Goal: Task Accomplishment & Management: Manage account settings

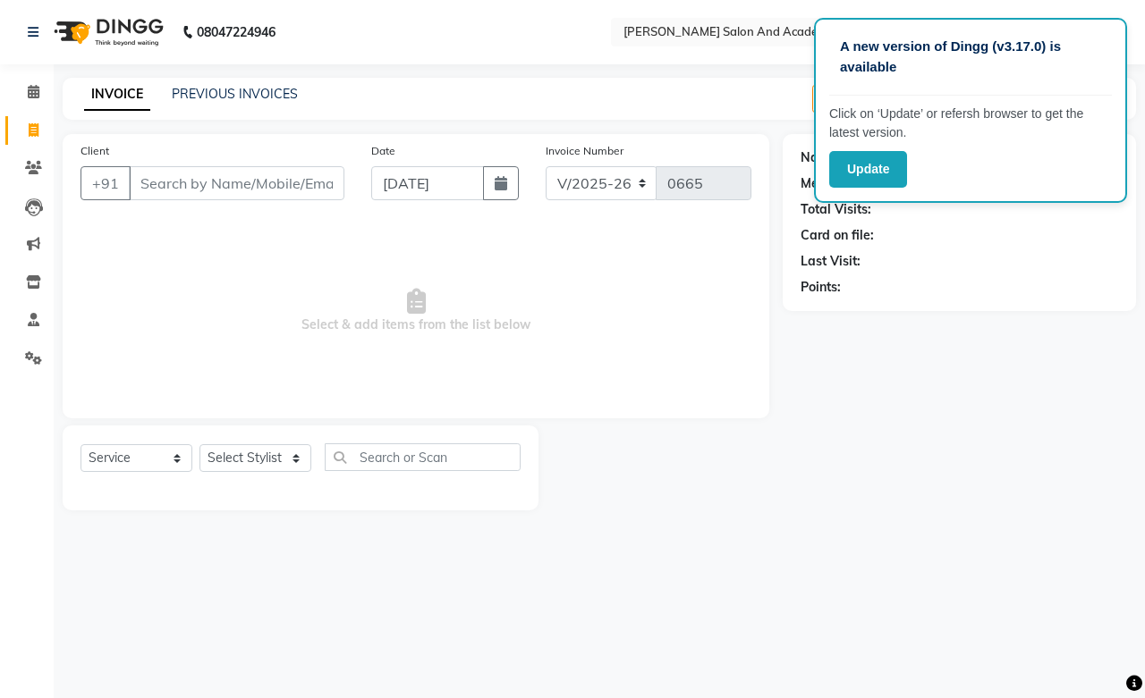
select select "6453"
select select "service"
click at [845, 165] on button "Update" at bounding box center [868, 169] width 78 height 37
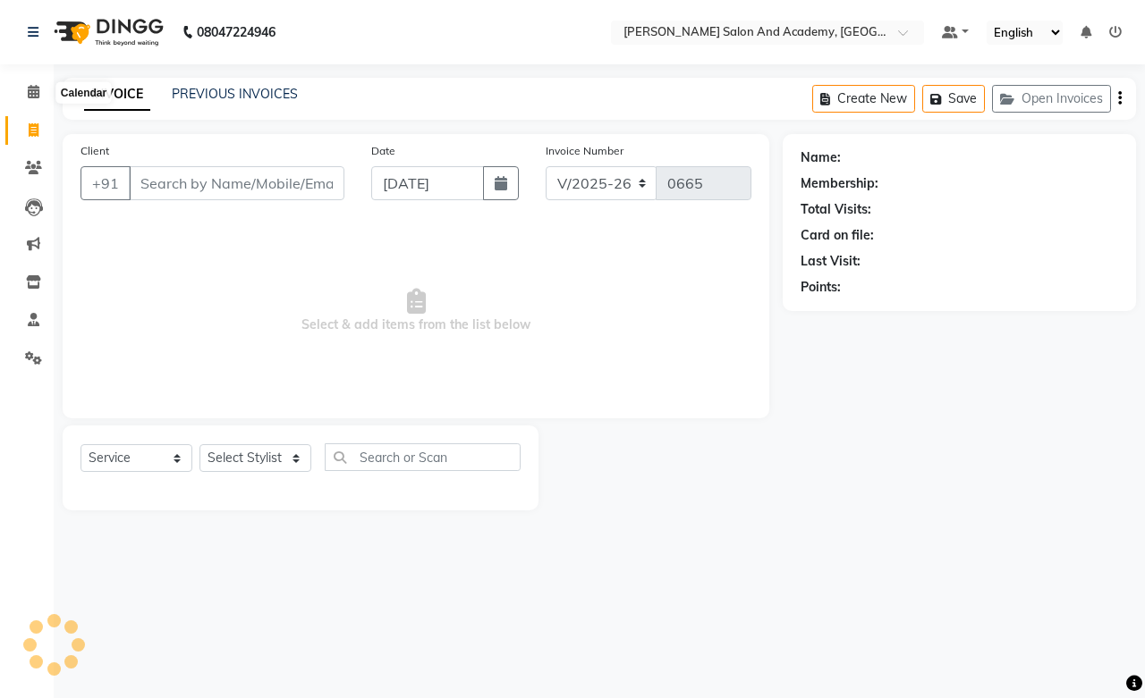
select select "6453"
select select "service"
click at [38, 215] on icon at bounding box center [34, 208] width 18 height 18
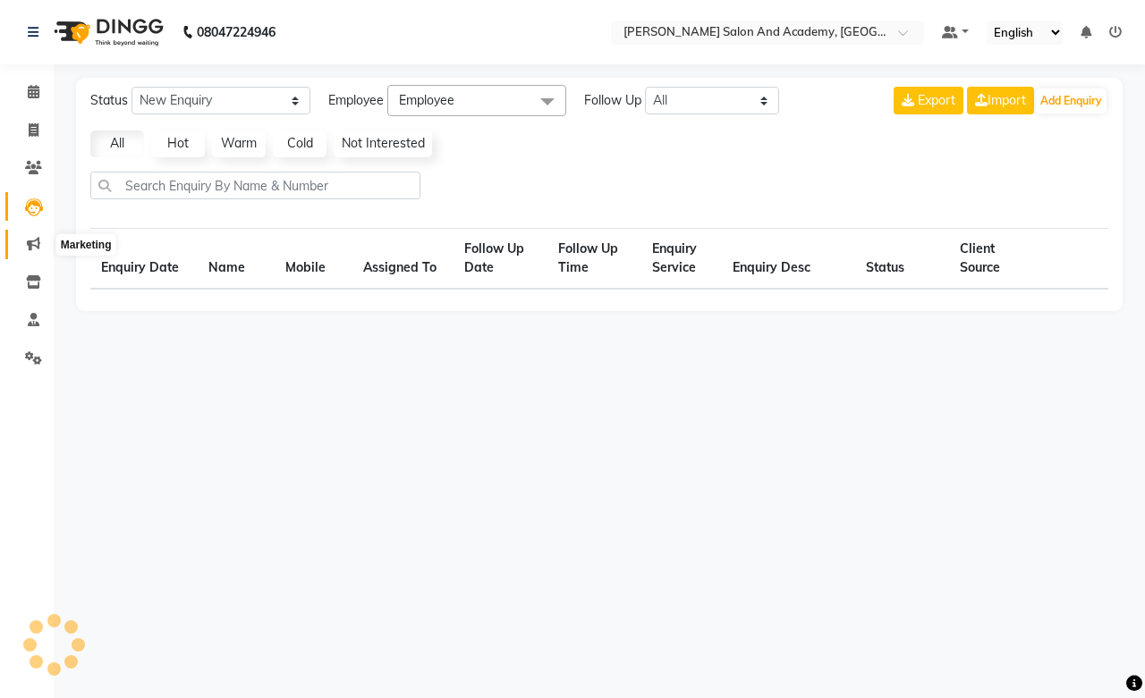
select select "10"
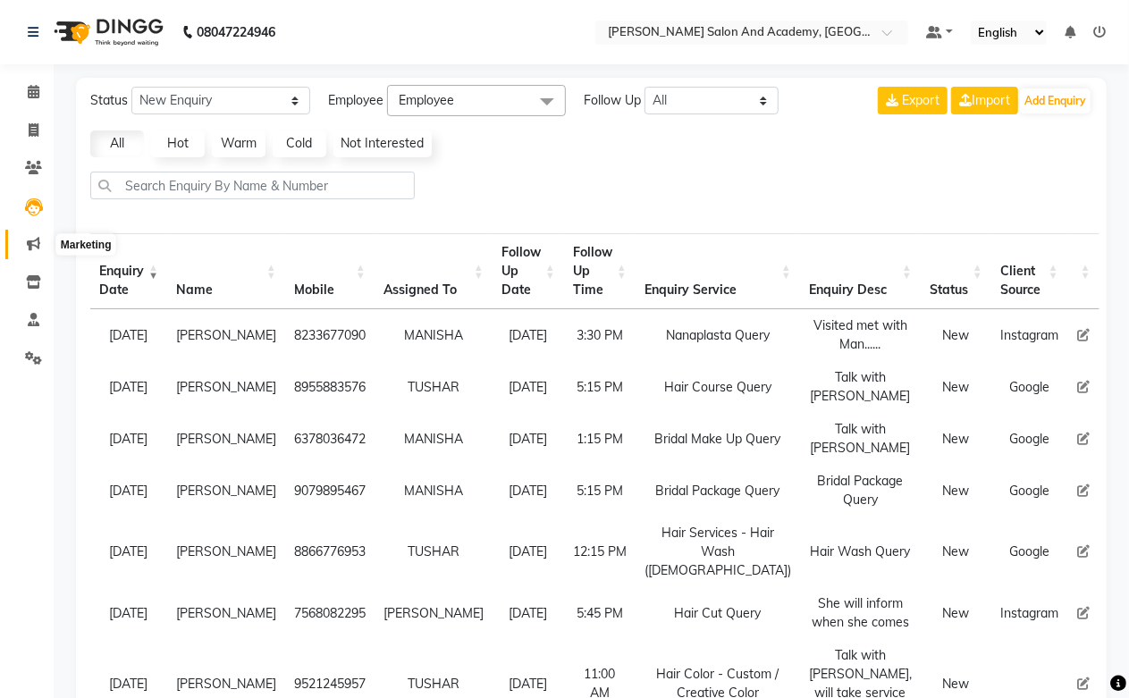
click at [40, 249] on span at bounding box center [33, 244] width 31 height 21
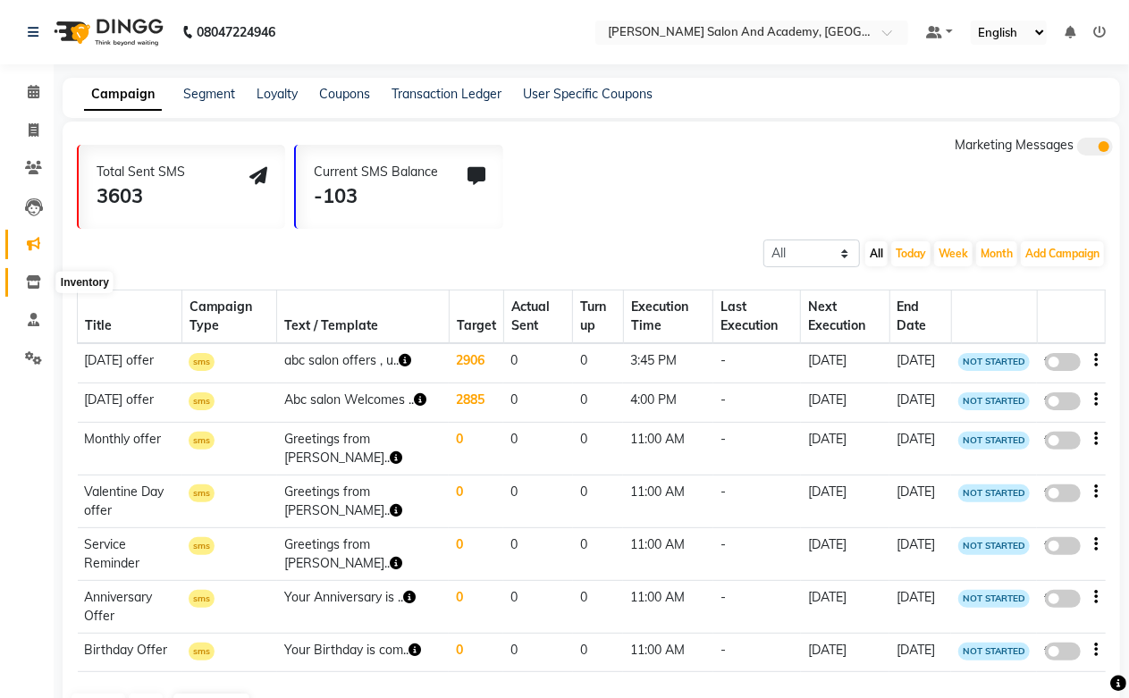
click at [26, 286] on icon at bounding box center [33, 281] width 15 height 13
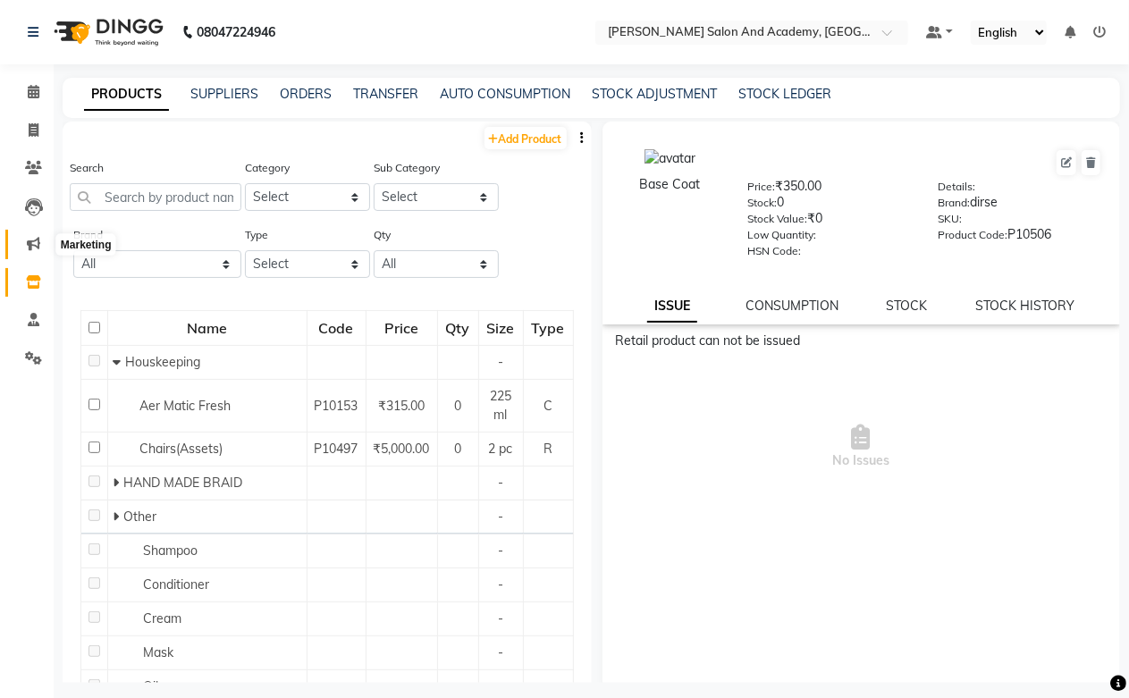
click at [38, 236] on span at bounding box center [33, 244] width 31 height 21
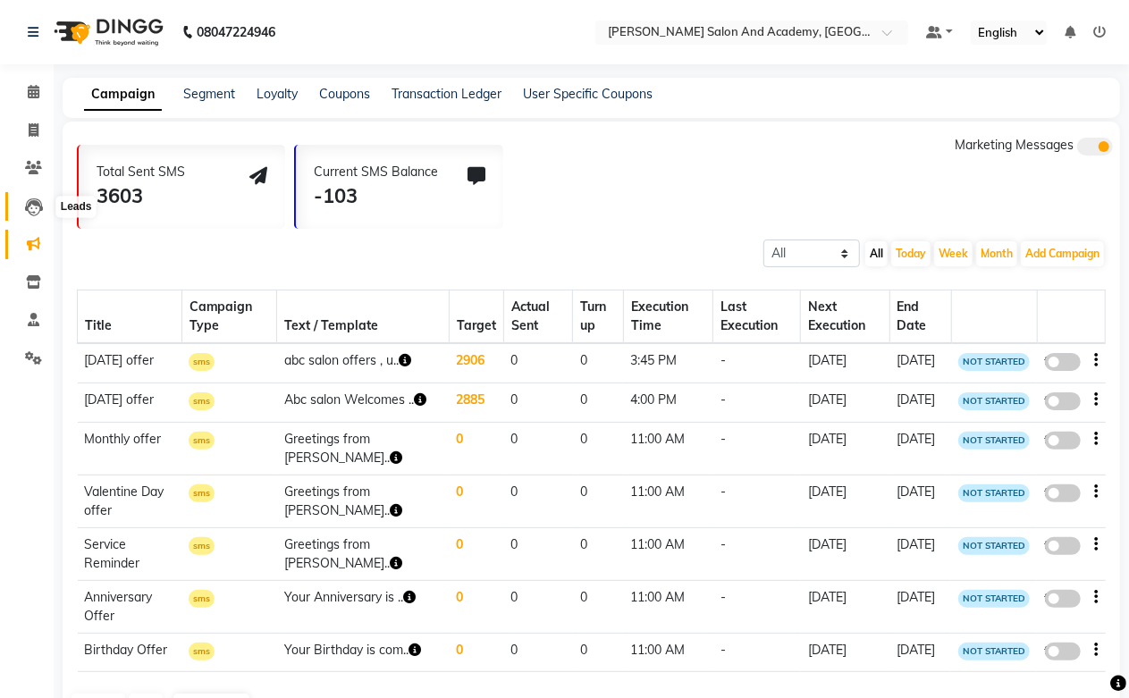
click at [38, 209] on icon at bounding box center [34, 208] width 18 height 18
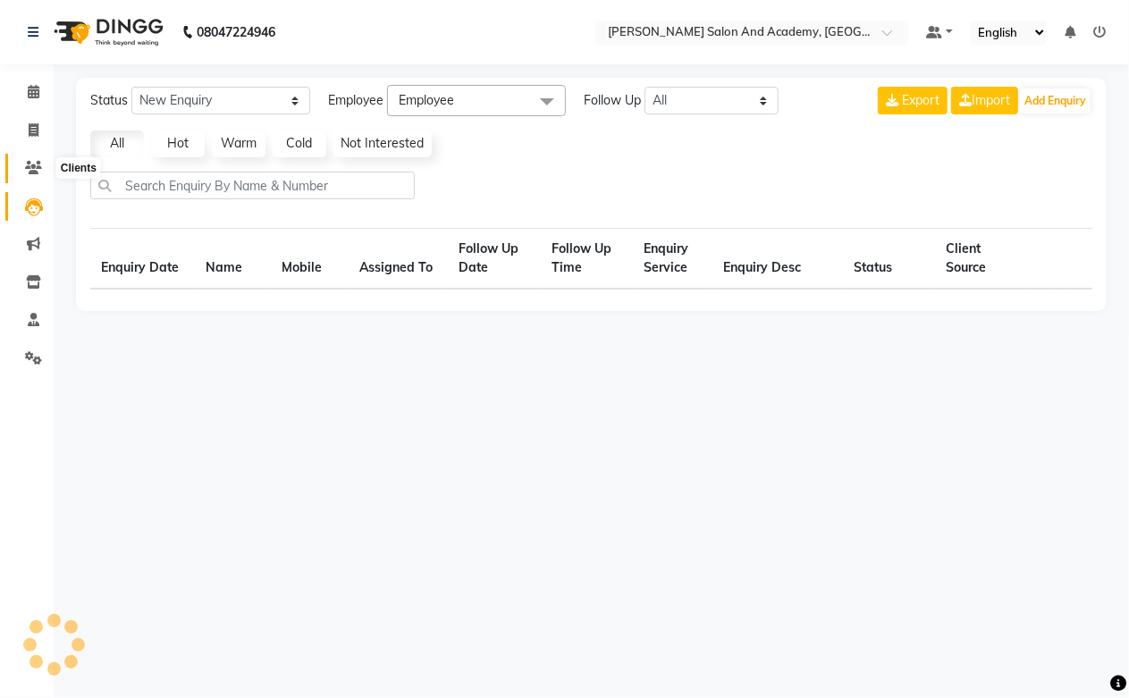
select select "10"
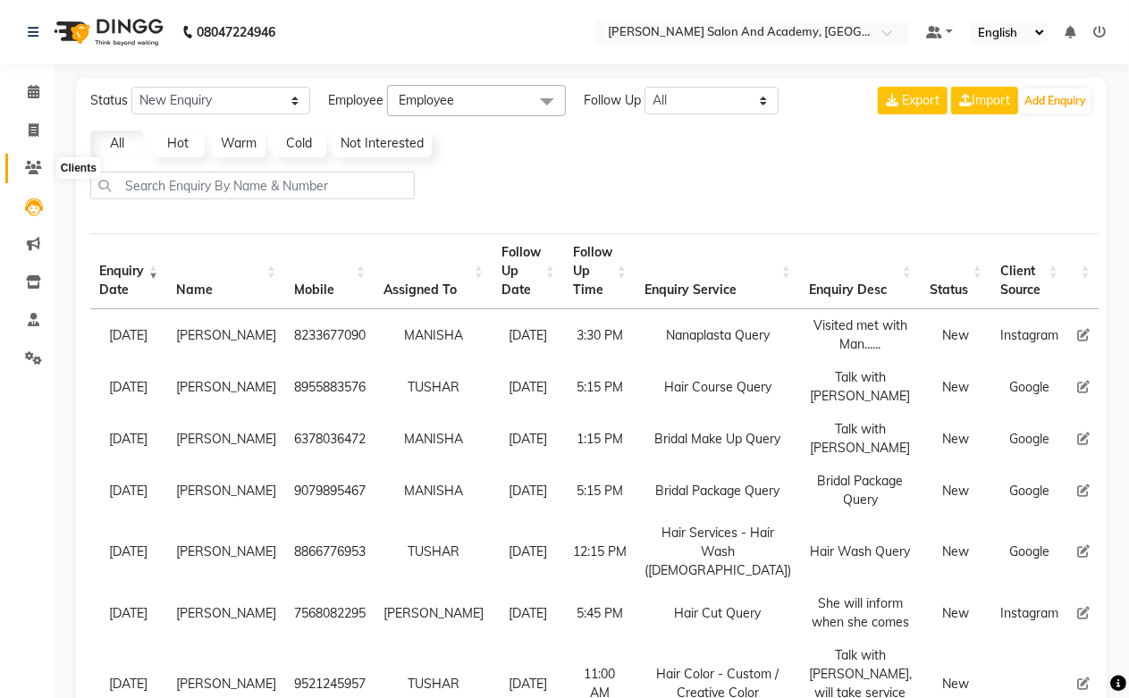
click at [38, 167] on icon at bounding box center [33, 167] width 17 height 13
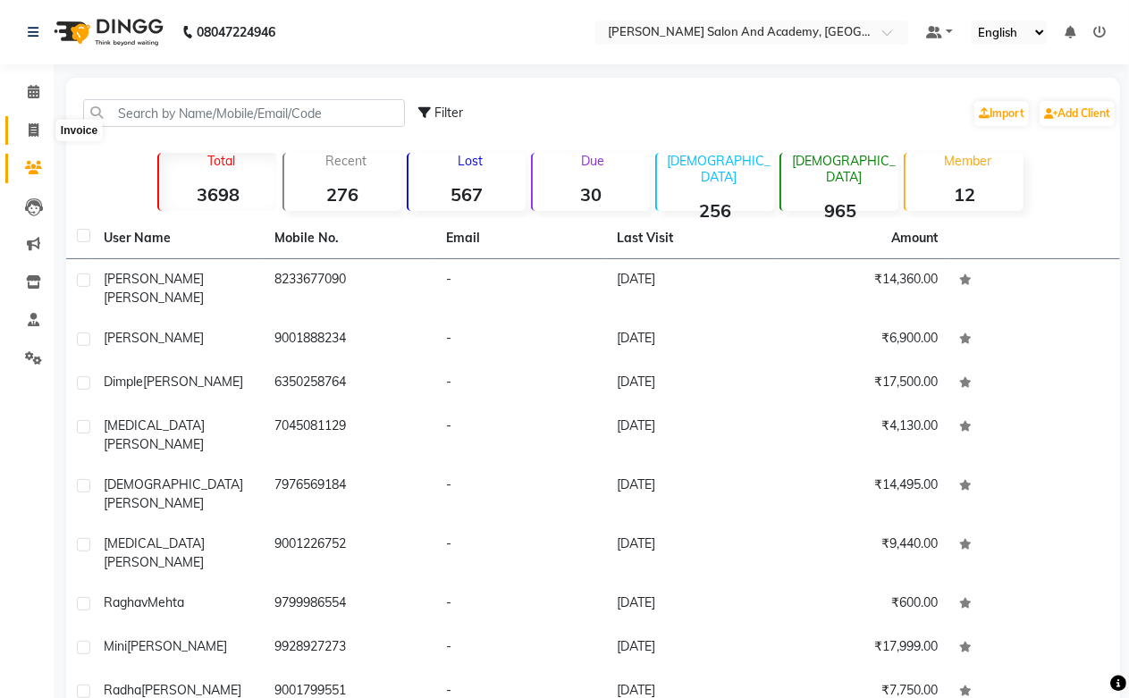
click at [32, 128] on icon at bounding box center [34, 129] width 10 height 13
select select "service"
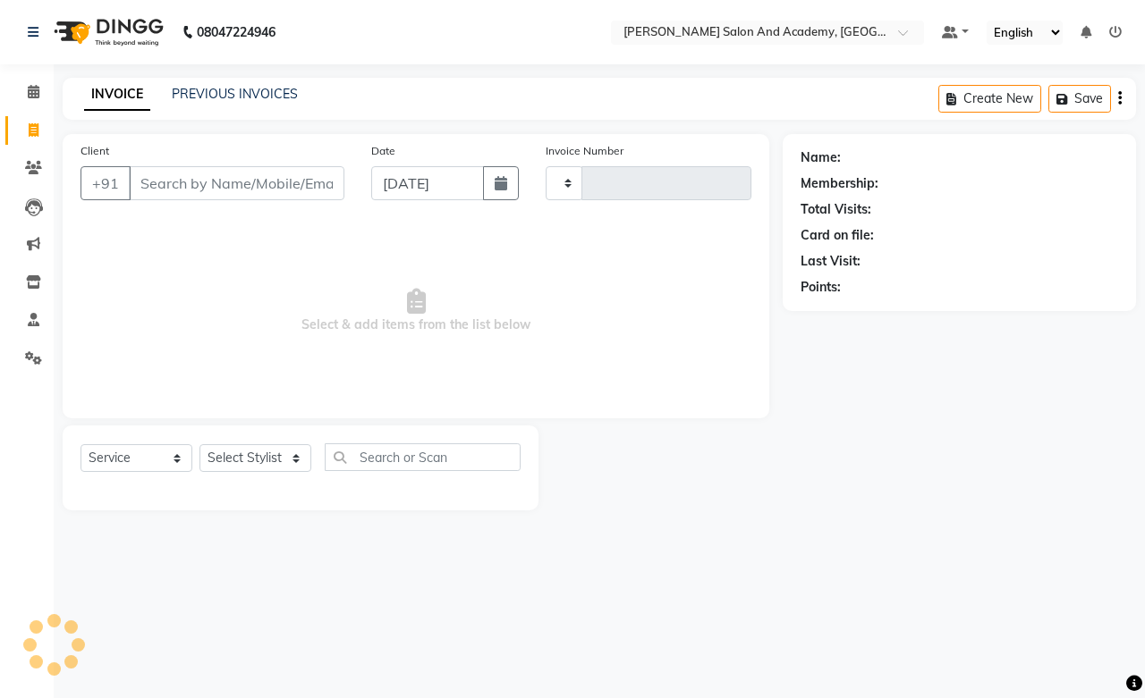
type input "0665"
select select "6453"
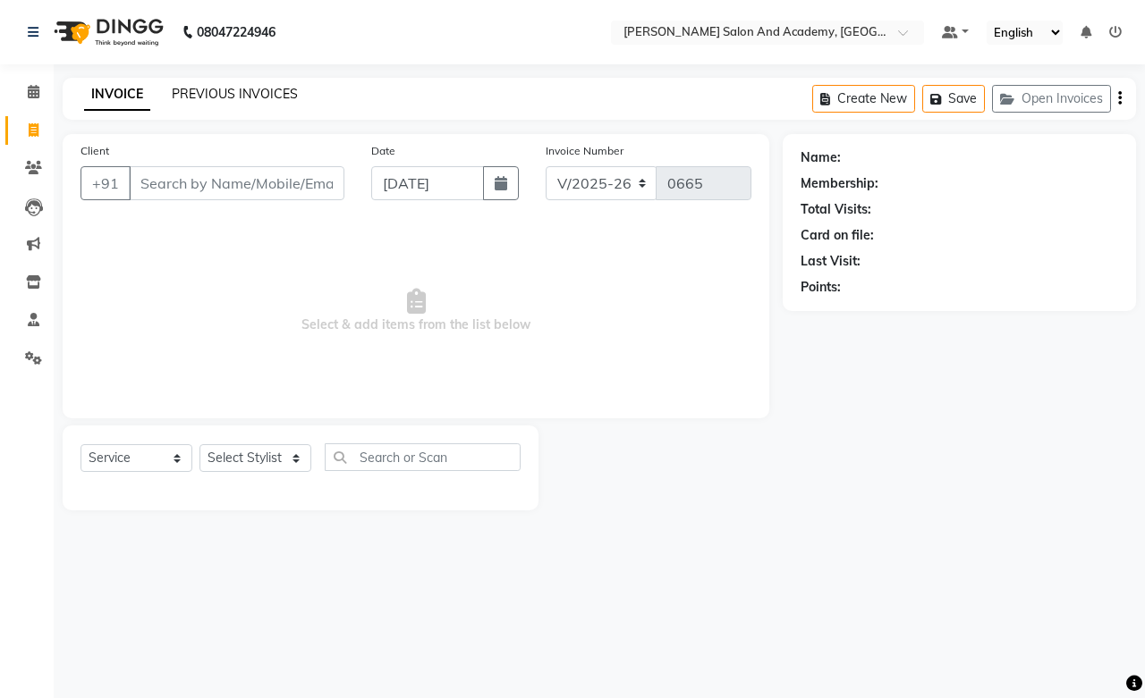
click at [266, 96] on link "PREVIOUS INVOICES" at bounding box center [235, 94] width 126 height 16
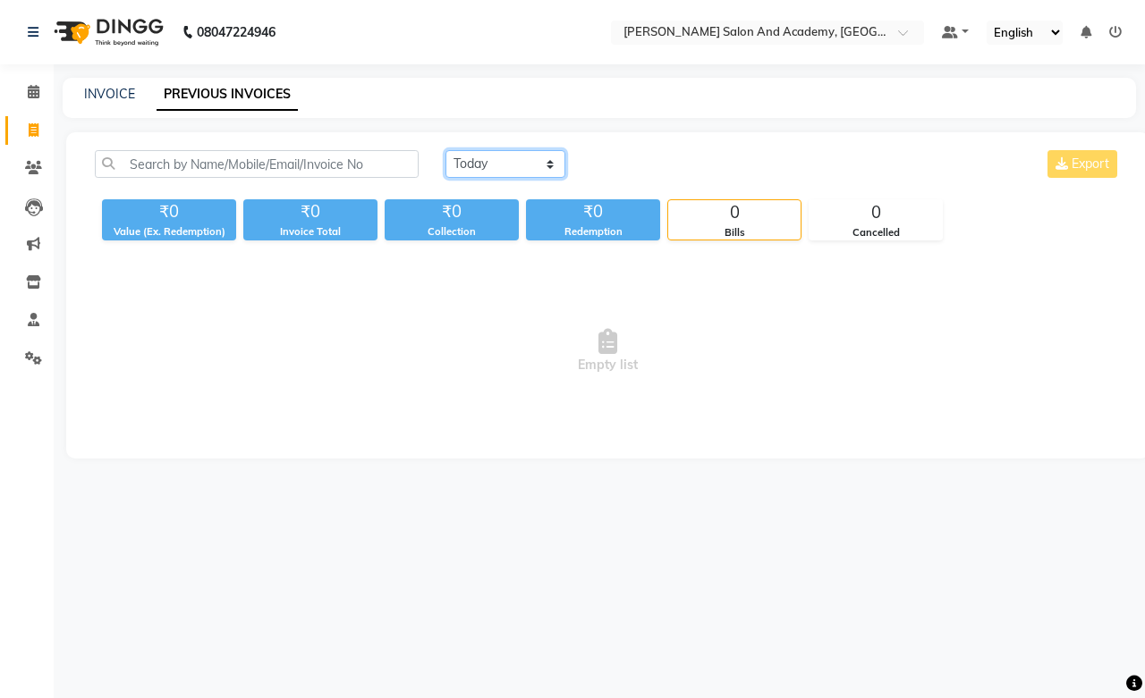
click at [533, 159] on select "Today Yesterday Custom Range" at bounding box center [505, 164] width 120 height 28
select select "yesterday"
click at [445, 150] on select "Today Yesterday Custom Range" at bounding box center [505, 164] width 120 height 28
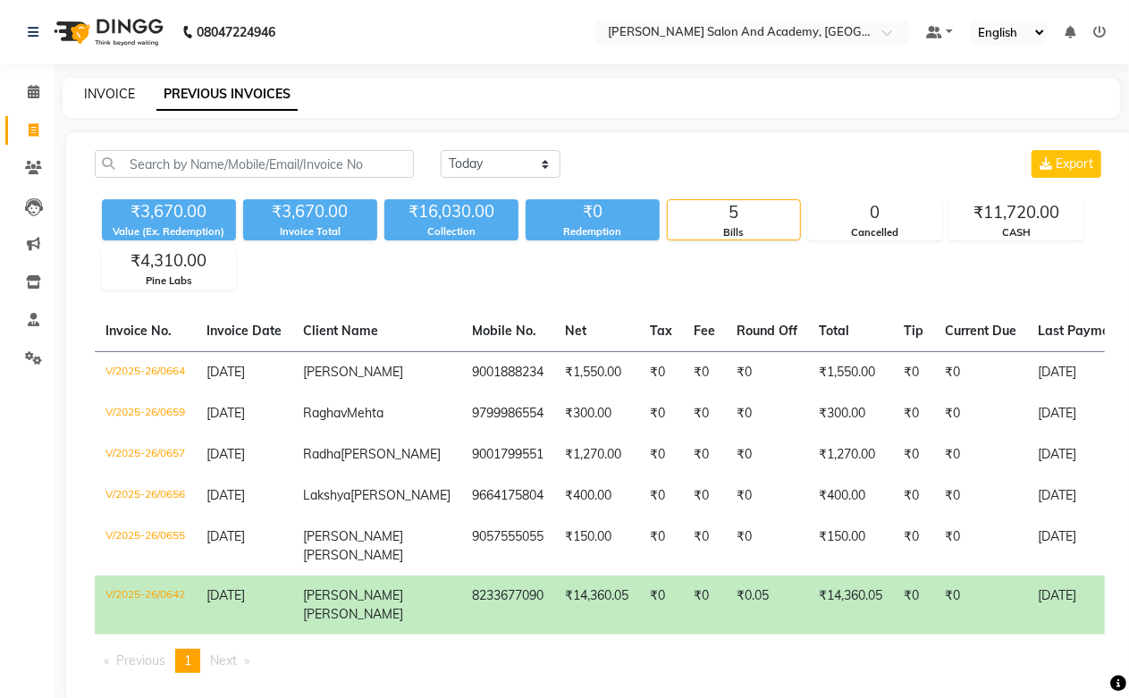
click at [86, 96] on link "INVOICE" at bounding box center [109, 94] width 51 height 16
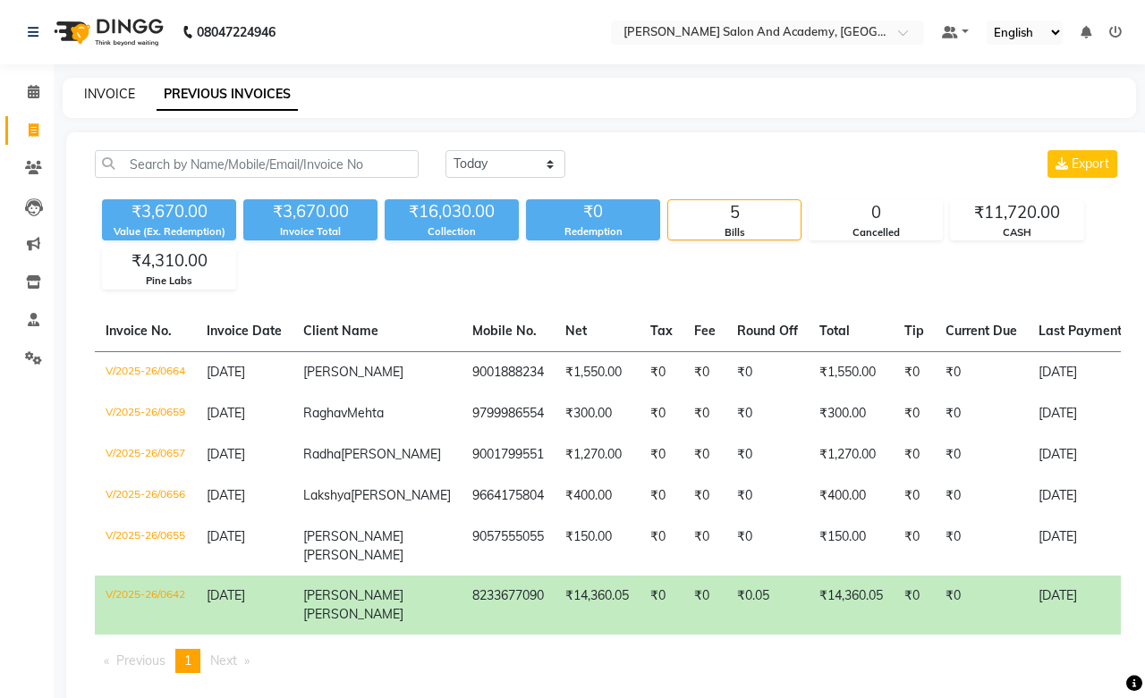
select select "service"
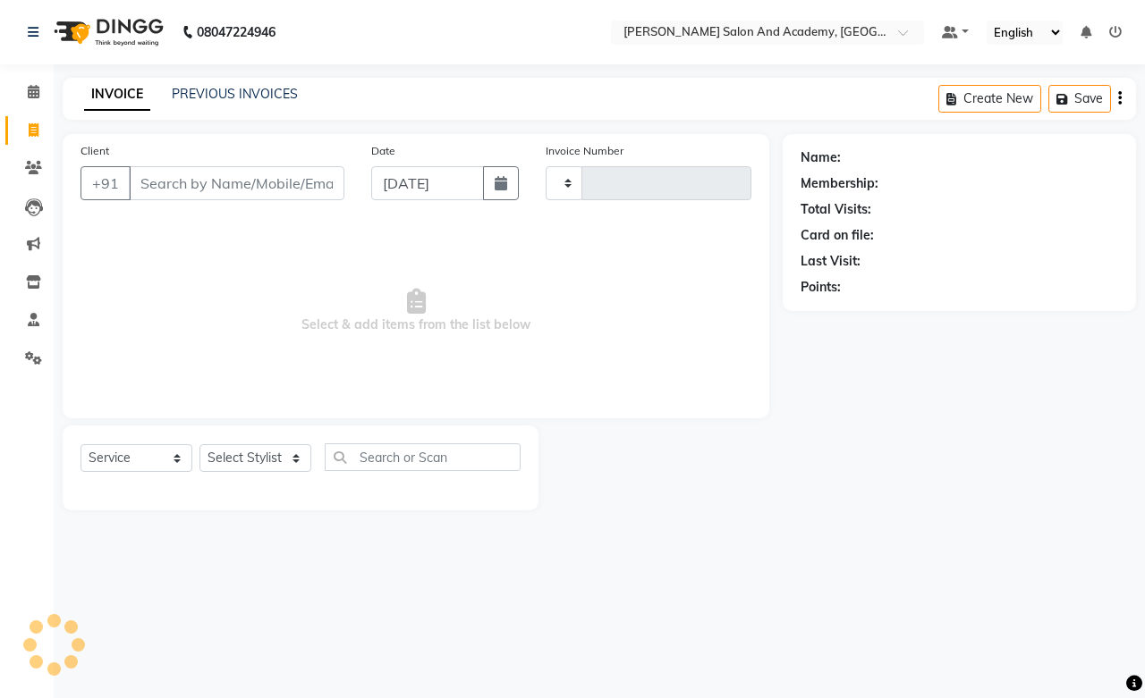
type input "0665"
select select "6453"
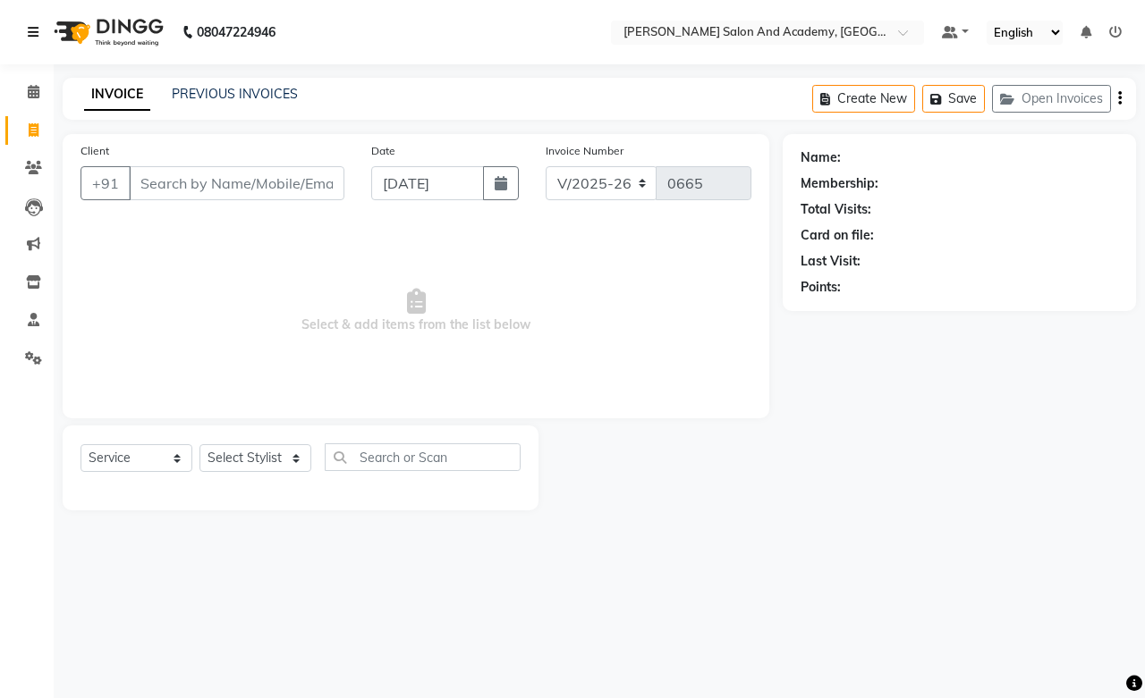
click at [34, 30] on icon at bounding box center [33, 32] width 11 height 13
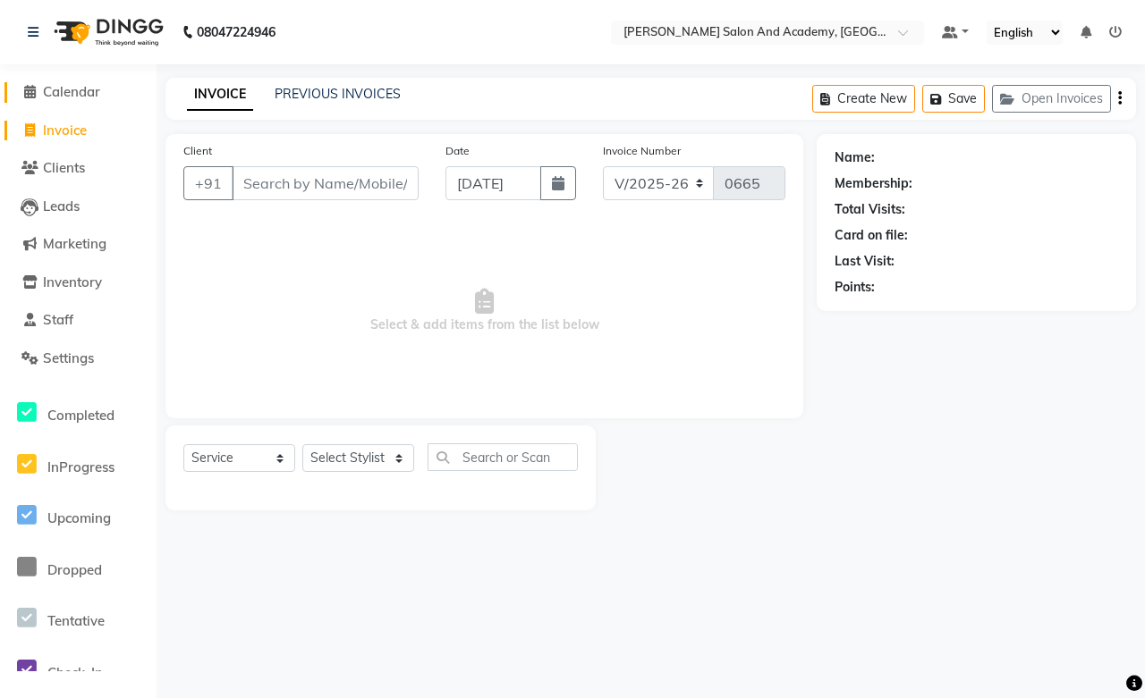
click at [55, 86] on span "Calendar" at bounding box center [71, 91] width 57 height 17
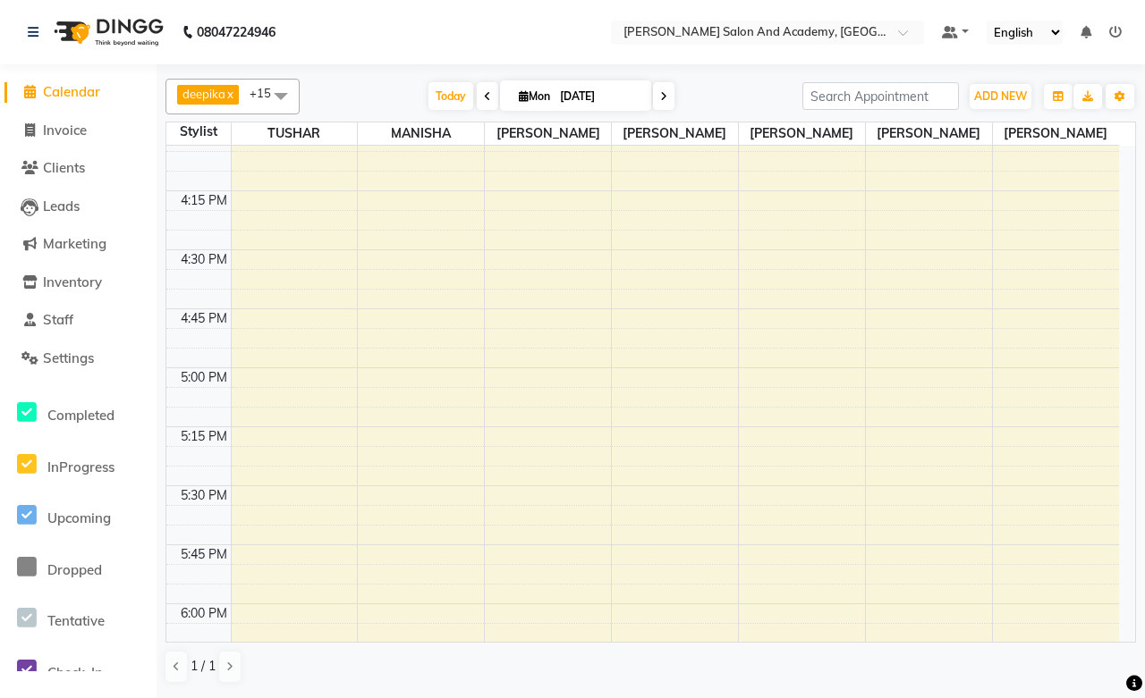
scroll to position [2185, 0]
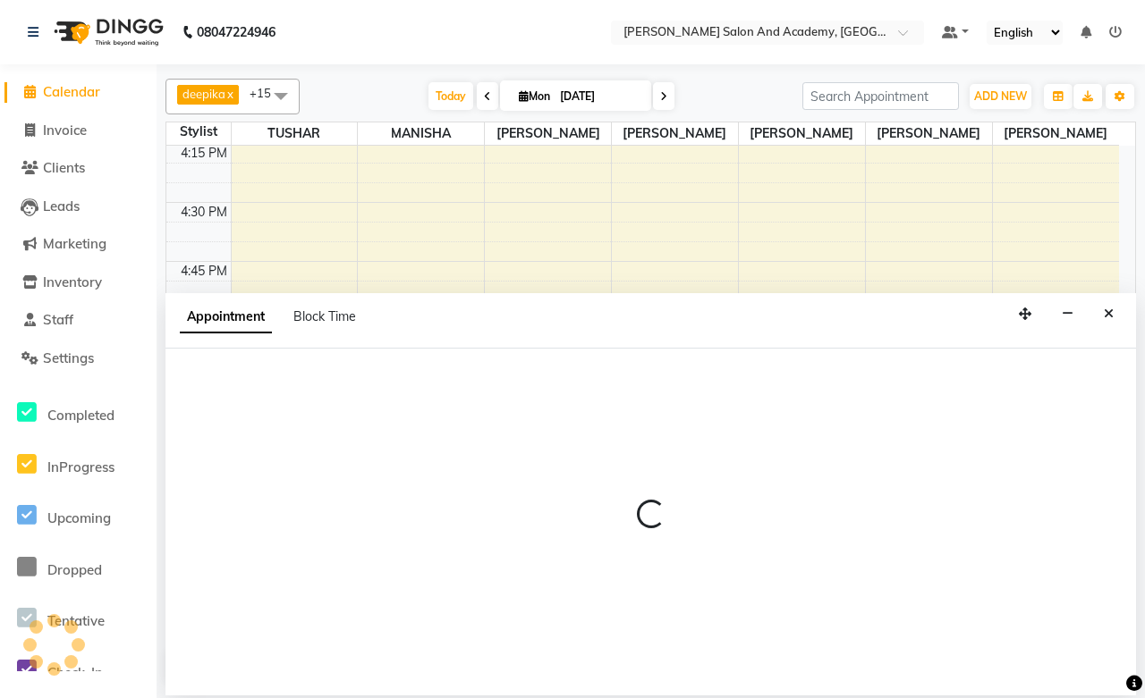
select select "49047"
select select "1020"
select select "tentative"
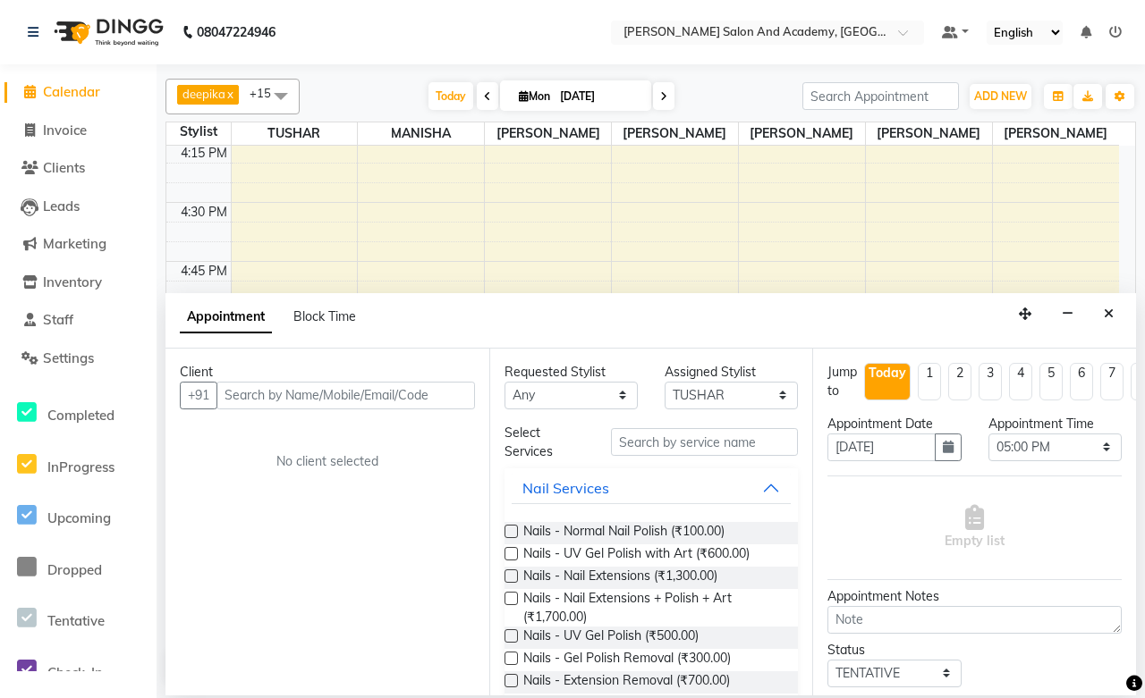
click at [234, 395] on input "text" at bounding box center [345, 396] width 258 height 28
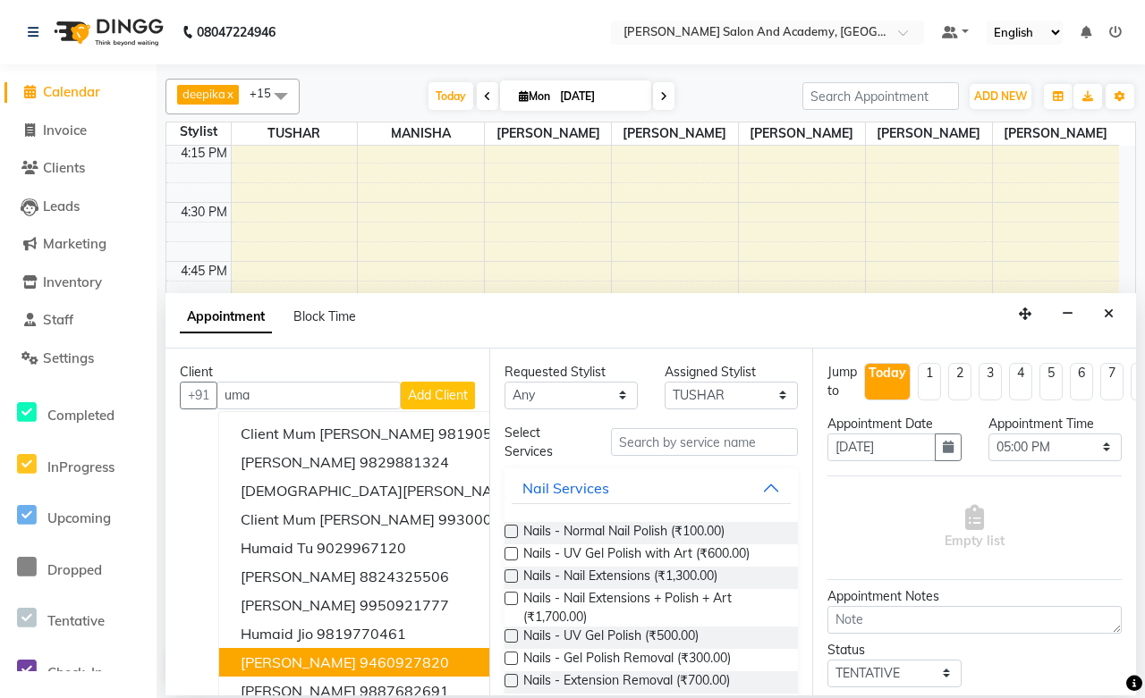
type input "uma"
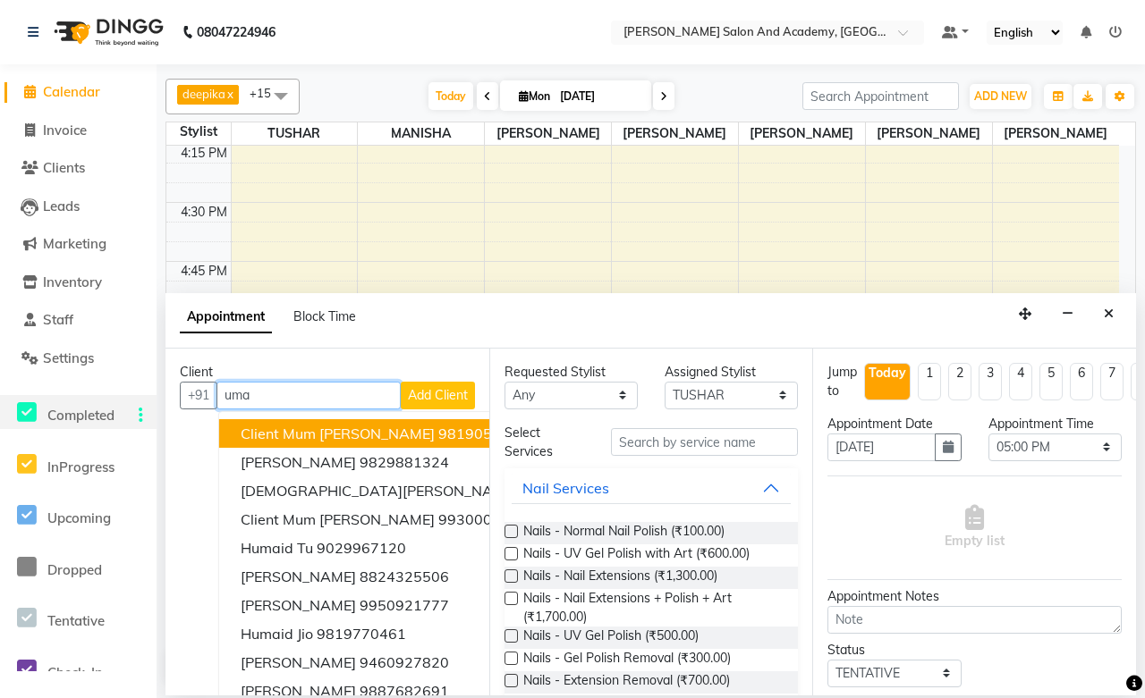
drag, startPoint x: 270, startPoint y: 400, endPoint x: 155, endPoint y: 398, distance: 115.4
click at [155, 398] on app-home "08047224946 Select Location × Manisha Tushar Salon And Academy, Dadabari Defaul…" at bounding box center [572, 348] width 1145 height 696
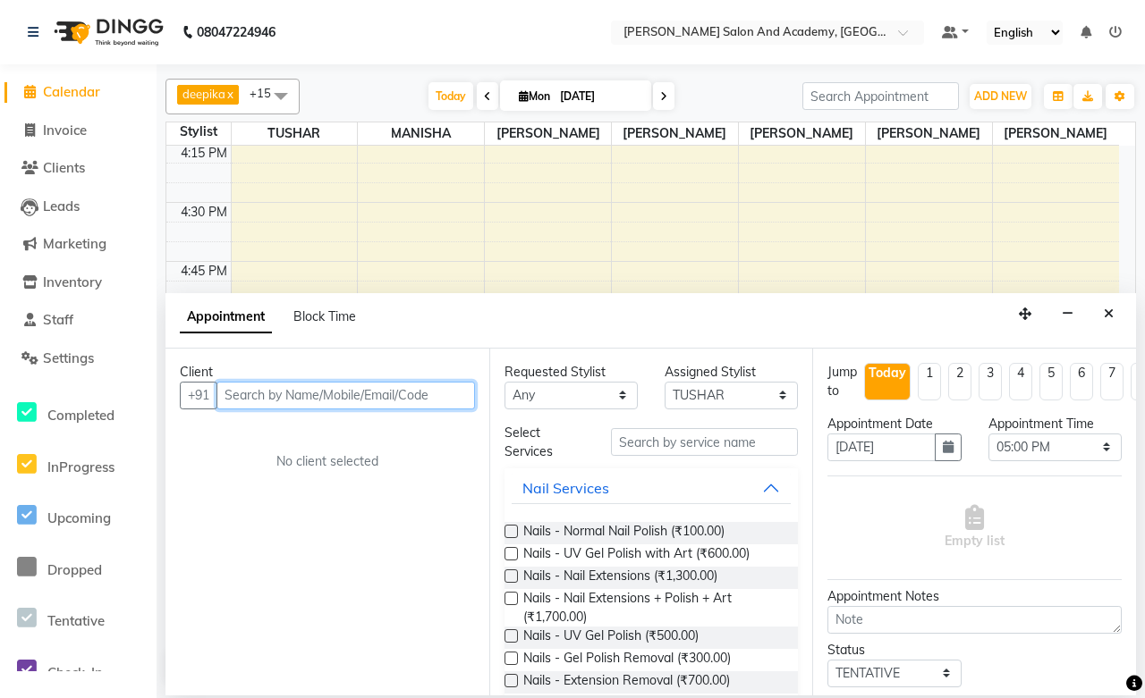
paste input "75689 76009"
click at [269, 393] on input "75689 76009" at bounding box center [308, 396] width 184 height 28
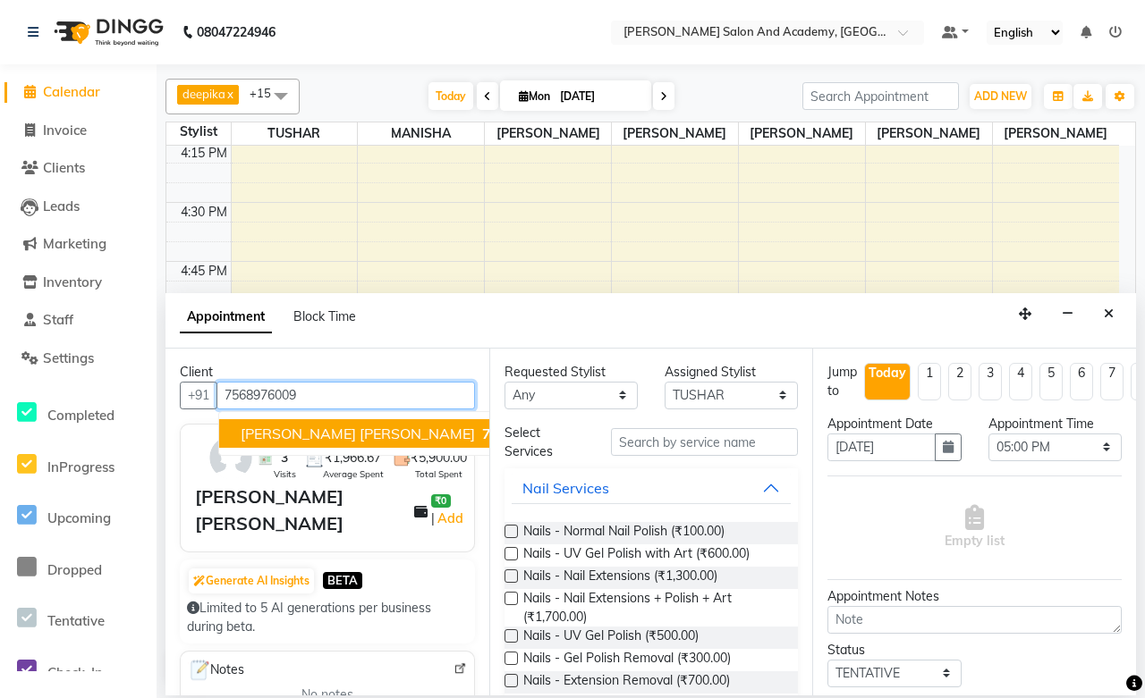
click at [478, 432] on ngb-highlight "7568976009" at bounding box center [524, 434] width 93 height 18
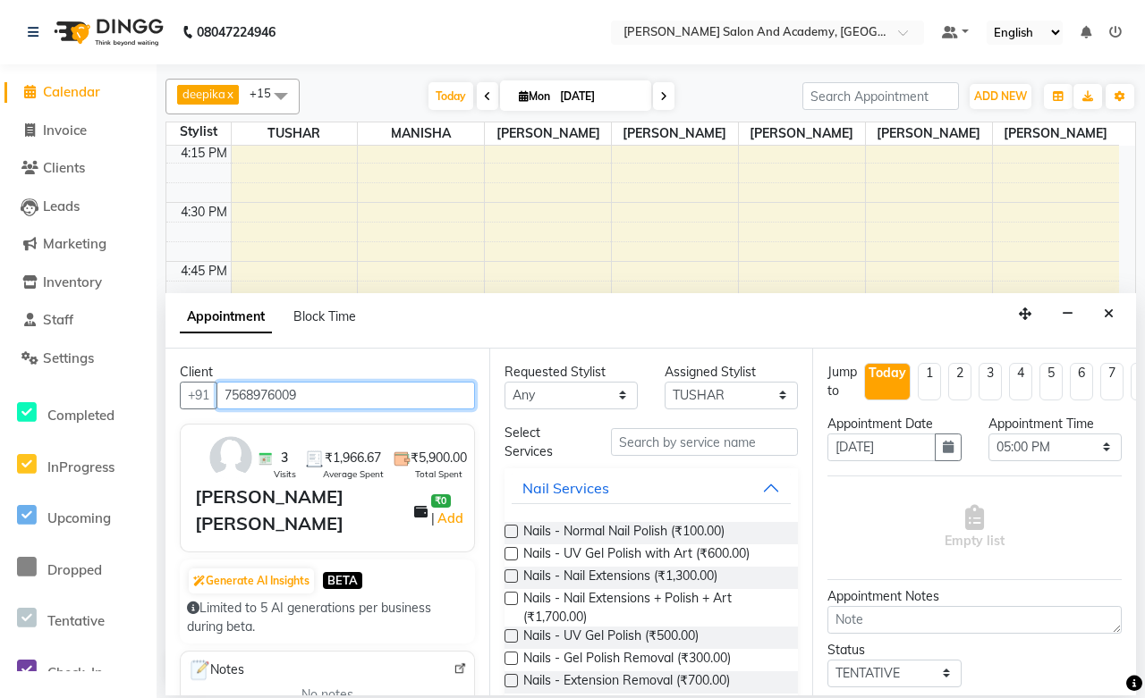
type input "7568976009"
click at [552, 391] on select "Any Anisha Ray Azzu khan Farman Mirza Harsha Mam MANISHA Naval Nisha Meghwal Ni…" at bounding box center [570, 396] width 133 height 28
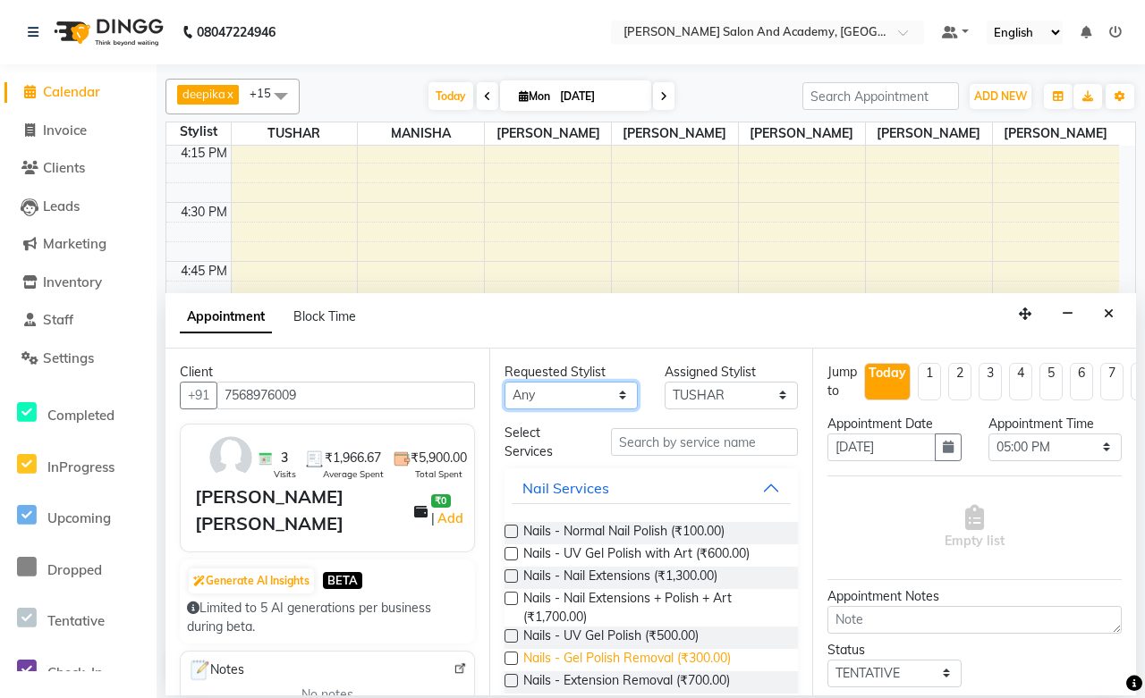
select select "49047"
click at [504, 382] on select "Any Anisha Ray Azzu khan Farman Mirza Harsha Mam MANISHA Naval Nisha Meghwal Ni…" at bounding box center [570, 396] width 133 height 28
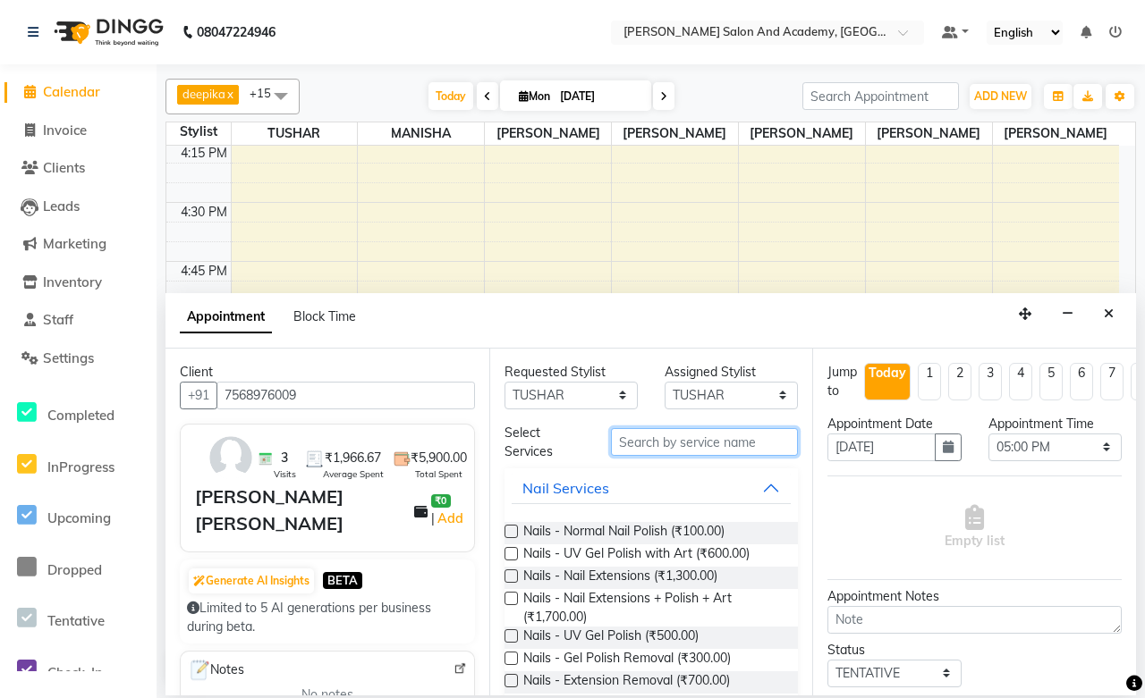
click at [673, 450] on input "text" at bounding box center [704, 442] width 187 height 28
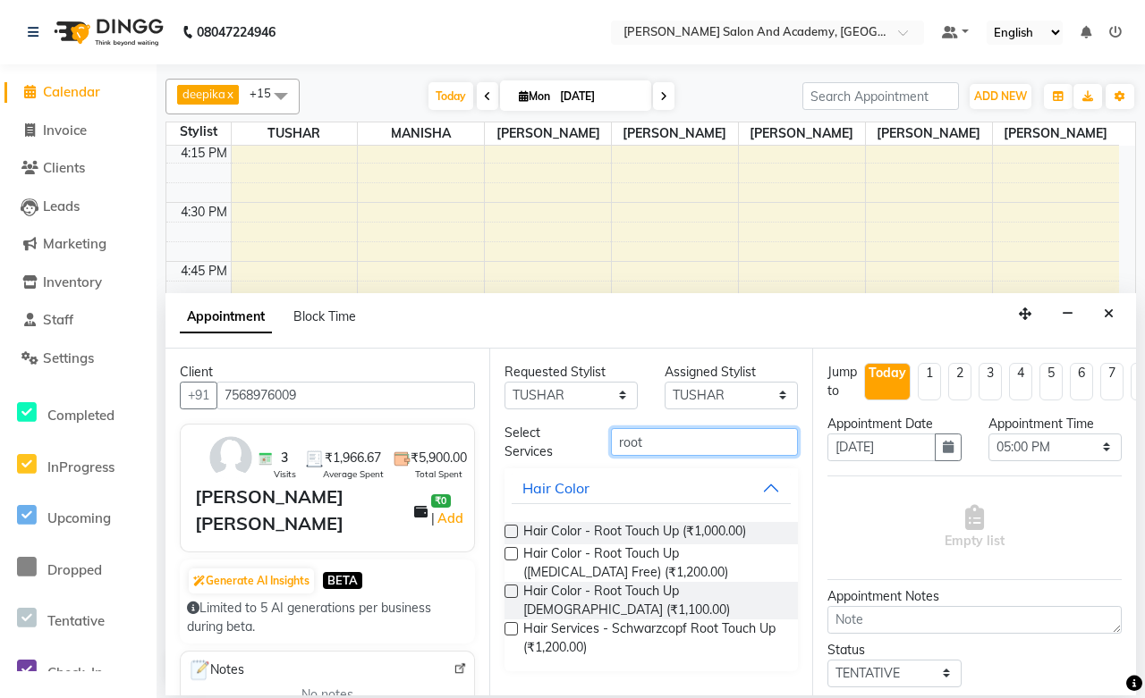
type input "root"
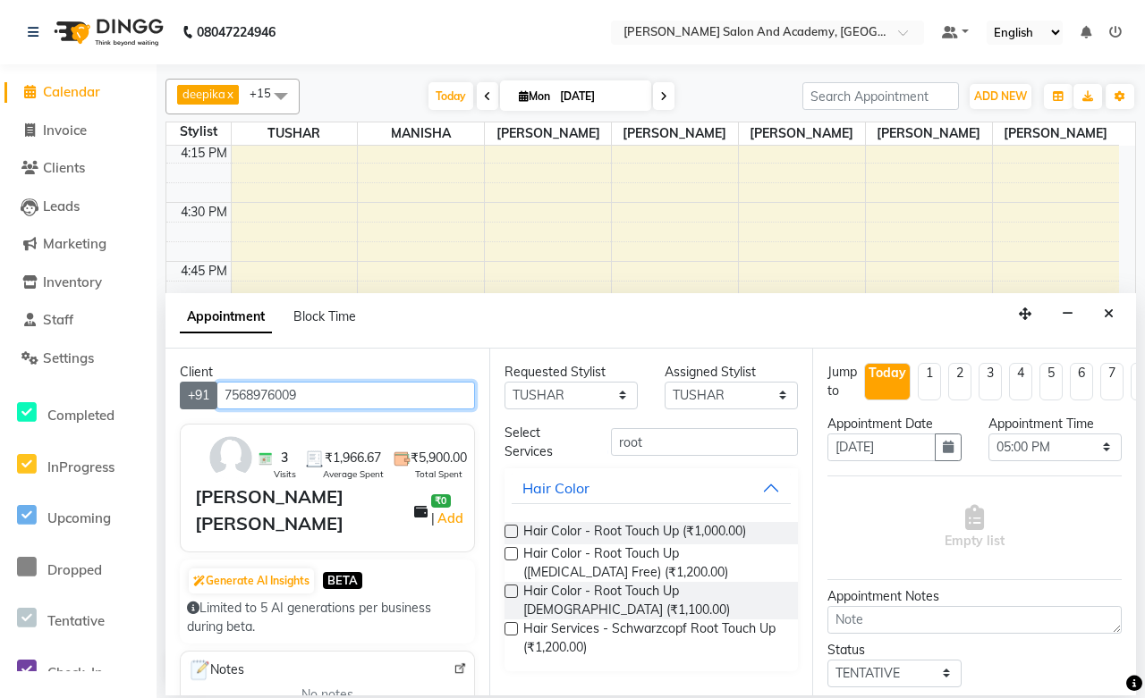
drag, startPoint x: 302, startPoint y: 394, endPoint x: 202, endPoint y: 405, distance: 100.7
click at [202, 405] on div "+91 7568976009" at bounding box center [327, 396] width 295 height 28
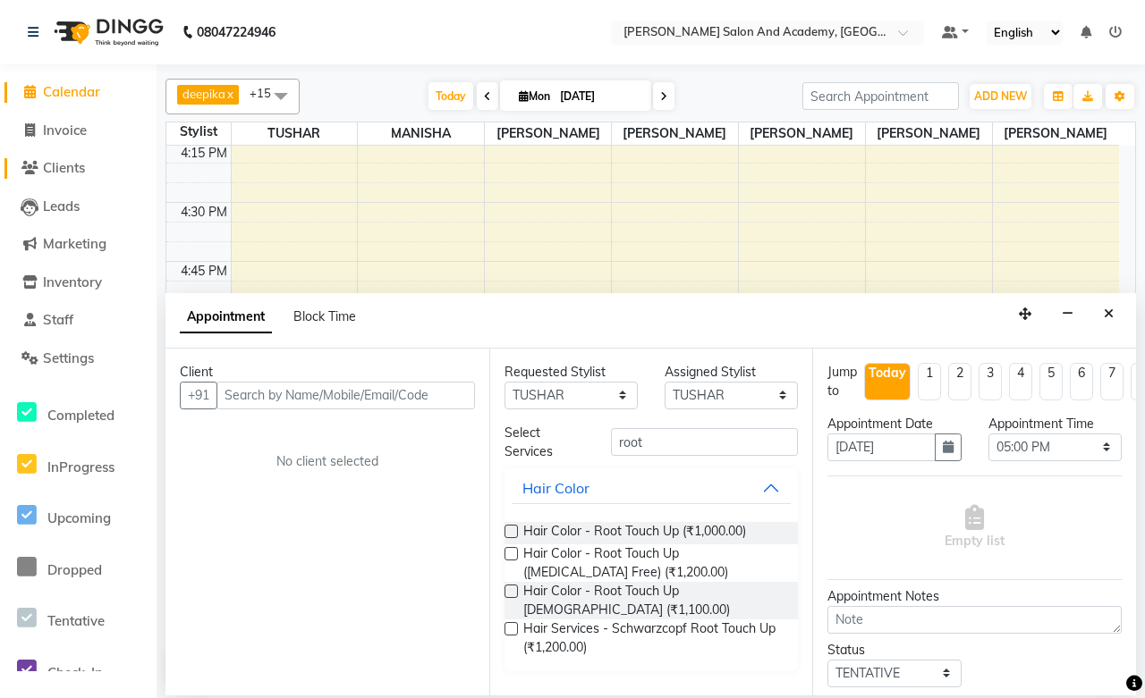
click at [70, 171] on span "Clients" at bounding box center [64, 167] width 42 height 17
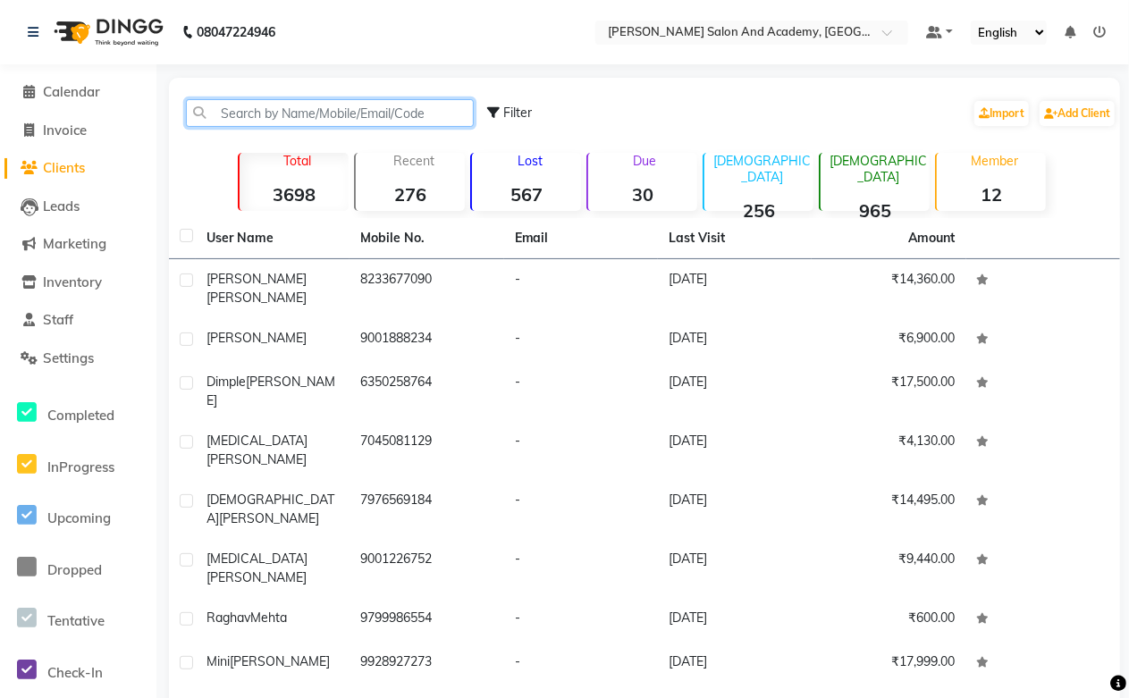
paste input "7568976009"
type input "7568976009"
drag, startPoint x: 310, startPoint y: 112, endPoint x: 165, endPoint y: 114, distance: 144.9
click at [165, 114] on main "7568976009 Filter Import Add Client Total 3698 Recent 276 Lost 567 Due 30 Male …" at bounding box center [642, 479] width 973 height 803
click at [287, 101] on input "text" at bounding box center [330, 113] width 288 height 28
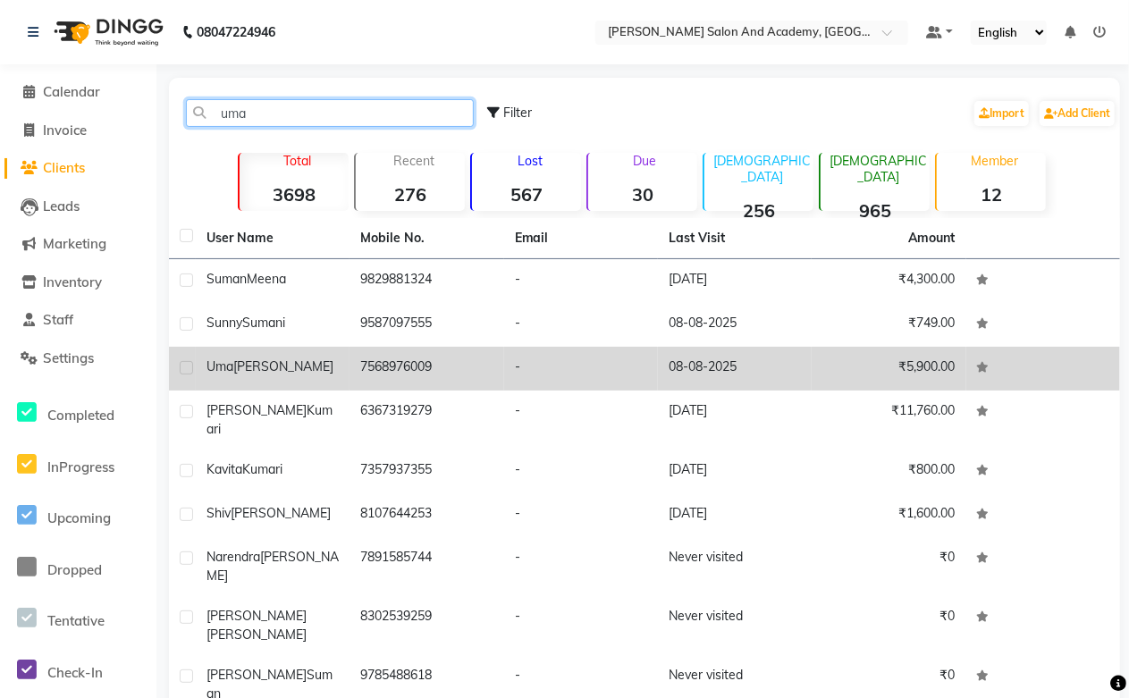
type input "uma"
click at [406, 356] on td "7568976009" at bounding box center [427, 369] width 154 height 44
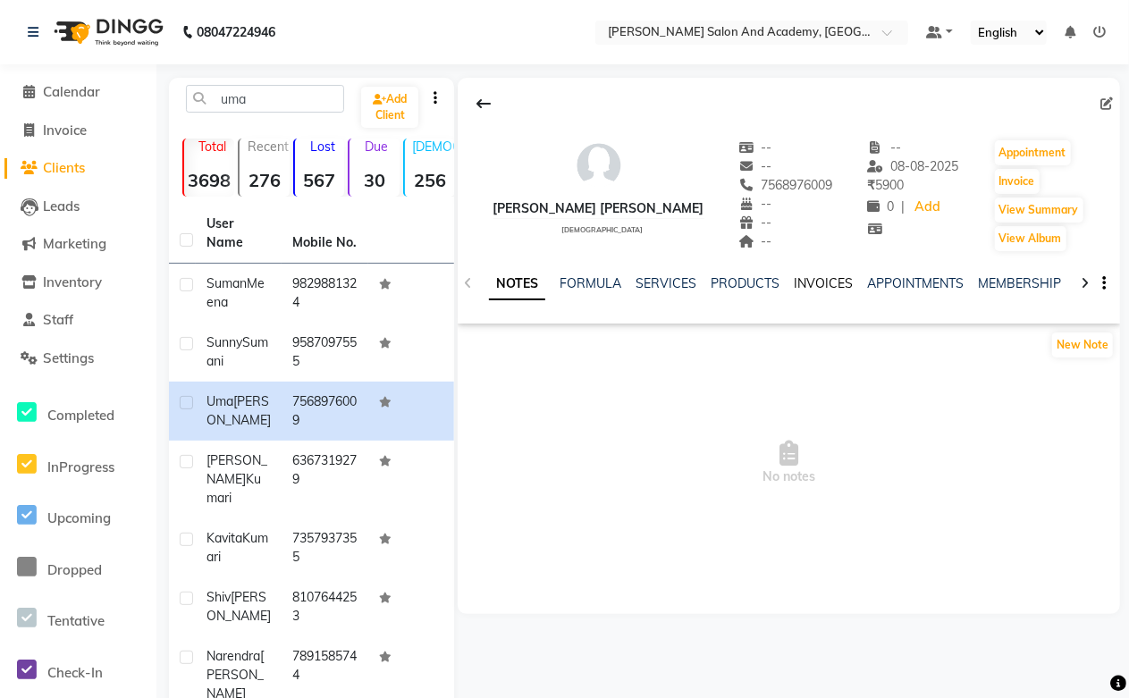
click at [828, 288] on link "INVOICES" at bounding box center [823, 283] width 59 height 16
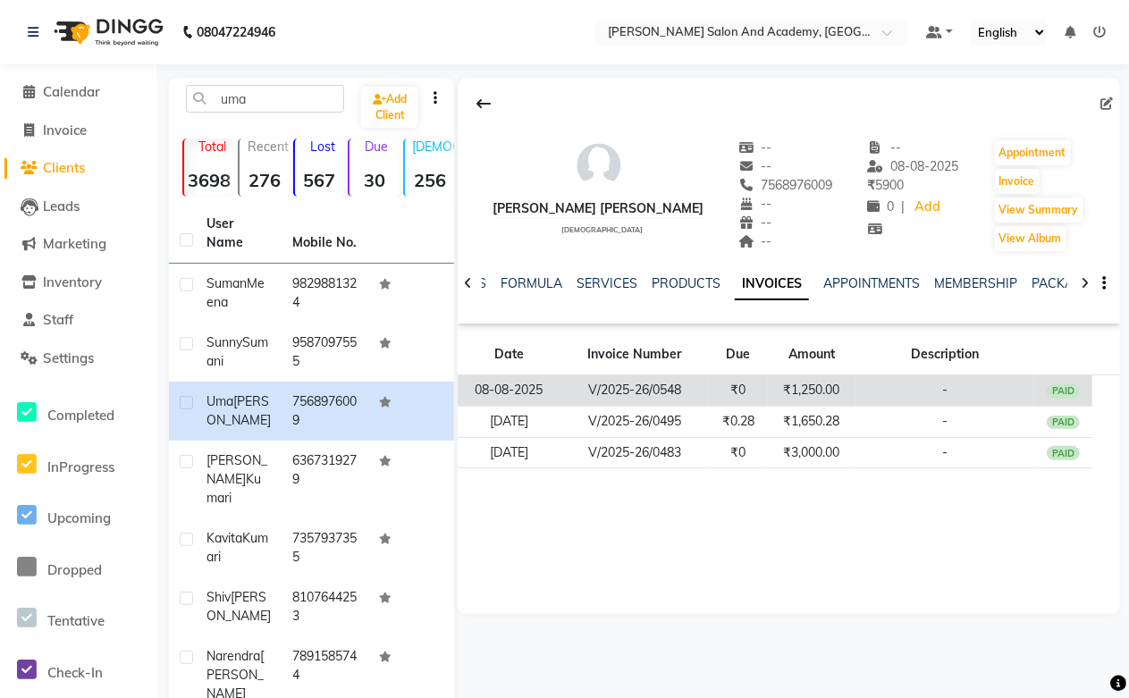
click at [809, 396] on td "₹1,250.00" at bounding box center [812, 391] width 88 height 31
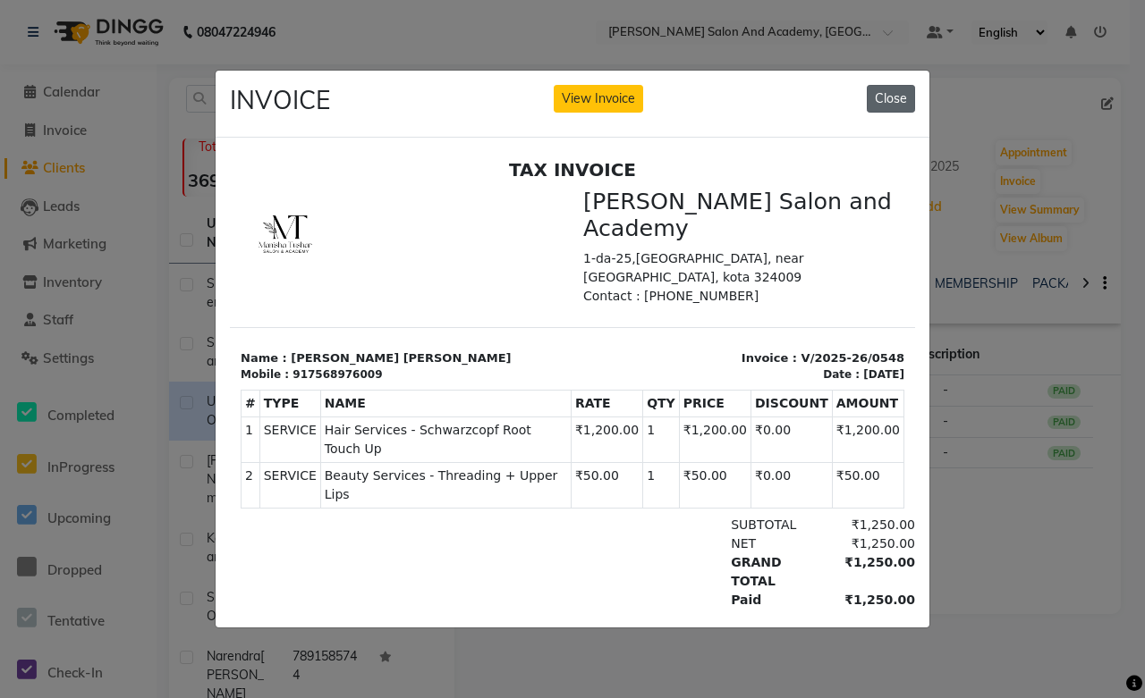
click at [887, 90] on button "Close" at bounding box center [890, 99] width 48 height 28
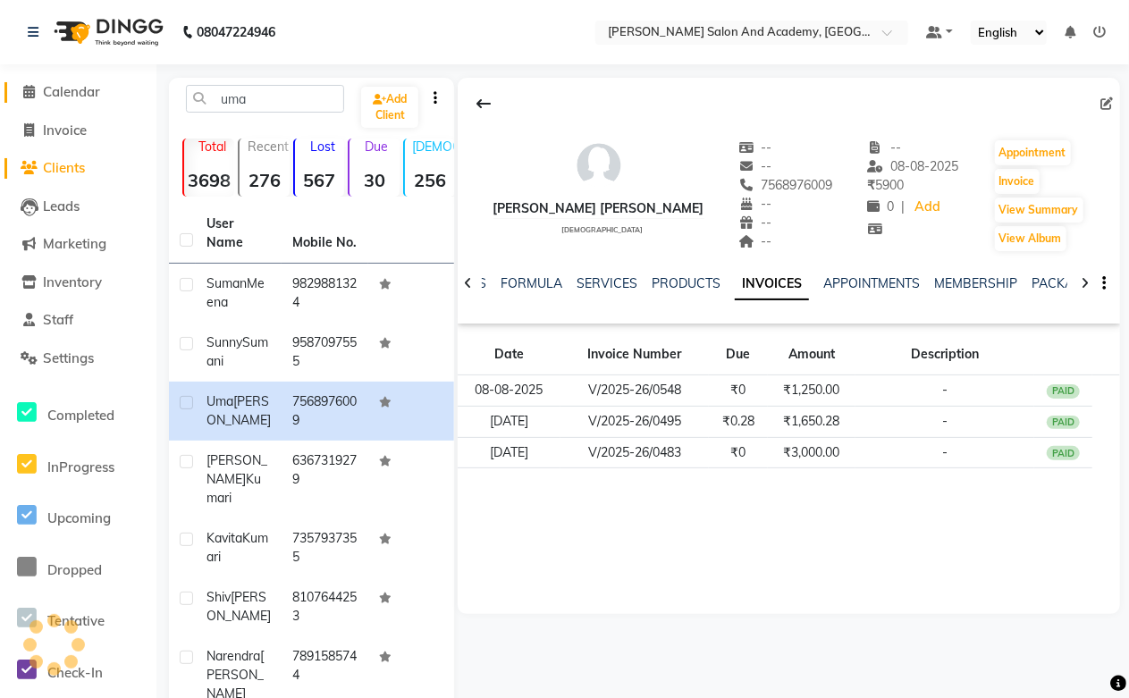
click at [78, 86] on span "Calendar" at bounding box center [71, 91] width 57 height 17
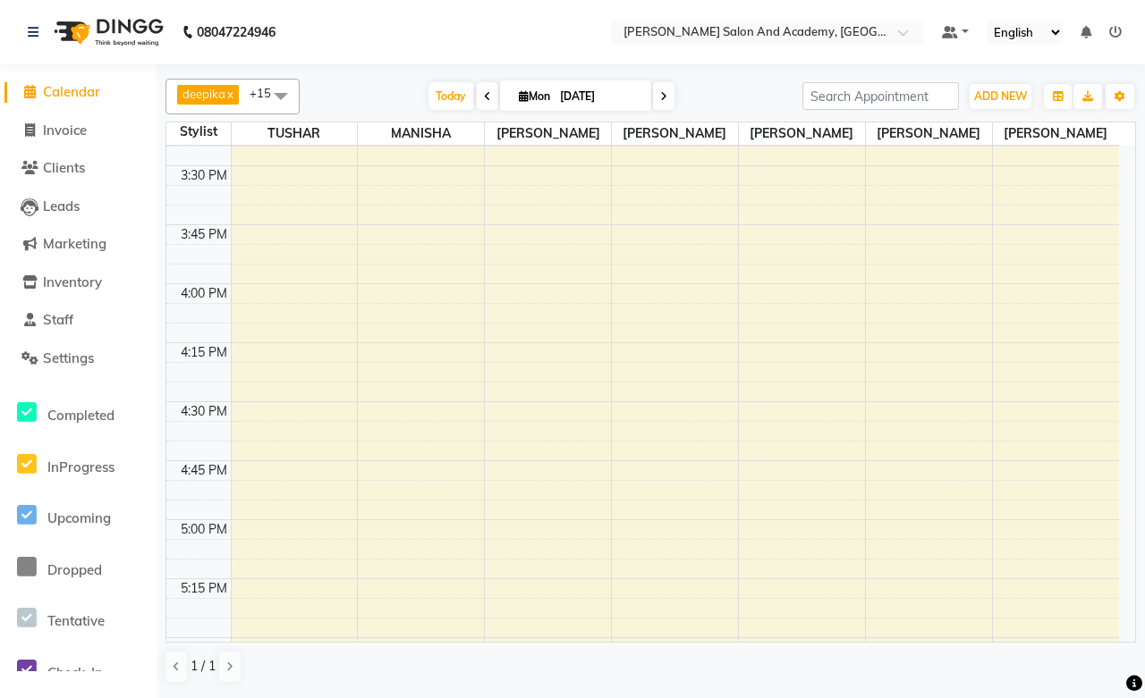
scroll to position [1987, 0]
click at [248, 535] on div "7:00 AM 7:15 AM 7:30 AM 7:45 AM 8:00 AM 8:15 AM 8:30 AM 8:45 AM 9:00 AM 9:15 AM…" at bounding box center [642, 165] width 952 height 4012
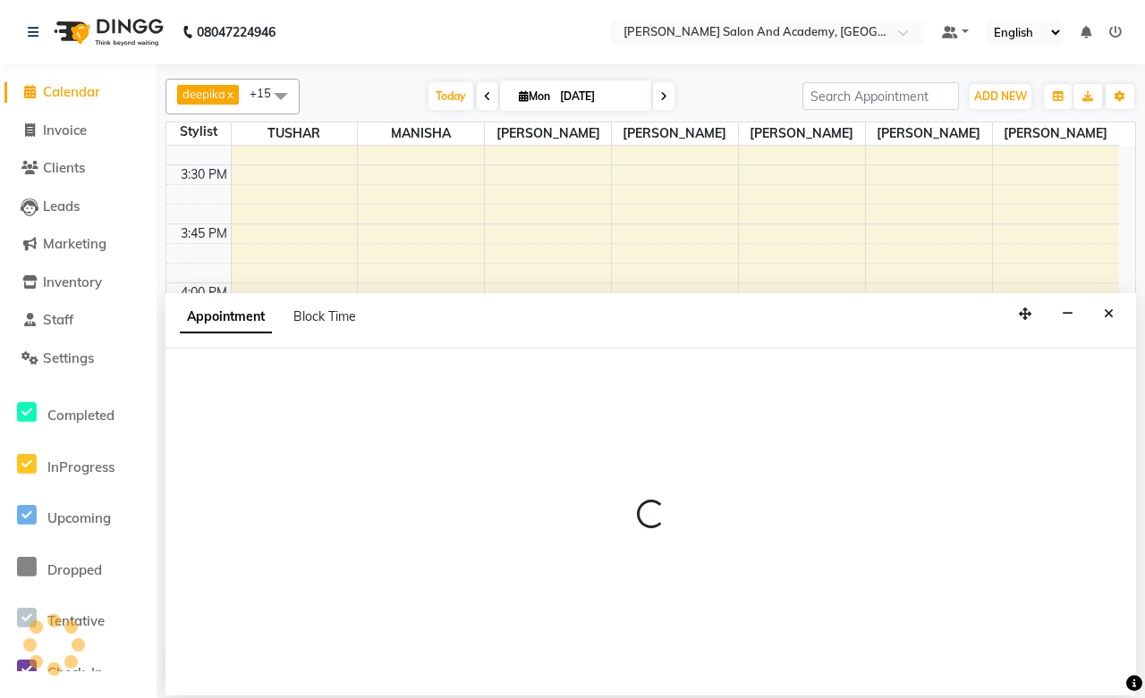
select select "49047"
select select "1020"
select select "tentative"
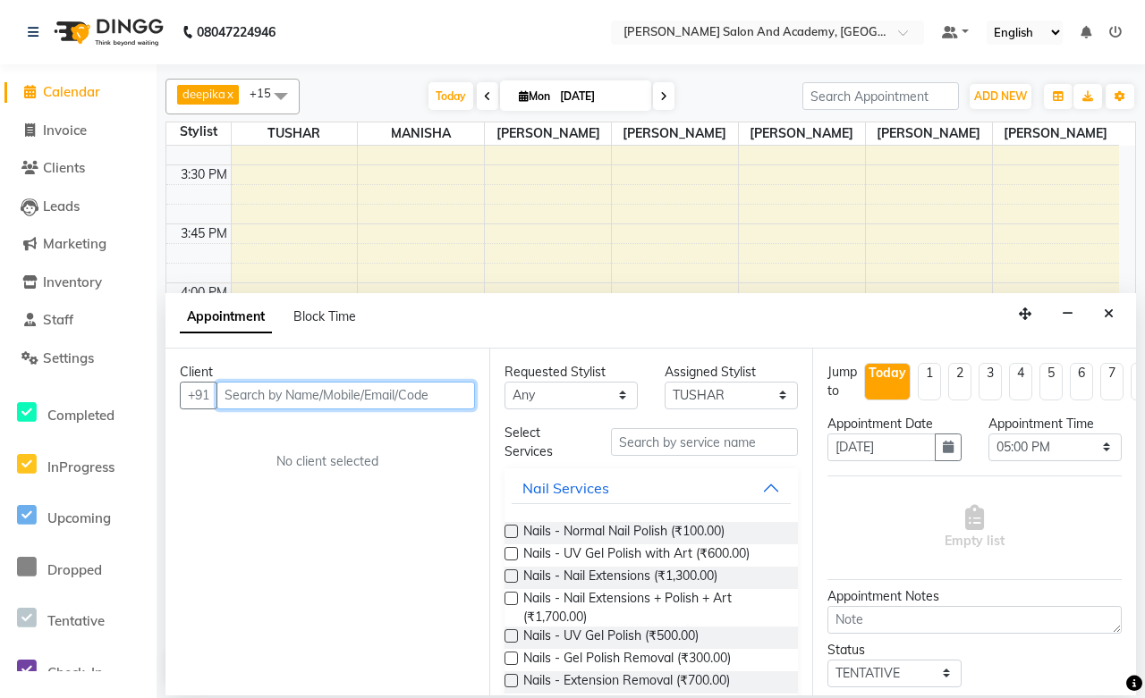
paste input "7568976009"
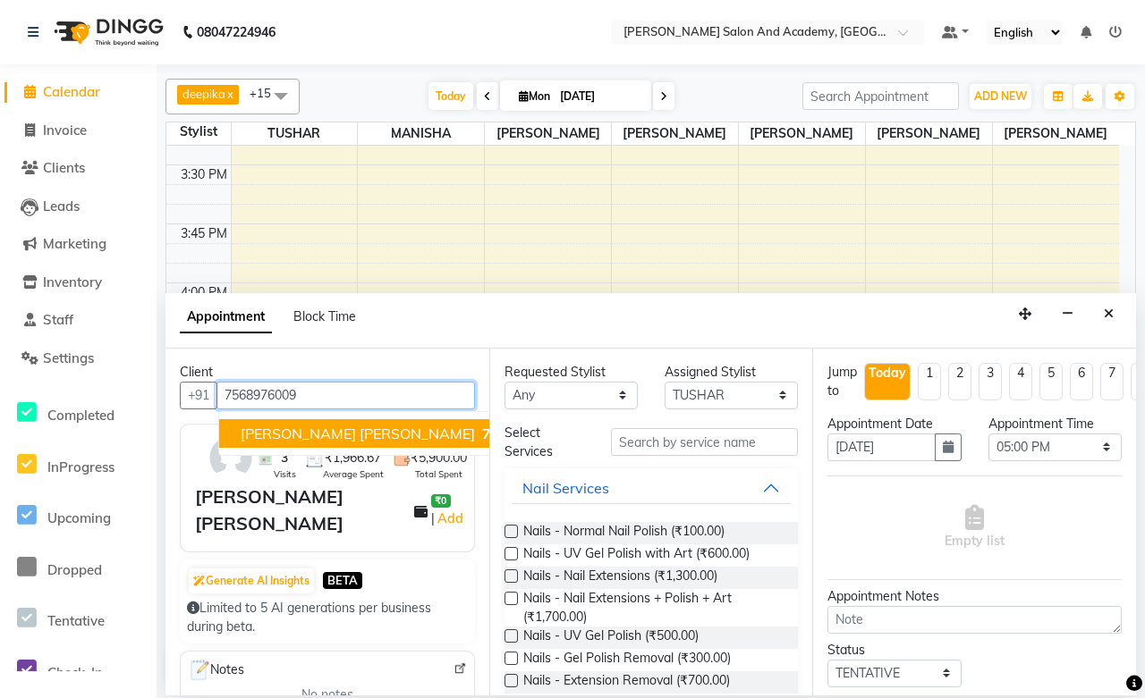
click at [296, 444] on button "Uma Vijay 7568976009" at bounding box center [406, 433] width 374 height 29
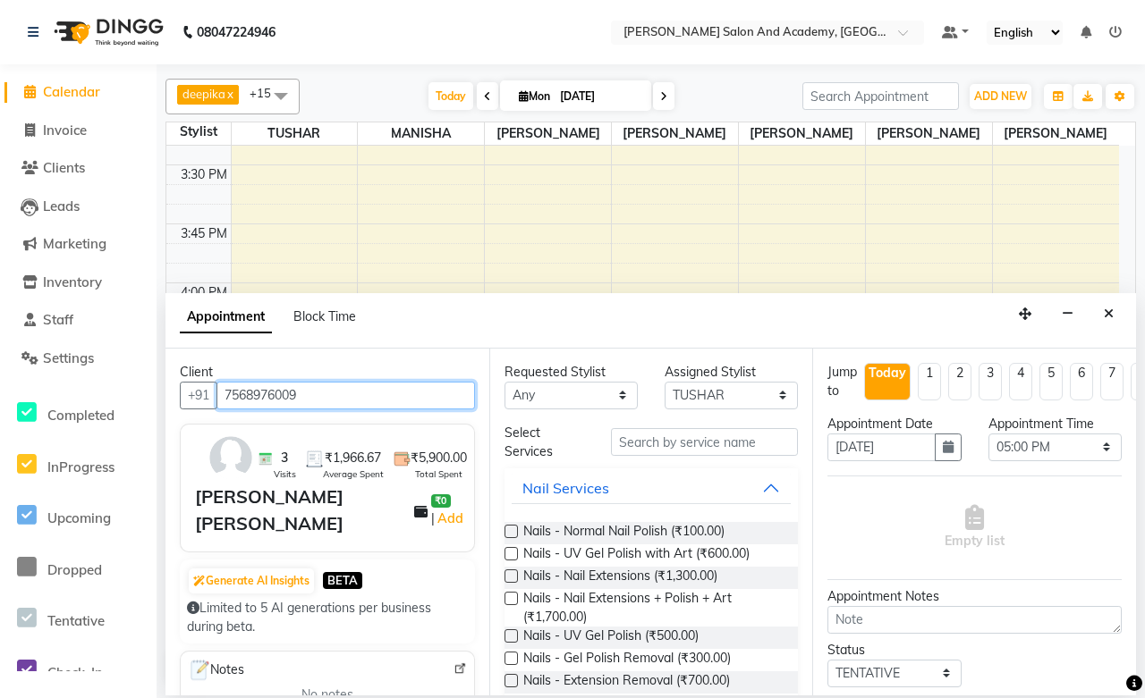
type input "7568976009"
click at [542, 401] on select "Any Anisha Ray Azzu khan Farman Mirza Harsha Mam MANISHA Naval Nisha Meghwal Ni…" at bounding box center [570, 396] width 133 height 28
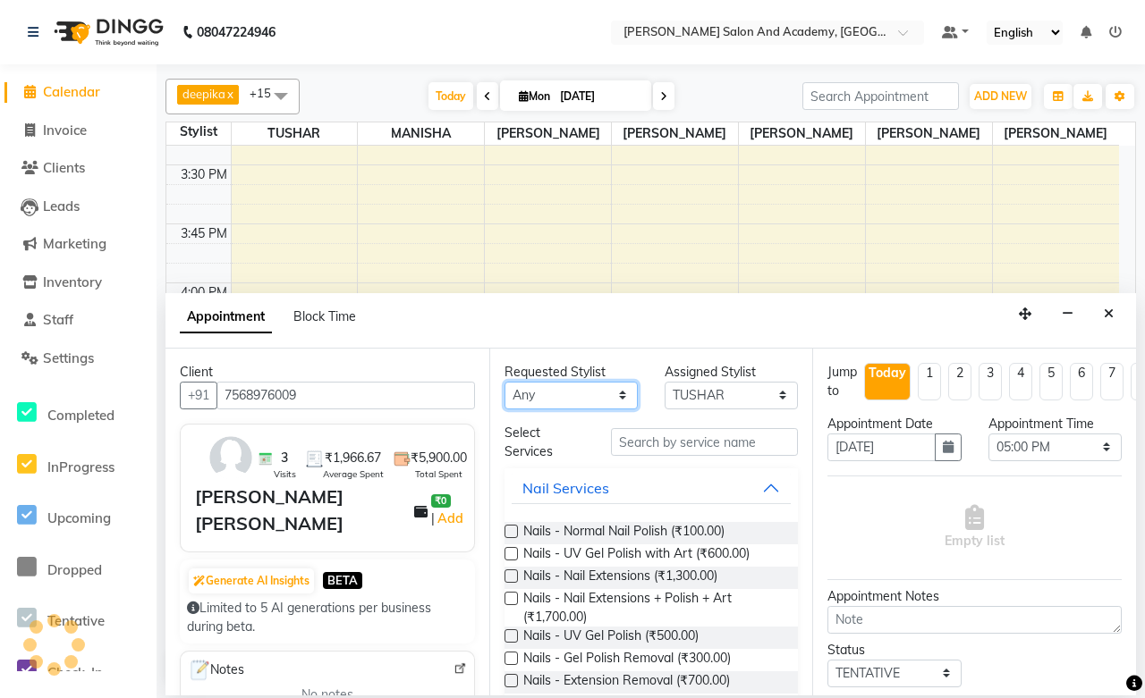
select select "49047"
click at [504, 382] on select "Any Anisha Ray Azzu khan Farman Mirza Harsha Mam MANISHA Naval Nisha Meghwal Ni…" at bounding box center [570, 396] width 133 height 28
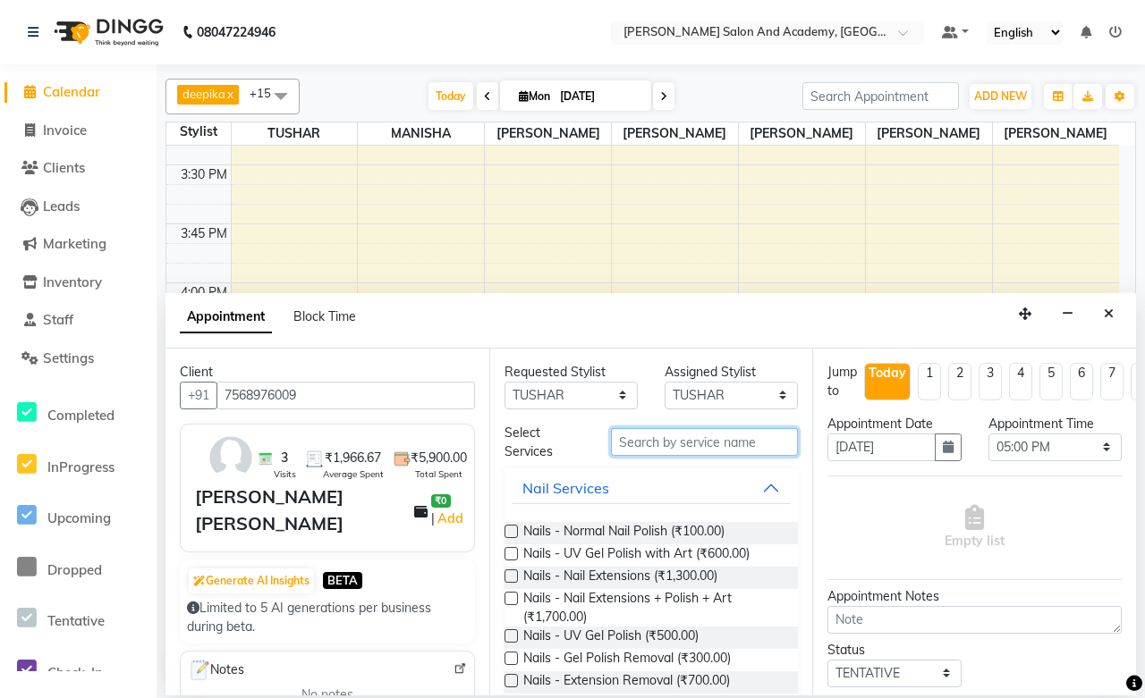
click at [662, 440] on input "text" at bounding box center [704, 442] width 187 height 28
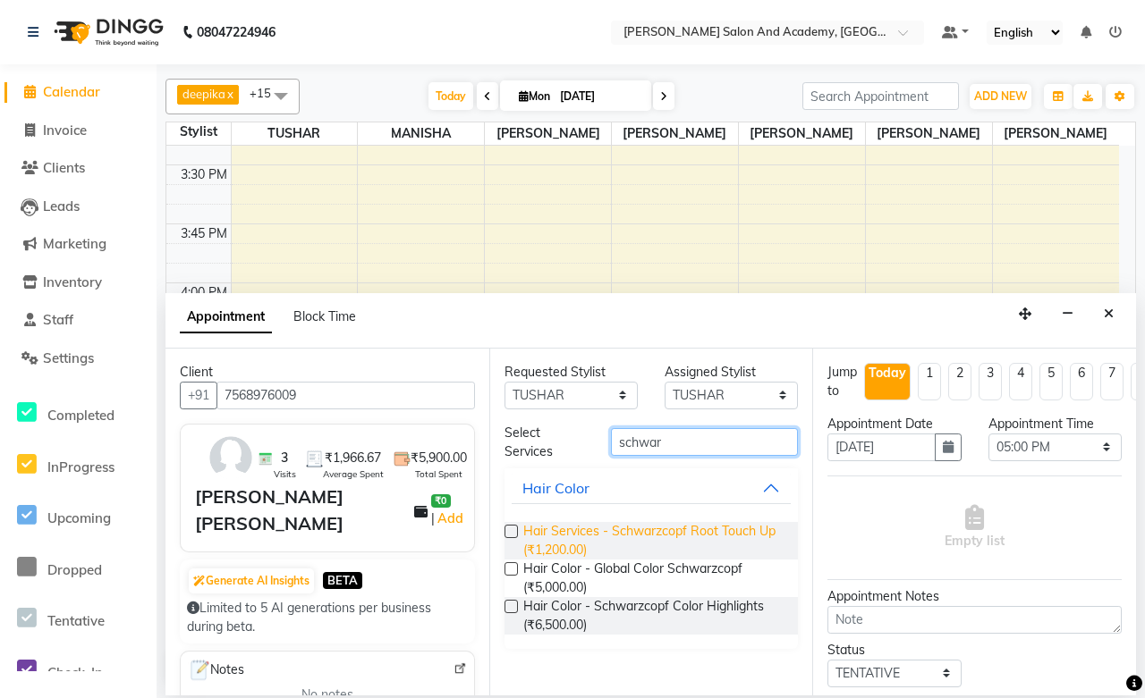
type input "schwar"
click at [659, 544] on span "Hair Services - Schwarzcopf Root Touch Up (₹1,200.00)" at bounding box center [653, 541] width 261 height 38
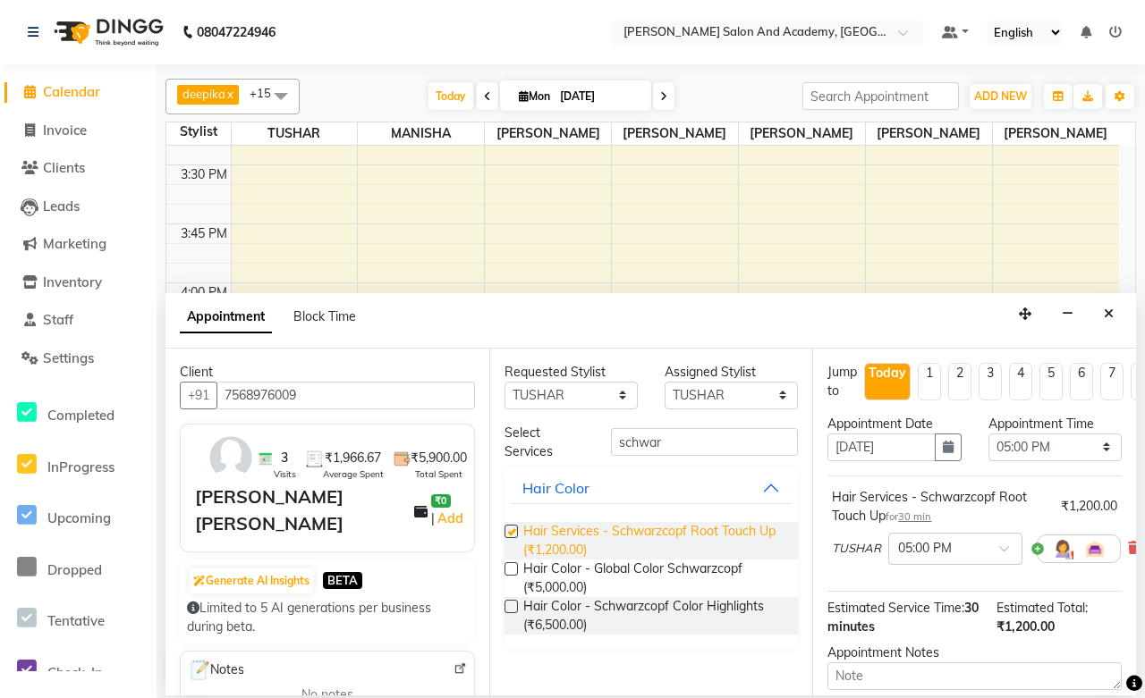
checkbox input "false"
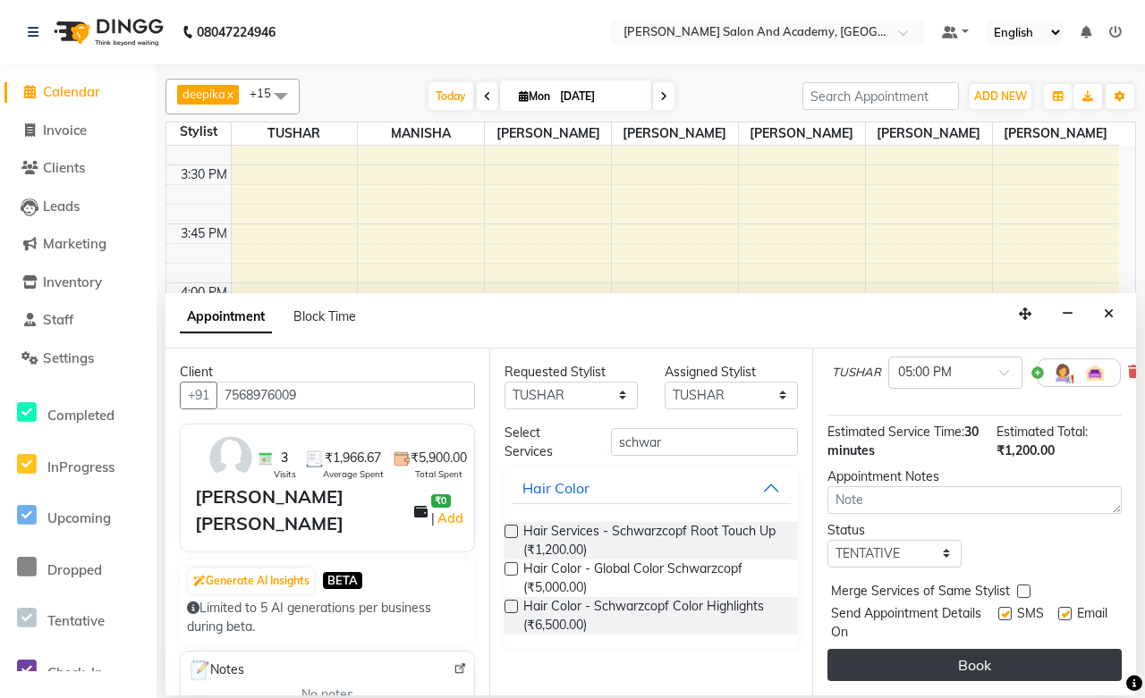
click at [933, 649] on button "Book" at bounding box center [974, 665] width 294 height 32
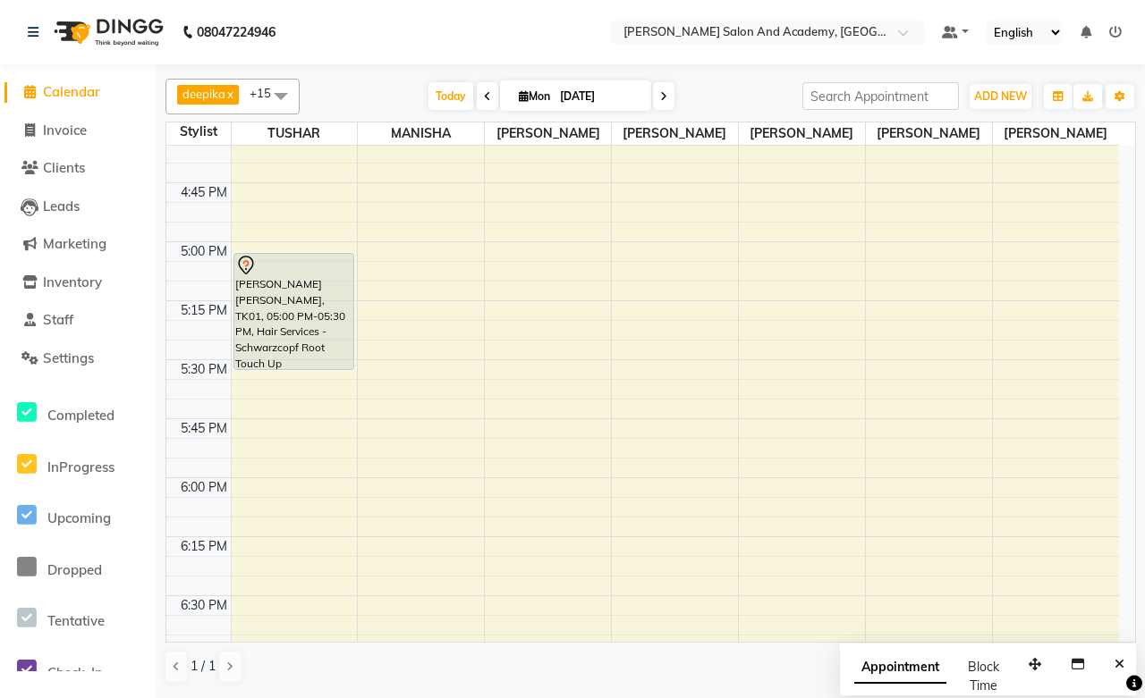
scroll to position [2285, 0]
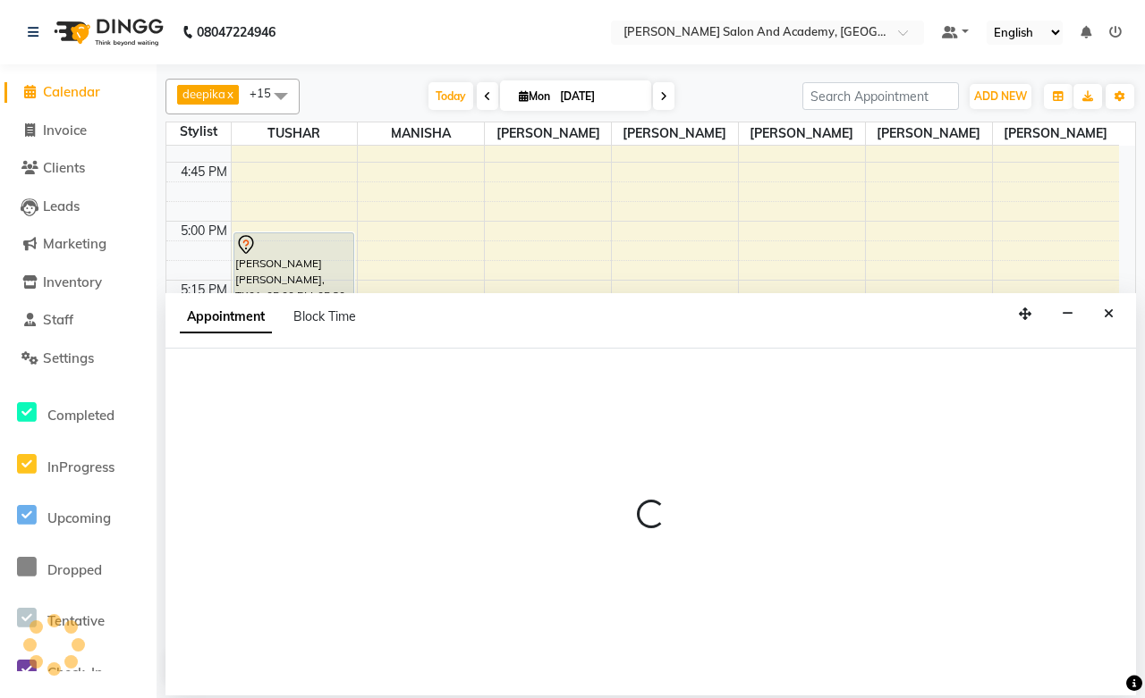
select select "49047"
select select "1050"
select select "tentative"
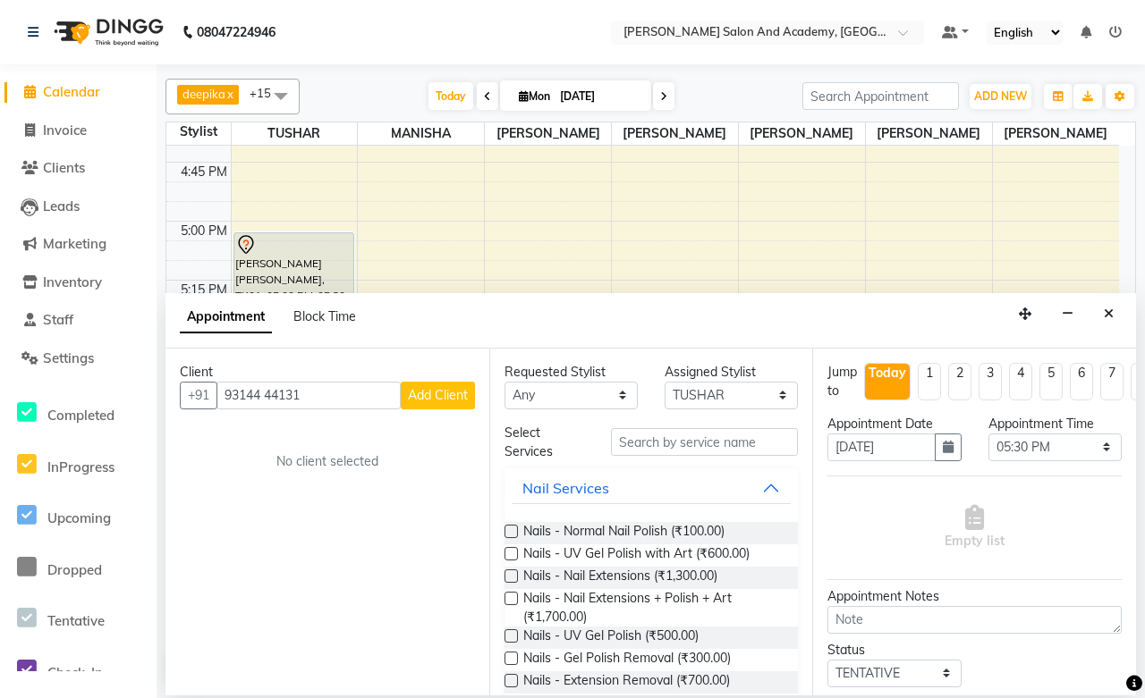
click at [266, 391] on input "93144 44131" at bounding box center [308, 396] width 184 height 28
click at [317, 390] on input "9314444131" at bounding box center [308, 396] width 184 height 28
type input "9314444131"
click at [425, 394] on span "Add Client" at bounding box center [438, 395] width 60 height 16
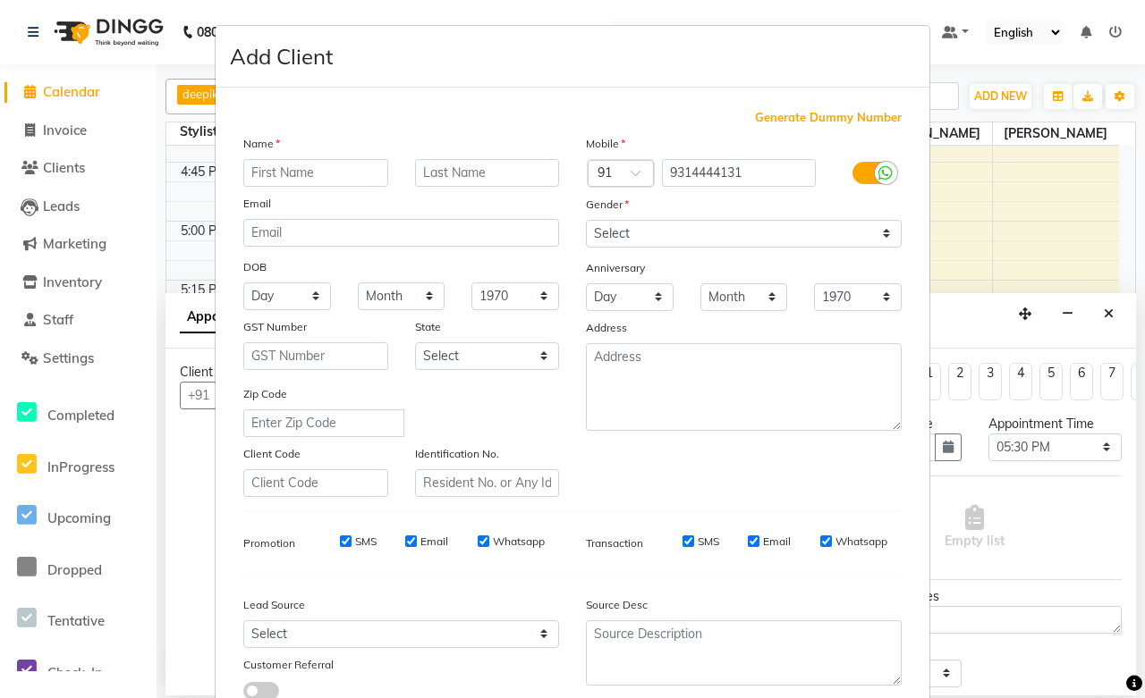
click at [304, 173] on input "text" at bounding box center [315, 173] width 145 height 28
type input "Vijay"
click at [477, 182] on input "text" at bounding box center [487, 173] width 145 height 28
type input "Soni"
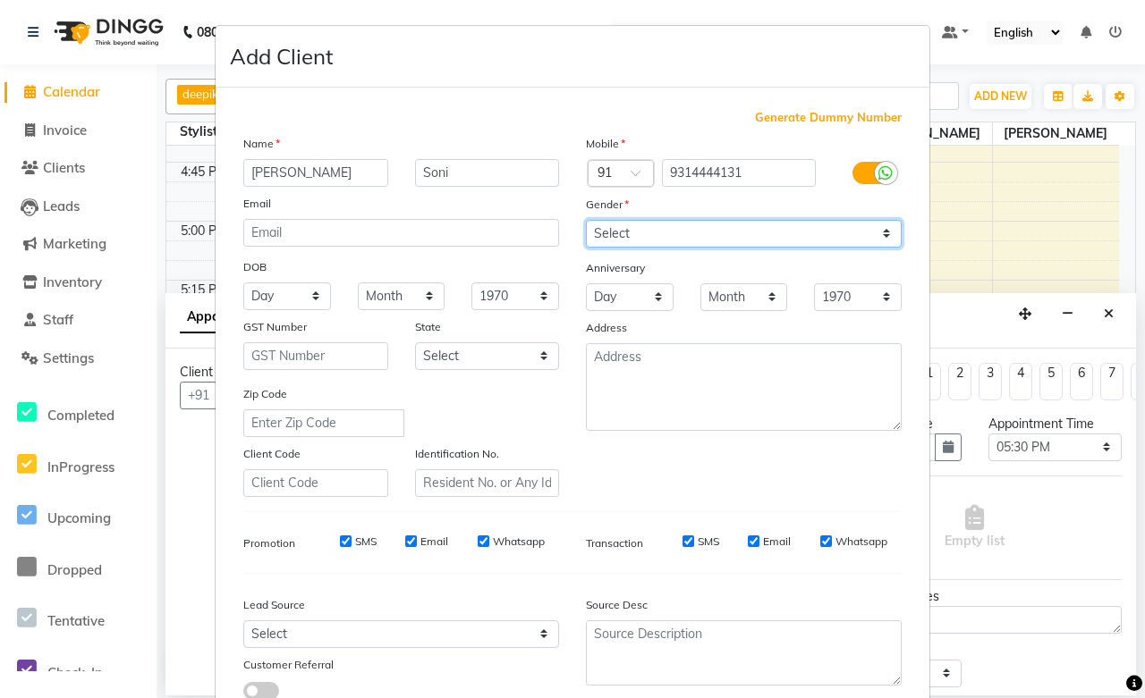
click at [601, 231] on select "Select Male Female Other Prefer Not To Say" at bounding box center [744, 234] width 316 height 28
select select "female"
click at [586, 220] on select "Select Male Female Other Prefer Not To Say" at bounding box center [744, 234] width 316 height 28
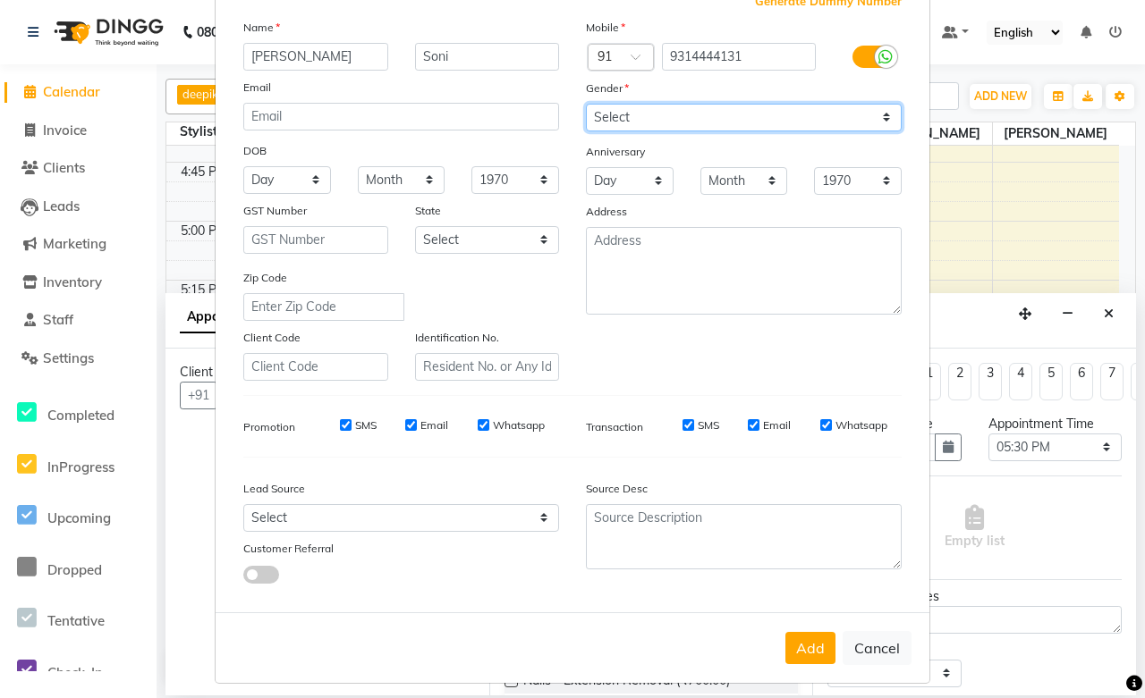
scroll to position [128, 0]
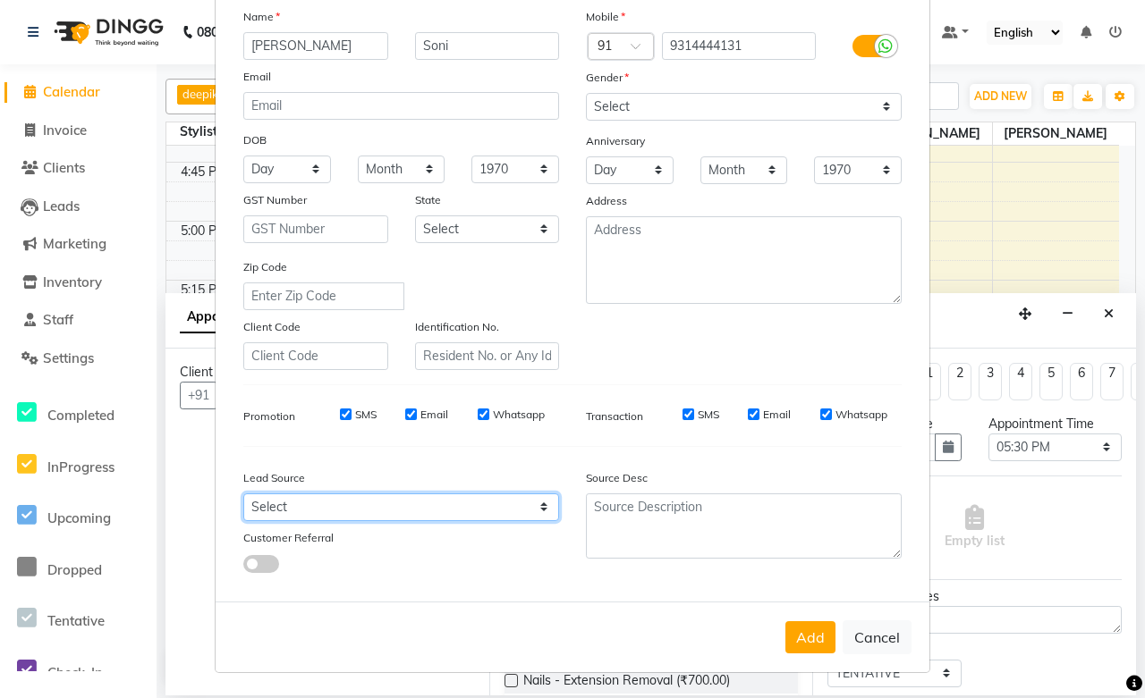
click at [255, 511] on select "Select Walk-in Referral Internet Friend Word of Mouth Advertisement Facebook Ju…" at bounding box center [401, 508] width 316 height 28
click at [266, 502] on select "Select Walk-in Referral Internet Friend Word of Mouth Advertisement Facebook Ju…" at bounding box center [401, 508] width 316 height 28
click at [816, 642] on button "Add" at bounding box center [810, 637] width 50 height 32
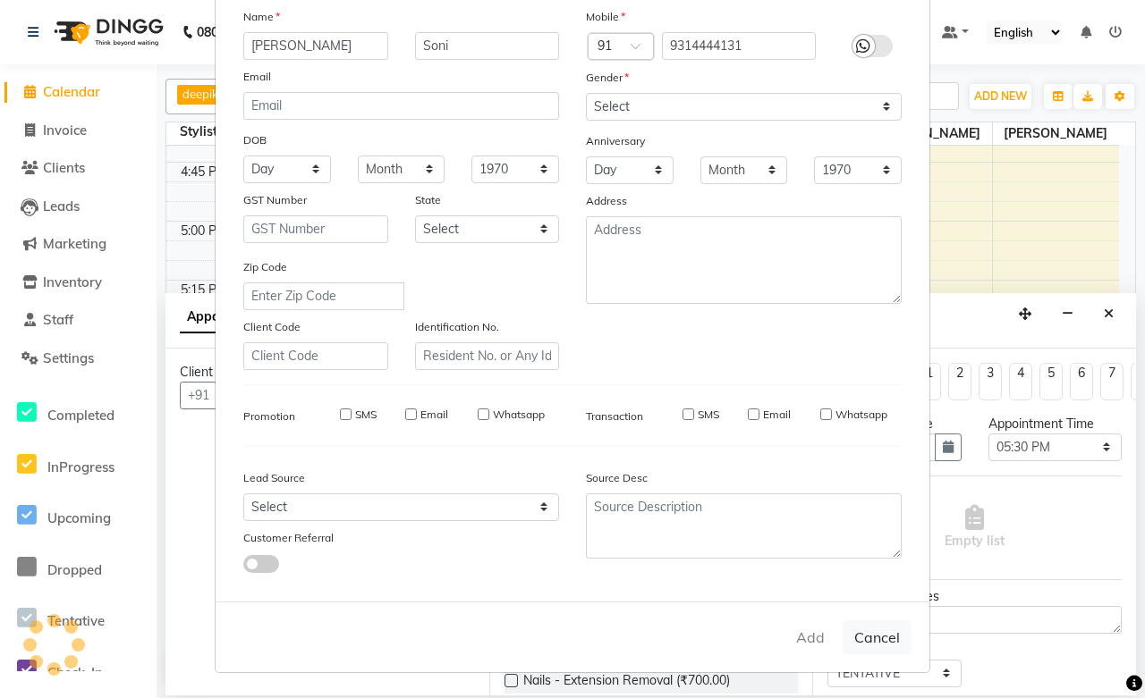
select select
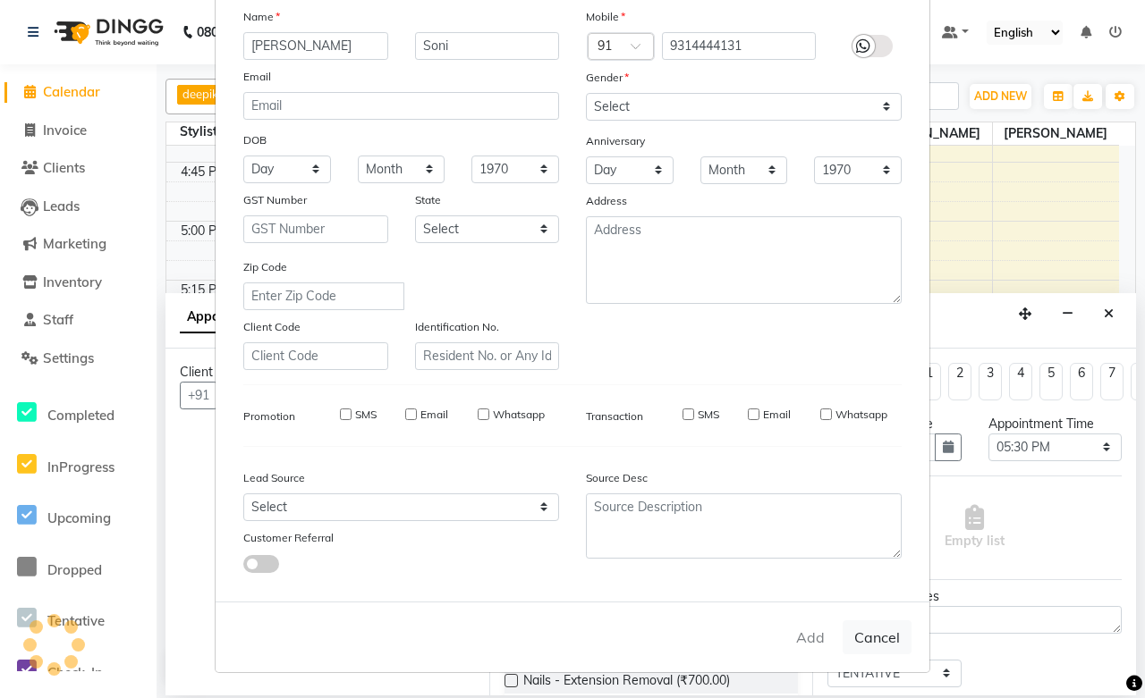
select select
checkbox input "false"
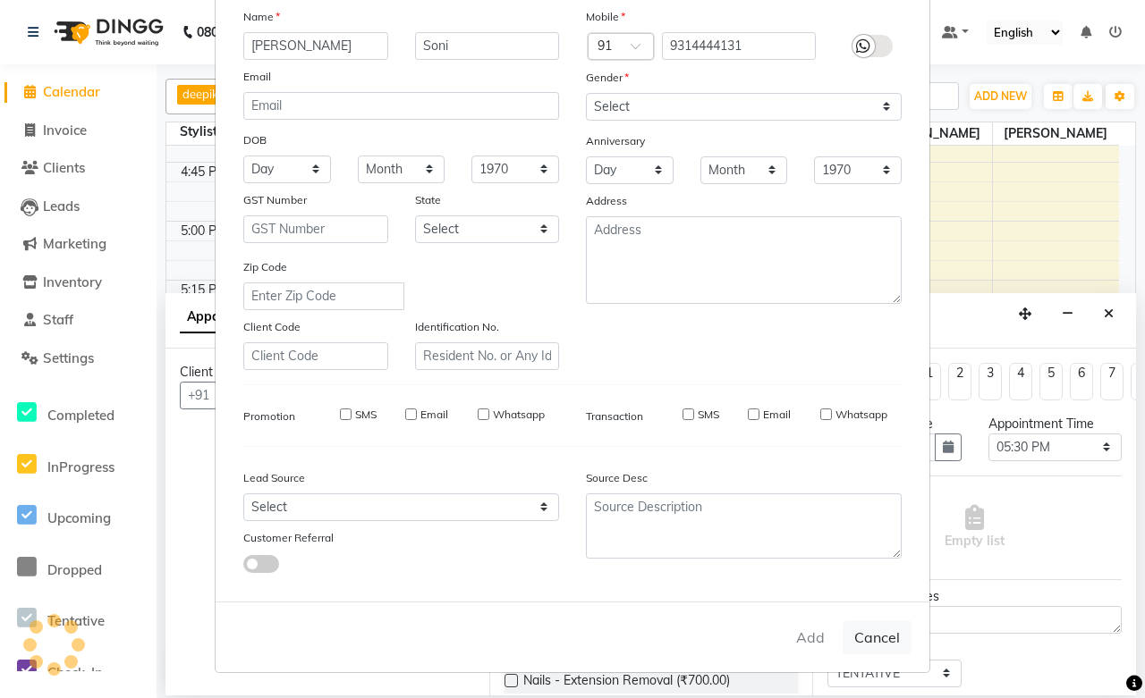
checkbox input "false"
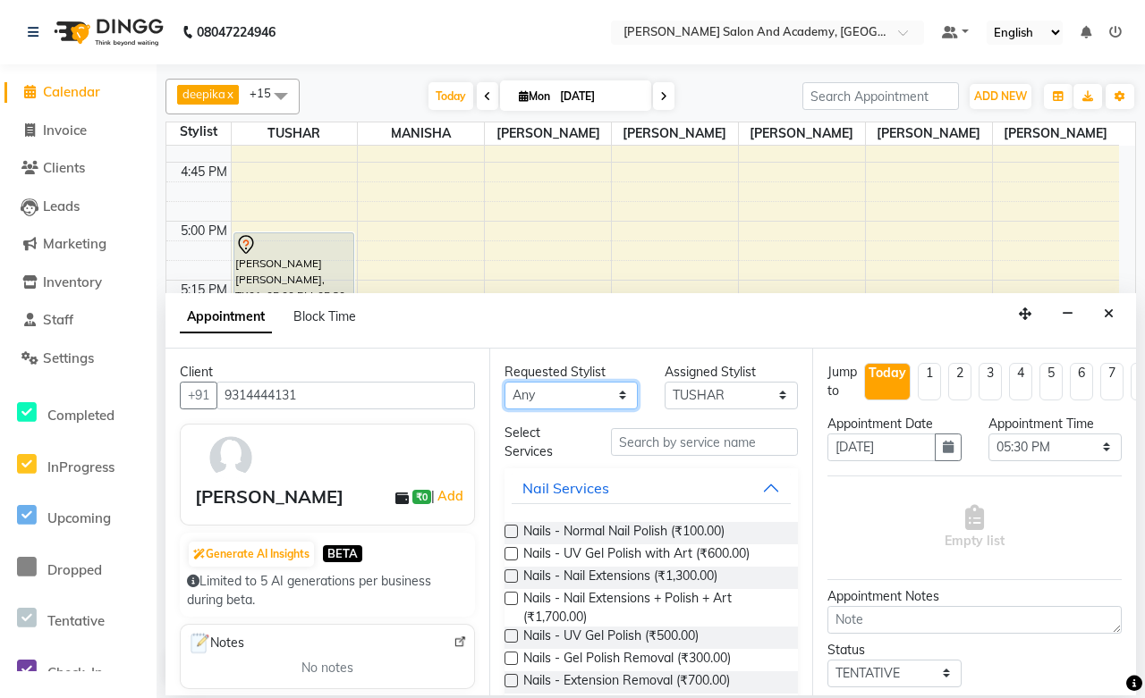
click at [530, 403] on select "Any Anisha Ray Azzu khan Farman Mirza Harsha Mam MANISHA Naval Nisha Meghwal Ni…" at bounding box center [570, 396] width 133 height 28
select select "49047"
click at [504, 382] on select "Any Anisha Ray Azzu khan Farman Mirza Harsha Mam MANISHA Naval Nisha Meghwal Ni…" at bounding box center [570, 396] width 133 height 28
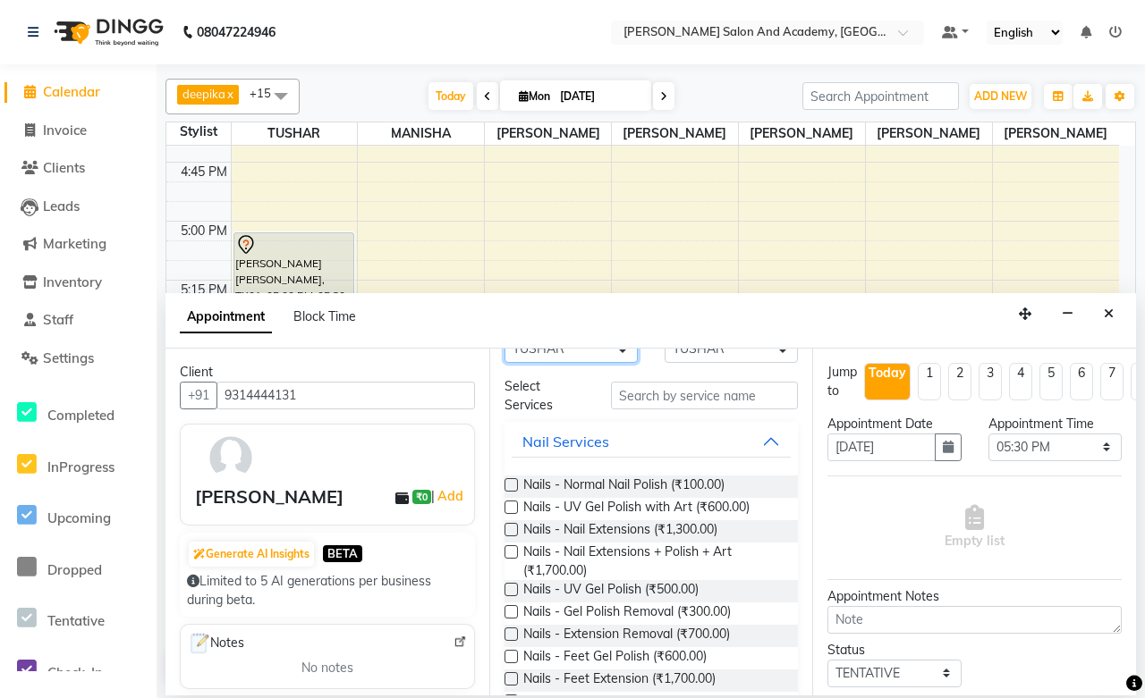
scroll to position [0, 0]
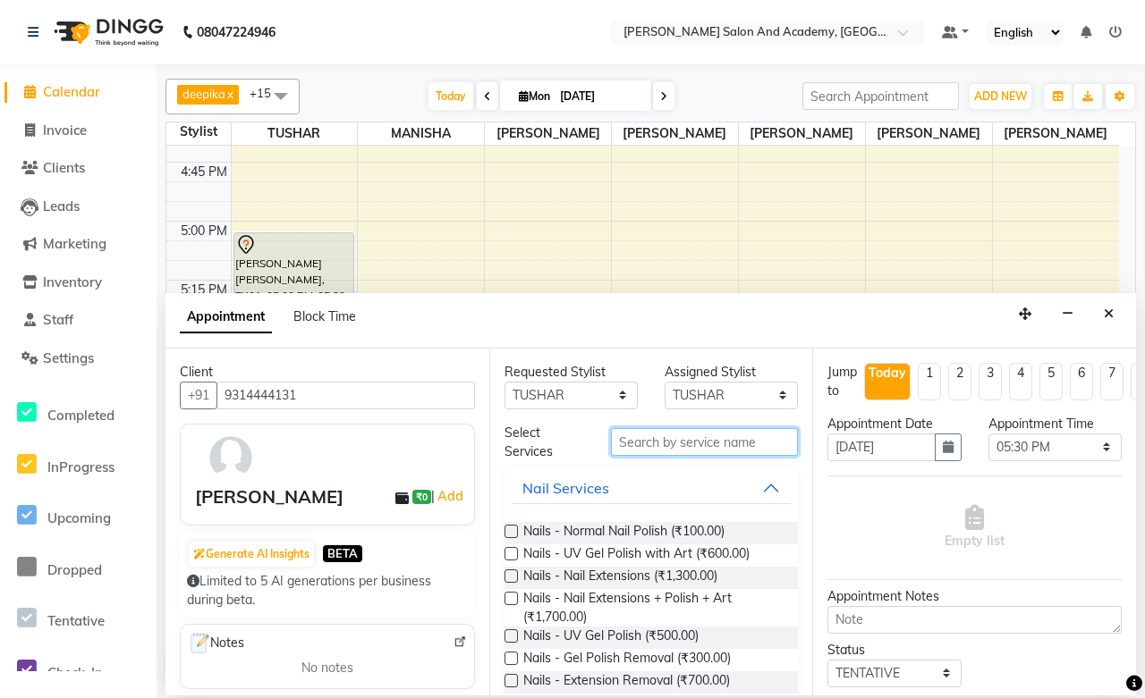
click at [659, 440] on input "text" at bounding box center [704, 442] width 187 height 28
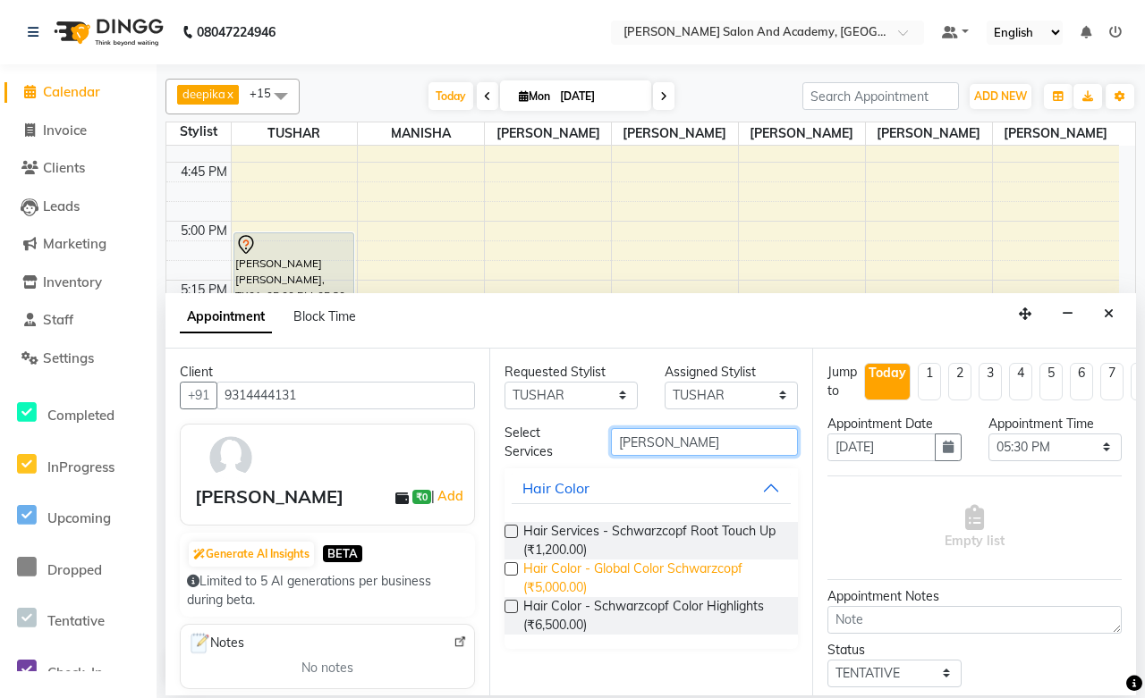
type input "schwarz"
click at [623, 577] on span "Hair Color - Global Color Schwarzcopf (₹5,000.00)" at bounding box center [653, 579] width 261 height 38
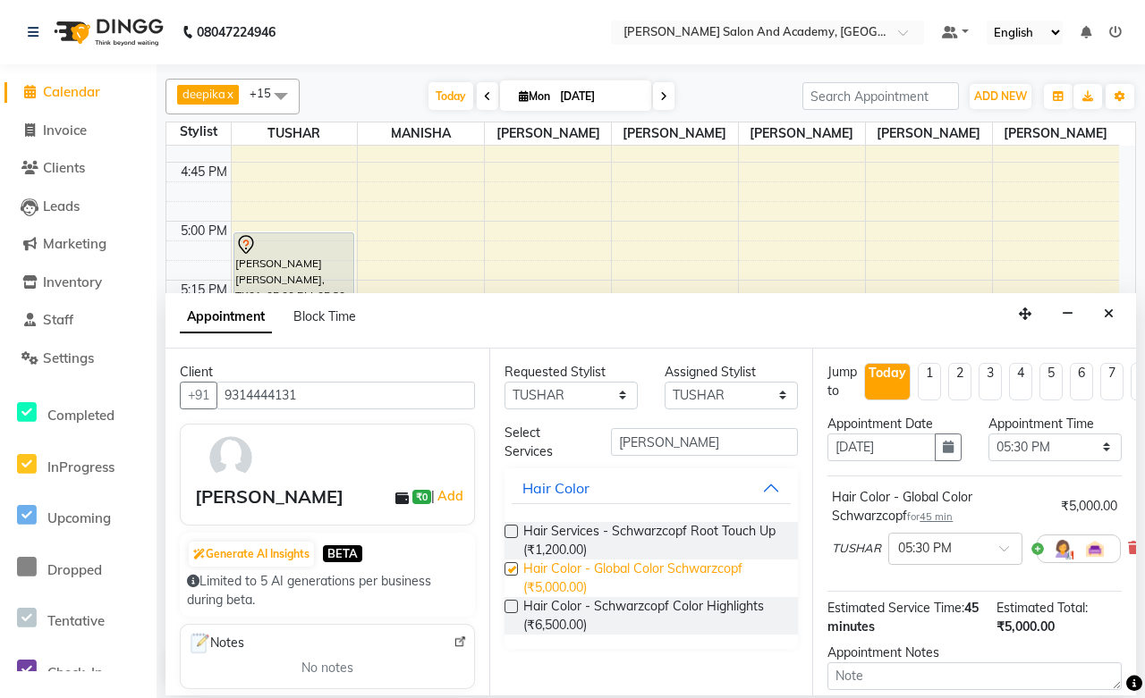
checkbox input "false"
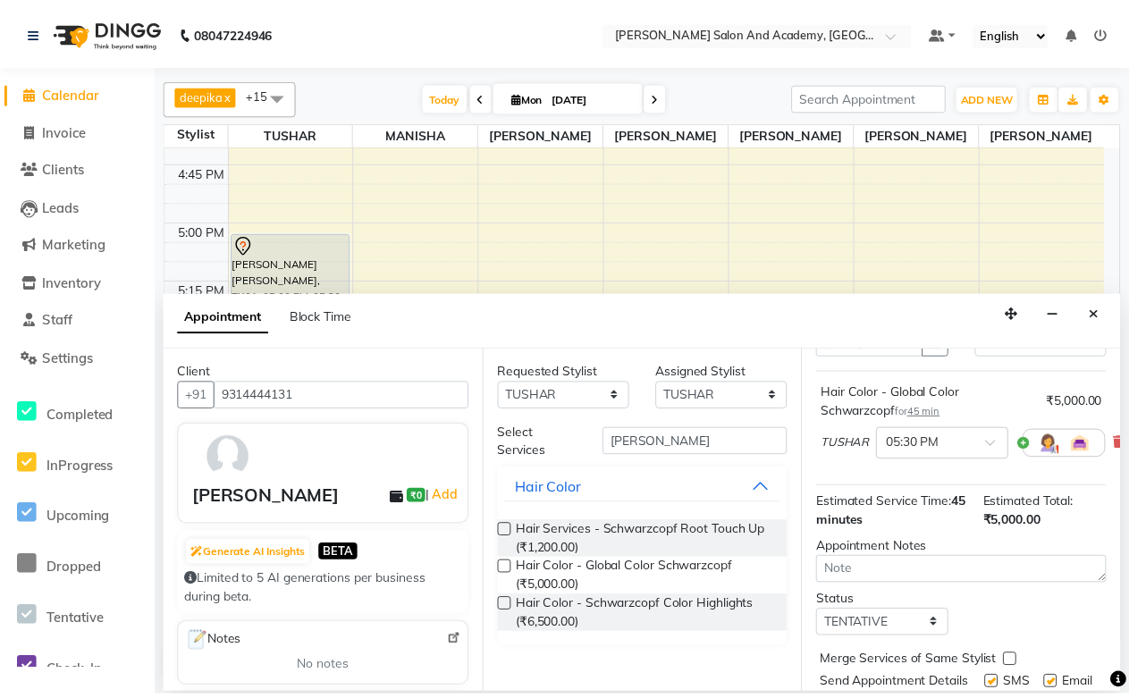
scroll to position [191, 0]
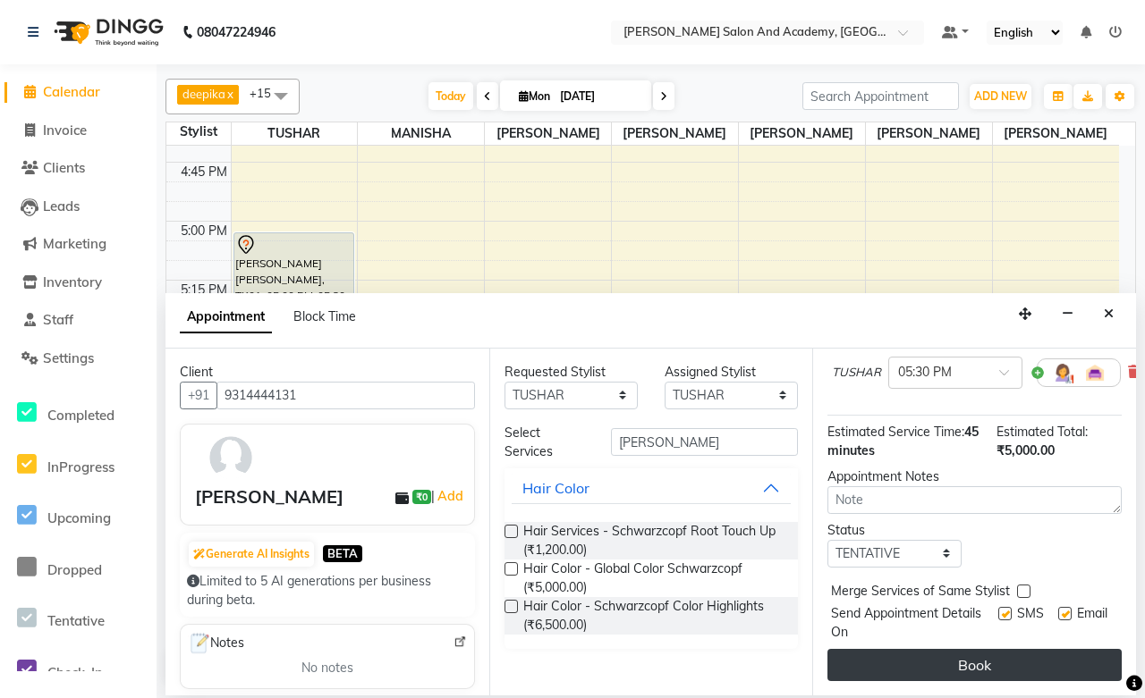
click at [950, 651] on button "Book" at bounding box center [974, 665] width 294 height 32
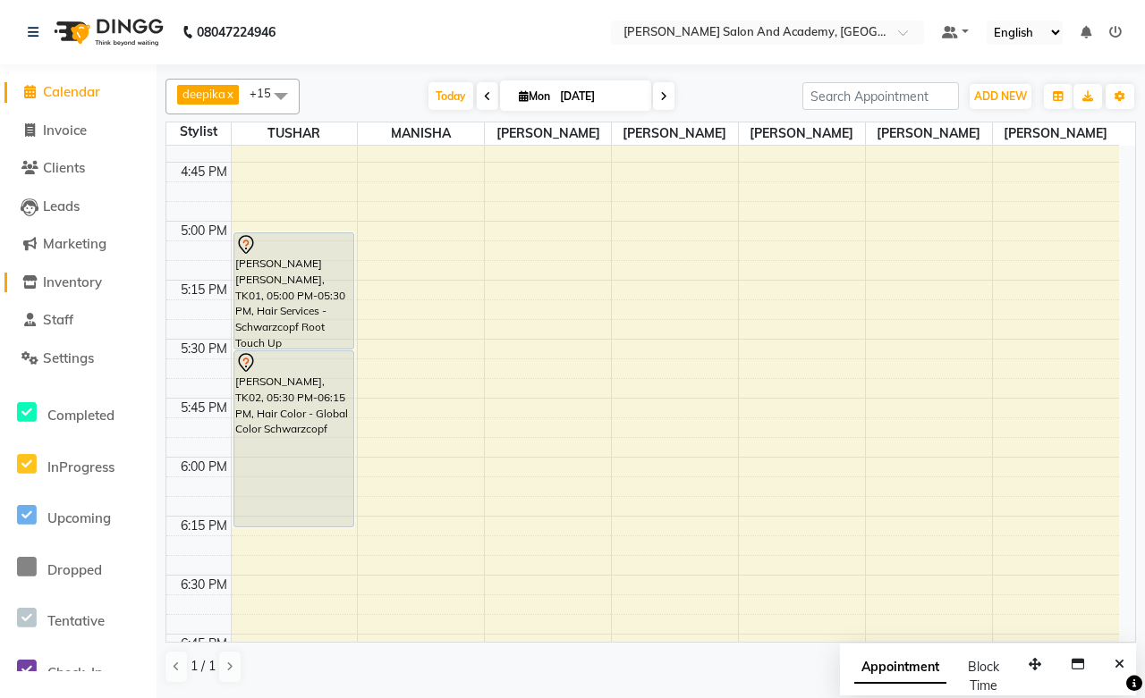
click at [68, 278] on span "Inventory" at bounding box center [72, 282] width 59 height 17
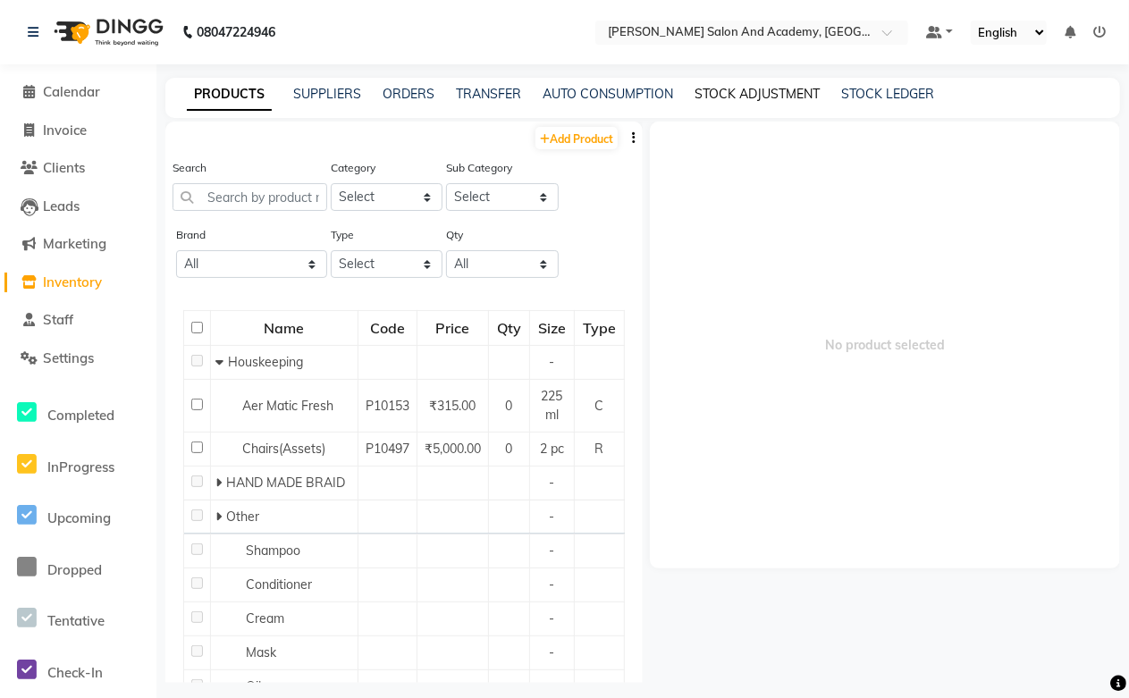
click at [718, 91] on link "STOCK ADJUSTMENT" at bounding box center [757, 94] width 125 height 16
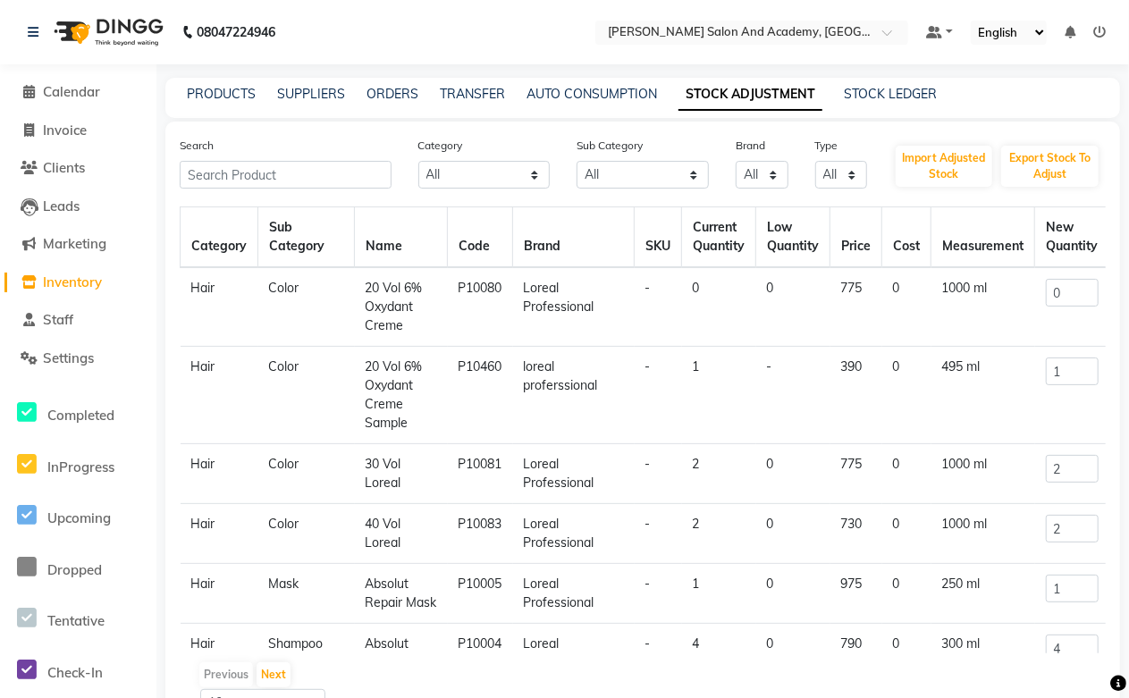
click at [752, 101] on link "STOCK ADJUSTMENT" at bounding box center [751, 95] width 144 height 32
click at [259, 174] on input "text" at bounding box center [286, 175] width 212 height 28
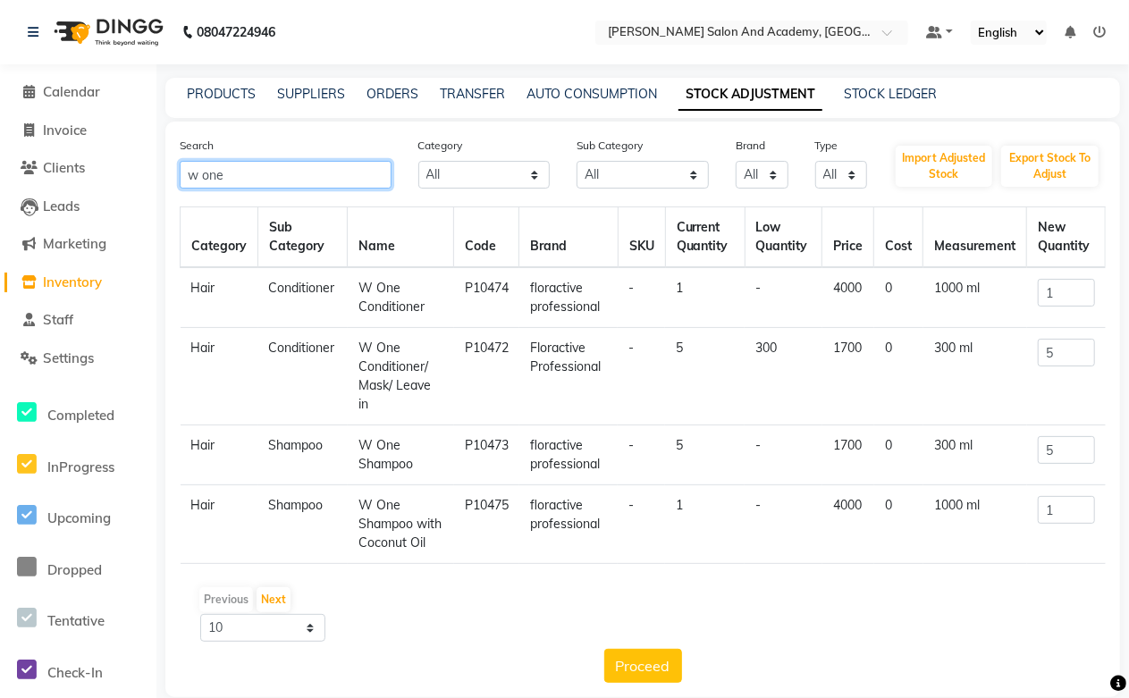
type input "w one"
drag, startPoint x: 359, startPoint y: 347, endPoint x: 379, endPoint y: 407, distance: 63.3
click at [379, 407] on td "W One Conditioner/ Mask/ Leave in" at bounding box center [401, 376] width 106 height 97
copy td "W One Conditioner/ Mask/ Leave in"
click at [210, 86] on link "PRODUCTS" at bounding box center [221, 94] width 69 height 16
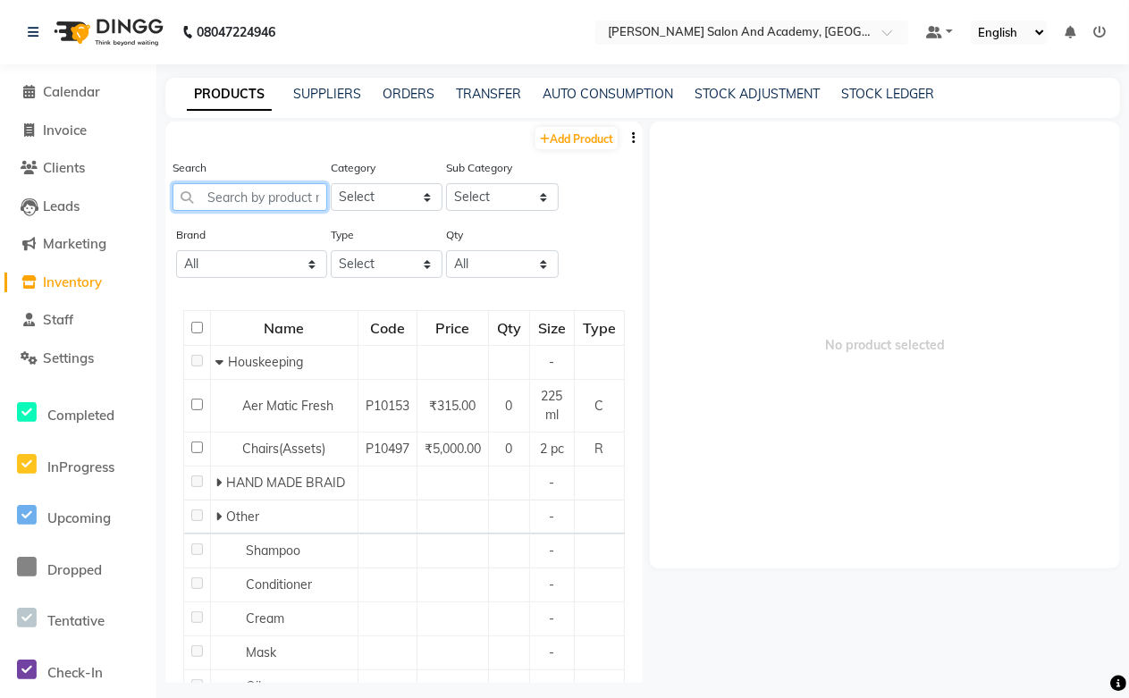
paste input "W One Conditioner/ Mask/ Leave in"
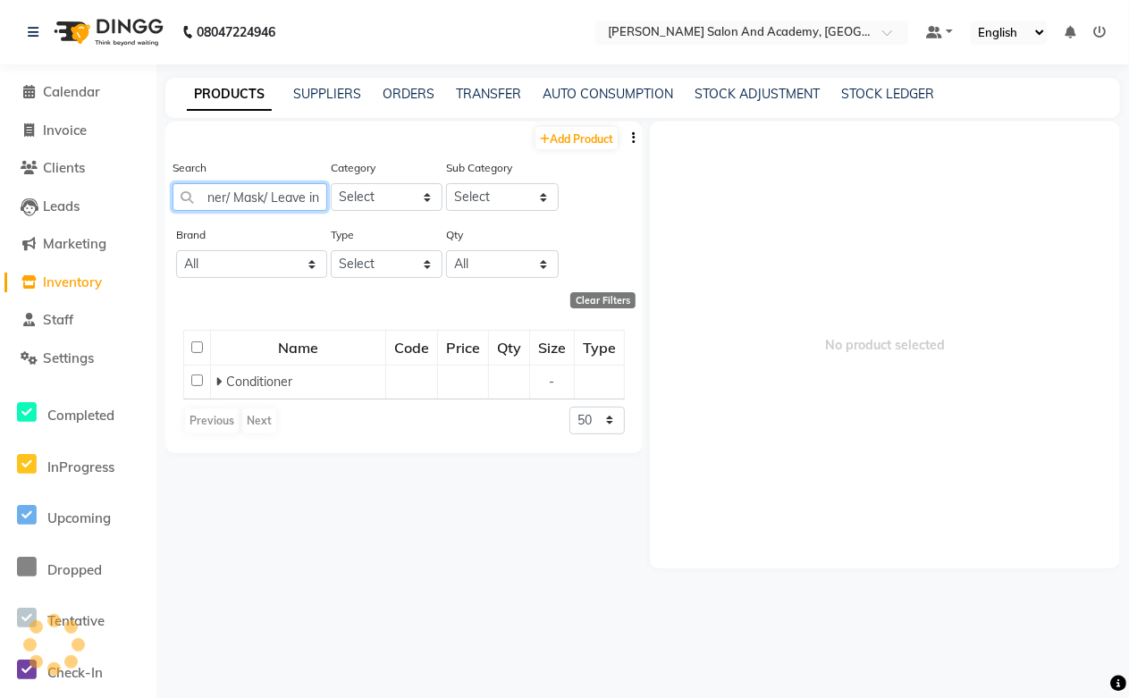
scroll to position [0, 92]
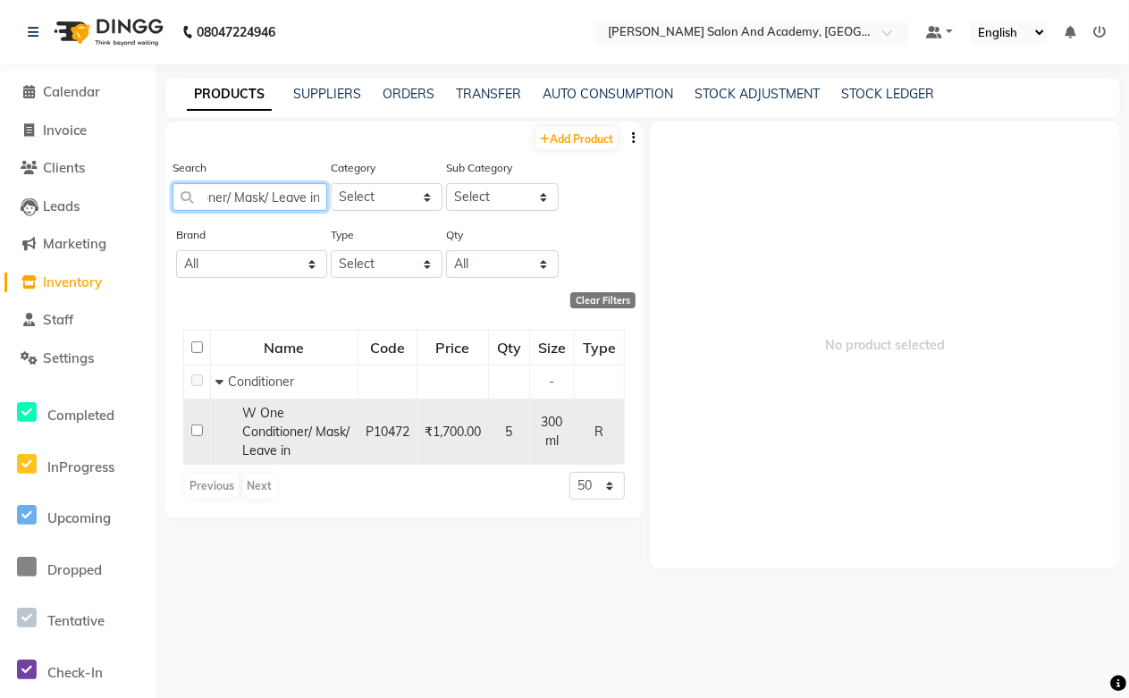
type input "W One Conditioner/ Mask/ Leave in"
click at [320, 435] on span "W One Conditioner/ Mask/ Leave in" at bounding box center [295, 432] width 107 height 54
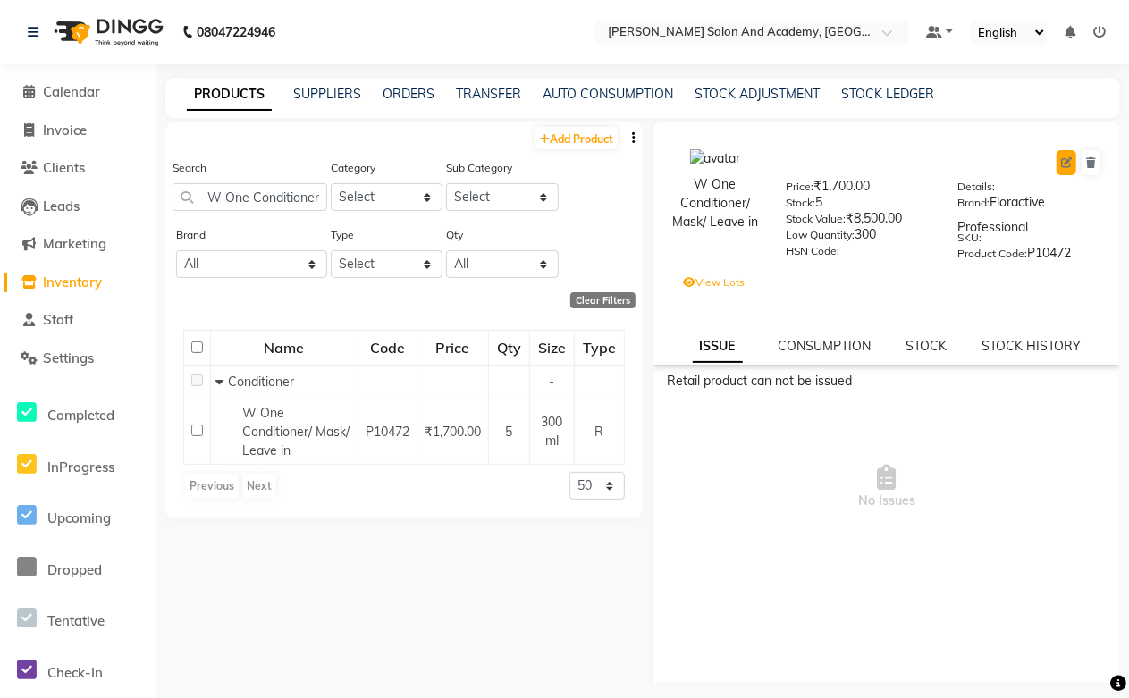
click at [1061, 162] on icon at bounding box center [1066, 162] width 11 height 11
select select "true"
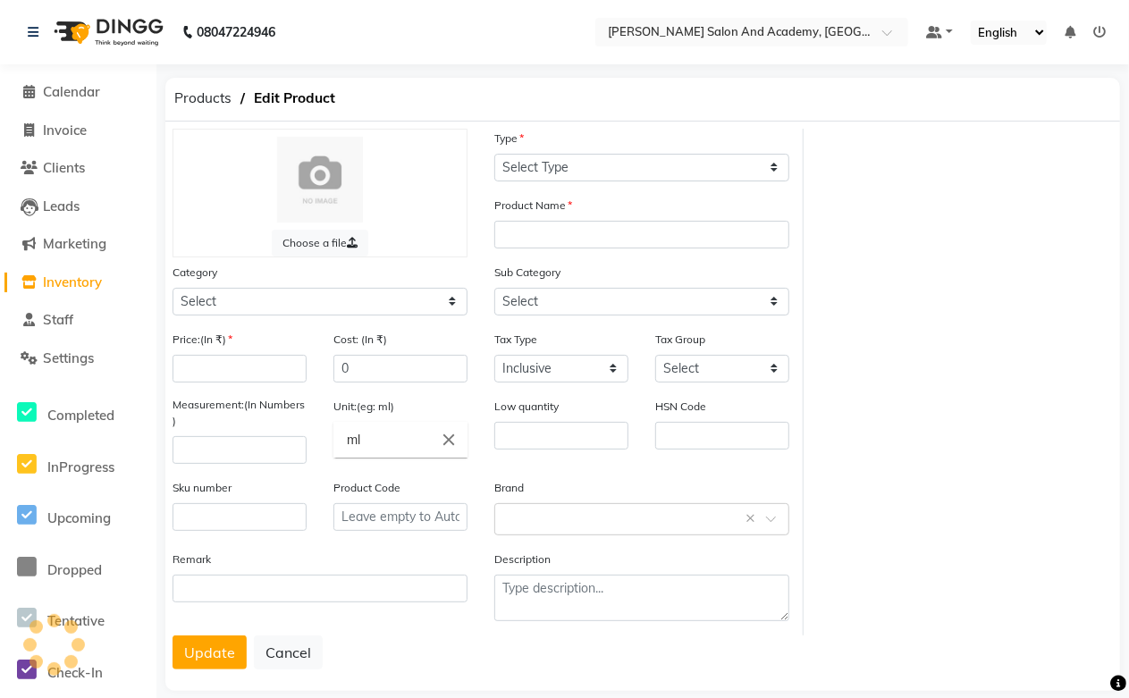
select select "R"
type input "W One Conditioner/ Mask/ Leave in"
select select
type input "1700"
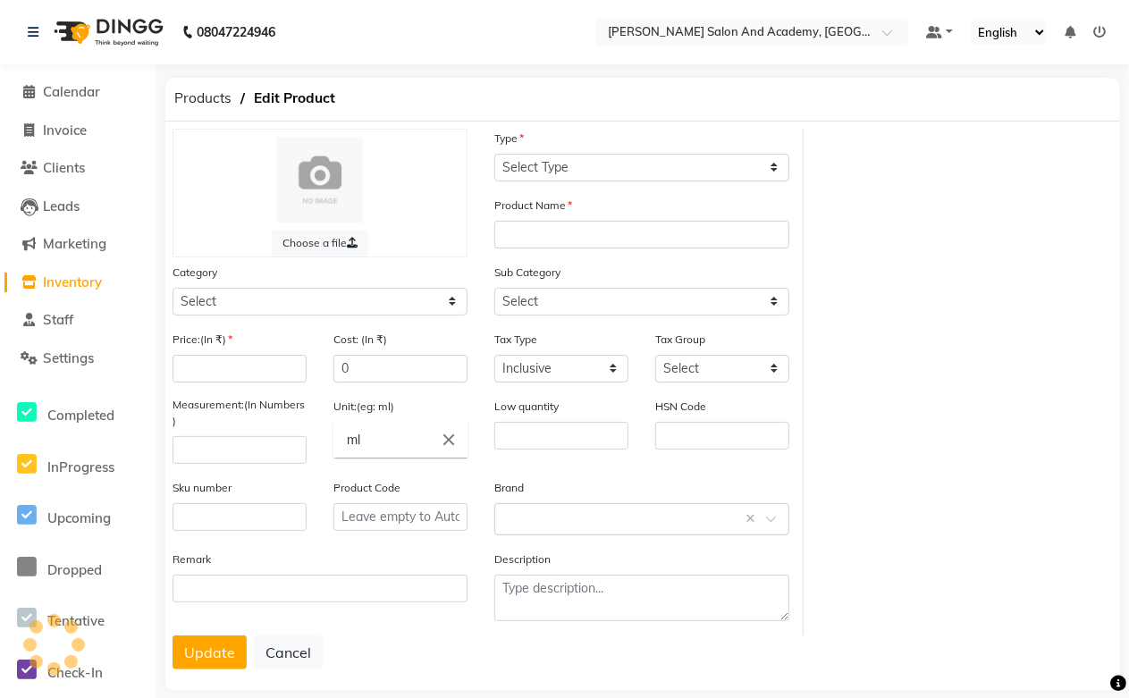
type input "300"
type input "P10472"
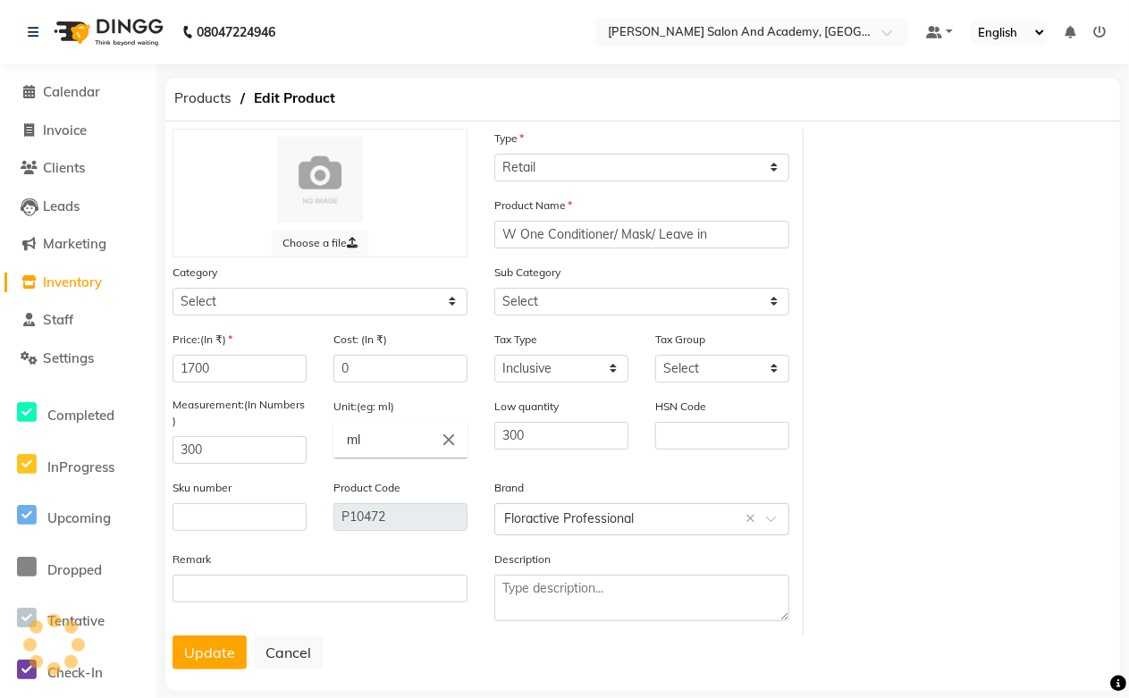
select select "1063801100"
select select "1063801102"
drag, startPoint x: 532, startPoint y: 435, endPoint x: 471, endPoint y: 439, distance: 61.0
click at [471, 439] on div "Price:(In ₹) 1700 Cost: (In ₹) 0 Tax Type Select Inclusive Exclusive Tax Group …" at bounding box center [481, 483] width 644 height 306
type input "0"
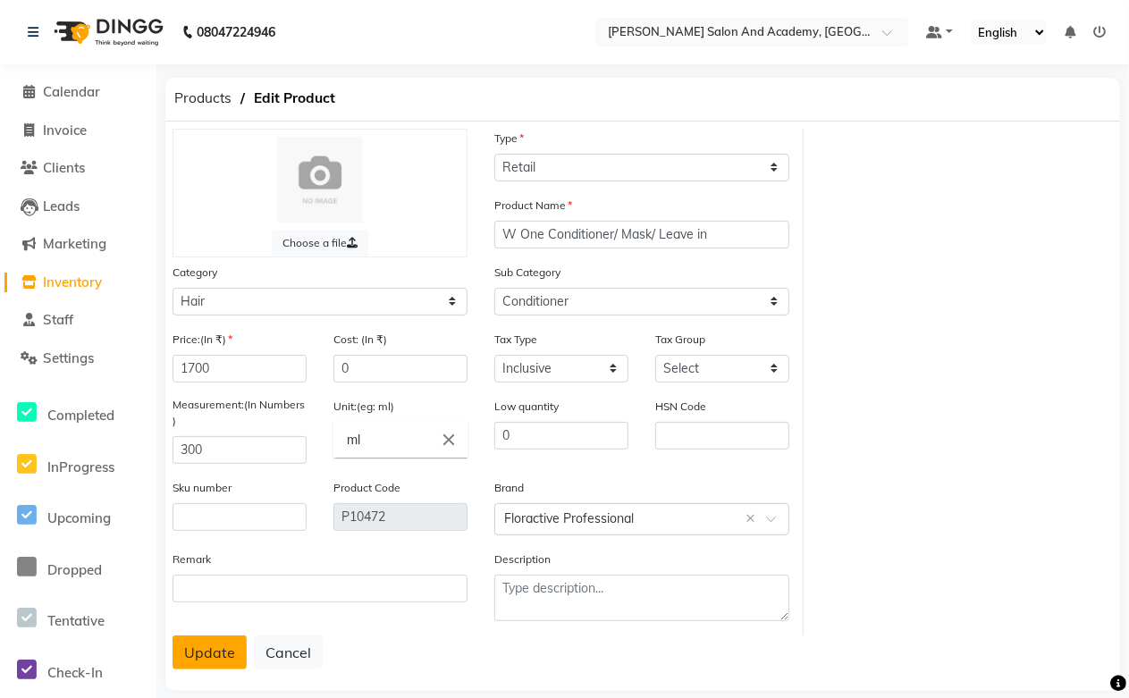
click at [216, 645] on button "Update" at bounding box center [210, 653] width 74 height 34
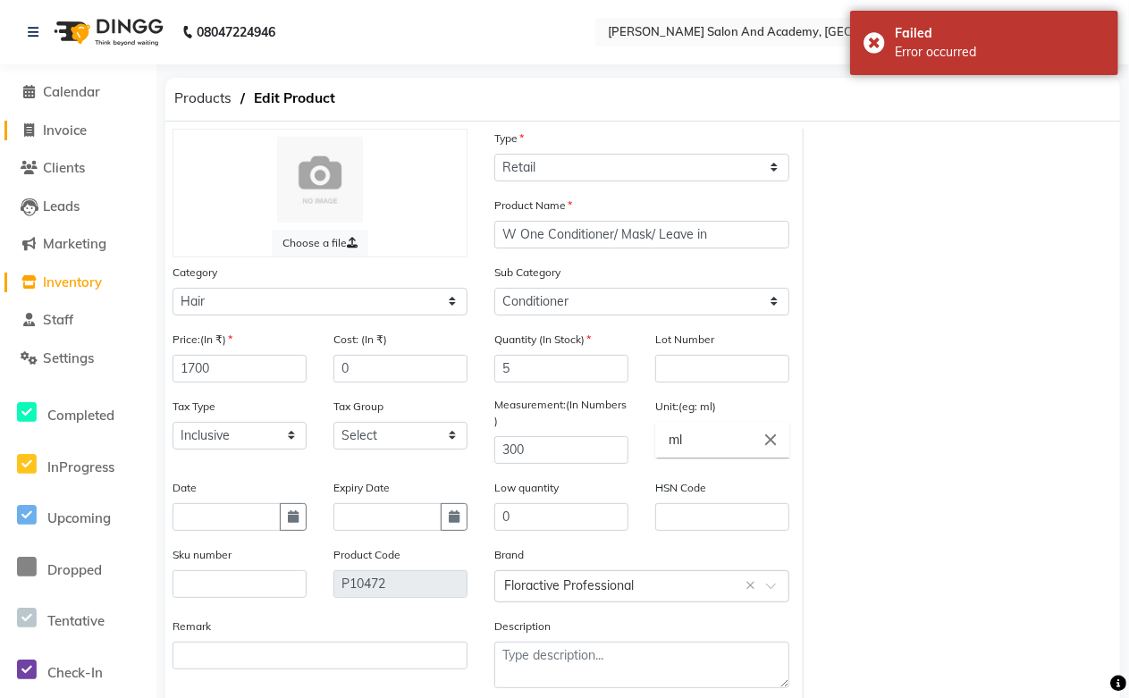
click at [56, 123] on span "Invoice" at bounding box center [65, 130] width 44 height 17
select select "service"
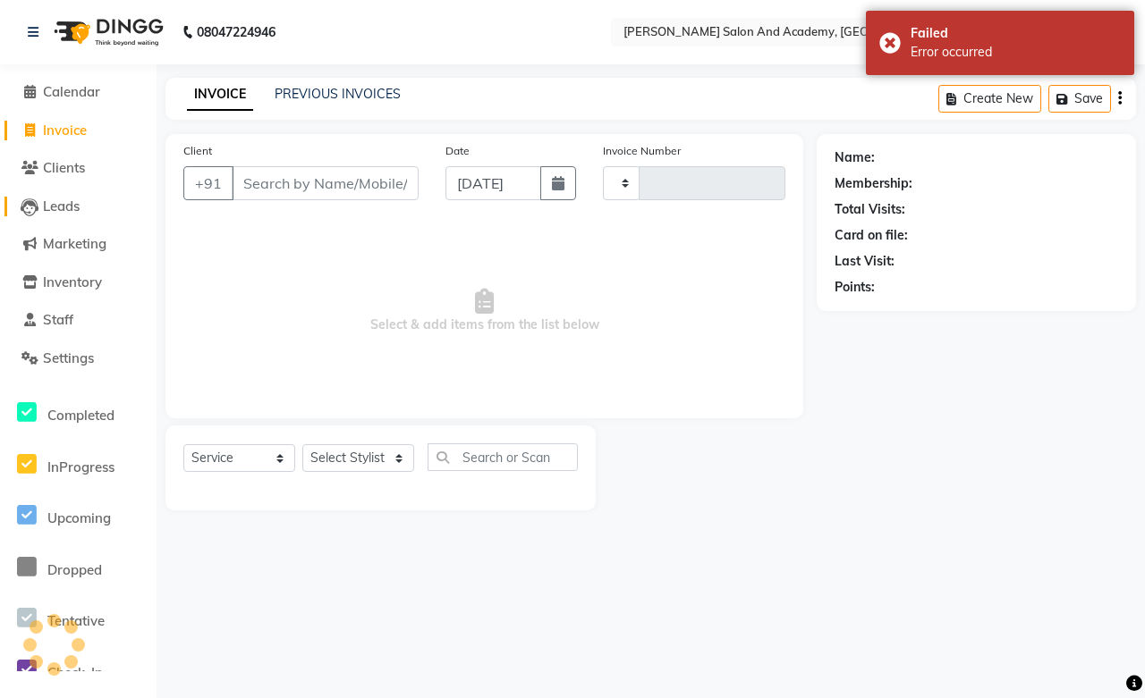
type input "0665"
select select "6453"
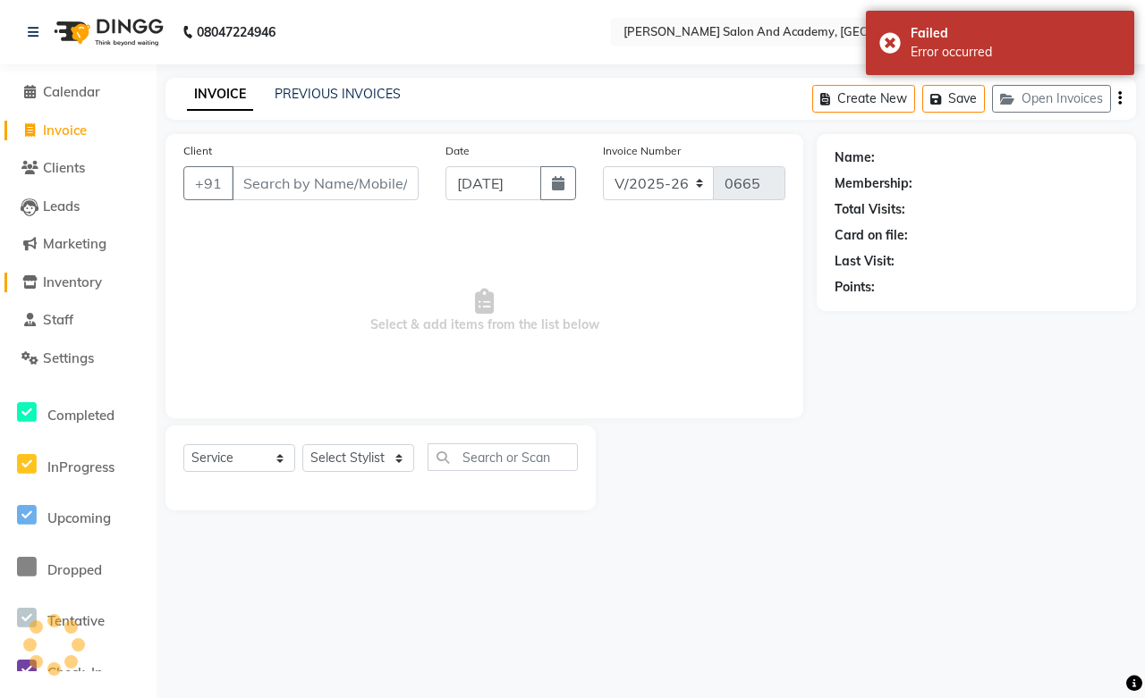
click at [55, 284] on span "Inventory" at bounding box center [72, 282] width 59 height 17
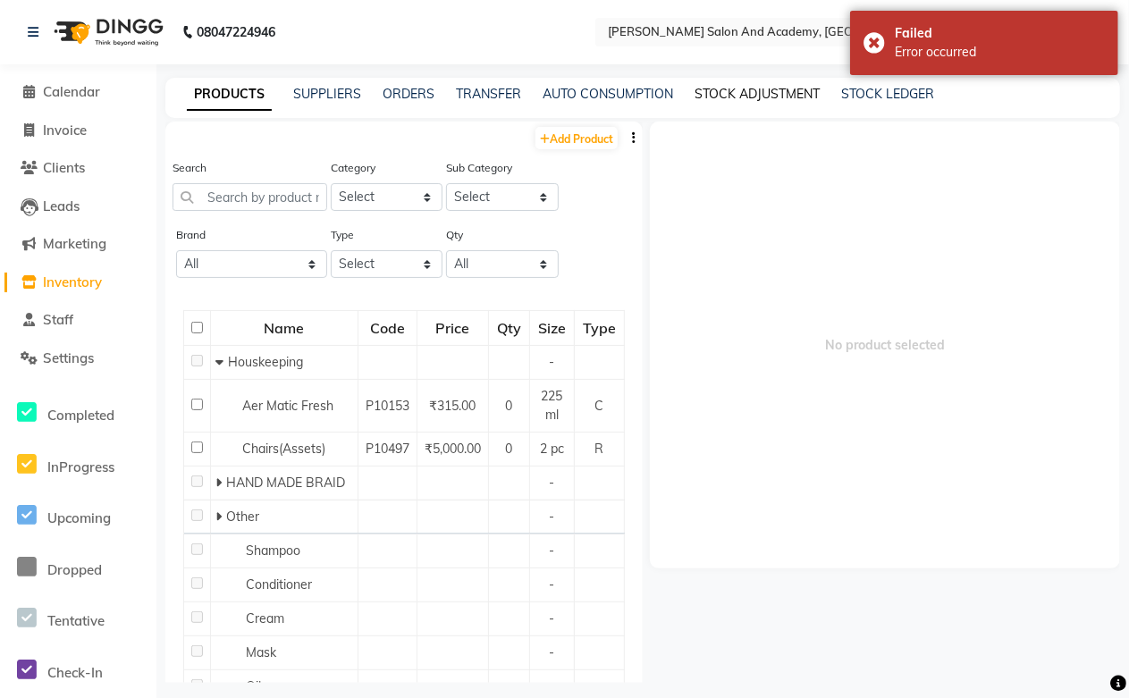
click at [725, 94] on link "STOCK ADJUSTMENT" at bounding box center [757, 94] width 125 height 16
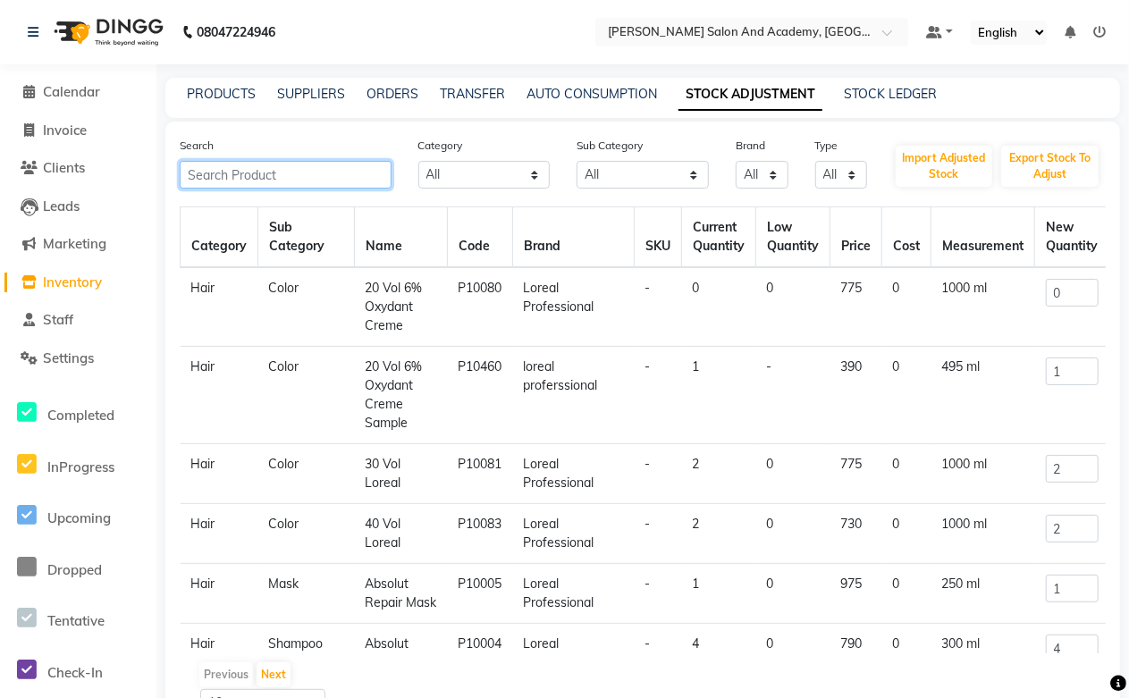
paste input "W One Conditioner/ Mask/ Leave in"
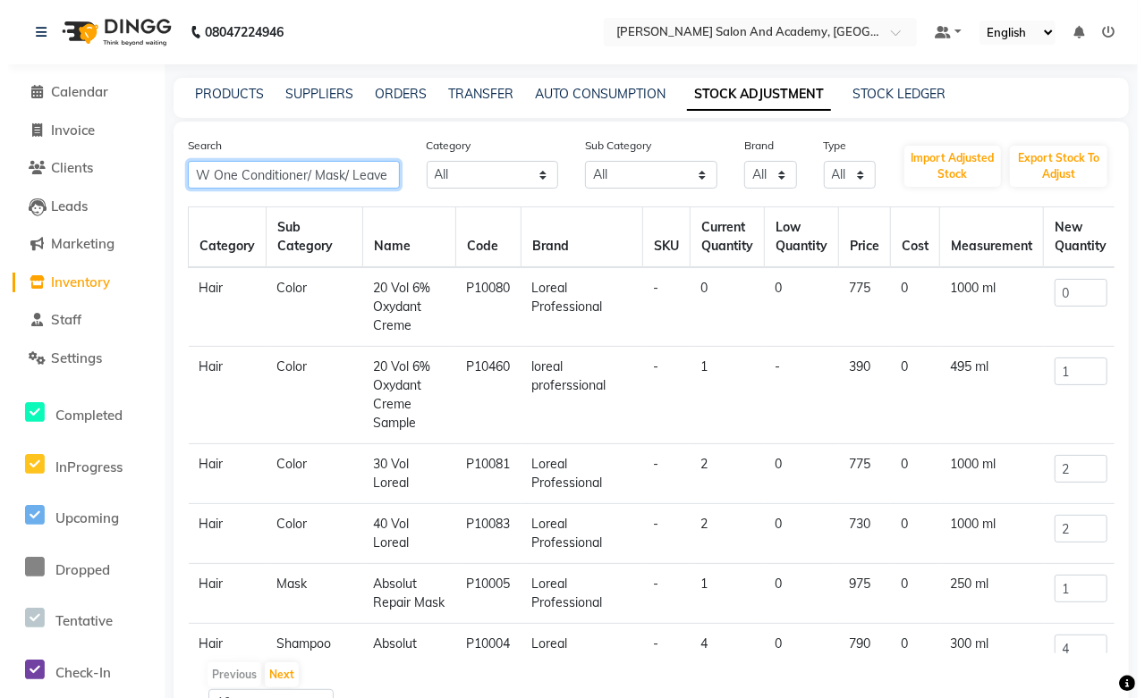
scroll to position [0, 4]
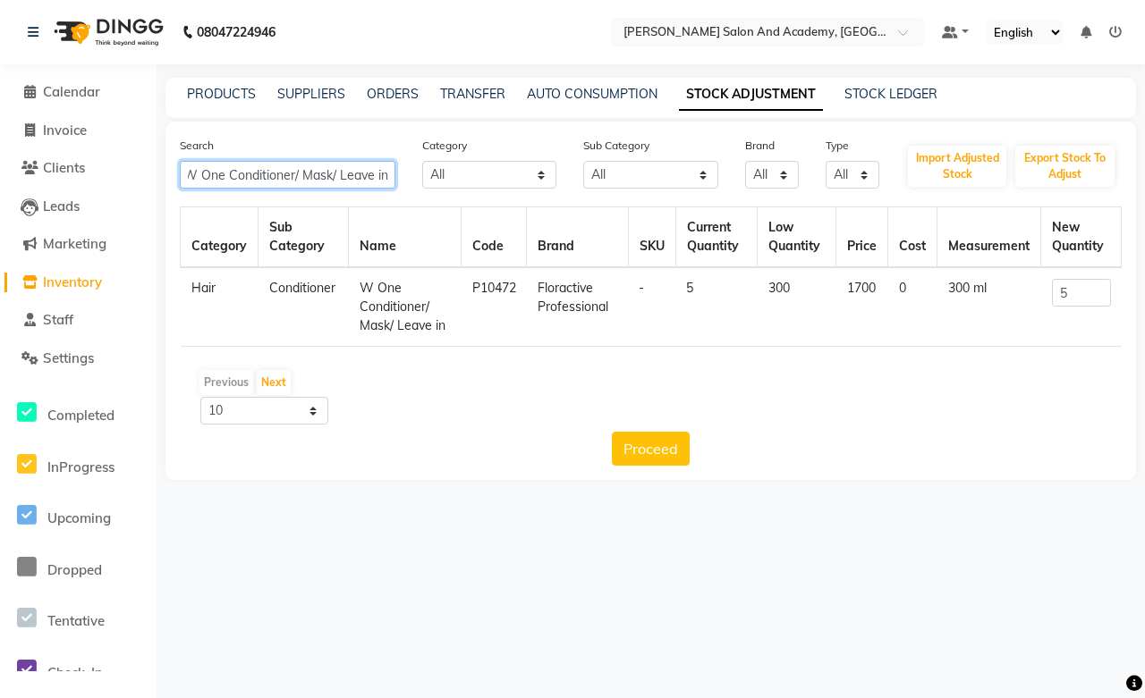
type input "W One Conditioner/ Mask/ Leave in"
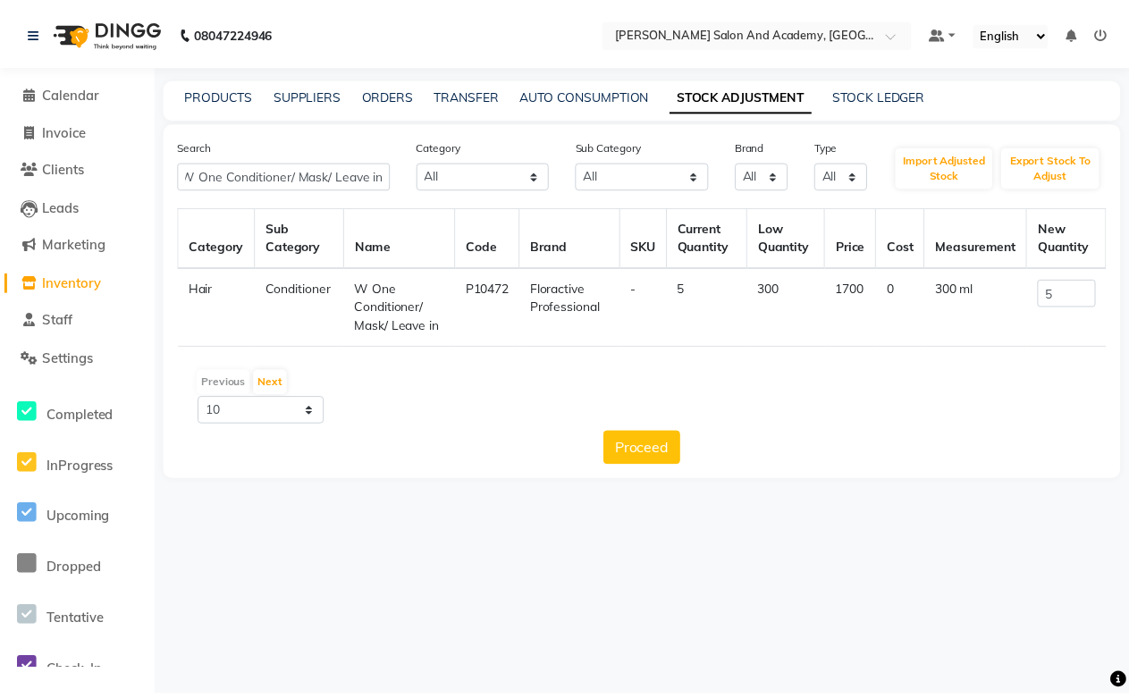
scroll to position [0, 0]
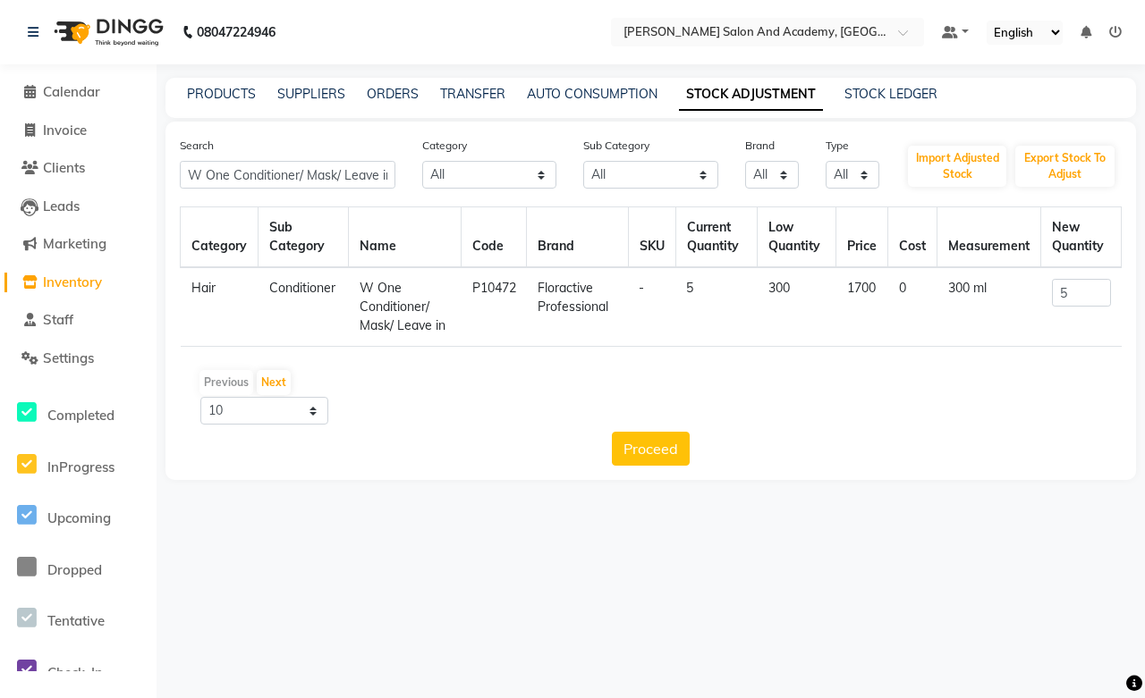
drag, startPoint x: 359, startPoint y: 283, endPoint x: 453, endPoint y: 331, distance: 105.6
click at [453, 331] on td "W One Conditioner/ Mask/ Leave in" at bounding box center [405, 307] width 113 height 80
copy td "W One Conditioner/ Mask/ Leave in"
click at [218, 92] on link "PRODUCTS" at bounding box center [221, 94] width 69 height 16
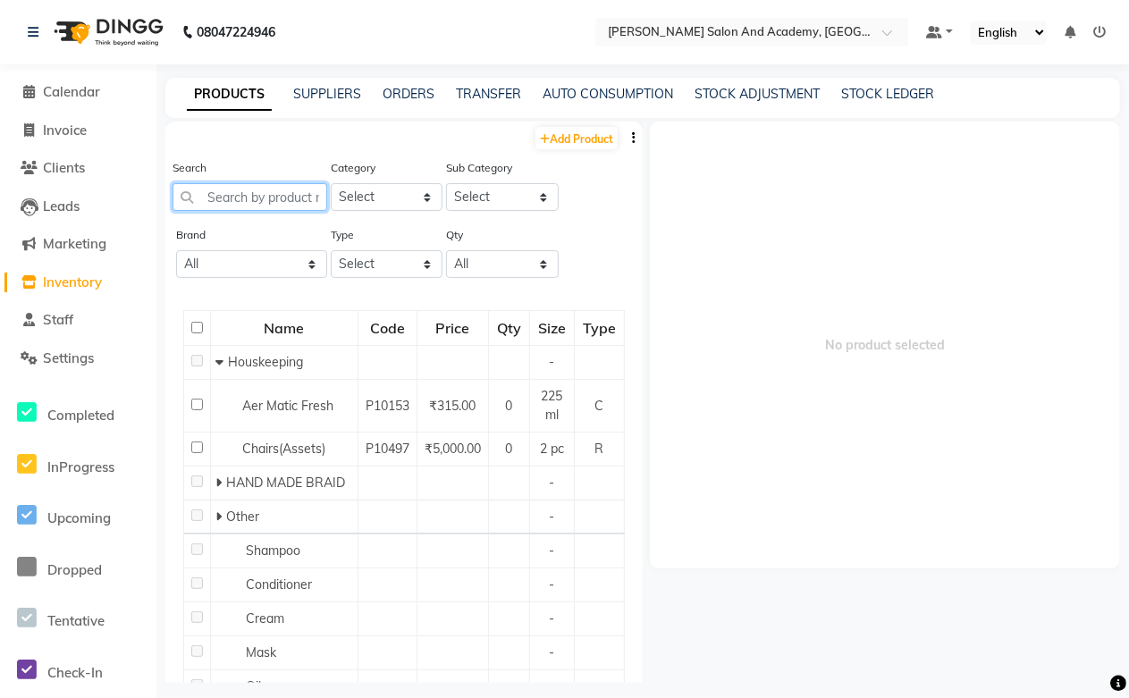
paste input "W One Conditioner/ Mask/ Leave in"
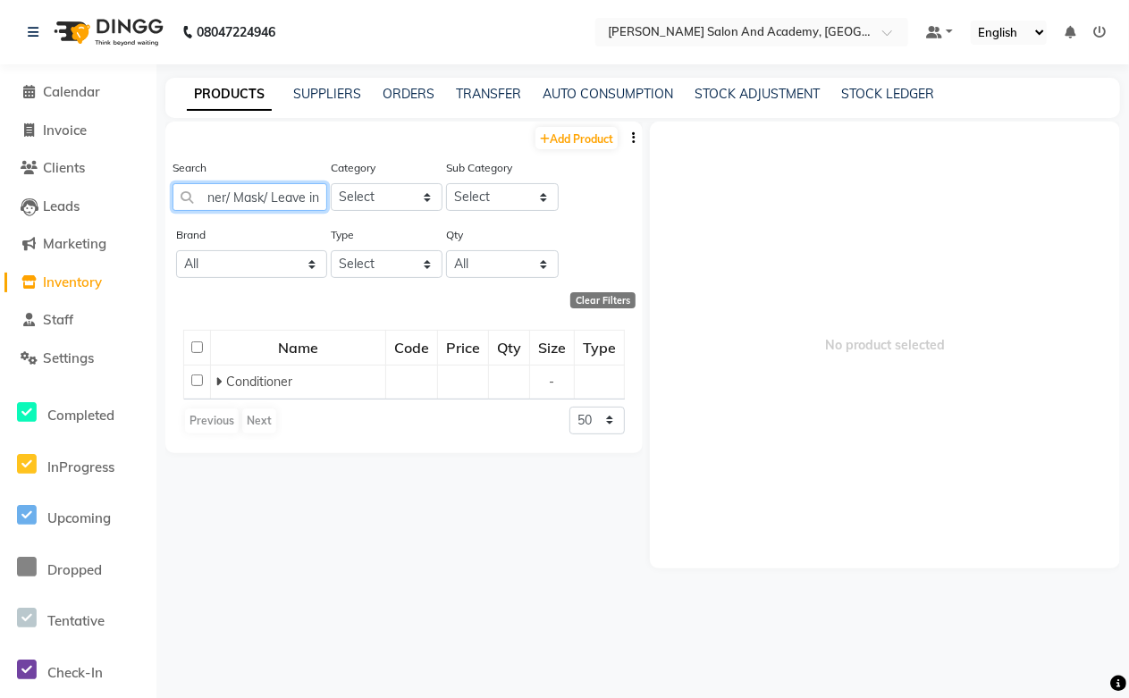
scroll to position [0, 92]
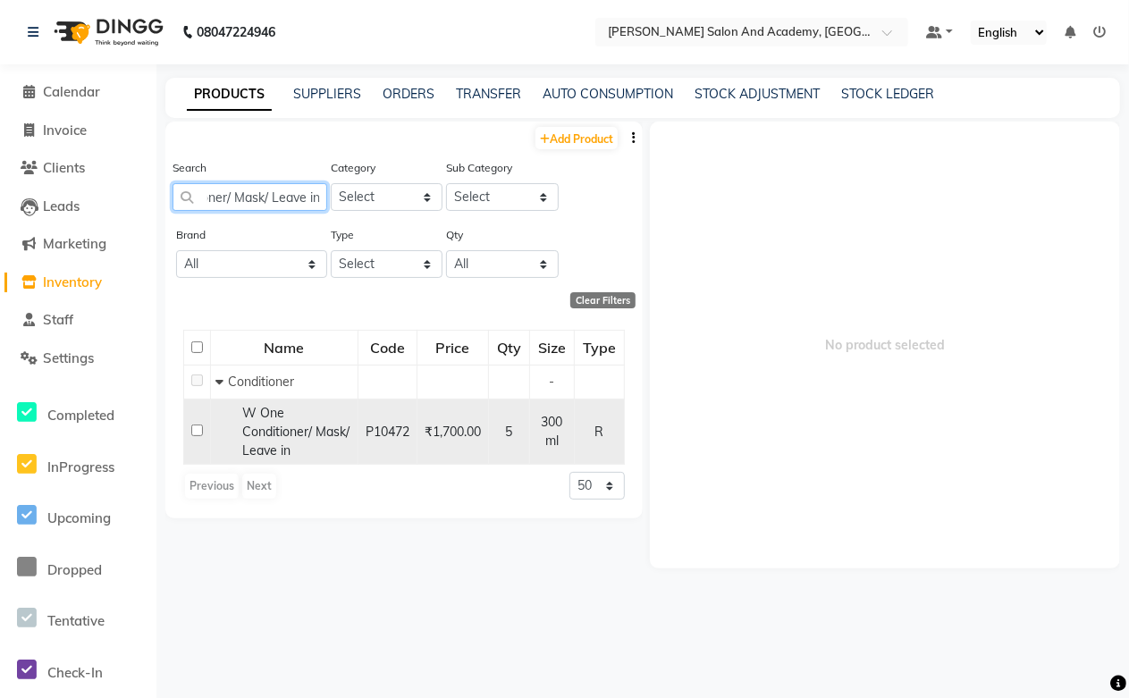
type input "W One Conditioner/ Mask/ Leave in"
click at [262, 404] on div "W One Conditioner/ Mask/ Leave in" at bounding box center [284, 432] width 138 height 56
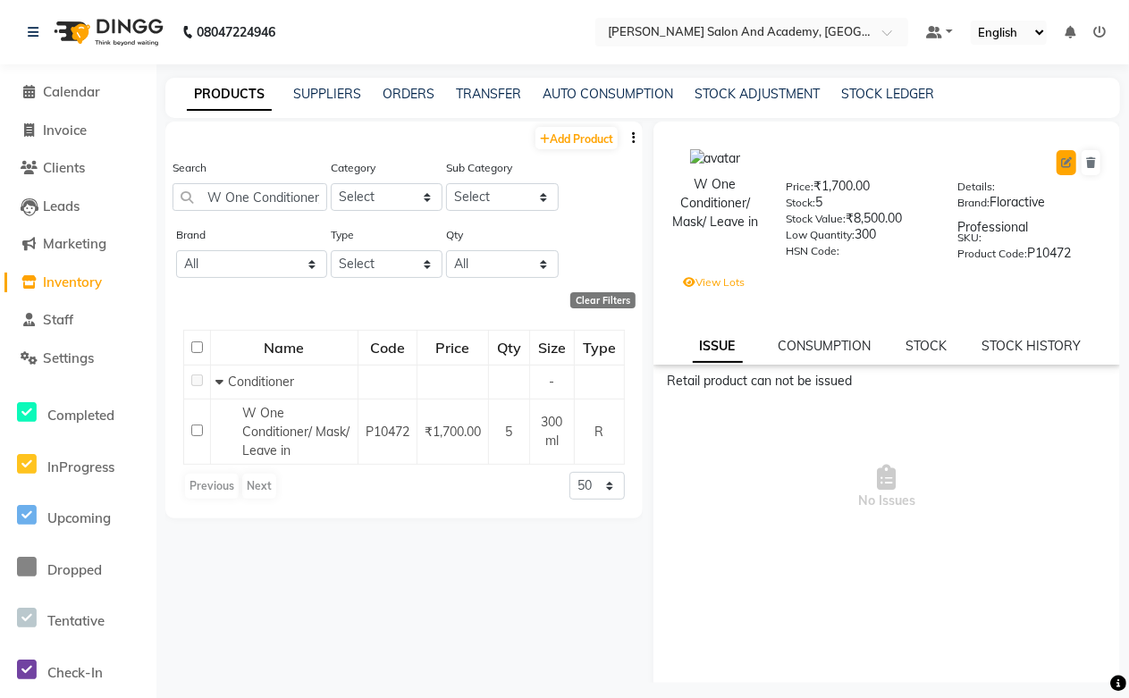
click at [1061, 164] on icon at bounding box center [1066, 162] width 11 height 11
select select "true"
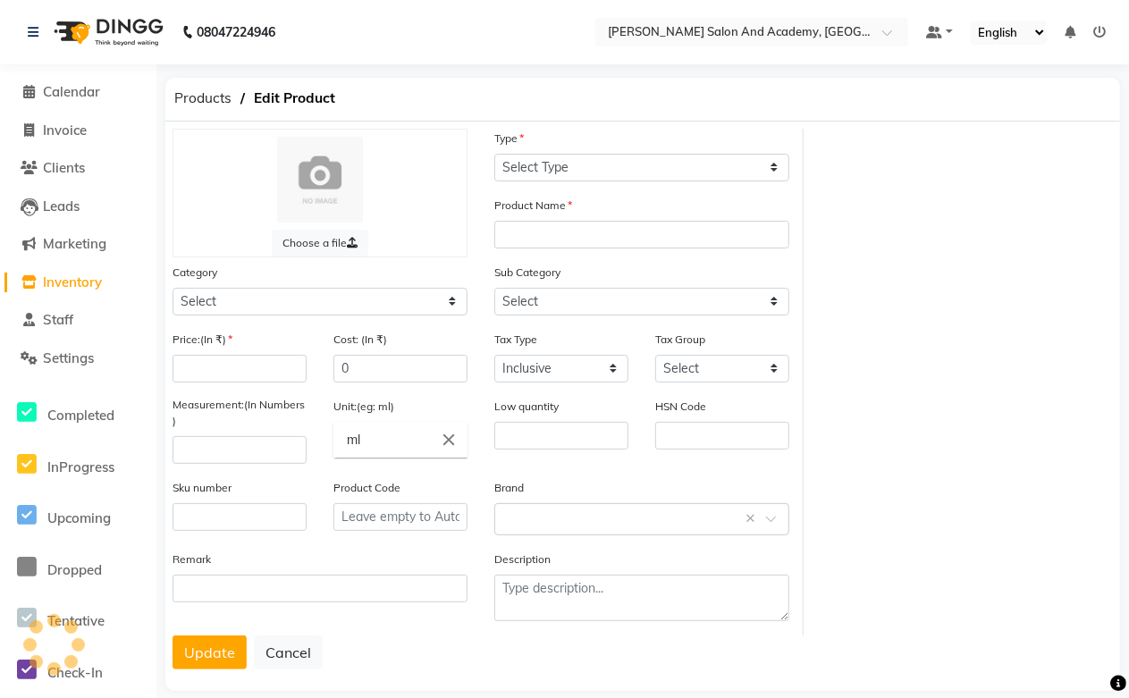
select select "R"
type input "W One Conditioner/ Mask/ Leave in"
select select
type input "1700"
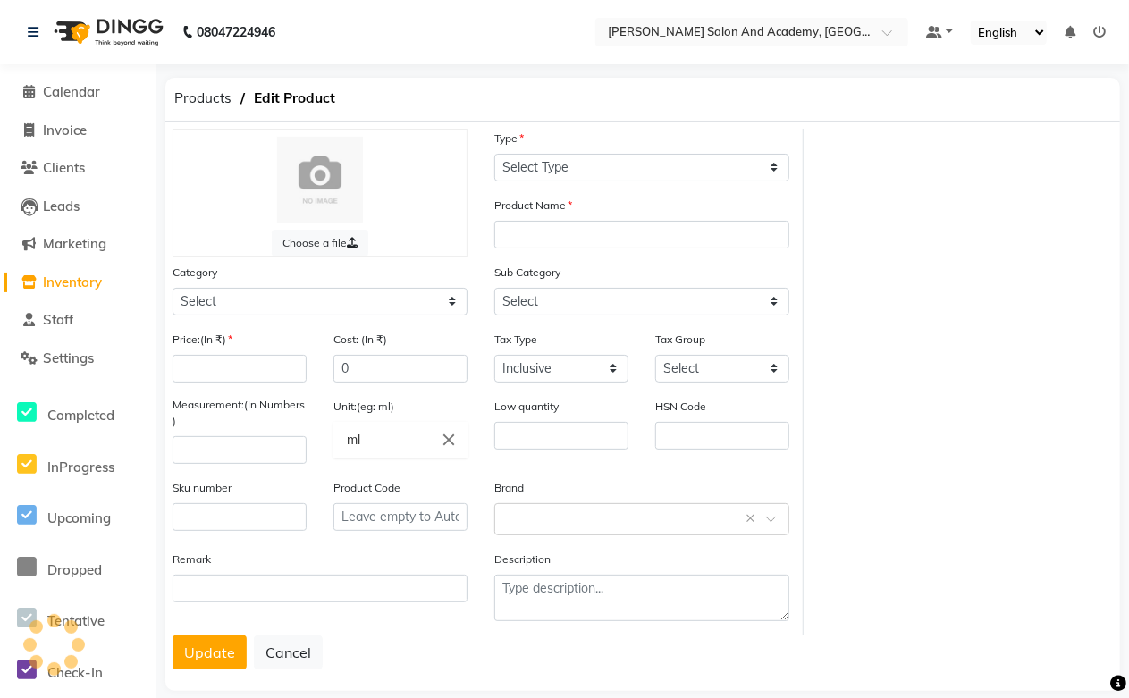
type input "300"
type input "P10472"
select select "1063801100"
select select "1063801102"
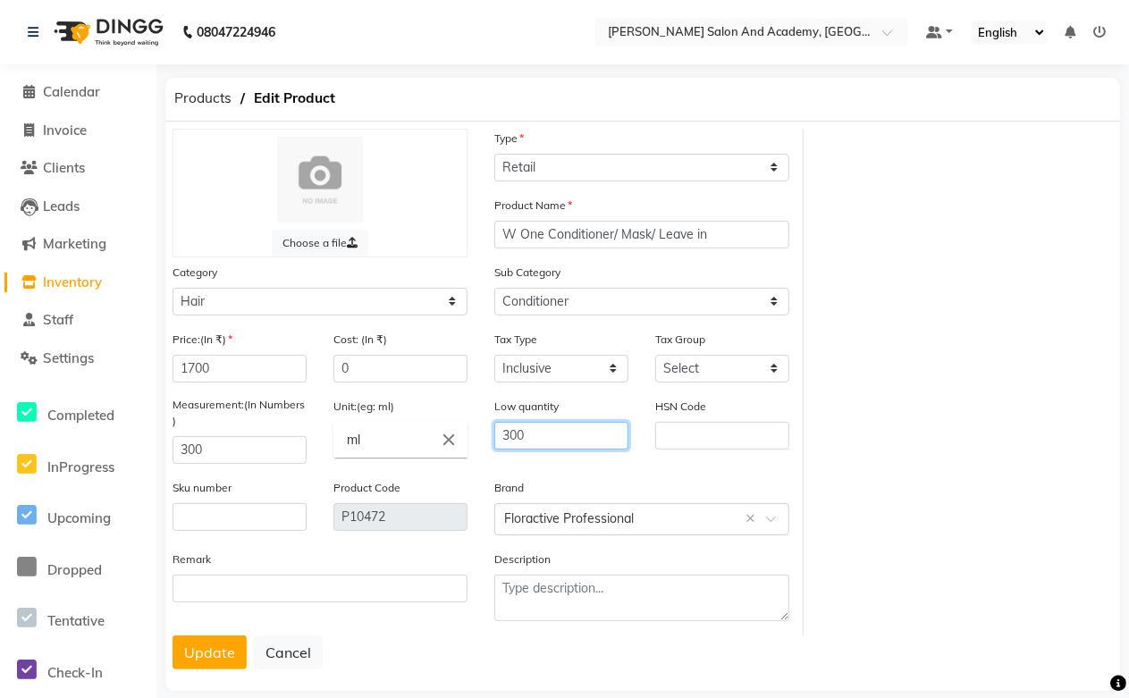
drag, startPoint x: 573, startPoint y: 435, endPoint x: 341, endPoint y: 435, distance: 232.5
click at [341, 435] on div "Price:(In ₹) 1700 Cost: (In ₹) 0 Tax Type Select Inclusive Exclusive Tax Group …" at bounding box center [481, 483] width 644 height 306
drag, startPoint x: 528, startPoint y: 438, endPoint x: 445, endPoint y: 431, distance: 83.5
click at [445, 431] on div "Price:(In ₹) 1700 Cost: (In ₹) 0 Tax Type Select Inclusive Exclusive Tax Group …" at bounding box center [481, 483] width 644 height 306
type input "0"
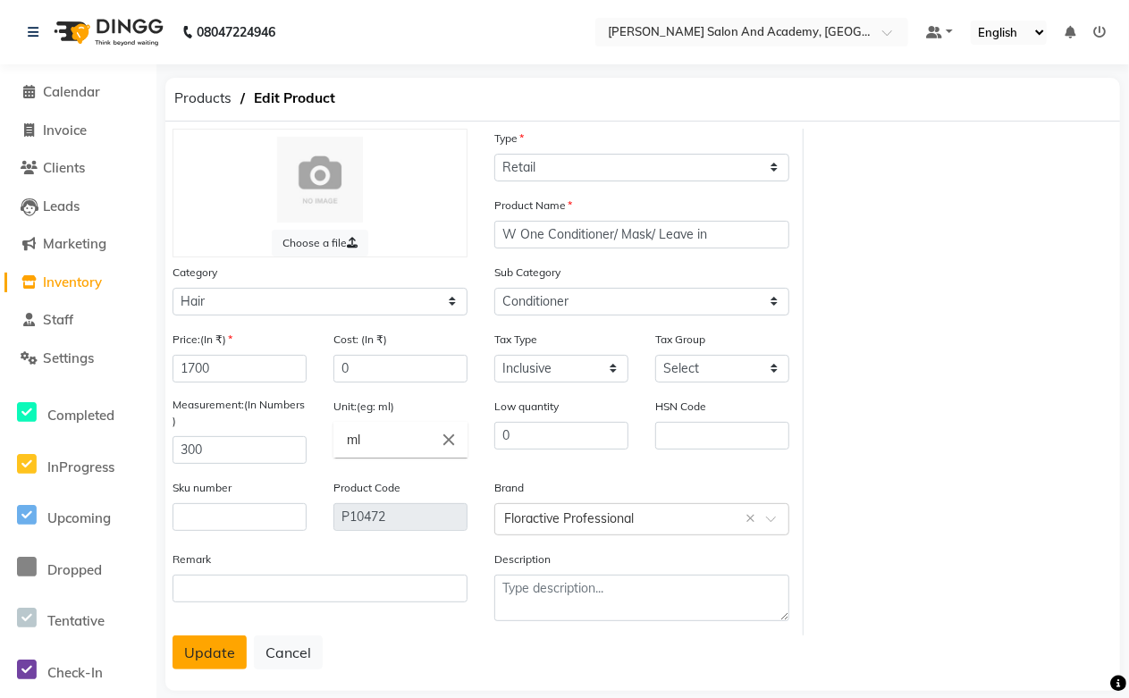
click at [200, 649] on button "Update" at bounding box center [210, 653] width 74 height 34
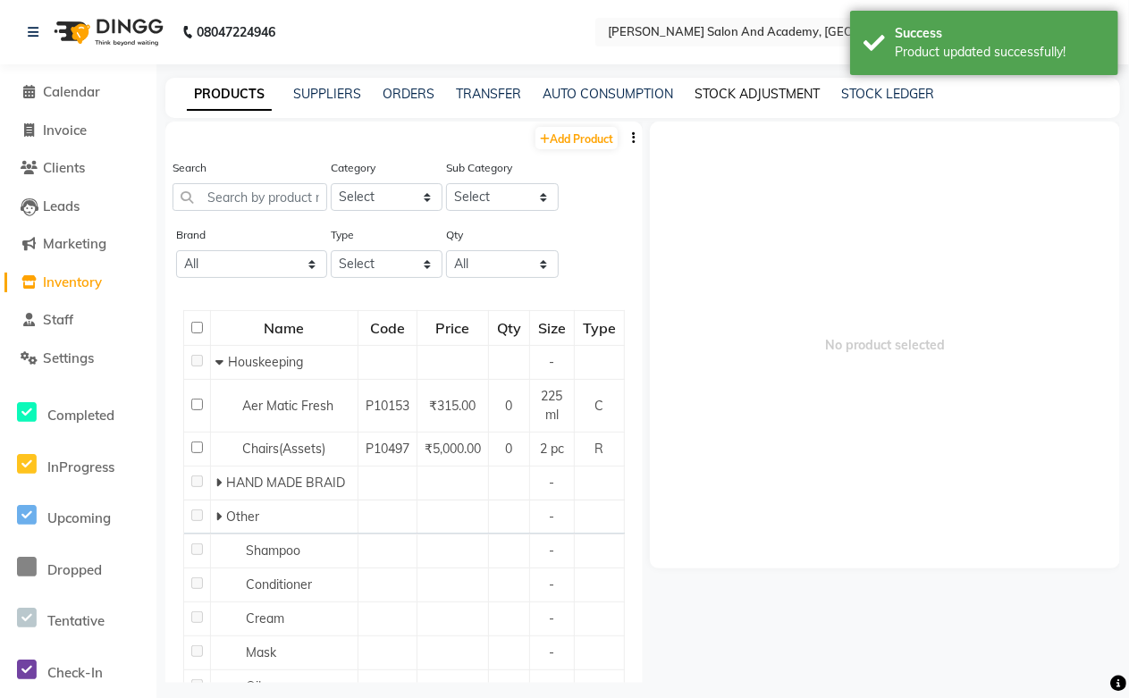
click at [720, 97] on link "STOCK ADJUSTMENT" at bounding box center [757, 94] width 125 height 16
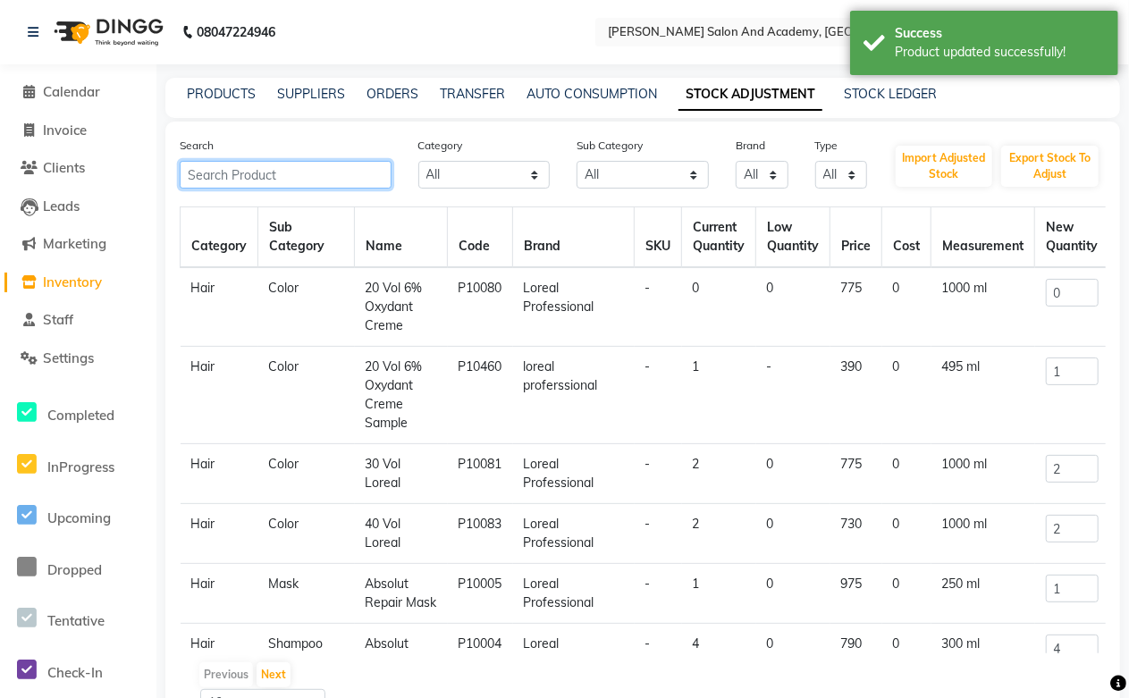
paste input "W One Conditioner/ Mask/ Leave in"
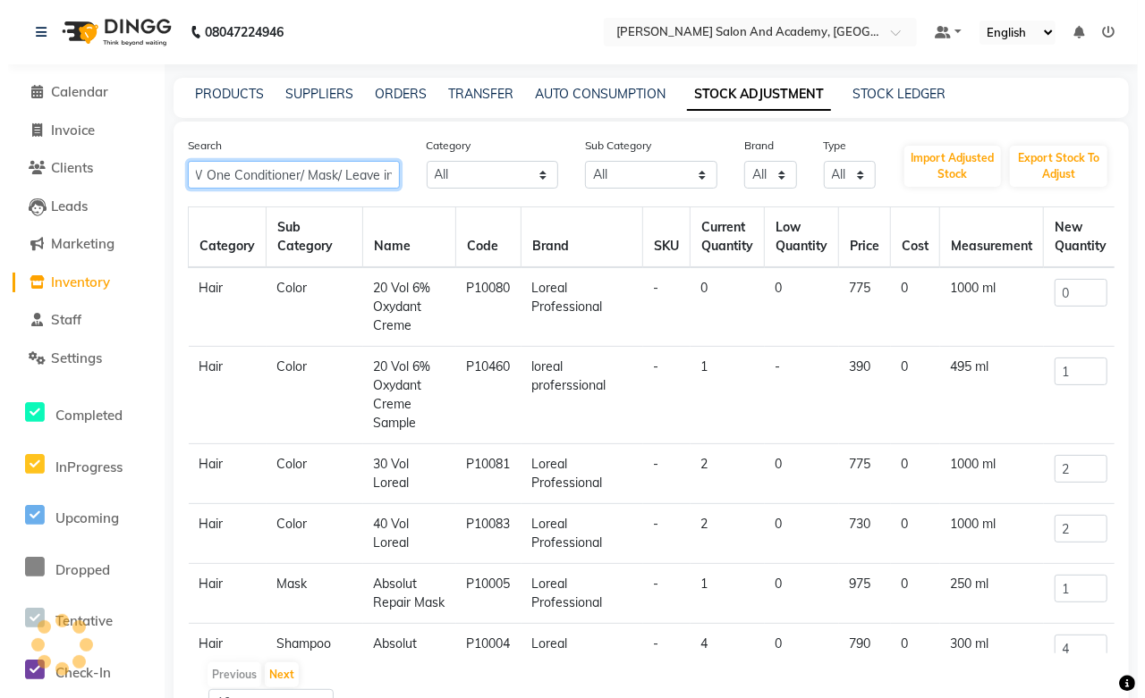
scroll to position [0, 4]
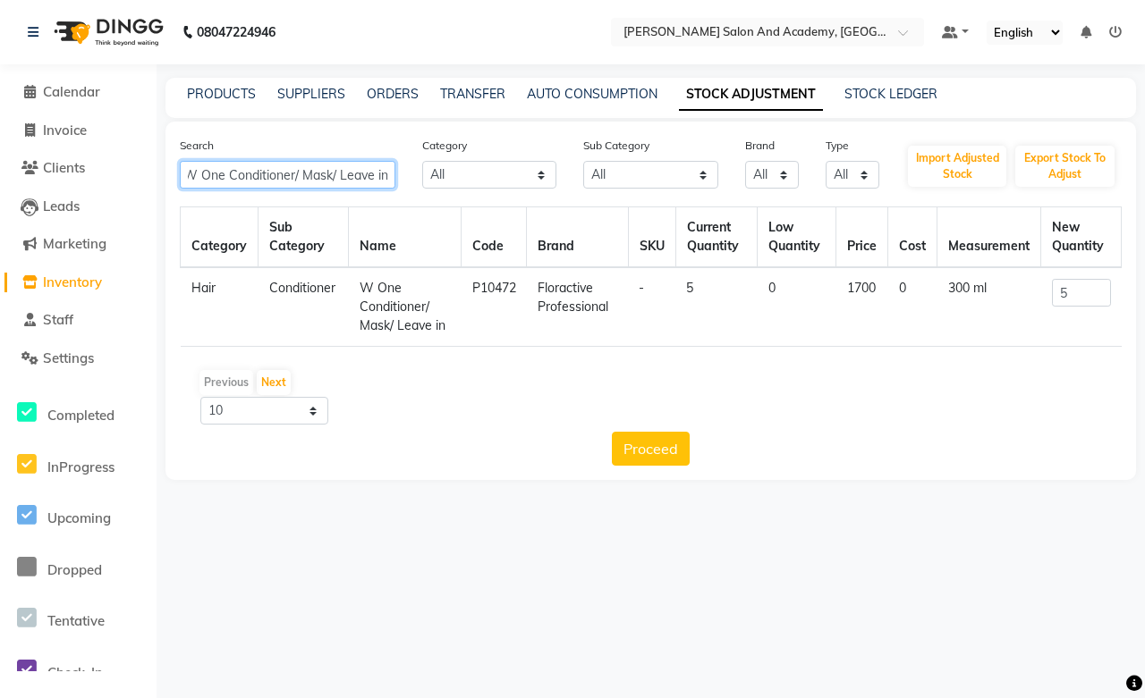
click at [224, 166] on input "W One Conditioner/ Mask/ Leave in" at bounding box center [287, 175] width 215 height 28
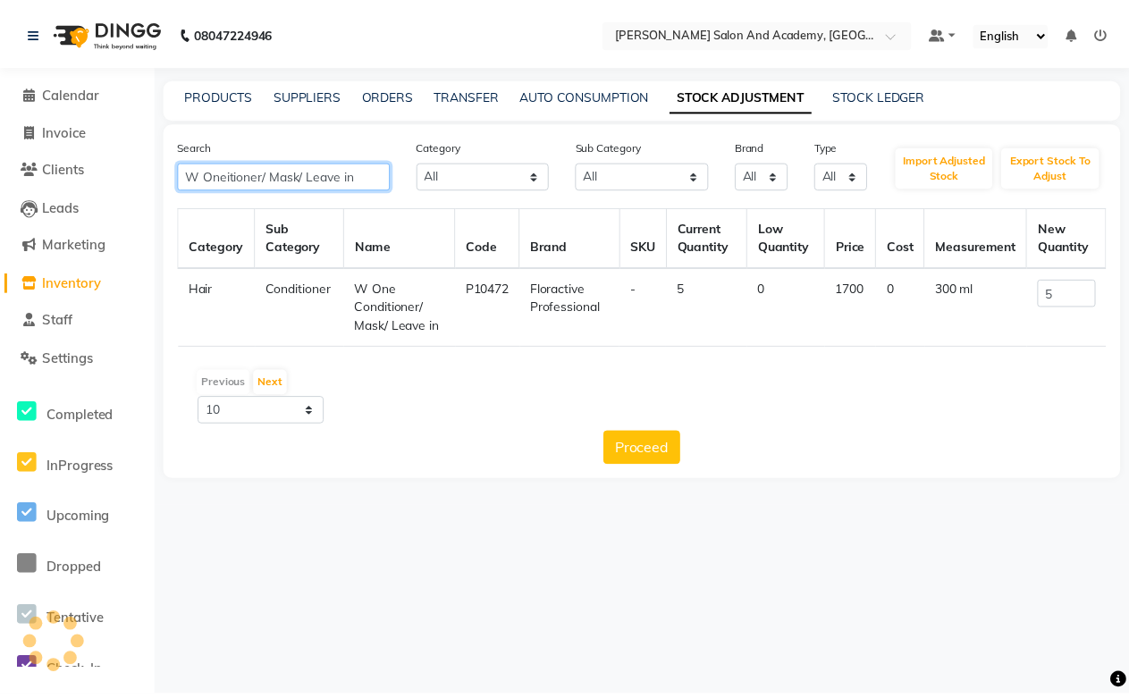
scroll to position [0, 0]
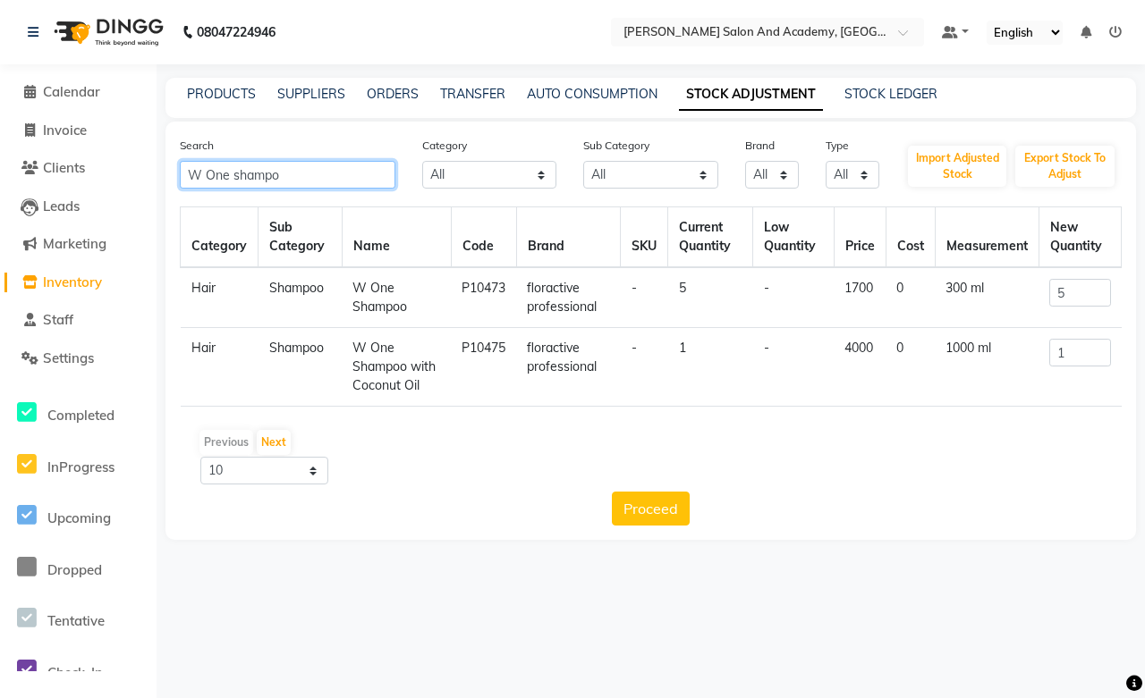
type input "W One shampoo"
drag, startPoint x: 302, startPoint y: 175, endPoint x: 112, endPoint y: 186, distance: 190.8
click at [112, 186] on app-home "08047224946 Select Location × Manisha Tushar Salon And Academy, Dadabari Defaul…" at bounding box center [572, 283] width 1145 height 567
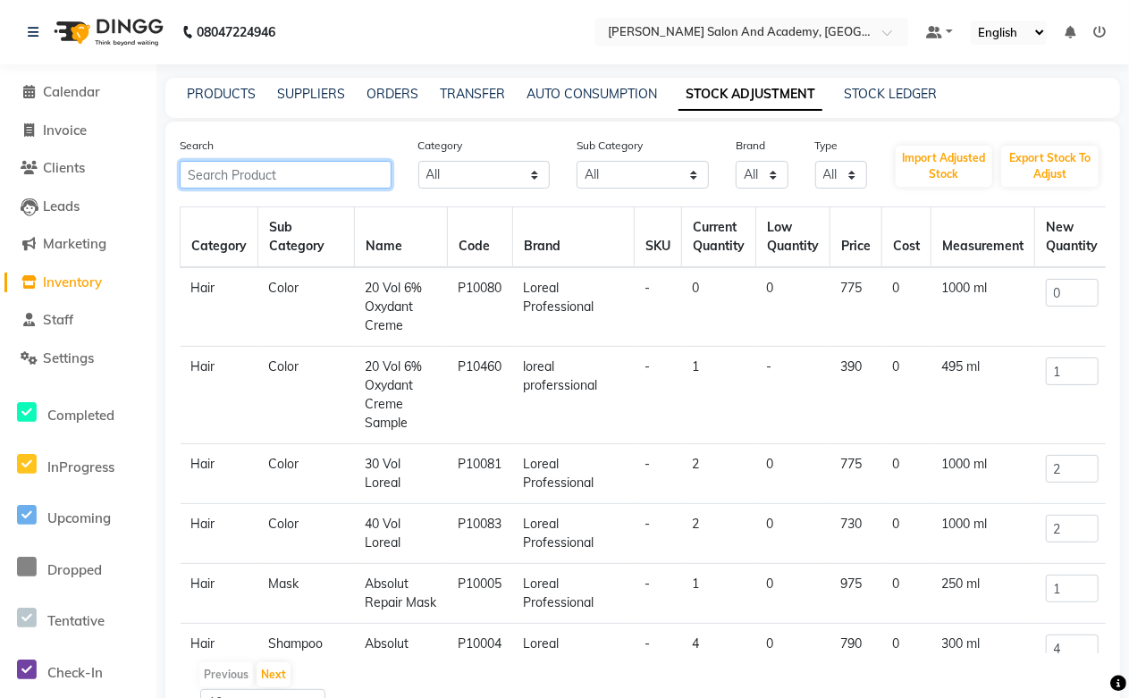
click at [202, 175] on input "text" at bounding box center [286, 175] width 212 height 28
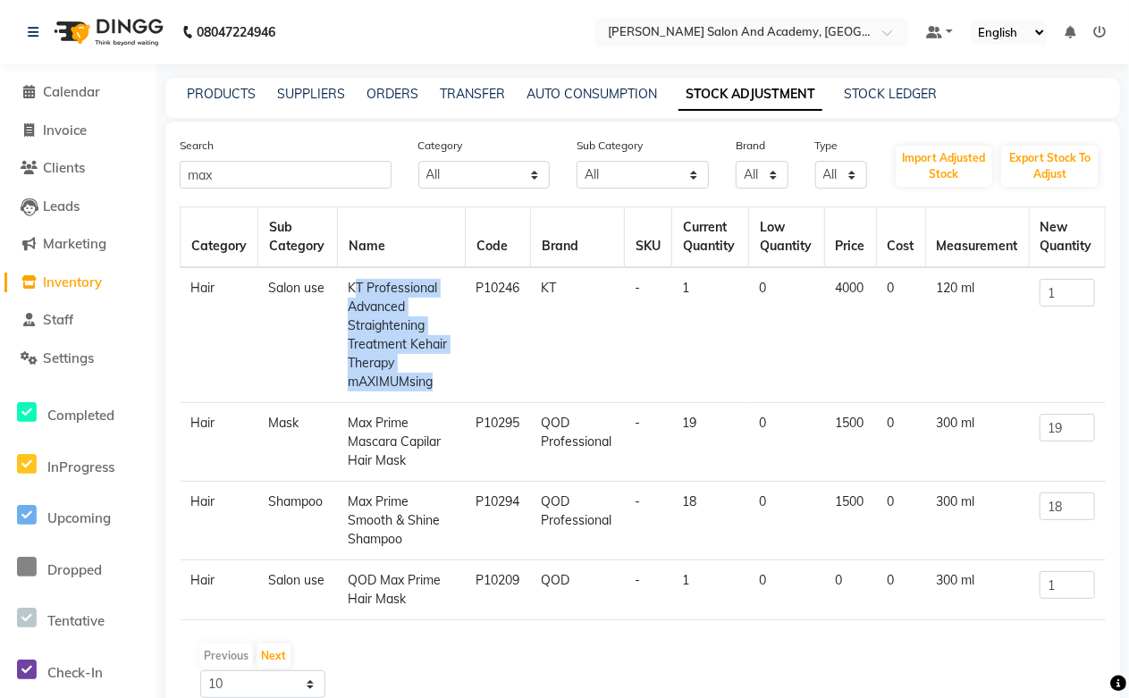
drag, startPoint x: 350, startPoint y: 284, endPoint x: 429, endPoint y: 384, distance: 127.9
click at [429, 384] on td "KT Professional Advanced Straightening Treatment Kehair Therapy mAXIMUMsing" at bounding box center [401, 335] width 128 height 136
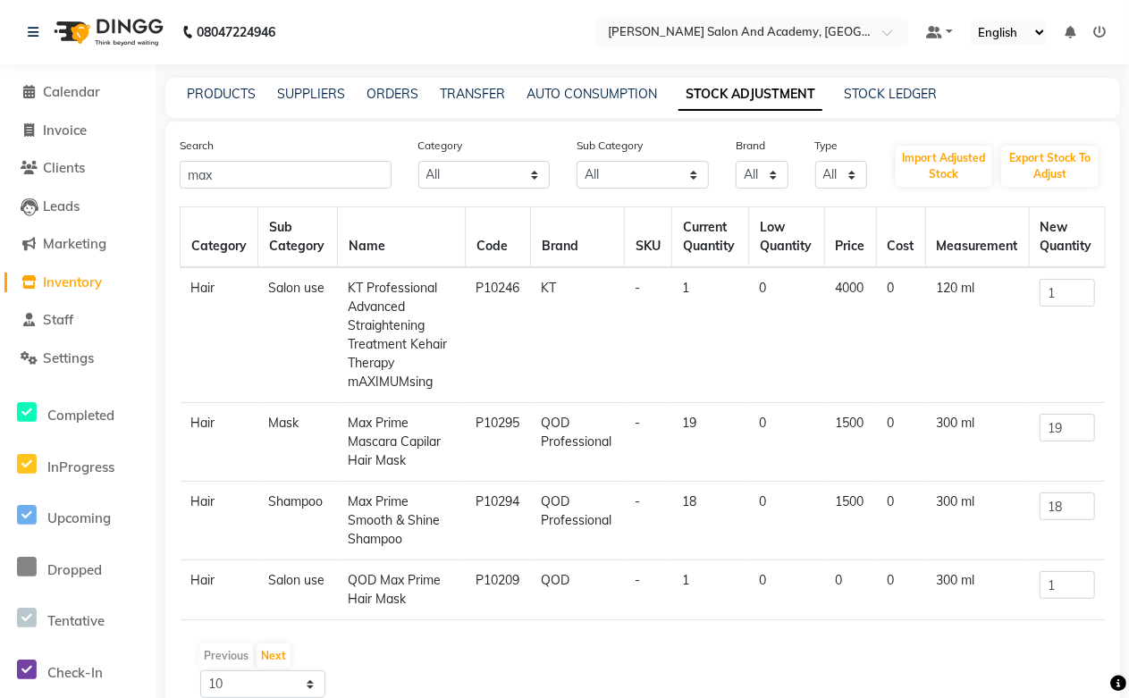
click at [478, 346] on td "P10246" at bounding box center [497, 335] width 65 height 136
click at [292, 176] on input "max" at bounding box center [286, 175] width 212 height 28
type input "m"
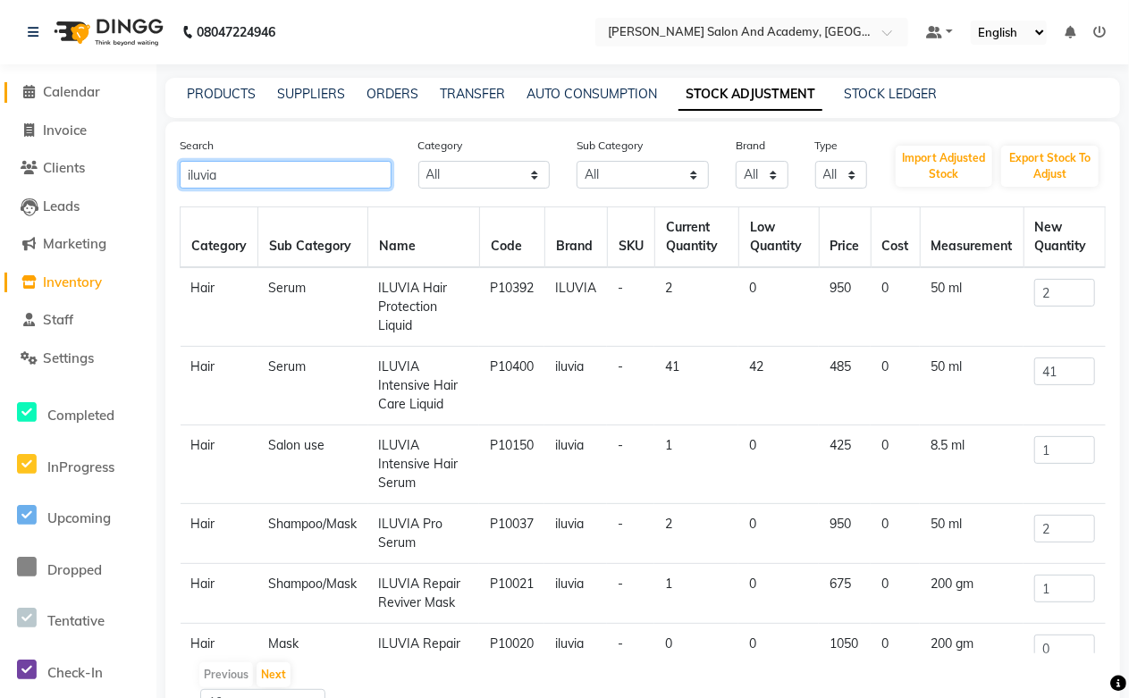
type input "iluvia"
click at [72, 88] on span "Calendar" at bounding box center [71, 91] width 57 height 17
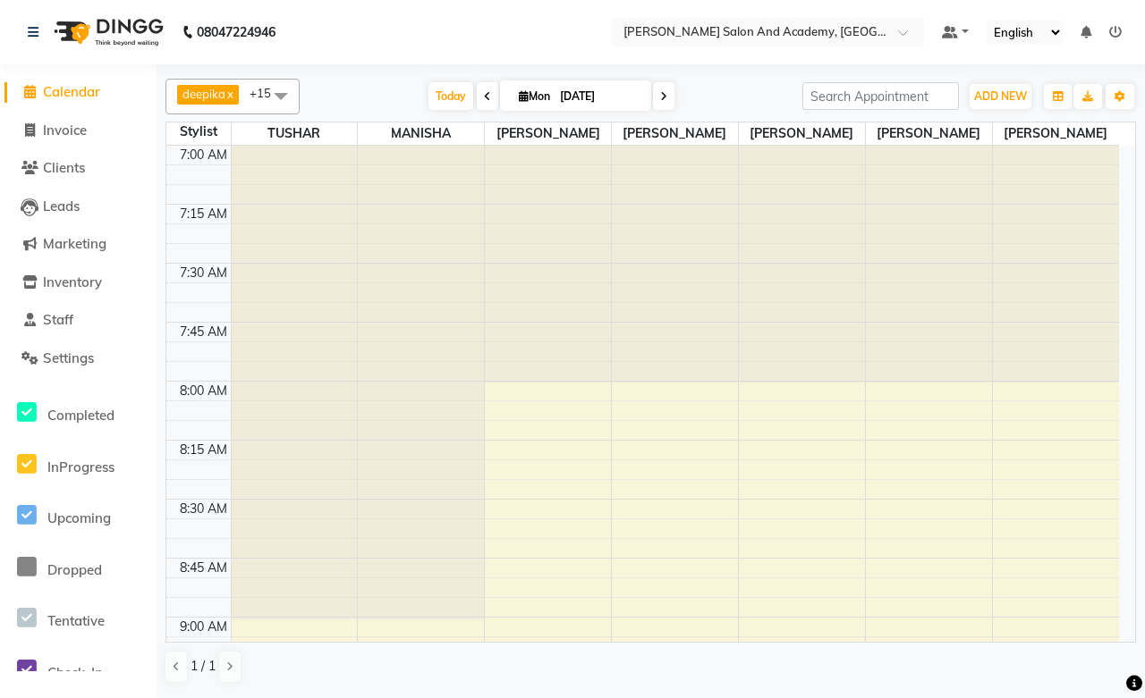
click at [484, 99] on span at bounding box center [487, 96] width 21 height 28
type input "[DATE]"
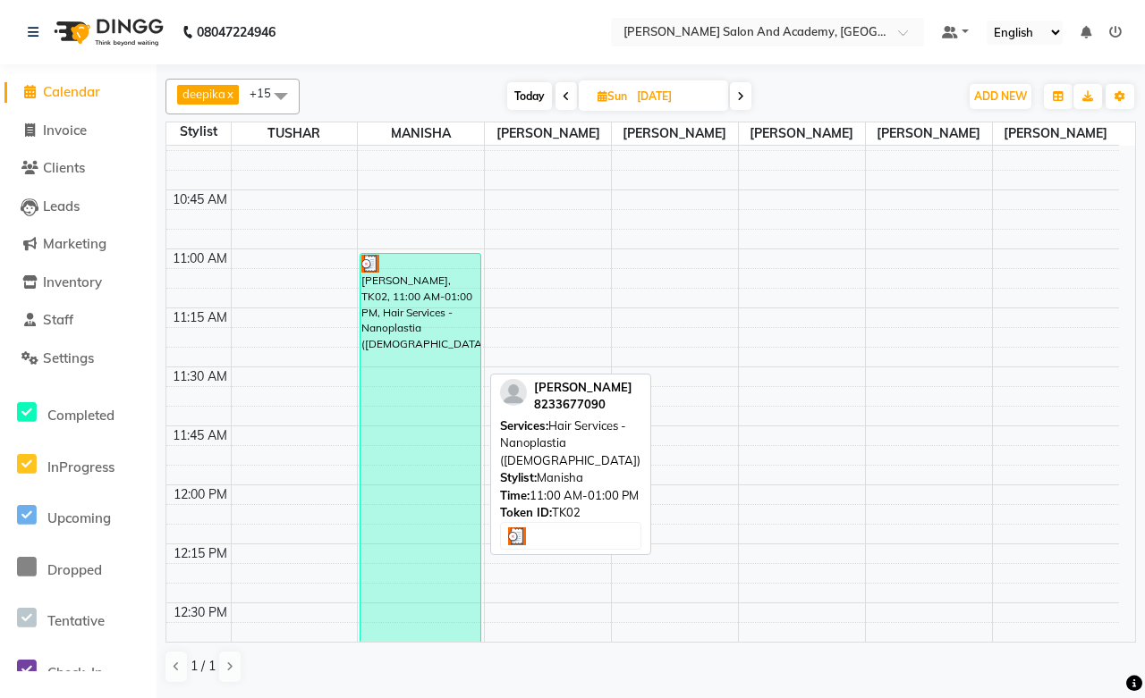
scroll to position [496, 0]
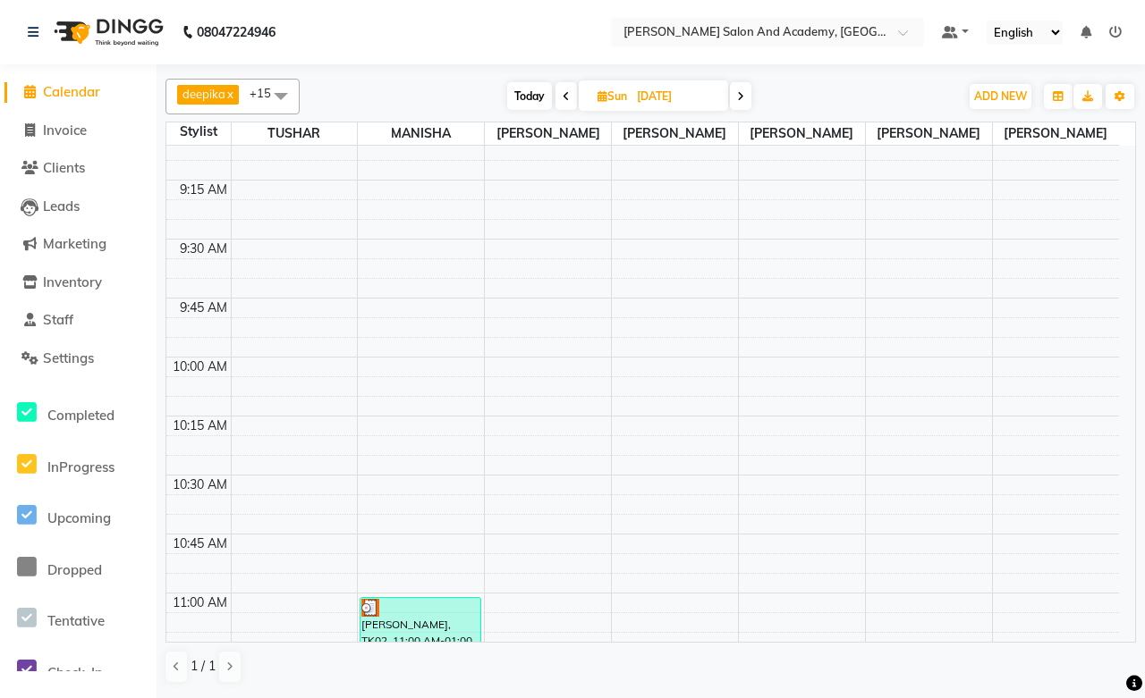
click at [662, 107] on input "[DATE]" at bounding box center [675, 96] width 89 height 27
select select "8"
select select "2025"
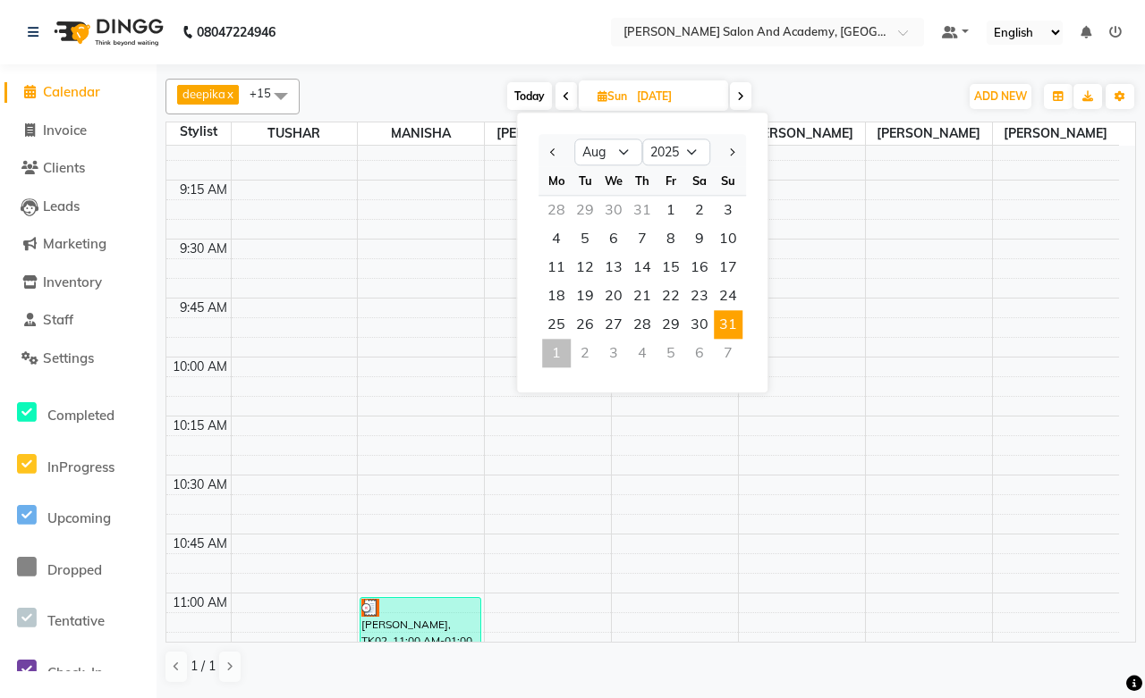
click at [560, 98] on span at bounding box center [565, 96] width 21 height 28
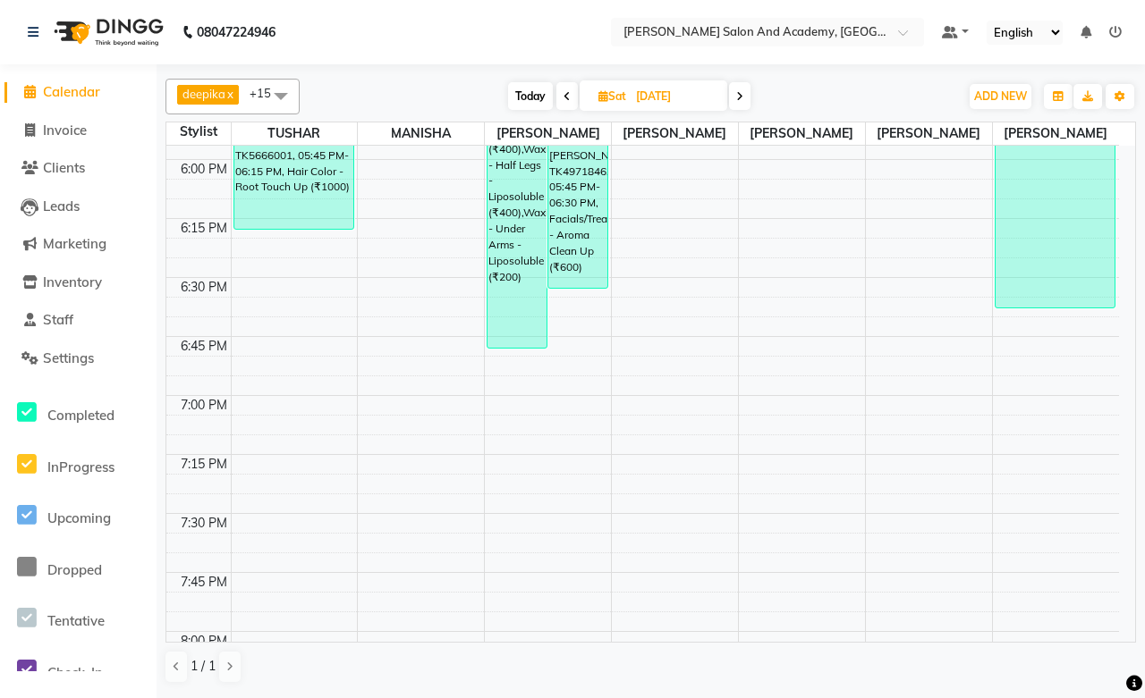
scroll to position [2185, 0]
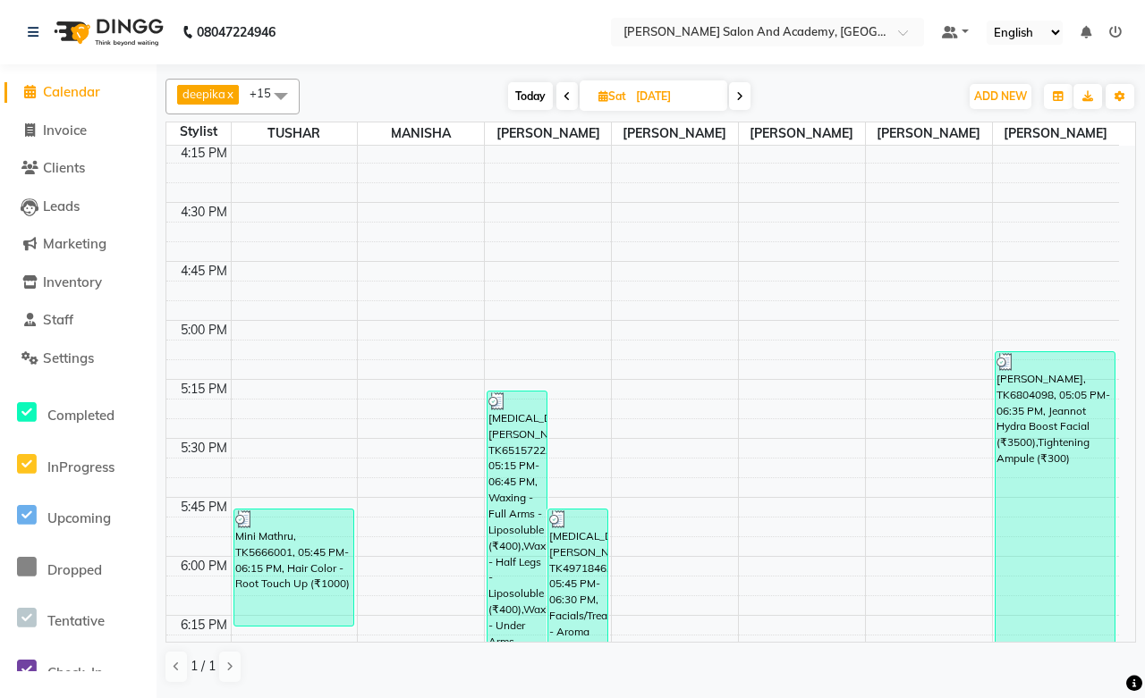
click at [566, 97] on icon at bounding box center [566, 96] width 7 height 11
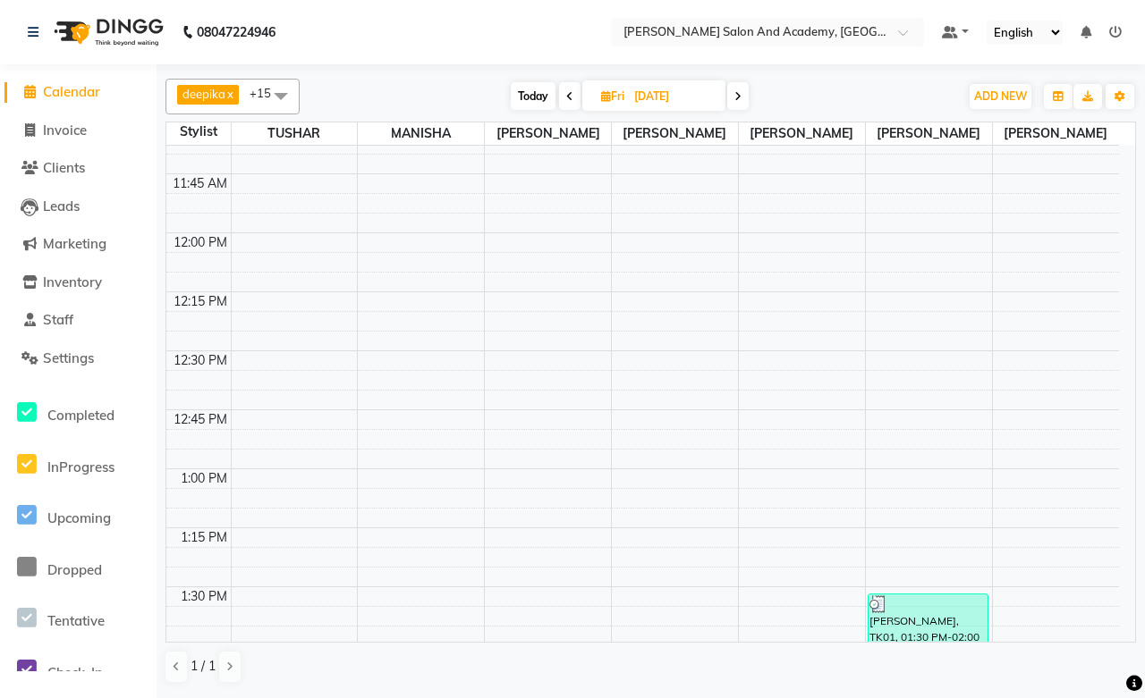
scroll to position [596, 0]
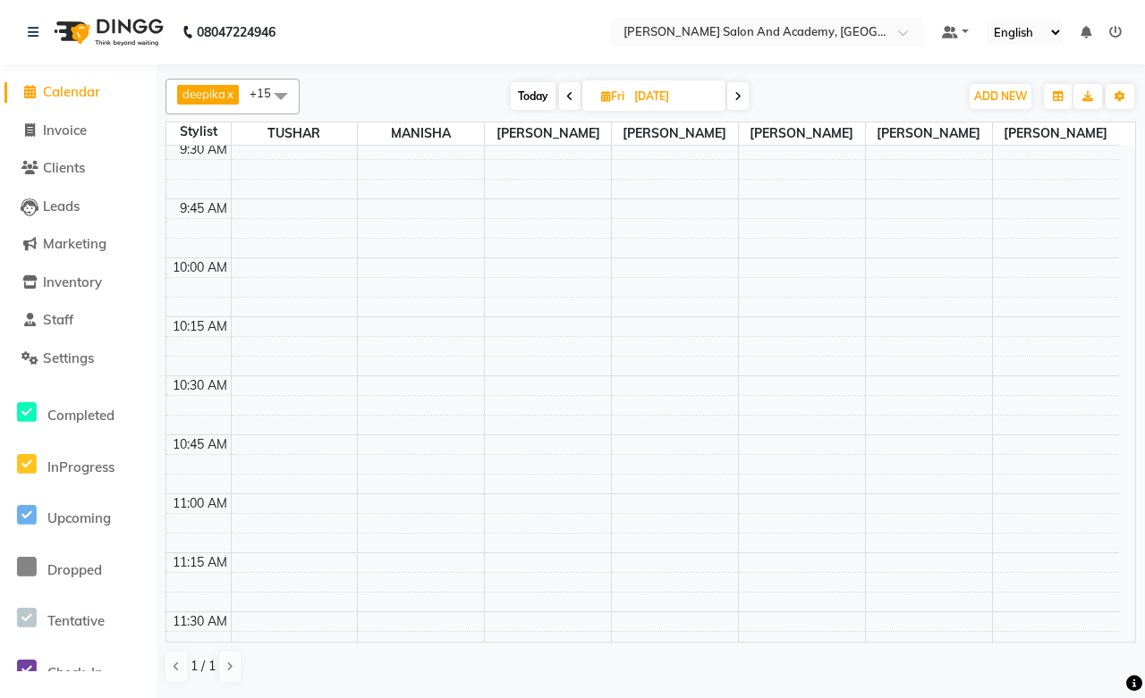
click at [568, 102] on span at bounding box center [569, 96] width 21 height 28
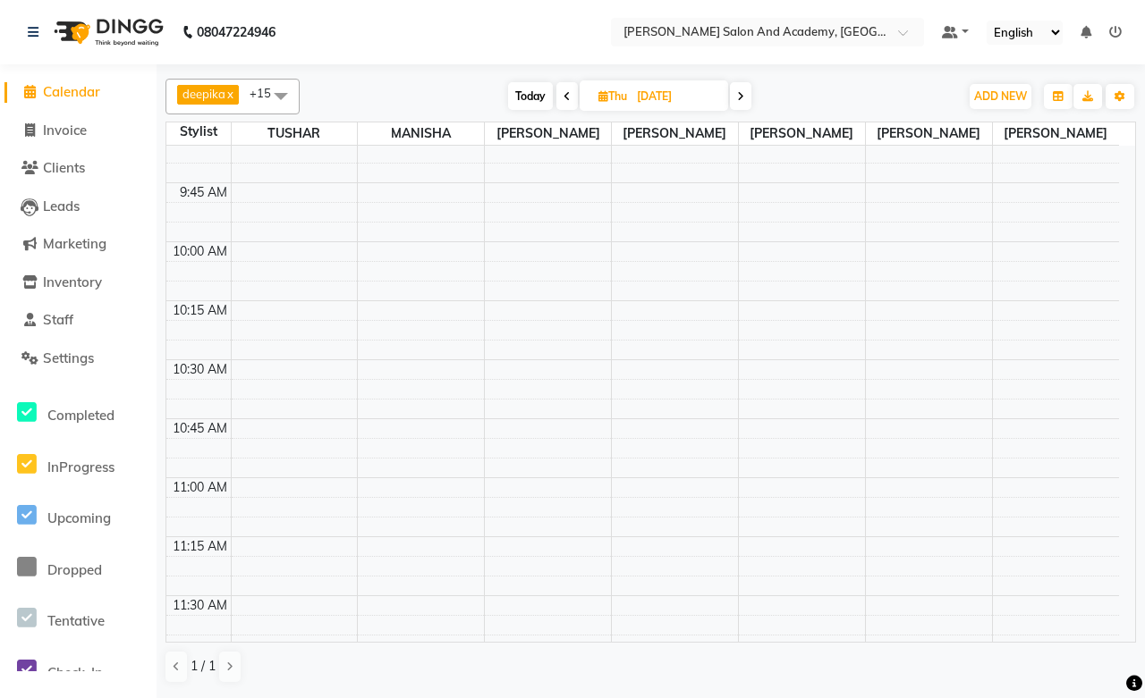
scroll to position [199, 0]
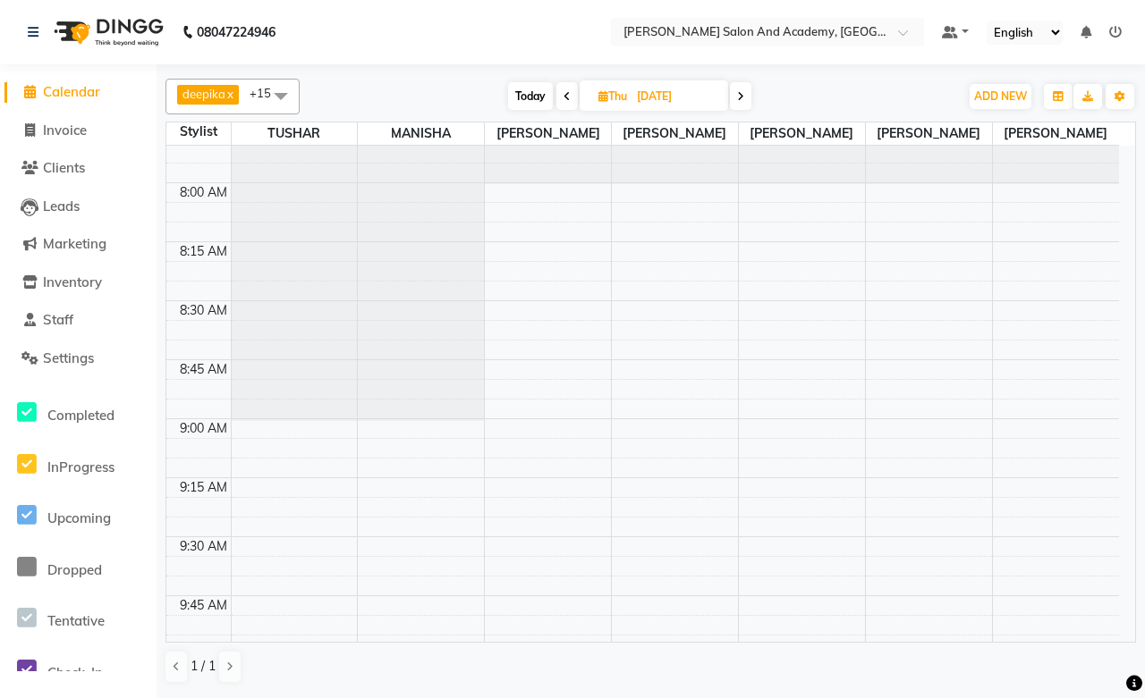
click at [572, 99] on span at bounding box center [566, 96] width 21 height 28
type input "27-08-2025"
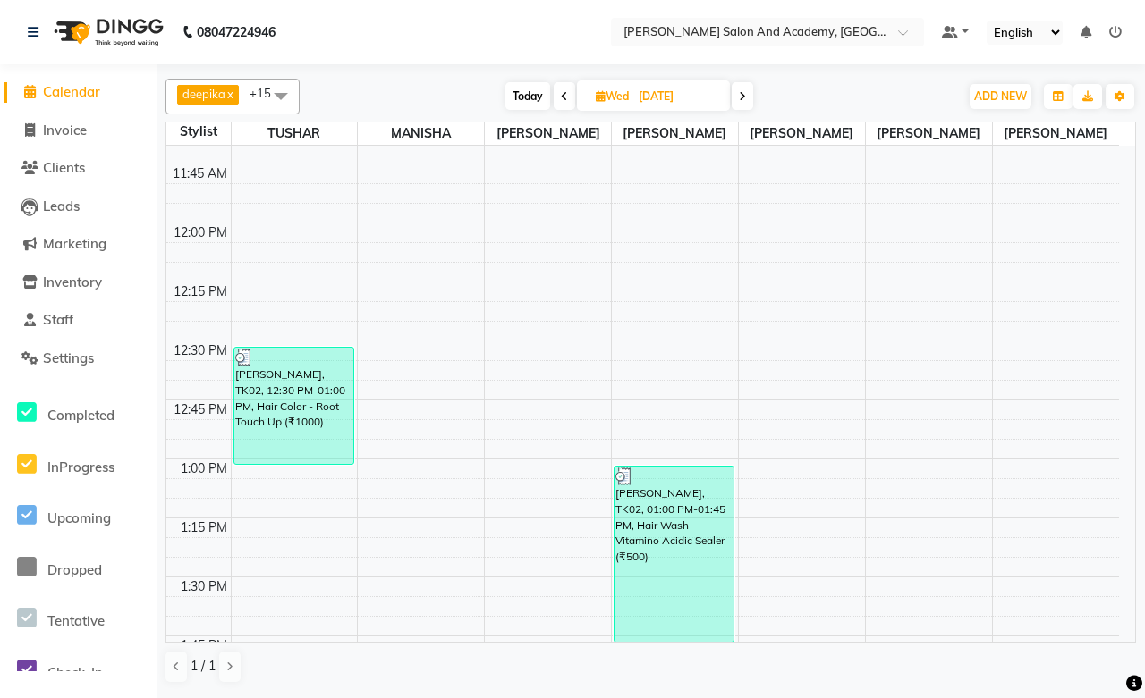
scroll to position [695, 0]
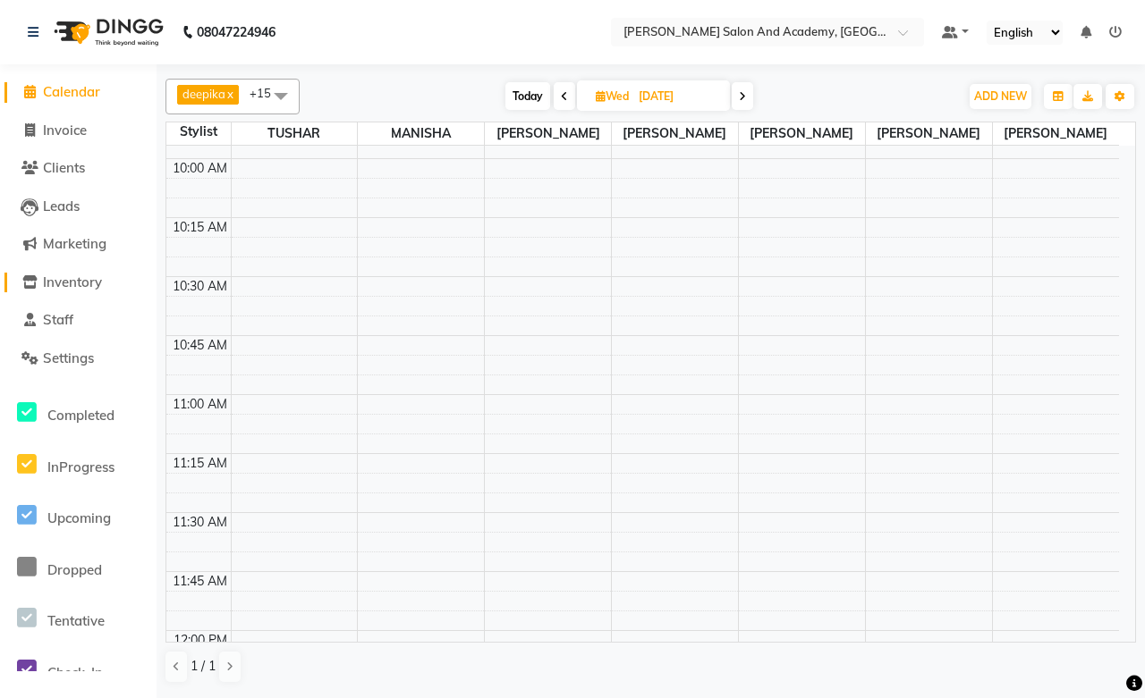
click at [66, 287] on span "Inventory" at bounding box center [72, 282] width 59 height 17
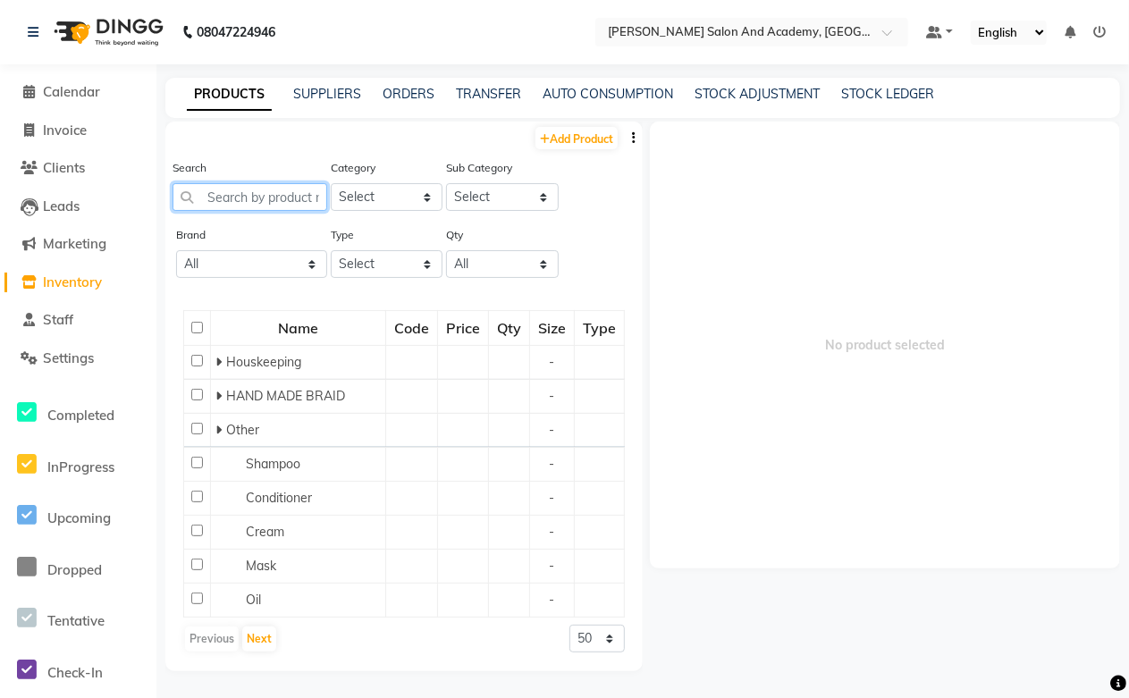
click at [249, 199] on input "text" at bounding box center [250, 197] width 155 height 28
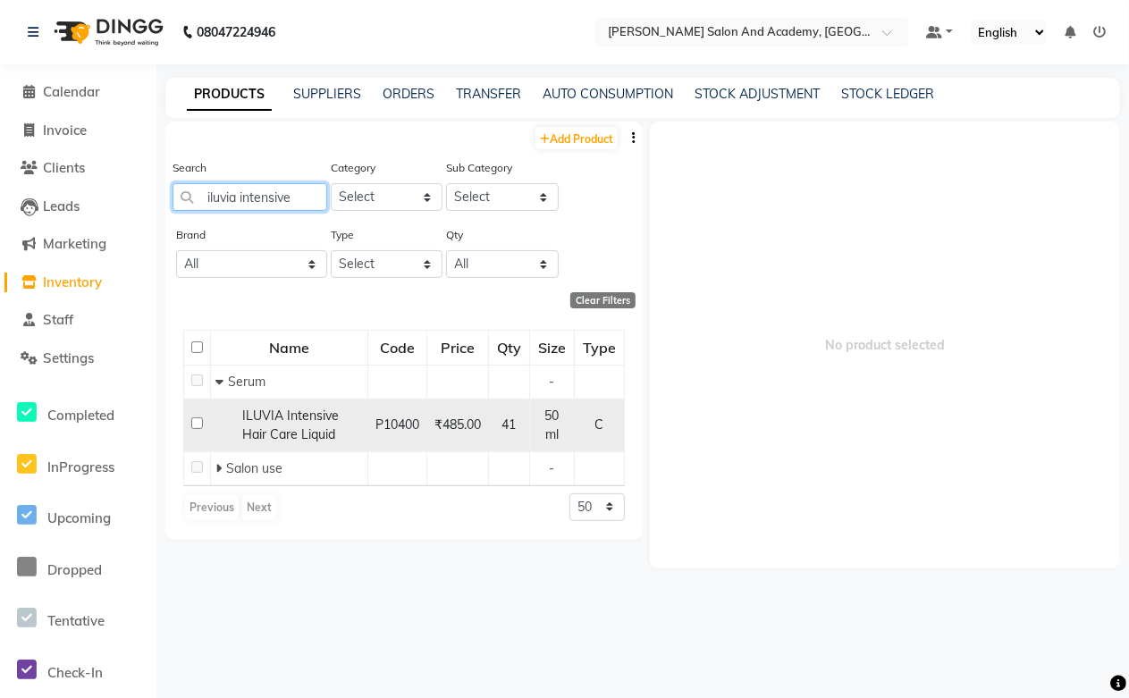
type input "iluvia intensive"
click at [305, 425] on div "ILUVIA Intensive Hair Care Liquid" at bounding box center [289, 426] width 148 height 38
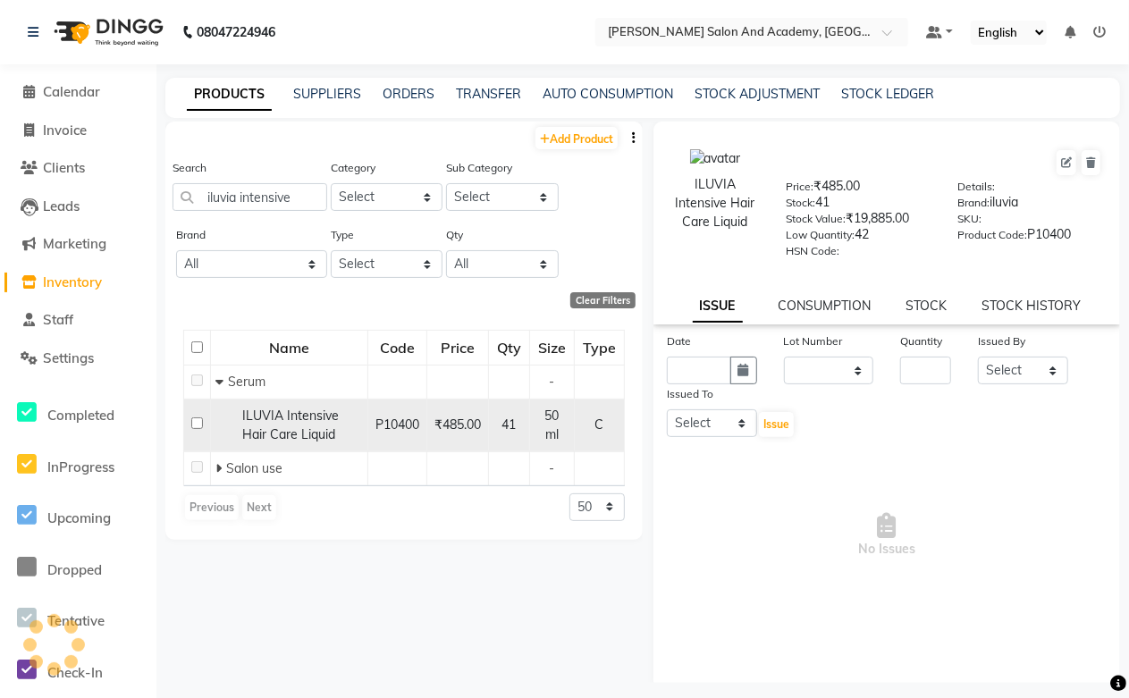
select select
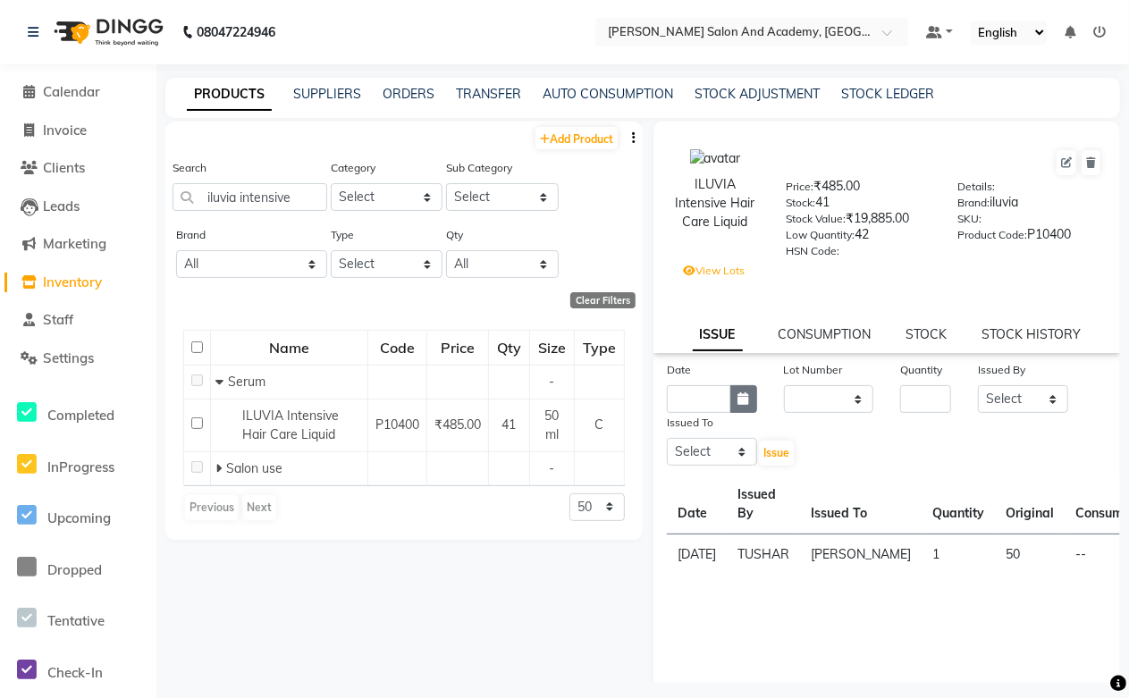
click at [731, 403] on button "button" at bounding box center [744, 399] width 27 height 28
select select "9"
select select "2025"
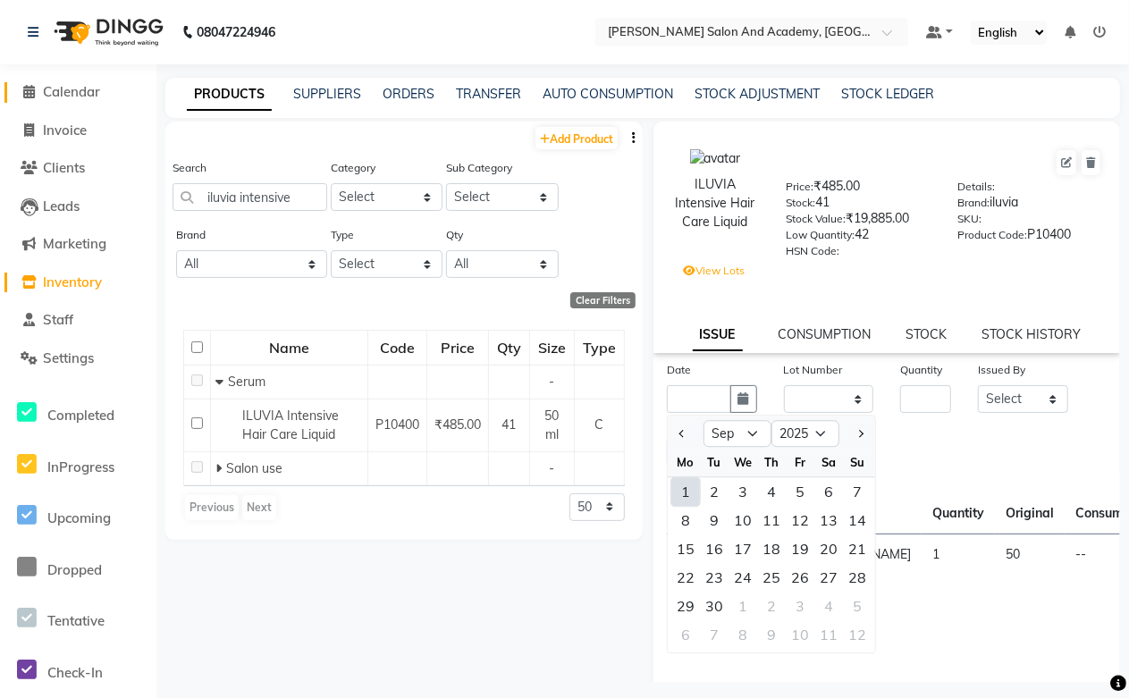
click at [67, 95] on span "Calendar" at bounding box center [71, 91] width 57 height 17
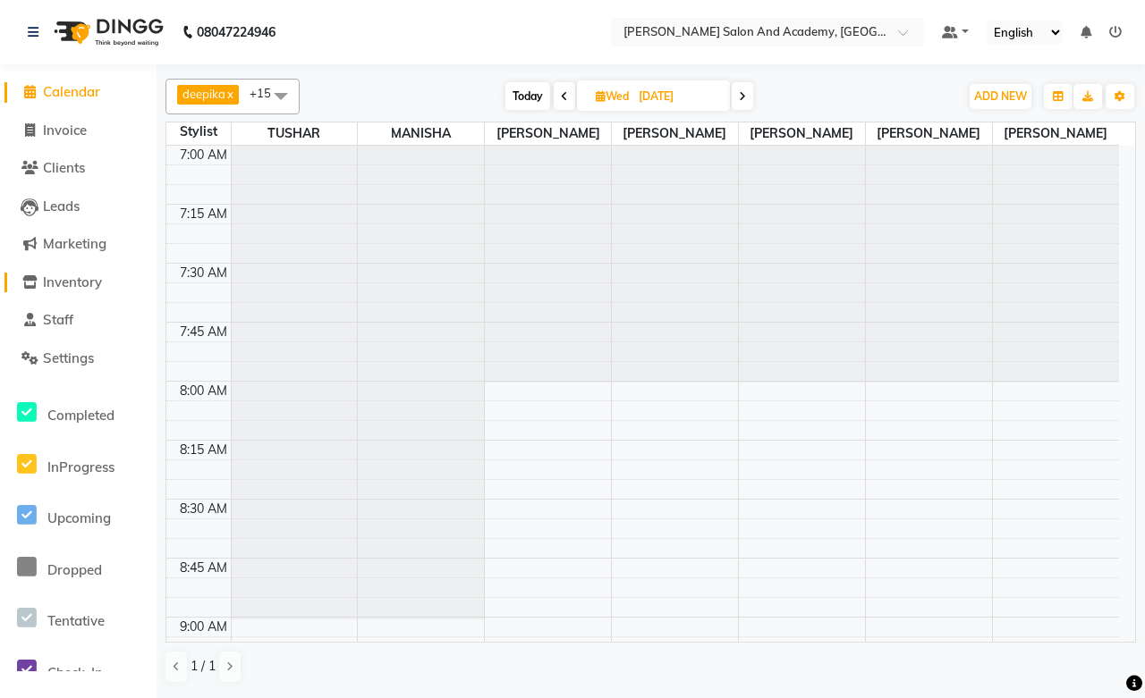
click at [72, 280] on span "Inventory" at bounding box center [72, 282] width 59 height 17
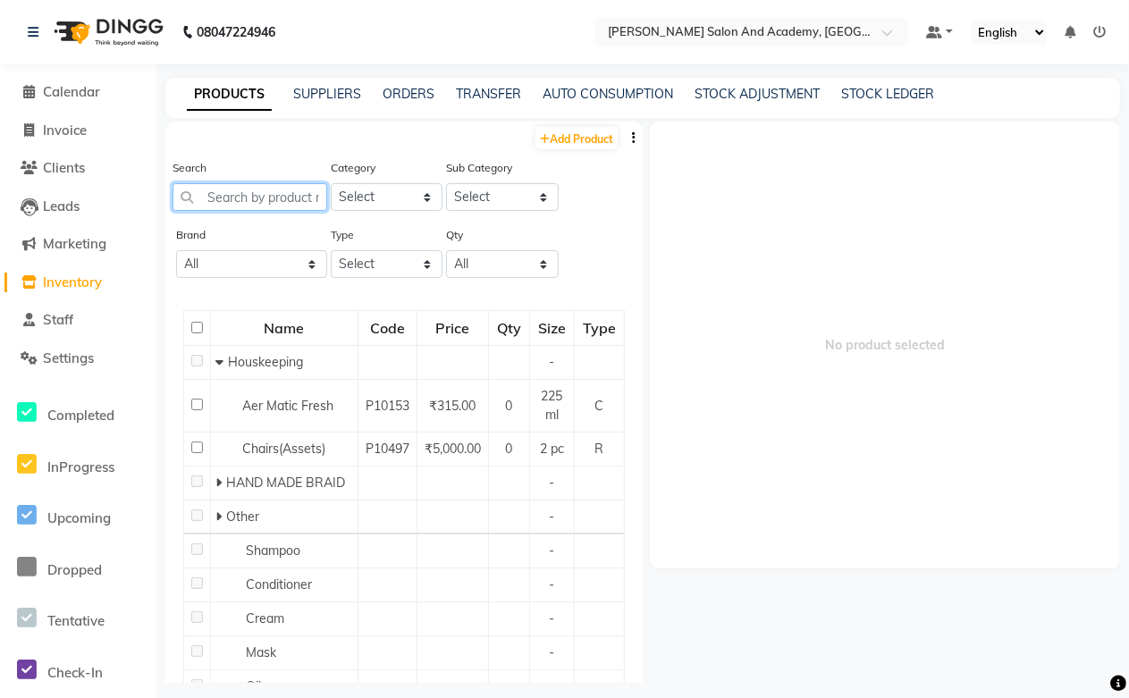
click at [232, 203] on input "text" at bounding box center [250, 197] width 155 height 28
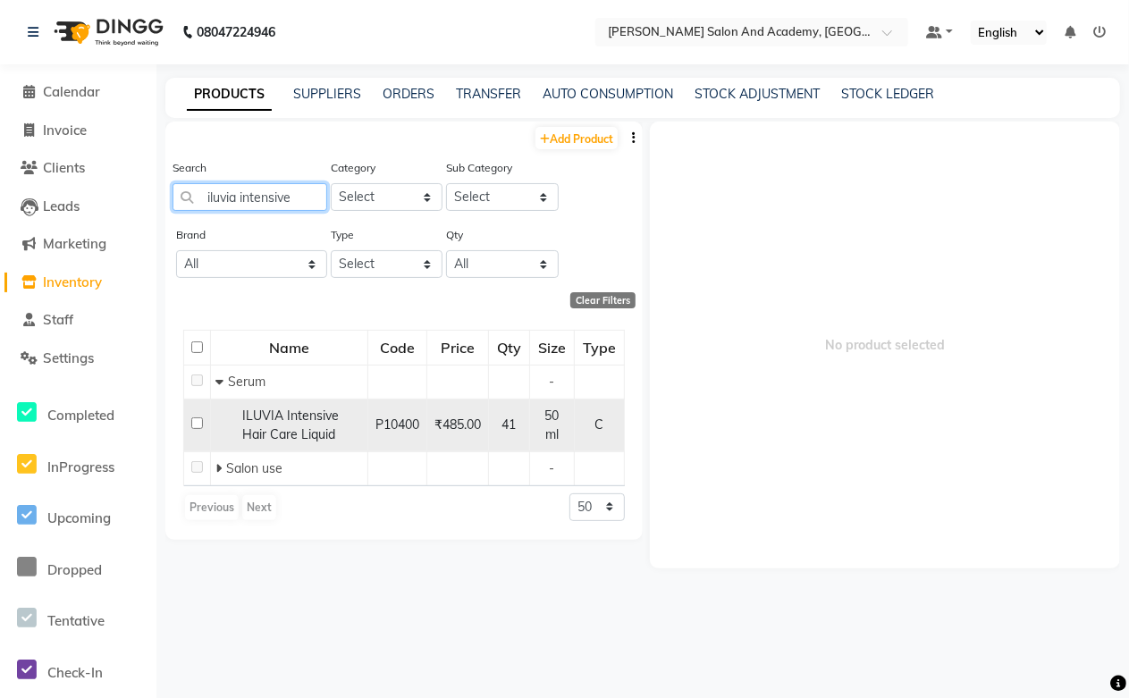
type input "iluvia intensive"
click at [292, 433] on span "ILUVIA Intensive Hair Care Liquid" at bounding box center [290, 425] width 97 height 35
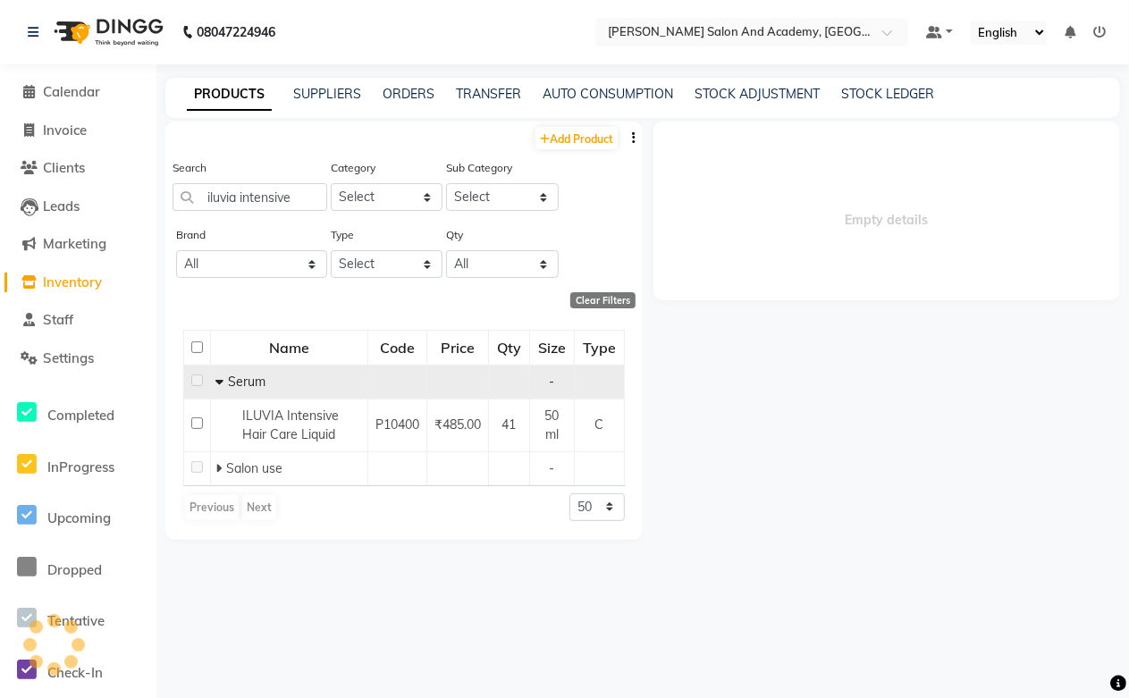
select select
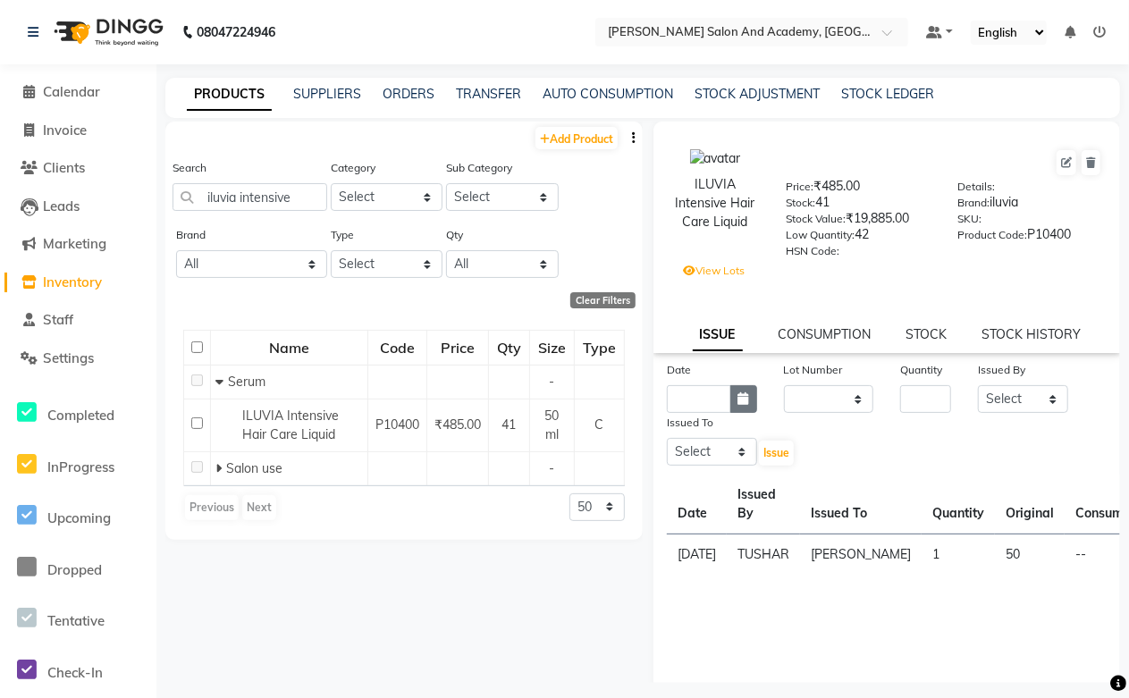
click at [733, 400] on button "button" at bounding box center [744, 399] width 27 height 28
select select "9"
select select "2025"
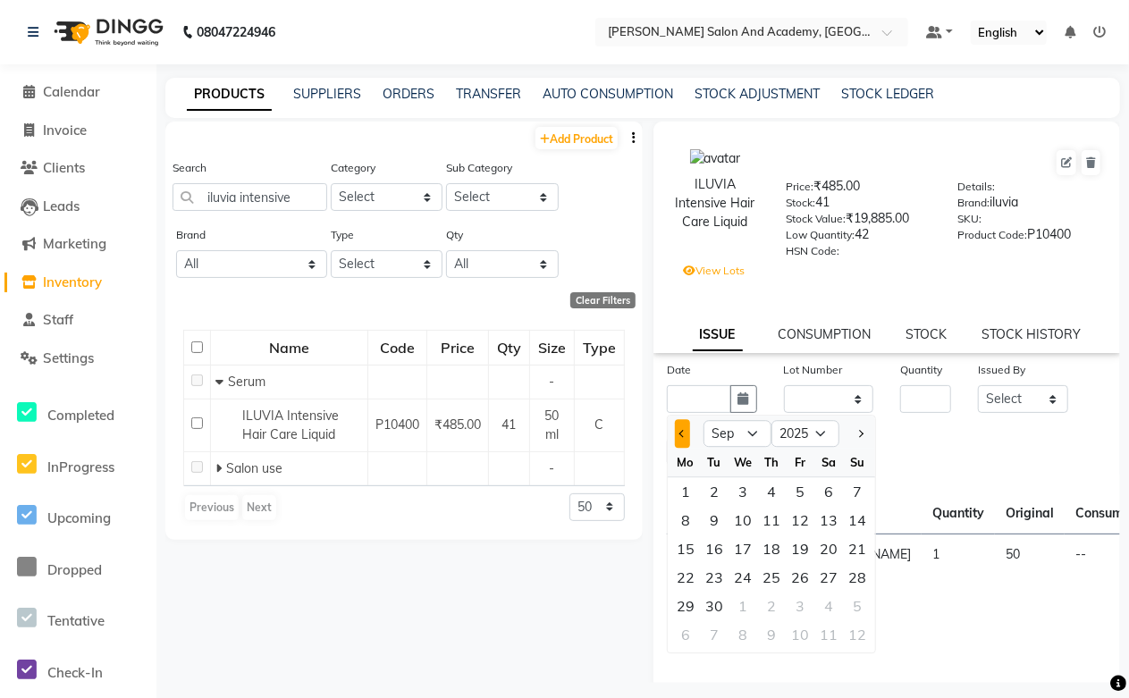
click at [675, 432] on button "Previous month" at bounding box center [682, 433] width 15 height 29
select select "8"
click at [743, 600] on div "27" at bounding box center [743, 606] width 29 height 29
type input "27-08-2025"
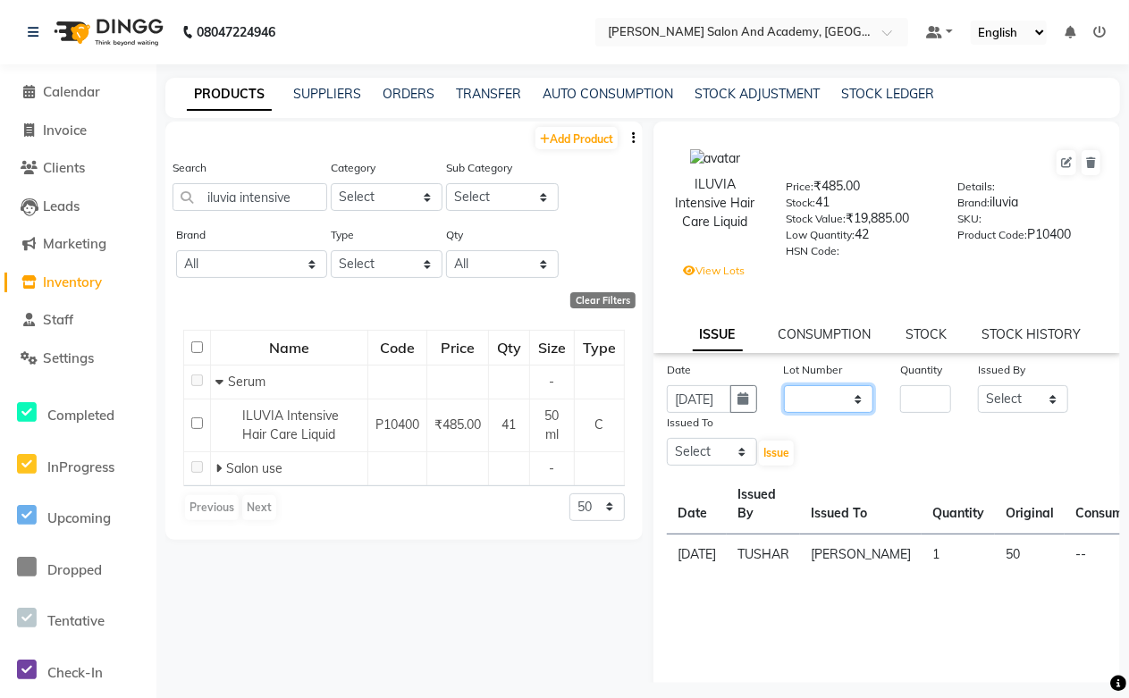
click at [810, 397] on select "None / 2025-06-30" at bounding box center [829, 399] width 90 height 28
select select "95255"
click at [784, 386] on select "None / 2025-06-30" at bounding box center [829, 399] width 90 height 28
click at [838, 402] on select "None / 2025-06-30" at bounding box center [829, 399] width 90 height 28
click at [784, 386] on select "None / 2025-06-30" at bounding box center [829, 399] width 90 height 28
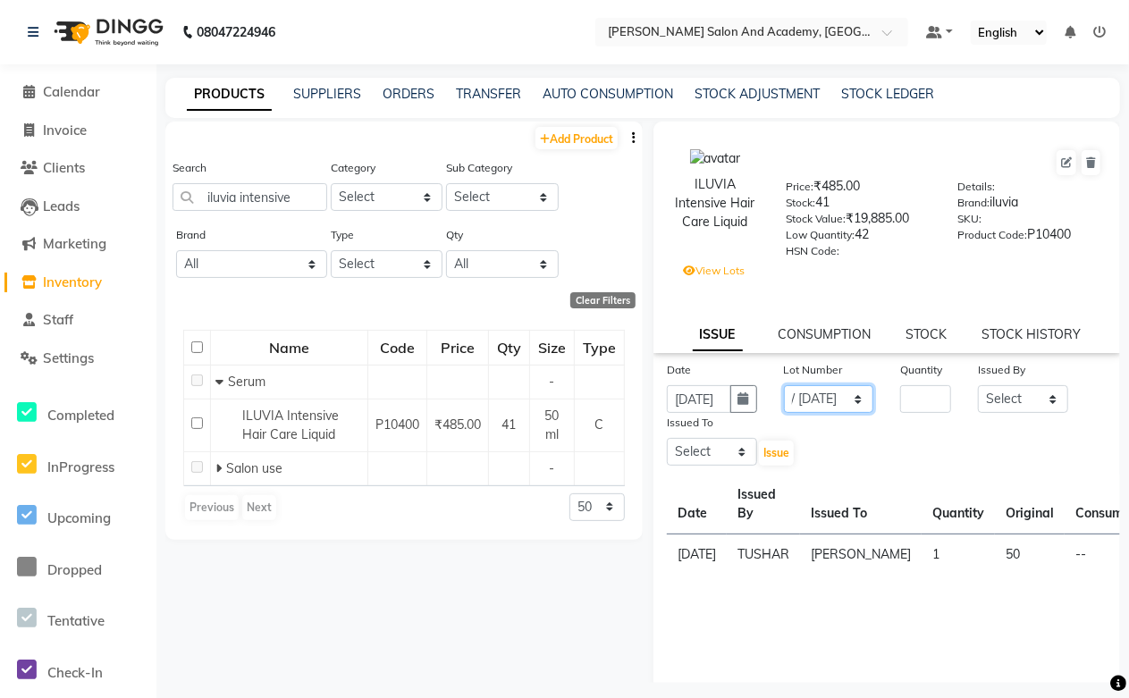
click at [825, 405] on select "None / 2025-06-30" at bounding box center [829, 399] width 90 height 28
click at [784, 386] on select "None / 2025-06-30" at bounding box center [829, 399] width 90 height 28
click at [901, 397] on input "number" at bounding box center [925, 399] width 51 height 28
type input "1"
click at [1007, 405] on select "Select Abdul Shoaib Aksha Khan Anisha Ray Archika Jain Arti Singh Azzu khan Far…" at bounding box center [1023, 399] width 90 height 28
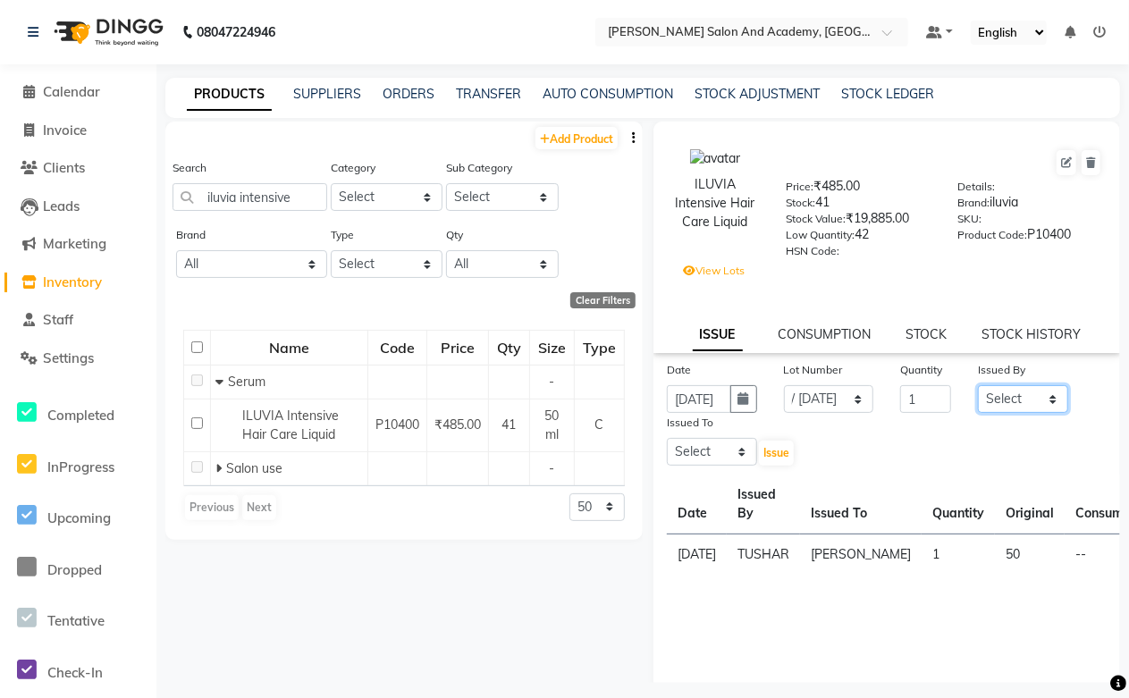
select select "66707"
click at [978, 386] on select "Select Abdul Shoaib Aksha Khan Anisha Ray Archika Jain Arti Singh Azzu khan Far…" at bounding box center [1023, 399] width 90 height 28
click at [722, 453] on select "Select Abdul Shoaib Aksha Khan Anisha Ray Archika Jain Arti Singh Azzu khan Far…" at bounding box center [712, 452] width 90 height 28
click at [667, 439] on select "Select Abdul Shoaib Aksha Khan Anisha Ray Archika Jain Arti Singh Azzu khan Far…" at bounding box center [712, 452] width 90 height 28
click at [739, 459] on select "Select Abdul Shoaib Aksha Khan Anisha Ray Archika Jain Arti Singh Azzu khan Far…" at bounding box center [712, 452] width 90 height 28
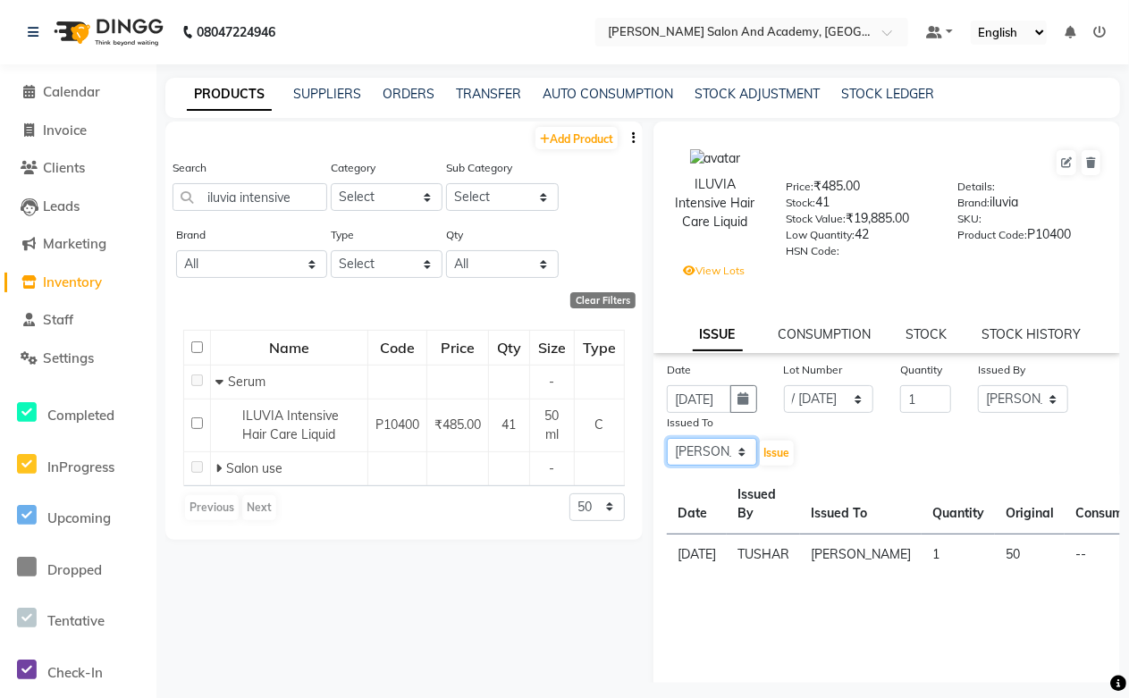
select select "49047"
click at [667, 439] on select "Select Abdul Shoaib Aksha Khan Anisha Ray Archika Jain Arti Singh Azzu khan Far…" at bounding box center [712, 452] width 90 height 28
click at [778, 452] on span "Issue" at bounding box center [777, 452] width 26 height 13
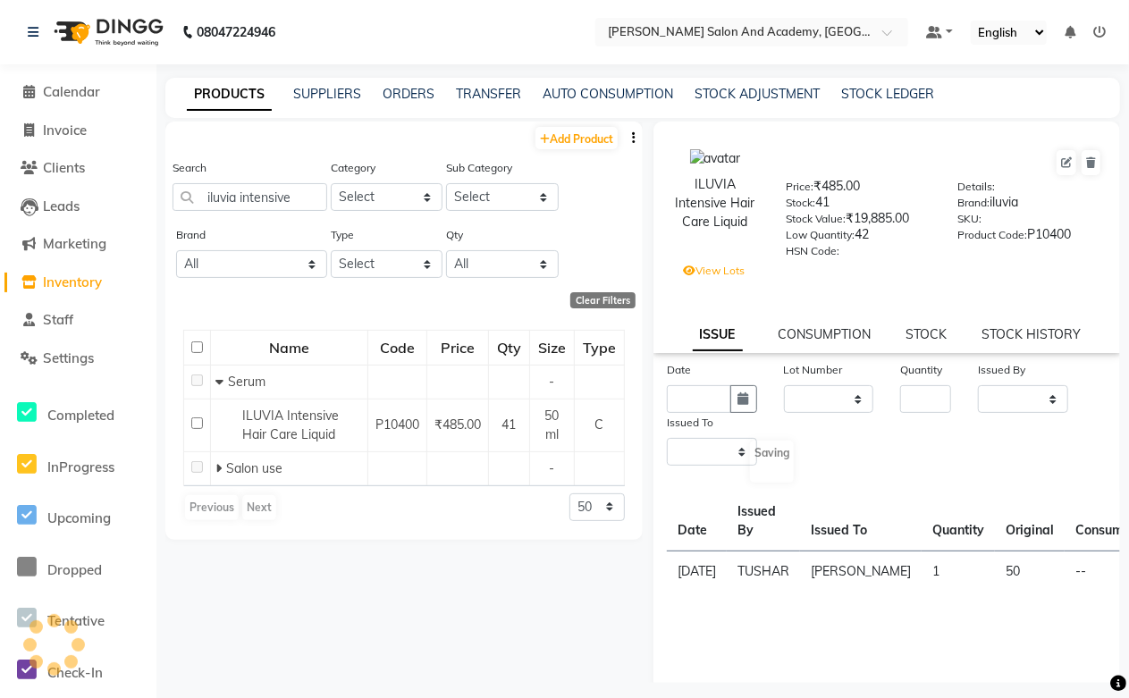
select select
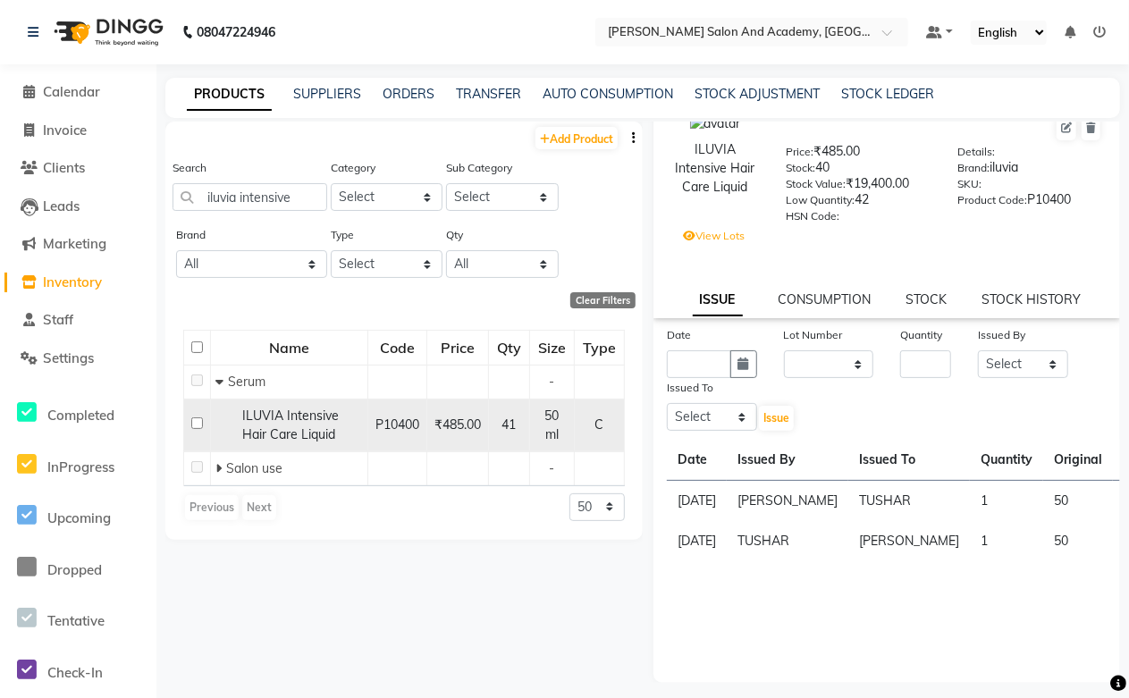
scroll to position [12, 0]
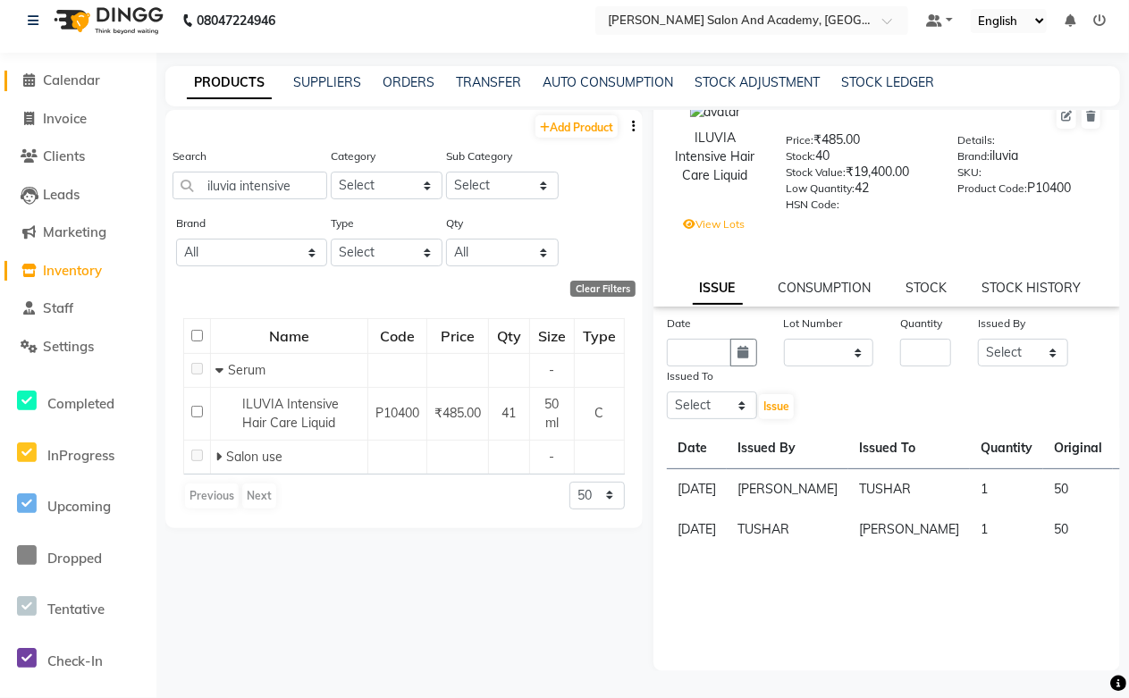
click at [84, 78] on span "Calendar" at bounding box center [71, 80] width 57 height 17
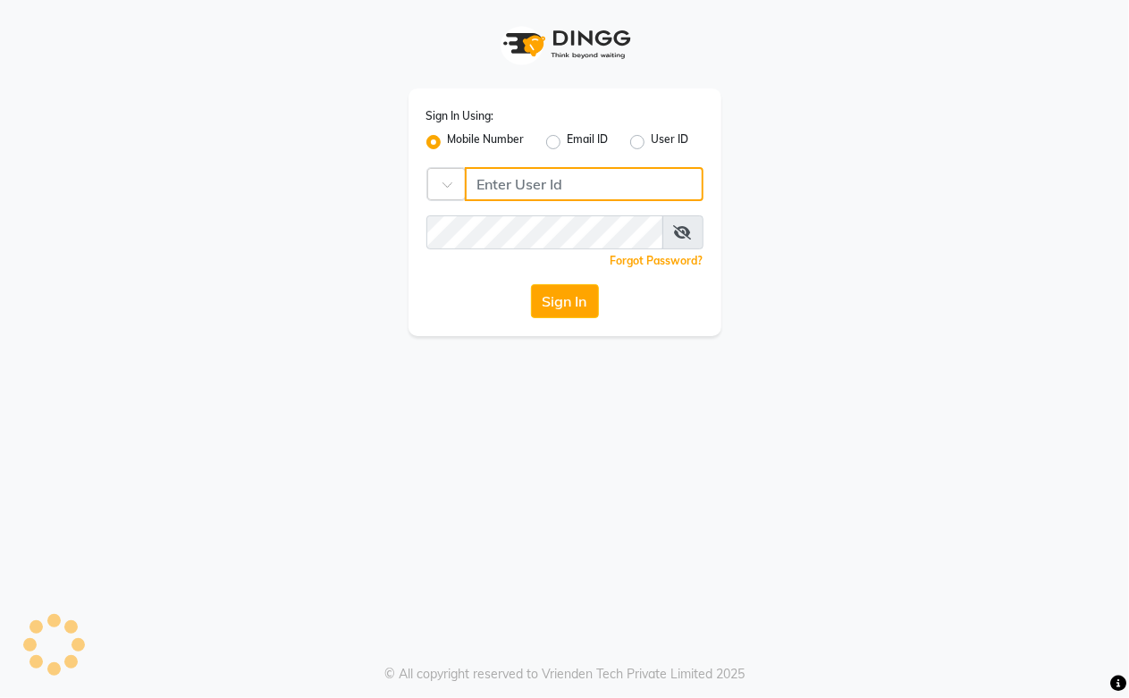
type input "9828338644"
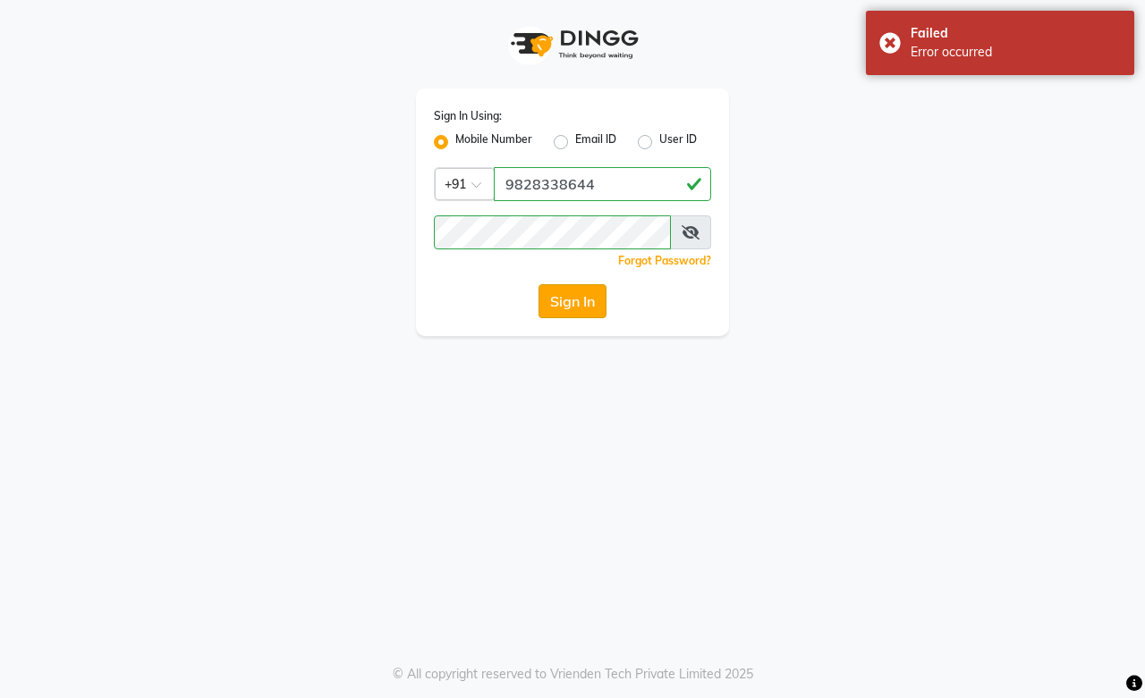
click at [568, 304] on button "Sign In" at bounding box center [572, 301] width 68 height 34
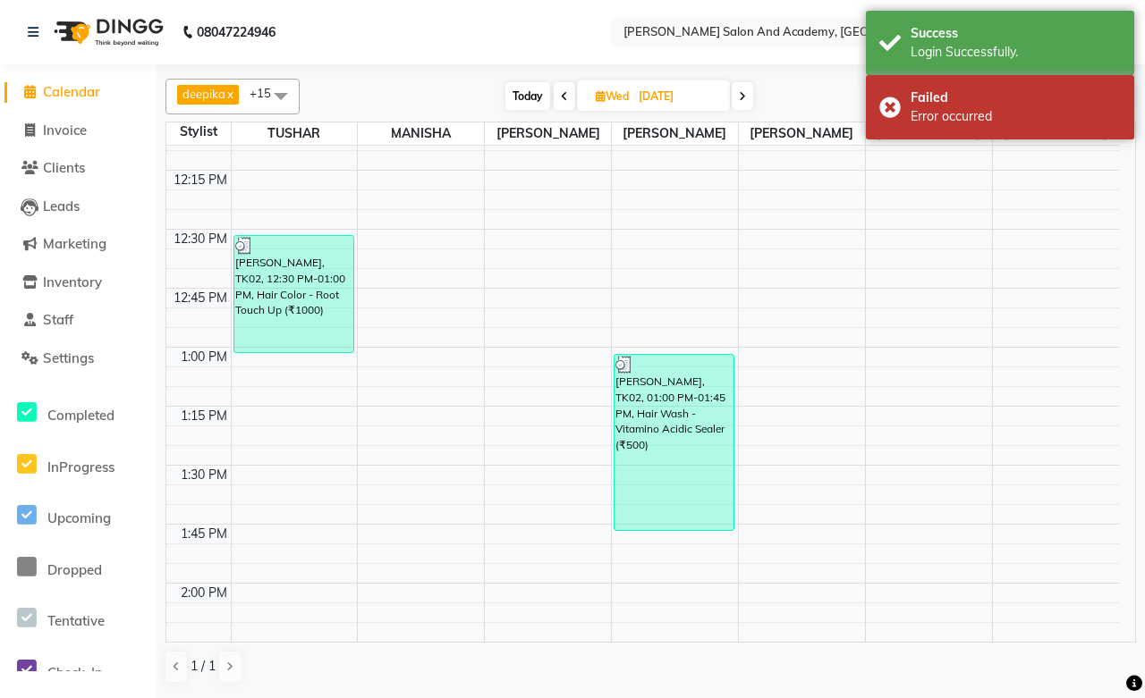
scroll to position [1291, 0]
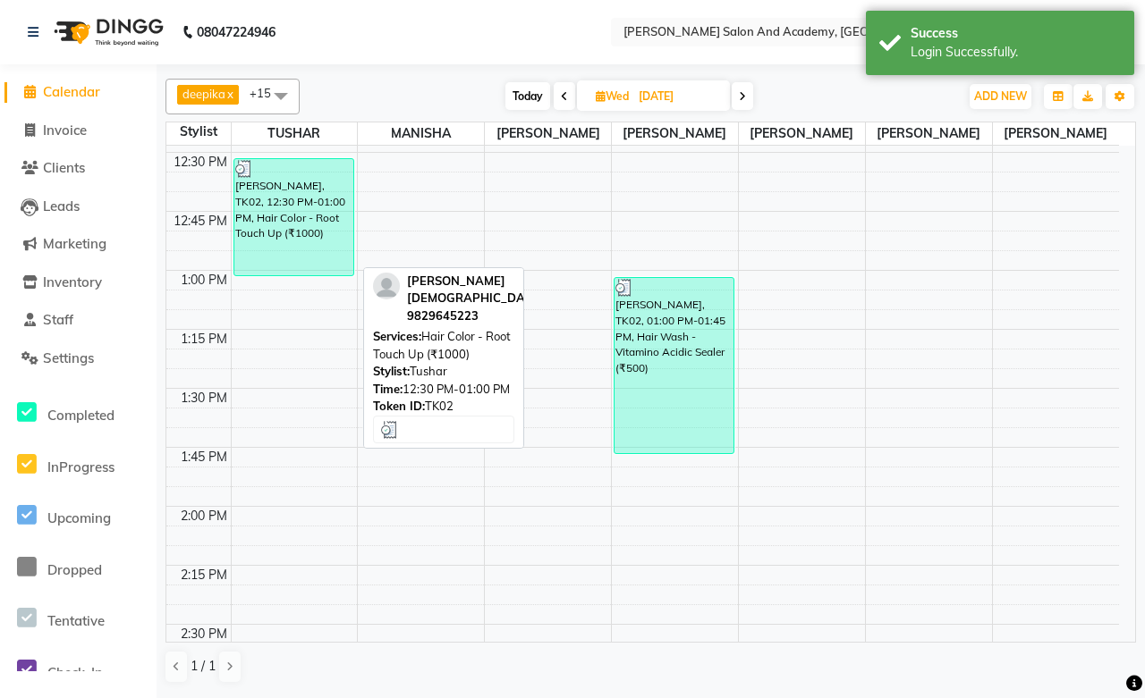
click at [310, 226] on div "Shakuntala Jain, TK02, 12:30 PM-01:00 PM, Hair Color - Root Touch Up (₹1000)" at bounding box center [293, 217] width 119 height 116
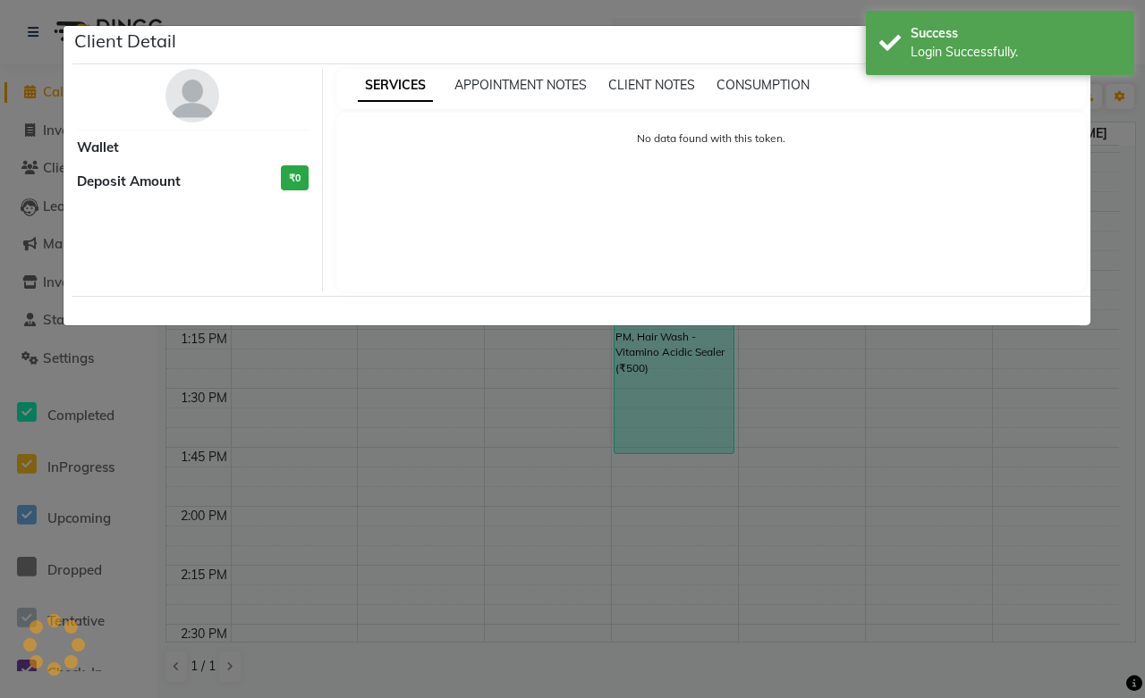
select select "3"
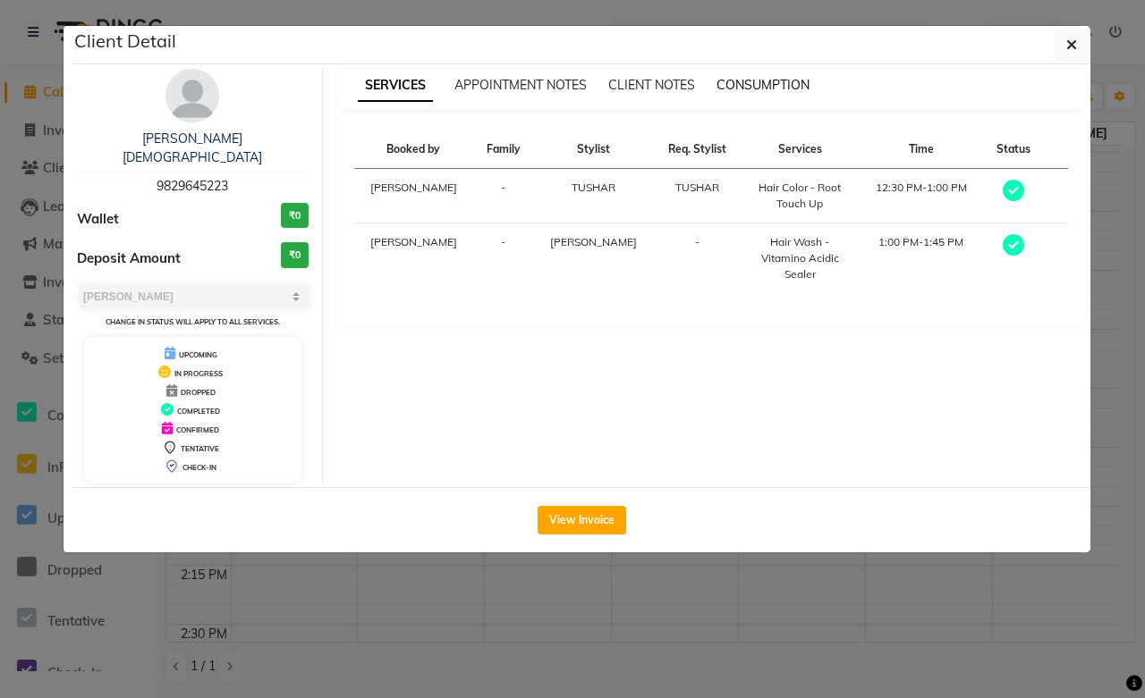
click at [752, 80] on span "CONSUMPTION" at bounding box center [762, 85] width 93 height 16
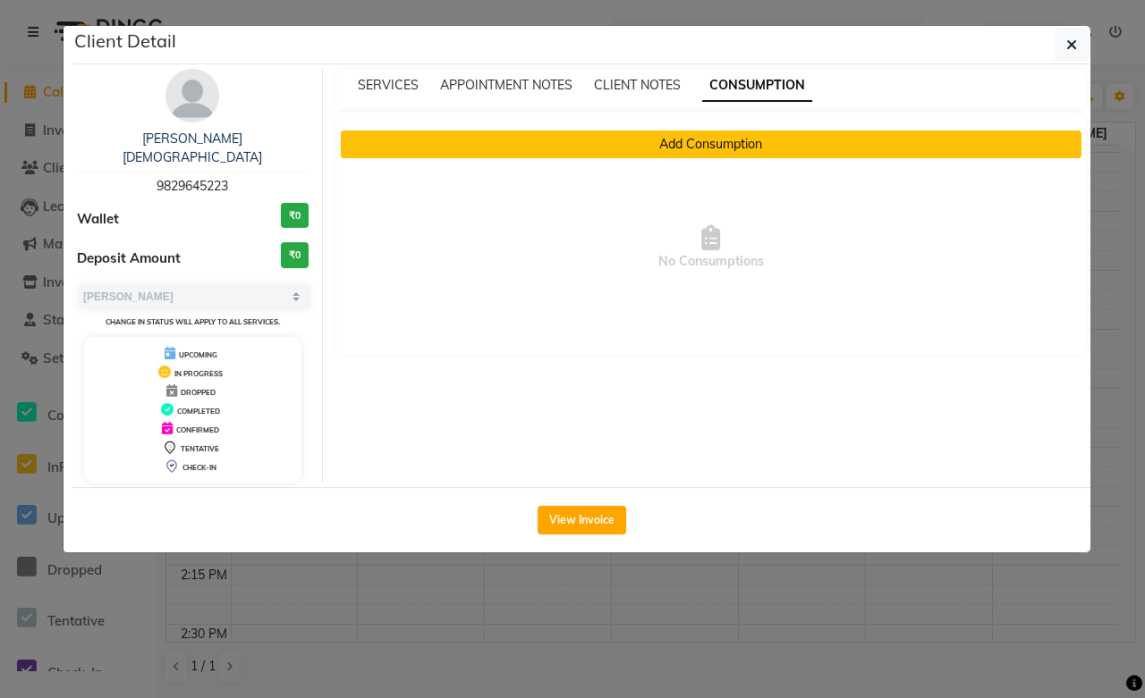
click at [735, 146] on button "Add Consumption" at bounding box center [711, 145] width 741 height 28
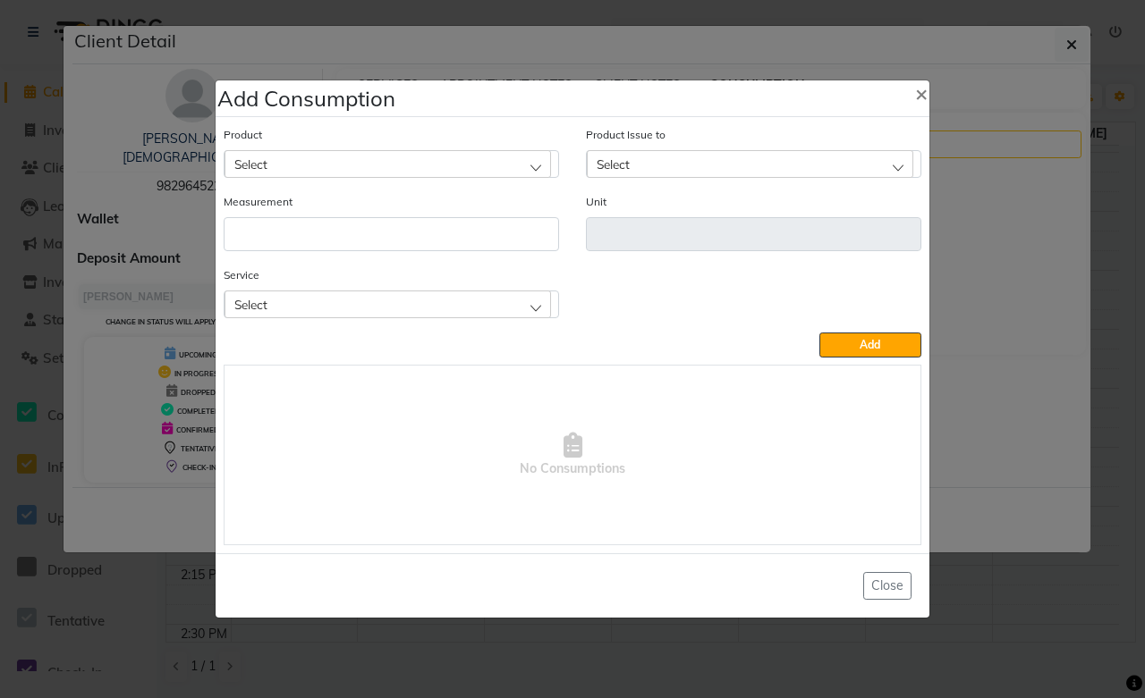
click at [371, 155] on div "Select" at bounding box center [387, 163] width 326 height 27
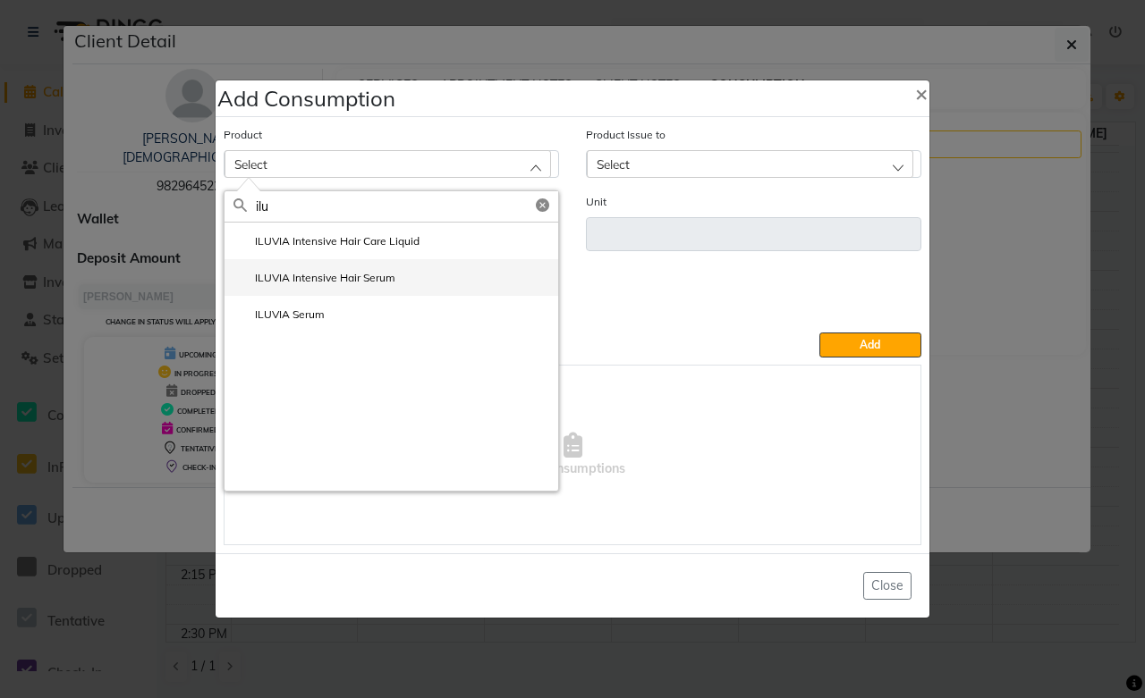
type input "ilu"
click at [358, 289] on li "ILUVIA Intensive Hair Serum" at bounding box center [391, 277] width 334 height 37
type input "ml"
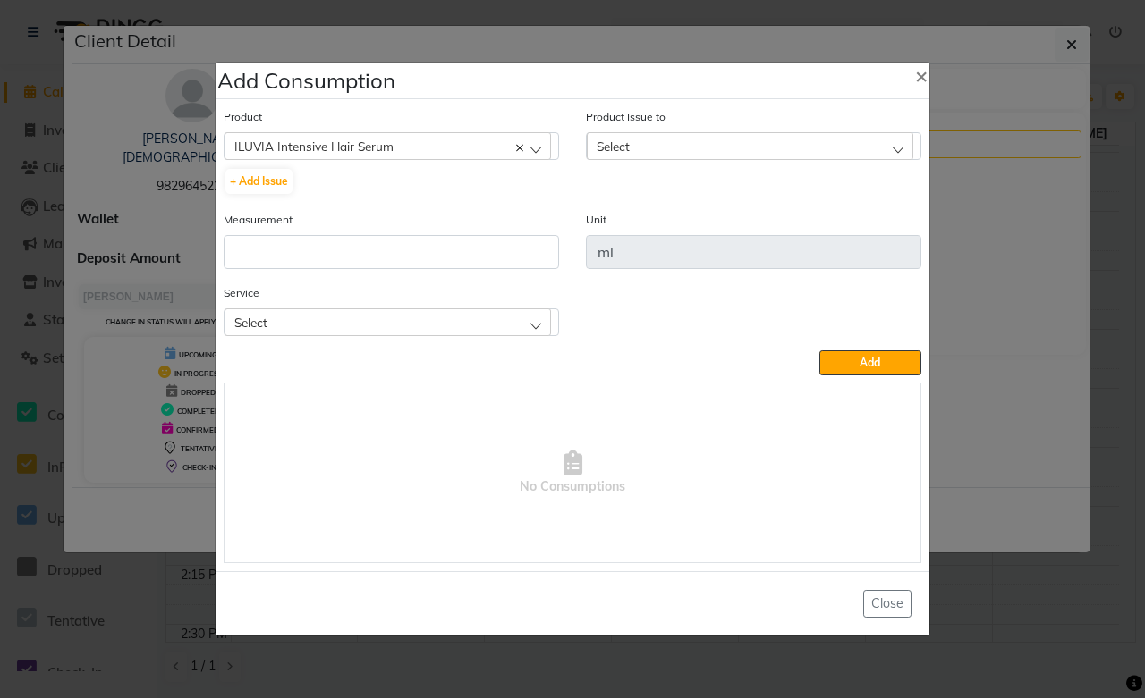
click at [406, 154] on div "ILUVIA Intensive Hair Serum" at bounding box center [387, 145] width 326 height 27
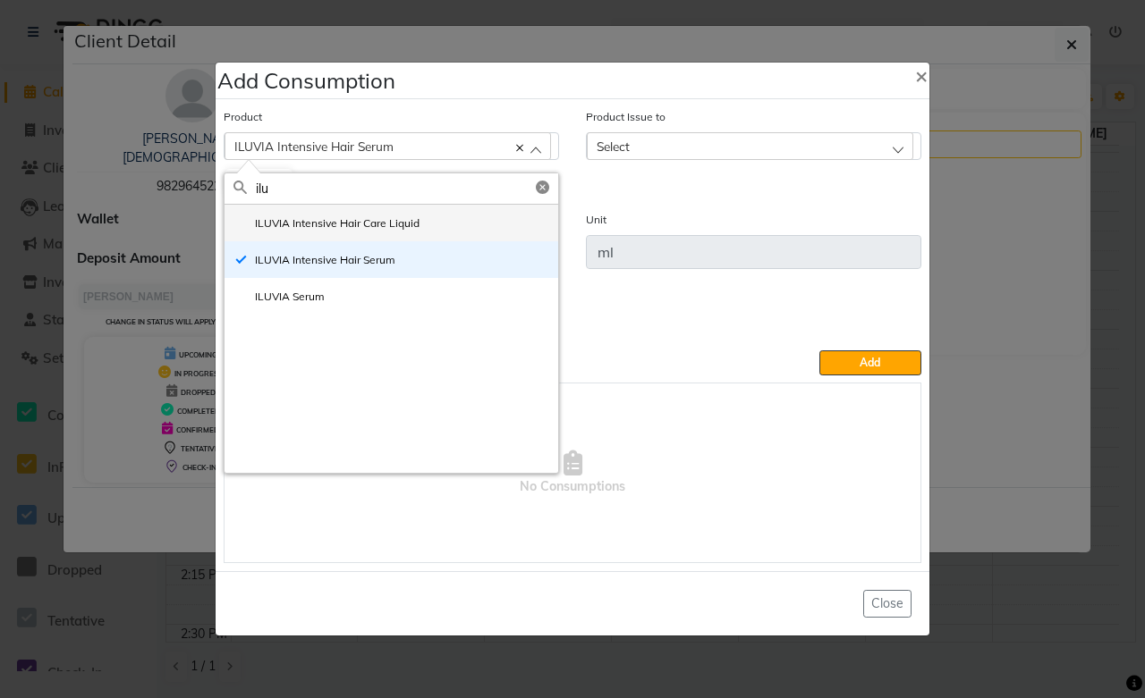
type input "ilu"
click at [379, 224] on label "ILUVIA Intensive Hair Care Liquid" at bounding box center [326, 223] width 186 height 16
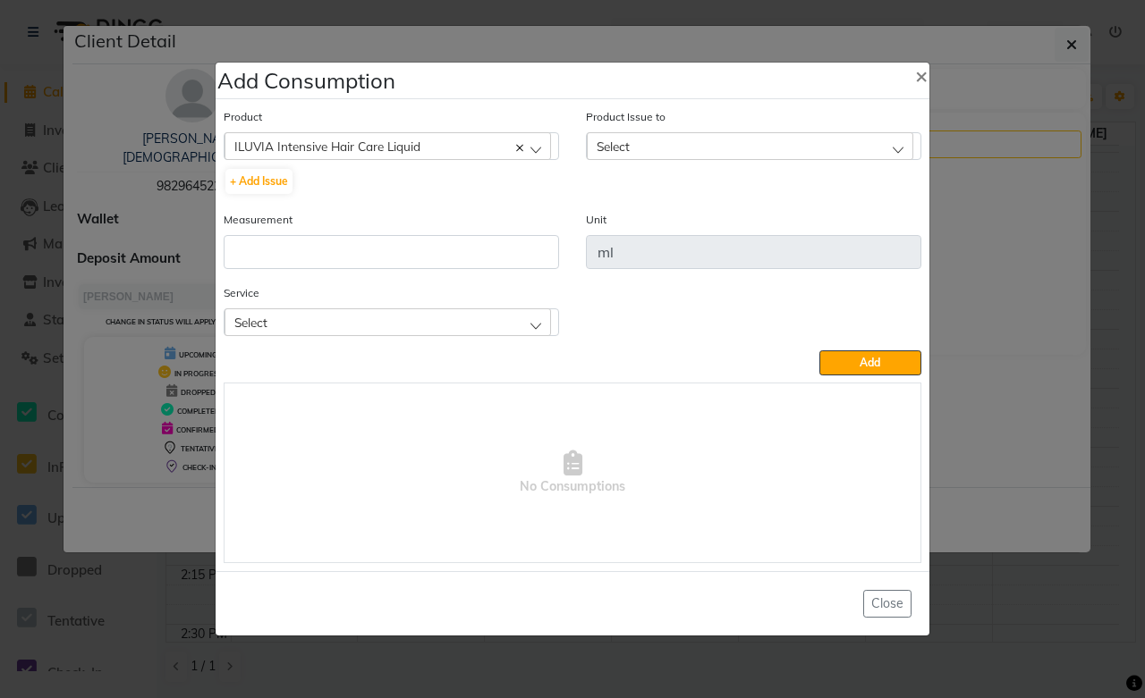
click at [654, 139] on div "Select" at bounding box center [750, 145] width 326 height 27
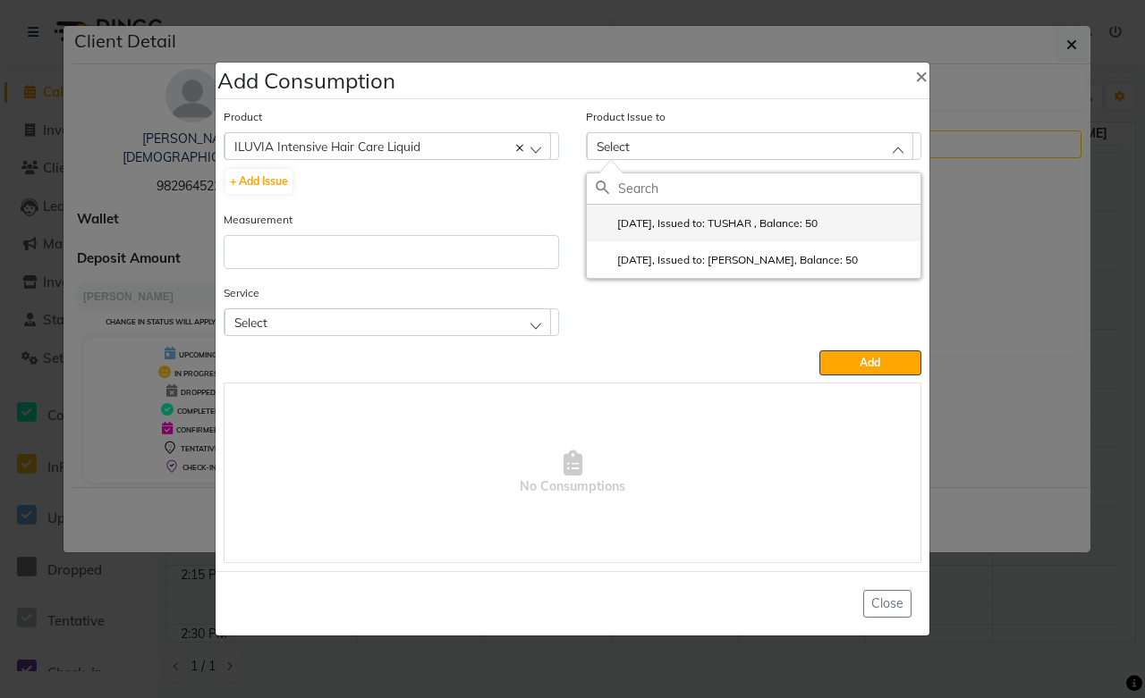
click at [703, 224] on label "2025-08-27, Issued to: TUSHAR , Balance: 50" at bounding box center [707, 223] width 222 height 16
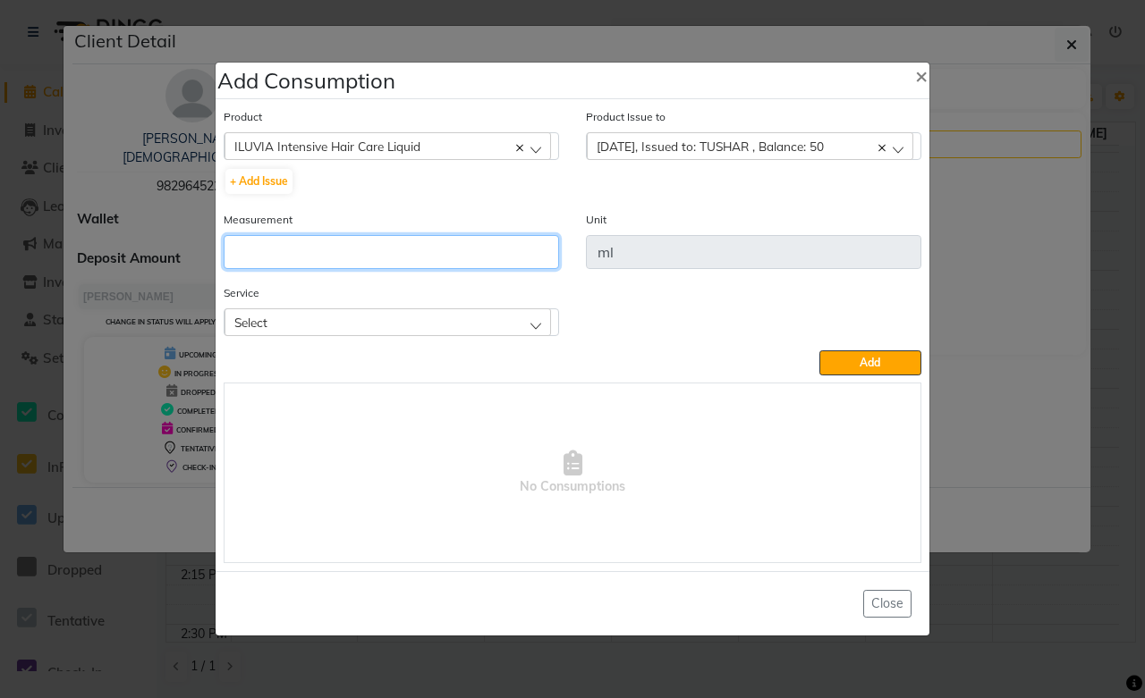
click at [344, 261] on input "number" at bounding box center [391, 252] width 335 height 34
type input "1"
type input "20"
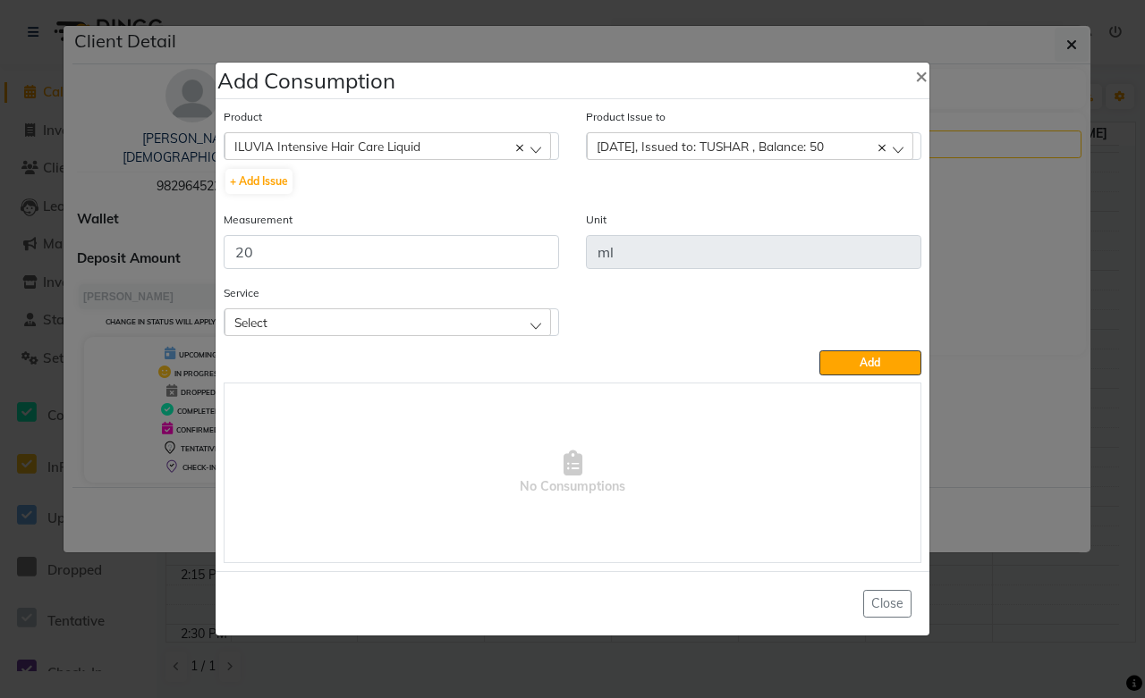
click at [331, 322] on div "Select" at bounding box center [387, 321] width 326 height 27
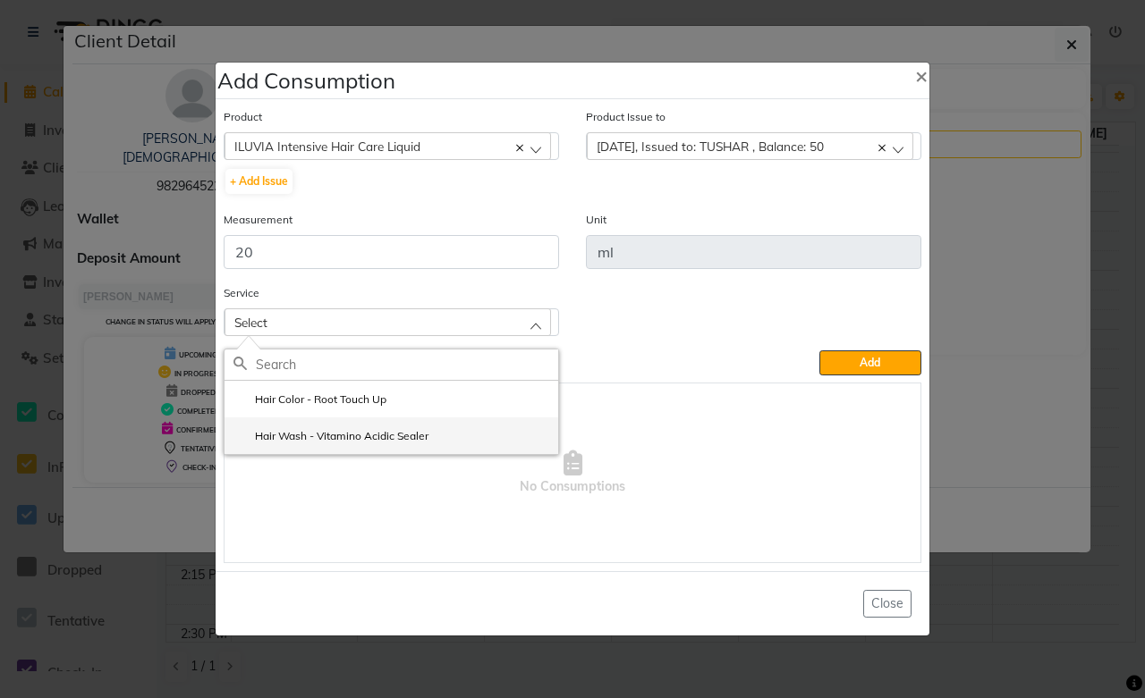
click at [353, 438] on label "Hair Wash - Vitamino Acidic Sealer" at bounding box center [330, 436] width 195 height 16
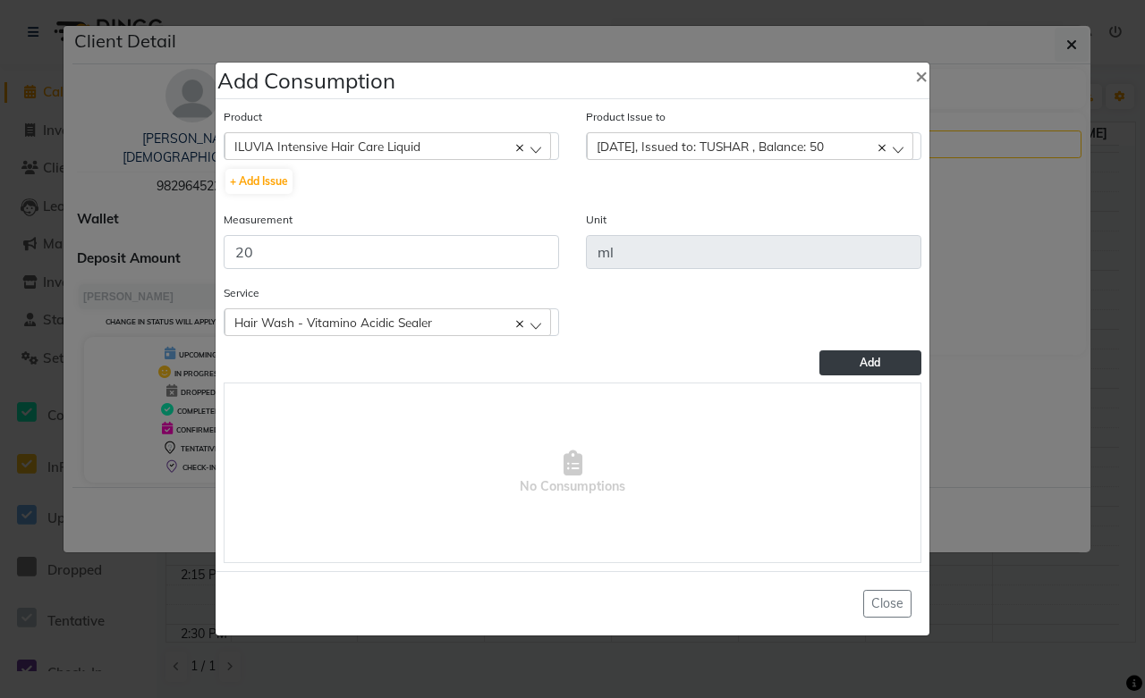
click at [854, 372] on button "Add" at bounding box center [870, 363] width 102 height 25
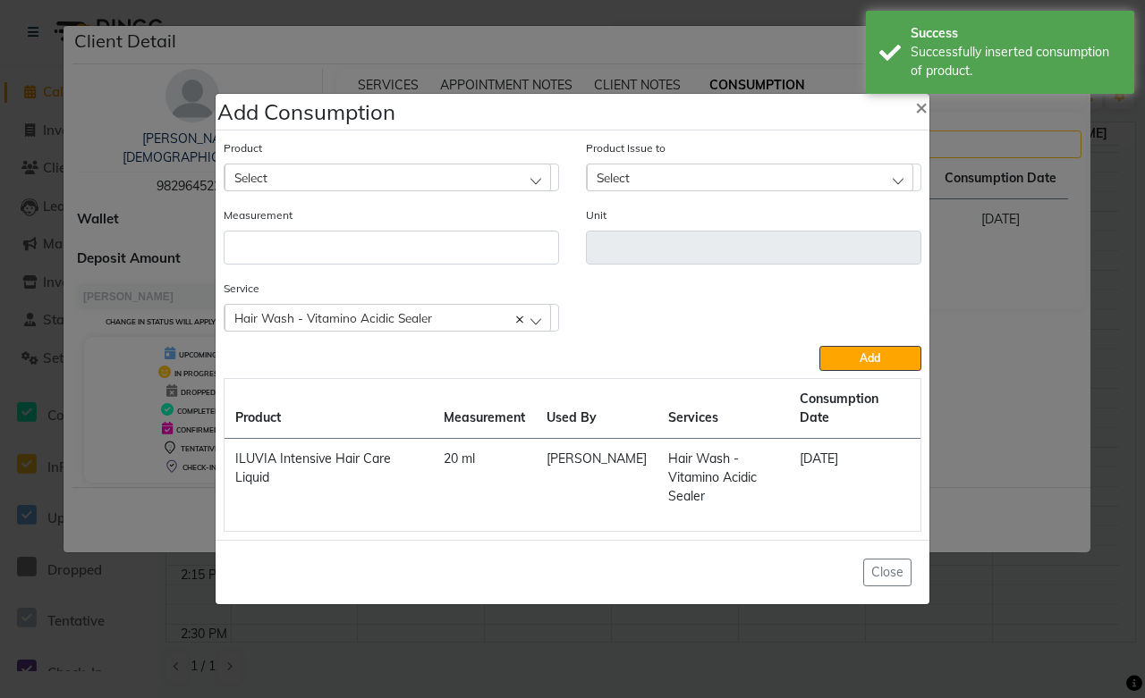
click at [333, 186] on div "Select" at bounding box center [387, 177] width 326 height 27
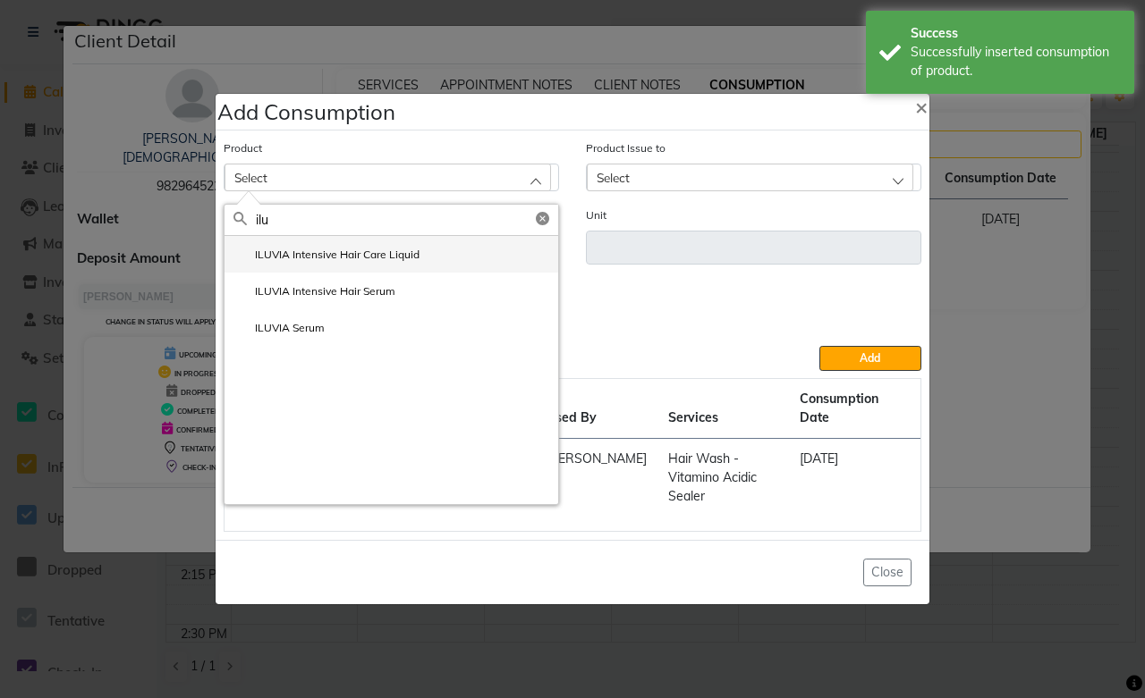
type input "ilu"
click at [341, 263] on label "ILUVIA Intensive Hair Care Liquid" at bounding box center [326, 255] width 186 height 16
type input "ml"
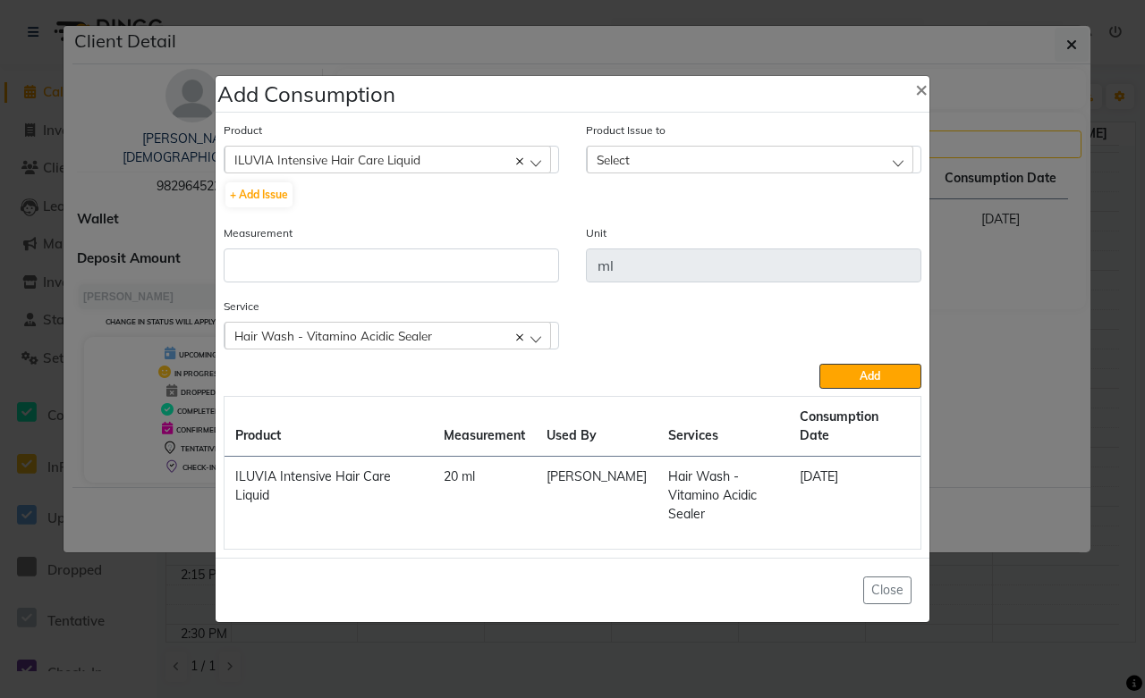
click at [646, 165] on div "Select" at bounding box center [750, 159] width 326 height 27
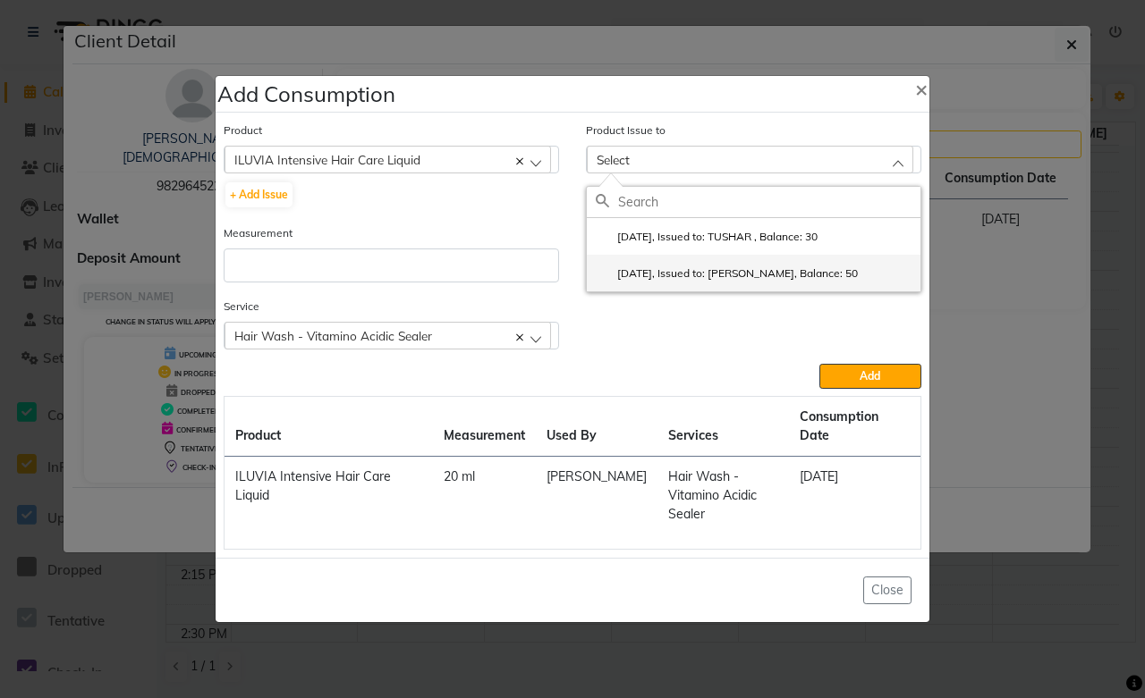
click at [658, 282] on label "2025-07-06, Issued to: Sushant Verma, Balance: 50" at bounding box center [727, 274] width 262 height 16
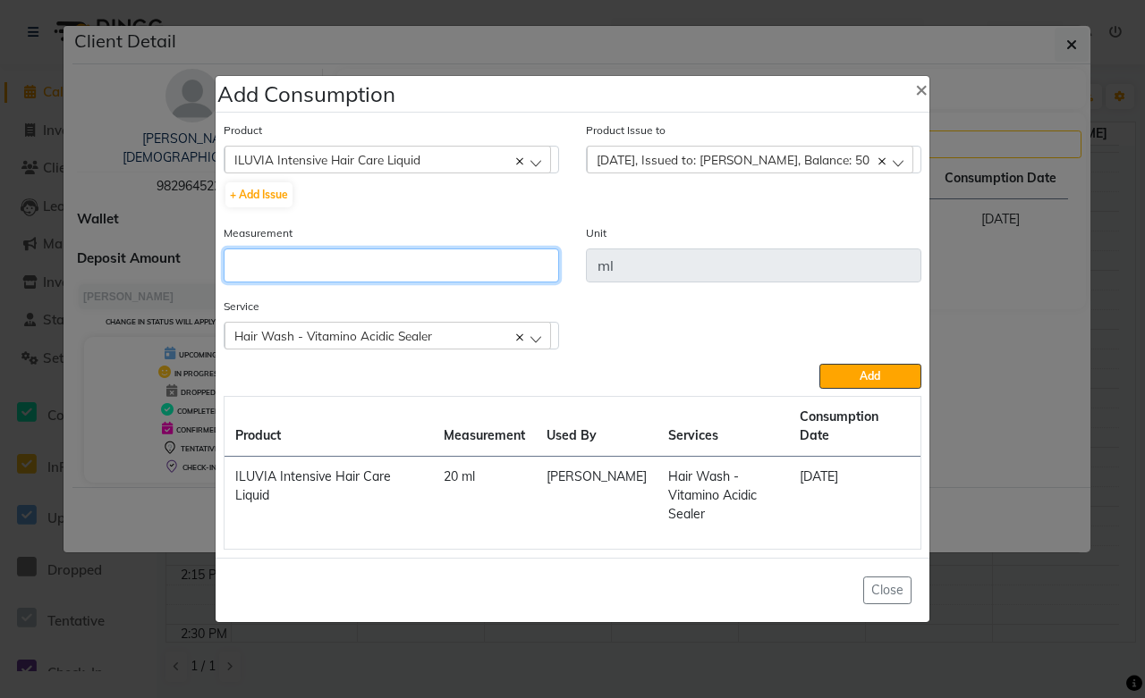
click at [356, 262] on input "number" at bounding box center [391, 266] width 335 height 34
type input "20"
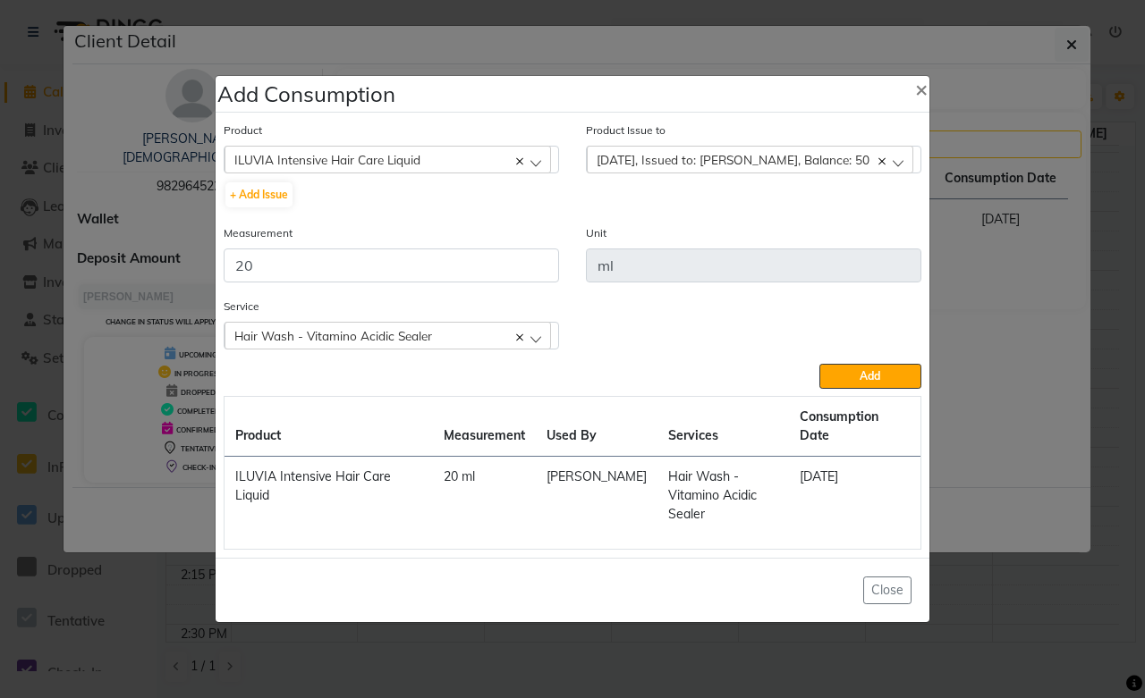
click at [436, 349] on div "Hair Wash - Vitamino Acidic Sealer" at bounding box center [387, 335] width 326 height 27
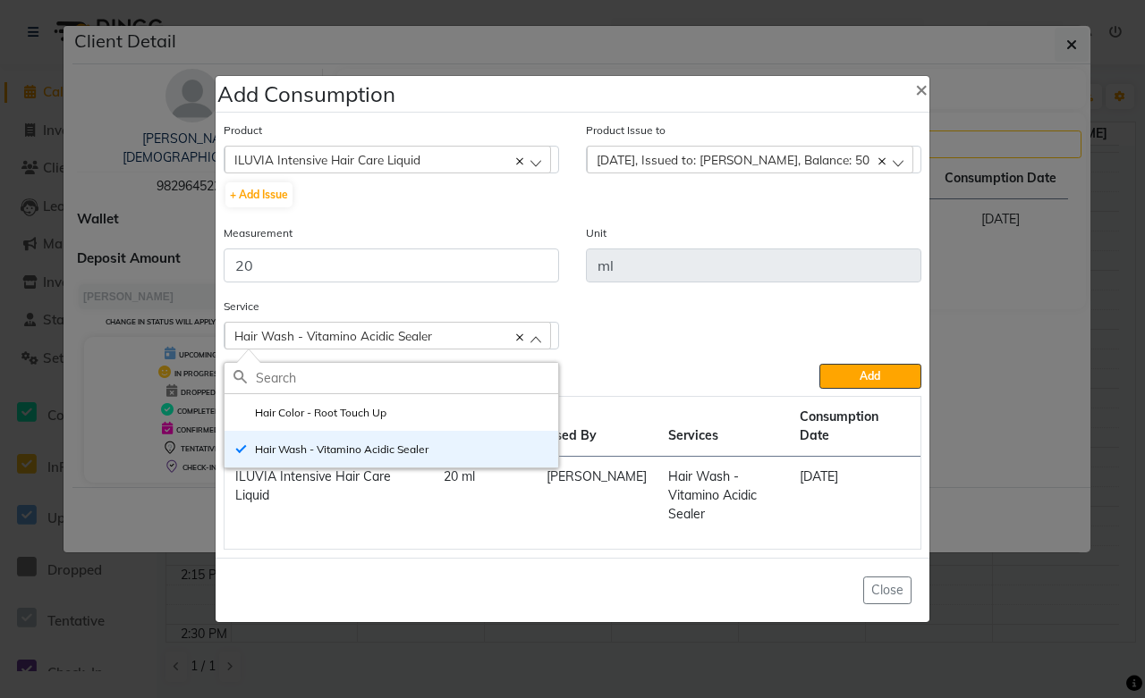
click at [576, 344] on div "Service Hair Wash - Vitamino Acidic Sealer Hair Color - Root Touch Up Hair Wash…" at bounding box center [572, 330] width 724 height 67
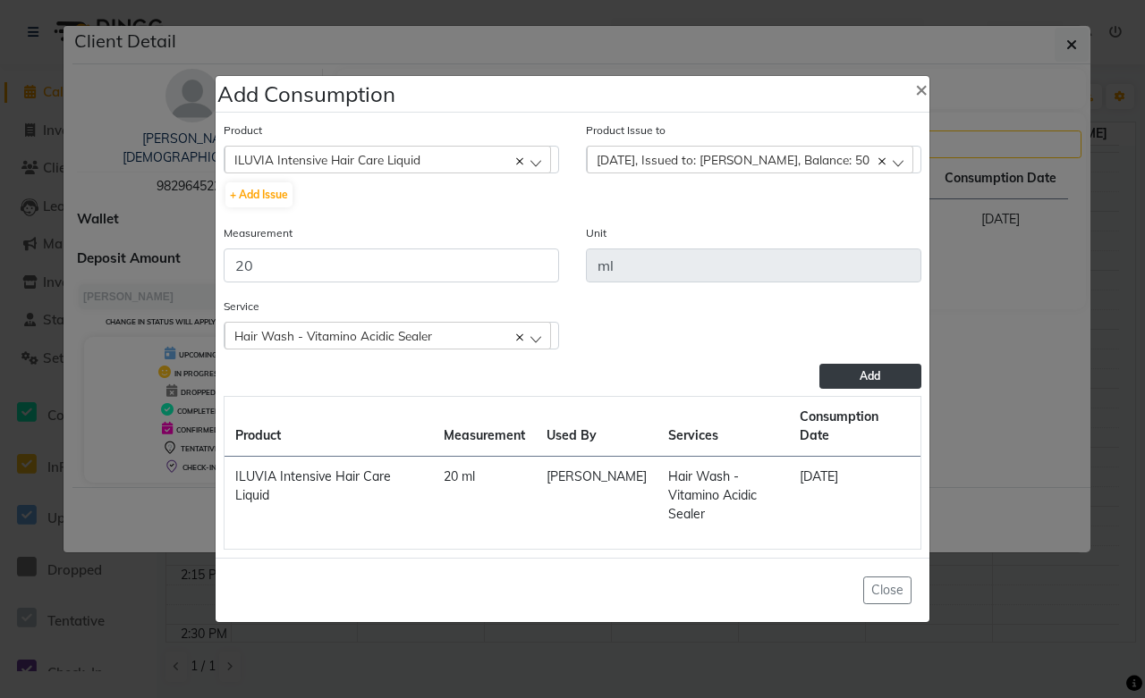
click at [849, 389] on button "Add" at bounding box center [870, 376] width 102 height 25
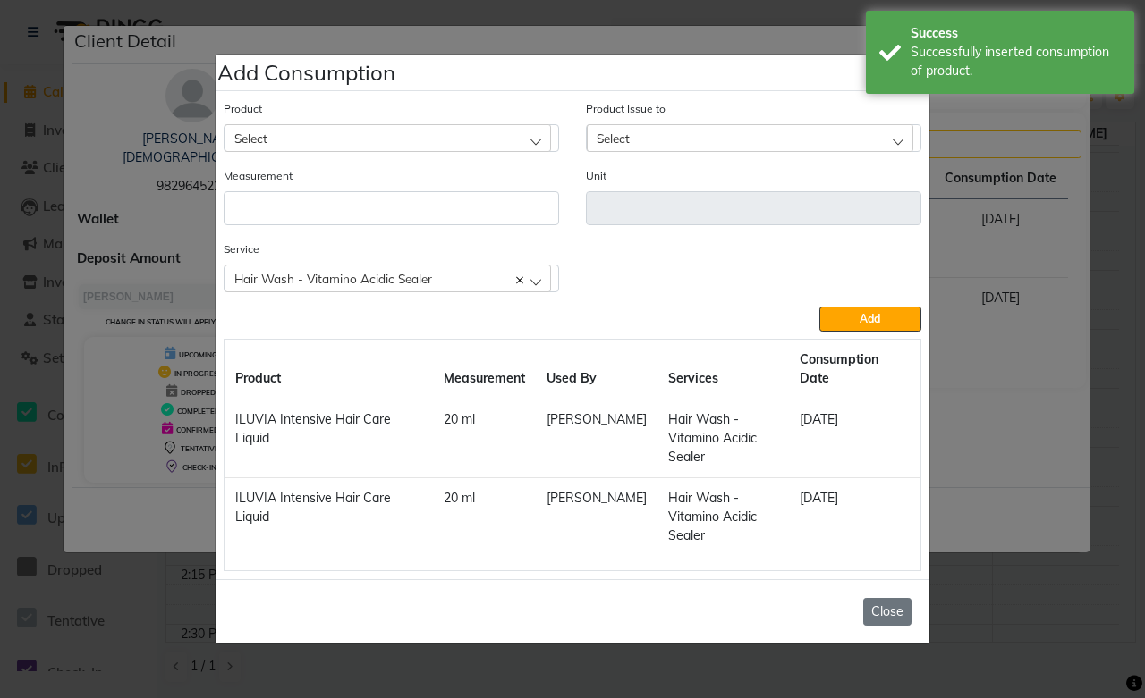
click at [874, 601] on button "Close" at bounding box center [887, 612] width 48 height 28
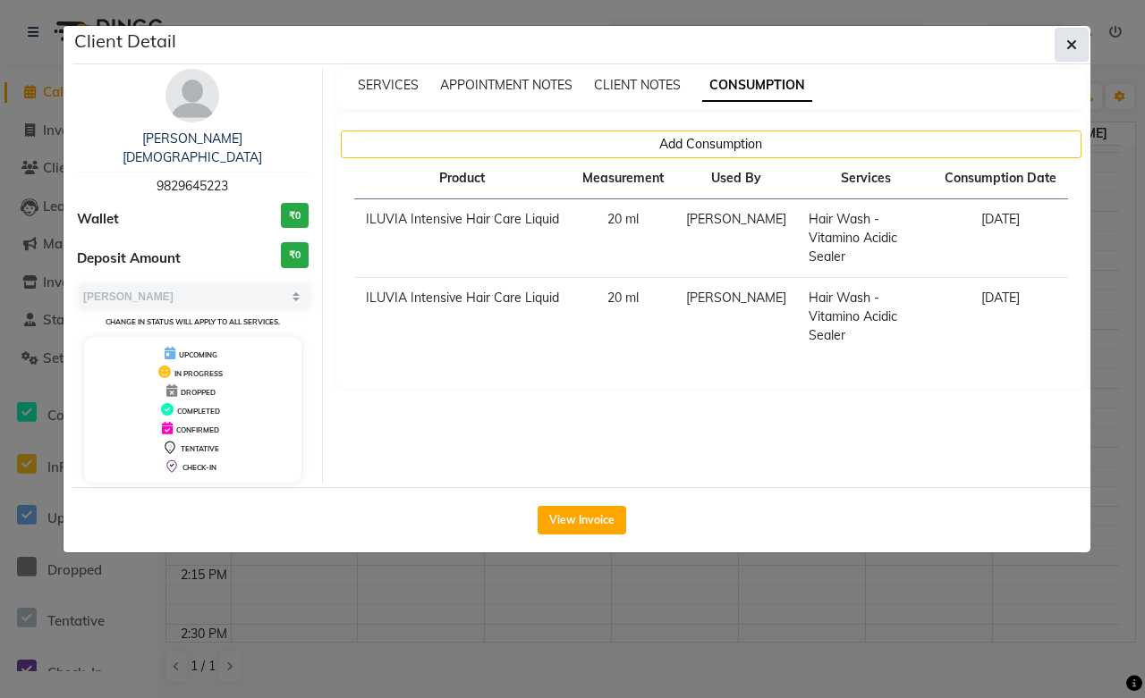
click at [1074, 42] on icon "button" at bounding box center [1071, 45] width 11 height 14
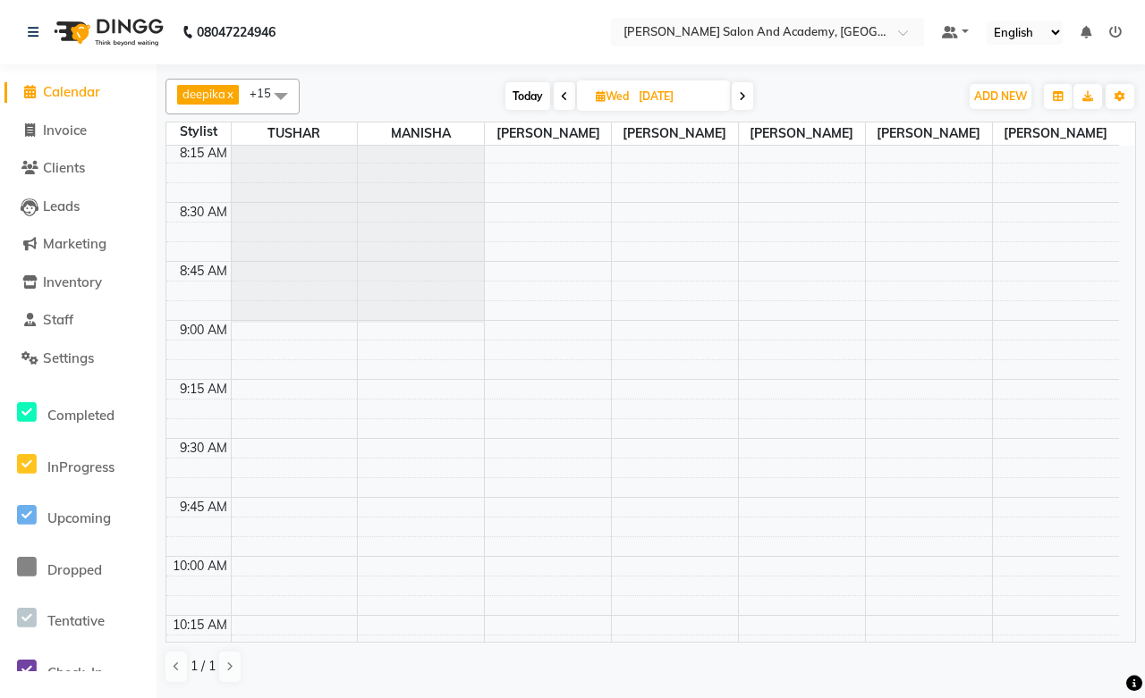
scroll to position [0, 0]
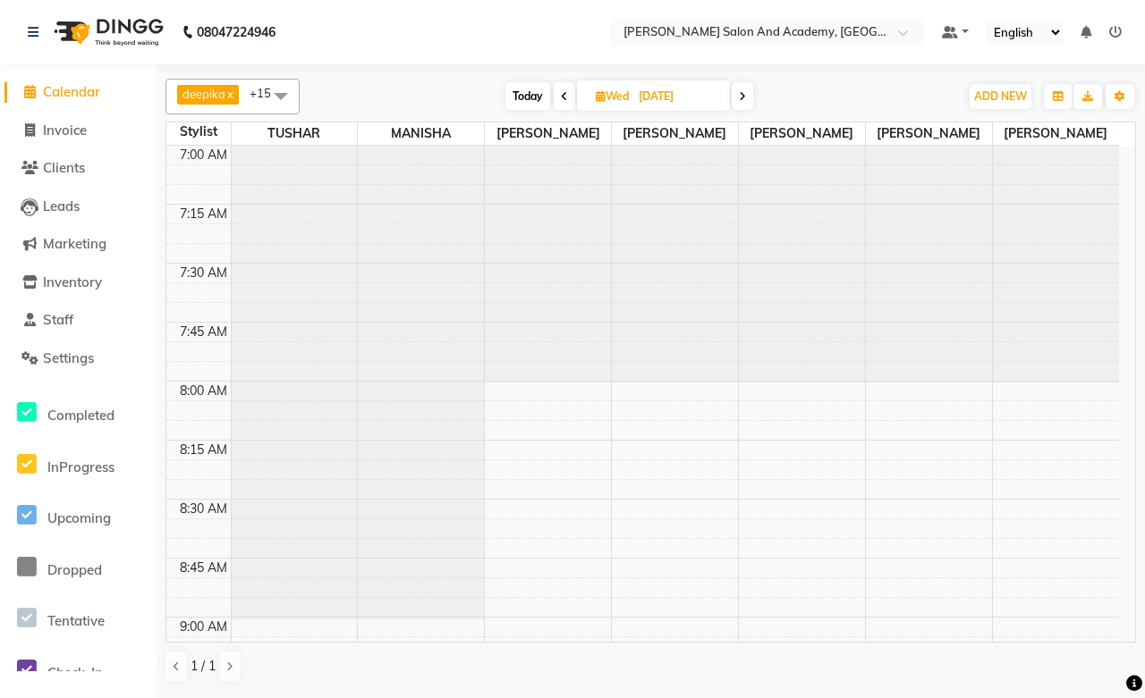
click at [665, 96] on input "27-08-2025" at bounding box center [677, 96] width 89 height 27
select select "8"
select select "2025"
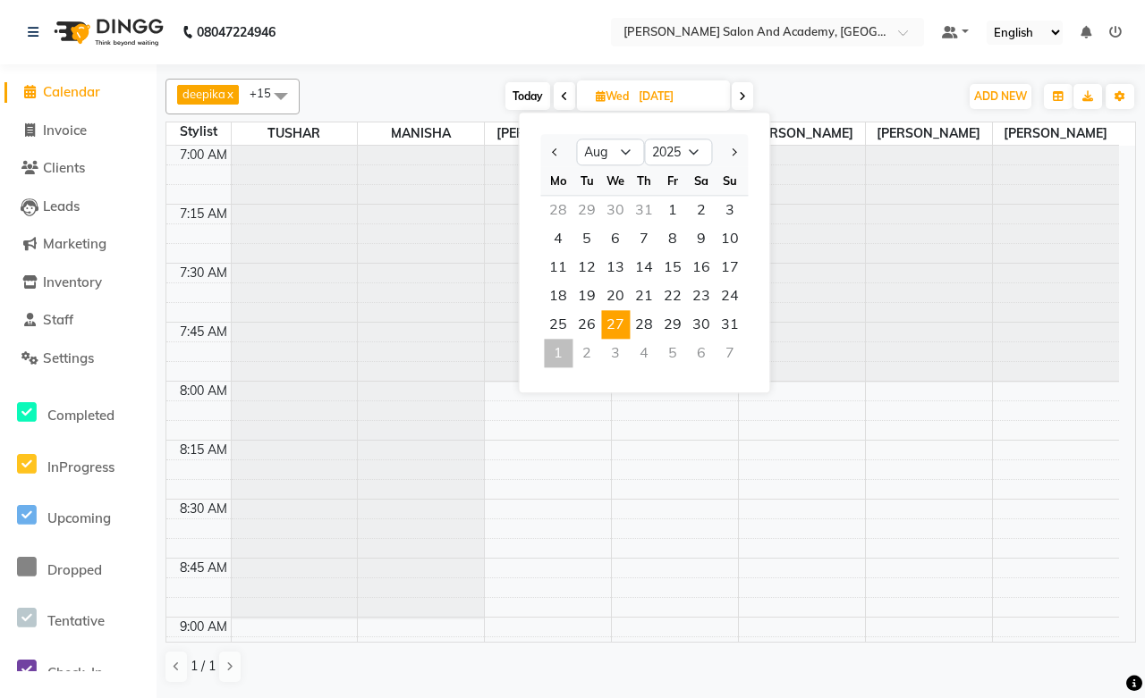
click at [568, 92] on span at bounding box center [563, 96] width 21 height 28
type input "26-08-2025"
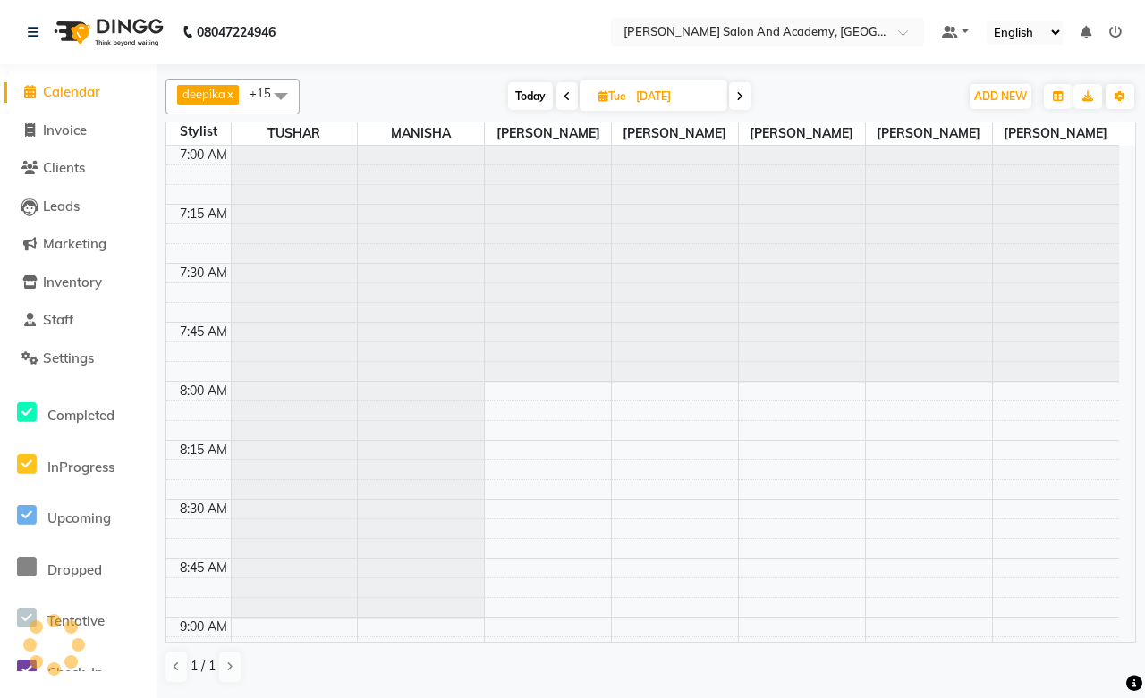
scroll to position [1423, 0]
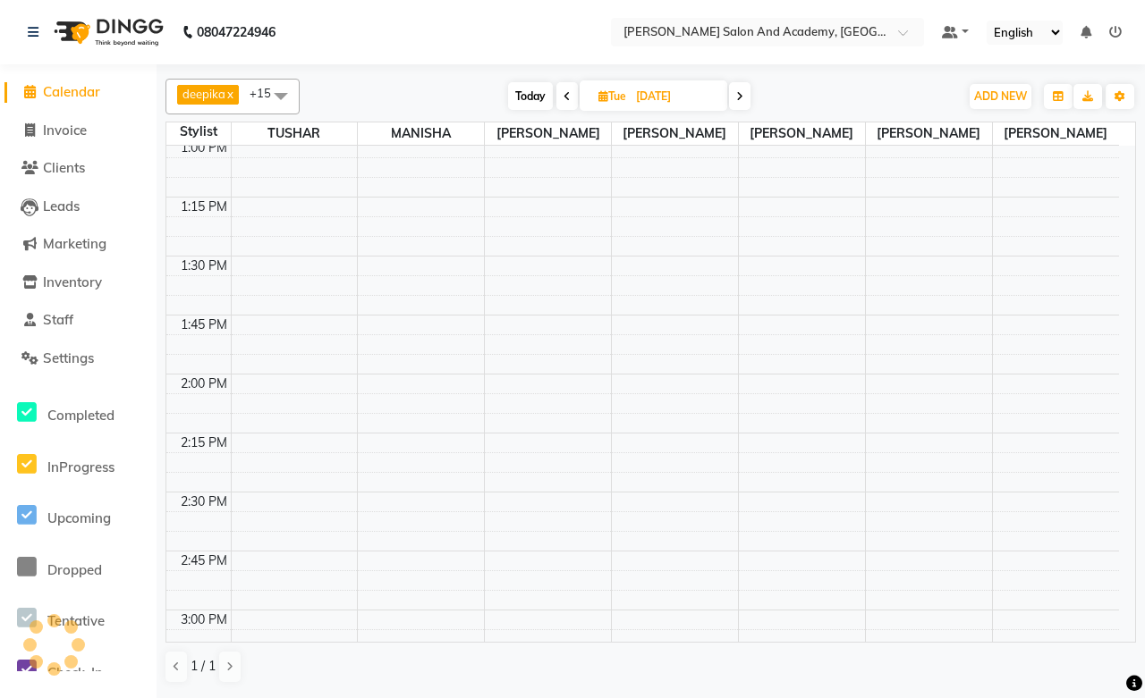
click at [632, 83] on input "26-08-2025" at bounding box center [674, 96] width 89 height 27
select select "8"
select select "2025"
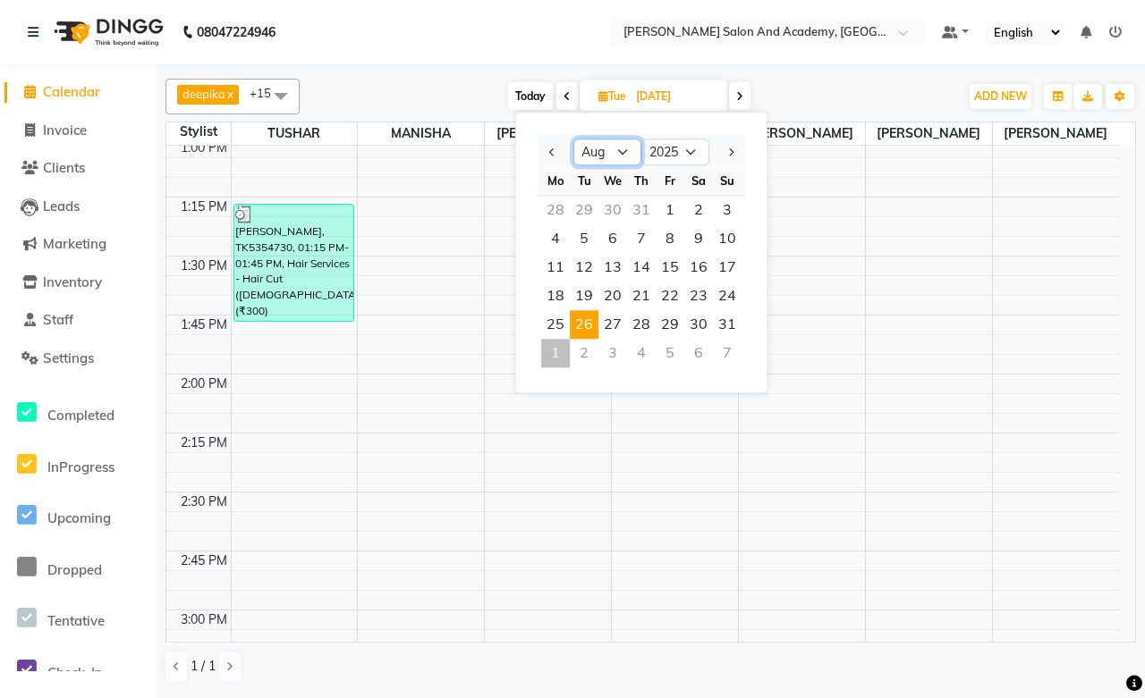
click at [610, 147] on select "Jan Feb Mar Apr May Jun Jul Aug Sep Oct Nov Dec" at bounding box center [607, 152] width 68 height 27
select select "7"
click at [573, 139] on select "Jan Feb Mar Apr May Jun Jul Aug Sep Oct Nov Dec" at bounding box center [607, 152] width 68 height 27
click at [733, 202] on span "6" at bounding box center [727, 210] width 29 height 29
type input "06-07-2025"
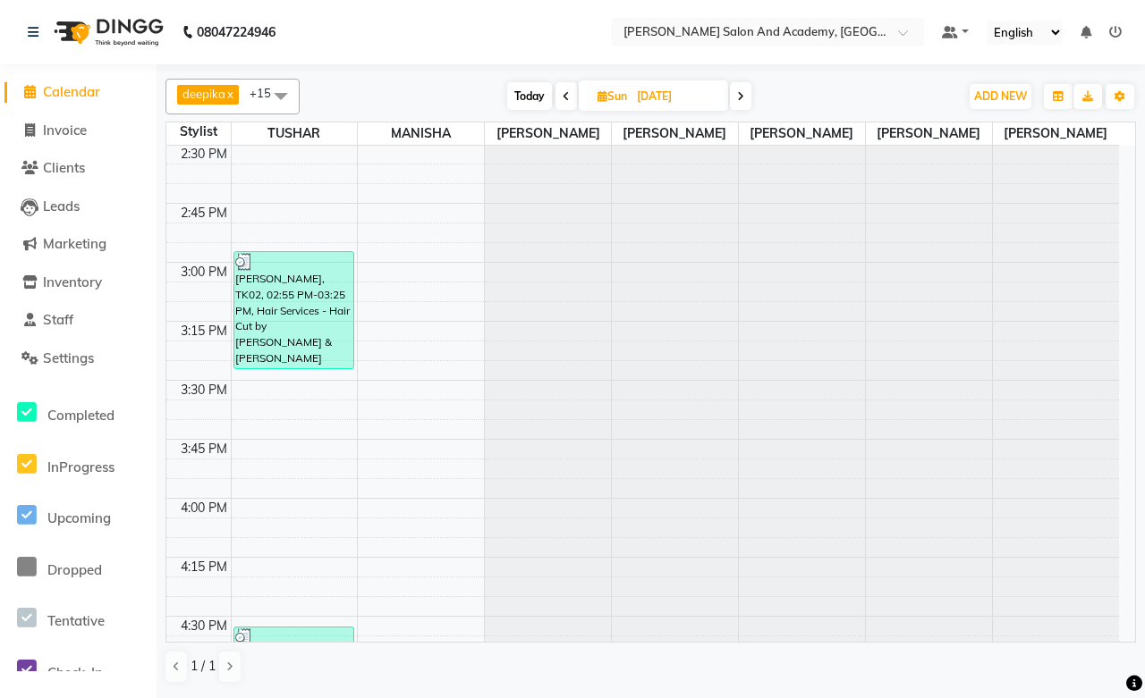
scroll to position [1688, 0]
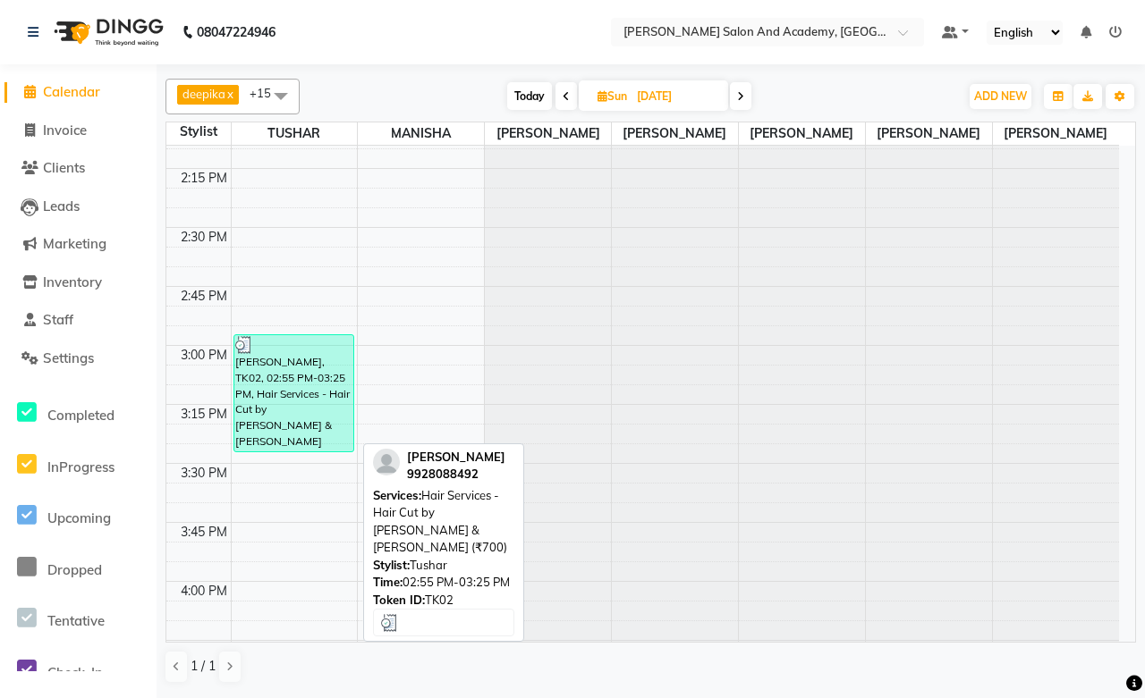
click at [270, 388] on div "Neelima Maheshwari, TK02, 02:55 PM-03:25 PM, Hair Services - Hair Cut by Manish…" at bounding box center [293, 393] width 119 height 116
select select "3"
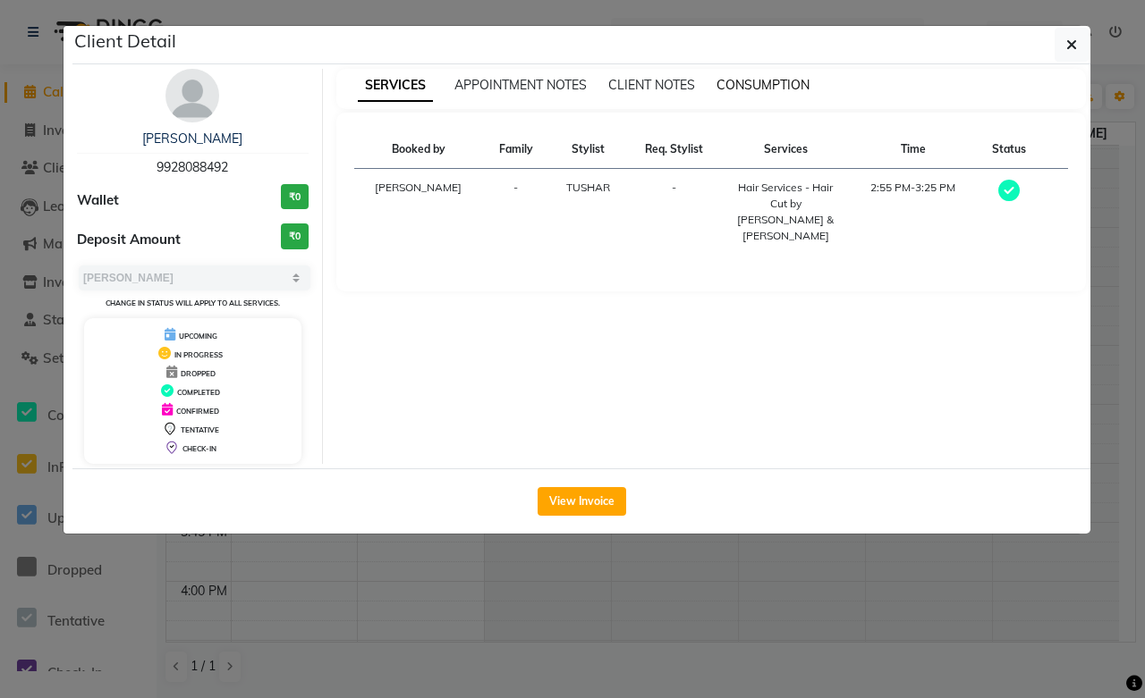
click at [770, 85] on span "CONSUMPTION" at bounding box center [762, 85] width 93 height 16
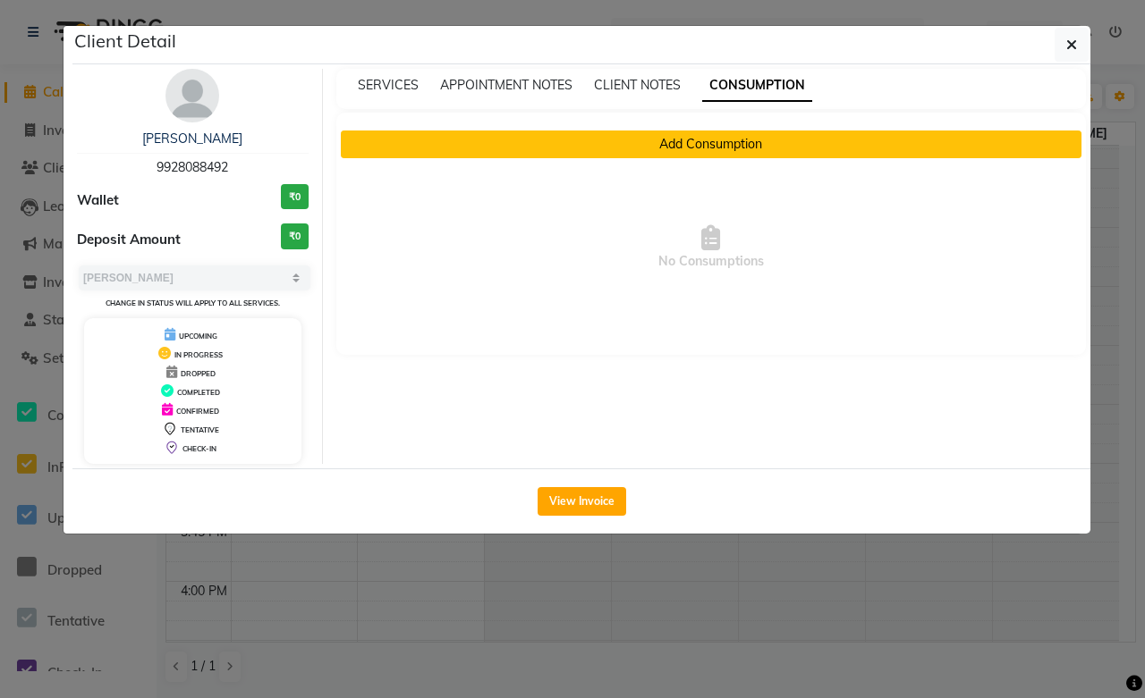
click at [655, 152] on button "Add Consumption" at bounding box center [711, 145] width 741 height 28
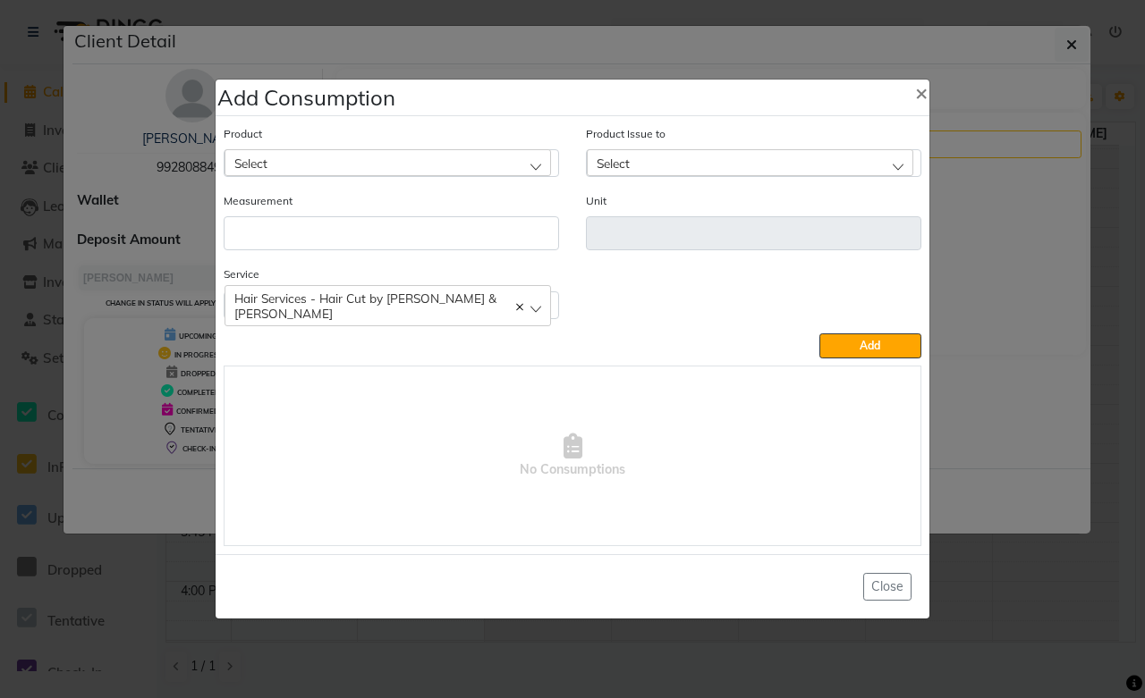
click at [328, 159] on div "Select" at bounding box center [387, 162] width 326 height 27
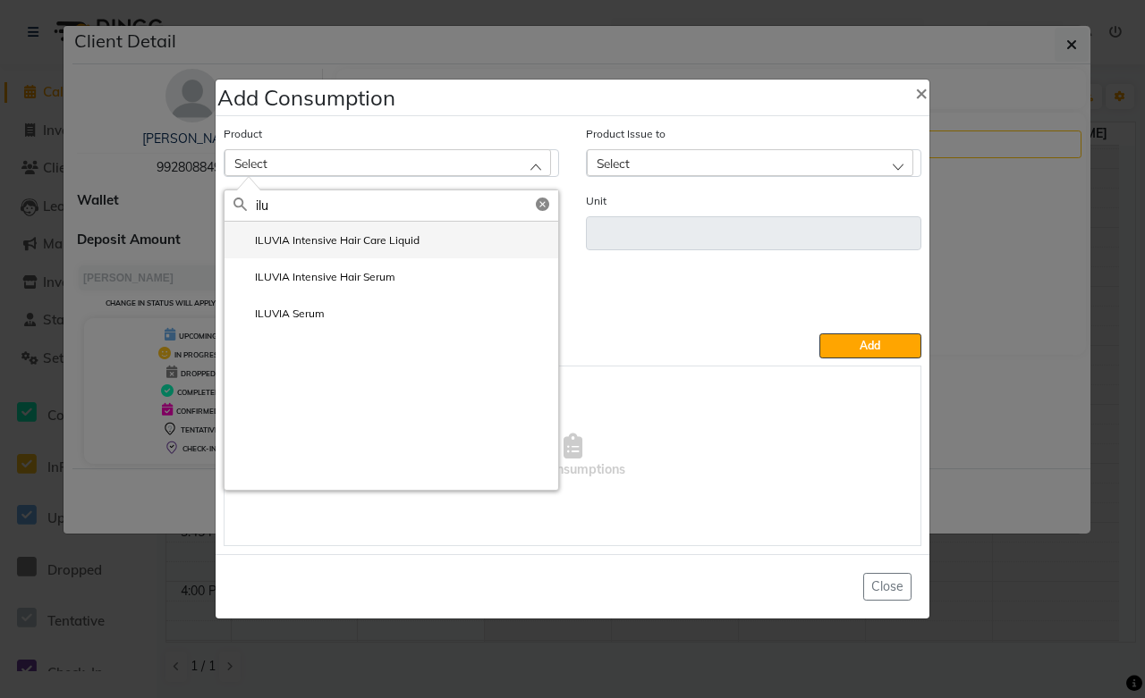
type input "ilu"
click at [333, 245] on label "ILUVIA Intensive Hair Care Liquid" at bounding box center [326, 240] width 186 height 16
type input "ml"
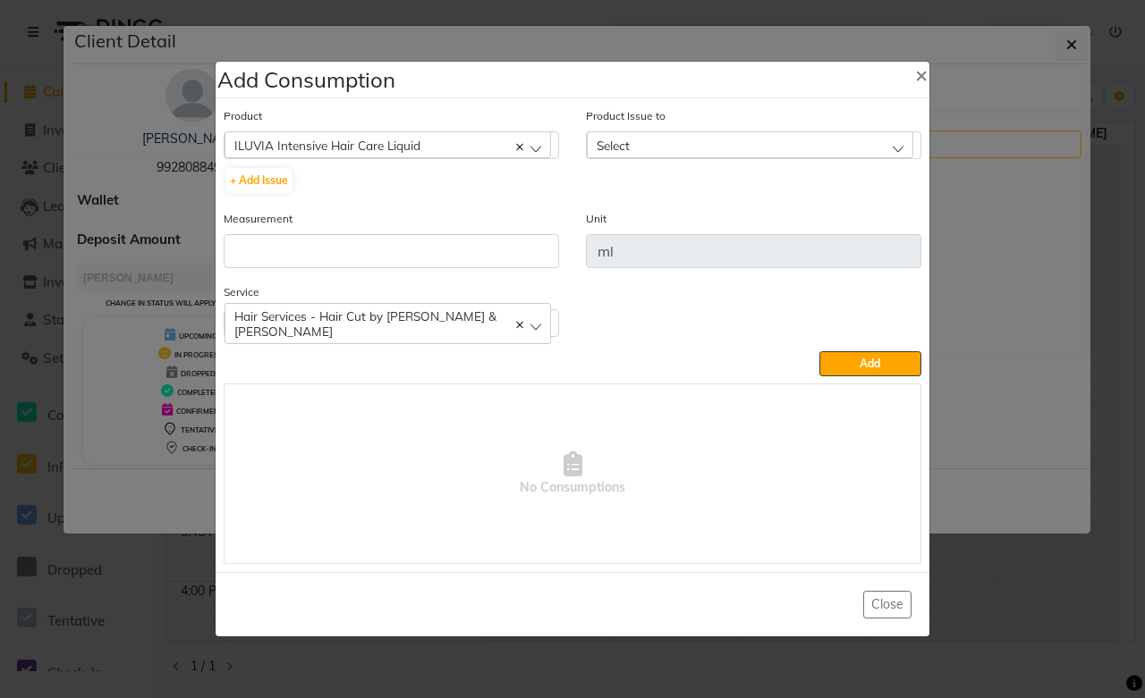
click at [626, 146] on span "Select" at bounding box center [612, 145] width 33 height 15
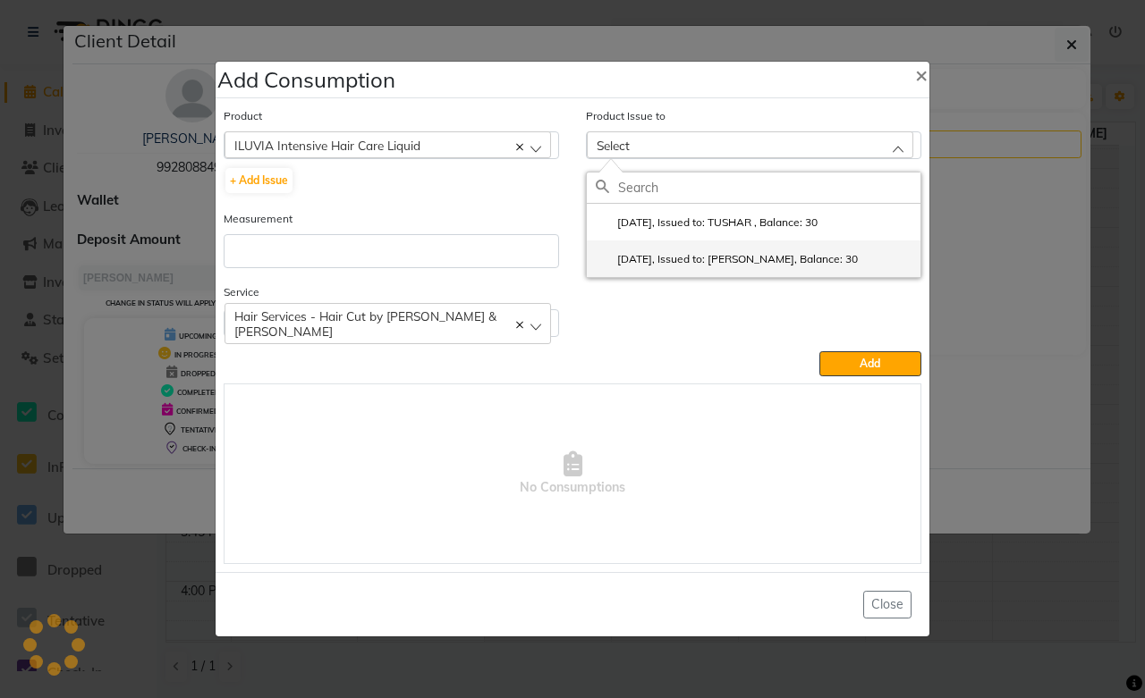
click at [635, 255] on label "2025-07-06, Issued to: Sushant Verma, Balance: 30" at bounding box center [727, 259] width 262 height 16
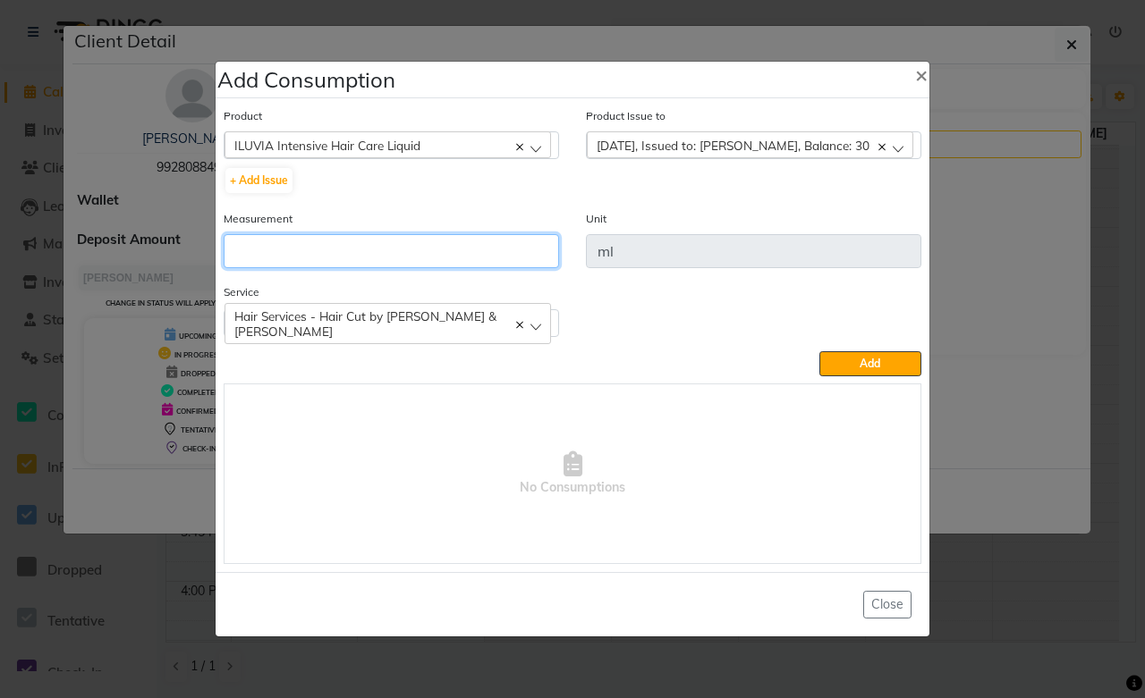
click at [358, 248] on input "number" at bounding box center [391, 251] width 335 height 34
type input "20"
click at [433, 325] on span "Hair Services - Hair Cut by Manisha & Tushar" at bounding box center [365, 323] width 262 height 30
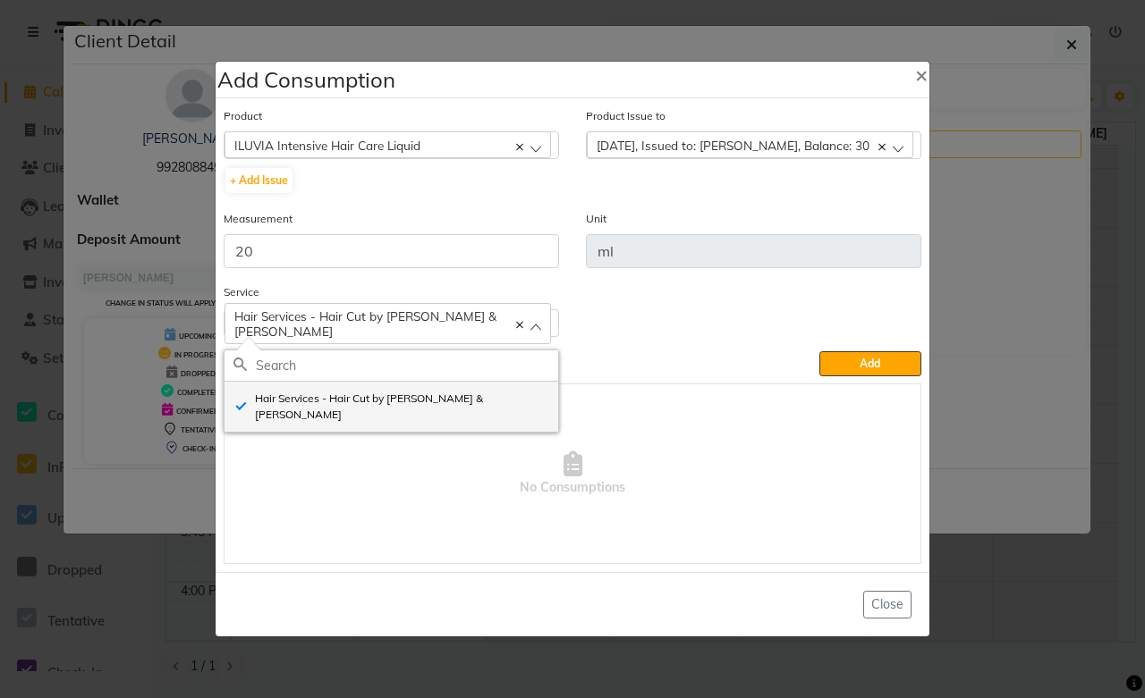
click at [365, 410] on li "Hair Services - Hair Cut by Manisha & Tushar" at bounding box center [391, 407] width 334 height 50
checkbox input "false"
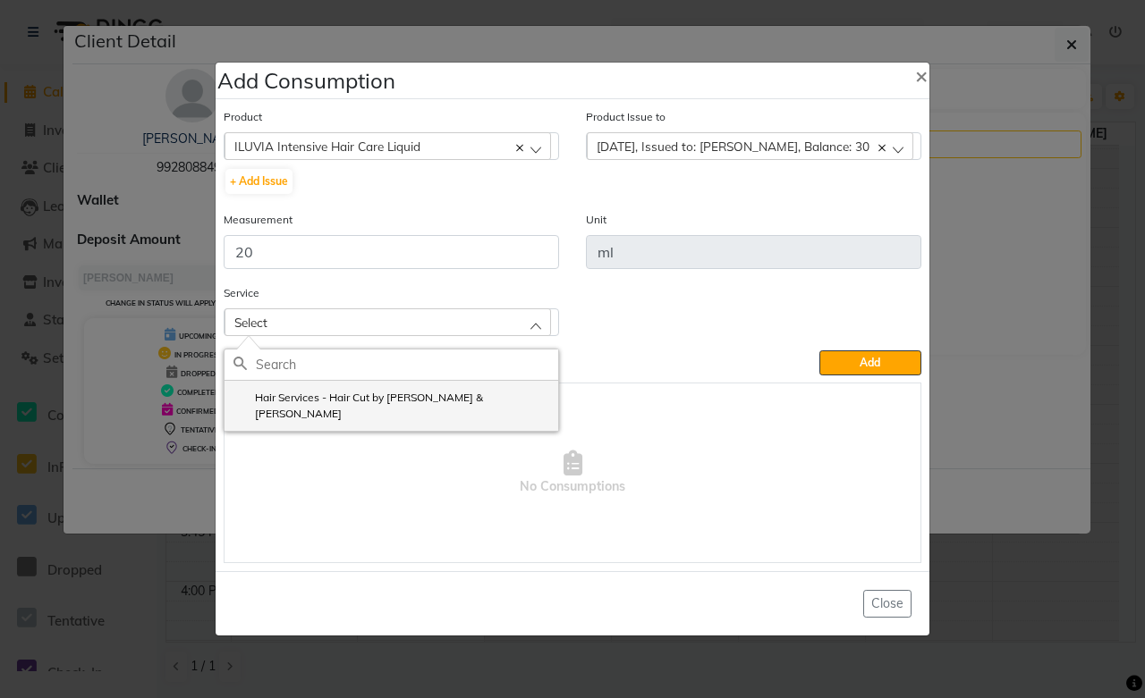
click at [365, 410] on li "Hair Services - Hair Cut by Manisha & Tushar" at bounding box center [391, 406] width 334 height 50
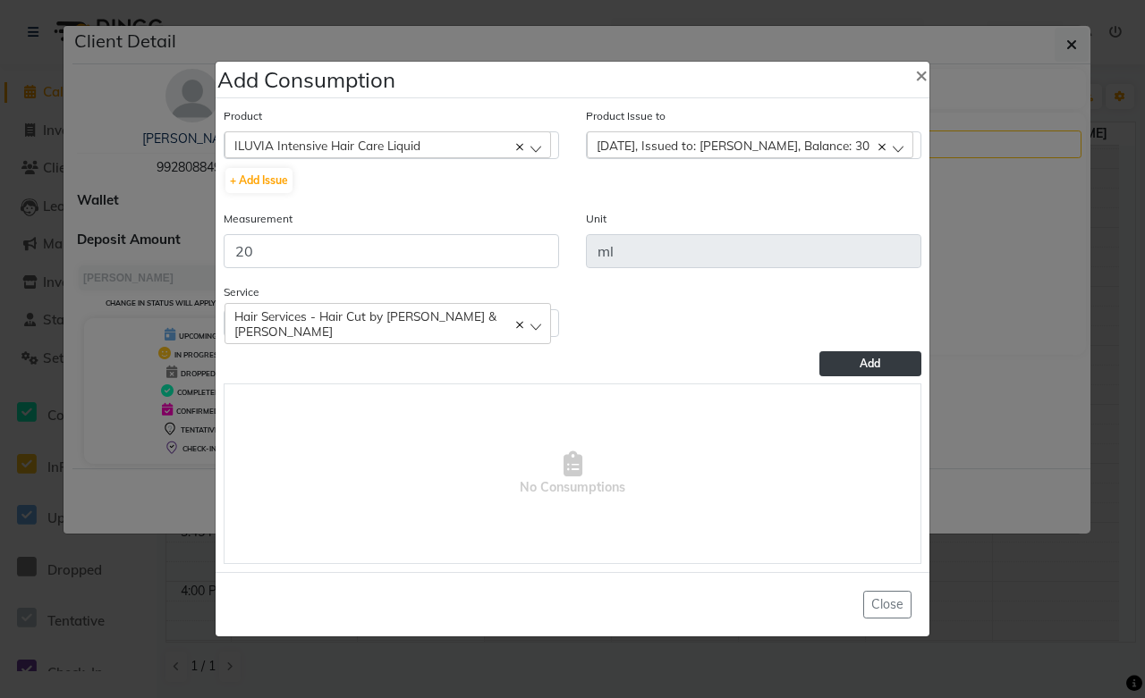
click at [860, 367] on span "Add" at bounding box center [869, 363] width 21 height 13
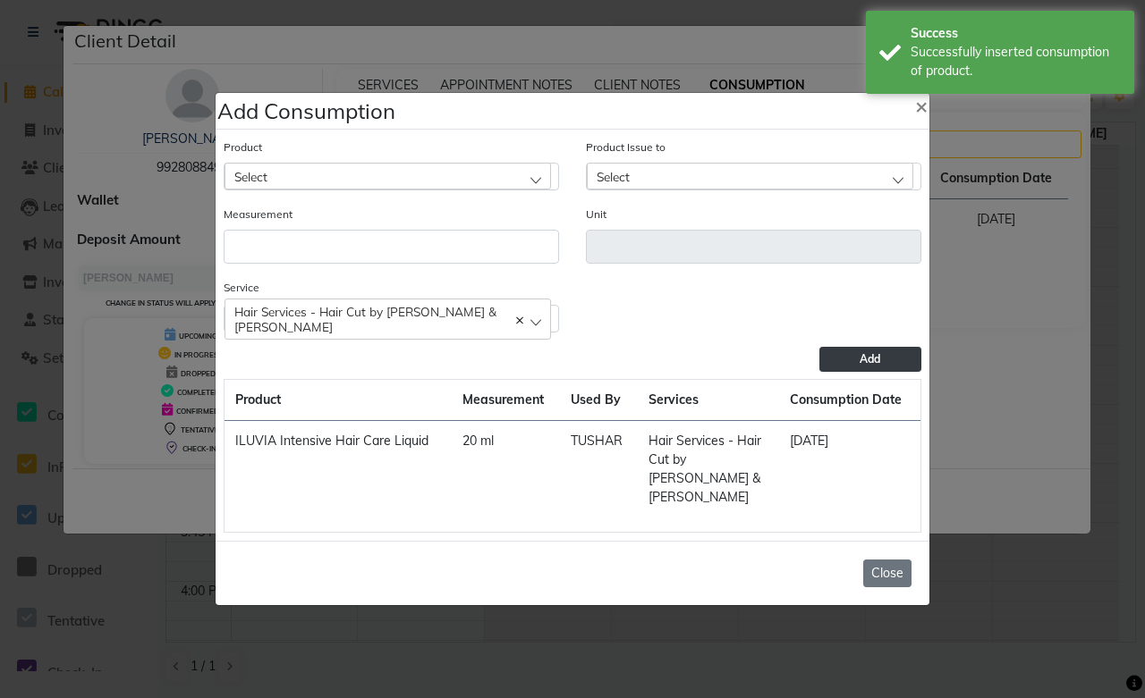
click at [889, 560] on button "Close" at bounding box center [887, 574] width 48 height 28
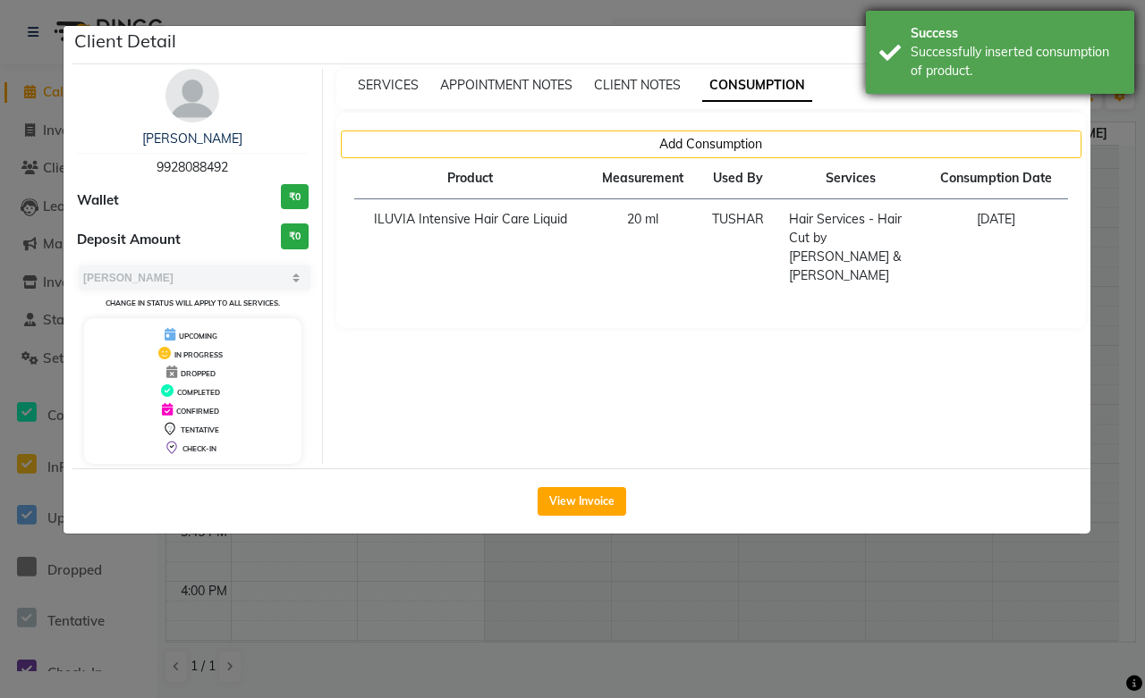
click at [1111, 24] on div "Success" at bounding box center [1015, 33] width 210 height 19
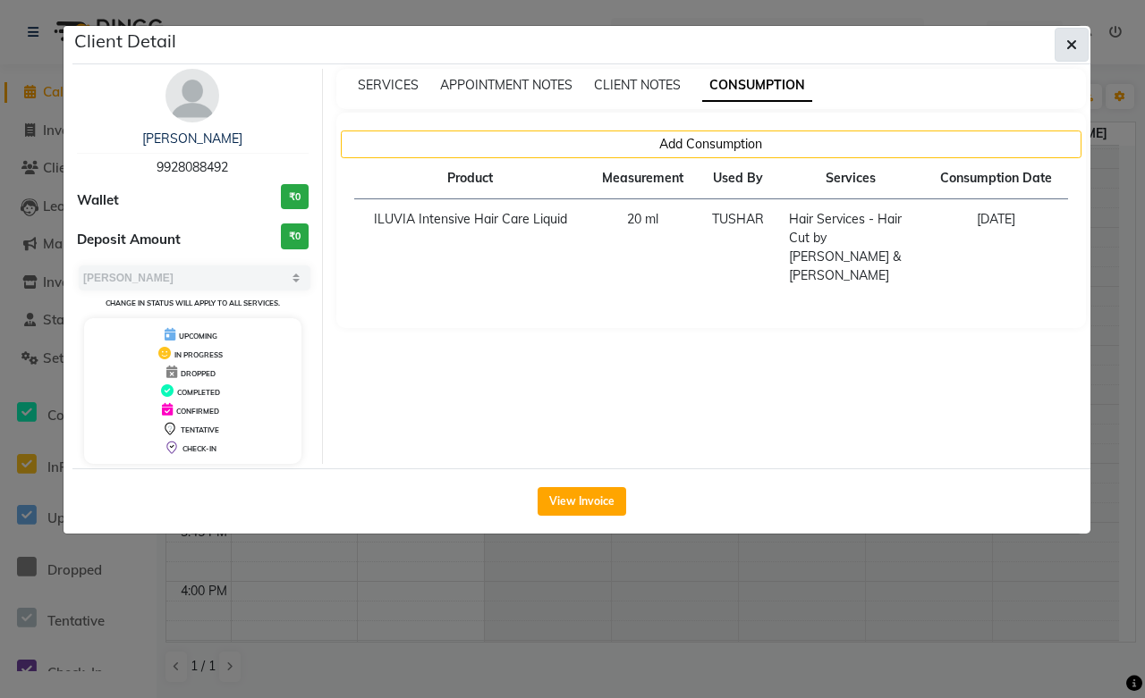
click at [1073, 46] on icon "button" at bounding box center [1071, 45] width 11 height 14
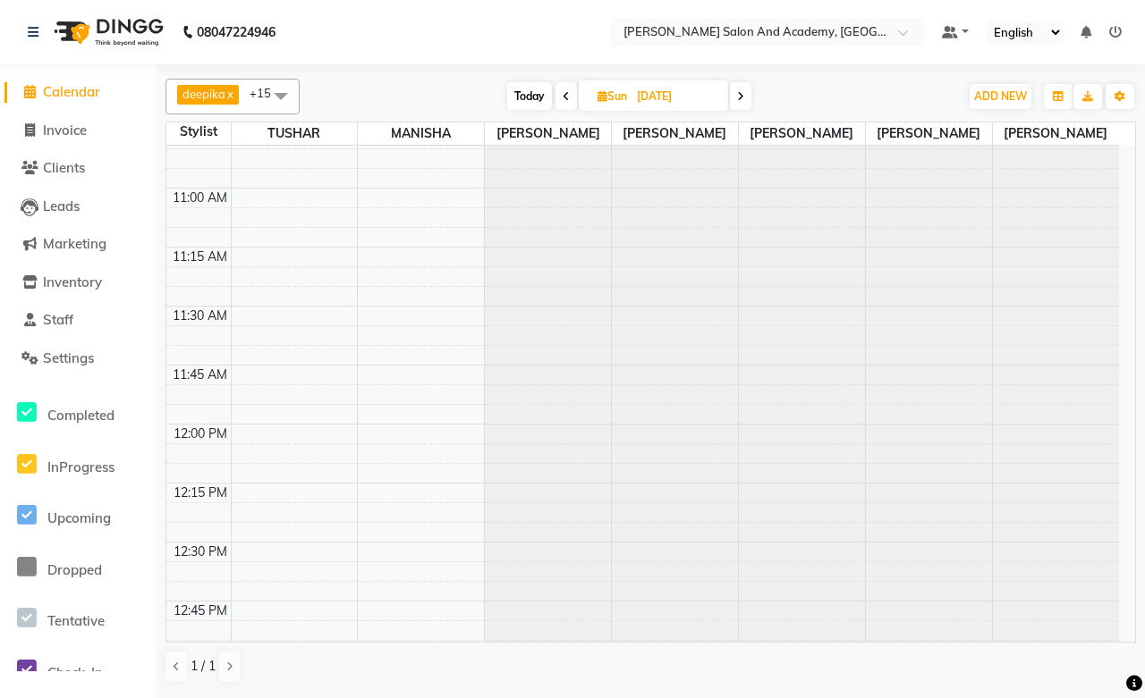
scroll to position [596, 0]
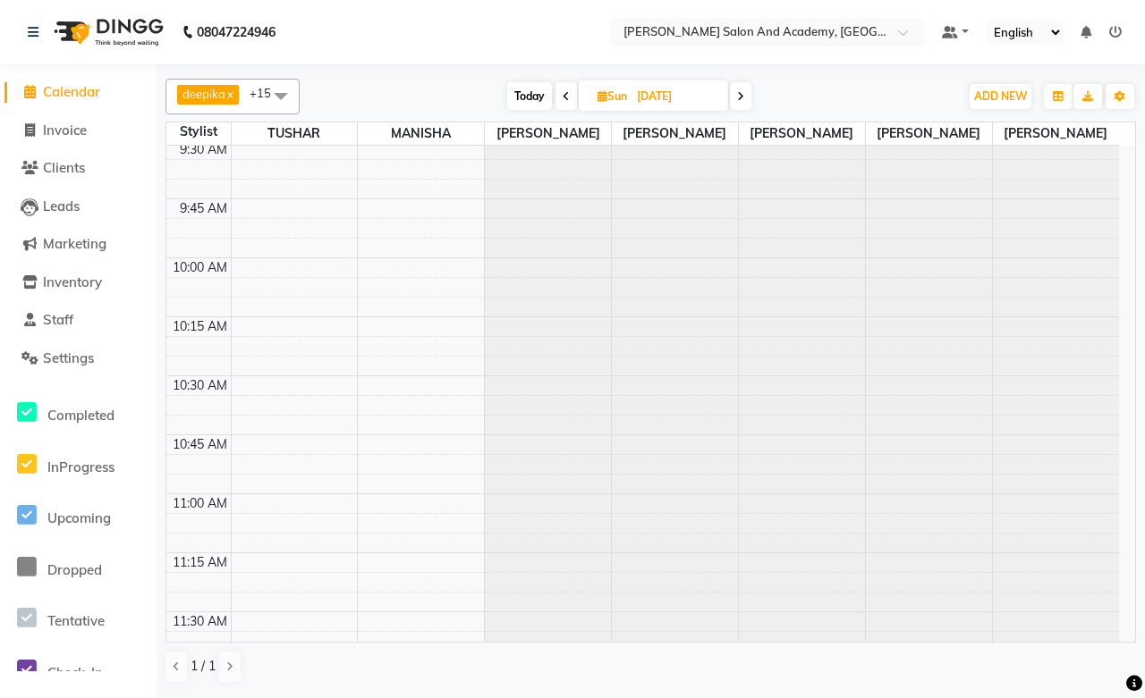
click at [569, 98] on span at bounding box center [565, 96] width 21 height 28
type input "05-07-2025"
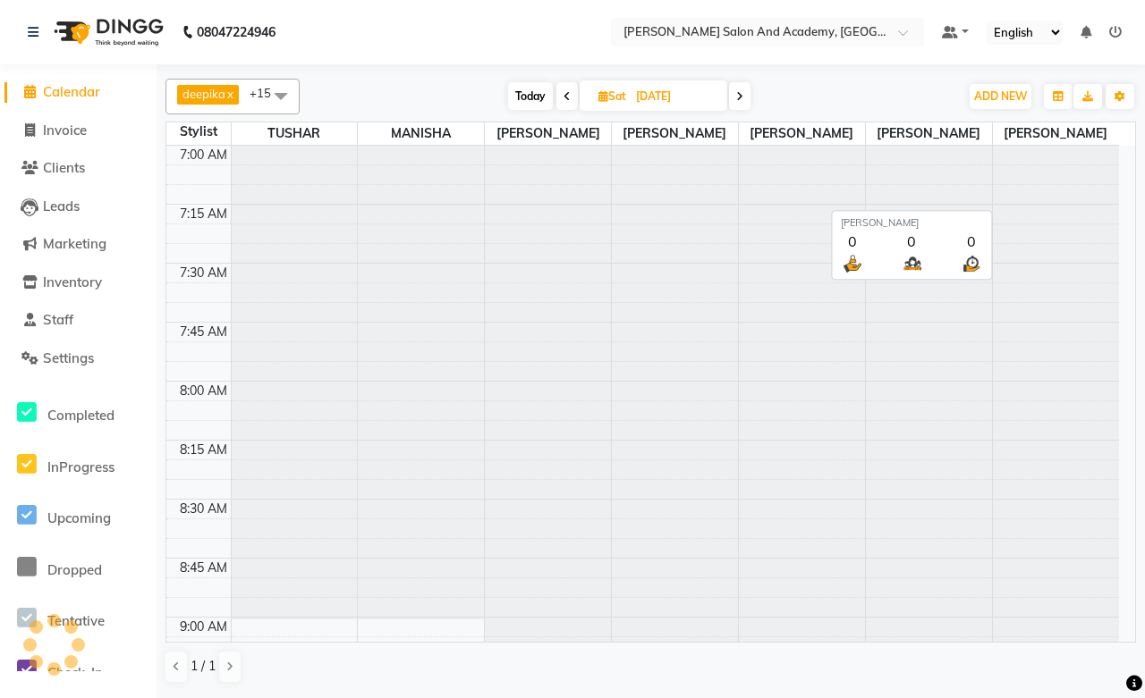
scroll to position [1423, 0]
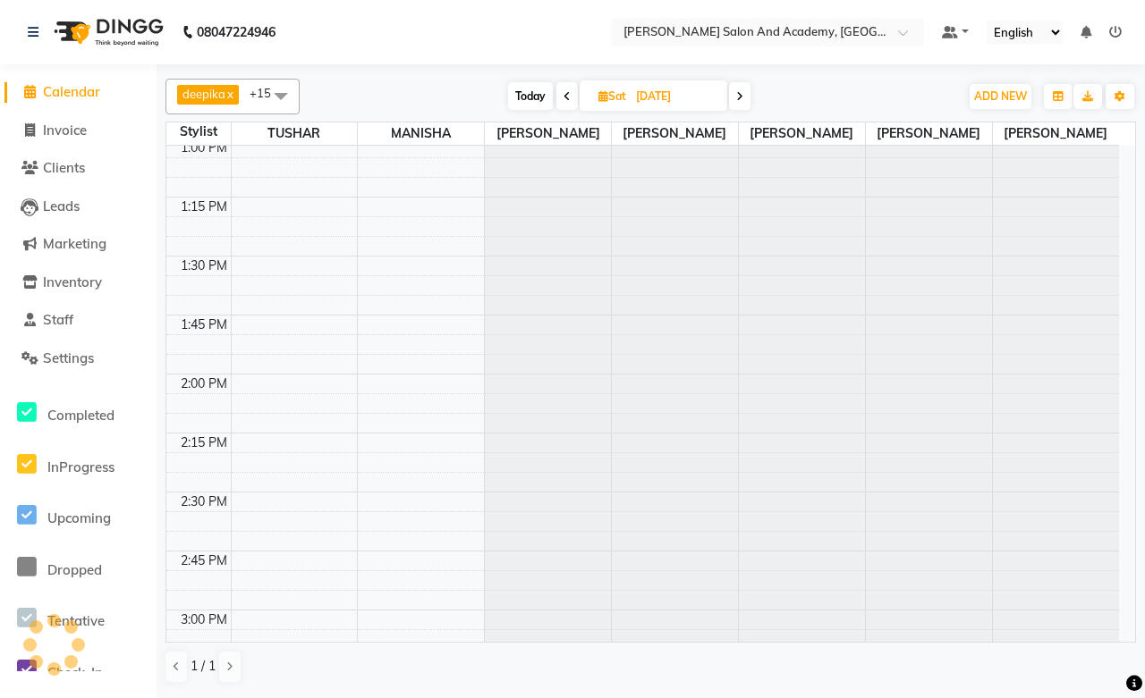
click at [656, 107] on input "05-07-2025" at bounding box center [674, 96] width 89 height 27
select select "7"
select select "2025"
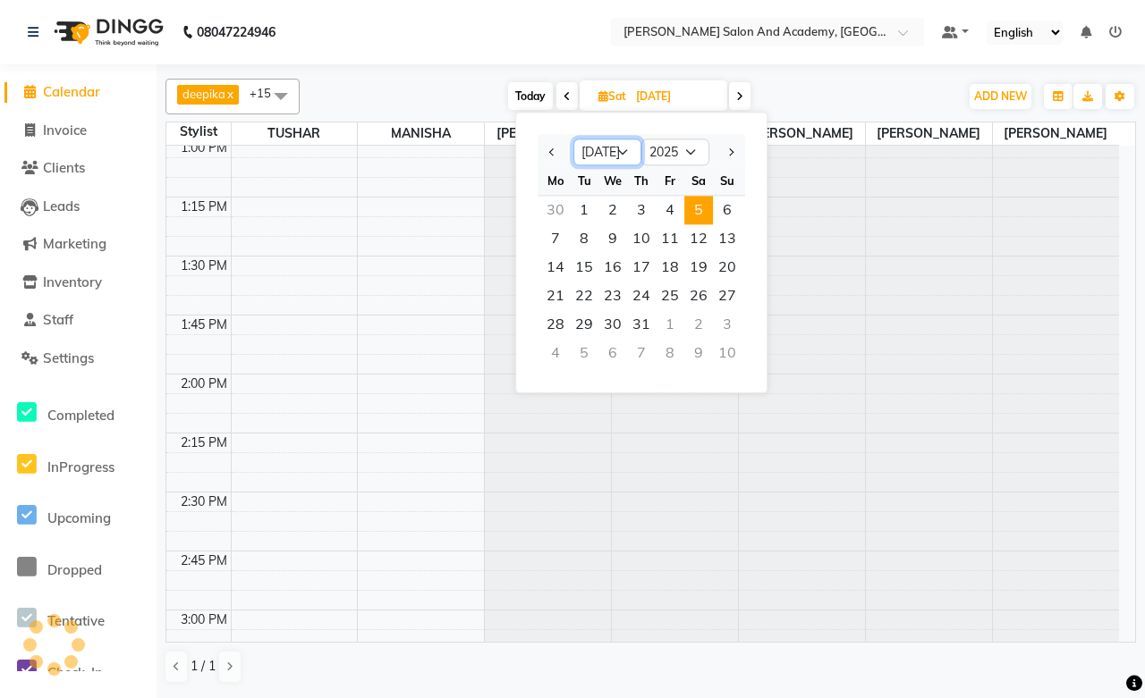
click at [618, 156] on select "Jan Feb Mar Apr May Jun Jul Aug Sep Oct Nov Dec" at bounding box center [607, 152] width 68 height 27
select select "9"
click at [573, 139] on select "Jan Feb Mar Apr May Jun Jul Aug Sep Oct Nov Dec" at bounding box center [607, 152] width 68 height 27
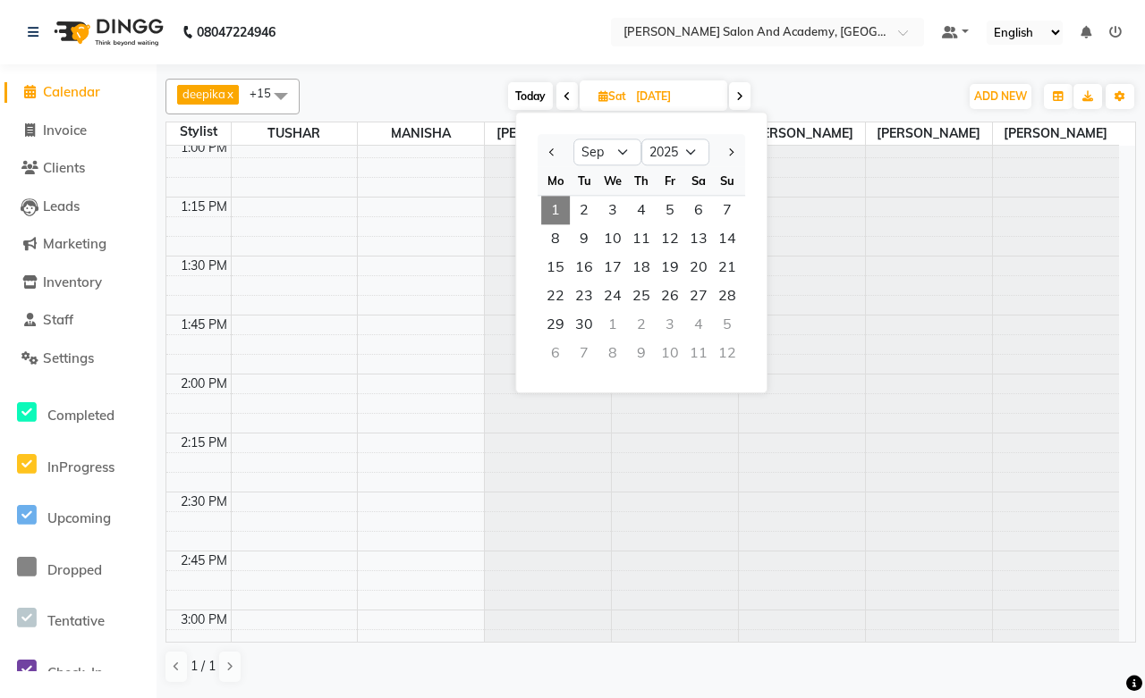
click at [557, 207] on span "1" at bounding box center [555, 210] width 29 height 29
type input "01-09-2025"
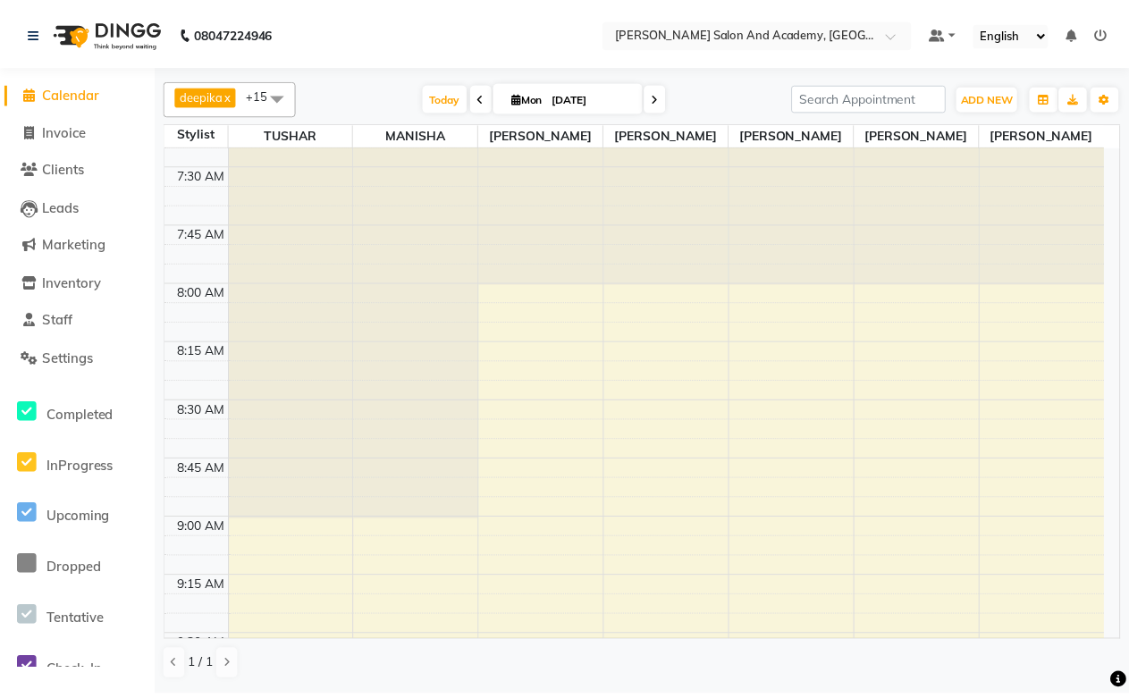
scroll to position [0, 0]
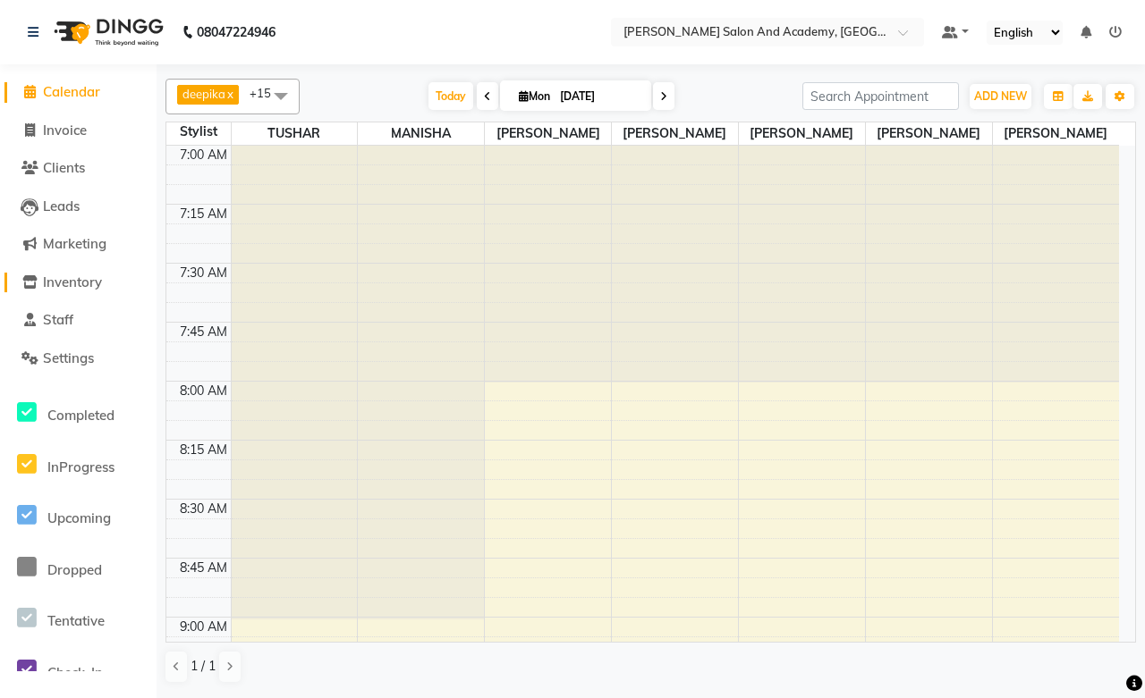
click at [56, 278] on span "Inventory" at bounding box center [72, 282] width 59 height 17
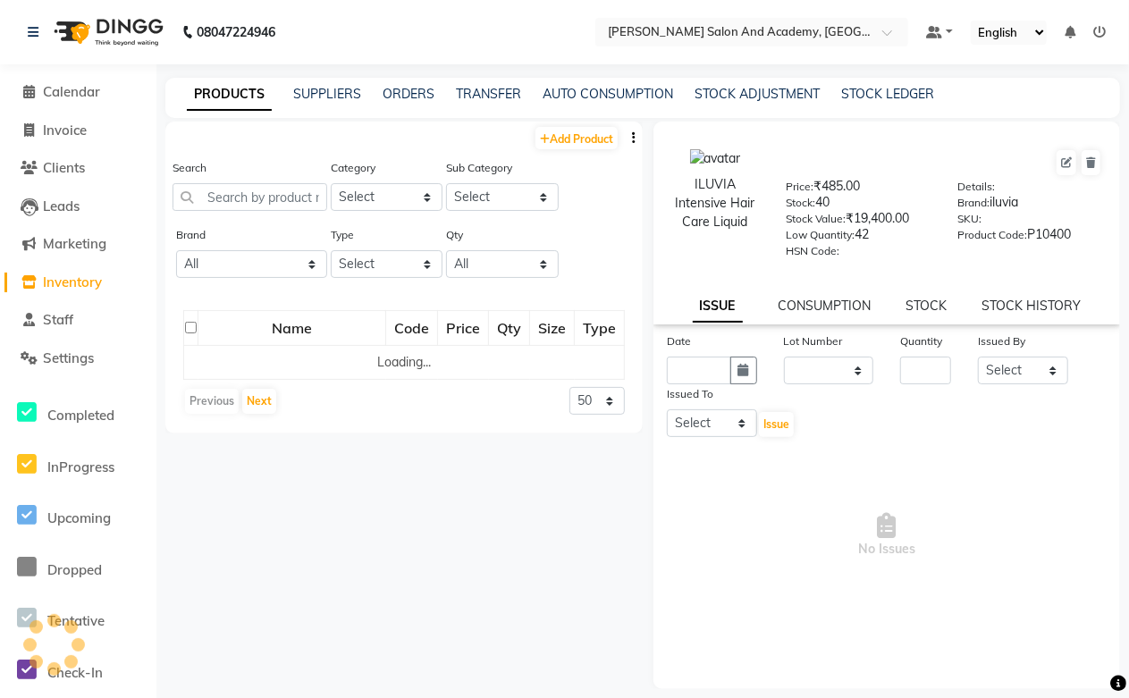
select select
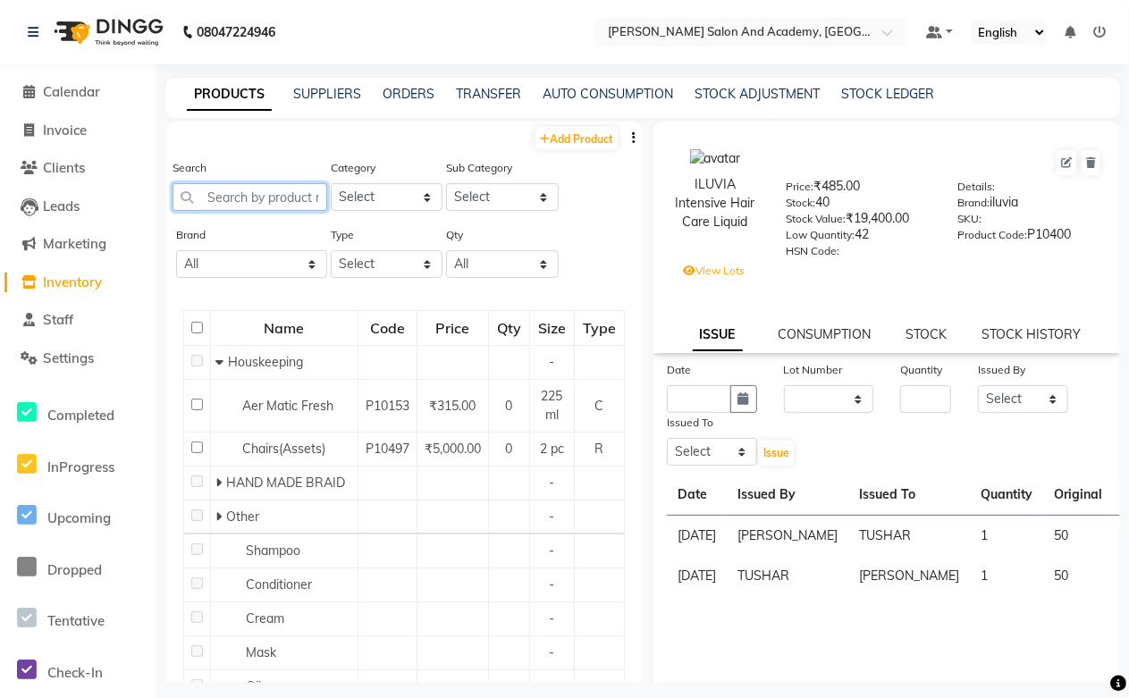
click at [302, 206] on input "text" at bounding box center [250, 197] width 155 height 28
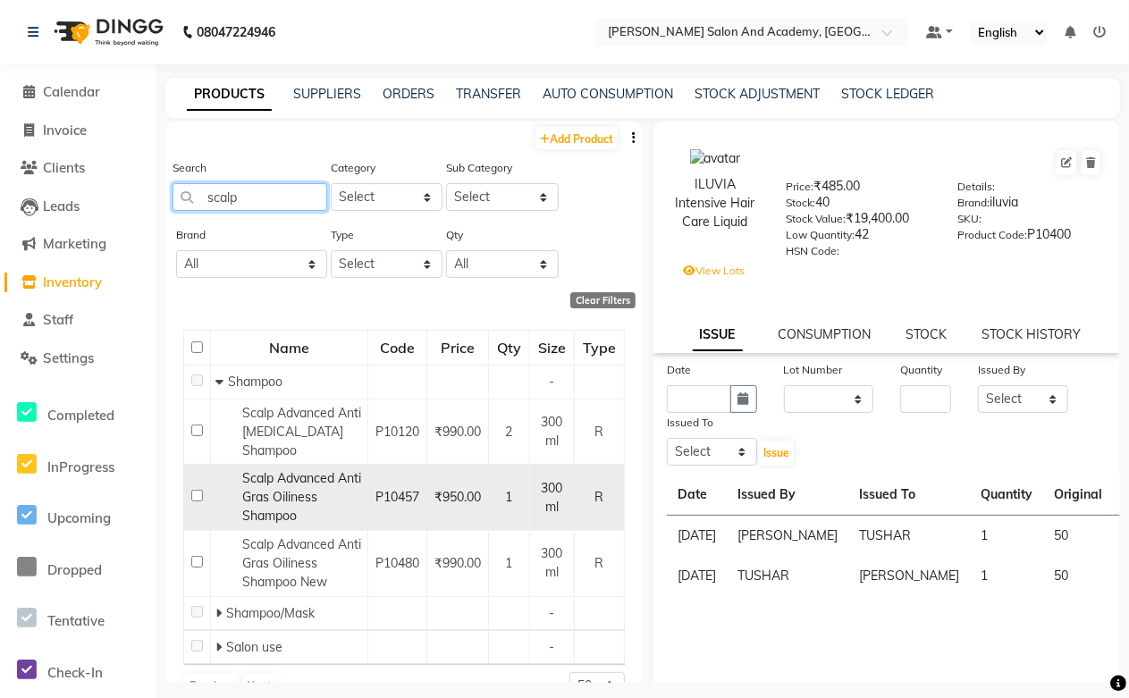
type input "scalp"
click at [283, 488] on div "Scalp Advanced Anti Gras Oiliness Shampoo" at bounding box center [289, 497] width 148 height 56
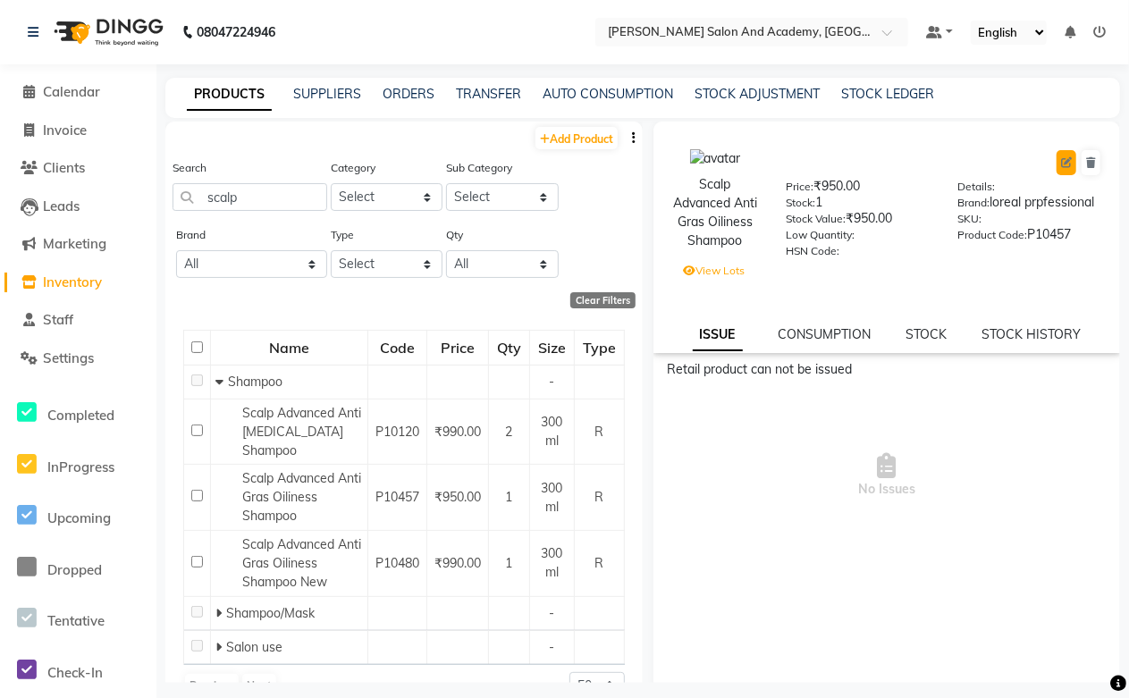
click at [1061, 165] on icon at bounding box center [1066, 162] width 11 height 11
select select "R"
select select "1063801100"
select select "true"
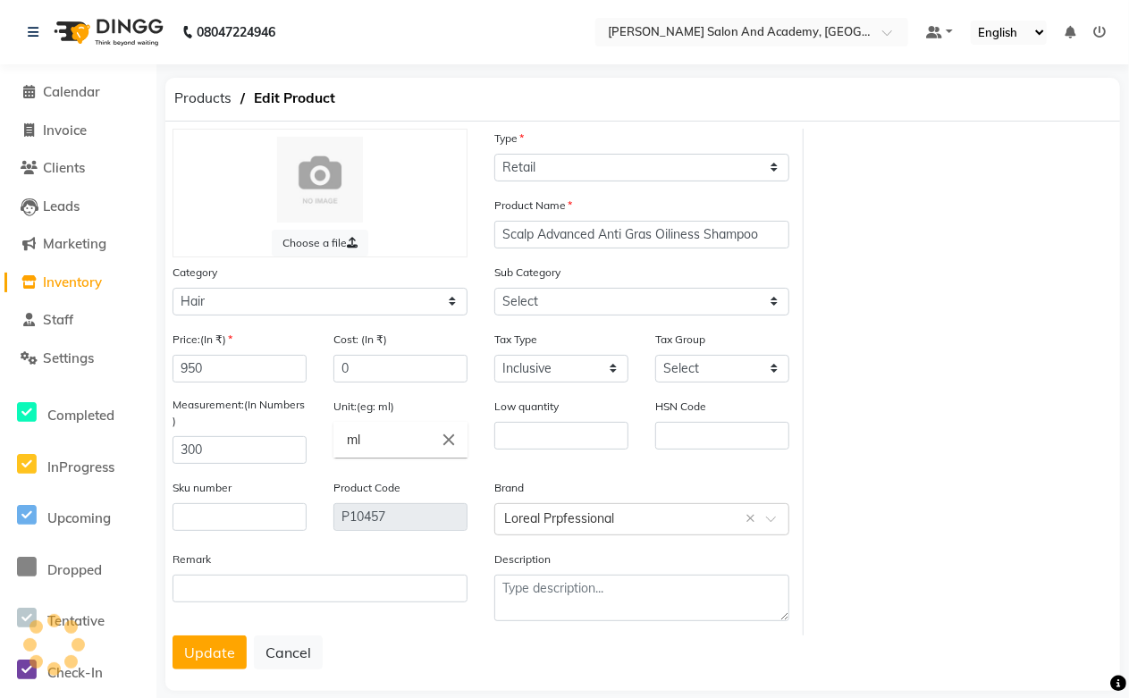
select select "1063801101"
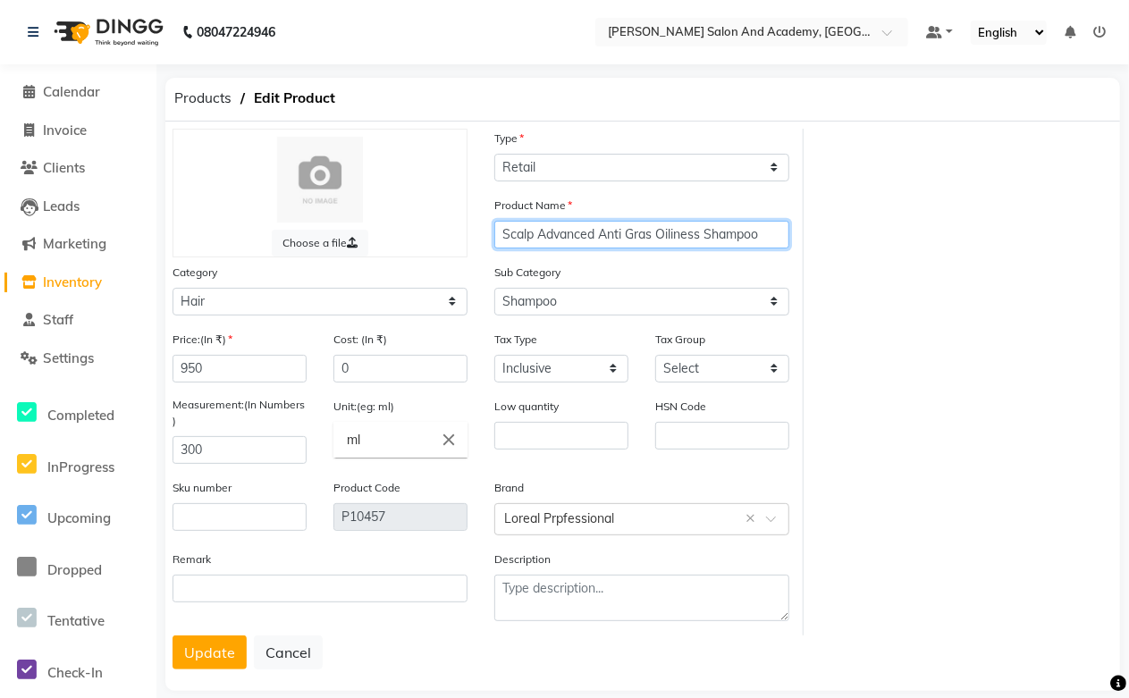
drag, startPoint x: 773, startPoint y: 232, endPoint x: 499, endPoint y: 252, distance: 274.3
click at [481, 255] on div "Product Name Scalp Advanced Anti Gras Oiliness Shampoo" at bounding box center [642, 229] width 322 height 67
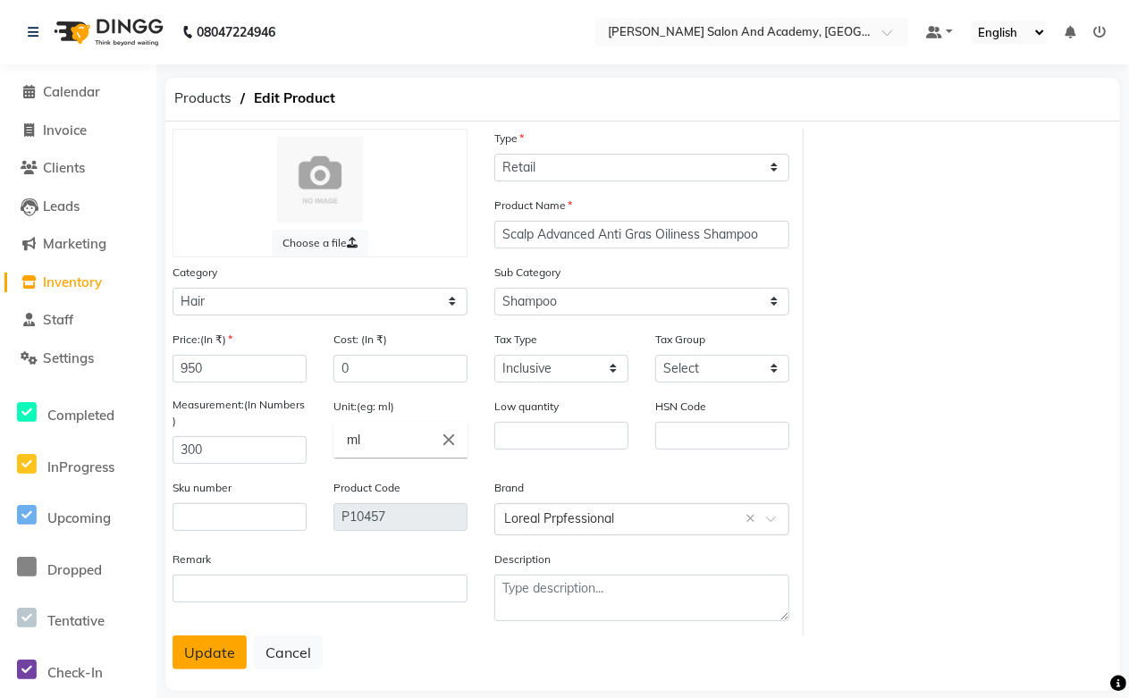
click at [207, 660] on button "Update" at bounding box center [210, 653] width 74 height 34
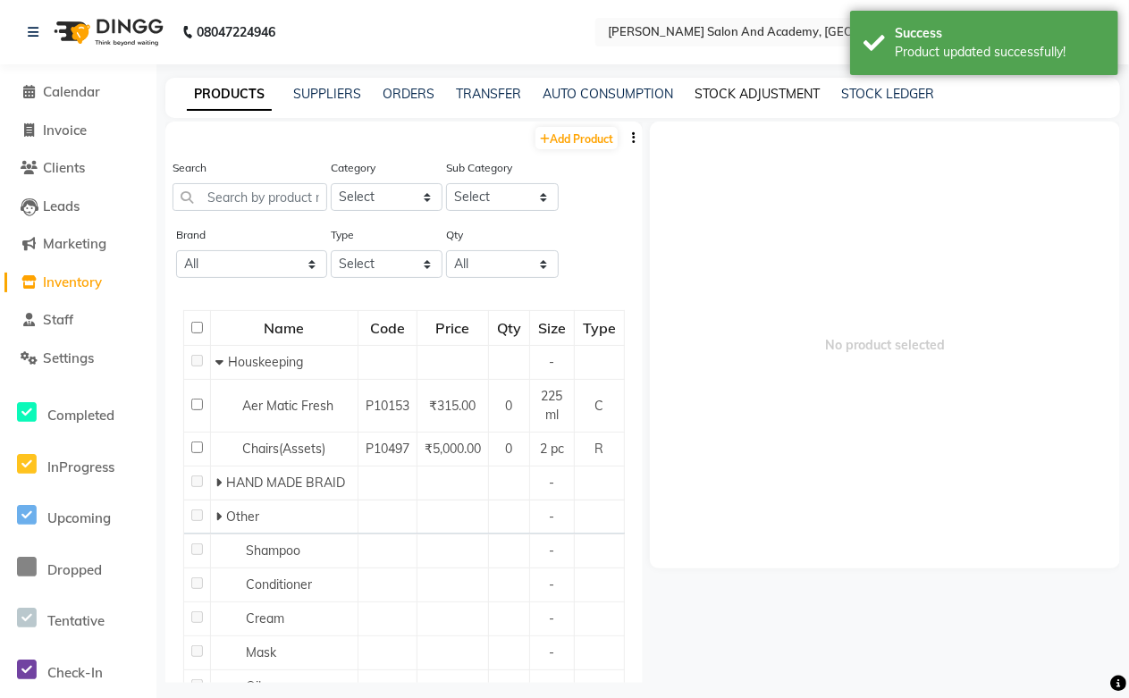
click at [718, 93] on link "STOCK ADJUSTMENT" at bounding box center [757, 94] width 125 height 16
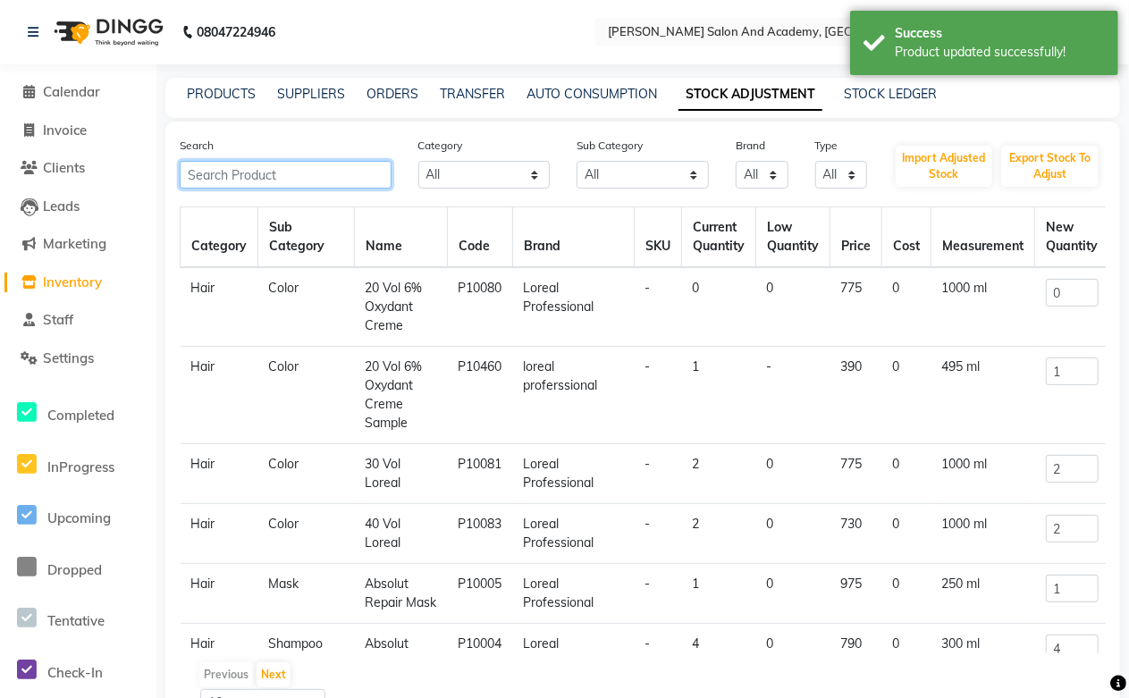
paste input "Scalp Advanced Anti Gras Oiliness Shampoo"
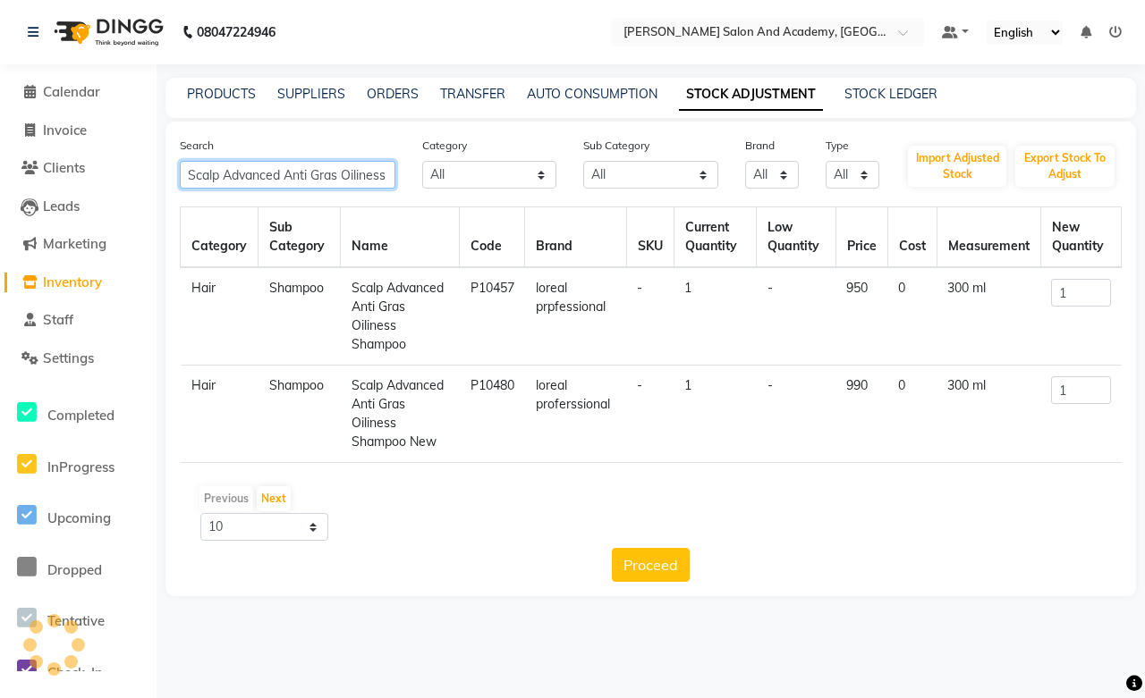
scroll to position [0, 4]
drag, startPoint x: 275, startPoint y: 173, endPoint x: 295, endPoint y: 185, distance: 23.6
click at [277, 176] on input "Scalp Advanced Anti Gras Oiliness" at bounding box center [287, 175] width 215 height 28
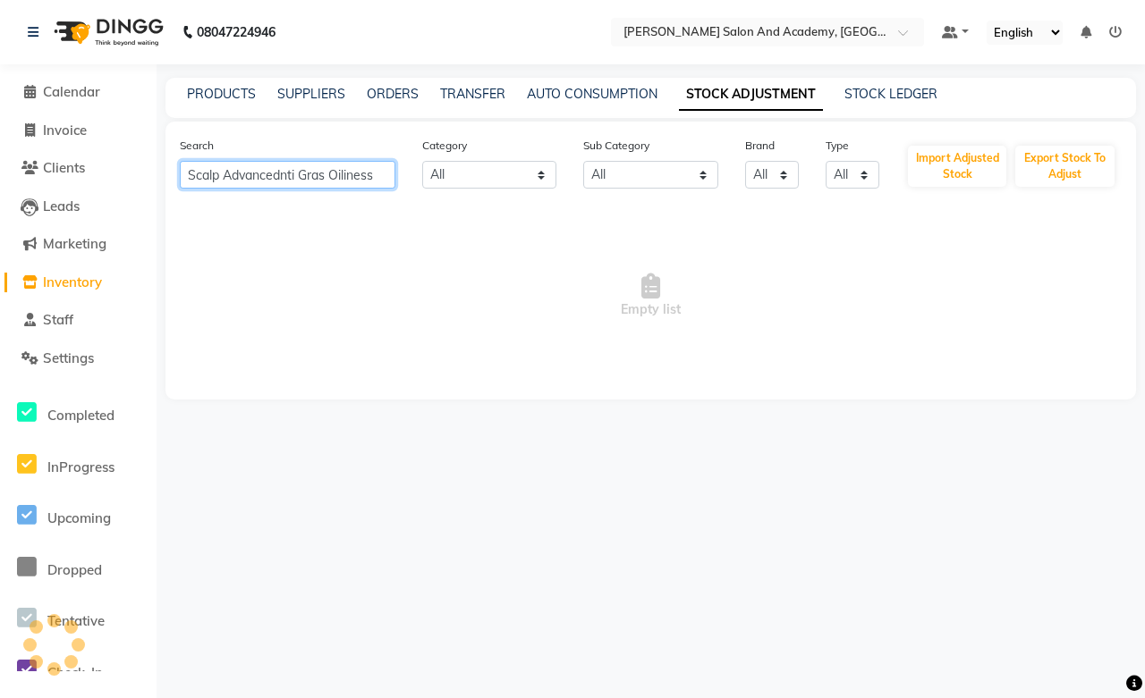
scroll to position [0, 0]
type input "Scalp Advanced mask"
drag, startPoint x: 328, startPoint y: 172, endPoint x: 82, endPoint y: 186, distance: 246.3
click at [82, 186] on app-home "08047224946 Select Location × Manisha Tushar Salon And Academy, Dadabari Defaul…" at bounding box center [572, 213] width 1145 height 427
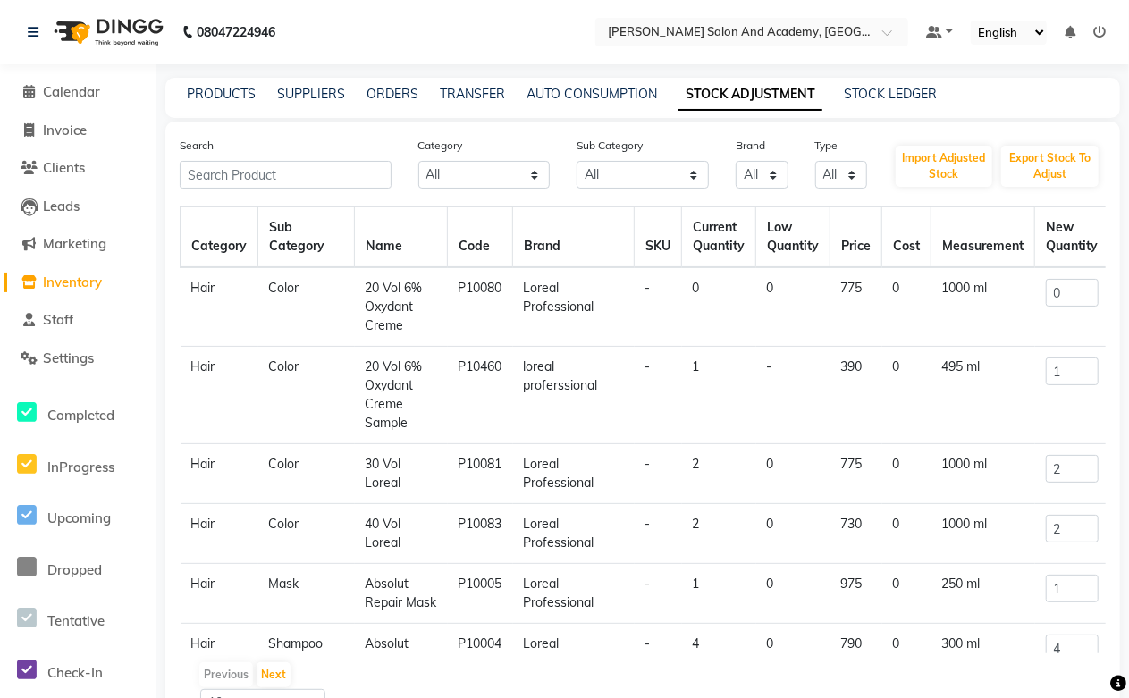
click at [760, 91] on link "STOCK ADJUSTMENT" at bounding box center [751, 95] width 144 height 32
paste input "Scalp Advanced mask"
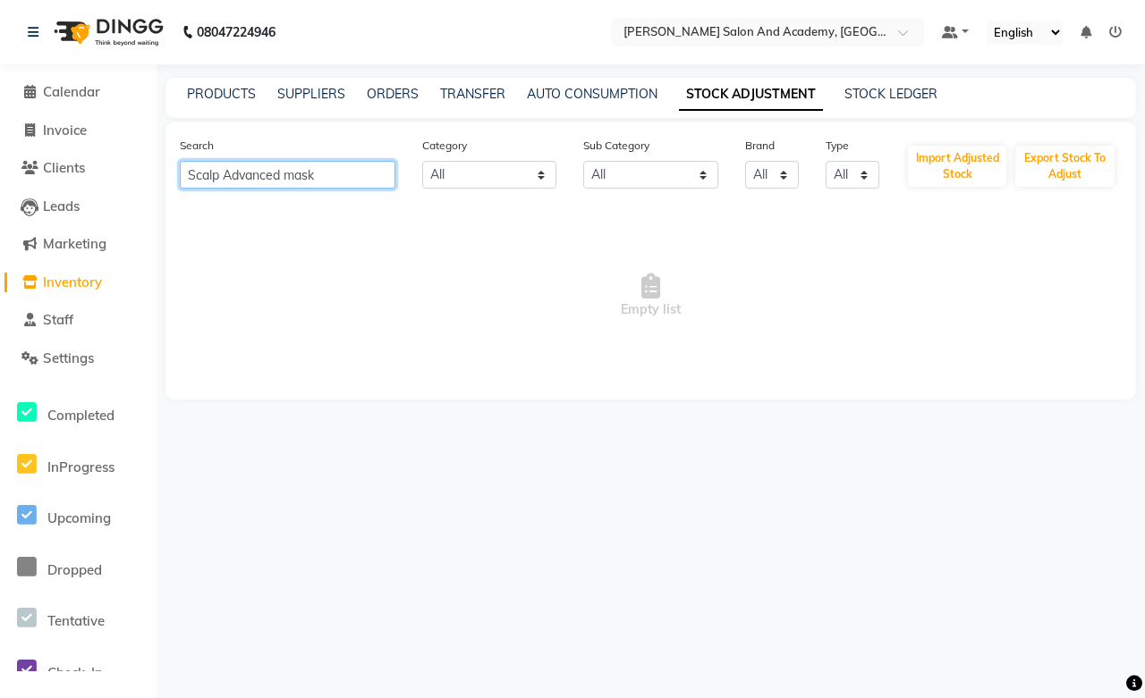
drag, startPoint x: 283, startPoint y: 175, endPoint x: 306, endPoint y: 229, distance: 58.1
click at [283, 181] on input "Scalp Advanced mask" at bounding box center [287, 175] width 215 height 28
drag, startPoint x: 183, startPoint y: 177, endPoint x: 443, endPoint y: 181, distance: 259.3
click at [443, 181] on div "Search Scalp Advanced anti grass oilness mask Category All Hair Skin Jeanott Ce…" at bounding box center [650, 162] width 968 height 53
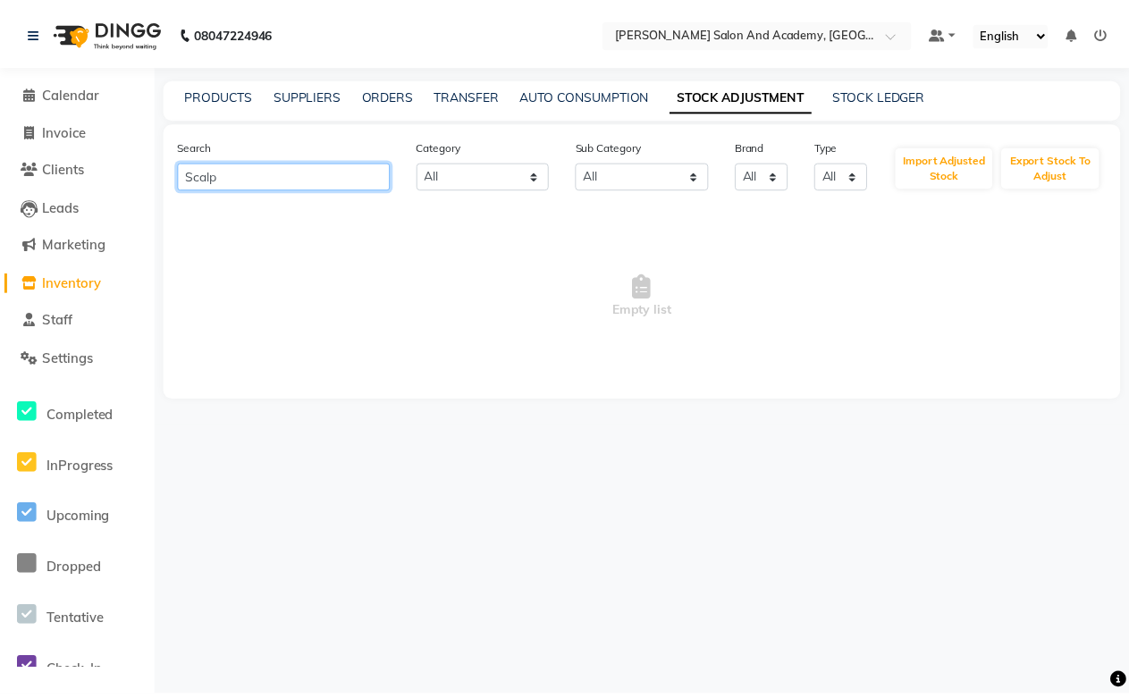
scroll to position [0, 0]
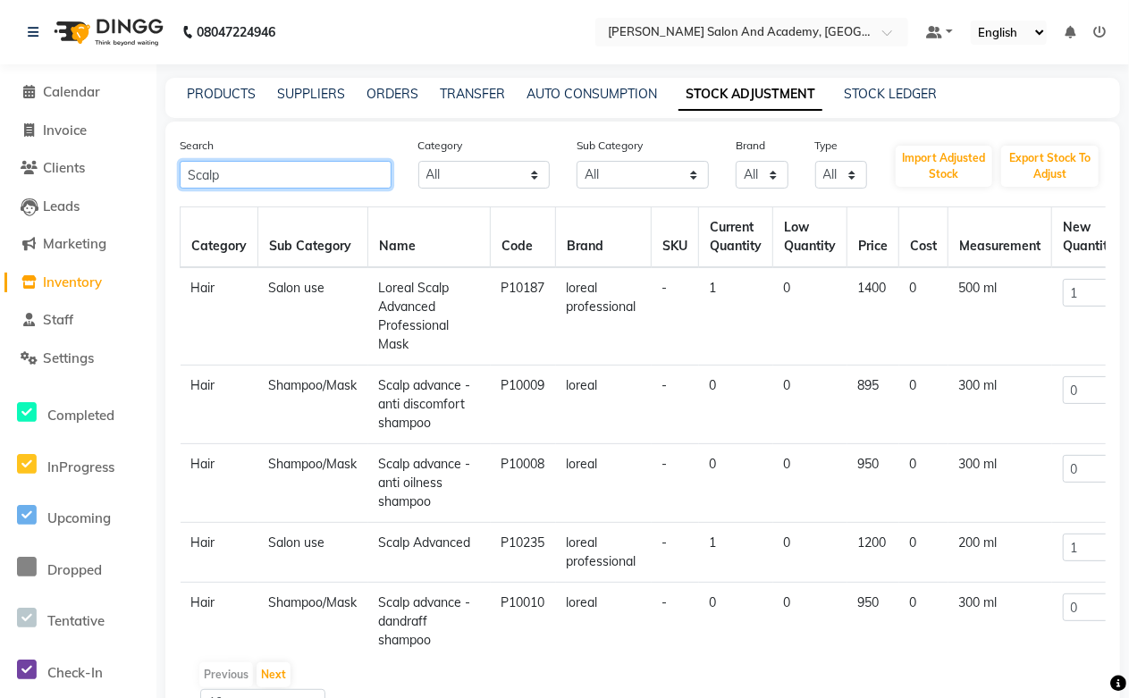
type input "Scalp"
click at [226, 105] on div "PRODUCTS SUPPLIERS ORDERS TRANSFER AUTO CONSUMPTION STOCK ADJUSTMENT STOCK LEDG…" at bounding box center [642, 98] width 955 height 40
click at [224, 94] on link "PRODUCTS" at bounding box center [221, 94] width 69 height 16
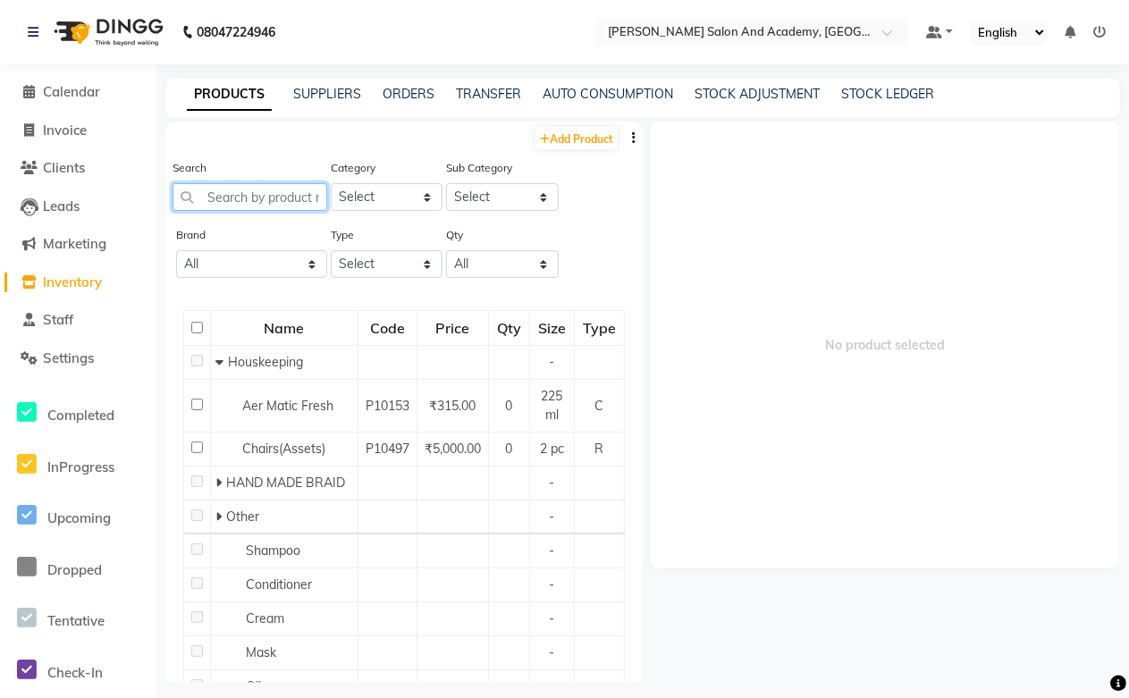
paste input "Advanced anti grass oilness mask"
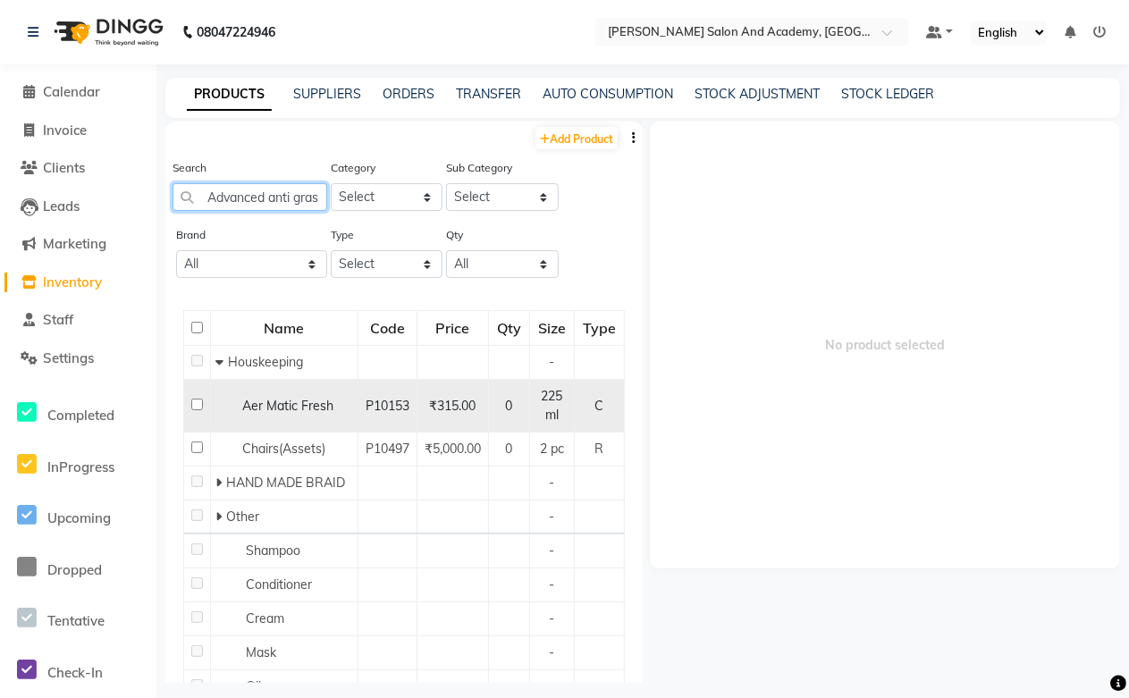
scroll to position [0, 93]
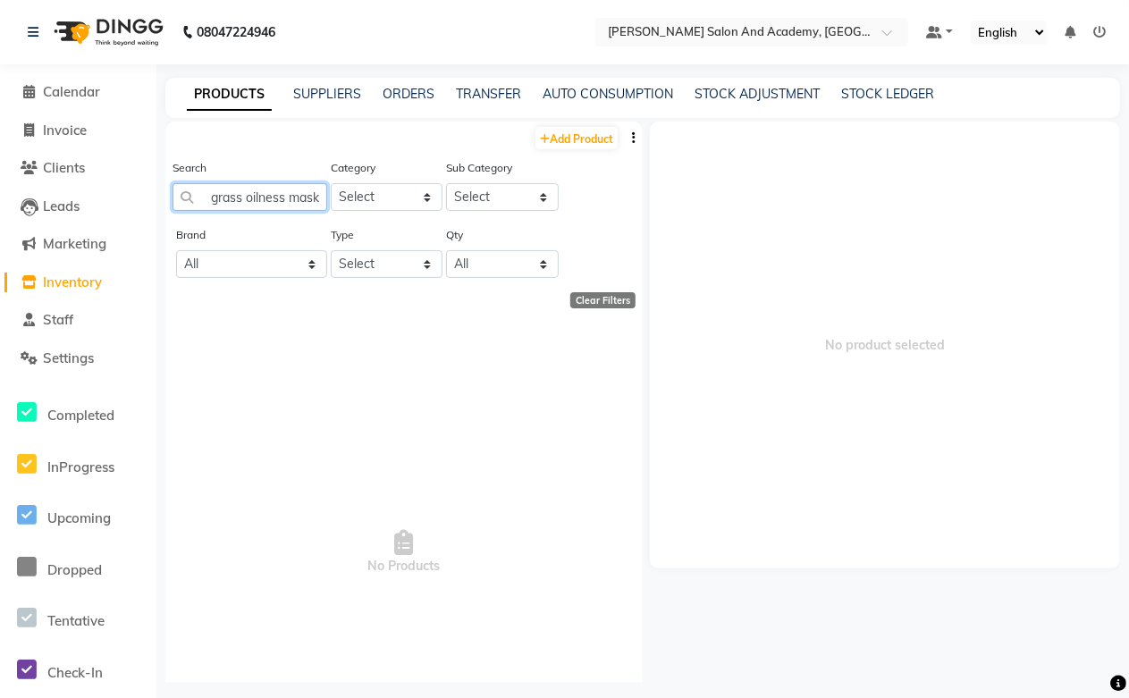
type input "Advanced anti grass oilness mask"
drag, startPoint x: 211, startPoint y: 199, endPoint x: 342, endPoint y: 197, distance: 130.6
click at [342, 197] on div "Search Advanced anti grass oilness mask Category Select Hair Skin Jeanott Ceuti…" at bounding box center [403, 191] width 477 height 67
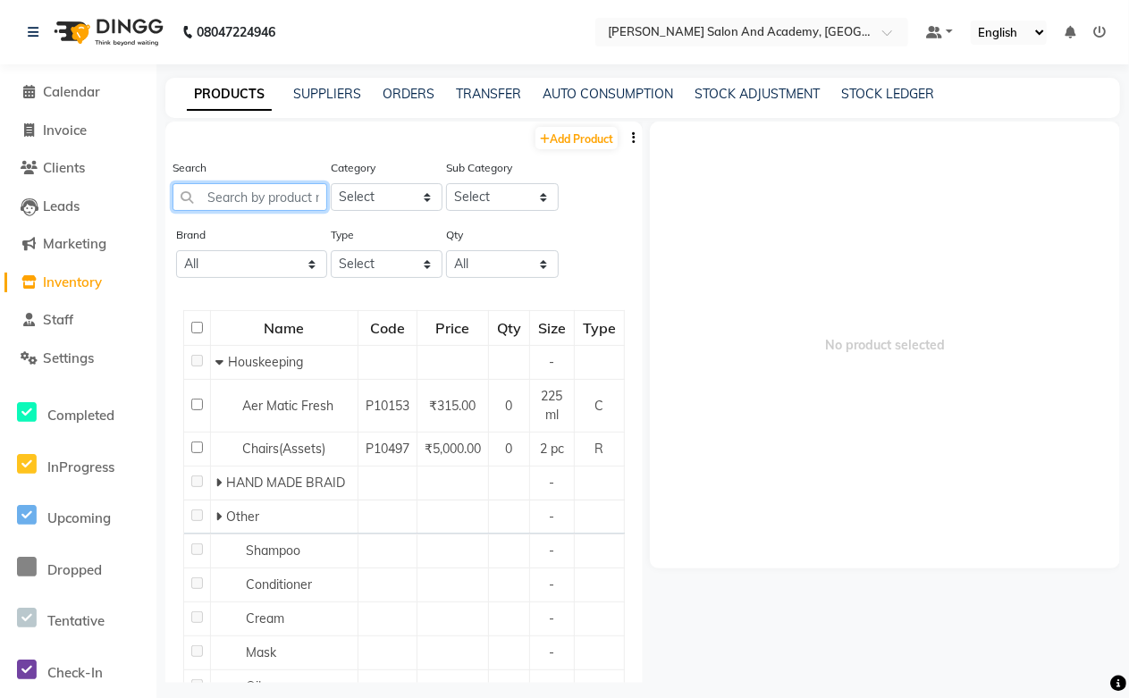
paste input "Advanced anti grass oilness mask"
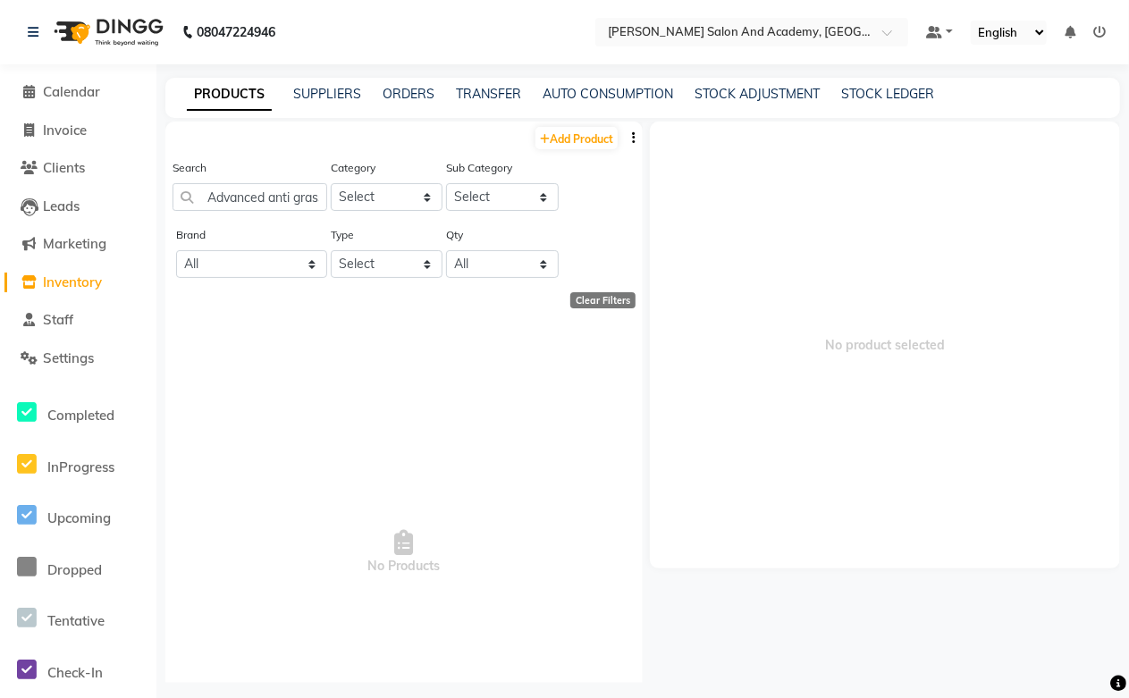
click at [232, 211] on div "Search Advanced anti grass oilness mask" at bounding box center [250, 191] width 155 height 67
click at [232, 200] on input "Advanced anti grass oilness mask" at bounding box center [250, 197] width 155 height 28
click at [207, 199] on input "Advanced anti grass oilness mask" at bounding box center [250, 197] width 155 height 28
click at [248, 191] on input "scalp Advanced anti grass oilness mask" at bounding box center [250, 197] width 155 height 28
type input "scalp advanced anti grass oilness mask"
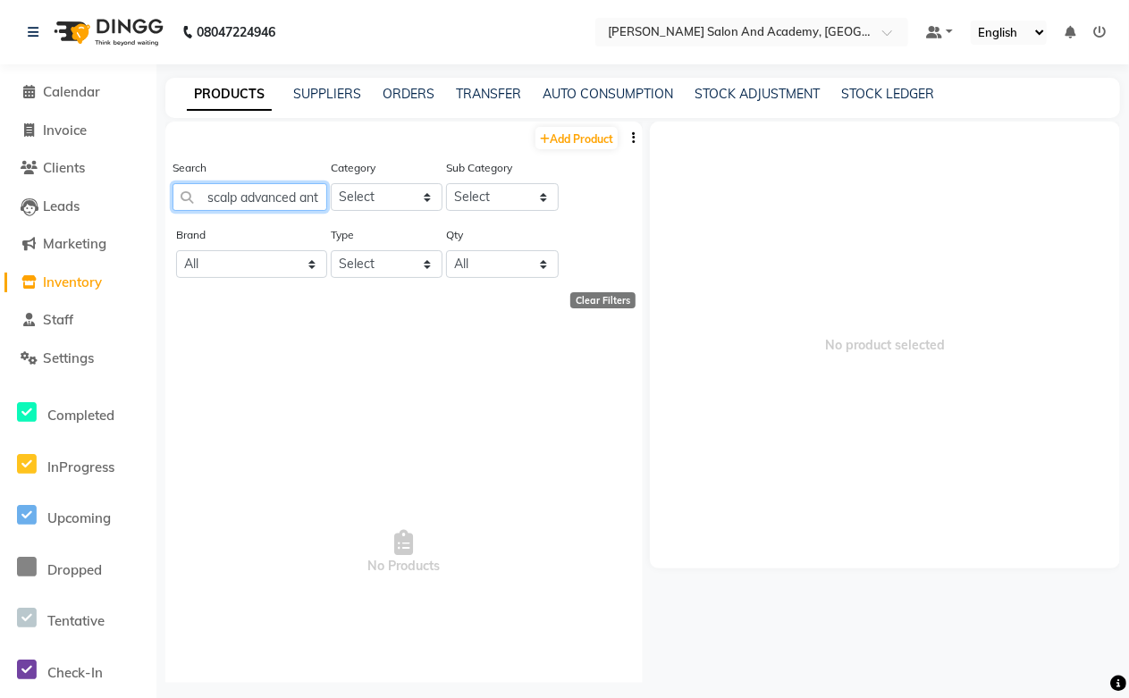
scroll to position [0, 122]
drag, startPoint x: 207, startPoint y: 204, endPoint x: 374, endPoint y: 199, distance: 166.4
click at [374, 199] on div "Search scalp advanced anti grass oilness mask Category Select Hair Skin Jeanott…" at bounding box center [403, 191] width 477 height 67
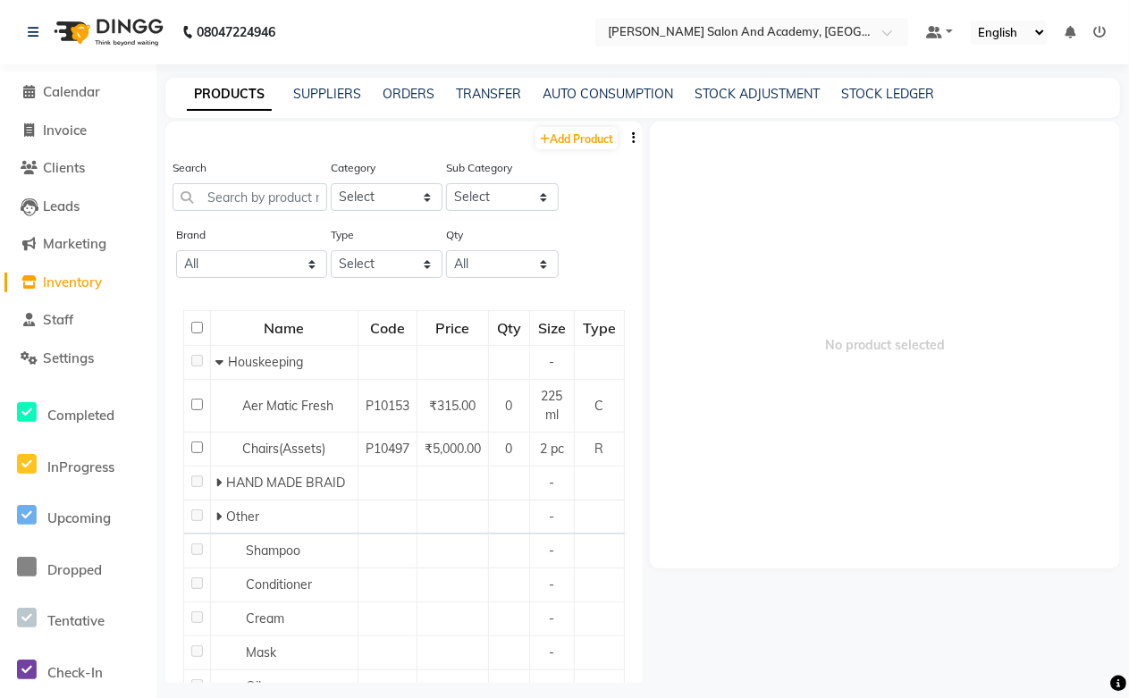
click at [728, 79] on div "PRODUCTS SUPPLIERS ORDERS TRANSFER AUTO CONSUMPTION STOCK ADJUSTMENT STOCK LEDG…" at bounding box center [642, 98] width 955 height 40
click at [725, 89] on link "STOCK ADJUSTMENT" at bounding box center [757, 94] width 125 height 16
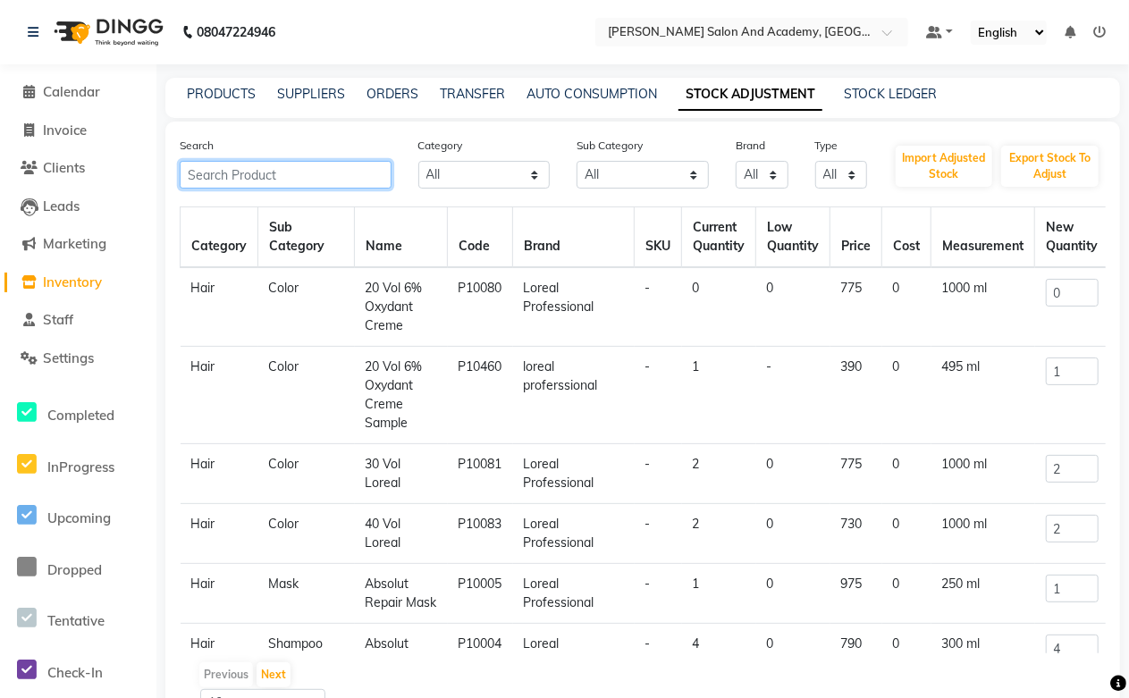
paste input "scalp advanced anti grass oilness mask"
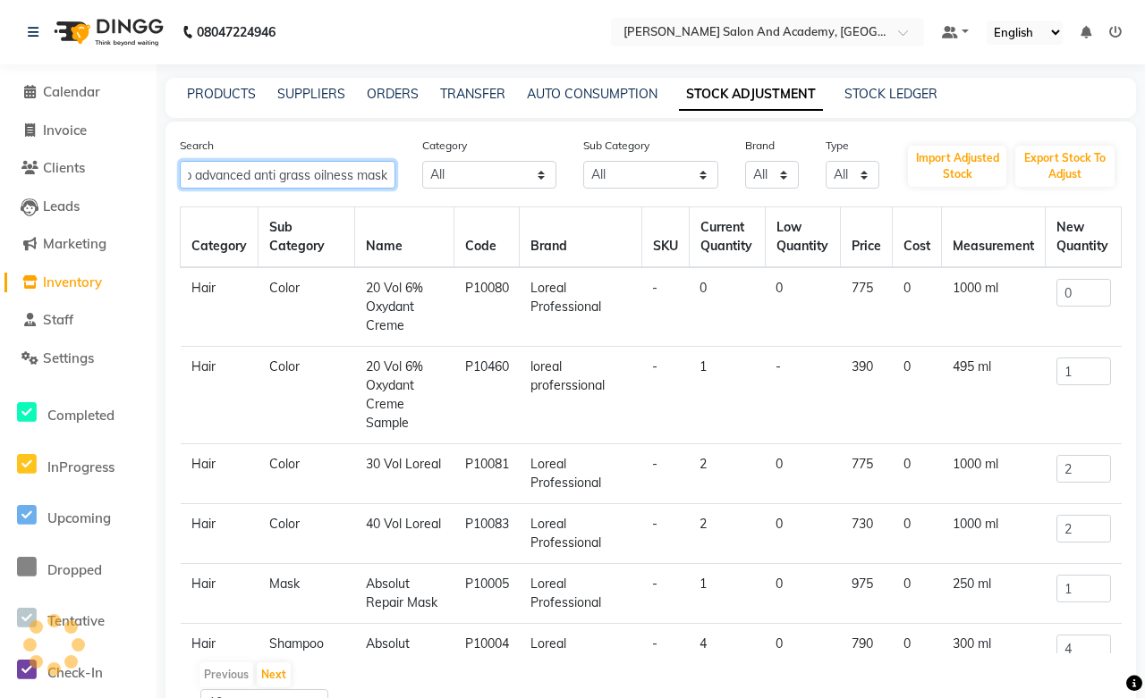
scroll to position [0, 30]
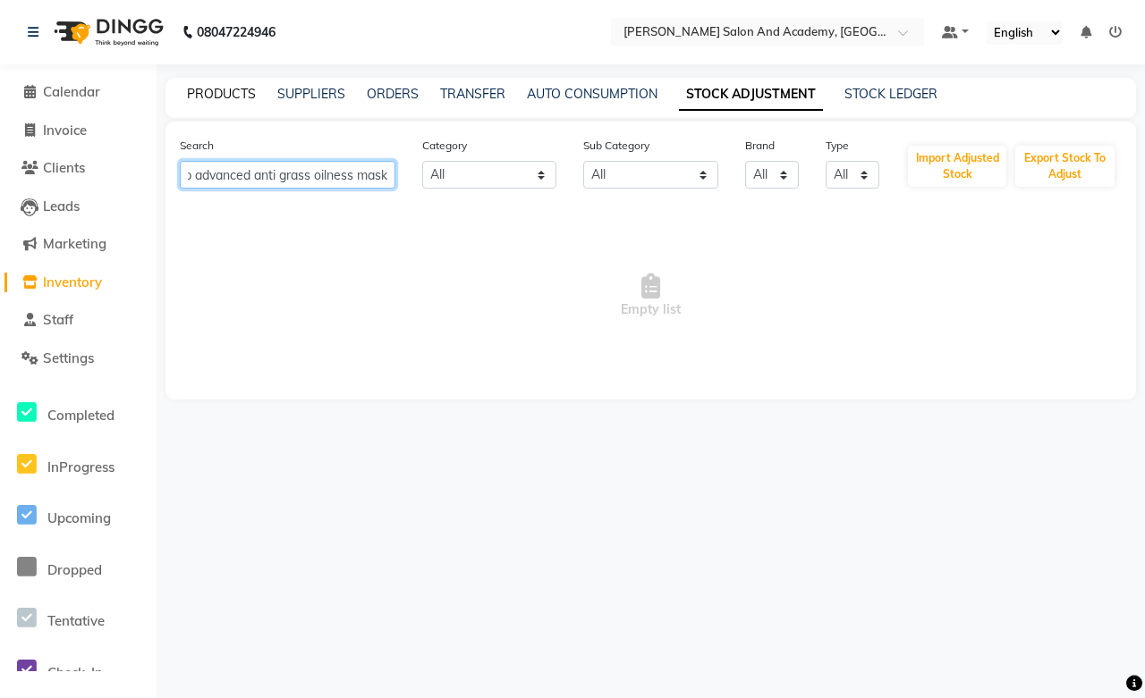
type input "scalp advanced anti grass oilness mask"
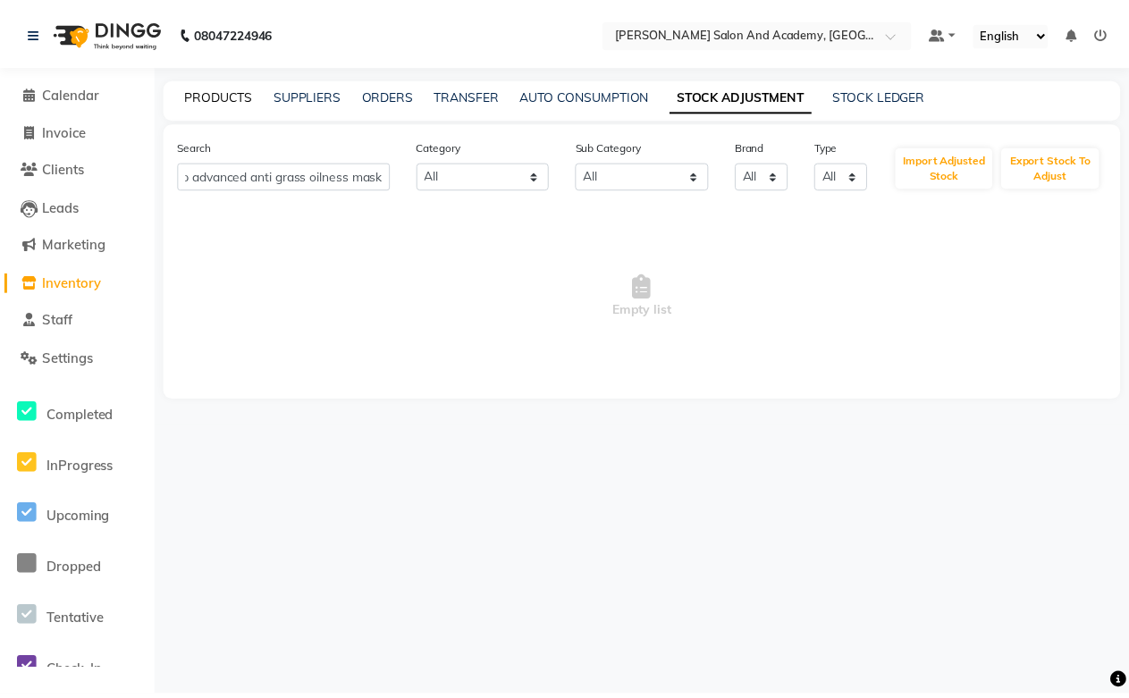
scroll to position [0, 0]
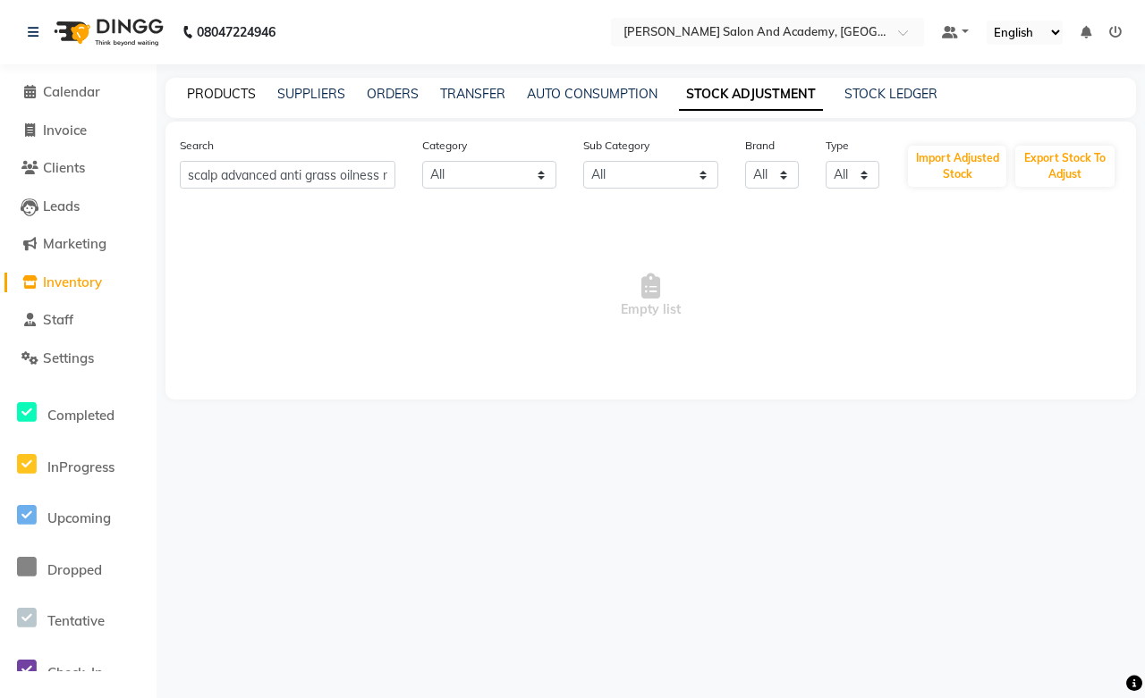
click at [204, 86] on link "PRODUCTS" at bounding box center [221, 94] width 69 height 16
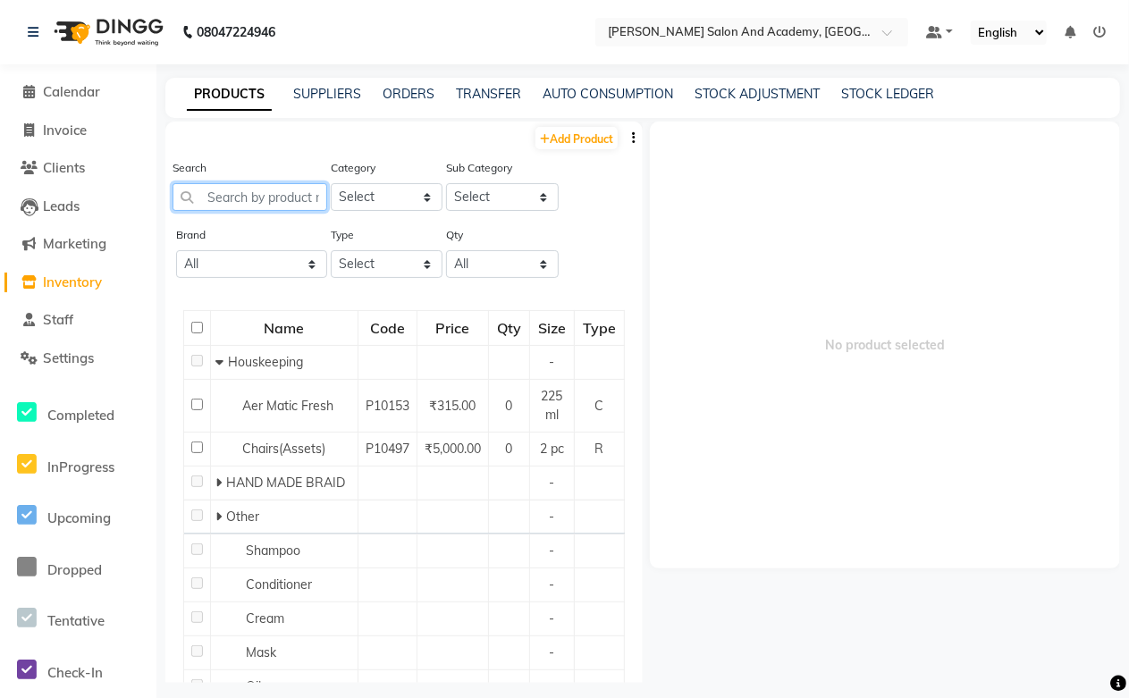
click at [209, 195] on input "text" at bounding box center [250, 197] width 155 height 28
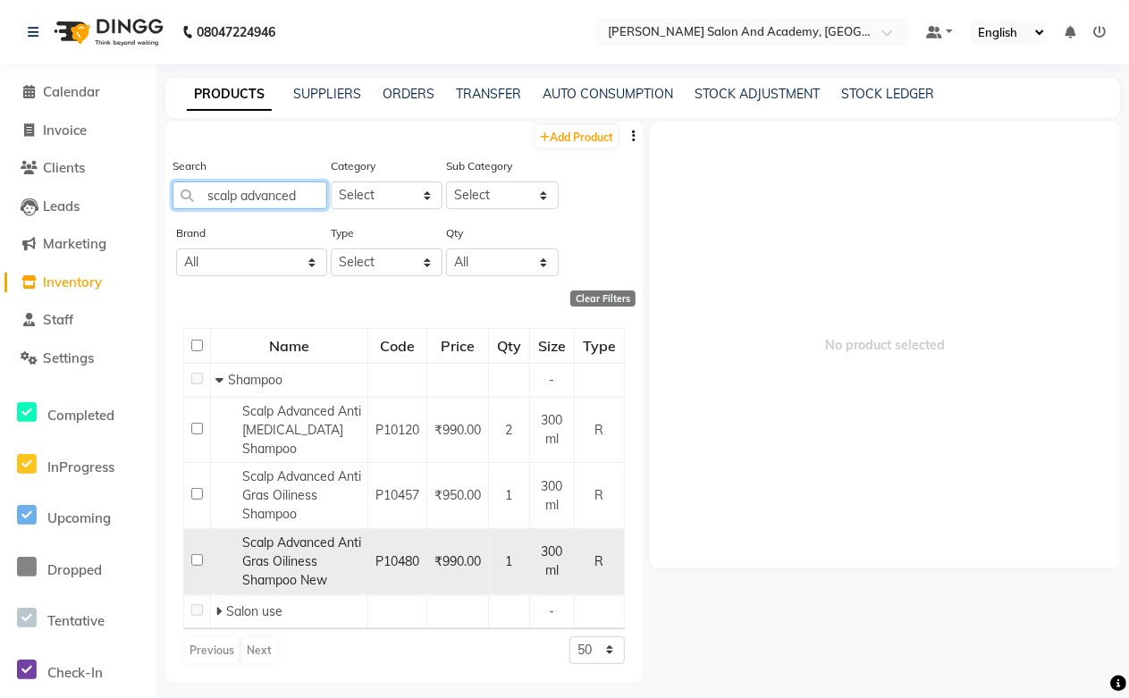
scroll to position [12, 0]
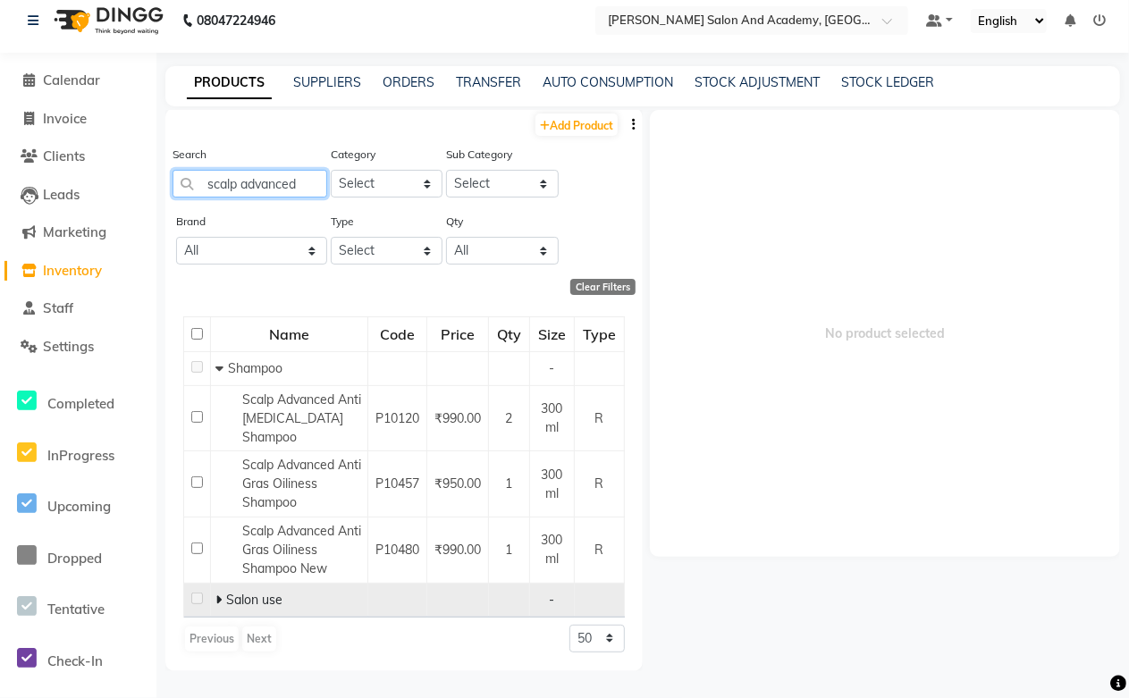
type input "scalp advanced"
click at [217, 602] on icon at bounding box center [218, 600] width 6 height 13
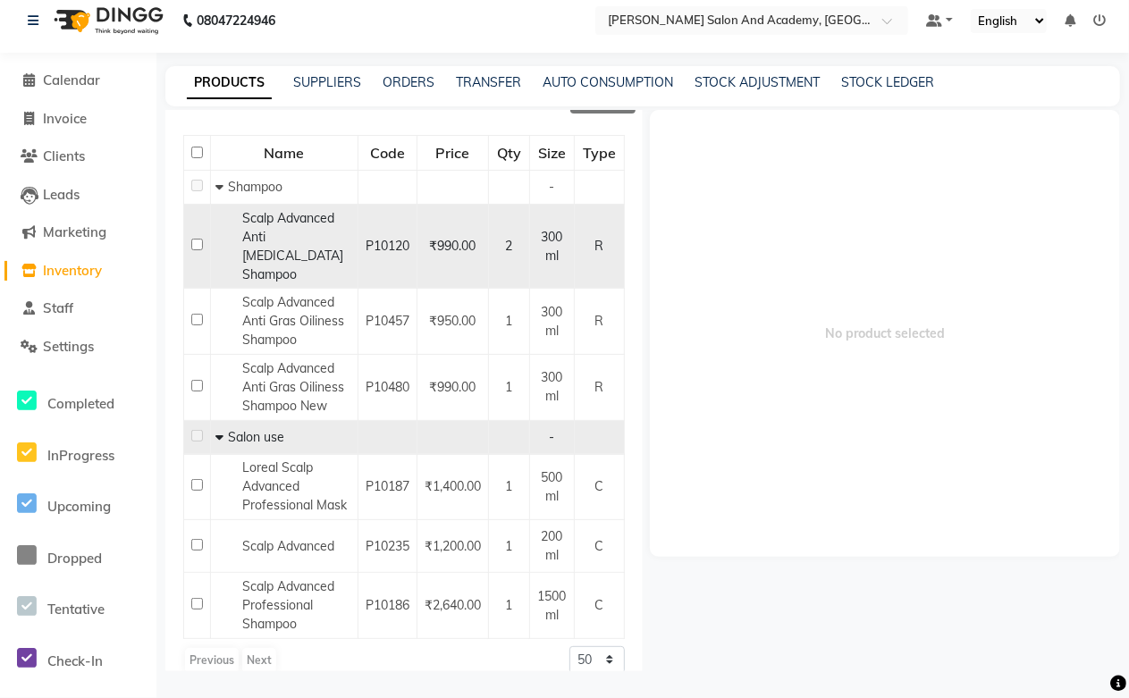
scroll to position [280, 0]
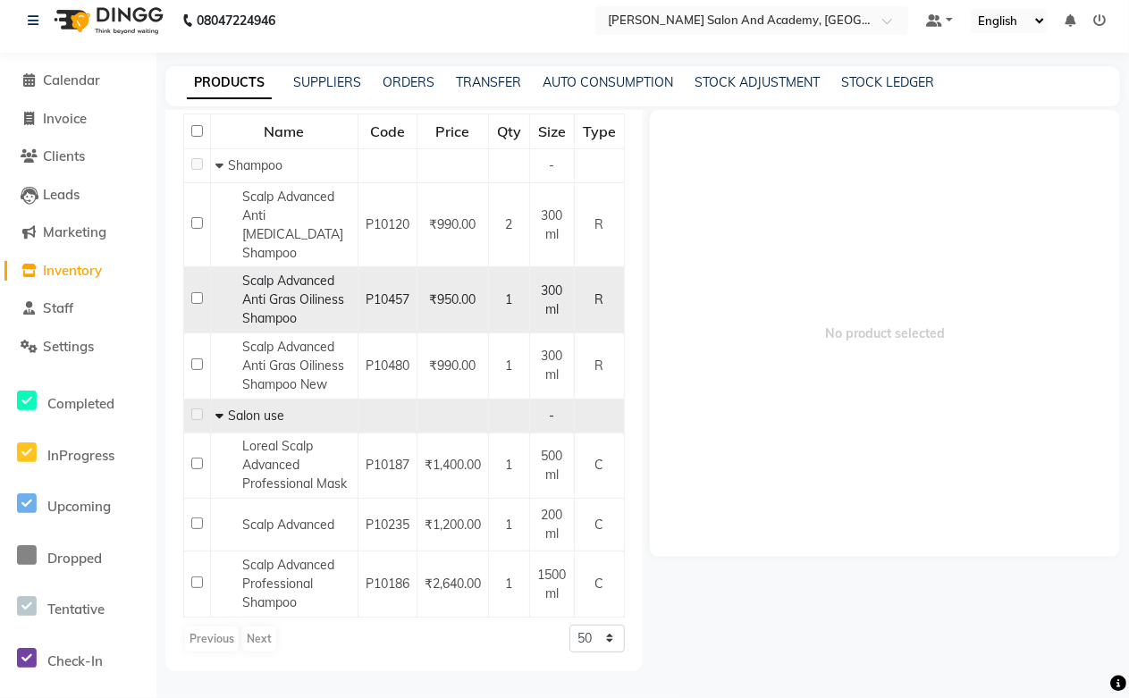
click at [291, 273] on span "Scalp Advanced Anti Gras Oiliness Shampoo" at bounding box center [293, 300] width 102 height 54
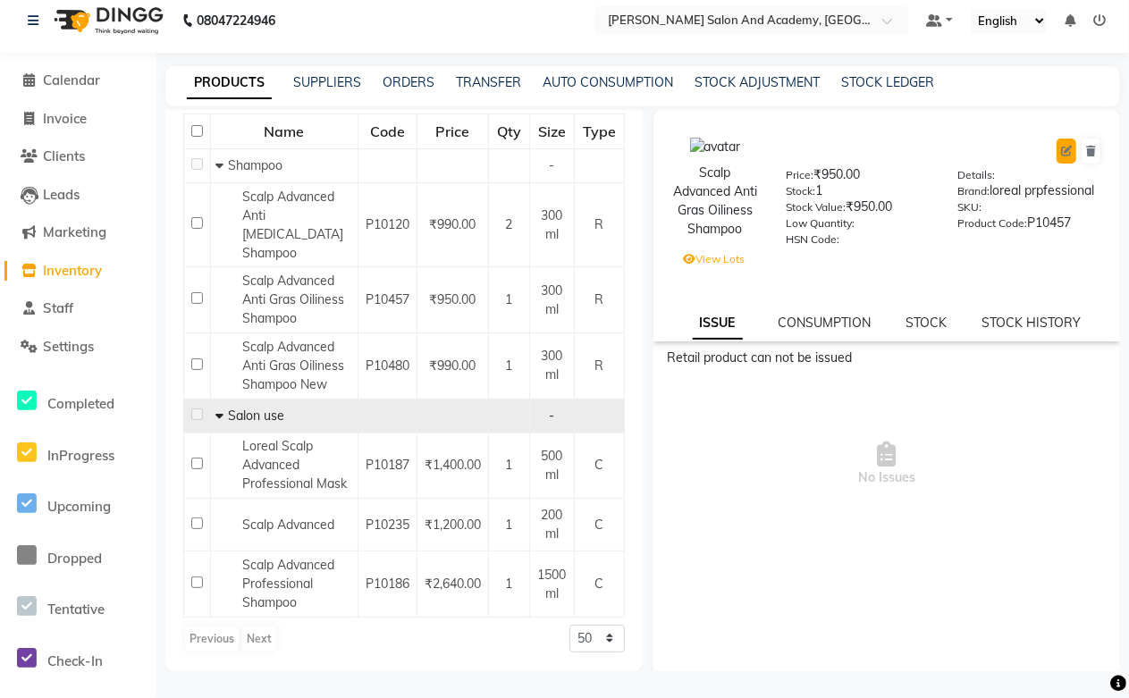
click at [1061, 152] on icon at bounding box center [1066, 151] width 11 height 11
select select "R"
select select "1063801100"
select select "1063801101"
select select "true"
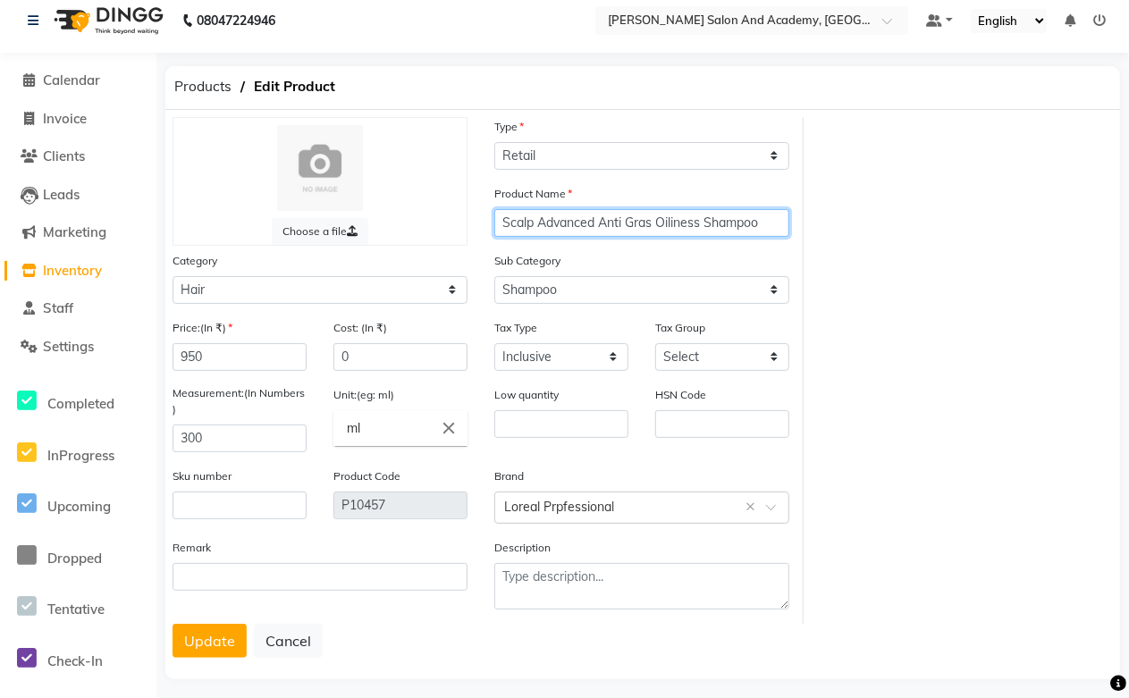
drag, startPoint x: 503, startPoint y: 222, endPoint x: 783, endPoint y: 224, distance: 280.8
click at [783, 224] on input "Scalp Advanced Anti Gras Oiliness Shampoo" at bounding box center [641, 223] width 295 height 28
click at [202, 659] on div "Choose a file Type Select Type Both Retail Consumable Product Name Scalp Advanc…" at bounding box center [642, 395] width 955 height 570
click at [207, 642] on button "Update" at bounding box center [210, 641] width 74 height 34
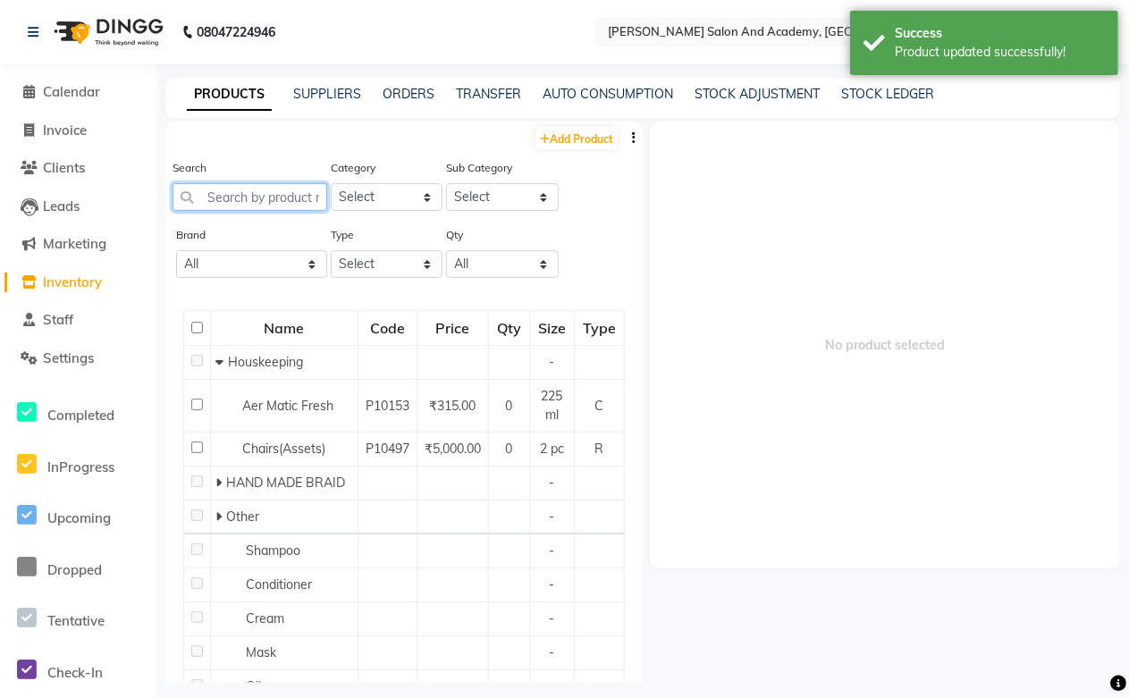
paste input "Scalp Advanced Anti Gras Oiliness Shampoo"
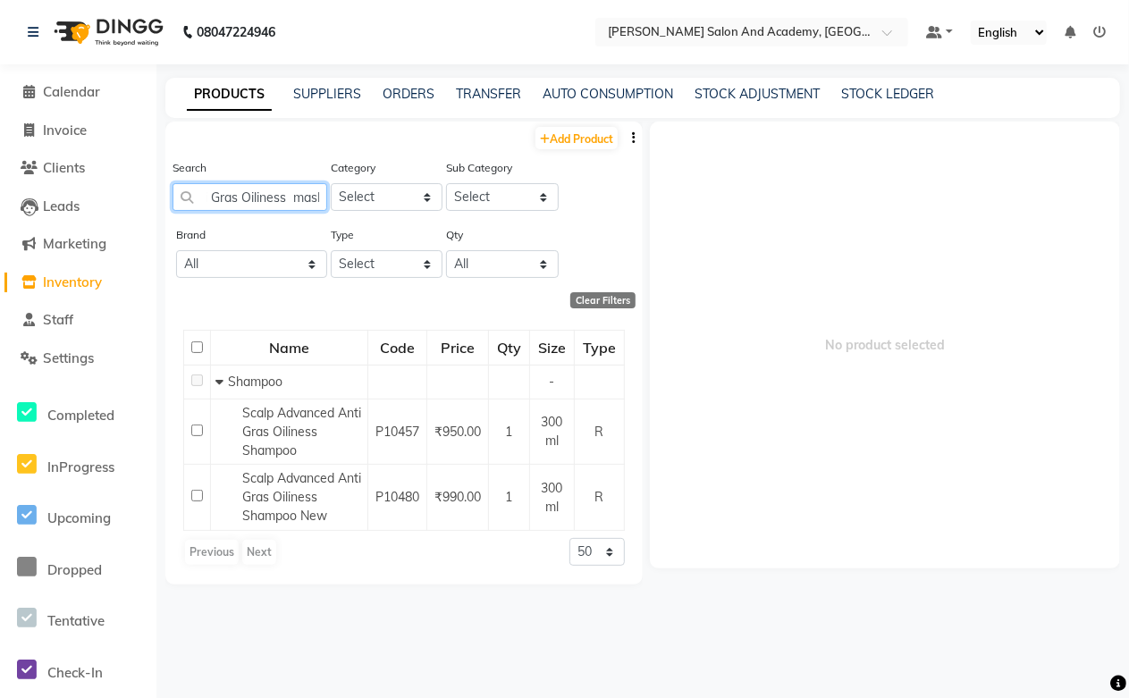
scroll to position [0, 126]
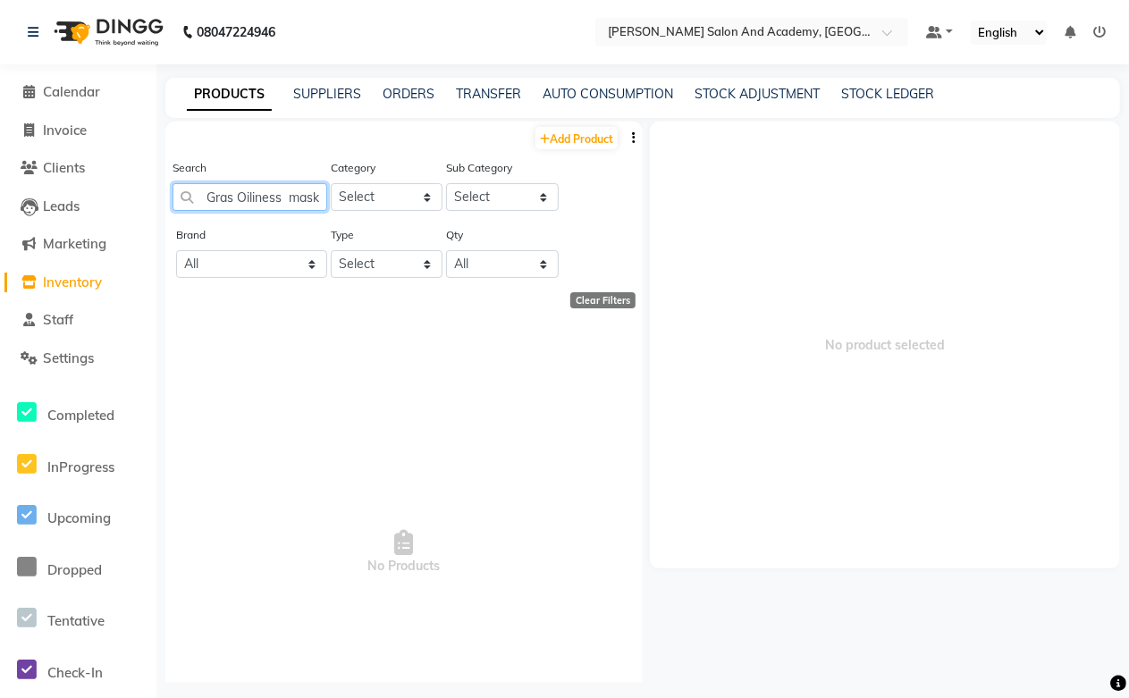
click at [288, 195] on input "Scalp Advanced Anti Gras Oiliness mask" at bounding box center [250, 197] width 155 height 28
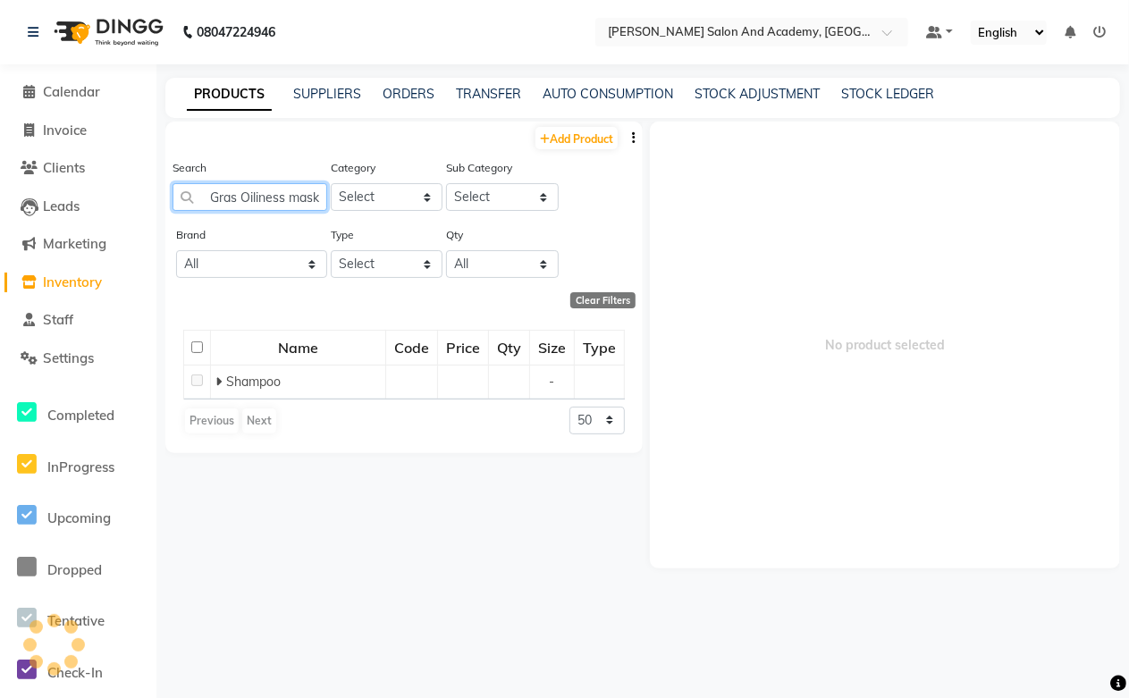
scroll to position [0, 122]
type input "Scalp Advanced Anti Gras Oiliness mask"
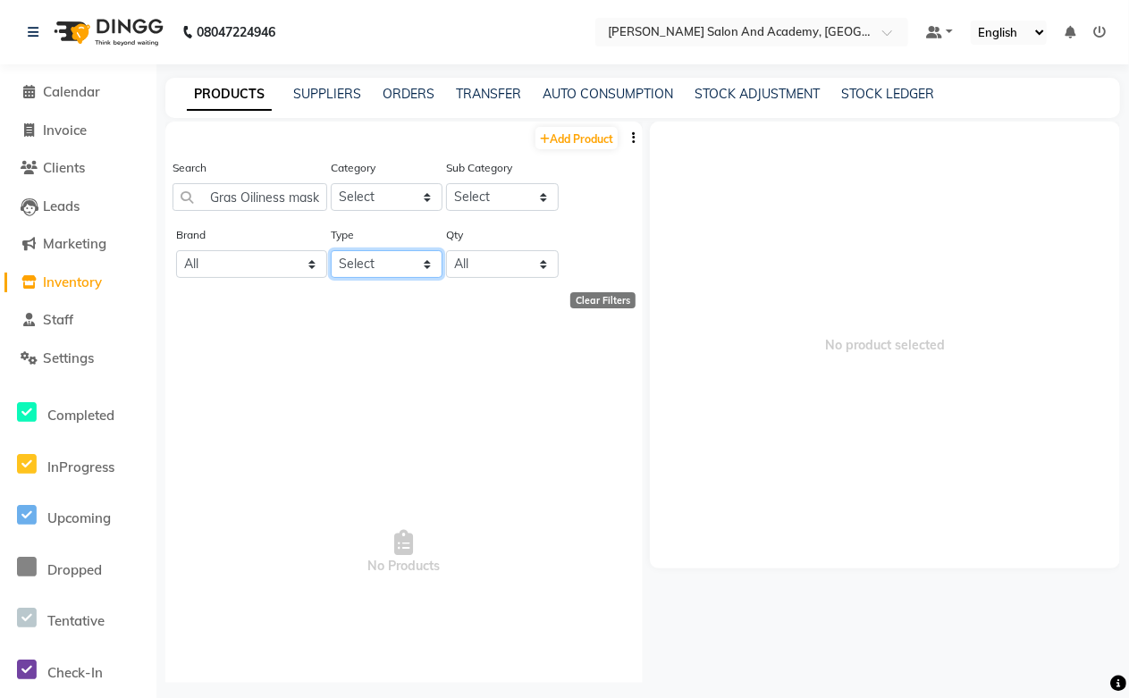
scroll to position [0, 0]
click at [374, 266] on select "Select Both Retail Consumable" at bounding box center [387, 264] width 113 height 28
select select "R"
click at [331, 250] on select "Select Both Retail Consumable" at bounding box center [387, 264] width 113 height 28
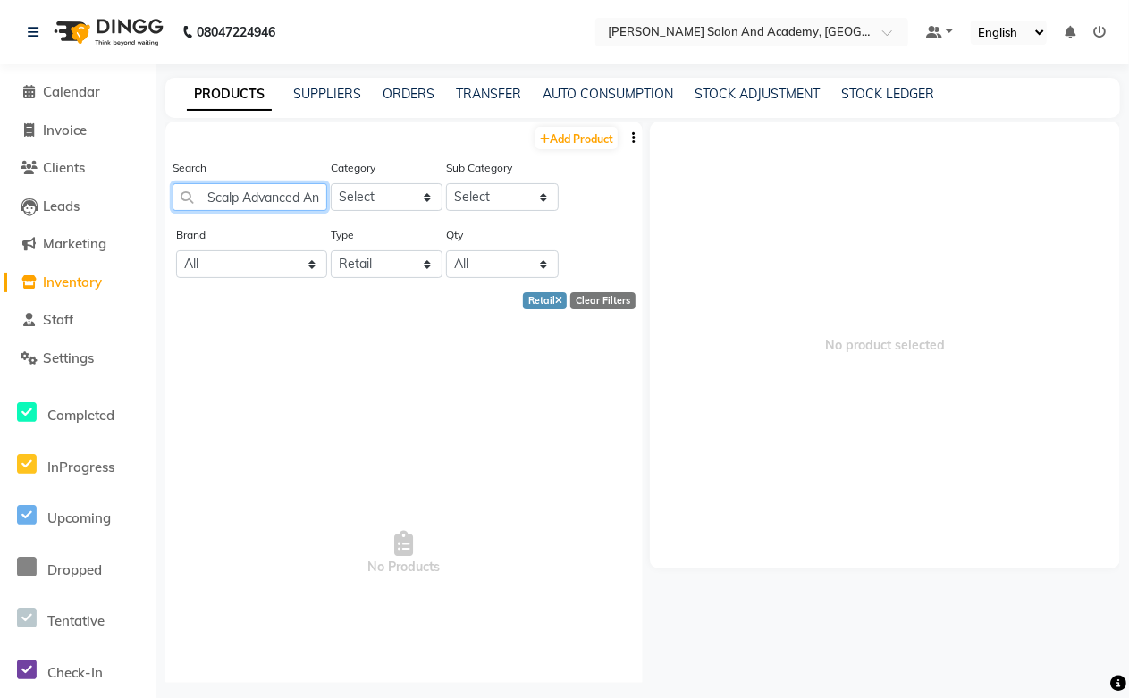
click at [235, 201] on input "Scalp Advanced Anti Gras Oiliness mask" at bounding box center [250, 197] width 155 height 28
drag, startPoint x: 207, startPoint y: 199, endPoint x: 237, endPoint y: 297, distance: 102.1
click at [207, 202] on input "Scalp Advanced Anti Gras Oiliness mask" at bounding box center [250, 197] width 155 height 28
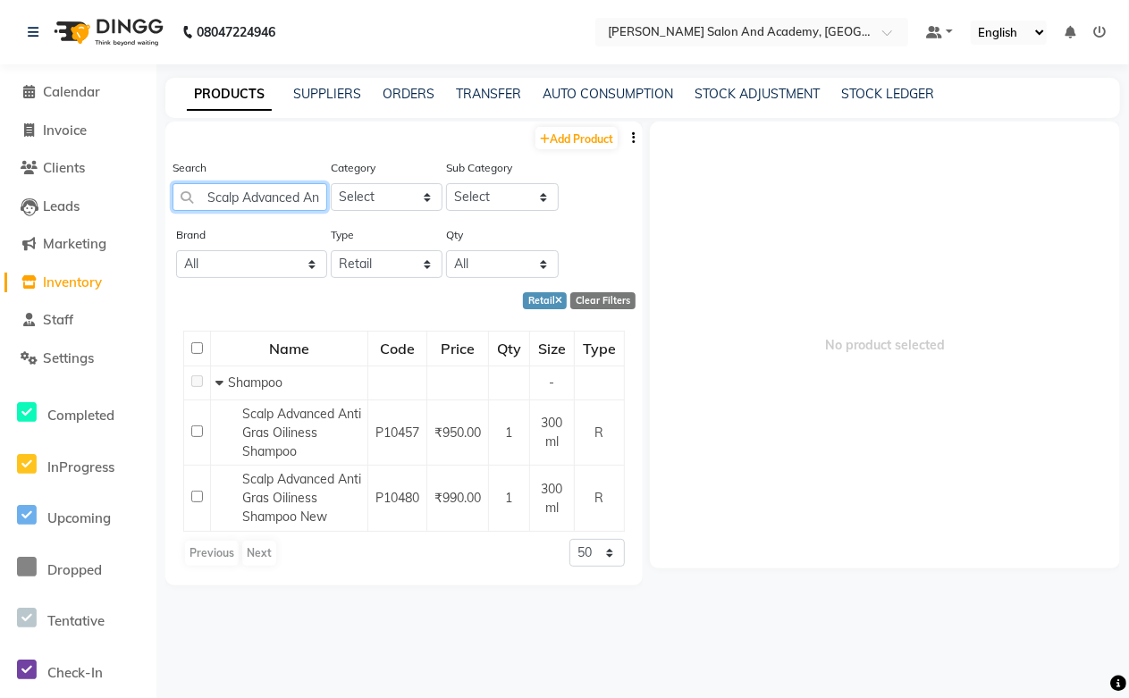
click at [201, 207] on input "Scalp Advanced Anti Gras Oiliness" at bounding box center [250, 197] width 155 height 28
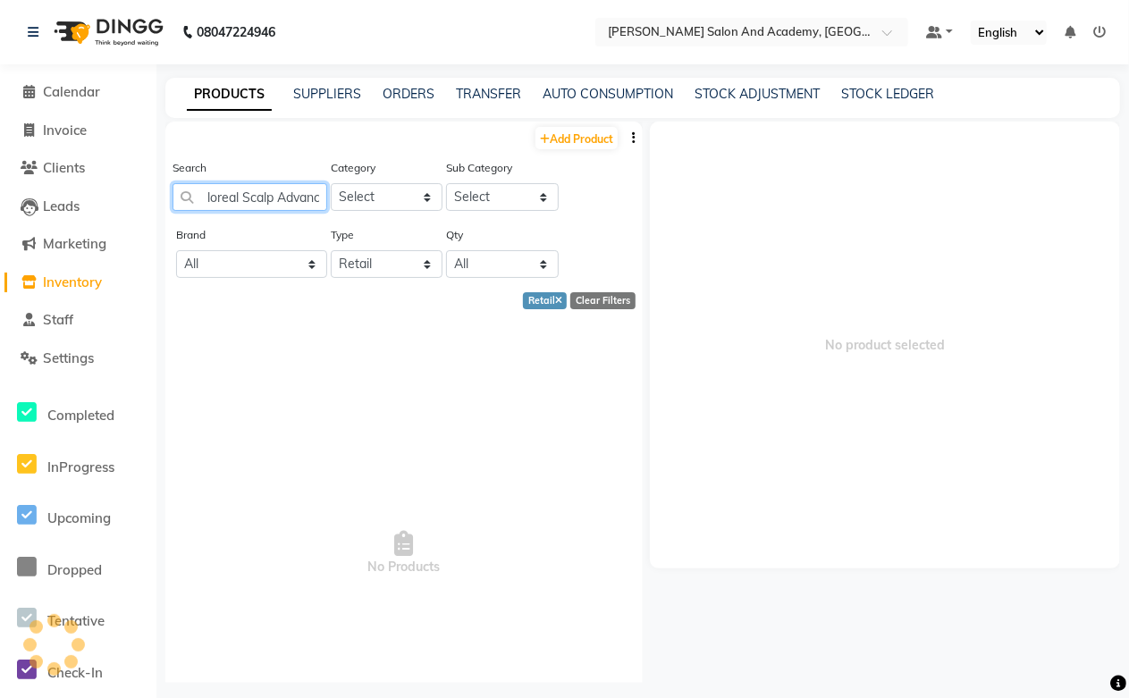
click at [272, 191] on input "loreal Scalp Advanced Anti Gras Oiliness" at bounding box center [250, 197] width 155 height 28
click at [224, 206] on input "loreal Scalp Advanced" at bounding box center [250, 197] width 155 height 28
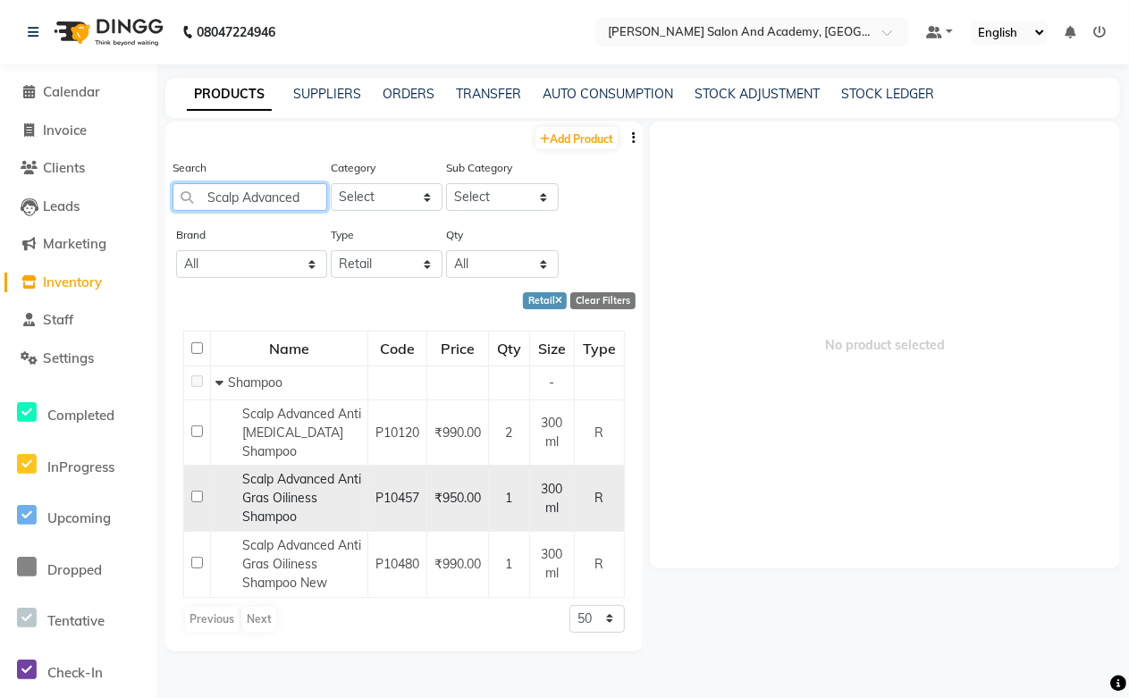
scroll to position [12, 0]
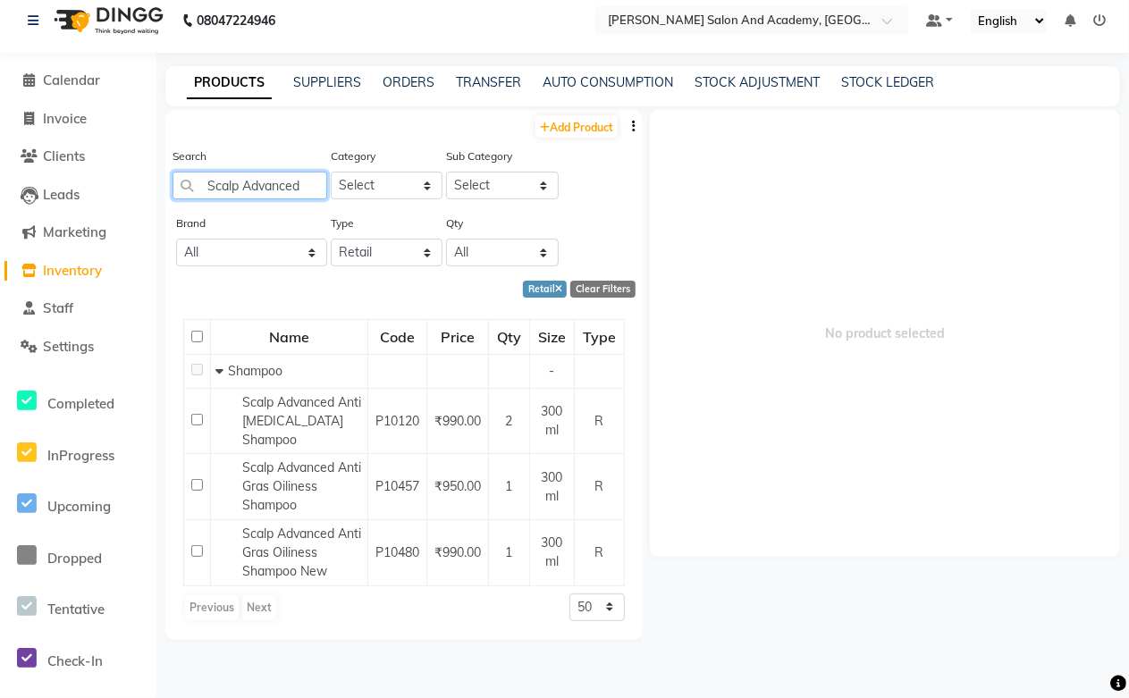
type input "Scalp Advanced"
click at [373, 237] on div "Type Select Both Retail Consumable" at bounding box center [387, 240] width 113 height 53
click at [373, 251] on select "Select Both Retail Consumable" at bounding box center [387, 253] width 113 height 28
select select "B"
click at [331, 239] on select "Select Both Retail Consumable" at bounding box center [387, 253] width 113 height 28
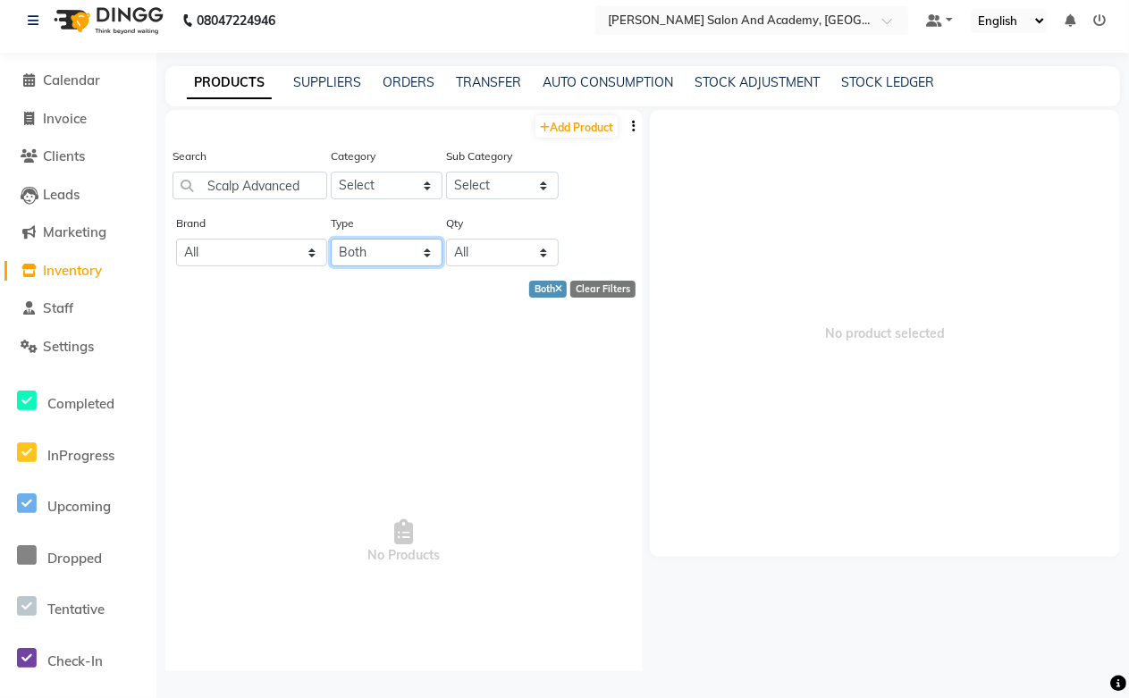
click at [383, 256] on select "Select Both Retail Consumable" at bounding box center [387, 253] width 113 height 28
drag, startPoint x: 313, startPoint y: 185, endPoint x: 194, endPoint y: 186, distance: 118.9
click at [194, 186] on input "Scalp Advanced" at bounding box center [250, 186] width 155 height 28
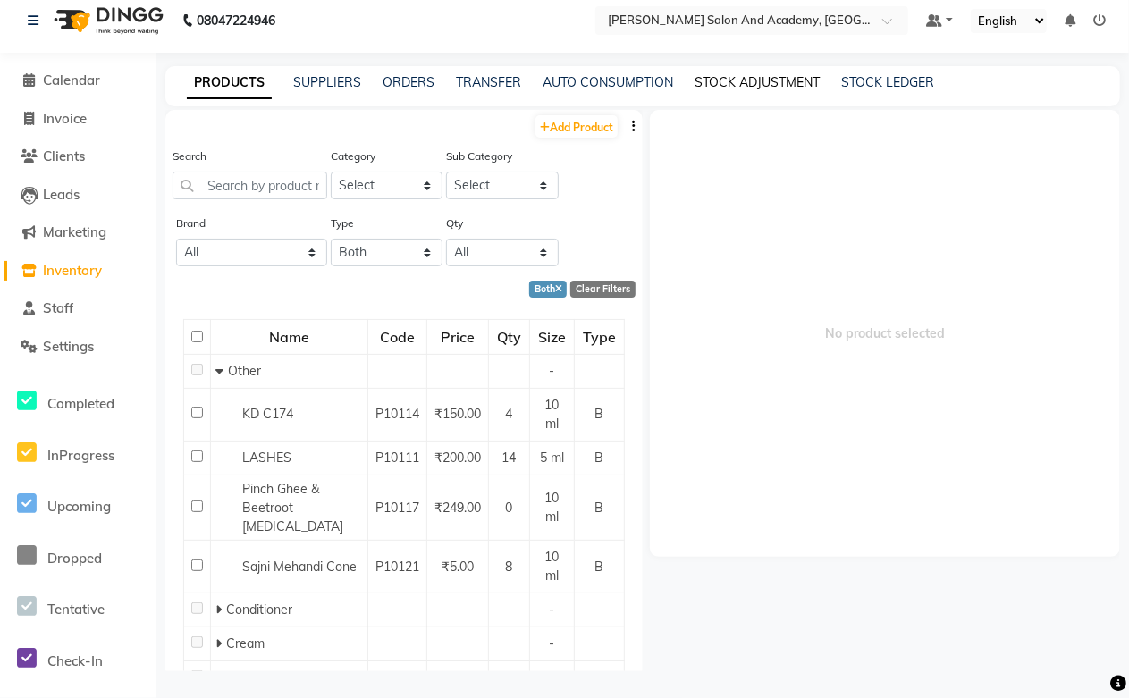
click at [748, 76] on link "STOCK ADJUSTMENT" at bounding box center [757, 82] width 125 height 16
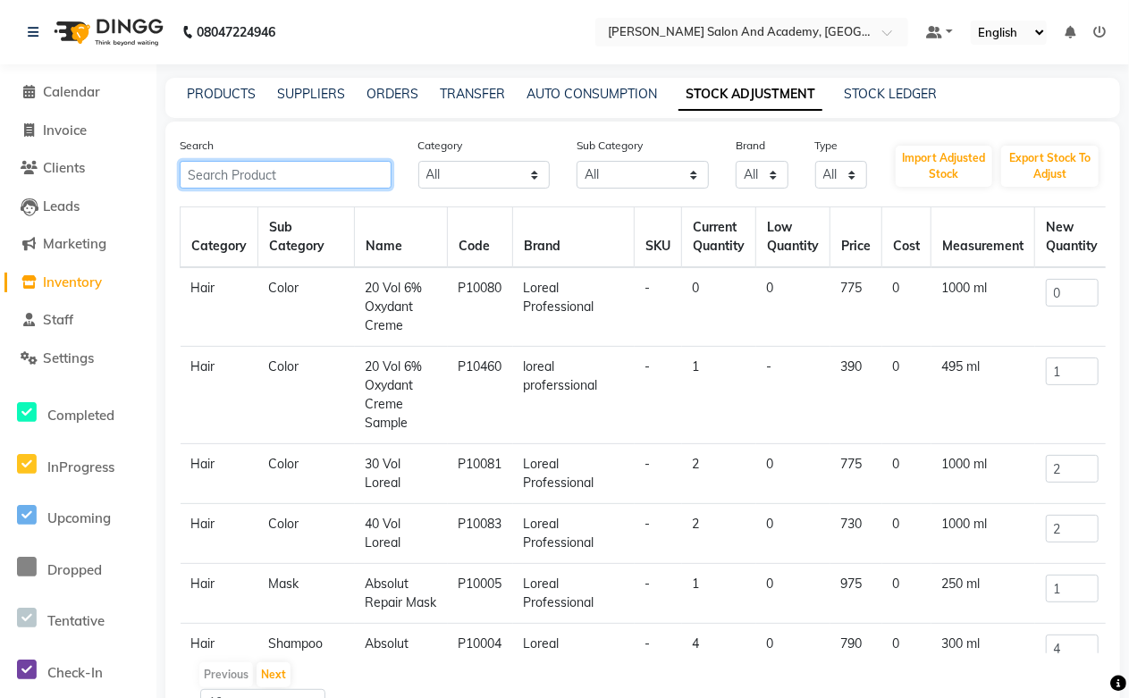
paste input "Scalp Advanced"
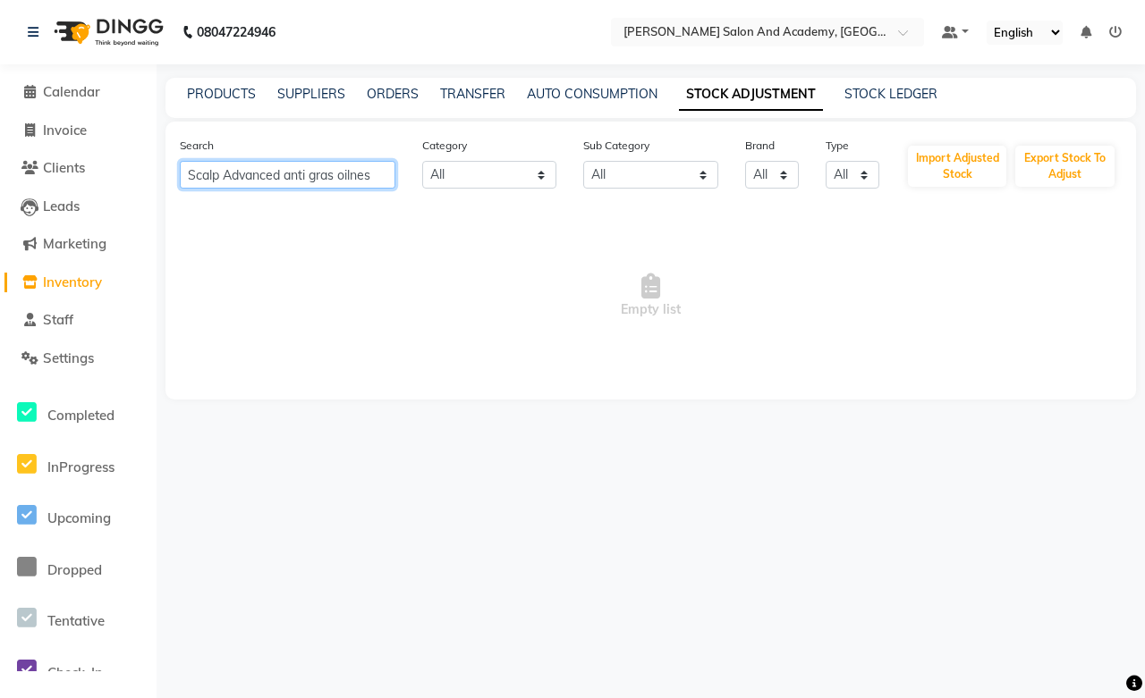
type input "Scalp Advanced anti gras oilness"
drag, startPoint x: 384, startPoint y: 174, endPoint x: 126, endPoint y: 188, distance: 258.8
click at [126, 188] on app-home "08047224946 Select Location × Manisha Tushar Salon And Academy, Dadabari Defaul…" at bounding box center [572, 213] width 1145 height 427
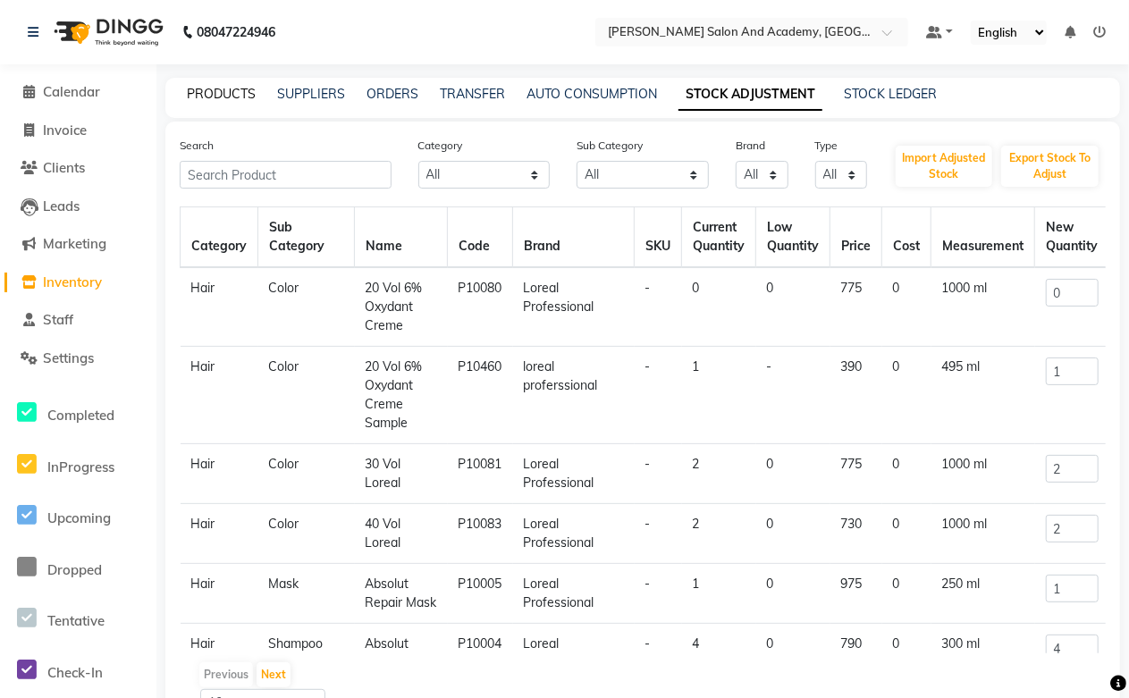
click at [219, 92] on link "PRODUCTS" at bounding box center [221, 94] width 69 height 16
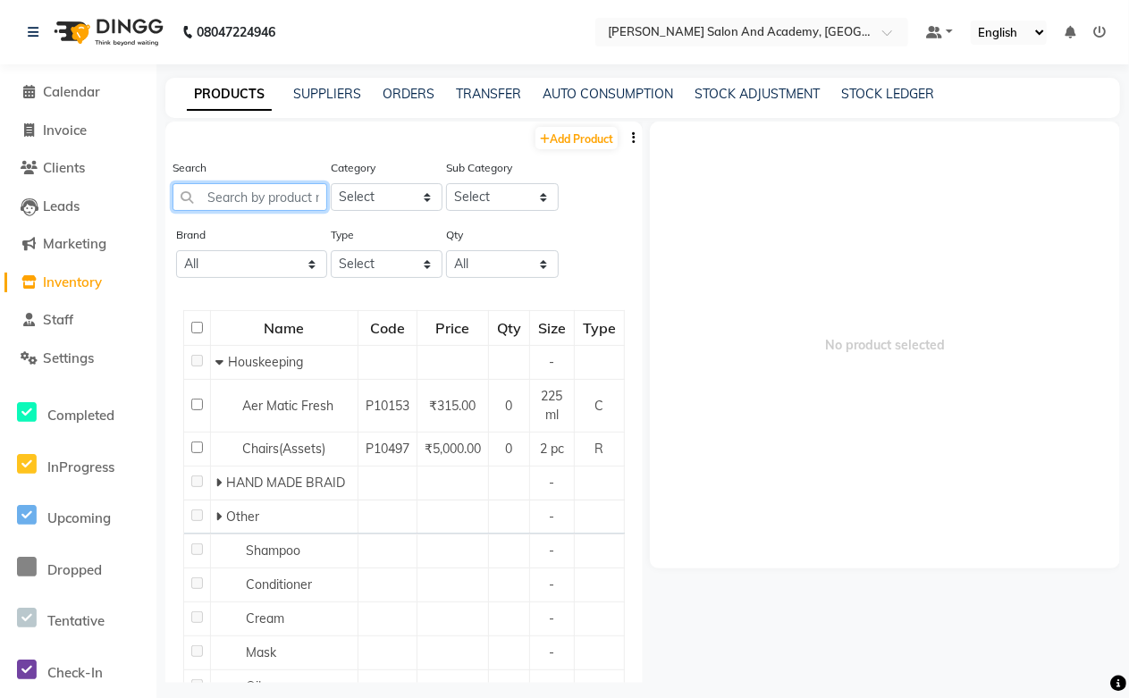
paste input "Scalp Advanced anti gras oilness"
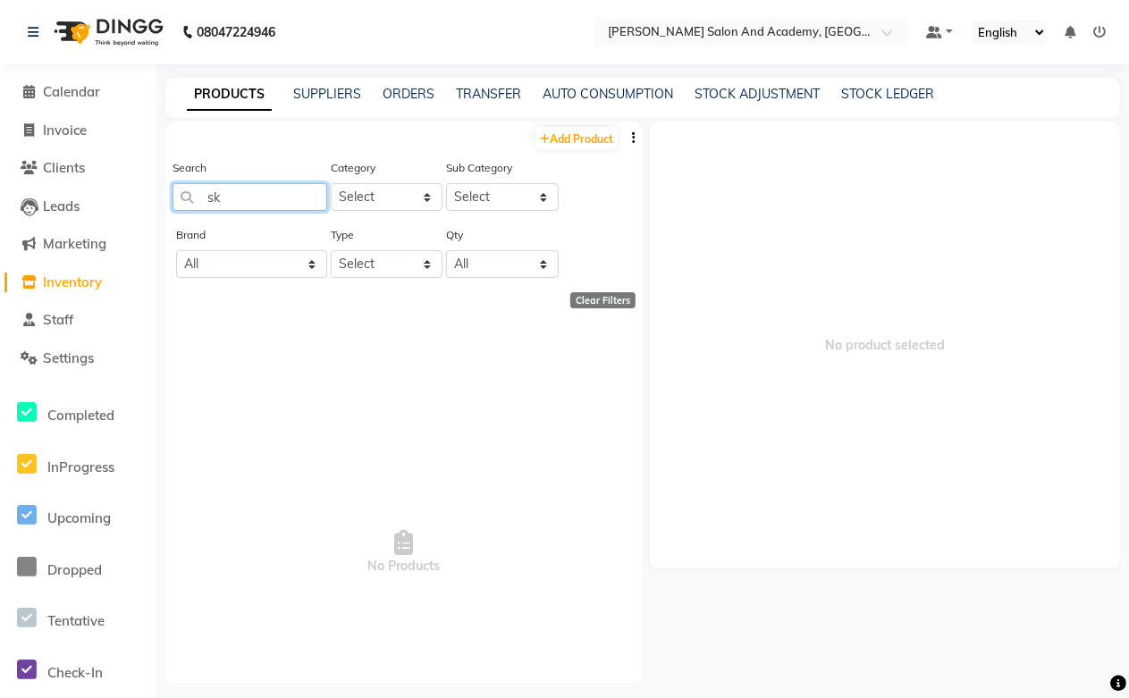
type input "k"
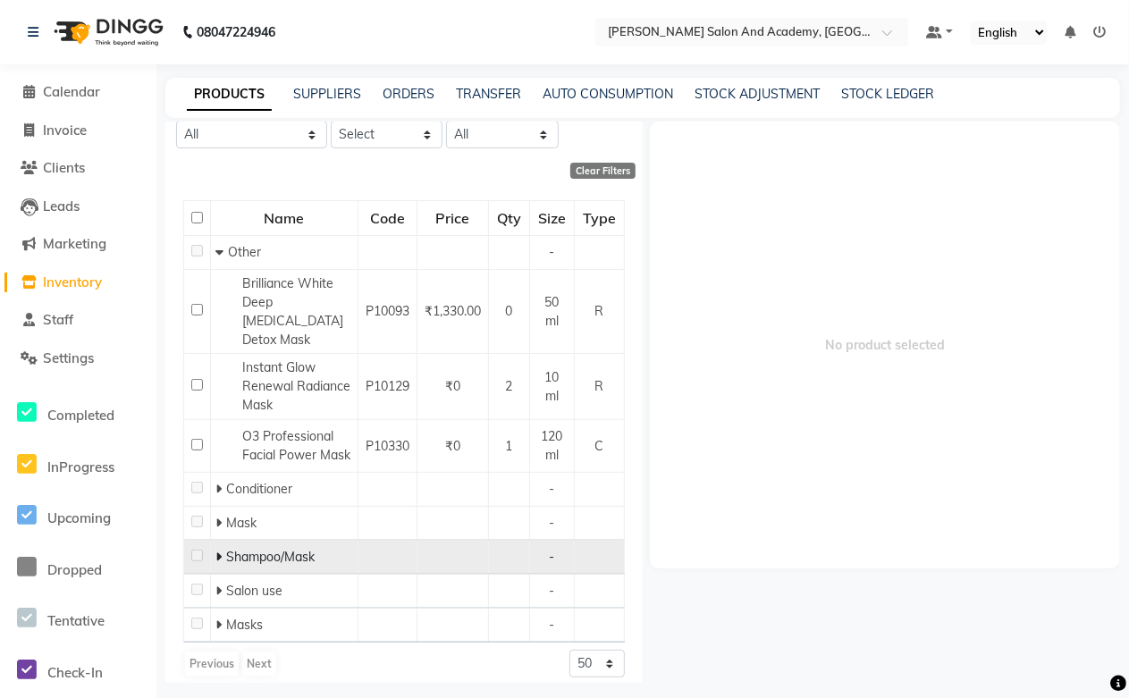
scroll to position [156, 0]
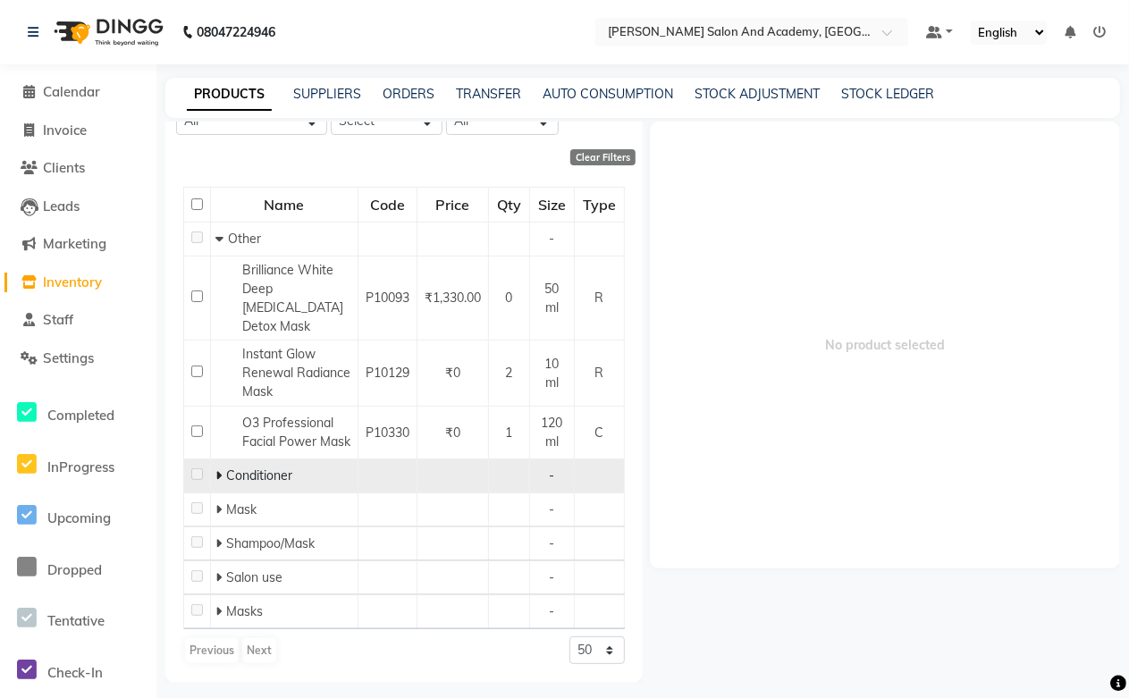
type input "mask"
click at [219, 475] on icon at bounding box center [218, 475] width 6 height 13
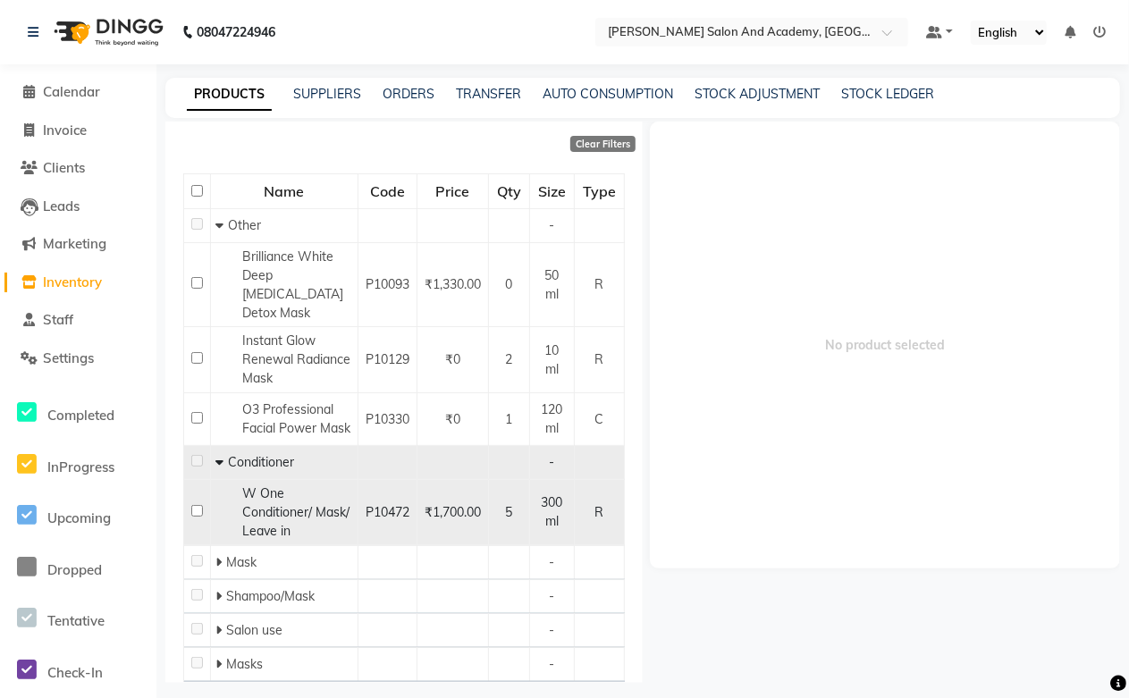
scroll to position [222, 0]
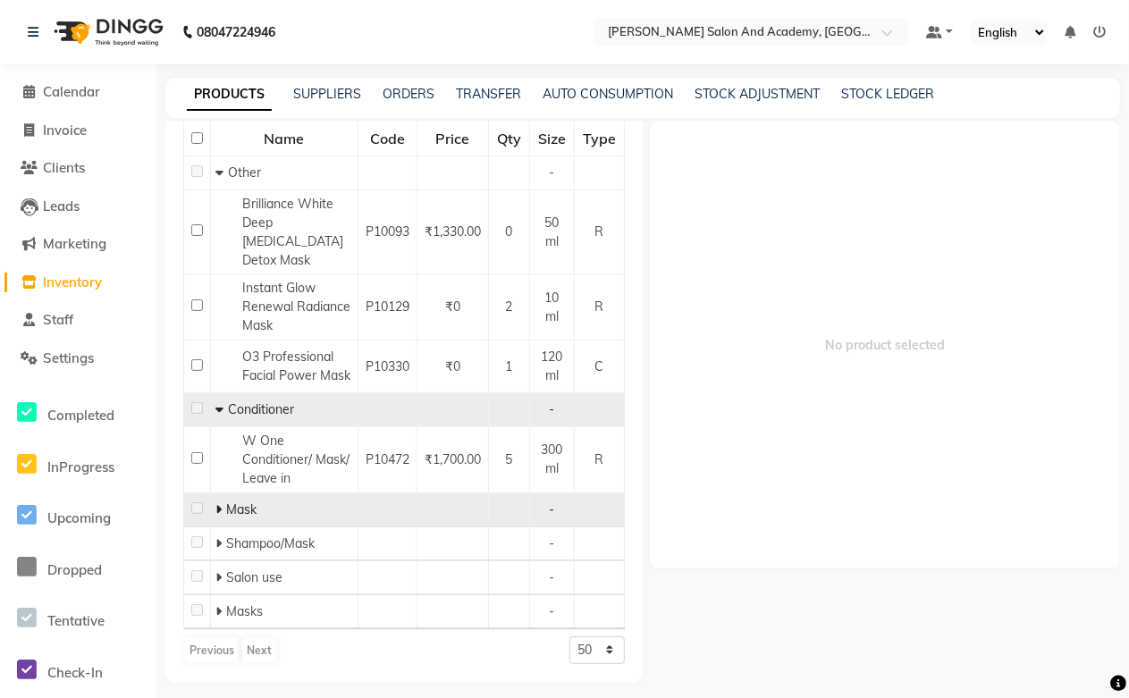
click at [220, 507] on icon at bounding box center [218, 509] width 6 height 13
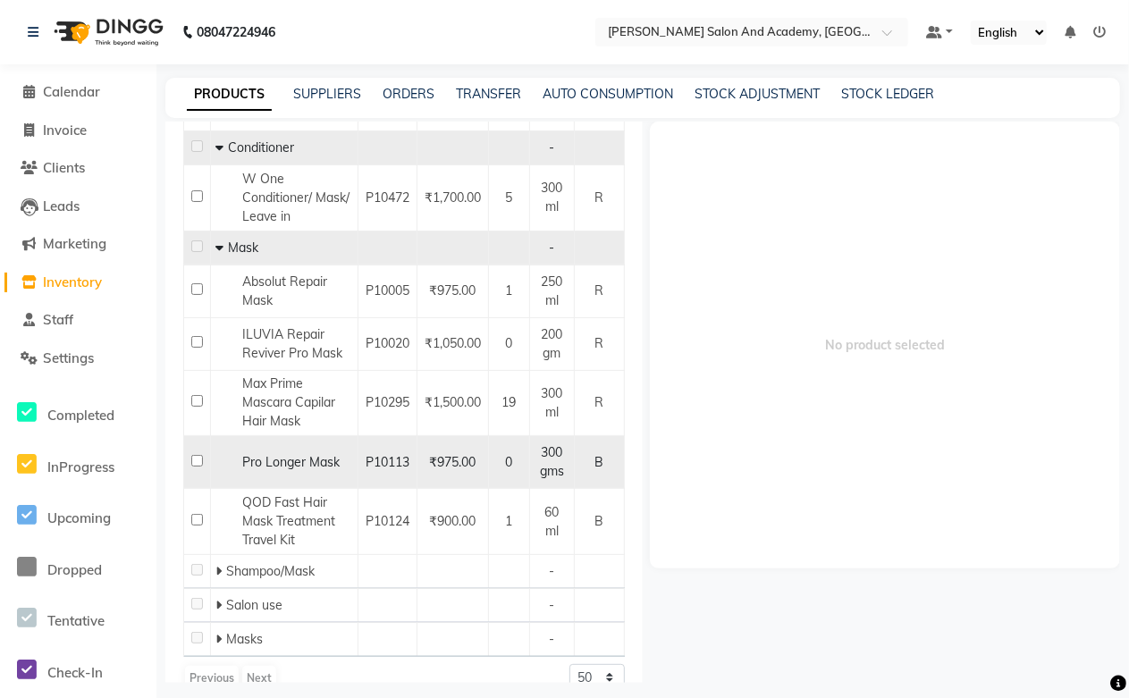
scroll to position [520, 0]
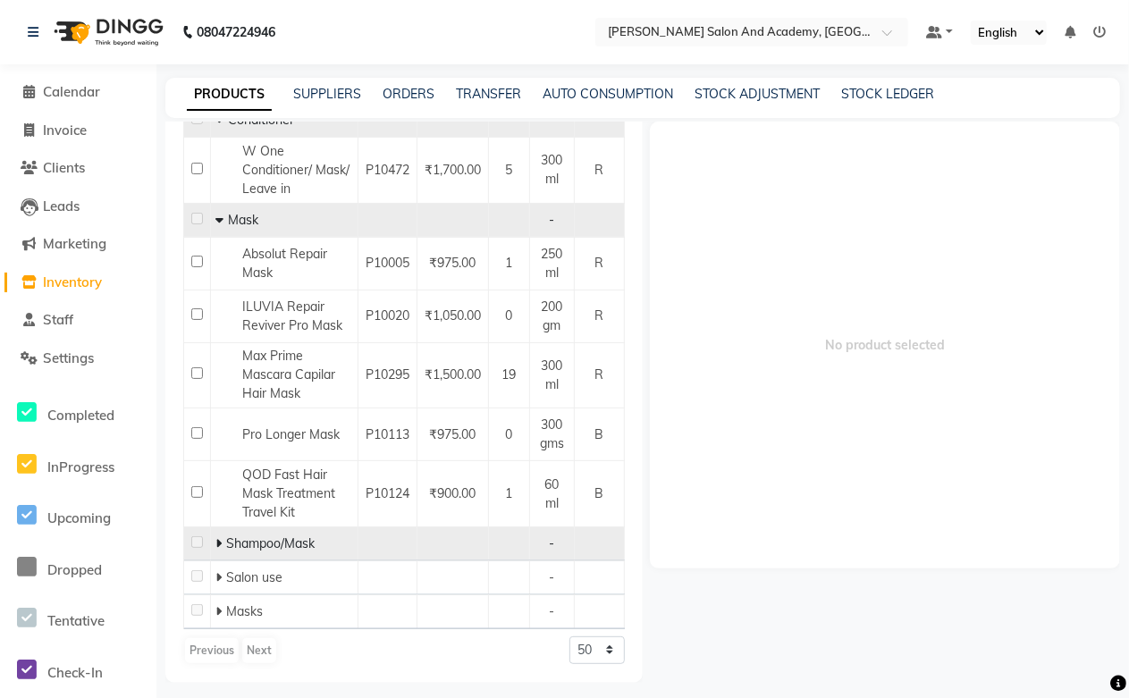
click at [218, 550] on icon at bounding box center [218, 543] width 6 height 13
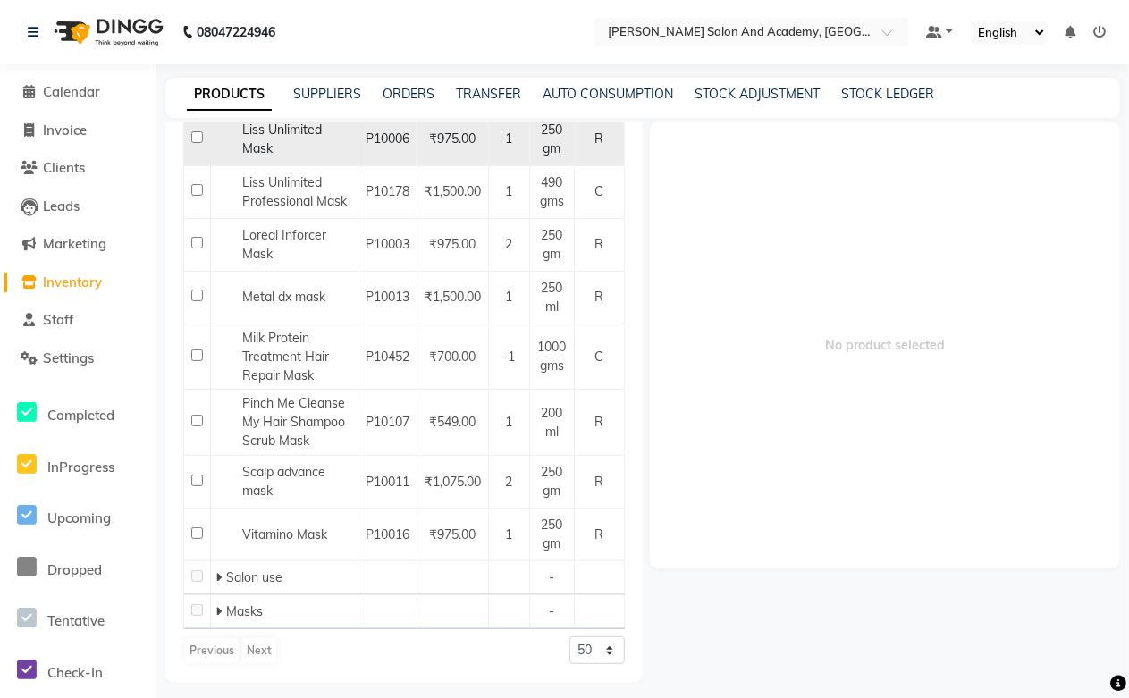
scroll to position [1097, 0]
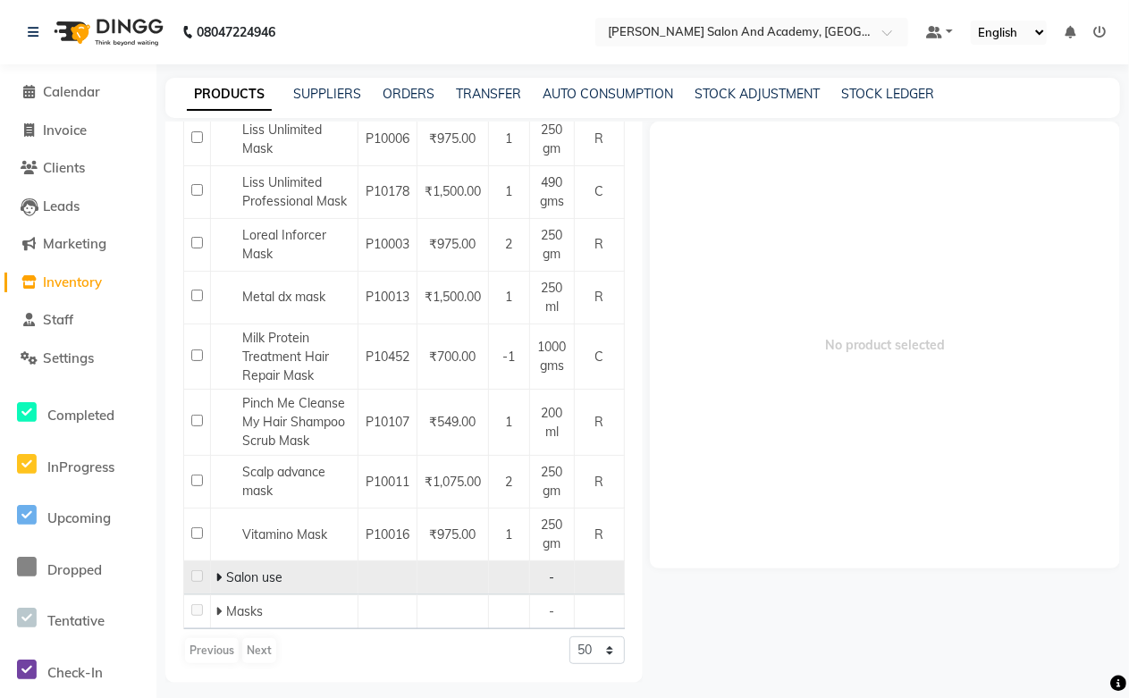
click at [216, 578] on icon at bounding box center [218, 577] width 6 height 13
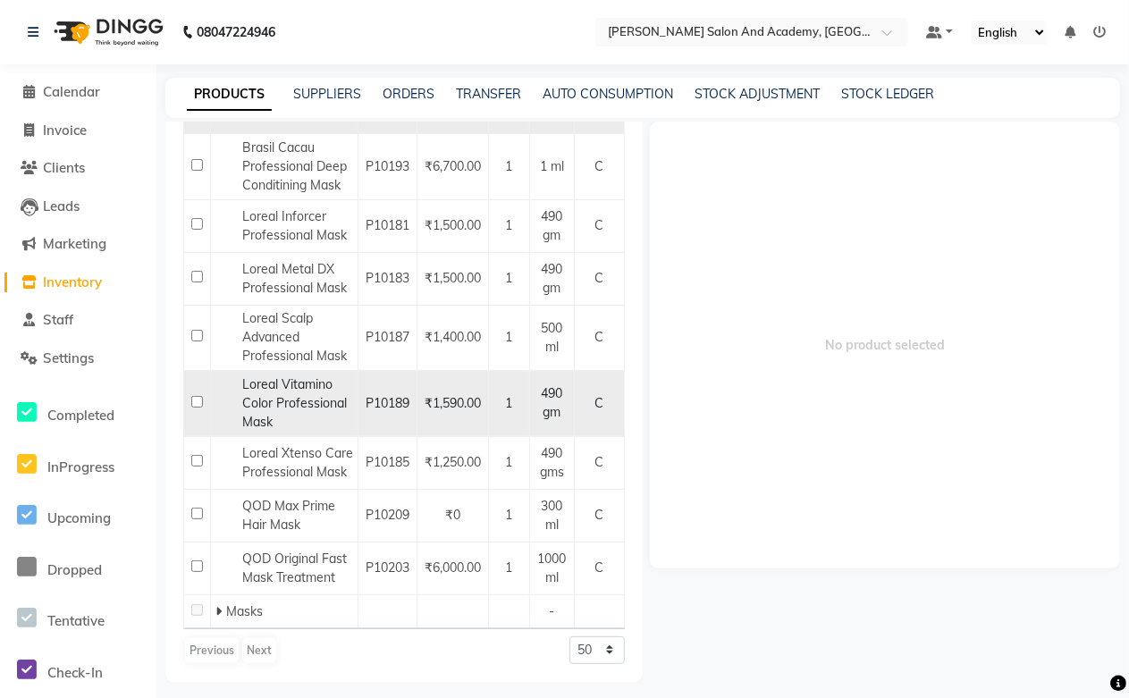
scroll to position [1694, 0]
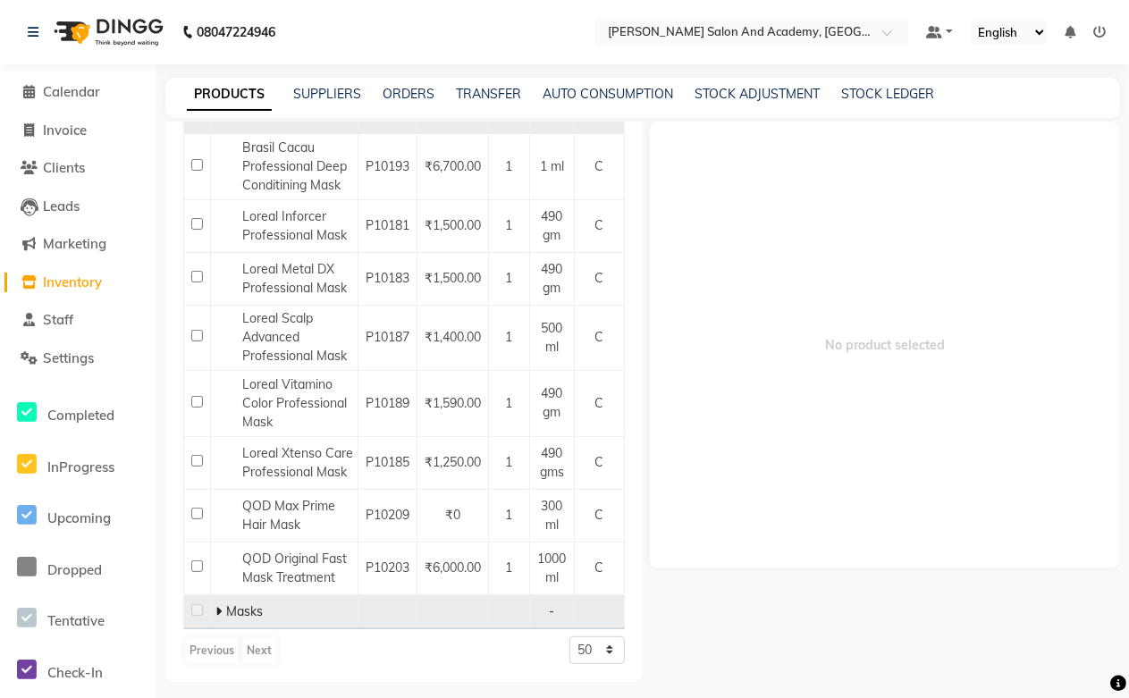
click at [224, 620] on span at bounding box center [220, 612] width 11 height 16
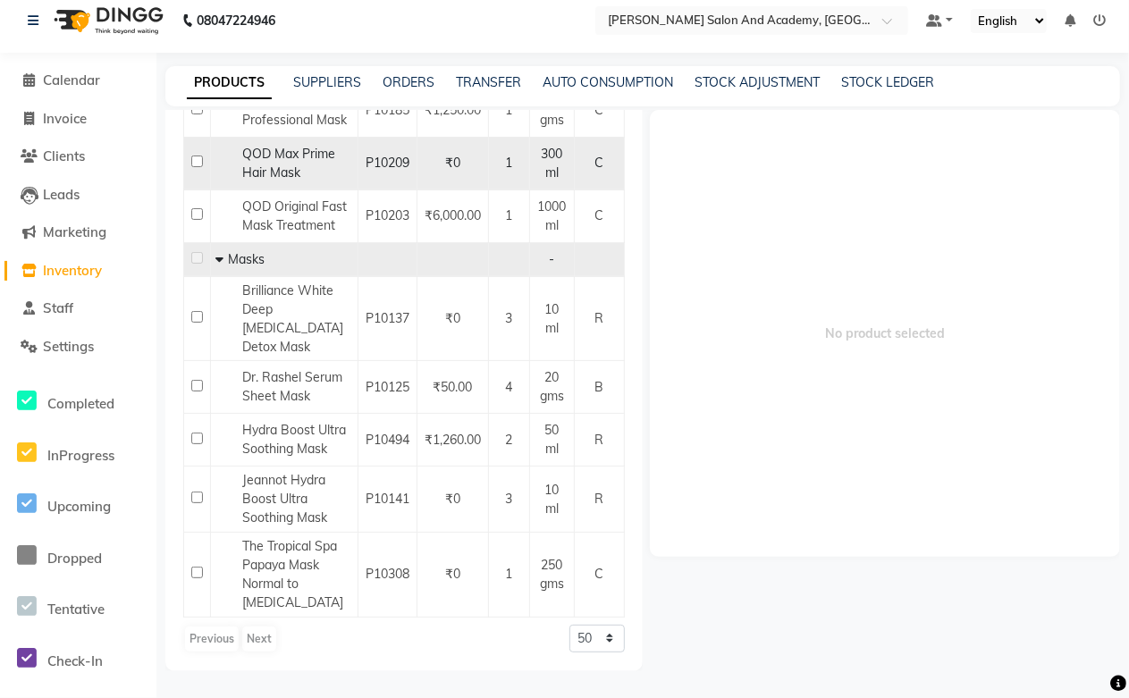
scroll to position [1787, 0]
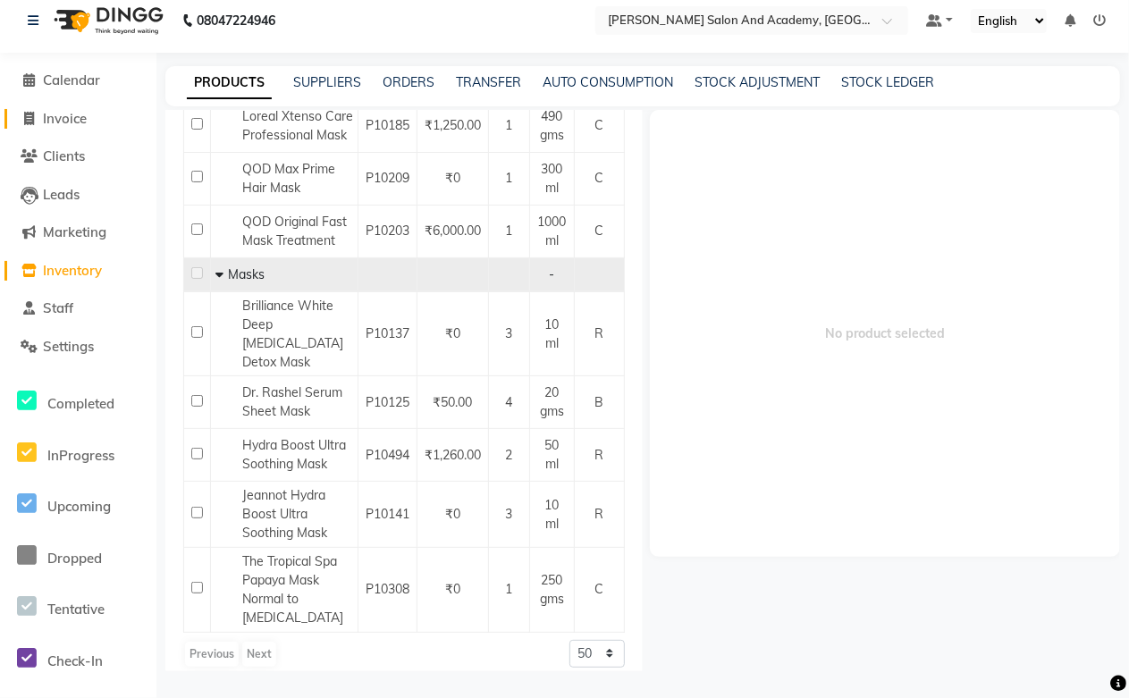
click at [61, 113] on span "Invoice" at bounding box center [65, 118] width 44 height 17
select select "6453"
select select "service"
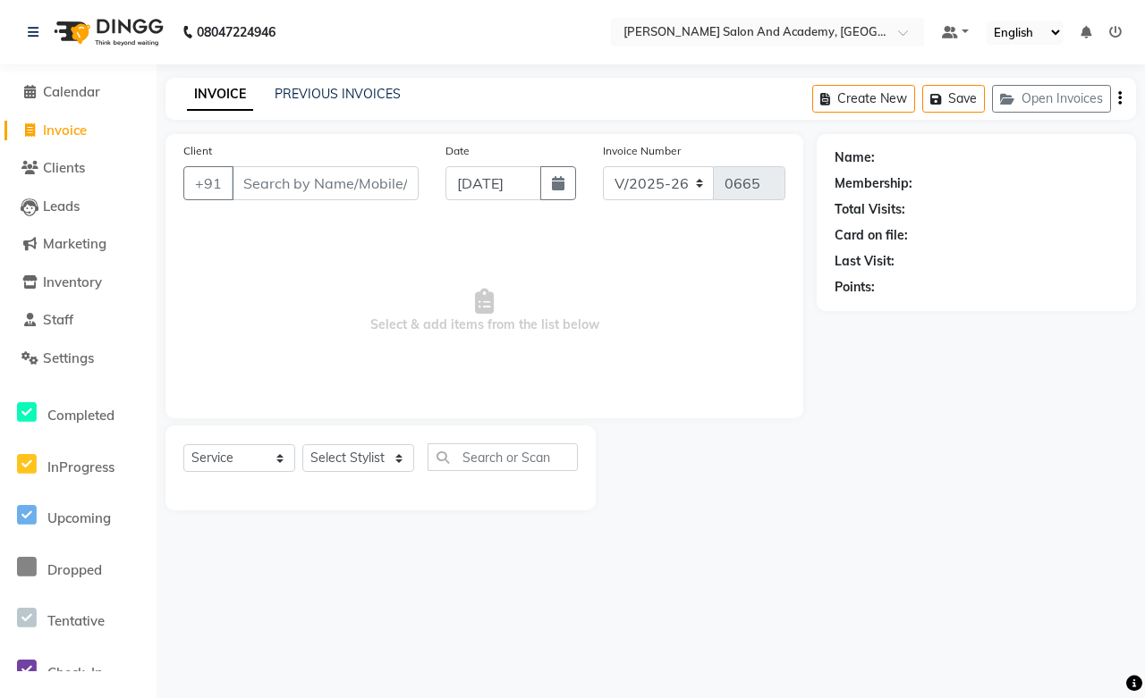
click at [269, 162] on div "Client +91" at bounding box center [301, 177] width 262 height 73
click at [269, 184] on input "Client" at bounding box center [325, 183] width 187 height 34
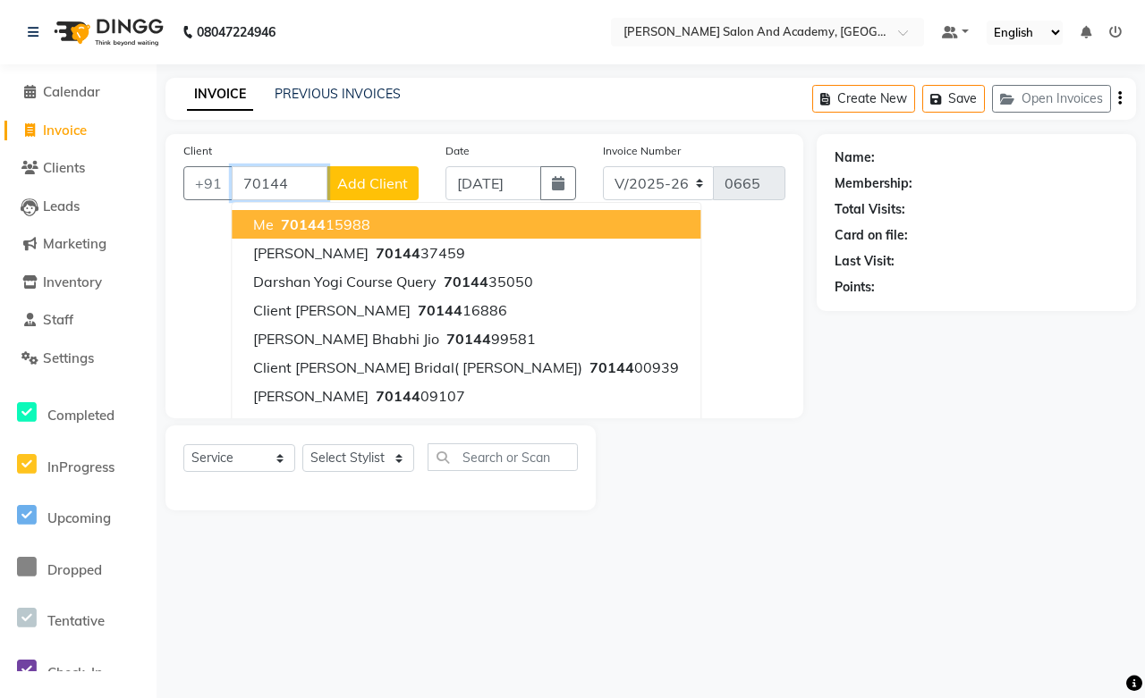
click at [290, 224] on span "70144" at bounding box center [303, 224] width 45 height 18
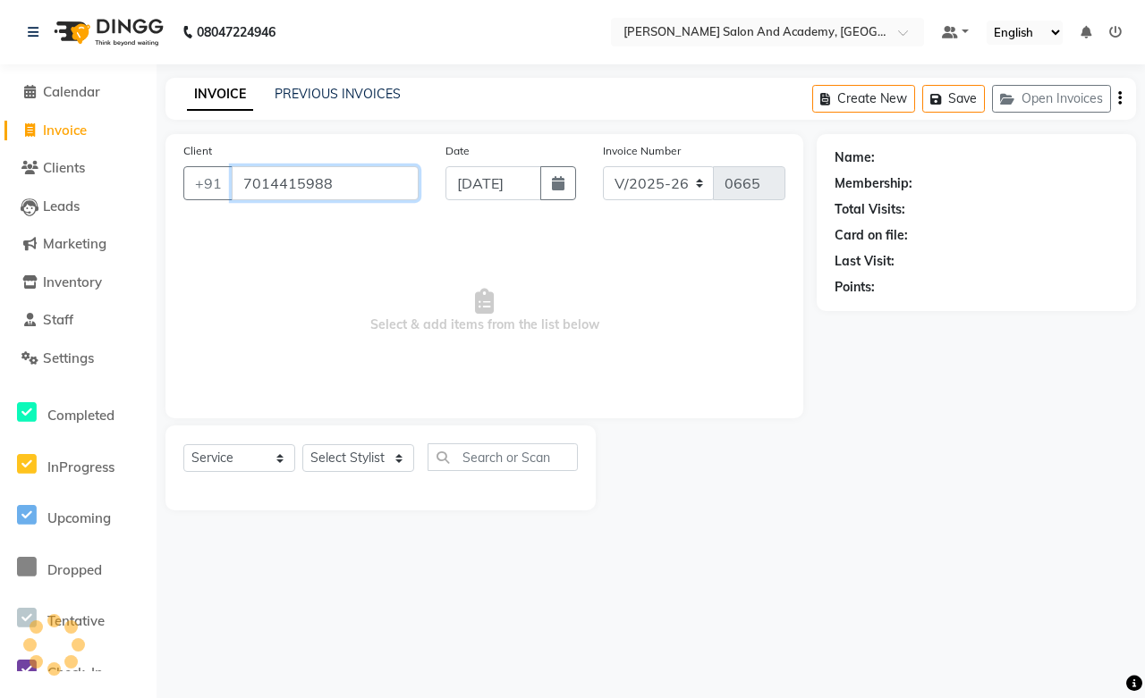
type input "7014415988"
select select "1: Object"
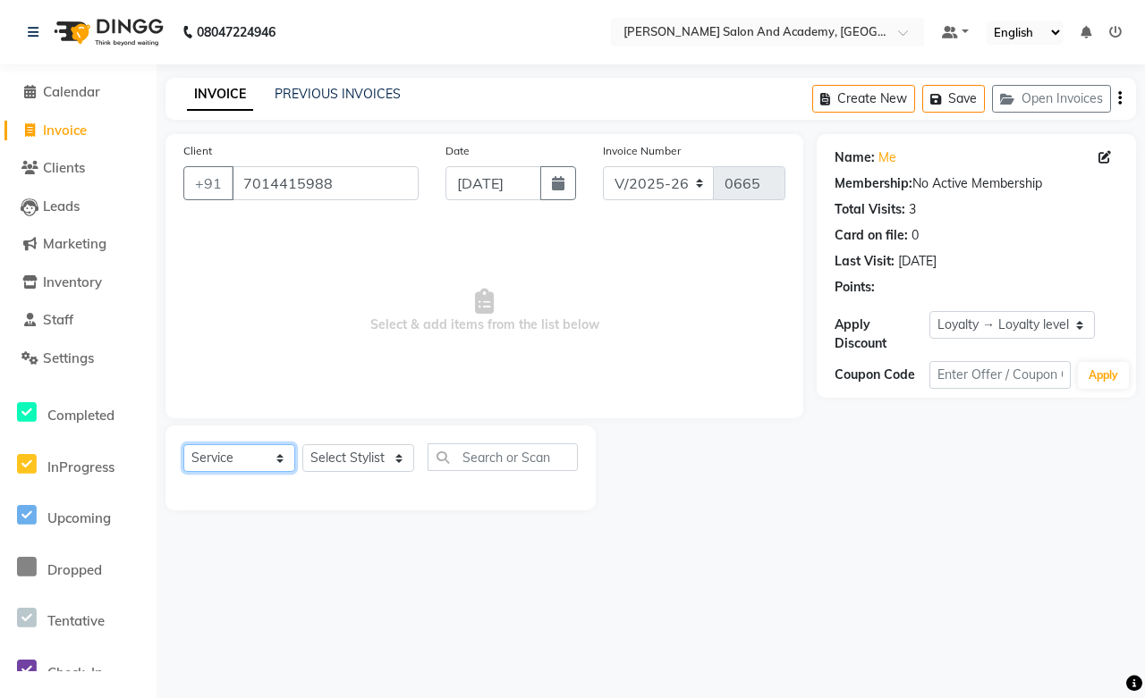
click at [247, 458] on select "Select Service Product Membership Package Voucher Prepaid Gift Card" at bounding box center [239, 458] width 112 height 28
select select "product"
click at [183, 445] on select "Select Service Product Membership Package Voucher Prepaid Gift Card" at bounding box center [239, 458] width 112 height 28
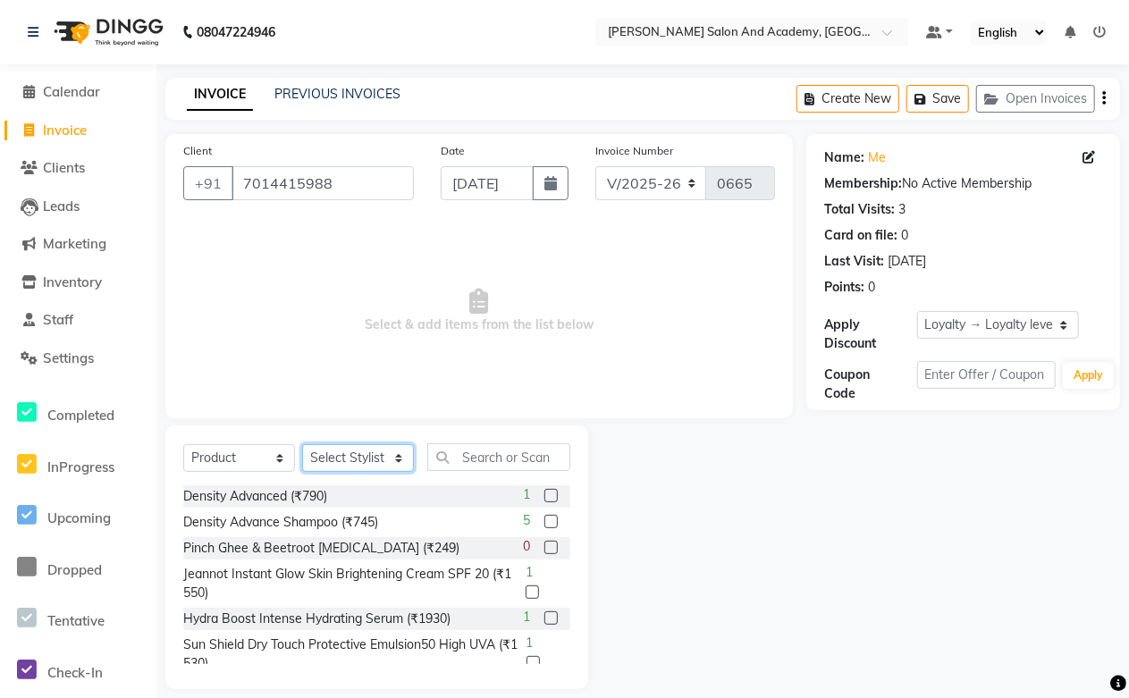
click at [356, 460] on select "Select Stylist Abdul Shoaib Aksha Khan Anisha Ray Archika Jain Arti Singh Azzu …" at bounding box center [358, 458] width 112 height 28
select select "66543"
click at [302, 445] on select "Select Stylist Abdul Shoaib Aksha Khan Anisha Ray Archika Jain Arti Singh Azzu …" at bounding box center [358, 458] width 112 height 28
click at [485, 456] on input "text" at bounding box center [498, 457] width 143 height 28
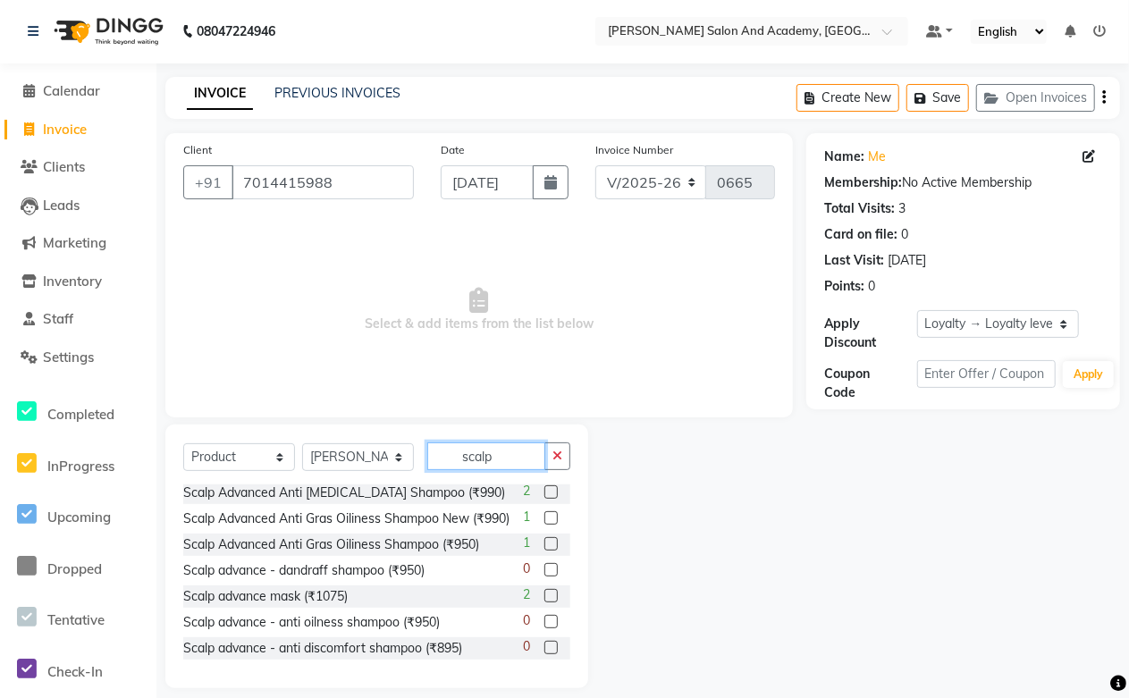
scroll to position [18, 0]
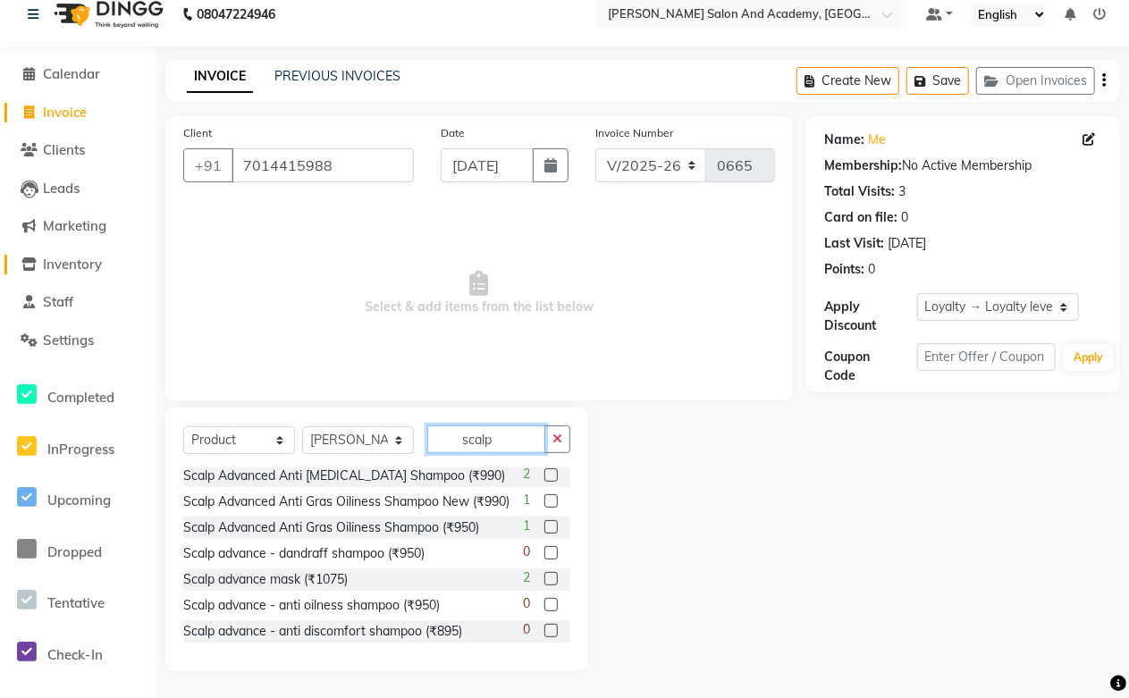
type input "scalp"
click at [55, 257] on span "Inventory" at bounding box center [72, 264] width 59 height 17
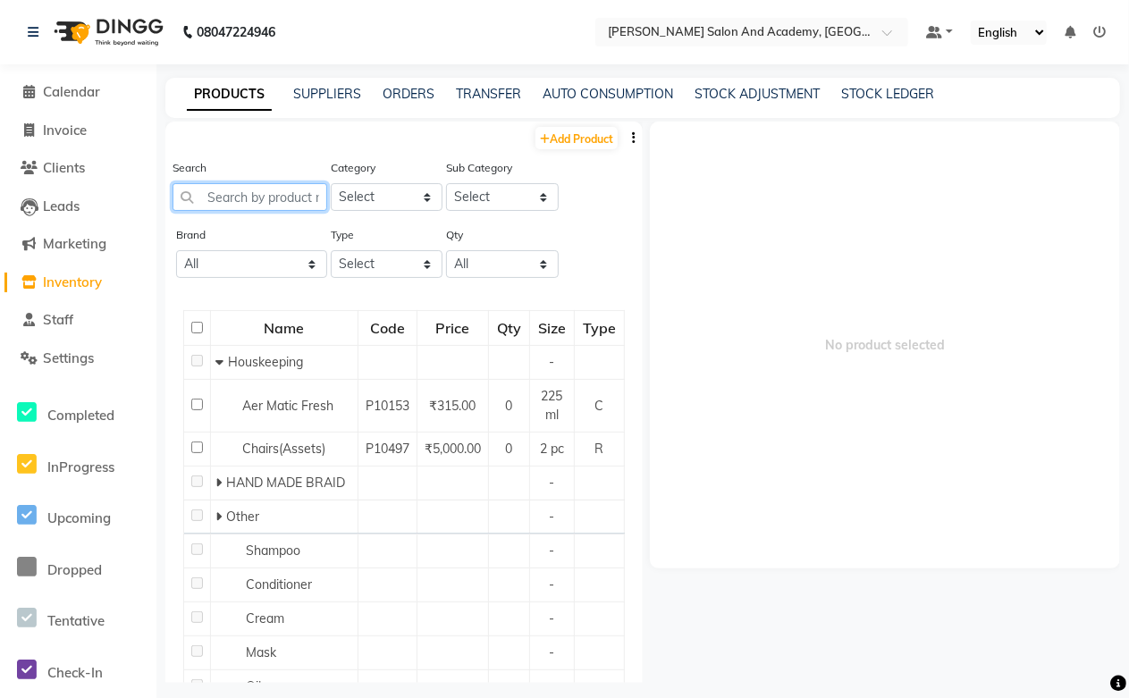
click at [262, 206] on input "text" at bounding box center [250, 197] width 155 height 28
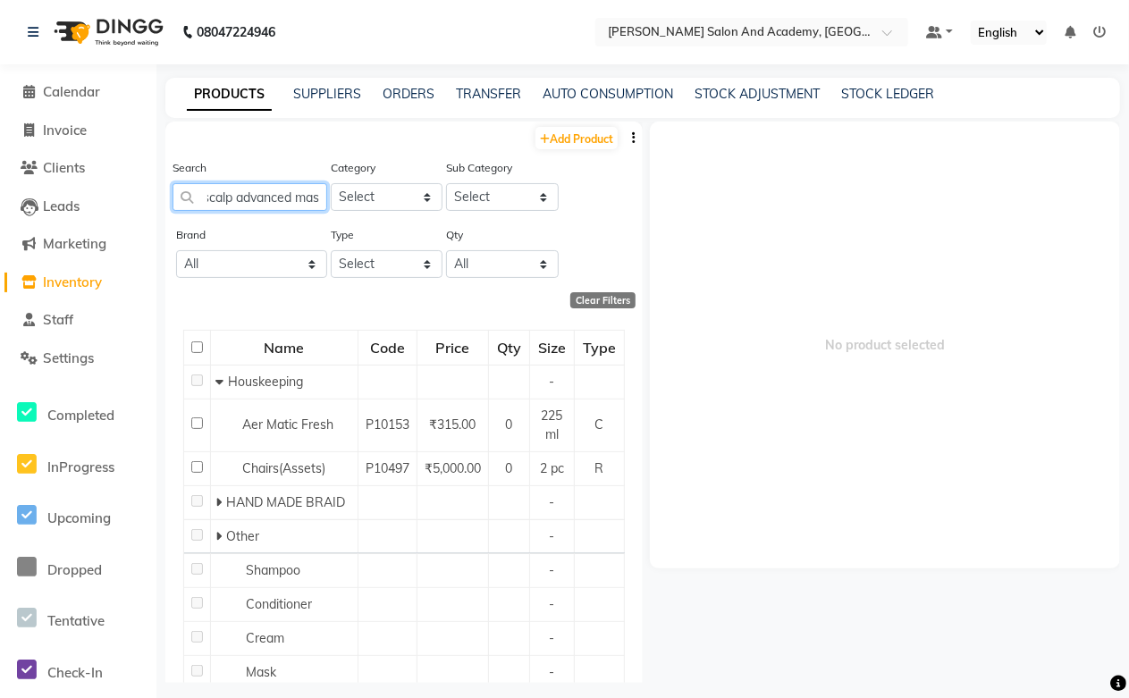
type input "scalp advanced mask"
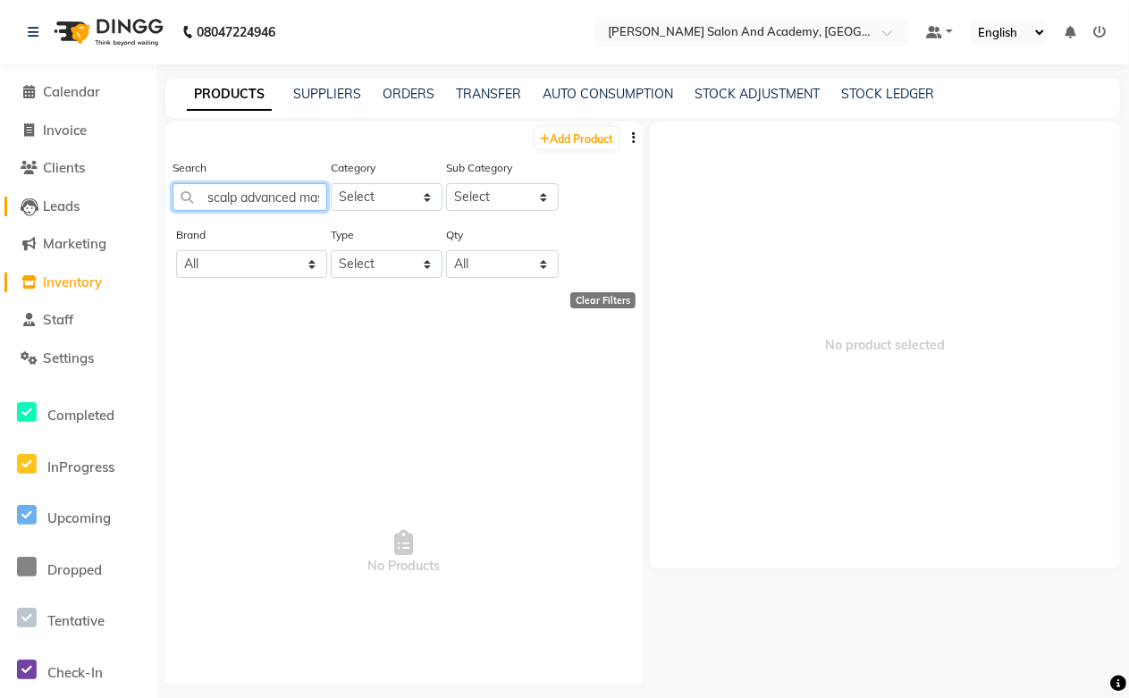
drag, startPoint x: 317, startPoint y: 197, endPoint x: 118, endPoint y: 211, distance: 199.9
click at [118, 211] on app-home "08047224946 Select Location × Manisha Tushar Salon And Academy, Dadabari Defaul…" at bounding box center [564, 355] width 1129 height 710
click at [708, 105] on div "PRODUCTS SUPPLIERS ORDERS TRANSFER AUTO CONSUMPTION STOCK ADJUSTMENT STOCK LEDG…" at bounding box center [642, 98] width 955 height 40
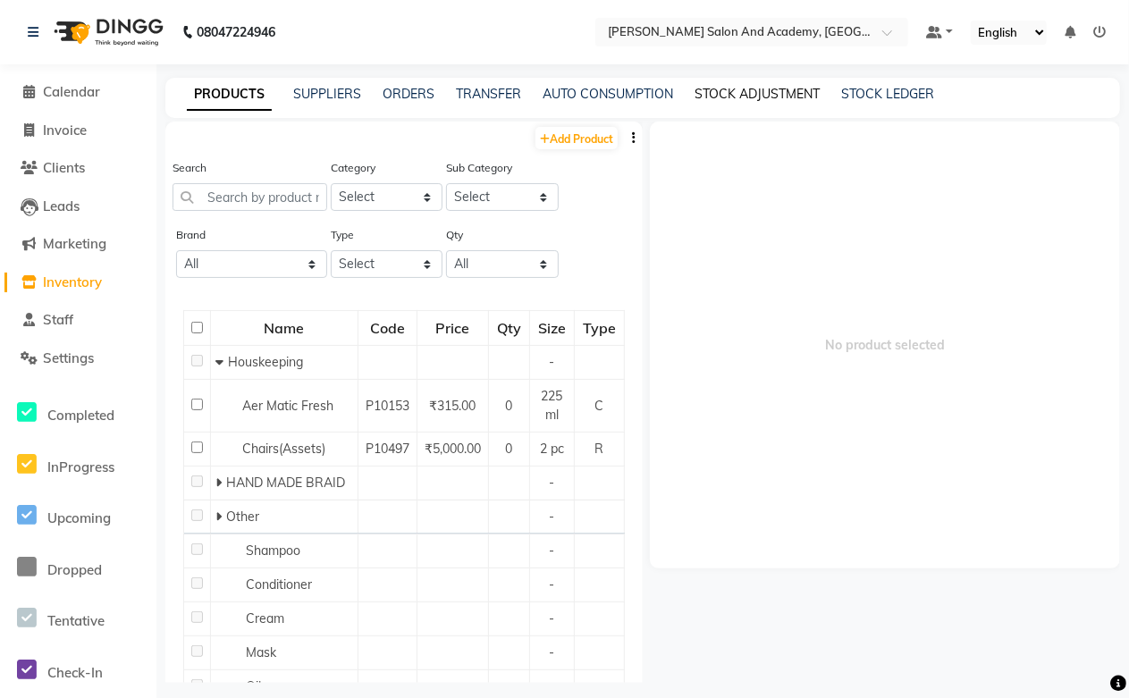
click at [711, 95] on link "STOCK ADJUSTMENT" at bounding box center [757, 94] width 125 height 16
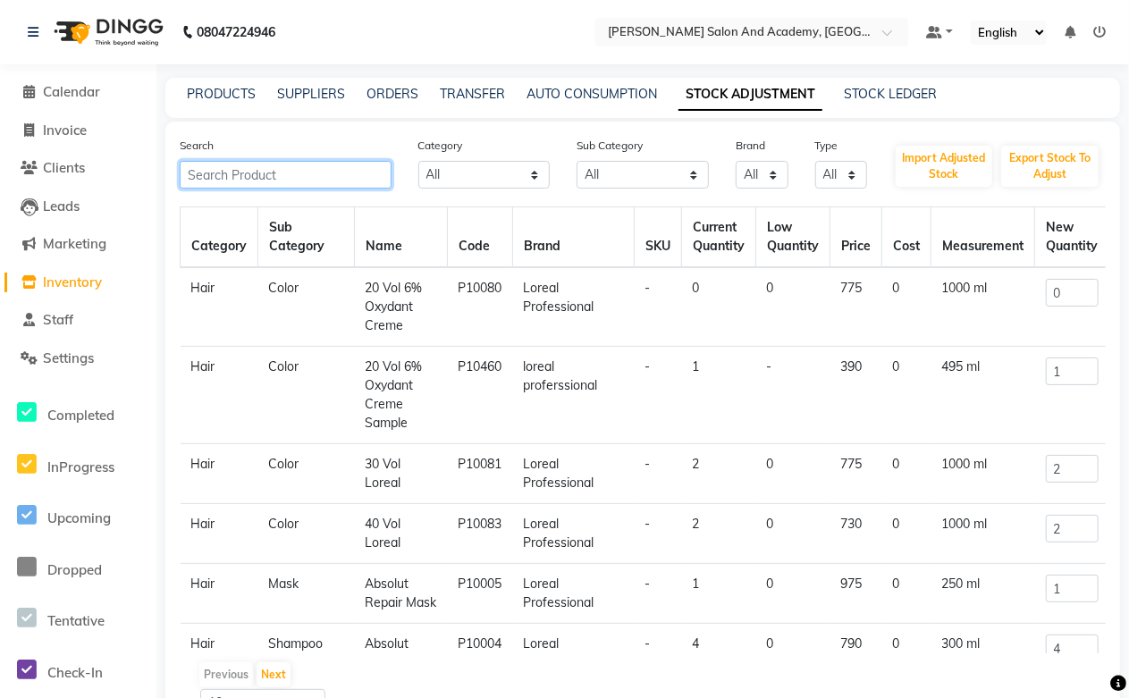
paste input "scalp advanced mask"
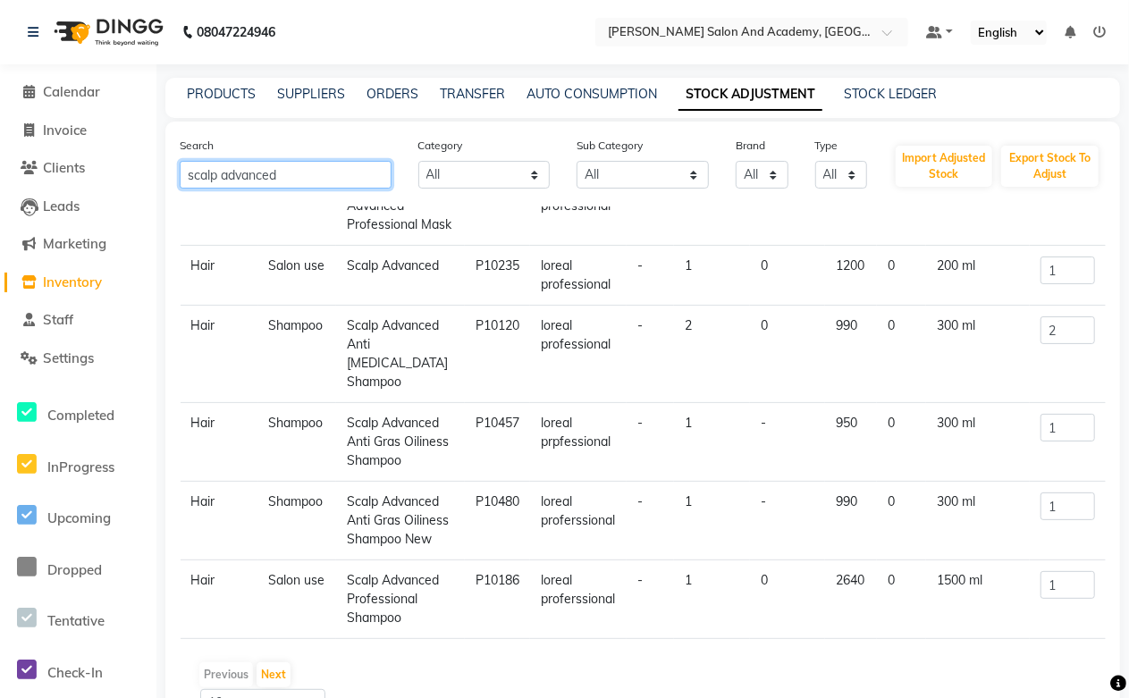
scroll to position [232, 0]
type input "scalp advanced"
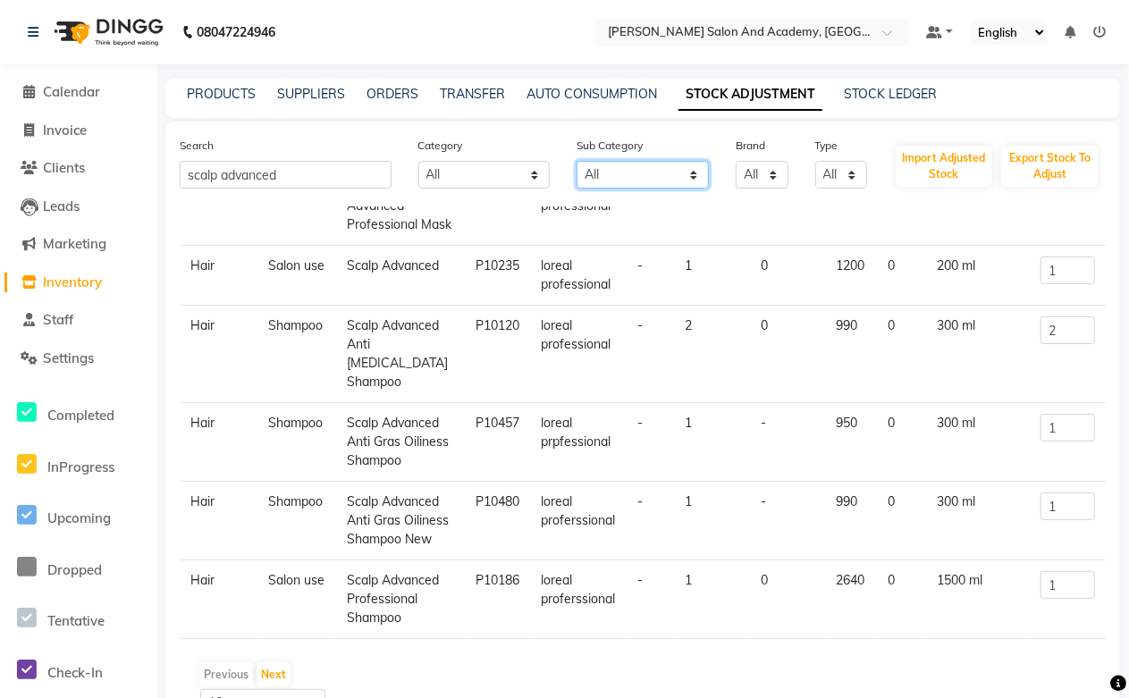
click at [615, 175] on select "All Shampoo Houskeeping Cleanser Conditioner Facial Moisturiser Cream Mask Seru…" at bounding box center [643, 175] width 132 height 28
select select "1063801104"
click at [577, 161] on select "All Shampoo Houskeeping Cleanser Conditioner Facial Moisturiser Cream Mask Seru…" at bounding box center [643, 175] width 132 height 28
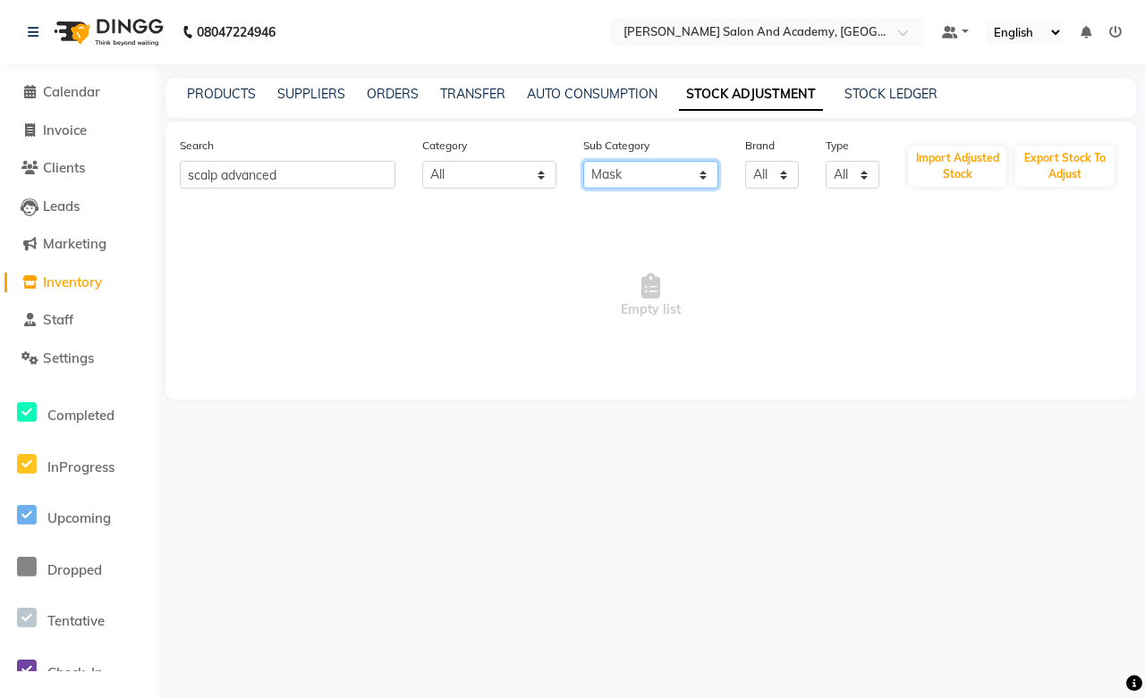
click at [684, 171] on select "All Shampoo Houskeeping Cleanser Conditioner Facial Moisturiser Cream Mask Seru…" at bounding box center [650, 175] width 135 height 28
select select
click at [583, 161] on select "All Shampoo Houskeeping Cleanser Conditioner Facial Moisturiser Cream Mask Seru…" at bounding box center [650, 175] width 135 height 28
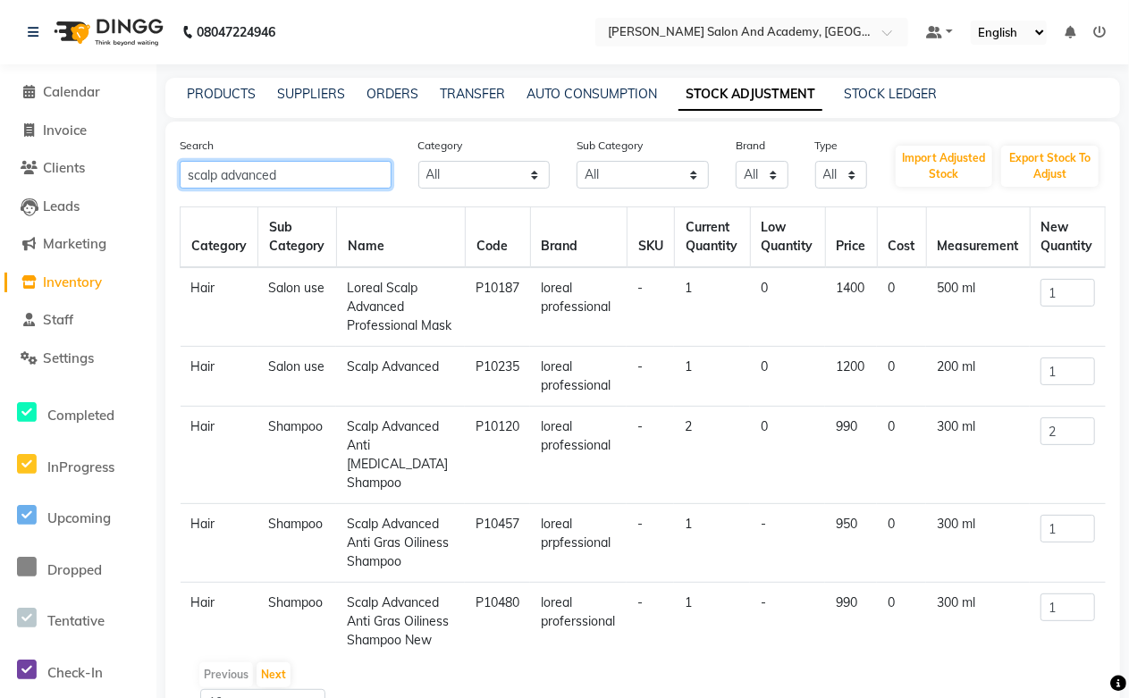
drag, startPoint x: 327, startPoint y: 173, endPoint x: 13, endPoint y: 183, distance: 314.9
click at [13, 183] on app-home "08047224946 Select Location × Manisha Tushar Salon And Academy, Dadabari Defaul…" at bounding box center [564, 399] width 1129 height 799
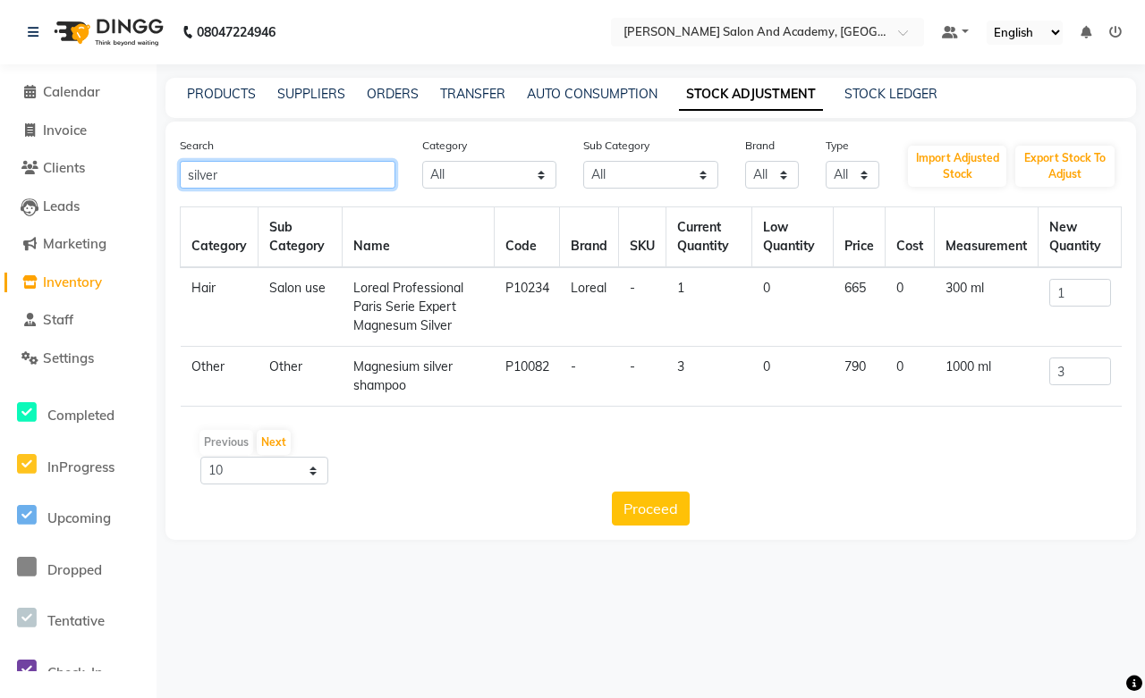
type input "silver"
drag, startPoint x: 354, startPoint y: 290, endPoint x: 454, endPoint y: 328, distance: 107.3
click at [454, 328] on td "Loreal Professional Paris Serie Expert Magnesum Silver" at bounding box center [418, 307] width 152 height 80
copy td "Loreal Professional Paris Serie Expert Magnesum Silver"
click at [237, 98] on link "PRODUCTS" at bounding box center [221, 94] width 69 height 16
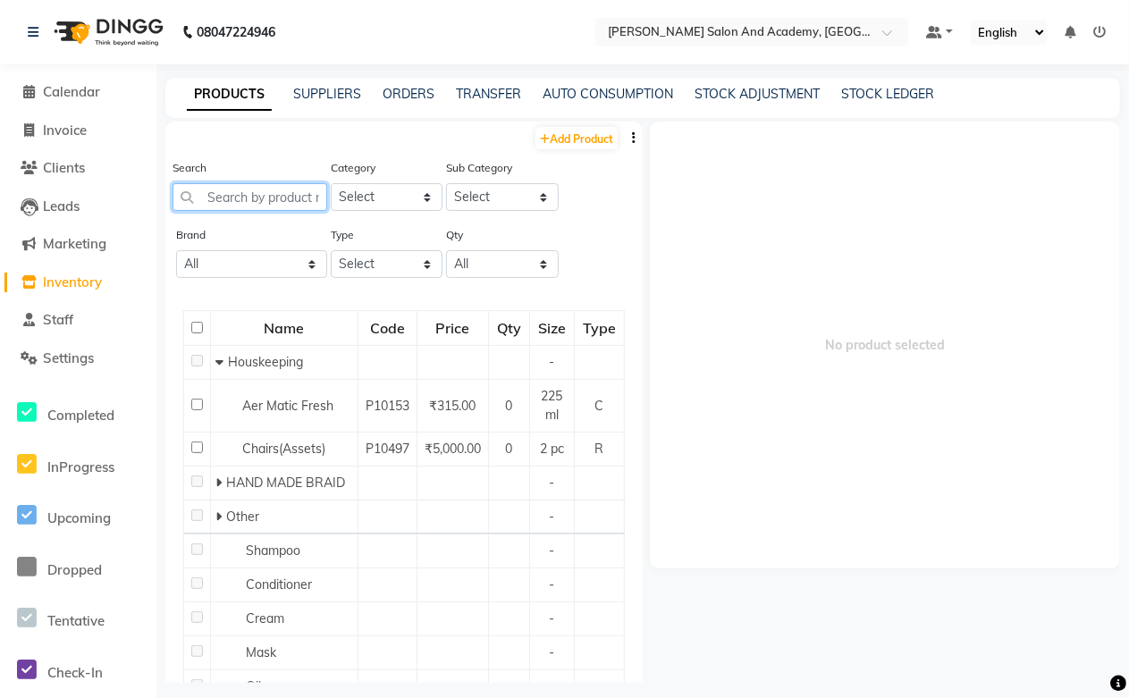
drag, startPoint x: 237, startPoint y: 180, endPoint x: 230, endPoint y: 191, distance: 13.6
paste input "Loreal Professional Paris Serie Expert Magnesum Silver"
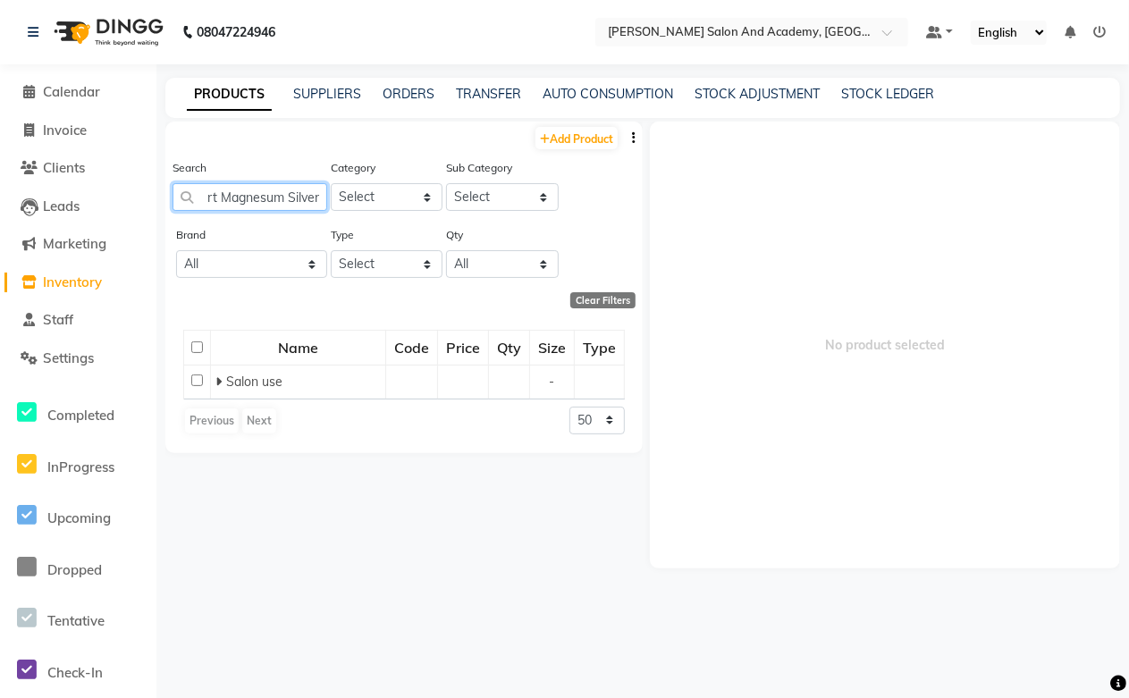
scroll to position [0, 207]
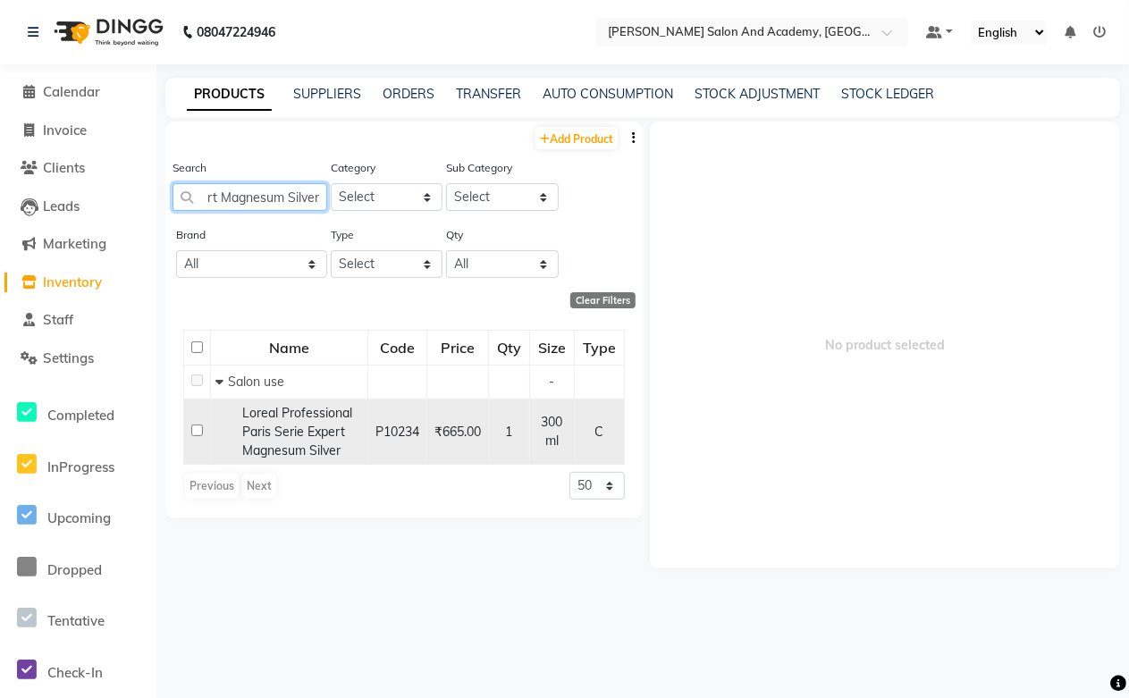
type input "Loreal Professional Paris Serie Expert Magnesum Silver"
click at [281, 435] on span "Loreal Professional Paris Serie Expert Magnesum Silver" at bounding box center [297, 432] width 110 height 54
select select
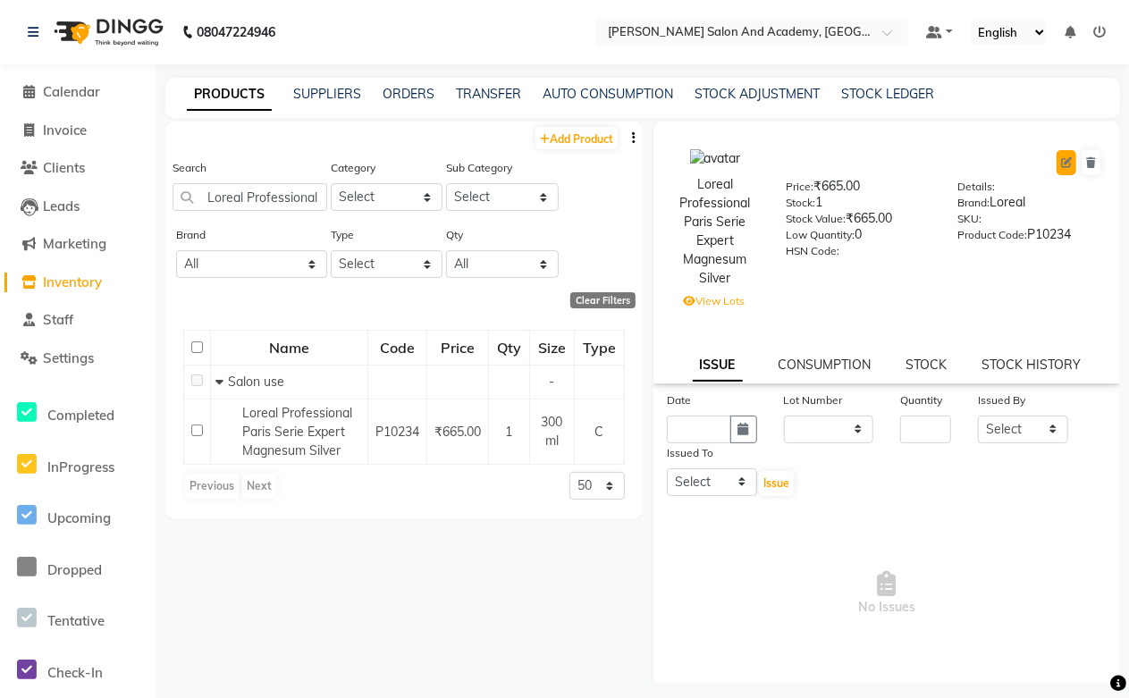
click at [1061, 166] on icon at bounding box center [1066, 162] width 11 height 11
select select "C"
select select "1063801100"
select select "true"
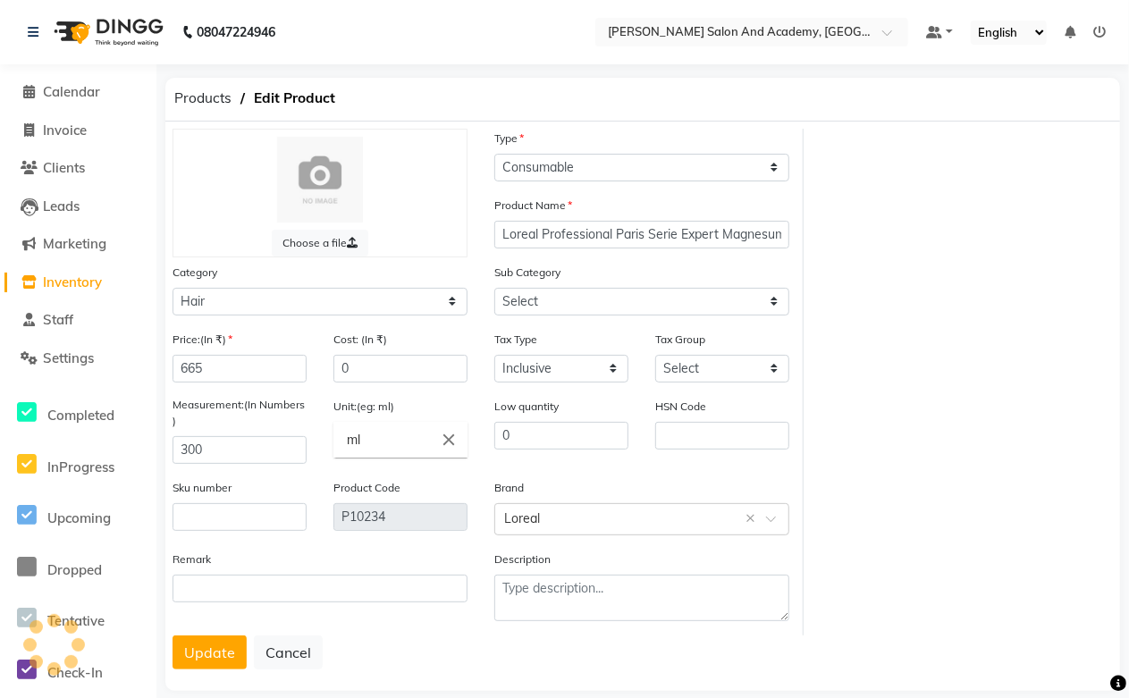
select select "1063801115"
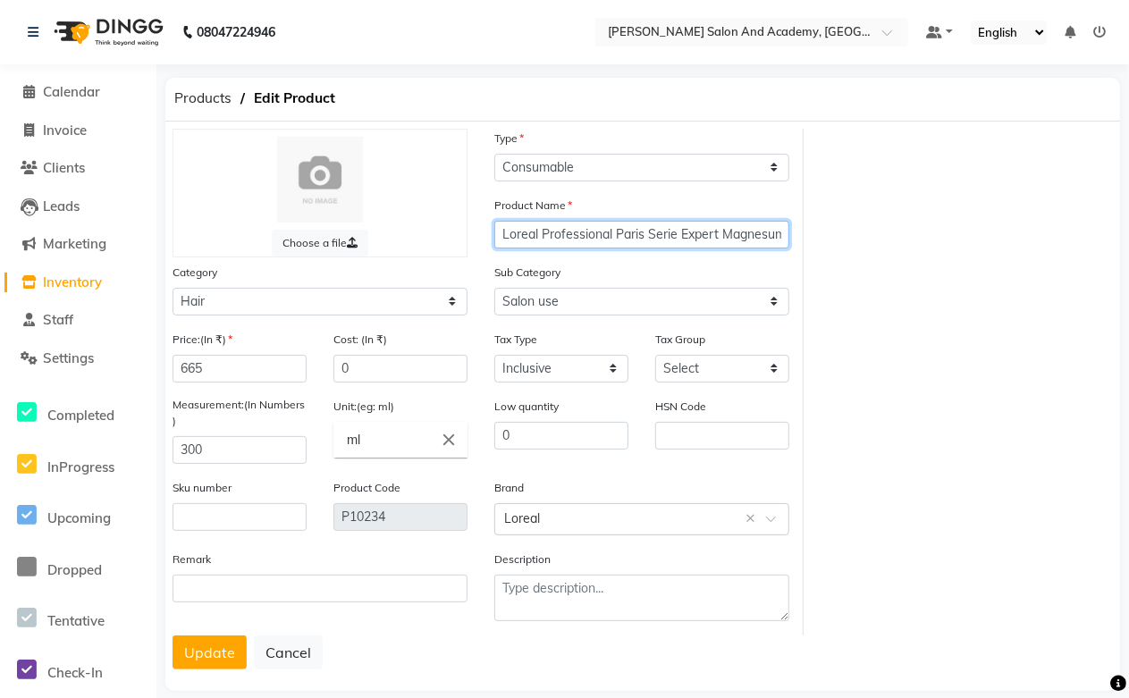
drag, startPoint x: 615, startPoint y: 232, endPoint x: 433, endPoint y: 226, distance: 182.5
click at [433, 226] on div "Choose a file Type Select Type Both Retail Consumable Product Name Loreal Profe…" at bounding box center [481, 382] width 645 height 507
type input "Paris Serie Expert Magnesum Silver"
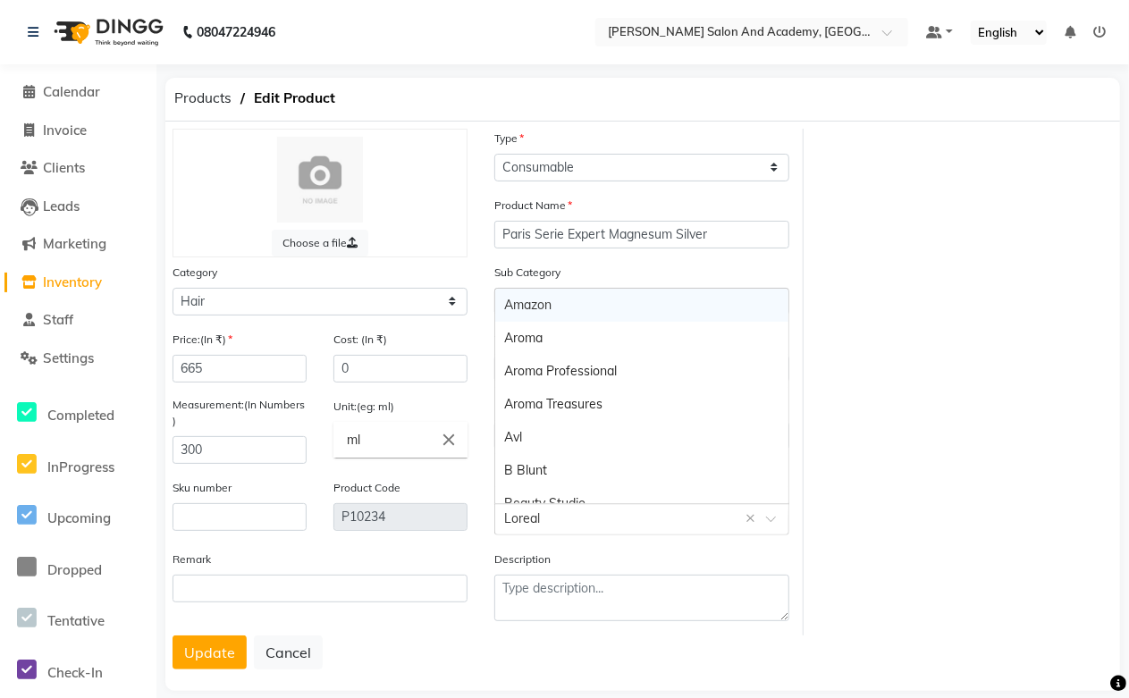
click at [557, 516] on input "text" at bounding box center [624, 518] width 240 height 19
paste input "Loreal Professional"
type input "Loreal Professional"
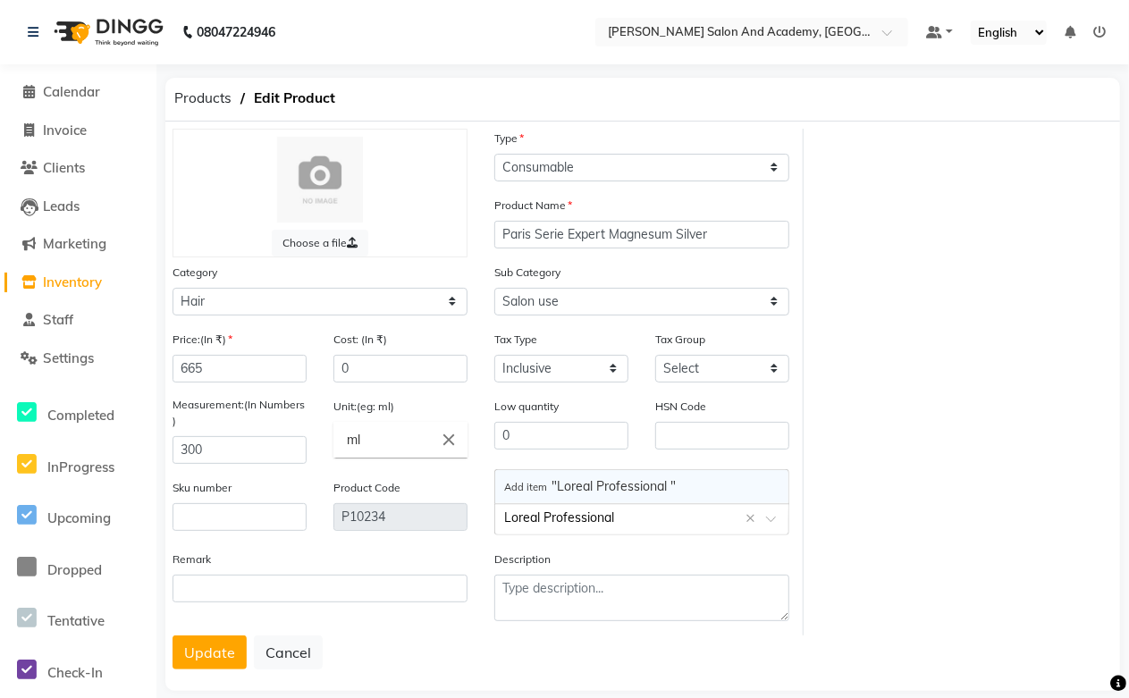
click at [610, 487] on span "Add item "Loreal Professional "" at bounding box center [590, 486] width 172 height 16
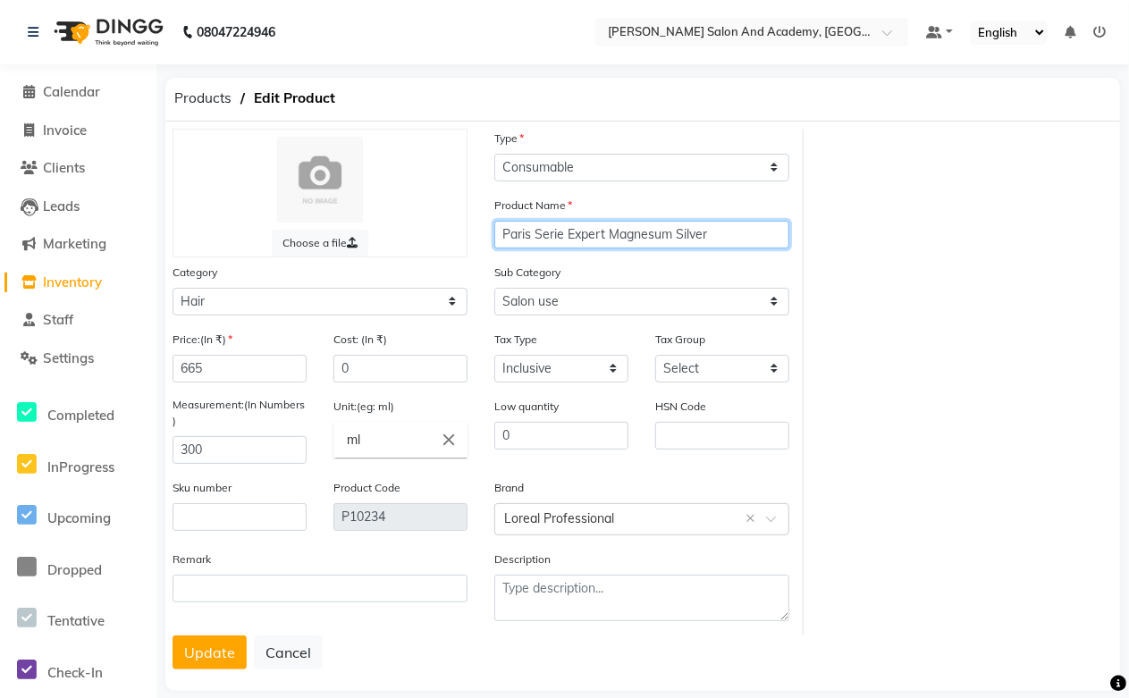
click at [502, 233] on input "Paris Serie Expert Magnesum Silver" at bounding box center [641, 235] width 295 height 28
drag, startPoint x: 536, startPoint y: 232, endPoint x: 408, endPoint y: 227, distance: 128.9
click at [408, 227] on div "Choose a file Type Select Type Both Retail Consumable Product Name Paris Serie …" at bounding box center [481, 382] width 645 height 507
type input "Serie Expert Magnesum Silver"
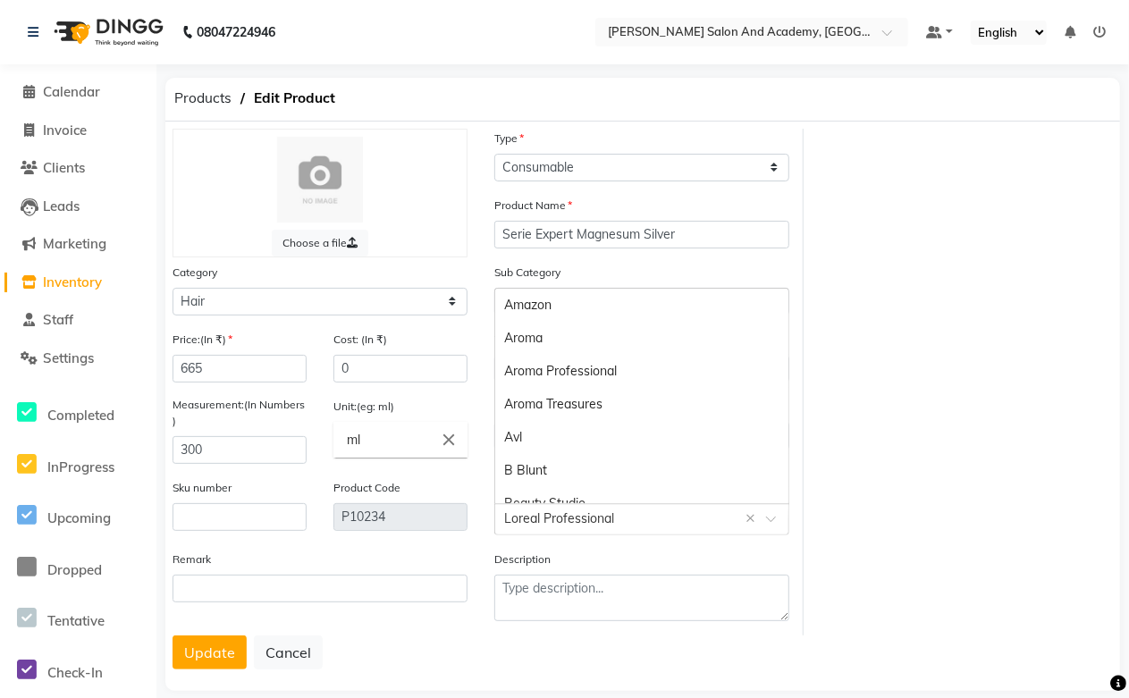
click at [623, 520] on input "text" at bounding box center [624, 518] width 240 height 19
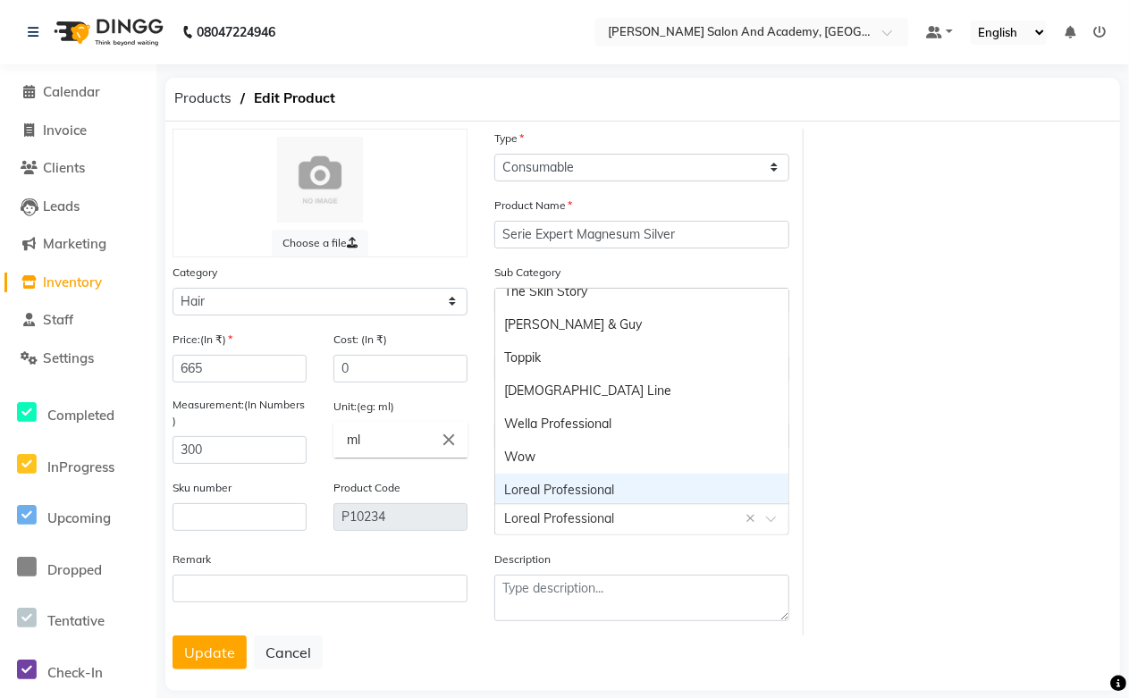
paste input "Paris"
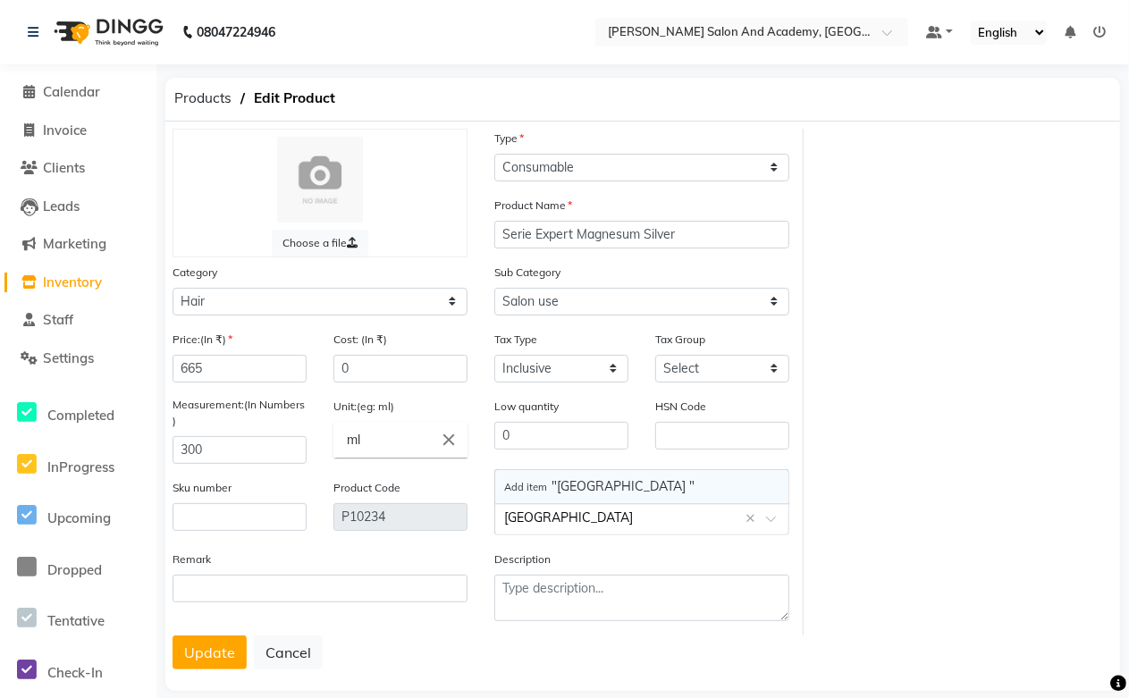
scroll to position [0, 0]
type input "P"
type input "Loreal Professional Paris Serie Expert"
click at [623, 489] on span "Add item "Loreal Professional Paris Serie Expert"" at bounding box center [641, 486] width 275 height 16
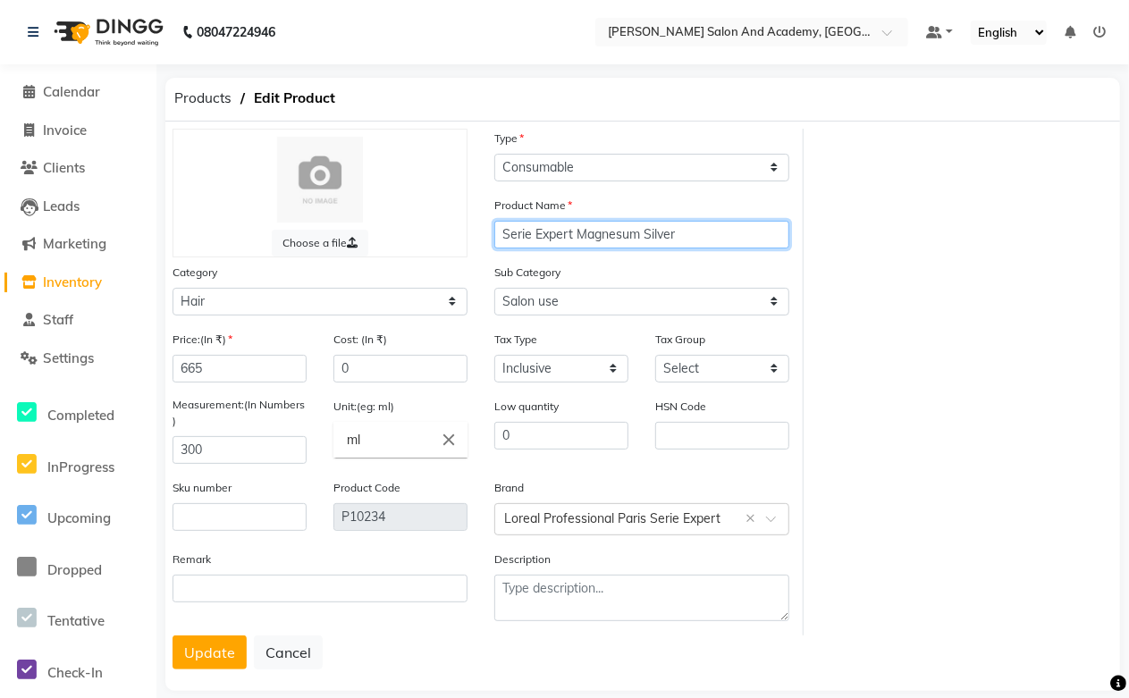
click at [577, 232] on input "Serie Expert Magnesum Silver" at bounding box center [641, 235] width 295 height 28
type input "Magnesum Silver"
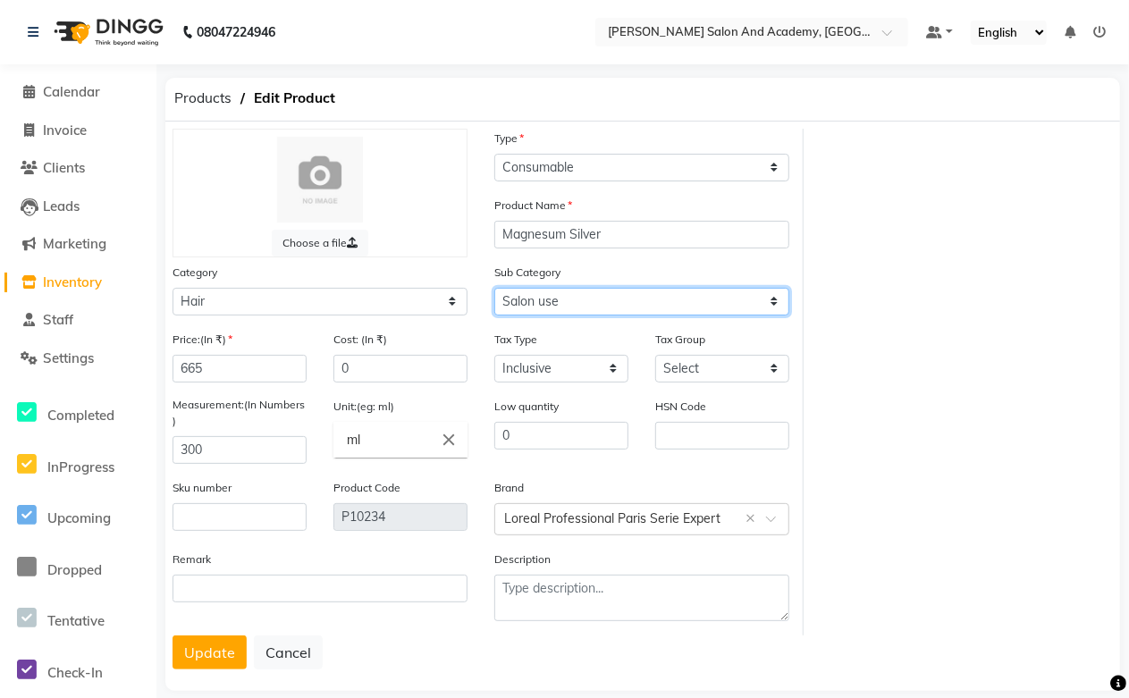
click at [553, 300] on select "Select Shampoo Conditioner Cream Mask Oil Serum Color Appliances Treatment Styl…" at bounding box center [641, 302] width 295 height 28
select select "1063801101"
click at [494, 288] on select "Select Shampoo Conditioner Cream Mask Oil Serum Color Appliances Treatment Styl…" at bounding box center [641, 302] width 295 height 28
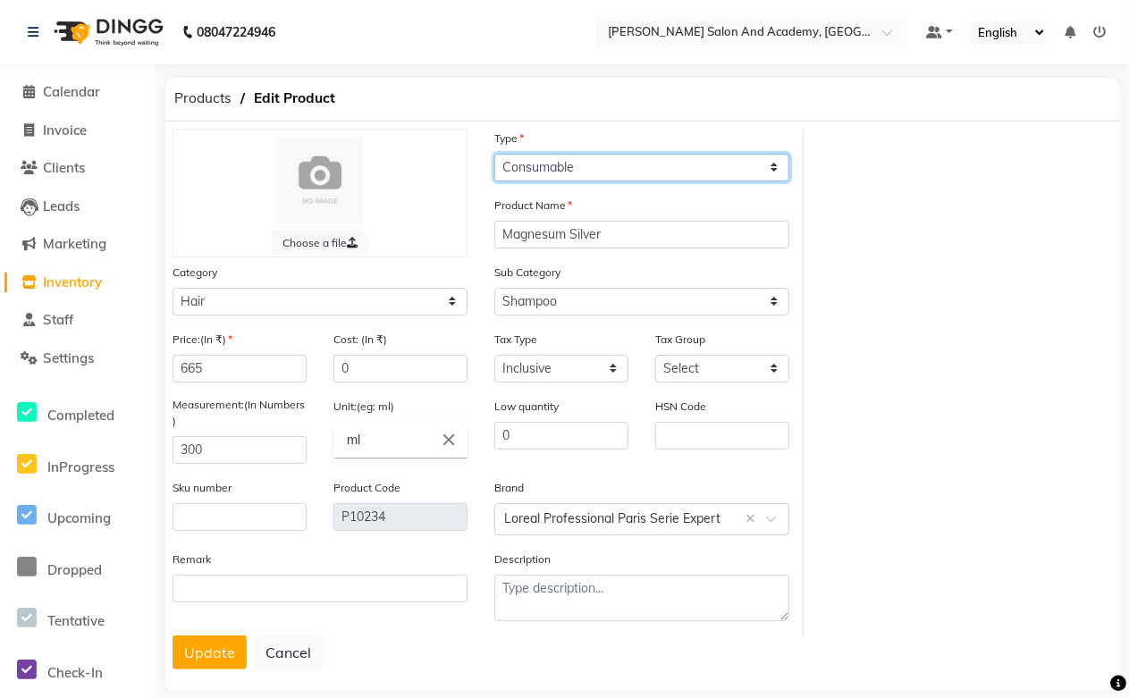
click at [539, 173] on select "Select Type Both Retail Consumable" at bounding box center [641, 168] width 295 height 28
select select "R"
click at [494, 154] on select "Select Type Both Retail Consumable" at bounding box center [641, 168] width 295 height 28
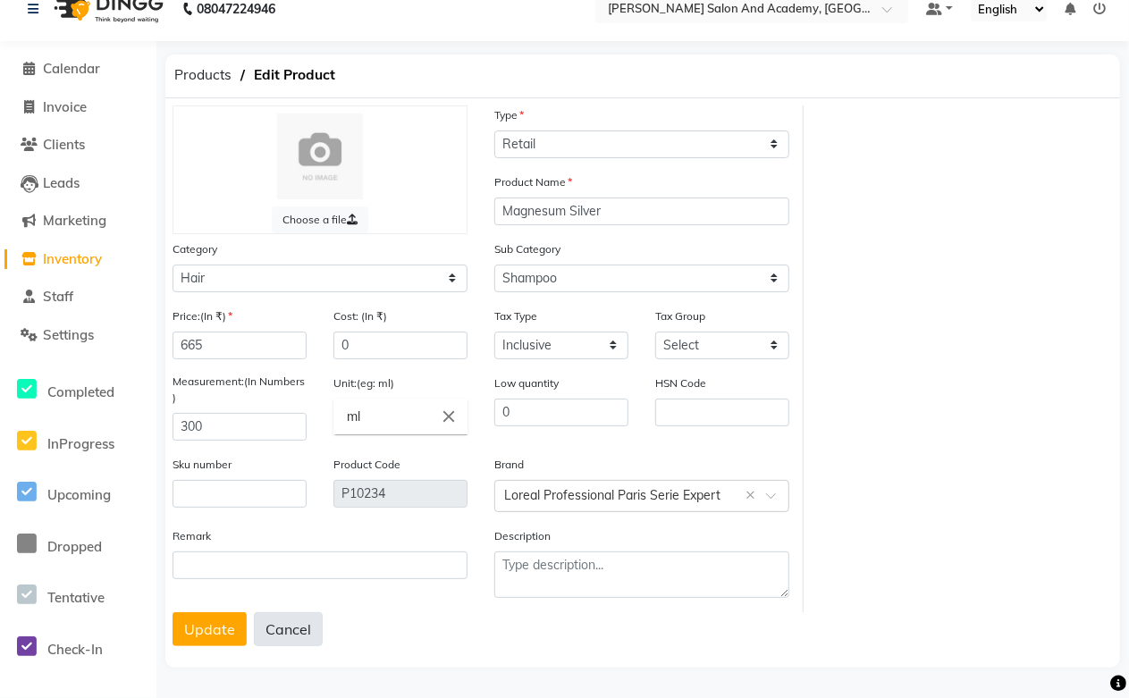
click at [281, 629] on button "Cancel" at bounding box center [288, 629] width 69 height 34
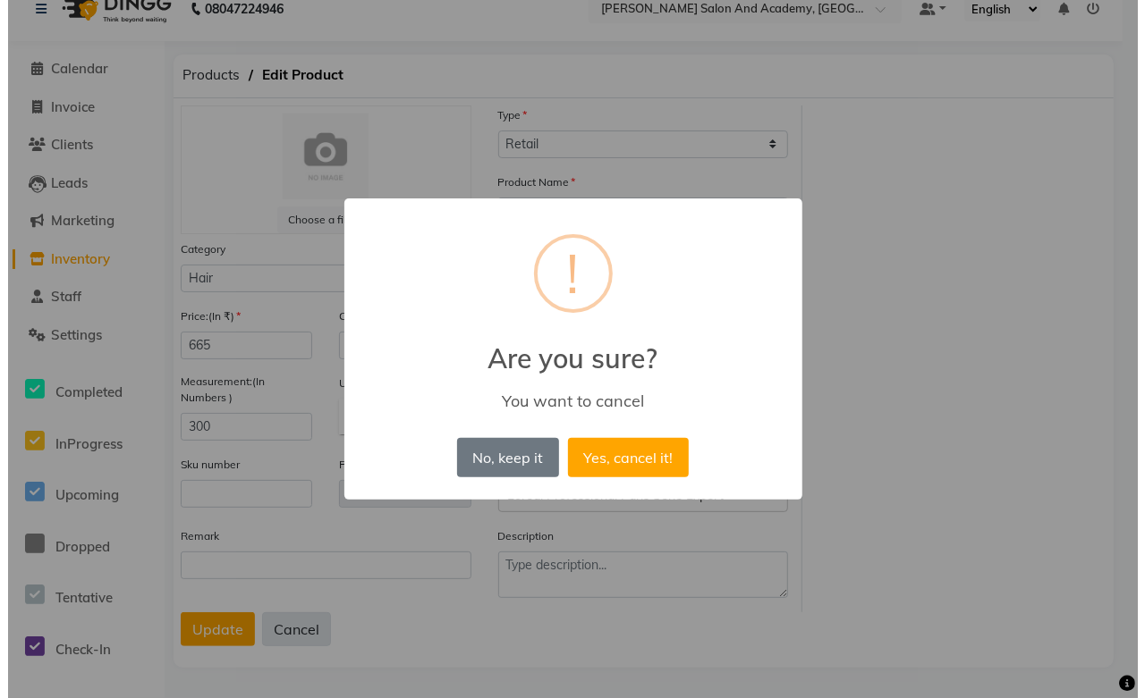
scroll to position [18, 0]
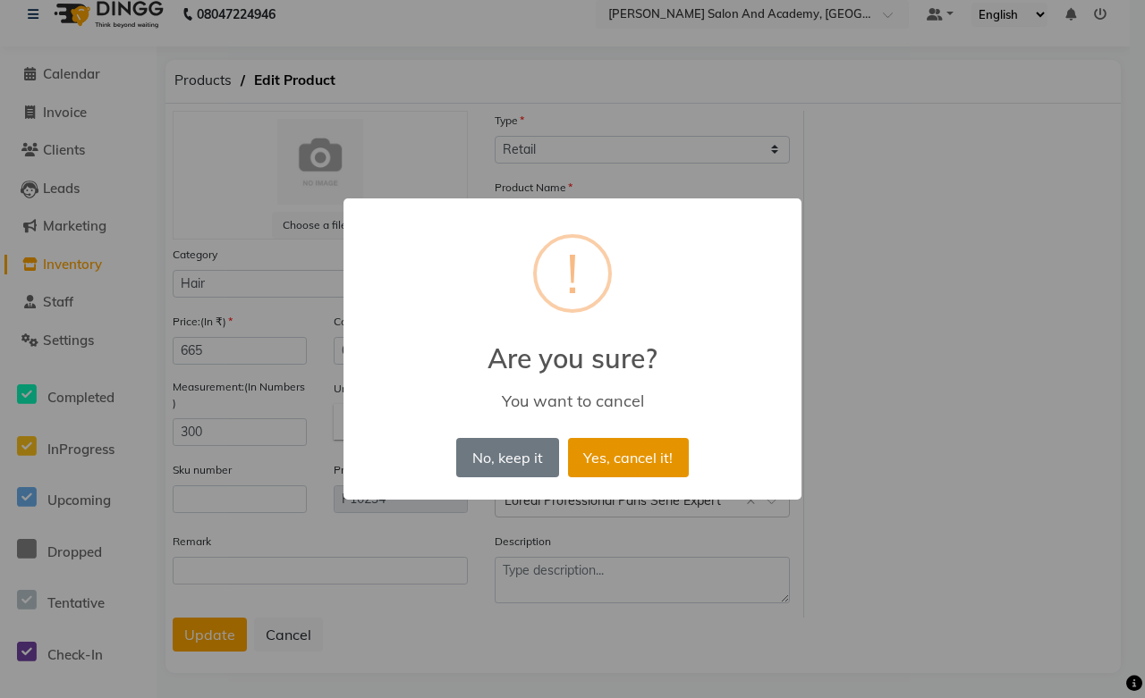
click at [609, 454] on button "Yes, cancel it!" at bounding box center [628, 457] width 121 height 39
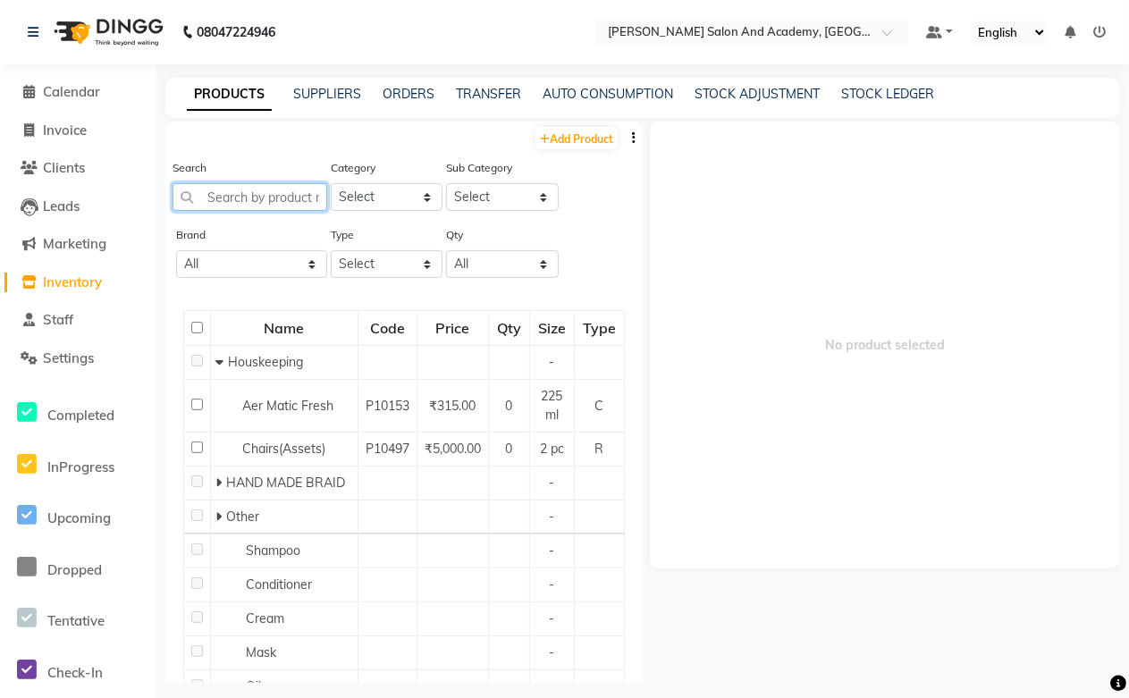
click at [218, 192] on input "text" at bounding box center [250, 197] width 155 height 28
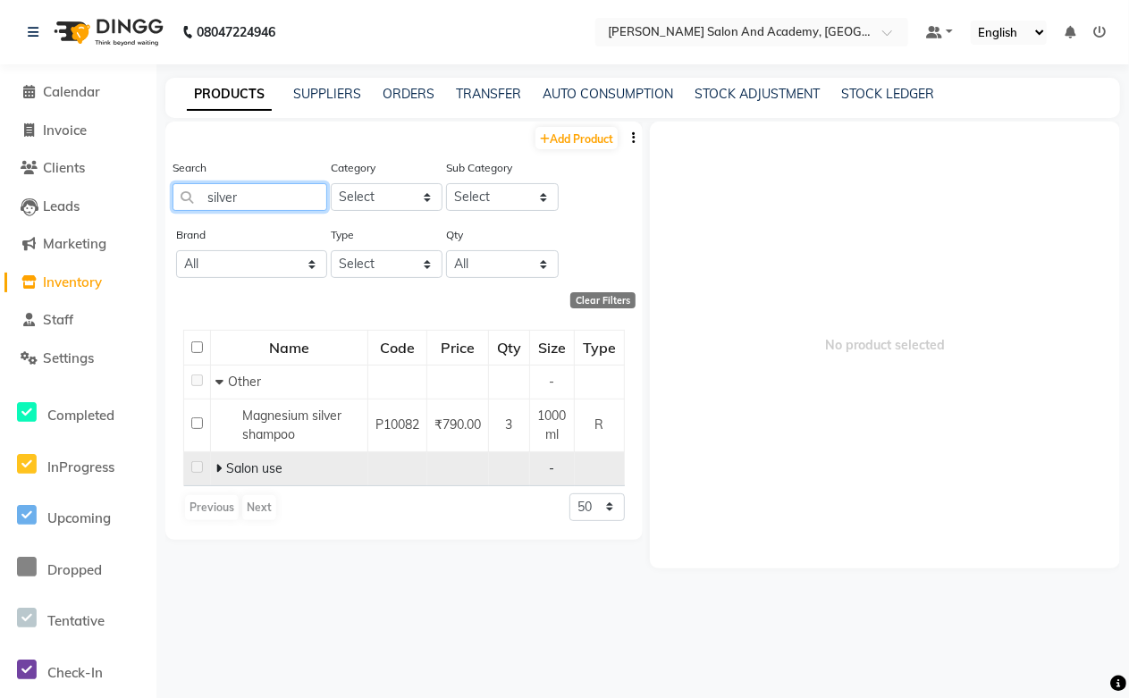
type input "silver"
click at [216, 468] on icon at bounding box center [218, 468] width 6 height 13
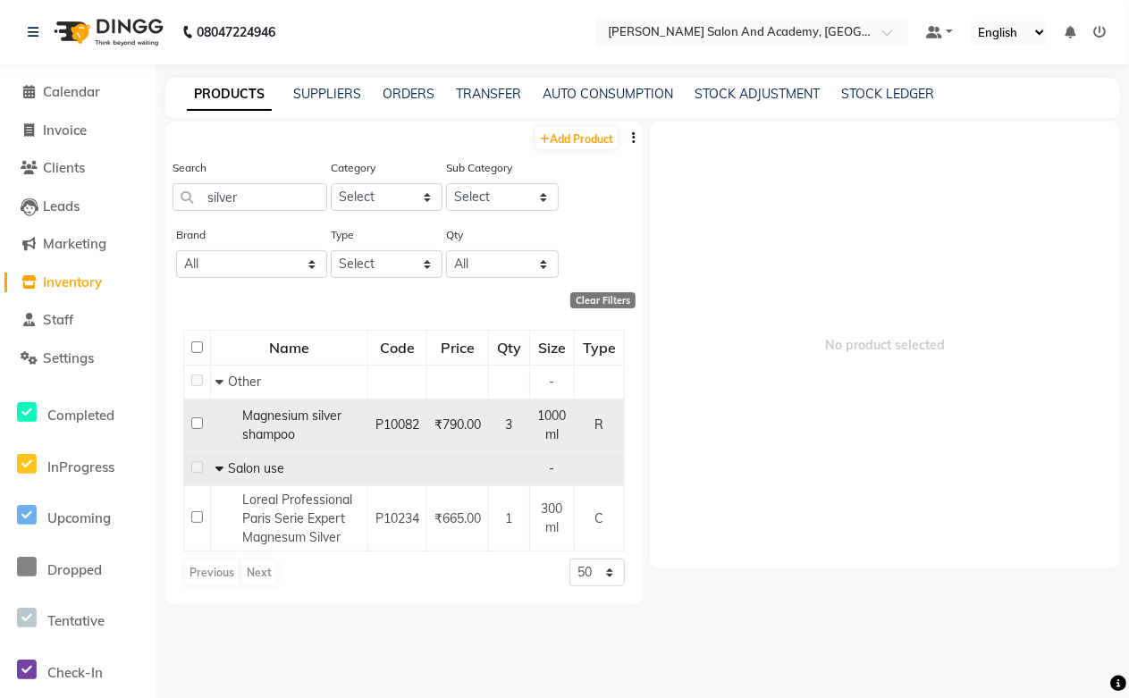
click at [280, 422] on span "Magnesium silver shampoo" at bounding box center [291, 425] width 99 height 35
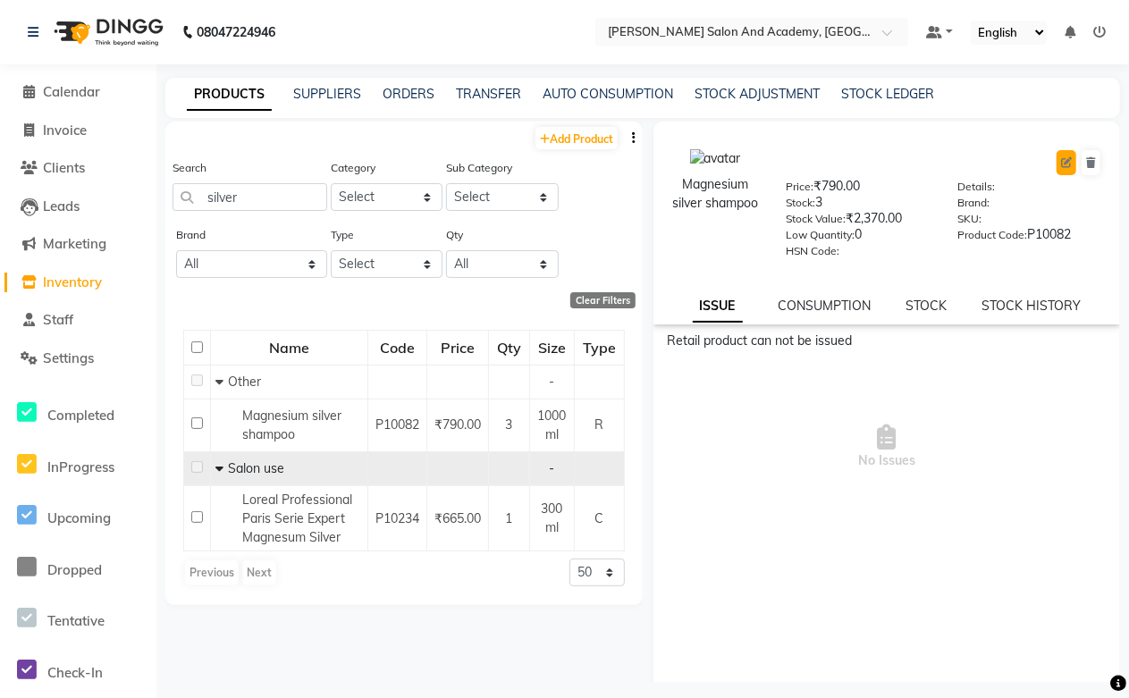
click at [1061, 162] on icon at bounding box center [1066, 162] width 11 height 11
select select "R"
select select "1063801000"
select select "1063801002"
select select "true"
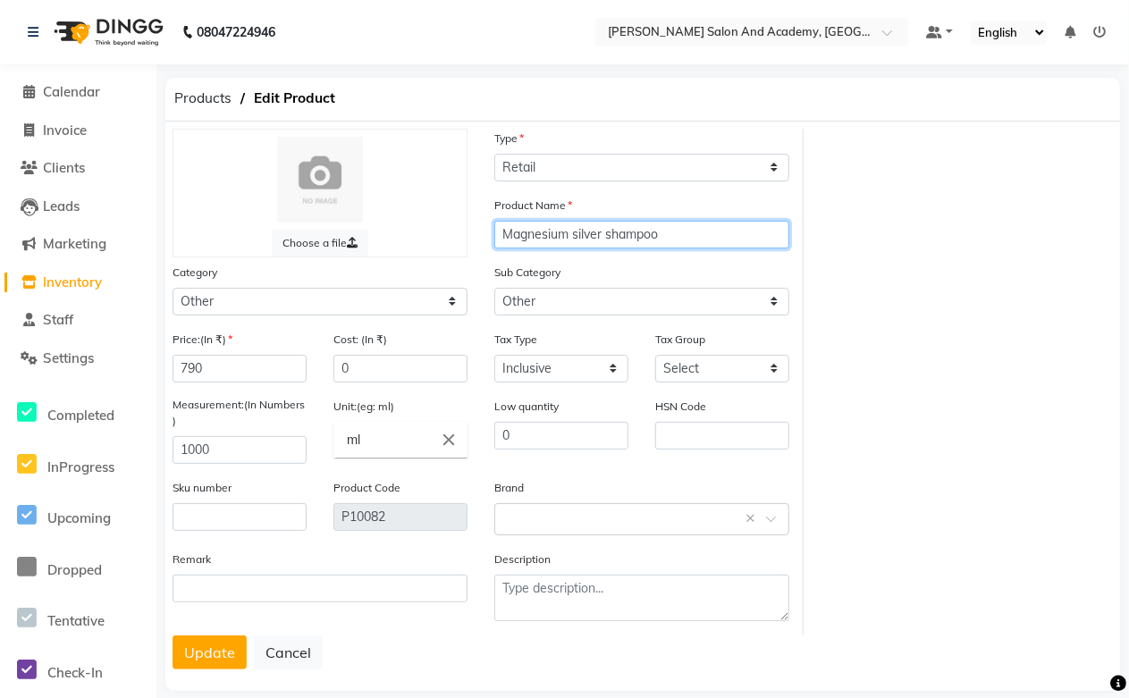
click at [577, 237] on input "Magnesium silver shampoo" at bounding box center [641, 235] width 295 height 28
click at [612, 235] on input "Magnesium Silver shampoo" at bounding box center [641, 235] width 295 height 28
type input "Magnesium Silver Shampoo"
click at [530, 514] on input "text" at bounding box center [624, 518] width 240 height 19
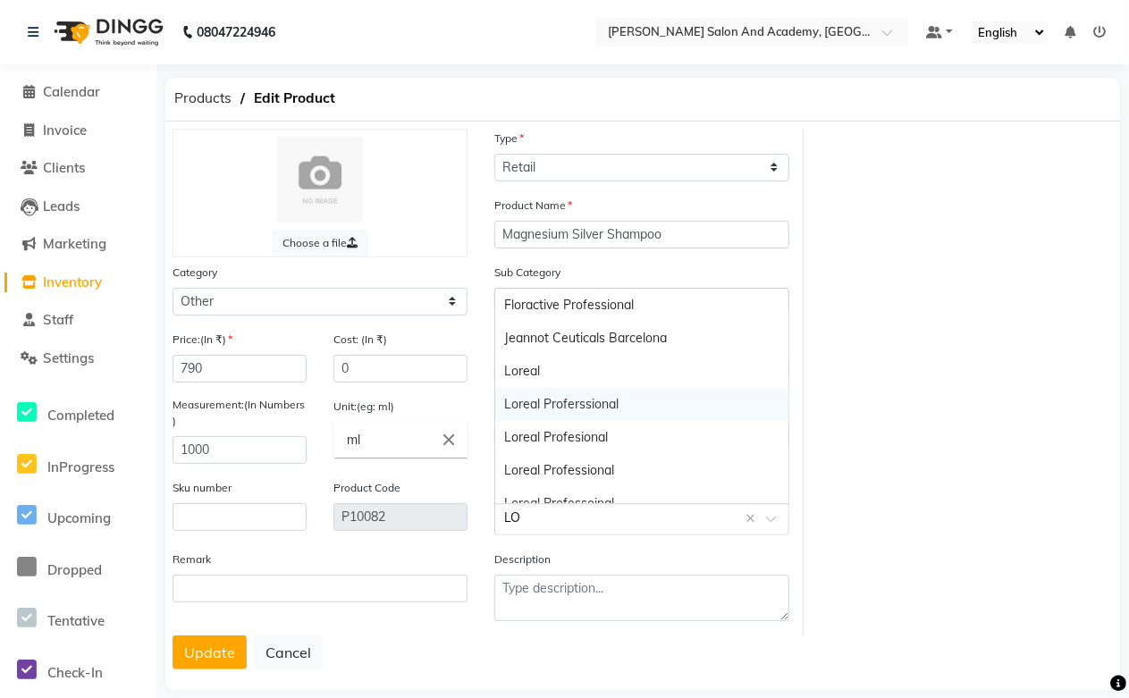
click at [596, 402] on div "Loreal Proferssional" at bounding box center [641, 404] width 293 height 33
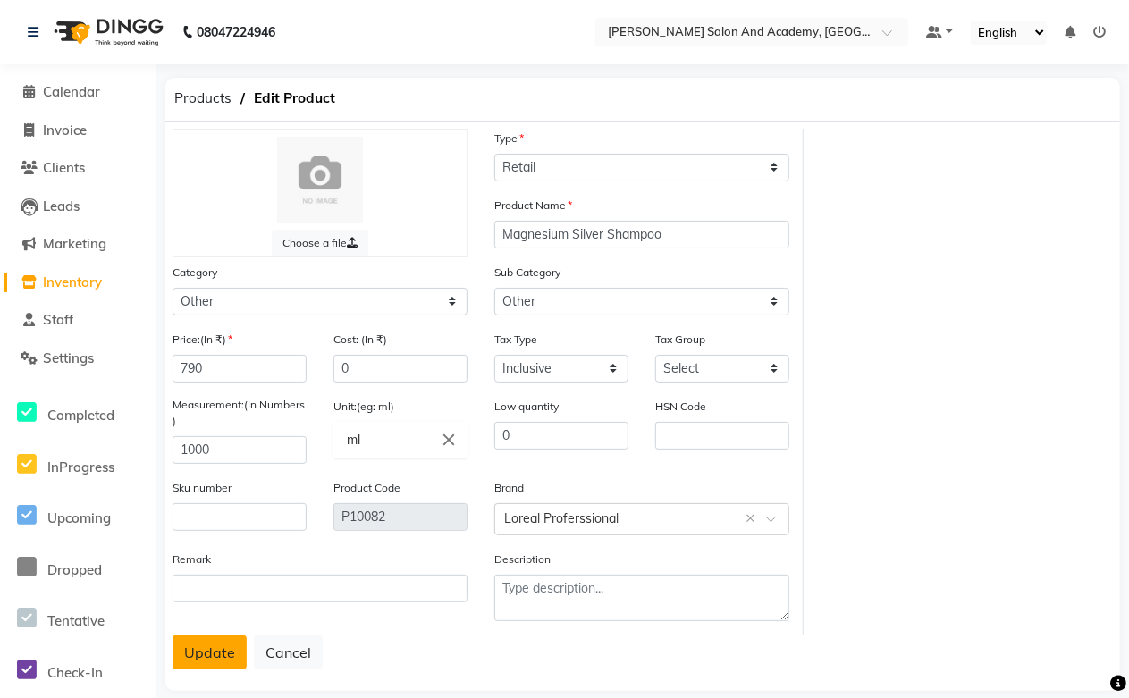
click at [194, 665] on button "Update" at bounding box center [210, 653] width 74 height 34
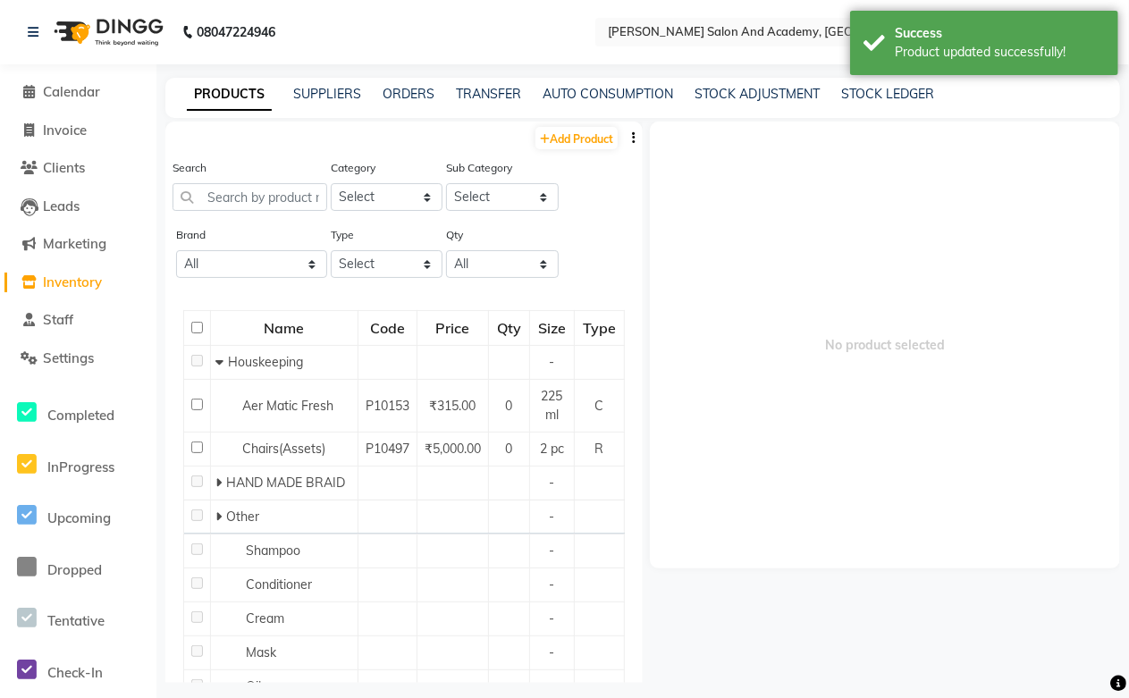
click at [705, 107] on div "PRODUCTS SUPPLIERS ORDERS TRANSFER AUTO CONSUMPTION STOCK ADJUSTMENT STOCK LEDG…" at bounding box center [642, 98] width 955 height 40
click at [715, 96] on link "STOCK ADJUSTMENT" at bounding box center [757, 94] width 125 height 16
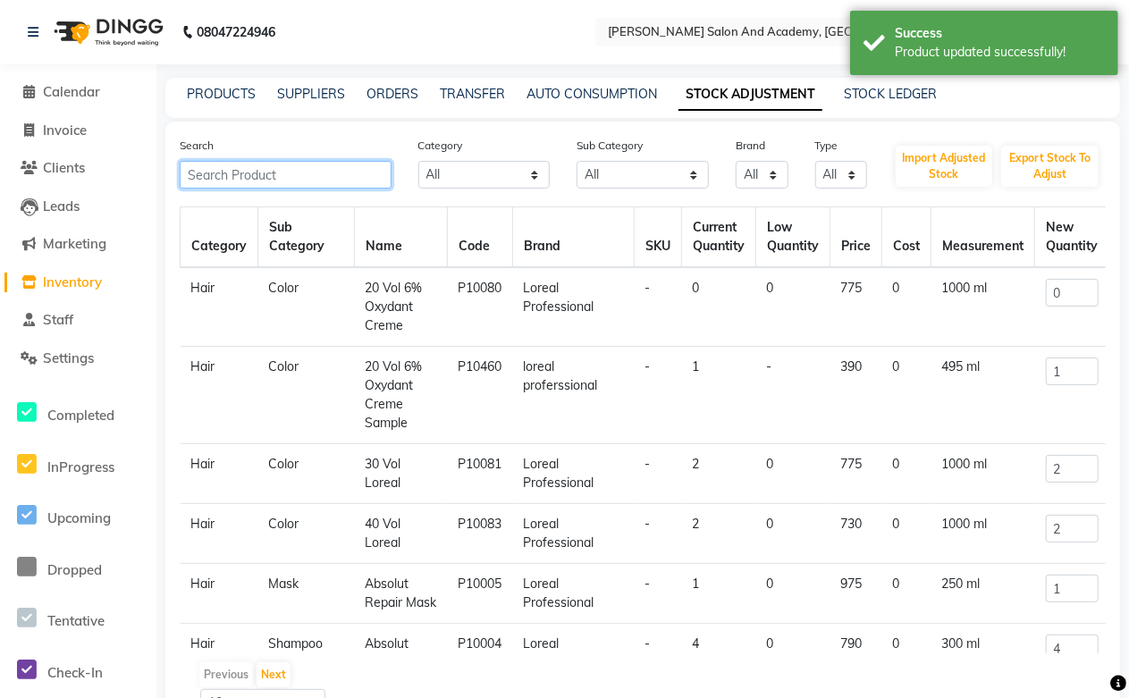
paste input "Paris"
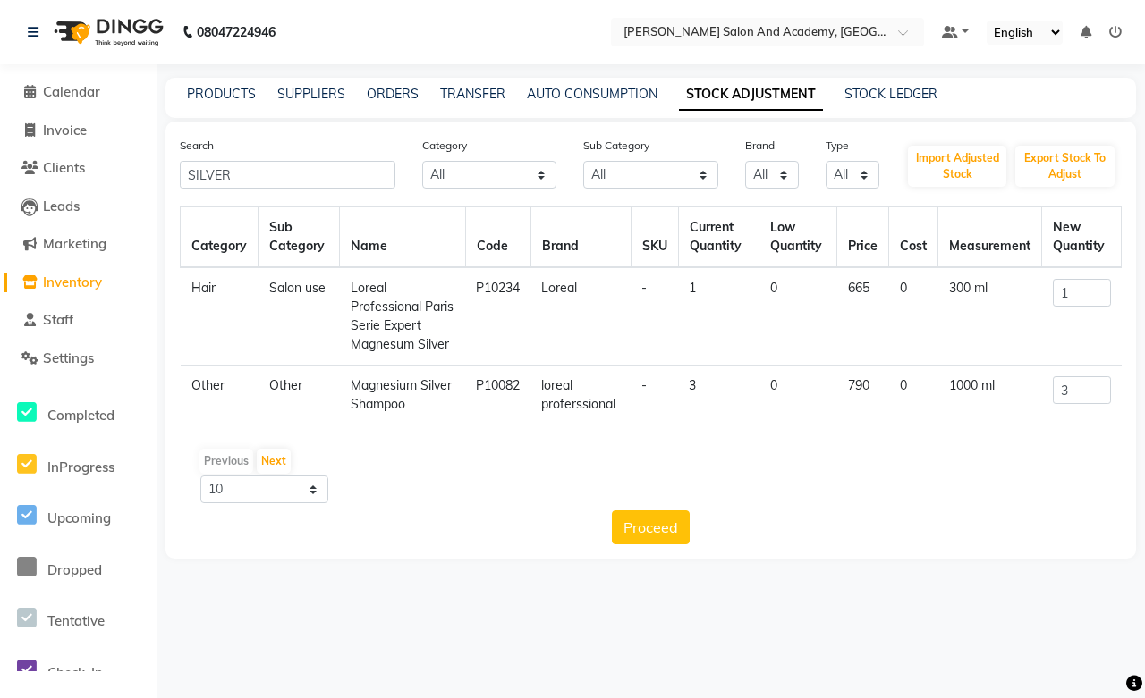
click at [380, 412] on td "Magnesium Silver Shampoo" at bounding box center [403, 396] width 126 height 60
click at [402, 406] on td "Magnesium Silver Shampoo" at bounding box center [403, 396] width 126 height 60
drag, startPoint x: 259, startPoint y: 168, endPoint x: 109, endPoint y: 206, distance: 154.8
click at [109, 206] on app-home "08047224946 Select Location × Manisha Tushar Salon And Academy, Dadabari Defaul…" at bounding box center [572, 293] width 1145 height 586
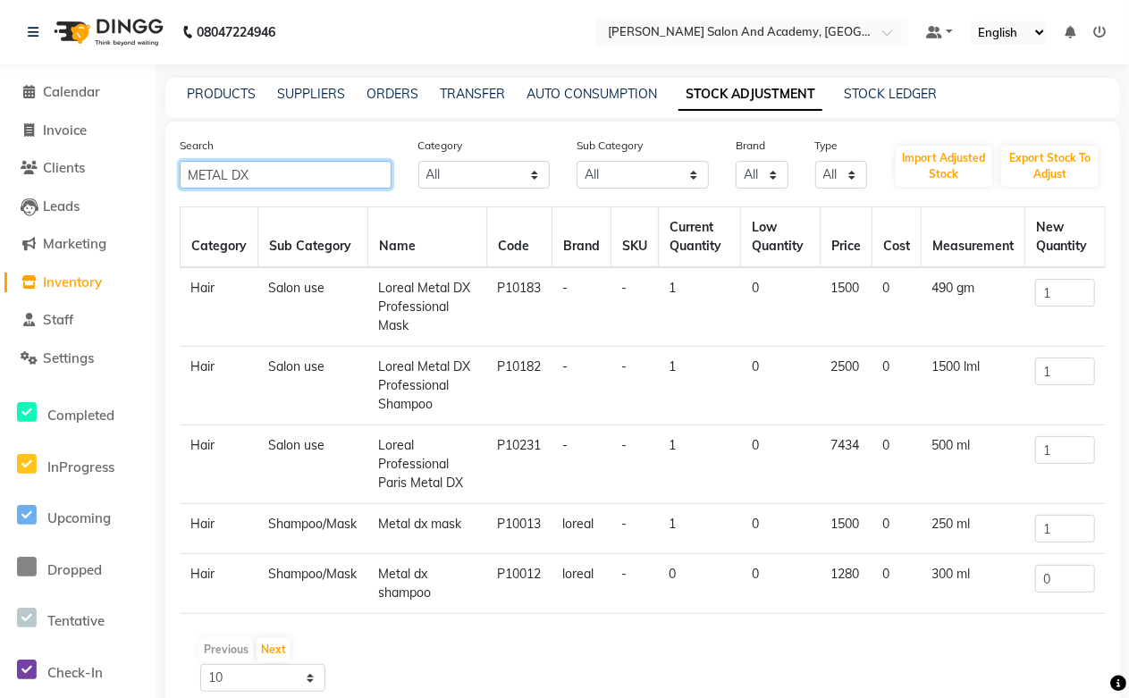
drag, startPoint x: 284, startPoint y: 179, endPoint x: 146, endPoint y: 180, distance: 138.6
click at [146, 180] on app-home "08047224946 Select Location × Manisha Tushar Salon And Academy, Dadabari Defaul…" at bounding box center [564, 387] width 1129 height 774
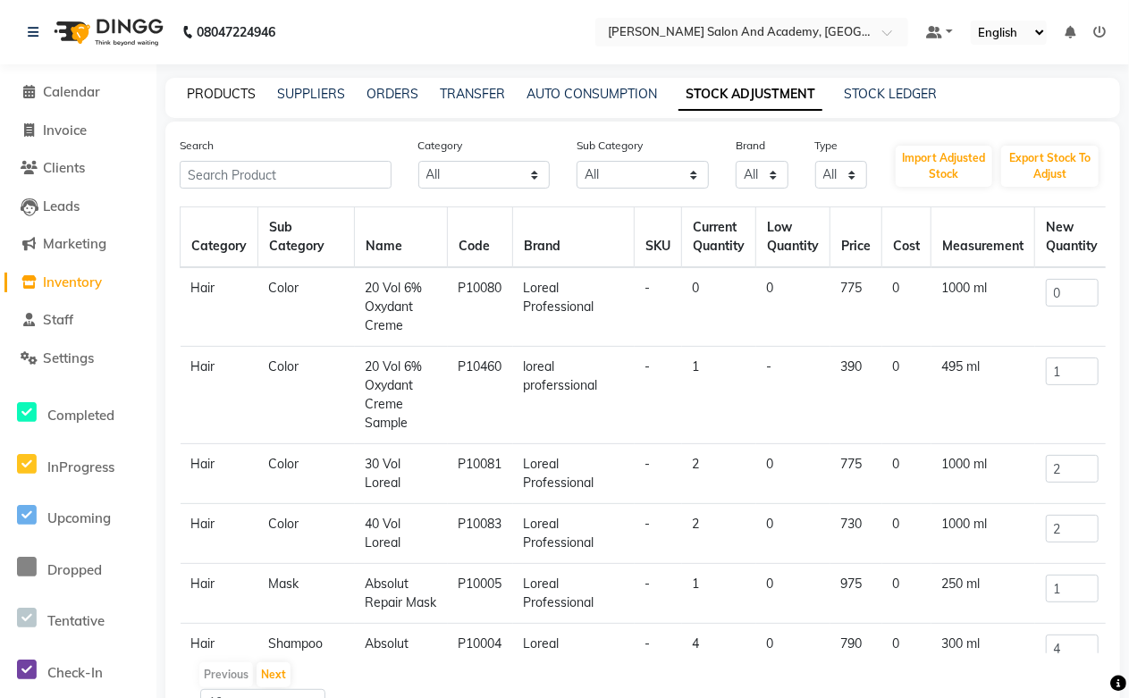
click at [230, 98] on link "PRODUCTS" at bounding box center [221, 94] width 69 height 16
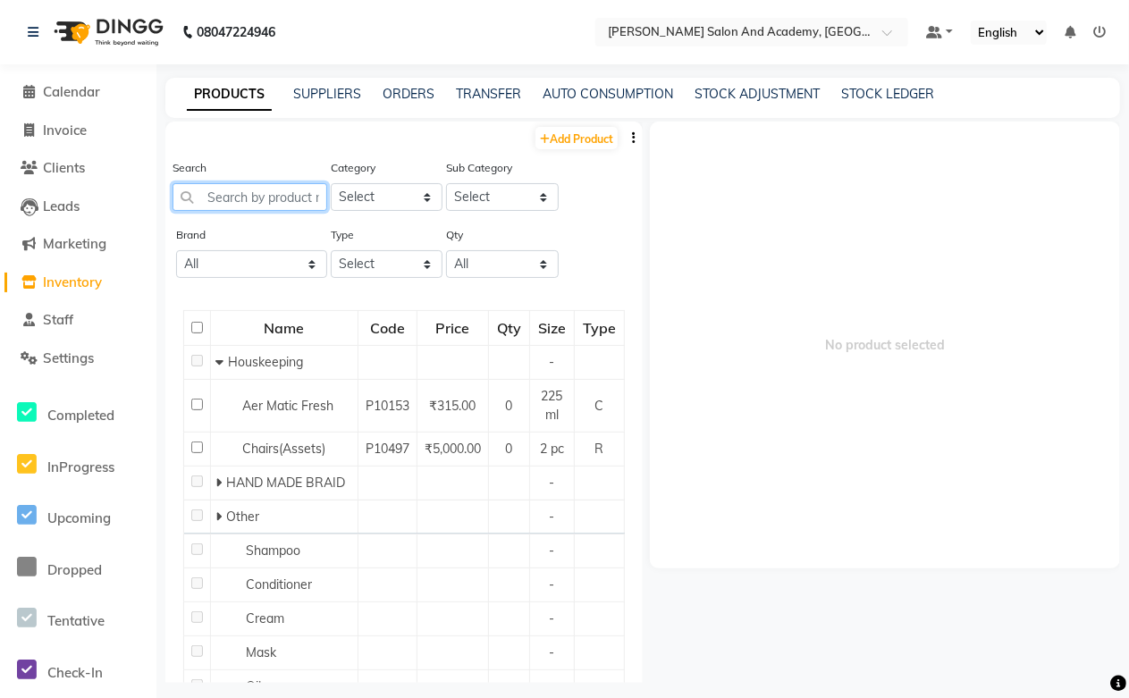
paste input "METAL DX"
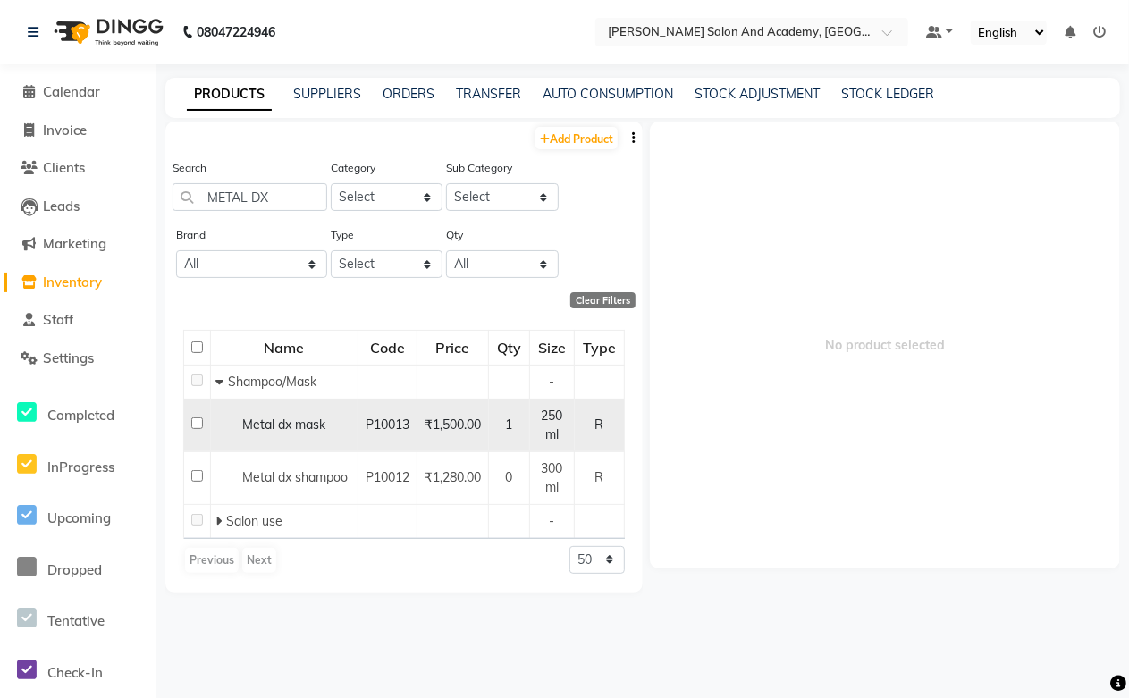
click at [283, 425] on span "Metal dx mask" at bounding box center [283, 425] width 83 height 16
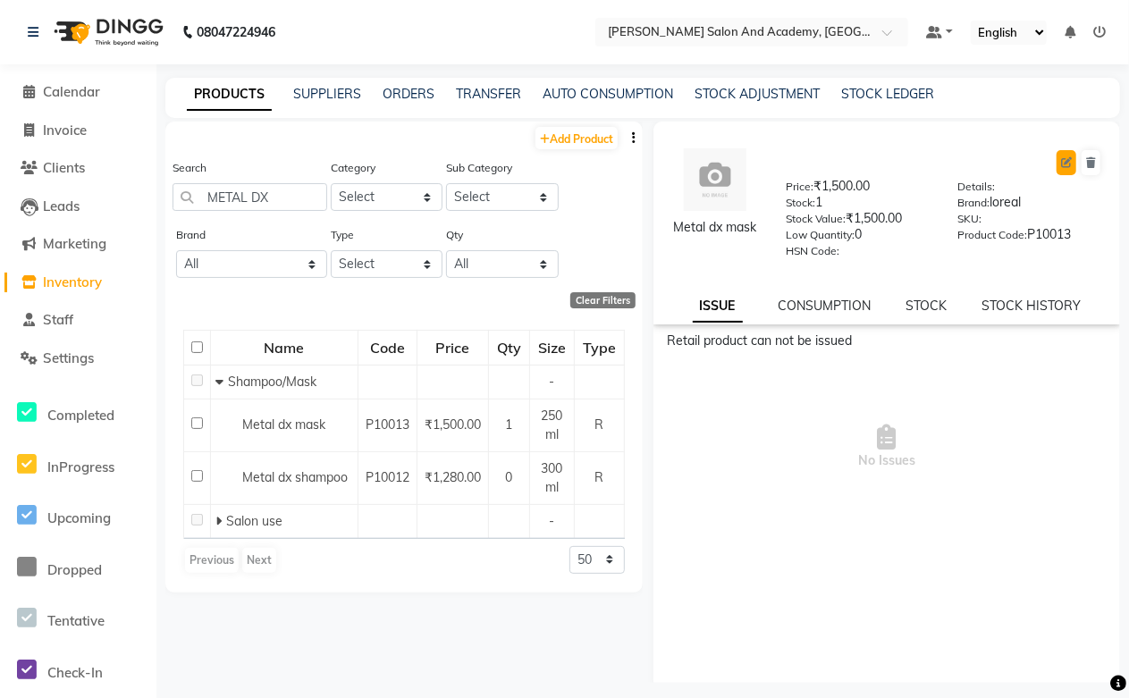
click at [1061, 164] on icon at bounding box center [1066, 162] width 11 height 11
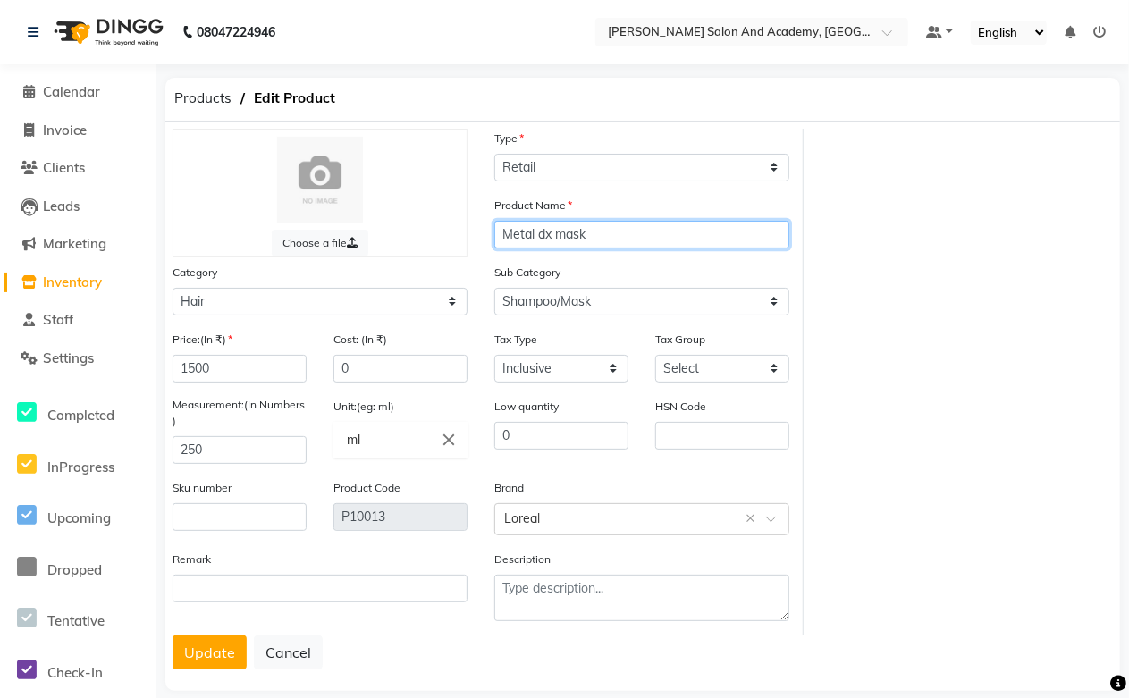
click at [554, 236] on input "Metal dx mask" at bounding box center [641, 235] width 295 height 28
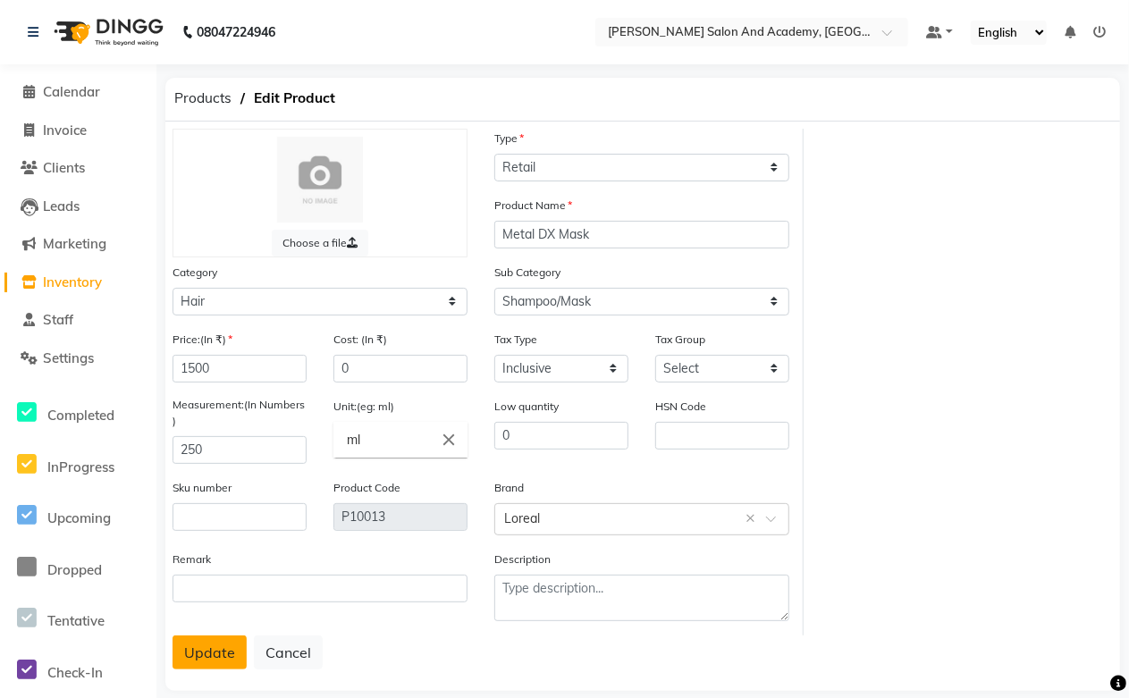
click at [199, 651] on button "Update" at bounding box center [210, 653] width 74 height 34
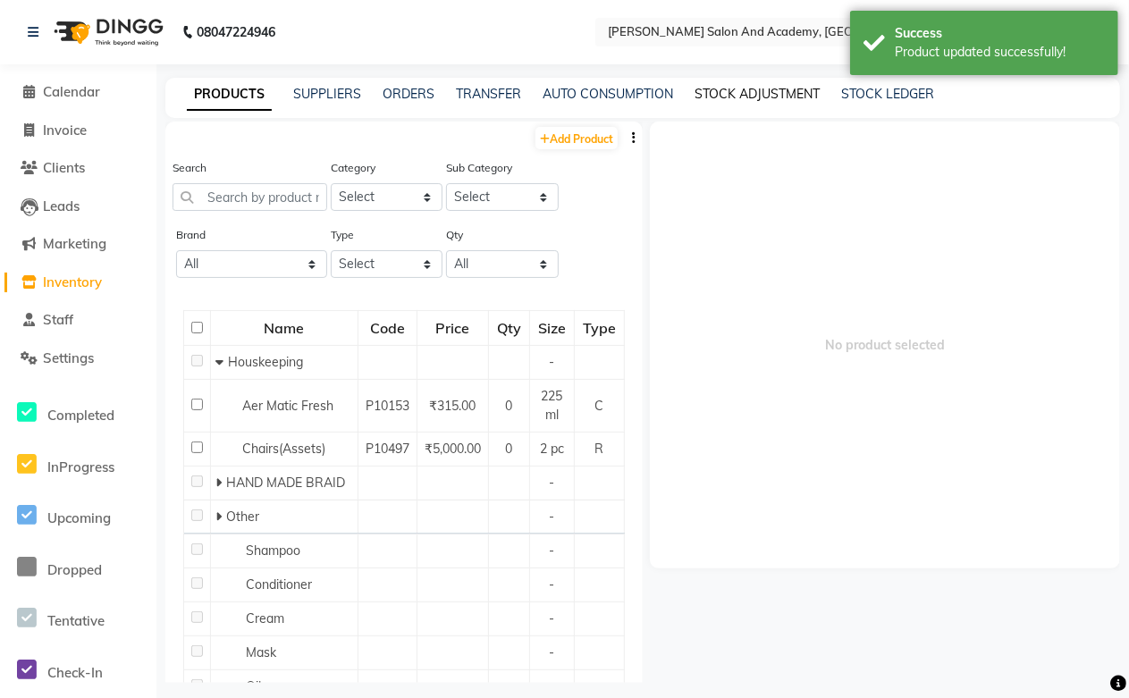
click at [724, 96] on link "STOCK ADJUSTMENT" at bounding box center [757, 94] width 125 height 16
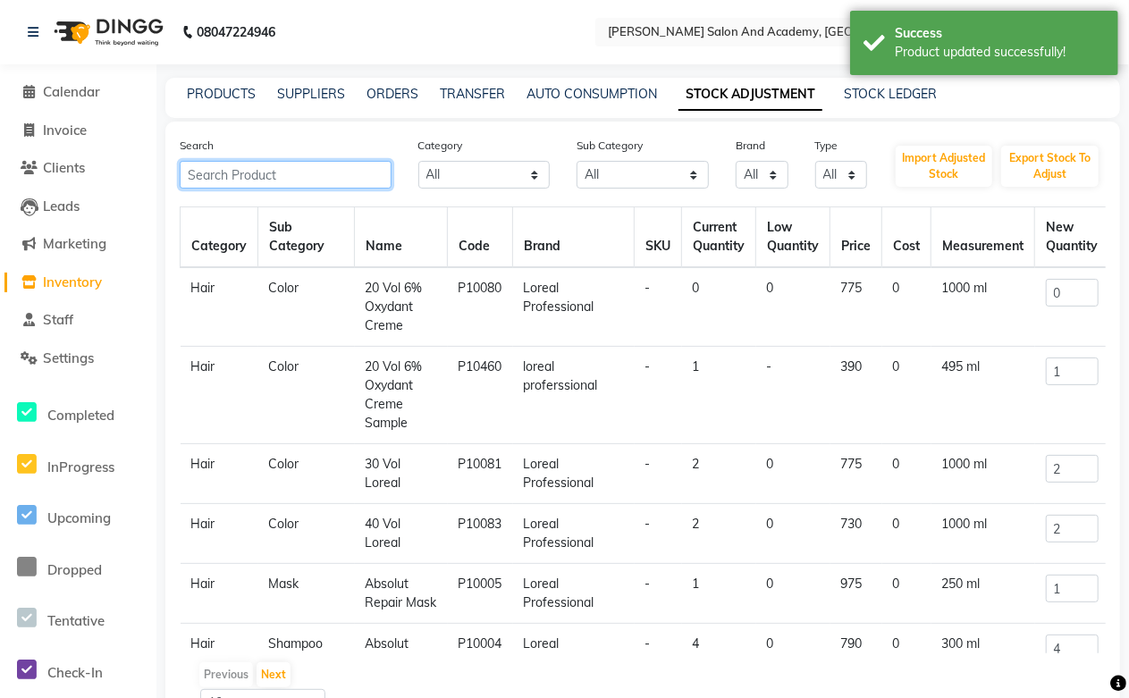
paste input "METAL DX"
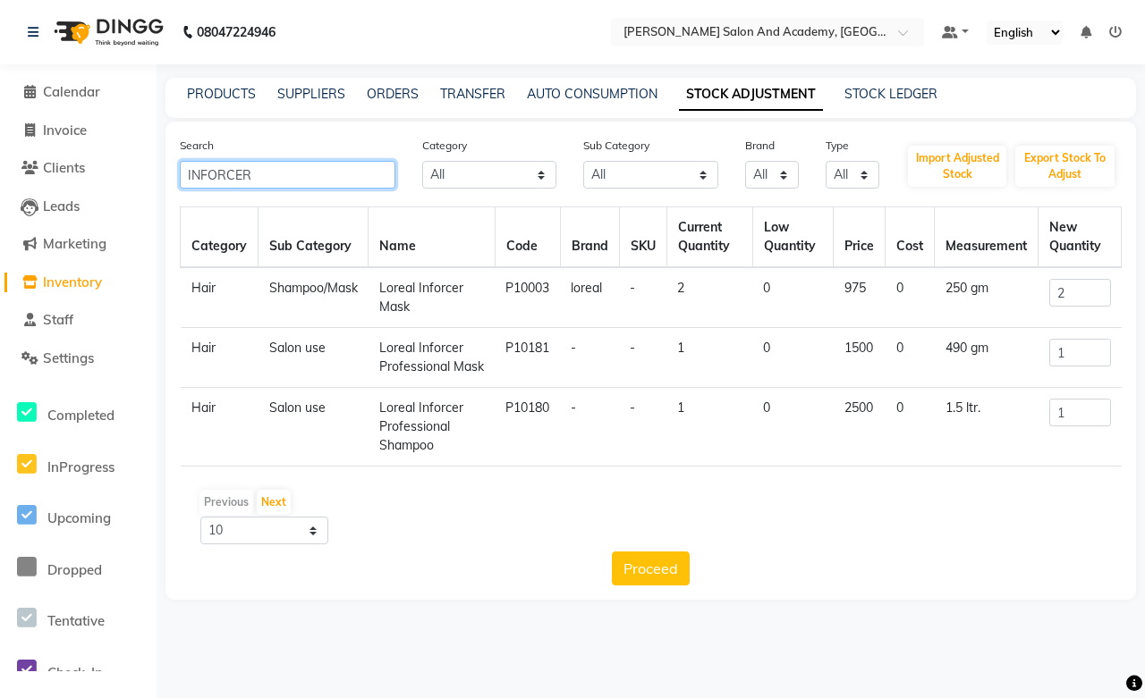
drag, startPoint x: 255, startPoint y: 168, endPoint x: 153, endPoint y: 168, distance: 101.9
click at [153, 168] on app-home "08047224946 Select Location × Manisha Tushar Salon And Academy, Dadabari Defaul…" at bounding box center [572, 313] width 1145 height 627
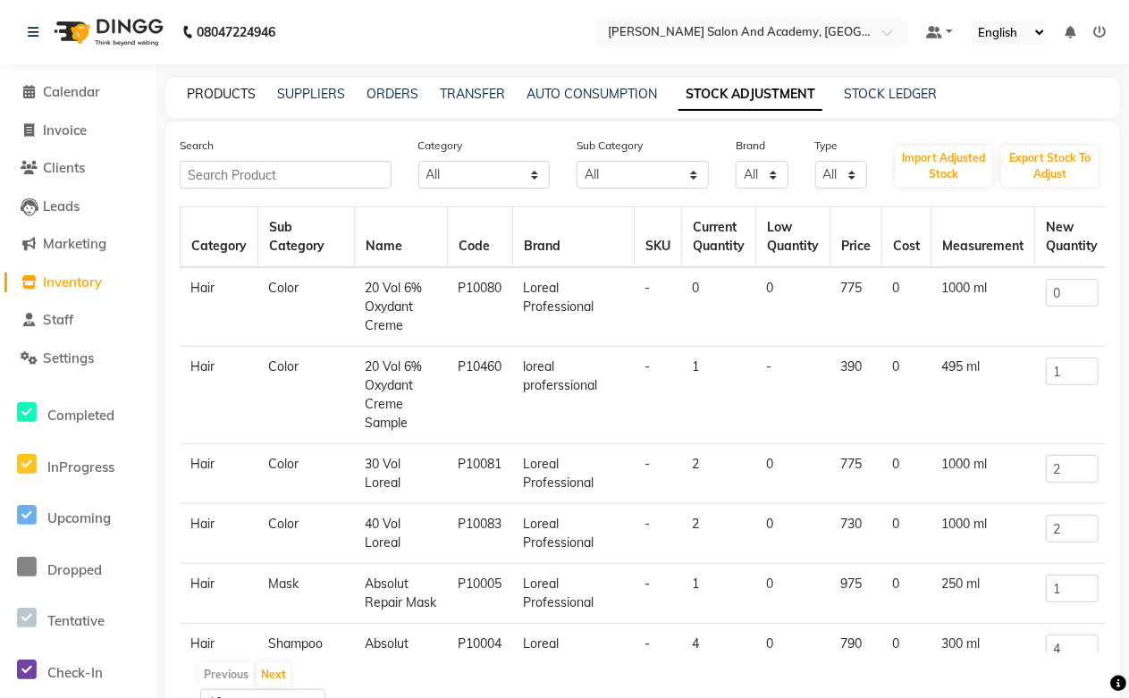
click at [216, 94] on link "PRODUCTS" at bounding box center [221, 94] width 69 height 16
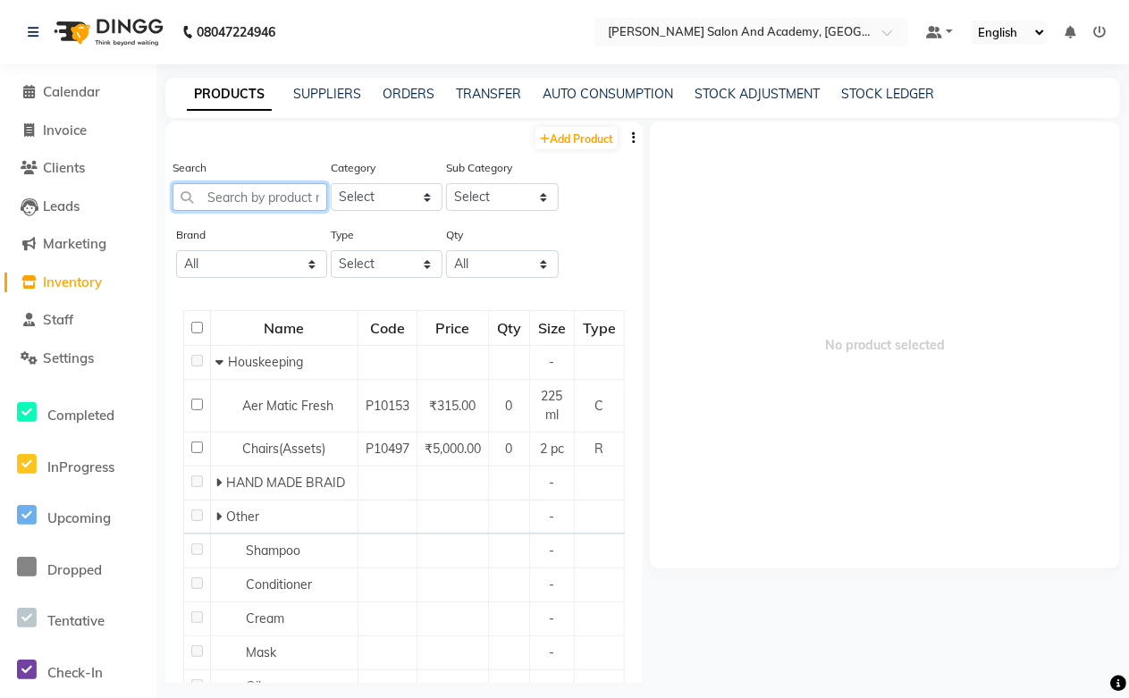
paste input "INFORCER"
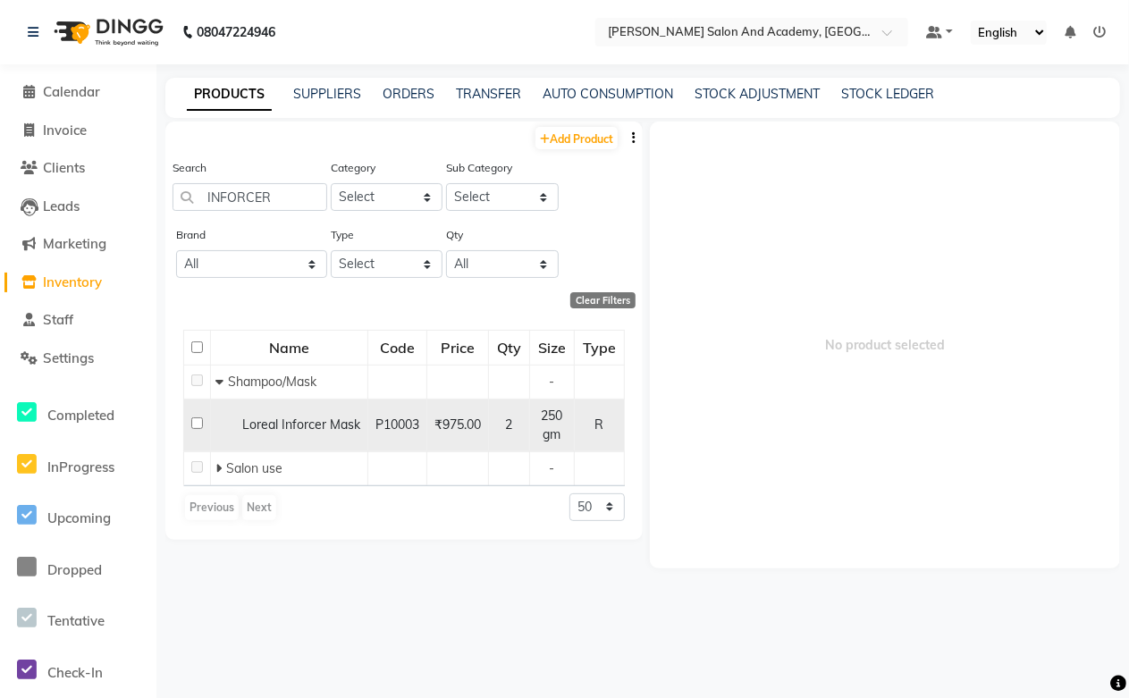
click at [277, 426] on span "Loreal Inforcer Mask" at bounding box center [301, 425] width 118 height 16
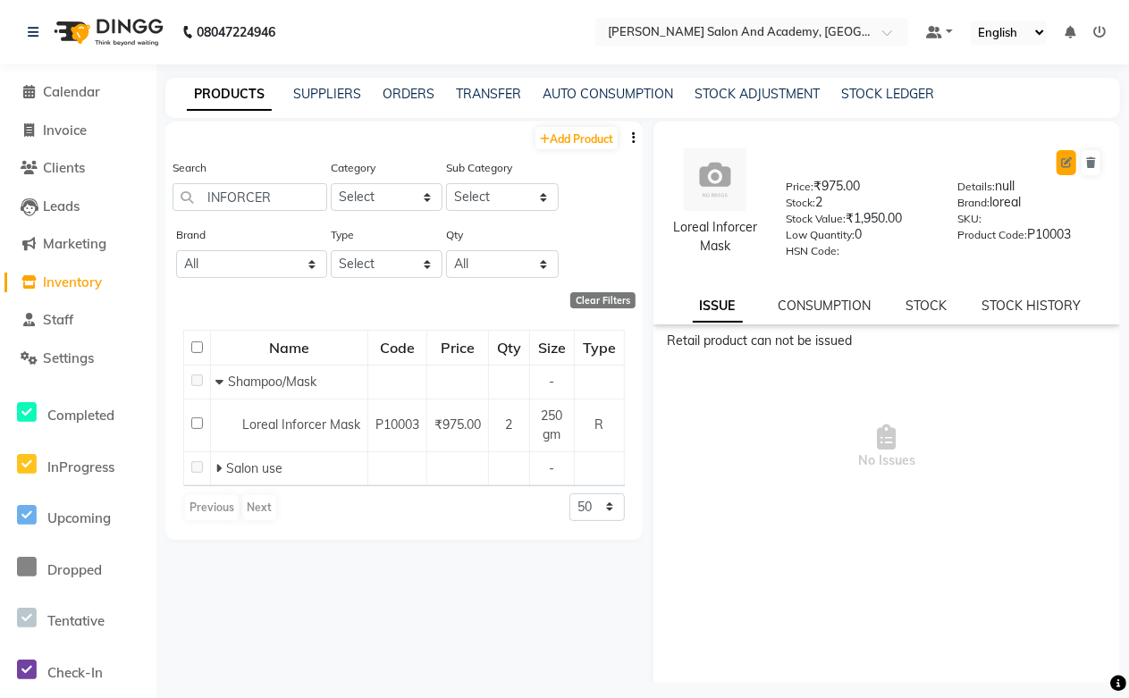
click at [1057, 156] on button at bounding box center [1067, 162] width 20 height 25
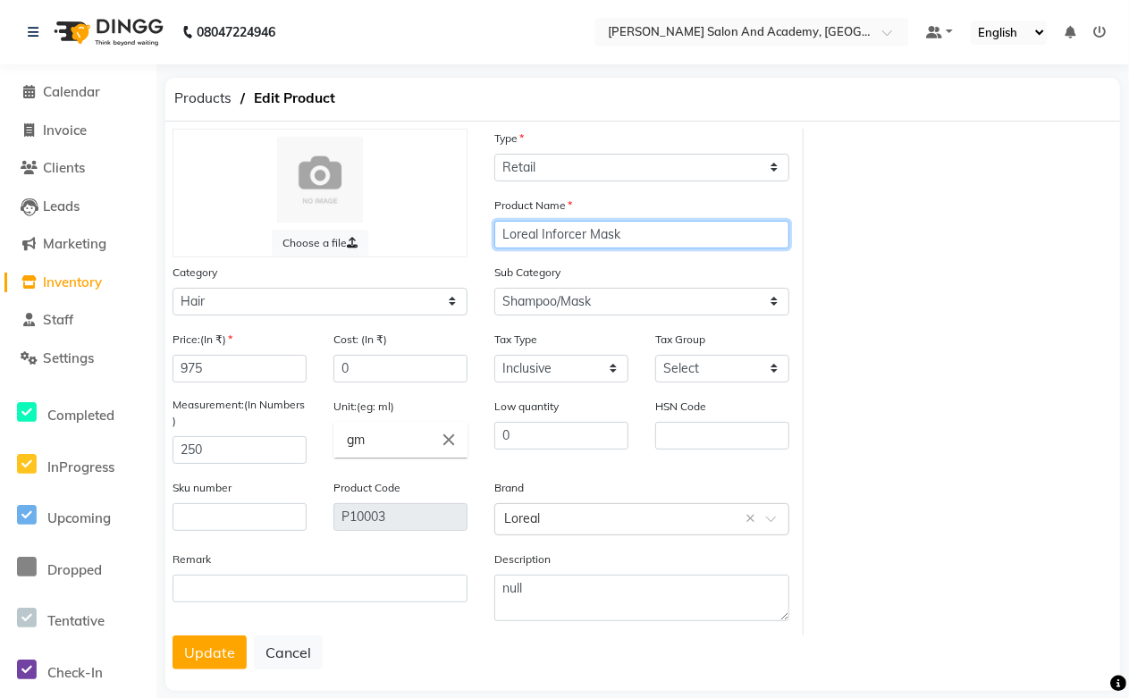
click at [547, 234] on input "Loreal Inforcer Mask" at bounding box center [641, 235] width 295 height 28
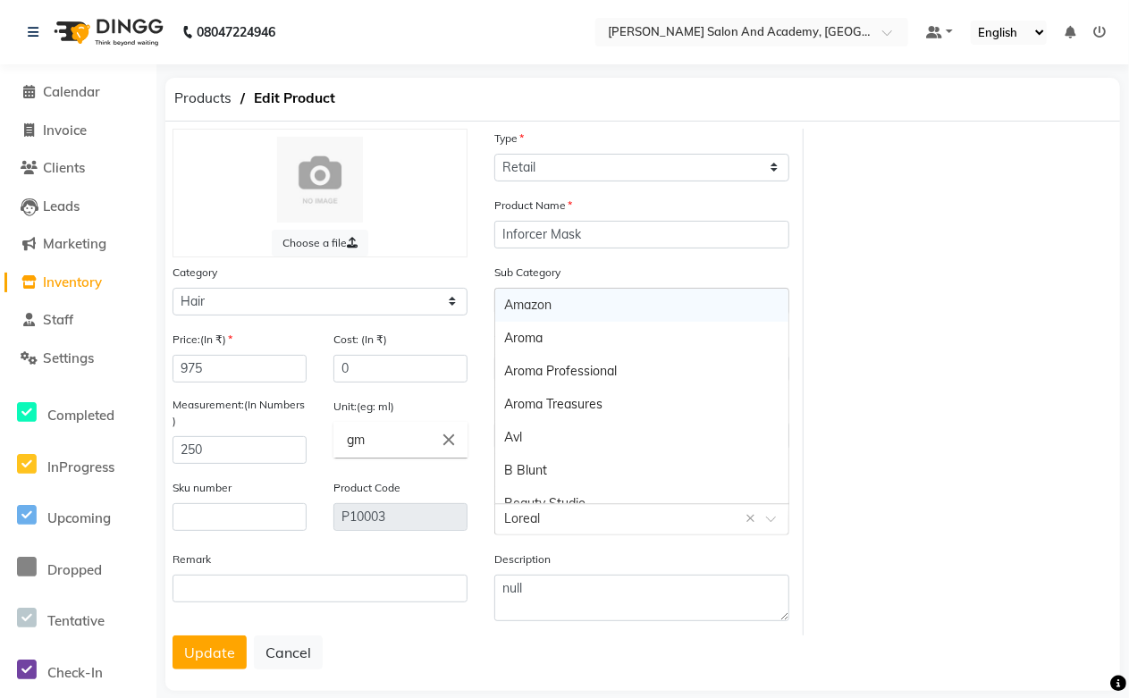
click at [540, 520] on input "text" at bounding box center [624, 518] width 240 height 19
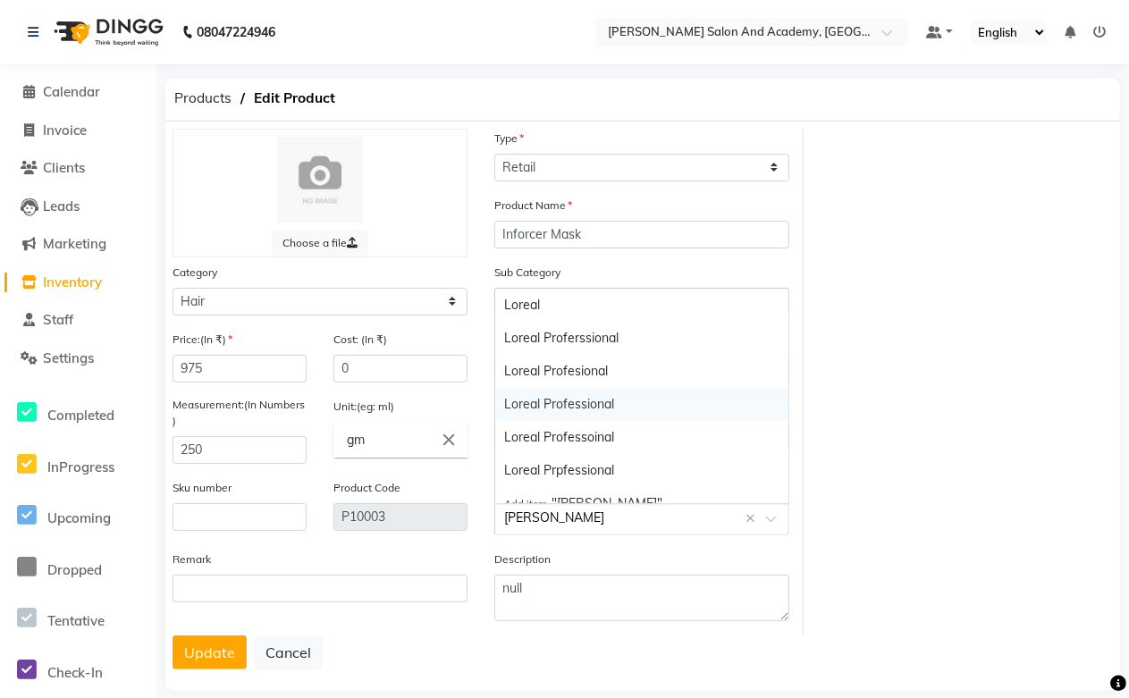
click at [570, 414] on div "Loreal Professional" at bounding box center [641, 404] width 293 height 33
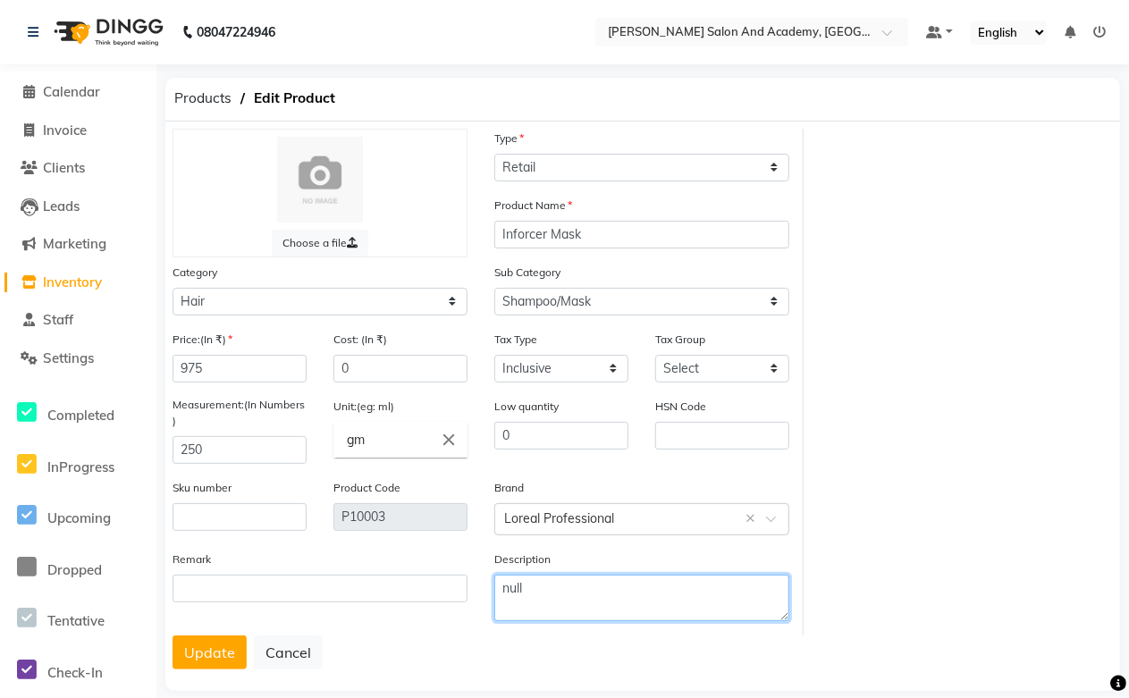
click at [529, 603] on textarea "null" at bounding box center [641, 598] width 295 height 46
click at [225, 658] on button "Update" at bounding box center [210, 653] width 74 height 34
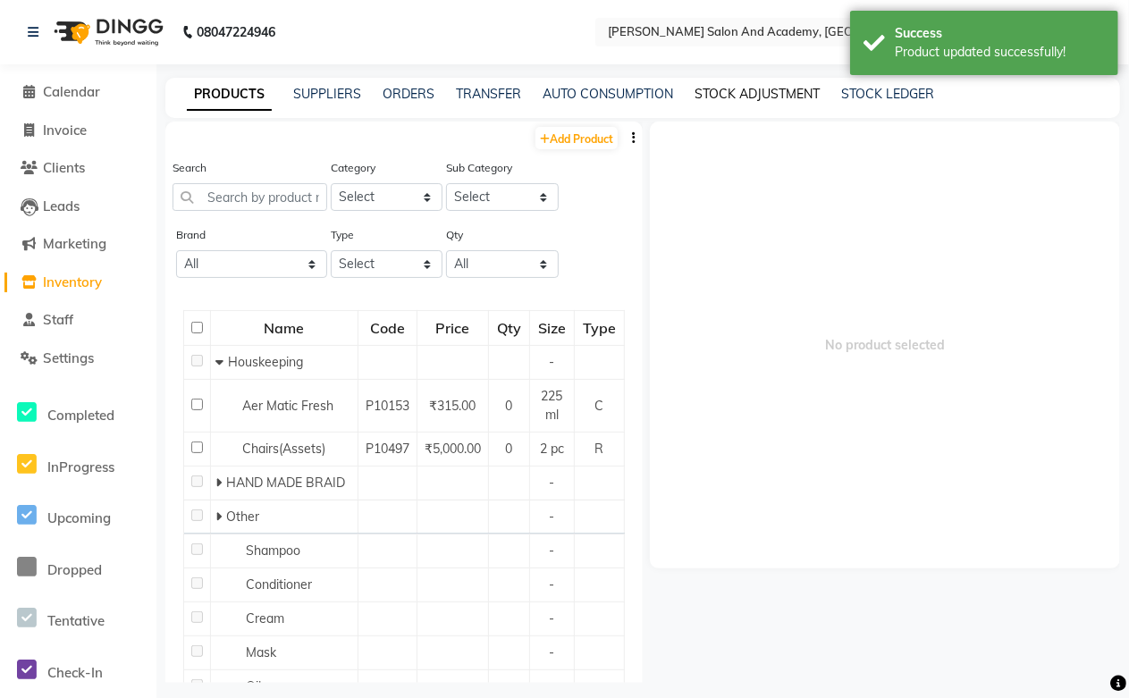
click at [726, 95] on link "STOCK ADJUSTMENT" at bounding box center [757, 94] width 125 height 16
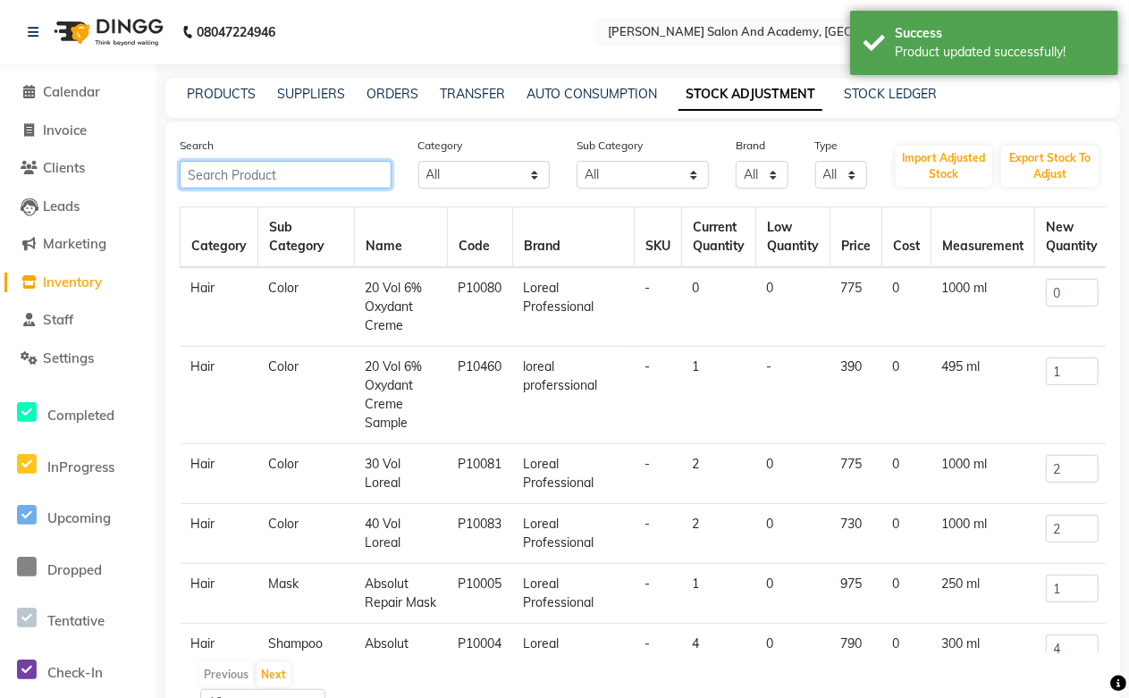
paste input "INFORCER"
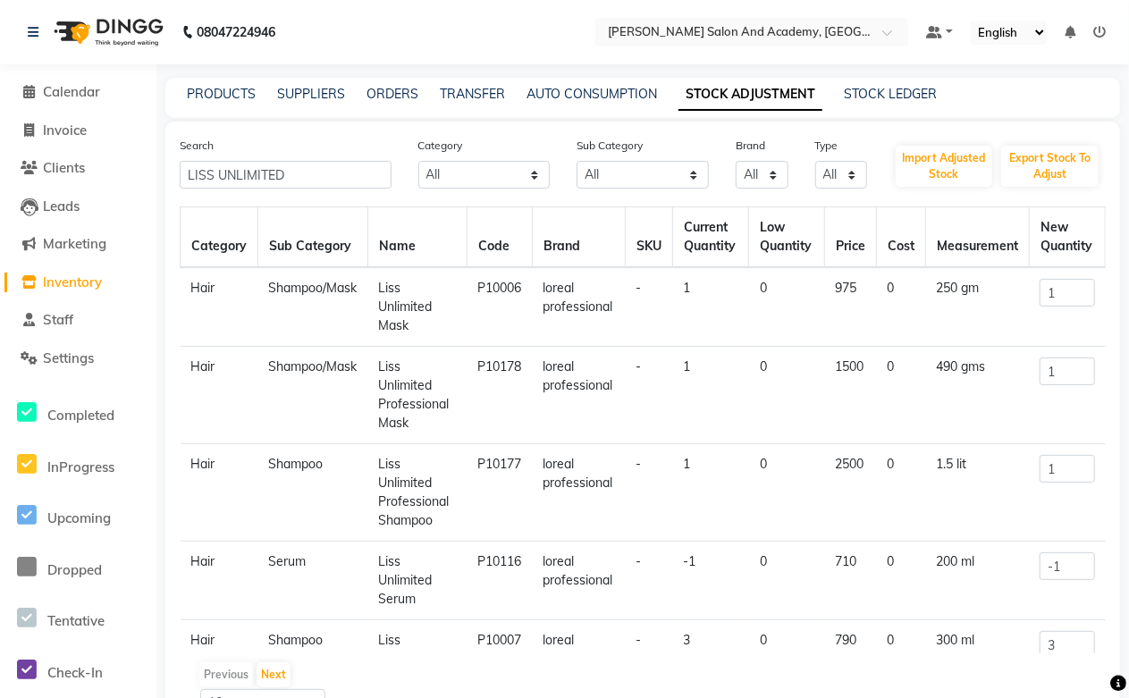
drag, startPoint x: 381, startPoint y: 284, endPoint x: 426, endPoint y: 324, distance: 59.6
click at [426, 324] on td "Liss Unlimited Mask" at bounding box center [417, 307] width 99 height 80
copy td "Liss Unlimited Mask"
click at [201, 95] on link "PRODUCTS" at bounding box center [221, 94] width 69 height 16
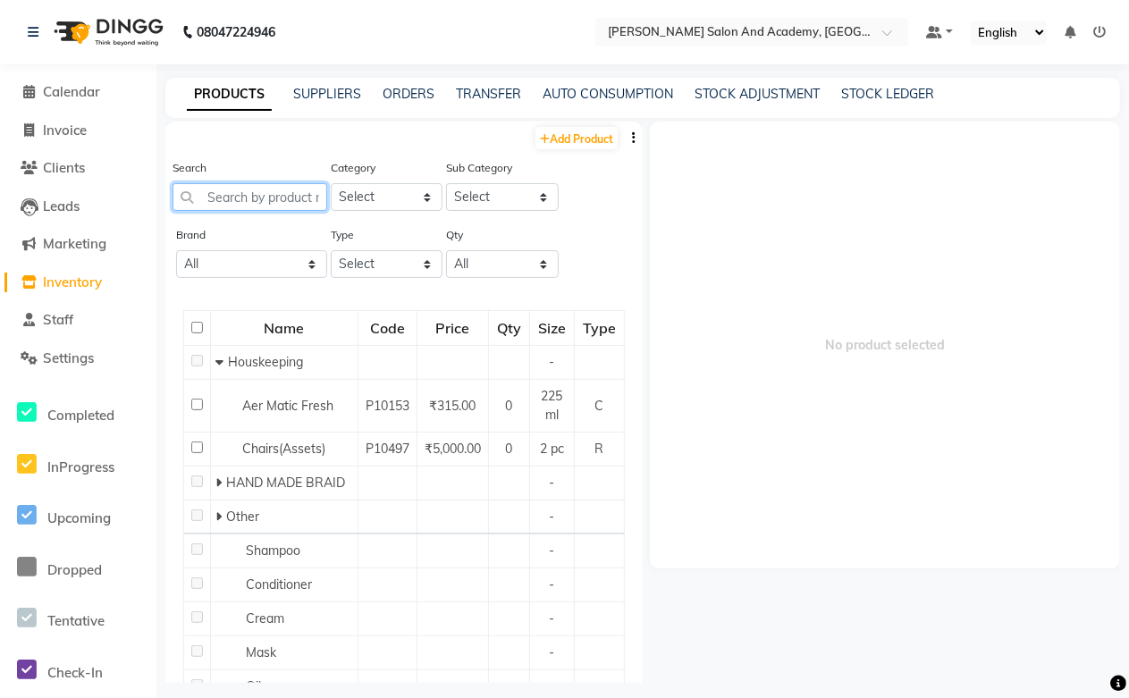
paste input "Liss Unlimited Mask"
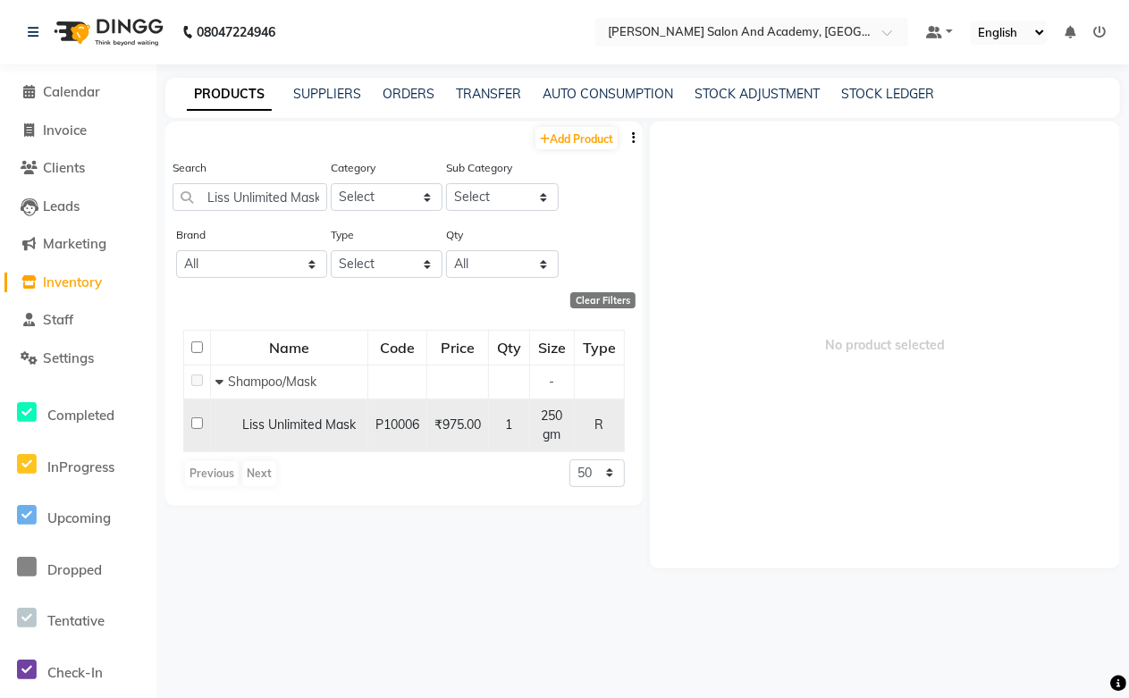
click at [317, 427] on span "Liss Unlimited Mask" at bounding box center [299, 425] width 114 height 16
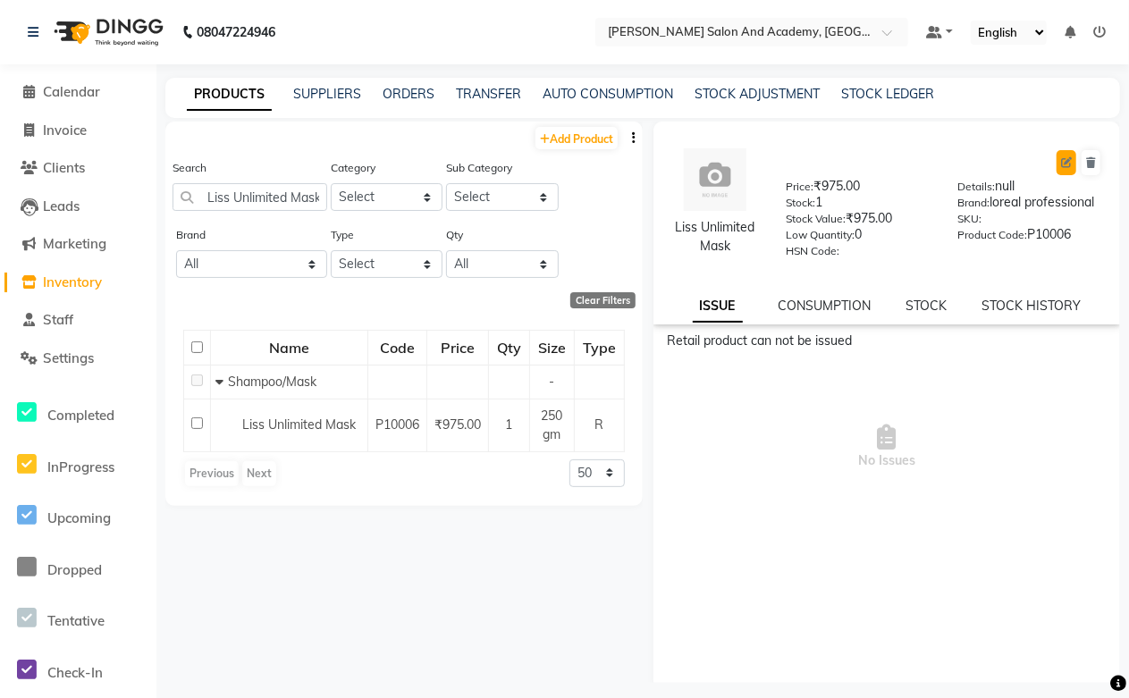
click at [1057, 165] on button at bounding box center [1067, 162] width 20 height 25
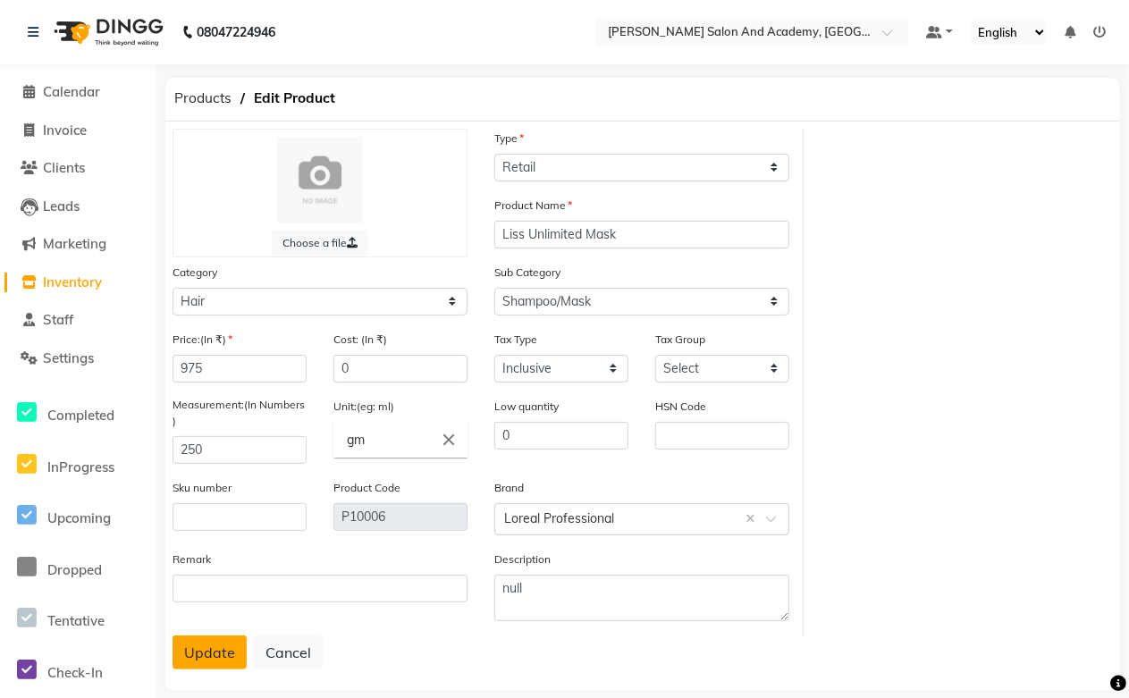
click at [192, 657] on button "Update" at bounding box center [210, 653] width 74 height 34
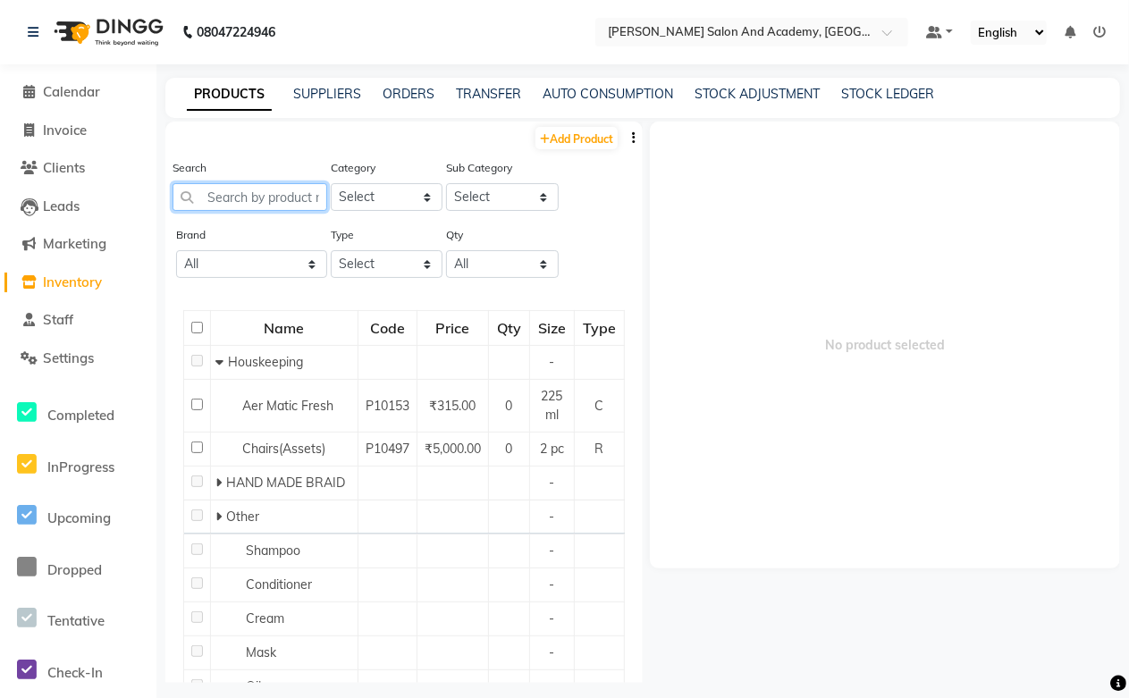
click at [209, 192] on input "text" at bounding box center [250, 197] width 155 height 28
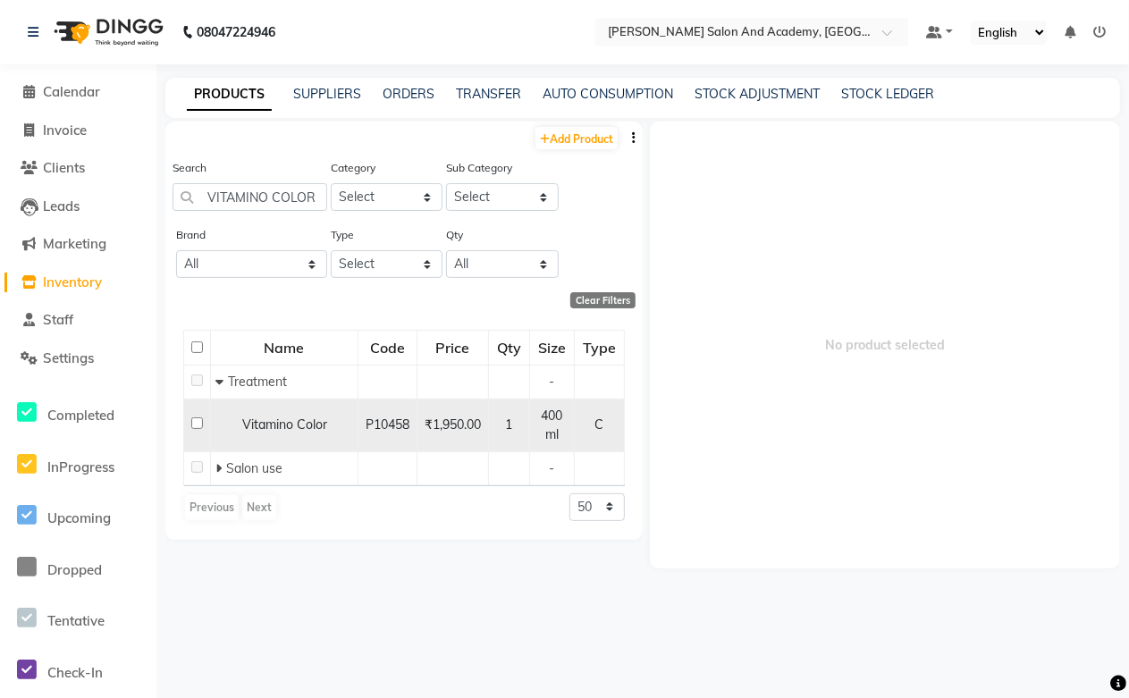
click at [325, 422] on span "Vitamino Color" at bounding box center [284, 425] width 85 height 16
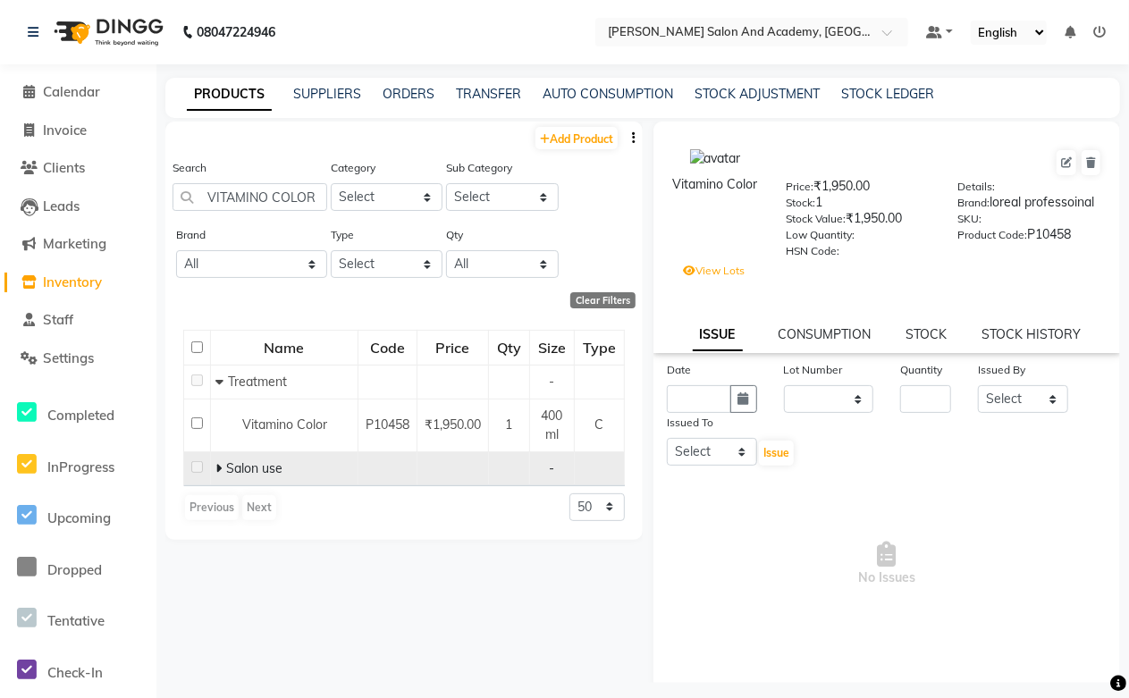
click at [233, 469] on span "Salon use" at bounding box center [254, 468] width 56 height 16
click at [219, 468] on icon at bounding box center [218, 468] width 6 height 13
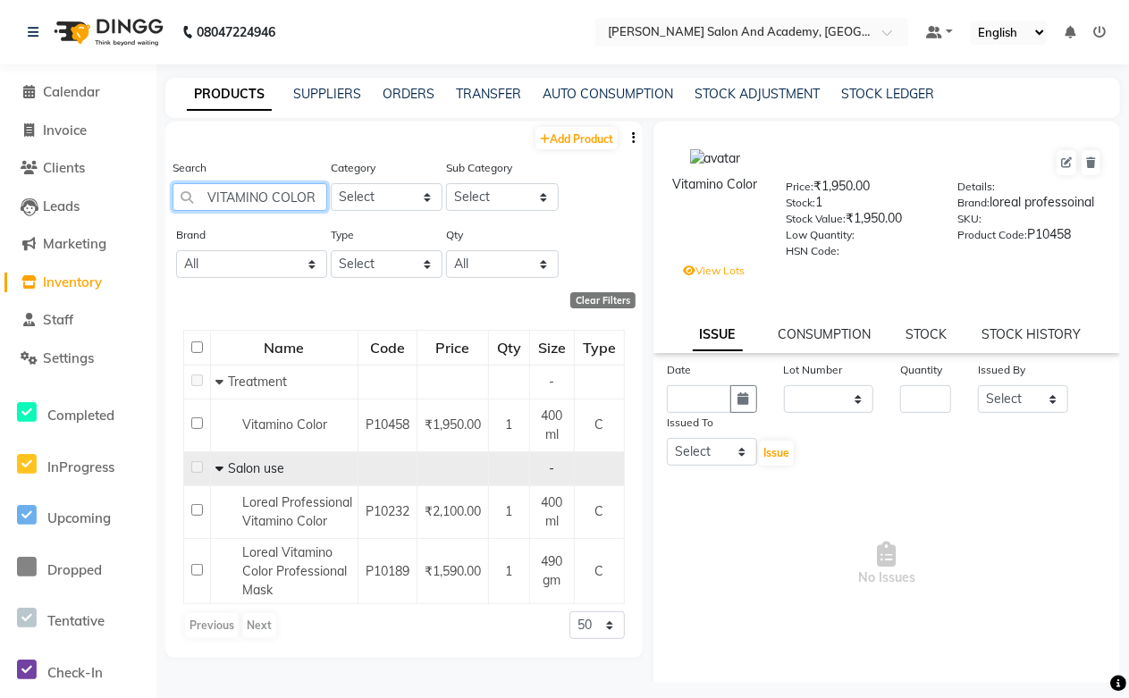
click at [310, 190] on input "VITAMINO COLOR" at bounding box center [250, 197] width 155 height 28
drag, startPoint x: 322, startPoint y: 202, endPoint x: 182, endPoint y: 201, distance: 140.4
click at [182, 201] on input "VITAMINO COLOR" at bounding box center [250, 197] width 155 height 28
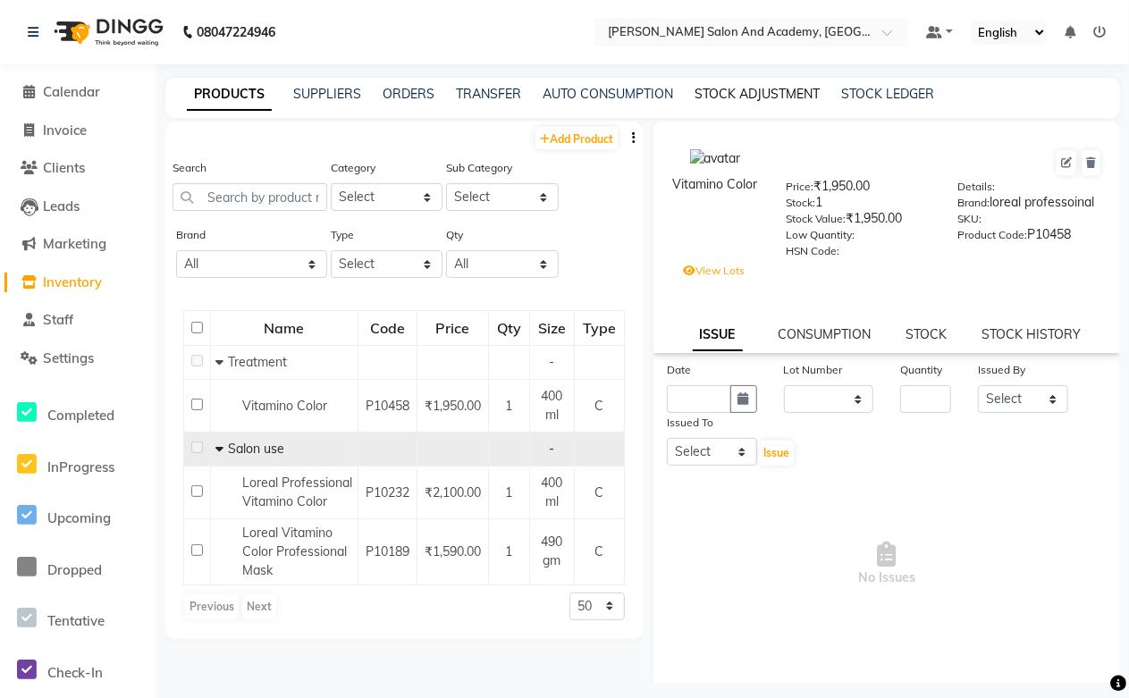
click at [733, 91] on link "STOCK ADJUSTMENT" at bounding box center [757, 94] width 125 height 16
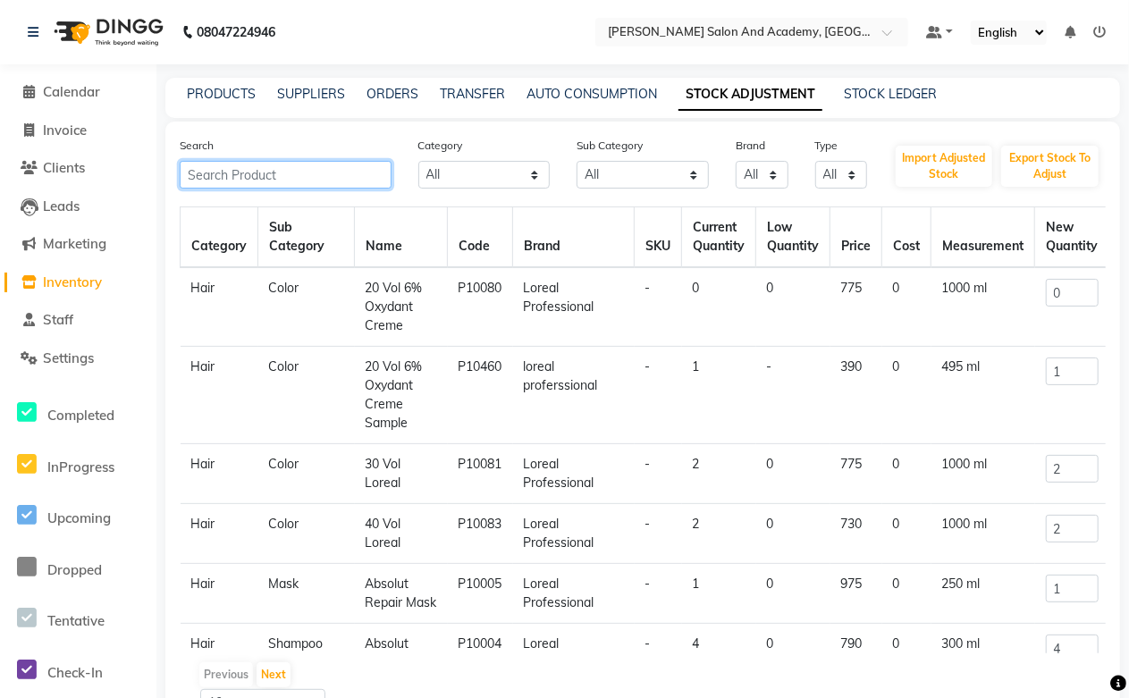
paste input "VITAMINO COLOR"
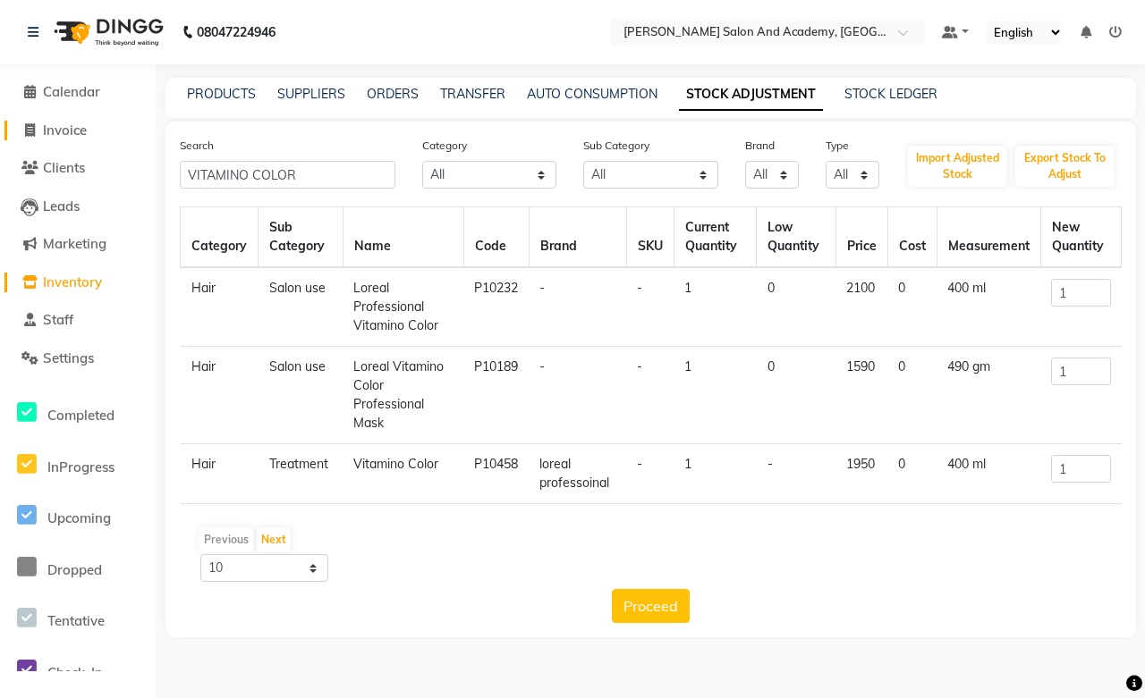
click at [84, 132] on span "Invoice" at bounding box center [65, 130] width 44 height 17
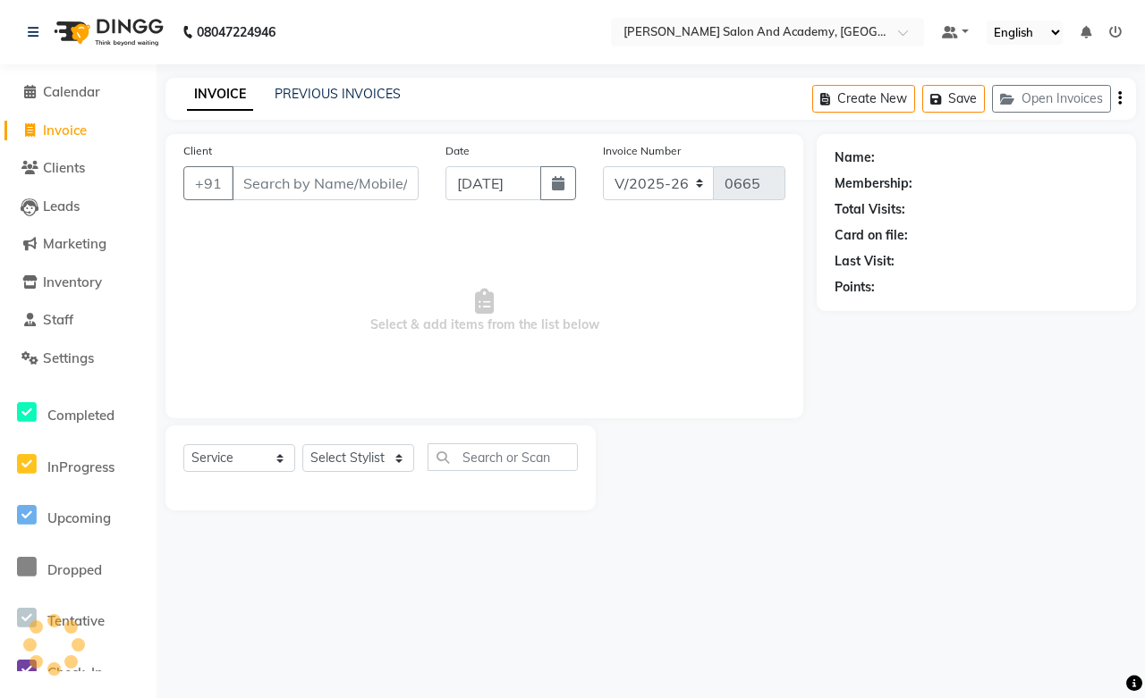
click at [299, 192] on input "Client" at bounding box center [325, 183] width 187 height 34
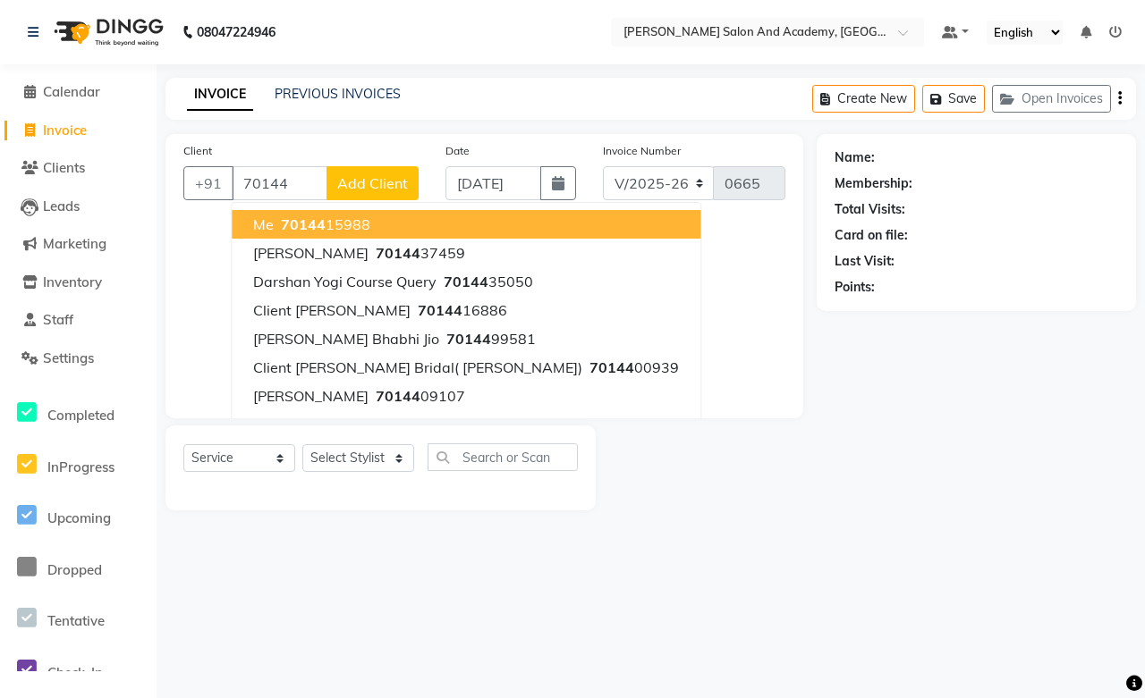
click at [295, 232] on span "70144" at bounding box center [303, 224] width 45 height 18
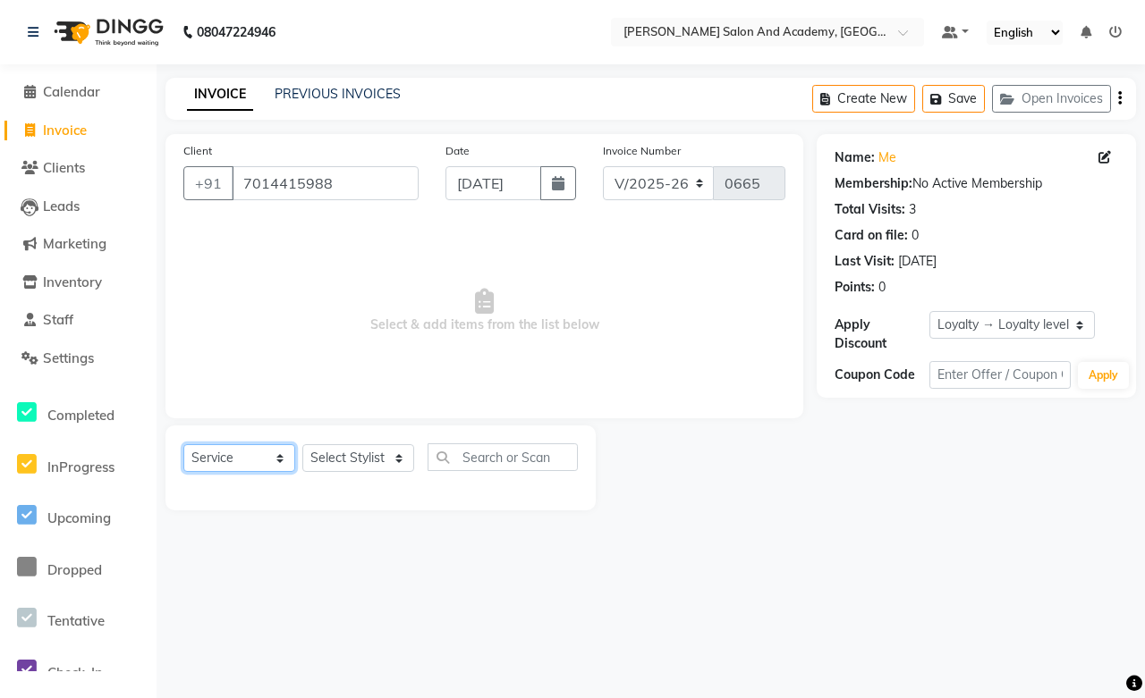
click at [264, 465] on select "Select Service Product Membership Package Voucher Prepaid Gift Card" at bounding box center [239, 458] width 112 height 28
click at [183, 445] on select "Select Service Product Membership Package Voucher Prepaid Gift Card" at bounding box center [239, 458] width 112 height 28
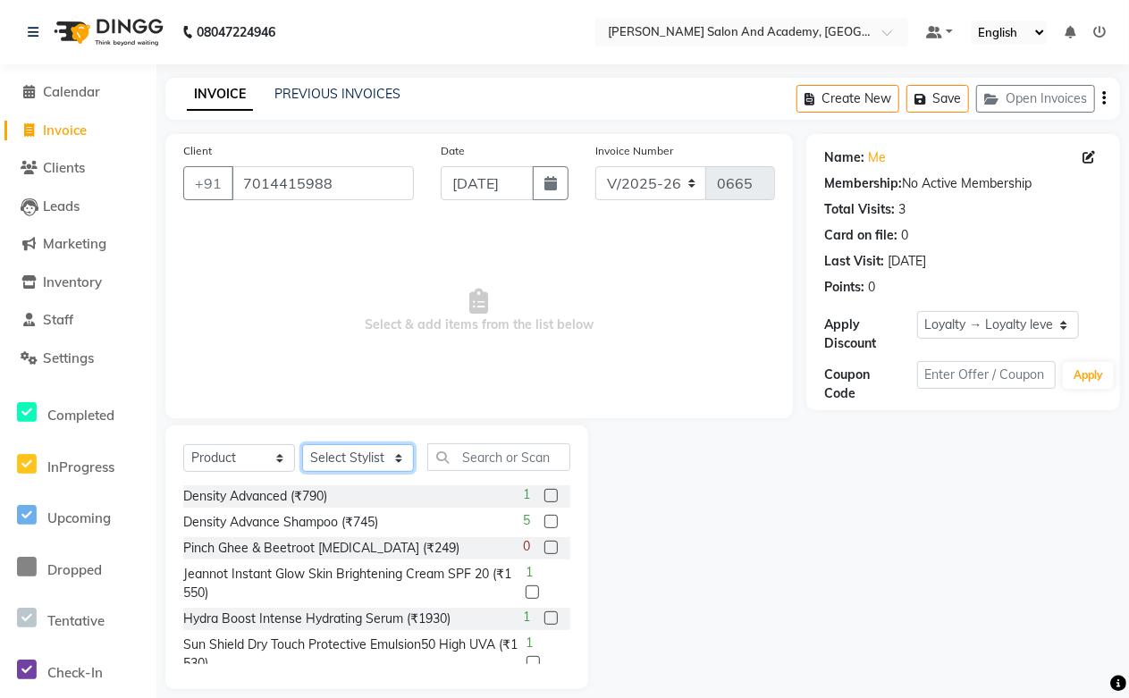
click at [360, 456] on select "Select Stylist Abdul Shoaib Aksha Khan Anisha Ray Archika Jain Arti Singh Azzu …" at bounding box center [358, 458] width 112 height 28
click at [302, 445] on select "Select Stylist Abdul Shoaib Aksha Khan Anisha Ray Archika Jain Arti Singh Azzu …" at bounding box center [358, 458] width 112 height 28
click at [479, 458] on input "text" at bounding box center [498, 457] width 143 height 28
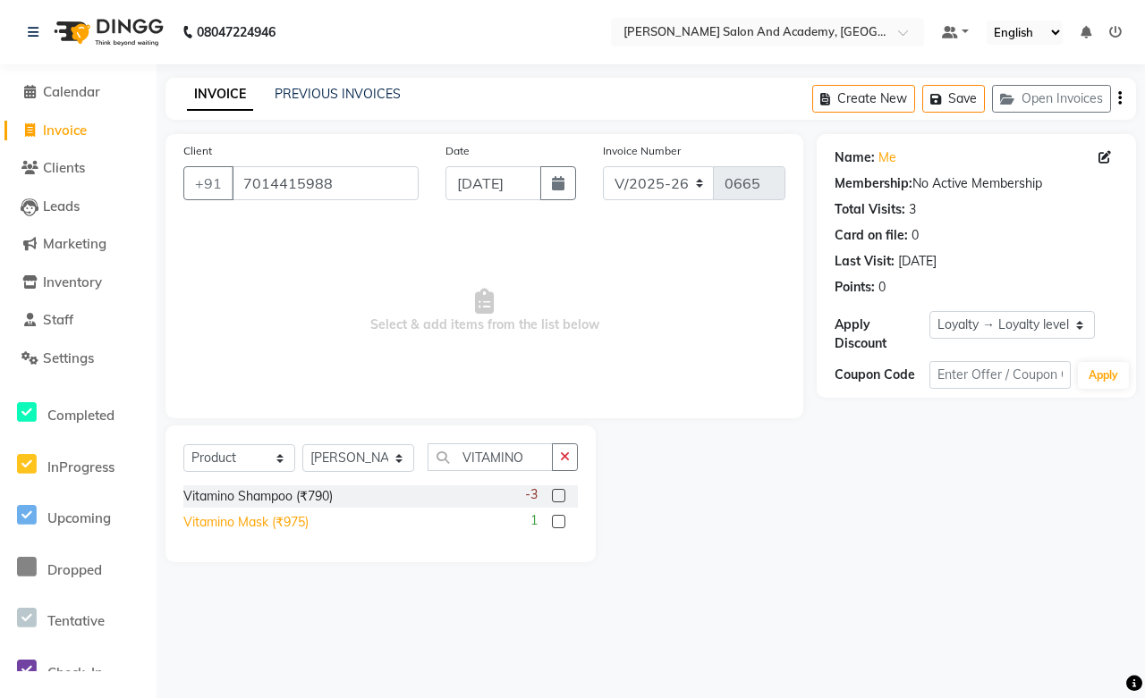
click at [263, 523] on div "Vitamino Mask (₹975)" at bounding box center [245, 522] width 125 height 19
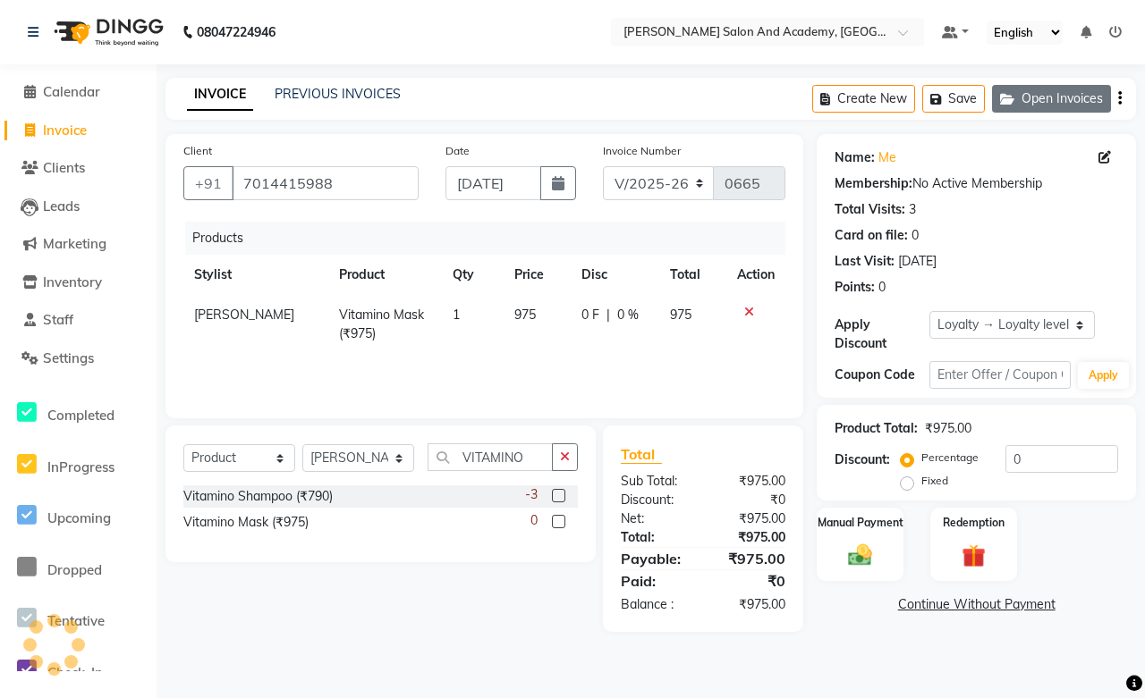
click at [1026, 97] on button "Open Invoices" at bounding box center [1051, 99] width 119 height 28
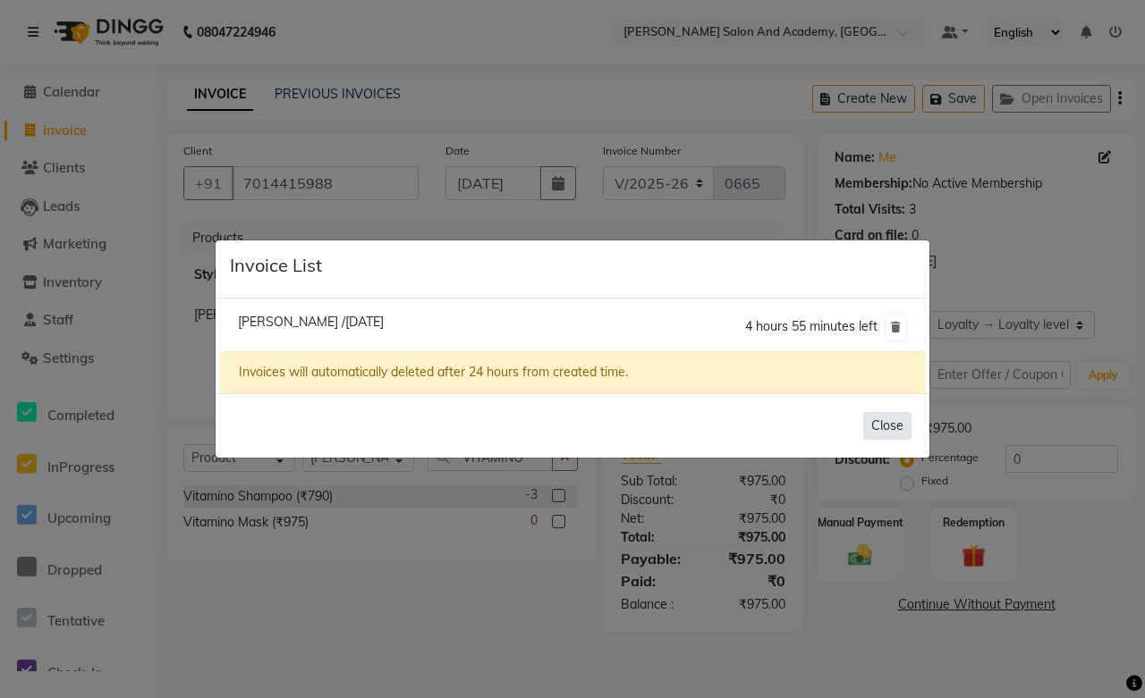
click at [873, 426] on button "Close" at bounding box center [887, 426] width 48 height 28
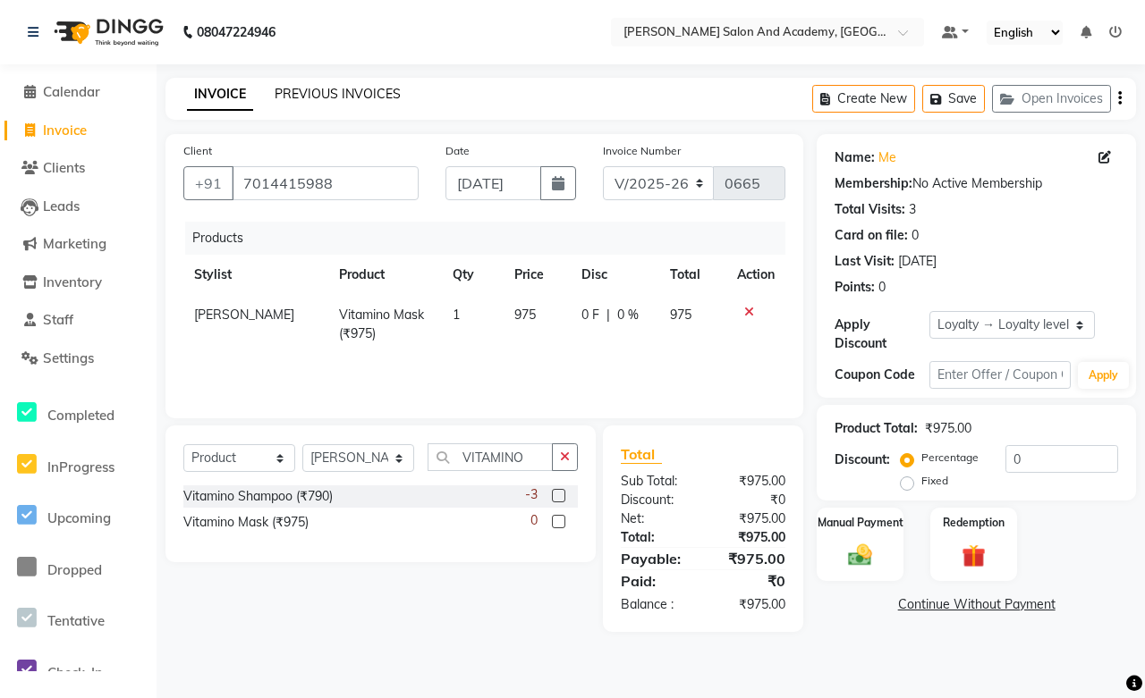
click at [355, 93] on link "PREVIOUS INVOICES" at bounding box center [338, 94] width 126 height 16
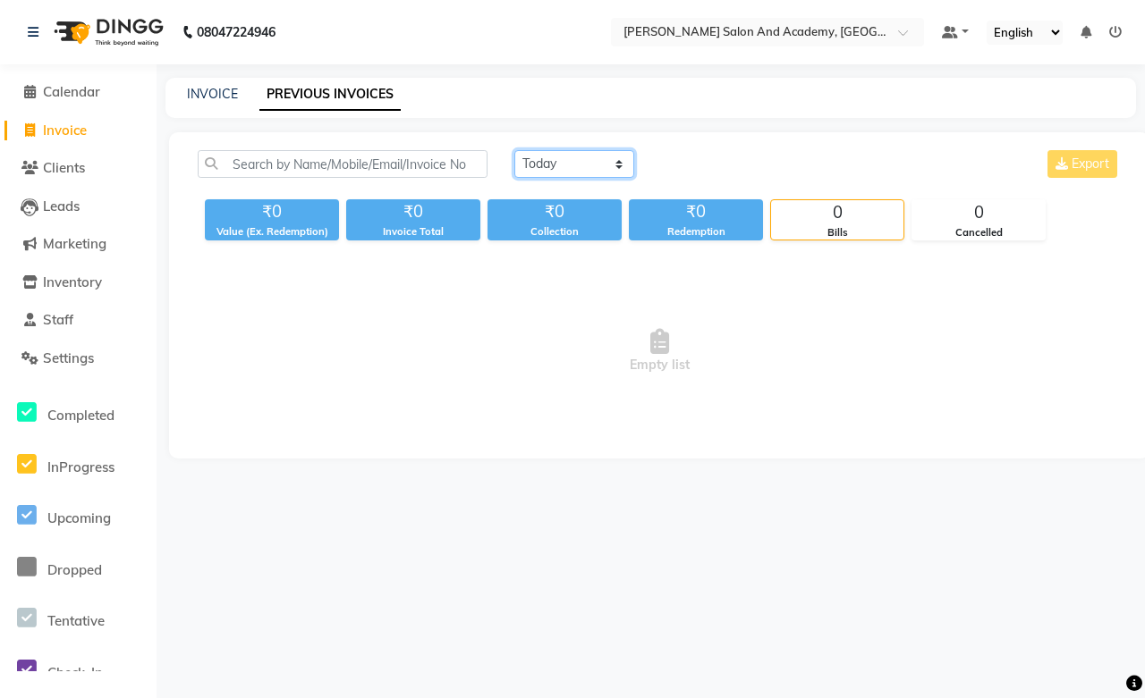
click at [609, 167] on select "Today Yesterday Custom Range" at bounding box center [574, 164] width 120 height 28
click at [514, 150] on select "Today Yesterday Custom Range" at bounding box center [574, 164] width 120 height 28
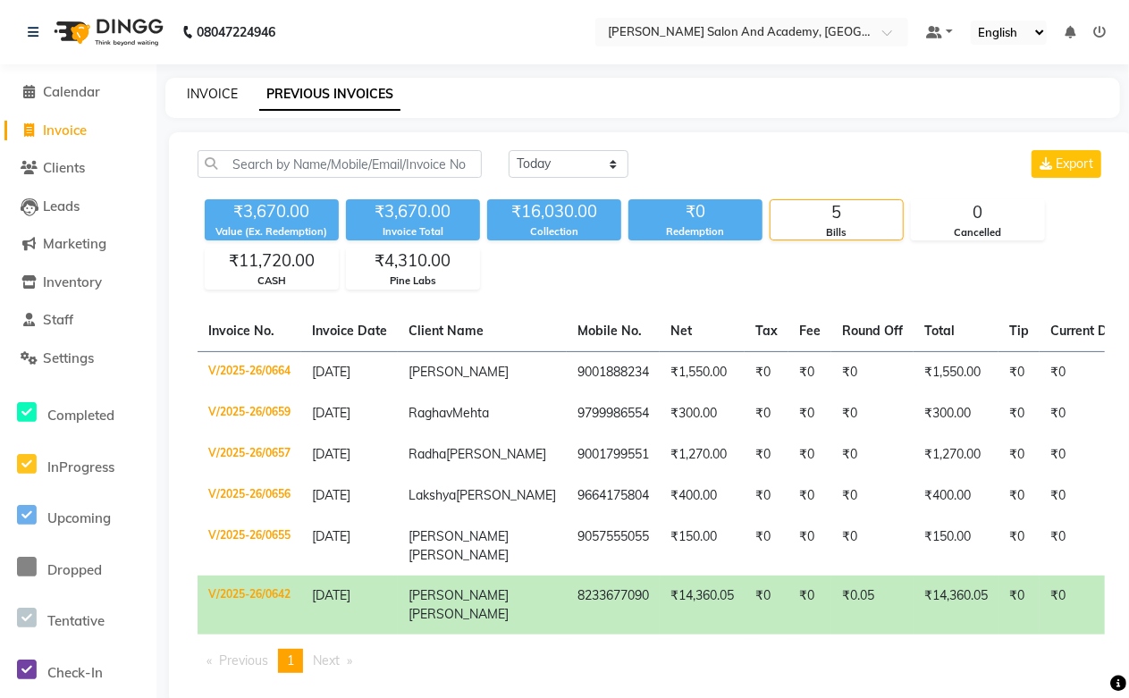
click at [199, 99] on link "INVOICE" at bounding box center [212, 94] width 51 height 16
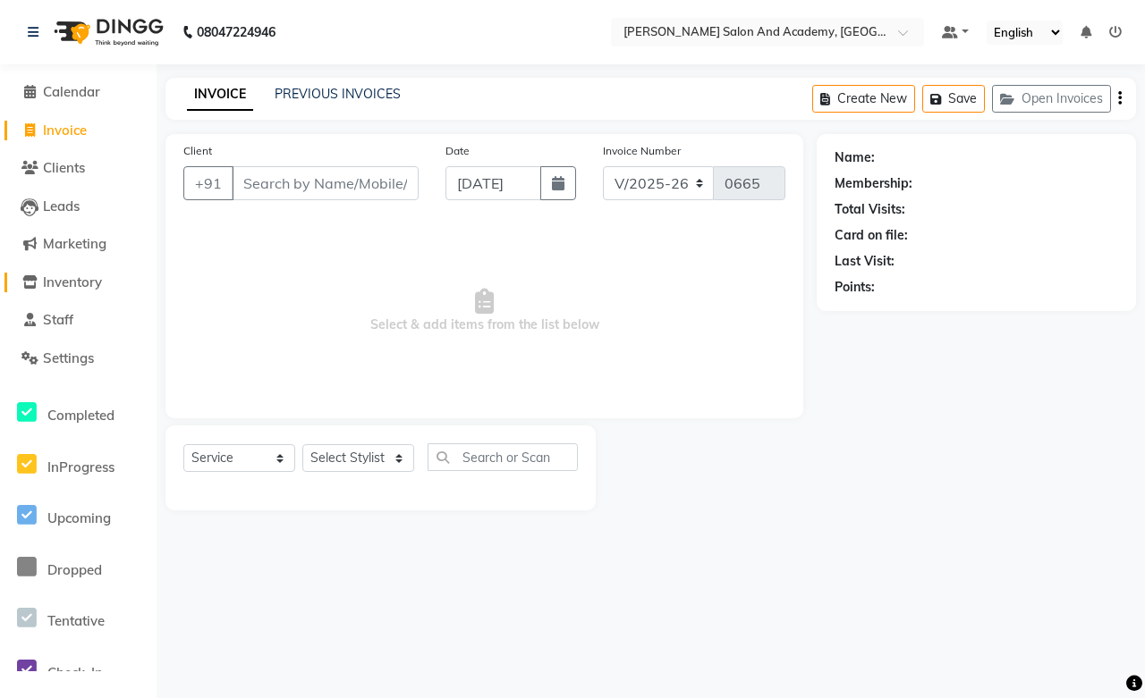
click at [63, 279] on span "Inventory" at bounding box center [72, 282] width 59 height 17
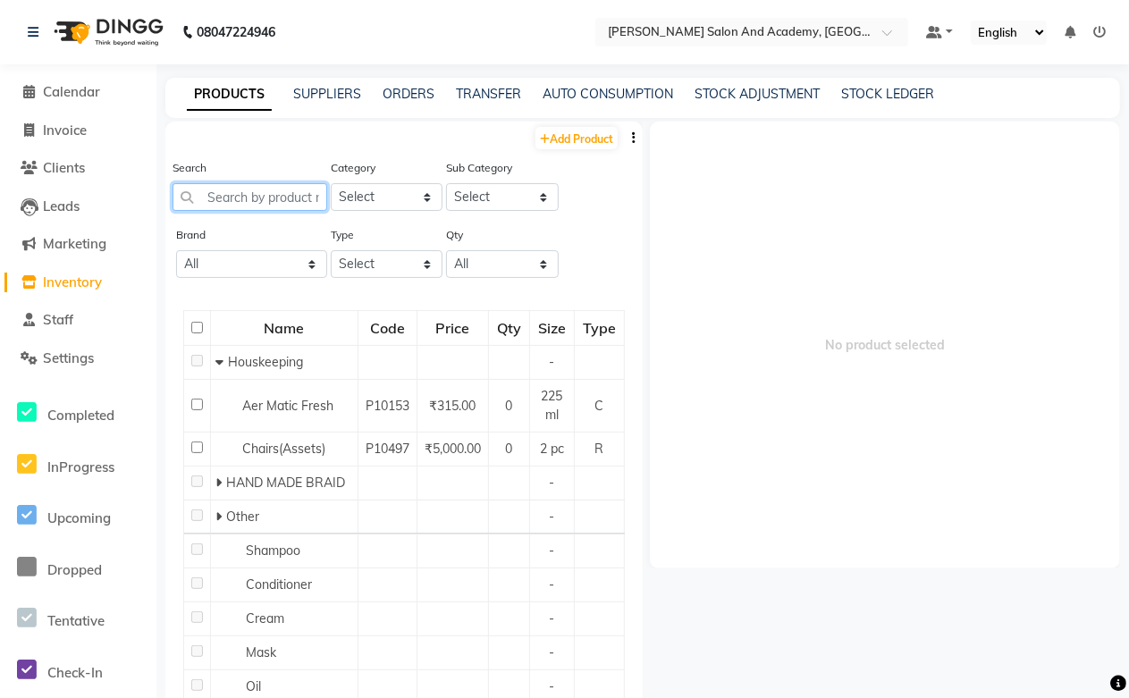
click at [235, 197] on input "text" at bounding box center [250, 197] width 155 height 28
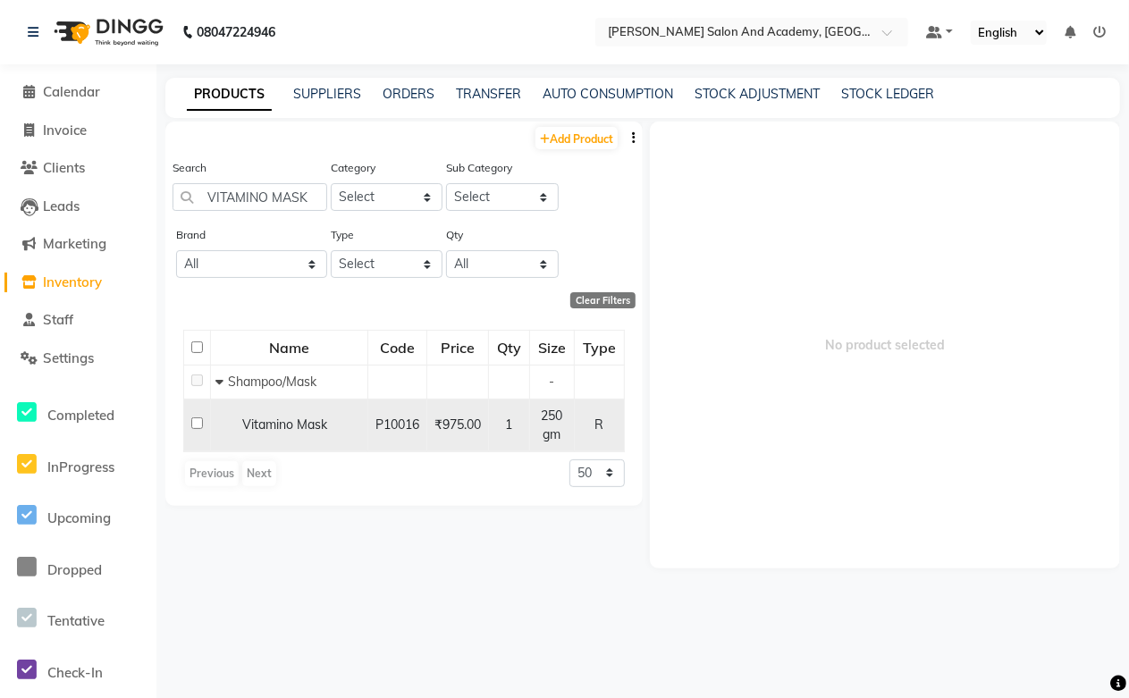
click at [263, 418] on span "Vitamino Mask" at bounding box center [284, 425] width 85 height 16
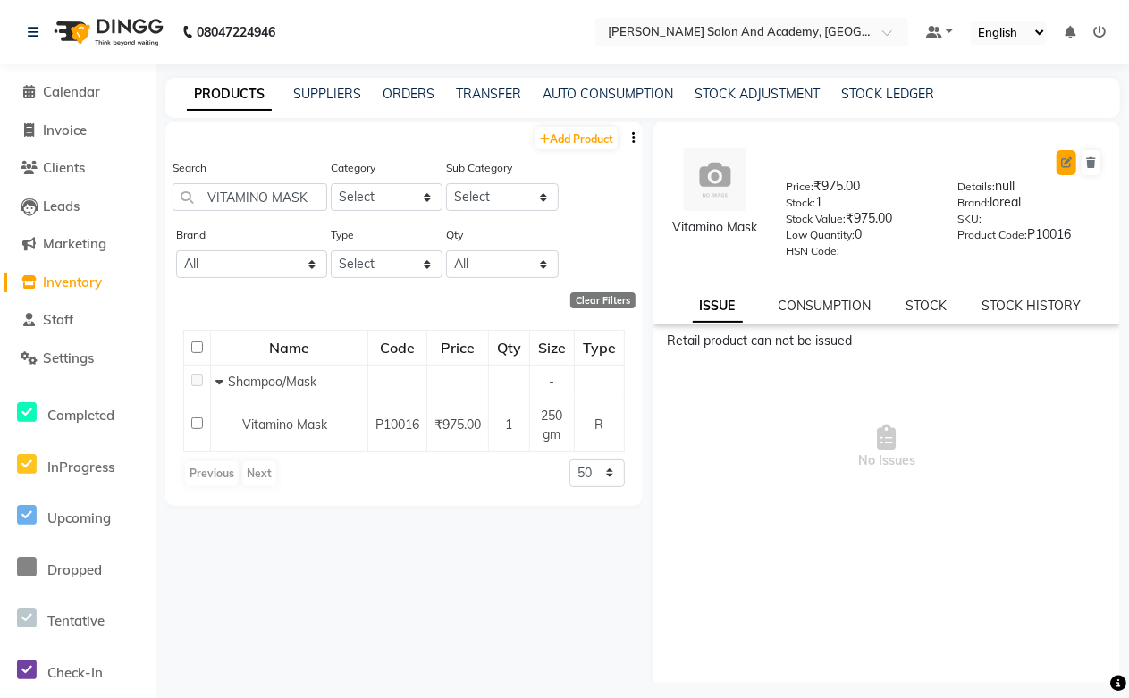
click at [1061, 161] on icon at bounding box center [1066, 162] width 11 height 11
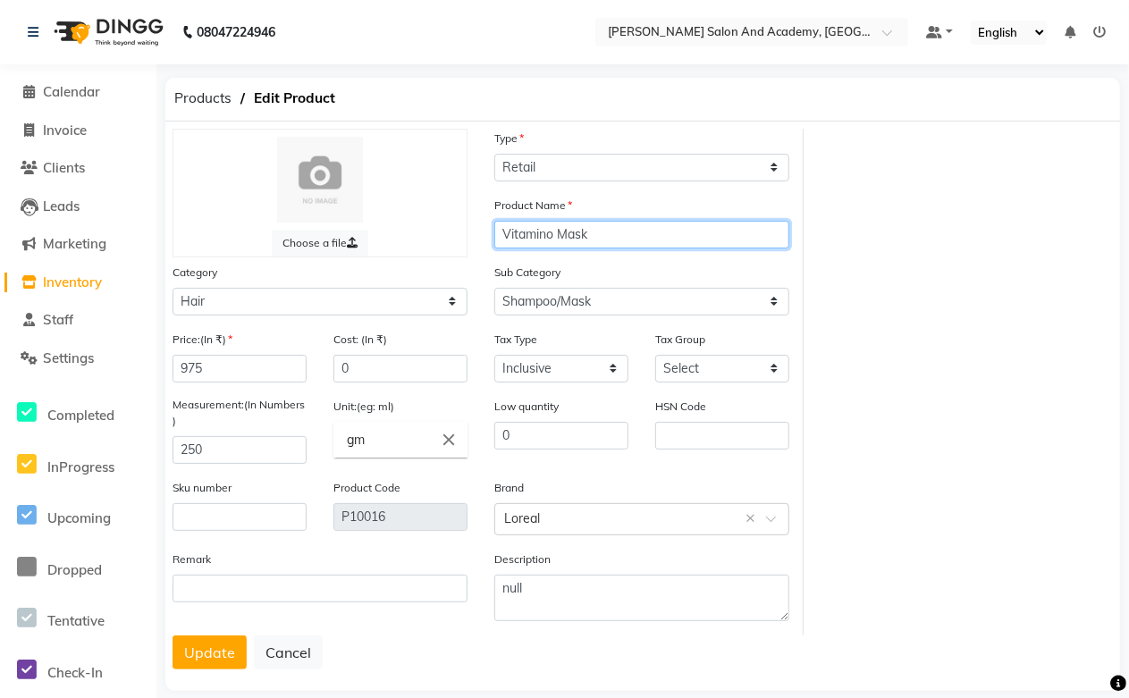
click at [559, 229] on input "Vitamino Mask" at bounding box center [641, 235] width 295 height 28
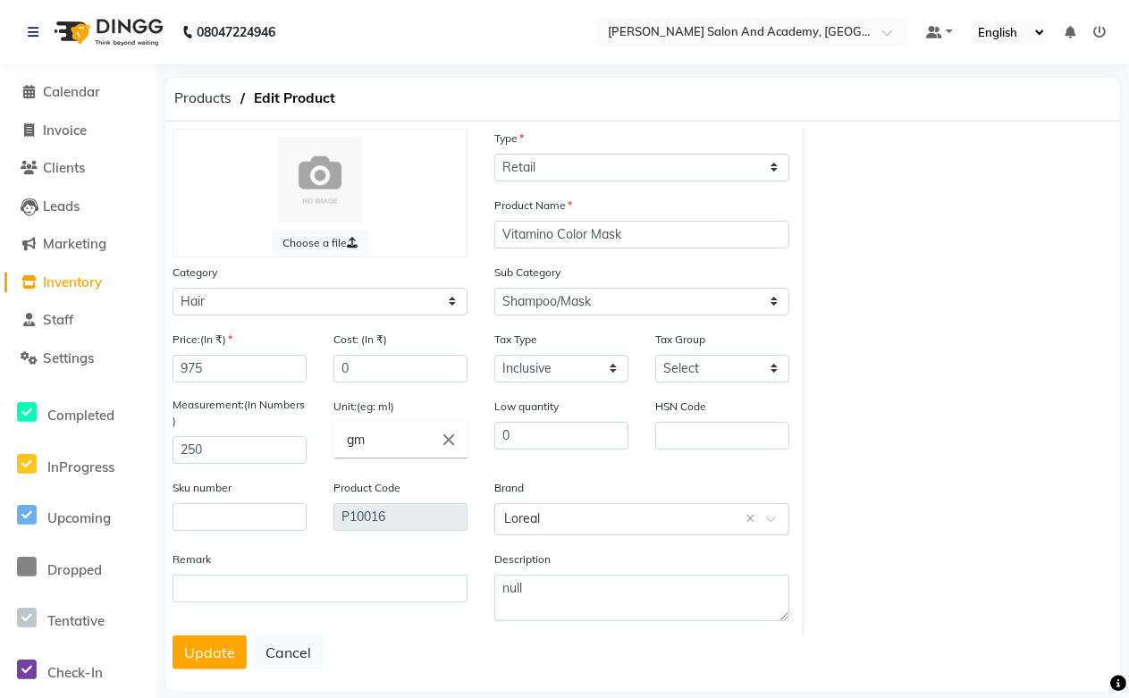
drag, startPoint x: 208, startPoint y: 658, endPoint x: 217, endPoint y: 676, distance: 20.0
click at [217, 676] on div "Choose a file Type Select Type Both Retail Consumable Product Name Vitamino Col…" at bounding box center [642, 407] width 955 height 570
drag, startPoint x: 638, startPoint y: 245, endPoint x: 474, endPoint y: 241, distance: 163.7
click at [474, 241] on div "Choose a file Type Select Type Both Retail Consumable Product Name Vitamino Col…" at bounding box center [481, 382] width 645 height 507
click at [201, 657] on button "Update" at bounding box center [210, 653] width 74 height 34
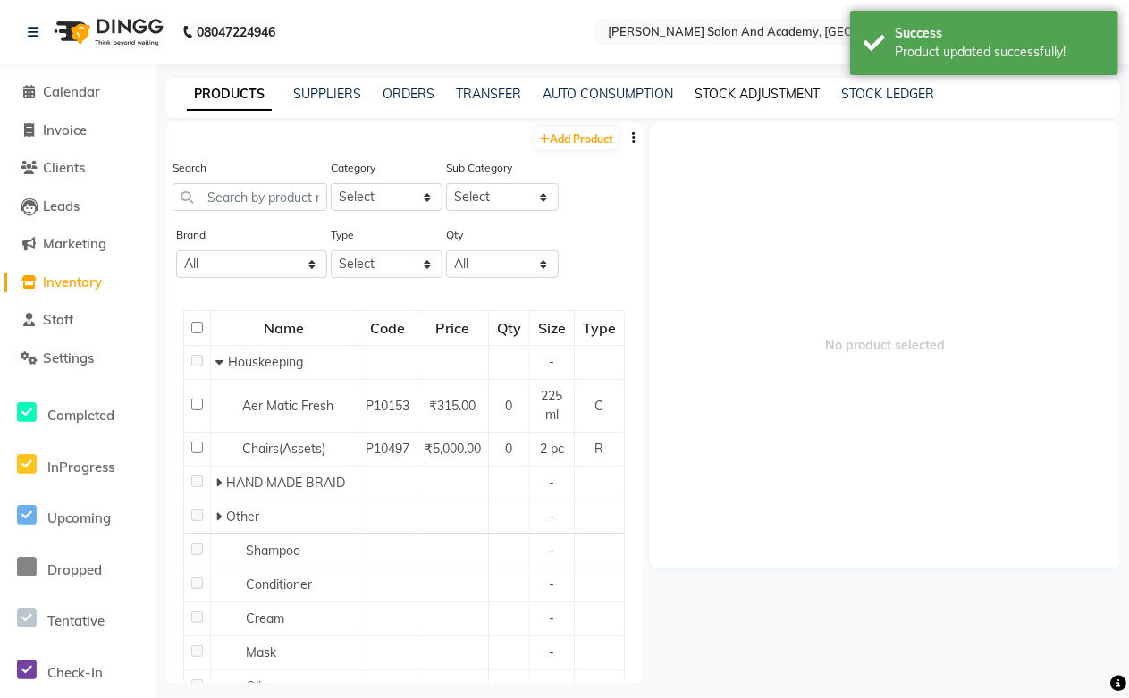
click at [737, 92] on link "STOCK ADJUSTMENT" at bounding box center [757, 94] width 125 height 16
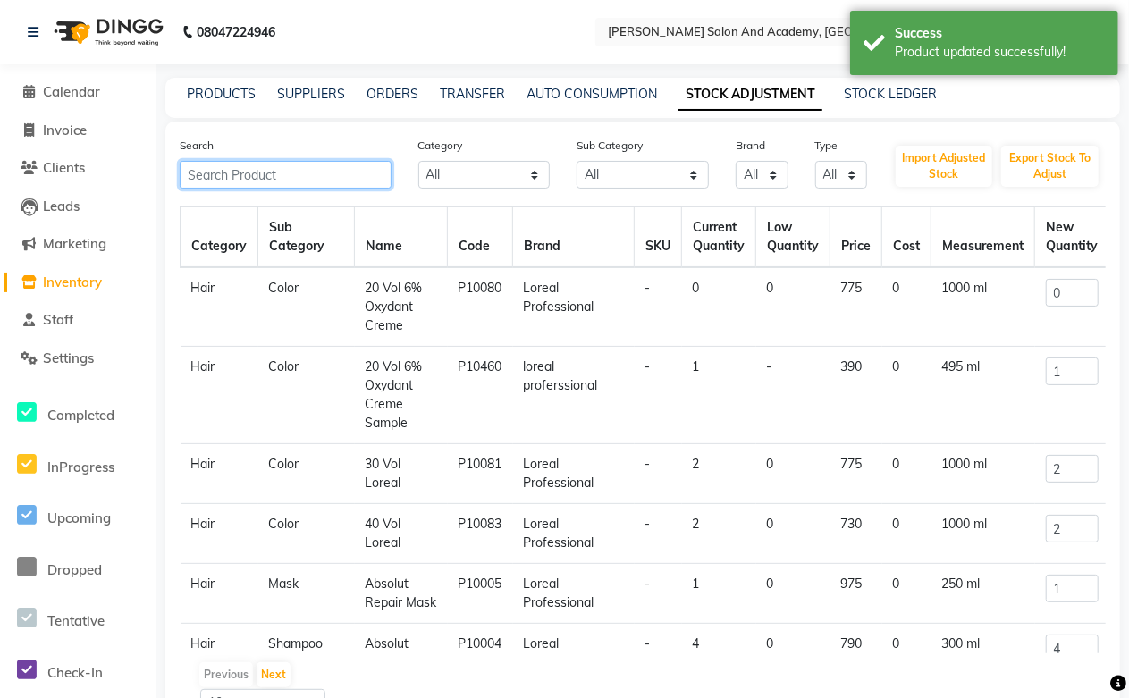
paste input "Vitamino Color Mask"
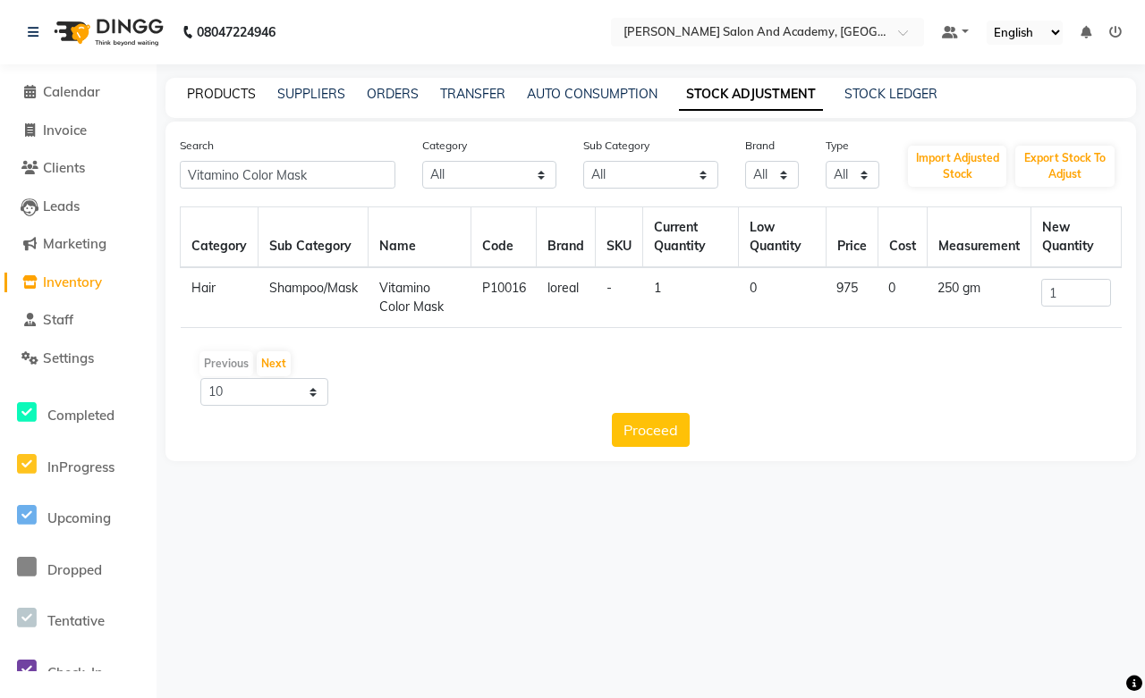
click at [220, 98] on link "PRODUCTS" at bounding box center [221, 94] width 69 height 16
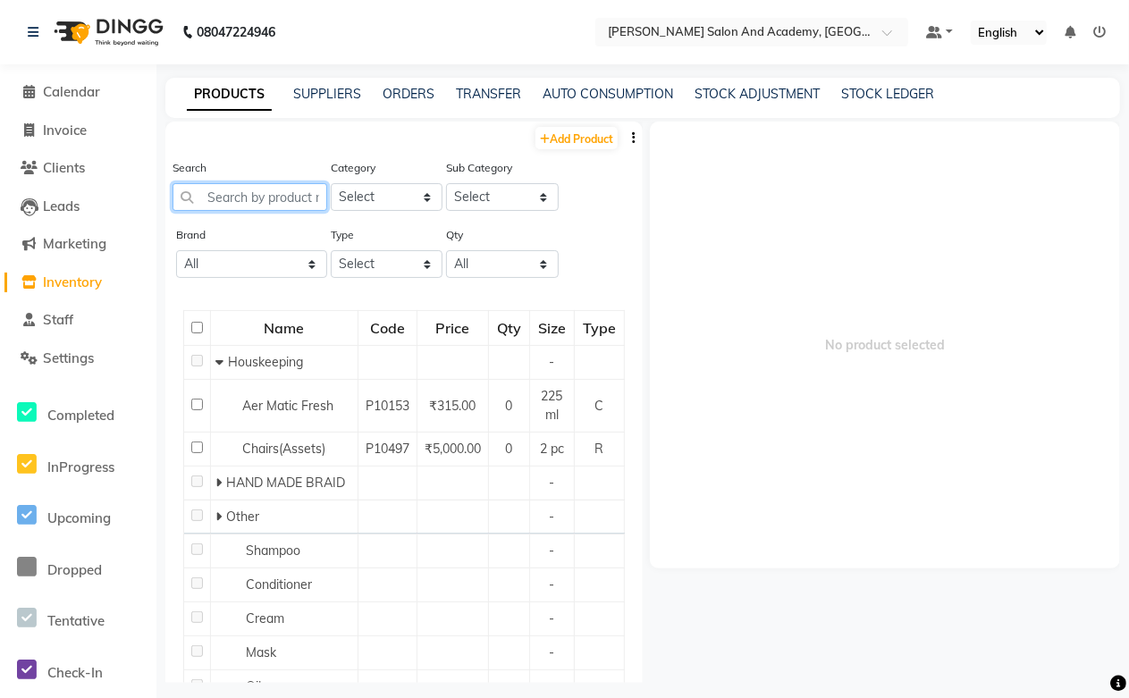
click at [236, 194] on input "text" at bounding box center [250, 197] width 155 height 28
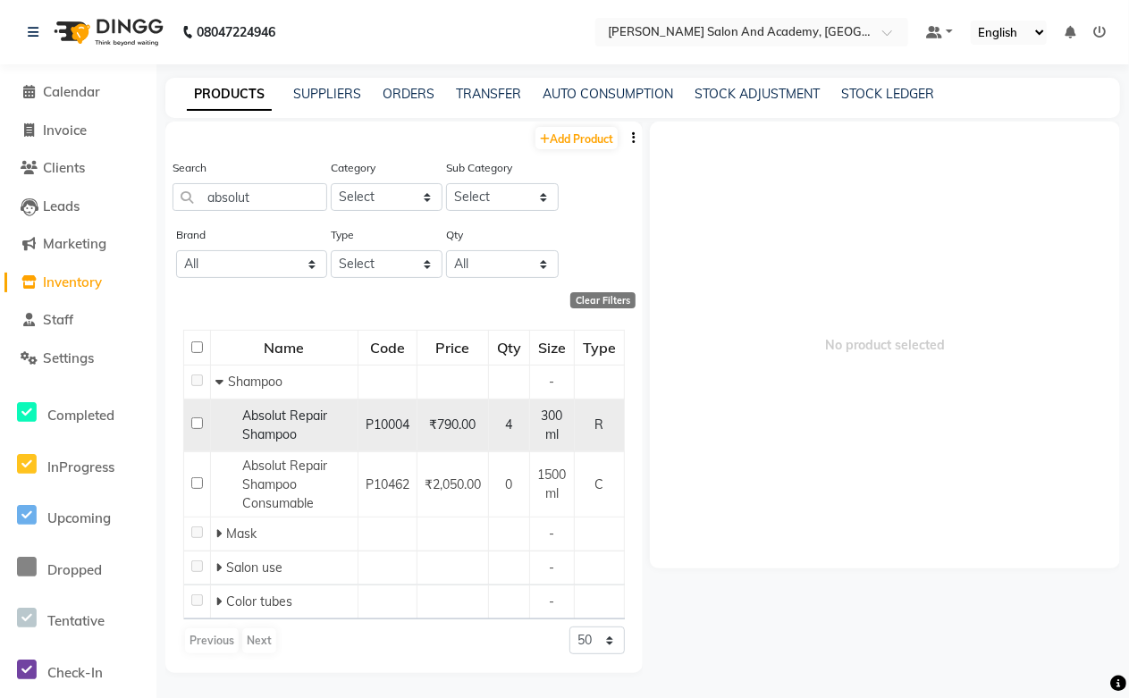
click at [272, 415] on span "Absolut Repair Shampoo" at bounding box center [284, 425] width 85 height 35
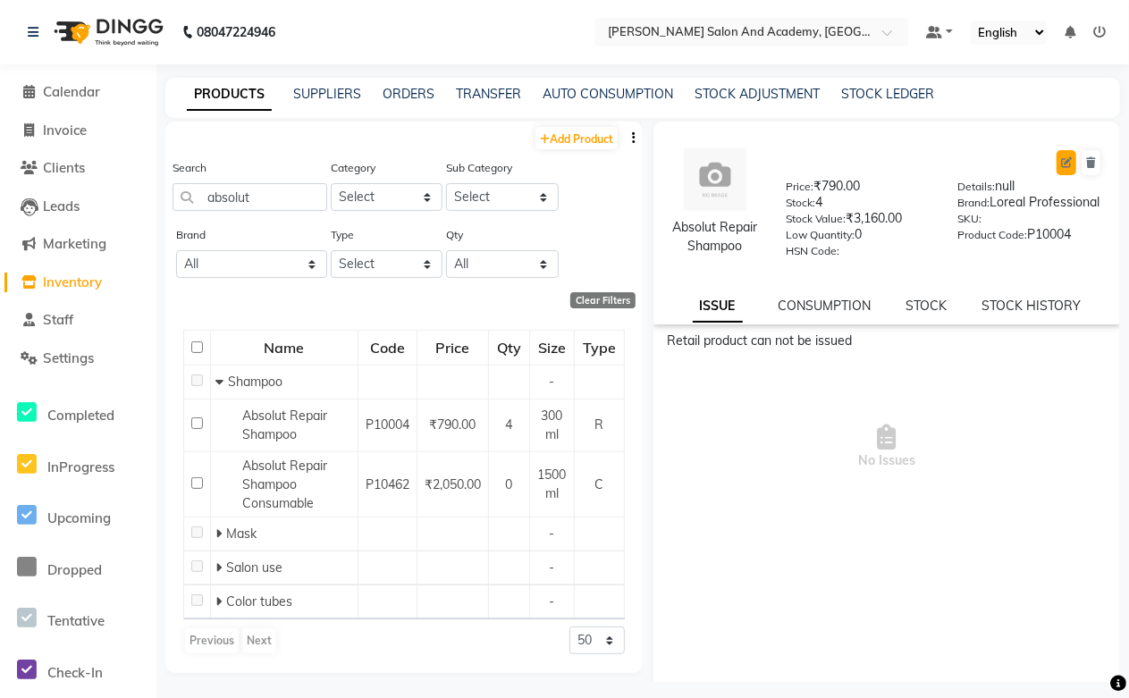
click at [1057, 155] on button at bounding box center [1067, 162] width 20 height 25
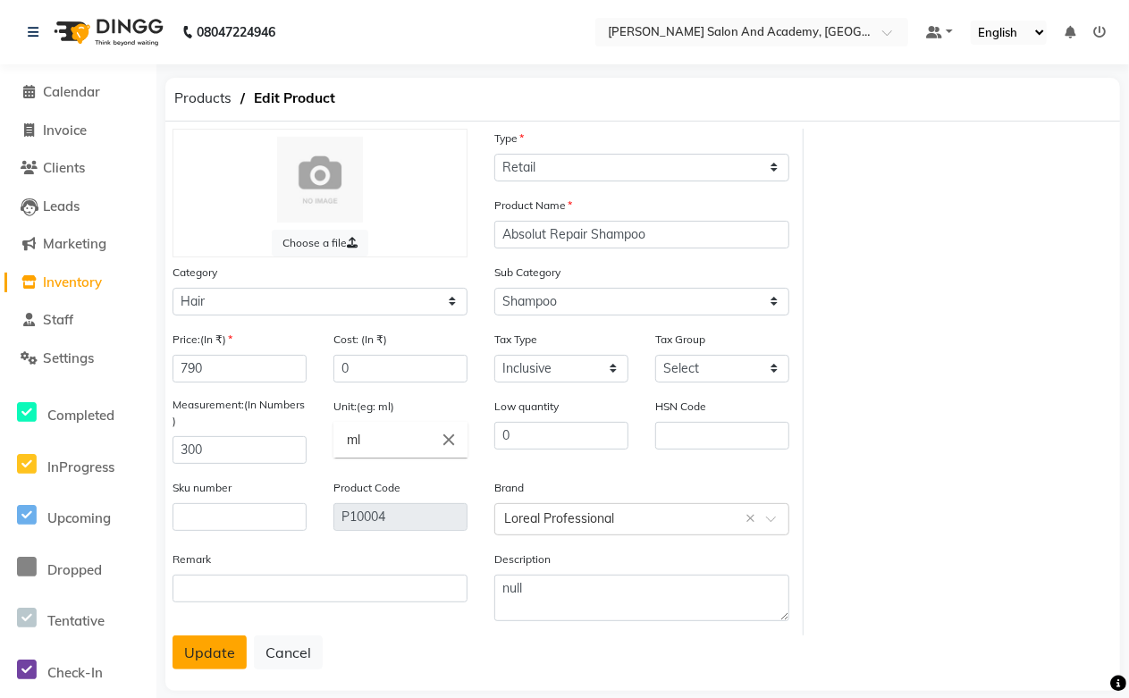
click at [224, 644] on button "Update" at bounding box center [210, 653] width 74 height 34
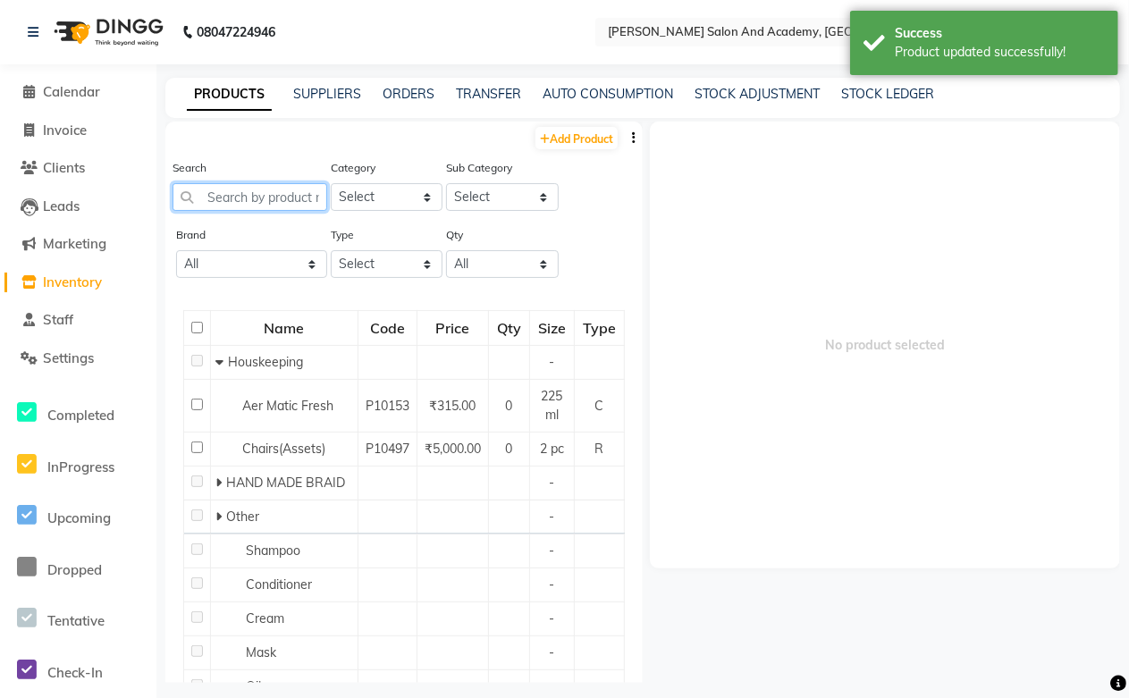
click at [260, 200] on input "text" at bounding box center [250, 197] width 155 height 28
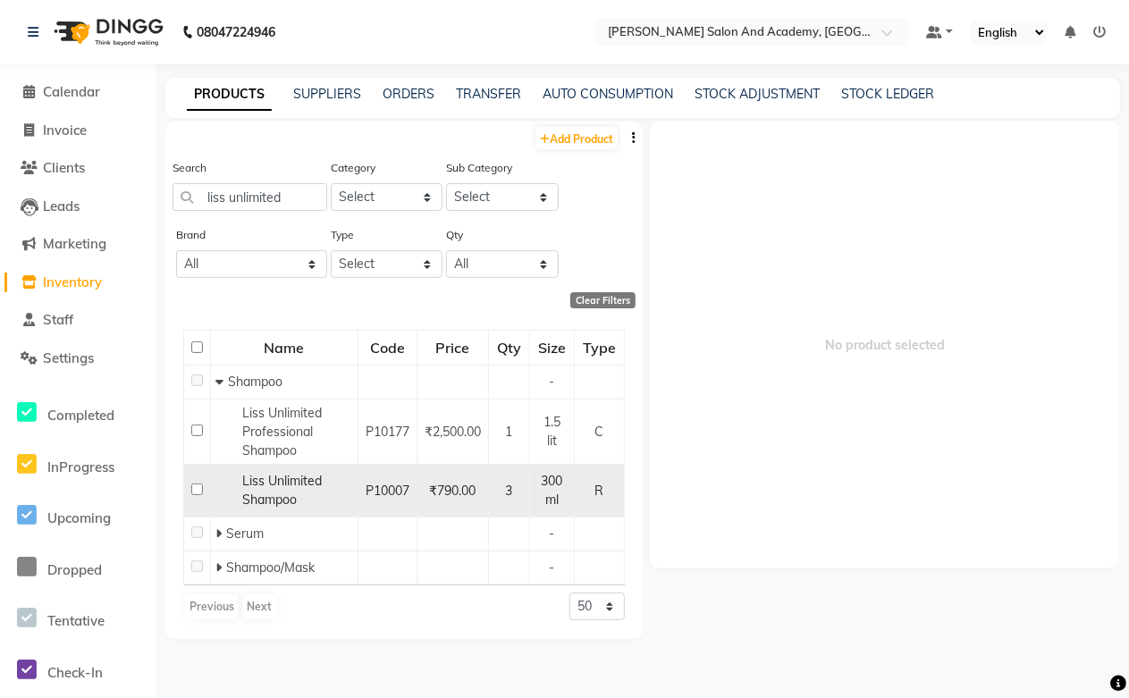
click at [307, 495] on div "Liss Unlimited Shampoo" at bounding box center [284, 491] width 138 height 38
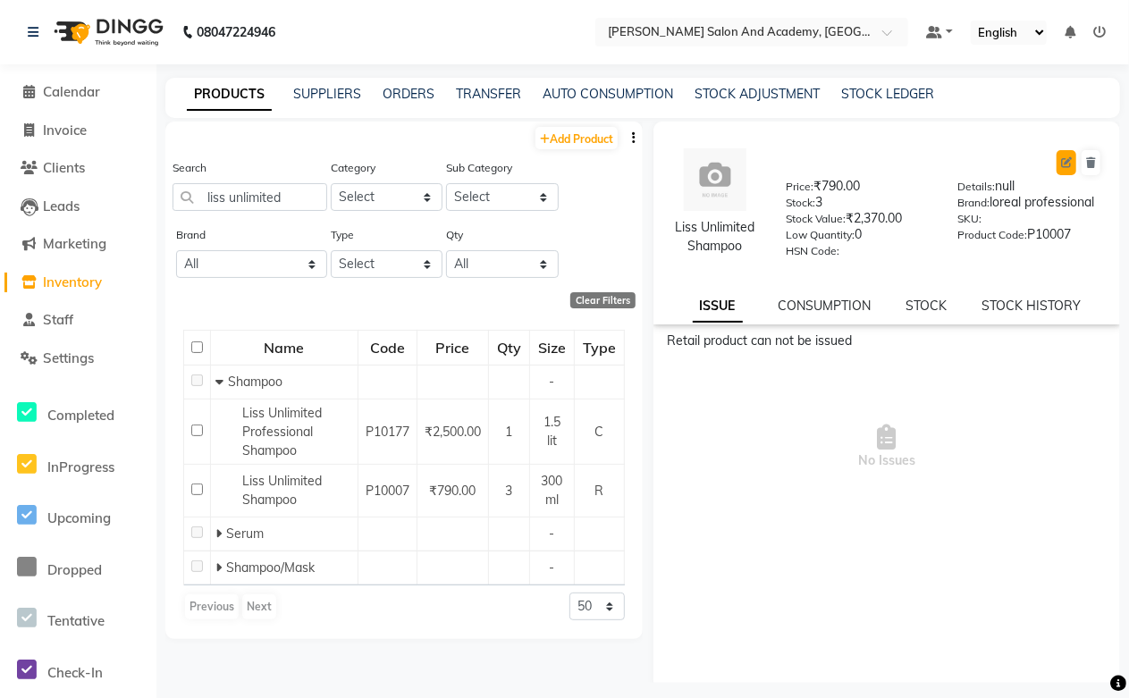
click at [1061, 164] on icon at bounding box center [1066, 162] width 11 height 11
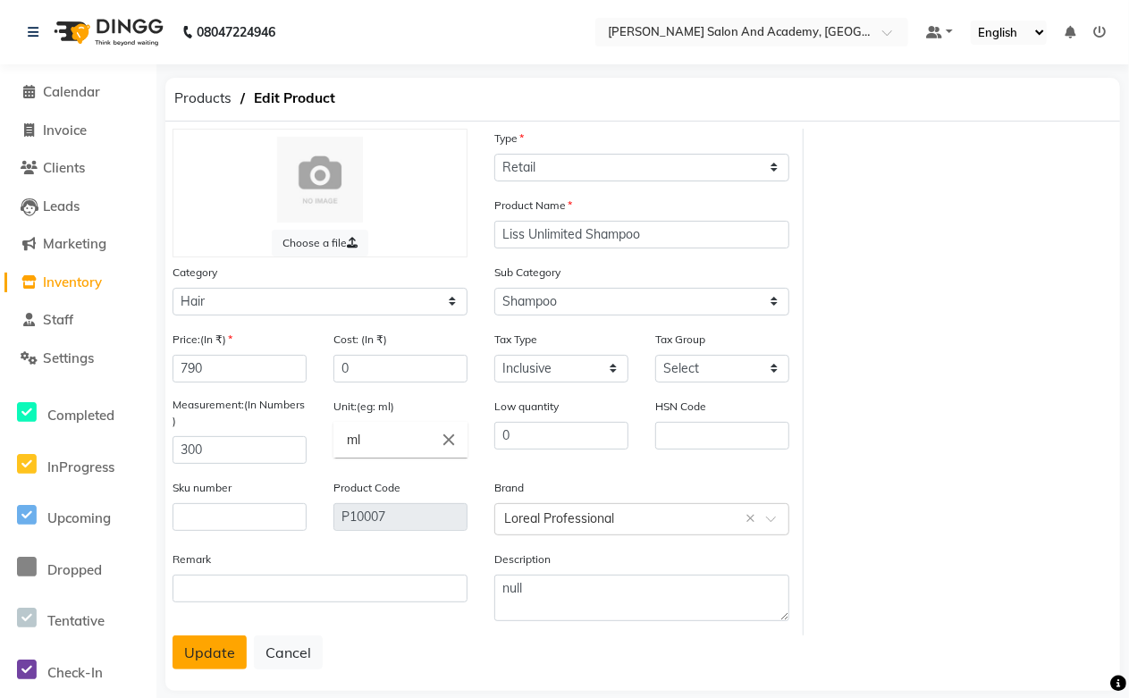
click at [203, 658] on button "Update" at bounding box center [210, 653] width 74 height 34
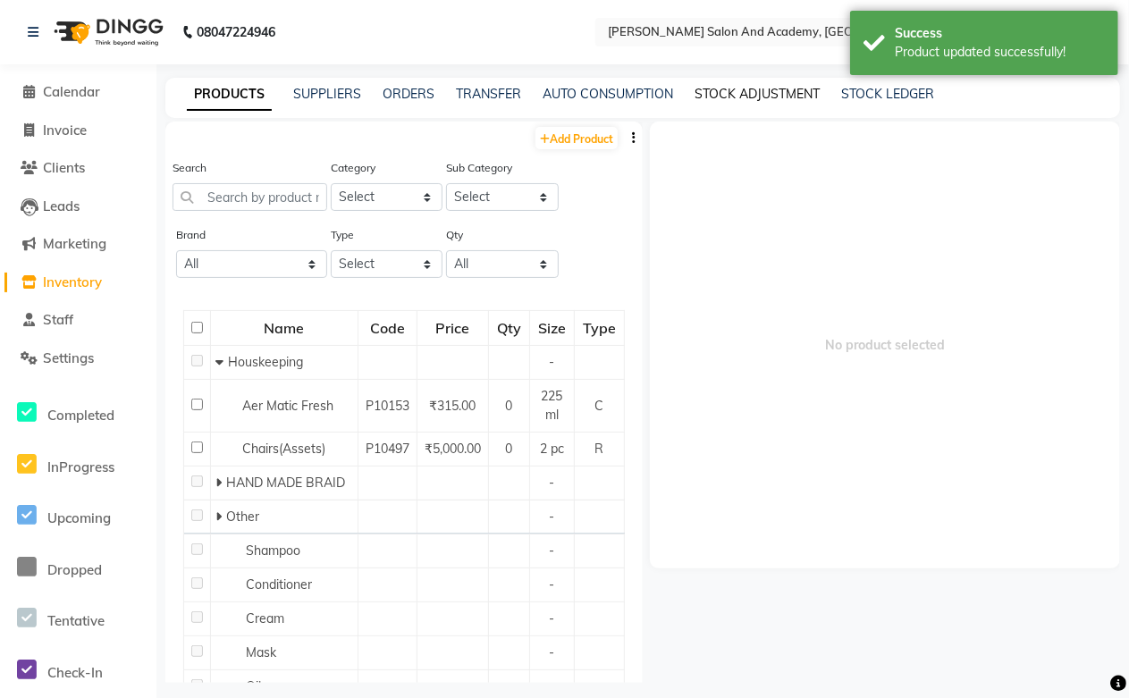
click at [711, 92] on link "STOCK ADJUSTMENT" at bounding box center [757, 94] width 125 height 16
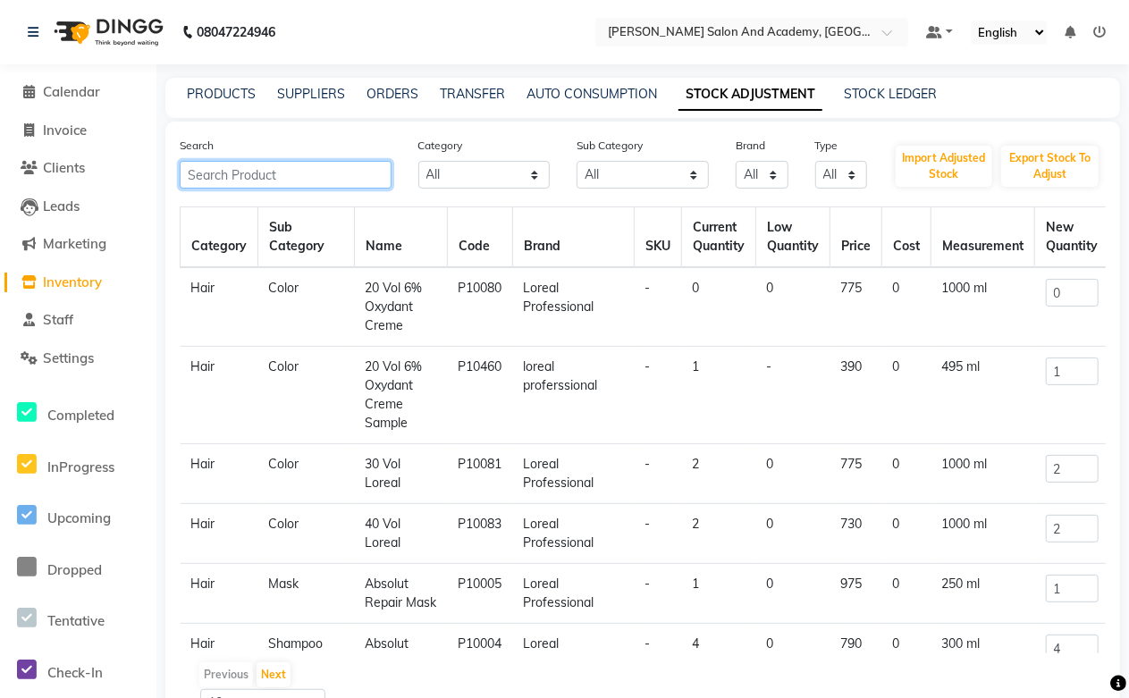
paste input "Vitamino Color Mask"
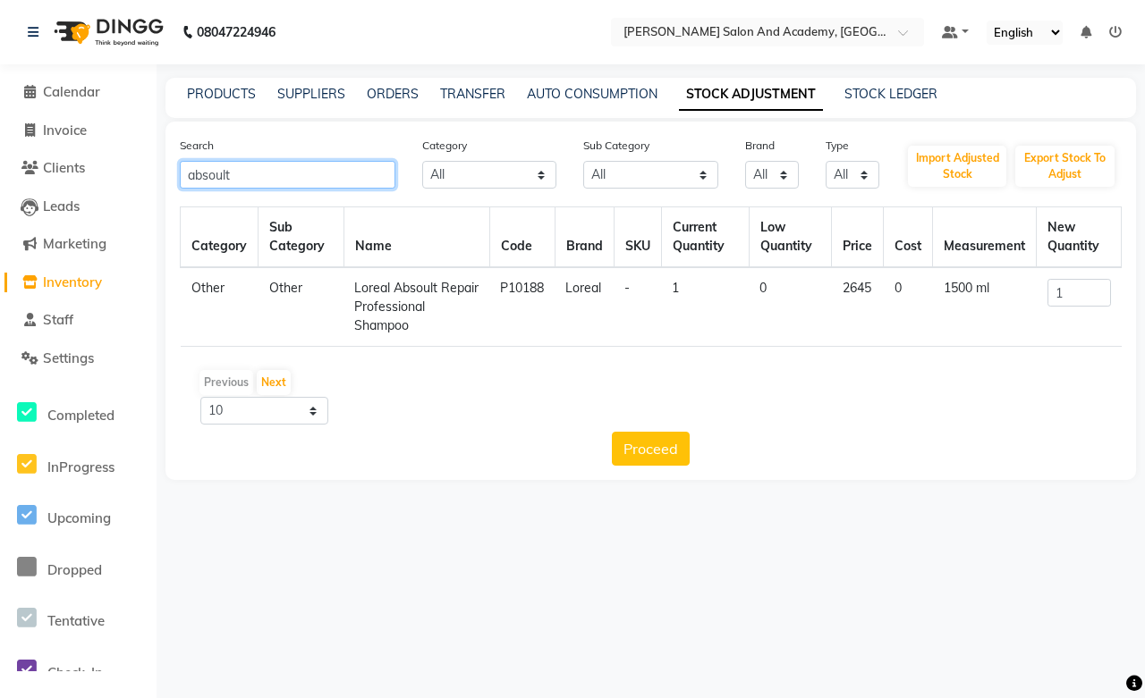
click at [225, 172] on input "absoult" at bounding box center [287, 175] width 215 height 28
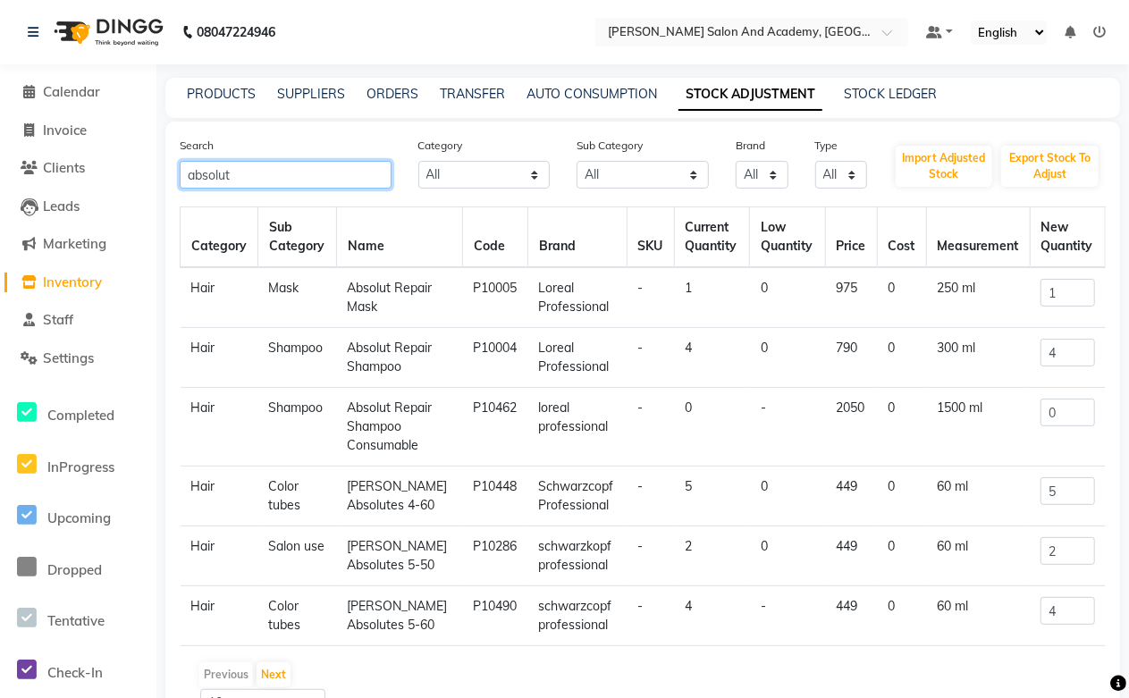
click at [290, 175] on input "absolut" at bounding box center [286, 175] width 212 height 28
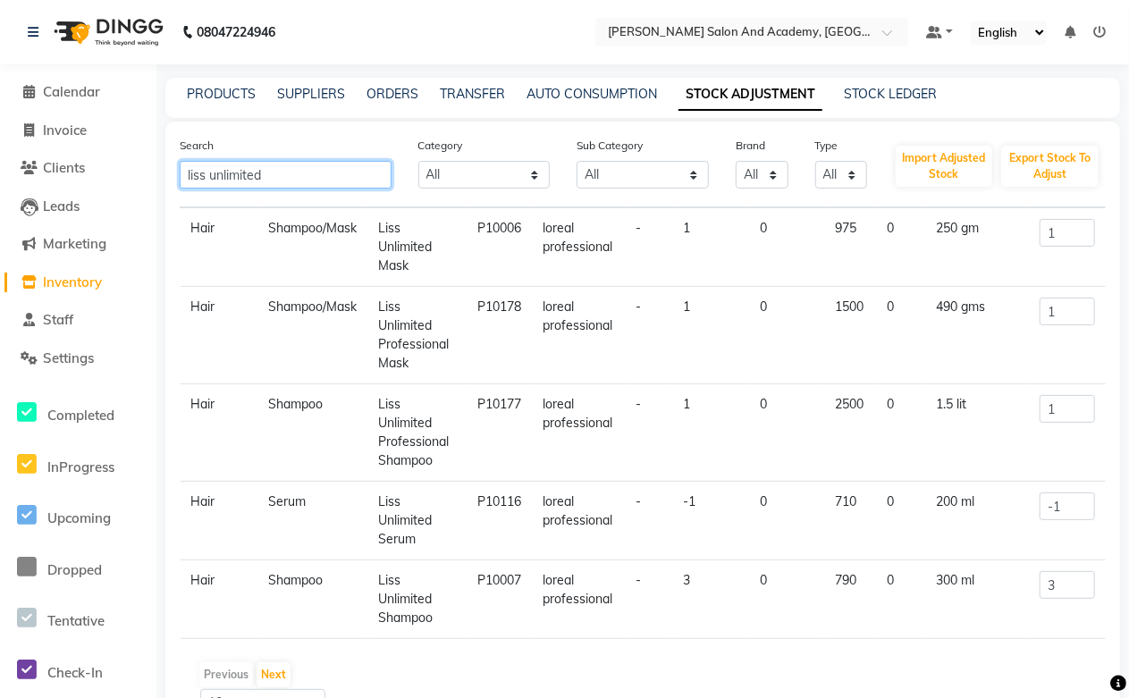
scroll to position [101, 0]
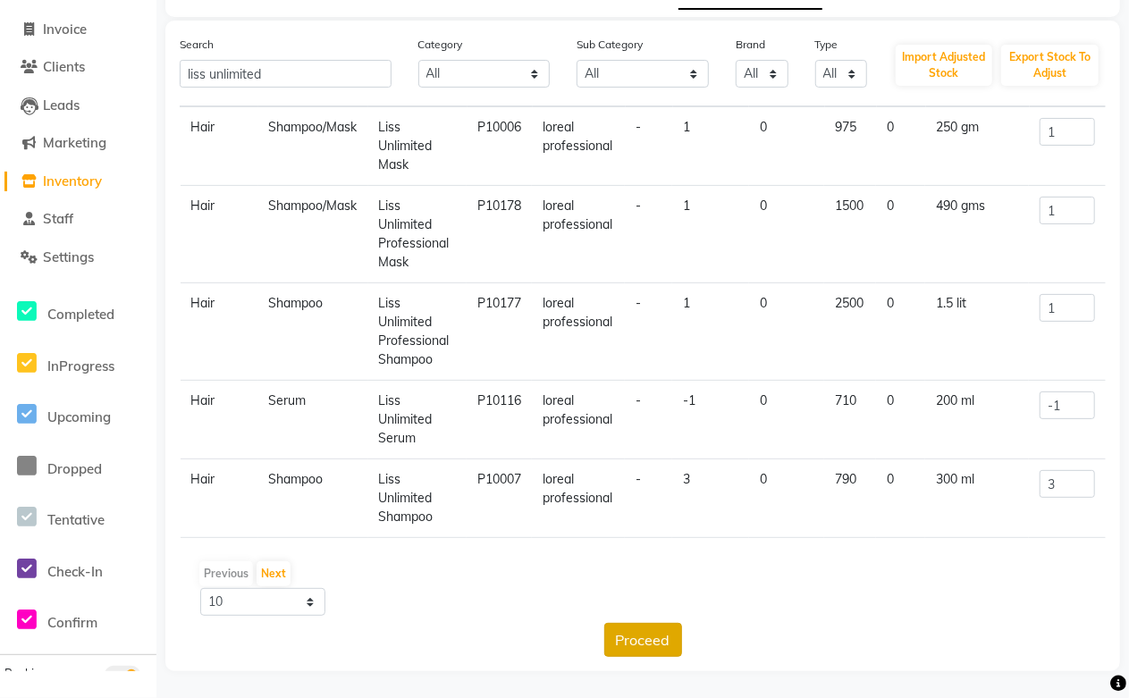
click at [622, 635] on button "Proceed" at bounding box center [643, 640] width 78 height 34
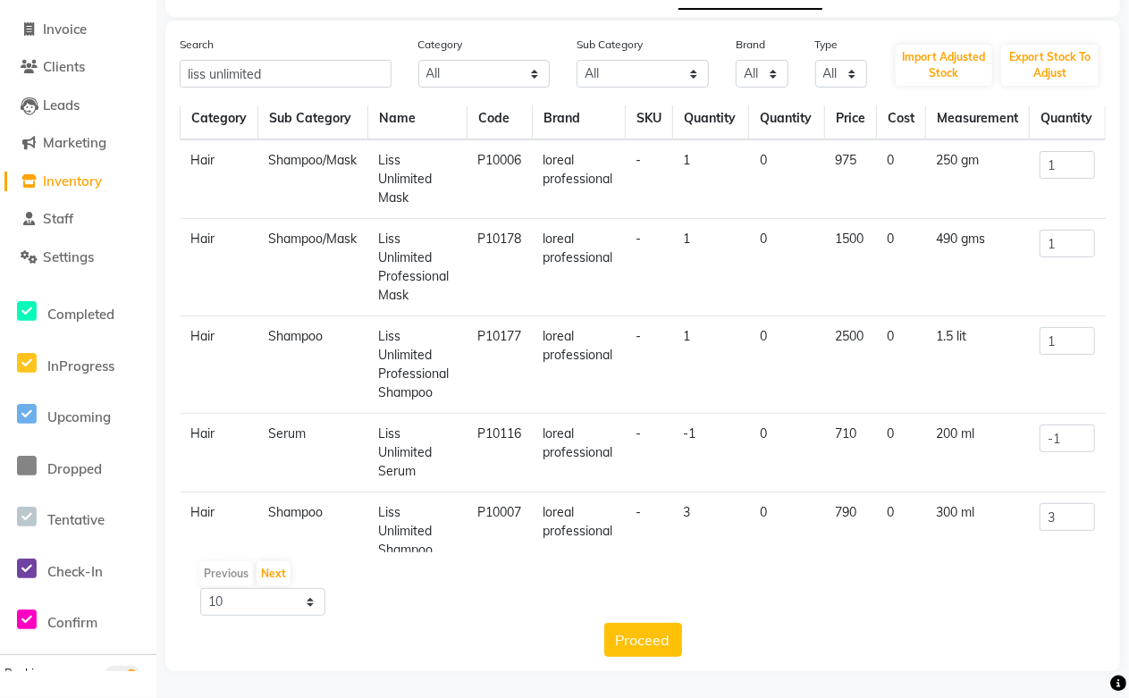
scroll to position [0, 0]
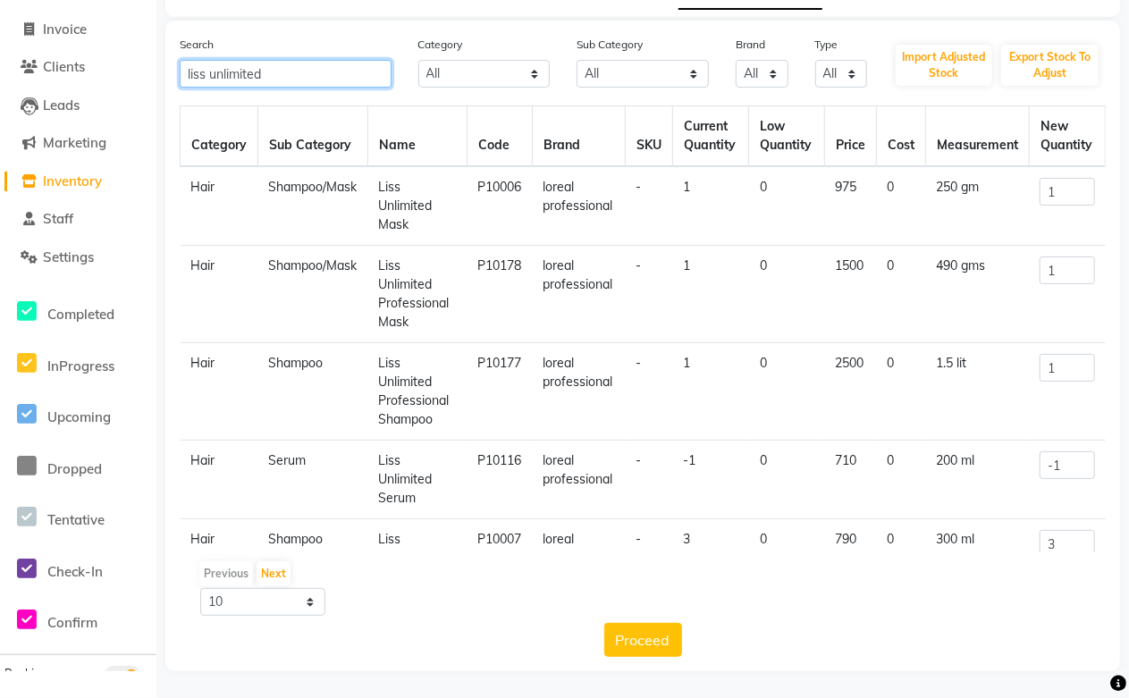
click at [288, 69] on input "liss unlimited" at bounding box center [286, 74] width 212 height 28
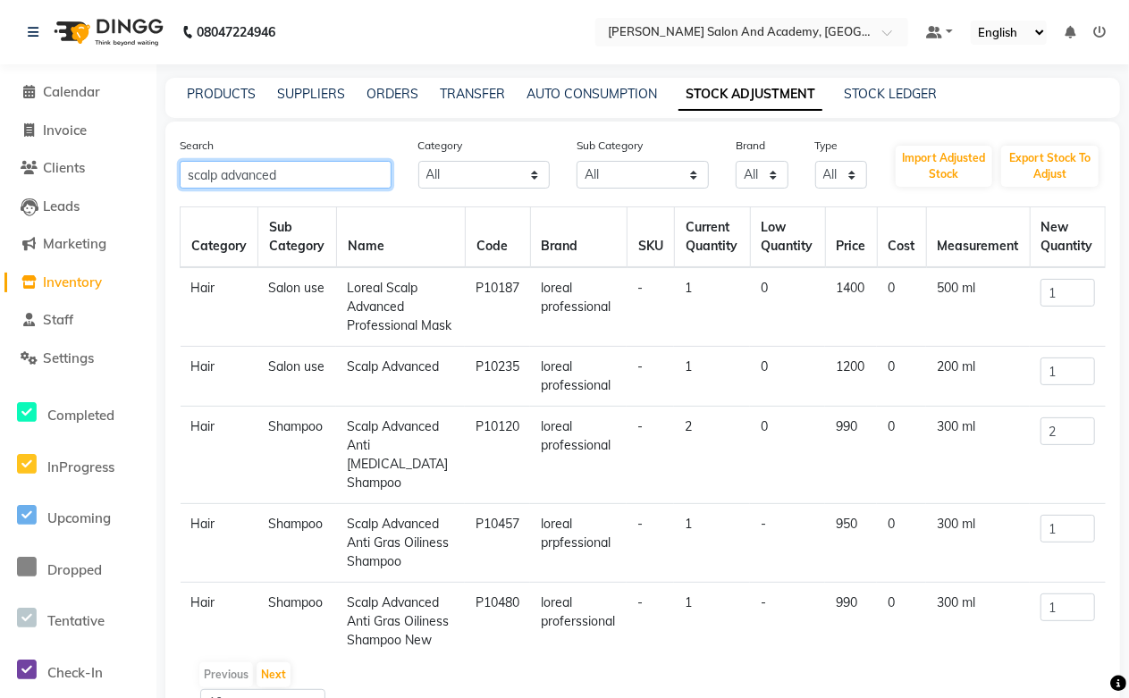
click at [189, 173] on input "scalp advanced" at bounding box center [286, 175] width 212 height 28
click at [290, 173] on input "scalp advanced" at bounding box center [286, 175] width 212 height 28
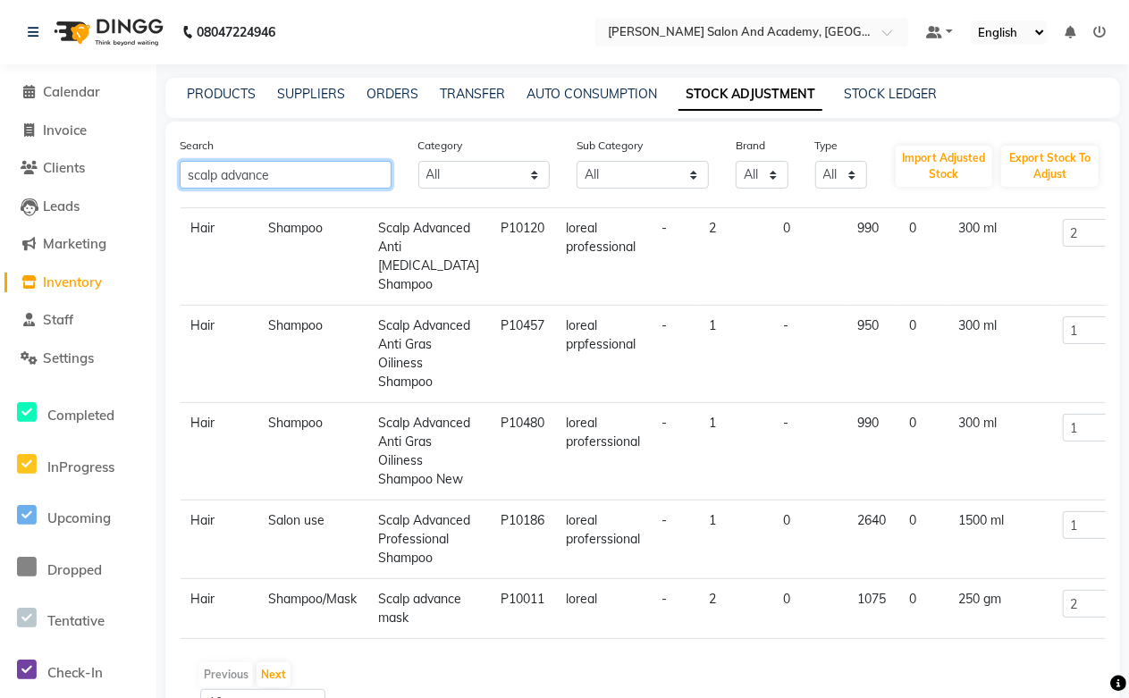
scroll to position [101, 0]
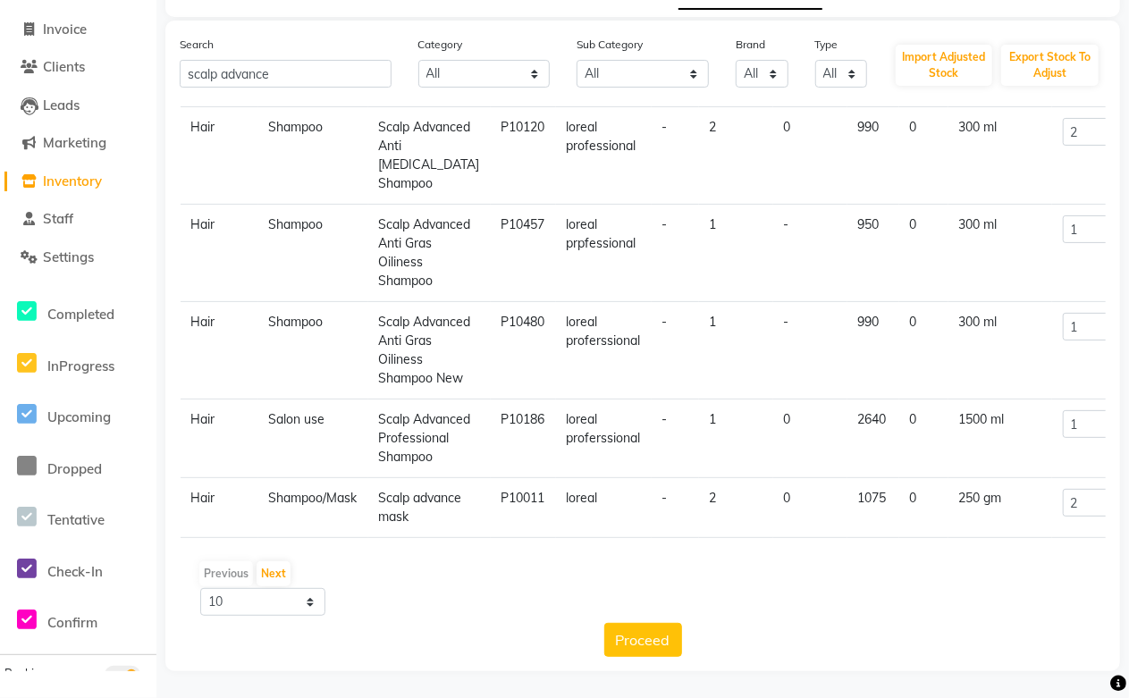
drag, startPoint x: 382, startPoint y: 462, endPoint x: 418, endPoint y: 504, distance: 55.8
click at [418, 504] on td "Scalp advance mask" at bounding box center [429, 508] width 122 height 60
drag, startPoint x: 380, startPoint y: 460, endPoint x: 412, endPoint y: 506, distance: 56.6
click at [412, 506] on td "Scalp advance mask" at bounding box center [429, 508] width 122 height 60
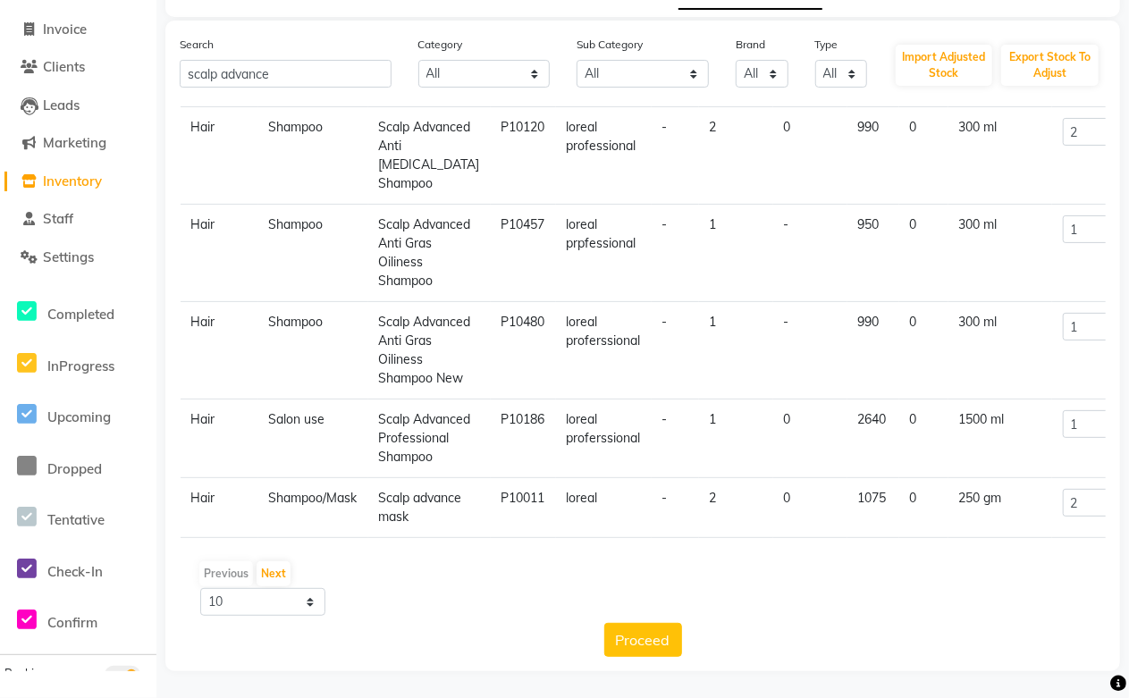
copy td "Scalp advance mask"
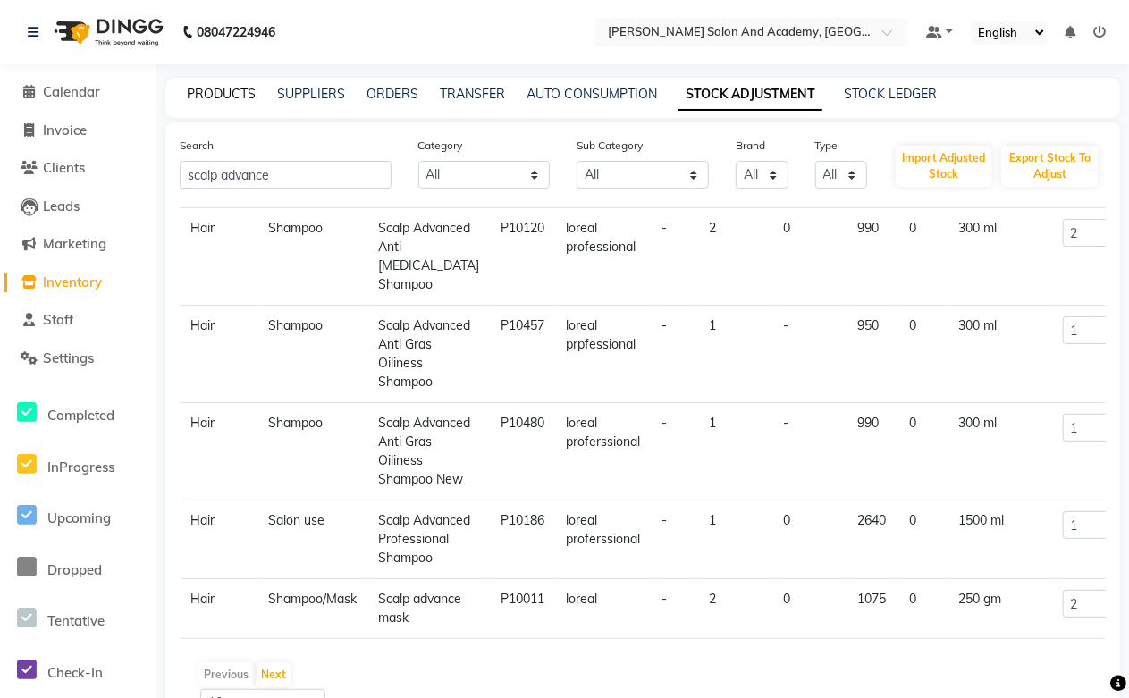
click at [233, 95] on link "PRODUCTS" at bounding box center [221, 94] width 69 height 16
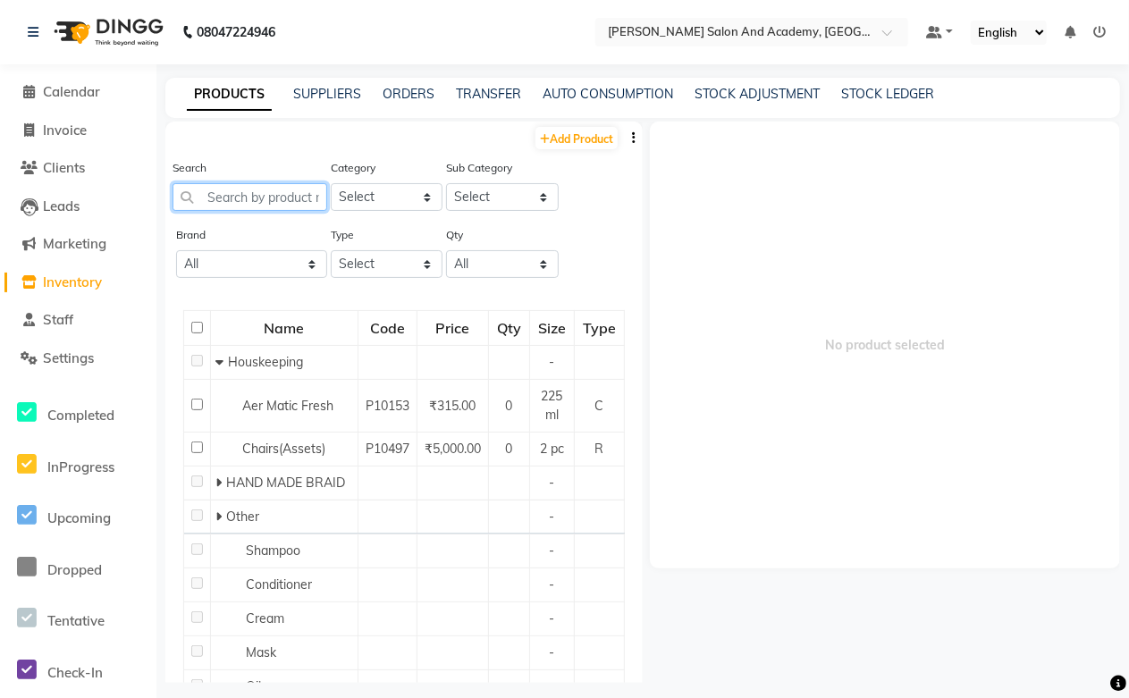
paste input "Scalp advance mask"
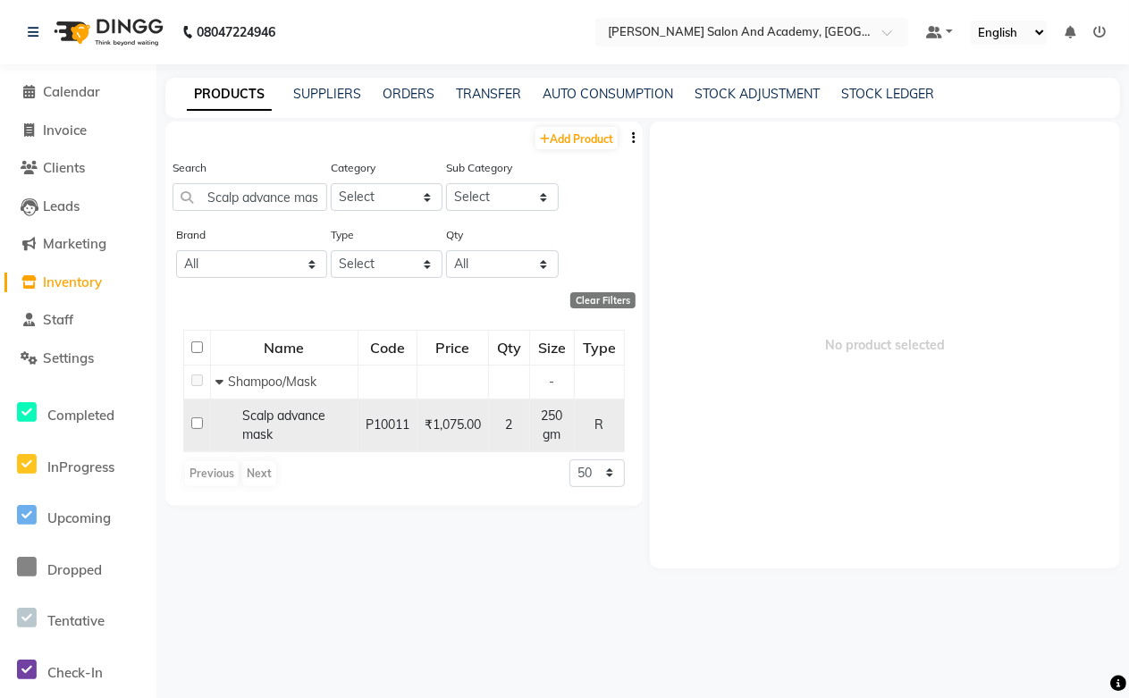
click at [279, 422] on span "Scalp advance mask" at bounding box center [283, 425] width 83 height 35
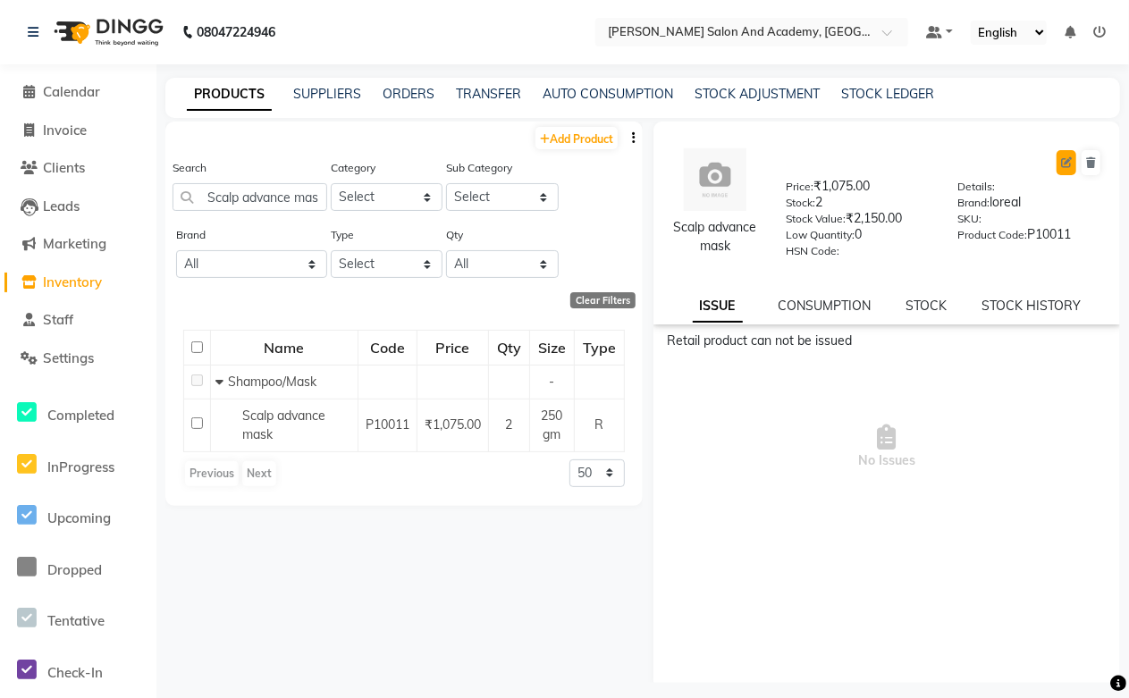
click at [1061, 161] on icon at bounding box center [1066, 162] width 11 height 11
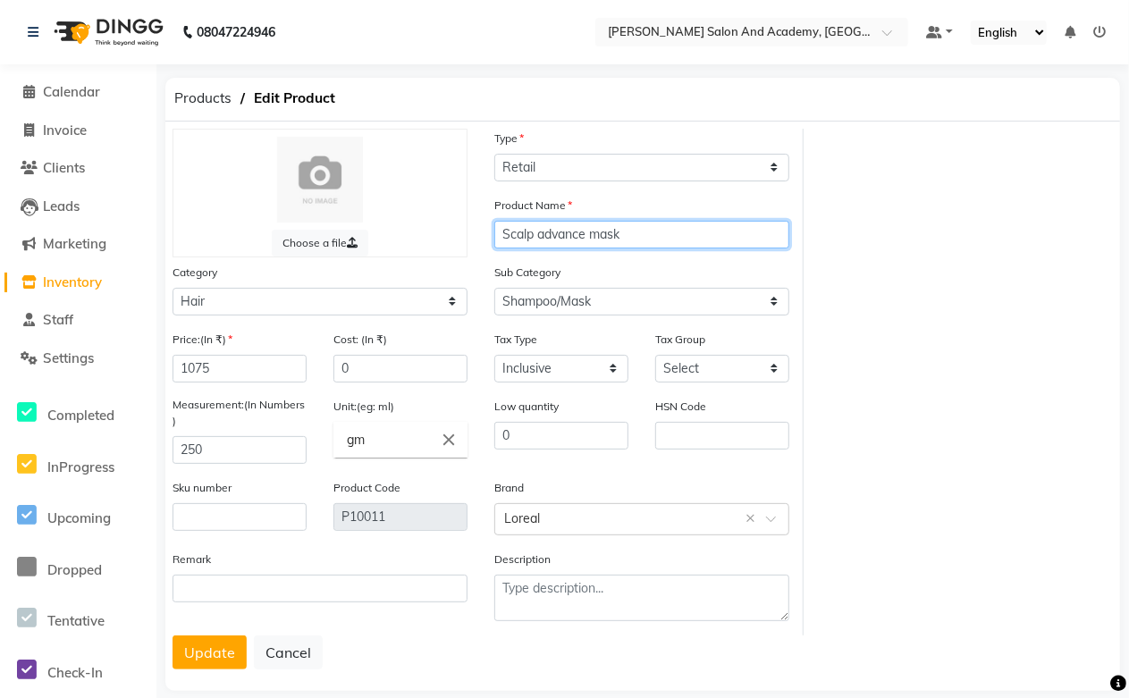
click at [544, 226] on input "Scalp advance mask" at bounding box center [641, 235] width 295 height 28
click at [600, 231] on input "Scalp Advance mask" at bounding box center [641, 235] width 295 height 28
click at [587, 227] on input "Scalp Advance Mask" at bounding box center [641, 235] width 295 height 28
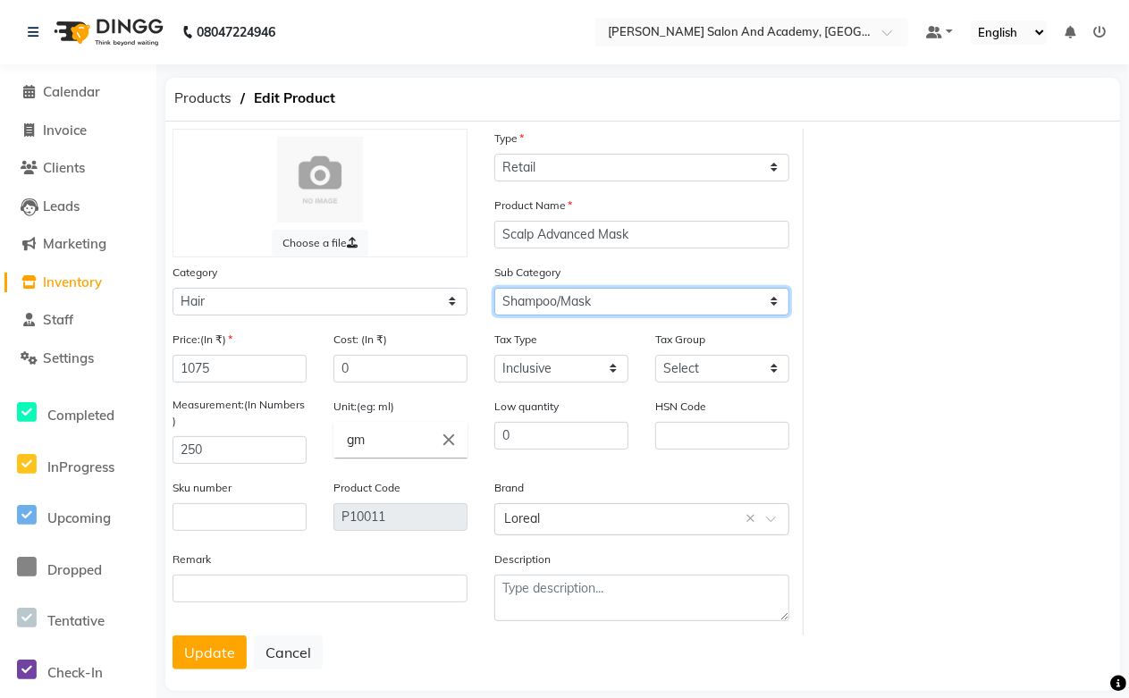
click at [567, 301] on select "Select Shampoo Conditioner Cream Mask Oil Serum Color Appliances Treatment Styl…" at bounding box center [641, 302] width 295 height 28
click at [494, 288] on select "Select Shampoo Conditioner Cream Mask Oil Serum Color Appliances Treatment Styl…" at bounding box center [641, 302] width 295 height 28
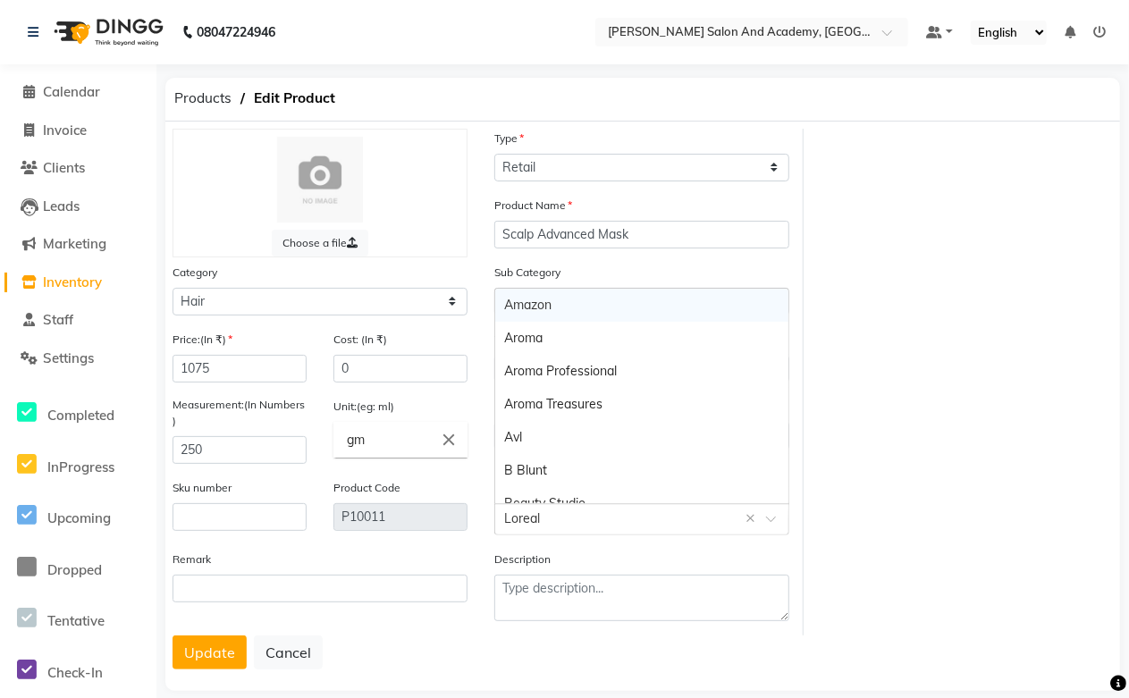
click at [560, 515] on input "text" at bounding box center [624, 518] width 240 height 19
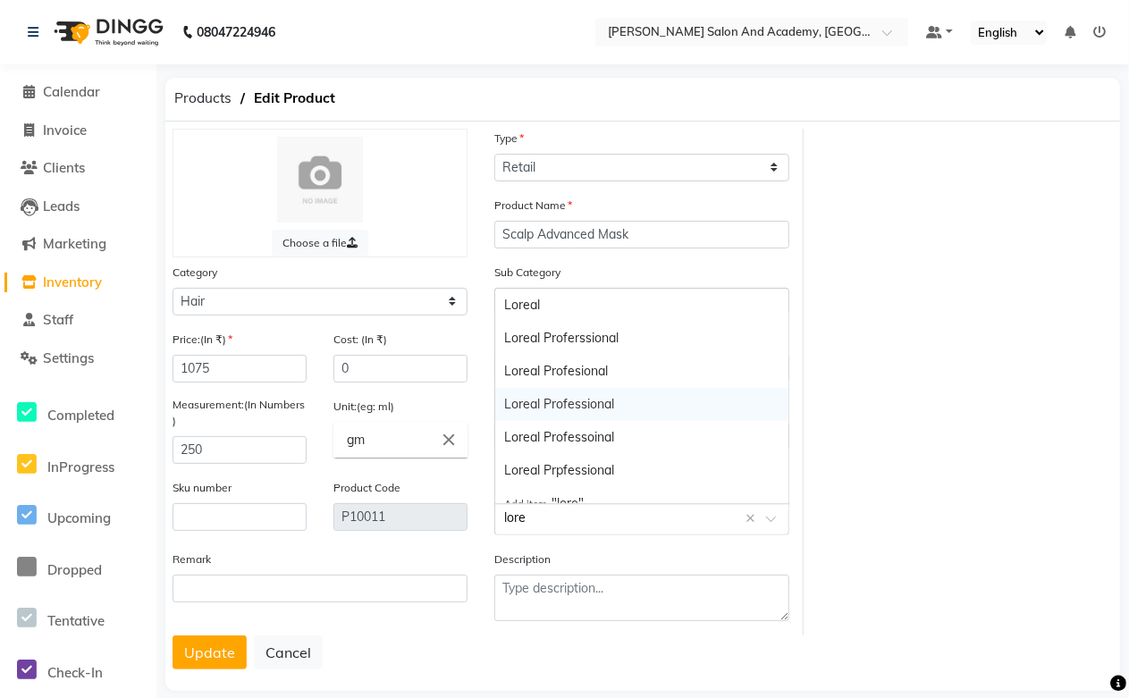
click at [597, 403] on div "Loreal Professional" at bounding box center [641, 404] width 293 height 33
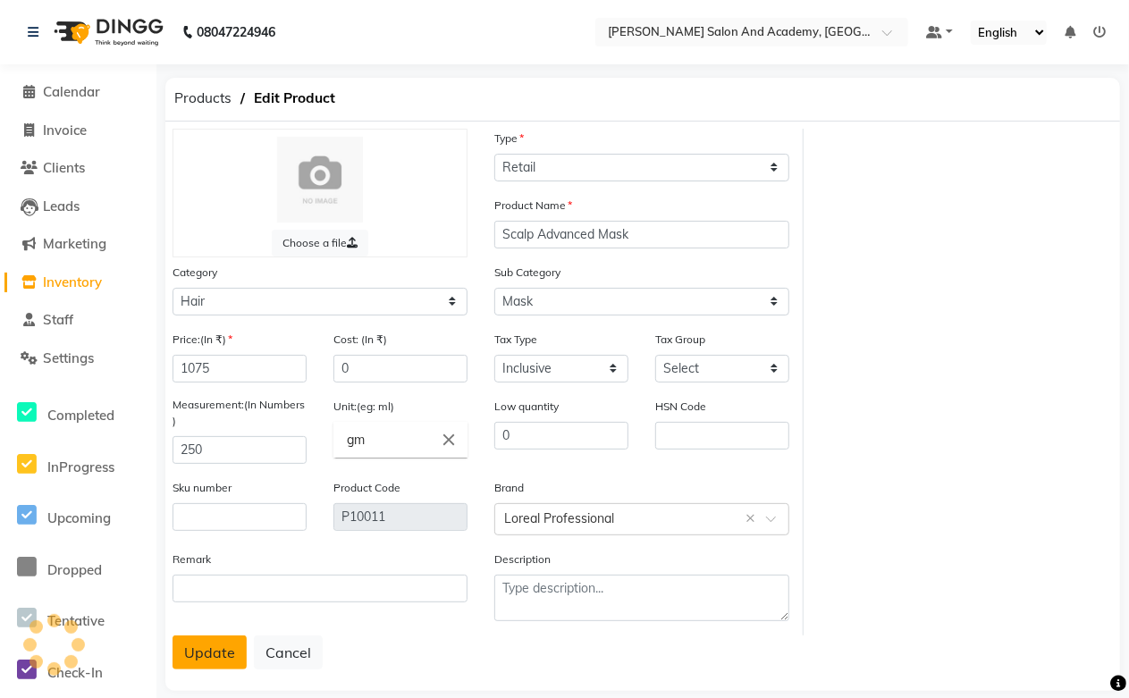
click at [202, 654] on button "Update" at bounding box center [210, 653] width 74 height 34
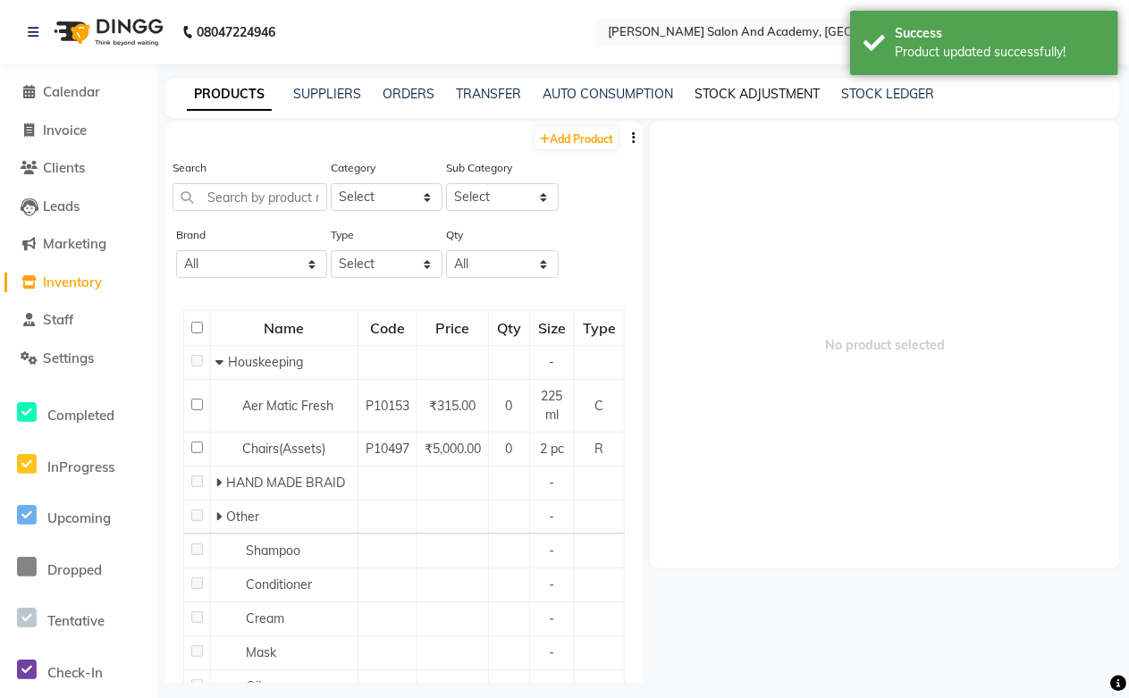
click at [733, 90] on link "STOCK ADJUSTMENT" at bounding box center [757, 94] width 125 height 16
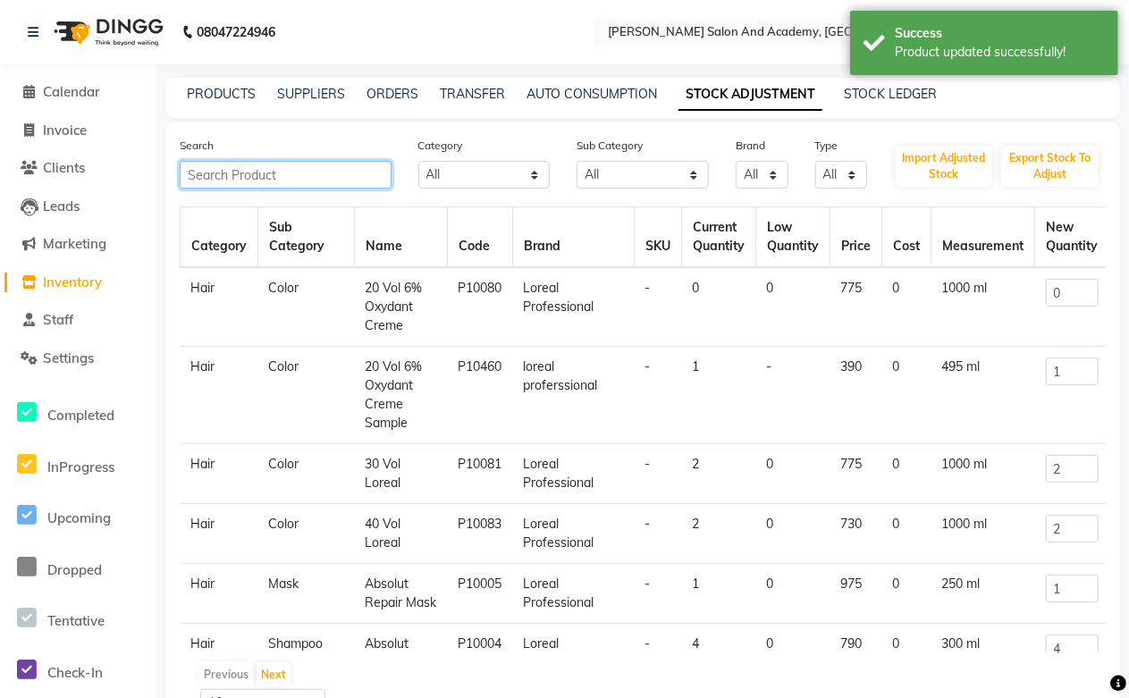
paste input "Scalp advance mask"
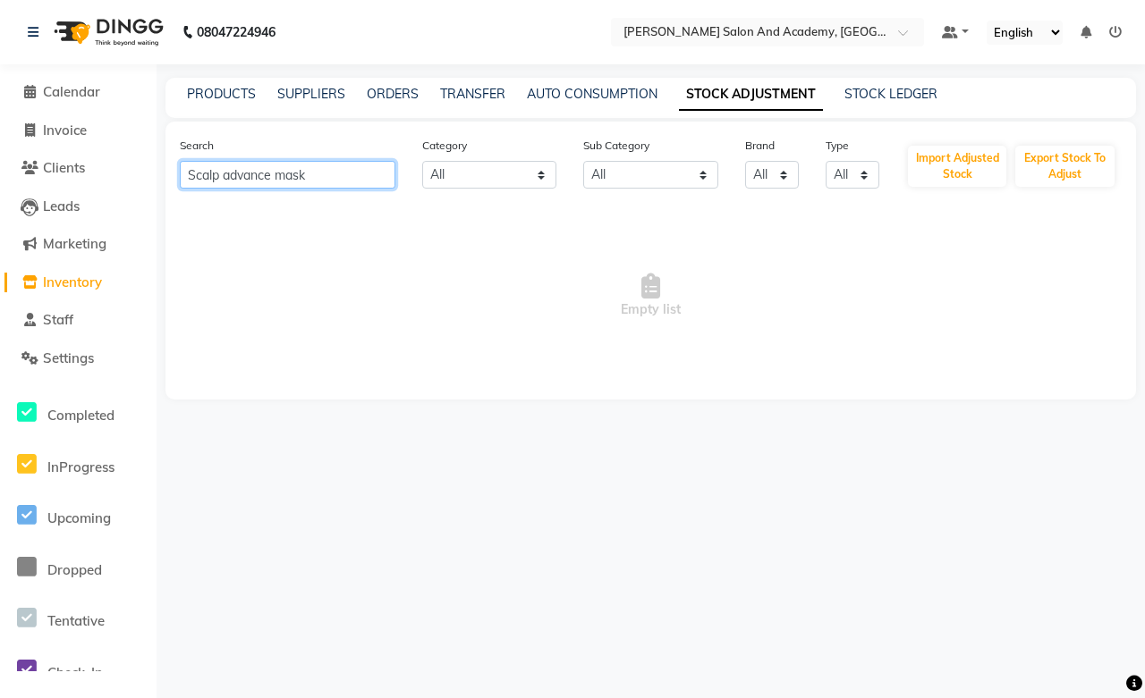
click at [270, 174] on input "Scalp advance mask" at bounding box center [287, 175] width 215 height 28
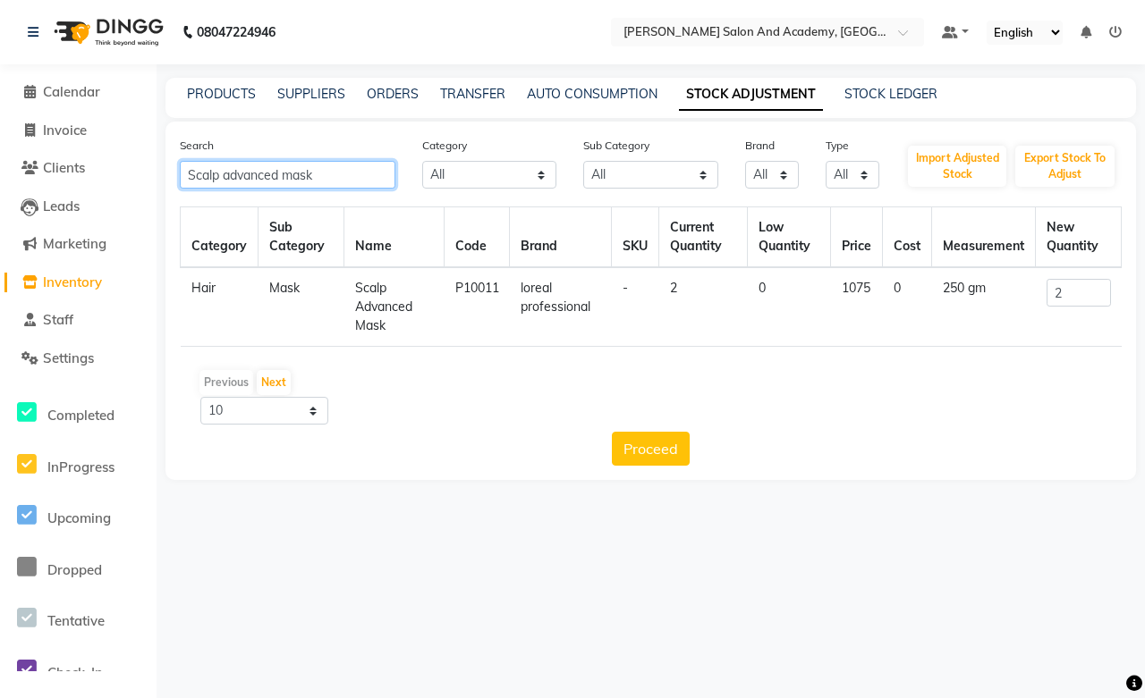
click at [318, 184] on input "Scalp advanced mask" at bounding box center [287, 175] width 215 height 28
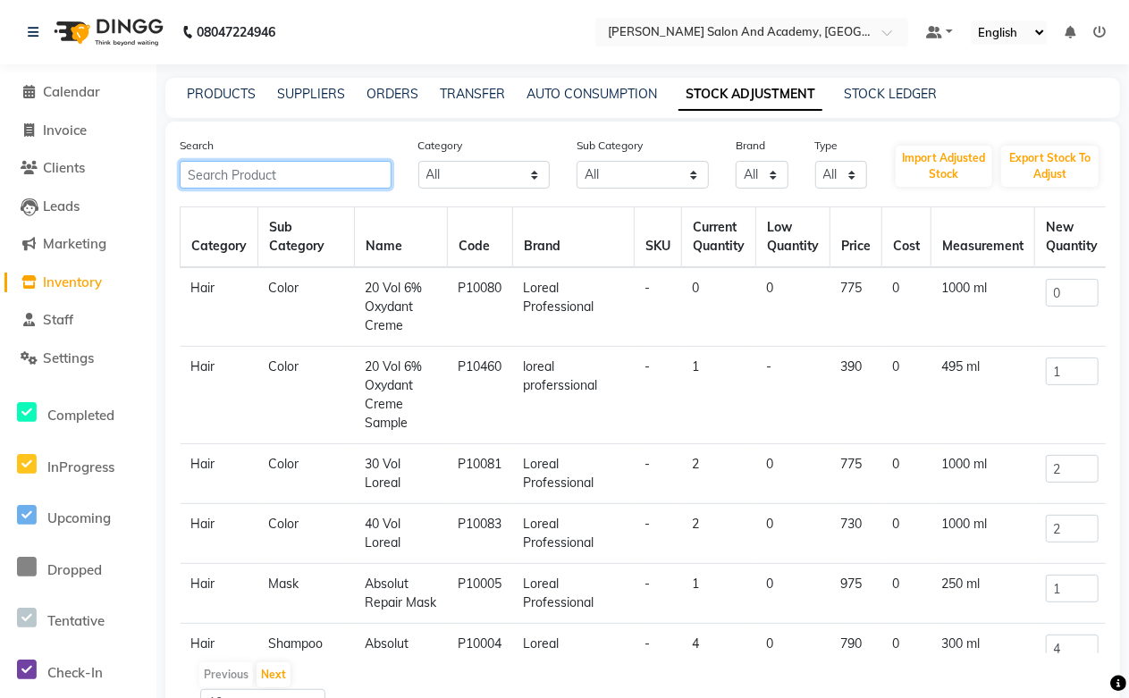
click at [253, 182] on input "text" at bounding box center [286, 175] width 212 height 28
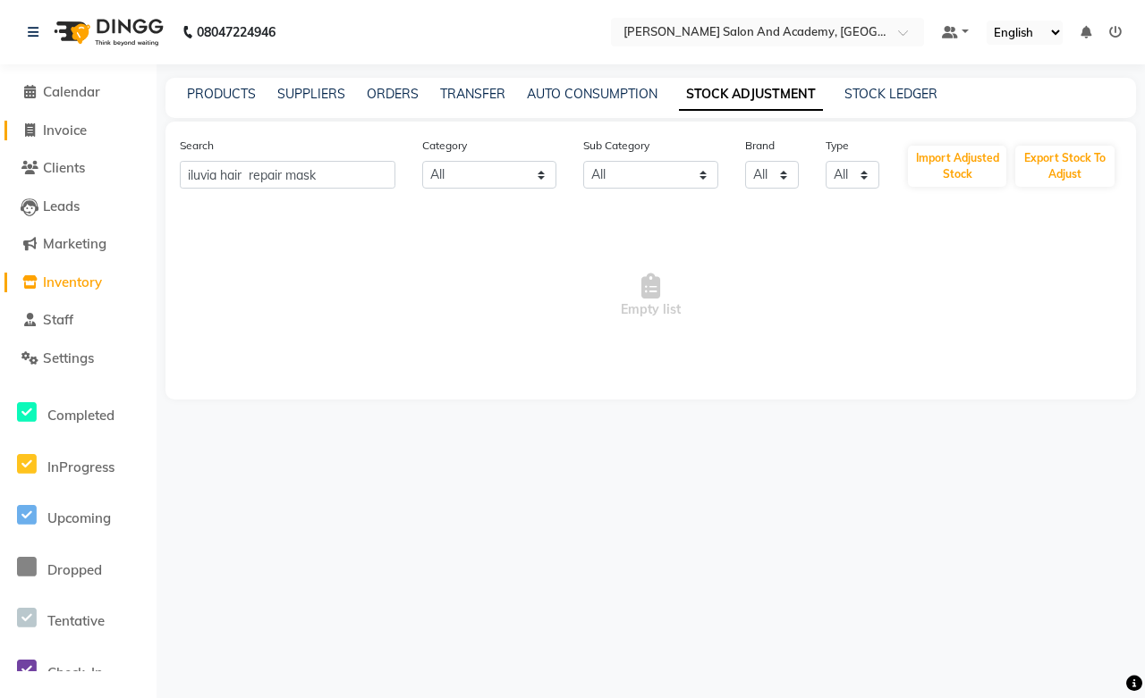
click at [82, 129] on span "Invoice" at bounding box center [65, 130] width 44 height 17
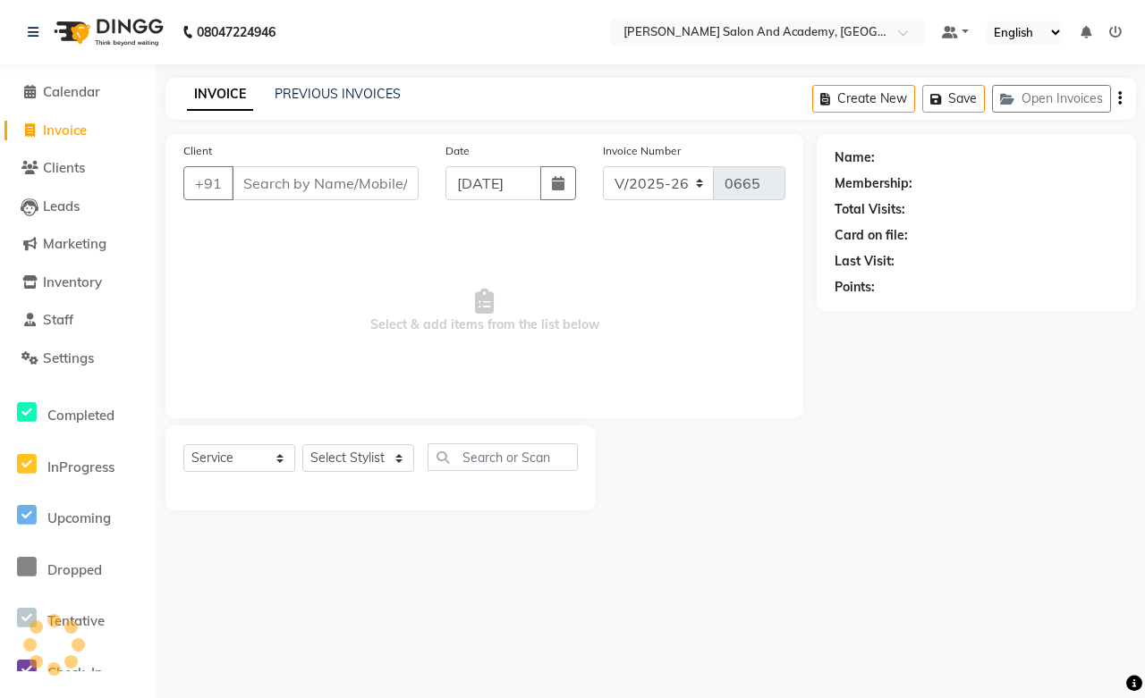
click at [318, 185] on input "Client" at bounding box center [325, 183] width 187 height 34
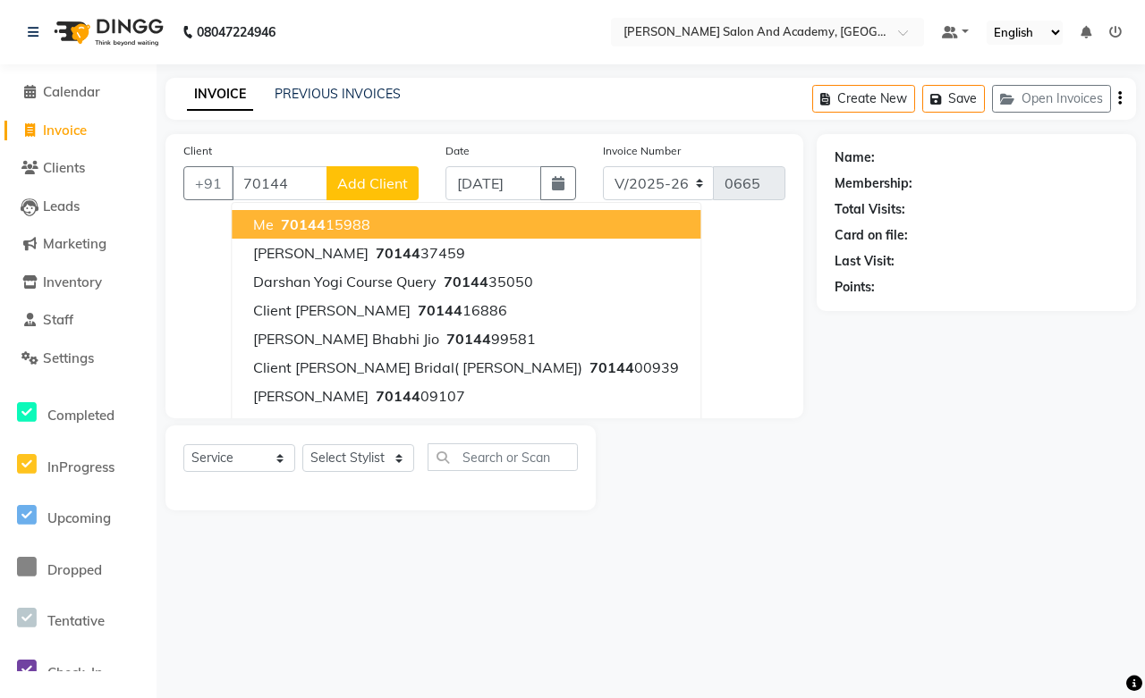
click at [310, 221] on span "70144" at bounding box center [303, 224] width 45 height 18
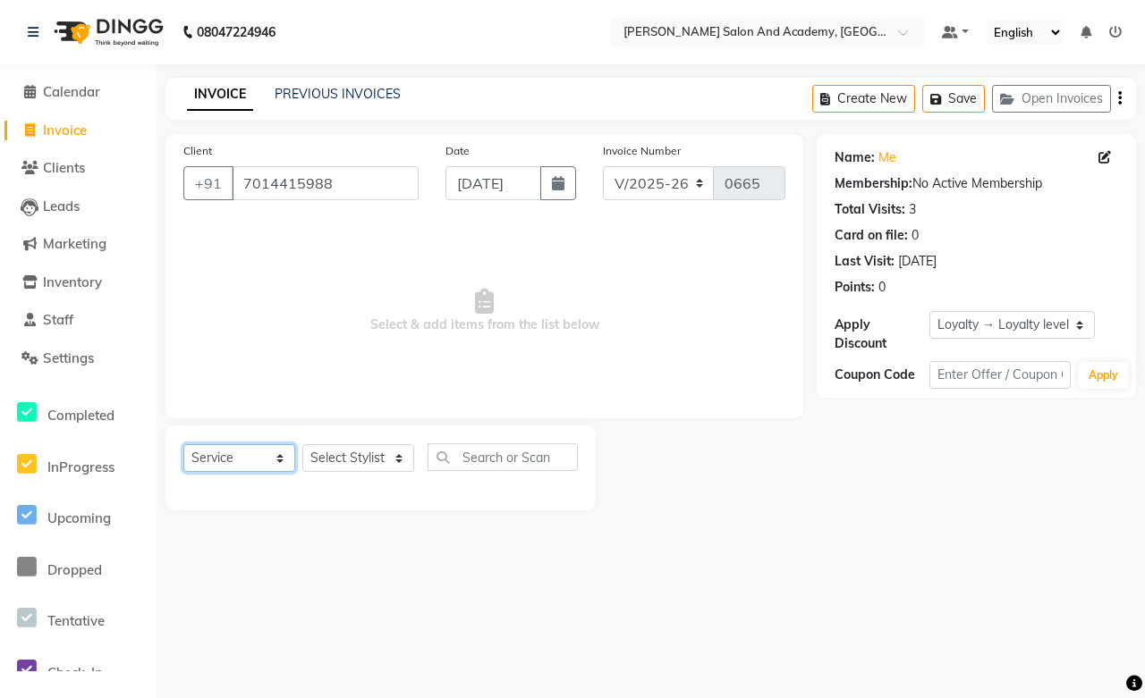
click at [249, 459] on select "Select Service Product Membership Package Voucher Prepaid Gift Card" at bounding box center [239, 458] width 112 height 28
click at [183, 445] on select "Select Service Product Membership Package Voucher Prepaid Gift Card" at bounding box center [239, 458] width 112 height 28
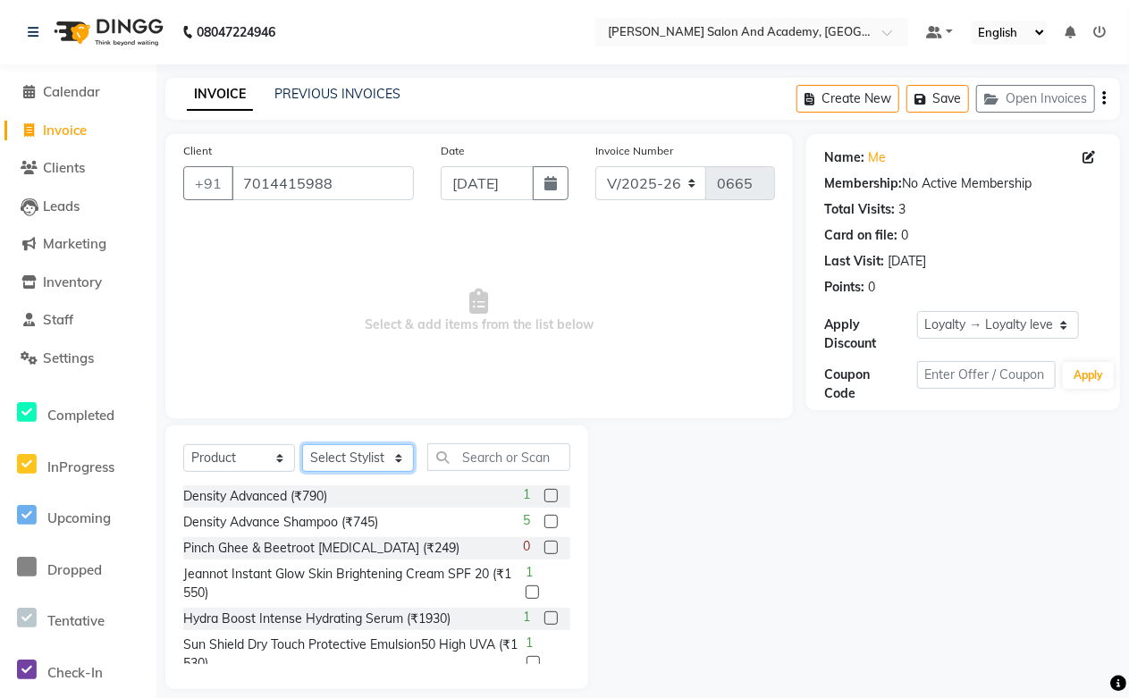
click at [328, 452] on select "Select Stylist Abdul Shoaib Aksha Khan Anisha Ray Archika Jain Arti Singh Azzu …" at bounding box center [358, 458] width 112 height 28
click at [302, 445] on select "Select Stylist Abdul Shoaib Aksha Khan Anisha Ray Archika Jain Arti Singh Azzu …" at bounding box center [358, 458] width 112 height 28
click at [486, 466] on input "text" at bounding box center [498, 457] width 143 height 28
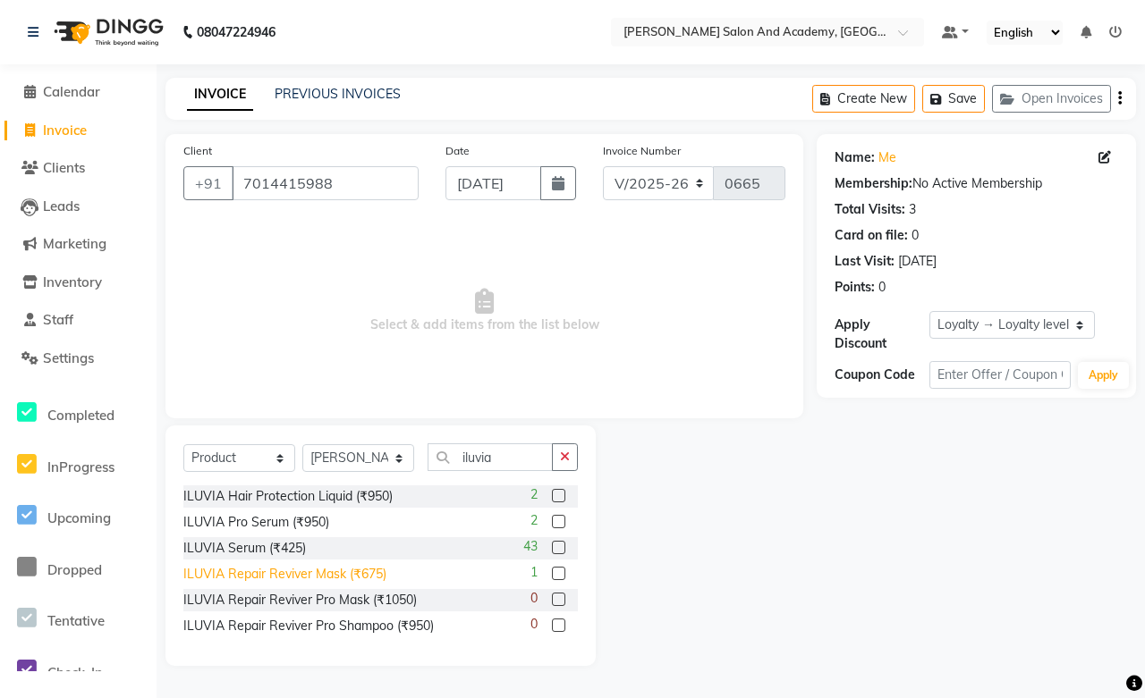
click at [297, 579] on div "ILUVIA Repair Reviver Mask (₹675)" at bounding box center [284, 574] width 203 height 19
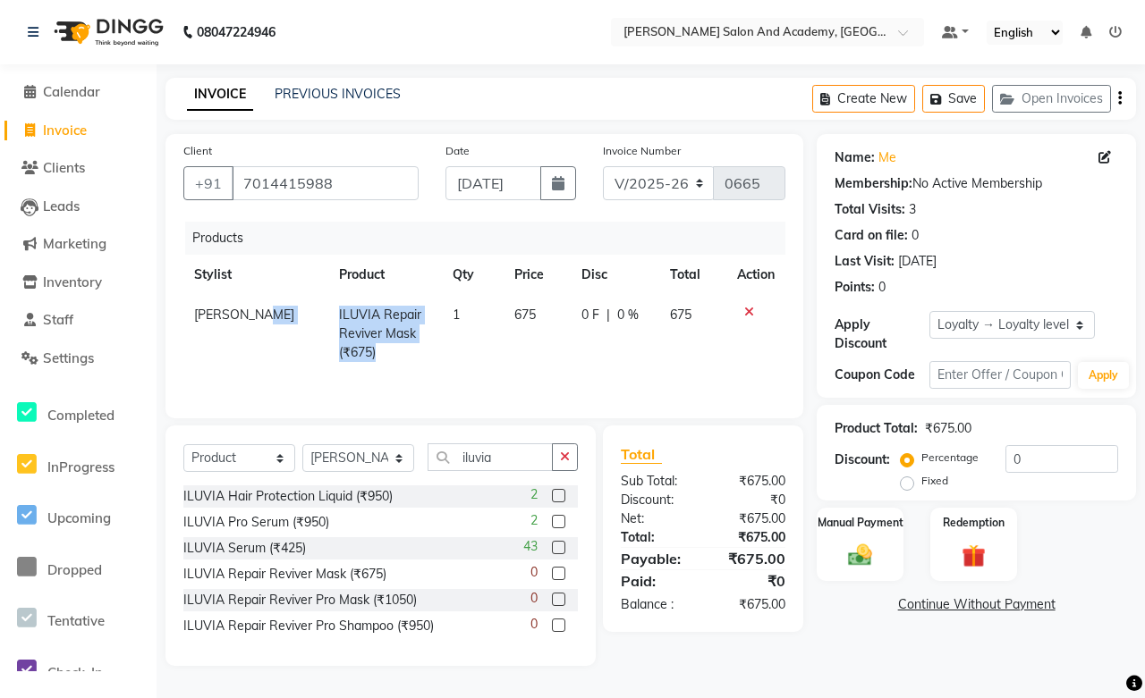
drag, startPoint x: 324, startPoint y: 351, endPoint x: 291, endPoint y: 316, distance: 48.1
click at [291, 316] on tr "Ravina Sen ILUVIA Repair Reviver Mask (₹675) 1 675 0 F | 0 % 675" at bounding box center [484, 334] width 602 height 78
copy tr "ILUVIA Repair Reviver Mask (₹675)"
click at [72, 284] on span "Inventory" at bounding box center [72, 282] width 59 height 17
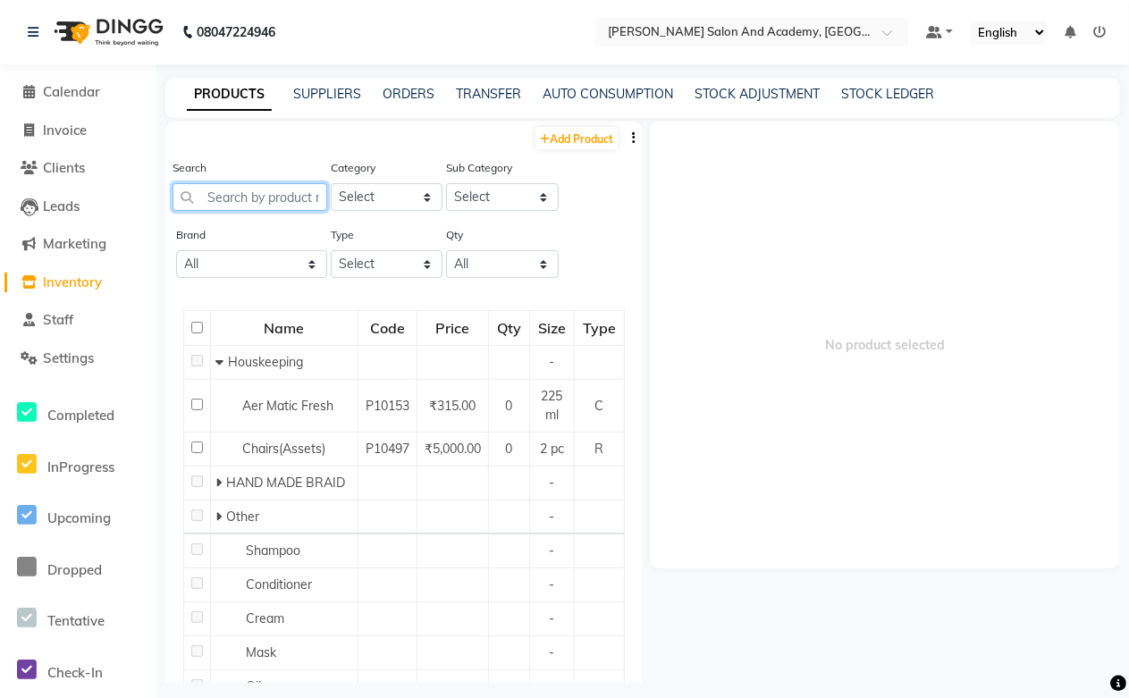
paste input "ILUVIA Repair Reviver Mask (₹675)"
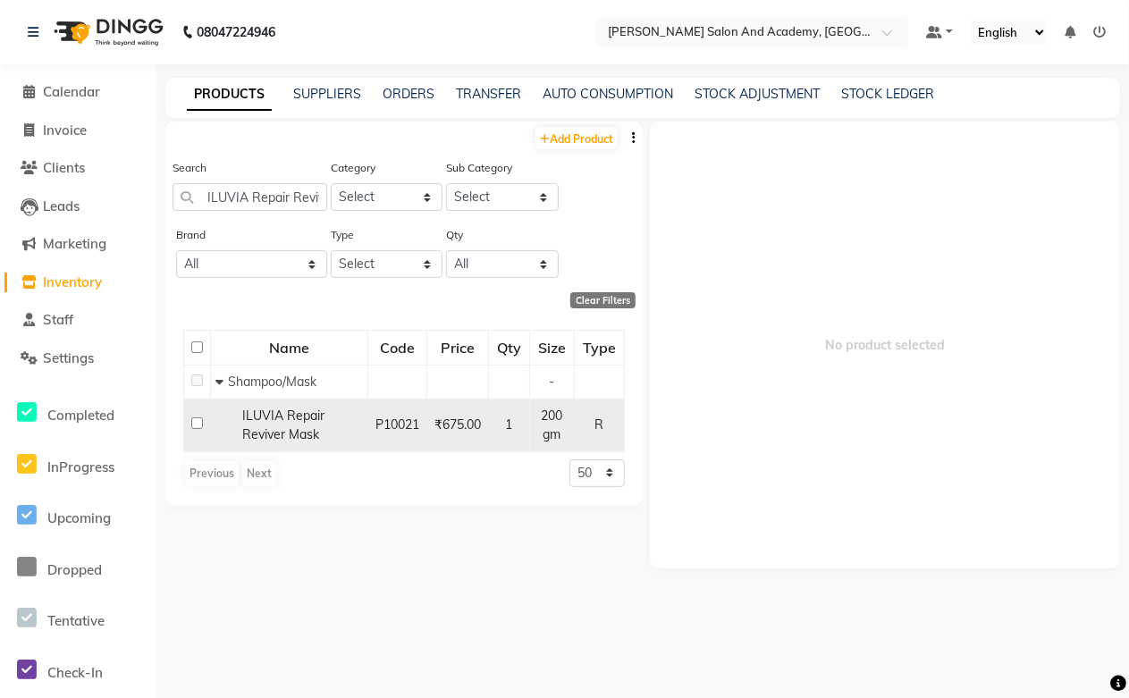
click at [290, 435] on span "ILUVIA Repair Reviver Mask" at bounding box center [283, 425] width 82 height 35
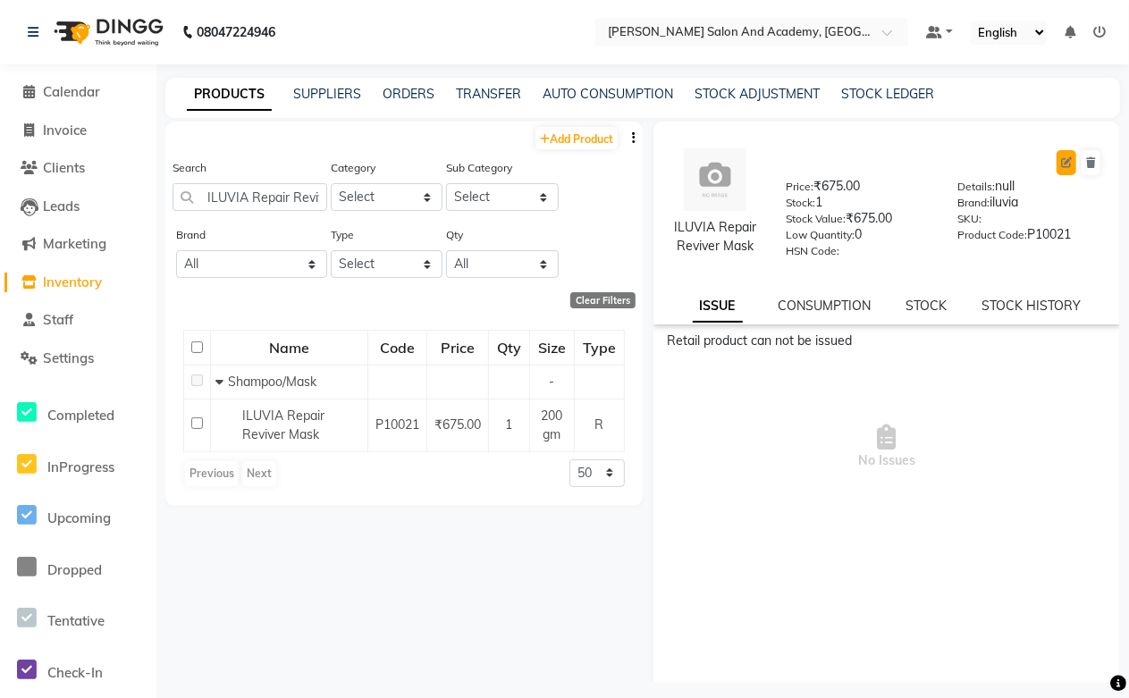
click at [1061, 165] on icon at bounding box center [1066, 162] width 11 height 11
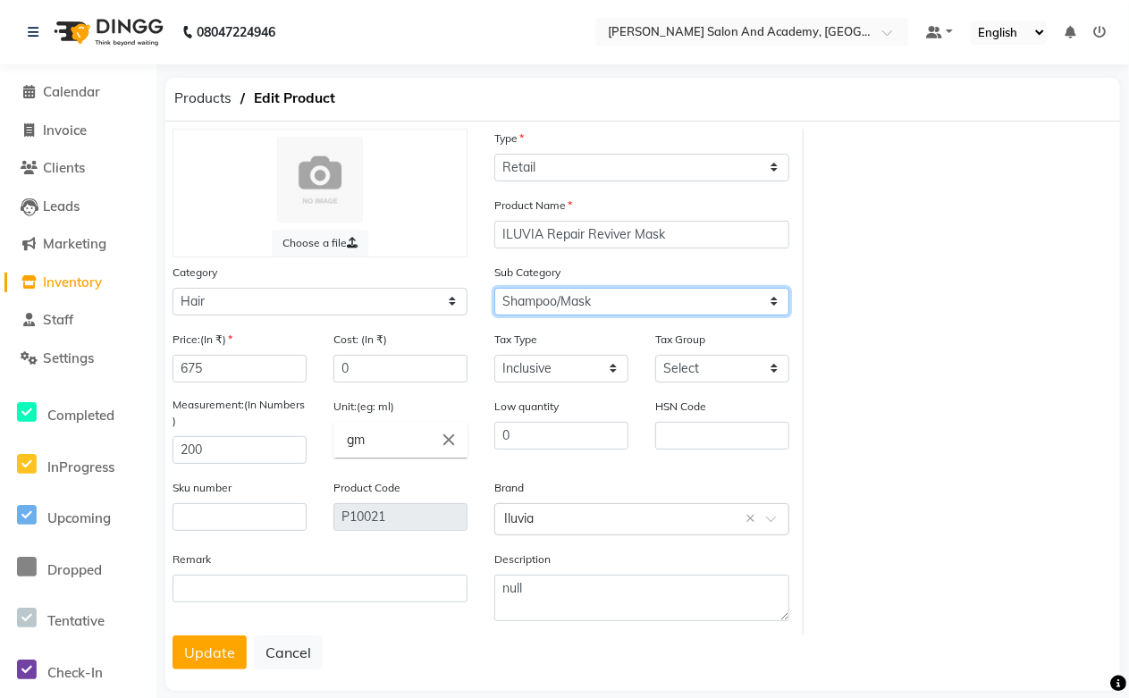
click at [540, 304] on select "Select Shampoo Conditioner Cream Mask Oil Serum Color Appliances Treatment Styl…" at bounding box center [641, 302] width 295 height 28
click at [494, 288] on select "Select Shampoo Conditioner Cream Mask Oil Serum Color Appliances Treatment Styl…" at bounding box center [641, 302] width 295 height 28
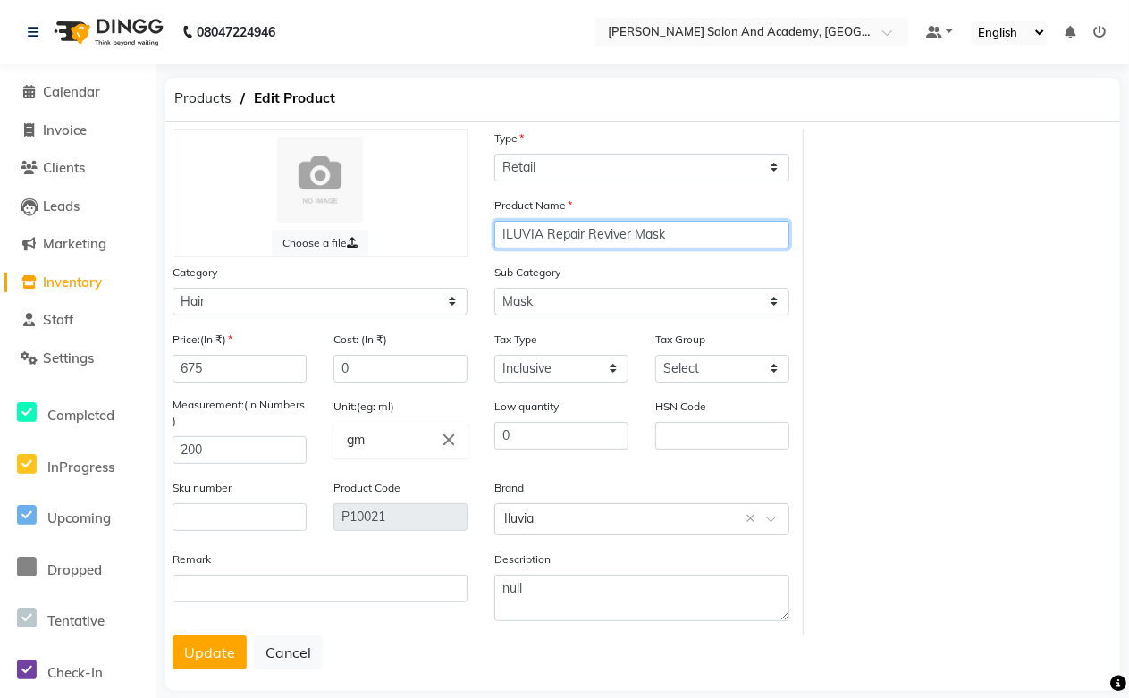
click at [549, 229] on input "ILUVIA Repair Reviver Mask" at bounding box center [641, 235] width 295 height 28
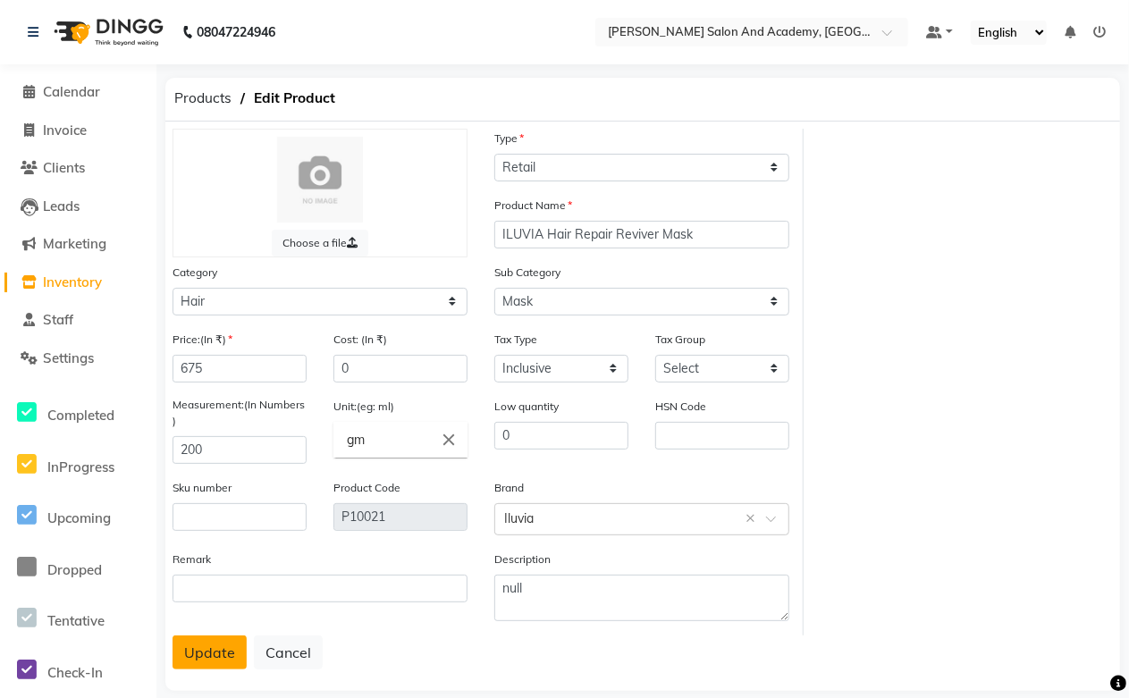
click at [193, 654] on button "Update" at bounding box center [210, 653] width 74 height 34
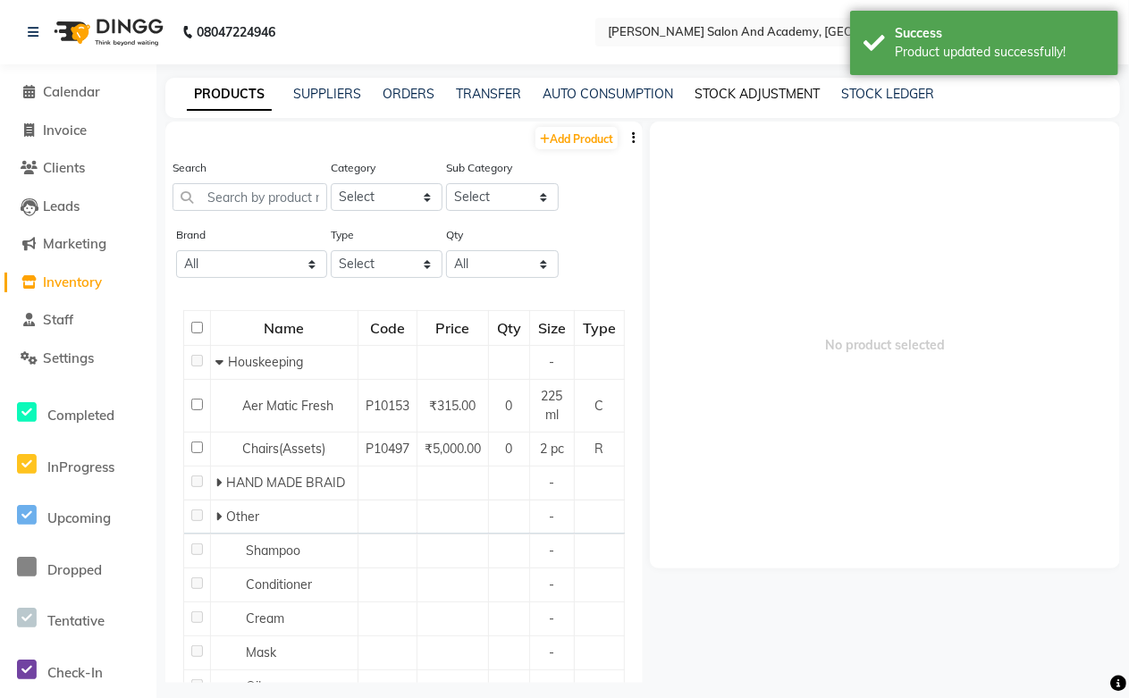
click at [713, 88] on link "STOCK ADJUSTMENT" at bounding box center [757, 94] width 125 height 16
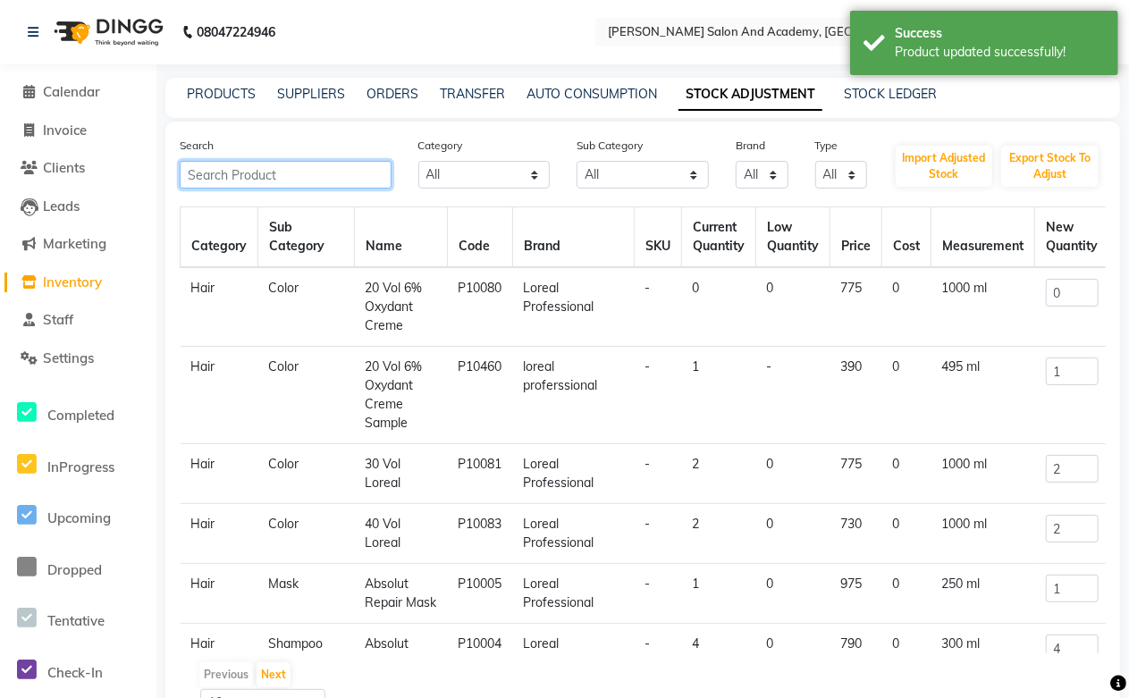
paste input "ILUVIA Repair Reviver Mask (₹675)"
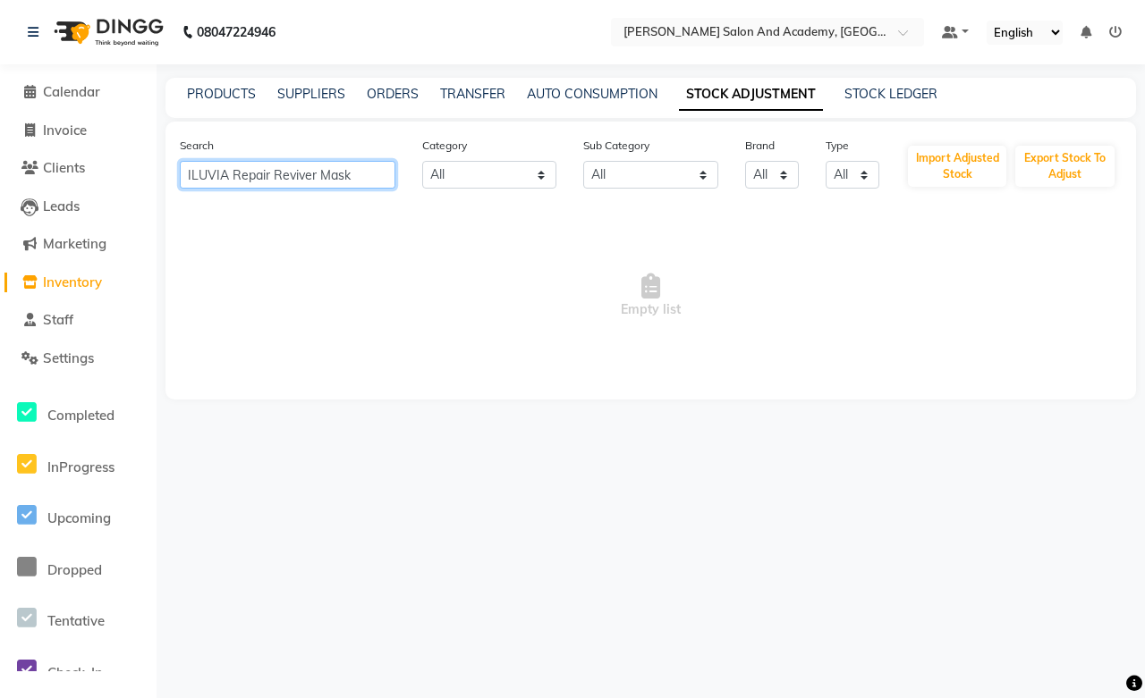
click at [261, 177] on input "ILUVIA Repair Reviver Mask" at bounding box center [287, 175] width 215 height 28
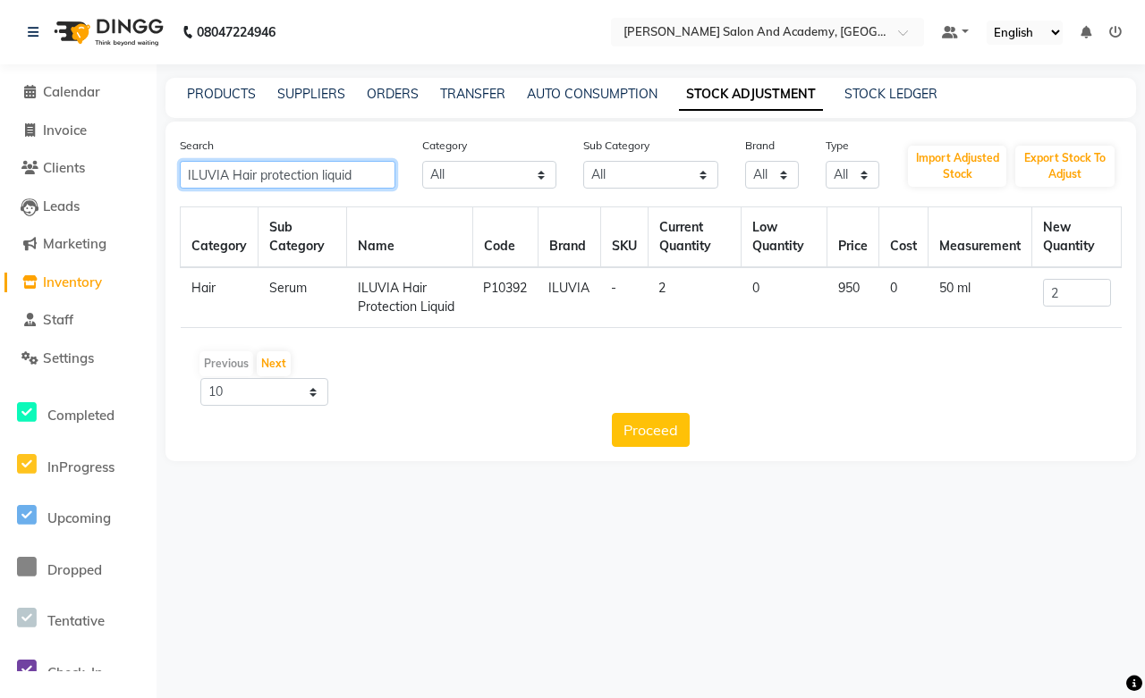
click at [209, 177] on input "ILUVIA Hair protection liquid" at bounding box center [287, 175] width 215 height 28
drag, startPoint x: 367, startPoint y: 175, endPoint x: 131, endPoint y: 174, distance: 236.1
click at [131, 174] on app-home "08047224946 Select Location × Manisha Tushar Salon And Academy, Dadabari Defaul…" at bounding box center [572, 244] width 1145 height 488
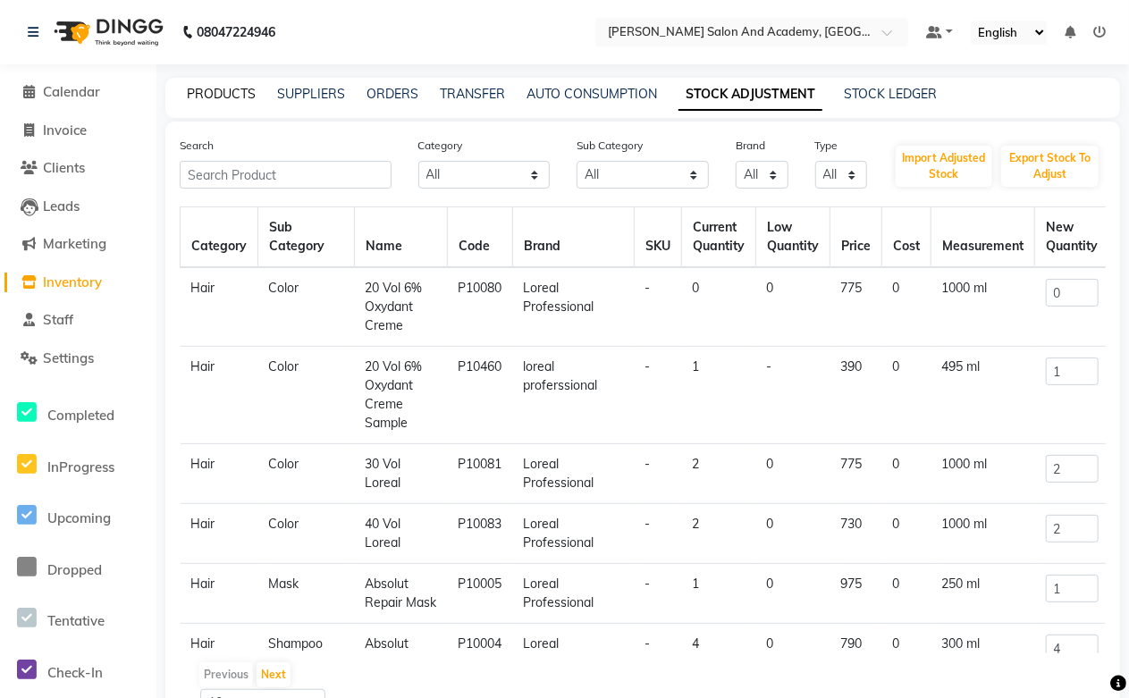
click at [229, 92] on link "PRODUCTS" at bounding box center [221, 94] width 69 height 16
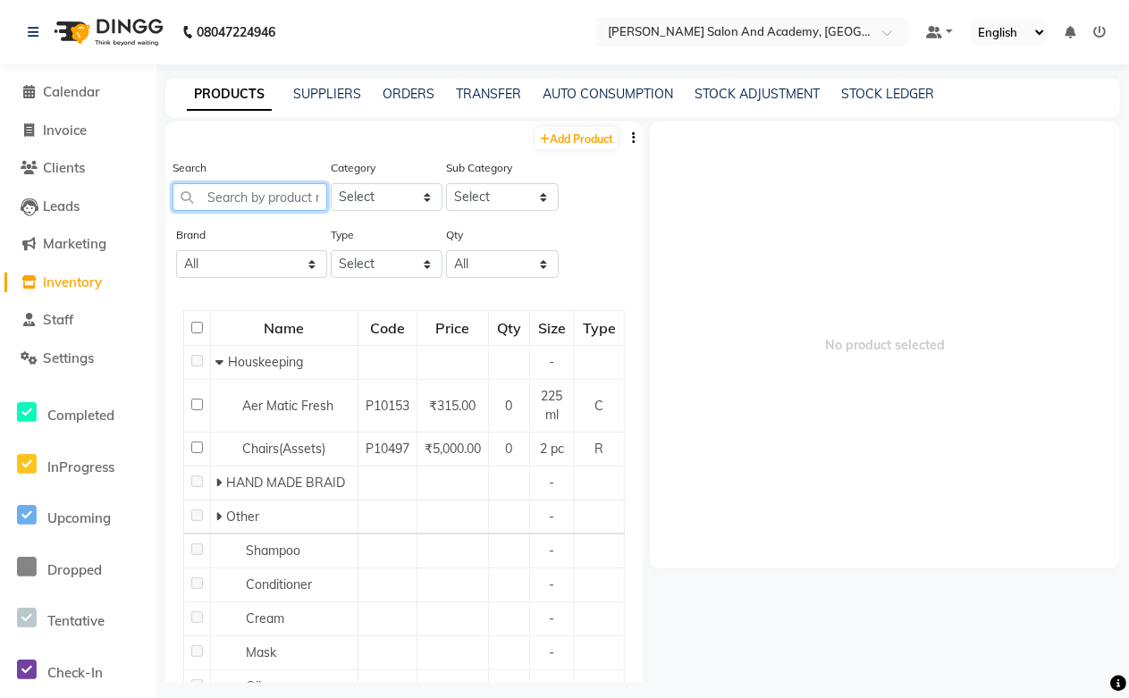
paste input "ILUVIA Hair protection liquid"
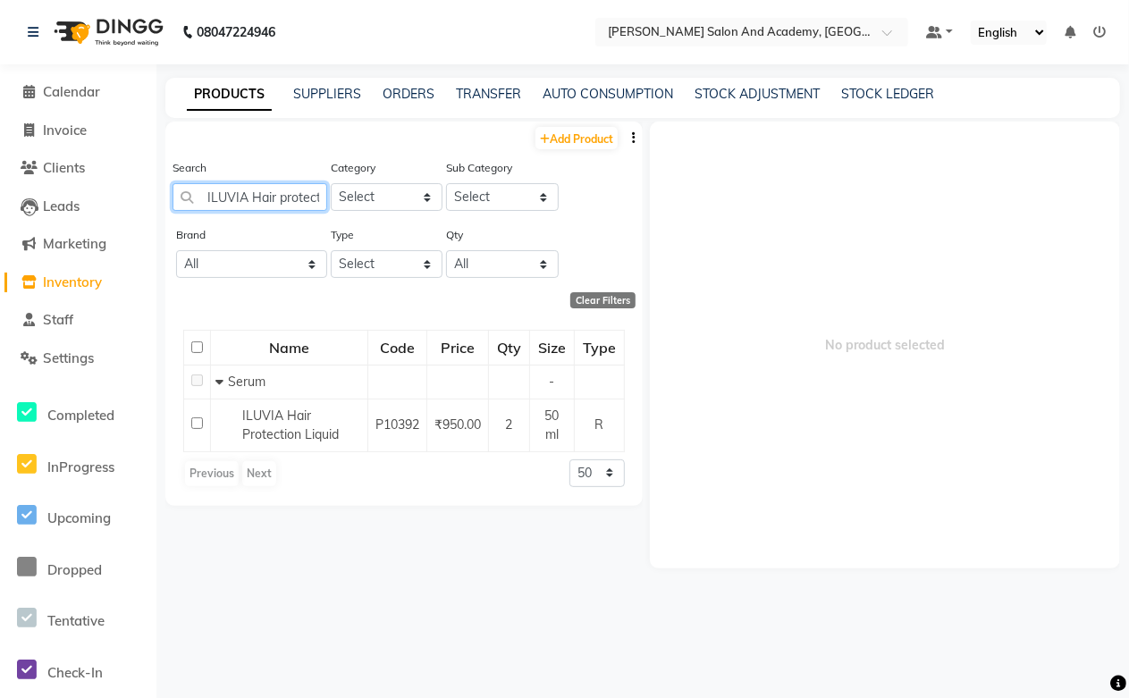
drag, startPoint x: 324, startPoint y: 195, endPoint x: 141, endPoint y: 193, distance: 182.4
click at [141, 193] on app-home "08047224946 Select Location × Manisha Tushar Salon And Academy, Dadabari Defaul…" at bounding box center [564, 355] width 1129 height 710
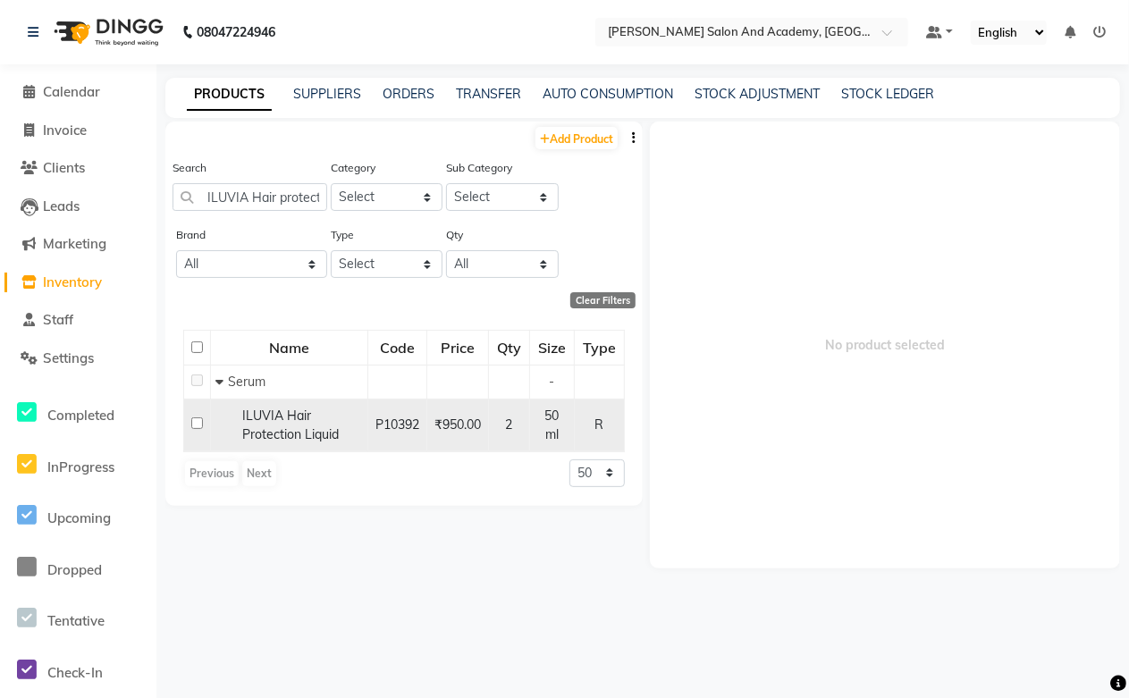
click at [309, 427] on span "ILUVIA Hair Protection Liquid" at bounding box center [290, 425] width 97 height 35
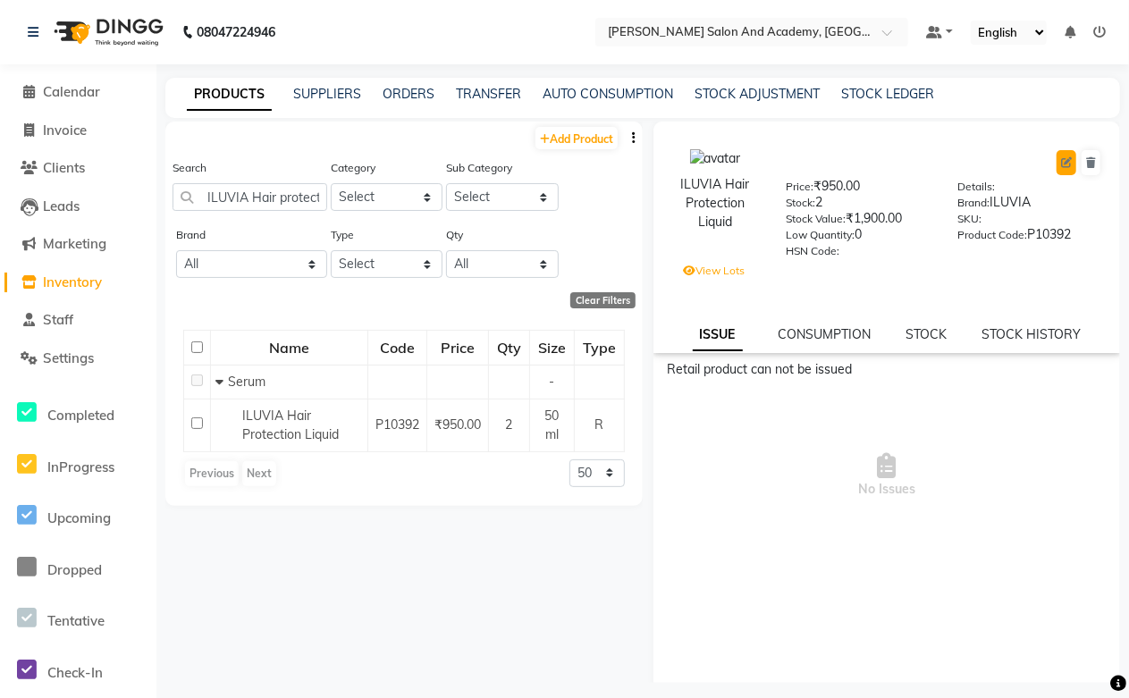
click at [1061, 161] on icon at bounding box center [1066, 162] width 11 height 11
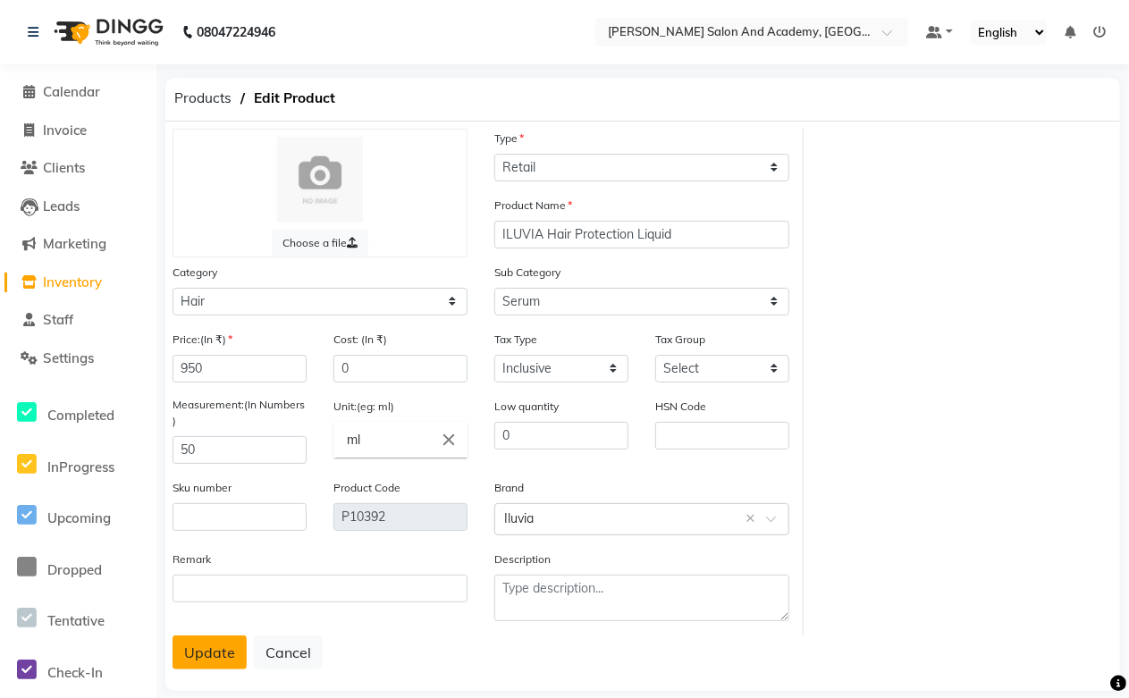
click at [220, 655] on button "Update" at bounding box center [210, 653] width 74 height 34
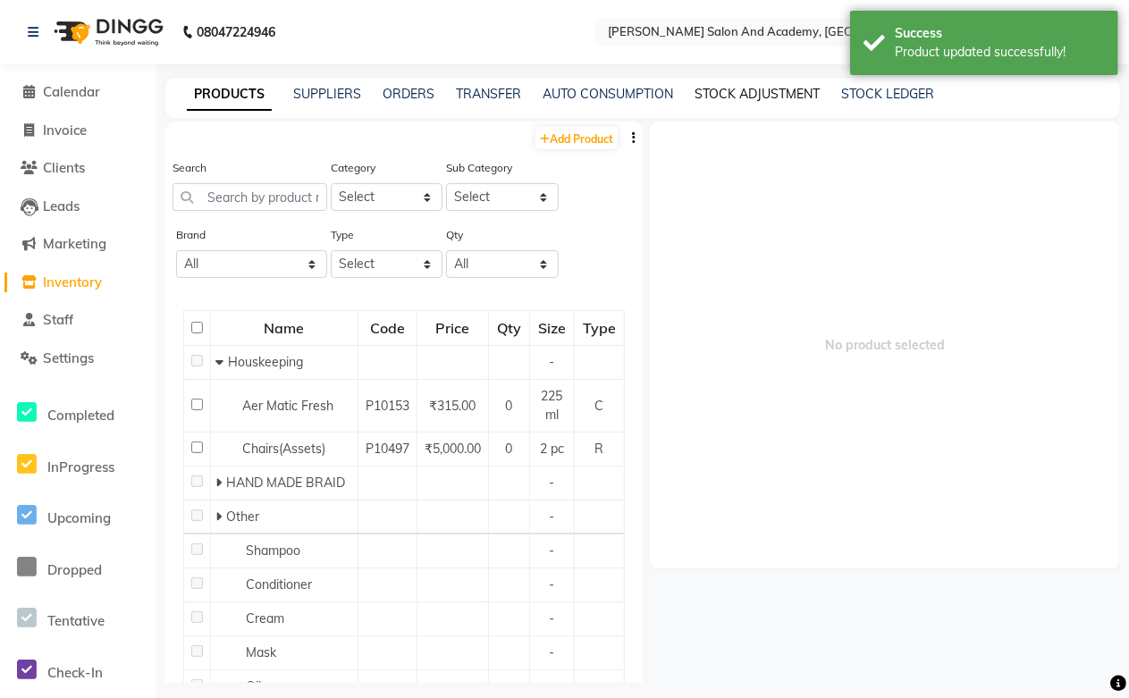
click at [763, 86] on link "STOCK ADJUSTMENT" at bounding box center [757, 94] width 125 height 16
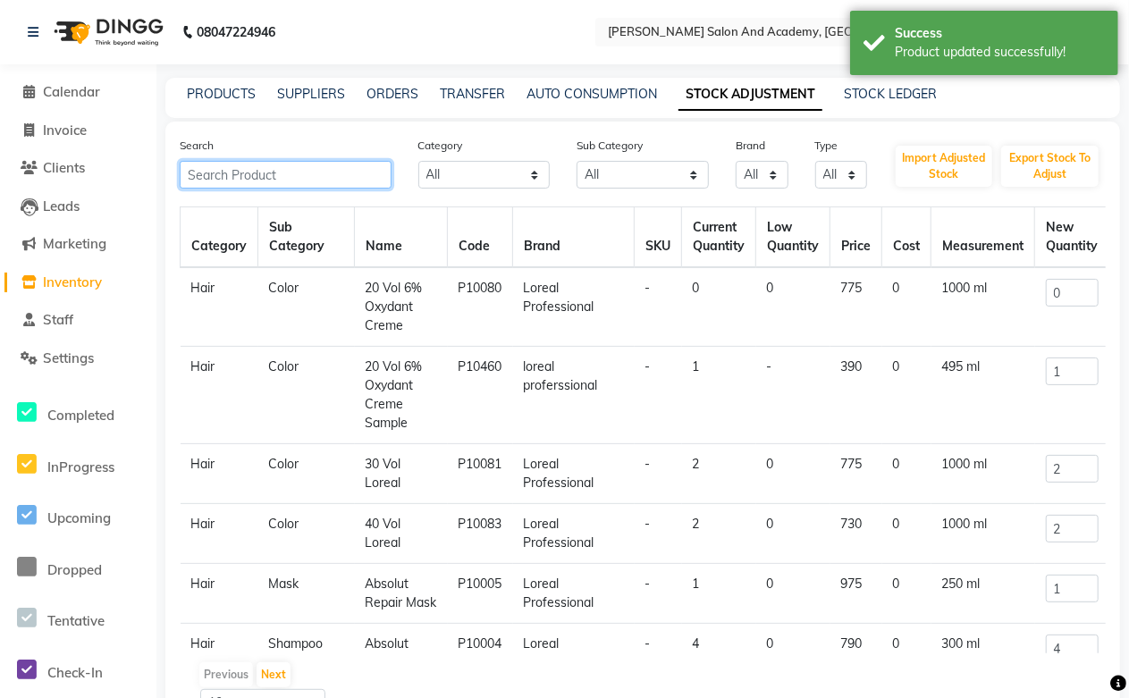
paste input "ILUVIA Hair protection liquid"
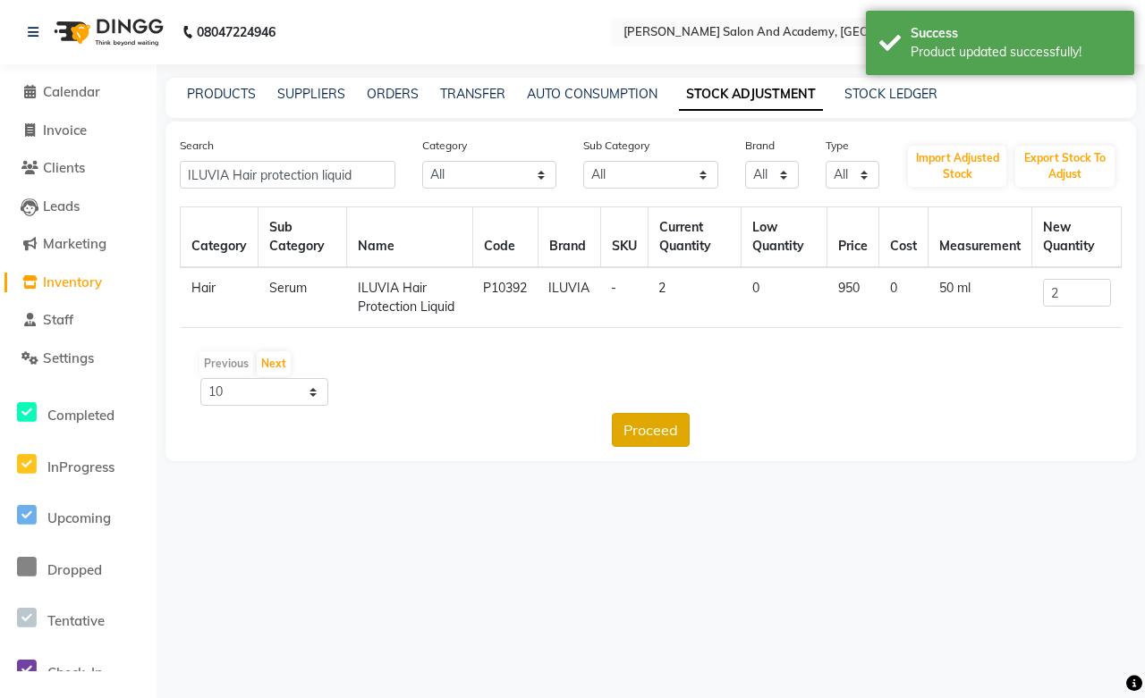
click at [633, 434] on button "Proceed" at bounding box center [651, 430] width 78 height 34
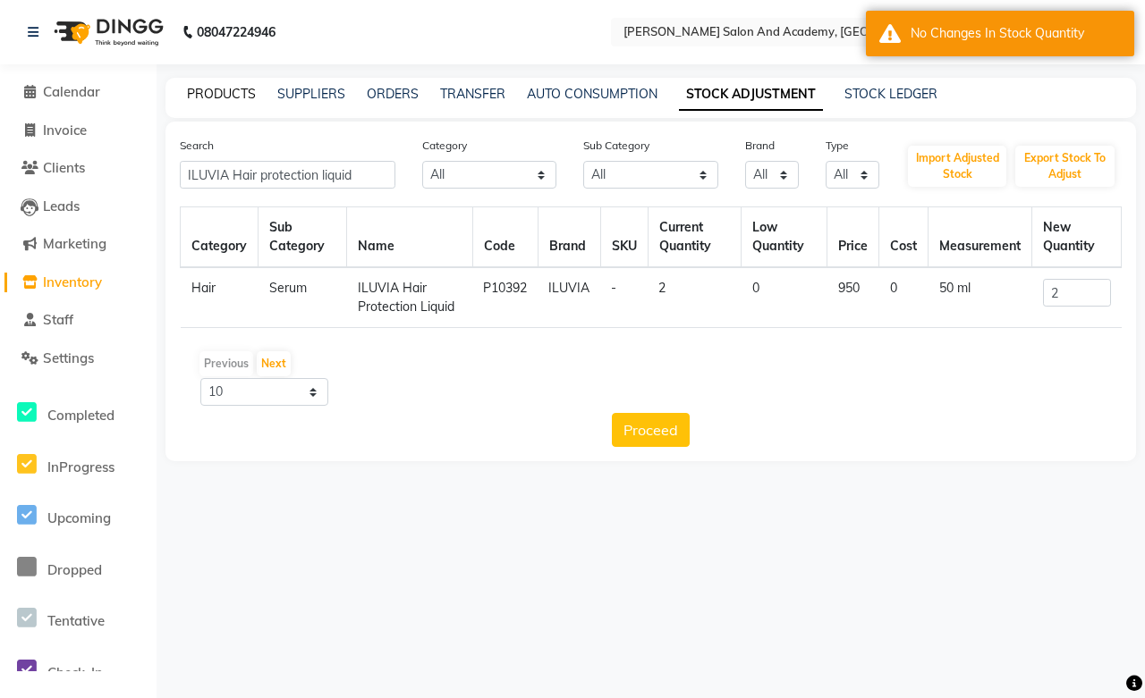
click at [236, 90] on link "PRODUCTS" at bounding box center [221, 94] width 69 height 16
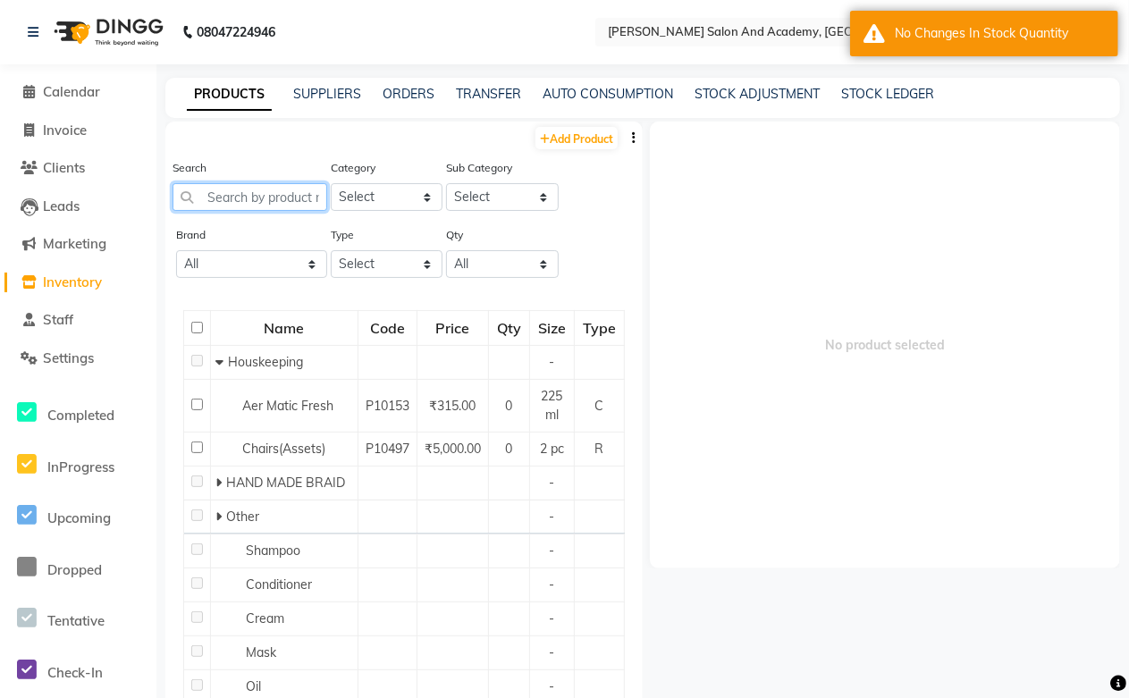
click at [261, 186] on input "text" at bounding box center [250, 197] width 155 height 28
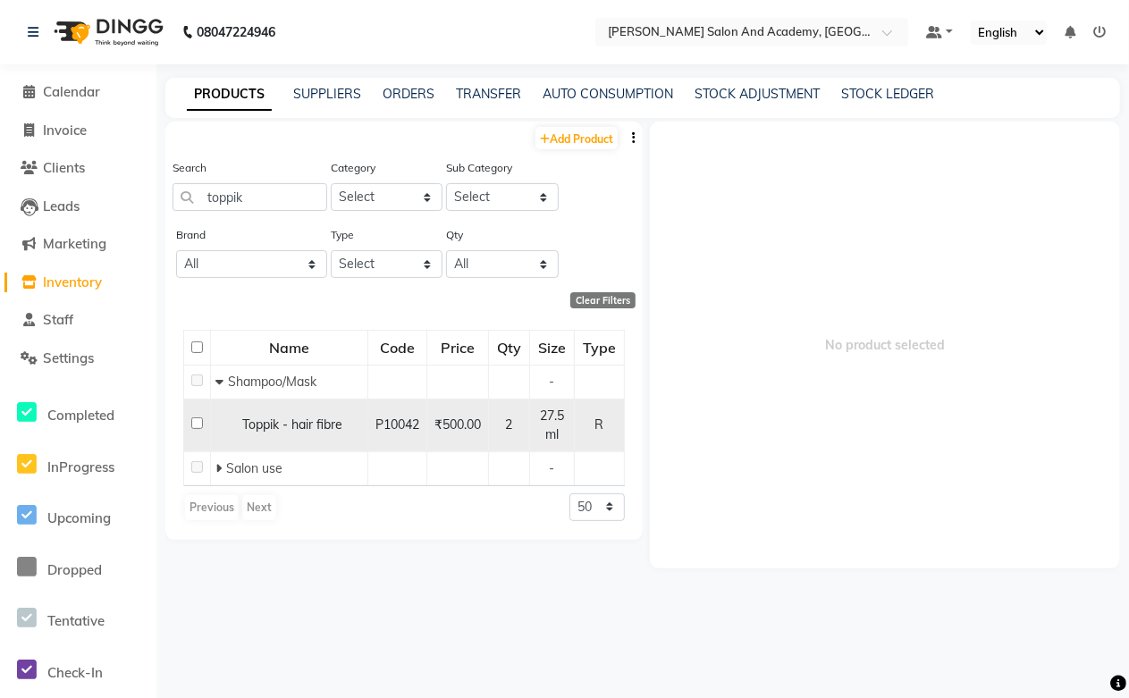
drag, startPoint x: 342, startPoint y: 423, endPoint x: 378, endPoint y: 427, distance: 36.9
click at [351, 425] on div "Toppik - hair fibre" at bounding box center [289, 425] width 148 height 19
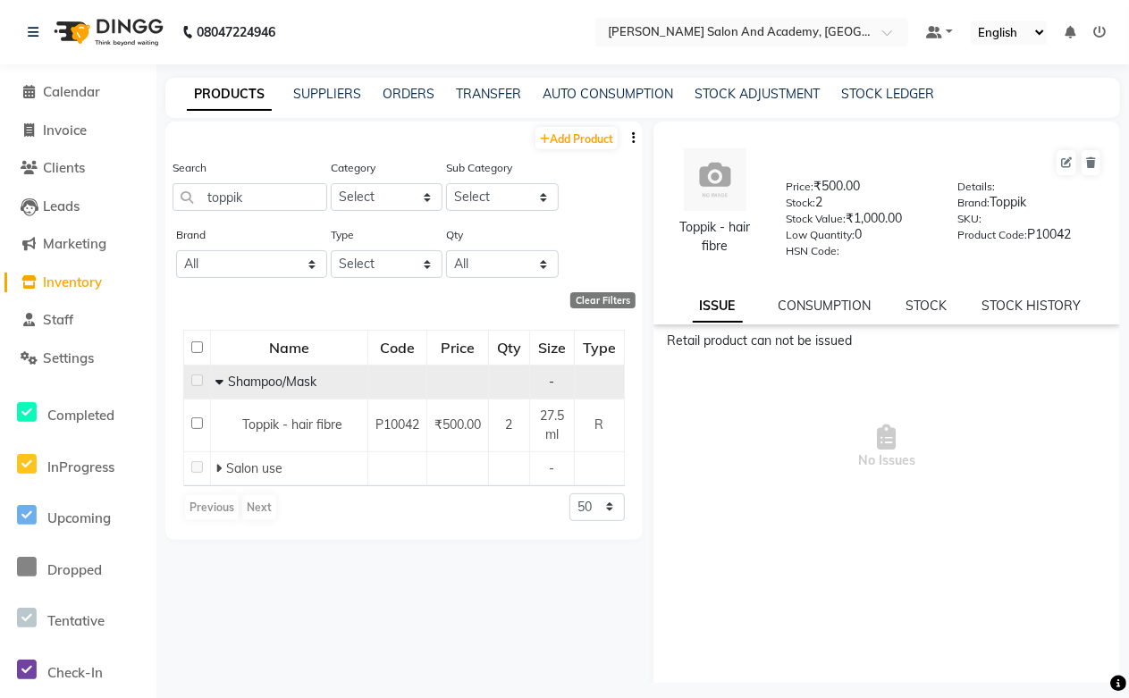
click at [291, 386] on span "Shampoo/Mask" at bounding box center [272, 382] width 89 height 16
click at [217, 383] on icon at bounding box center [219, 382] width 8 height 13
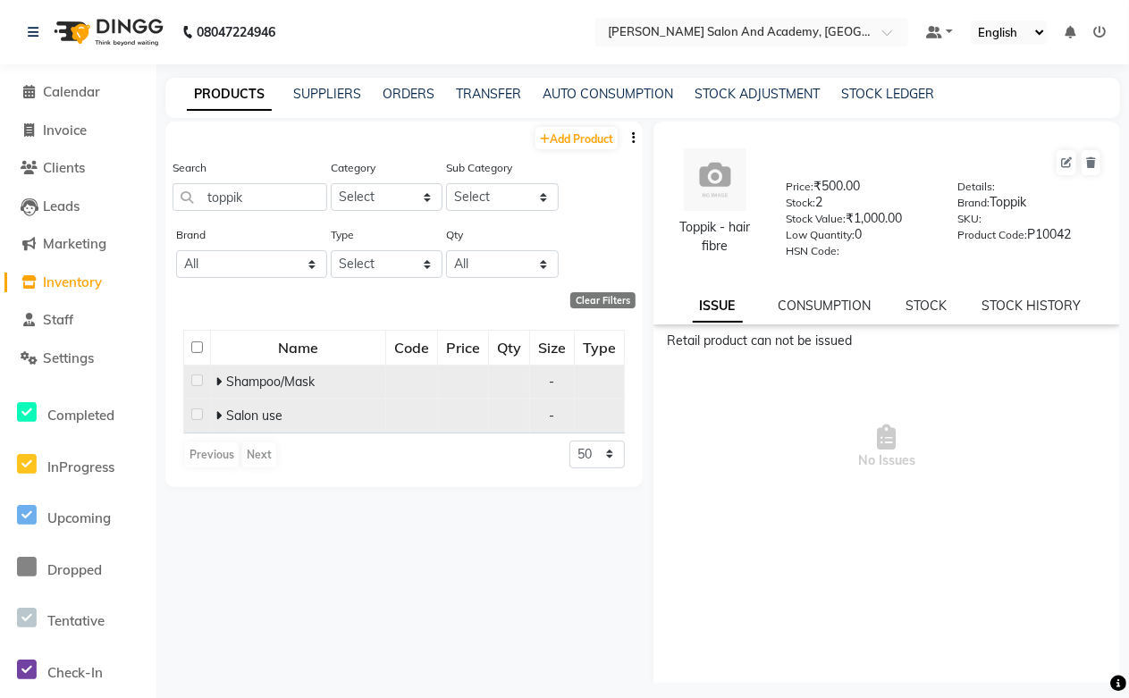
click at [216, 417] on icon at bounding box center [218, 416] width 6 height 13
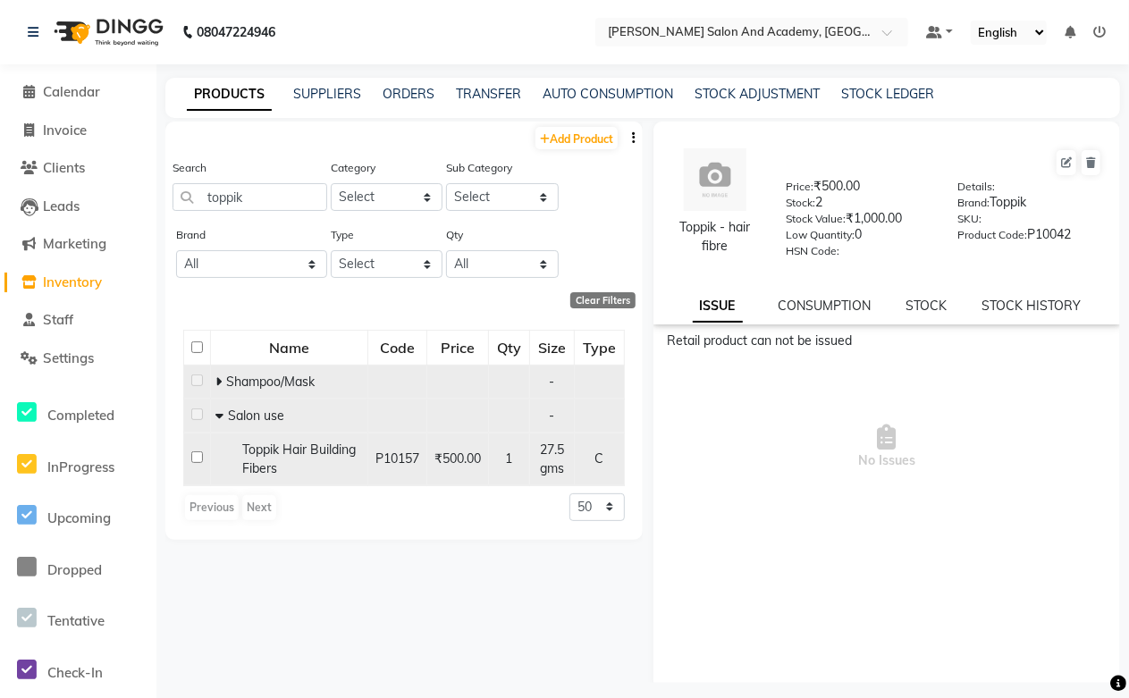
click at [309, 452] on span "Toppik Hair Building Fibers" at bounding box center [299, 459] width 114 height 35
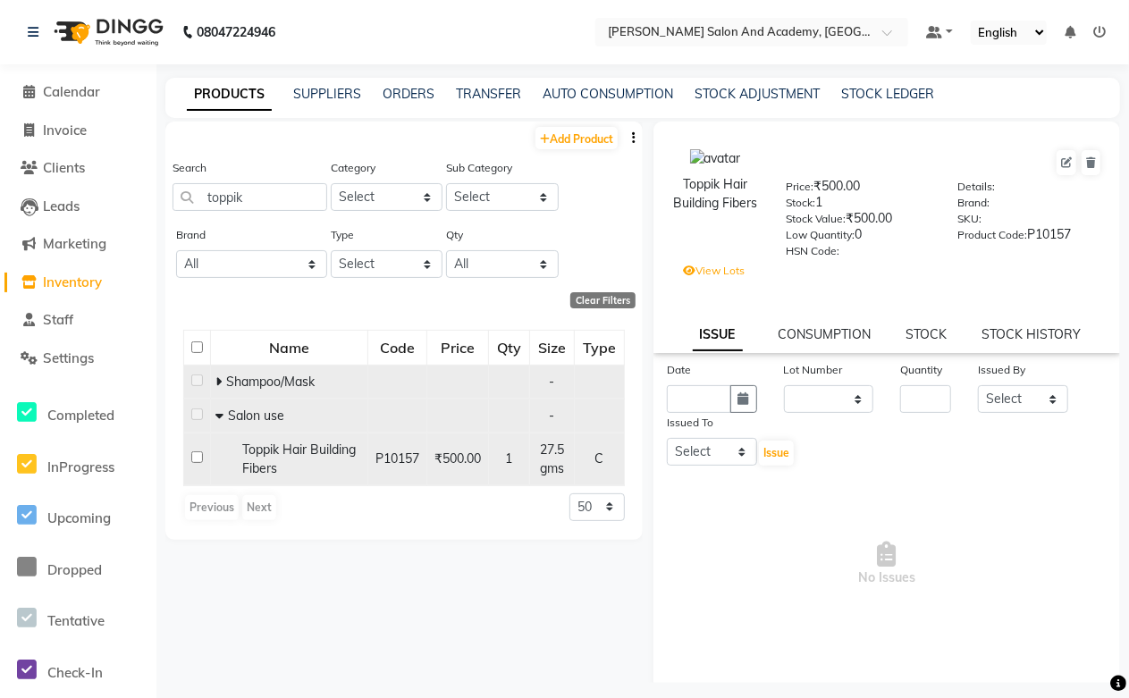
click at [368, 459] on td "P10157" at bounding box center [397, 459] width 59 height 53
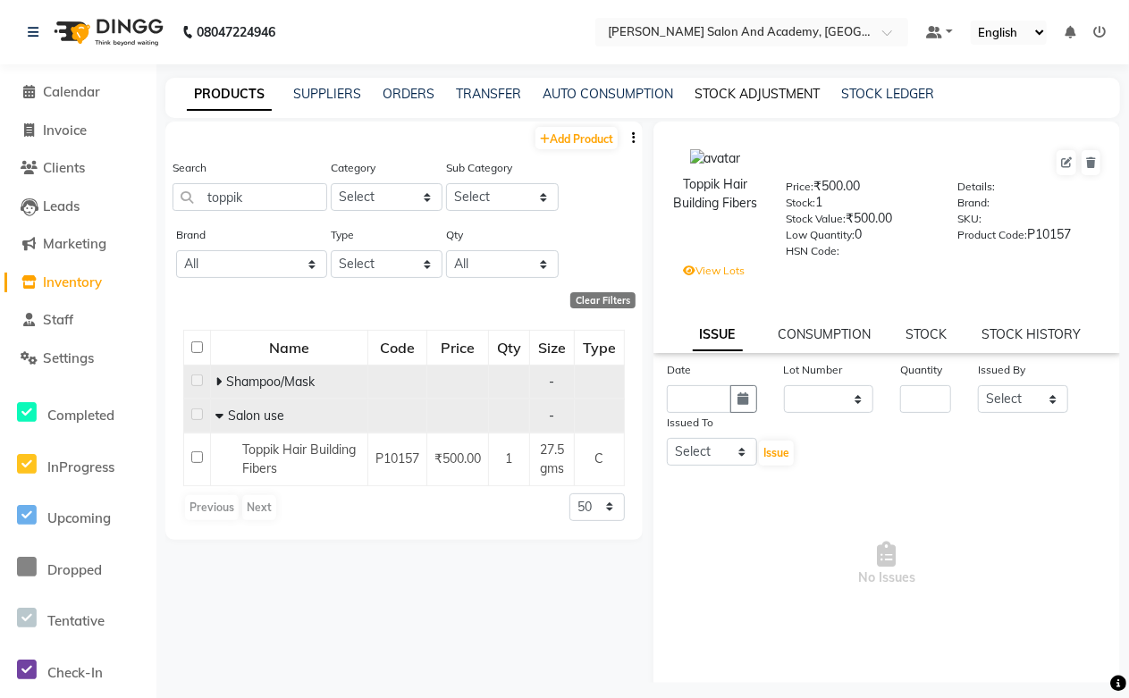
click at [713, 91] on link "STOCK ADJUSTMENT" at bounding box center [757, 94] width 125 height 16
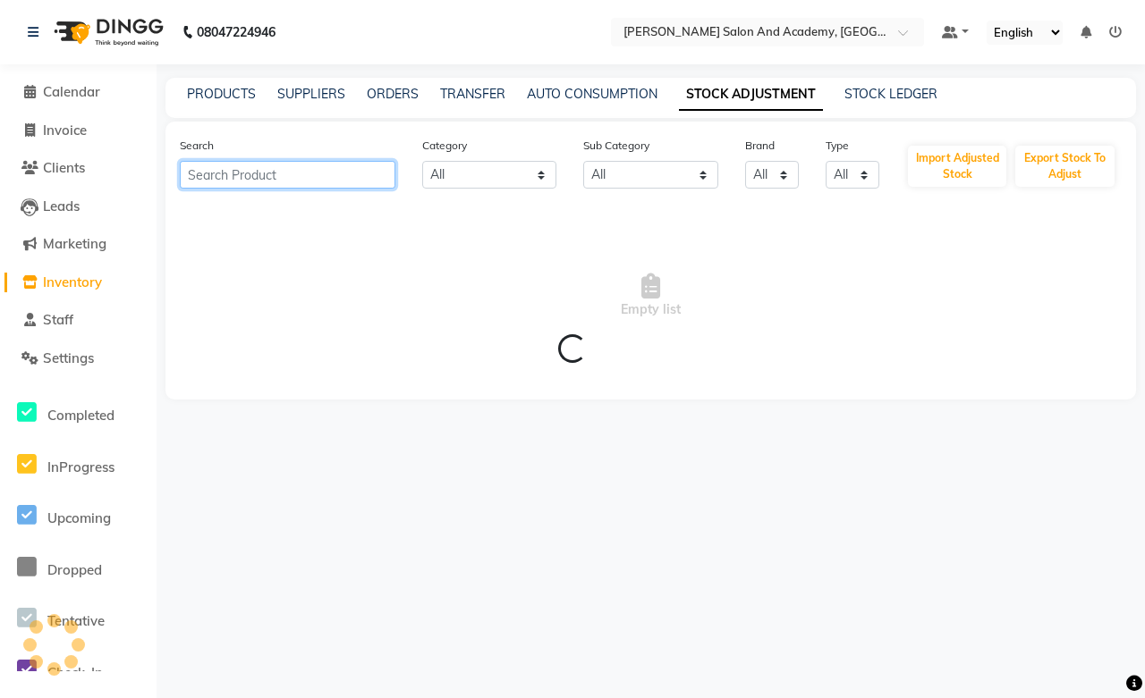
click at [296, 177] on input "text" at bounding box center [287, 175] width 215 height 28
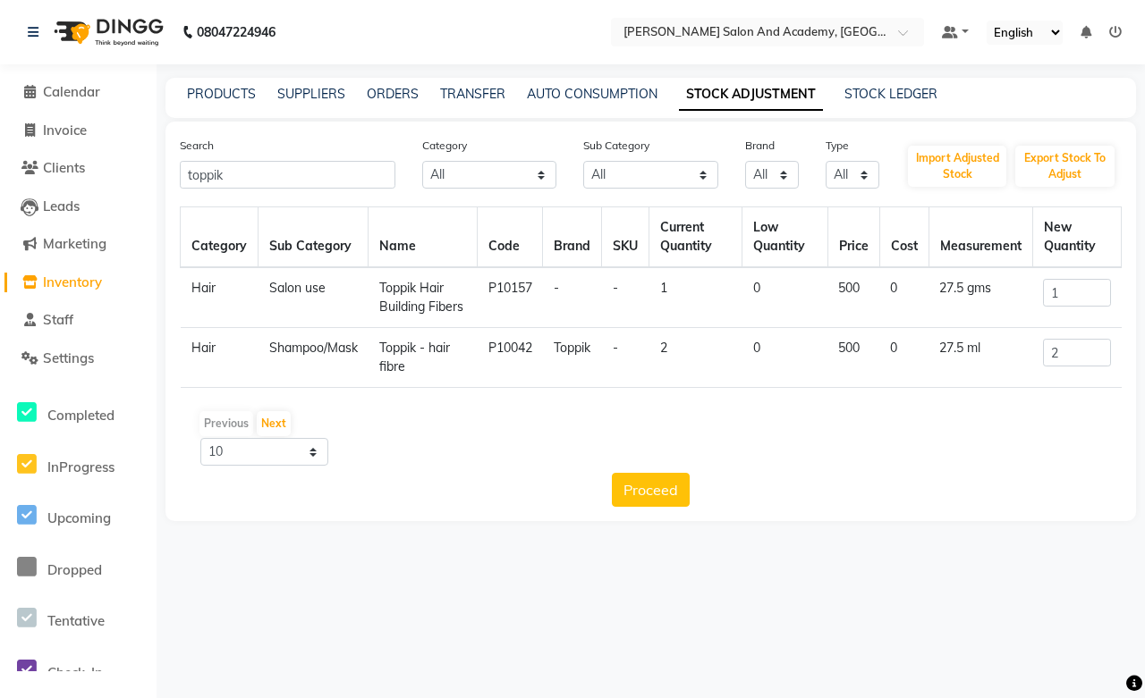
drag, startPoint x: 381, startPoint y: 284, endPoint x: 469, endPoint y: 307, distance: 91.3
click at [469, 307] on td "Toppik Hair Building Fibers" at bounding box center [422, 297] width 109 height 61
drag, startPoint x: 462, startPoint y: 298, endPoint x: 359, endPoint y: 271, distance: 107.1
click at [359, 271] on tr "Hair Salon use Toppik Hair Building Fibers P10157 - - 1 0 500 0 27.5 gms 1" at bounding box center [651, 297] width 941 height 61
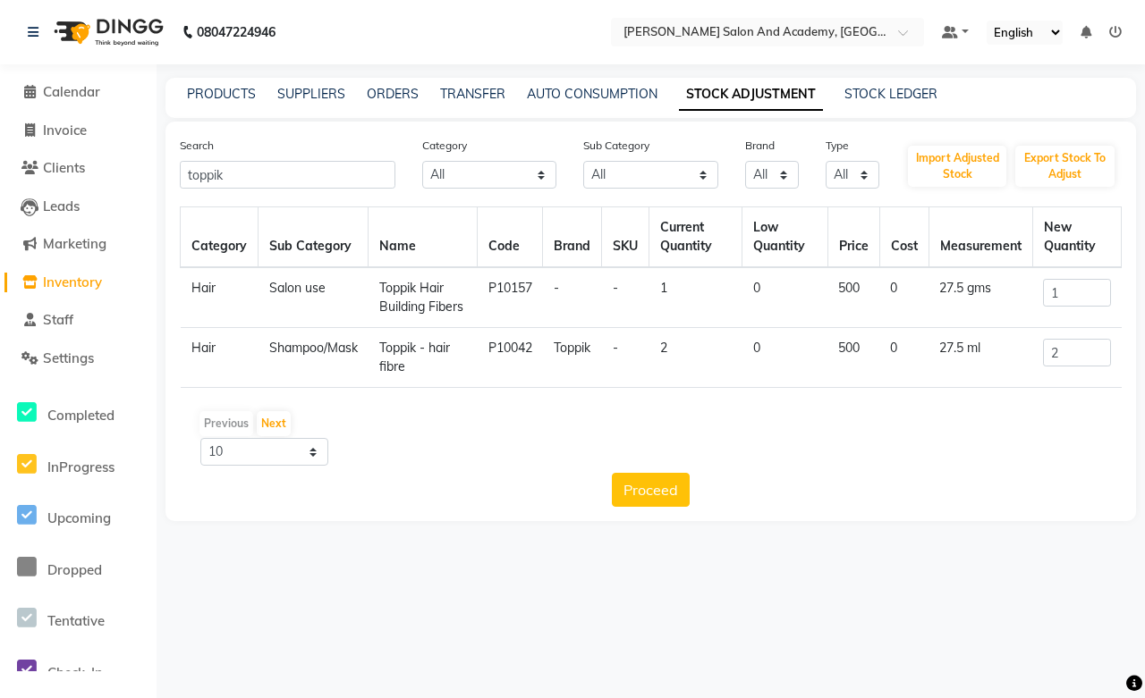
copy tr "Toppik Hair Building Fibers"
click at [216, 88] on link "PRODUCTS" at bounding box center [221, 94] width 69 height 16
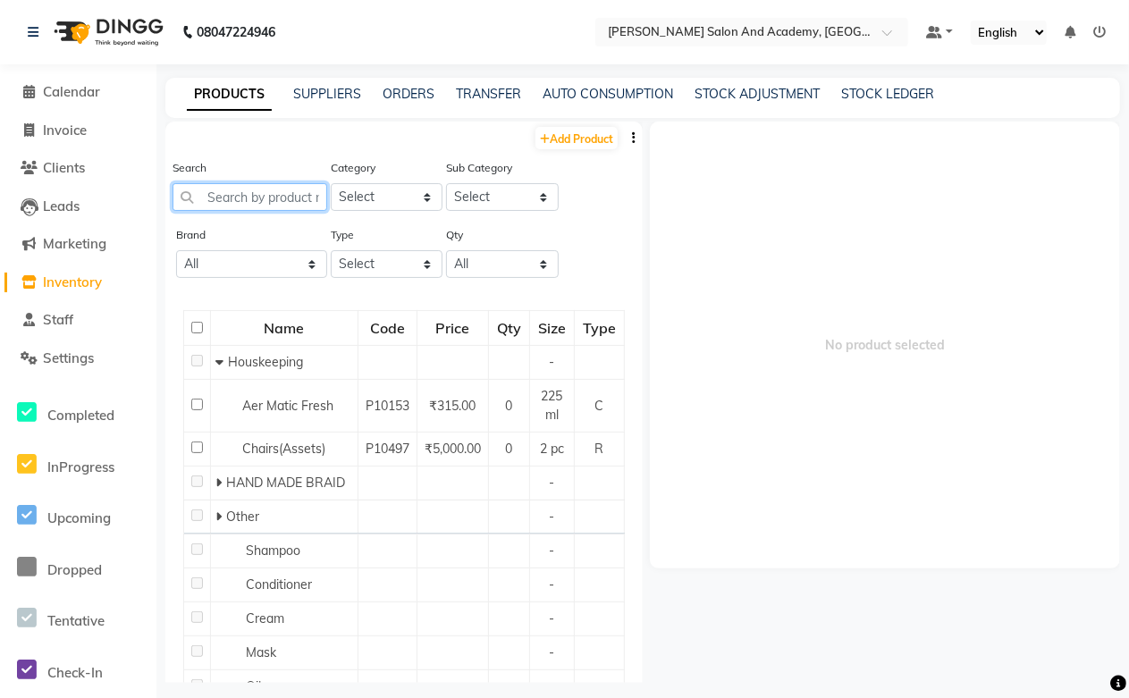
paste input "Toppik Hair Building Fibers"
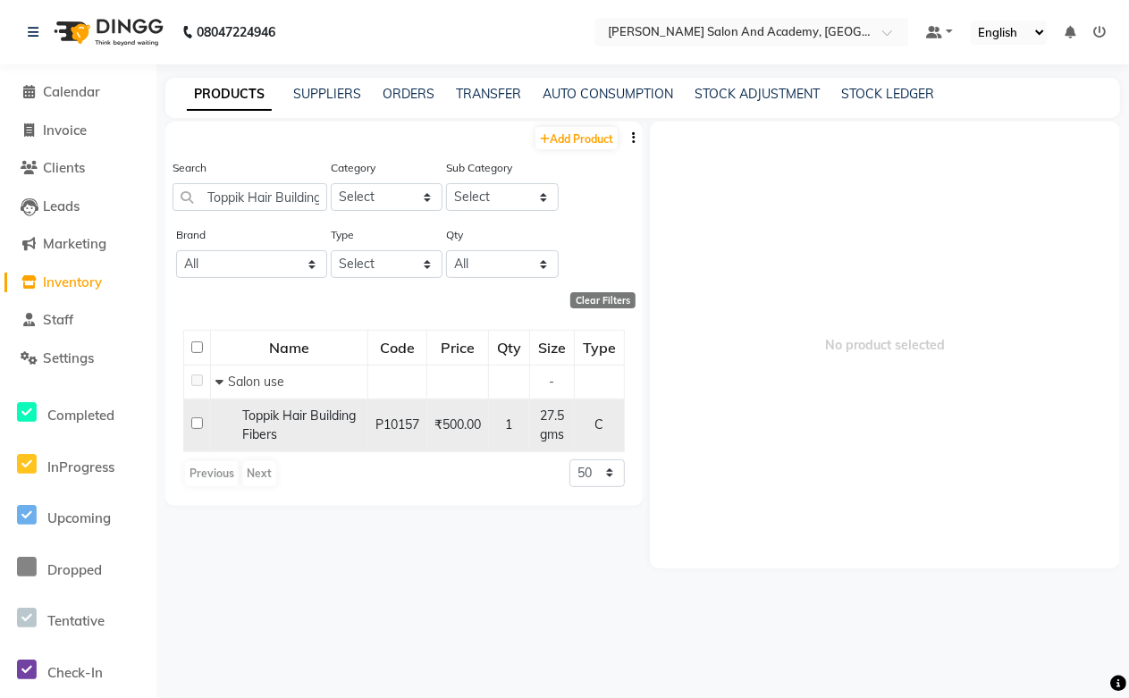
click at [331, 418] on span "Toppik Hair Building Fibers" at bounding box center [299, 425] width 114 height 35
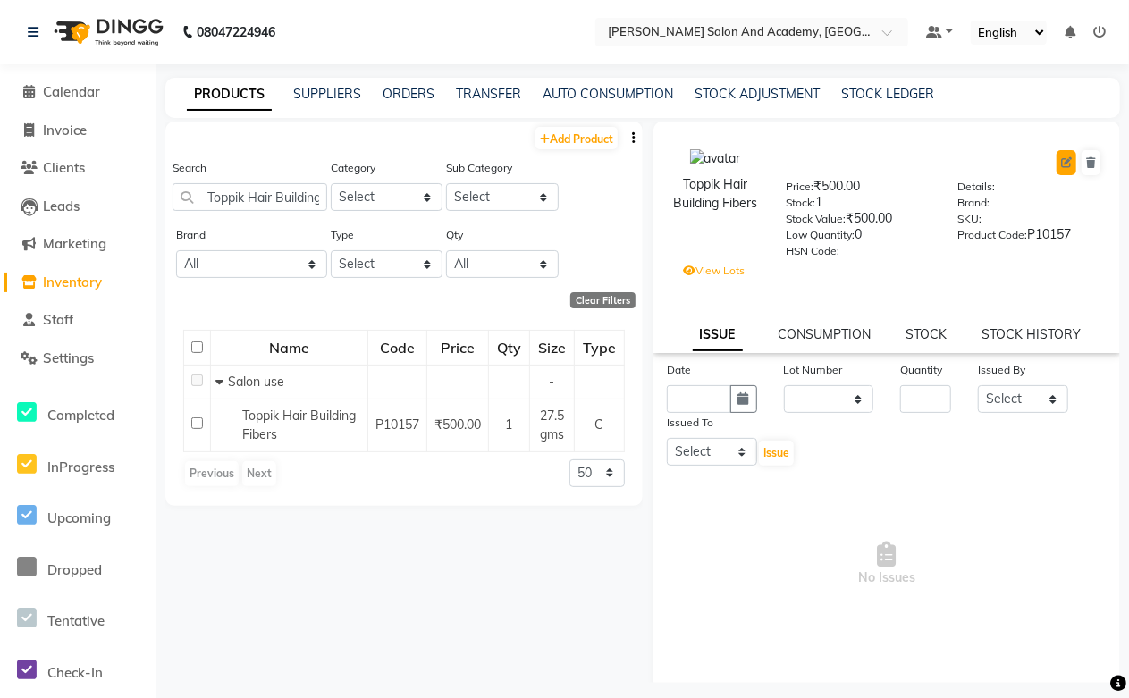
click at [1061, 164] on icon at bounding box center [1066, 162] width 11 height 11
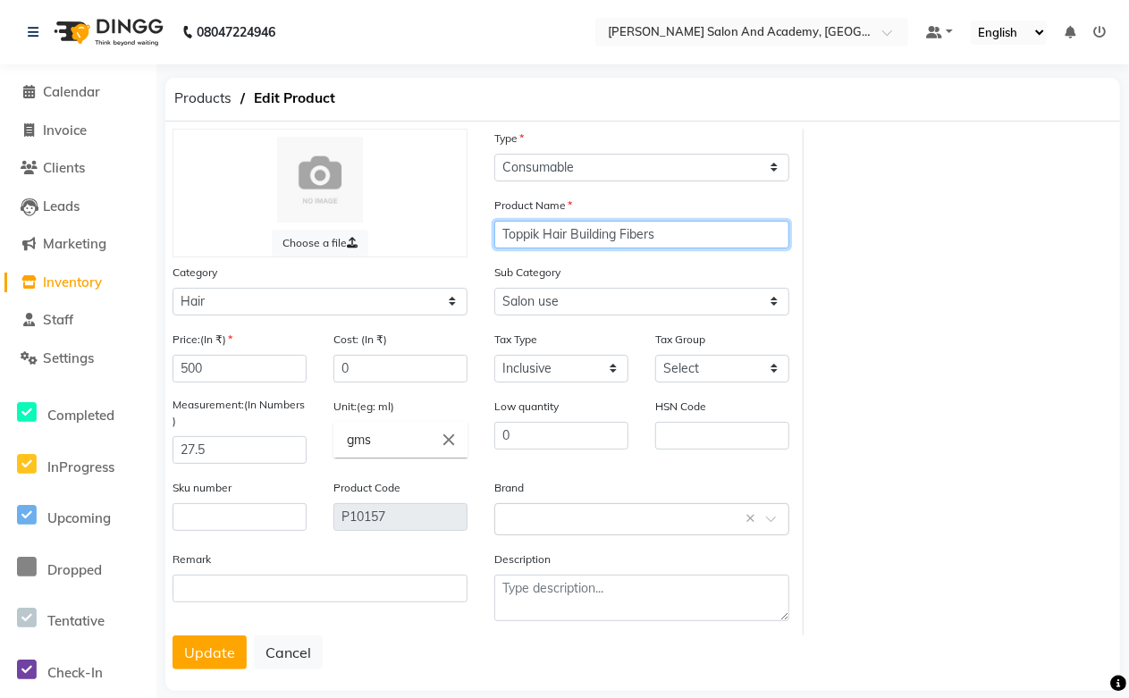
click at [673, 228] on input "Toppik Hair Building Fibers" at bounding box center [641, 235] width 295 height 28
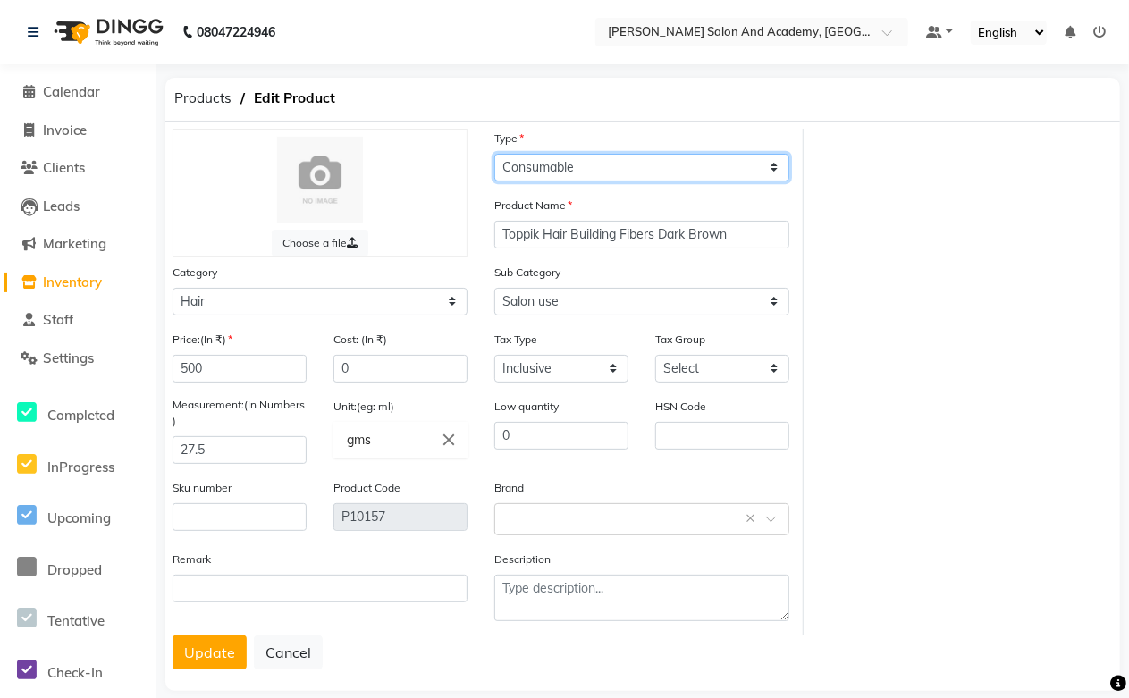
click at [550, 170] on select "Select Type Both Retail Consumable" at bounding box center [641, 168] width 295 height 28
click at [494, 154] on select "Select Type Both Retail Consumable" at bounding box center [641, 168] width 295 height 28
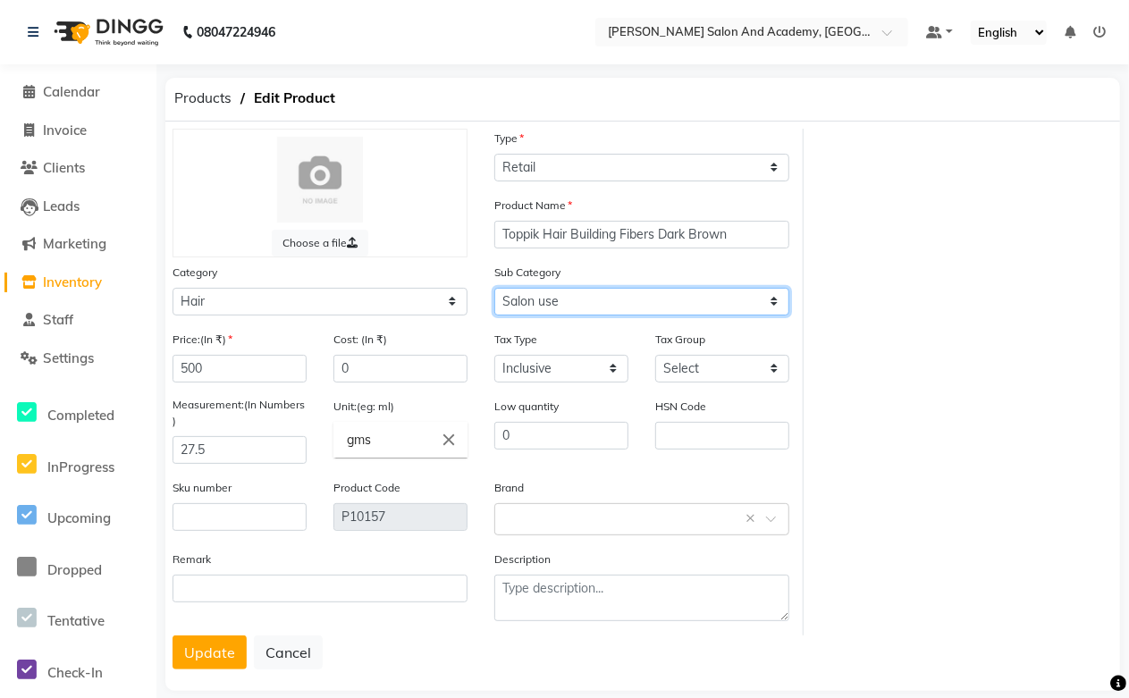
click at [522, 307] on select "Select Shampoo Conditioner Cream Mask Oil Serum Color Appliances Treatment Styl…" at bounding box center [641, 302] width 295 height 28
click at [494, 288] on select "Select Shampoo Conditioner Cream Mask Oil Serum Color Appliances Treatment Styl…" at bounding box center [641, 302] width 295 height 28
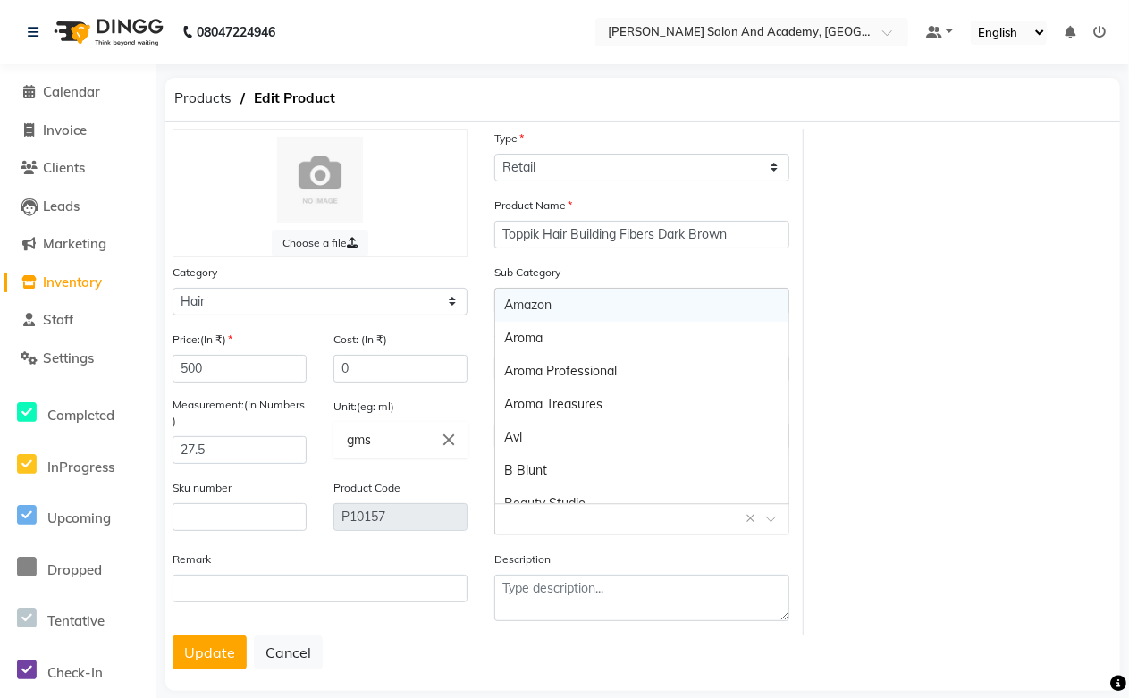
click at [520, 520] on input "text" at bounding box center [624, 518] width 240 height 19
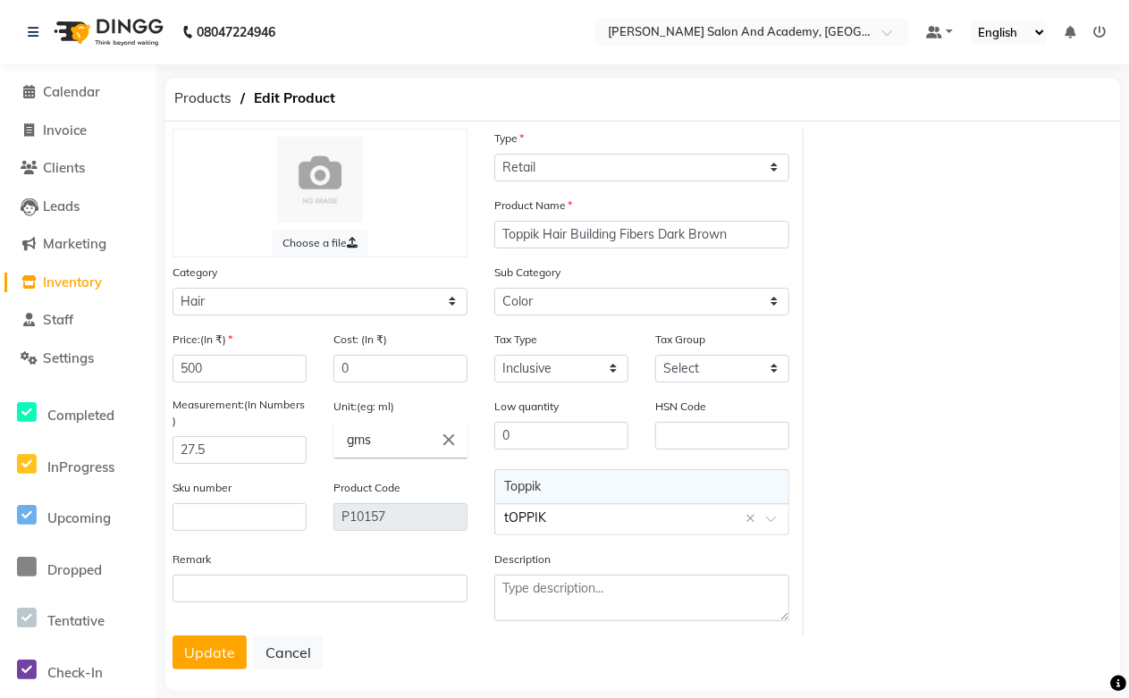
click at [553, 490] on div "Toppik" at bounding box center [641, 486] width 293 height 33
click at [193, 647] on button "Update" at bounding box center [210, 653] width 74 height 34
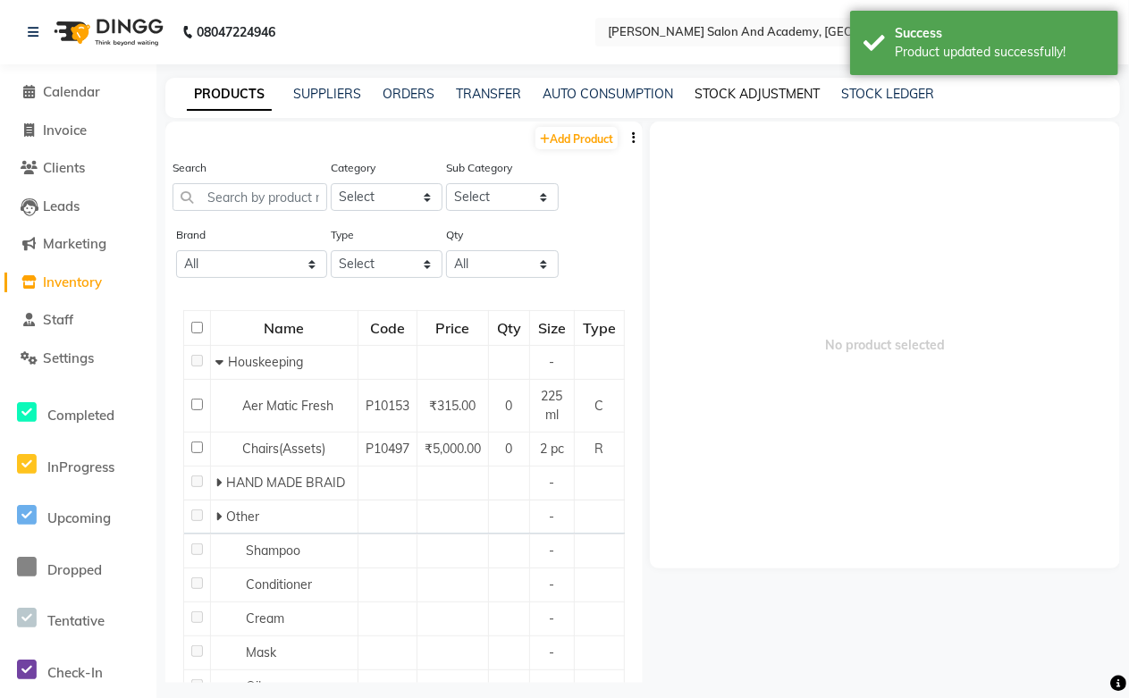
click at [733, 96] on link "STOCK ADJUSTMENT" at bounding box center [757, 94] width 125 height 16
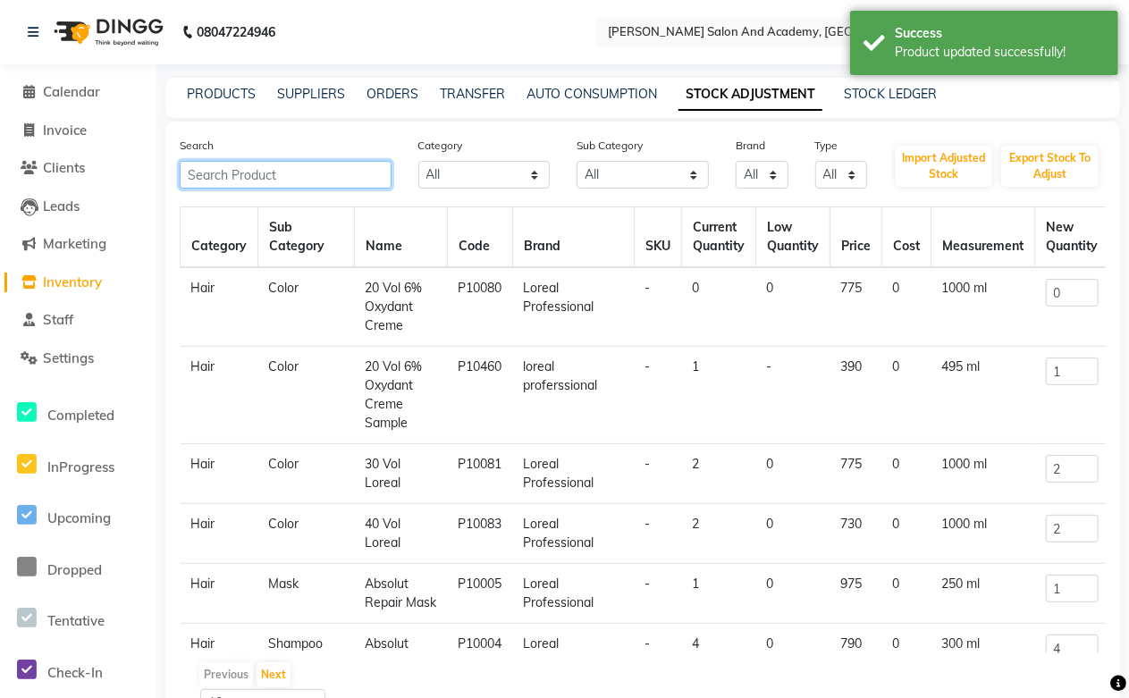
paste input "Toppik Hair Building Fibers"
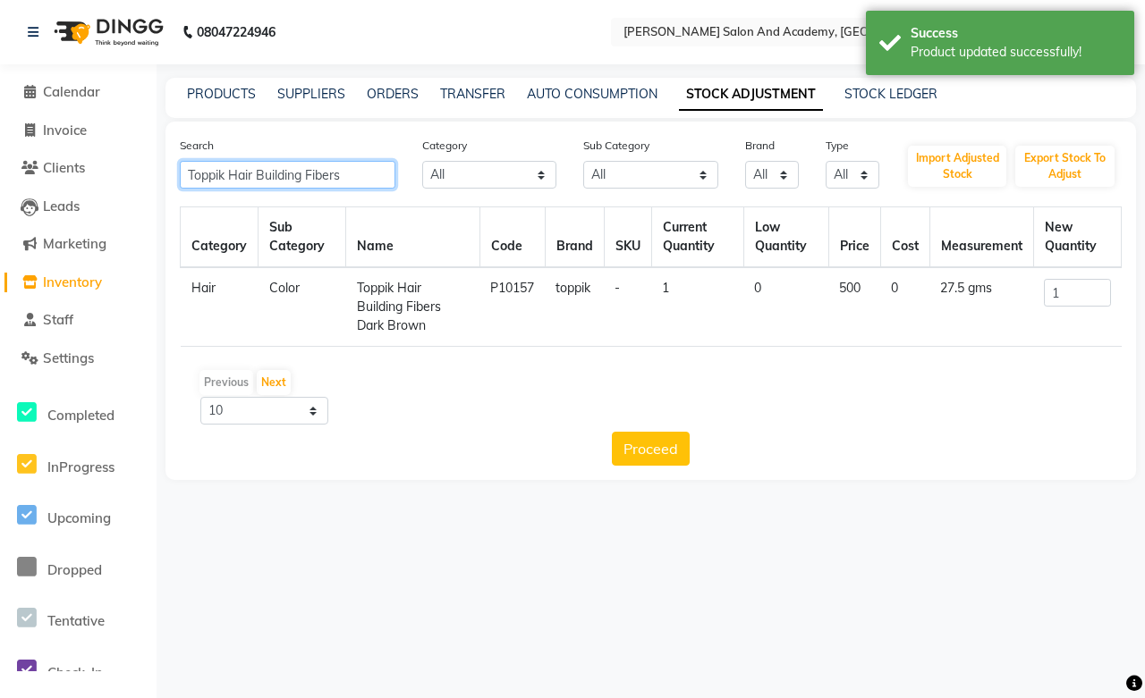
click at [212, 176] on input "Toppik Hair Building Fibers" at bounding box center [287, 175] width 215 height 28
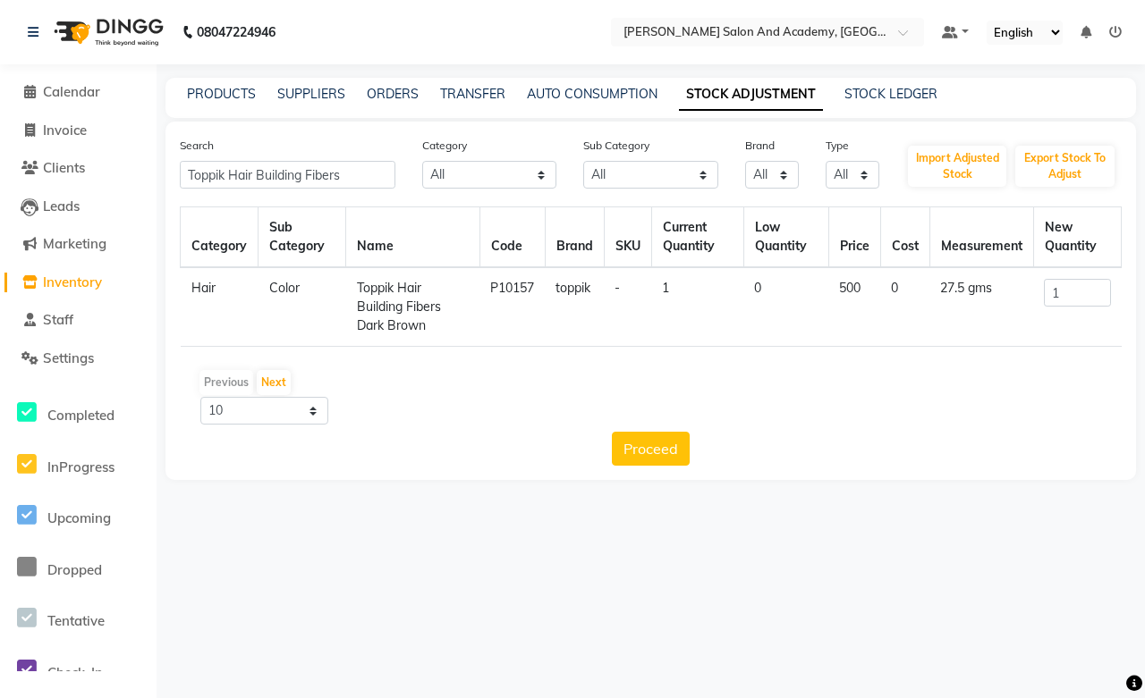
click at [397, 314] on td "Toppik Hair Building Fibers Dark Brown" at bounding box center [413, 307] width 134 height 80
drag, startPoint x: 1082, startPoint y: 286, endPoint x: 848, endPoint y: 308, distance: 235.2
click at [842, 308] on tr "Hair Color Toppik Hair Building Fibers Dark Brown P10157 toppik - 1 0 500 0 27.…" at bounding box center [651, 307] width 941 height 80
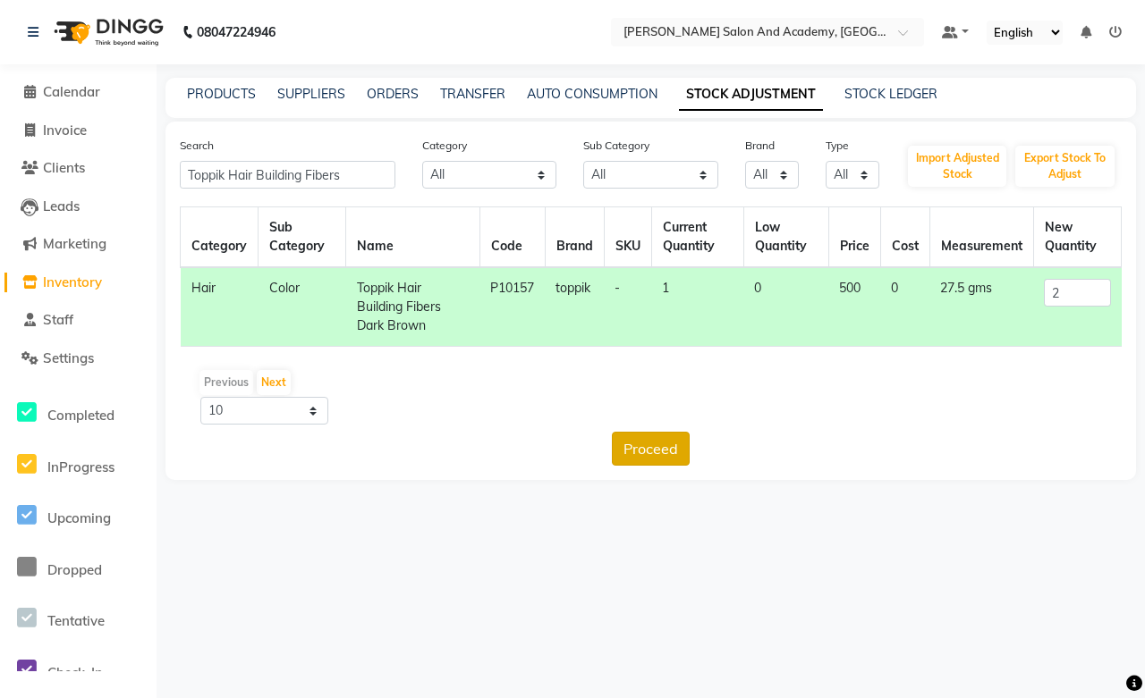
click at [674, 452] on button "Proceed" at bounding box center [651, 449] width 78 height 34
click at [207, 88] on link "PRODUCTS" at bounding box center [221, 94] width 69 height 16
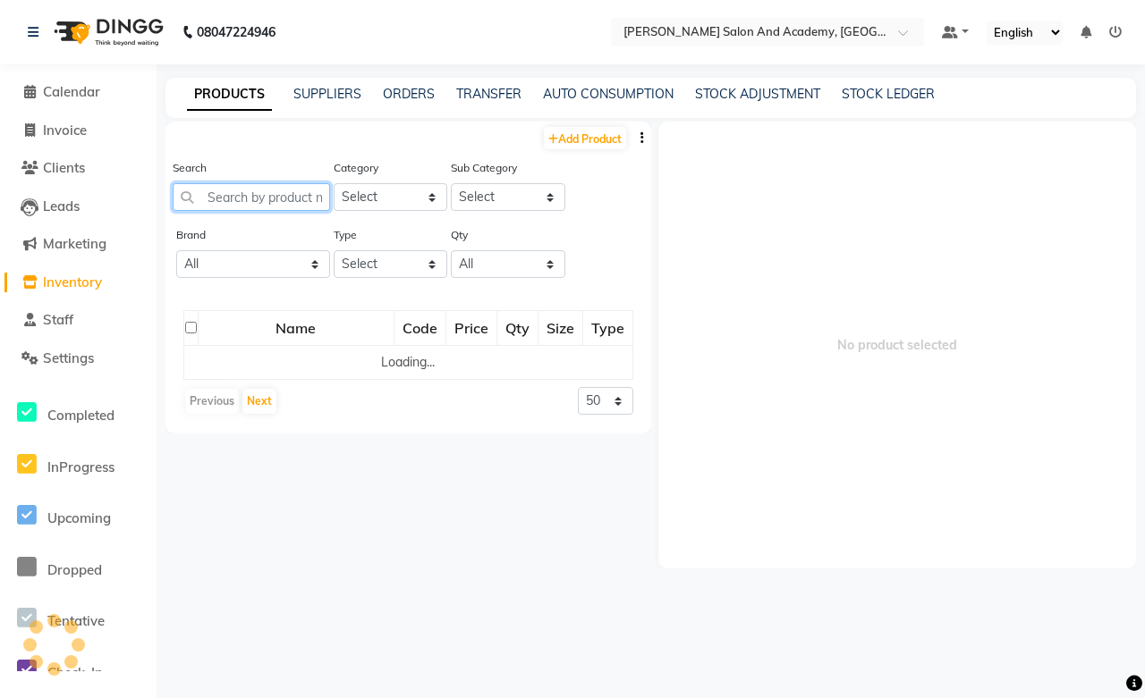
click at [260, 200] on input "text" at bounding box center [251, 197] width 157 height 28
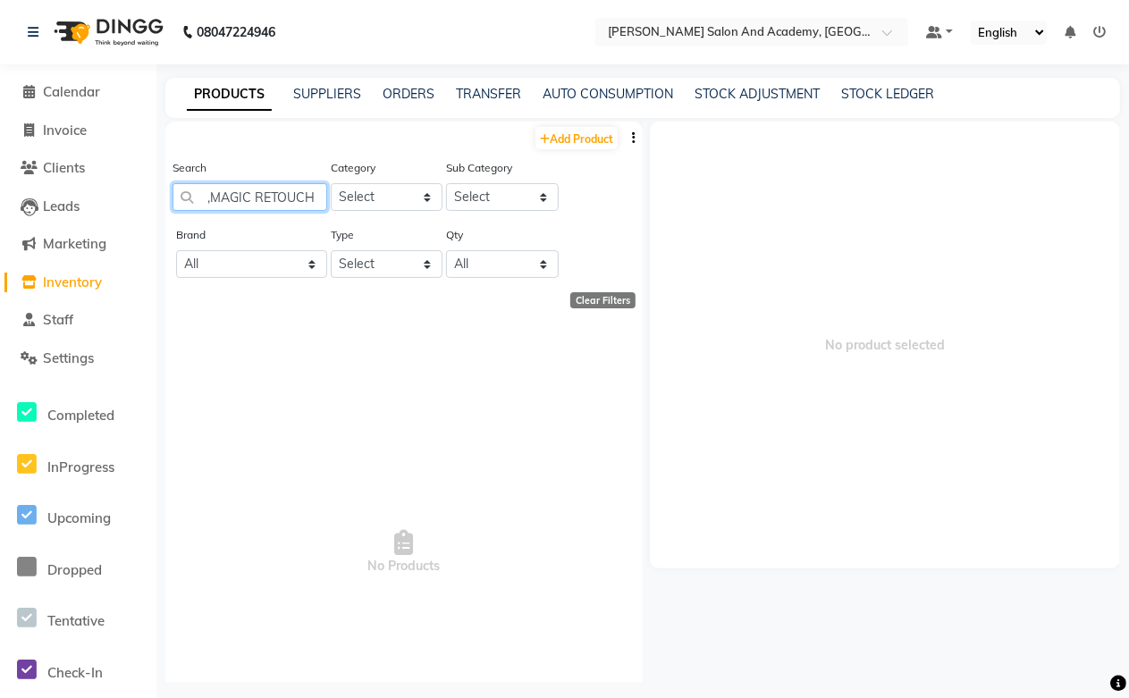
drag, startPoint x: 211, startPoint y: 197, endPoint x: 230, endPoint y: 323, distance: 127.5
click at [211, 207] on input ",MAGIC RETOUCH" at bounding box center [250, 197] width 155 height 28
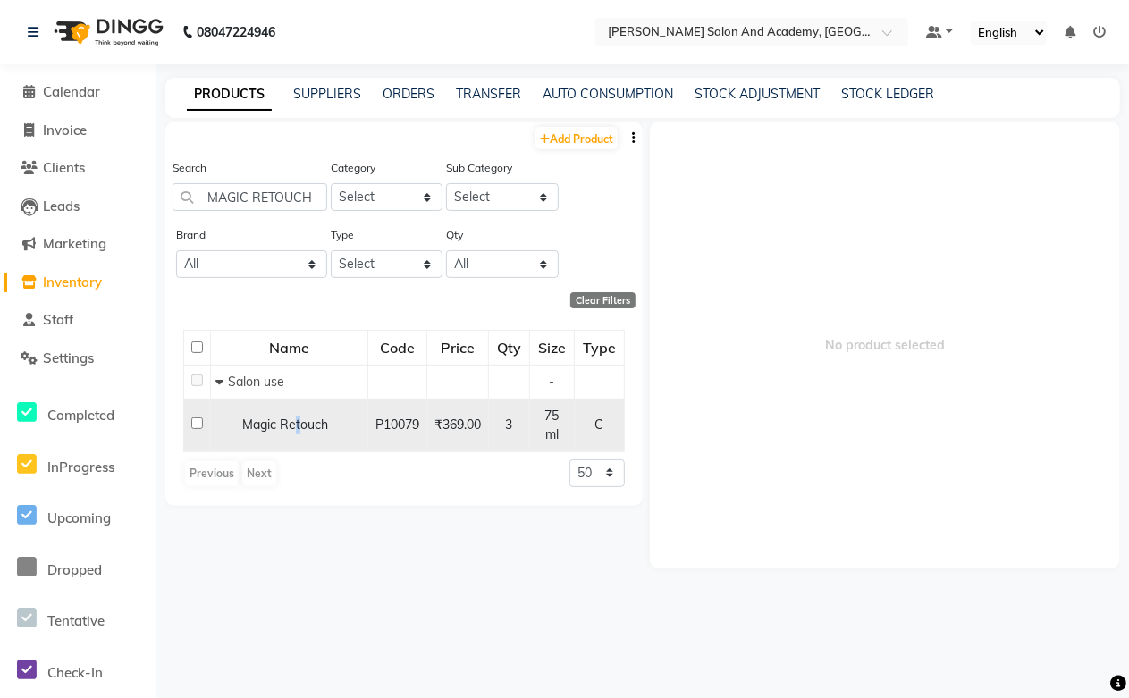
drag, startPoint x: 297, startPoint y: 421, endPoint x: 299, endPoint y: 430, distance: 9.1
click at [299, 430] on span "Magic Retouch" at bounding box center [285, 425] width 86 height 16
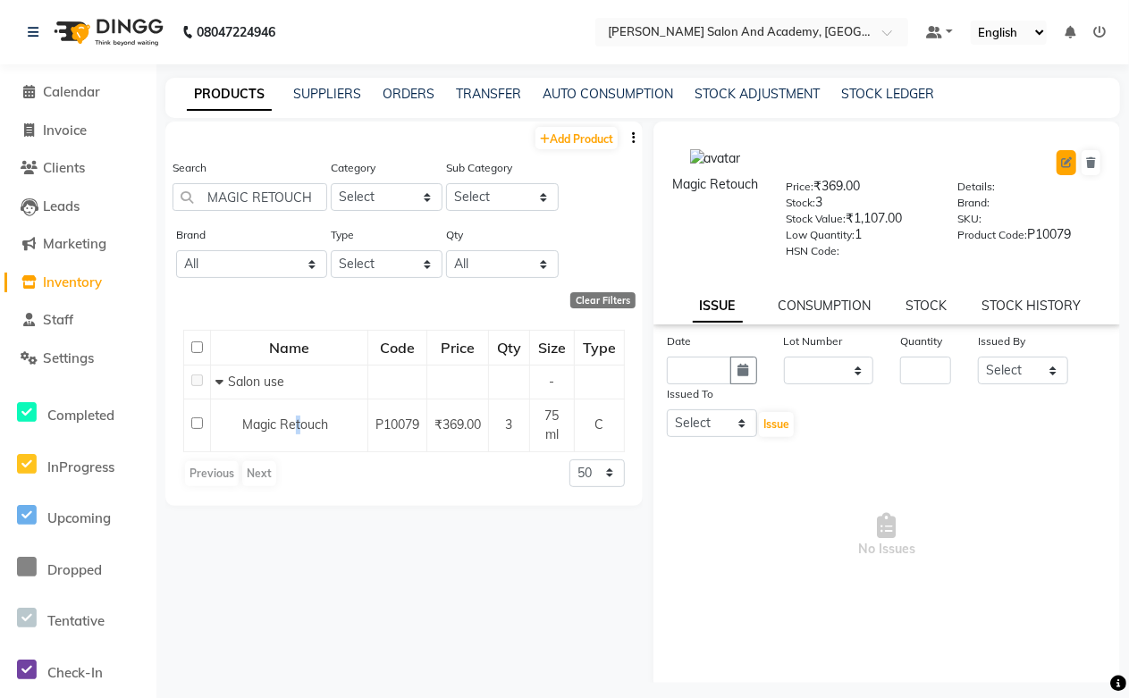
click at [1061, 161] on icon at bounding box center [1066, 162] width 11 height 11
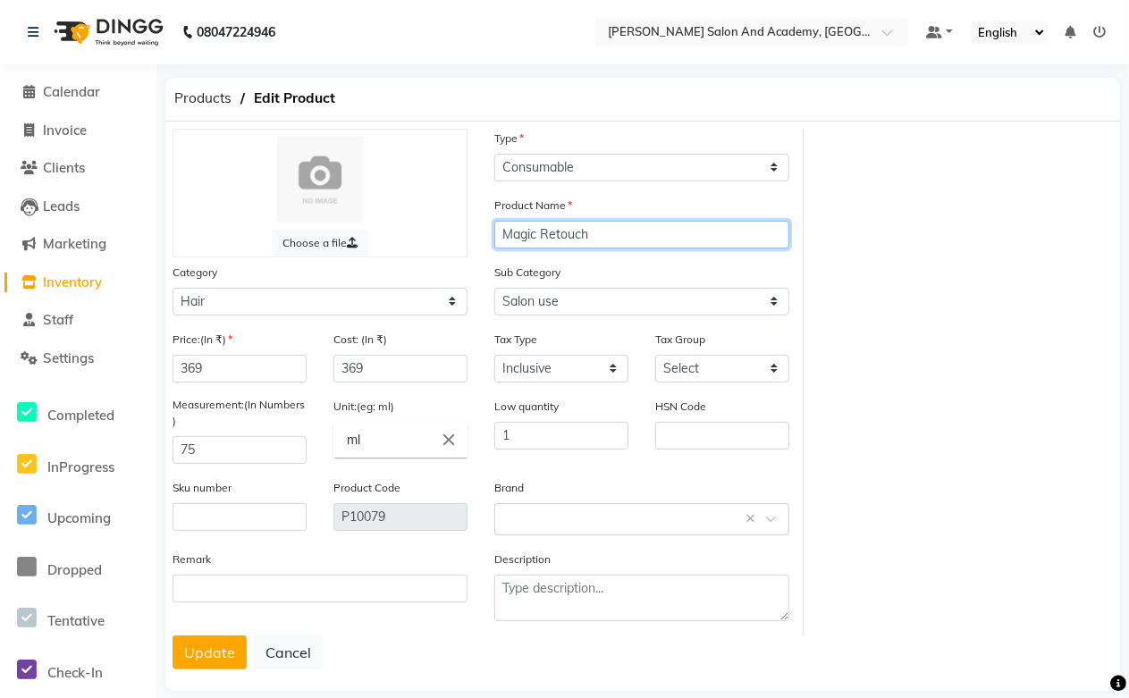
click at [613, 231] on input "Magic Retouch" at bounding box center [641, 235] width 295 height 28
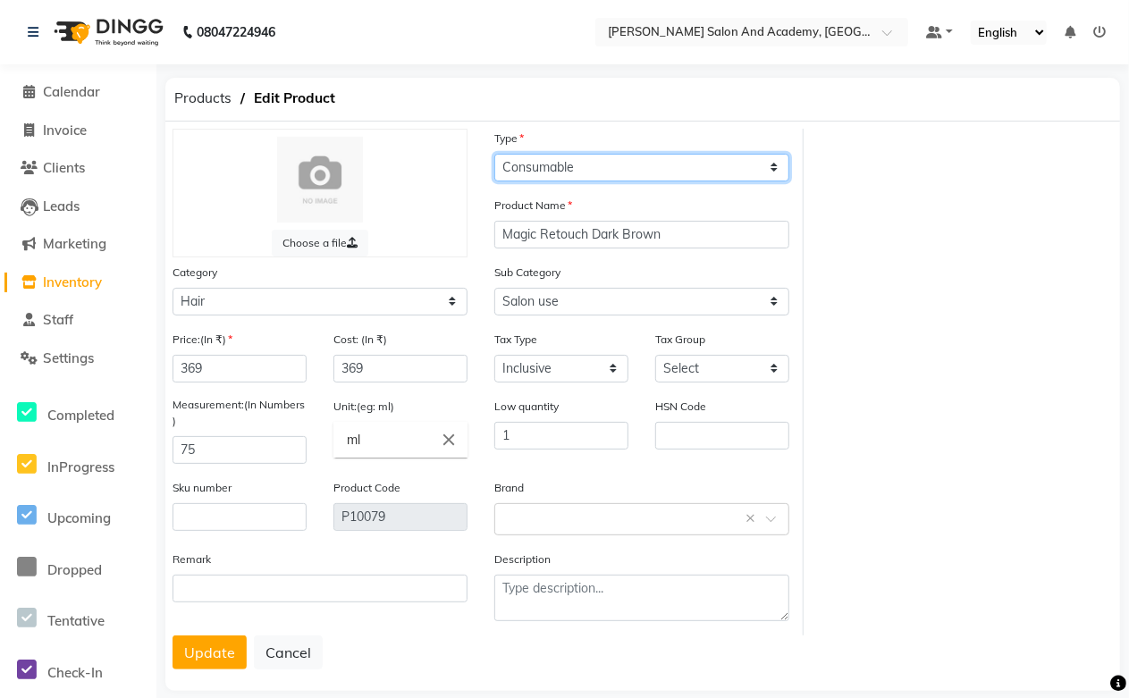
click at [546, 165] on select "Select Type Both Retail Consumable" at bounding box center [641, 168] width 295 height 28
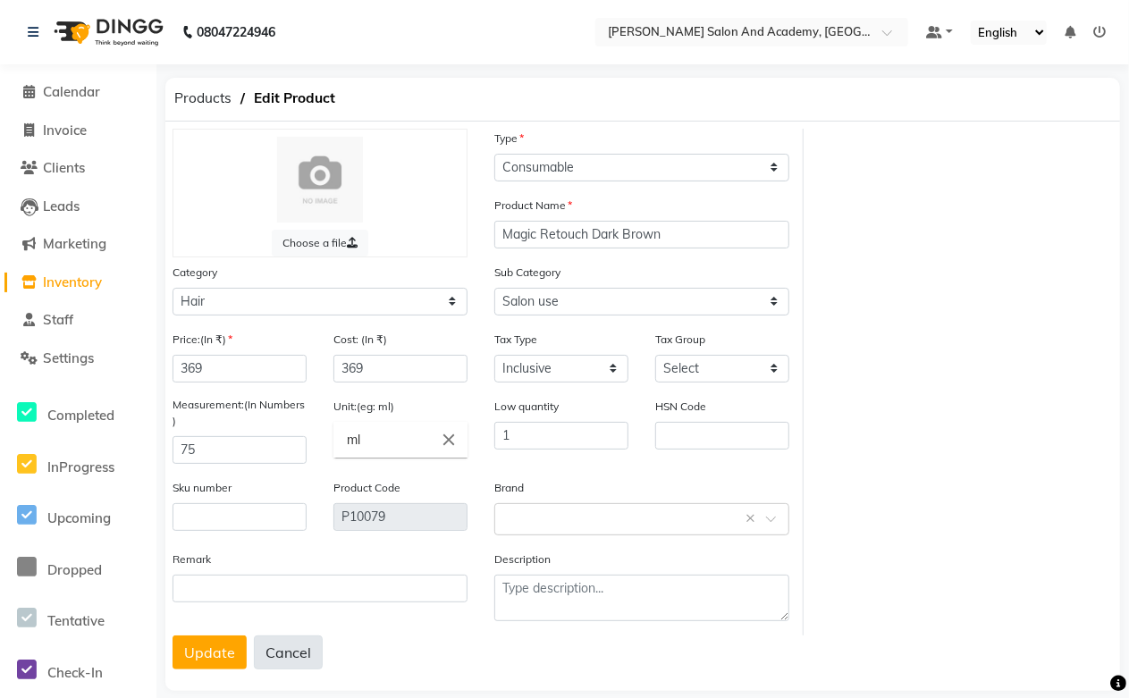
click at [266, 663] on button "Cancel" at bounding box center [288, 653] width 69 height 34
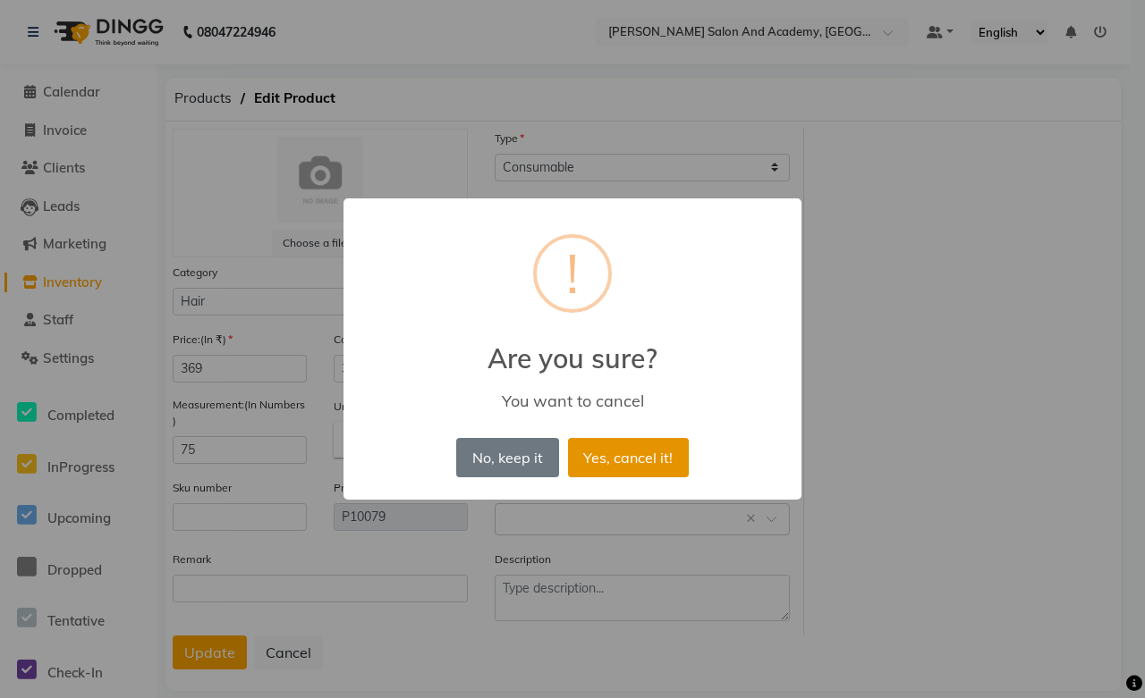
click at [624, 468] on button "Yes, cancel it!" at bounding box center [628, 457] width 121 height 39
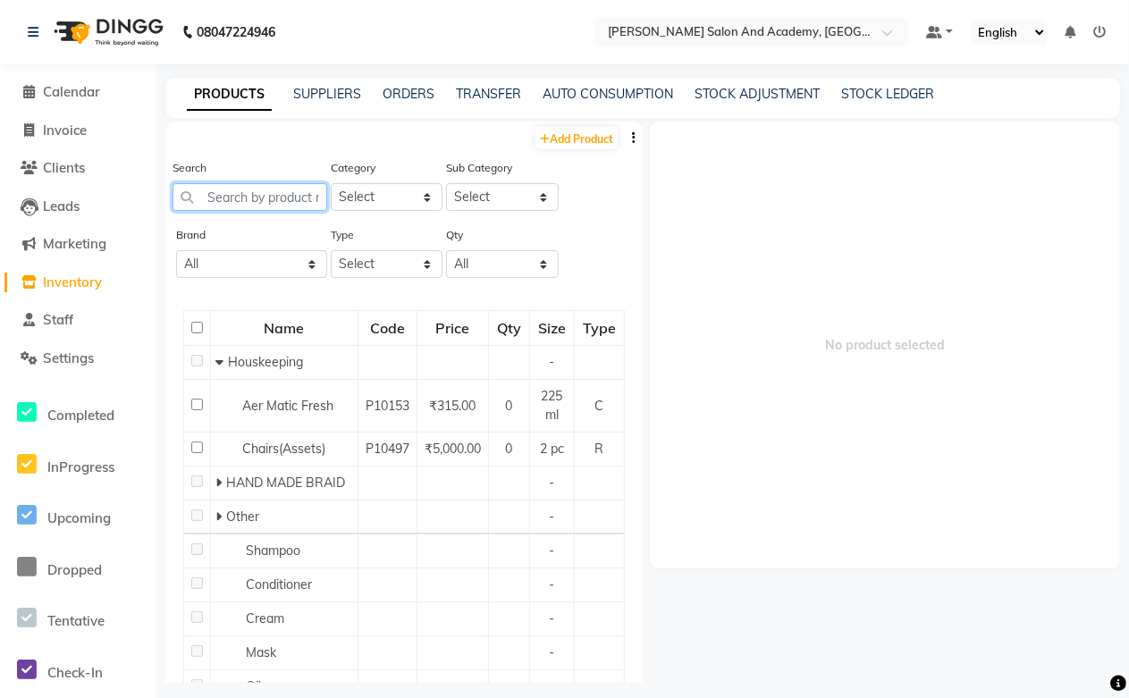
click at [260, 201] on input "text" at bounding box center [250, 197] width 155 height 28
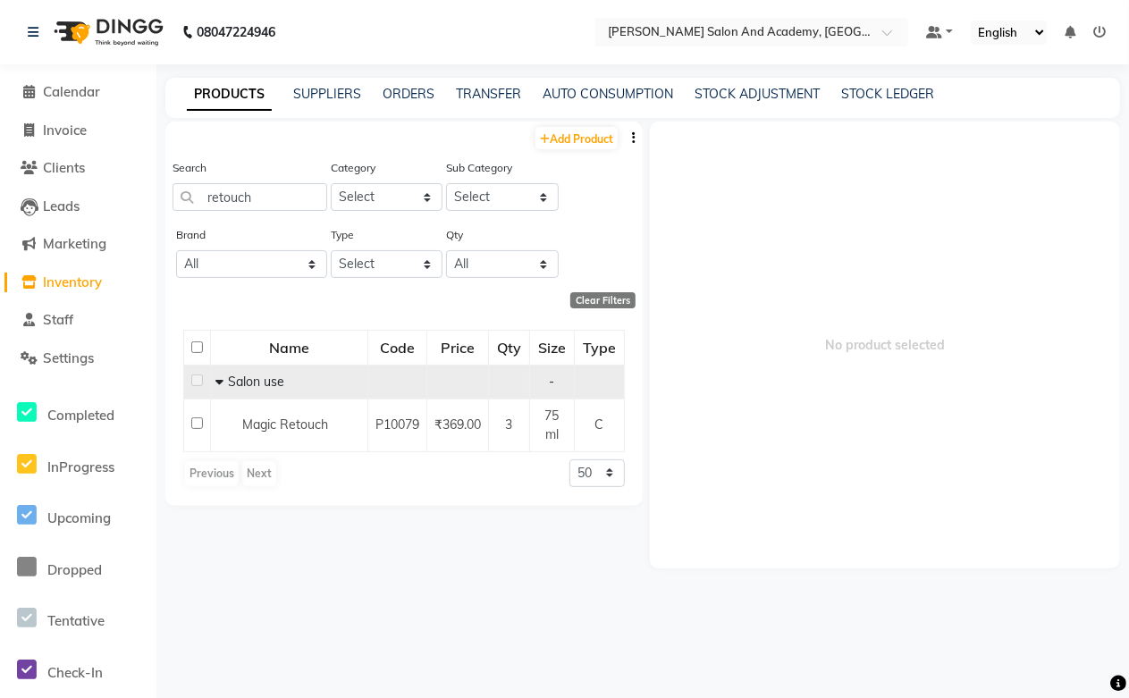
click at [220, 381] on icon at bounding box center [219, 382] width 8 height 13
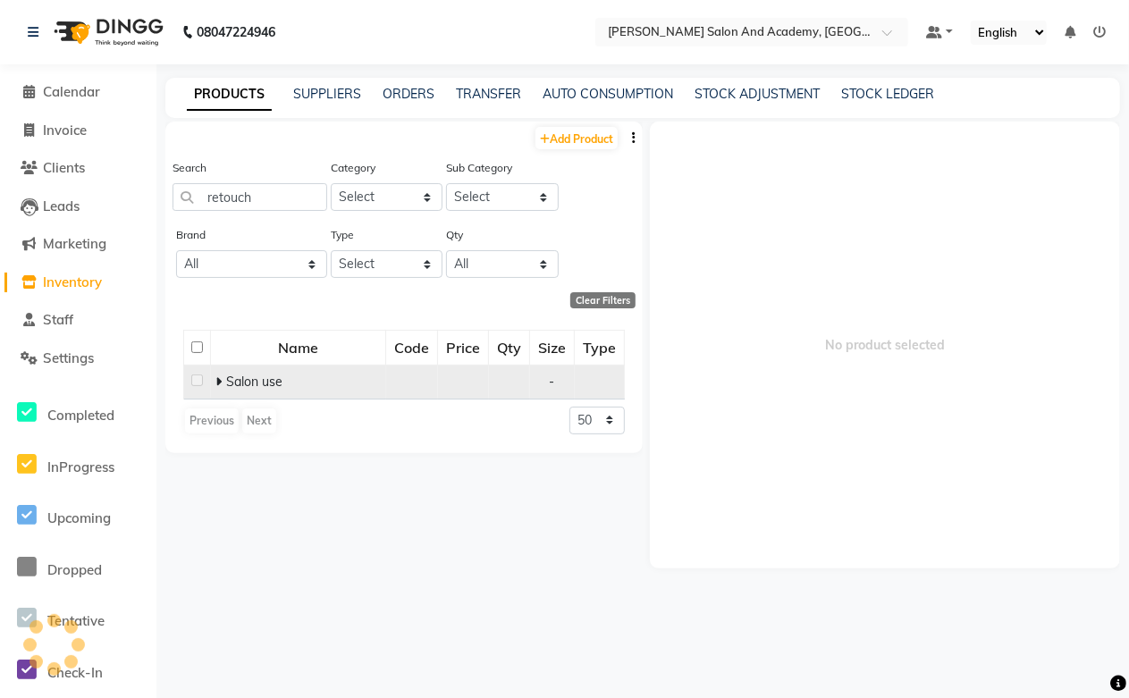
click at [220, 381] on icon at bounding box center [218, 382] width 6 height 13
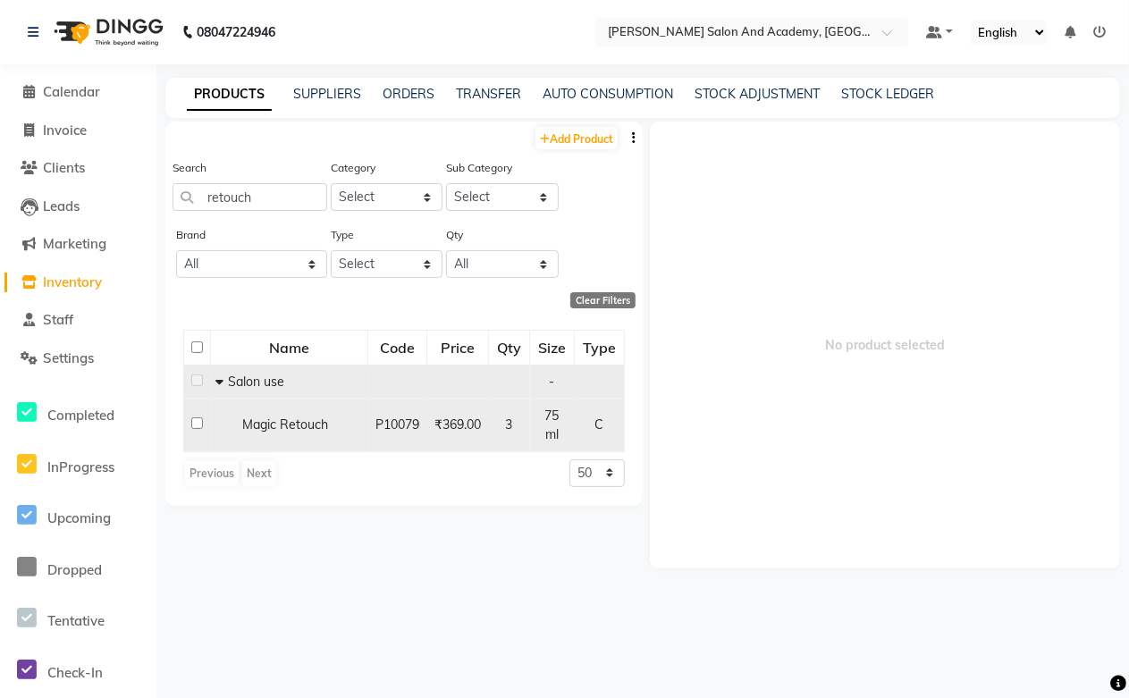
click at [306, 427] on span "Magic Retouch" at bounding box center [285, 425] width 86 height 16
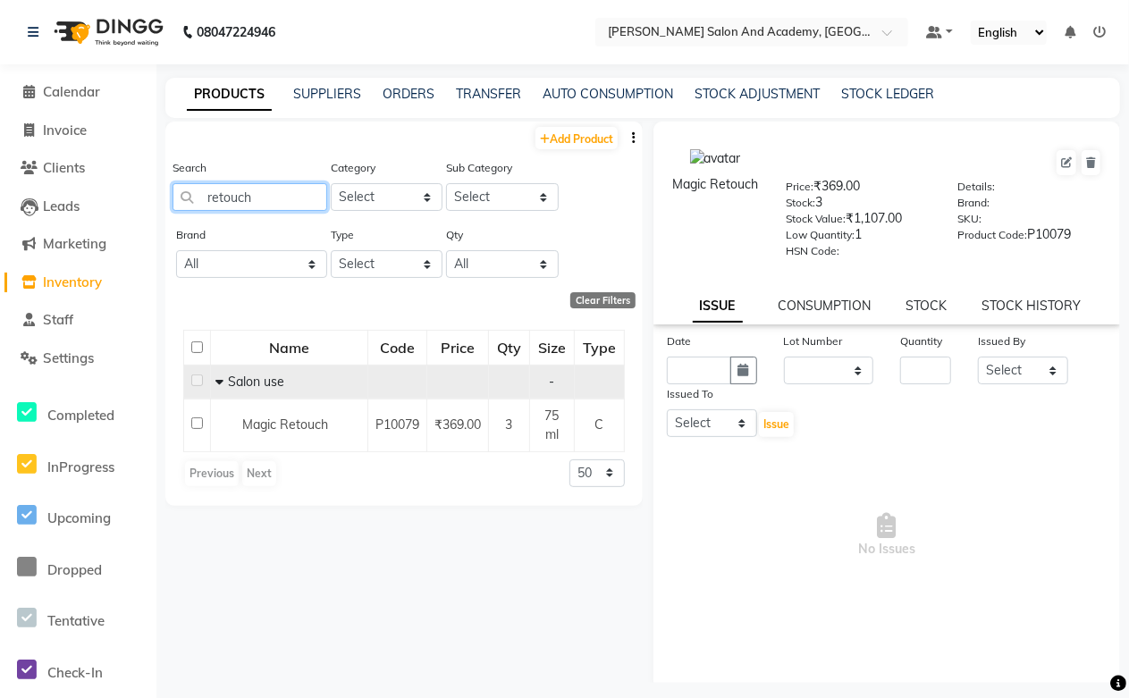
click at [292, 197] on input "retouch" at bounding box center [250, 197] width 155 height 28
click at [216, 383] on icon at bounding box center [219, 382] width 8 height 13
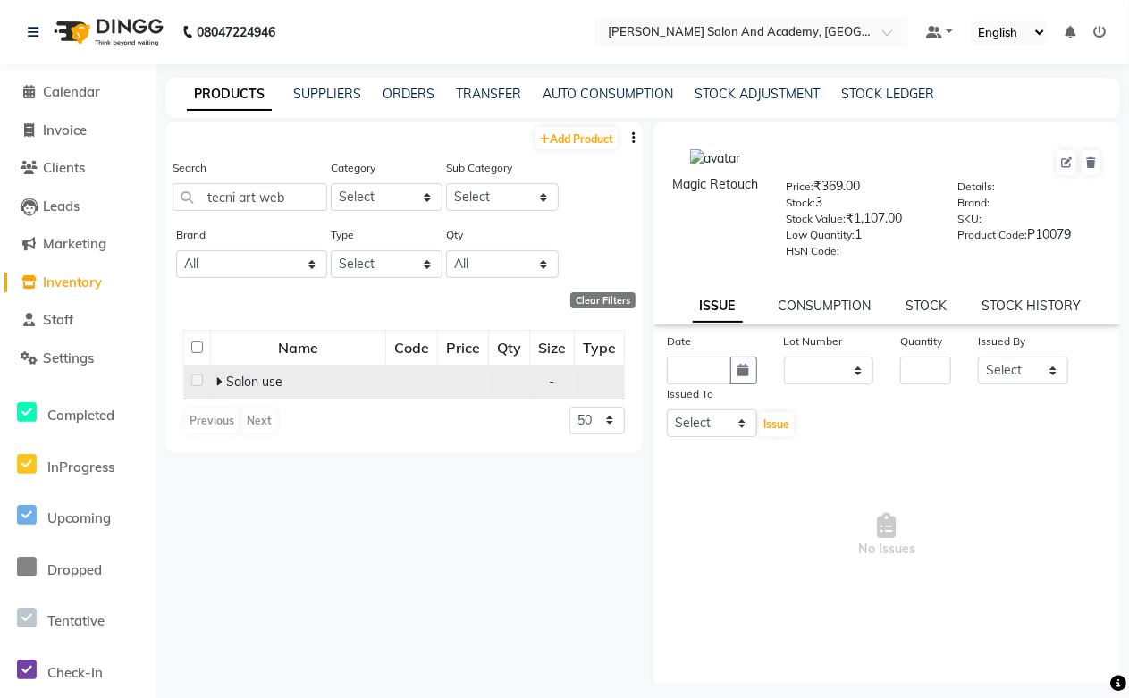
click at [239, 380] on span "Salon use" at bounding box center [254, 382] width 56 height 16
click at [218, 380] on icon at bounding box center [218, 382] width 6 height 13
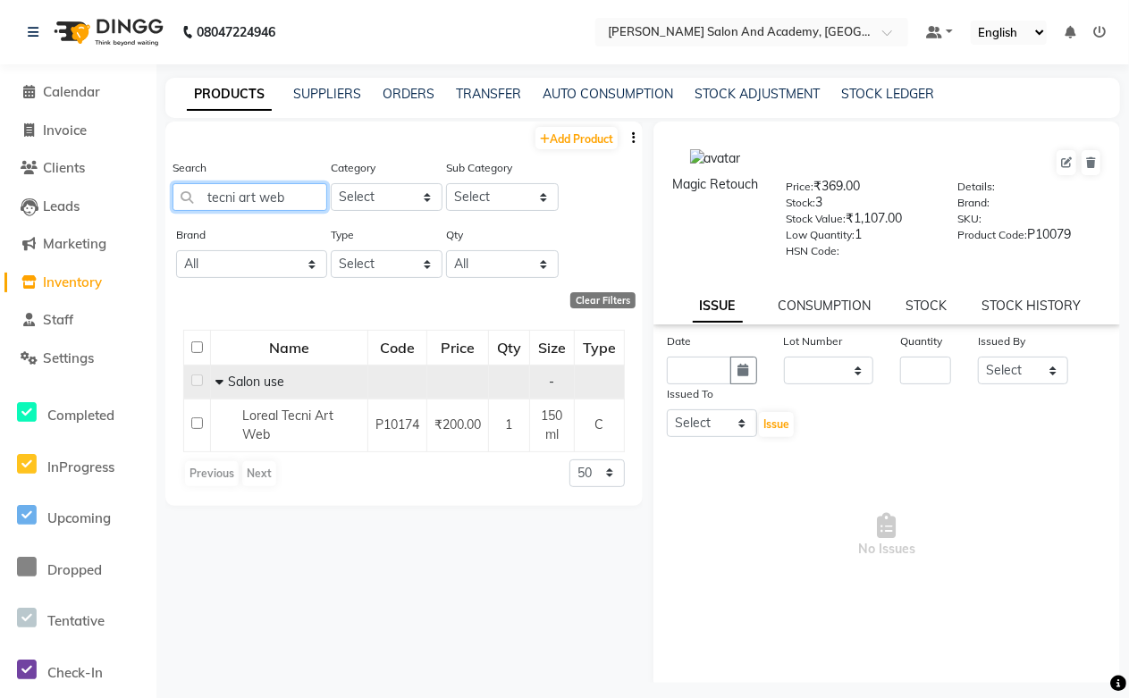
click at [261, 202] on input "tecni art web" at bounding box center [250, 197] width 155 height 28
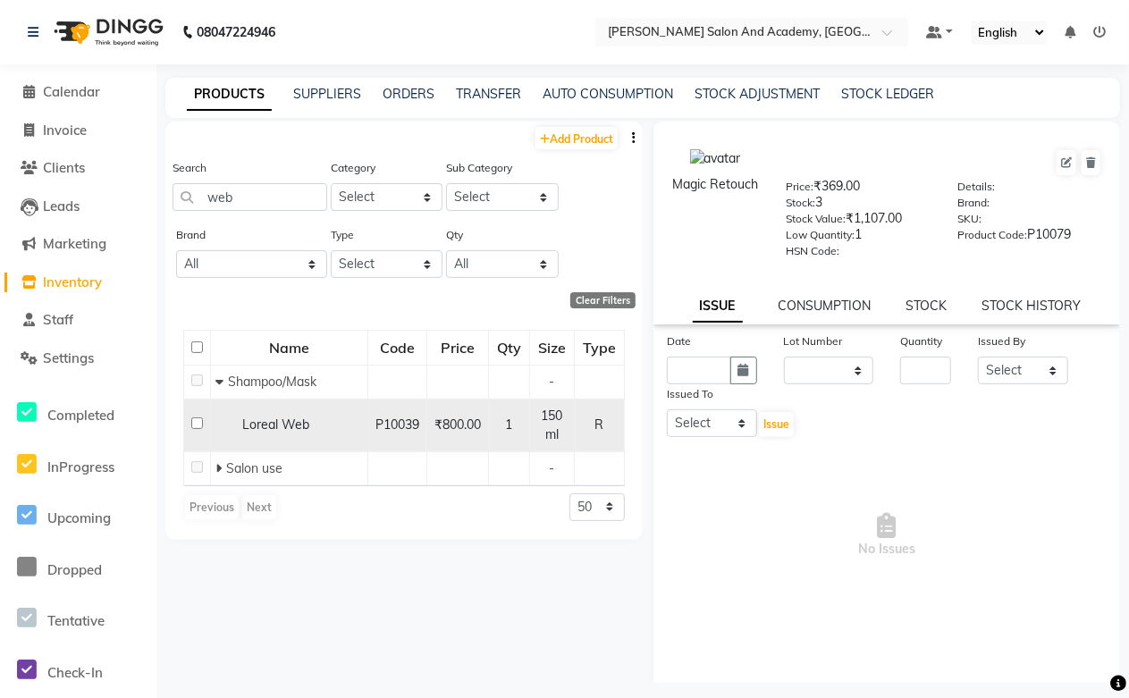
click at [286, 425] on span "Loreal Web" at bounding box center [275, 425] width 67 height 16
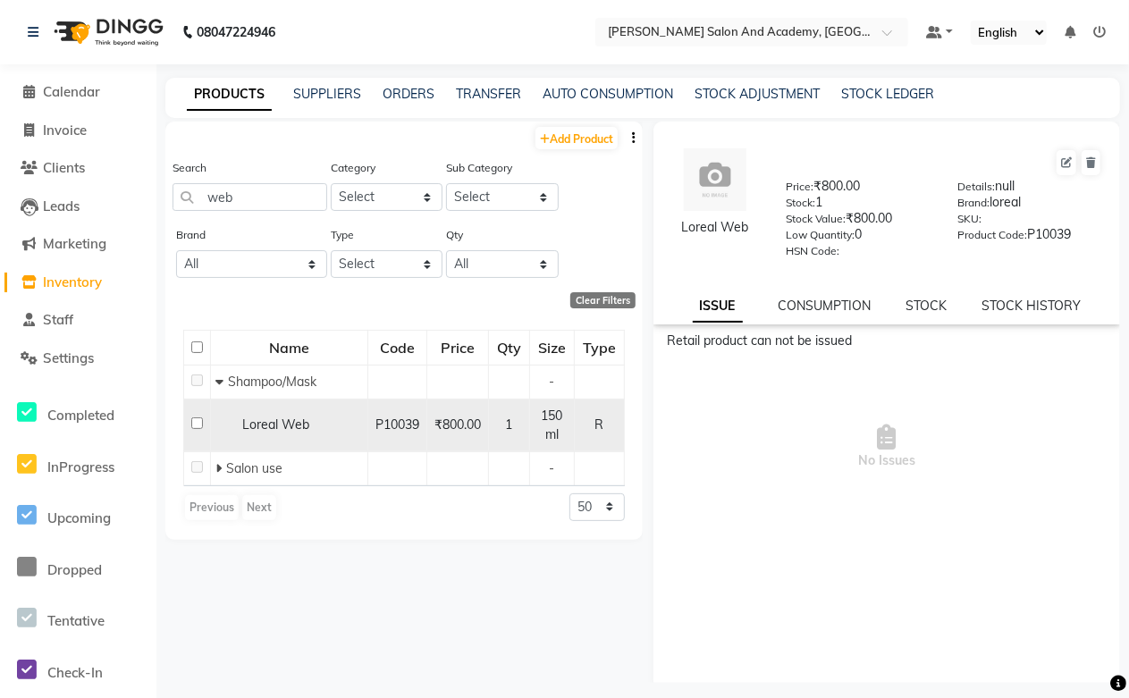
click at [296, 426] on span "Loreal Web" at bounding box center [275, 425] width 67 height 16
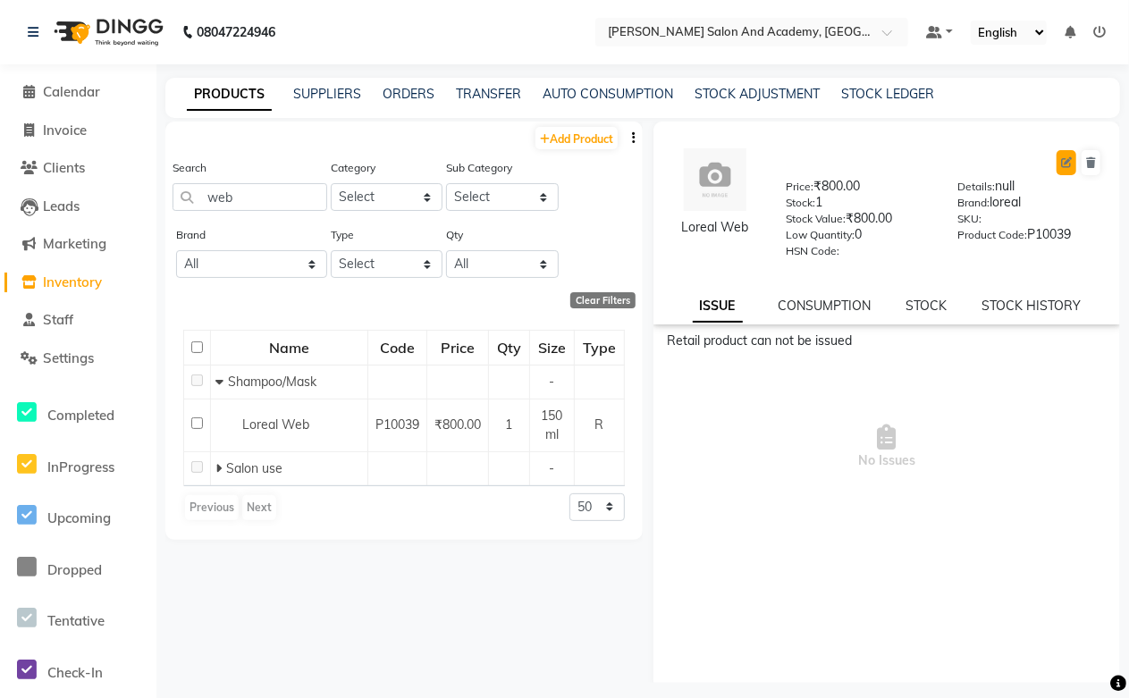
click at [1061, 162] on icon at bounding box center [1066, 162] width 11 height 11
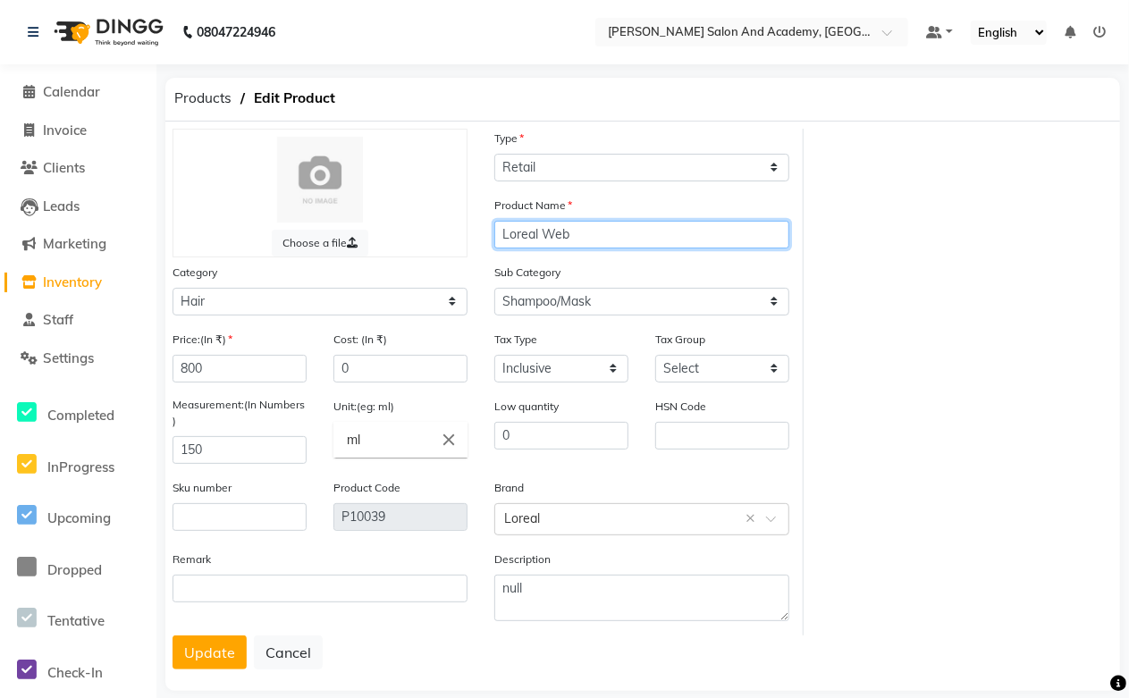
drag, startPoint x: 540, startPoint y: 237, endPoint x: 545, endPoint y: 257, distance: 20.4
click at [540, 238] on input "Loreal Web" at bounding box center [641, 235] width 295 height 28
drag, startPoint x: 541, startPoint y: 229, endPoint x: 460, endPoint y: 237, distance: 81.8
click at [460, 237] on div "Choose a file Type Select Type Both Retail Consumable Product Name Loreal Web C…" at bounding box center [481, 382] width 645 height 507
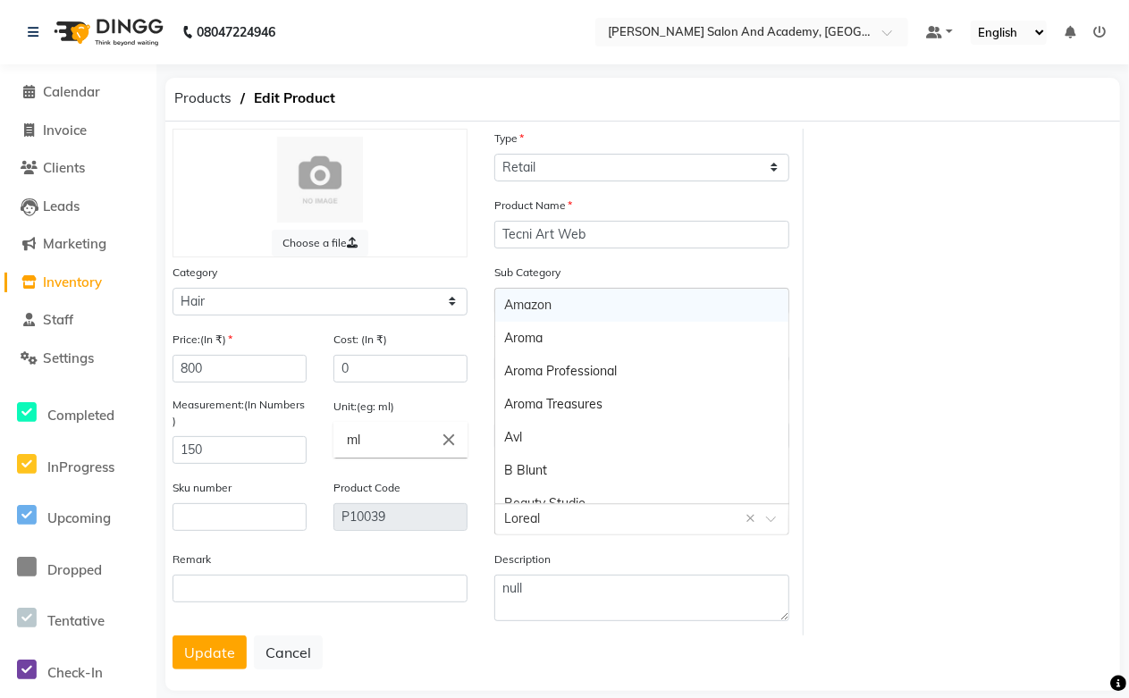
click at [558, 521] on input "text" at bounding box center [624, 518] width 240 height 19
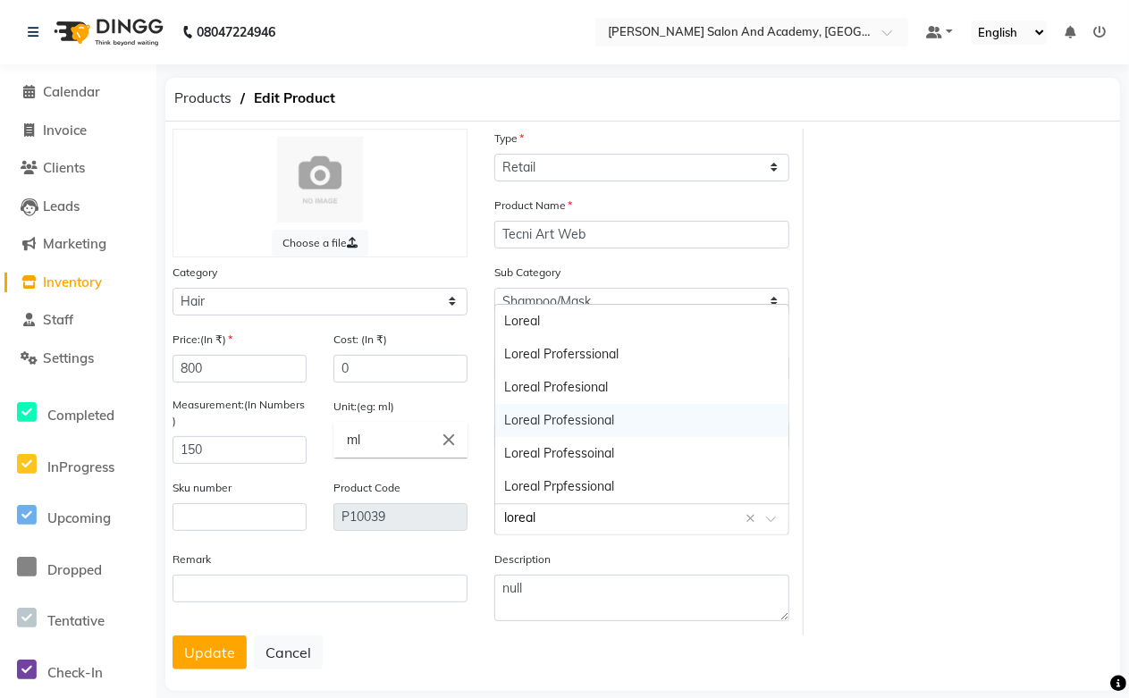
click at [586, 417] on div "Loreal Professional" at bounding box center [641, 420] width 293 height 33
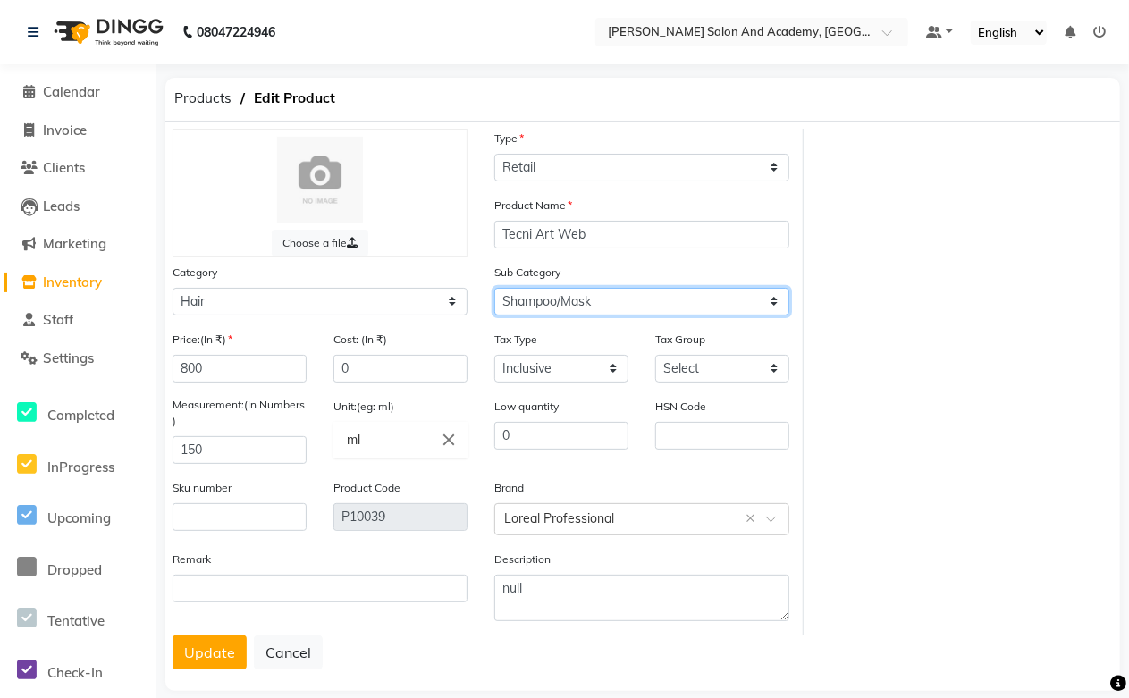
click at [552, 297] on select "Select Shampoo Conditioner Cream Mask Oil Serum Color Appliances Treatment Styl…" at bounding box center [641, 302] width 295 height 28
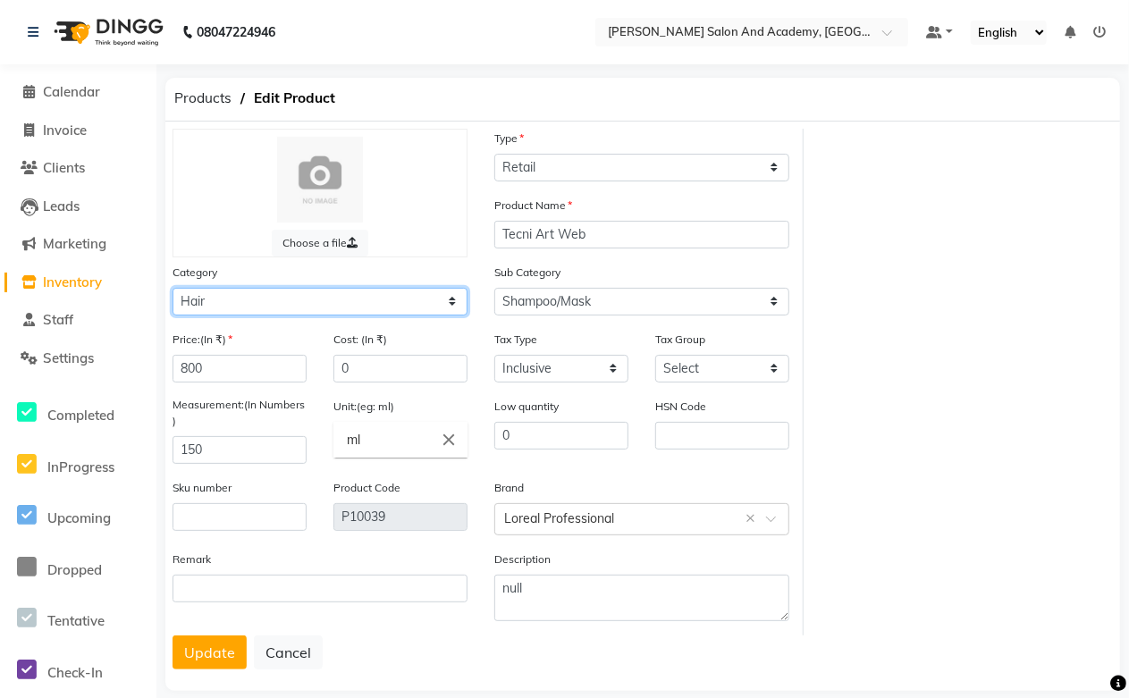
click at [297, 297] on select "Select Hair Skin Jeanott Ceuticals Other" at bounding box center [320, 302] width 295 height 28
click at [173, 288] on select "Select Hair Skin Jeanott Ceuticals Other" at bounding box center [320, 302] width 295 height 28
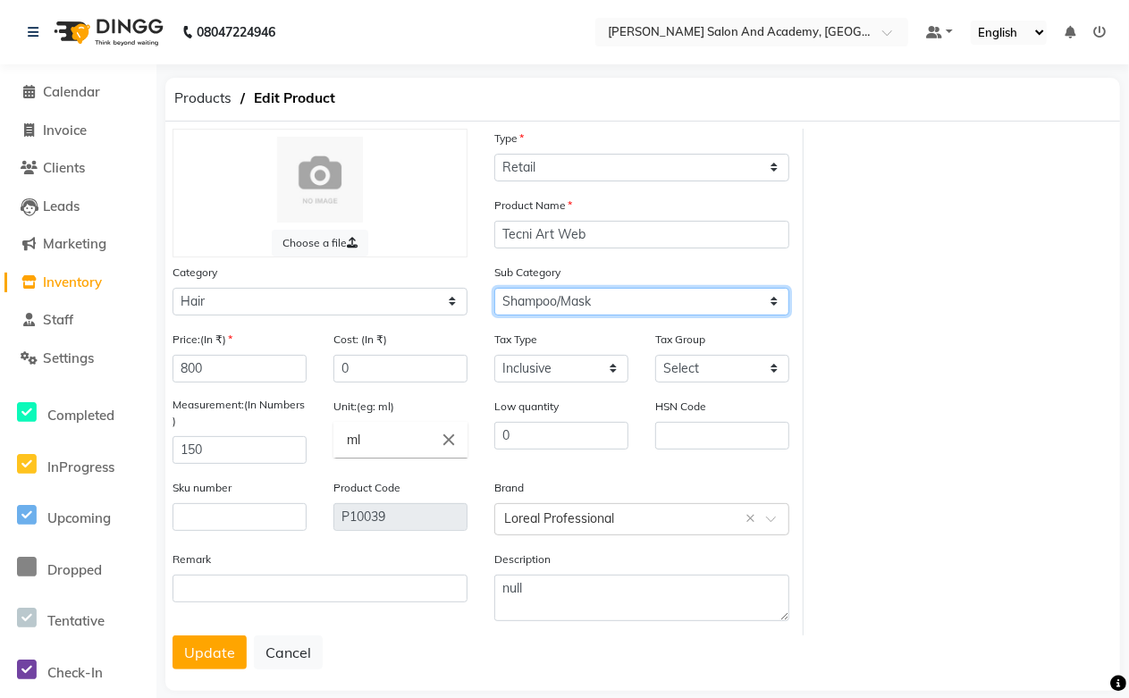
click at [575, 297] on select "Select Shampoo Conditioner Cream Mask Oil Serum Color Appliances Treatment Styl…" at bounding box center [641, 302] width 295 height 28
click at [494, 288] on select "Select Shampoo Conditioner Cream Mask Oil Serum Color Appliances Treatment Styl…" at bounding box center [641, 302] width 295 height 28
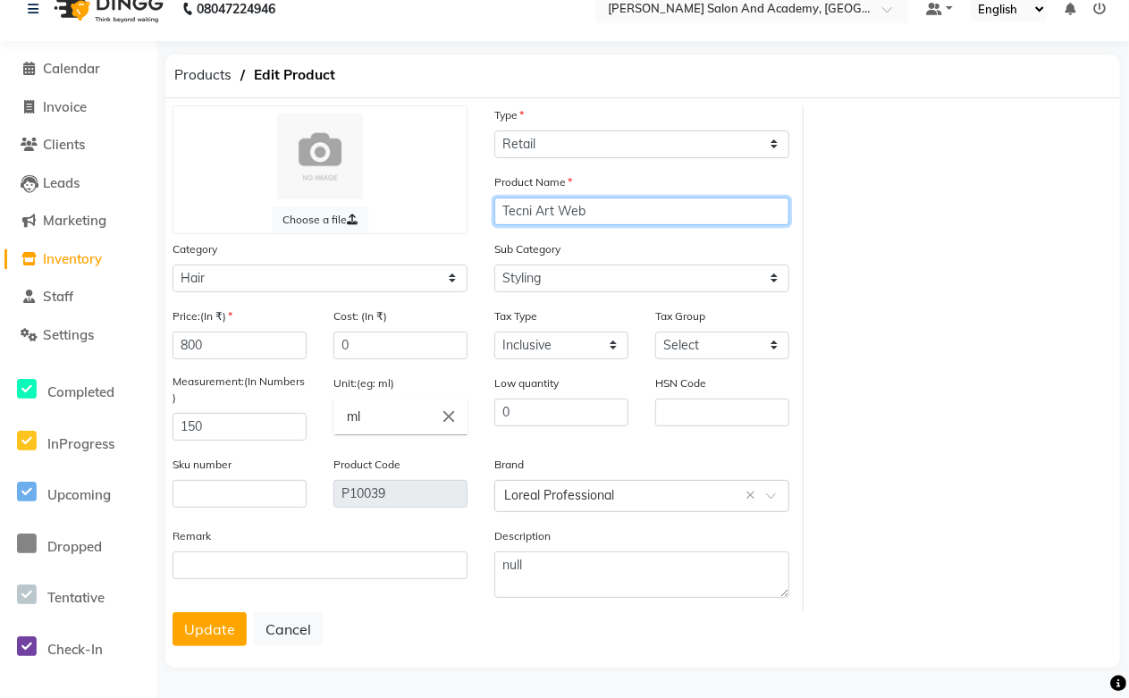
drag, startPoint x: 601, startPoint y: 207, endPoint x: 442, endPoint y: 210, distance: 159.2
click at [442, 210] on div "Choose a file Type Select Type Both Retail Consumable Product Name Tecni Art We…" at bounding box center [481, 359] width 645 height 507
click at [199, 636] on button "Update" at bounding box center [210, 629] width 74 height 34
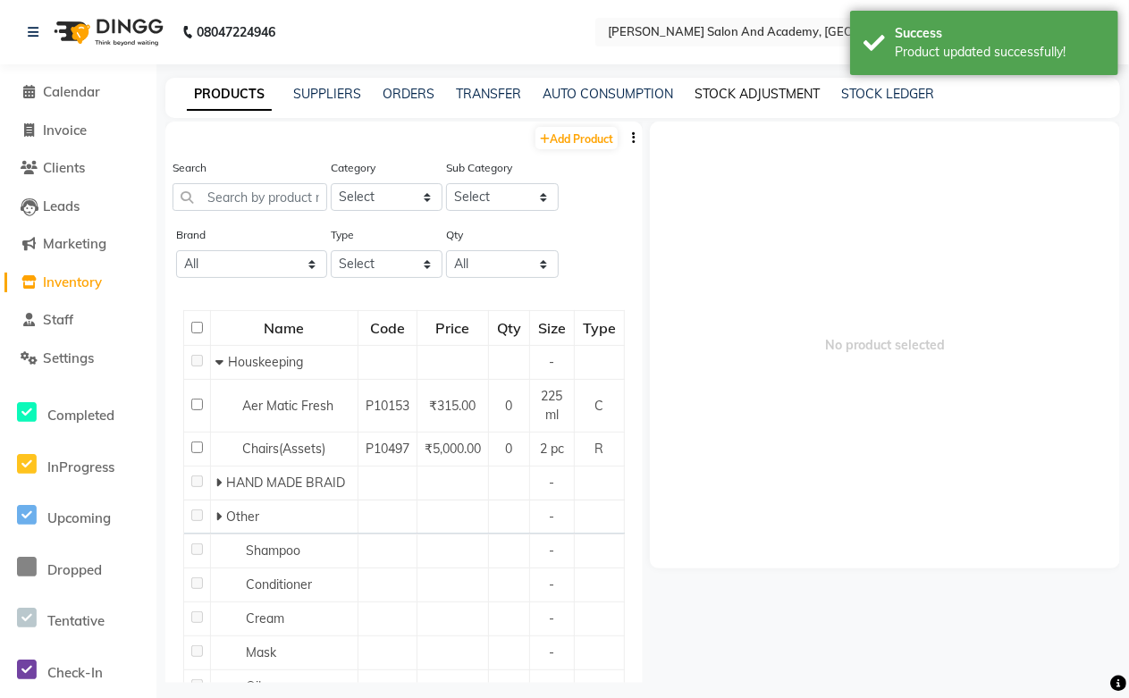
click at [748, 96] on link "STOCK ADJUSTMENT" at bounding box center [757, 94] width 125 height 16
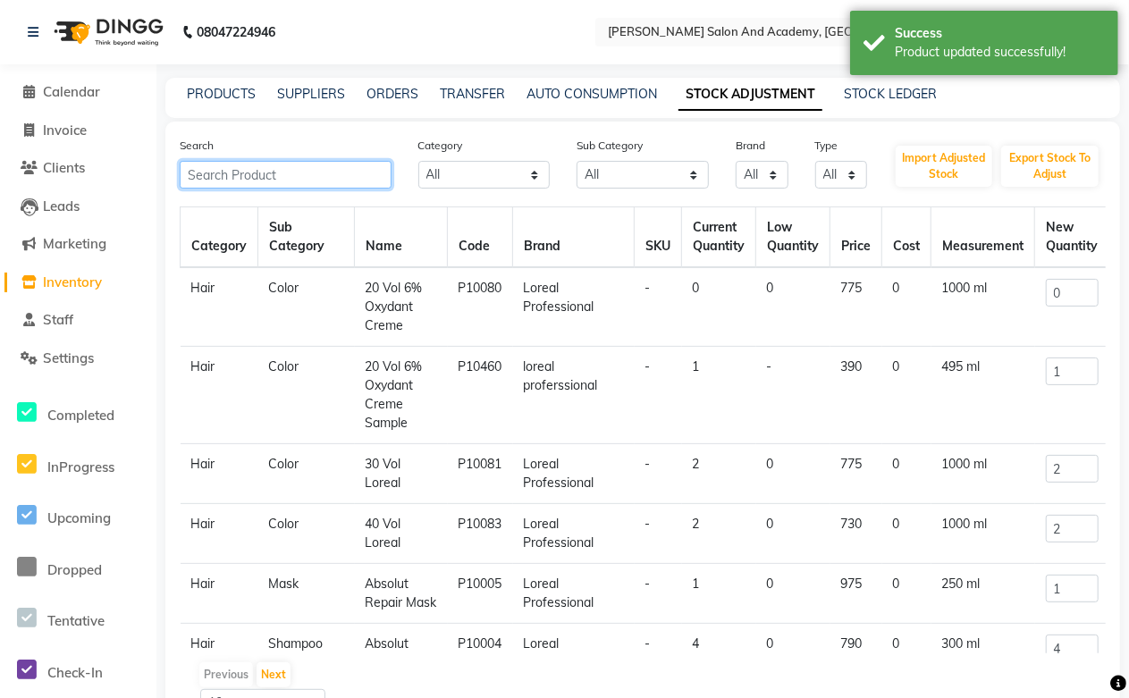
paste input "Tecni Art Web"
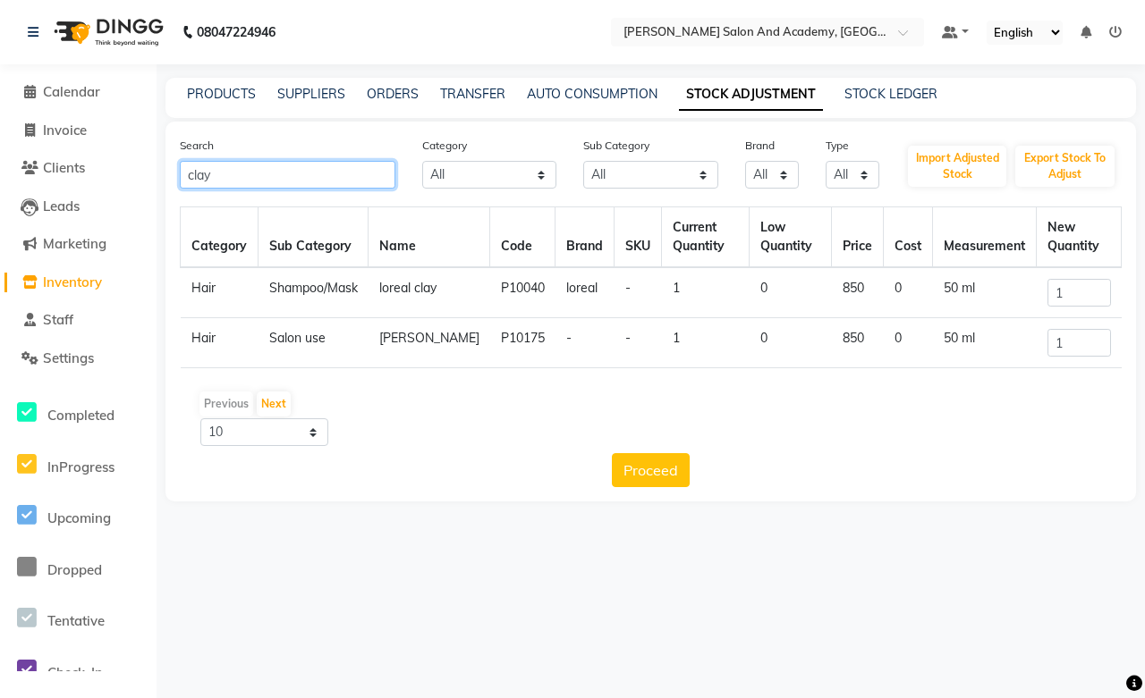
drag, startPoint x: 242, startPoint y: 179, endPoint x: 111, endPoint y: 179, distance: 131.4
click at [111, 179] on app-home "08047224946 Select Location × Manisha Tushar Salon And Academy, Dadabari Defaul…" at bounding box center [572, 264] width 1145 height 528
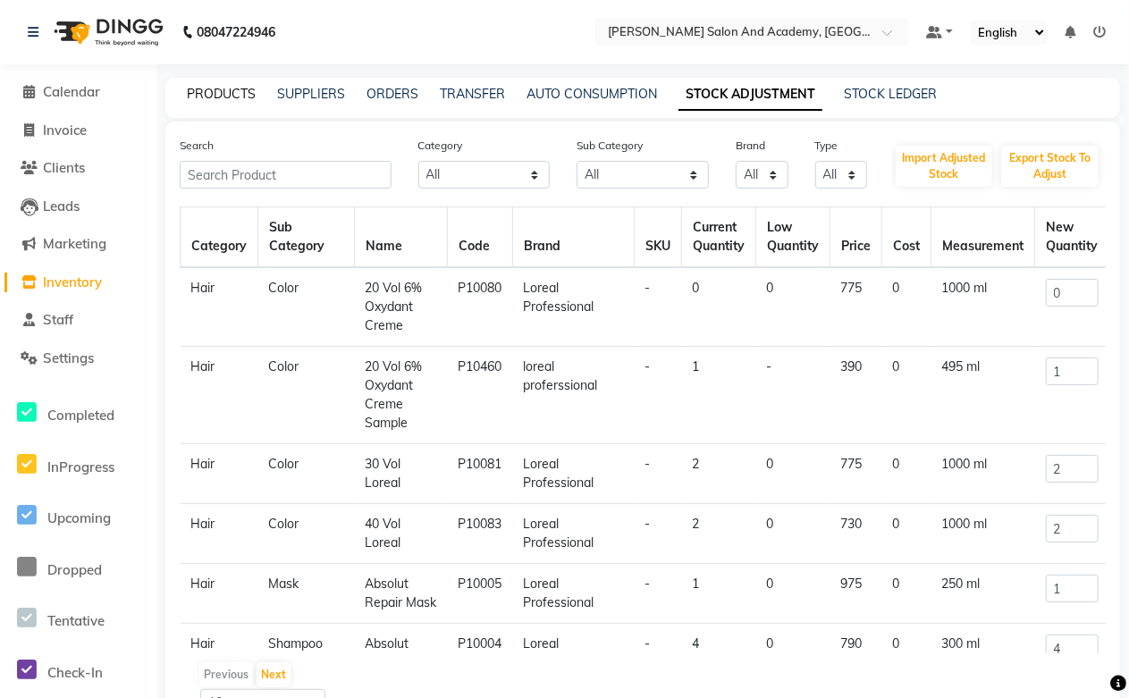
click at [240, 97] on link "PRODUCTS" at bounding box center [221, 94] width 69 height 16
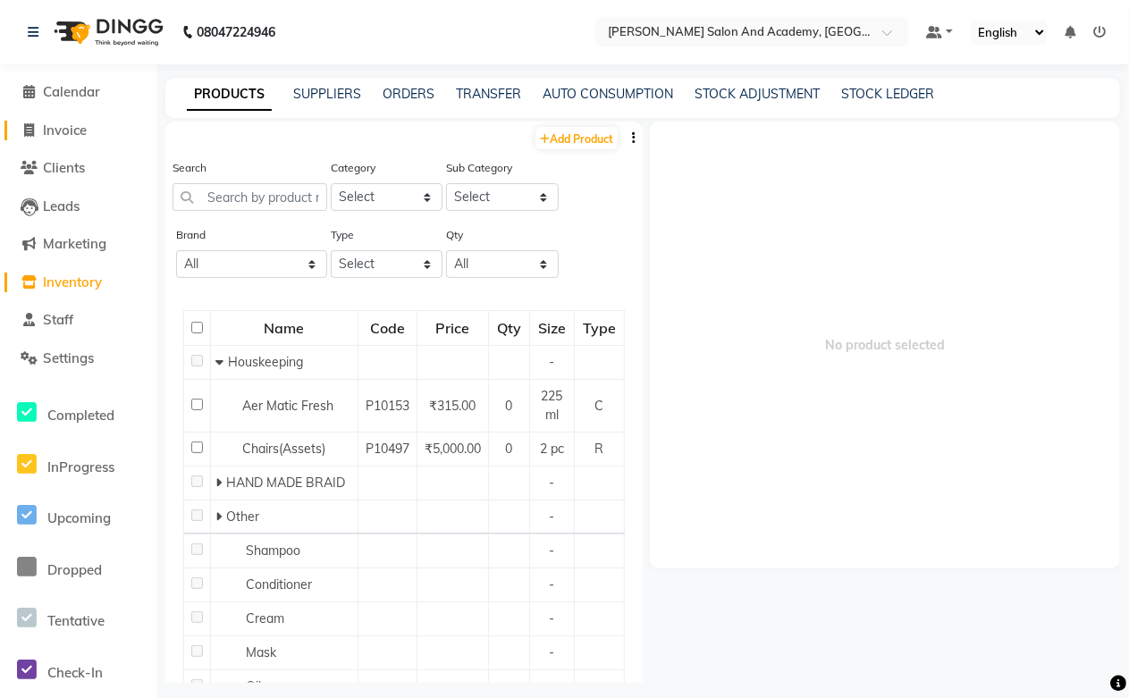
click at [68, 135] on span "Invoice" at bounding box center [65, 130] width 44 height 17
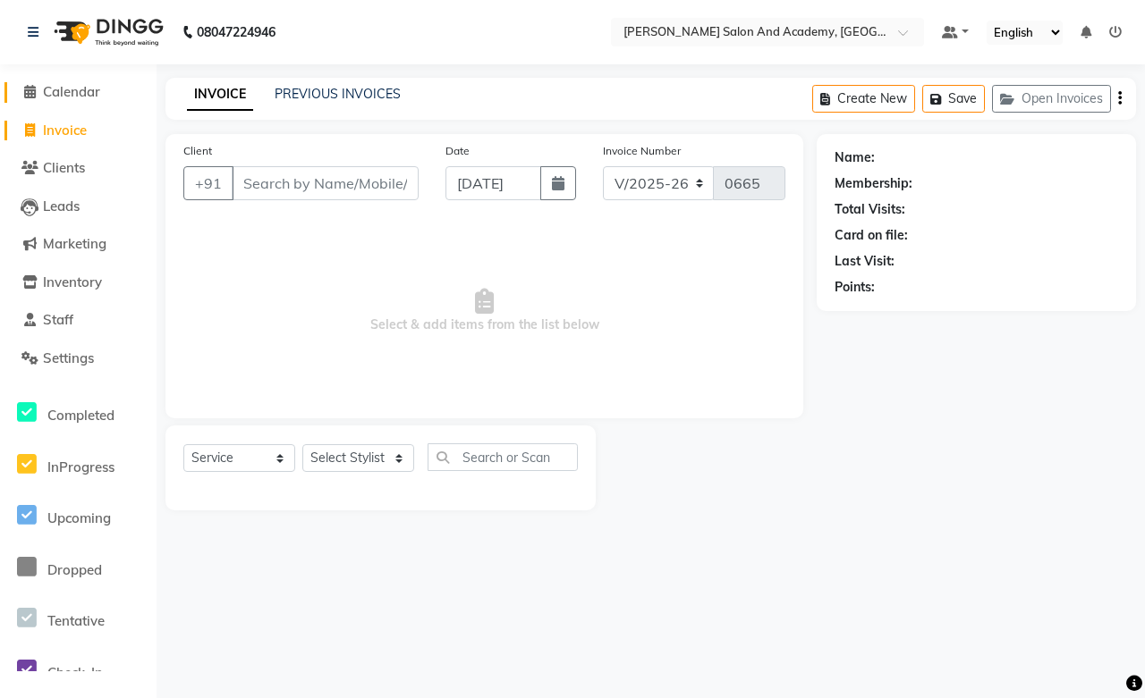
drag, startPoint x: 64, startPoint y: 95, endPoint x: 137, endPoint y: 111, distance: 74.2
click at [64, 95] on span "Calendar" at bounding box center [71, 91] width 57 height 17
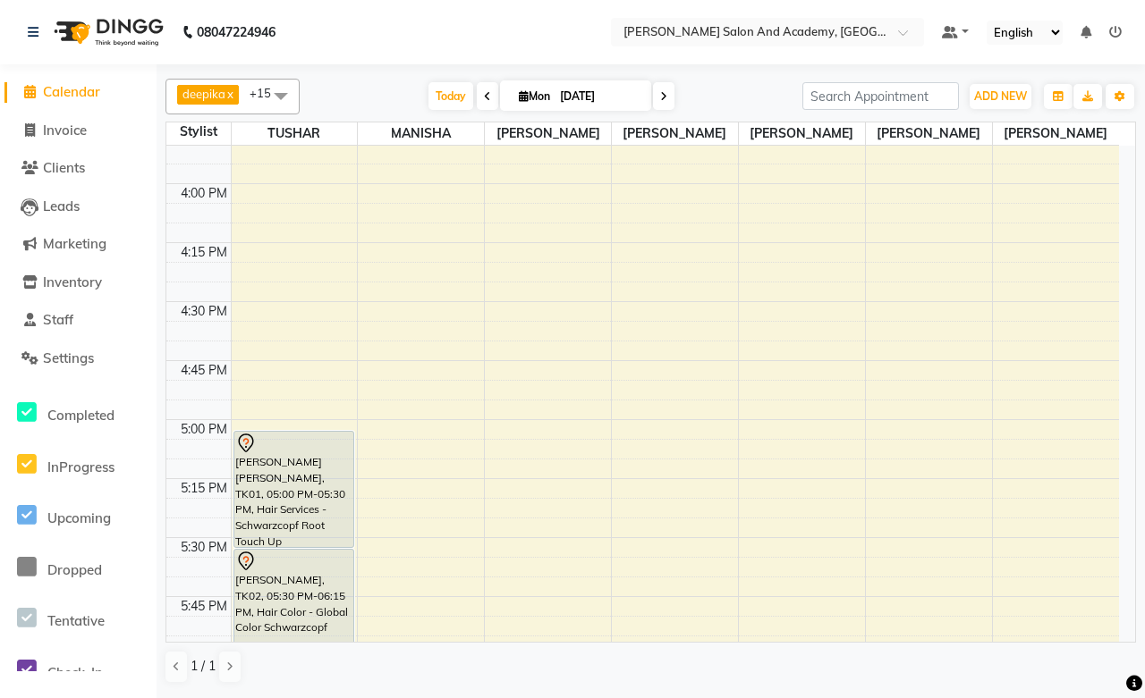
scroll to position [2185, 0]
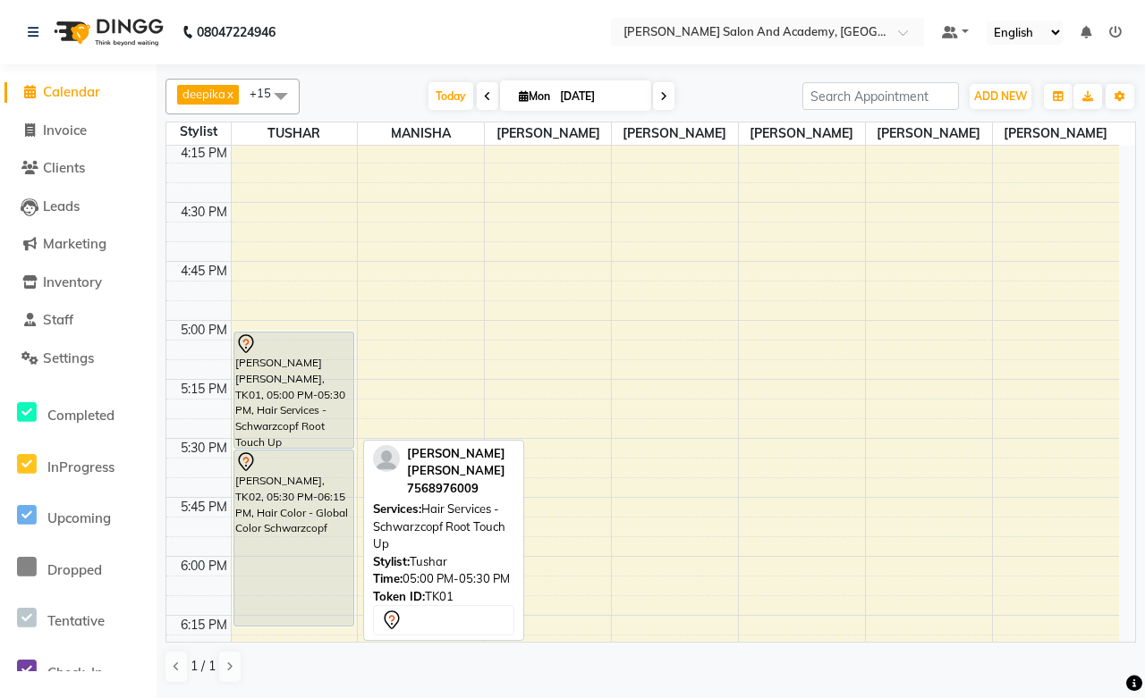
click at [274, 388] on div "Uma Vijay, TK01, 05:00 PM-05:30 PM, Hair Services - Schwarzcopf Root Touch Up" at bounding box center [293, 390] width 119 height 115
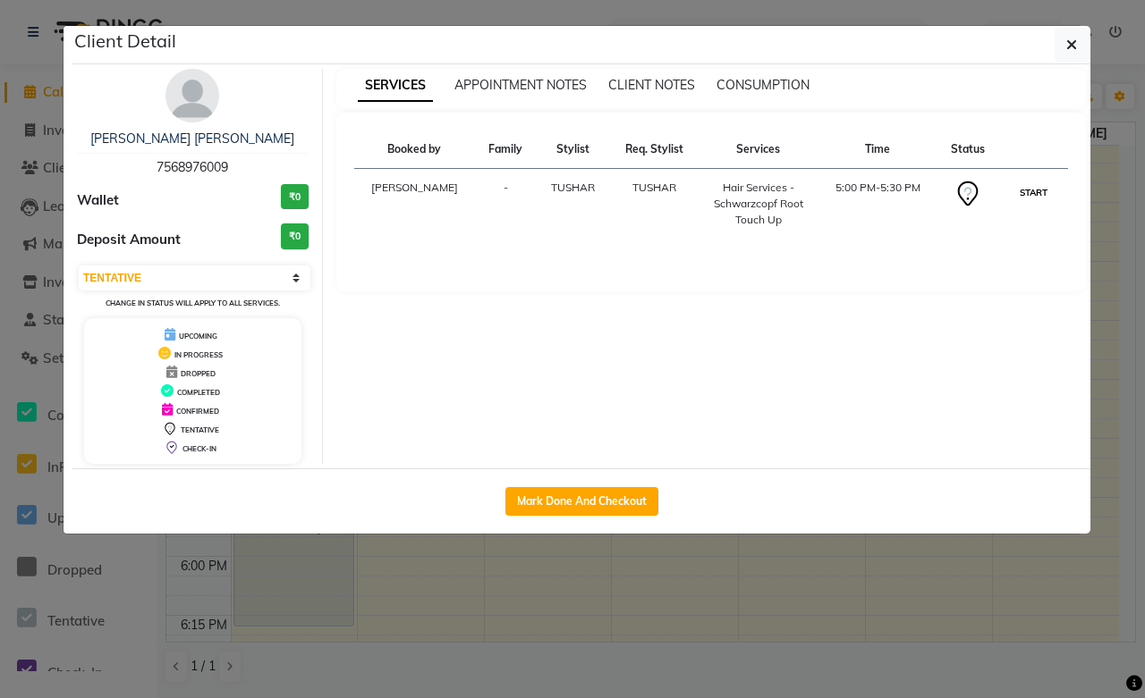
click at [1031, 190] on button "START" at bounding box center [1033, 193] width 37 height 22
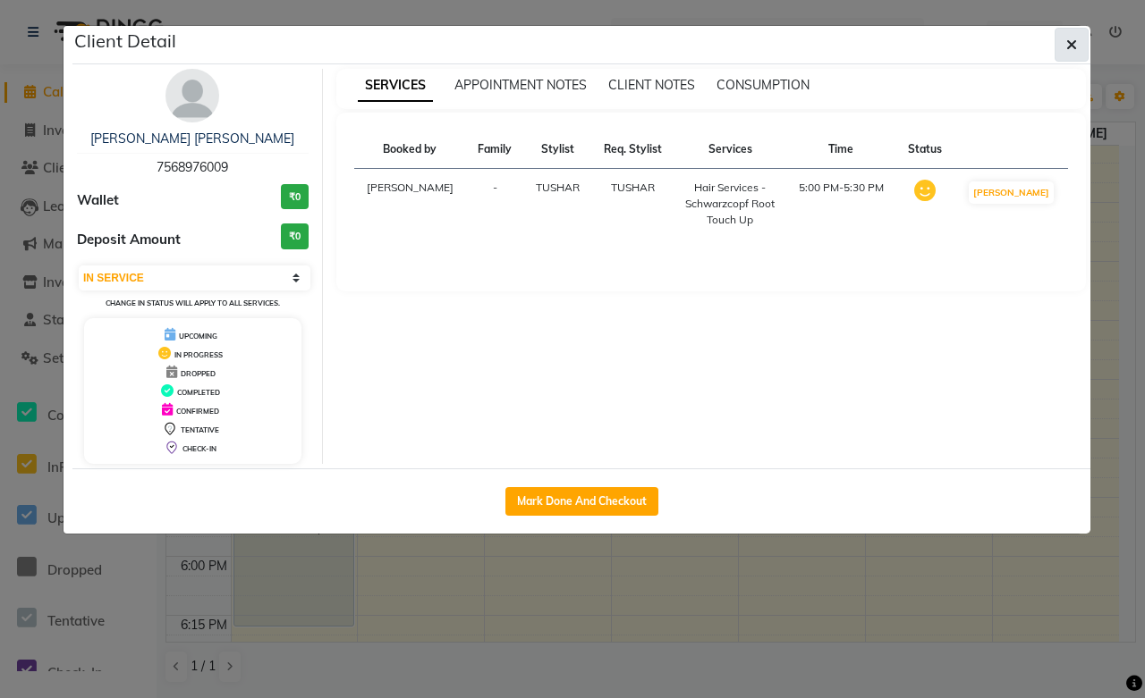
click at [1076, 38] on icon "button" at bounding box center [1071, 45] width 11 height 14
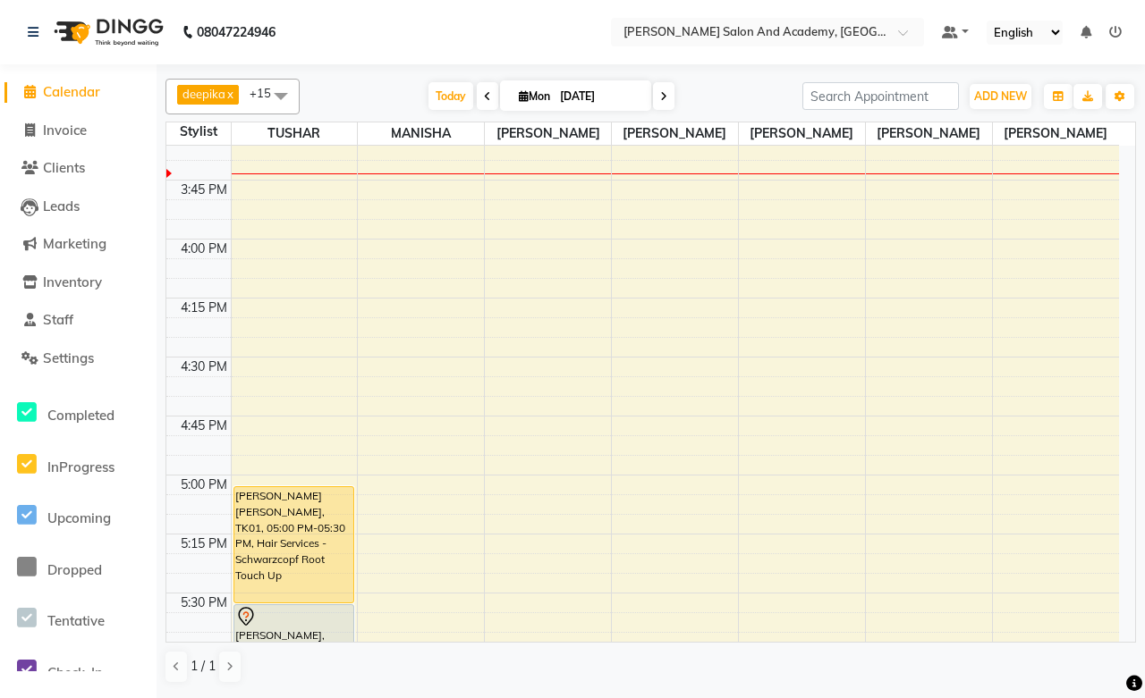
scroll to position [1987, 0]
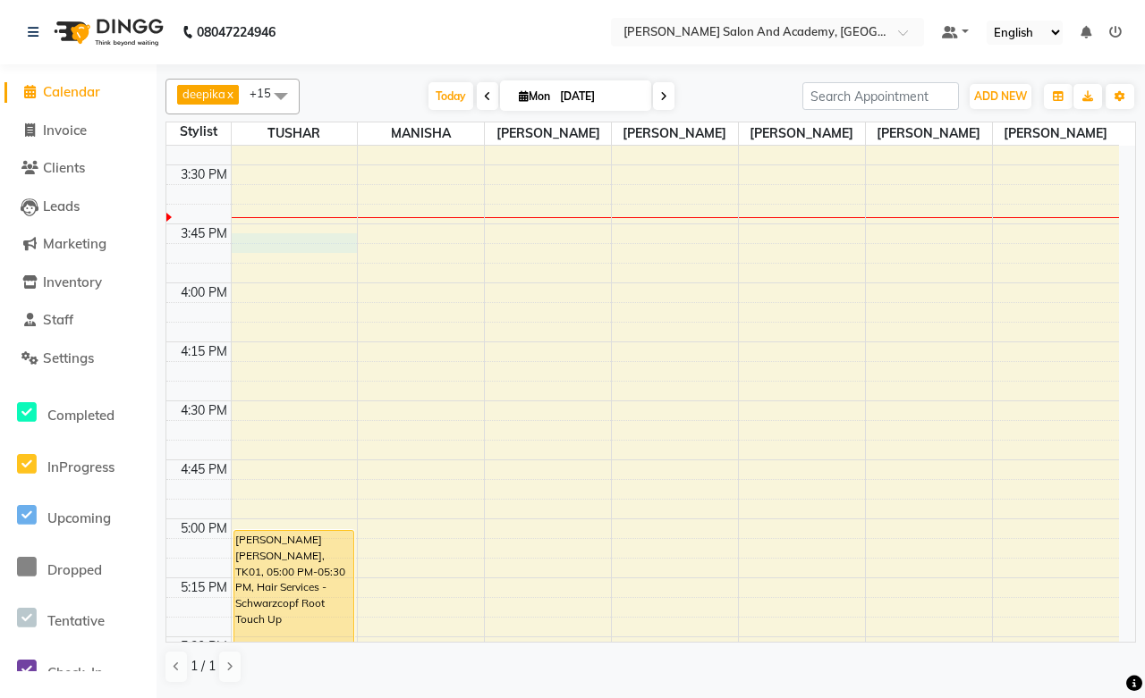
click at [264, 236] on div "7:00 AM 7:15 AM 7:30 AM 7:45 AM 8:00 AM 8:15 AM 8:30 AM 8:45 AM 9:00 AM 9:15 AM…" at bounding box center [642, 165] width 952 height 4012
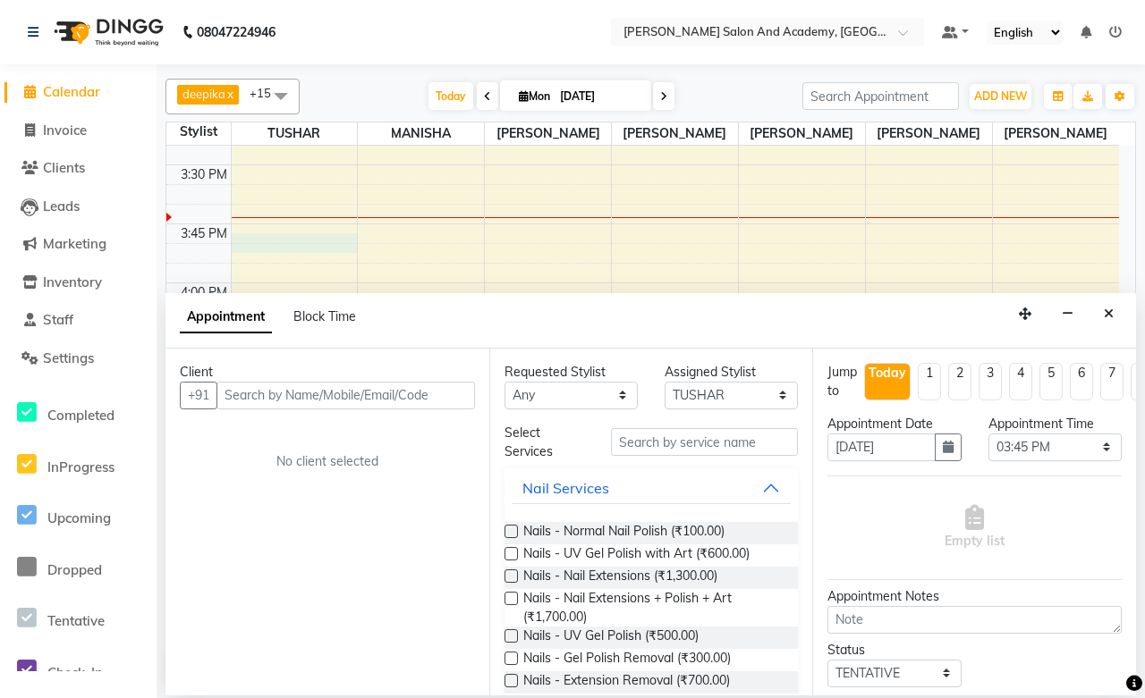
click at [300, 392] on input "text" at bounding box center [345, 396] width 258 height 28
click at [426, 391] on span "Add Client" at bounding box center [438, 395] width 60 height 16
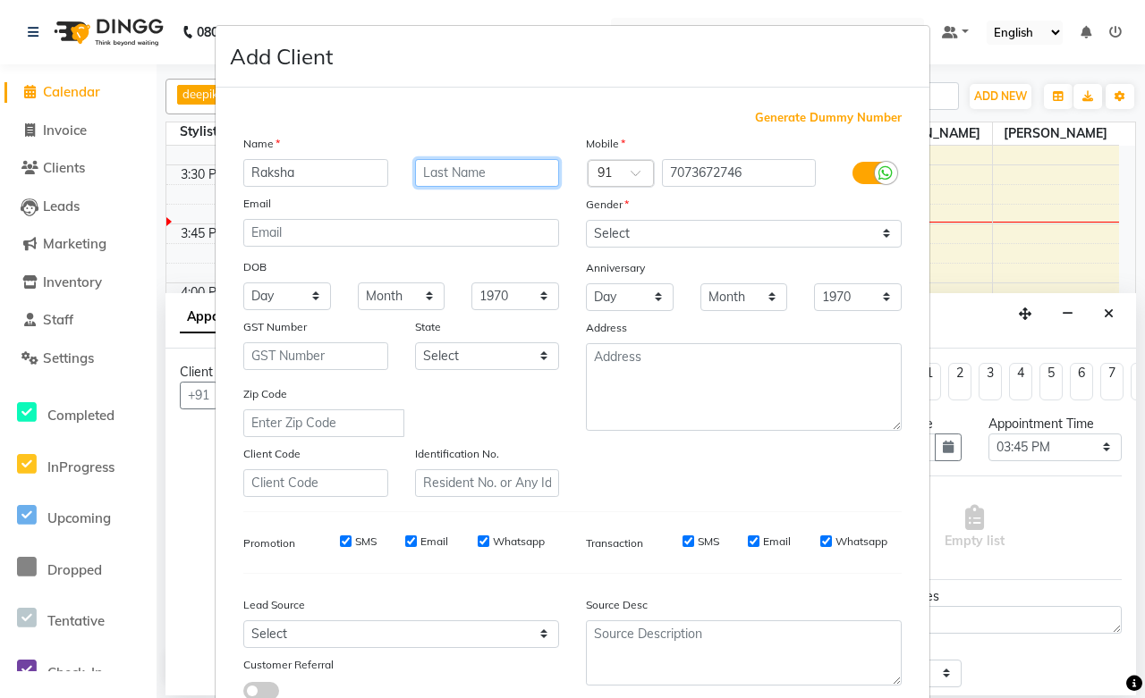
click at [477, 168] on input "text" at bounding box center [487, 173] width 145 height 28
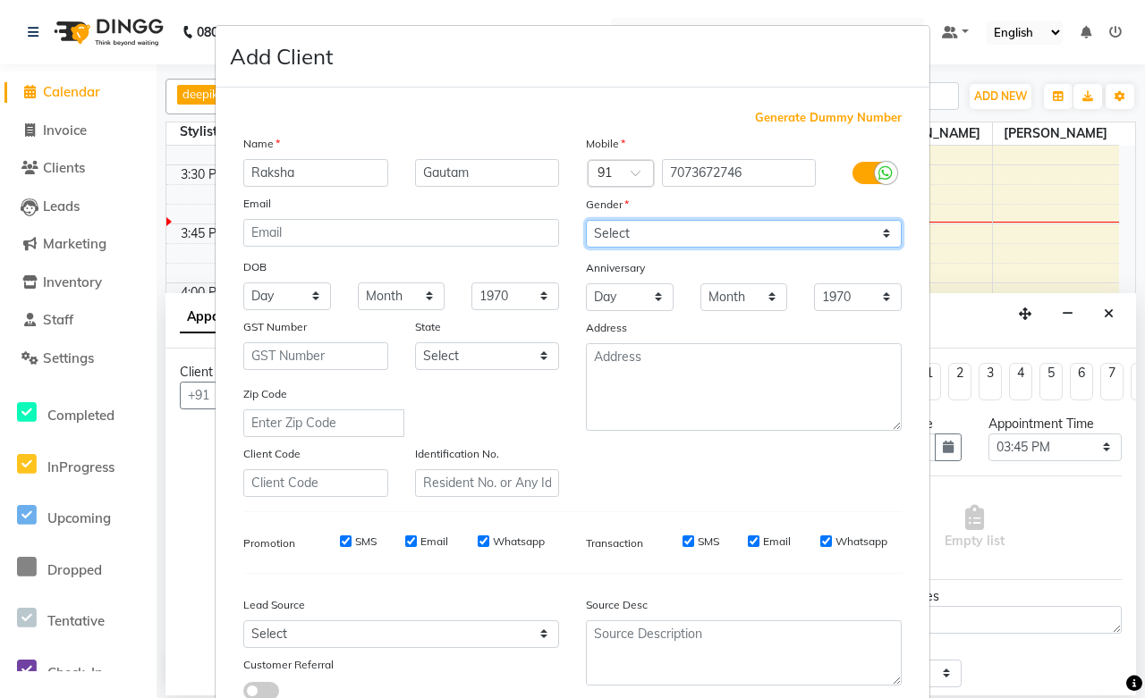
click at [708, 237] on select "Select Male Female Other Prefer Not To Say" at bounding box center [744, 234] width 316 height 28
click at [586, 220] on select "Select Male Female Other Prefer Not To Say" at bounding box center [744, 234] width 316 height 28
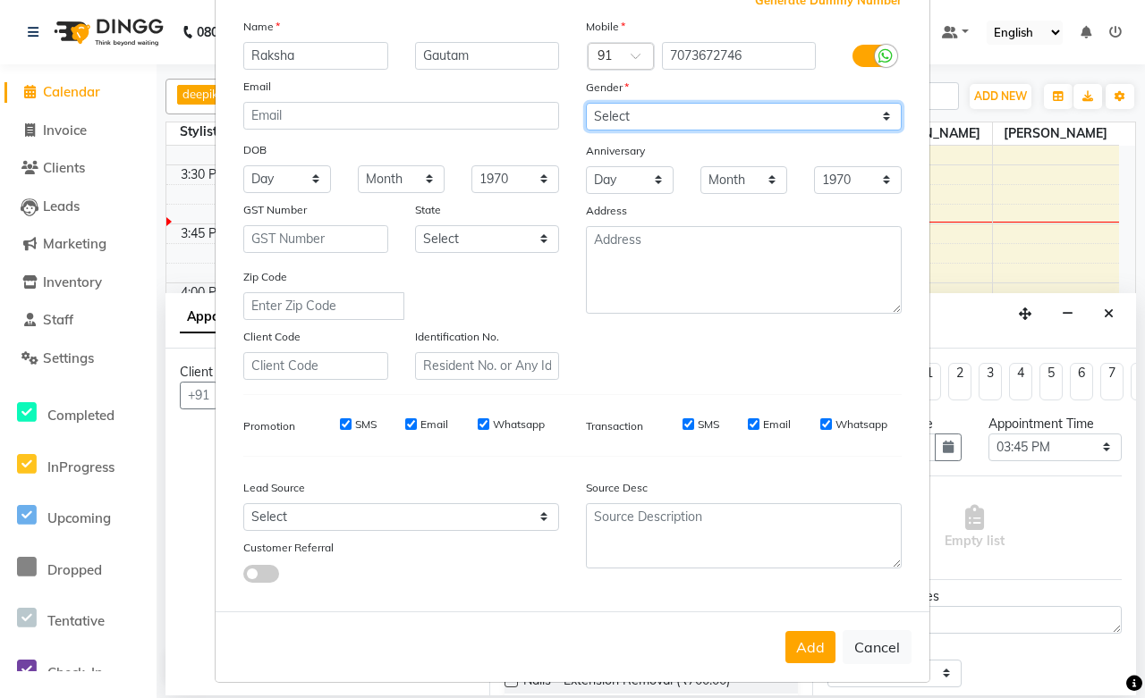
scroll to position [128, 0]
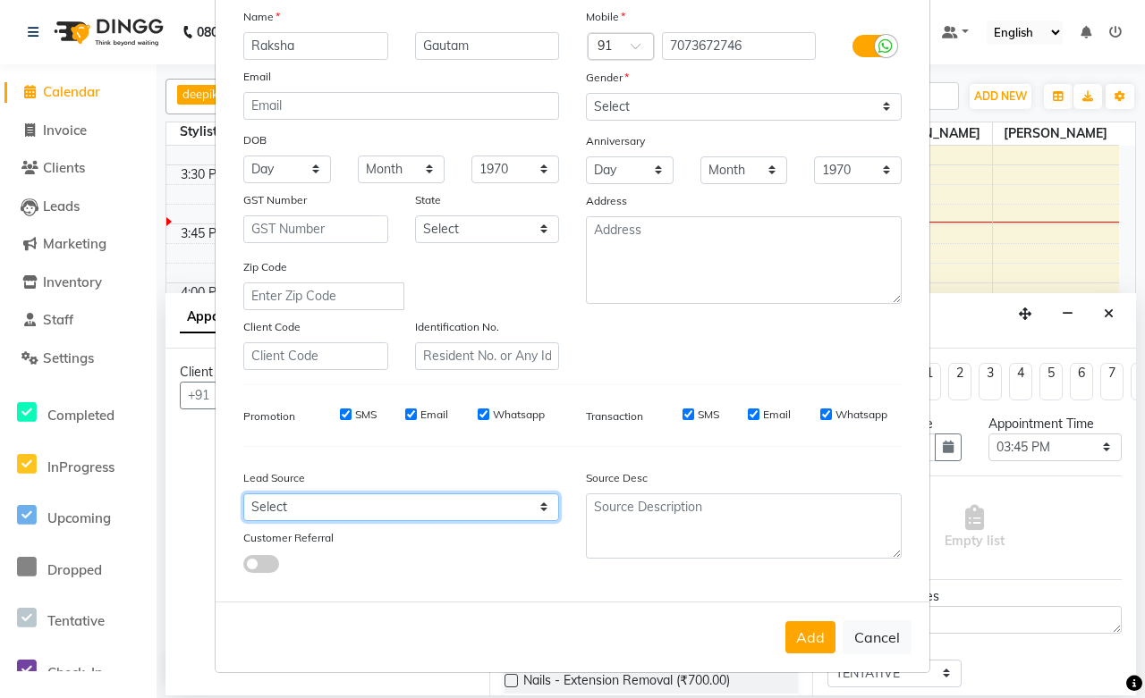
click at [292, 506] on select "Select Walk-in Referral Internet Friend Word of Mouth Advertisement Facebook Ju…" at bounding box center [401, 508] width 316 height 28
click at [243, 494] on select "Select Walk-in Referral Internet Friend Word of Mouth Advertisement Facebook Ju…" at bounding box center [401, 508] width 316 height 28
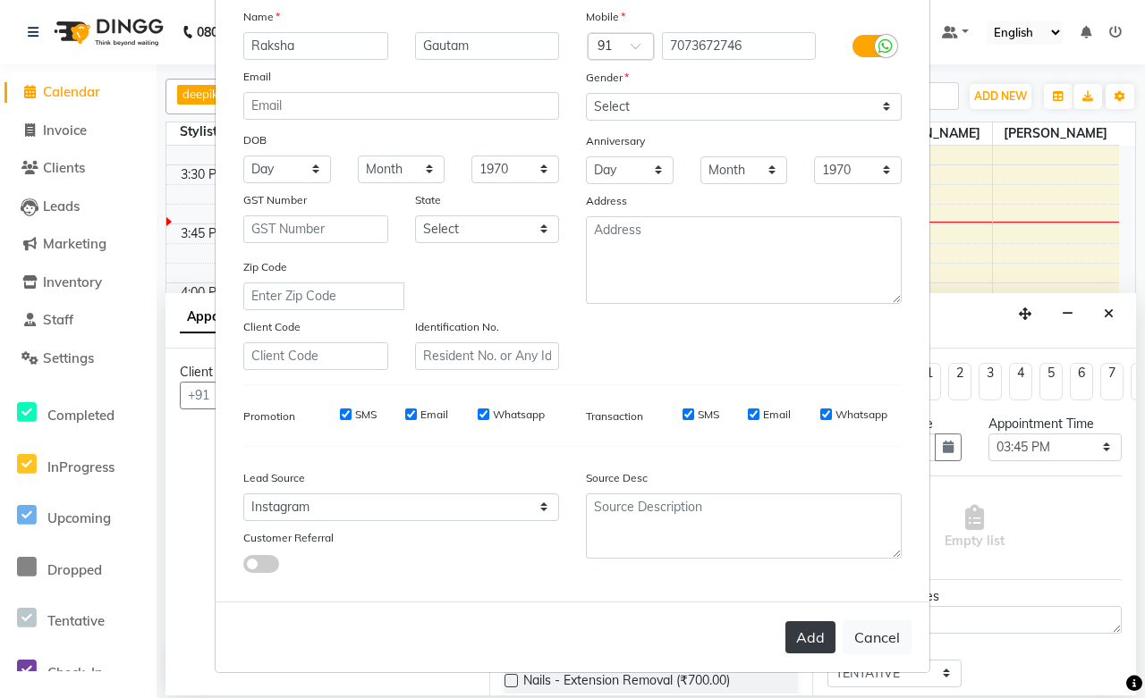
click at [807, 632] on button "Add" at bounding box center [810, 637] width 50 height 32
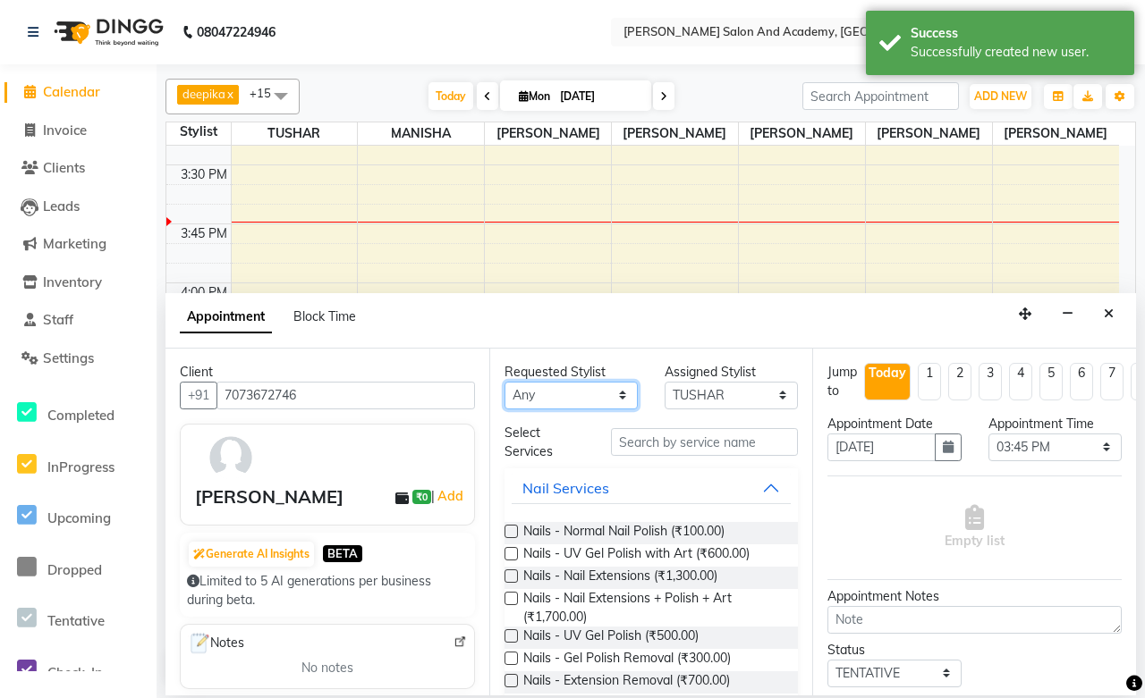
click at [574, 399] on select "Any Anisha Ray Azzu khan Farman Mirza Harsha Mam MANISHA Naval Nisha Meghwal Ni…" at bounding box center [570, 396] width 133 height 28
click at [504, 382] on select "Any Anisha Ray Azzu khan Farman Mirza Harsha Mam MANISHA Naval Nisha Meghwal Ni…" at bounding box center [570, 396] width 133 height 28
click at [699, 452] on input "text" at bounding box center [704, 442] width 187 height 28
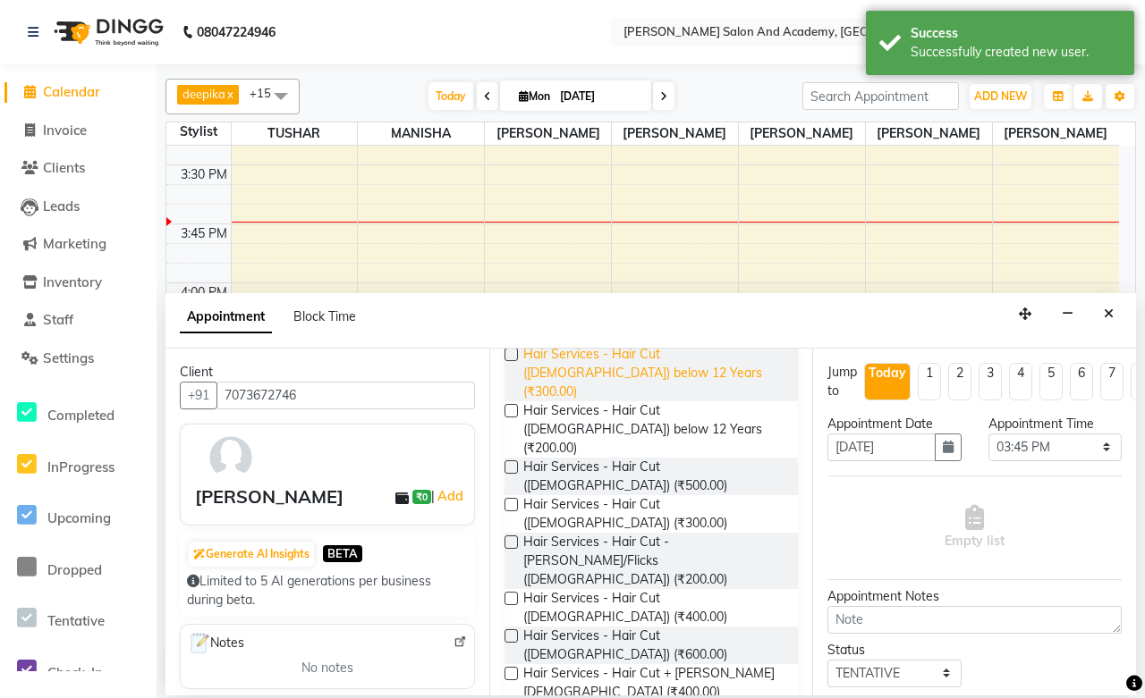
scroll to position [199, 0]
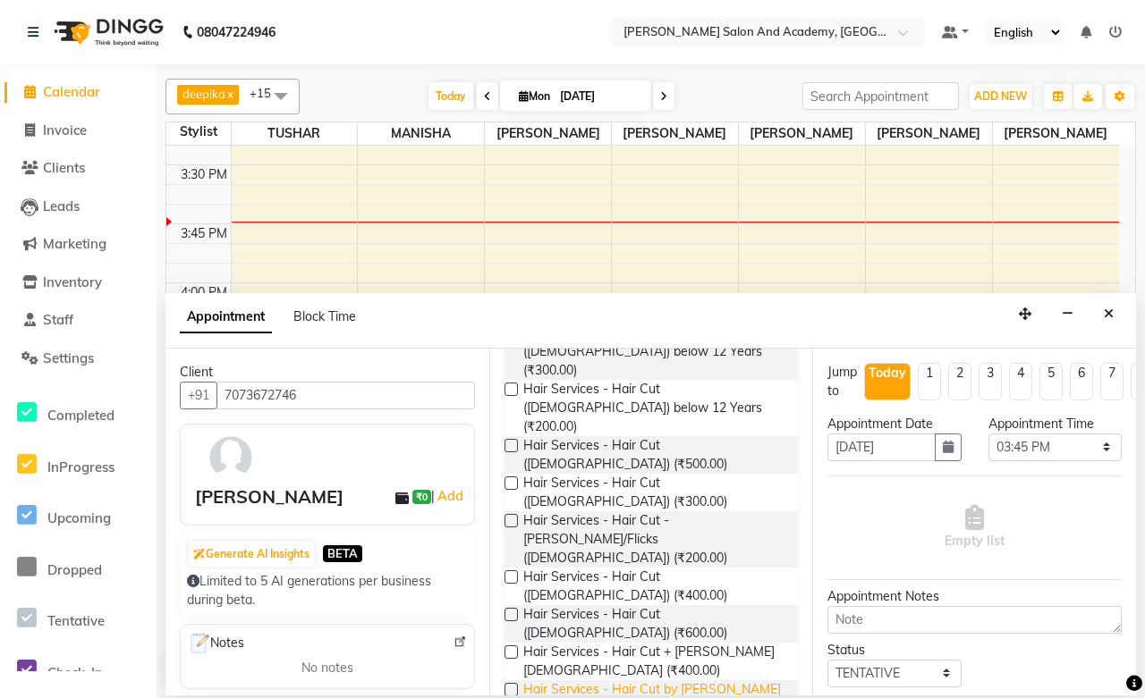
click at [612, 680] on span "Hair Services - Hair Cut by Manisha & Tushar (₹700.00)" at bounding box center [653, 699] width 261 height 38
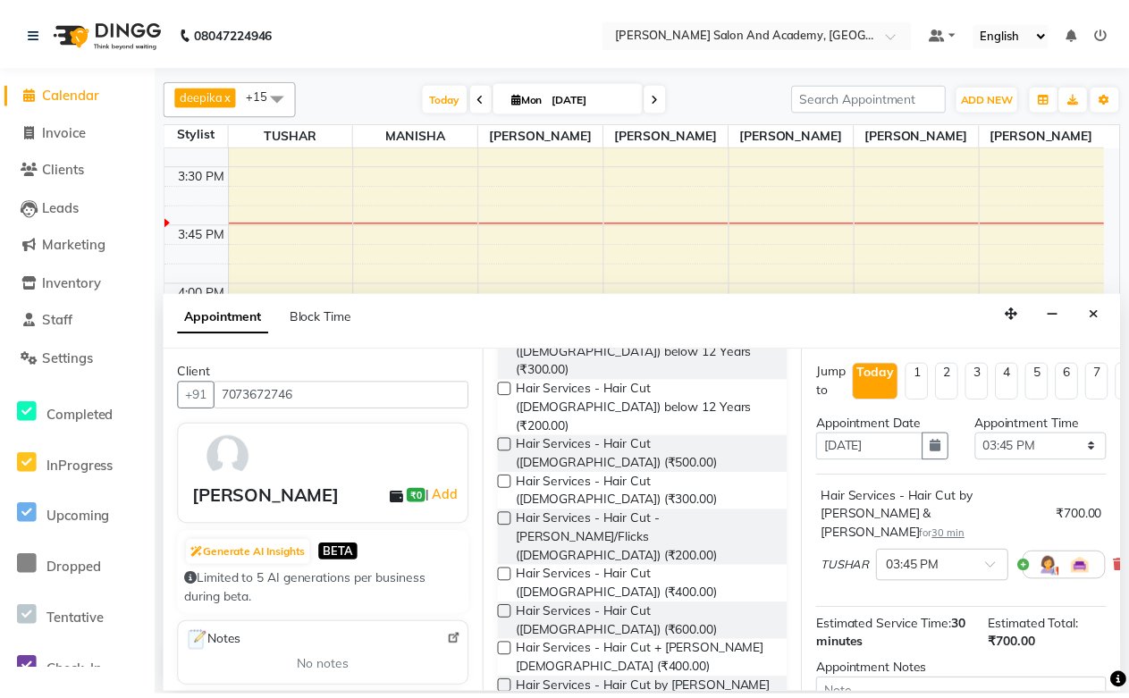
scroll to position [191, 0]
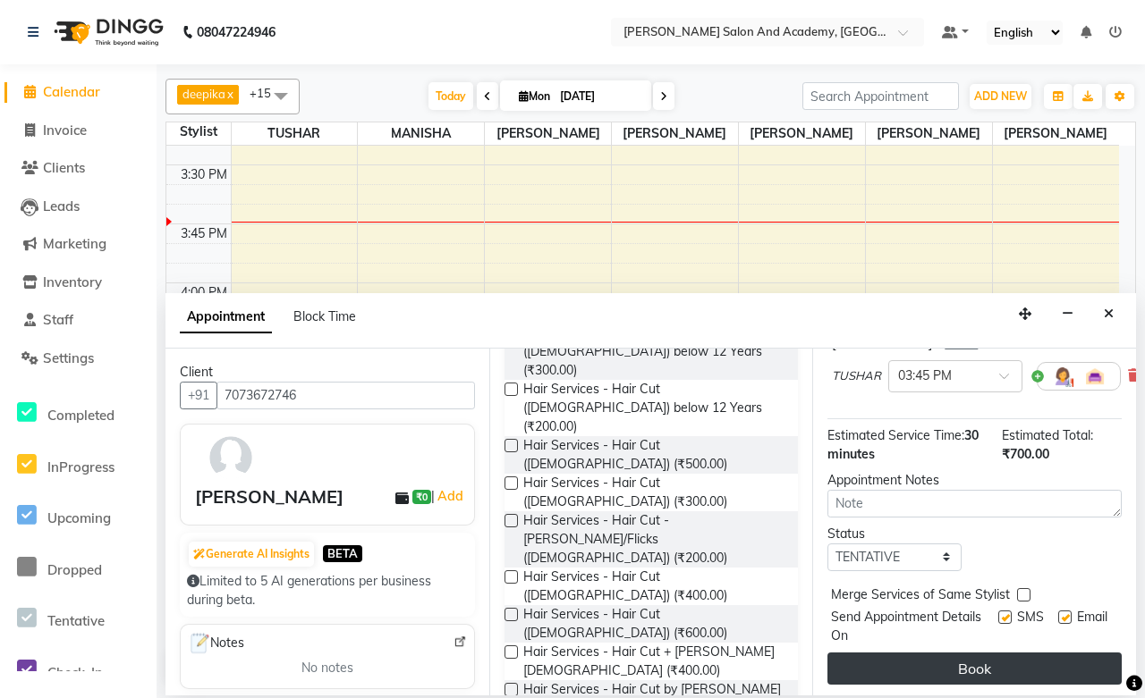
click at [935, 653] on button "Book" at bounding box center [974, 669] width 294 height 32
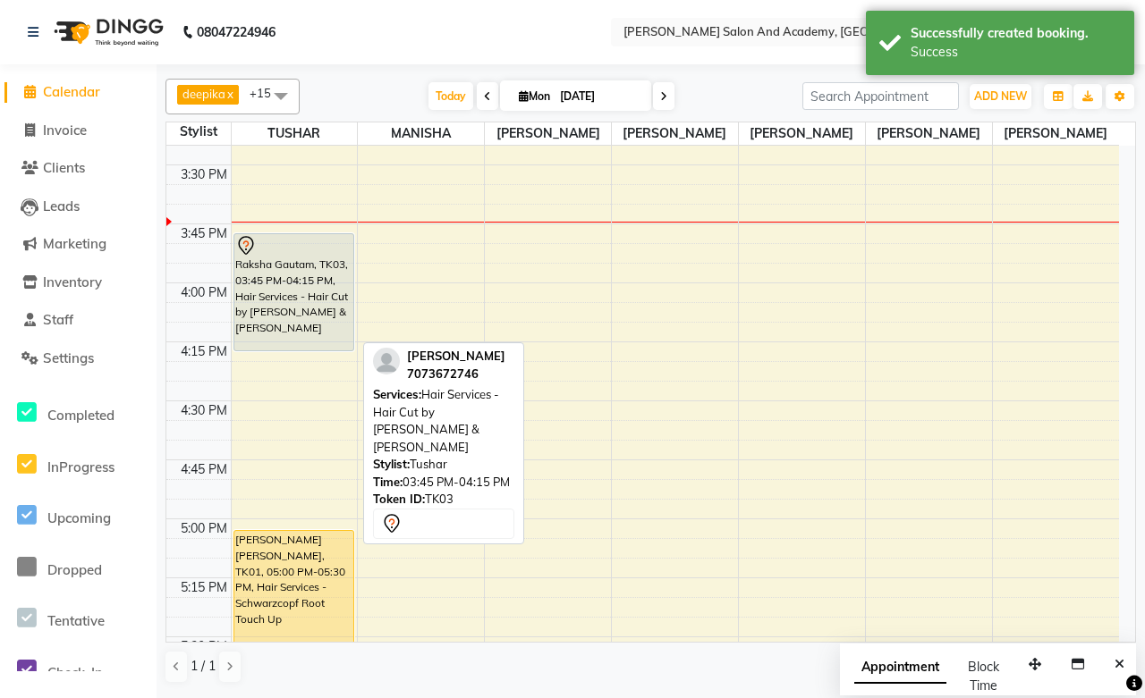
click at [271, 300] on div "Raksha Gautam, TK03, 03:45 PM-04:15 PM, Hair Services - Hair Cut by Manisha & T…" at bounding box center [293, 292] width 119 height 116
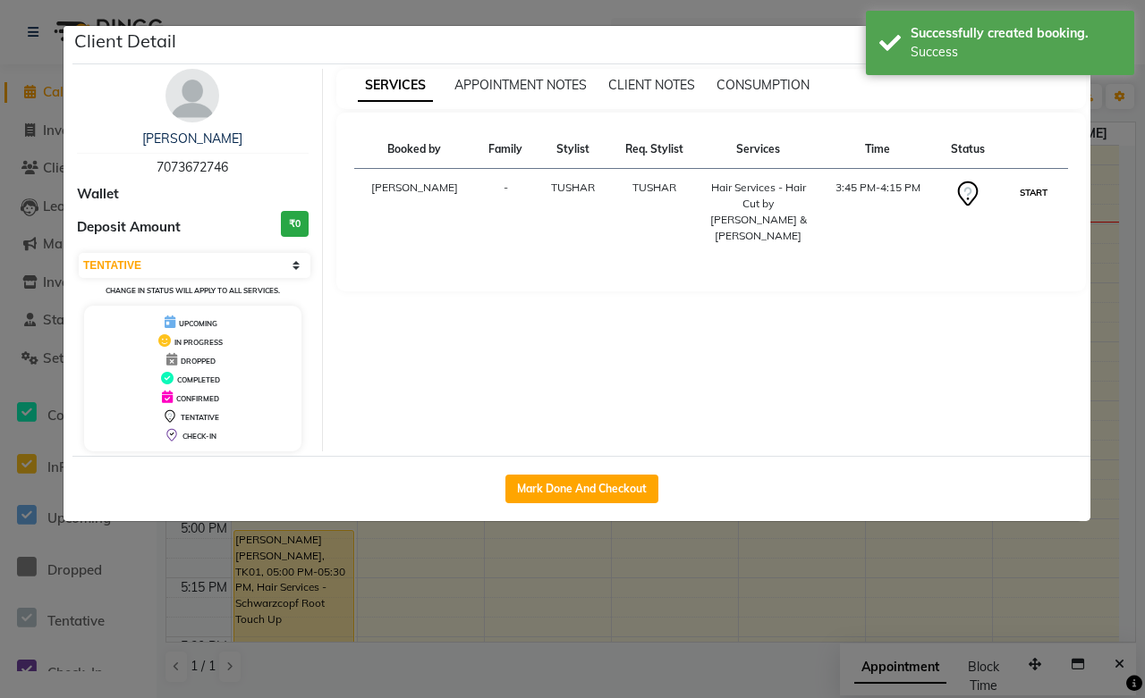
click at [1029, 192] on button "START" at bounding box center [1033, 193] width 37 height 22
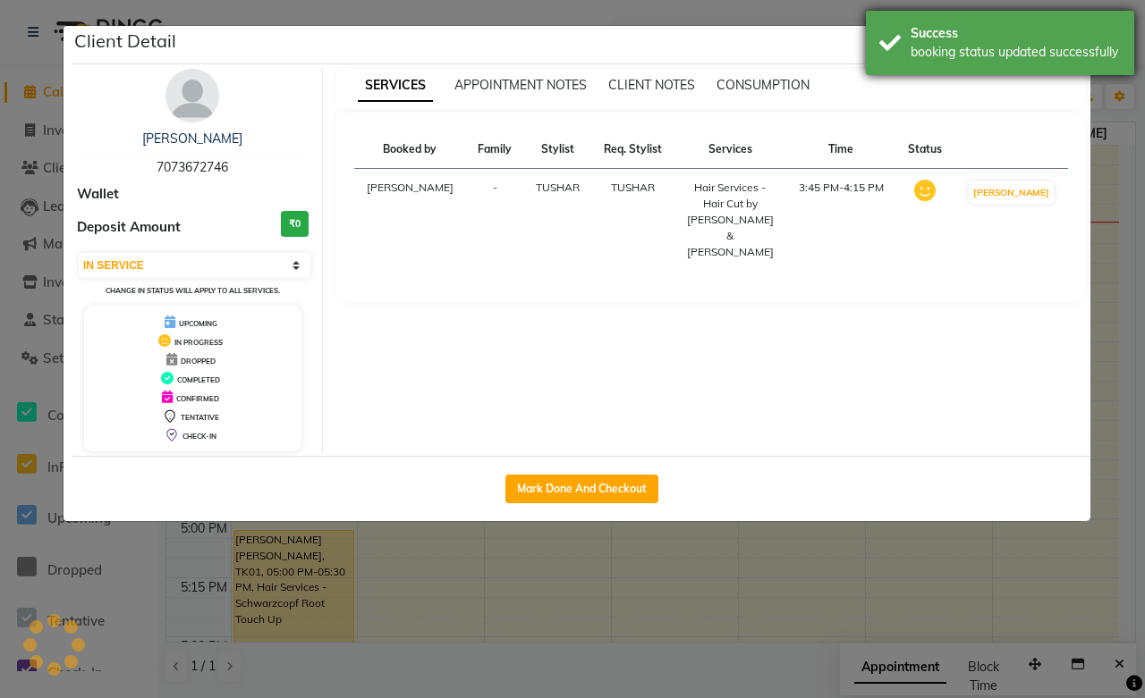
click at [1121, 16] on div "Success booking status updated successfully" at bounding box center [1000, 43] width 268 height 64
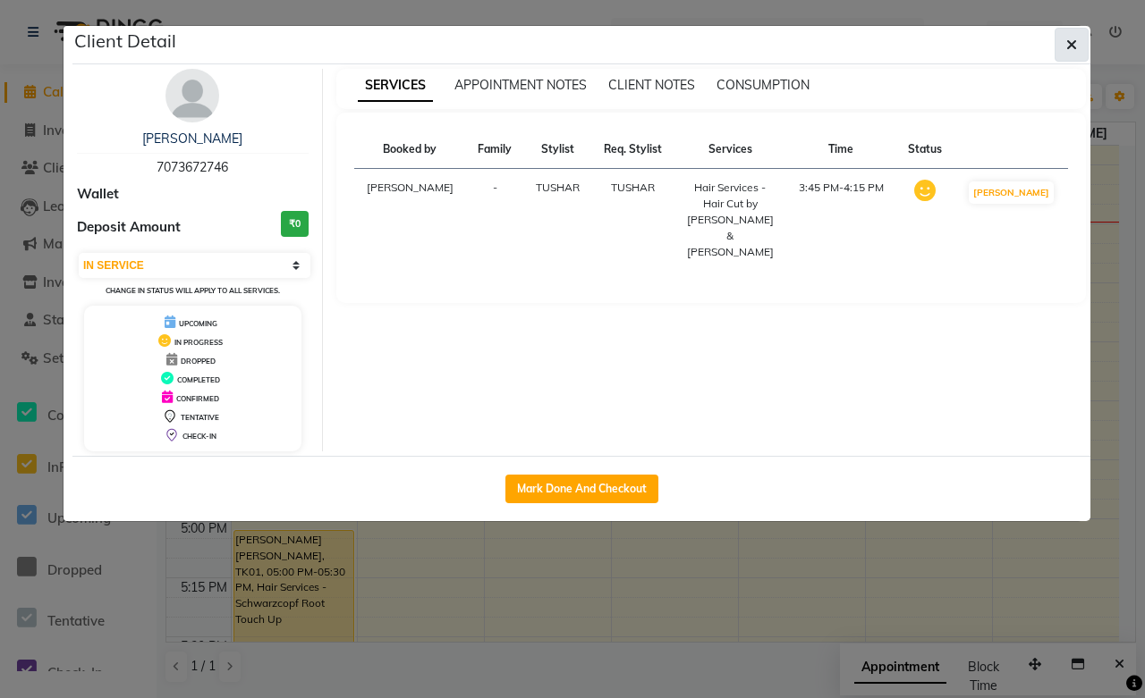
click at [1077, 40] on button "button" at bounding box center [1071, 45] width 34 height 34
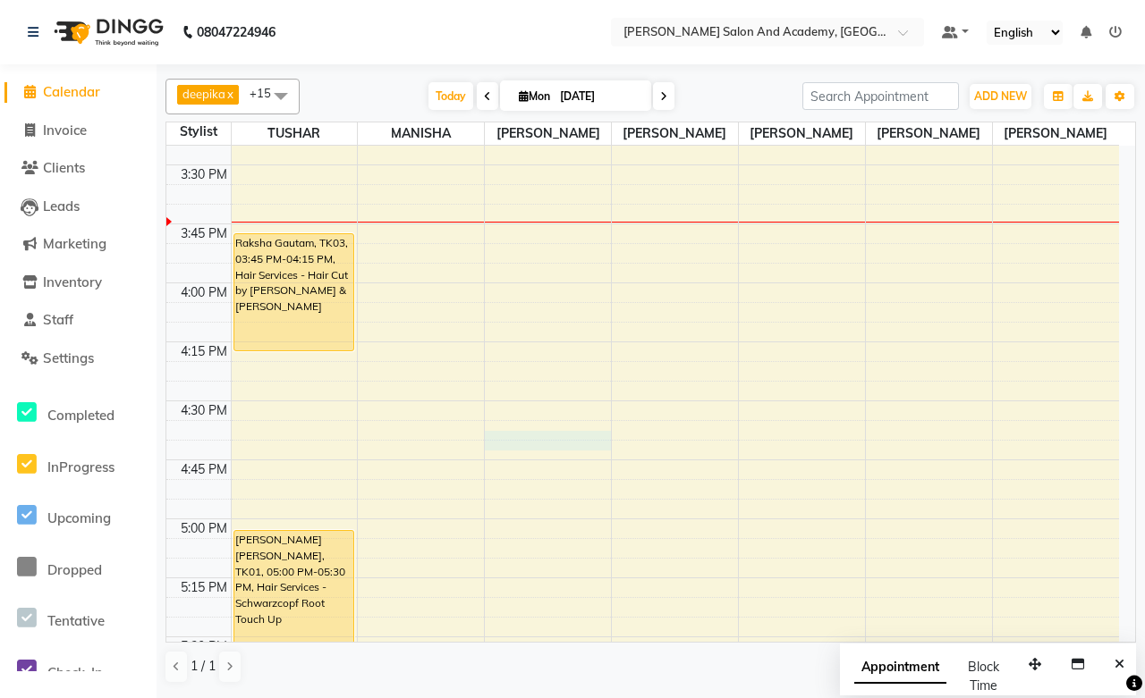
click at [510, 440] on div "7:00 AM 7:15 AM 7:30 AM 7:45 AM 8:00 AM 8:15 AM 8:30 AM 8:45 AM 9:00 AM 9:15 AM…" at bounding box center [642, 165] width 952 height 4012
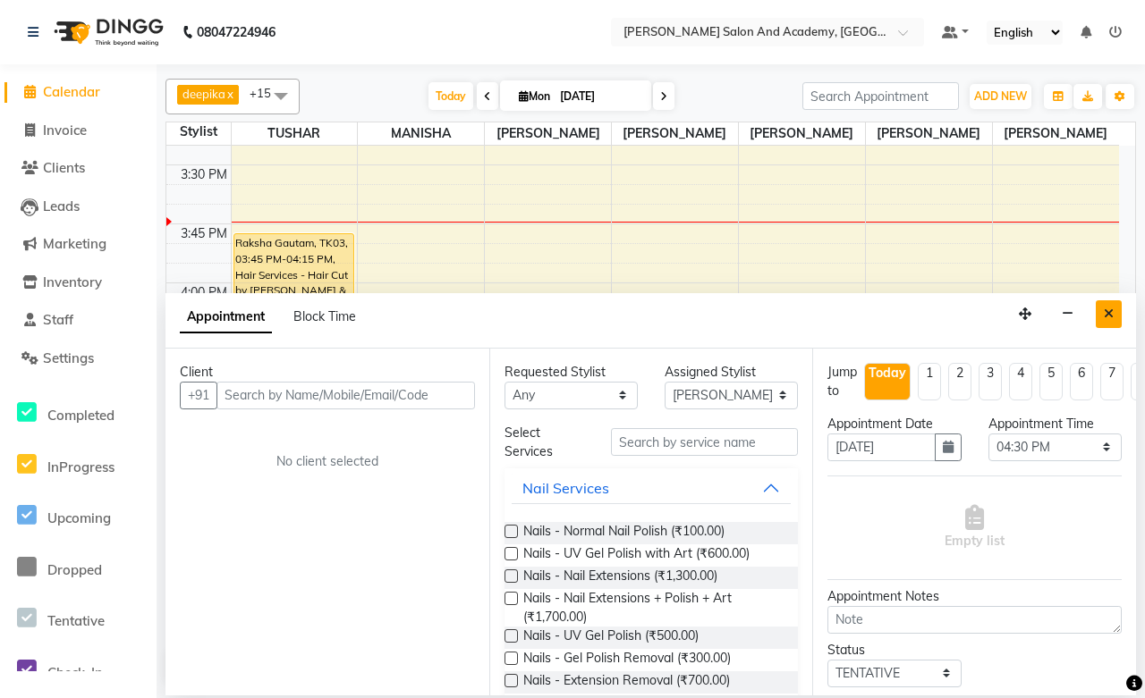
click at [1105, 310] on icon "Close" at bounding box center [1108, 314] width 10 height 13
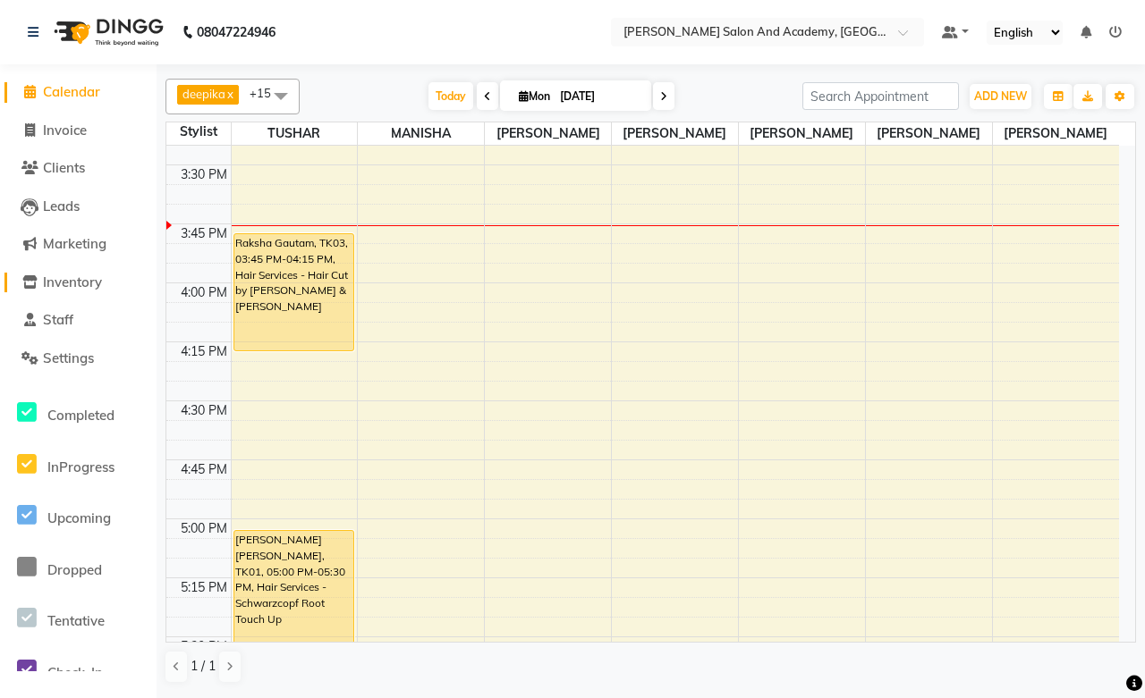
click at [79, 283] on span "Inventory" at bounding box center [72, 282] width 59 height 17
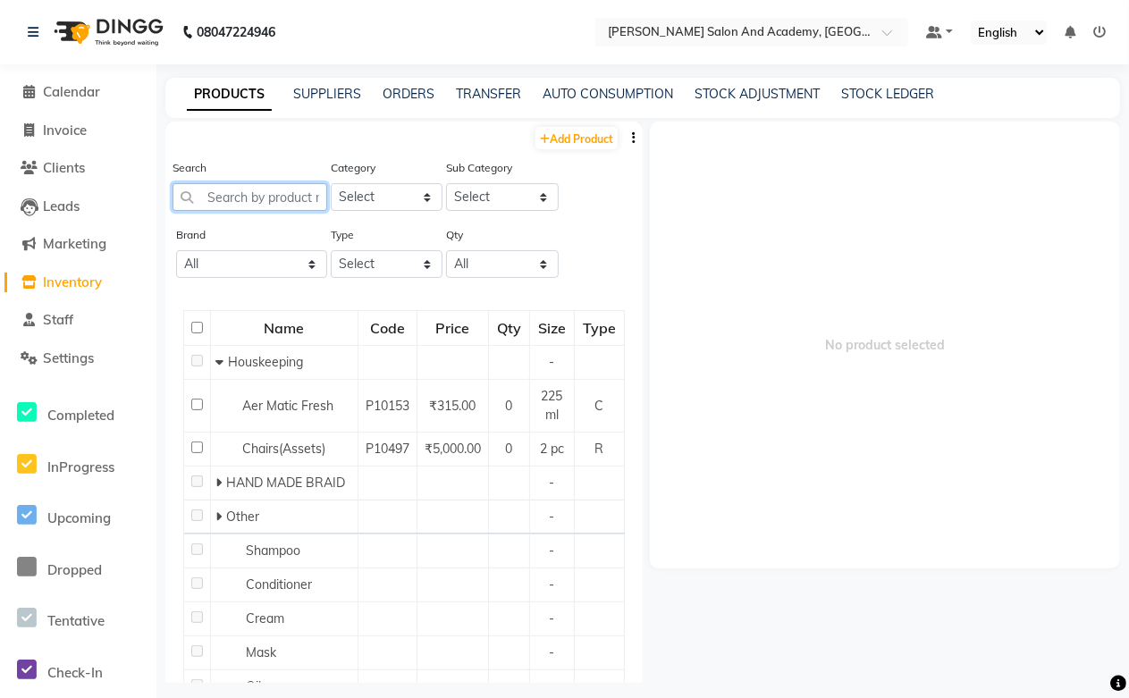
click at [239, 194] on input "text" at bounding box center [250, 197] width 155 height 28
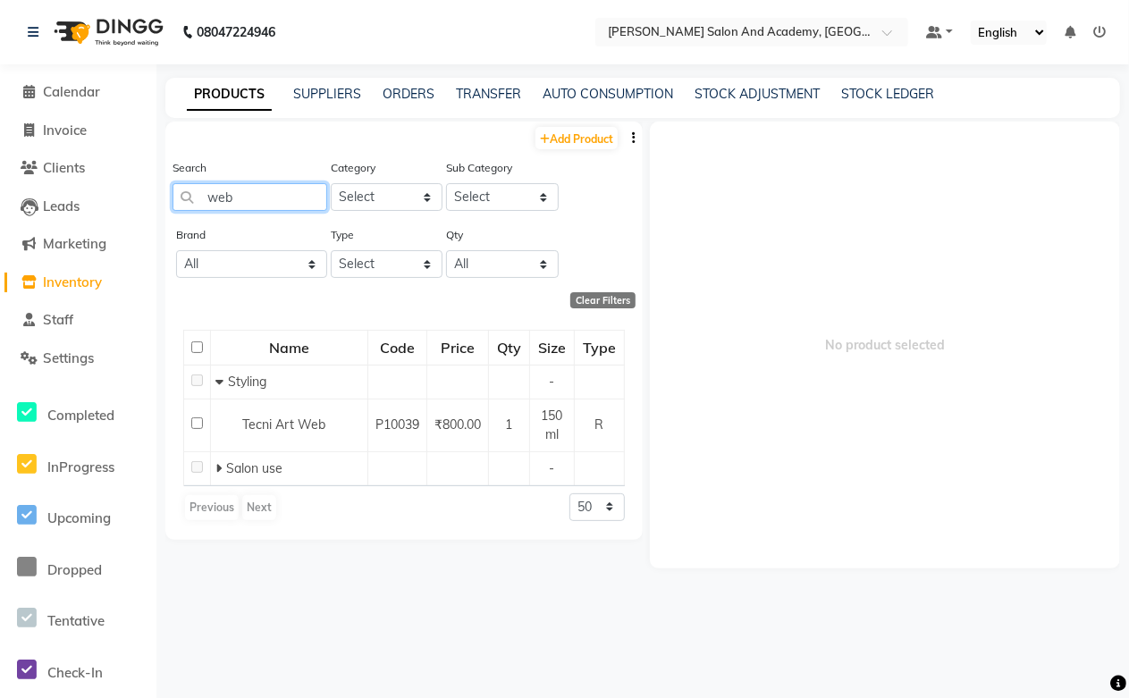
drag, startPoint x: 239, startPoint y: 194, endPoint x: 193, endPoint y: 197, distance: 45.7
click at [193, 197] on input "web" at bounding box center [250, 197] width 155 height 28
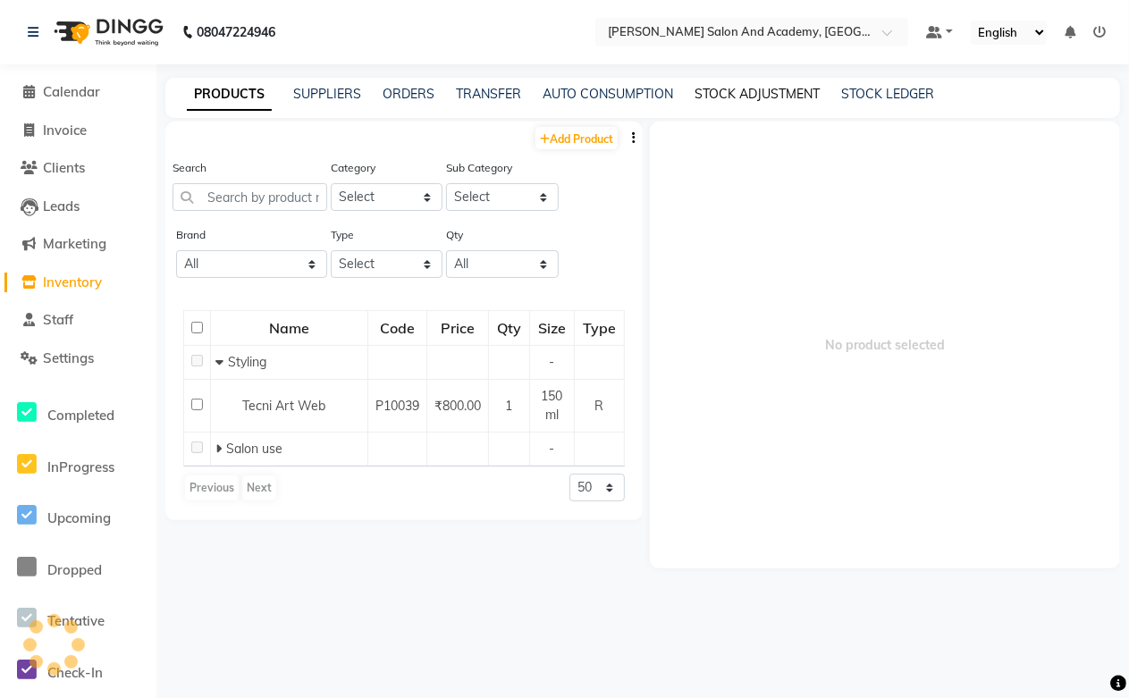
click at [754, 92] on link "STOCK ADJUSTMENT" at bounding box center [757, 94] width 125 height 16
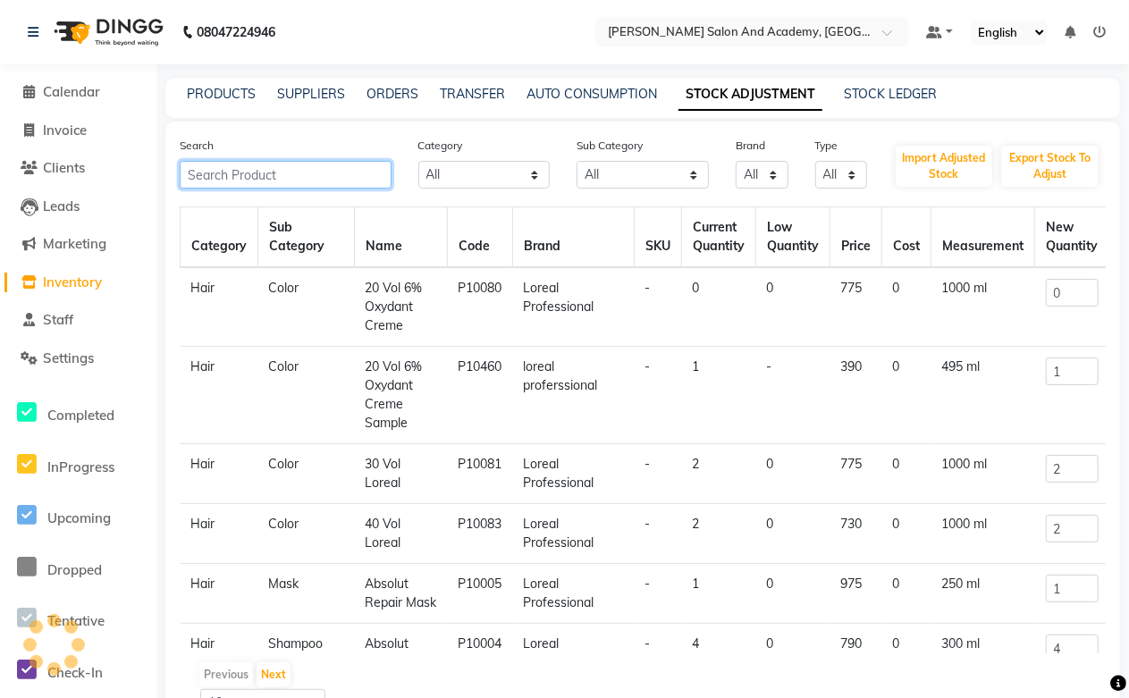
paste input "web"
click at [288, 181] on input "text" at bounding box center [286, 175] width 212 height 28
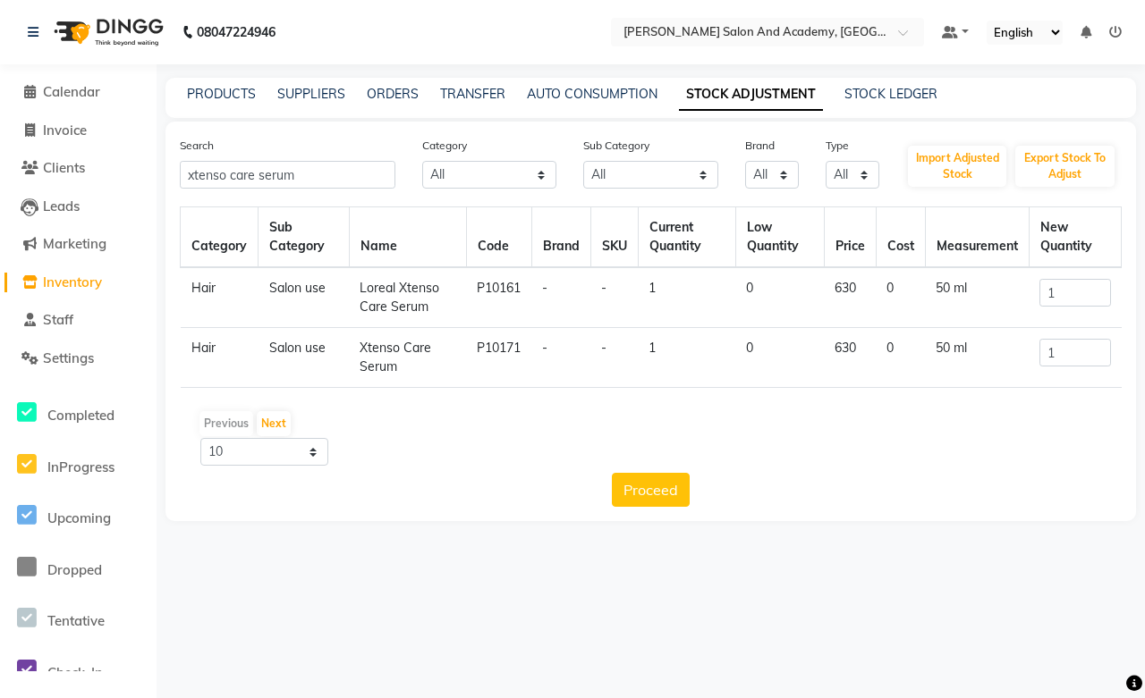
drag, startPoint x: 359, startPoint y: 347, endPoint x: 417, endPoint y: 365, distance: 60.8
click at [417, 365] on td "Xtenso Care Serum" at bounding box center [407, 358] width 117 height 60
copy td "Xtenso Care Serum"
click at [228, 101] on div "PRODUCTS" at bounding box center [221, 94] width 69 height 19
click at [228, 92] on link "PRODUCTS" at bounding box center [221, 94] width 69 height 16
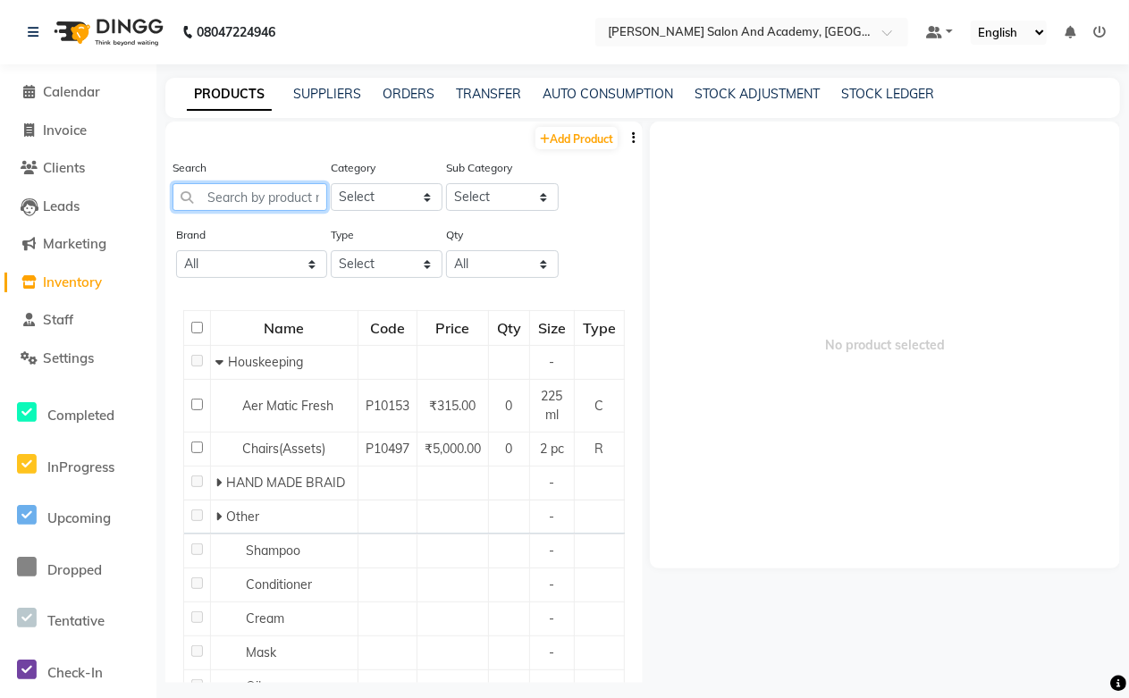
paste input "Xtenso Care Serum"
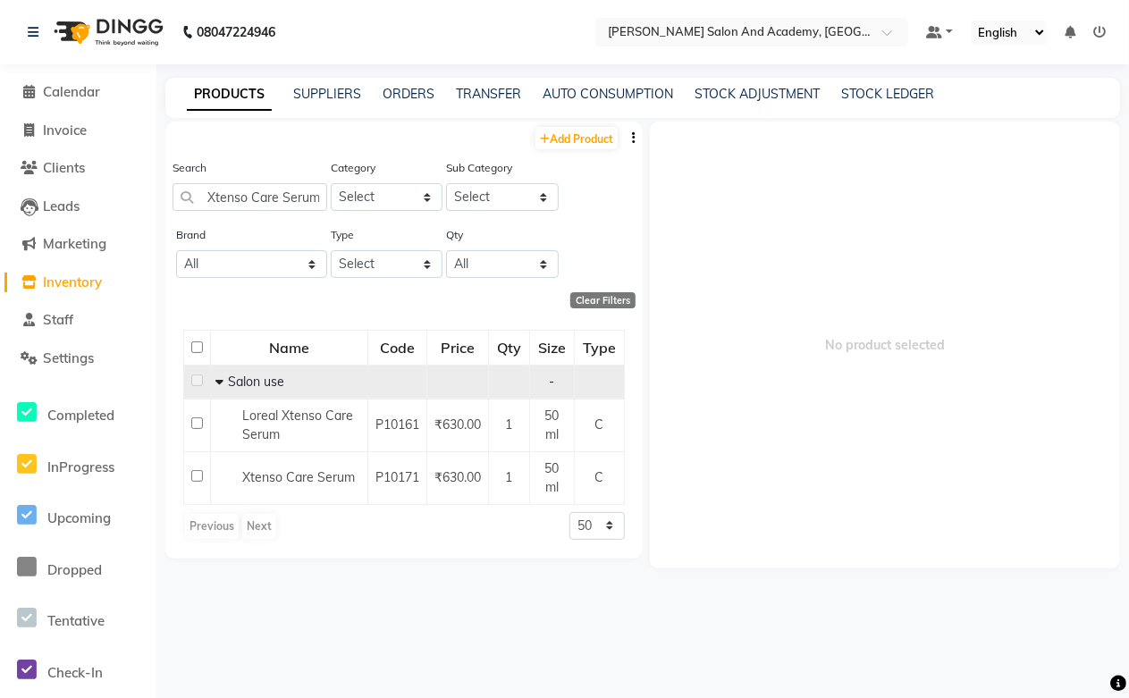
click at [218, 383] on icon at bounding box center [219, 382] width 8 height 13
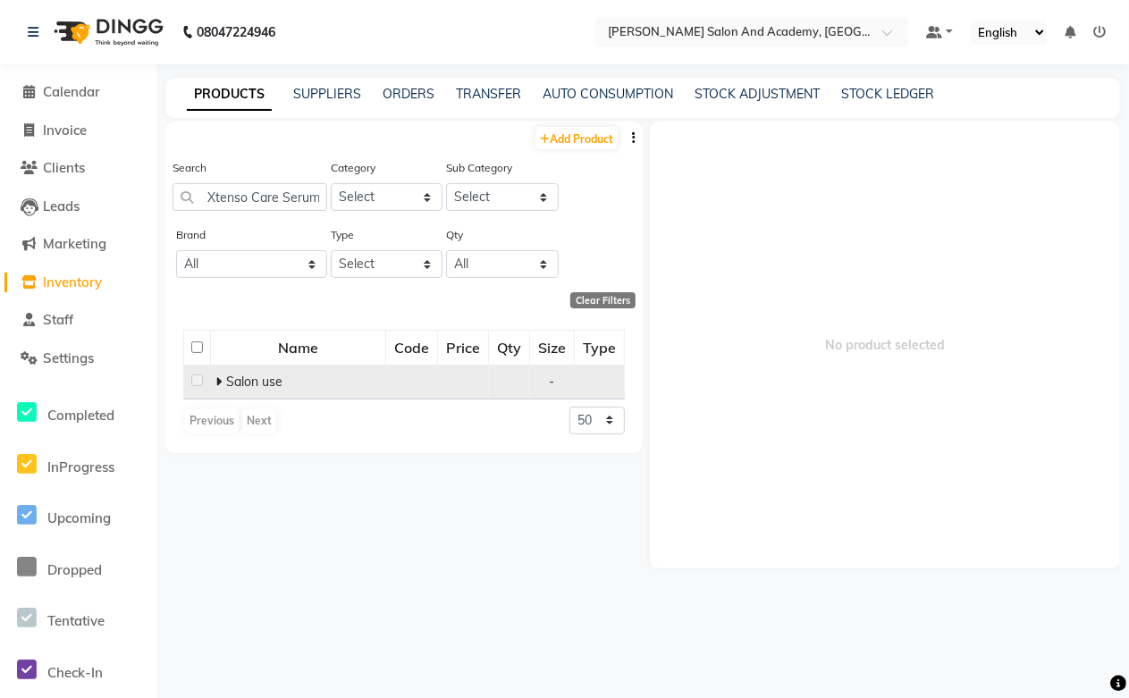
click at [218, 383] on icon at bounding box center [218, 382] width 6 height 13
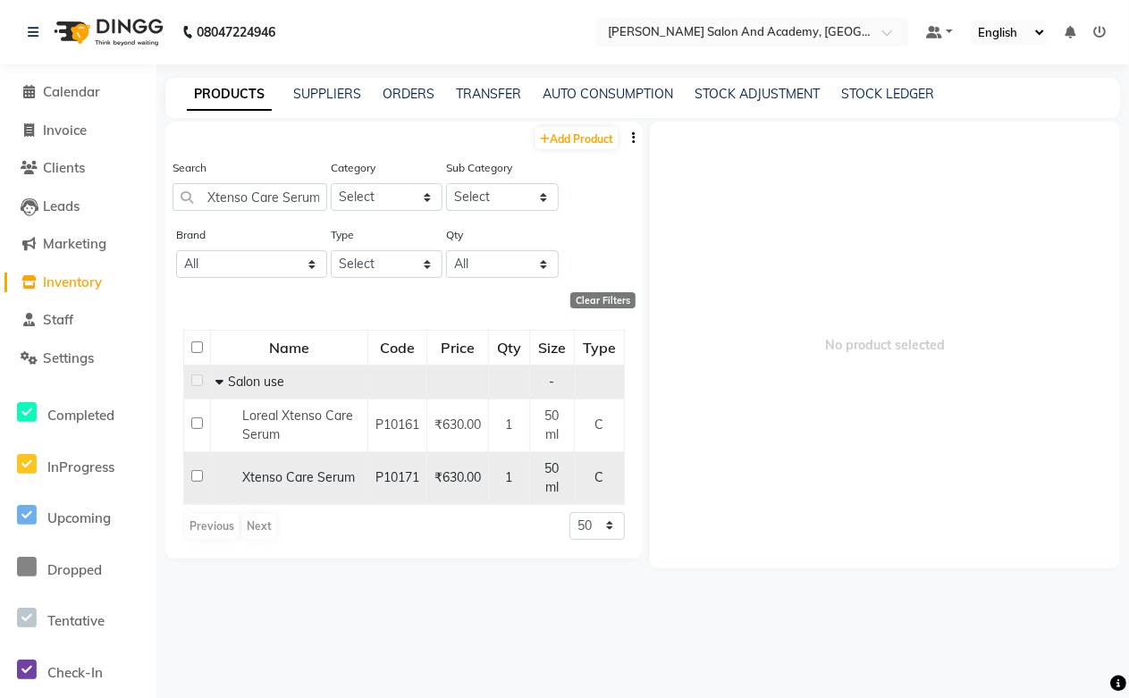
click at [291, 474] on span "Xtenso Care Serum" at bounding box center [298, 477] width 113 height 16
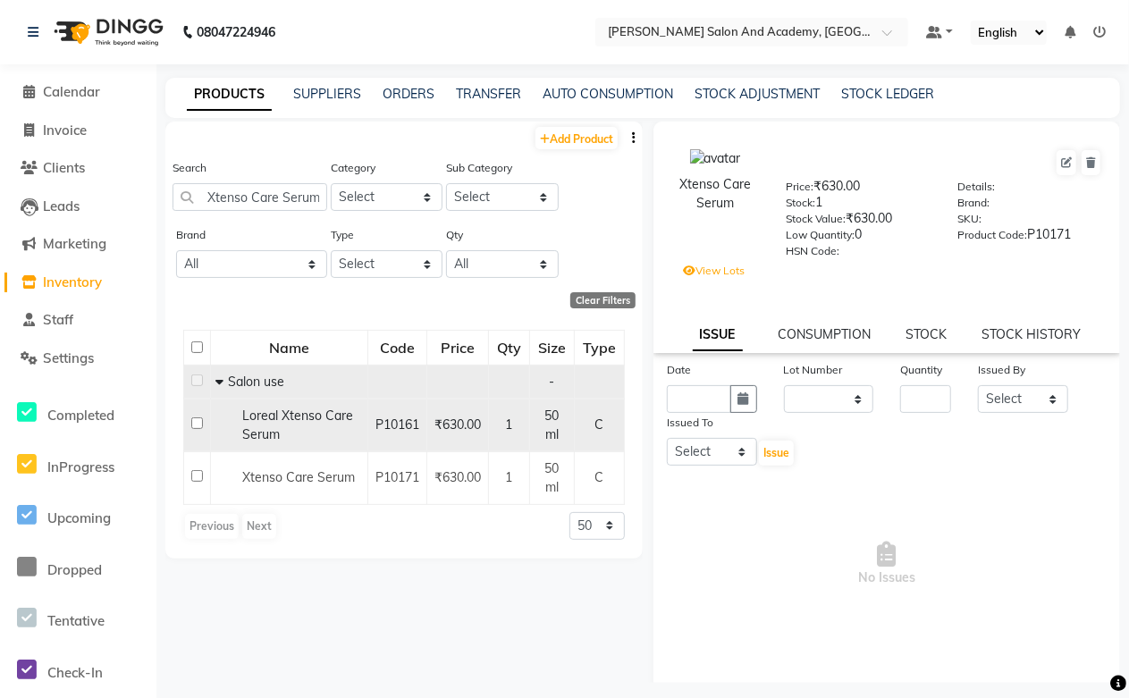
click at [269, 425] on div "Loreal Xtenso Care Serum" at bounding box center [289, 426] width 148 height 38
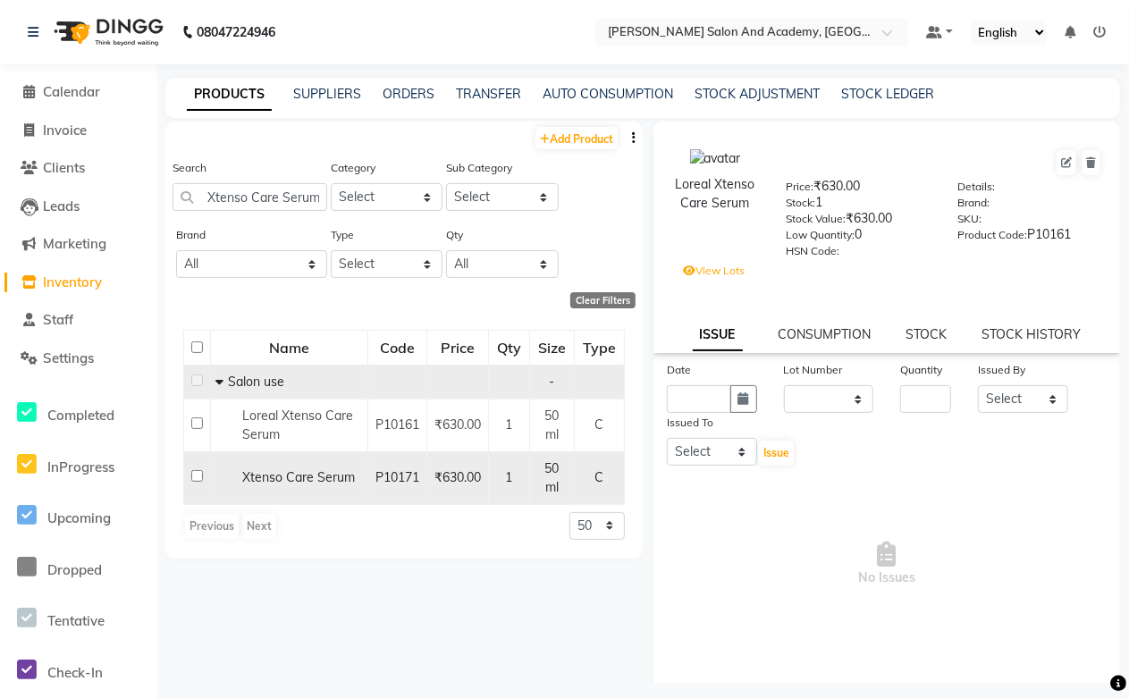
click at [290, 485] on span "Xtenso Care Serum" at bounding box center [298, 477] width 113 height 16
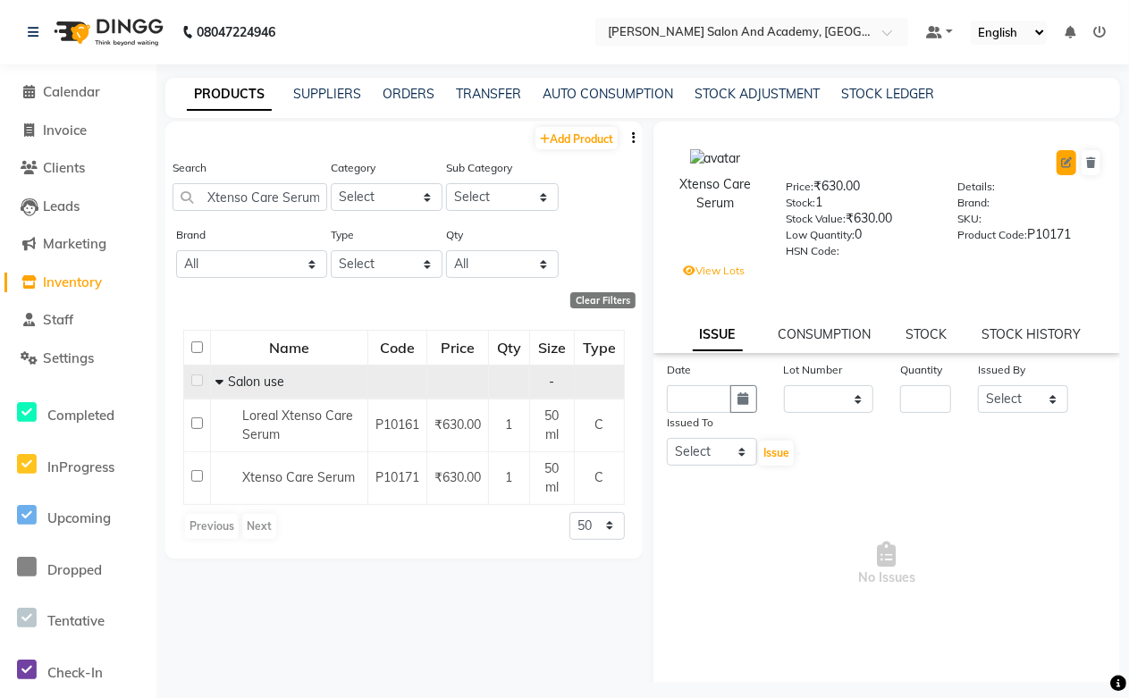
click at [1061, 164] on icon at bounding box center [1066, 162] width 11 height 11
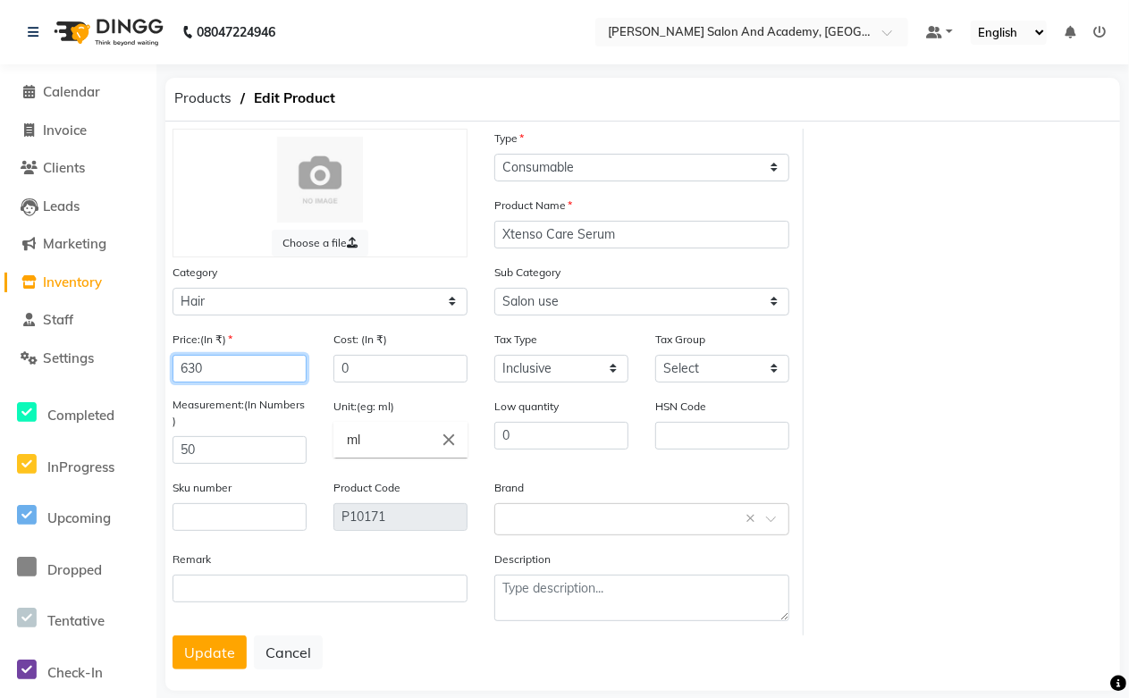
click at [228, 367] on input "630" at bounding box center [240, 369] width 134 height 28
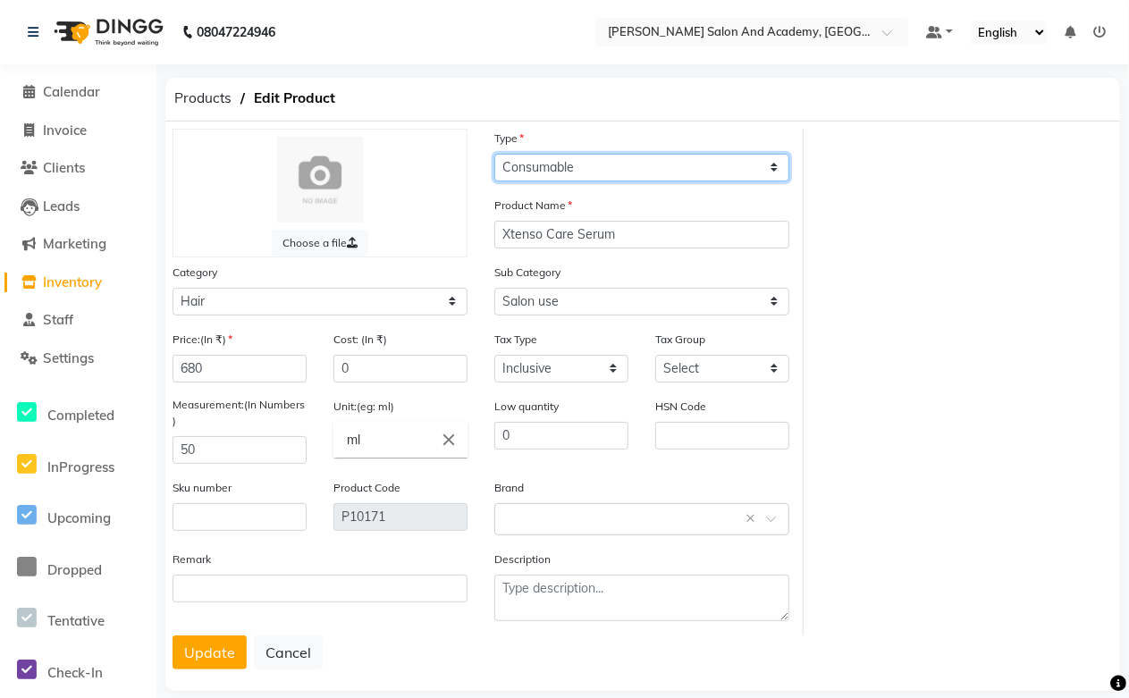
click at [573, 163] on select "Select Type Both Retail Consumable" at bounding box center [641, 168] width 295 height 28
click at [494, 154] on select "Select Type Both Retail Consumable" at bounding box center [641, 168] width 295 height 28
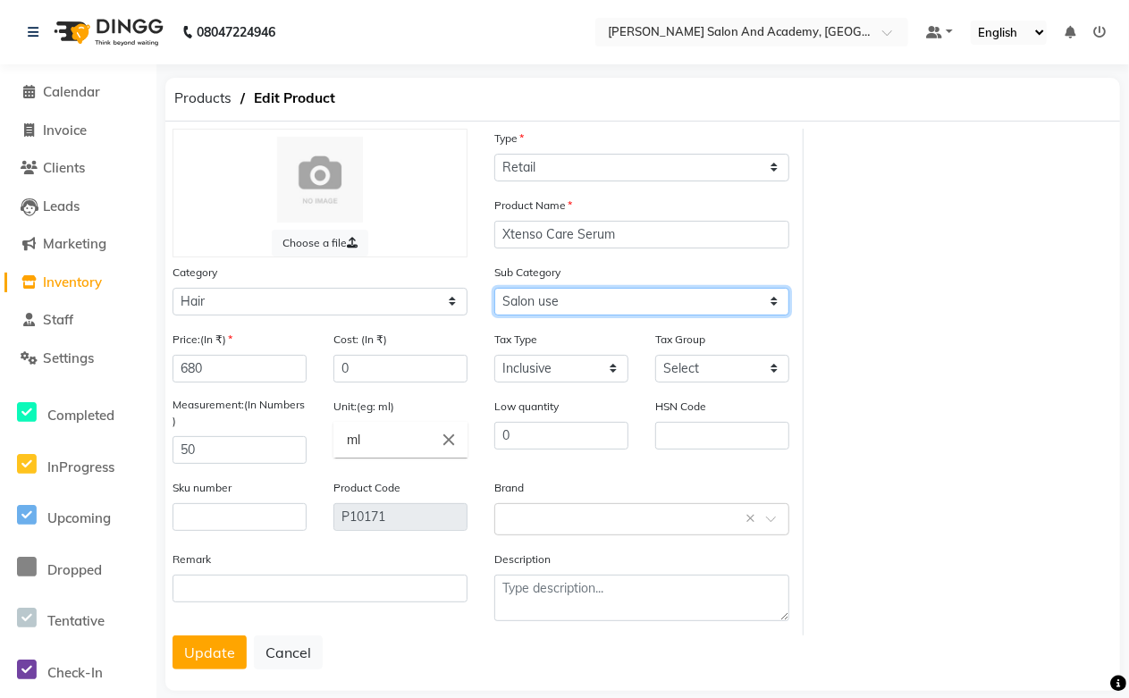
click at [565, 301] on select "Select Shampoo Conditioner Cream Mask Oil Serum Color Appliances Treatment Styl…" at bounding box center [641, 302] width 295 height 28
click at [494, 288] on select "Select Shampoo Conditioner Cream Mask Oil Serum Color Appliances Treatment Styl…" at bounding box center [641, 302] width 295 height 28
click at [528, 520] on input "text" at bounding box center [624, 518] width 240 height 19
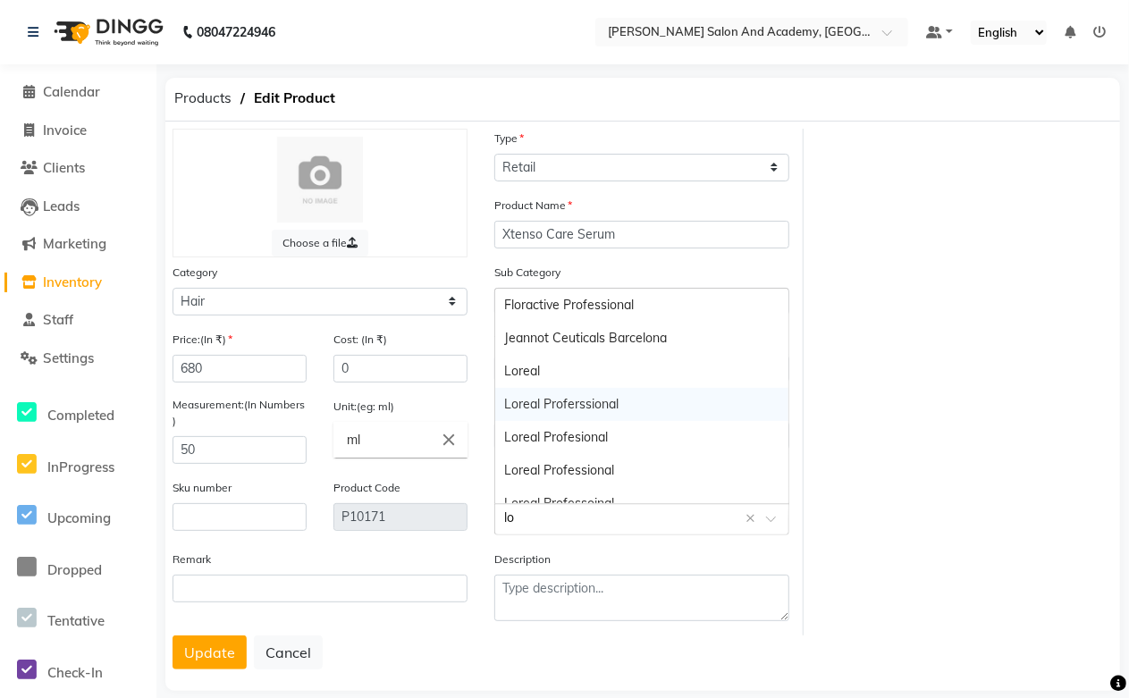
click at [609, 401] on div "Loreal Proferssional" at bounding box center [641, 404] width 293 height 33
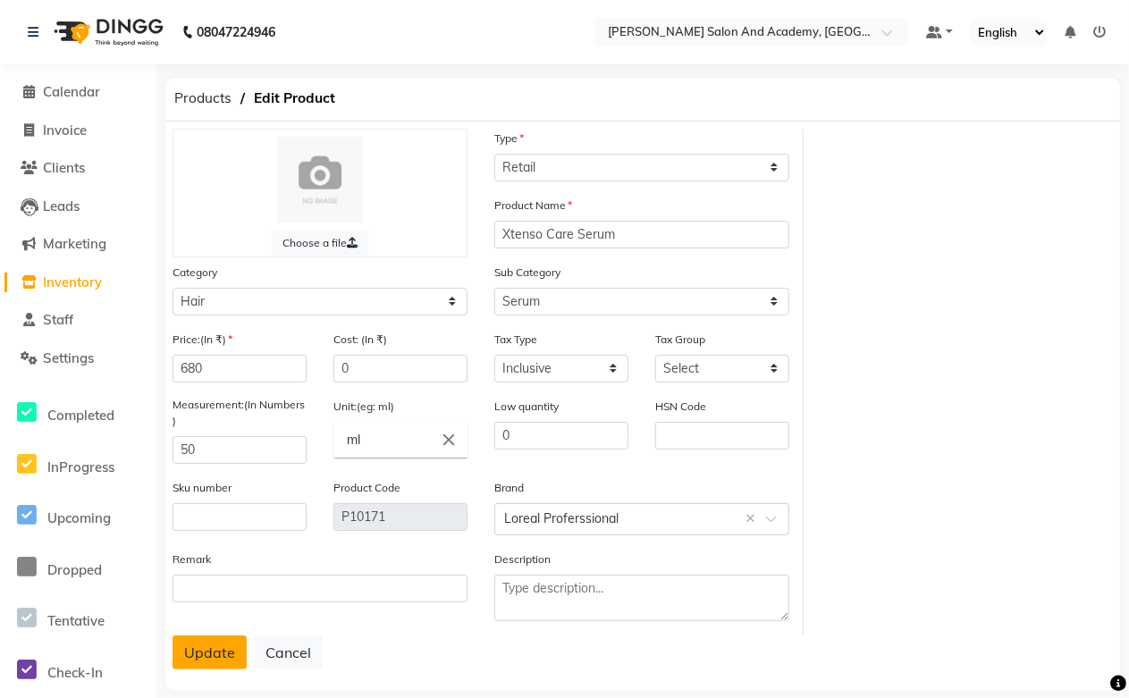
click at [194, 663] on button "Update" at bounding box center [210, 653] width 74 height 34
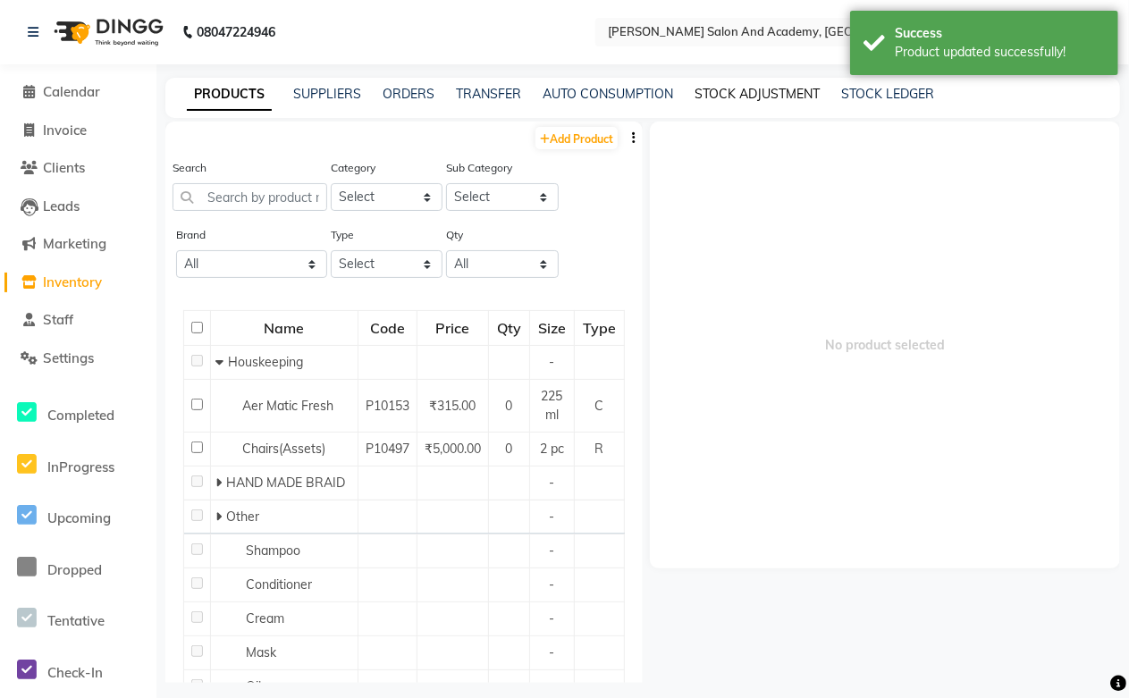
click at [713, 94] on link "STOCK ADJUSTMENT" at bounding box center [757, 94] width 125 height 16
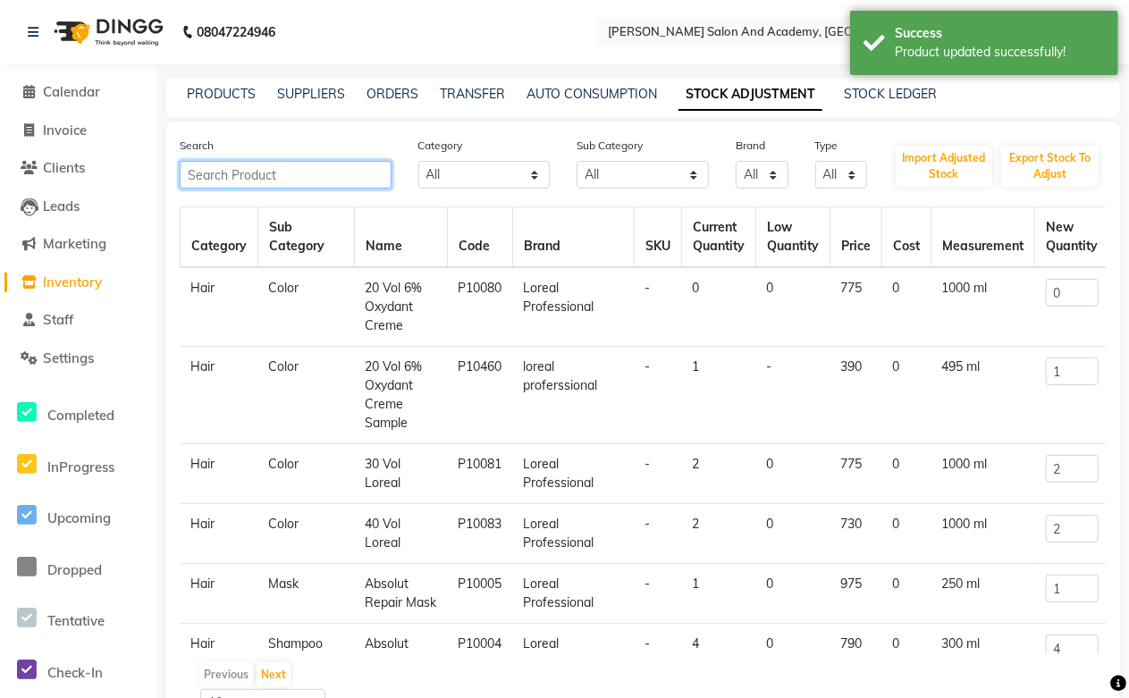
paste input "Xtenso Care Serum"
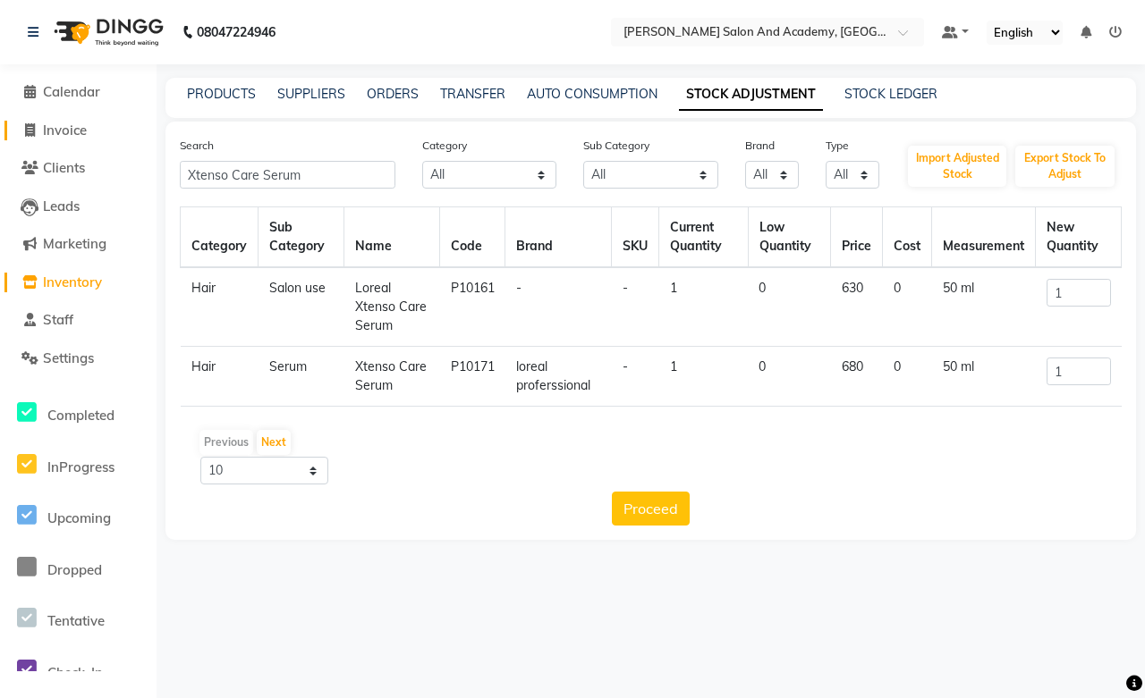
click at [63, 134] on span "Invoice" at bounding box center [65, 130] width 44 height 17
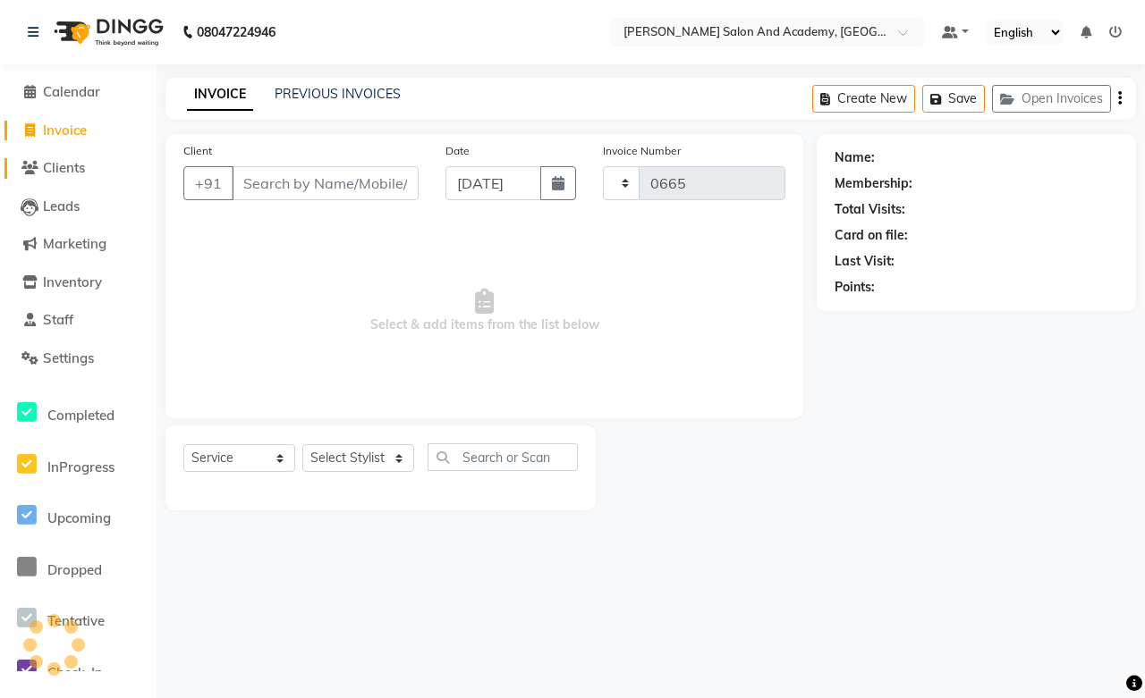
click at [98, 165] on link "Clients" at bounding box center [78, 168] width 148 height 21
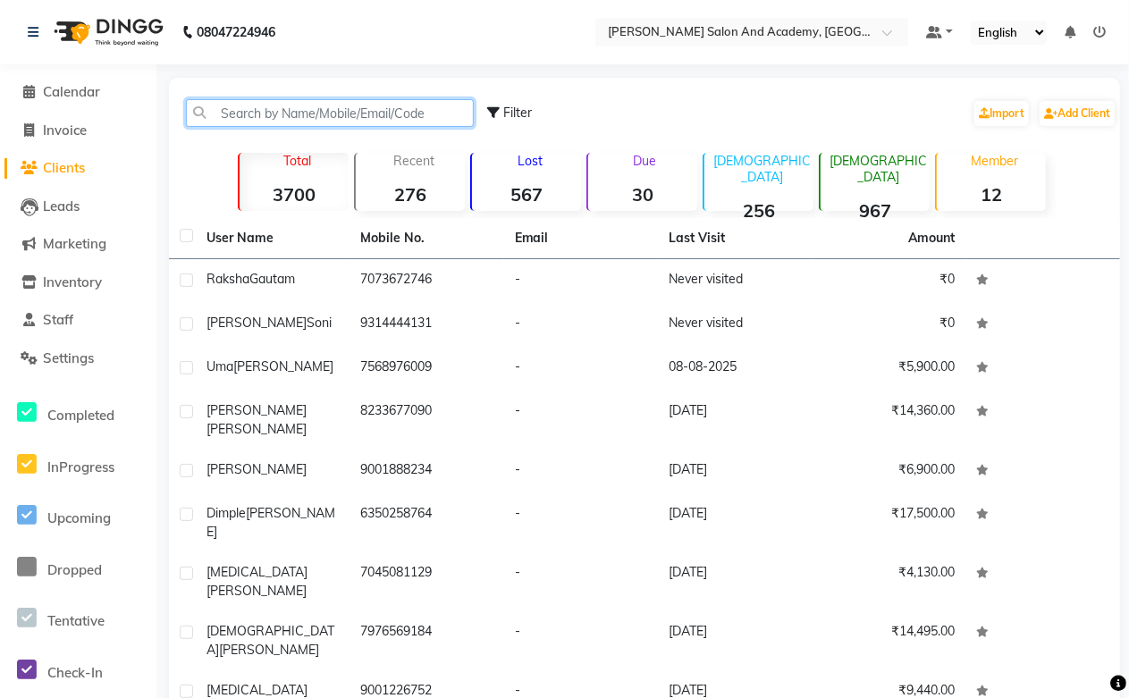
click at [275, 111] on input "text" at bounding box center [330, 113] width 288 height 28
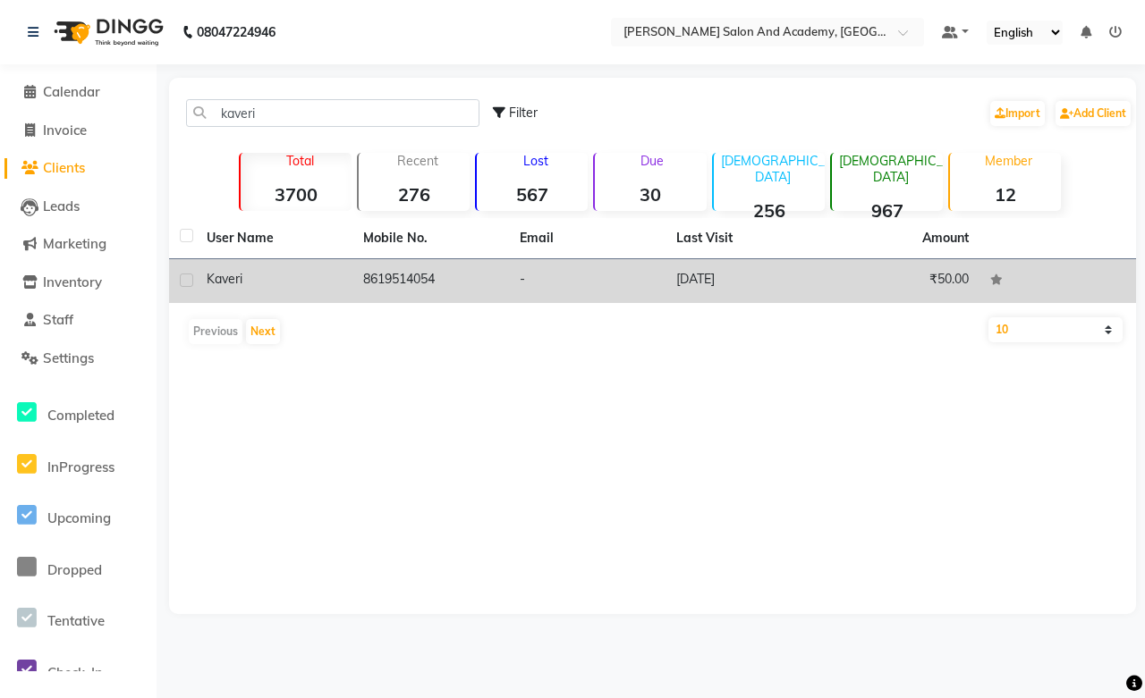
click at [371, 281] on td "8619514054" at bounding box center [430, 281] width 156 height 44
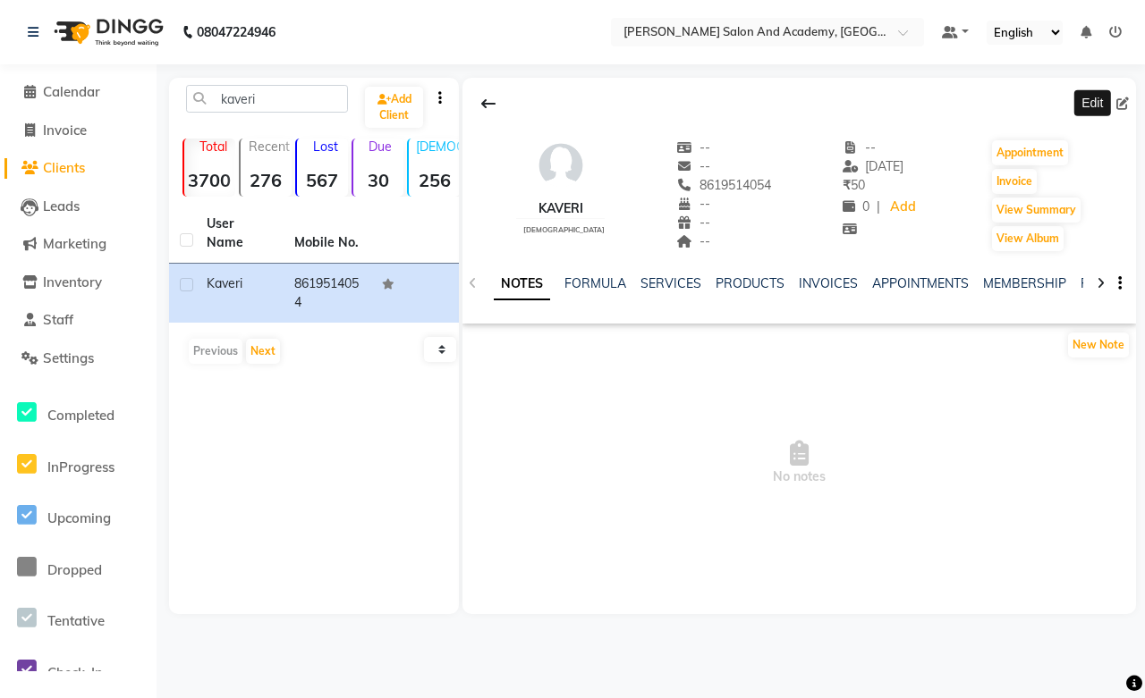
click at [1124, 99] on icon at bounding box center [1122, 103] width 13 height 13
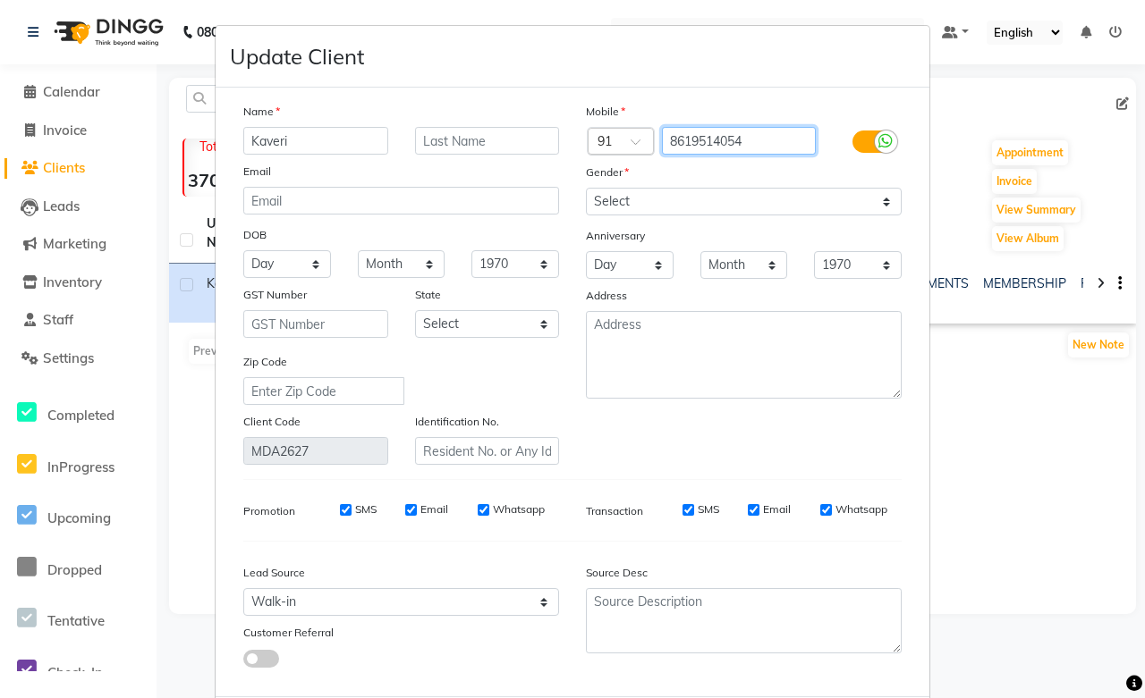
drag, startPoint x: 739, startPoint y: 139, endPoint x: 621, endPoint y: 136, distance: 119.0
click at [621, 136] on div "Country Code × 91 8619514054" at bounding box center [743, 141] width 342 height 29
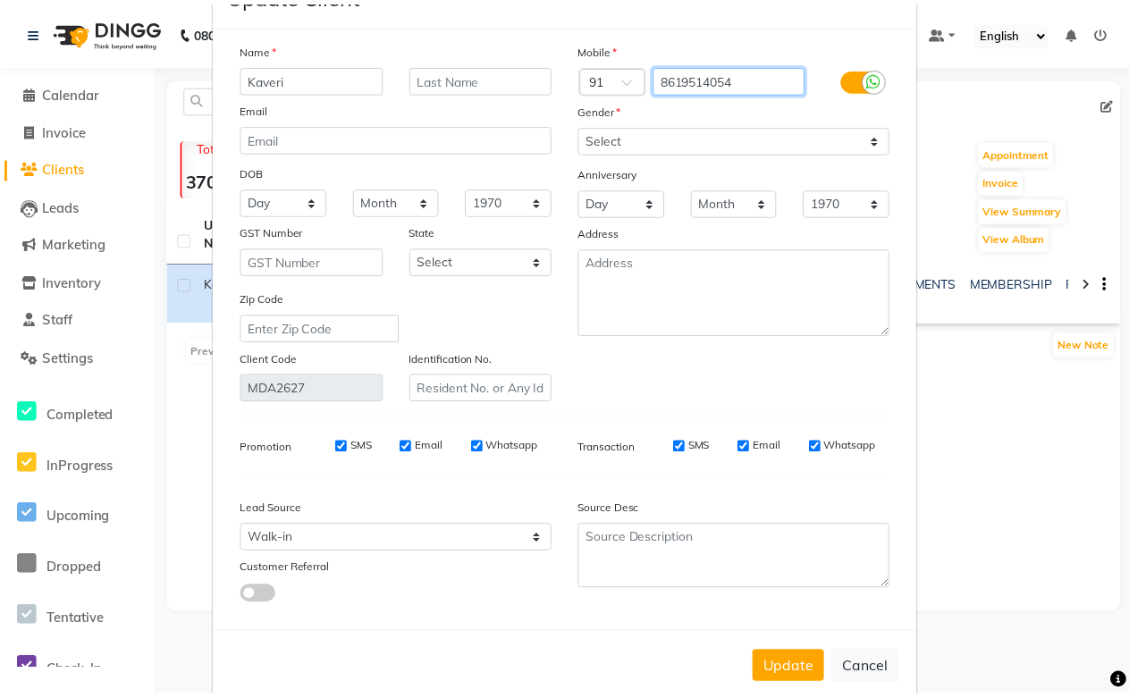
scroll to position [97, 0]
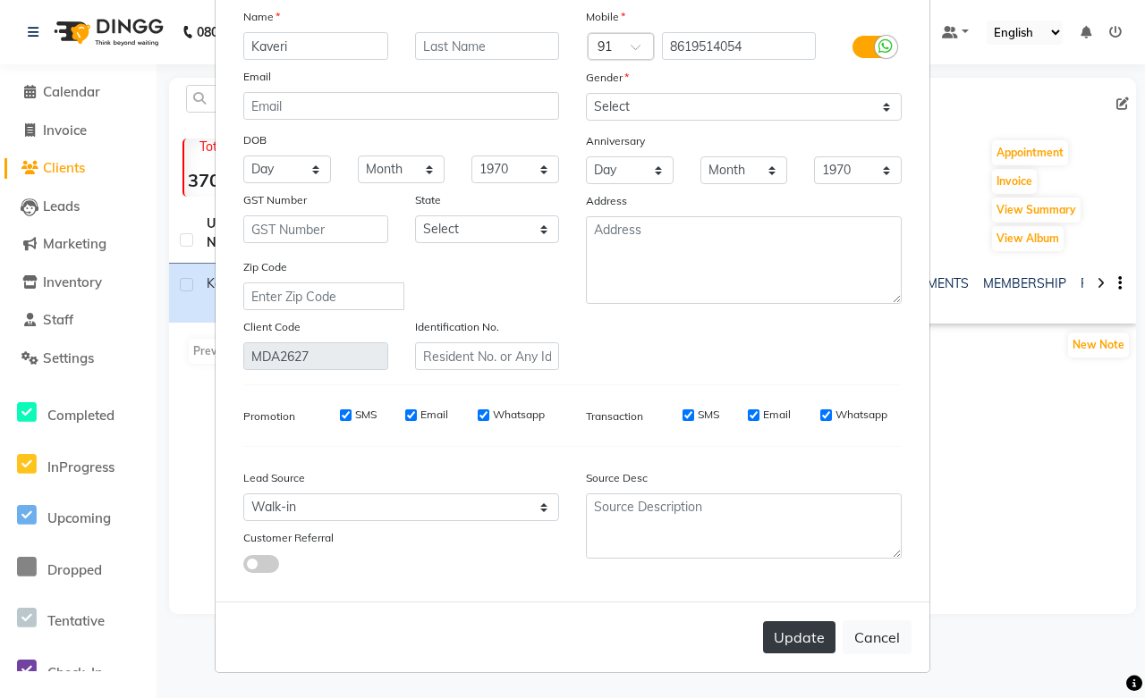
click at [775, 632] on button "Update" at bounding box center [799, 637] width 72 height 32
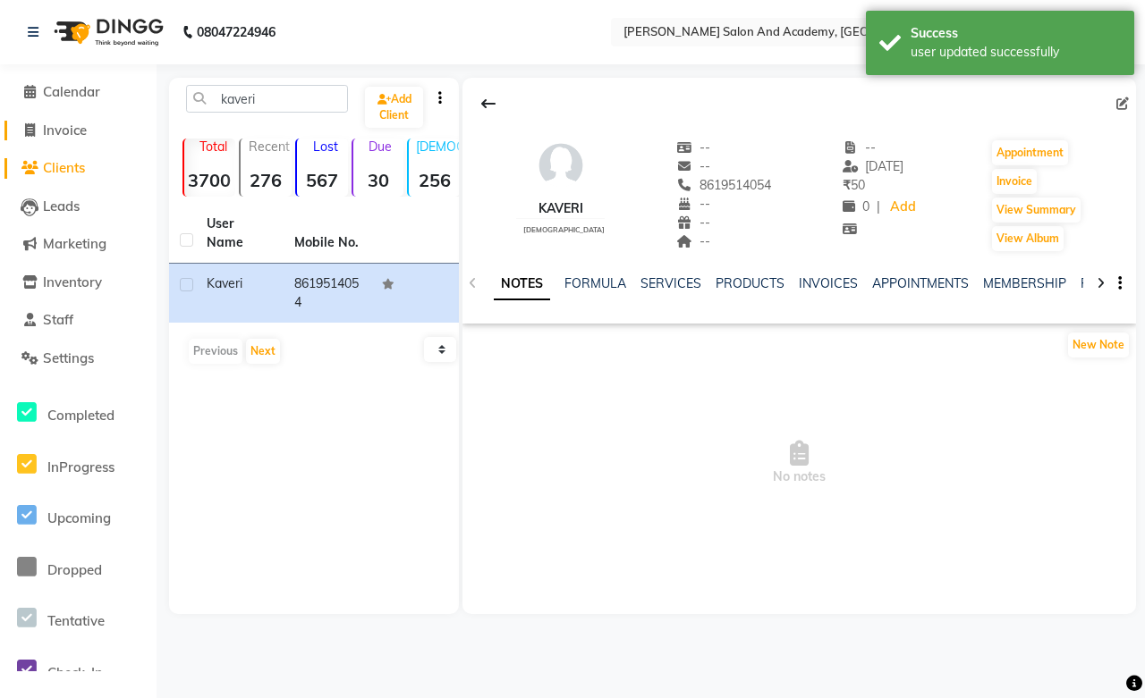
click at [59, 139] on link "Invoice" at bounding box center [78, 131] width 148 height 21
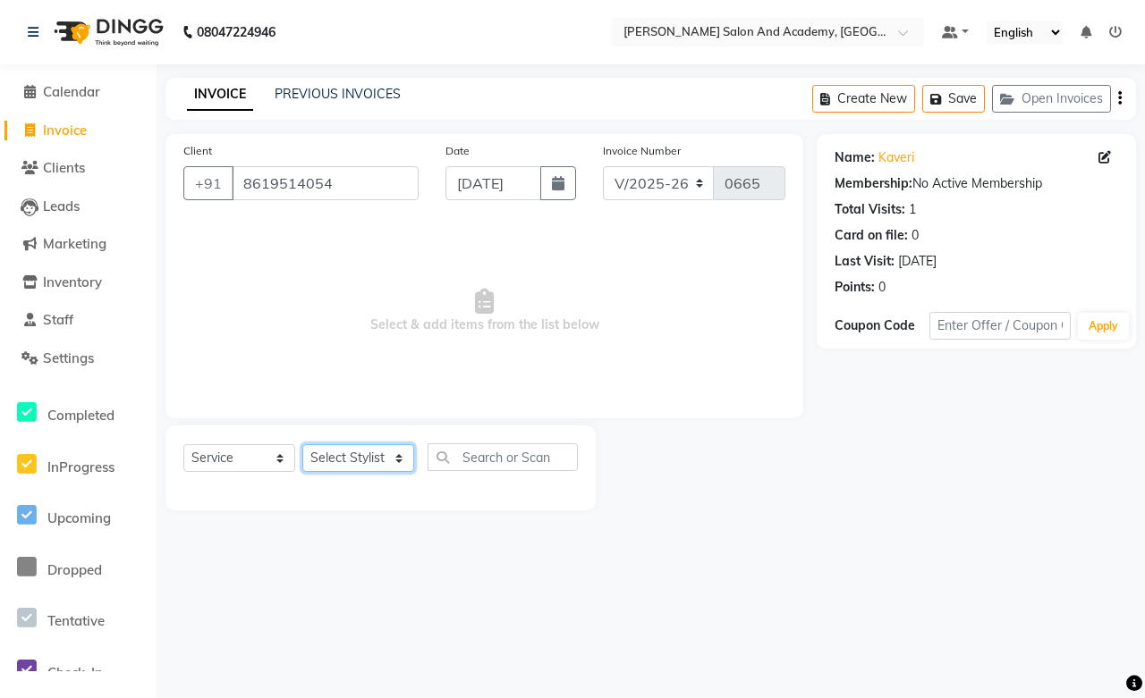
click at [352, 460] on select "Select Stylist Abdul Shoaib Aksha Khan Anisha Ray Archika Jain Arti Singh Azzu …" at bounding box center [358, 458] width 112 height 28
click at [302, 445] on select "Select Stylist Abdul Shoaib Aksha Khan Anisha Ray Archika Jain Arti Singh Azzu …" at bounding box center [358, 458] width 112 height 28
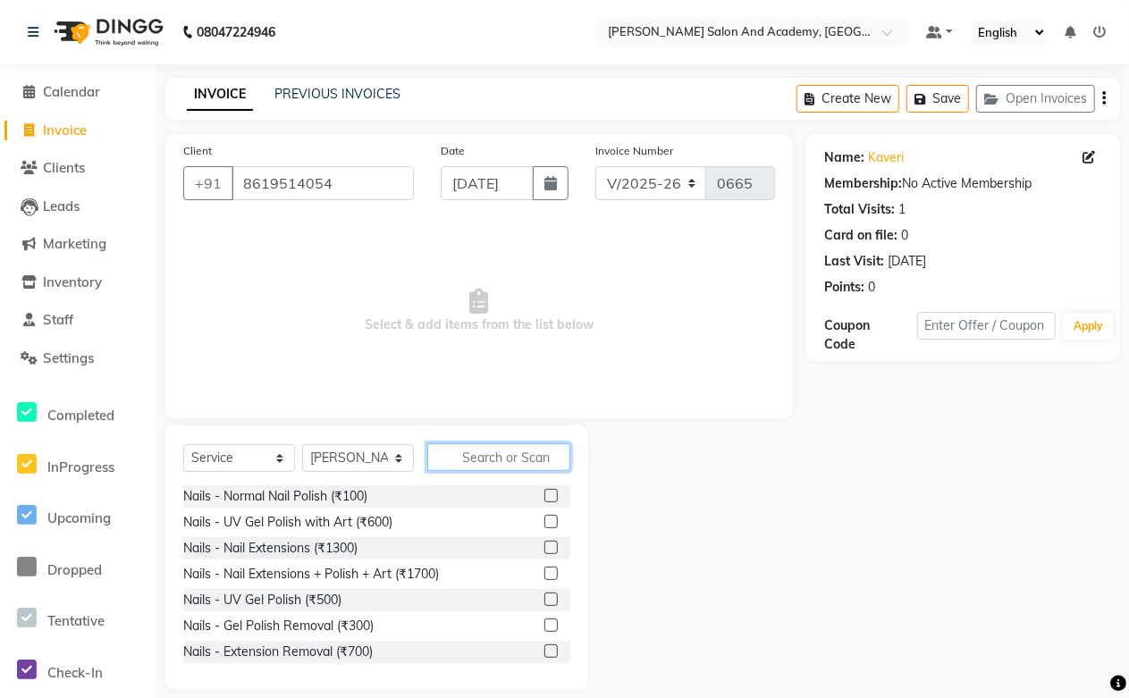
click at [474, 459] on input "text" at bounding box center [498, 457] width 143 height 28
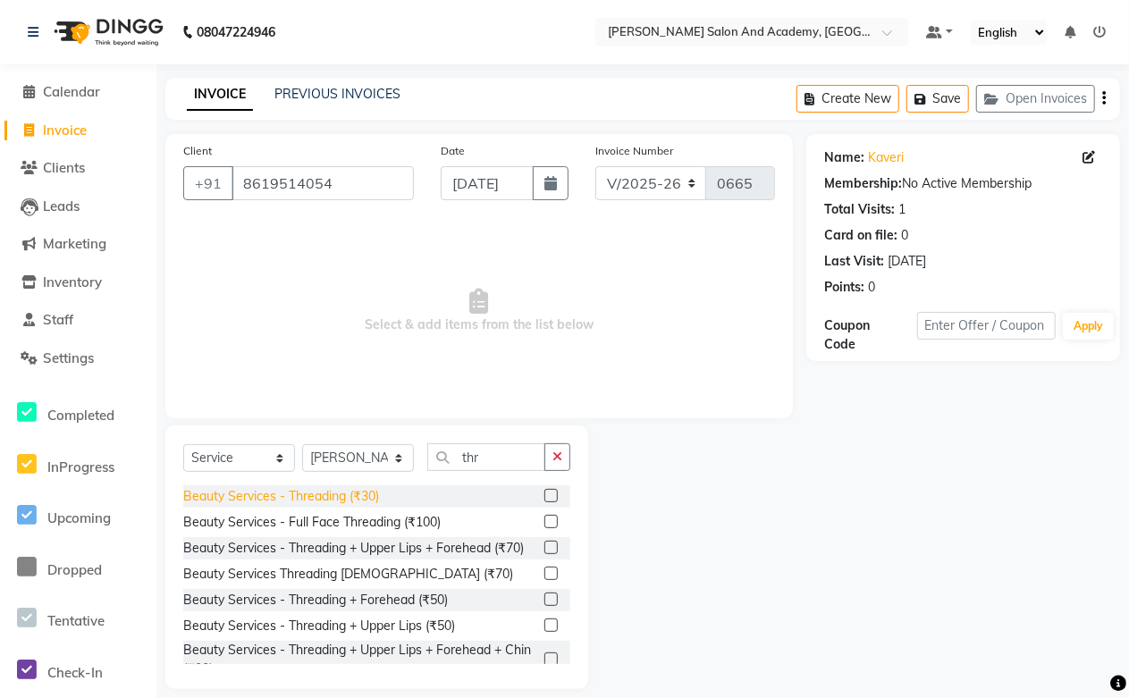
click at [364, 498] on div "Beauty Services - Threading (₹30)" at bounding box center [281, 496] width 196 height 19
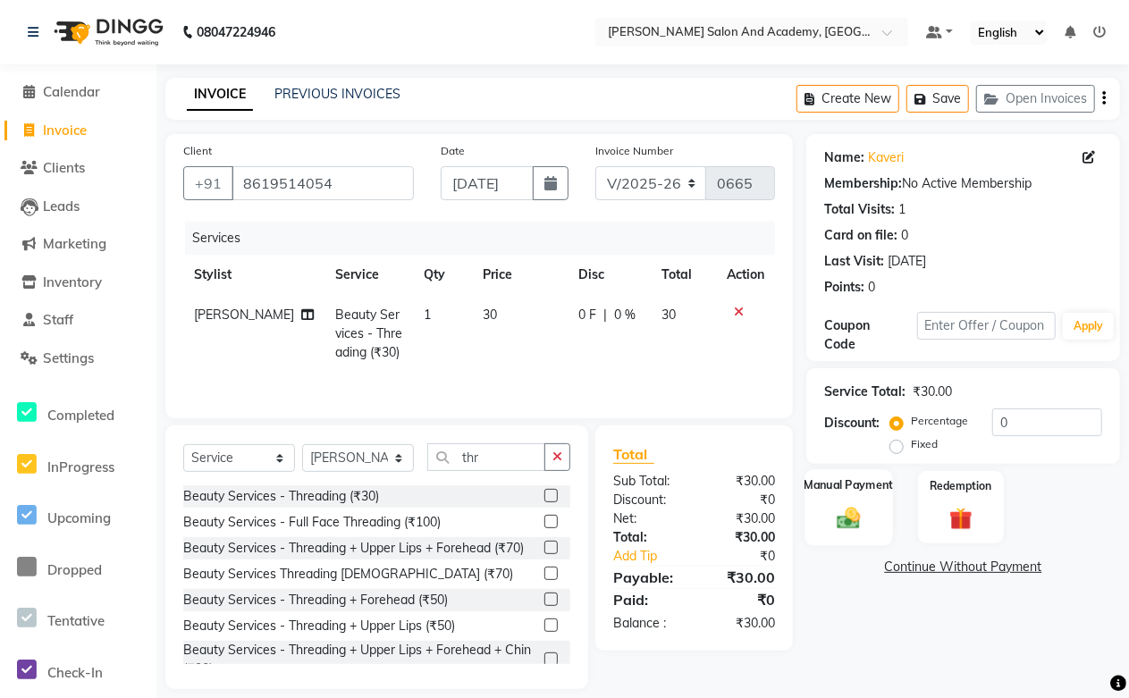
click at [856, 490] on label "Manual Payment" at bounding box center [849, 485] width 89 height 17
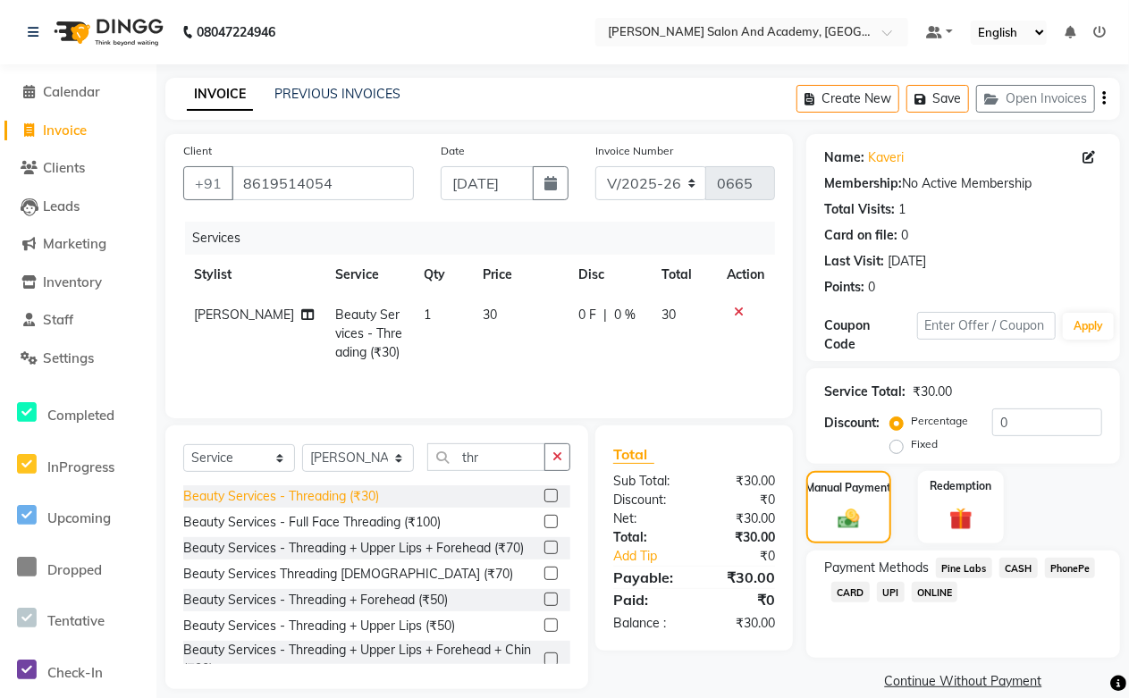
click at [329, 503] on div "Beauty Services - Threading (₹30)" at bounding box center [281, 496] width 196 height 19
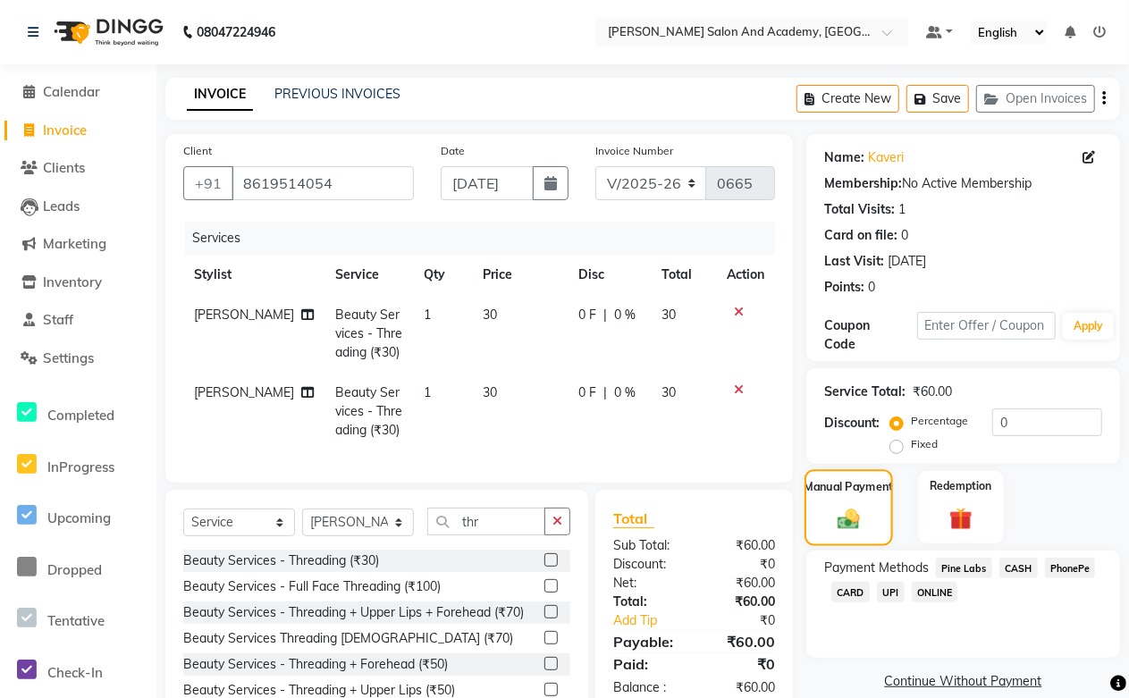
click at [876, 510] on div "Manual Payment" at bounding box center [849, 507] width 89 height 76
click at [1014, 564] on span "CASH" at bounding box center [1019, 568] width 38 height 21
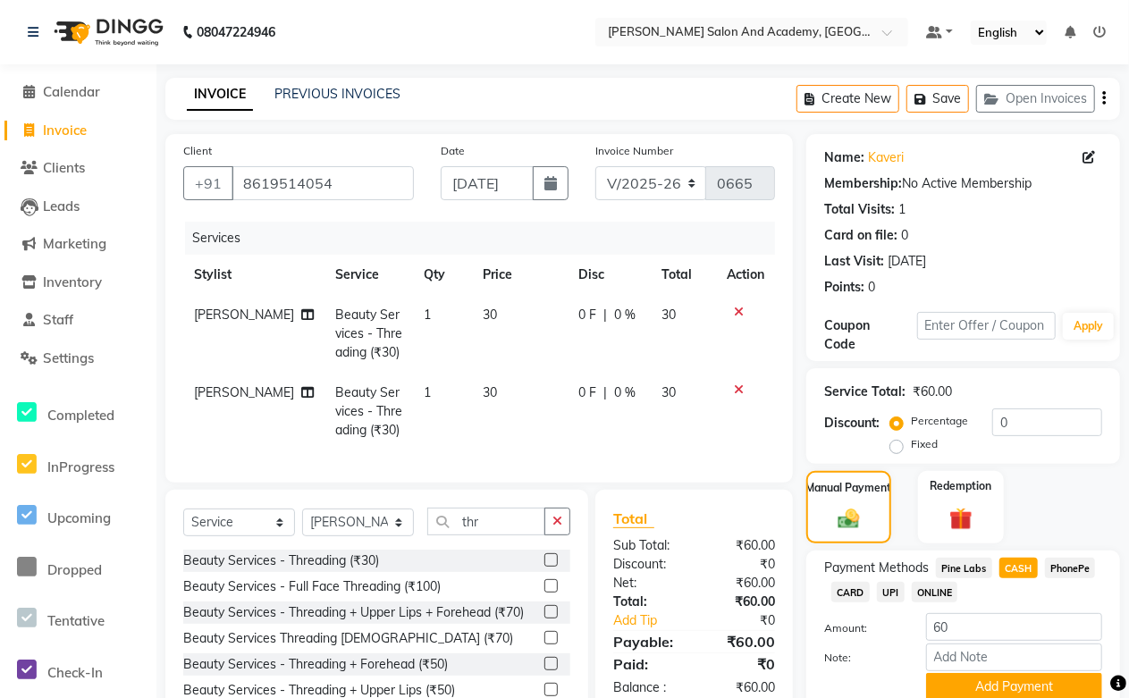
scroll to position [97, 0]
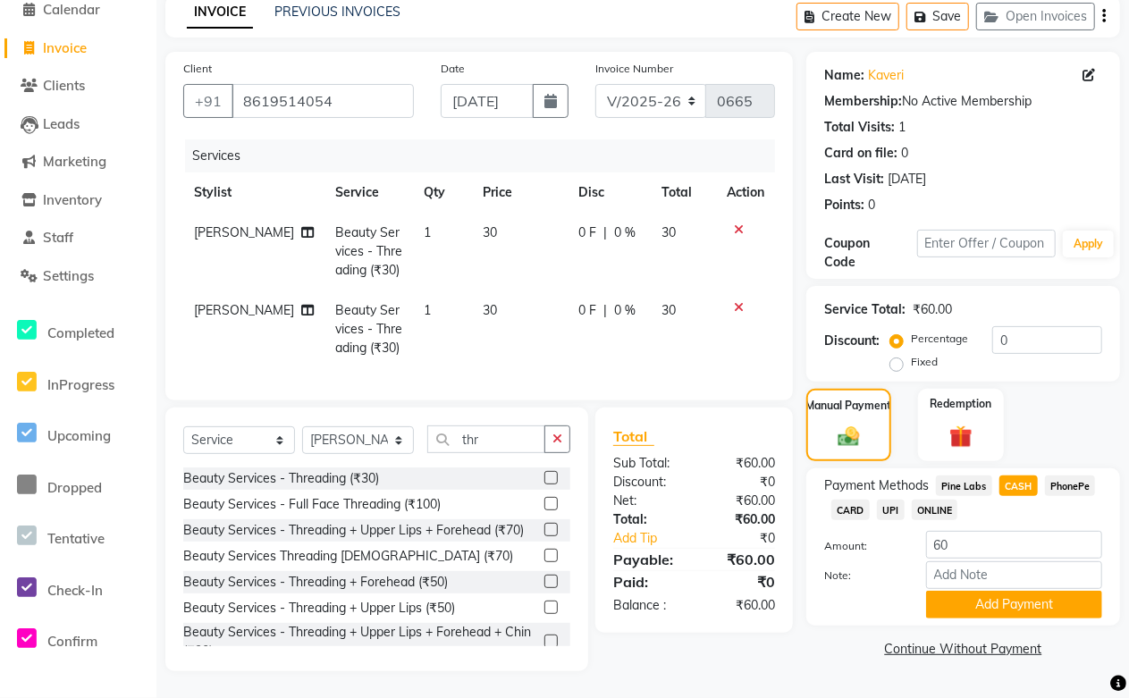
click at [737, 301] on icon at bounding box center [739, 307] width 10 height 13
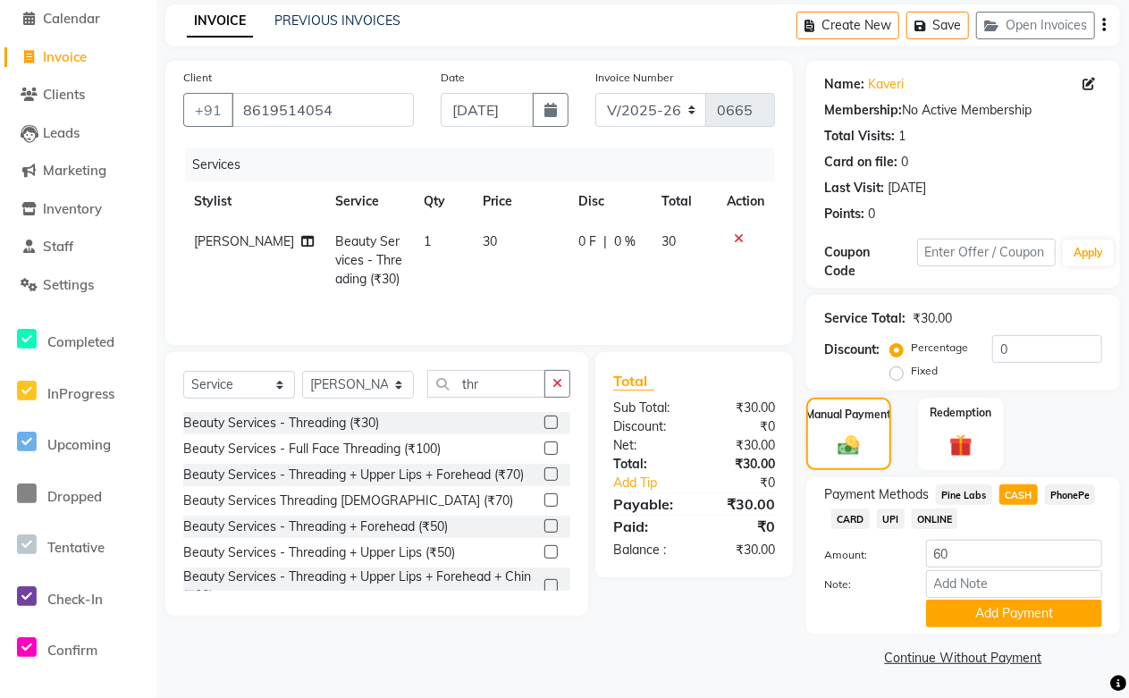
click at [731, 628] on div "Client +91 8619514054 Date 01-09-2025 Invoice Number V/2025 V/2025-26 0665 Serv…" at bounding box center [479, 366] width 655 height 611
click at [967, 423] on div "Redemption" at bounding box center [961, 434] width 89 height 76
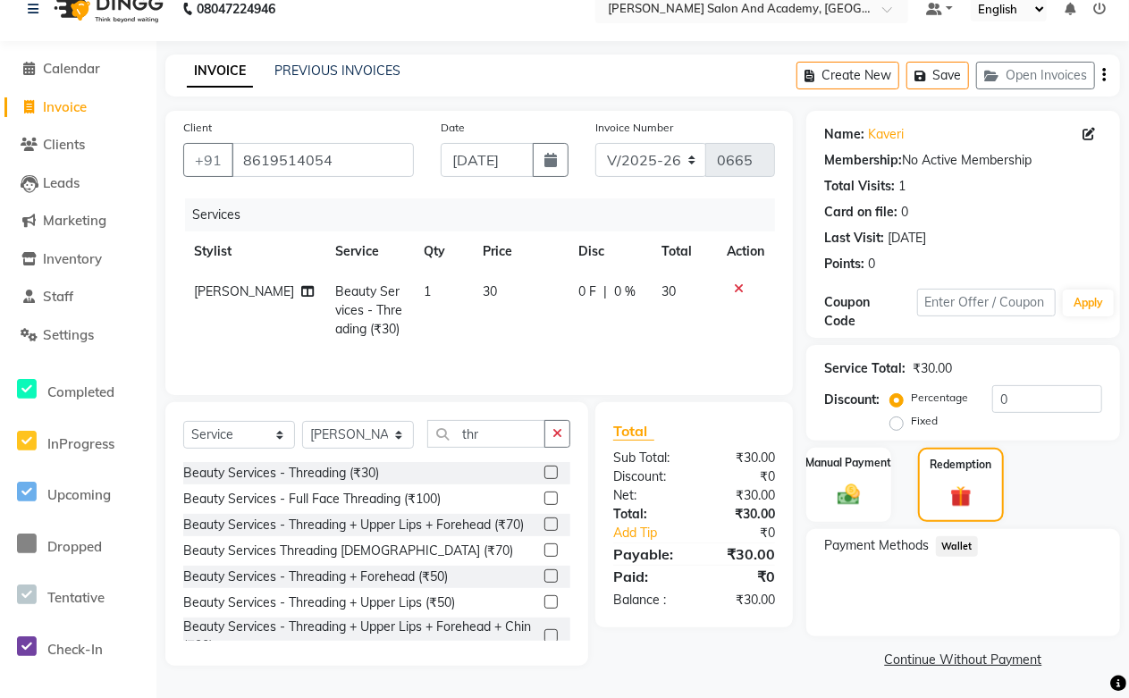
click at [856, 434] on div "Service Total: ₹30.00 Discount: Percentage Fixed 0" at bounding box center [964, 393] width 314 height 96
click at [830, 484] on img at bounding box center [849, 495] width 38 height 28
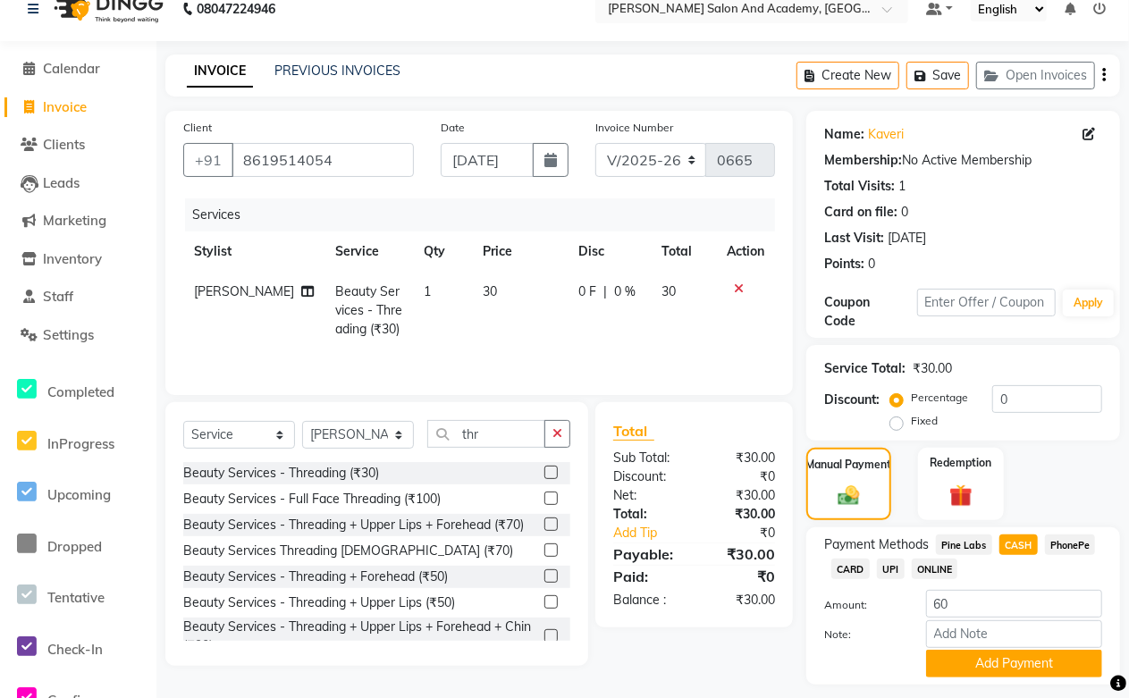
scroll to position [74, 0]
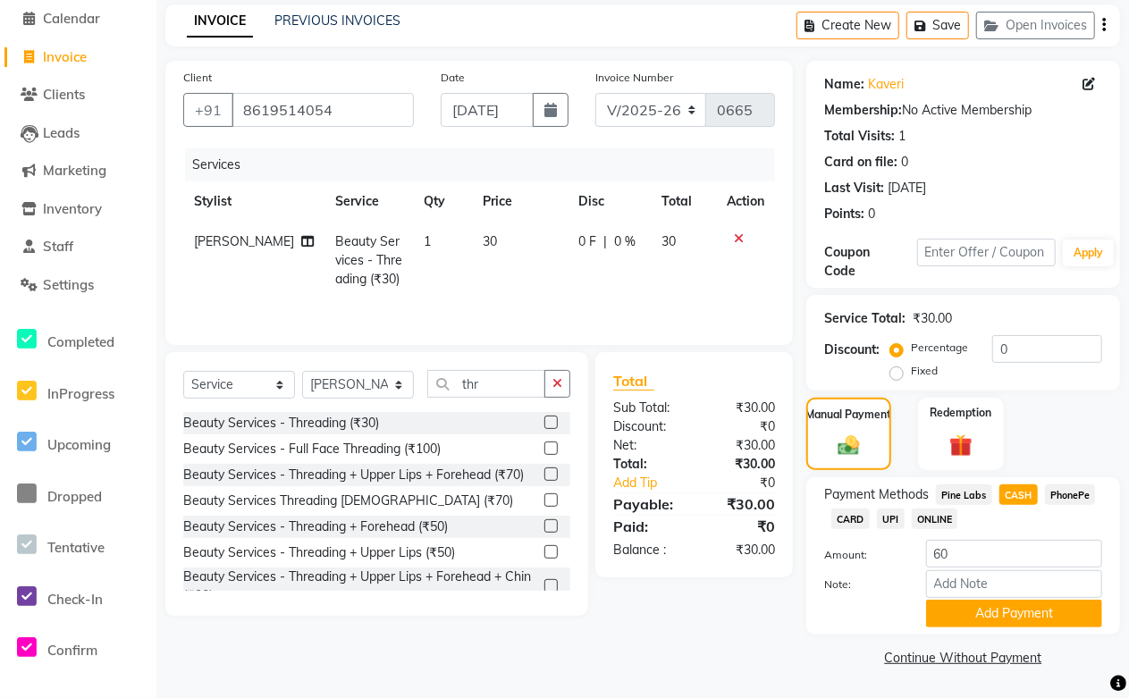
click at [883, 492] on span "Payment Methods" at bounding box center [876, 495] width 105 height 19
click at [977, 499] on span "Pine Labs" at bounding box center [964, 495] width 56 height 21
click at [1021, 495] on span "CASH" at bounding box center [1019, 495] width 38 height 21
click at [1003, 608] on button "Add Payment" at bounding box center [1014, 614] width 176 height 28
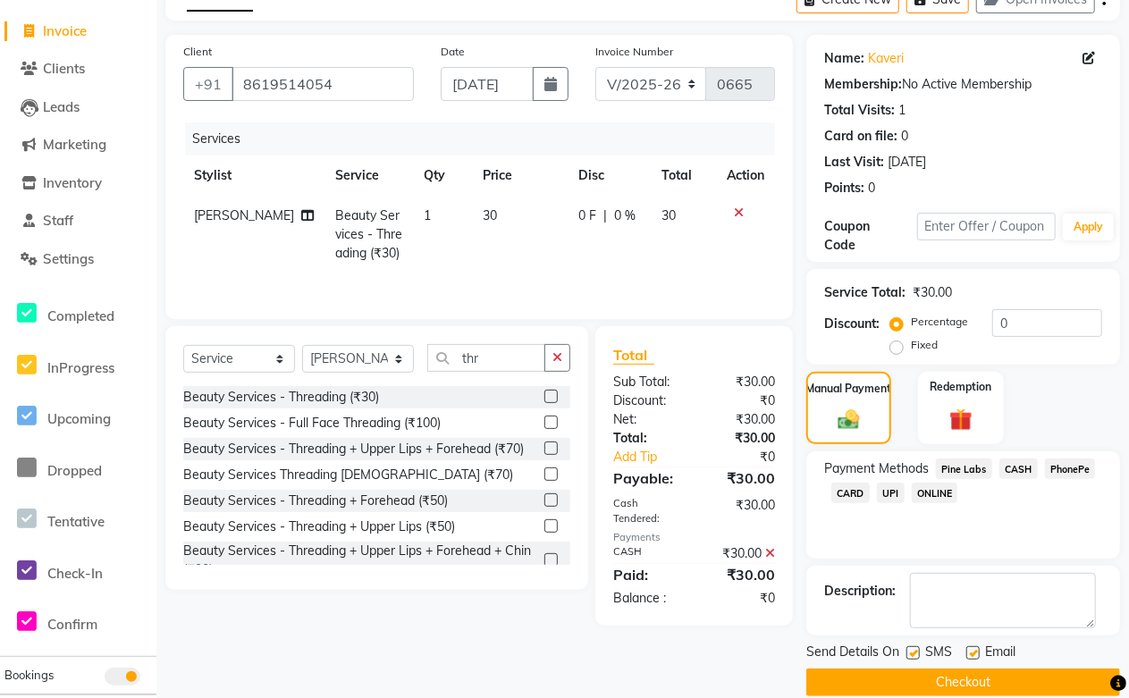
scroll to position [123, 0]
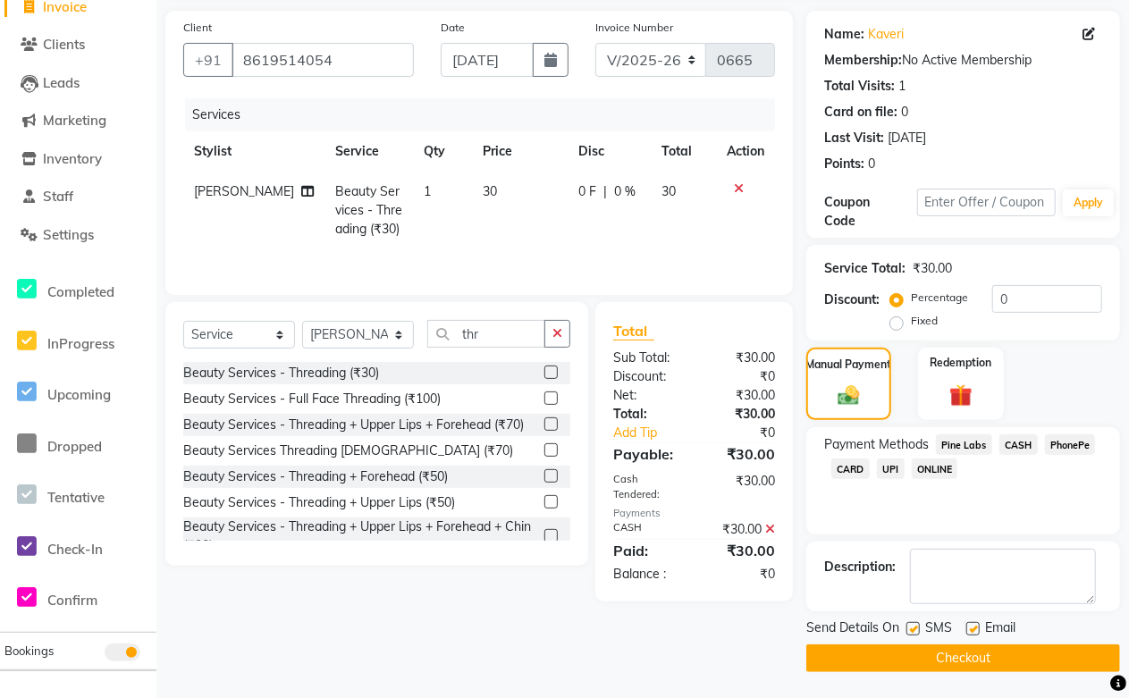
click at [973, 633] on label at bounding box center [973, 628] width 13 height 13
click at [973, 633] on input "checkbox" at bounding box center [973, 630] width 12 height 12
click at [969, 658] on button "Checkout" at bounding box center [964, 659] width 314 height 28
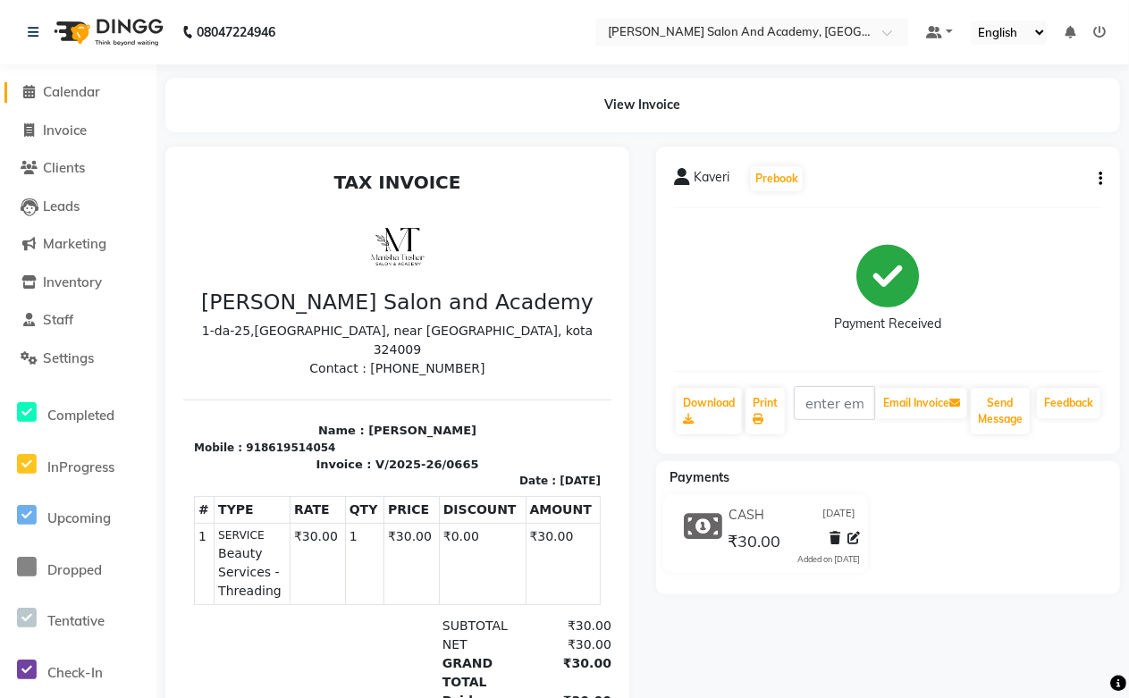
click at [70, 82] on link "Calendar" at bounding box center [78, 92] width 148 height 21
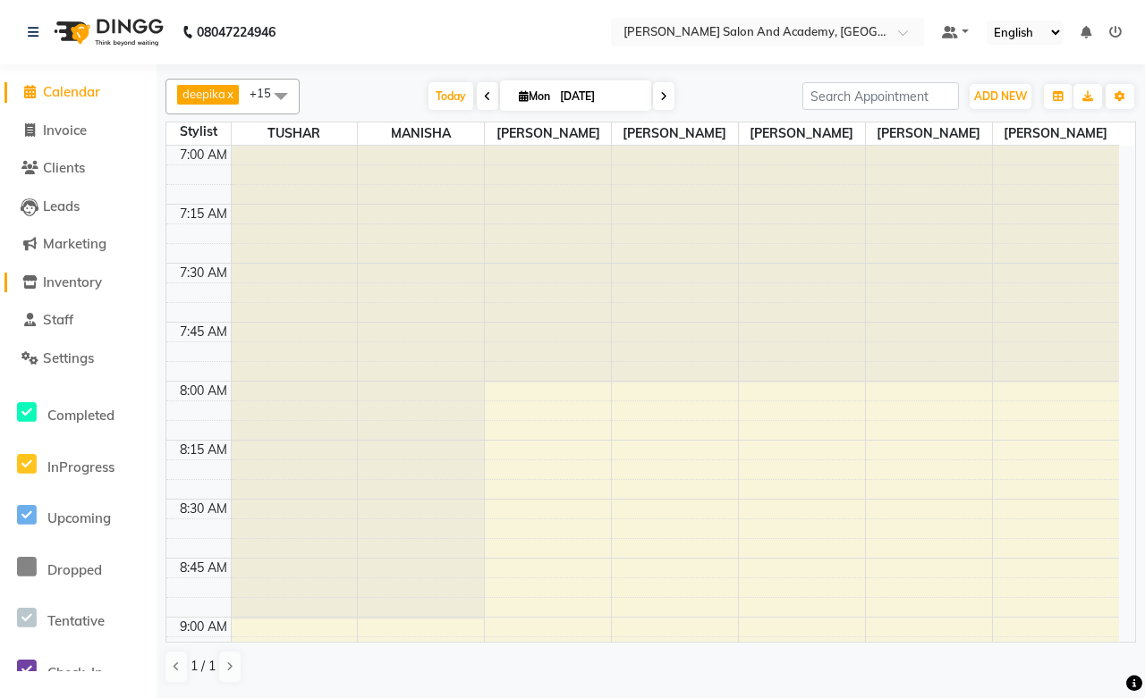
click at [74, 280] on span "Inventory" at bounding box center [72, 282] width 59 height 17
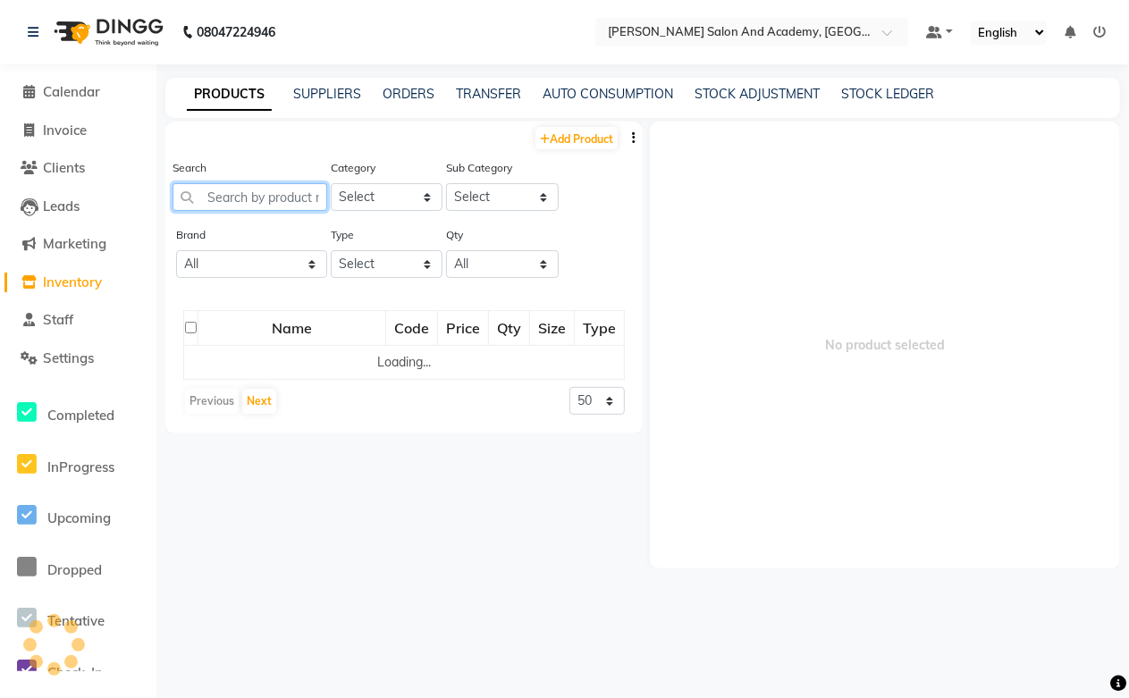
click at [238, 192] on input "text" at bounding box center [250, 197] width 155 height 28
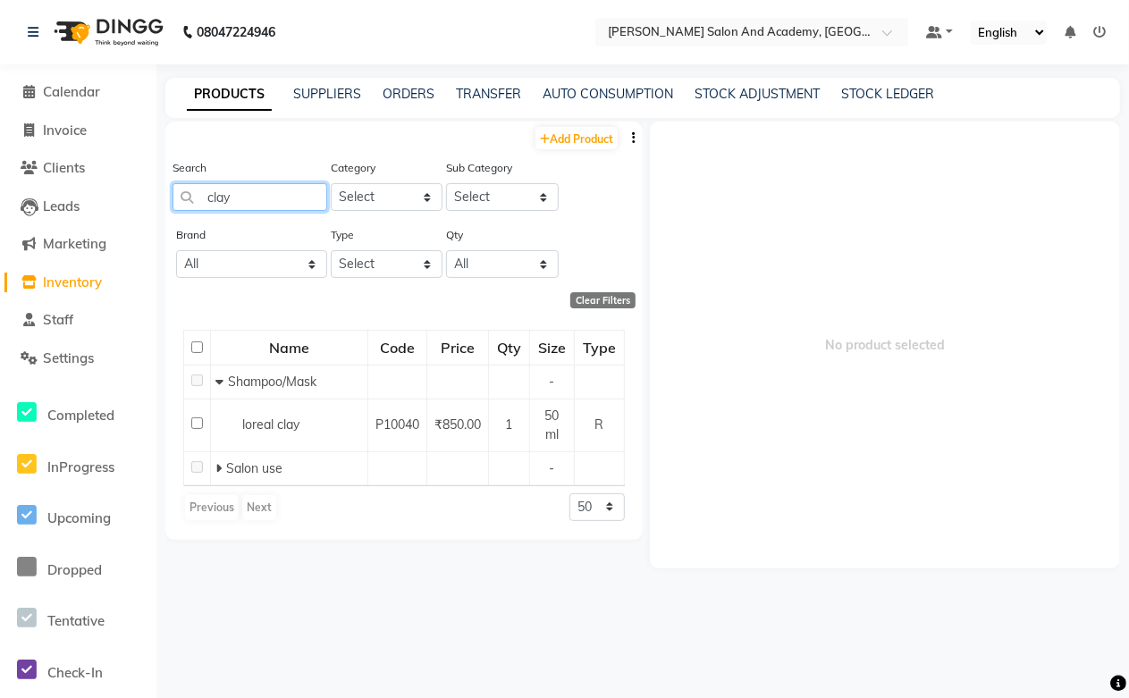
drag, startPoint x: 265, startPoint y: 200, endPoint x: 175, endPoint y: 195, distance: 89.6
click at [175, 195] on input "clay" at bounding box center [250, 197] width 155 height 28
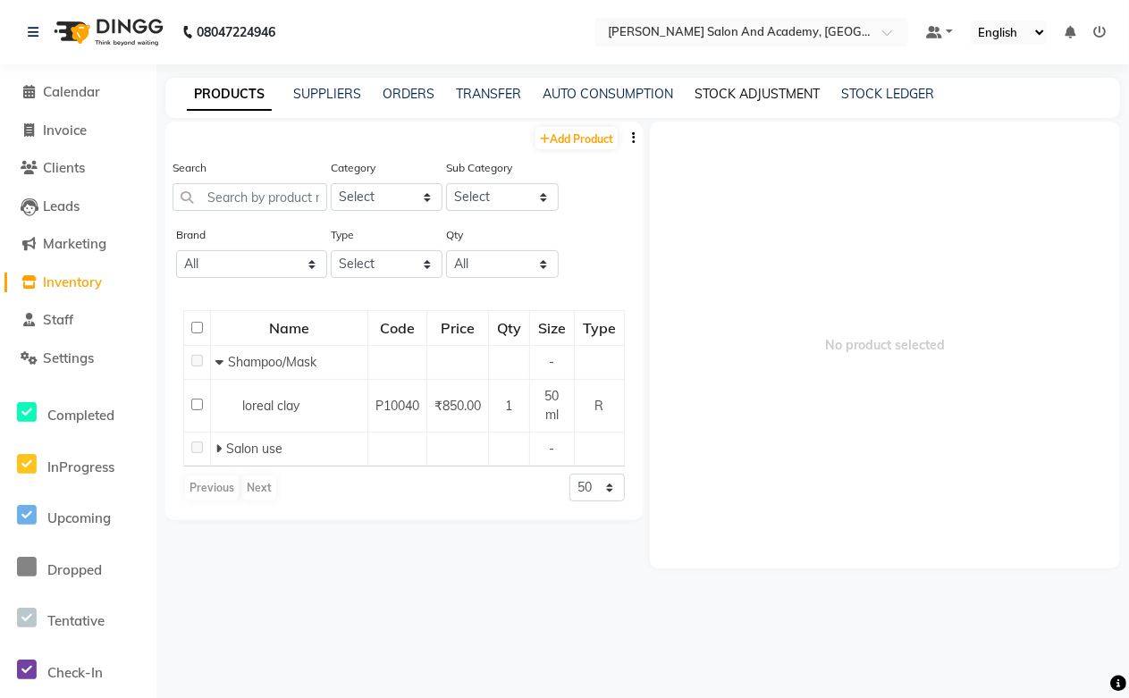
click at [767, 98] on link "STOCK ADJUSTMENT" at bounding box center [757, 94] width 125 height 16
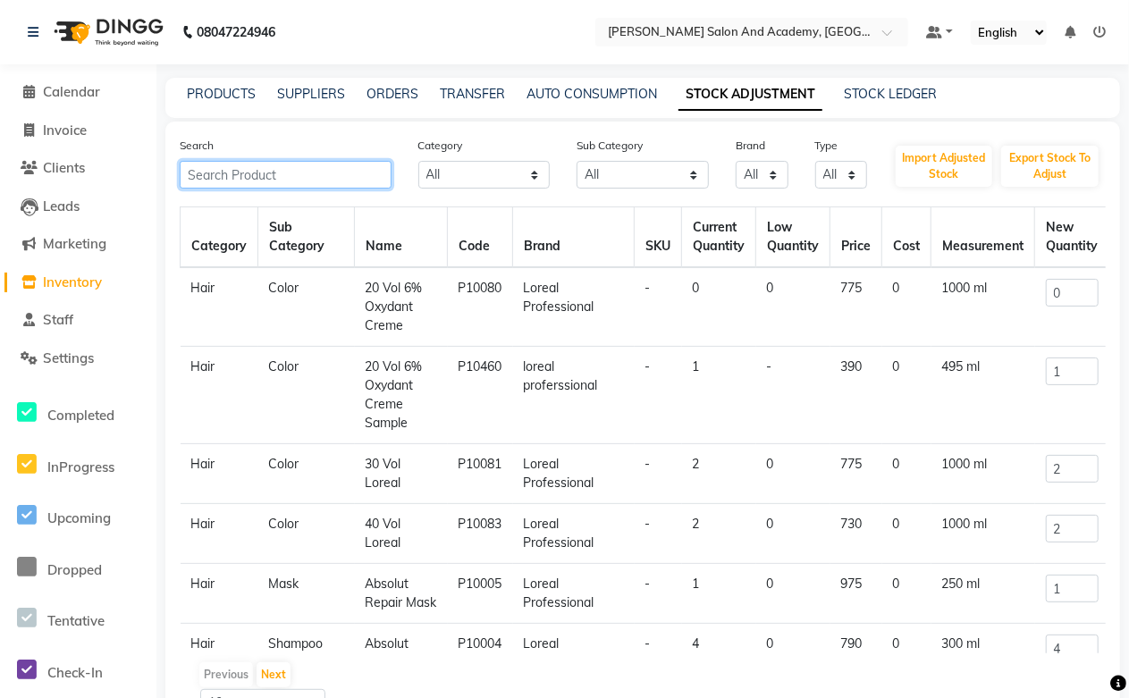
paste input "clay"
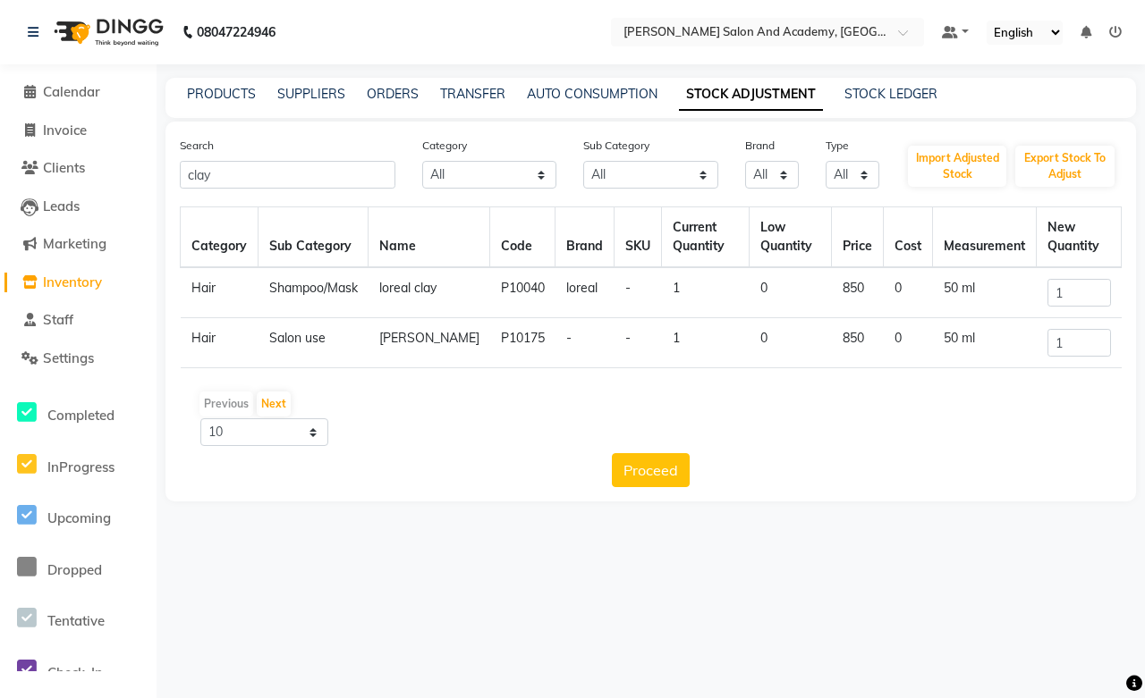
drag, startPoint x: 402, startPoint y: 307, endPoint x: 378, endPoint y: 273, distance: 41.7
click at [378, 273] on td "loreal clay" at bounding box center [429, 292] width 122 height 51
copy td "loreal clay"
click at [218, 92] on link "PRODUCTS" at bounding box center [221, 94] width 69 height 16
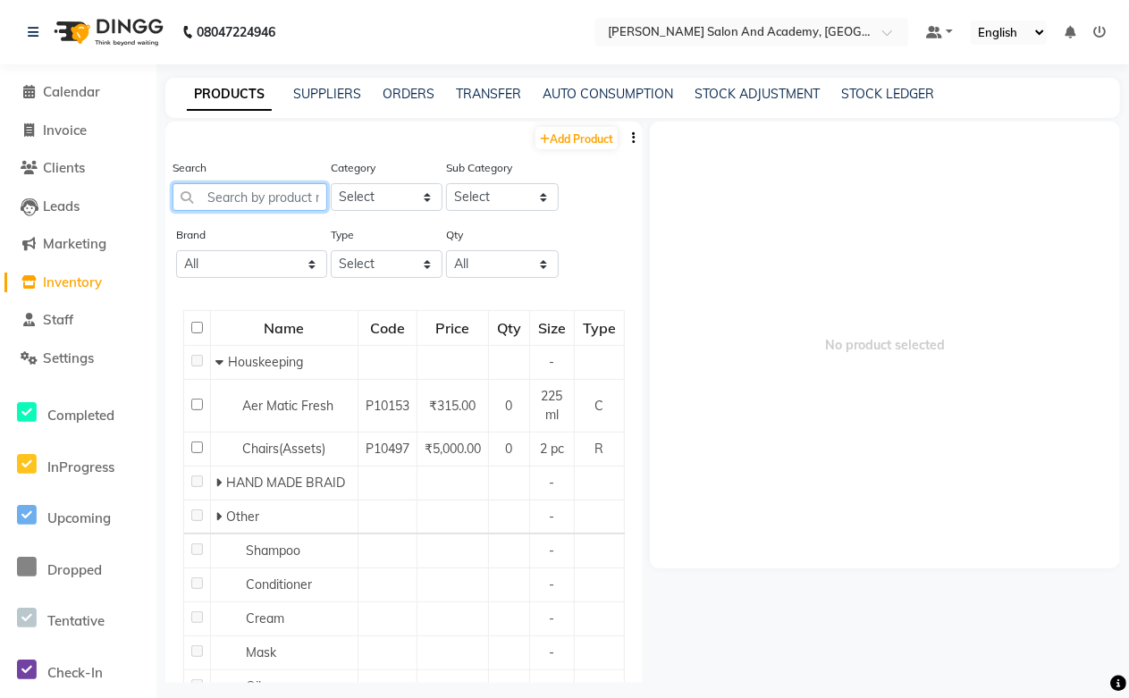
paste input "loreal clay"
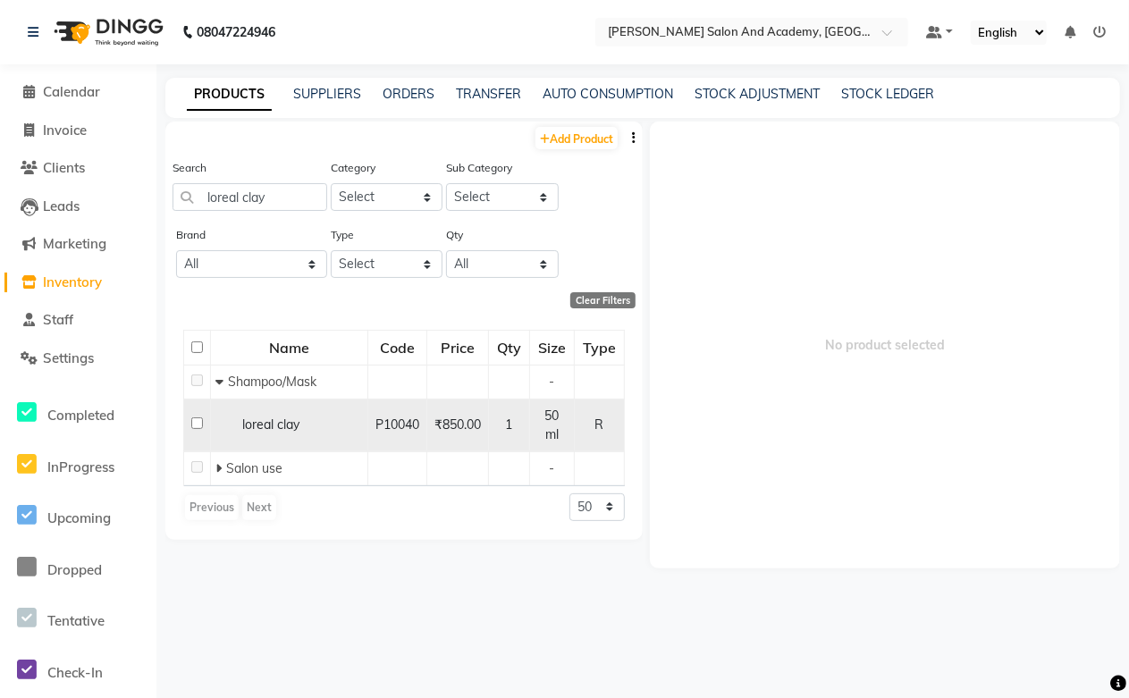
click at [287, 427] on span "loreal clay" at bounding box center [270, 425] width 57 height 16
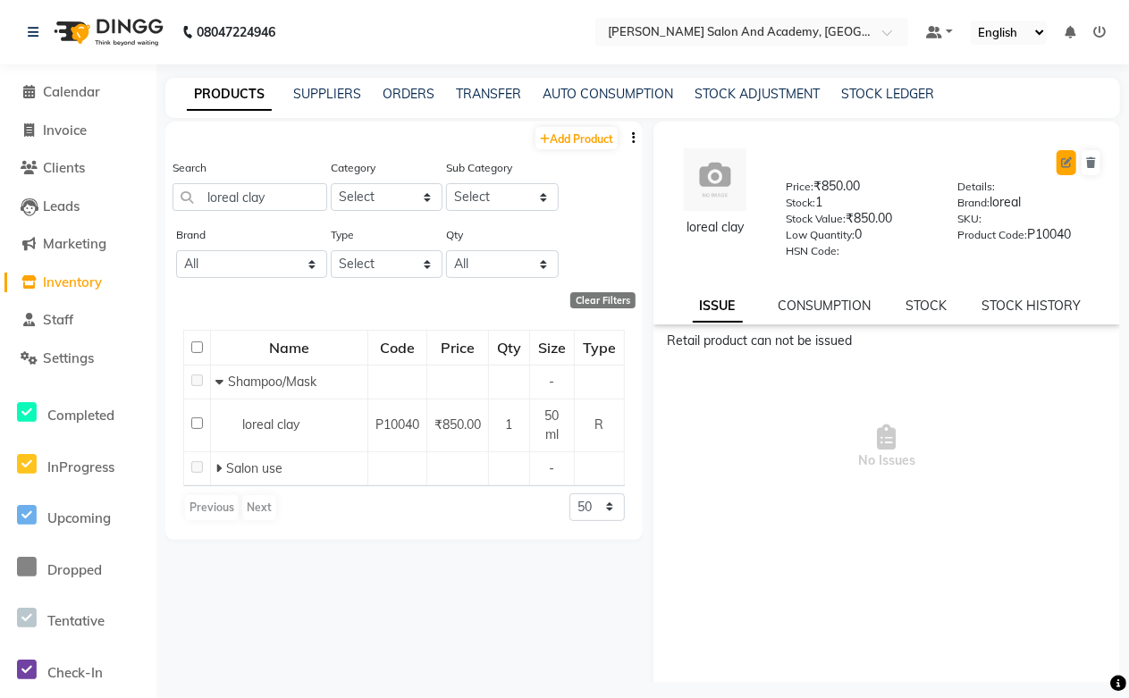
click at [1061, 158] on icon at bounding box center [1066, 162] width 11 height 11
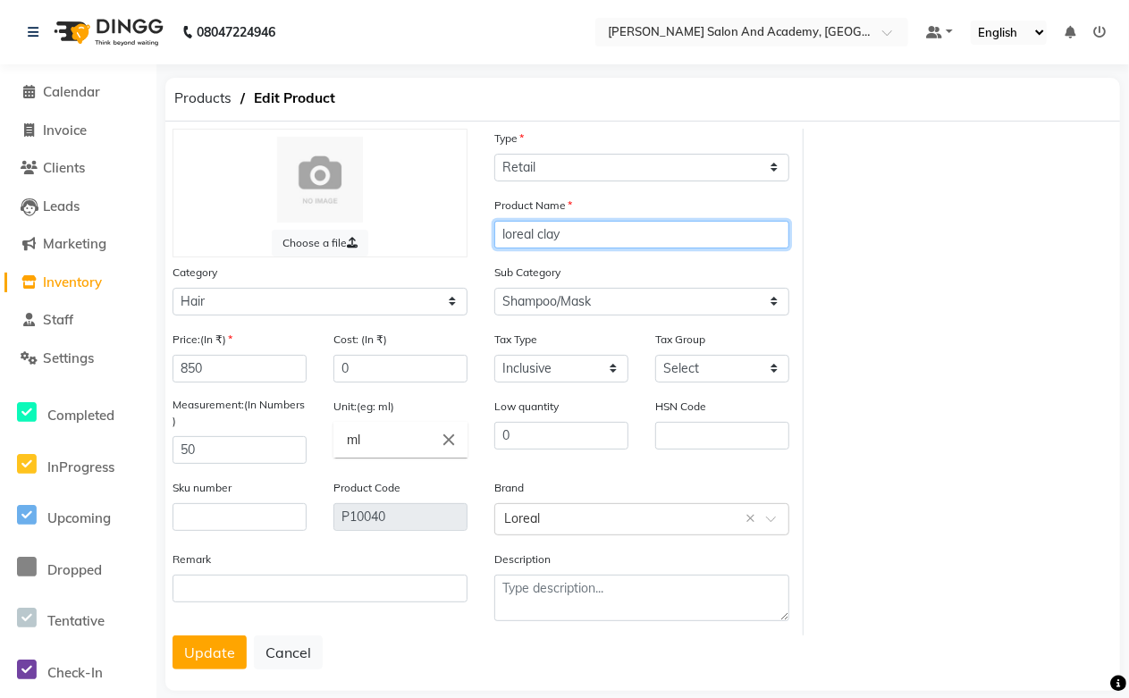
click at [505, 231] on input "loreal clay" at bounding box center [641, 235] width 295 height 28
click at [549, 231] on input "Loreal clay" at bounding box center [641, 235] width 295 height 28
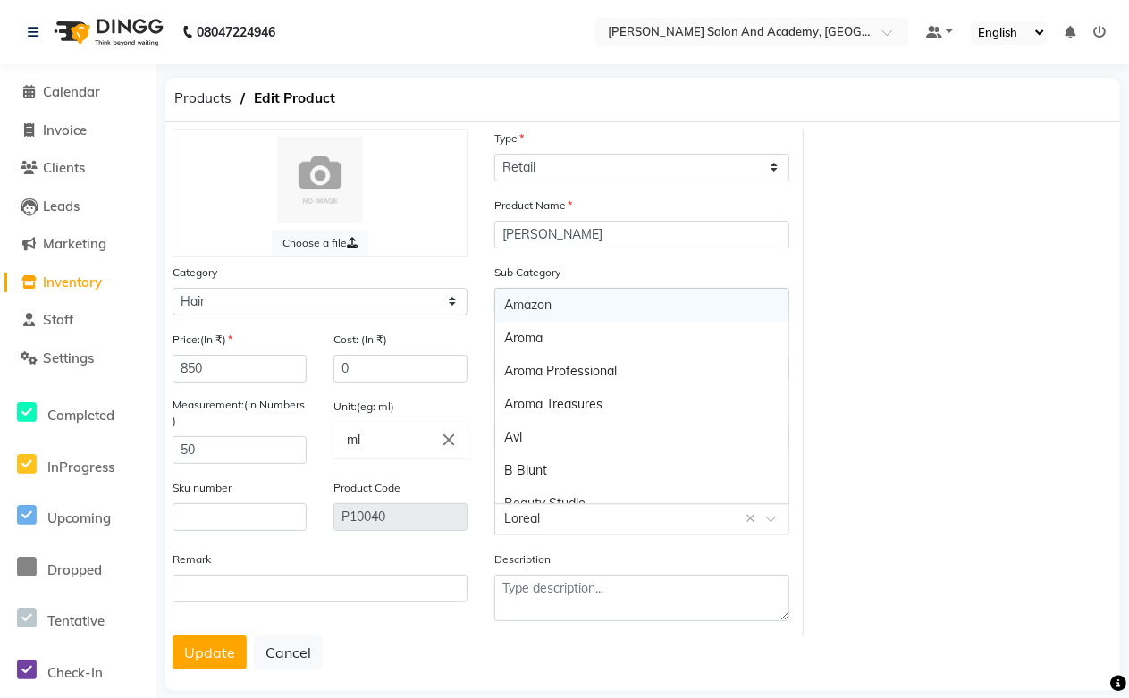
click at [546, 525] on input "text" at bounding box center [624, 518] width 240 height 19
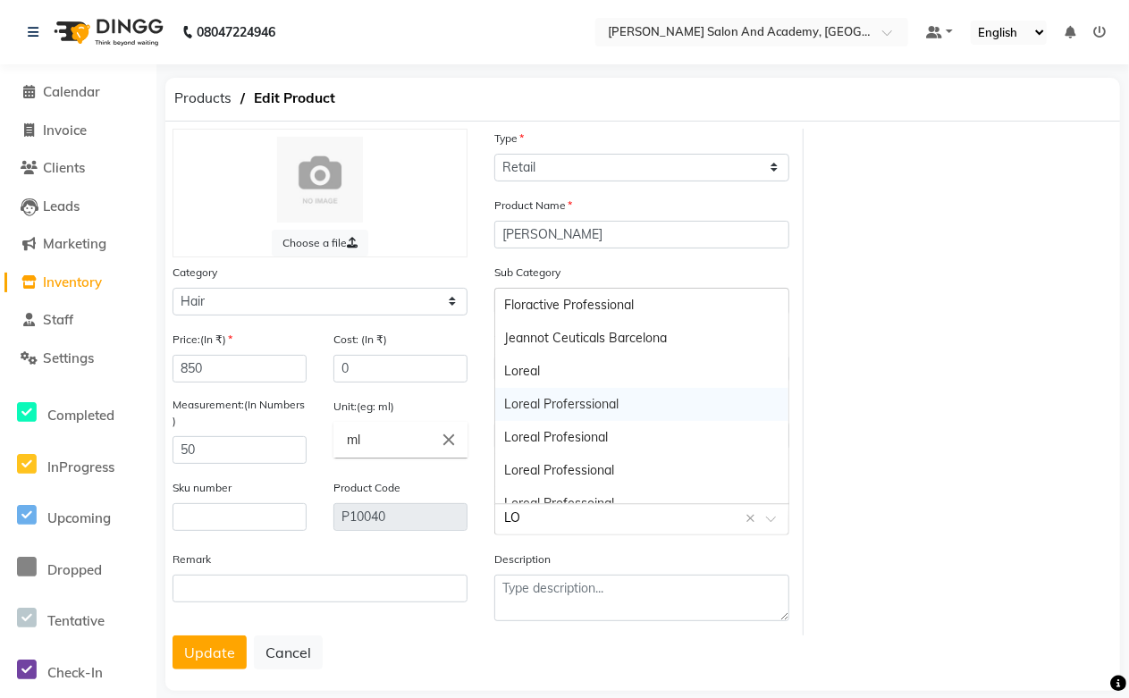
click at [574, 398] on div "Loreal Proferssional" at bounding box center [641, 404] width 293 height 33
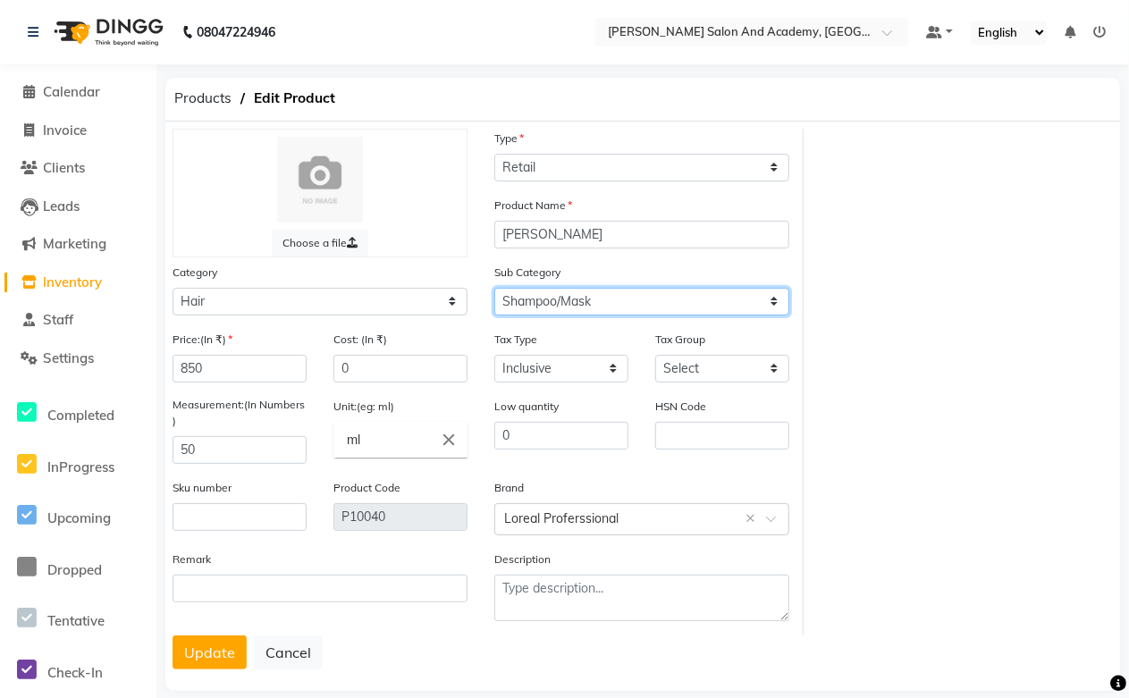
click at [603, 298] on select "Select Shampoo Conditioner Cream Mask Oil Serum Color Appliances Treatment Styl…" at bounding box center [641, 302] width 295 height 28
click at [494, 288] on select "Select Shampoo Conditioner Cream Mask Oil Serum Color Appliances Treatment Styl…" at bounding box center [641, 302] width 295 height 28
click at [192, 651] on button "Update" at bounding box center [210, 653] width 74 height 34
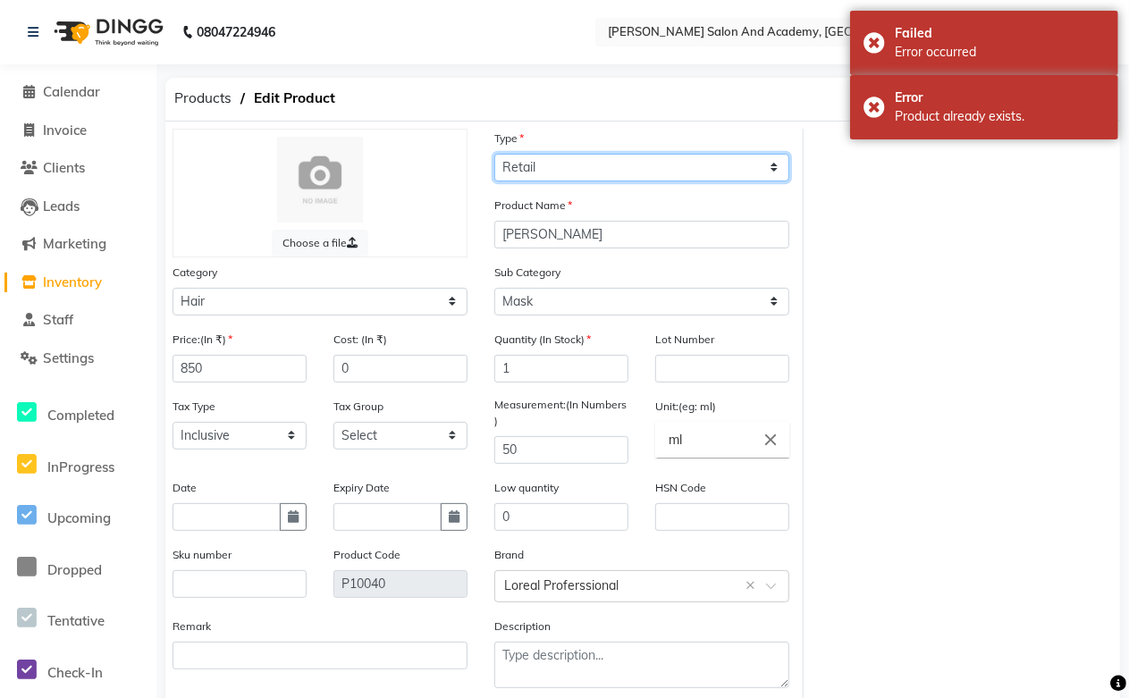
click at [540, 164] on select "Select Type Both Retail Consumable" at bounding box center [641, 168] width 295 height 28
click at [494, 154] on select "Select Type Both Retail Consumable" at bounding box center [641, 168] width 295 height 28
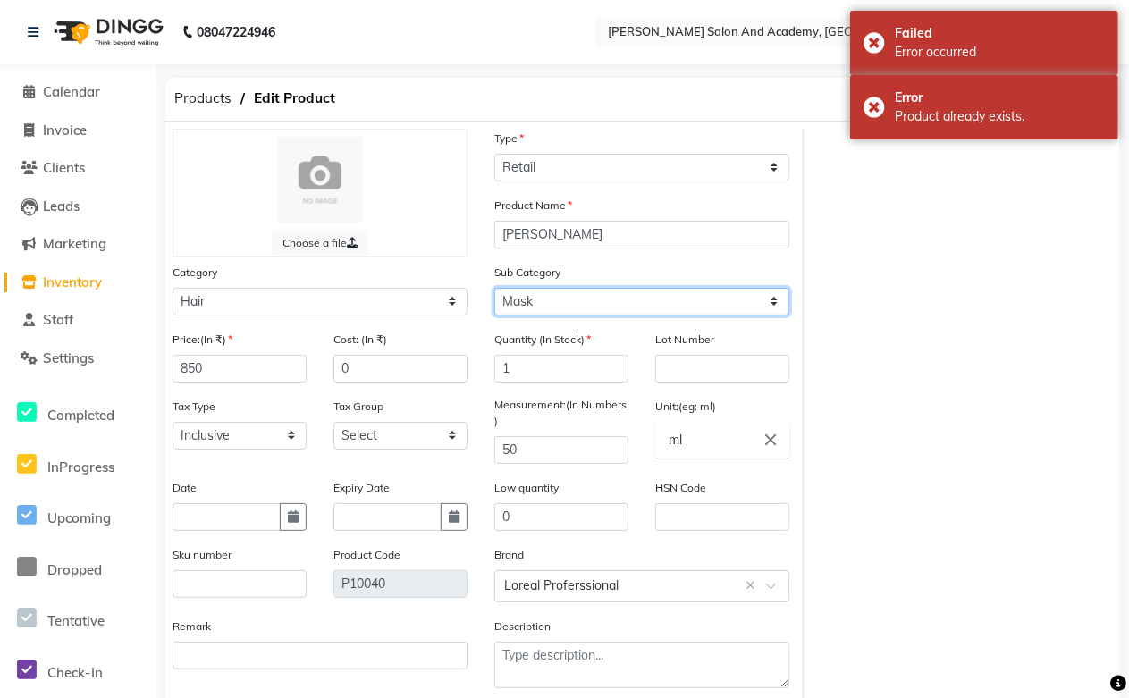
click at [545, 304] on select "Select Shampoo Conditioner Cream Mask Oil Serum Color Appliances Treatment Styl…" at bounding box center [641, 302] width 295 height 28
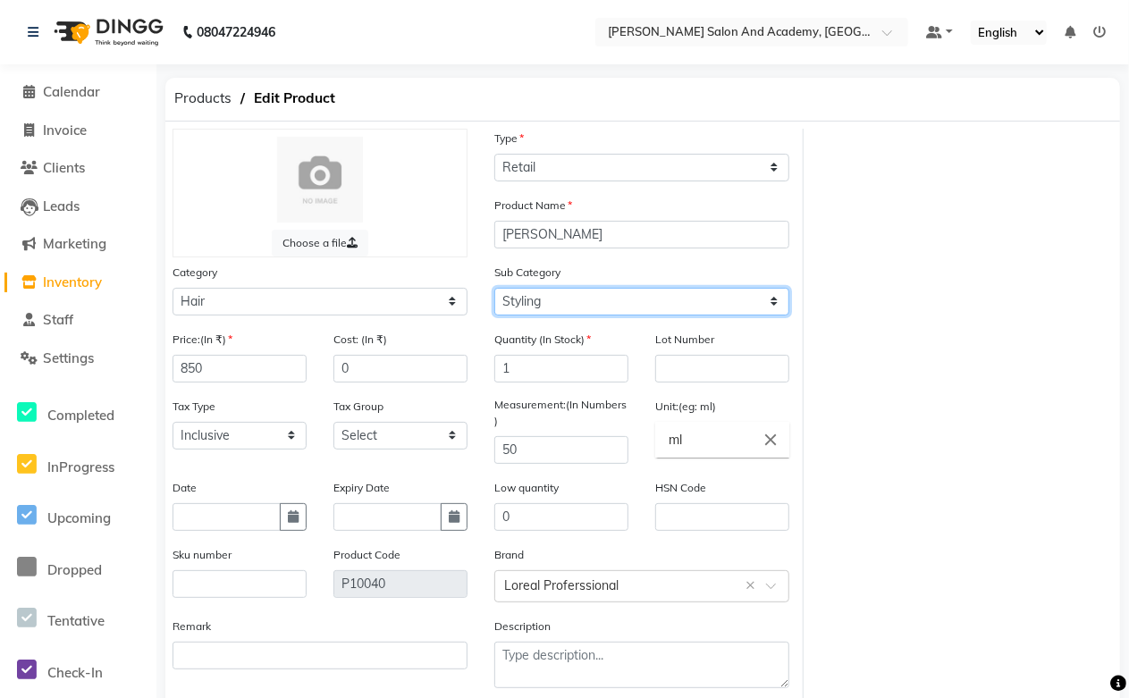
click at [494, 288] on select "Select Shampoo Conditioner Cream Mask Oil Serum Color Appliances Treatment Styl…" at bounding box center [641, 302] width 295 height 28
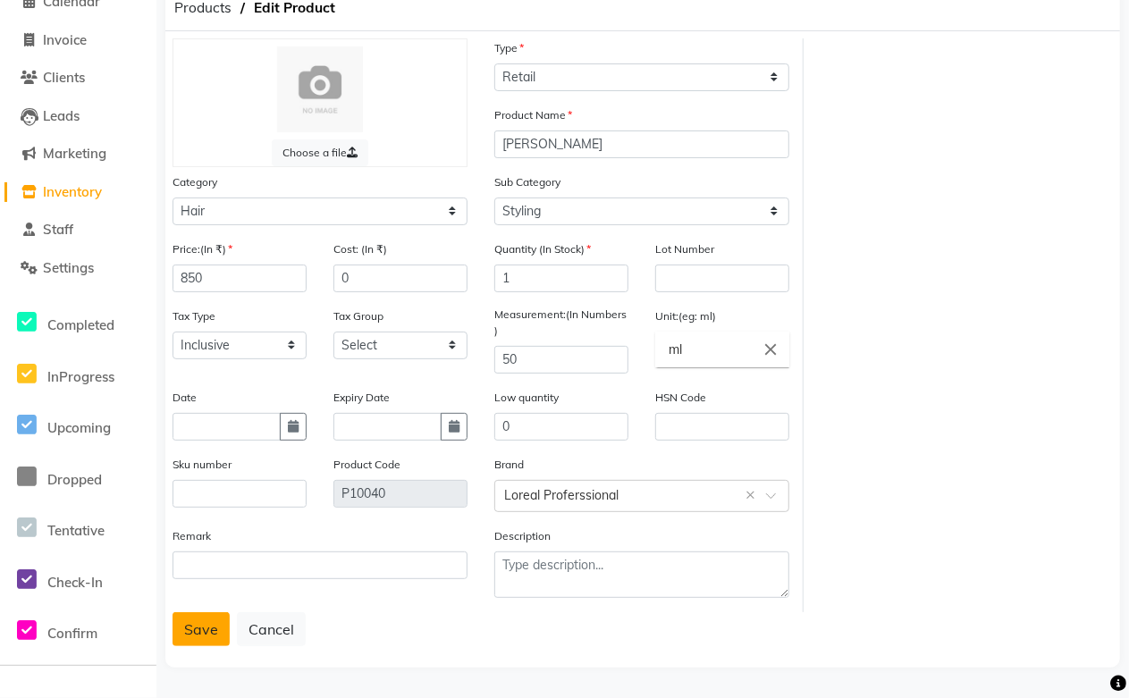
click at [198, 629] on button "Save" at bounding box center [201, 629] width 57 height 34
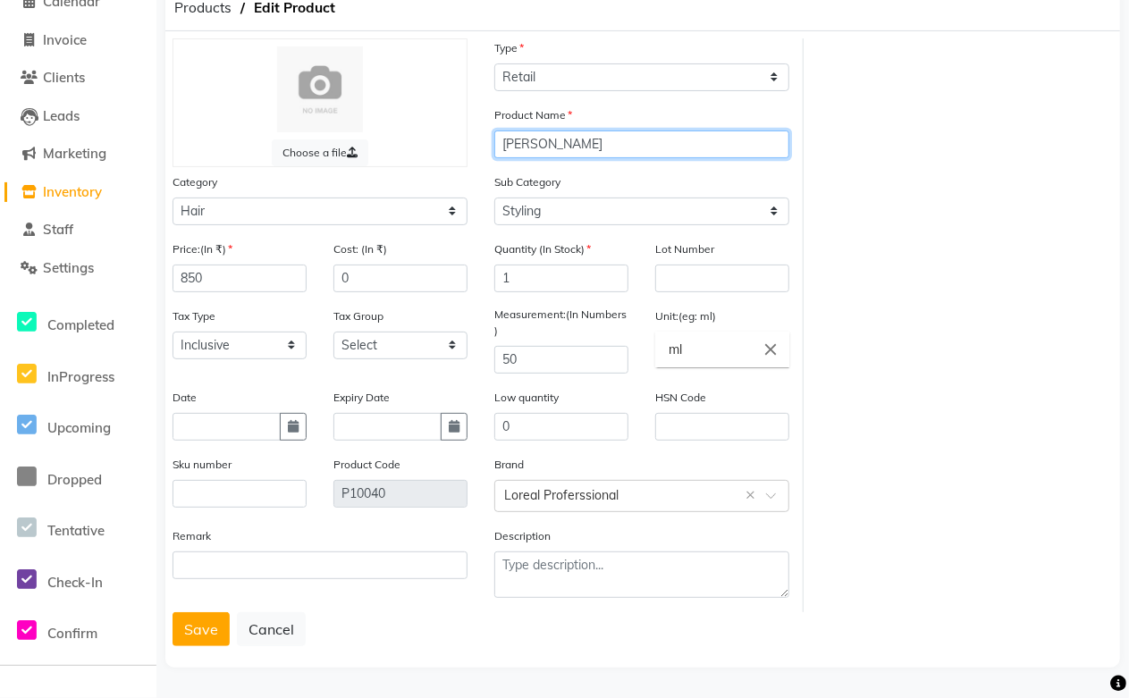
drag, startPoint x: 577, startPoint y: 146, endPoint x: 445, endPoint y: 132, distance: 132.1
click at [445, 132] on div "Choose a file Type Select Type Both Retail Consumable Product Name Loreal Clay …" at bounding box center [481, 325] width 645 height 574
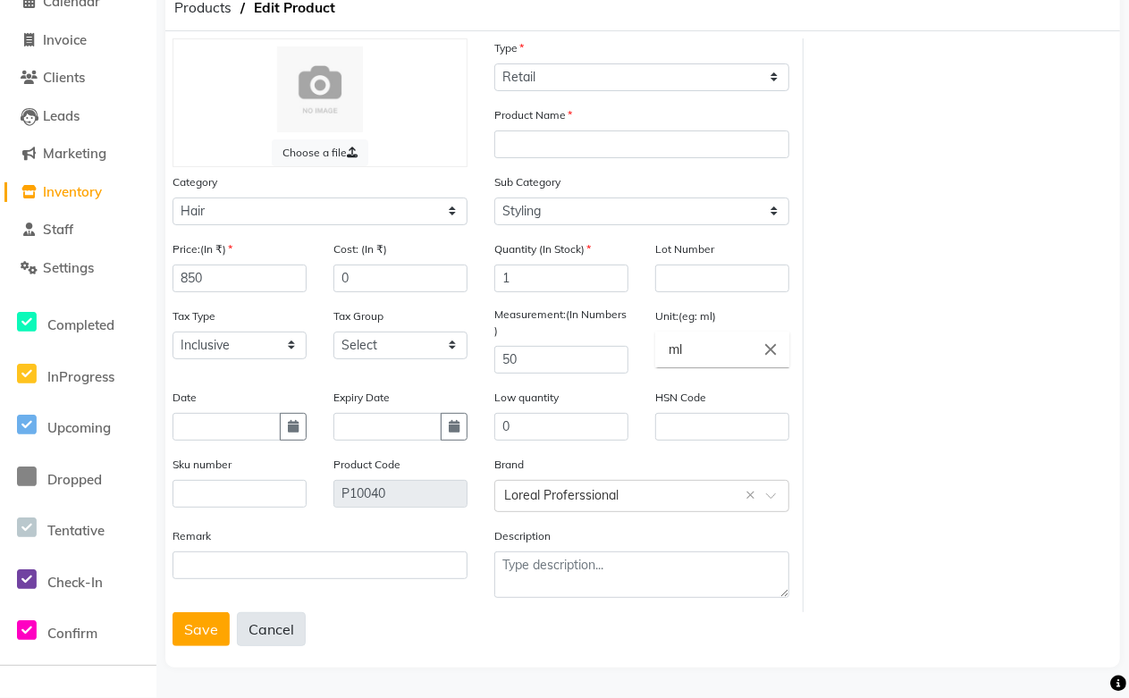
click at [271, 621] on button "Cancel" at bounding box center [271, 629] width 69 height 34
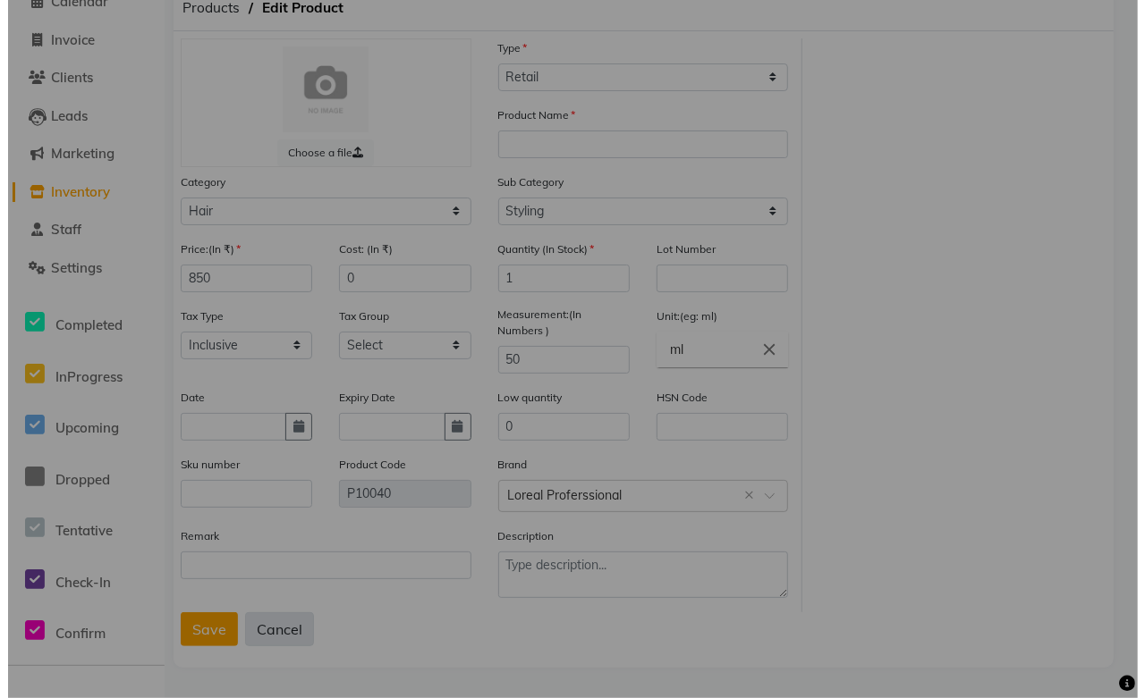
scroll to position [85, 0]
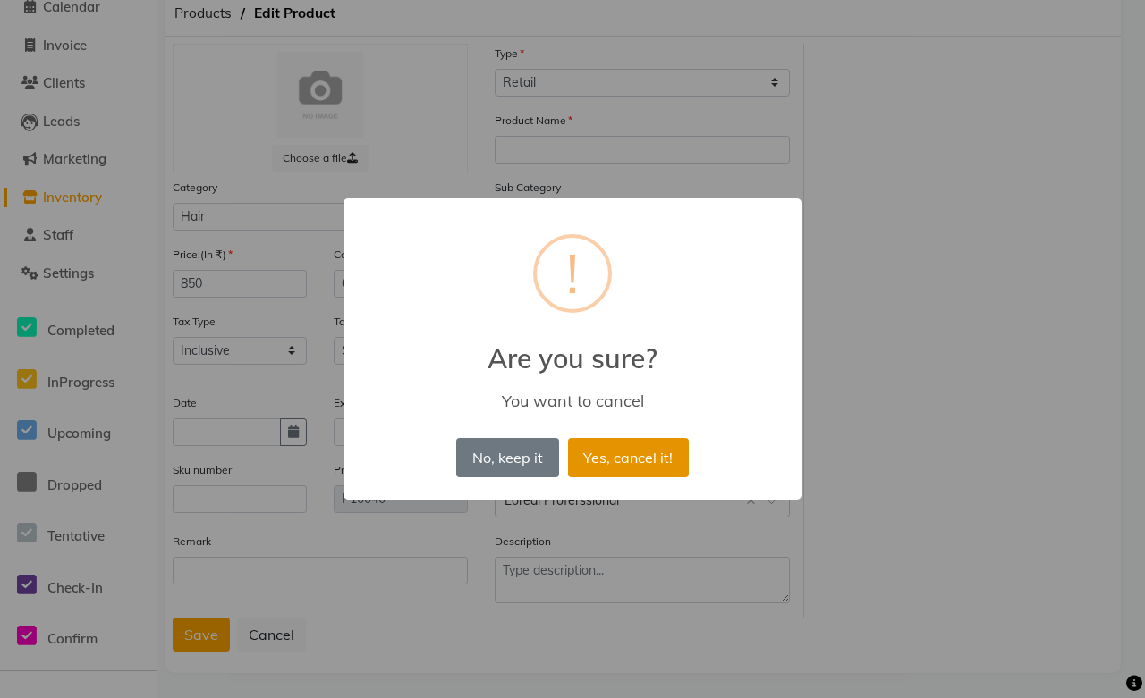
click at [587, 459] on button "Yes, cancel it!" at bounding box center [628, 457] width 121 height 39
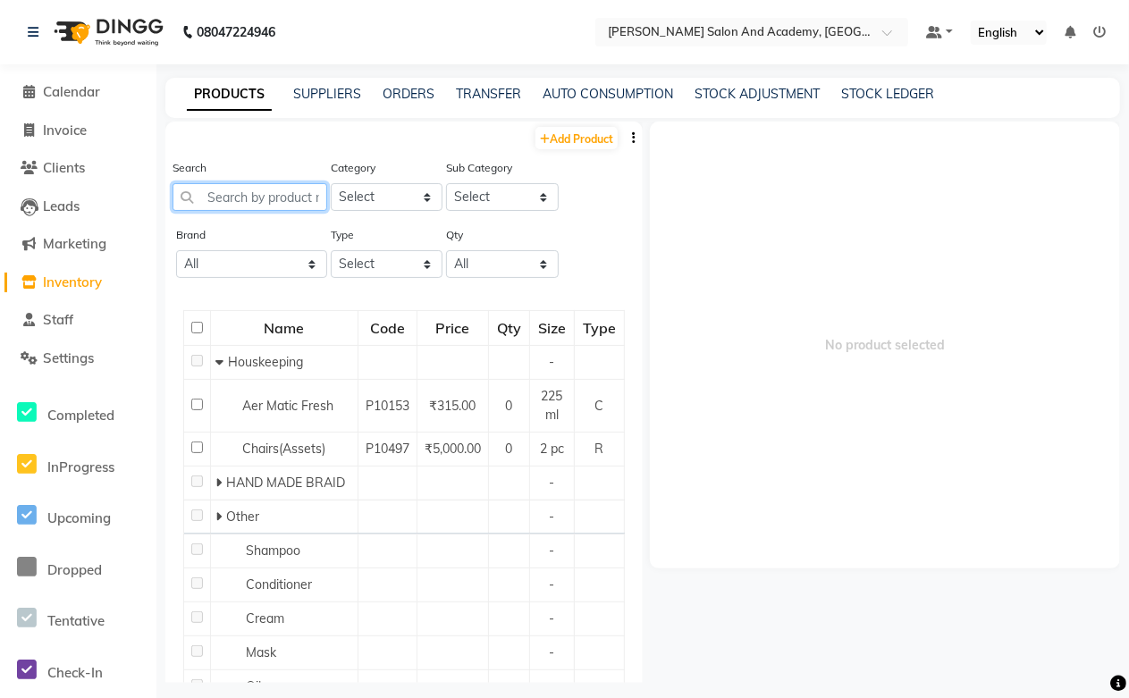
paste input "Loreal Clay"
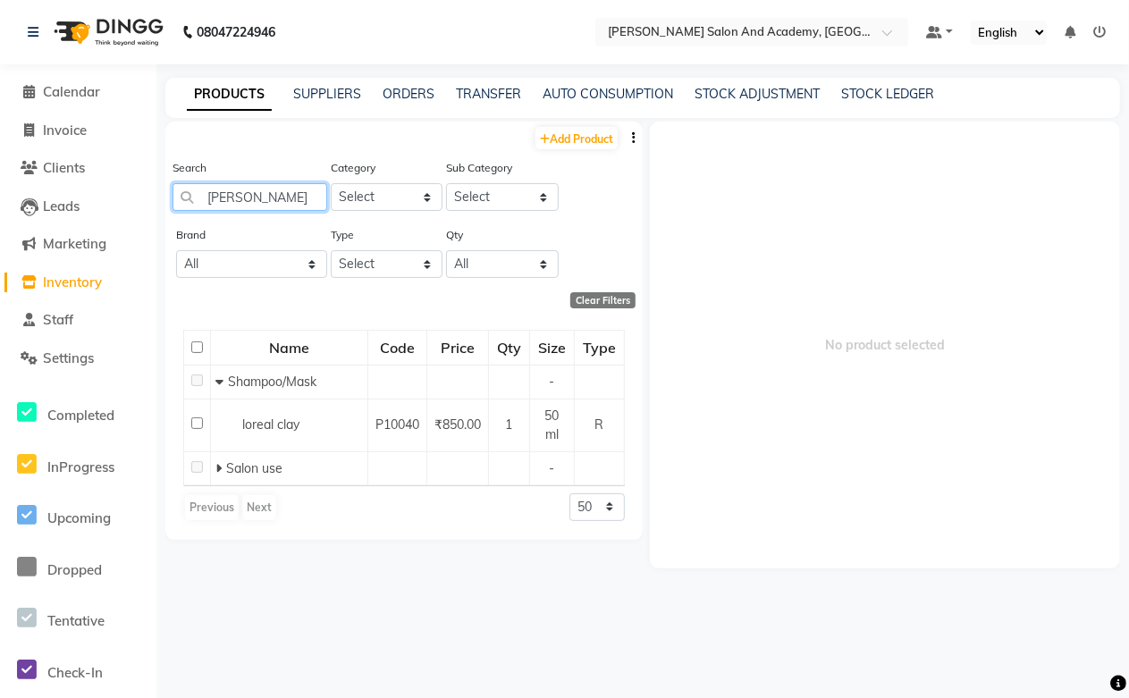
drag, startPoint x: 283, startPoint y: 194, endPoint x: 174, endPoint y: 207, distance: 109.8
click at [174, 207] on input "Loreal Clay" at bounding box center [250, 197] width 155 height 28
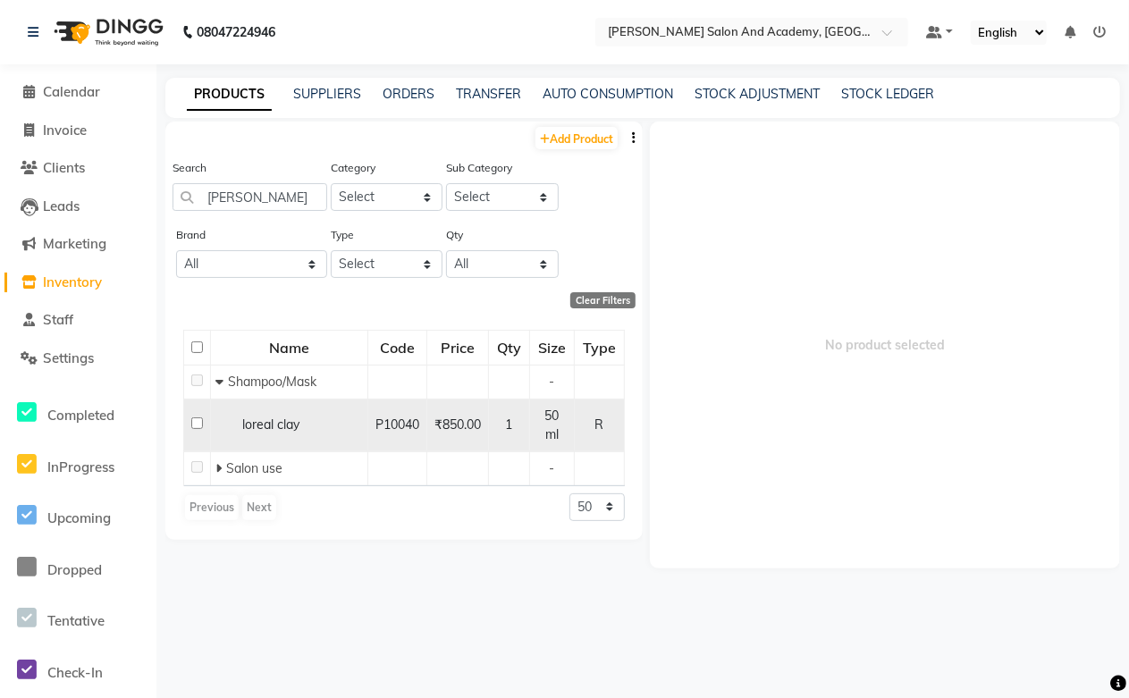
click at [273, 427] on span "loreal clay" at bounding box center [270, 425] width 57 height 16
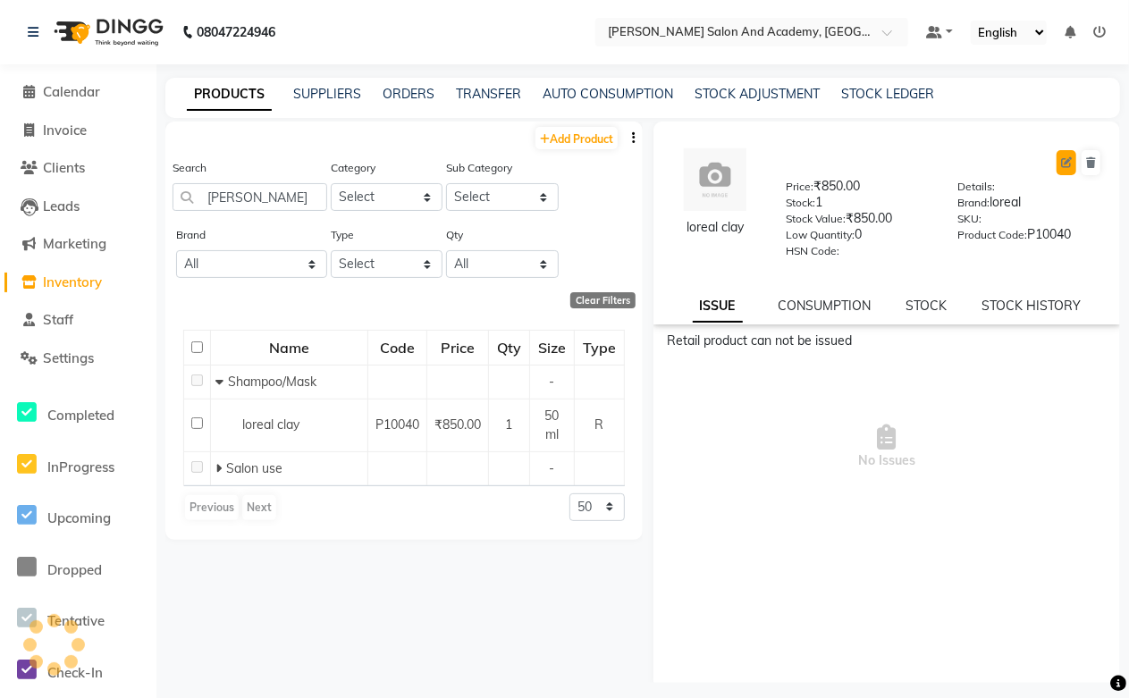
click at [1061, 163] on icon at bounding box center [1066, 162] width 11 height 11
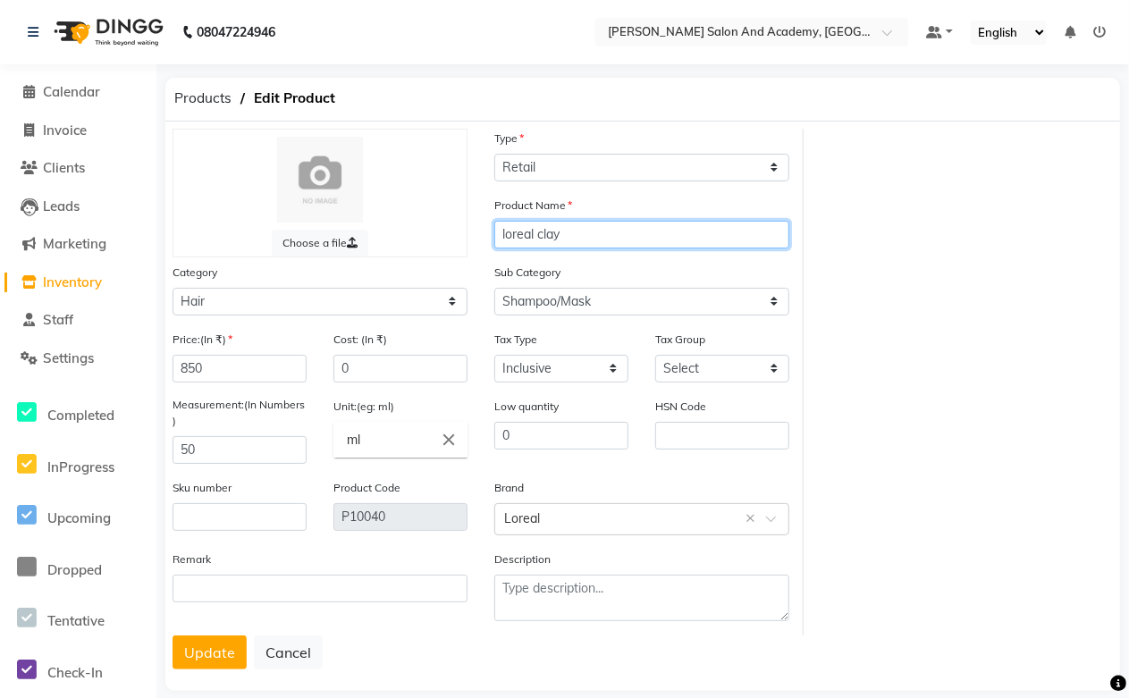
click at [508, 235] on input "loreal clay" at bounding box center [641, 235] width 295 height 28
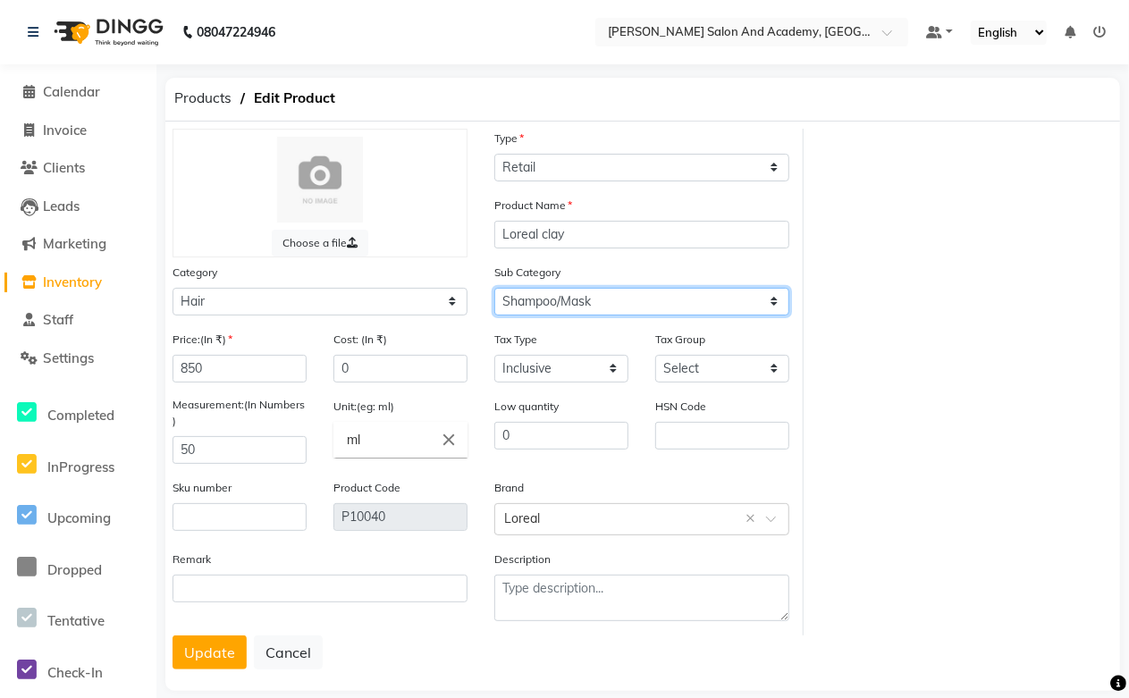
click at [549, 302] on select "Select Shampoo Conditioner Cream Mask Oil Serum Color Appliances Treatment Styl…" at bounding box center [641, 302] width 295 height 28
click at [494, 288] on select "Select Shampoo Conditioner Cream Mask Oil Serum Color Appliances Treatment Styl…" at bounding box center [641, 302] width 295 height 28
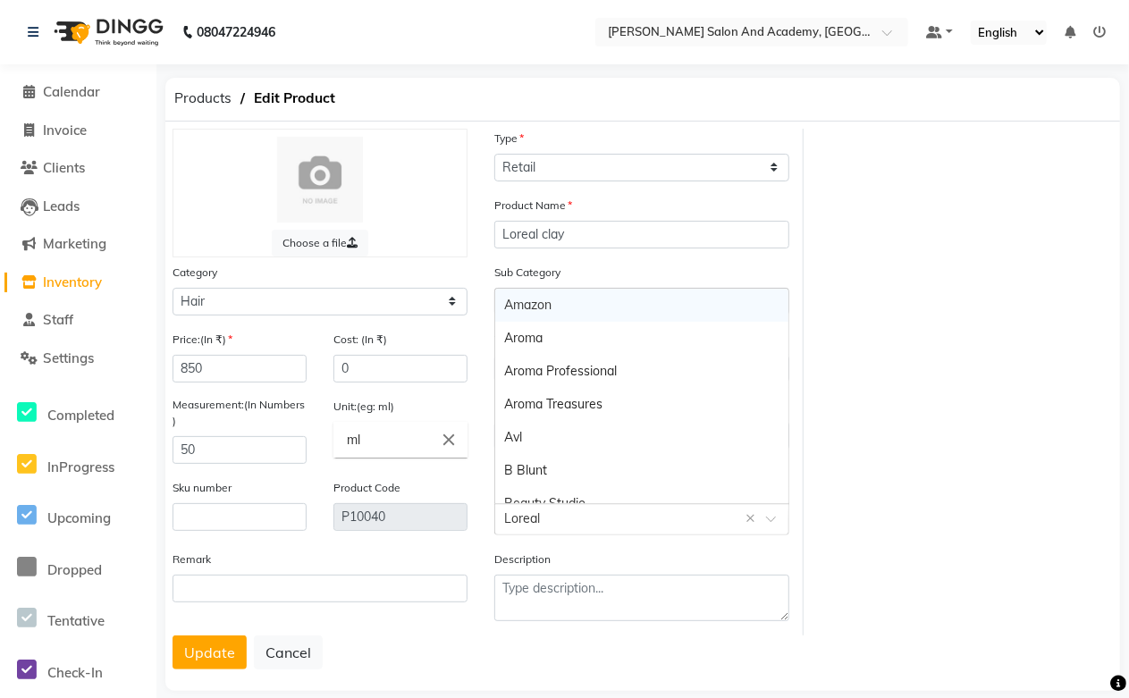
click at [543, 521] on input "text" at bounding box center [624, 518] width 240 height 19
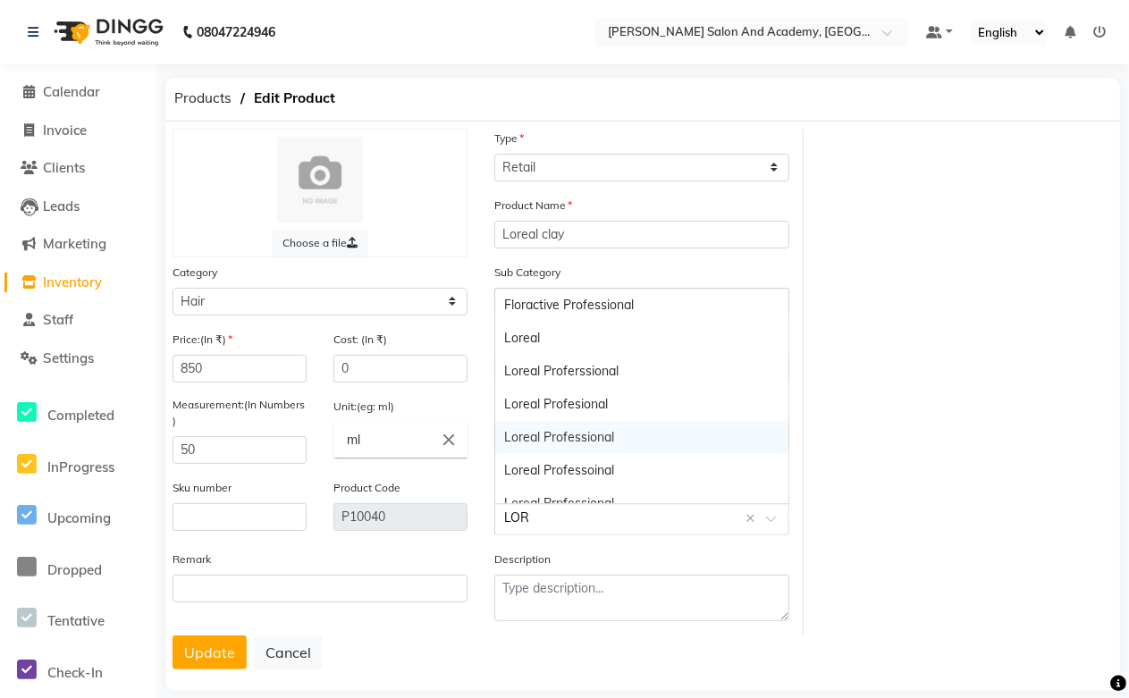
click at [579, 436] on div "Loreal Professional" at bounding box center [641, 437] width 293 height 33
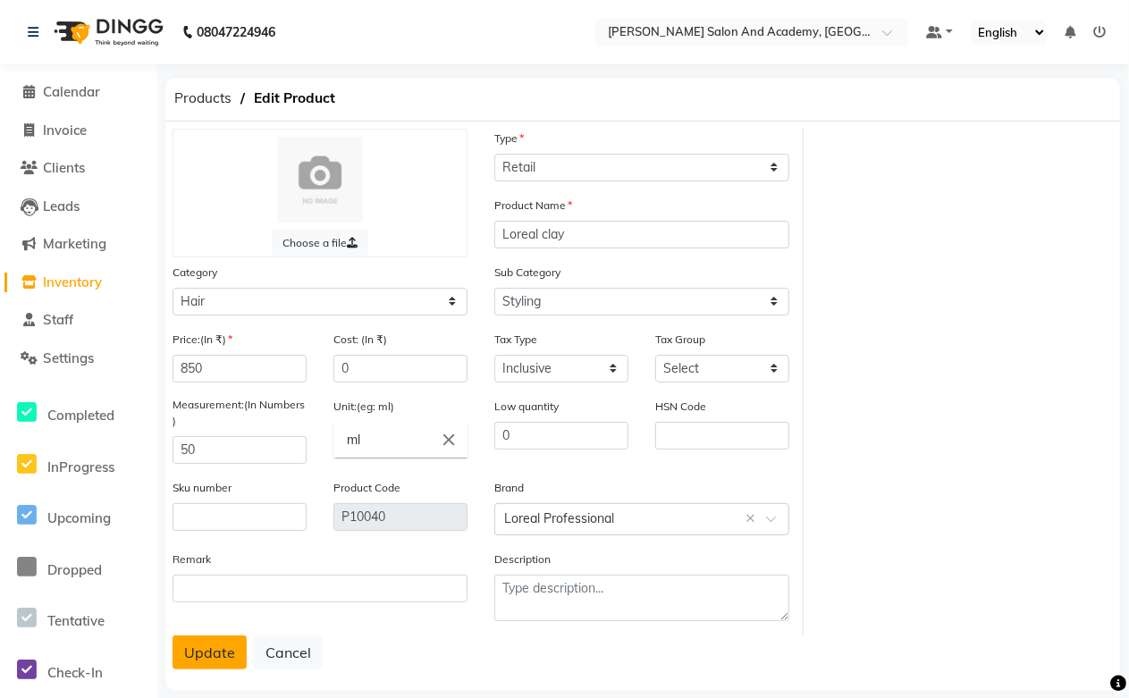
click at [210, 663] on button "Update" at bounding box center [210, 653] width 74 height 34
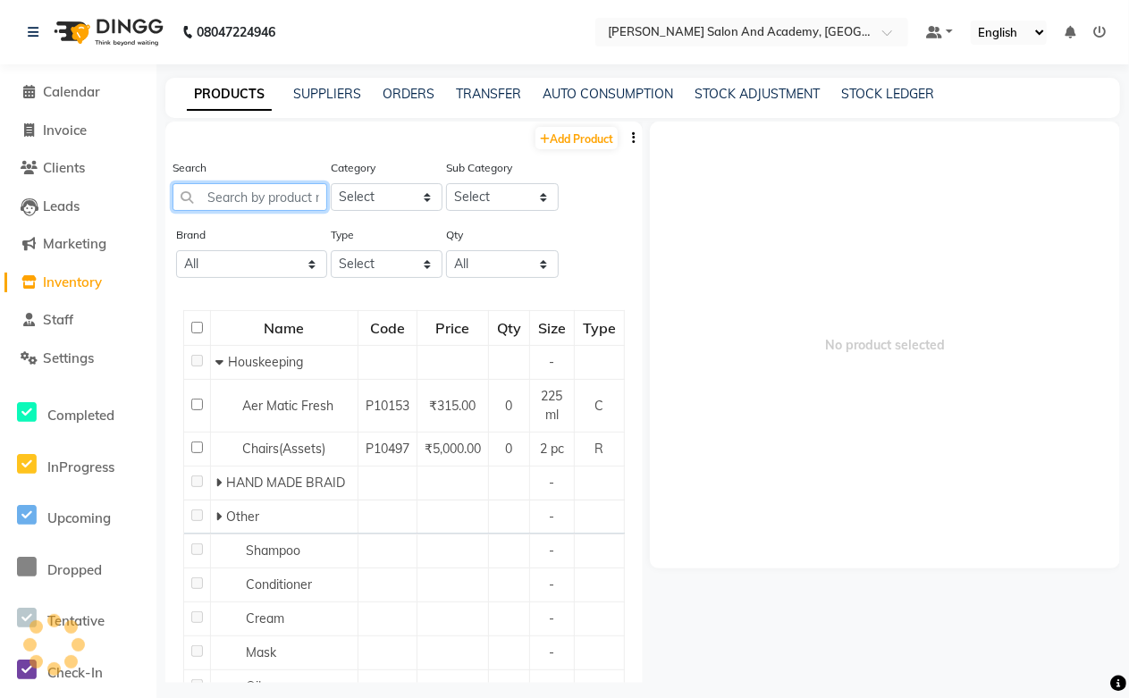
paste input "Loreal Clay"
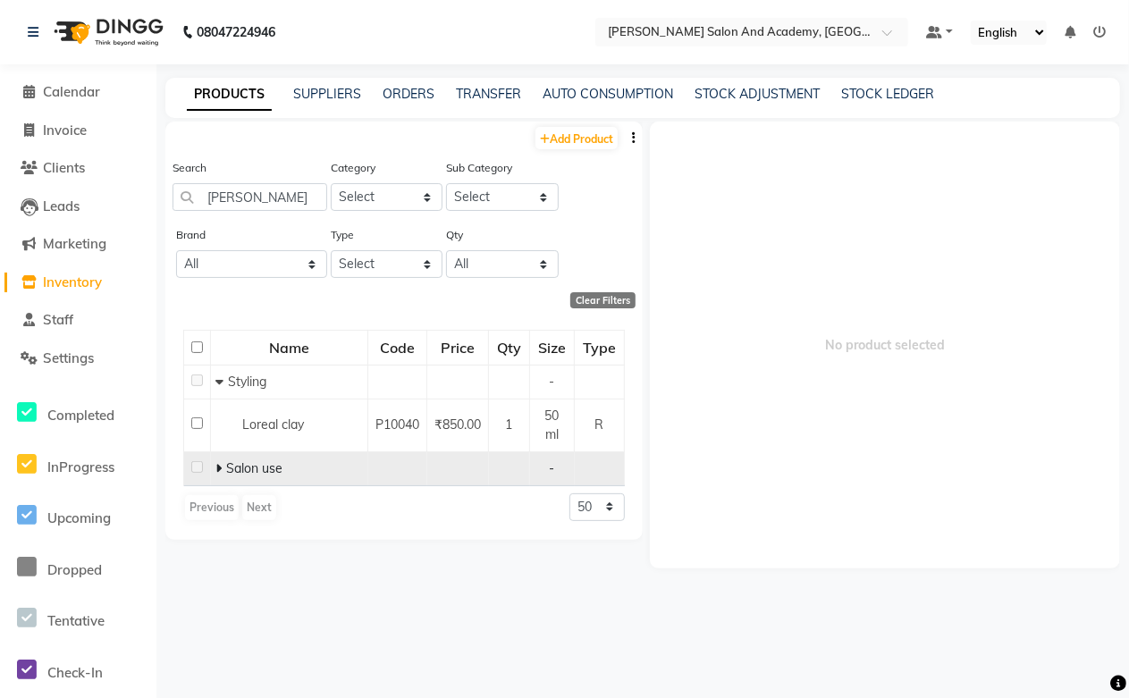
click at [216, 465] on icon at bounding box center [218, 468] width 6 height 13
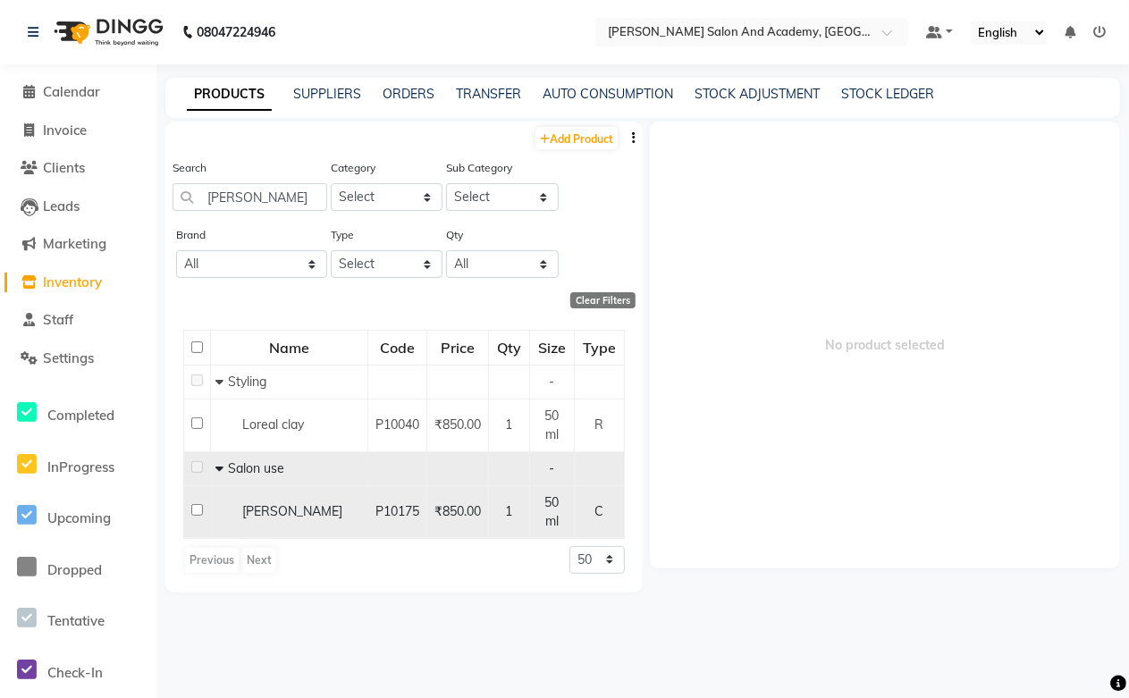
click at [274, 512] on span "Loreal Clay" at bounding box center [292, 511] width 100 height 16
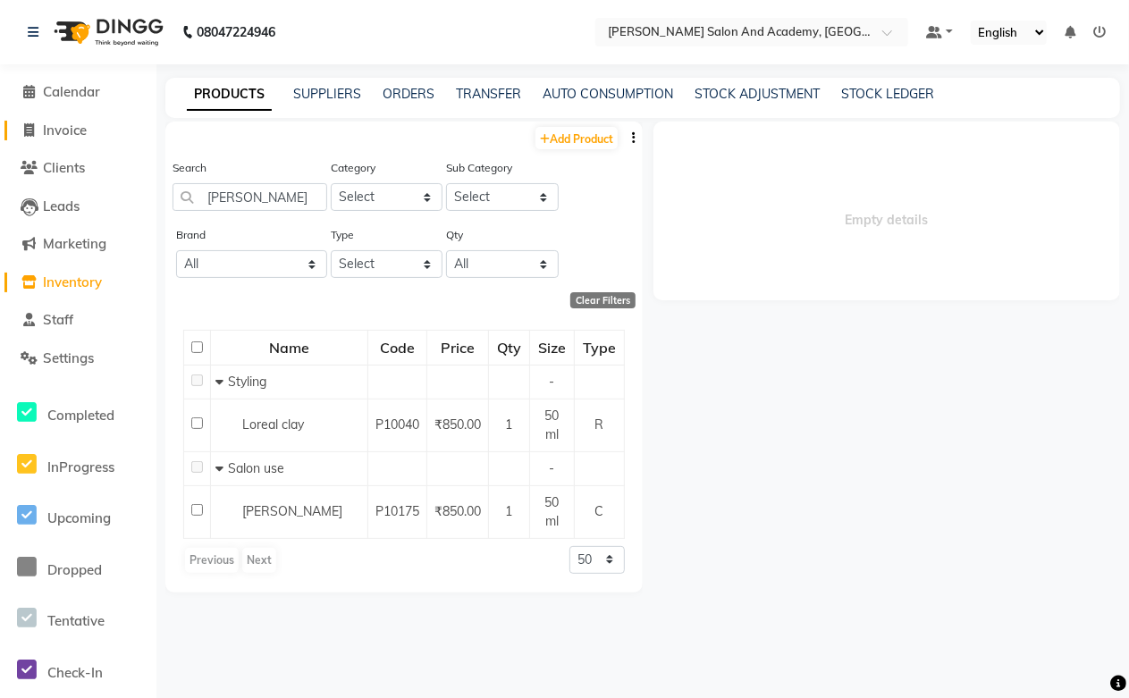
click at [64, 131] on span "Invoice" at bounding box center [65, 130] width 44 height 17
select select "service"
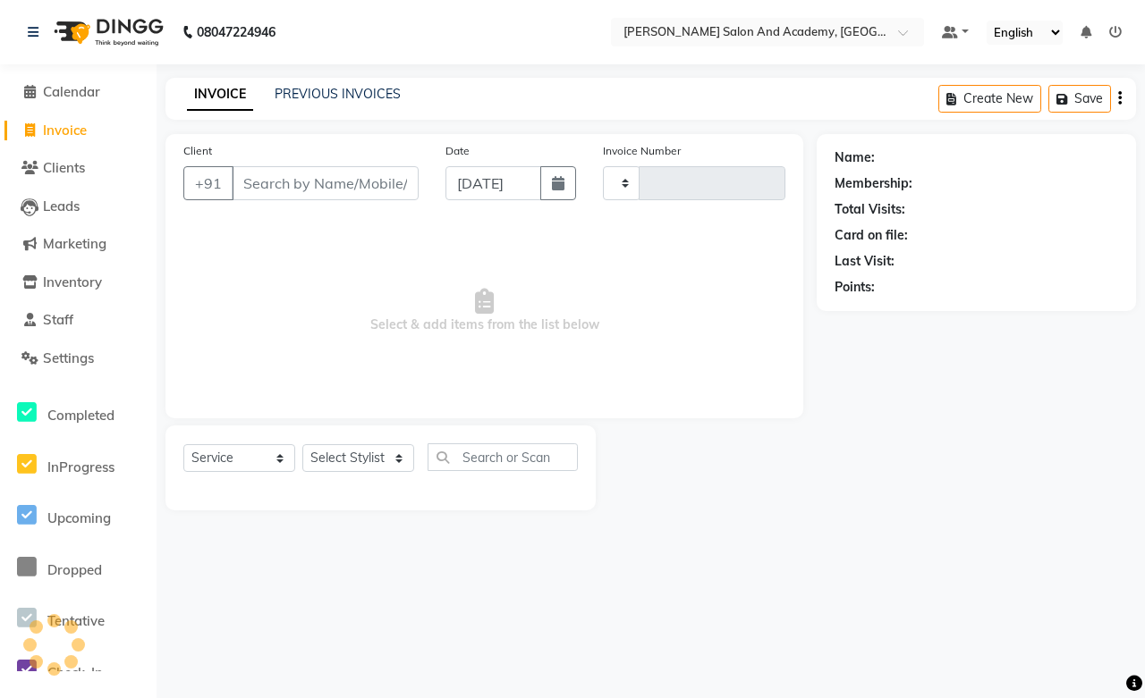
type input "0666"
select select "6453"
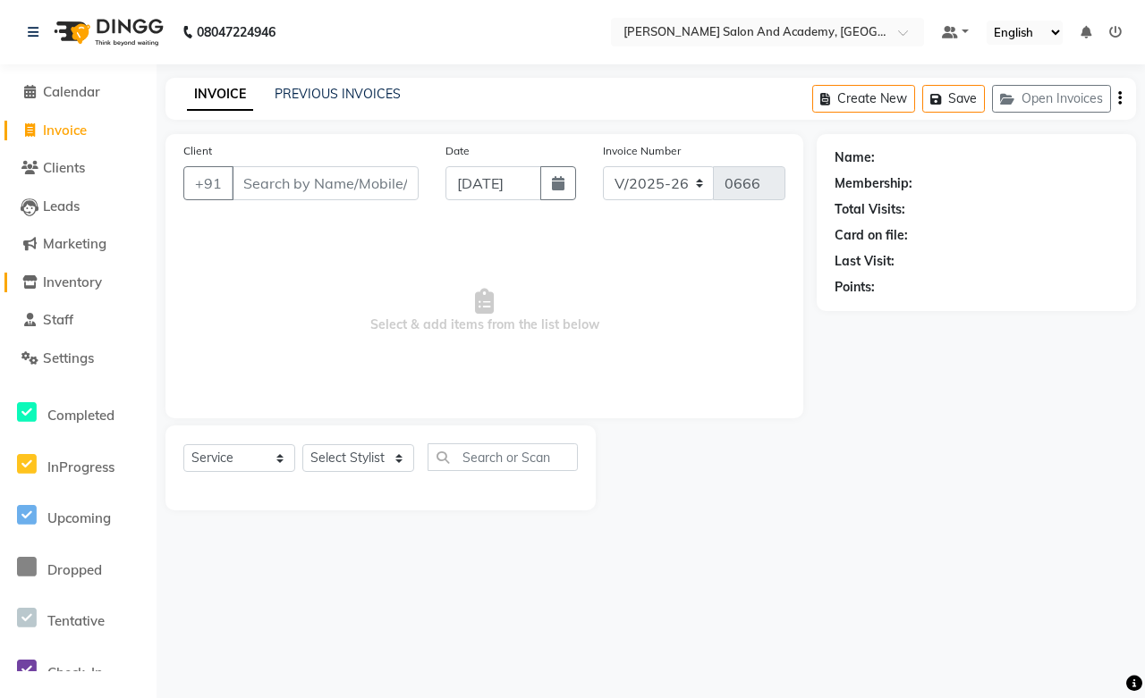
click at [58, 280] on span "Inventory" at bounding box center [72, 282] width 59 height 17
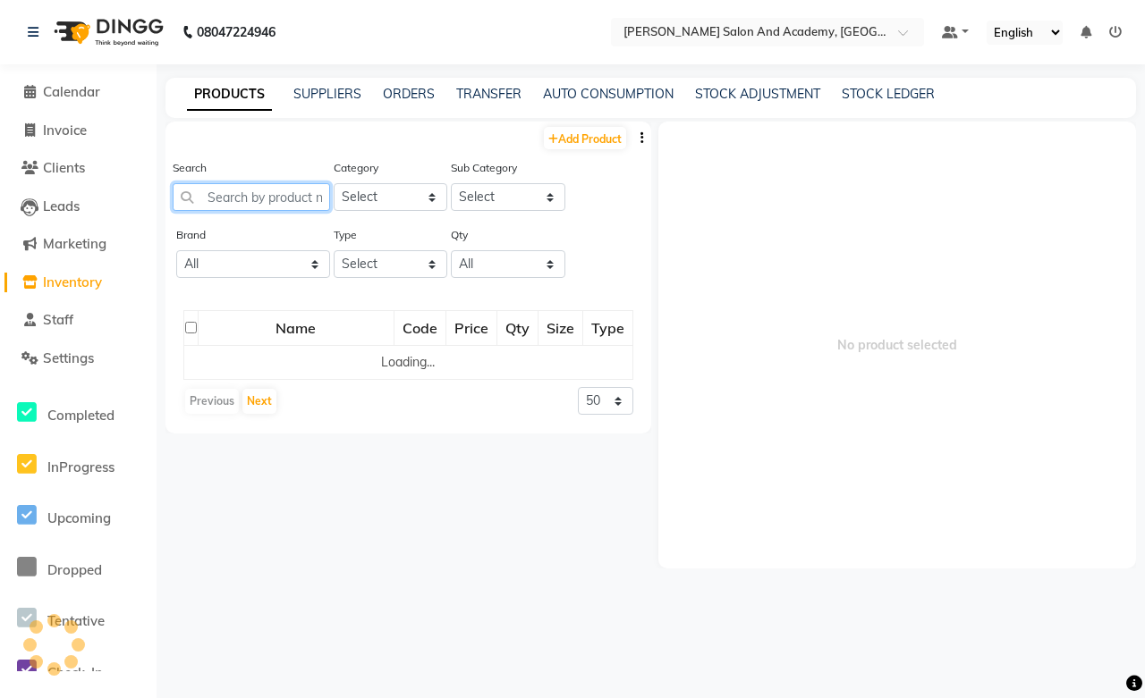
click at [235, 199] on input "text" at bounding box center [251, 197] width 157 height 28
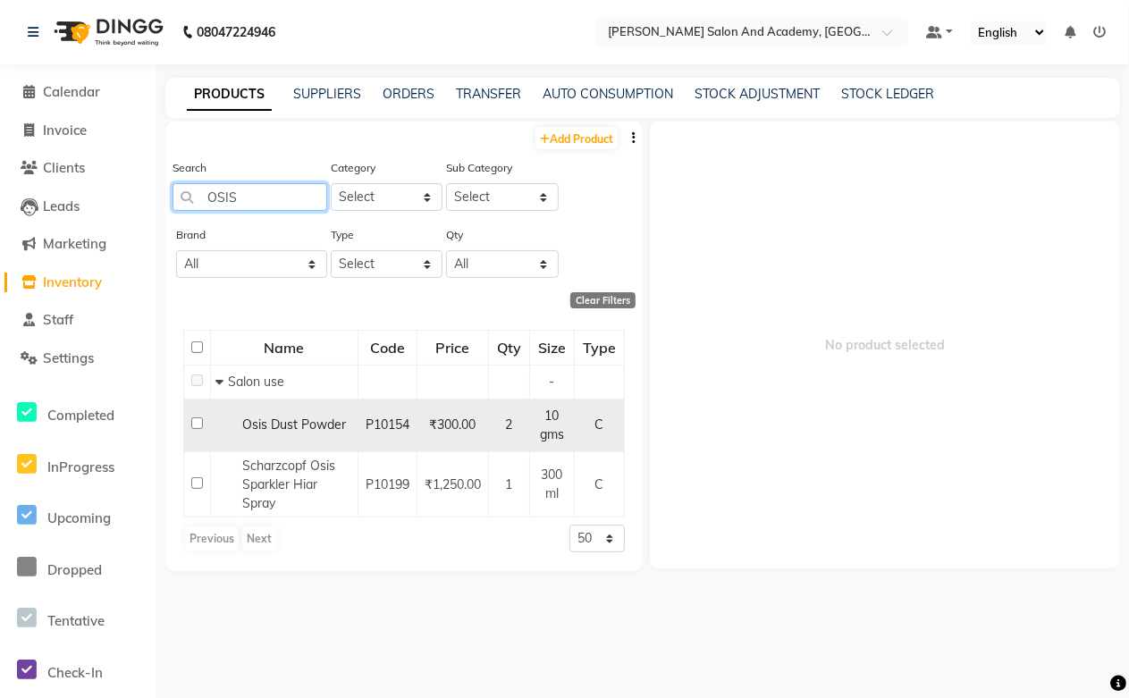
type input "OSIS"
click at [308, 421] on span "Osis Dust Powder" at bounding box center [294, 425] width 104 height 16
select select
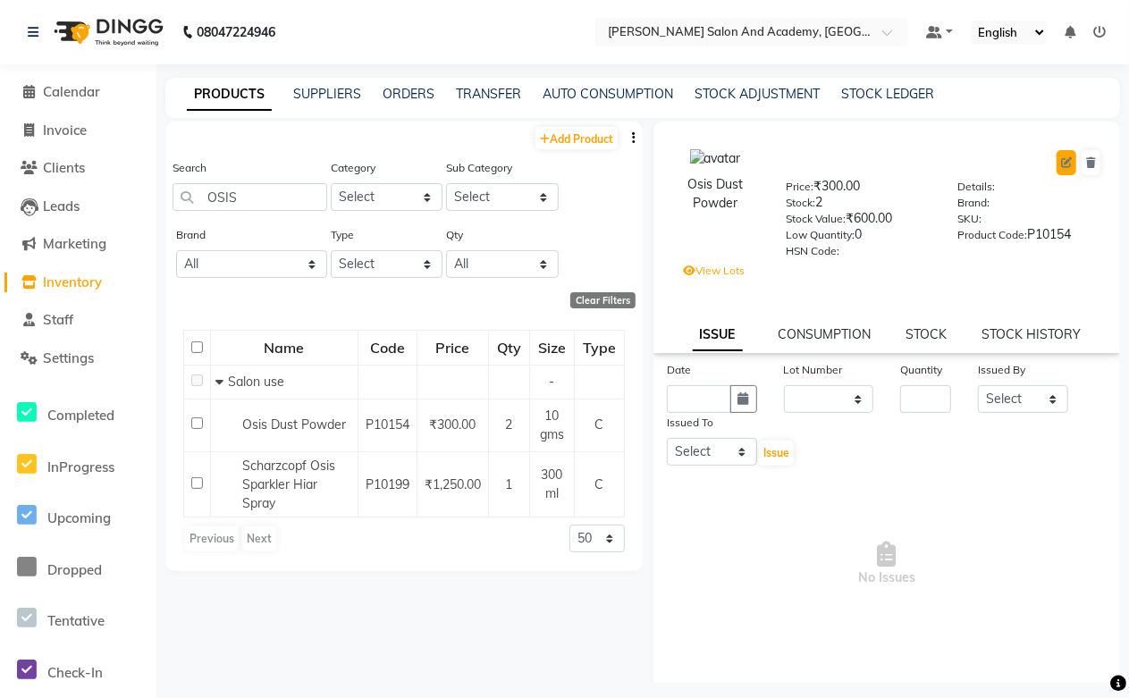
click at [1061, 162] on icon at bounding box center [1066, 162] width 11 height 11
select select "true"
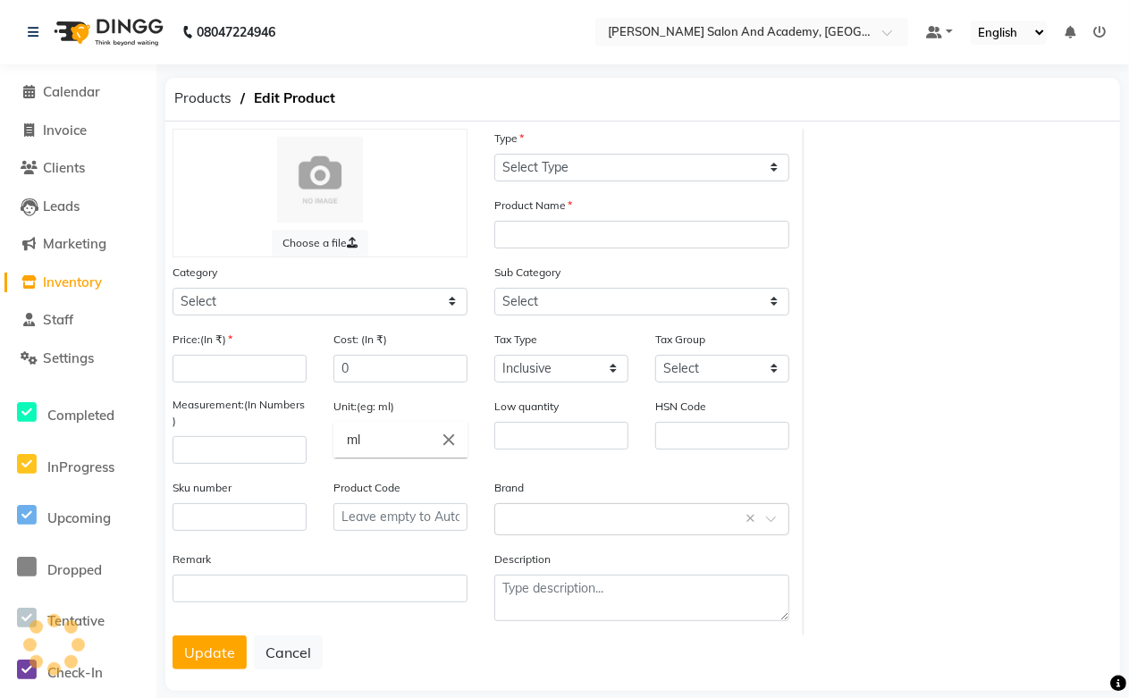
select select "C"
type input "Osis Dust Powder"
select select
type input "300"
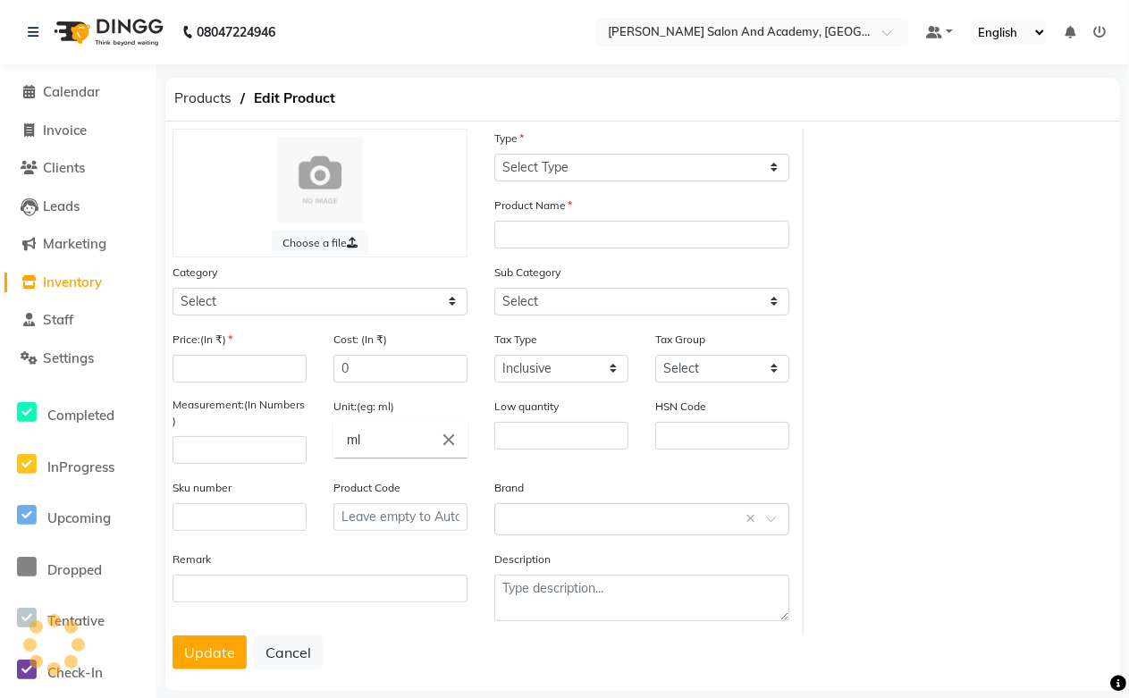
type input "10"
type input "gms"
type input "0"
type input "P10154"
select select "1063801100"
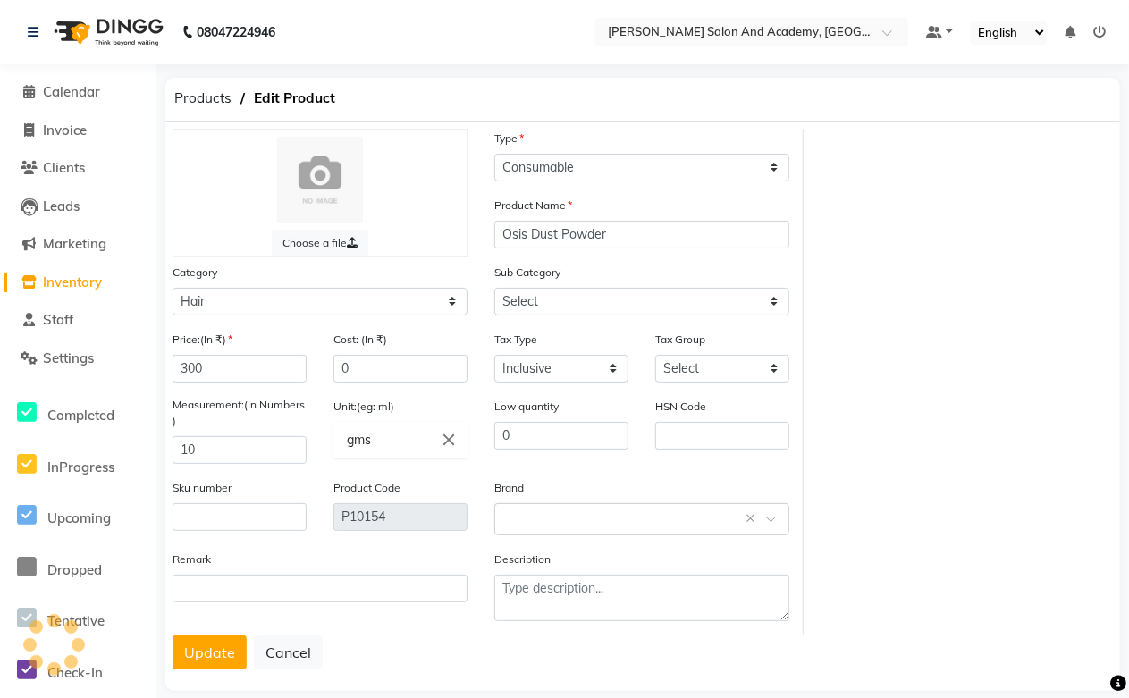
select select "1063801115"
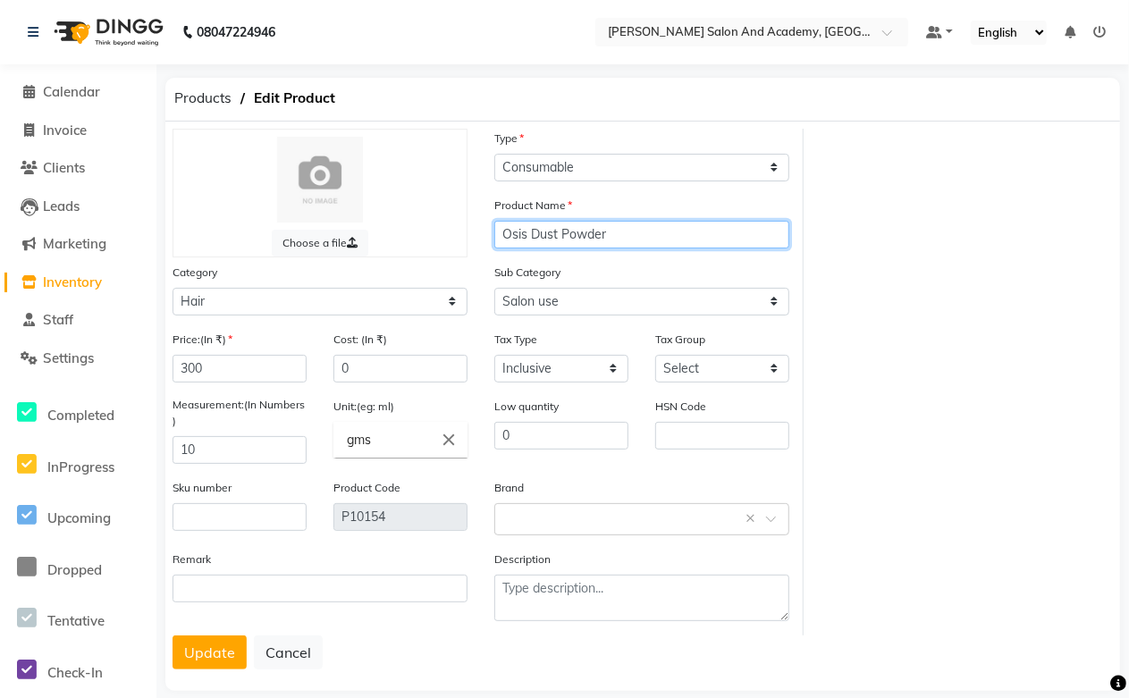
drag, startPoint x: 610, startPoint y: 237, endPoint x: 462, endPoint y: 240, distance: 147.6
click at [462, 240] on div "Choose a file Type Select Type Both Retail Consumable Product Name Osis Dust Po…" at bounding box center [481, 382] width 645 height 507
drag, startPoint x: 213, startPoint y: 649, endPoint x: 234, endPoint y: 690, distance: 46.4
click at [234, 690] on div "Choose a file Type Select Type Both Retail Consumable Product Name Osis Dust Po…" at bounding box center [642, 407] width 955 height 570
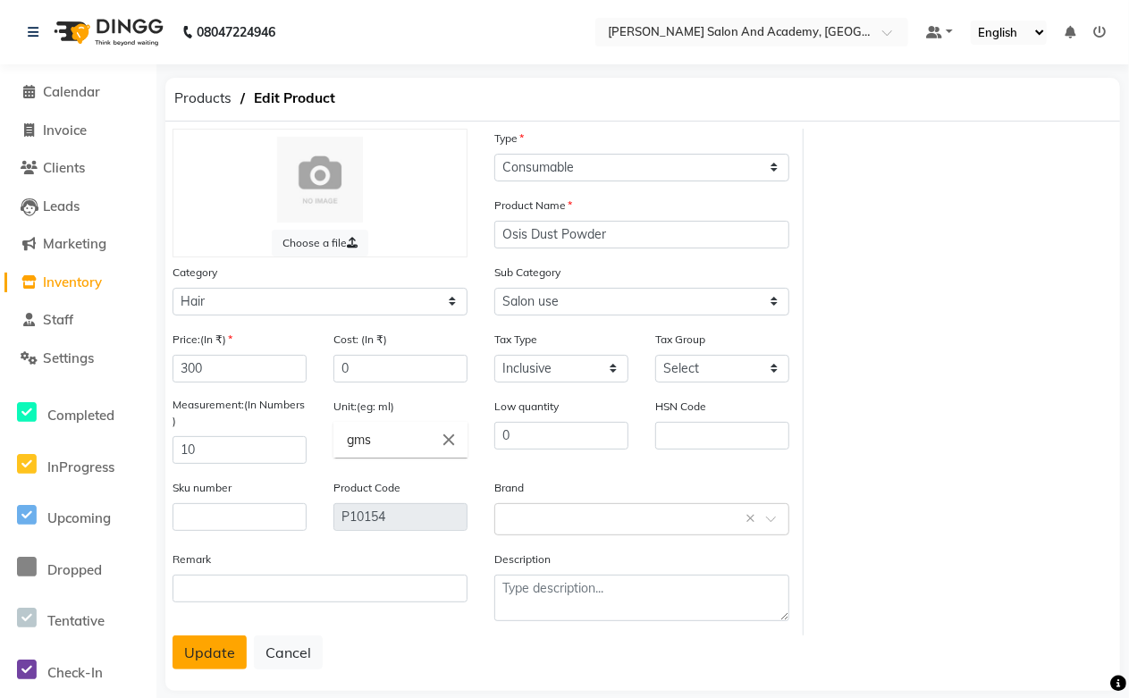
click at [201, 655] on button "Update" at bounding box center [210, 653] width 74 height 34
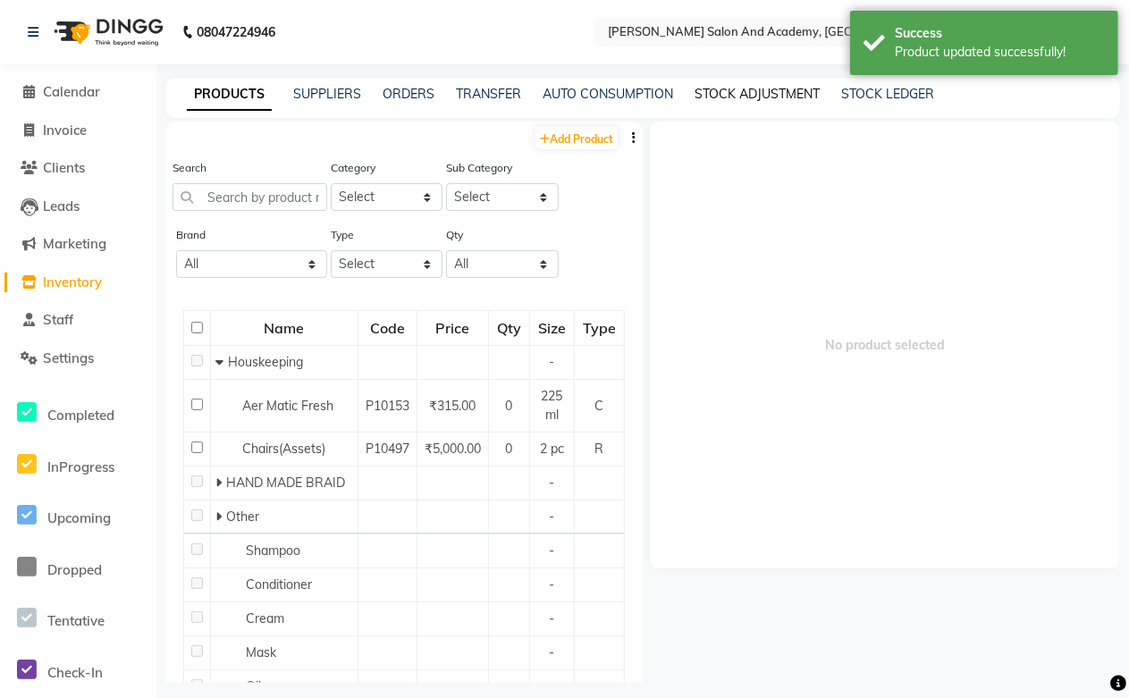
click at [745, 91] on link "STOCK ADJUSTMENT" at bounding box center [757, 94] width 125 height 16
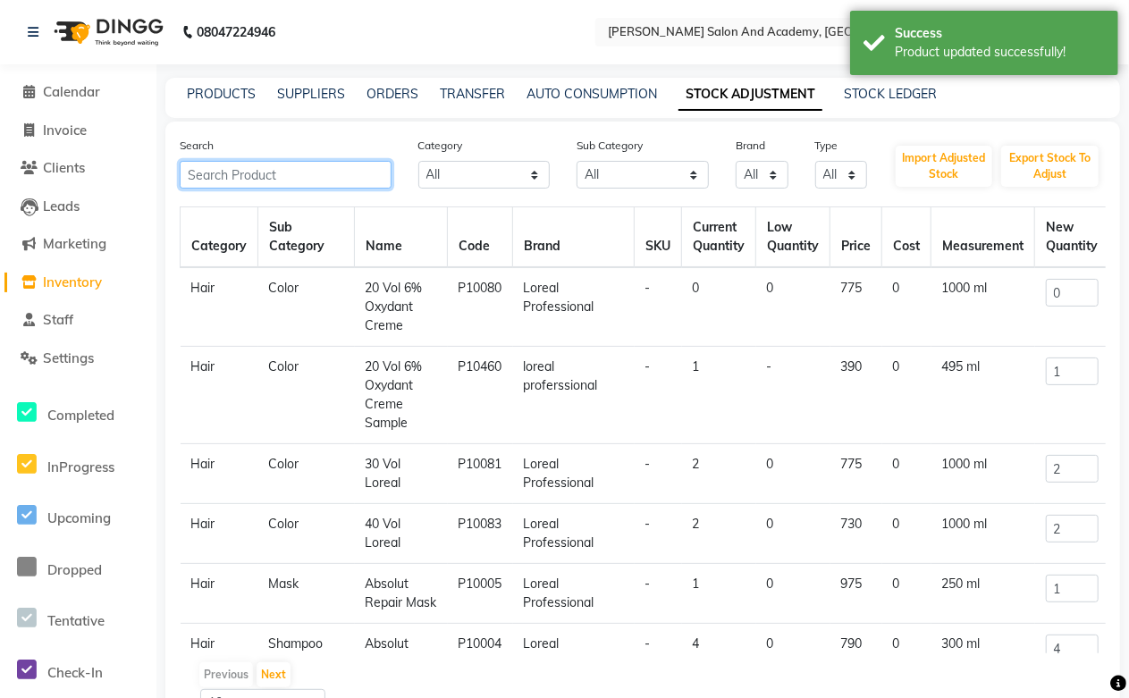
paste input "Osis Dust Powder"
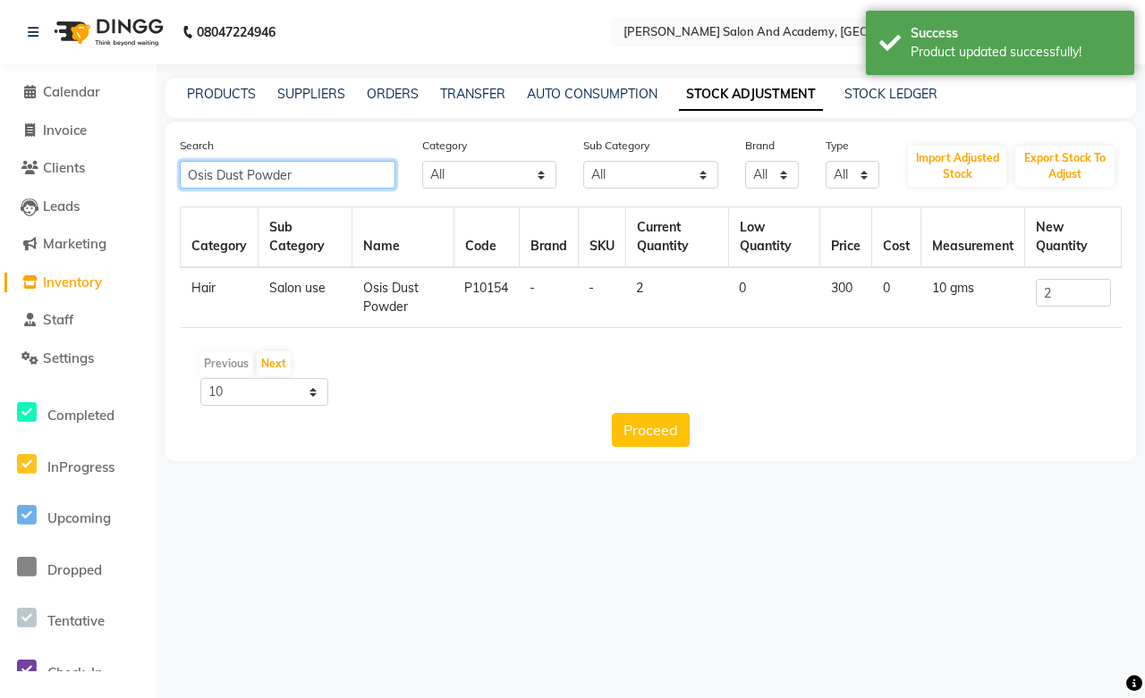
type input "Osis Dust Powder"
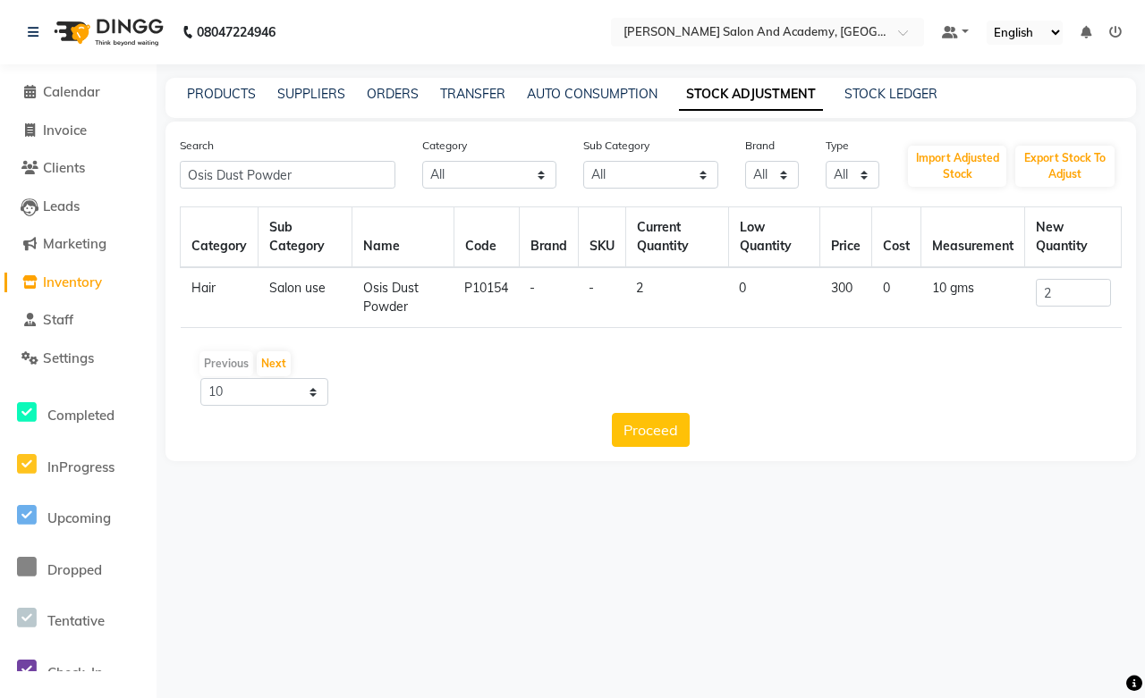
drag, startPoint x: 404, startPoint y: 307, endPoint x: 356, endPoint y: 270, distance: 60.6
click at [356, 270] on td "Osis Dust Powder" at bounding box center [403, 297] width 102 height 61
copy td "Osis Dust Powder"
click at [202, 86] on link "PRODUCTS" at bounding box center [221, 94] width 69 height 16
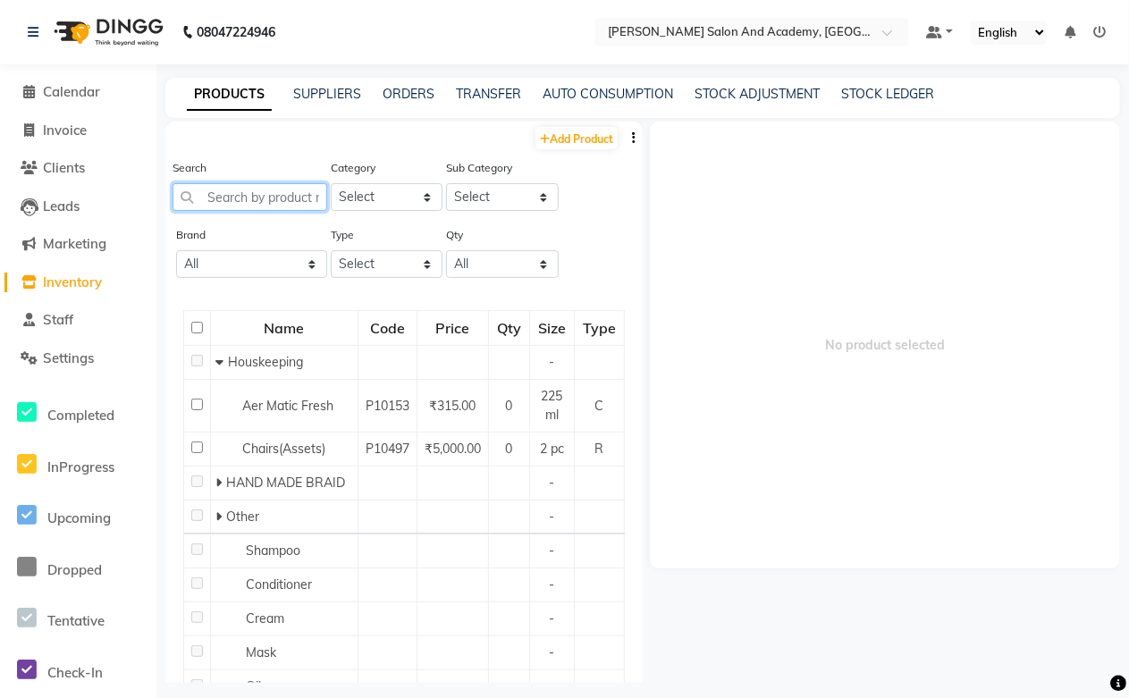
paste input "Osis Dust Powder"
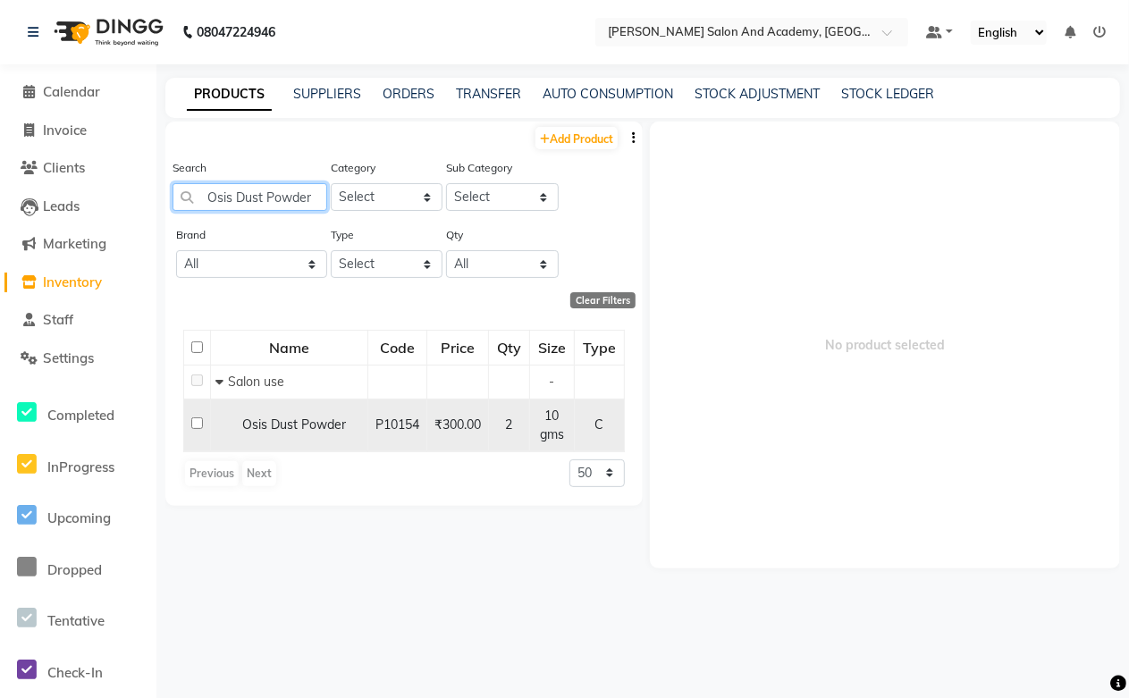
type input "Osis Dust Powder"
click at [274, 434] on div "Osis Dust Powder" at bounding box center [289, 425] width 148 height 19
select select
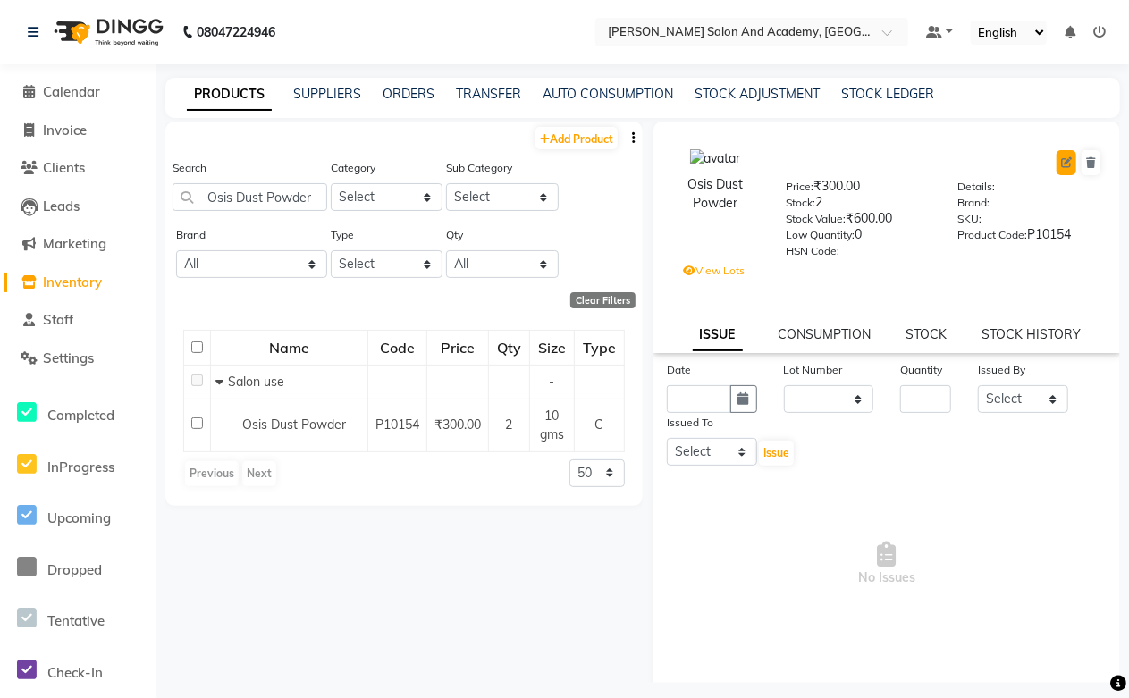
click at [1061, 159] on icon at bounding box center [1066, 162] width 11 height 11
select select "C"
select select "true"
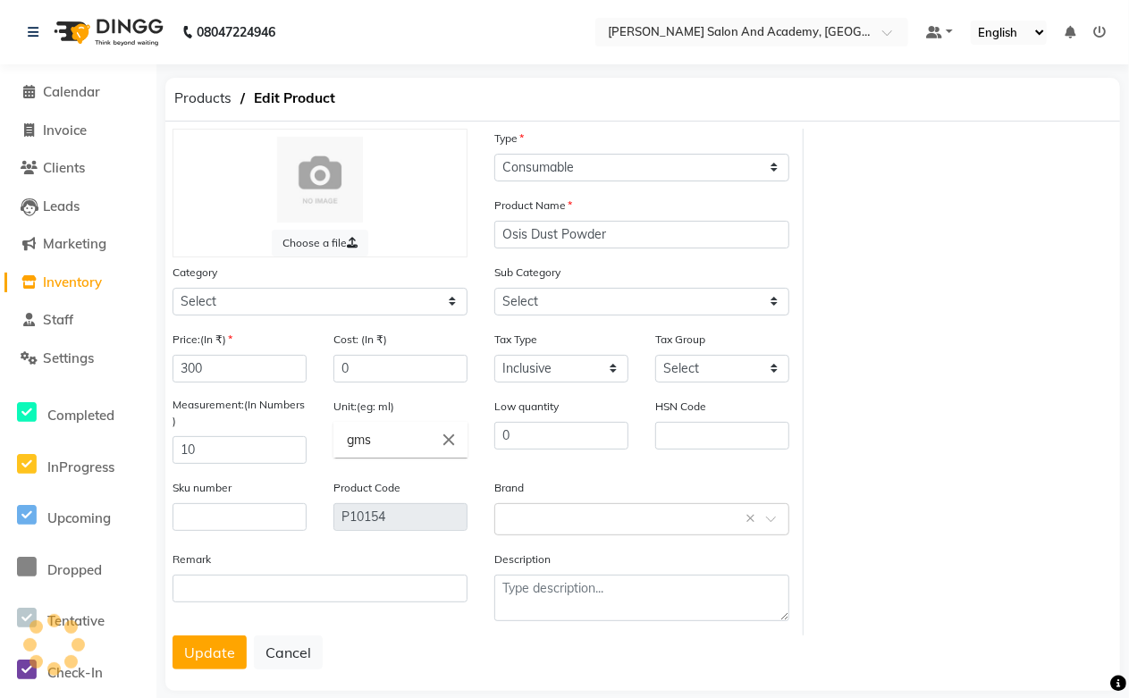
select select "1063801100"
click at [541, 175] on select "Select Type Both Retail Consumable" at bounding box center [641, 168] width 295 height 28
select select "1063801115"
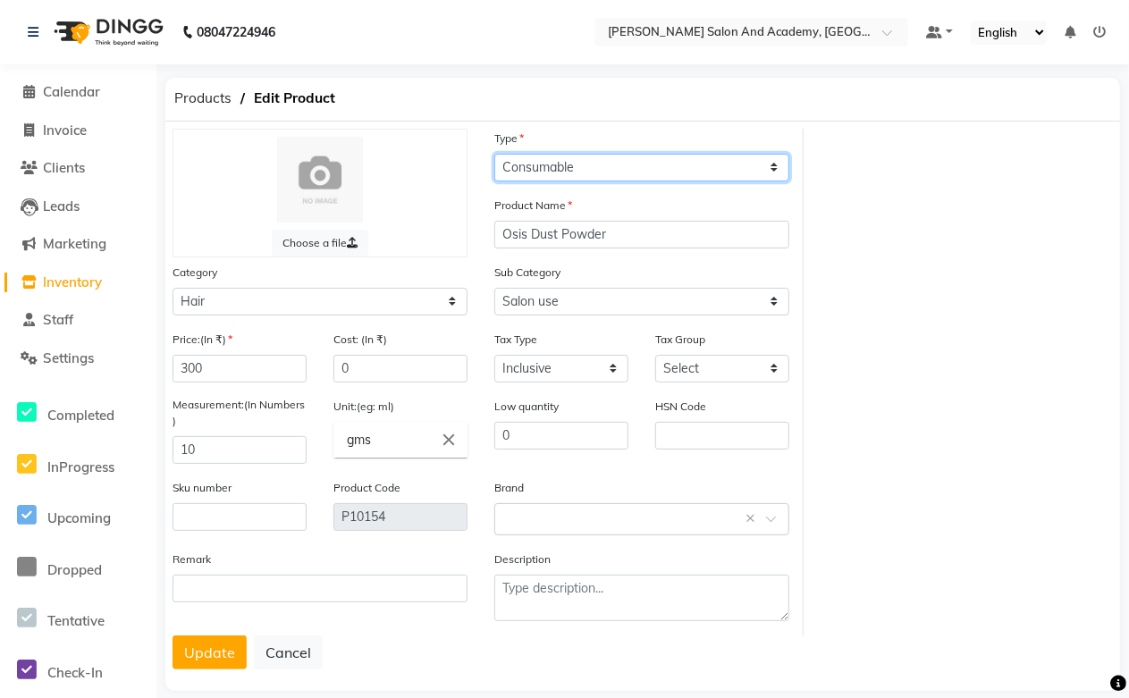
select select "R"
click at [494, 154] on select "Select Type Both Retail Consumable" at bounding box center [641, 168] width 295 height 28
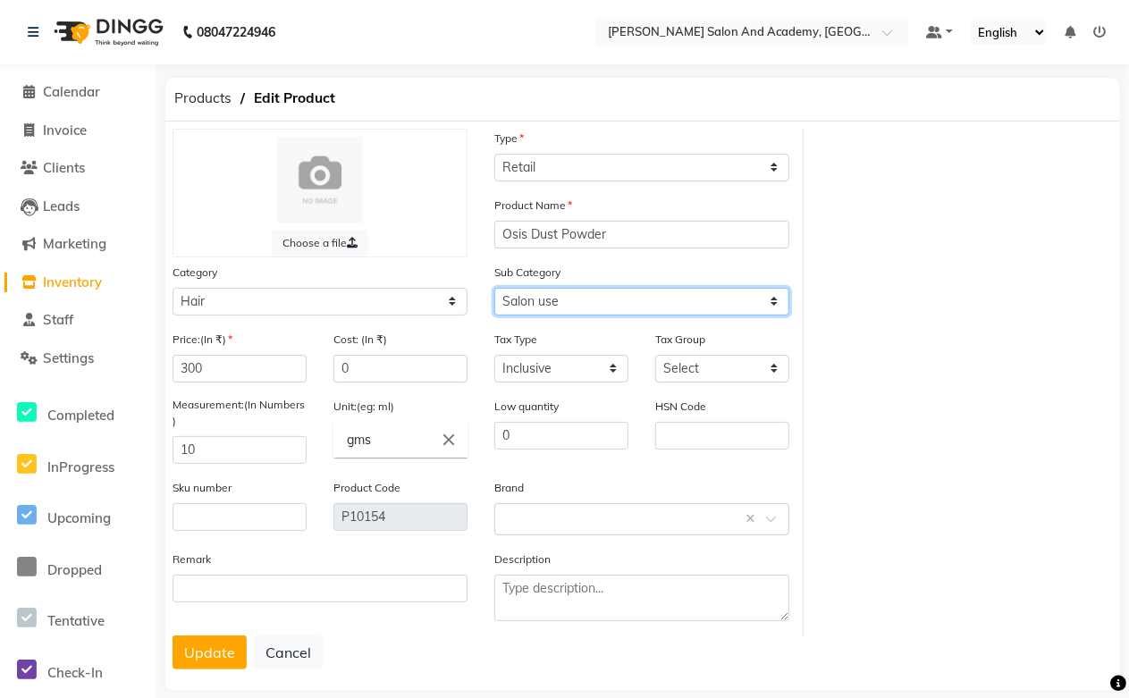
click at [575, 295] on select "Select Shampoo Conditioner Cream Mask Oil Serum Color Appliances Treatment Styl…" at bounding box center [641, 302] width 295 height 28
click at [494, 288] on select "Select Shampoo Conditioner Cream Mask Oil Serum Color Appliances Treatment Styl…" at bounding box center [641, 302] width 295 height 28
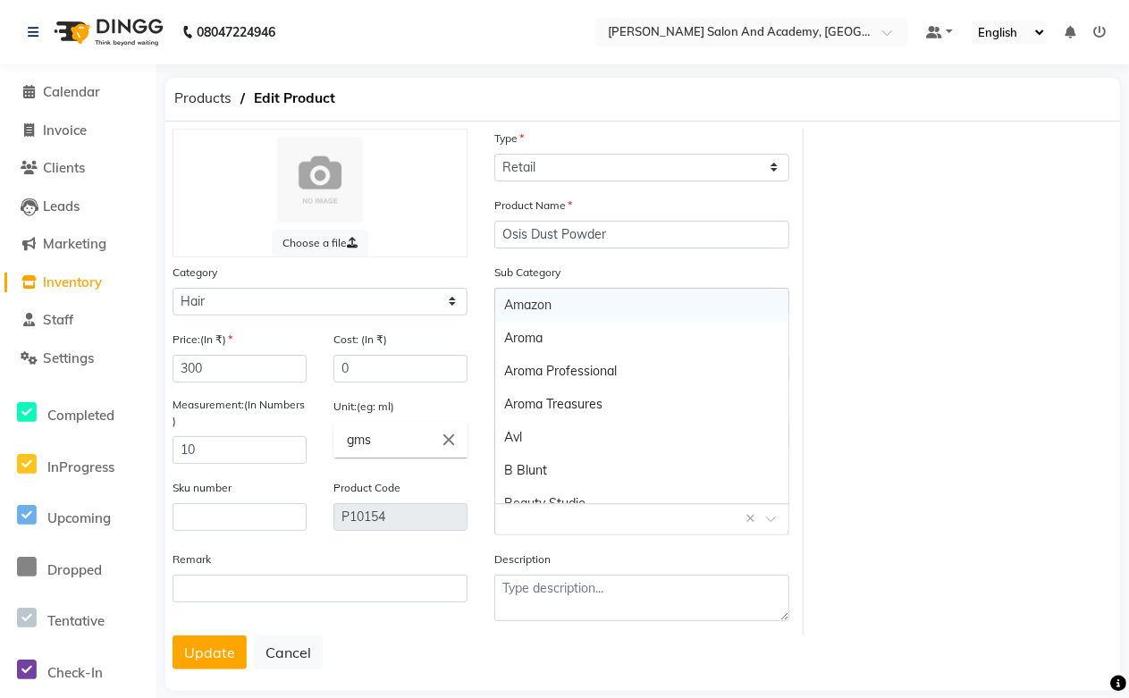
click at [517, 528] on input "text" at bounding box center [624, 518] width 240 height 19
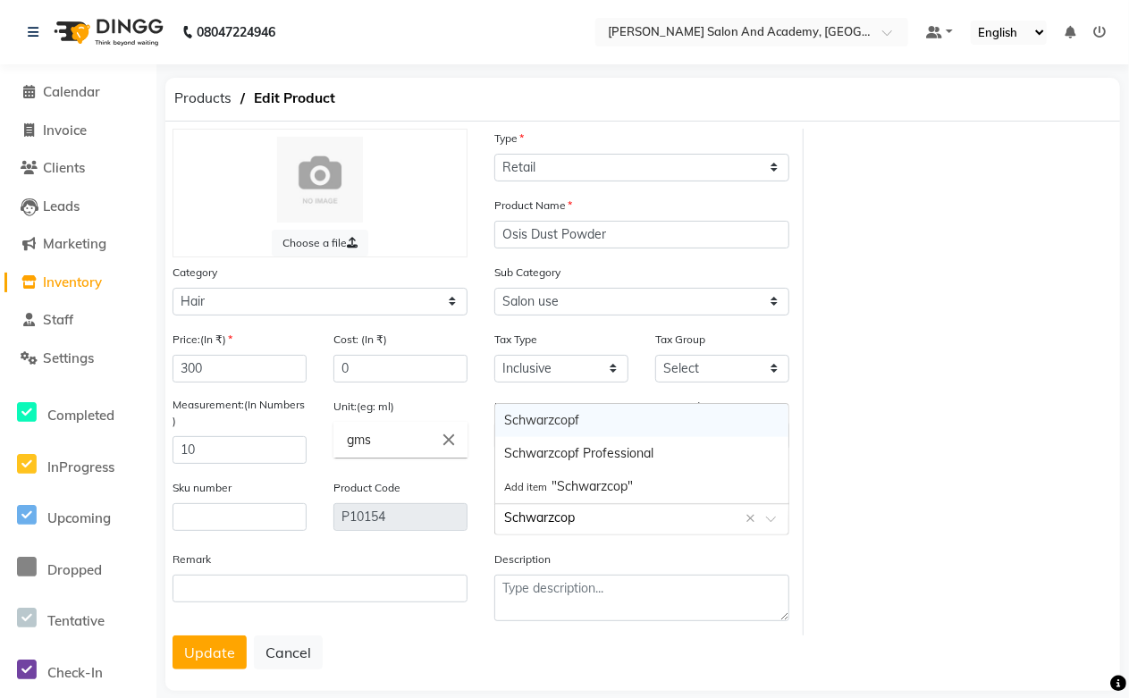
type input "Schwarzcopf"
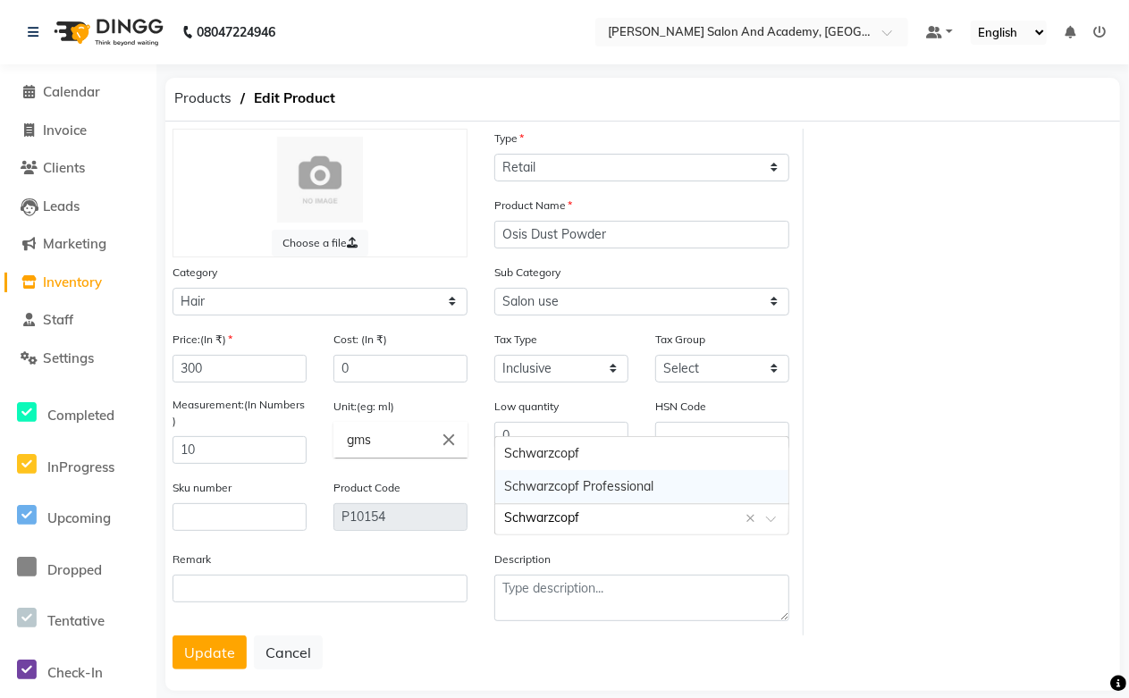
click at [548, 489] on div "Schwarzcopf Professional" at bounding box center [641, 486] width 293 height 33
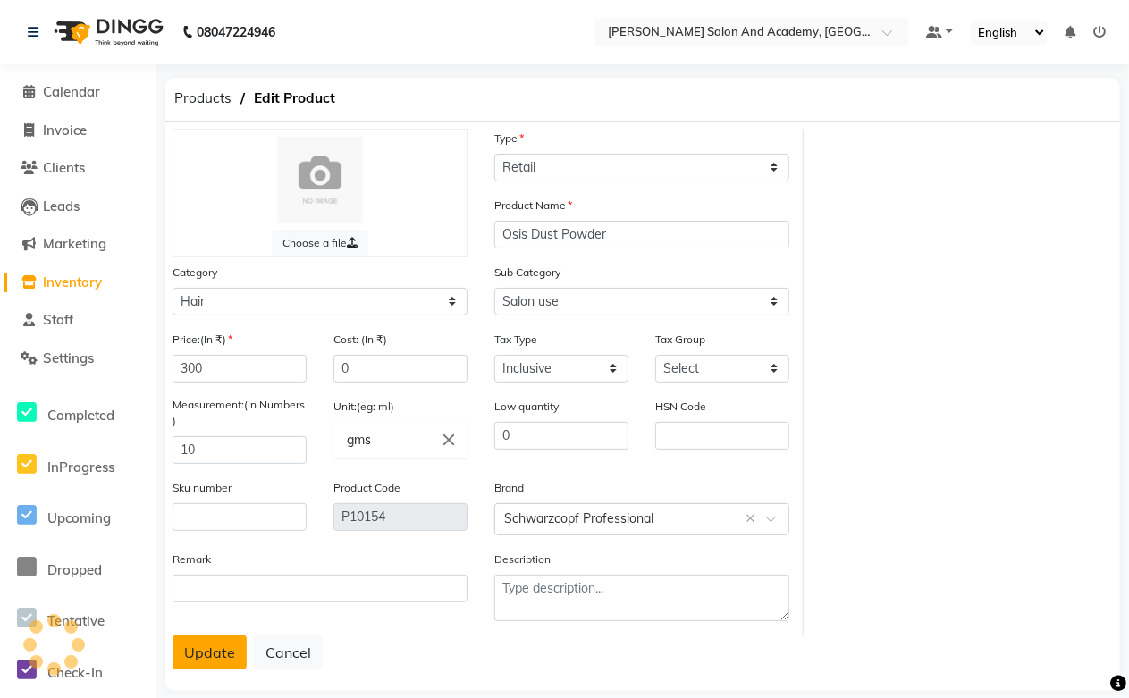
click at [212, 657] on button "Update" at bounding box center [210, 653] width 74 height 34
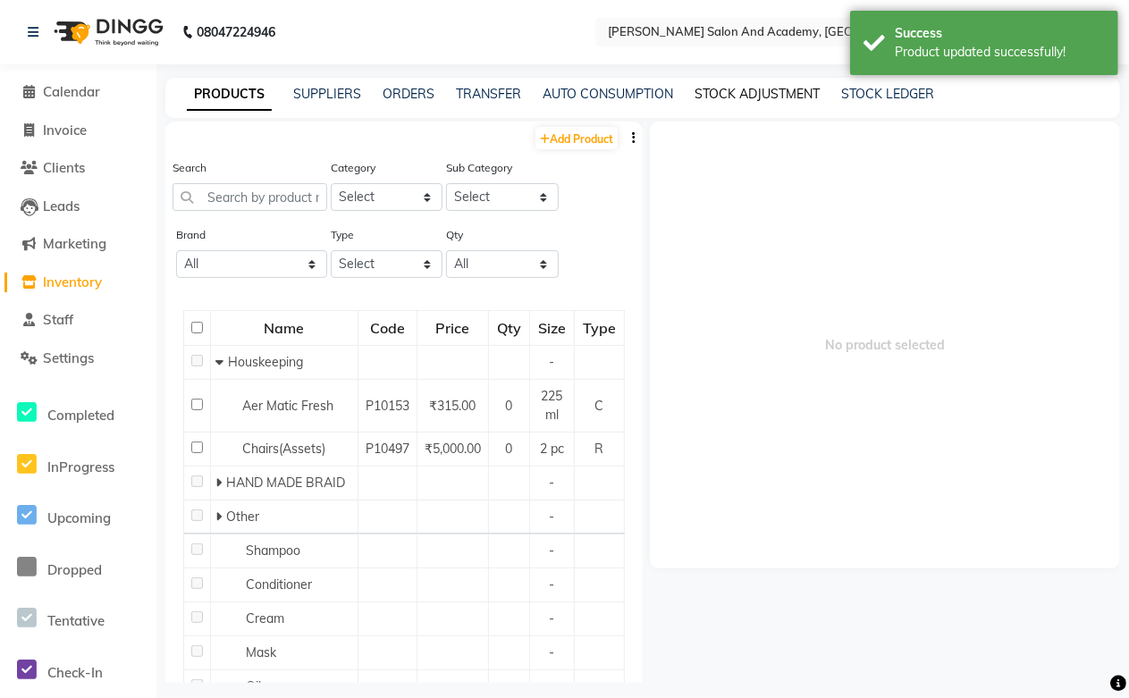
click at [711, 93] on link "STOCK ADJUSTMENT" at bounding box center [757, 94] width 125 height 16
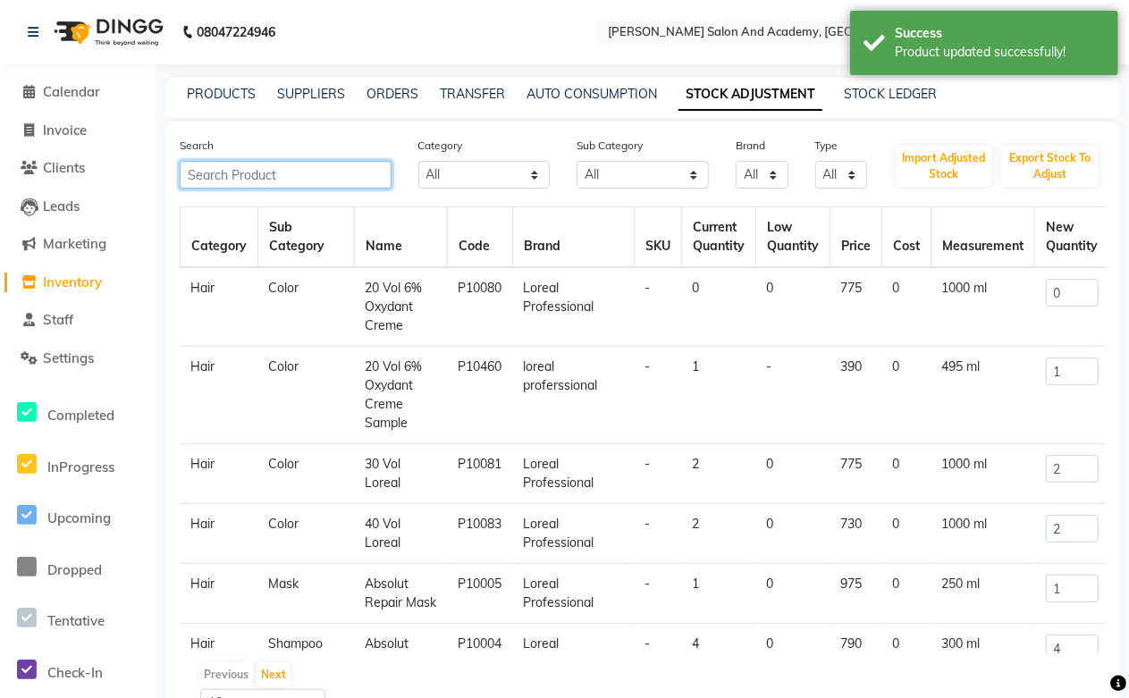
paste input "Osis Dust Powder"
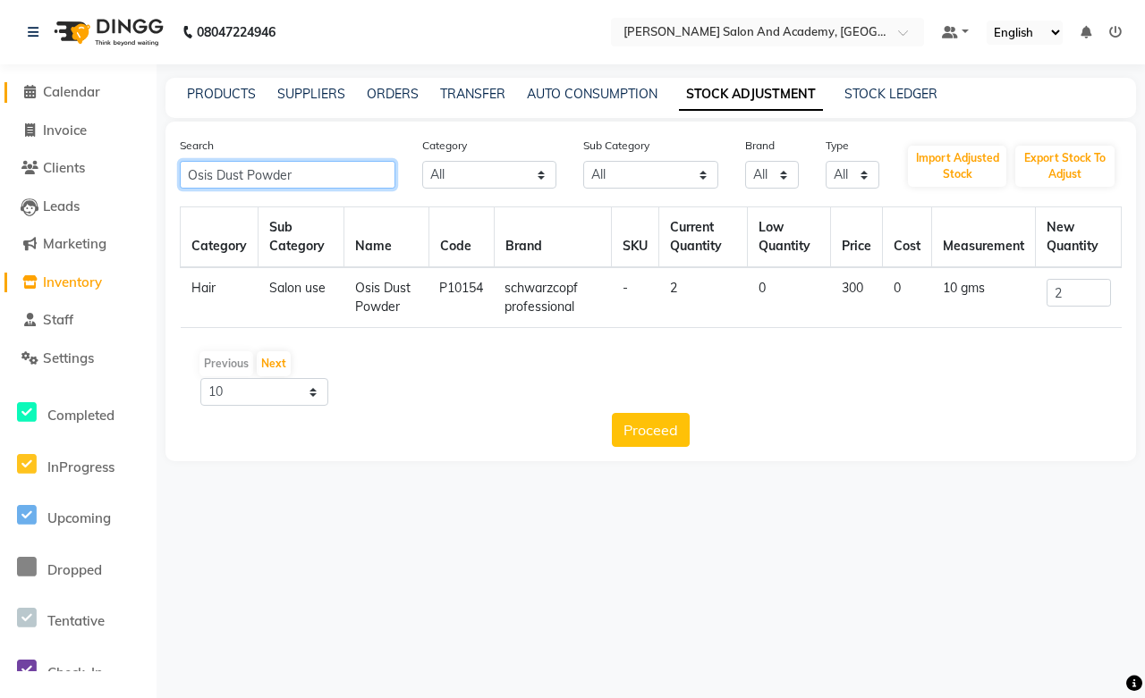
type input "Osis Dust Powder"
click at [70, 93] on span "Calendar" at bounding box center [71, 91] width 57 height 17
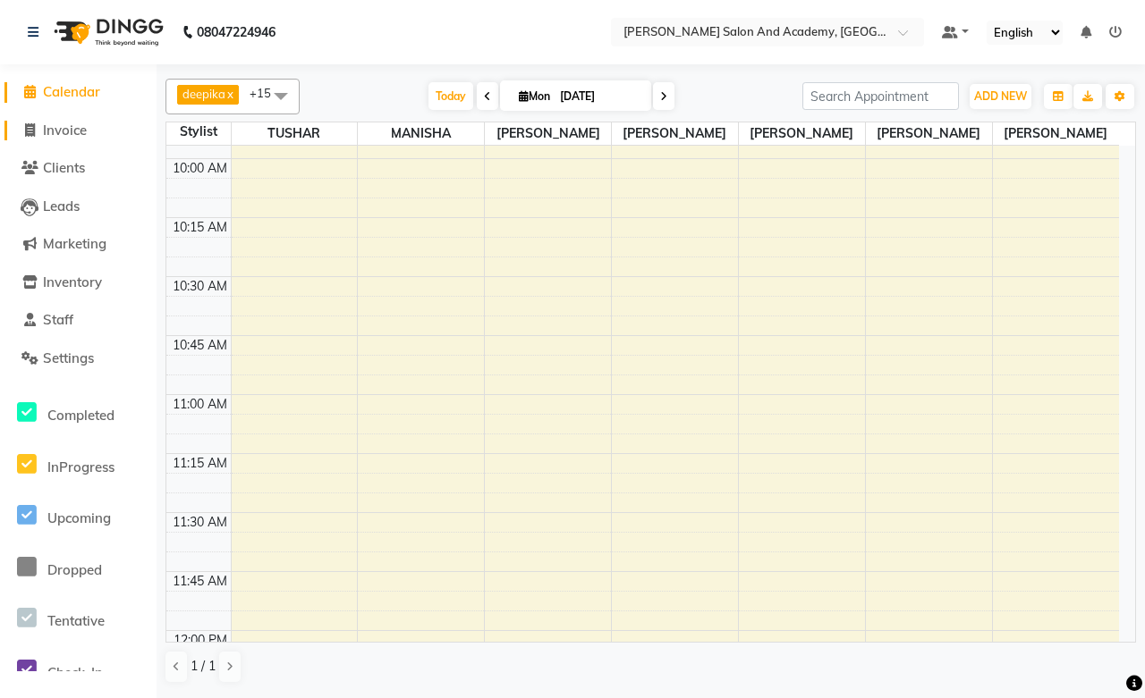
click at [55, 123] on span "Invoice" at bounding box center [65, 130] width 44 height 17
select select "service"
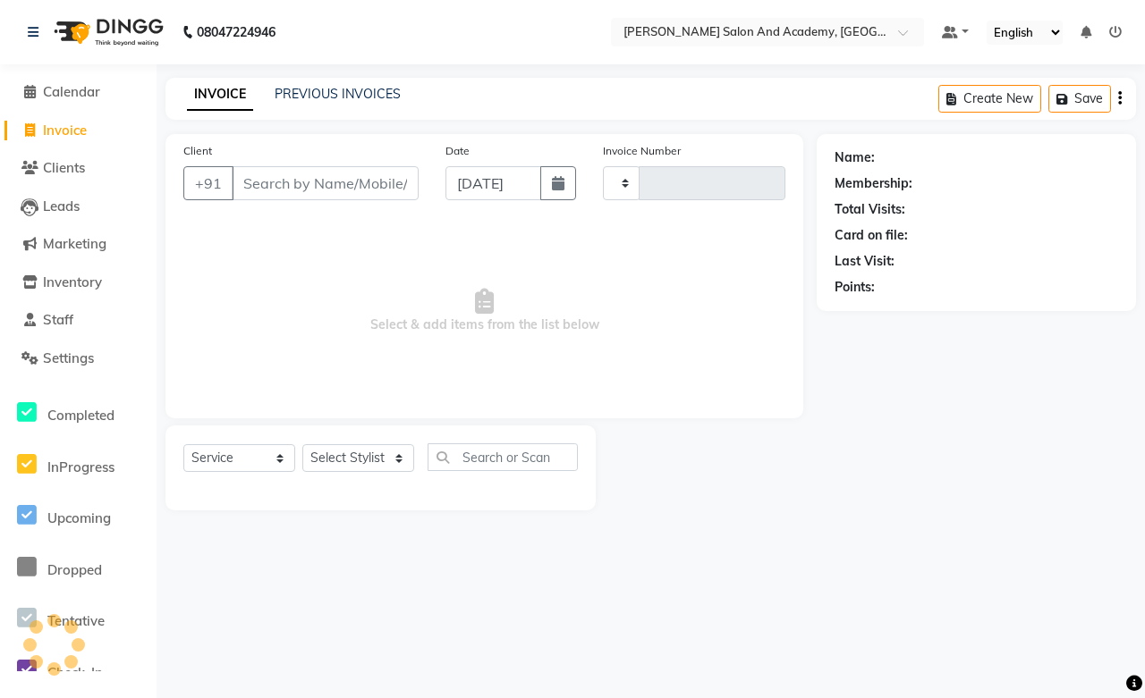
type input "0666"
select select "6453"
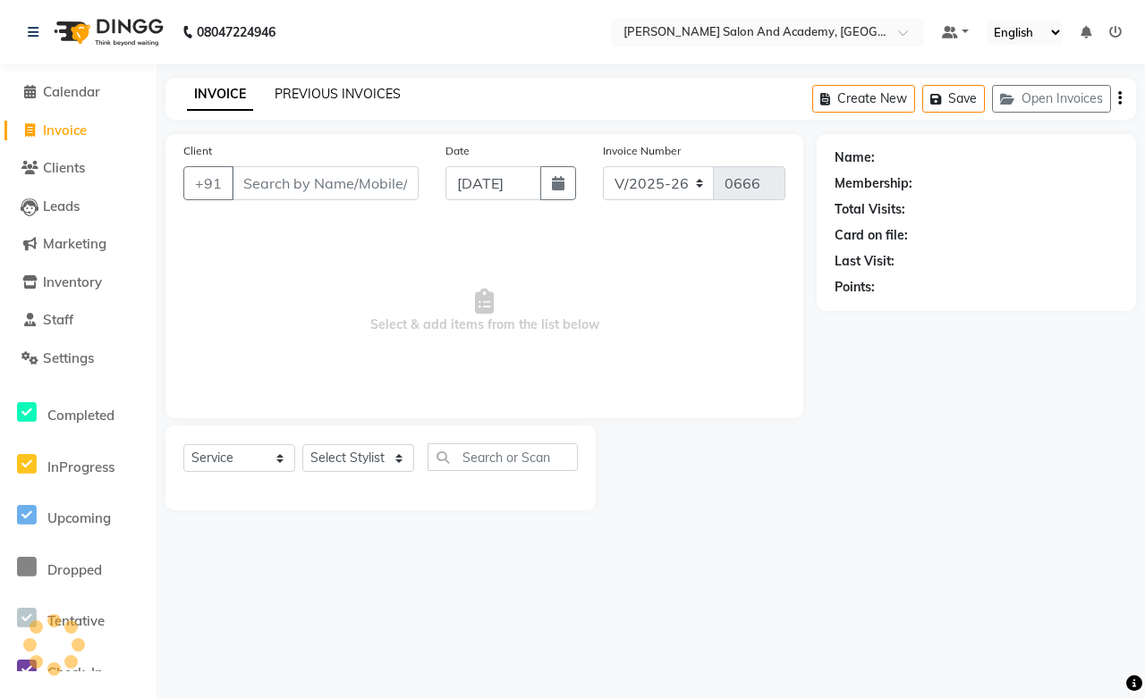
click at [354, 100] on link "PREVIOUS INVOICES" at bounding box center [338, 94] width 126 height 16
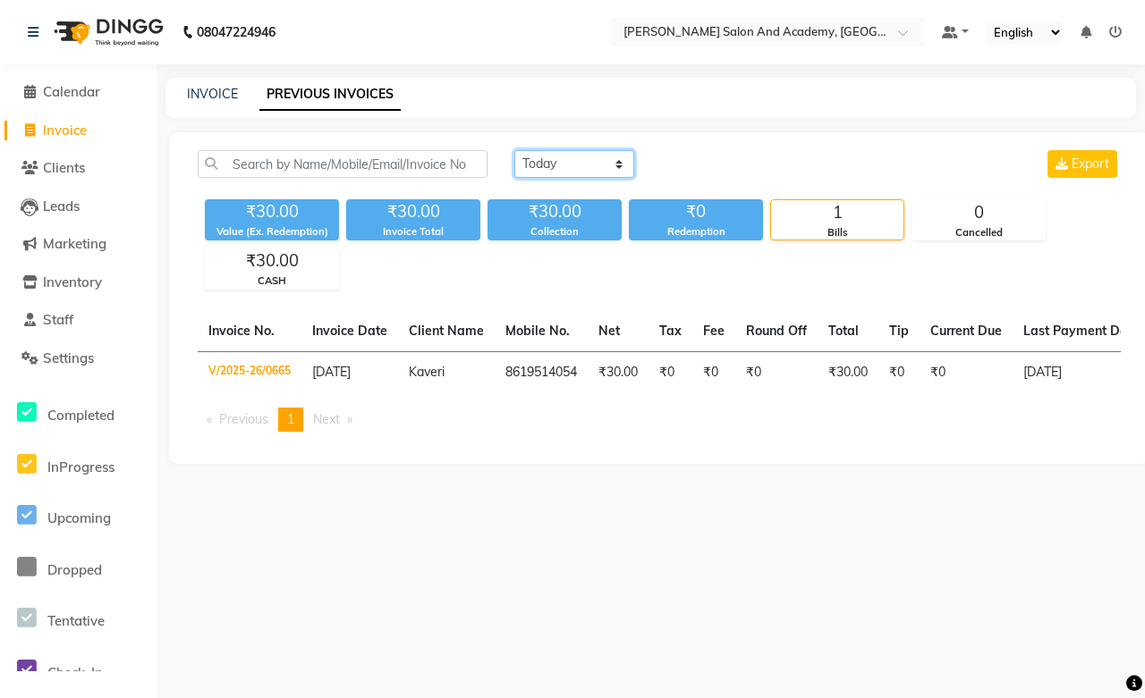
click at [557, 168] on select "Today Yesterday Custom Range" at bounding box center [574, 164] width 120 height 28
select select "range"
click at [514, 150] on select "Today Yesterday Custom Range" at bounding box center [574, 164] width 120 height 28
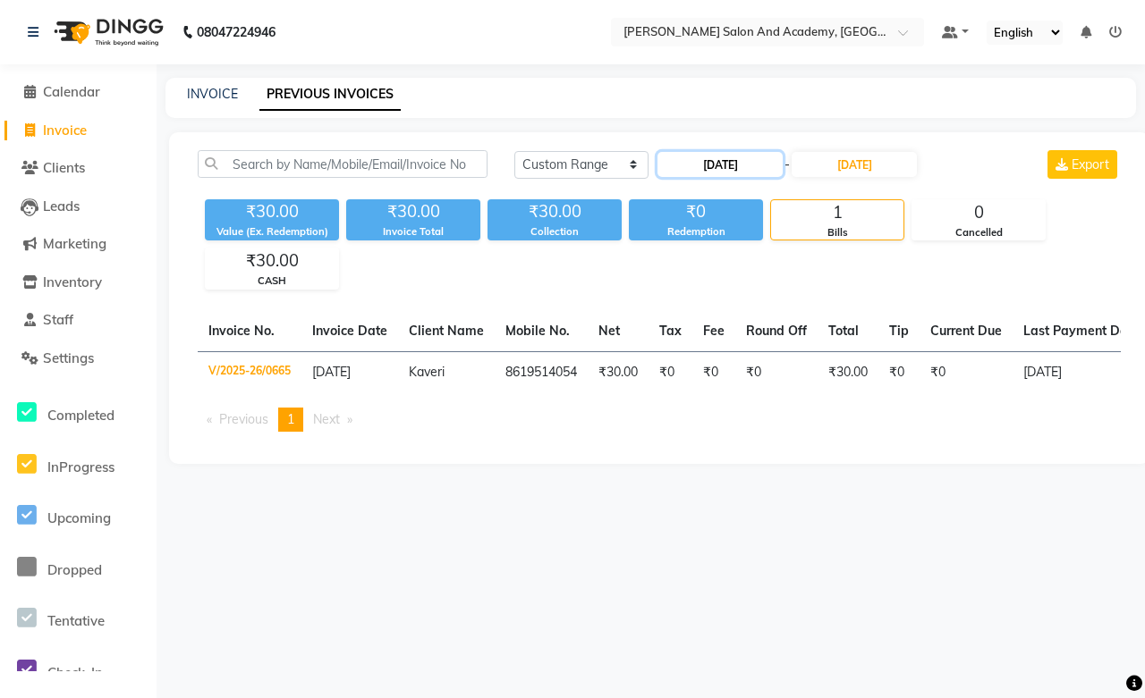
click at [731, 163] on input "01-09-2025" at bounding box center [719, 164] width 125 height 25
select select "9"
select select "2025"
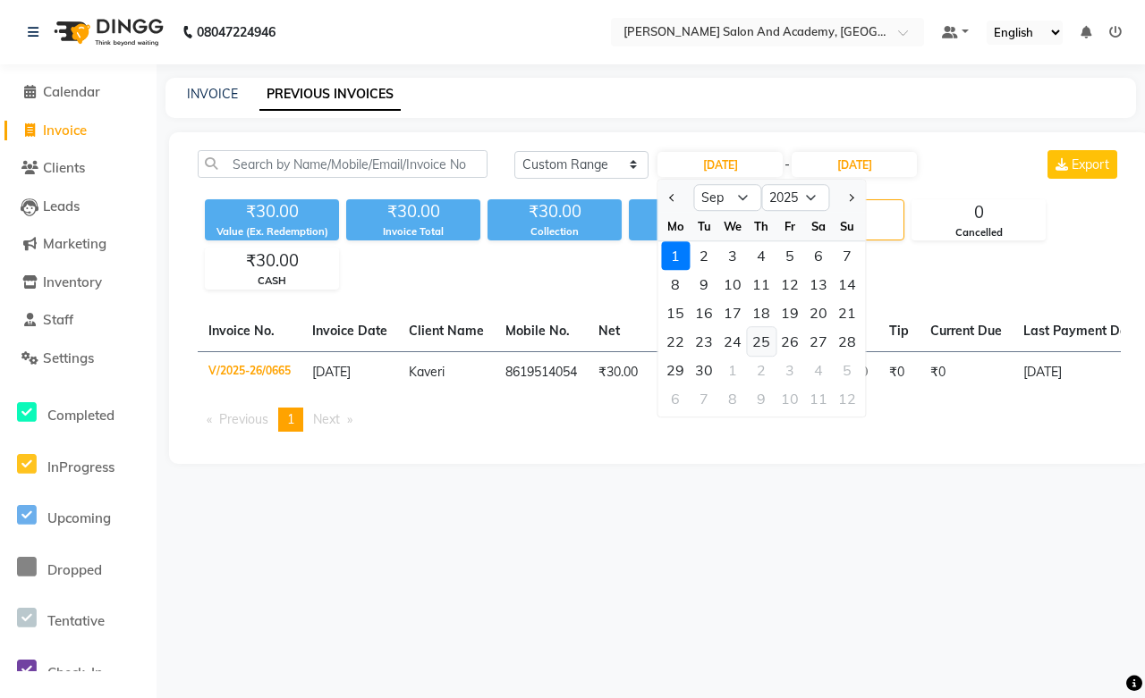
click at [758, 349] on div "25" at bounding box center [761, 341] width 29 height 29
type input "25-09-2025"
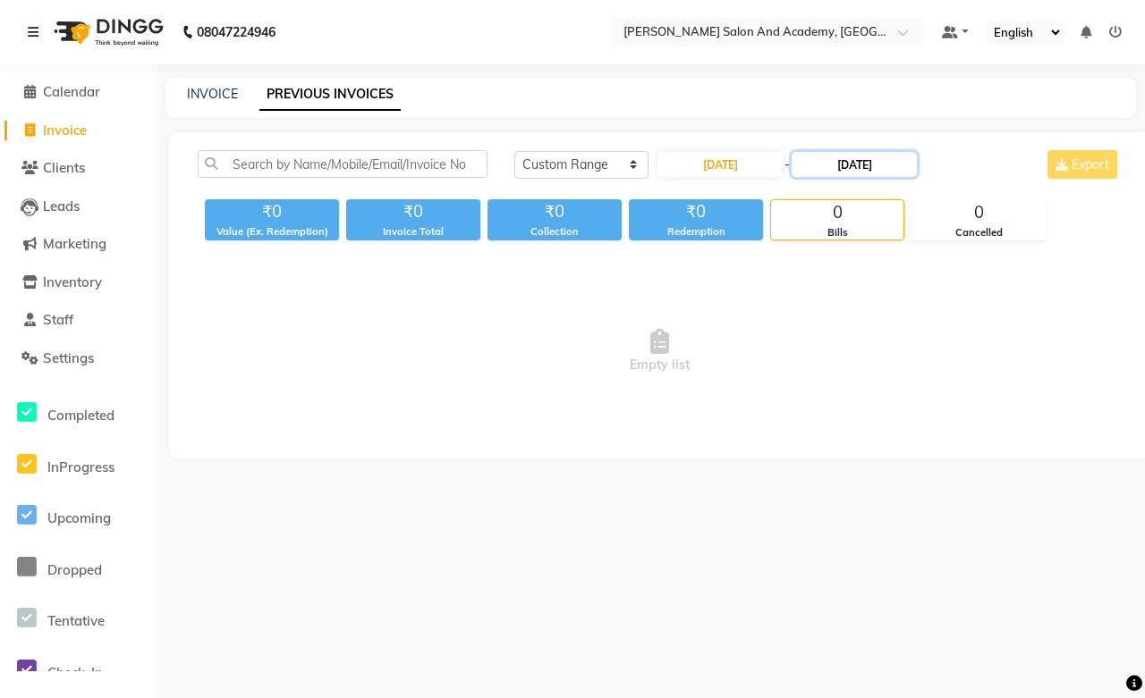
click at [844, 161] on input "01-09-2025" at bounding box center [853, 164] width 125 height 25
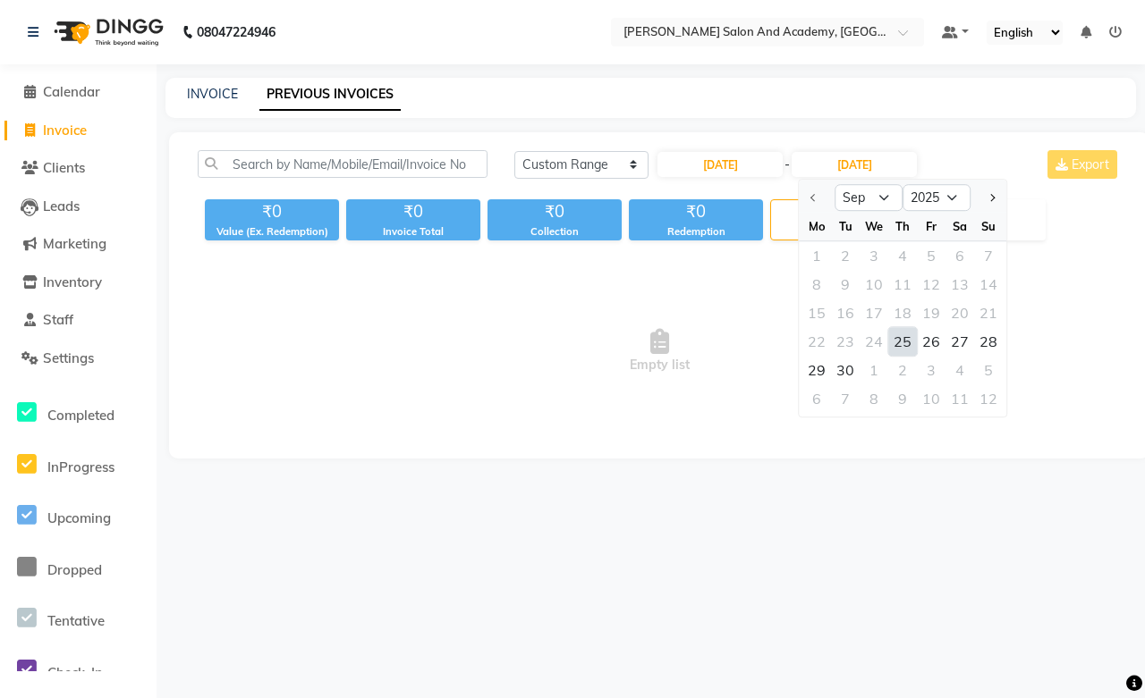
click at [895, 342] on div "25" at bounding box center [902, 341] width 29 height 29
type input "25-09-2025"
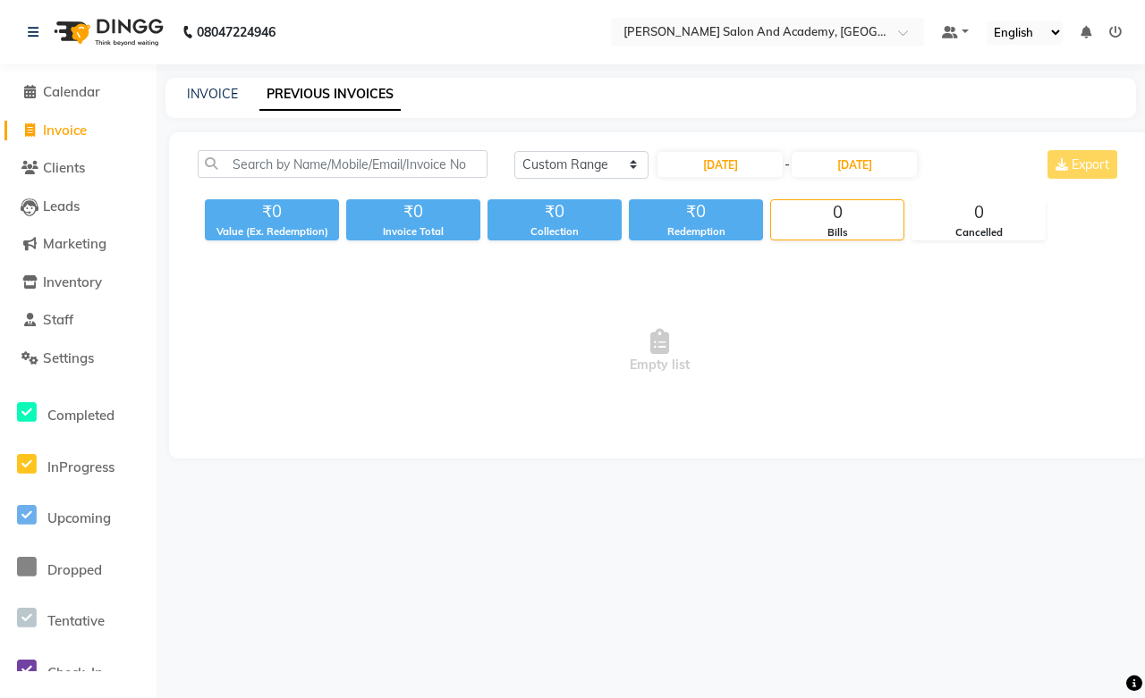
click at [1114, 38] on icon at bounding box center [1115, 32] width 13 height 13
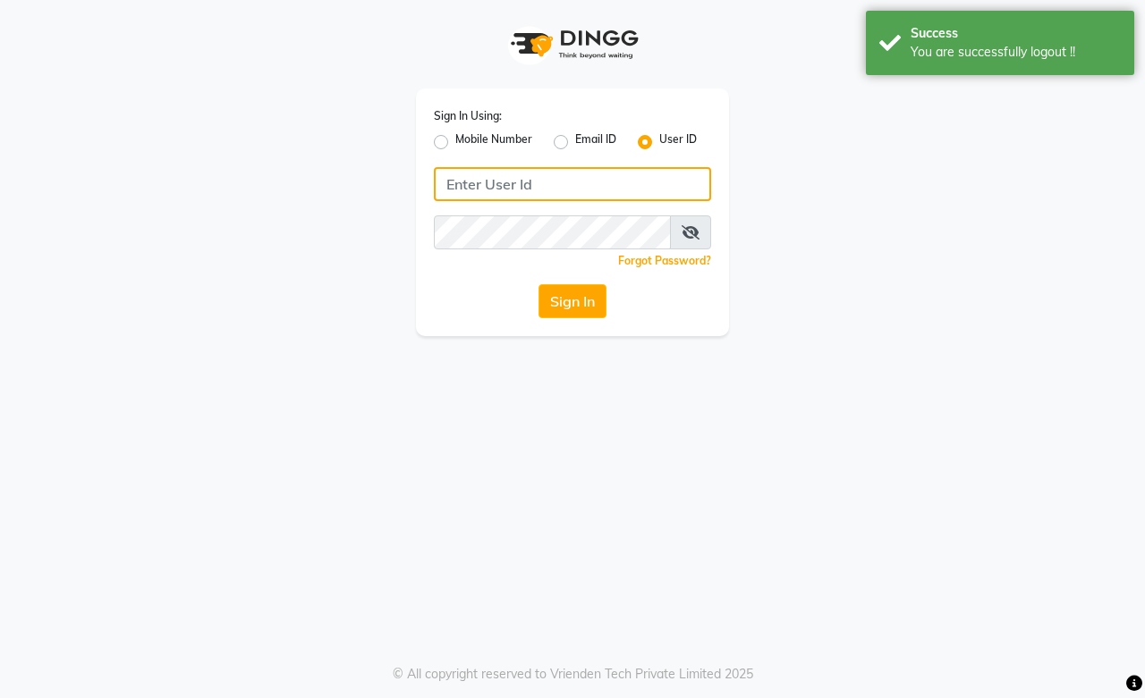
type input "9828338644"
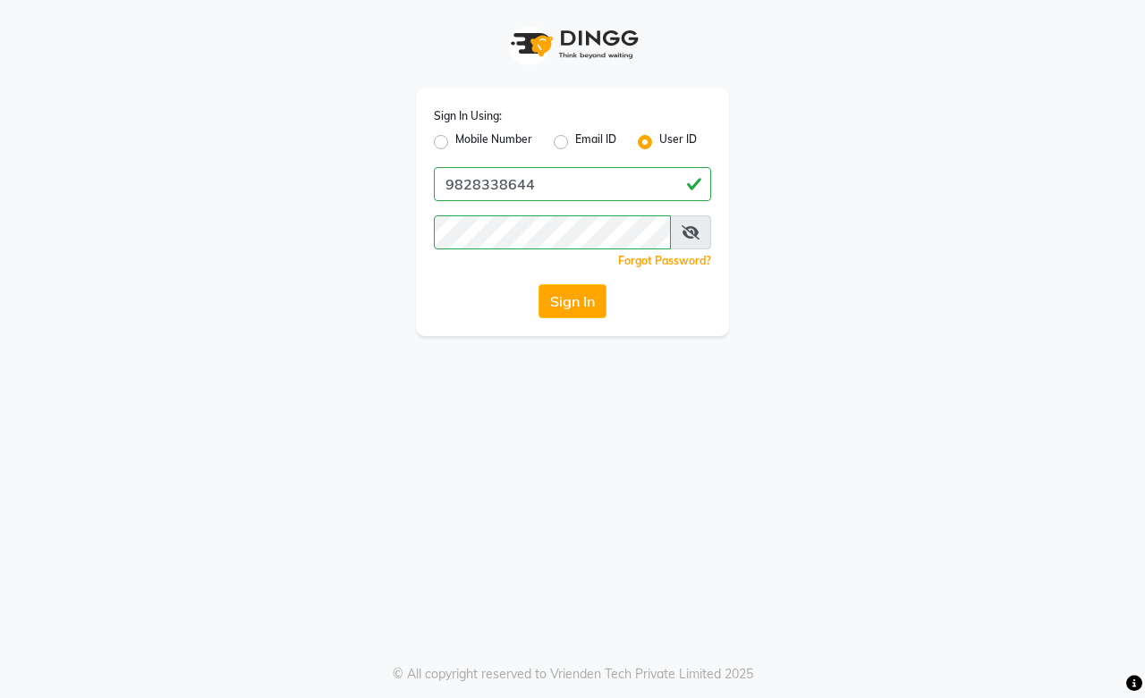
click at [455, 139] on label "Mobile Number" at bounding box center [493, 141] width 77 height 21
click at [455, 139] on input "Mobile Number" at bounding box center [461, 137] width 12 height 12
radio input "true"
radio input "false"
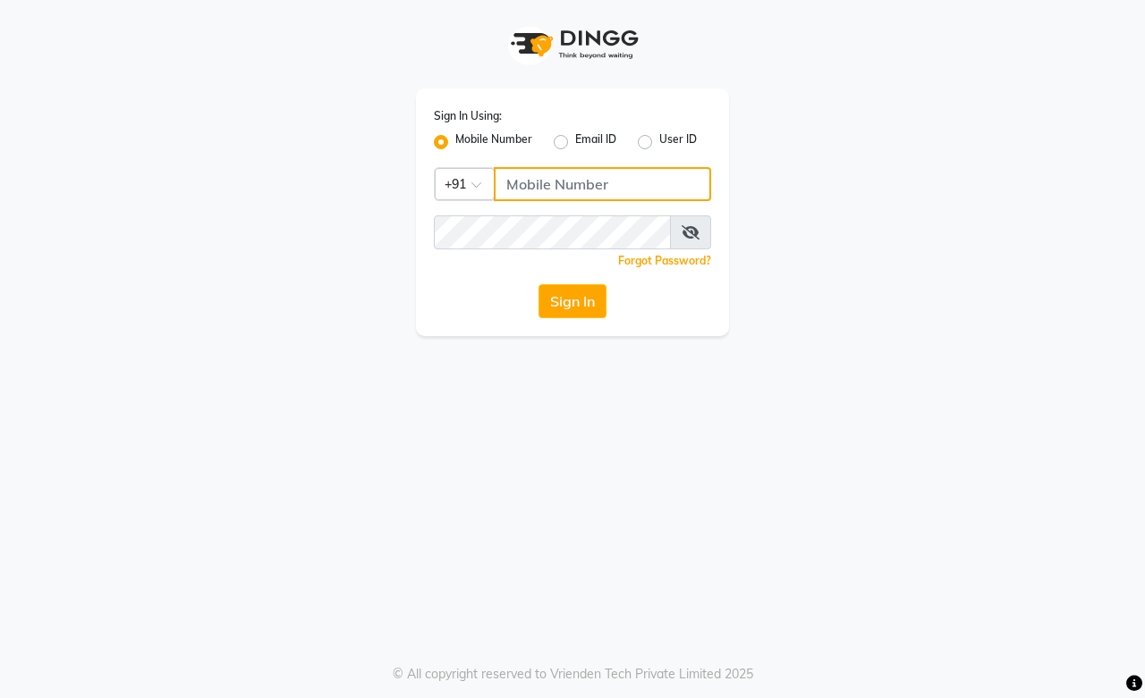
click at [540, 184] on input "Username" at bounding box center [602, 184] width 217 height 34
type input "9828338644"
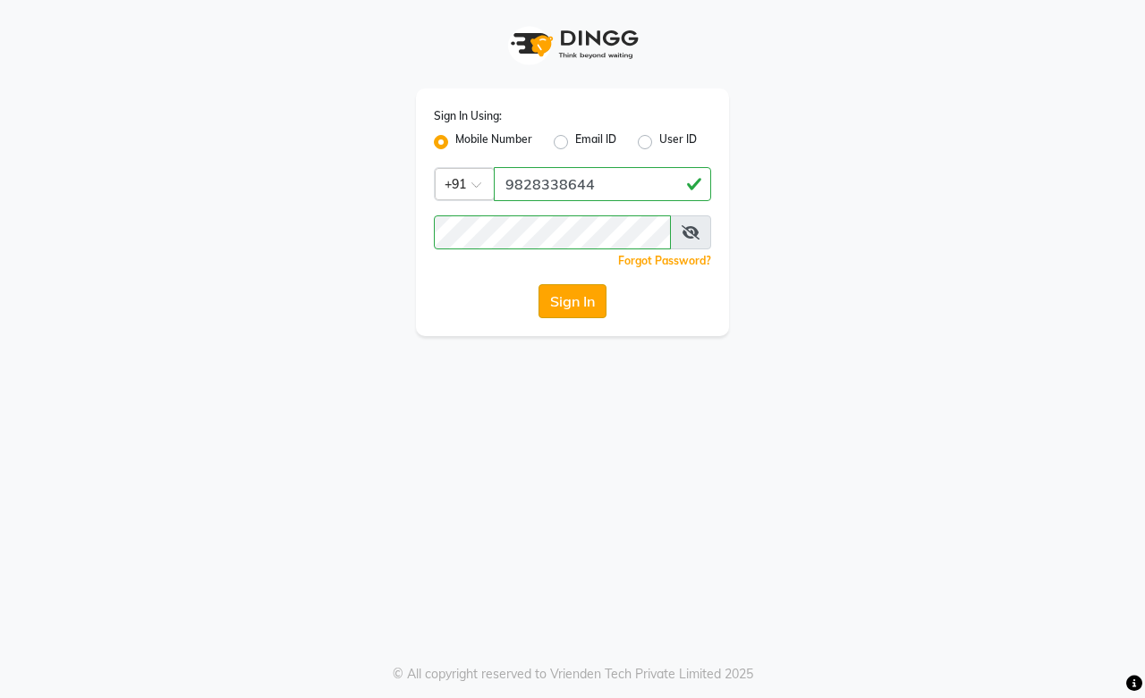
click at [578, 305] on button "Sign In" at bounding box center [572, 301] width 68 height 34
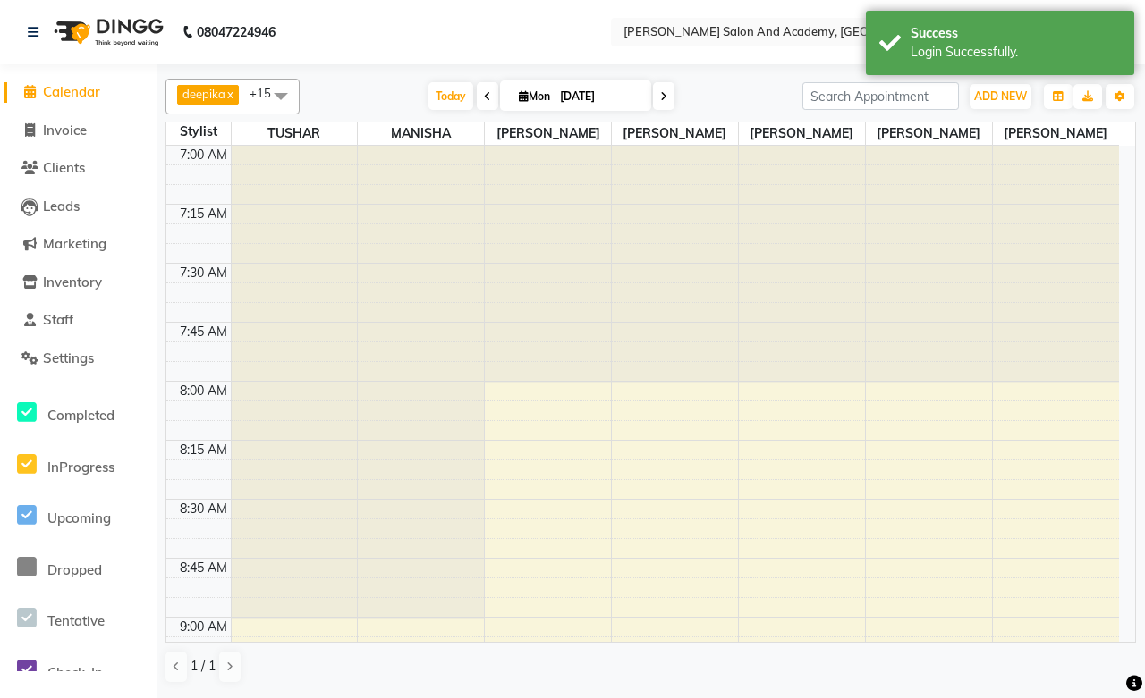
click at [64, 100] on link "Calendar" at bounding box center [78, 92] width 148 height 21
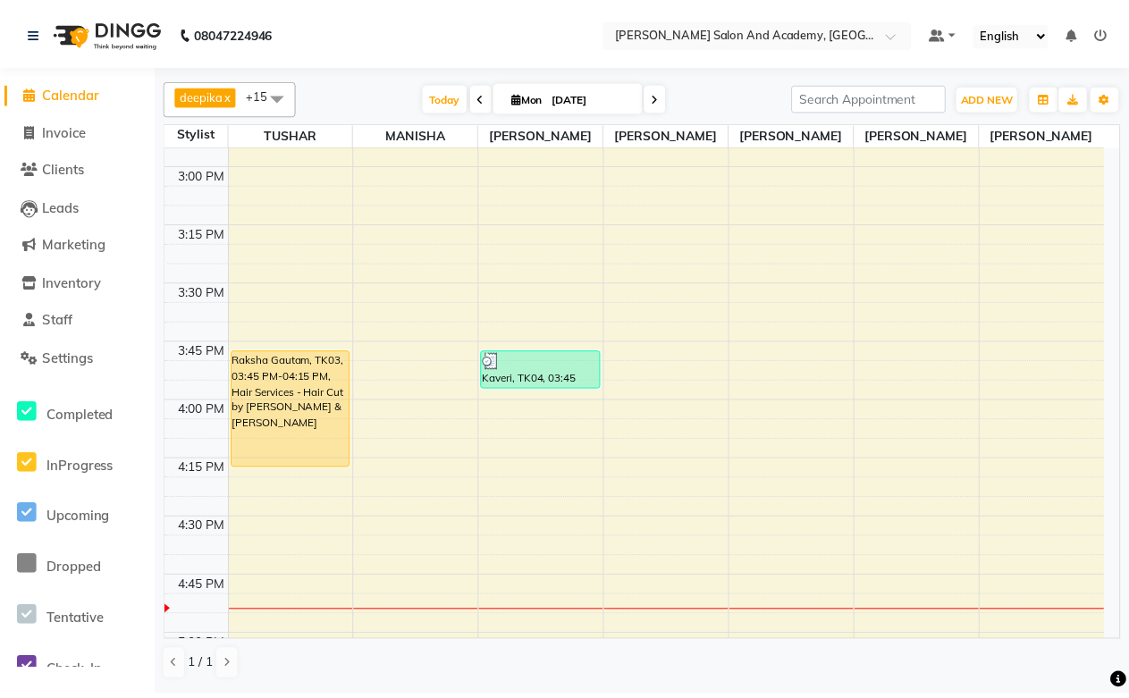
scroll to position [1888, 0]
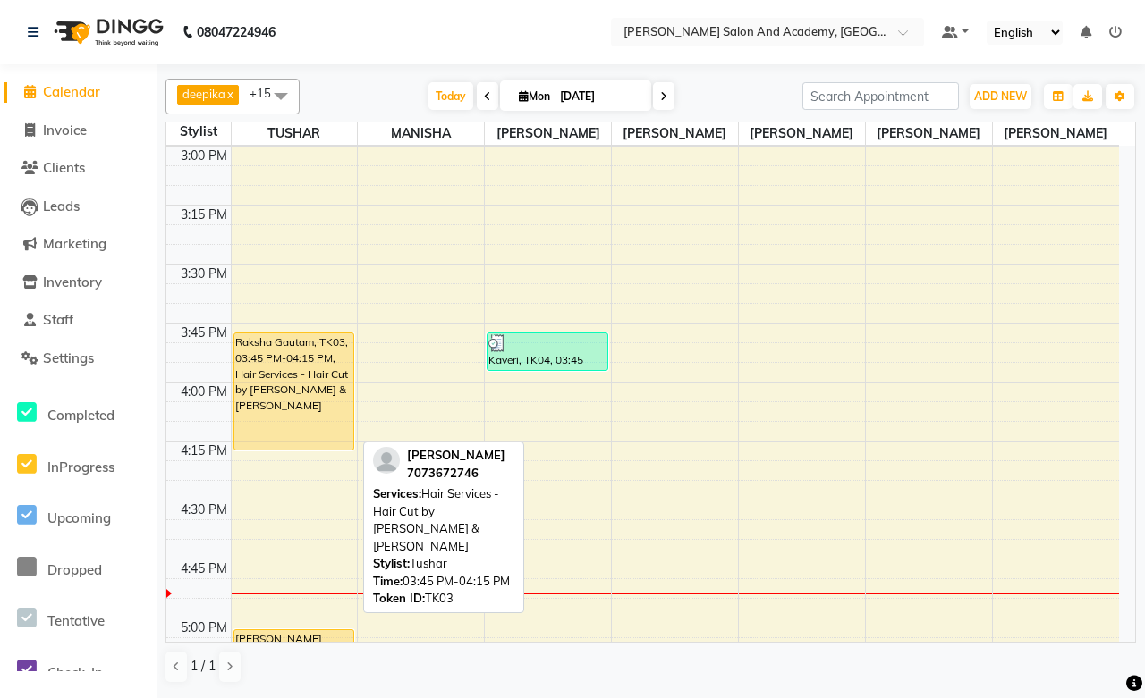
click at [296, 391] on div "Raksha Gautam, TK03, 03:45 PM-04:15 PM, Hair Services - Hair Cut by Manisha & T…" at bounding box center [293, 392] width 119 height 116
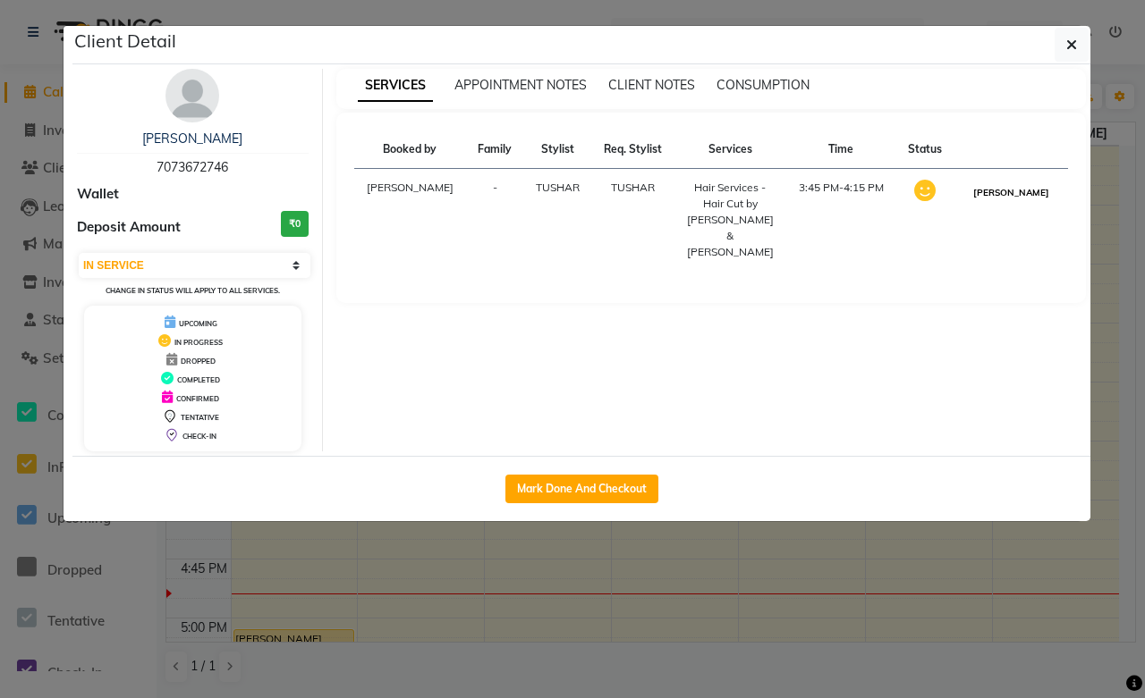
click at [1008, 194] on button "MARK DONE" at bounding box center [1010, 193] width 85 height 22
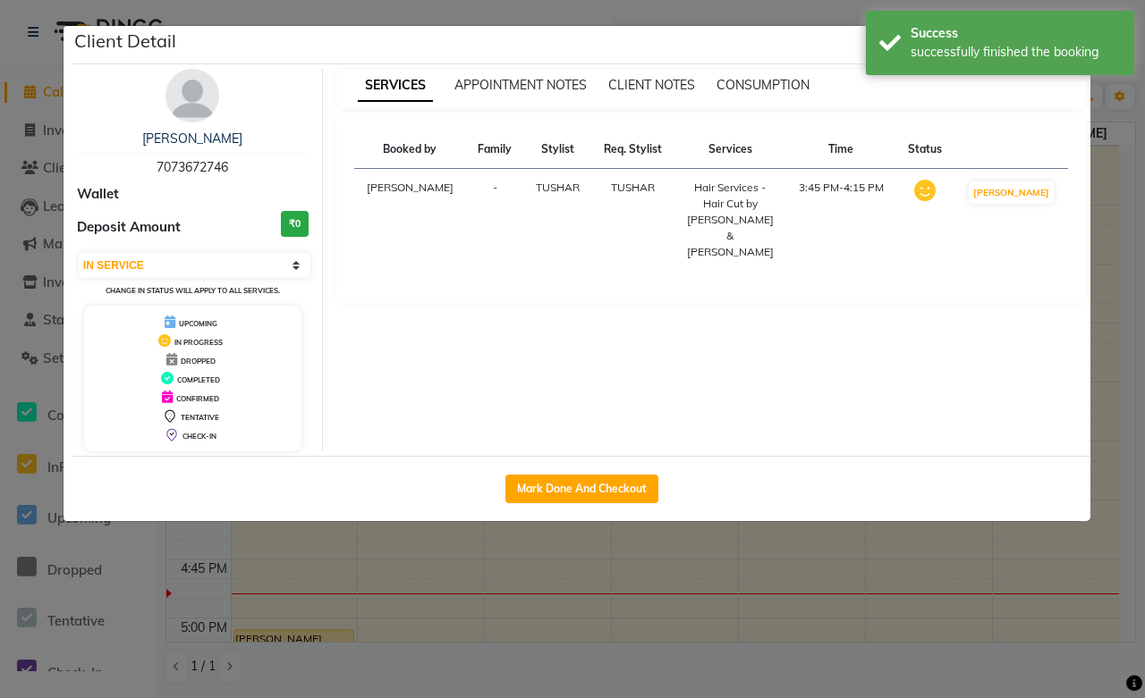
select select "3"
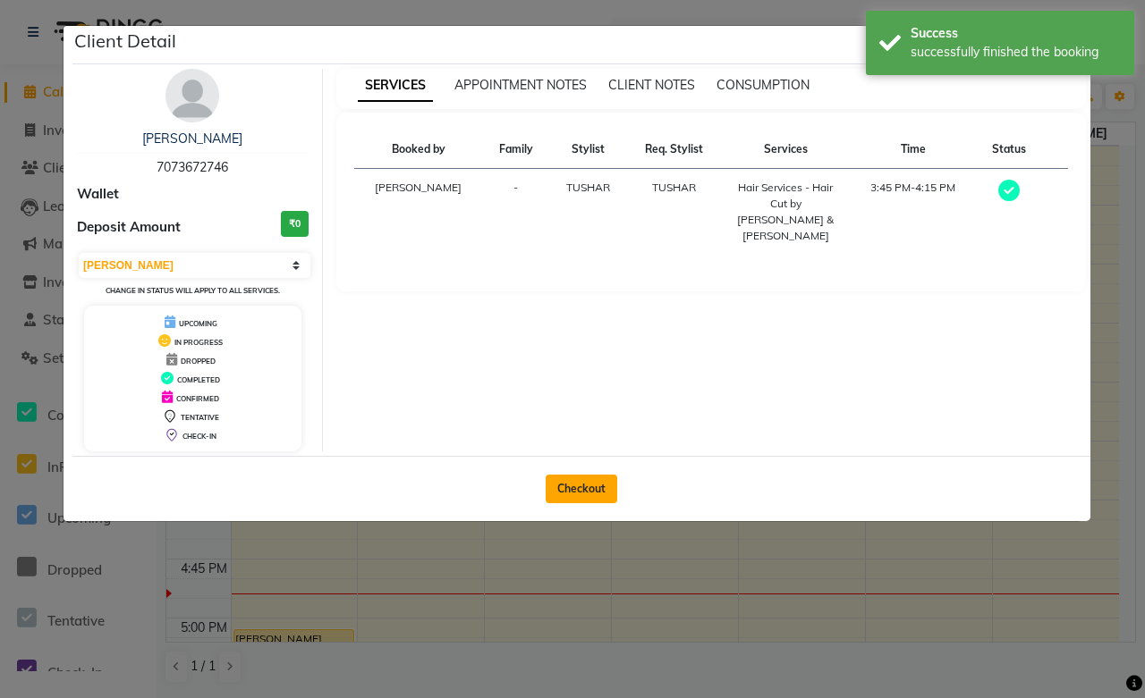
click at [570, 486] on button "Checkout" at bounding box center [581, 489] width 72 height 29
select select "service"
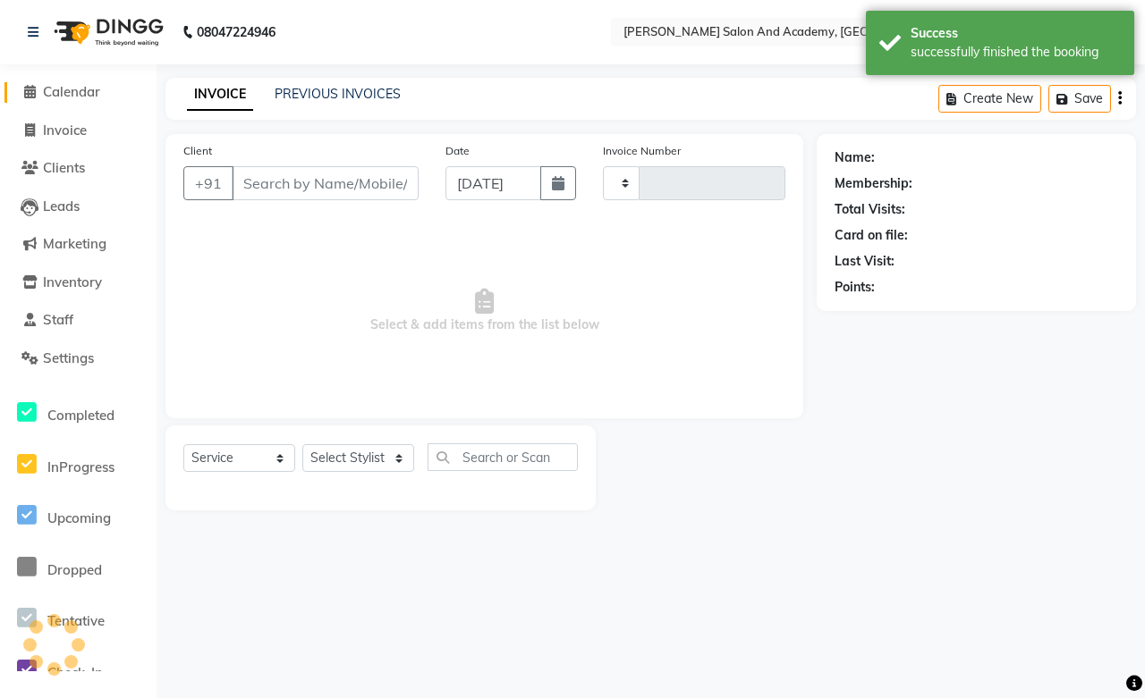
type input "0666"
select select "6453"
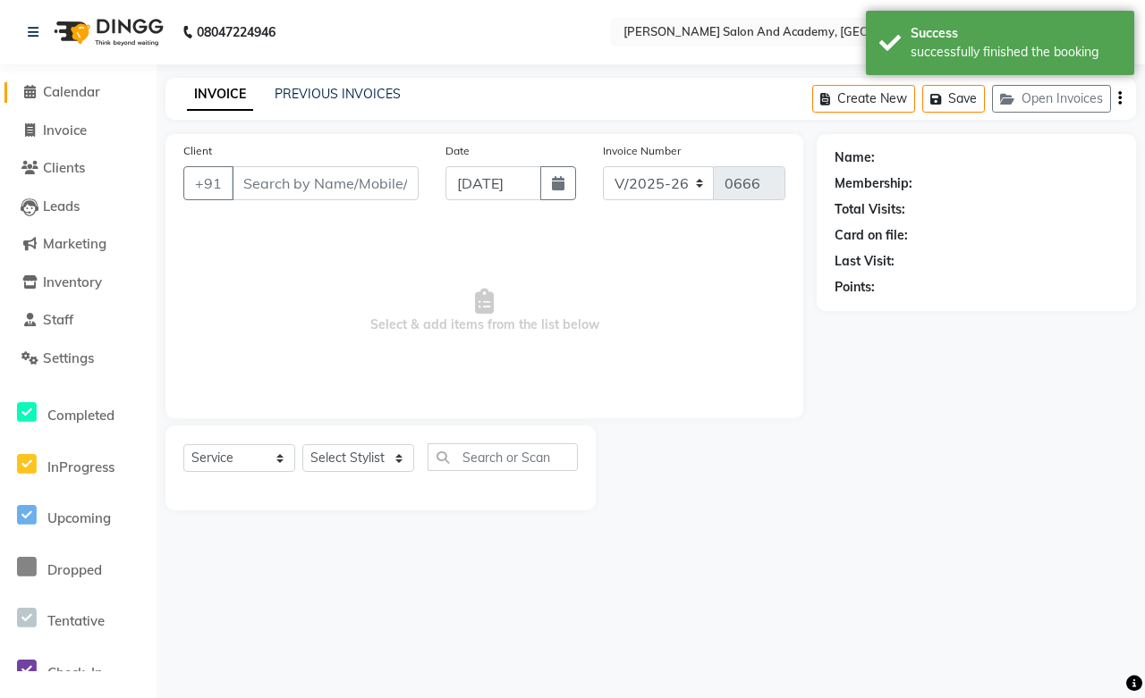
type input "7073672746"
select select "49047"
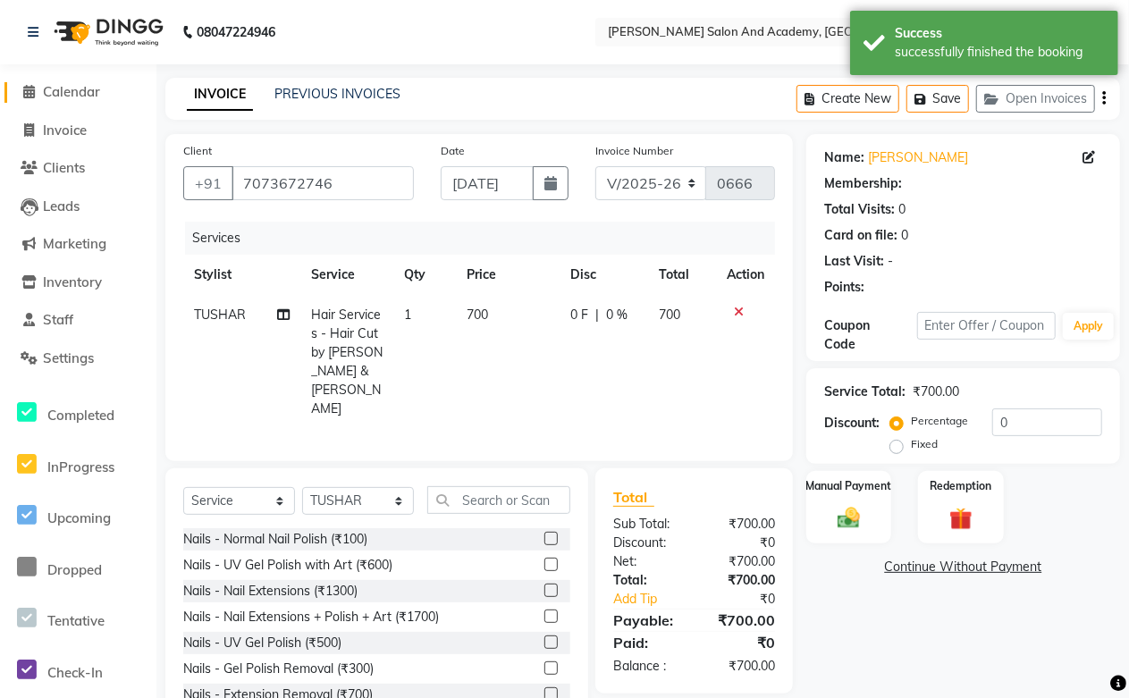
select select "1: Object"
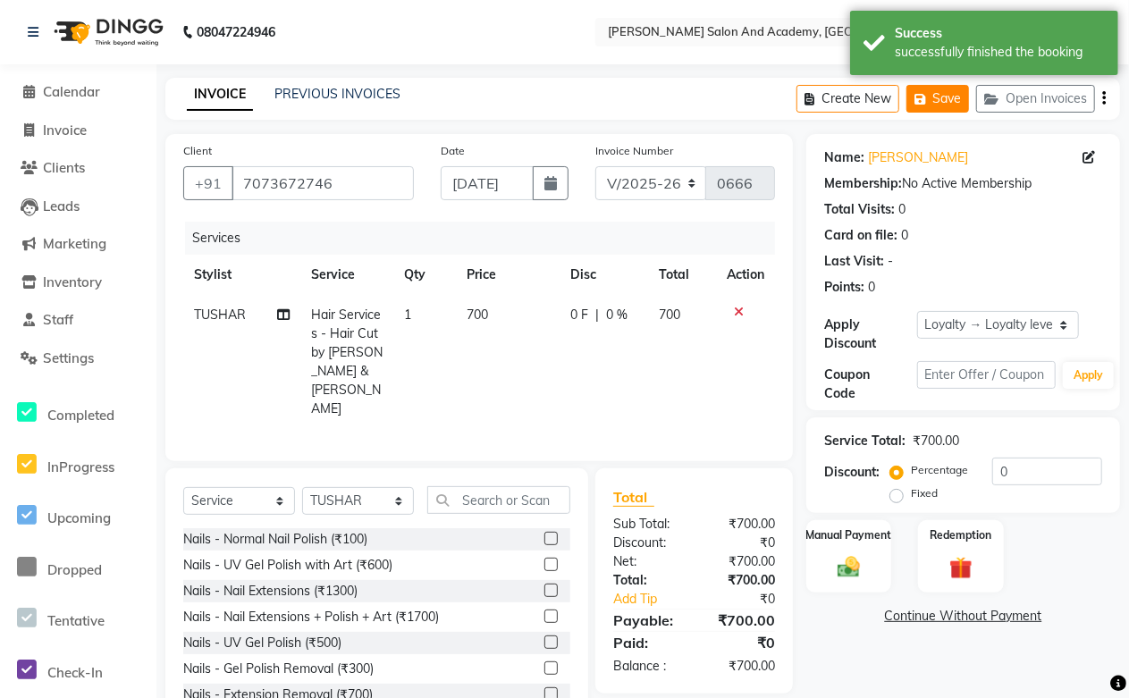
click at [946, 100] on button "Save" at bounding box center [938, 99] width 63 height 28
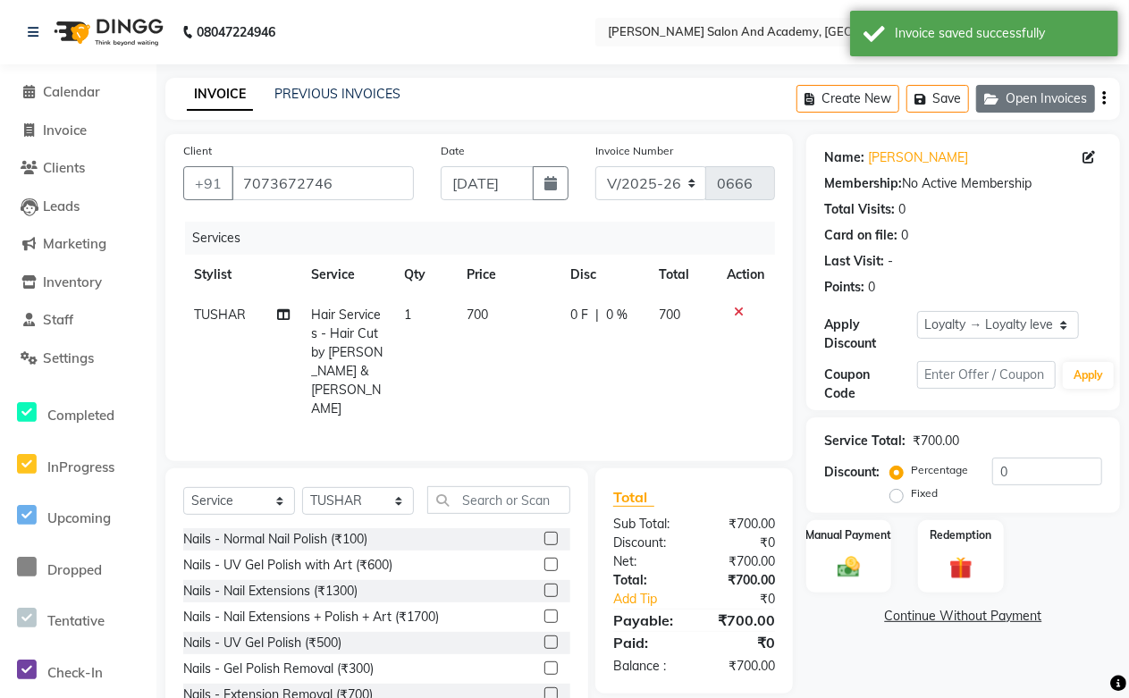
click at [1037, 97] on button "Open Invoices" at bounding box center [1035, 99] width 119 height 28
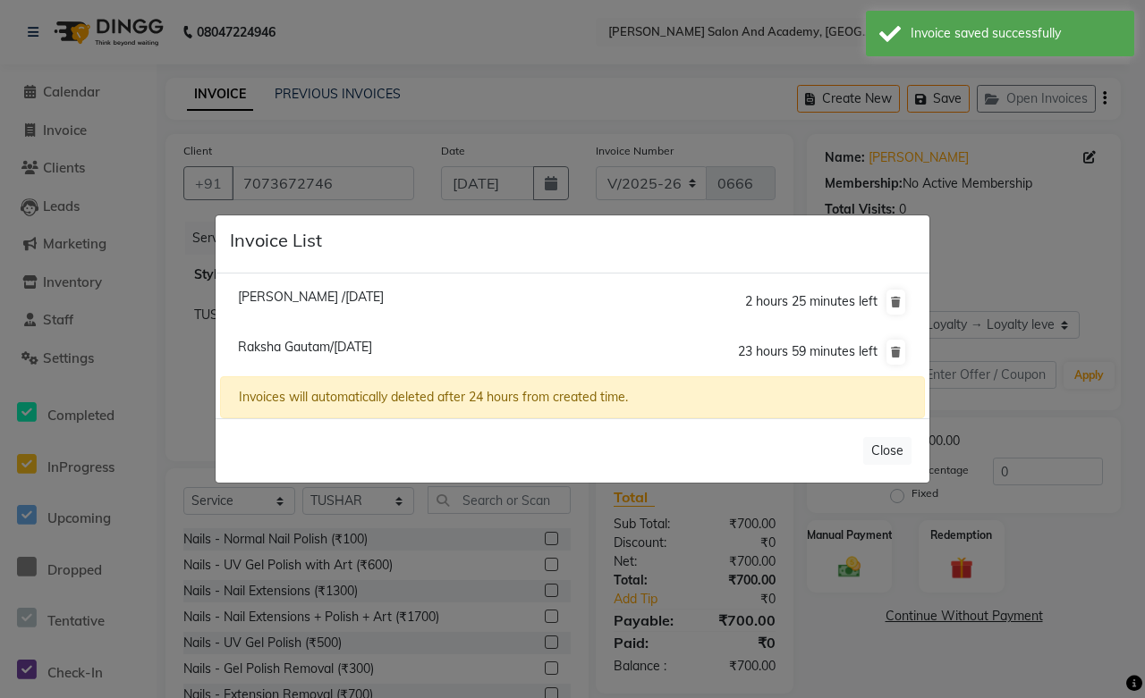
click at [266, 302] on span "Khushveer Singh Sahni /31 August 2025" at bounding box center [311, 297] width 146 height 16
type input "9001888234"
type input "[DATE]"
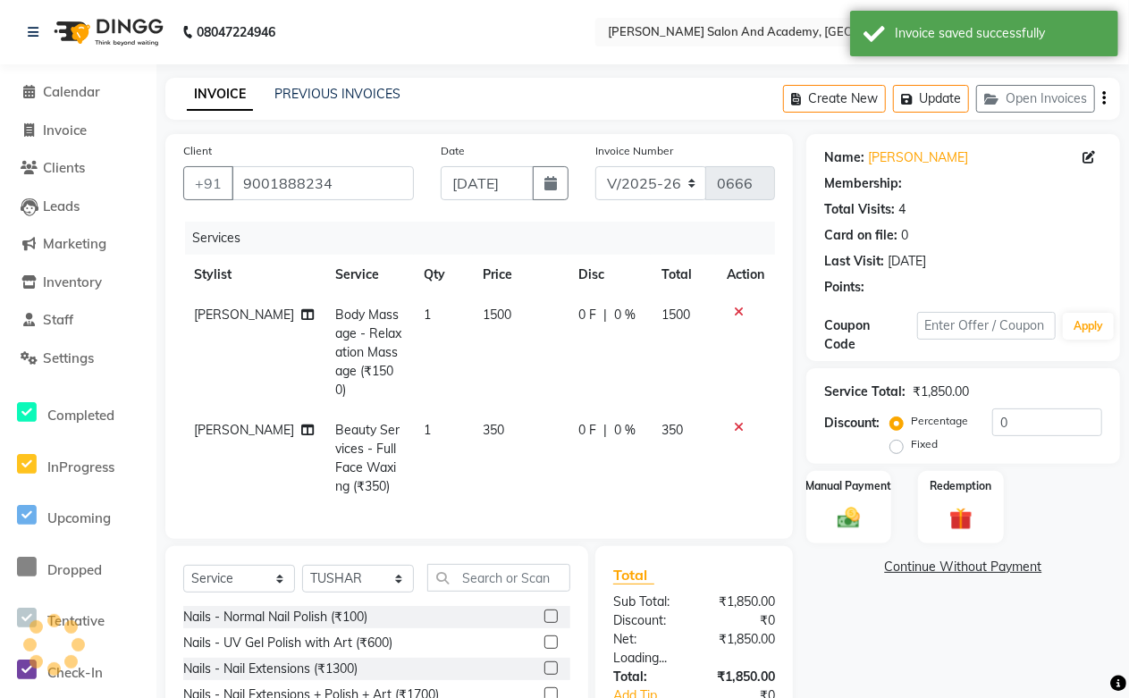
select select
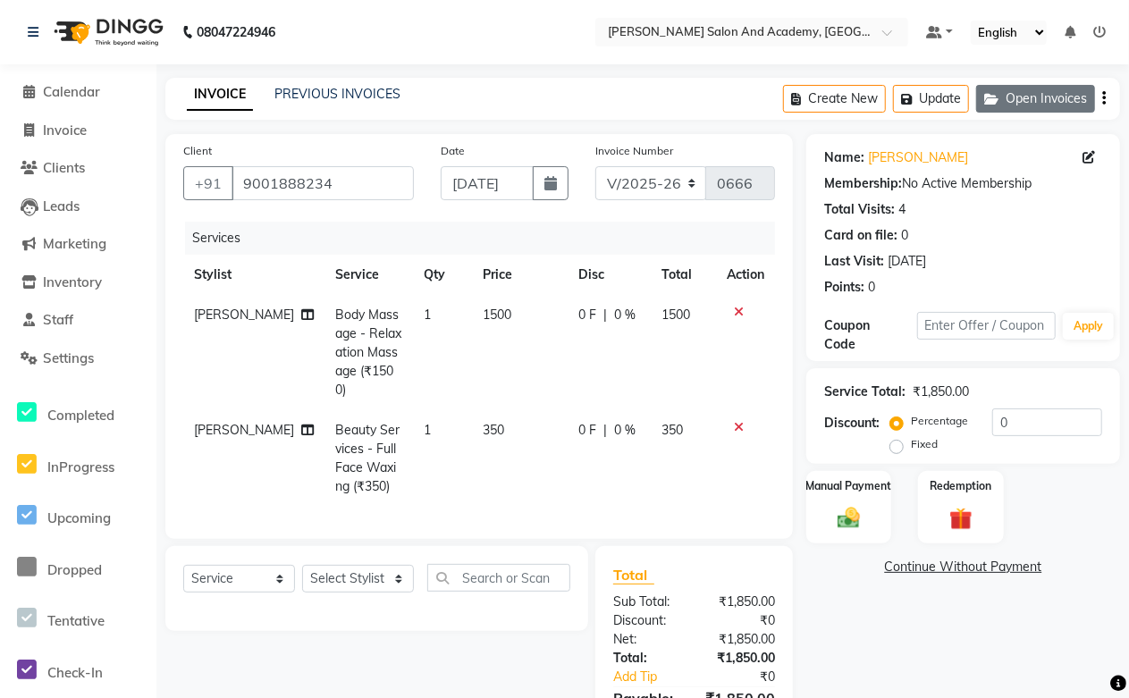
click at [1043, 101] on button "Open Invoices" at bounding box center [1035, 99] width 119 height 28
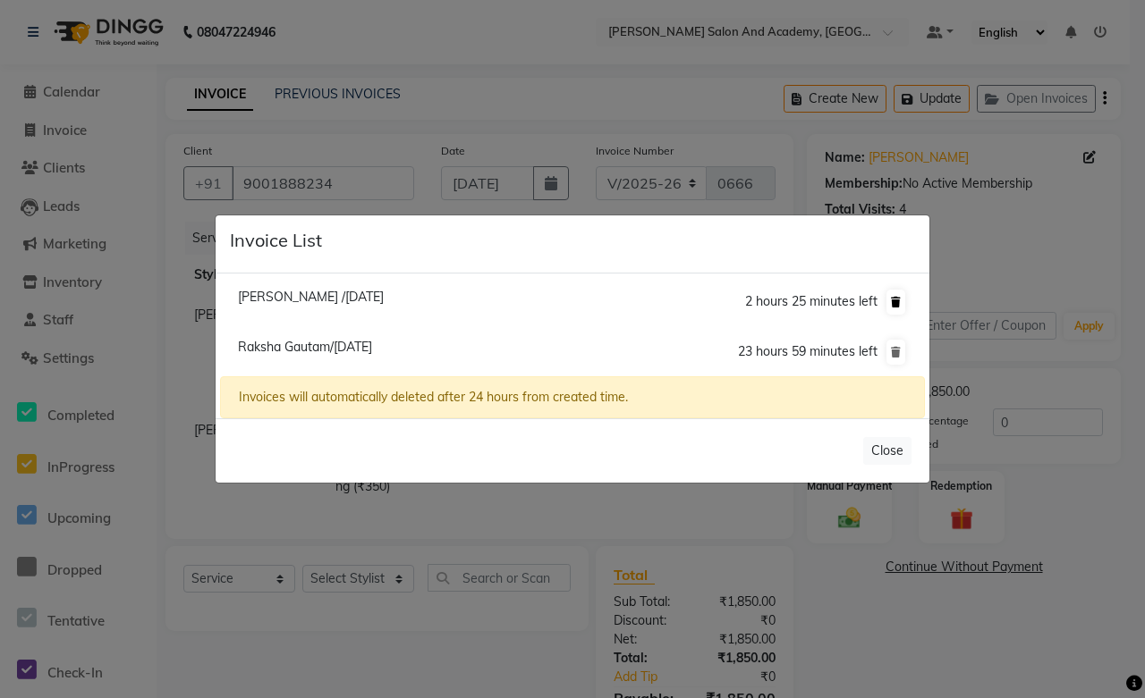
click at [894, 299] on icon at bounding box center [896, 302] width 10 height 11
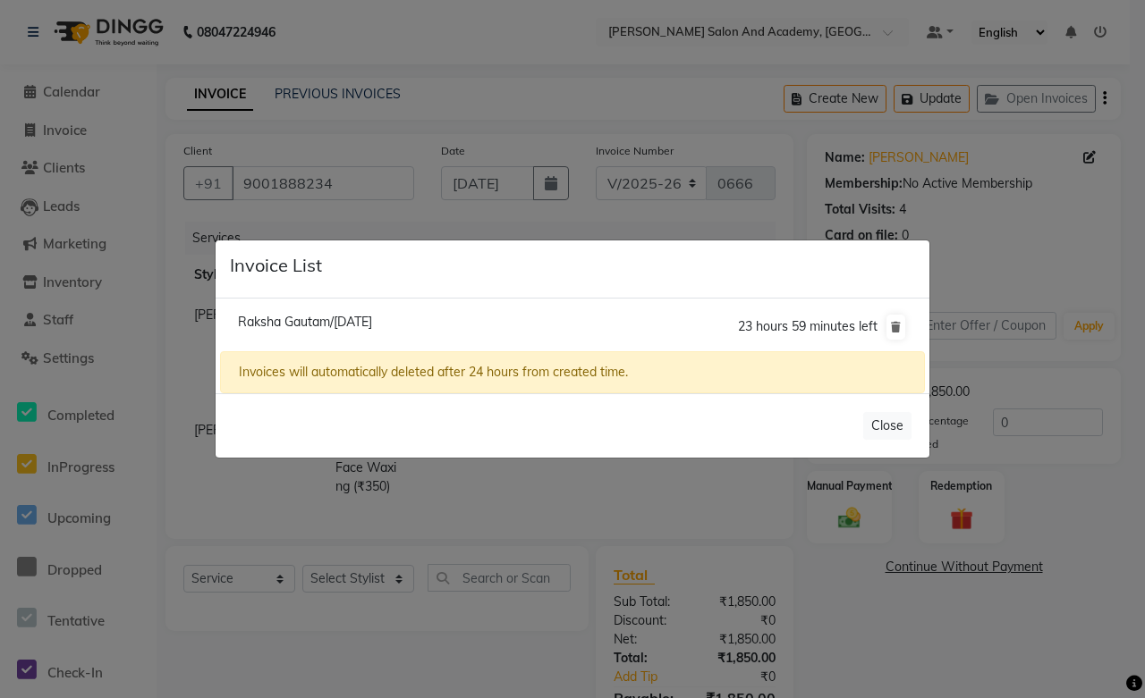
click at [361, 317] on span "Raksha Gautam/01 September 2025" at bounding box center [305, 322] width 134 height 16
type input "7073672746"
type input "01-09-2025"
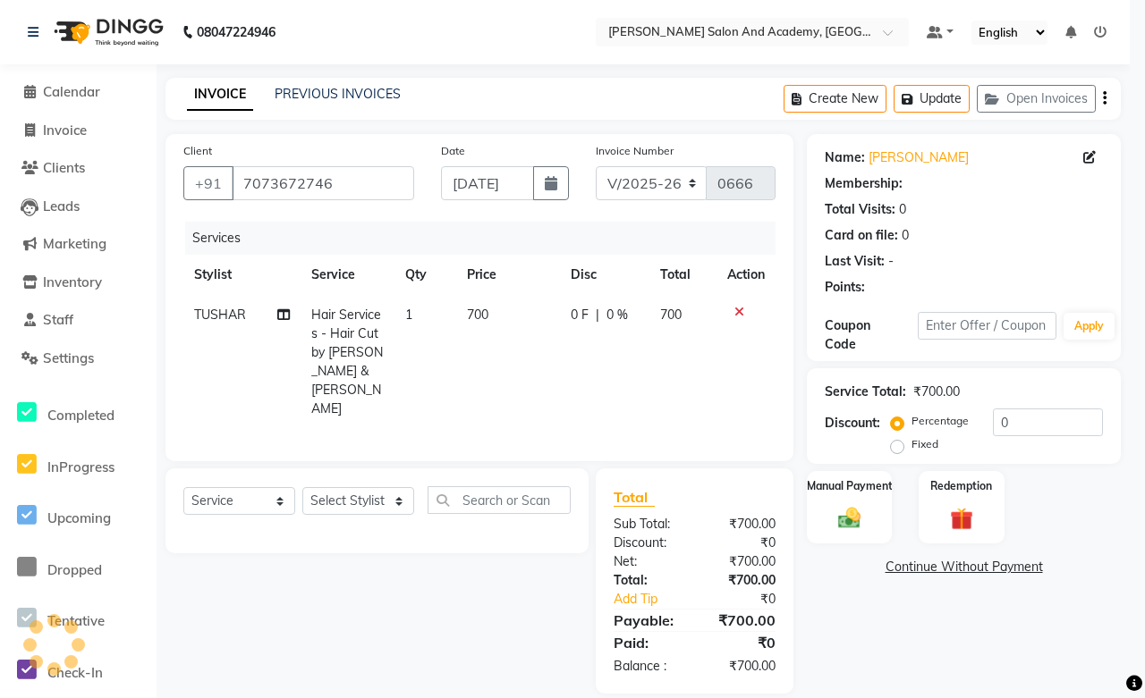
select select "1: Object"
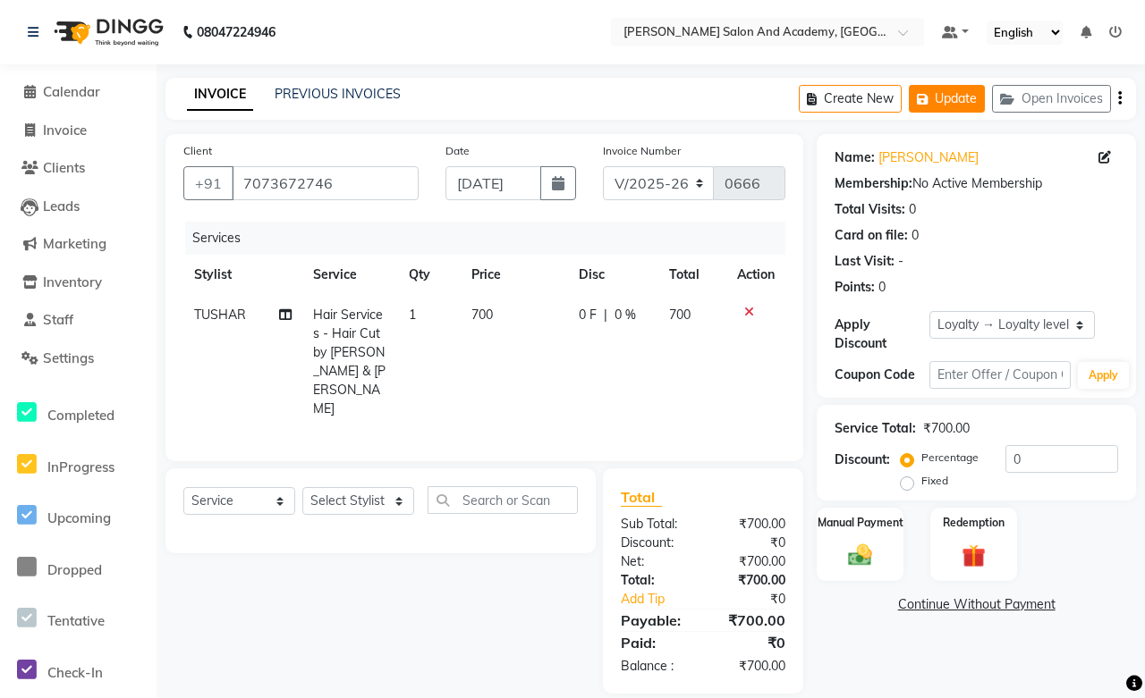
click at [948, 99] on button "Update" at bounding box center [946, 99] width 76 height 28
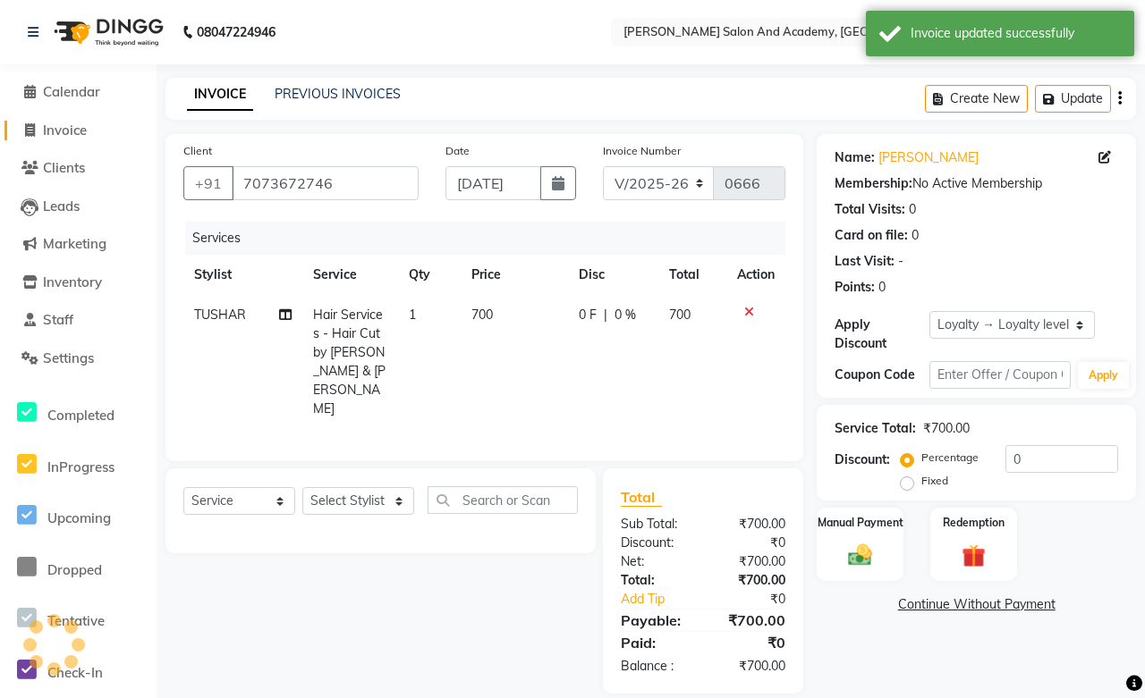
click at [74, 134] on span "Invoice" at bounding box center [65, 130] width 44 height 17
select select "service"
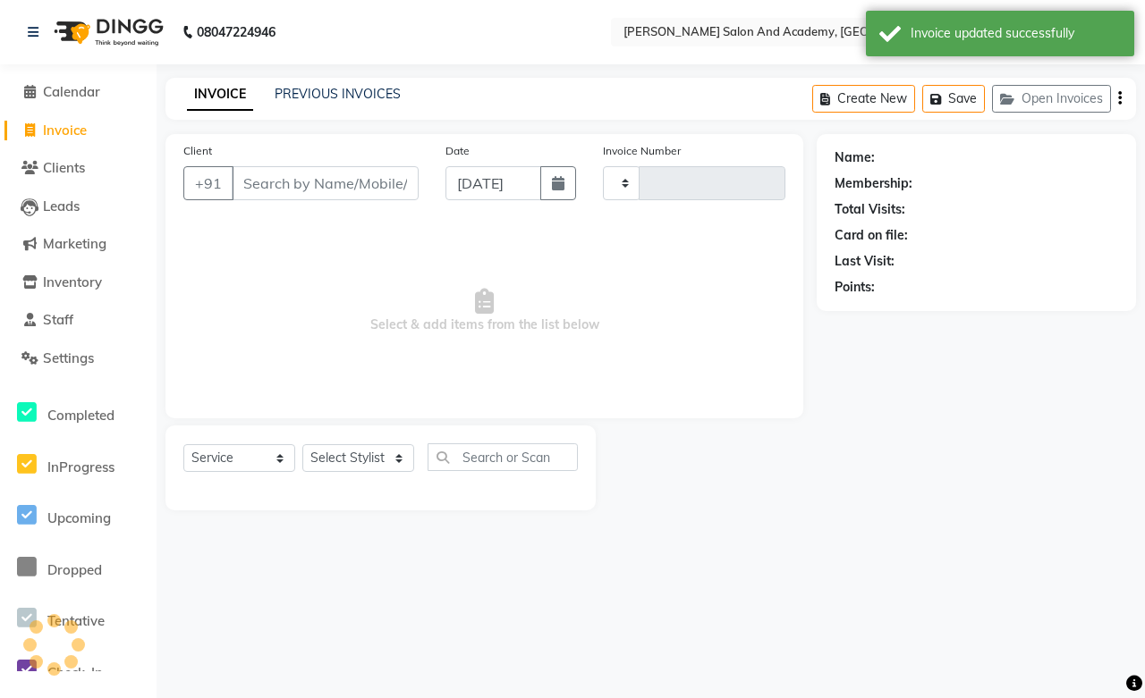
type input "0666"
select select "6453"
click at [308, 93] on link "PREVIOUS INVOICES" at bounding box center [338, 94] width 126 height 16
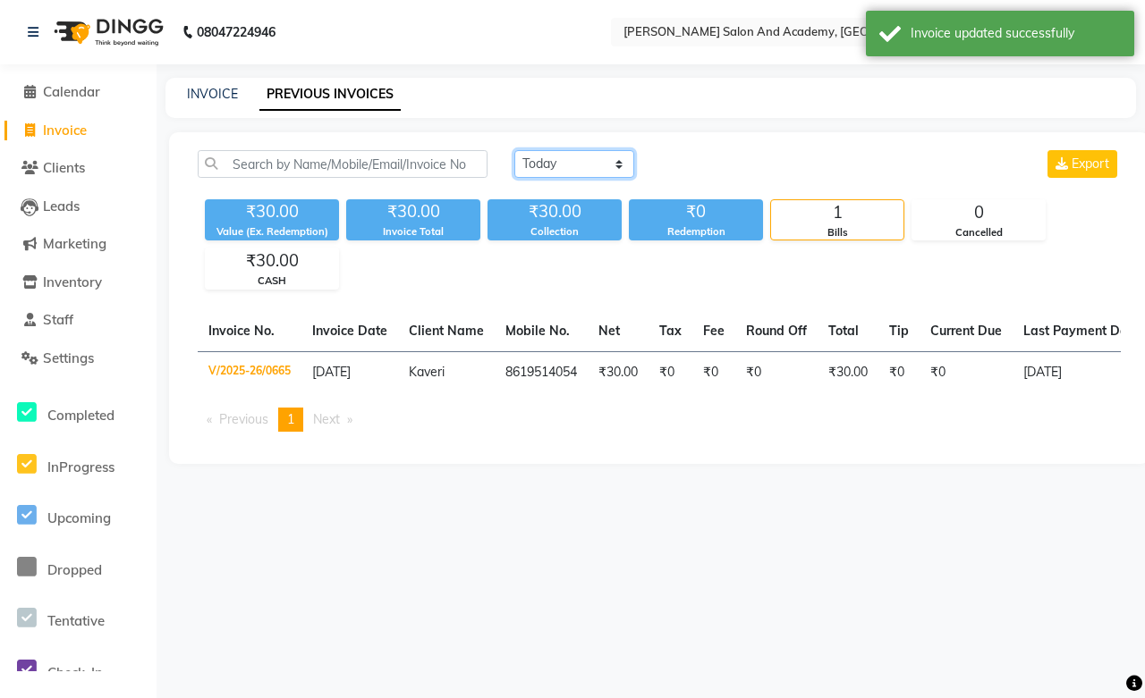
click at [612, 168] on select "Today Yesterday Custom Range" at bounding box center [574, 164] width 120 height 28
select select "range"
click at [514, 150] on select "Today Yesterday Custom Range" at bounding box center [574, 164] width 120 height 28
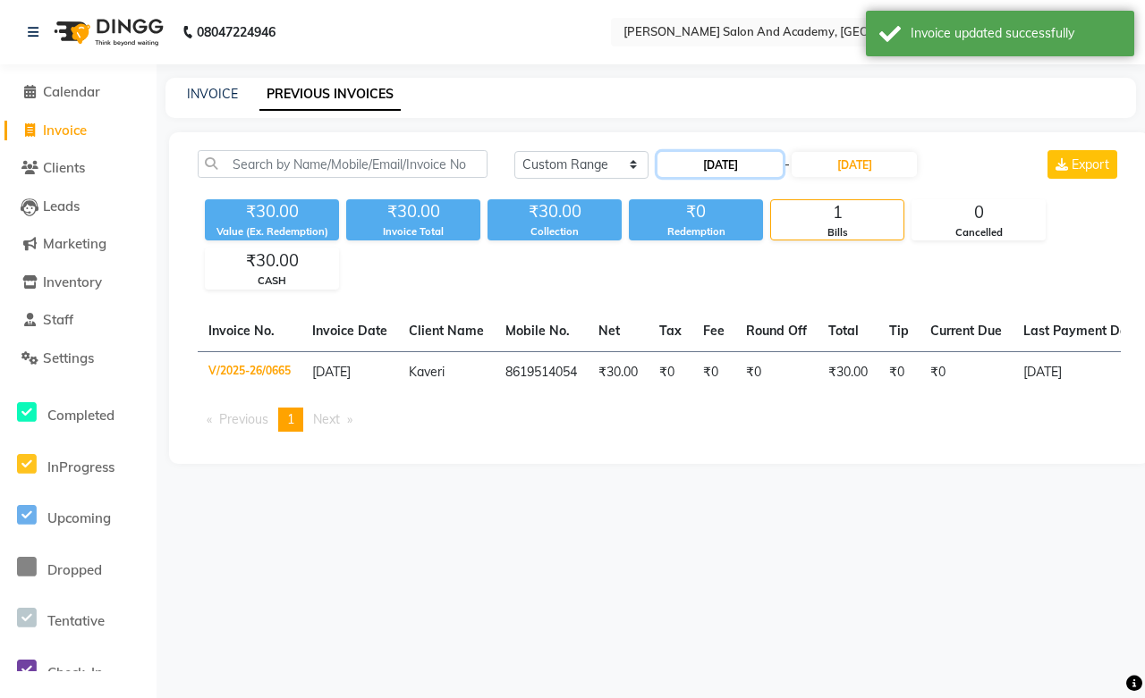
click at [713, 158] on input "01-09-2025" at bounding box center [719, 164] width 125 height 25
select select "9"
select select "2025"
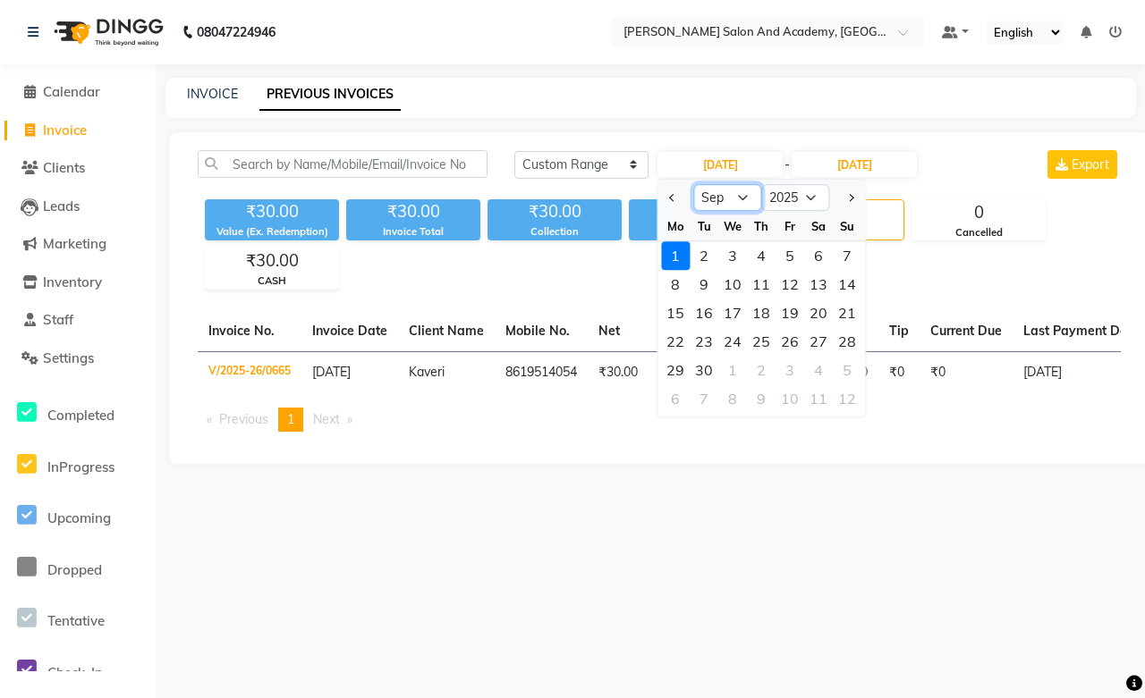
click at [737, 192] on select "Jan Feb Mar Apr May Jun Jul Aug Sep Oct Nov Dec" at bounding box center [727, 197] width 68 height 27
select select "8"
click at [693, 184] on select "Jan Feb Mar Apr May Jun Jul Aug Sep Oct Nov Dec" at bounding box center [727, 197] width 68 height 27
click at [680, 368] on div "25" at bounding box center [675, 370] width 29 height 29
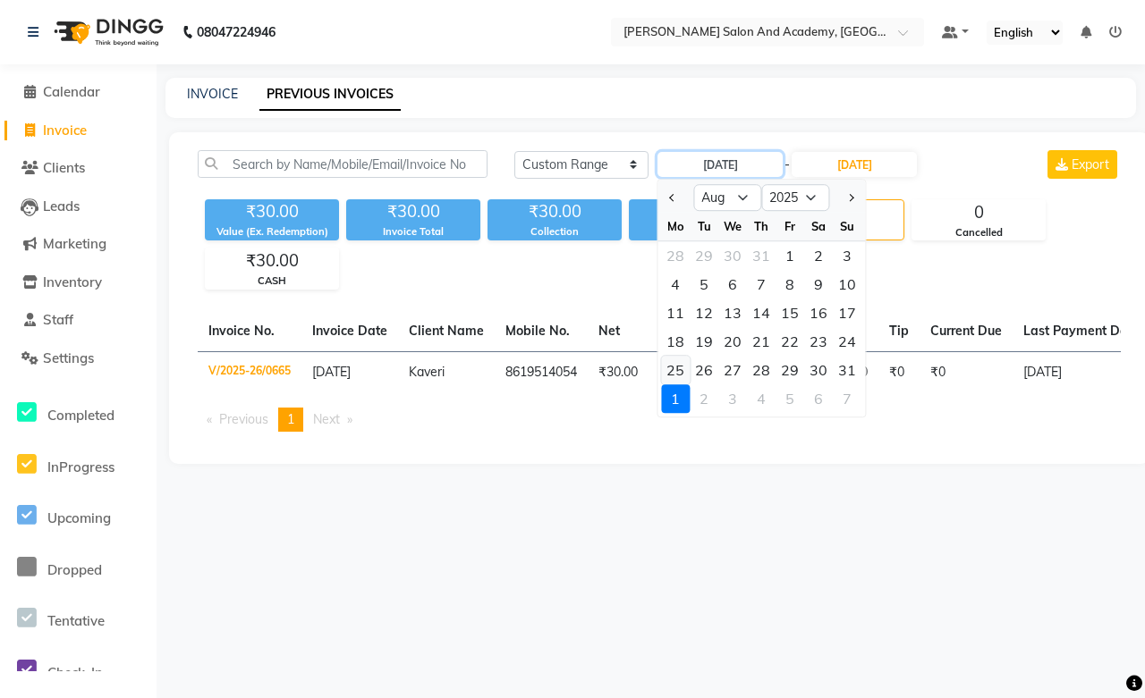
type input "25-08-2025"
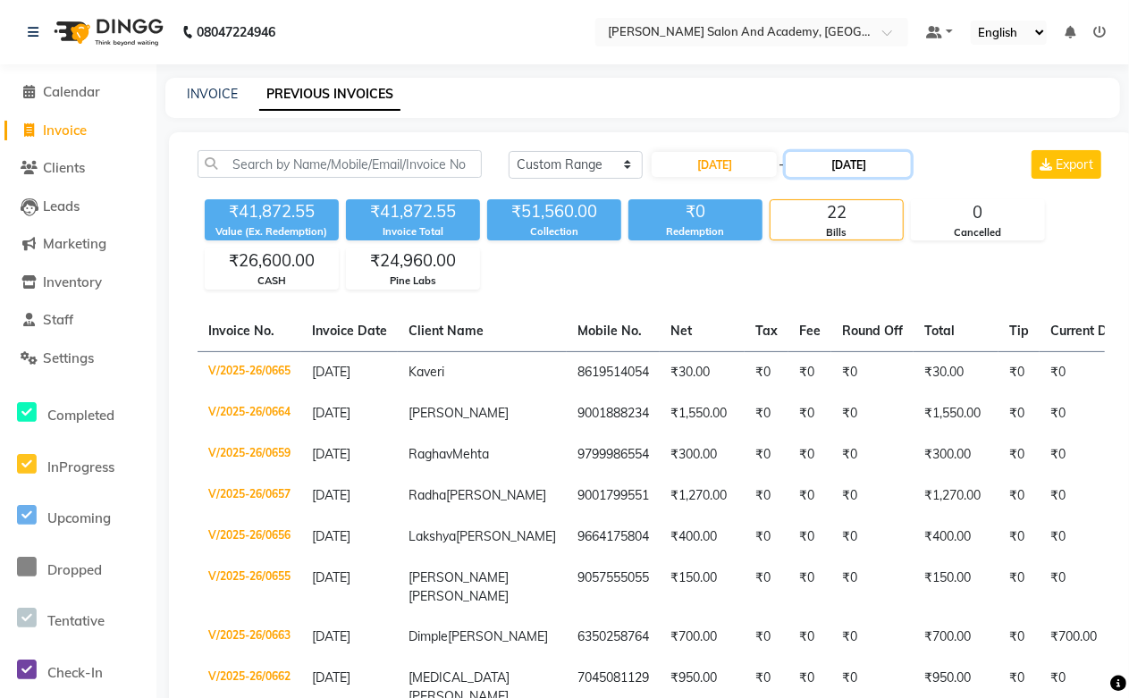
click at [842, 168] on input "01-09-2025" at bounding box center [848, 164] width 125 height 25
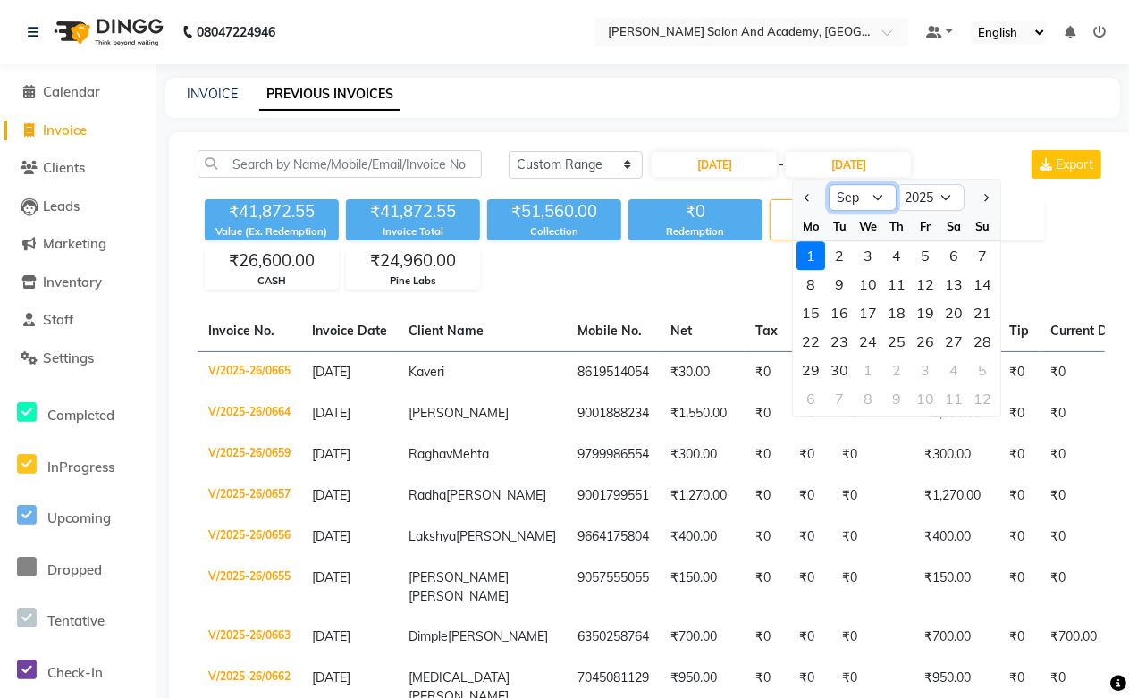
click at [847, 203] on select "Aug Sep Oct Nov Dec" at bounding box center [864, 197] width 68 height 27
select select "8"
click at [830, 184] on select "Aug Sep Oct Nov Dec" at bounding box center [864, 197] width 68 height 27
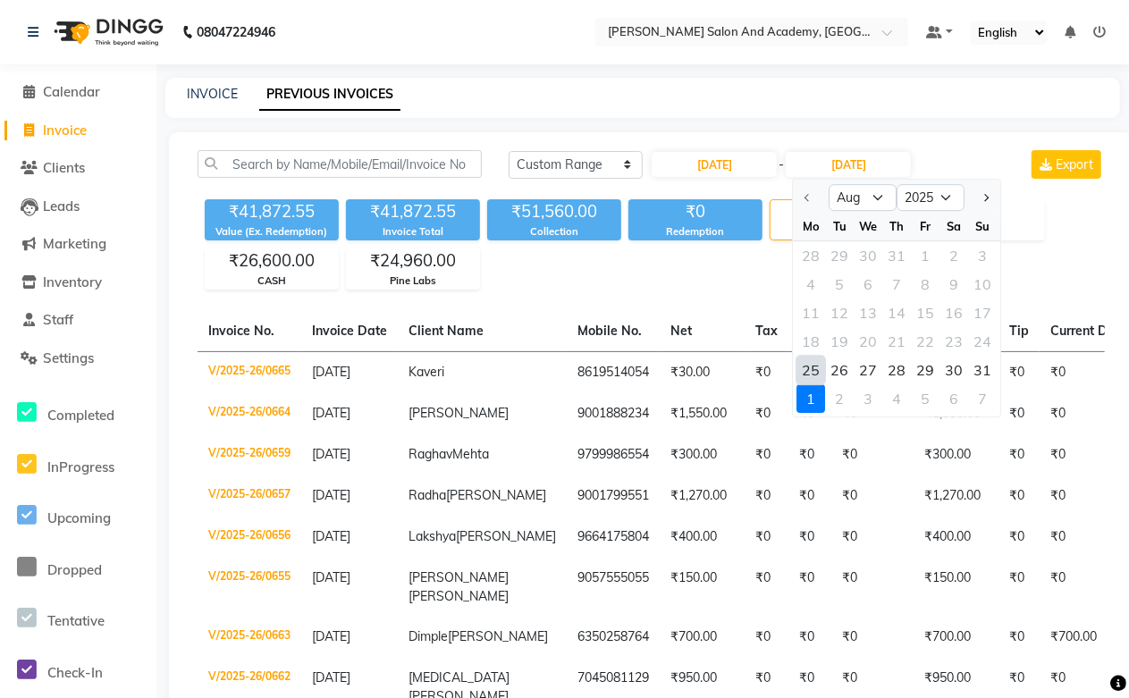
click at [811, 367] on div "25" at bounding box center [812, 370] width 29 height 29
type input "25-08-2025"
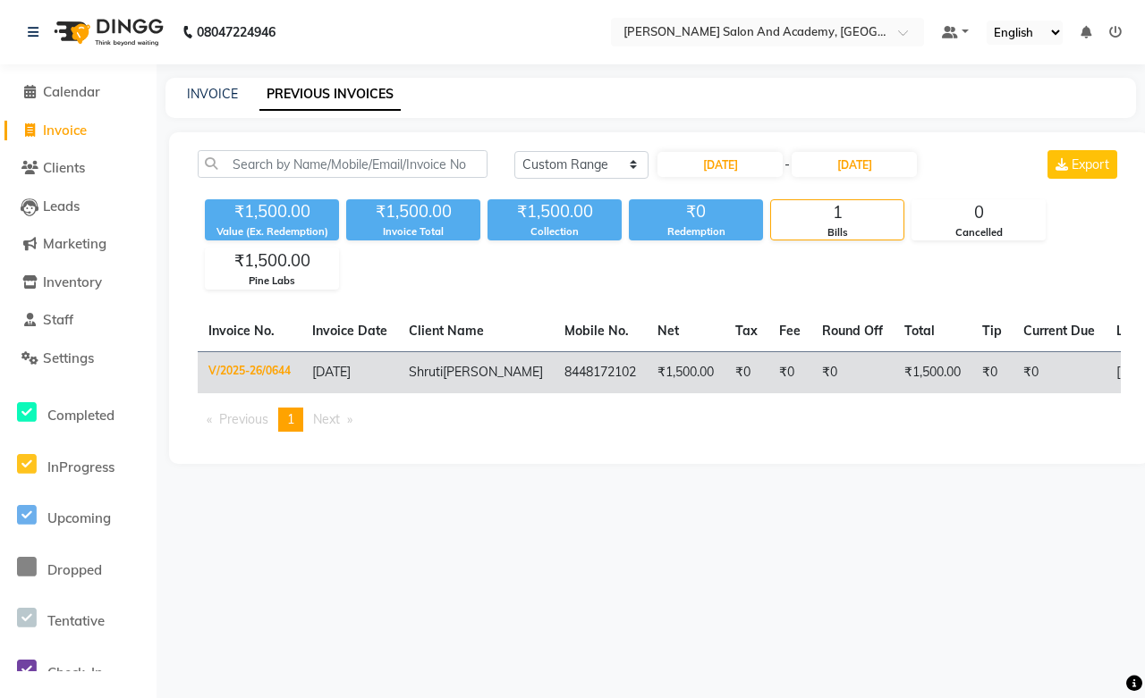
click at [559, 374] on td "8448172102" at bounding box center [599, 372] width 93 height 42
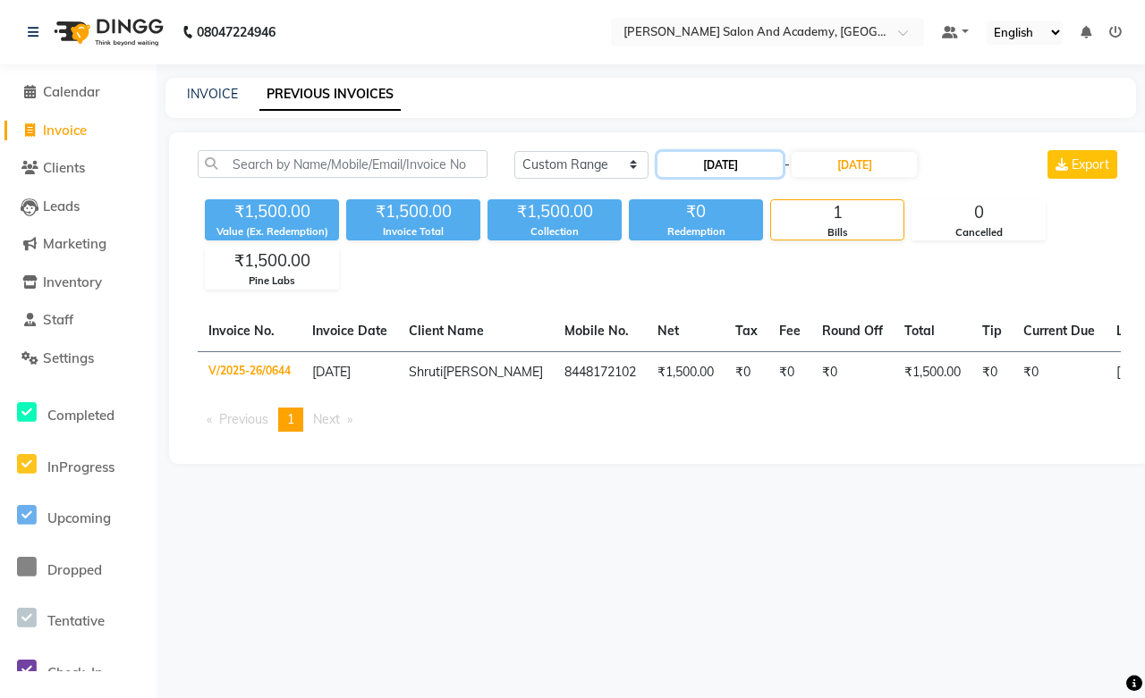
click at [764, 167] on input "25-08-2025" at bounding box center [719, 164] width 125 height 25
select select "8"
select select "2025"
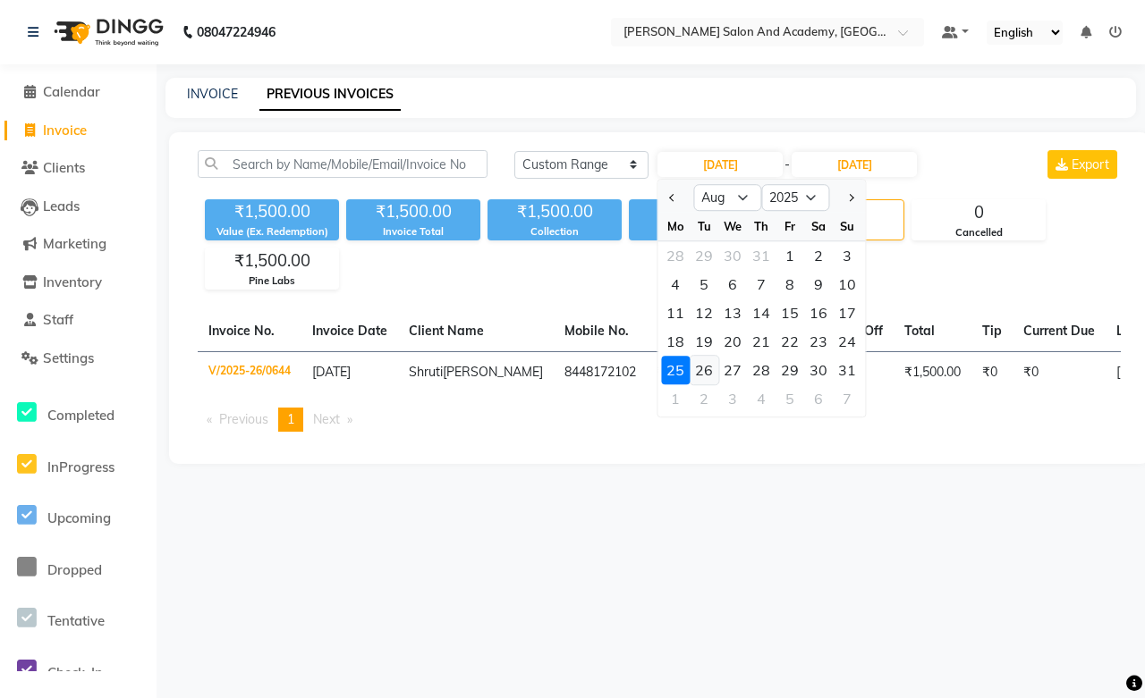
click at [709, 368] on div "26" at bounding box center [703, 370] width 29 height 29
type input "26-08-2025"
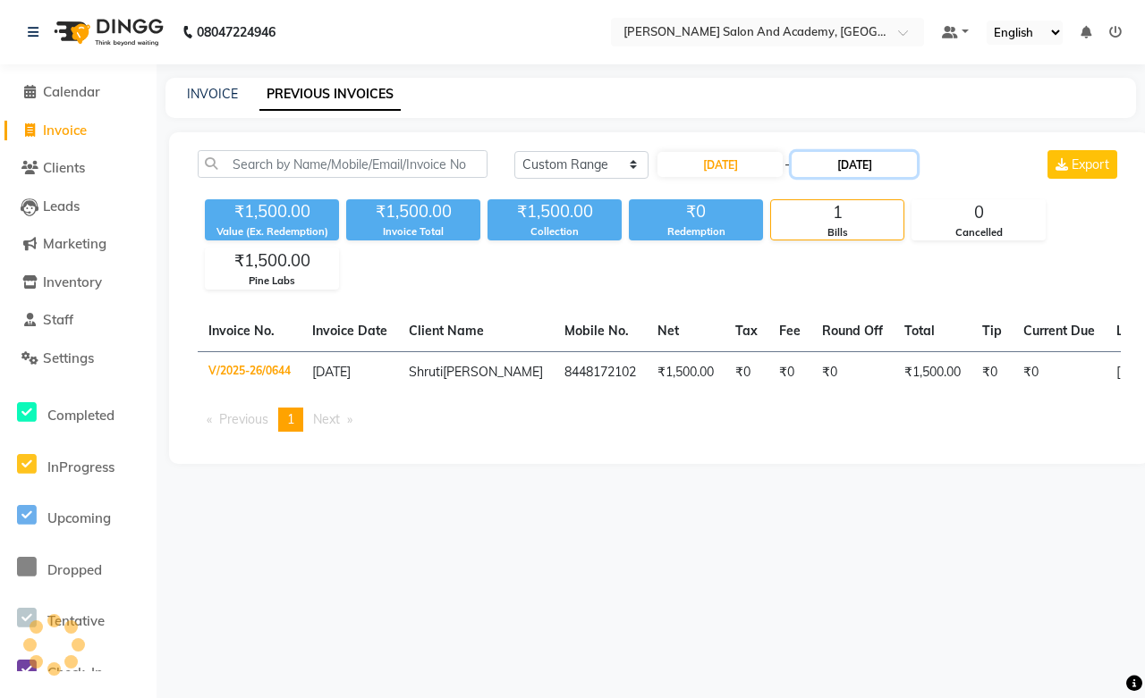
click at [859, 161] on input "25-08-2025" at bounding box center [853, 164] width 125 height 25
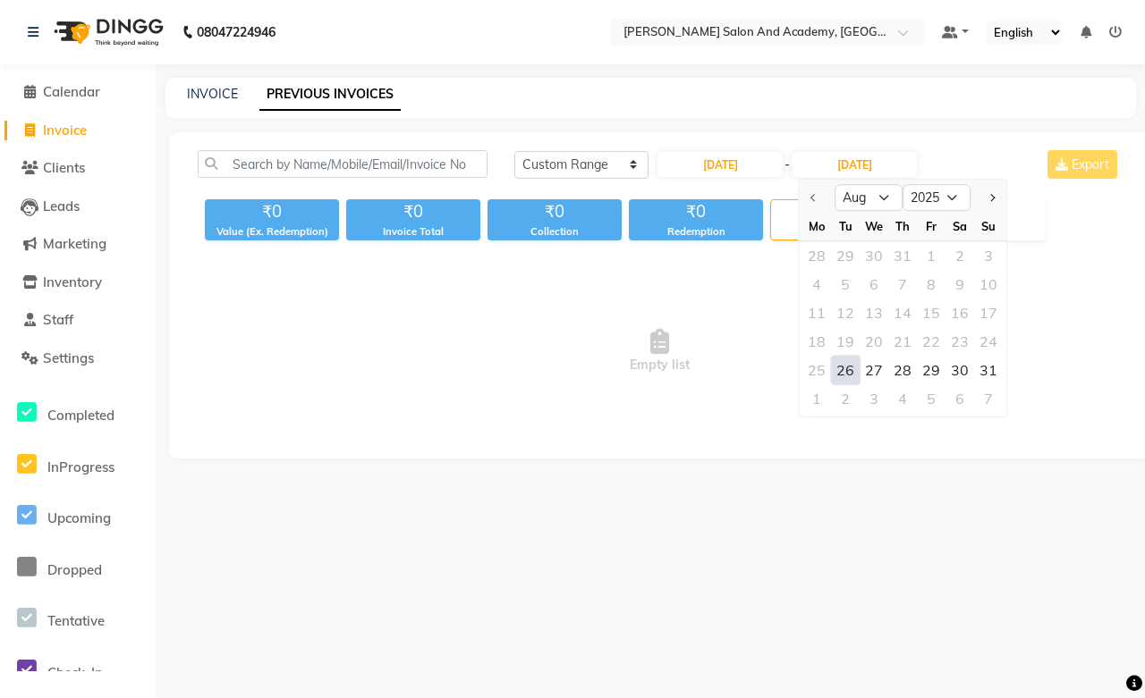
click at [851, 367] on div "26" at bounding box center [845, 370] width 29 height 29
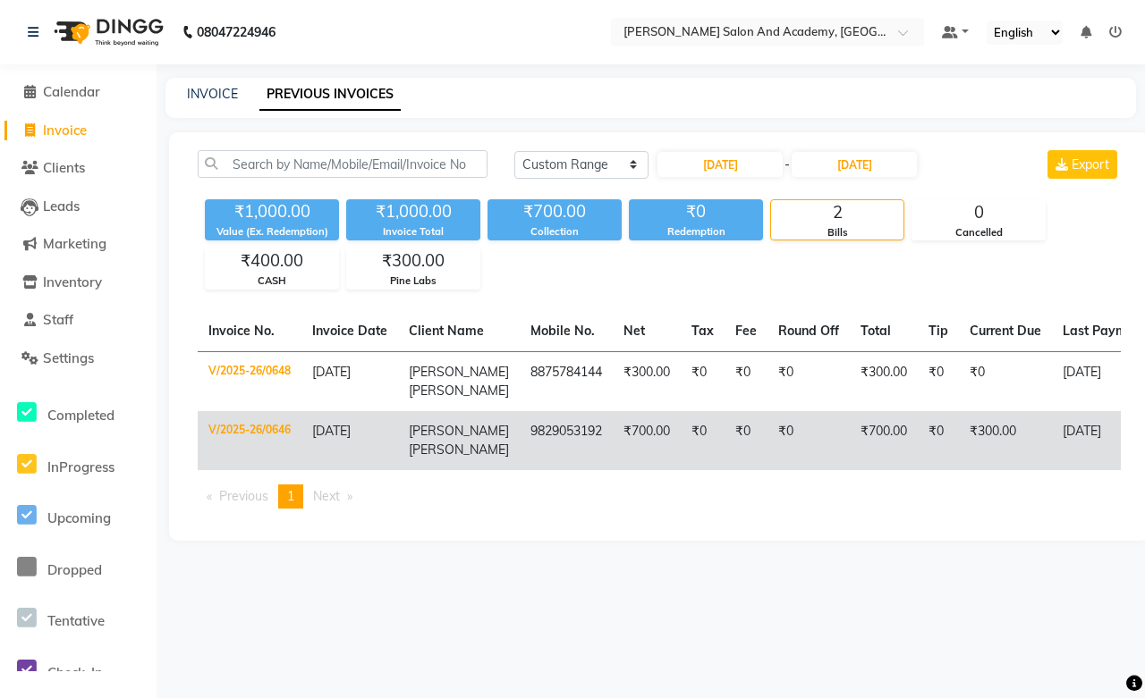
type input "26-08-2025"
click at [420, 449] on span "Nuwal" at bounding box center [459, 450] width 100 height 16
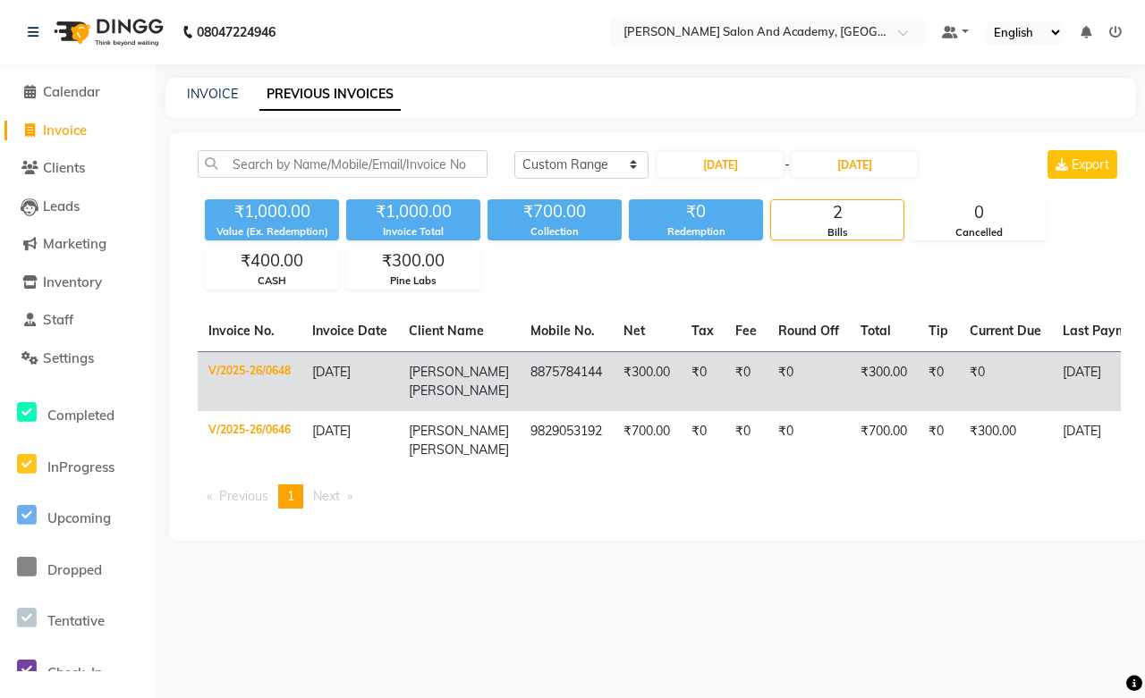
click at [426, 376] on span "Parth" at bounding box center [459, 372] width 100 height 16
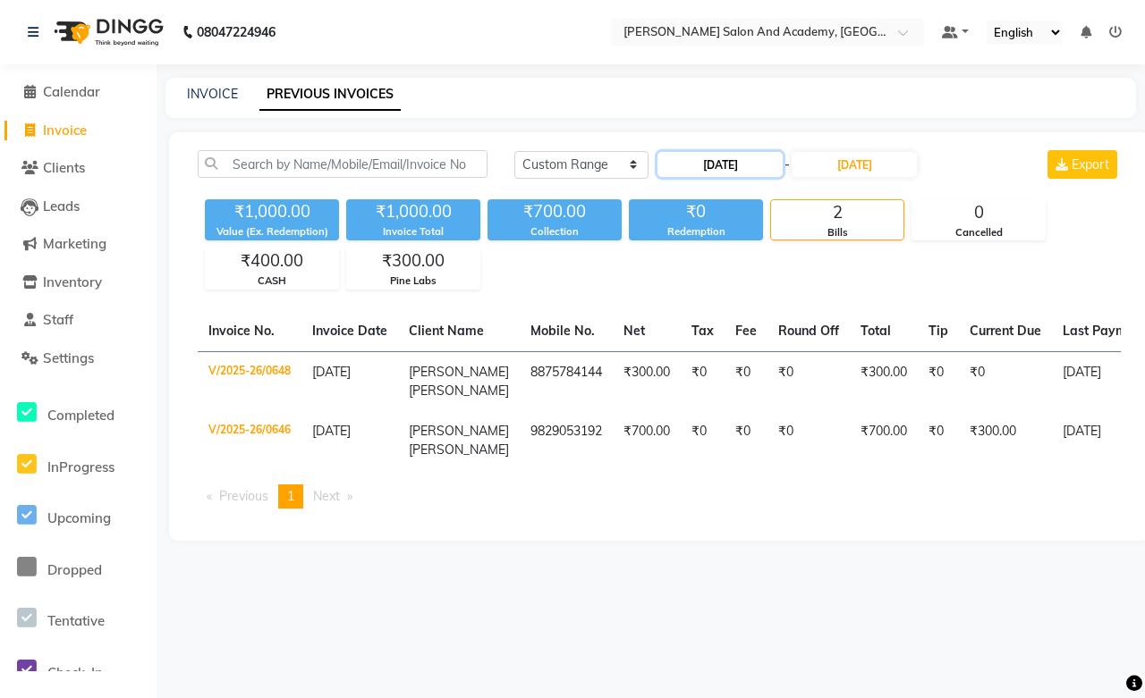
click at [690, 163] on input "26-08-2025" at bounding box center [719, 164] width 125 height 25
select select "8"
select select "2025"
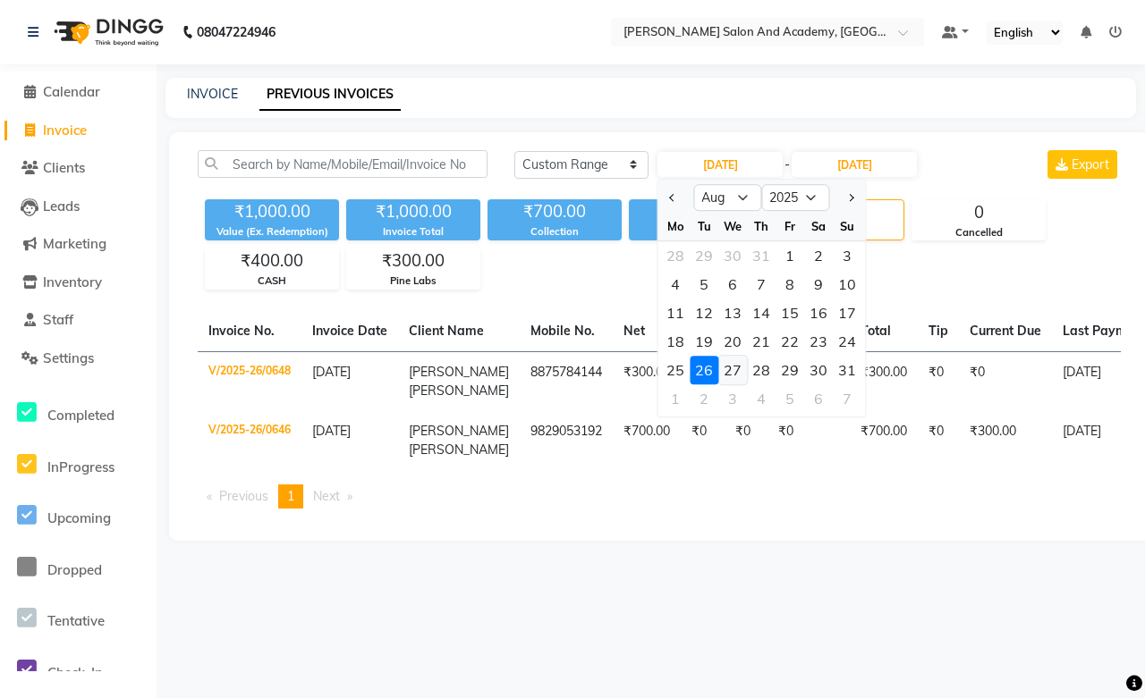
click at [739, 367] on div "27" at bounding box center [732, 370] width 29 height 29
type input "27-08-2025"
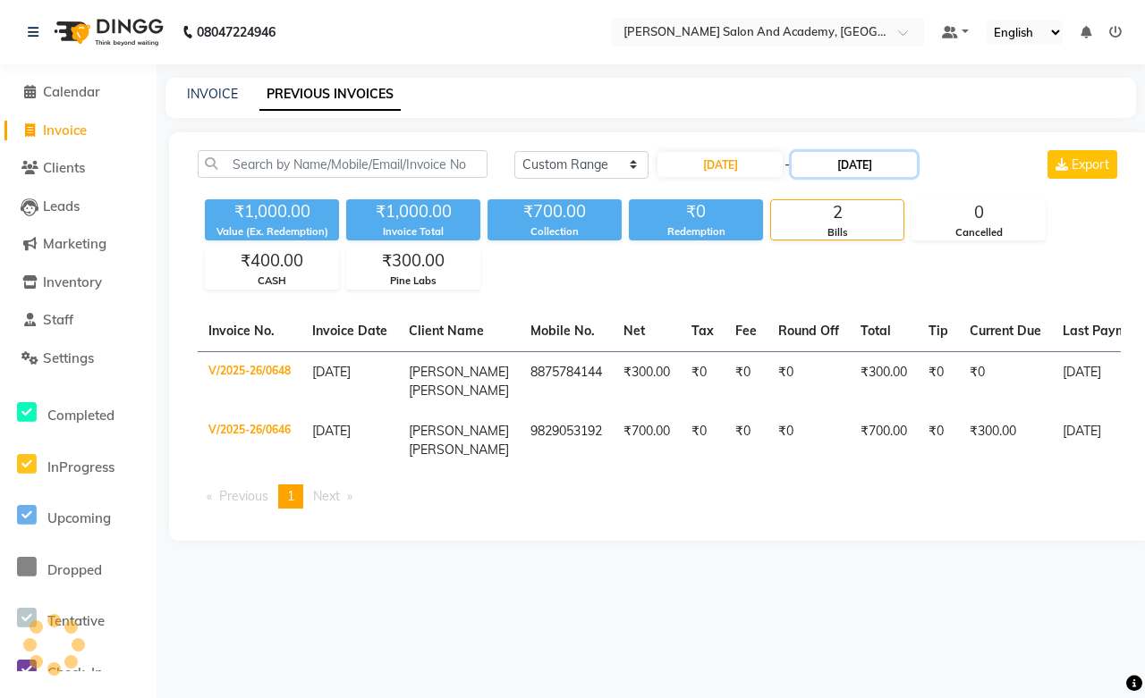
click at [838, 166] on input "26-08-2025" at bounding box center [853, 164] width 125 height 25
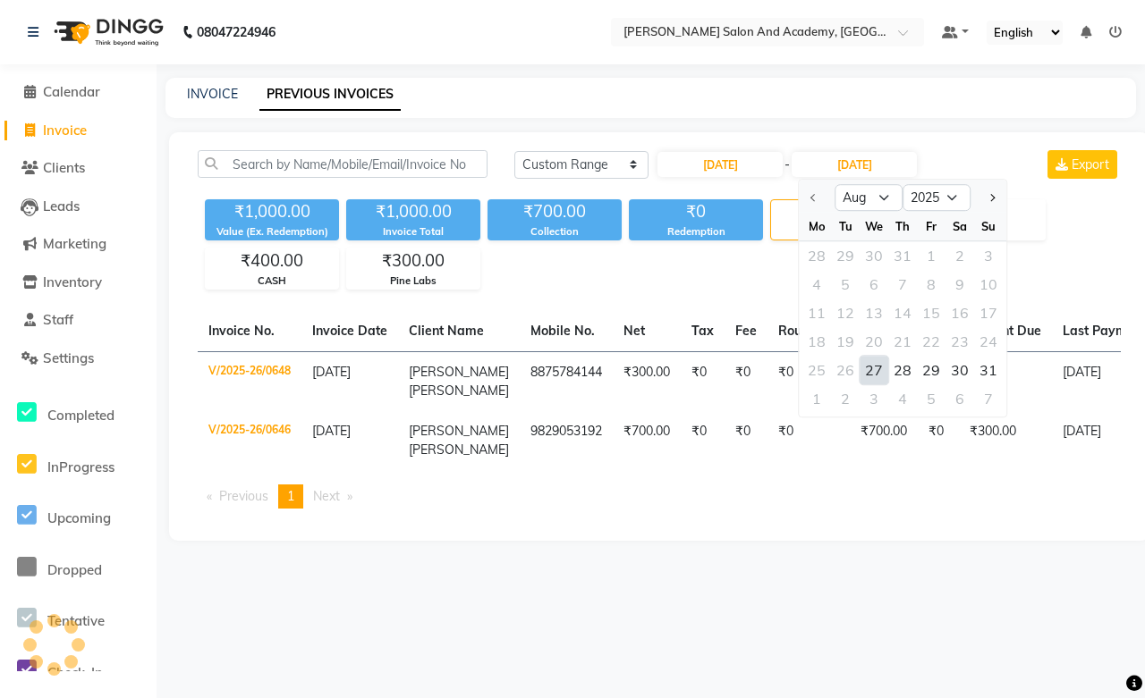
click at [864, 372] on div "27" at bounding box center [873, 370] width 29 height 29
type input "27-08-2025"
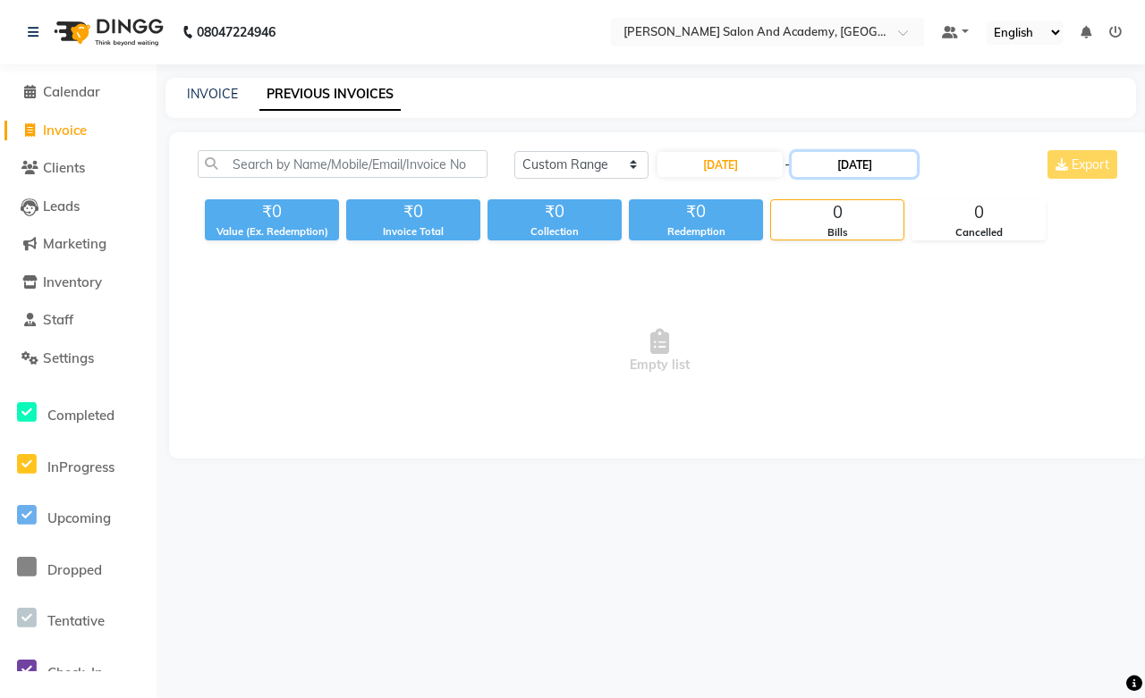
click at [853, 159] on input "27-08-2025" at bounding box center [853, 164] width 125 height 25
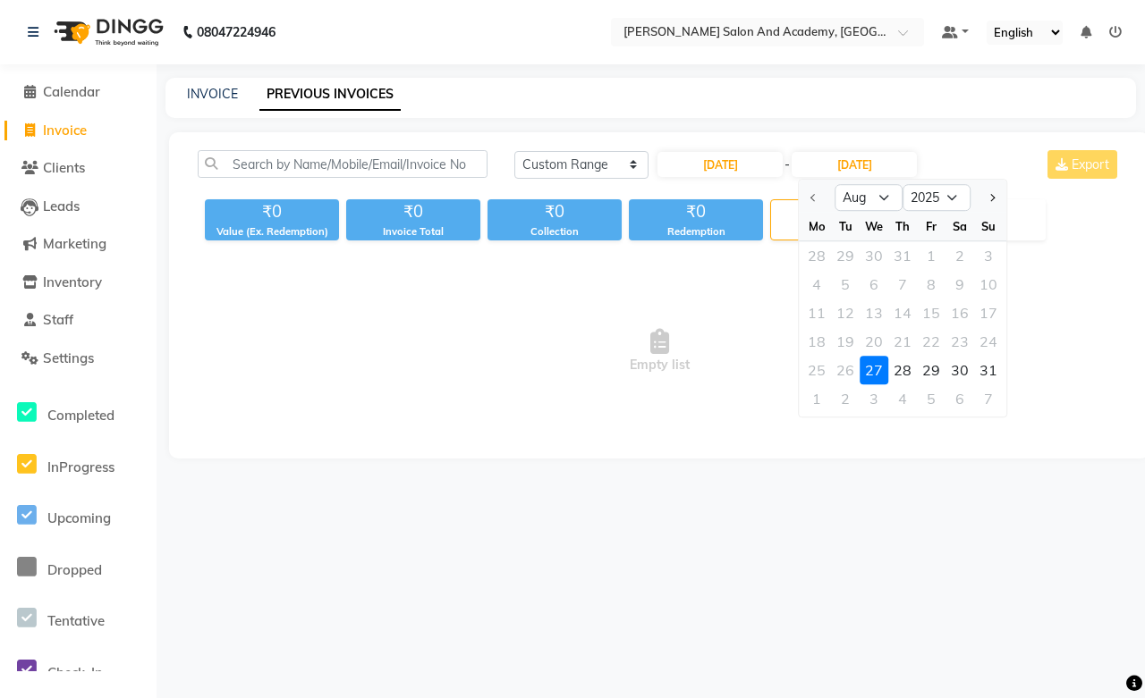
click at [864, 376] on div "27" at bounding box center [873, 370] width 29 height 29
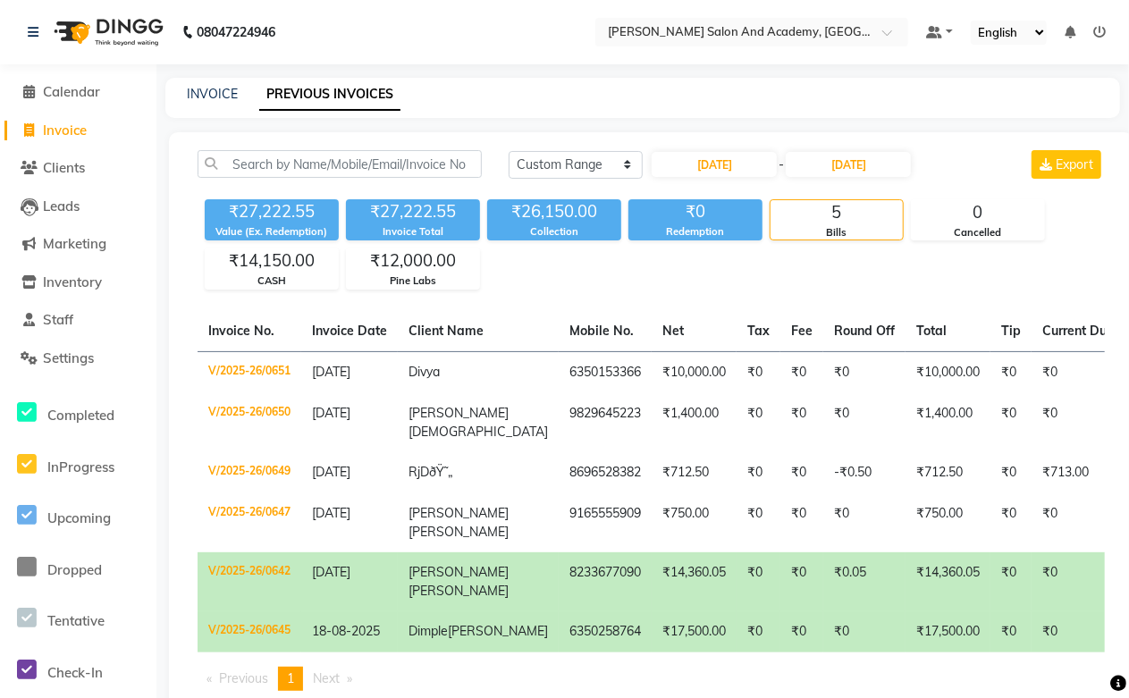
click at [449, 590] on td "Srishti Gupta" at bounding box center [478, 582] width 161 height 59
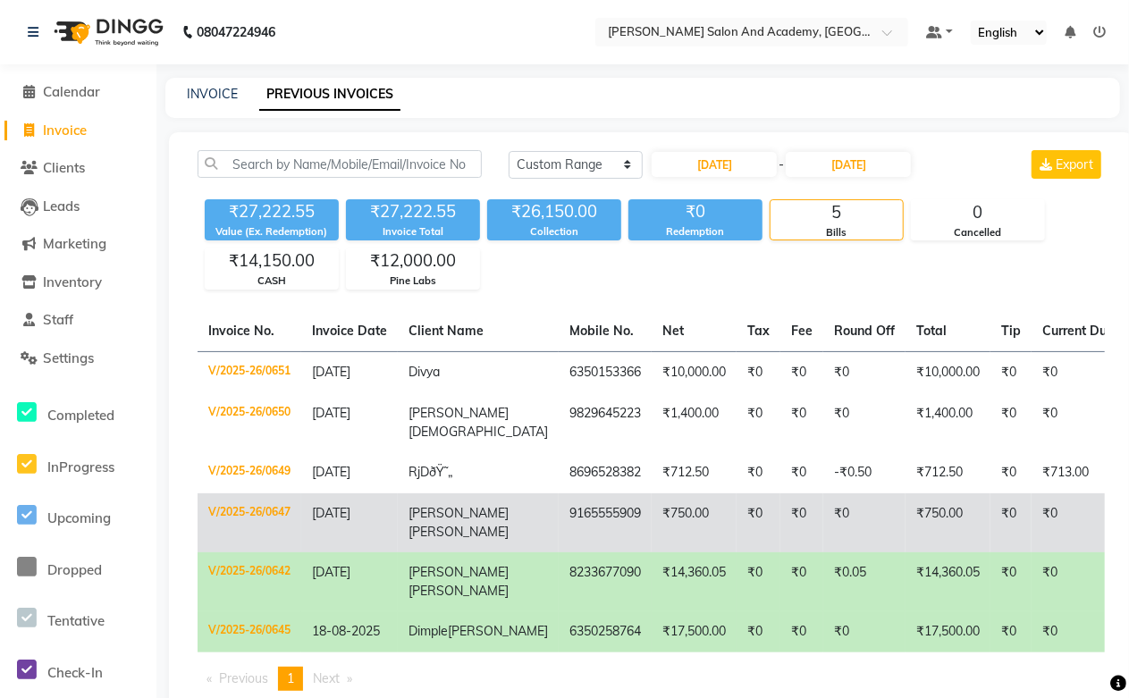
click at [436, 541] on td "Ayushi Singh" at bounding box center [478, 523] width 161 height 59
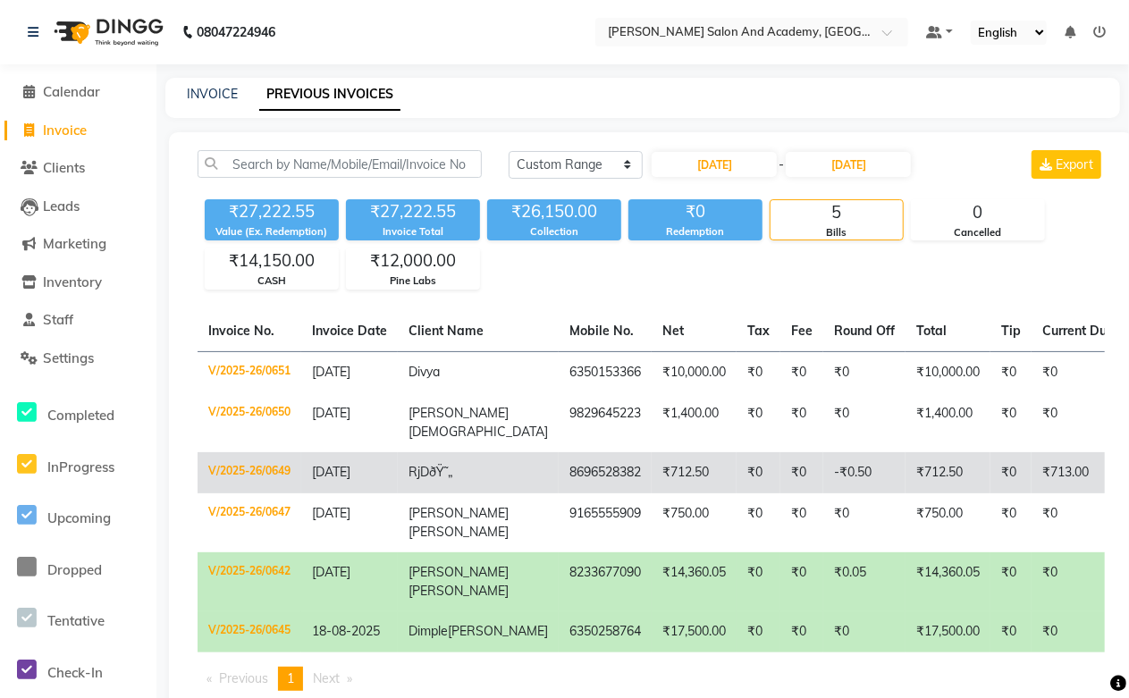
click at [457, 470] on td "Rj DðŸ˜„" at bounding box center [478, 472] width 161 height 41
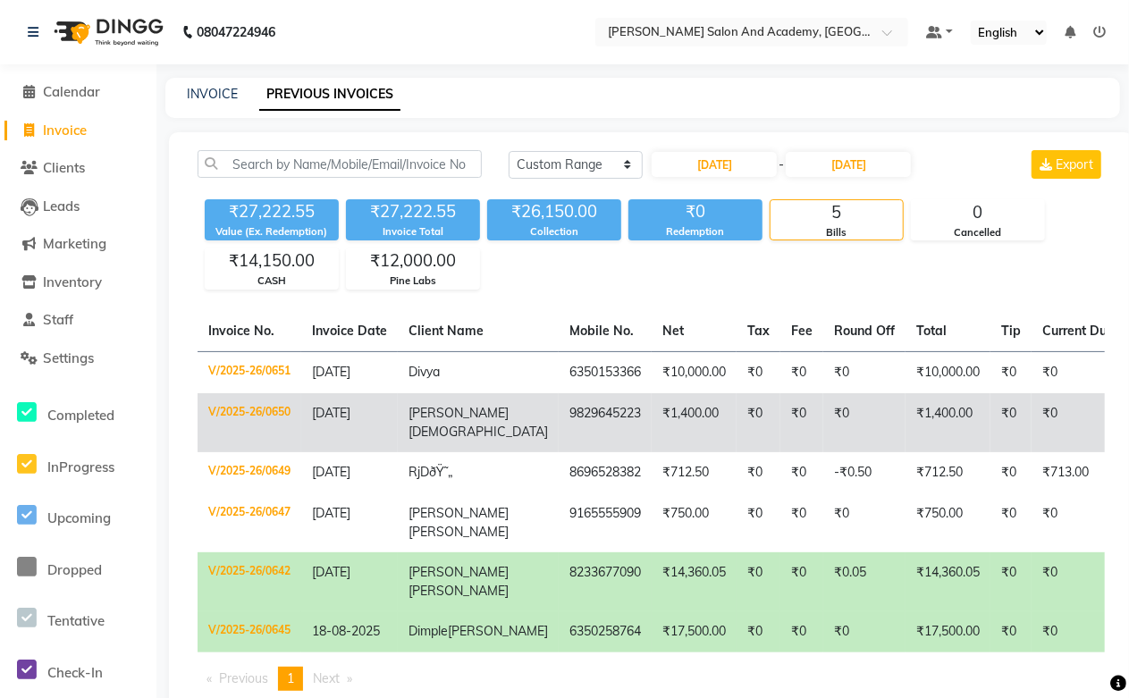
click at [456, 420] on span "Shakuntala" at bounding box center [459, 413] width 100 height 16
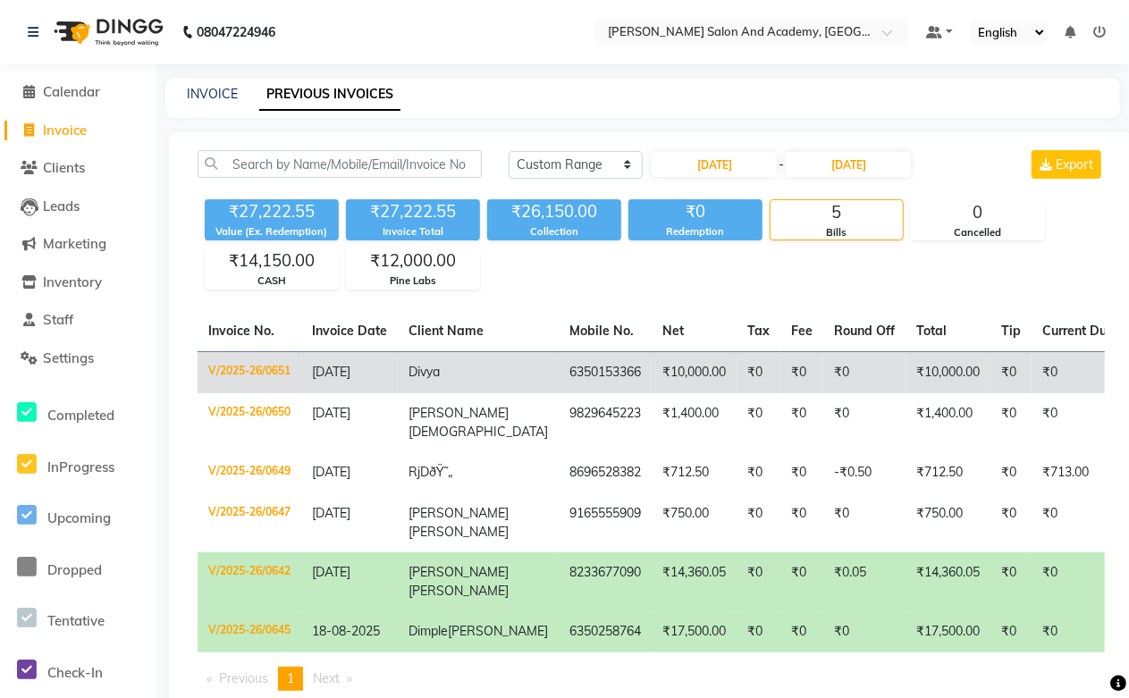
click at [395, 374] on td "27-08-2025" at bounding box center [349, 372] width 97 height 42
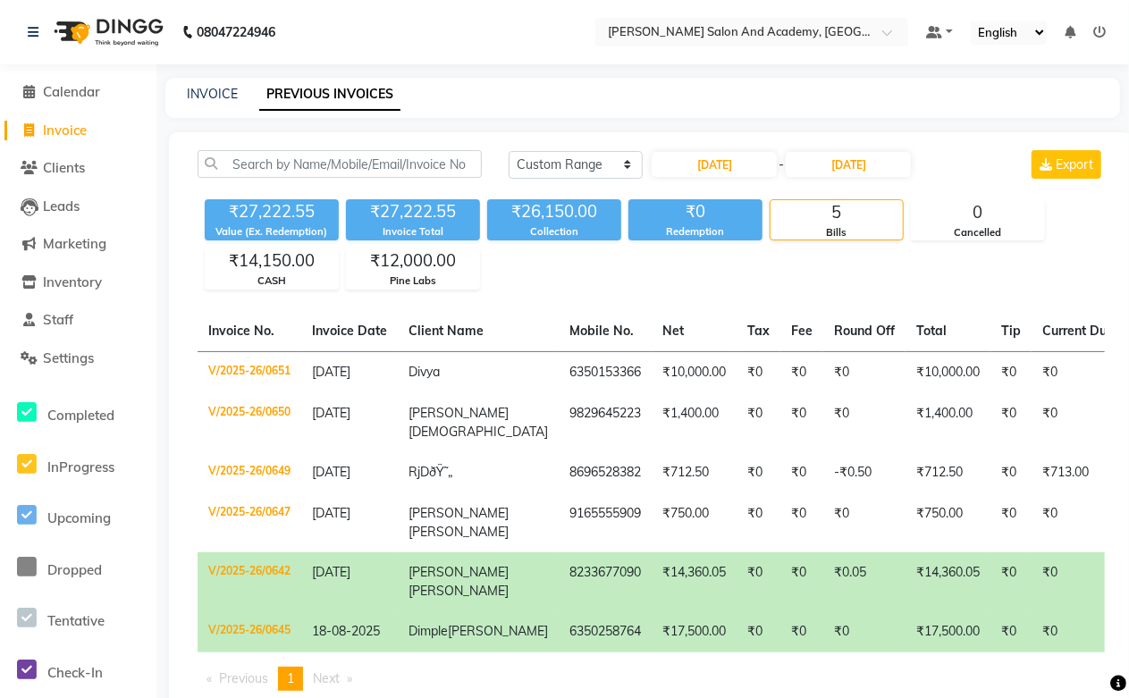
click at [480, 568] on td "Srishti Gupta" at bounding box center [478, 582] width 161 height 59
click at [448, 639] on span "Panchal" at bounding box center [498, 631] width 100 height 16
click at [709, 159] on input "27-08-2025" at bounding box center [714, 164] width 125 height 25
select select "8"
select select "2025"
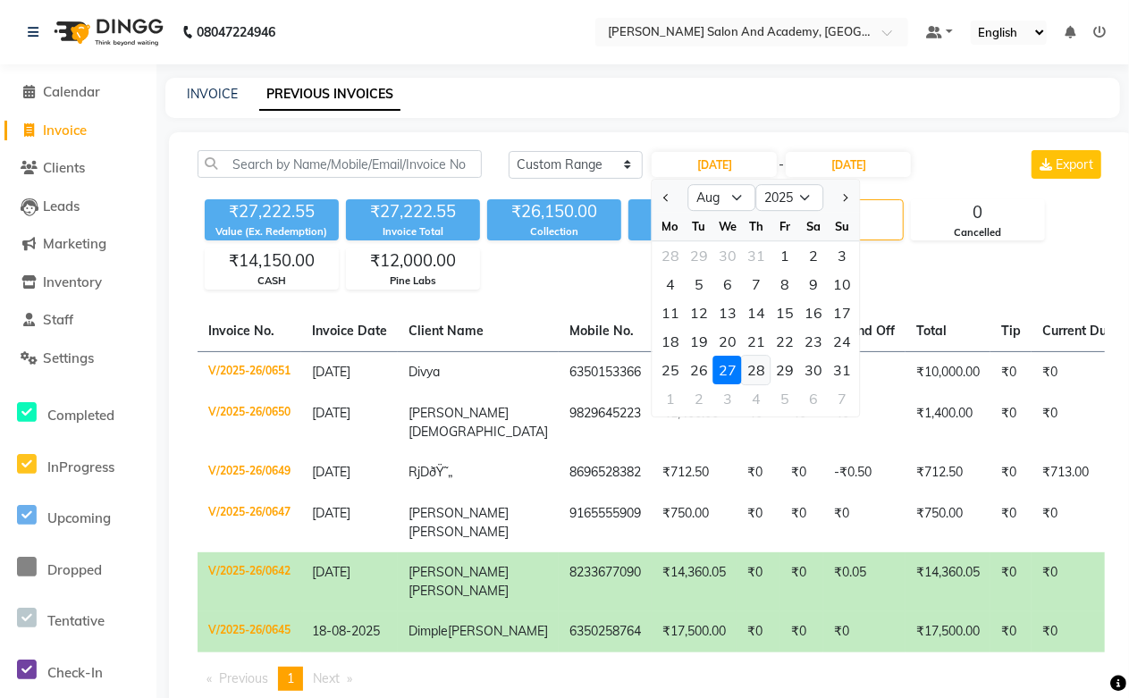
click at [753, 363] on div "28" at bounding box center [756, 370] width 29 height 29
type input "28-08-2025"
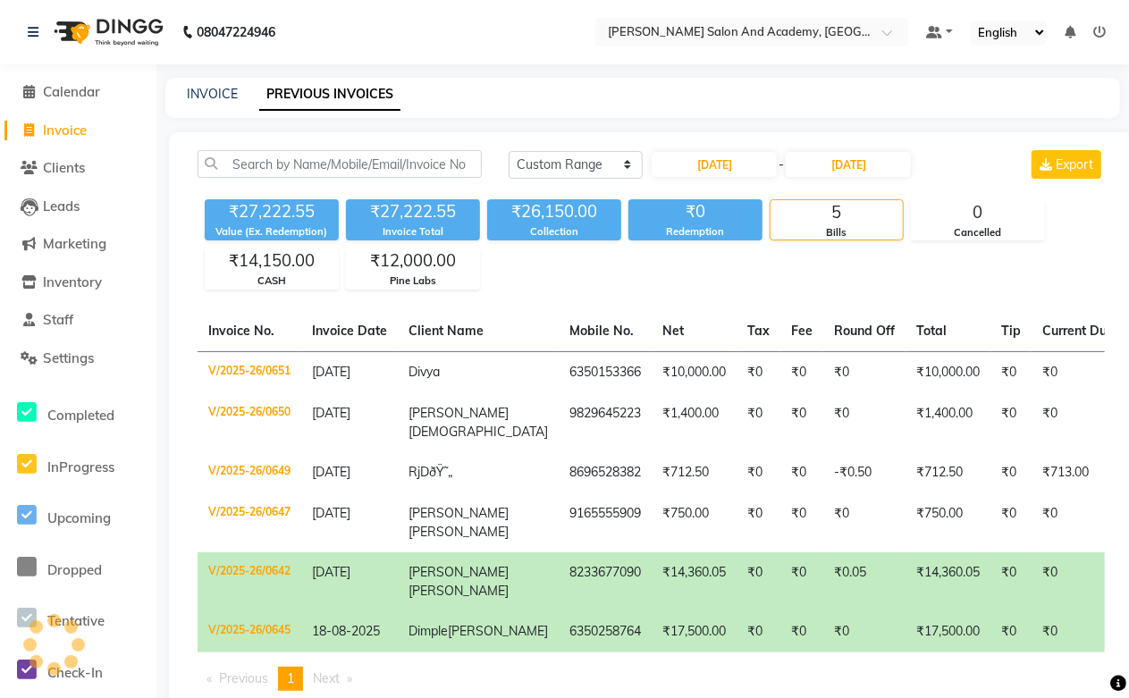
click at [841, 148] on div "Today Yesterday Custom Range 28-08-2025 - 27-08-2025 Export ₹27,222.55 Value (E…" at bounding box center [651, 427] width 965 height 591
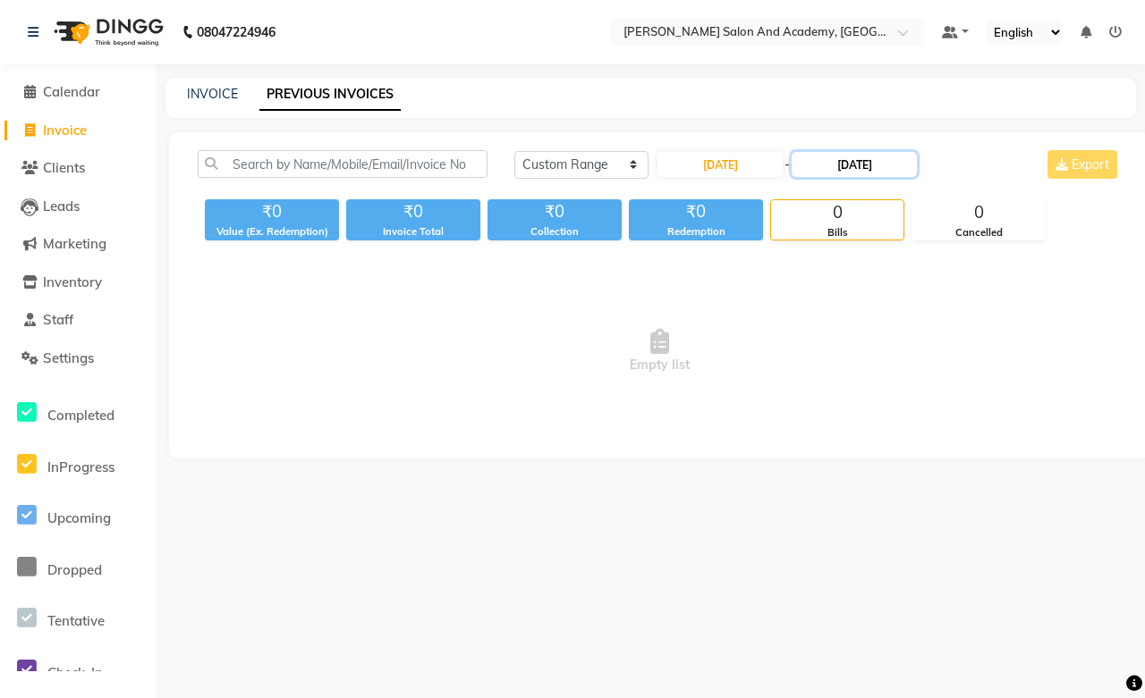
click at [836, 166] on input "27-08-2025" at bounding box center [853, 164] width 125 height 25
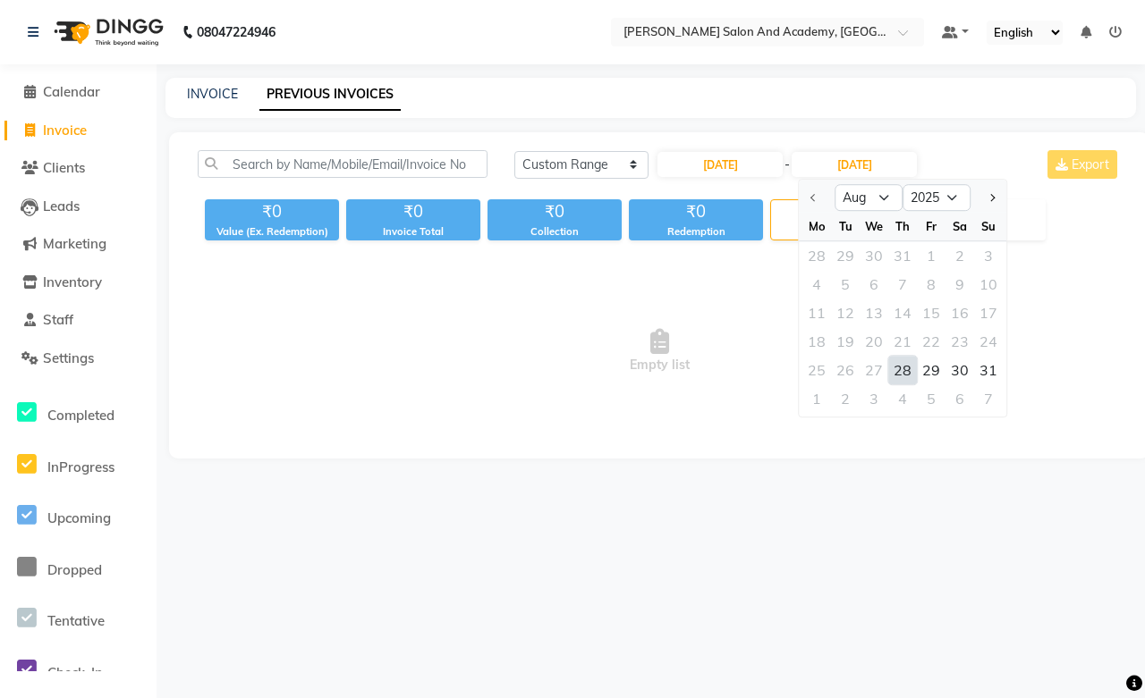
click at [904, 365] on div "28" at bounding box center [902, 370] width 29 height 29
type input "28-08-2025"
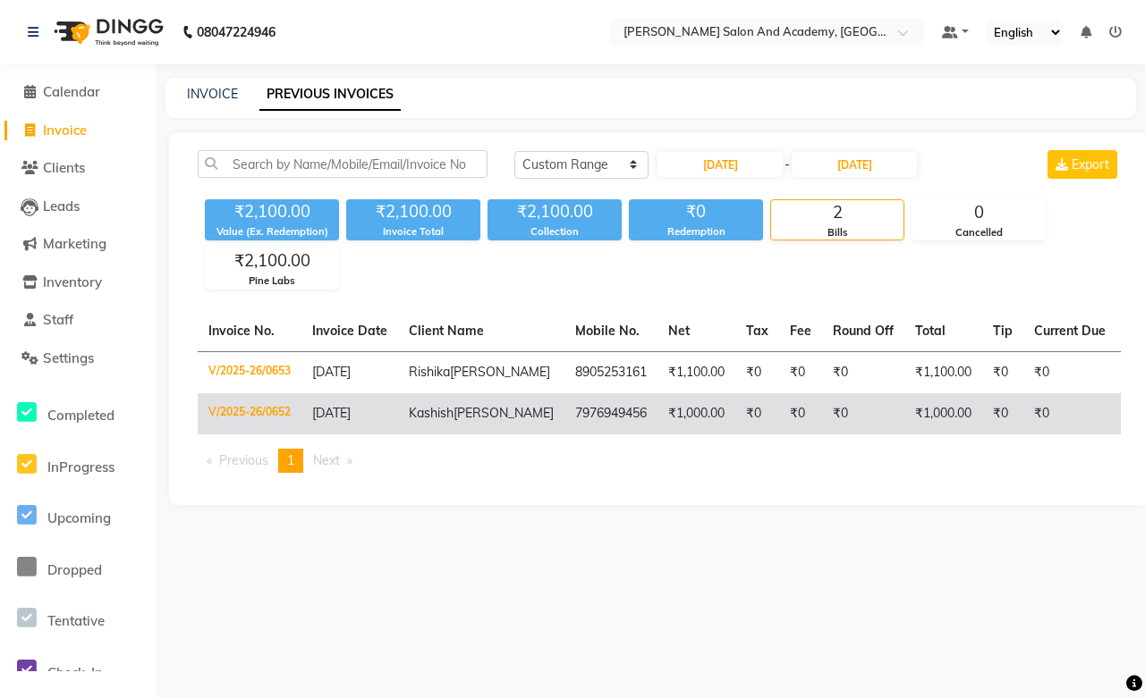
click at [453, 421] on span "Madhyani" at bounding box center [503, 413] width 100 height 16
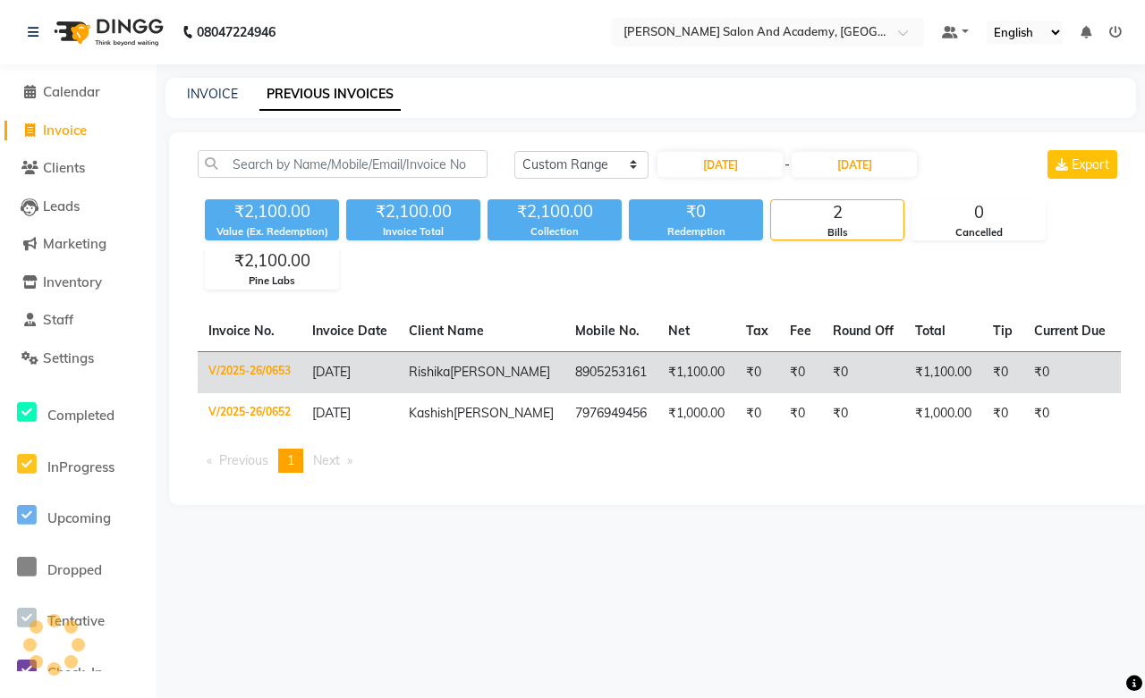
click at [351, 377] on span "28-08-2025" at bounding box center [331, 372] width 38 height 16
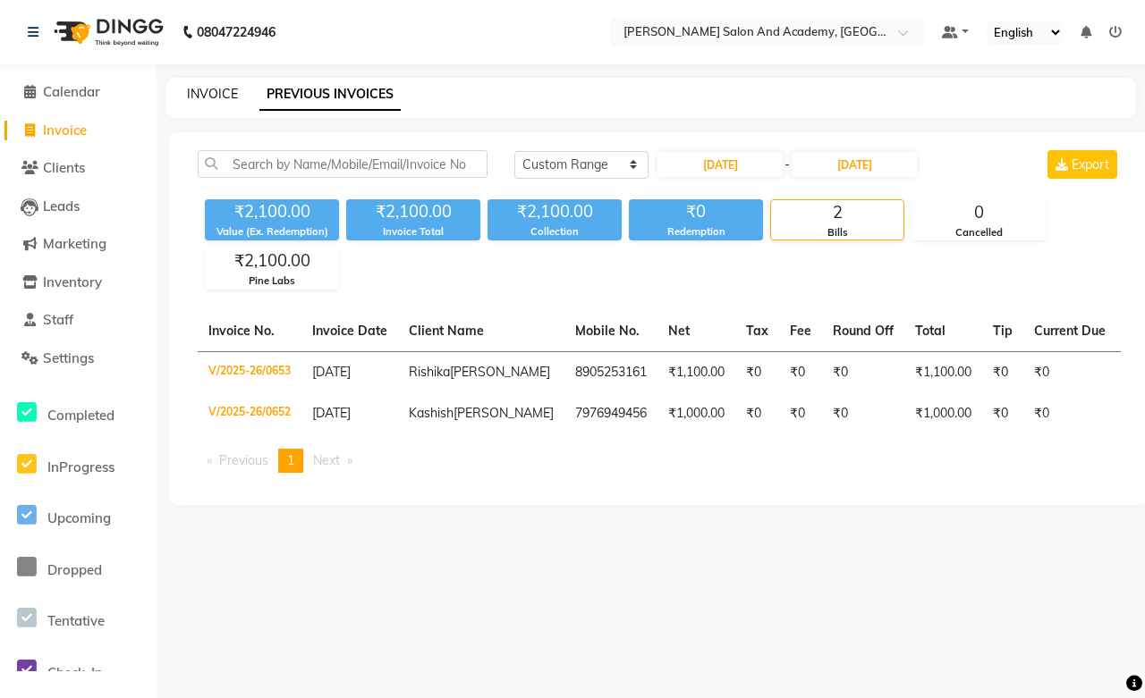
click at [190, 95] on link "INVOICE" at bounding box center [212, 94] width 51 height 16
select select "service"
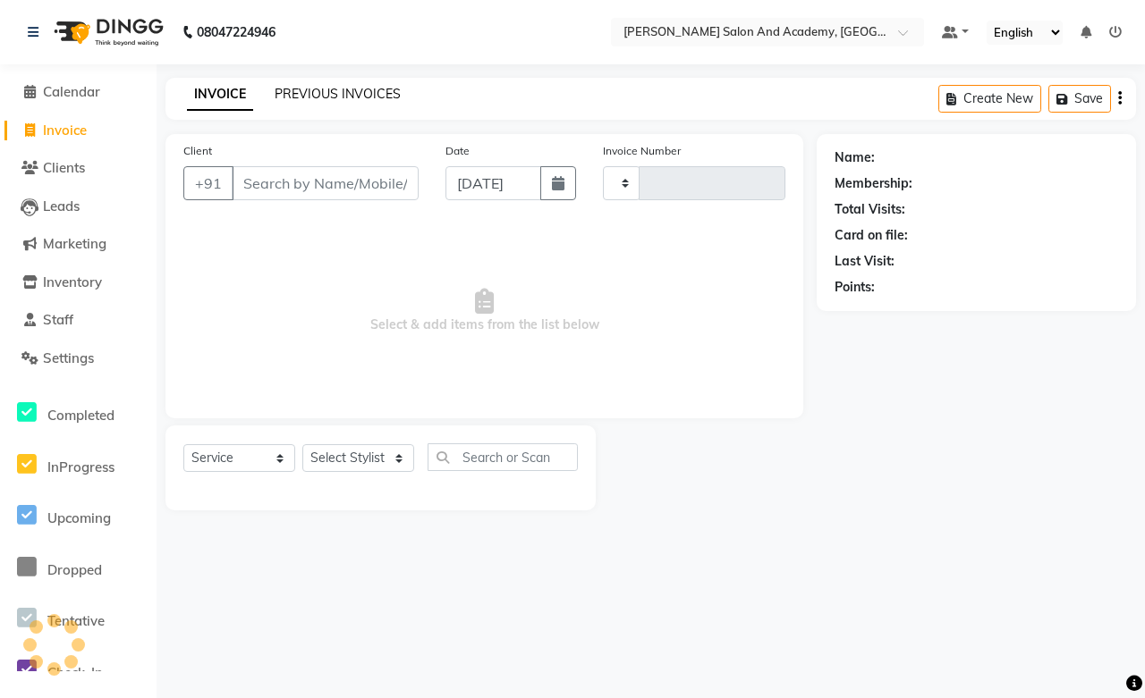
type input "0666"
select select "6453"
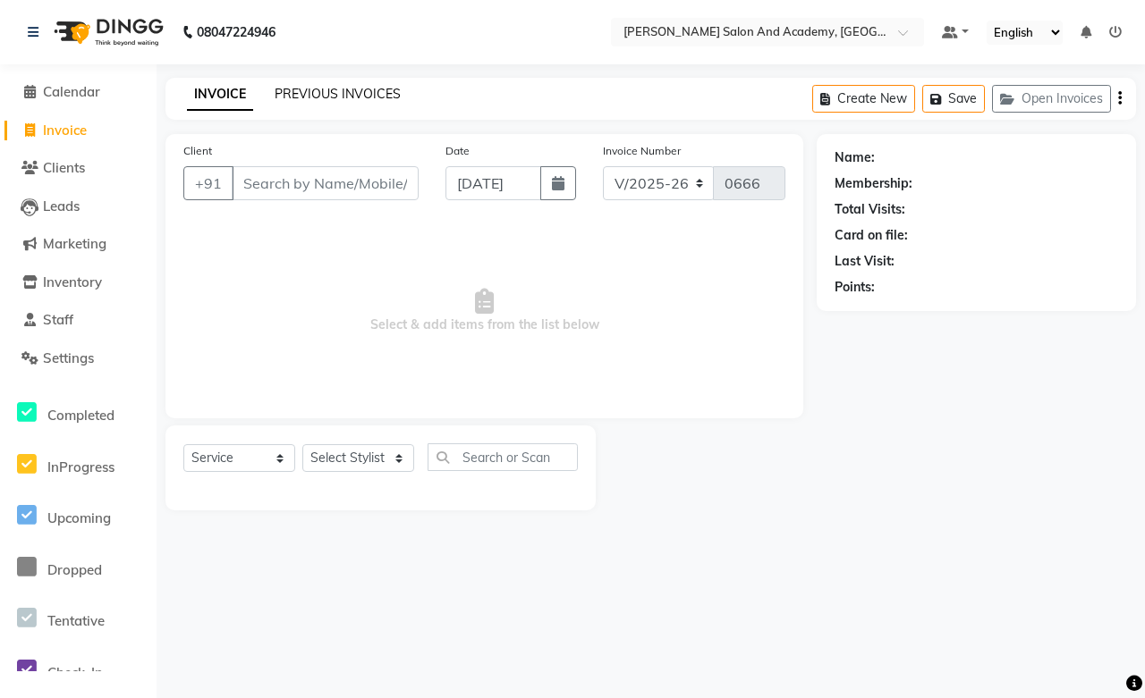
click at [327, 88] on link "PREVIOUS INVOICES" at bounding box center [338, 94] width 126 height 16
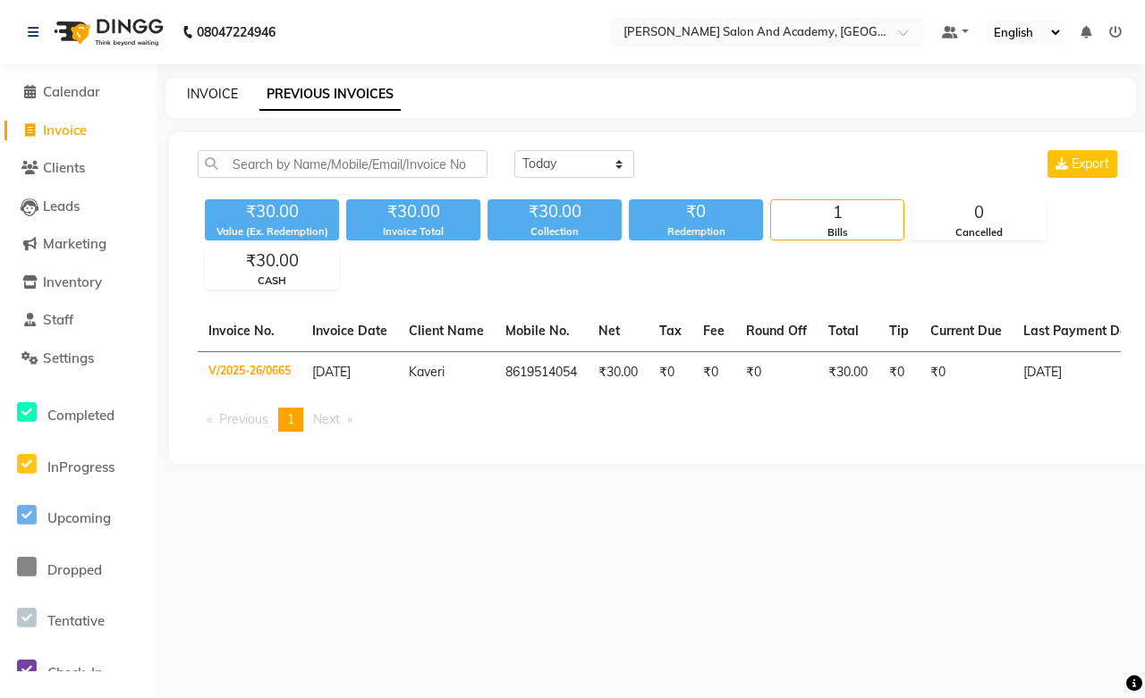
click at [193, 96] on link "INVOICE" at bounding box center [212, 94] width 51 height 16
select select "6453"
select select "service"
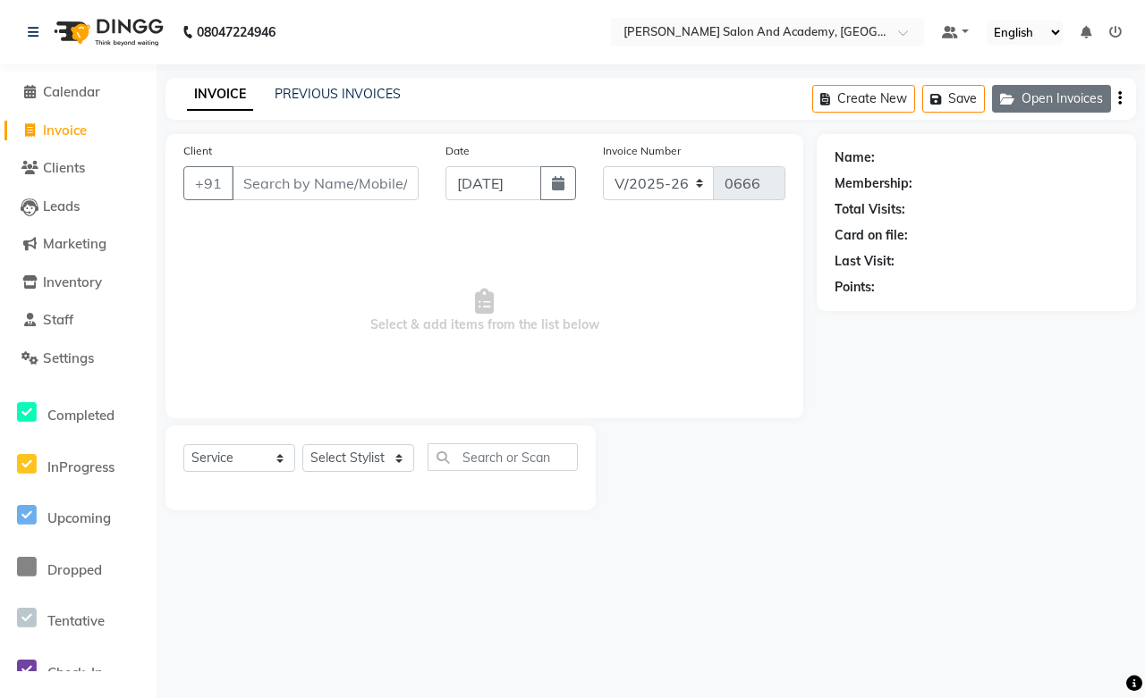
click at [1052, 95] on button "Open Invoices" at bounding box center [1051, 99] width 119 height 28
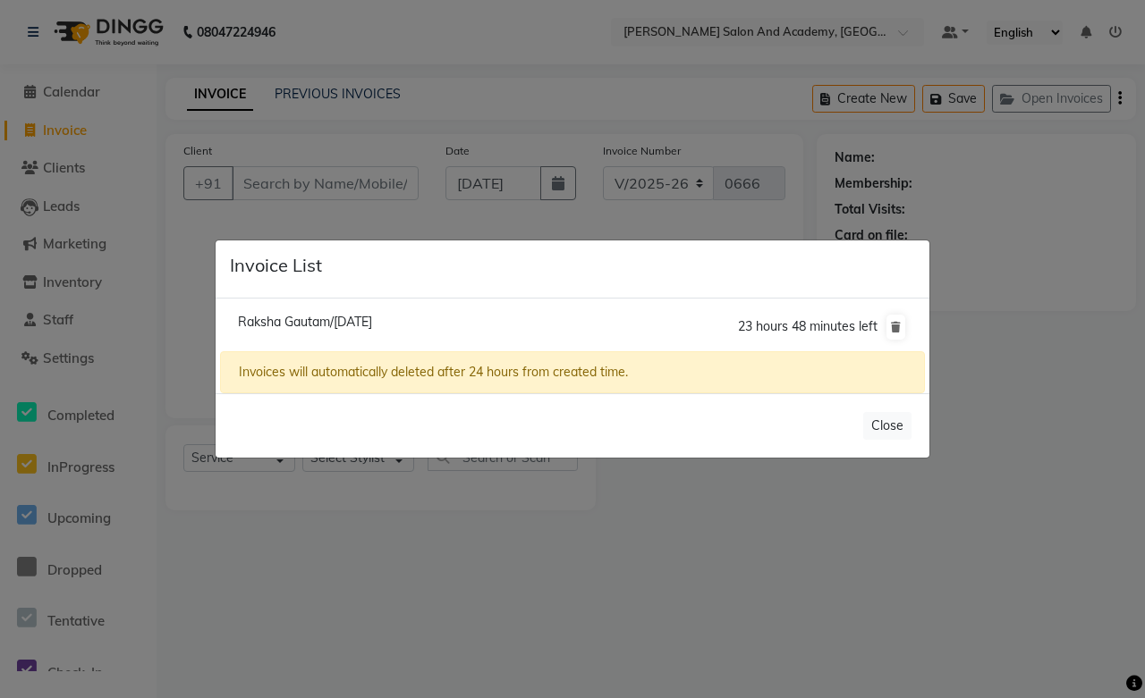
click at [362, 319] on span "Raksha Gautam/01 September 2025" at bounding box center [305, 322] width 134 height 16
type input "7073672746"
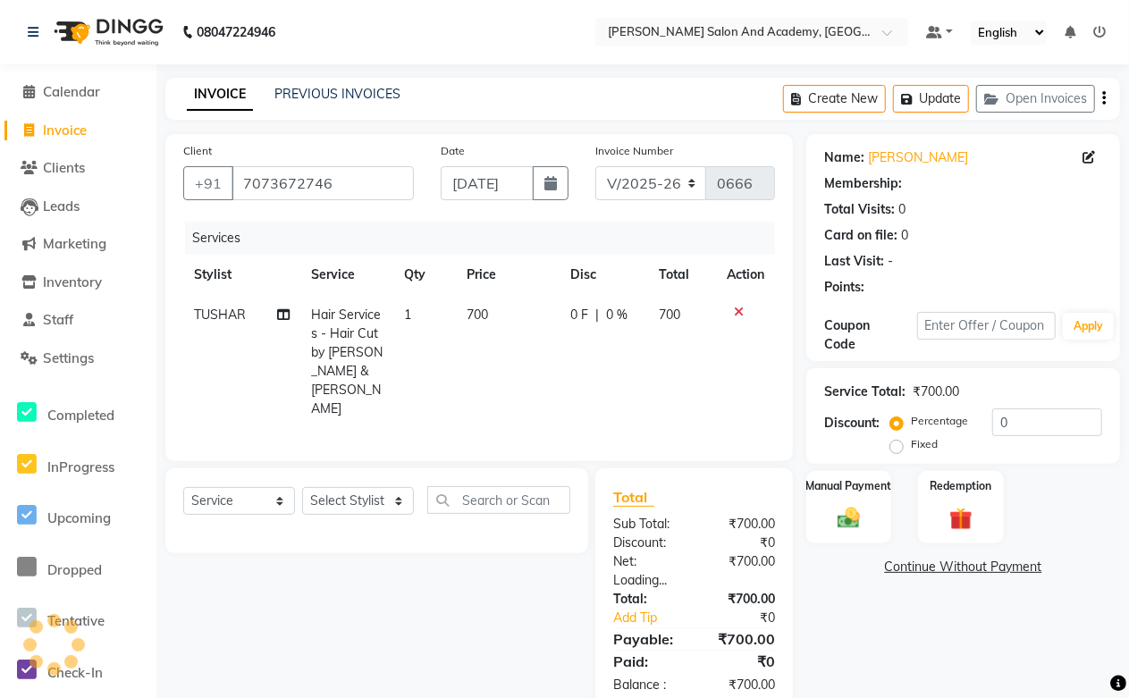
select select "1: Object"
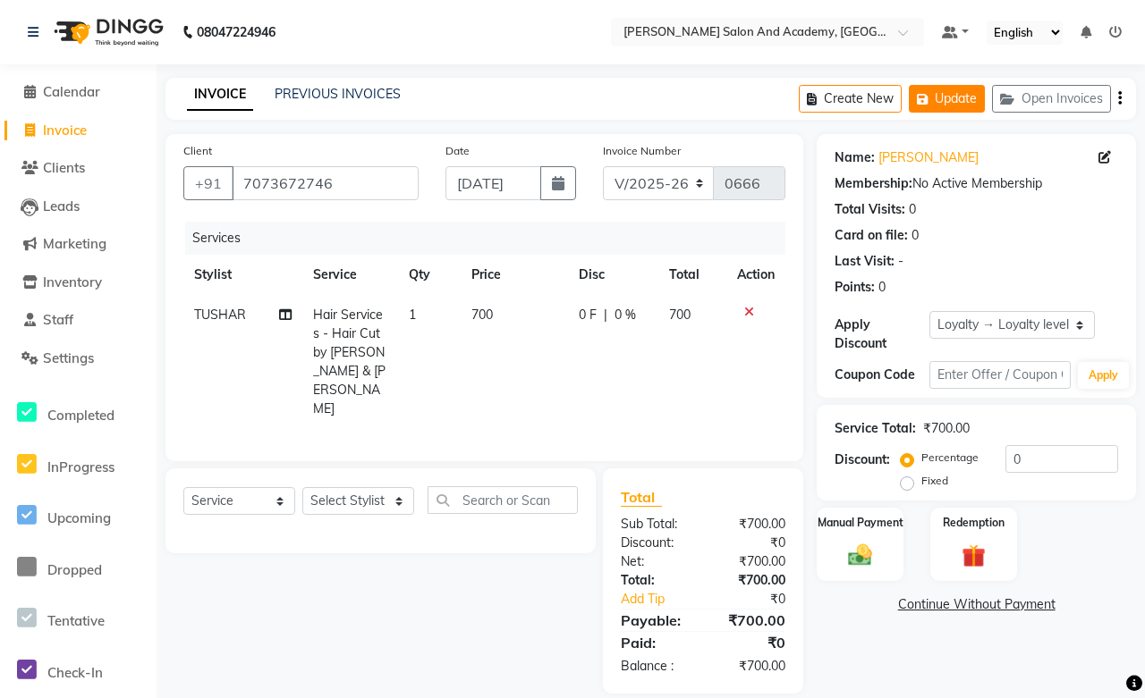
click at [978, 88] on button "Update" at bounding box center [946, 99] width 76 height 28
click at [63, 97] on span "Calendar" at bounding box center [71, 91] width 57 height 17
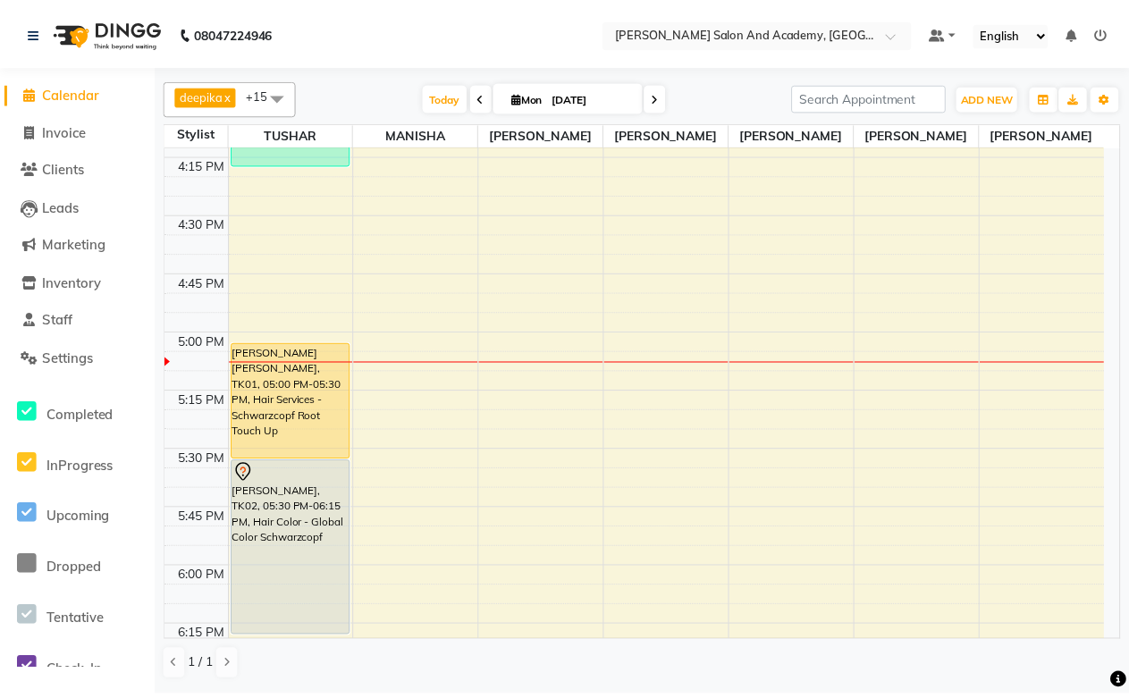
scroll to position [2185, 0]
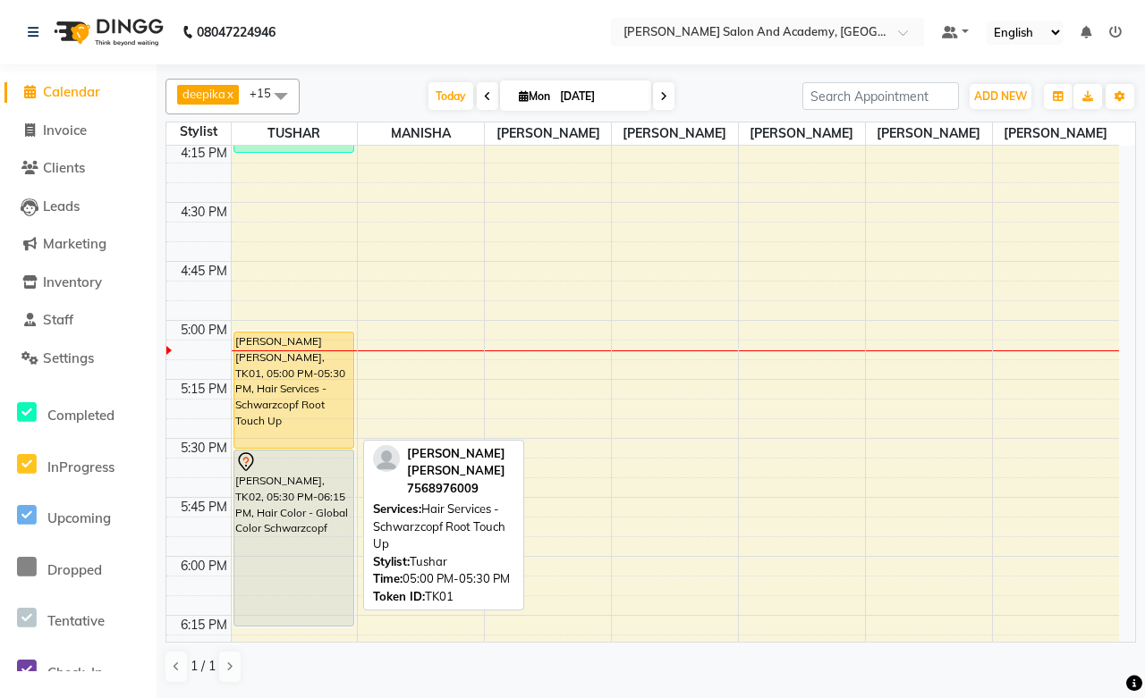
click at [266, 369] on div "Uma Vijay, TK01, 05:00 PM-05:30 PM, Hair Services - Schwarzcopf Root Touch Up" at bounding box center [293, 390] width 119 height 115
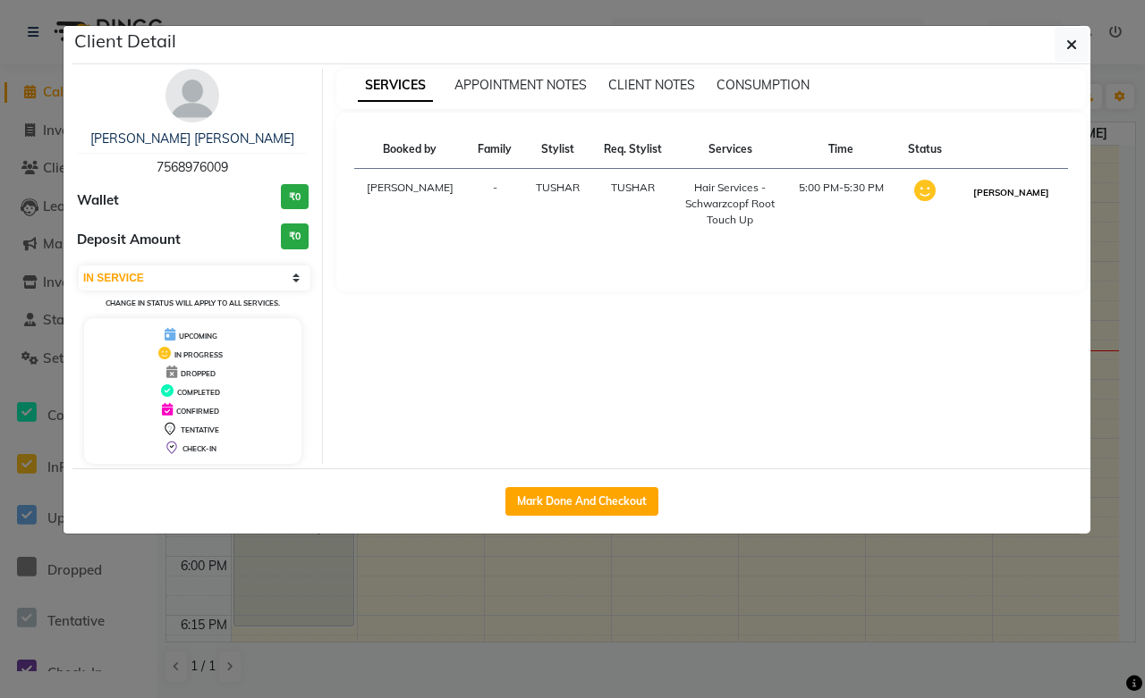
click at [1014, 188] on button "MARK DONE" at bounding box center [1010, 193] width 85 height 22
select select "3"
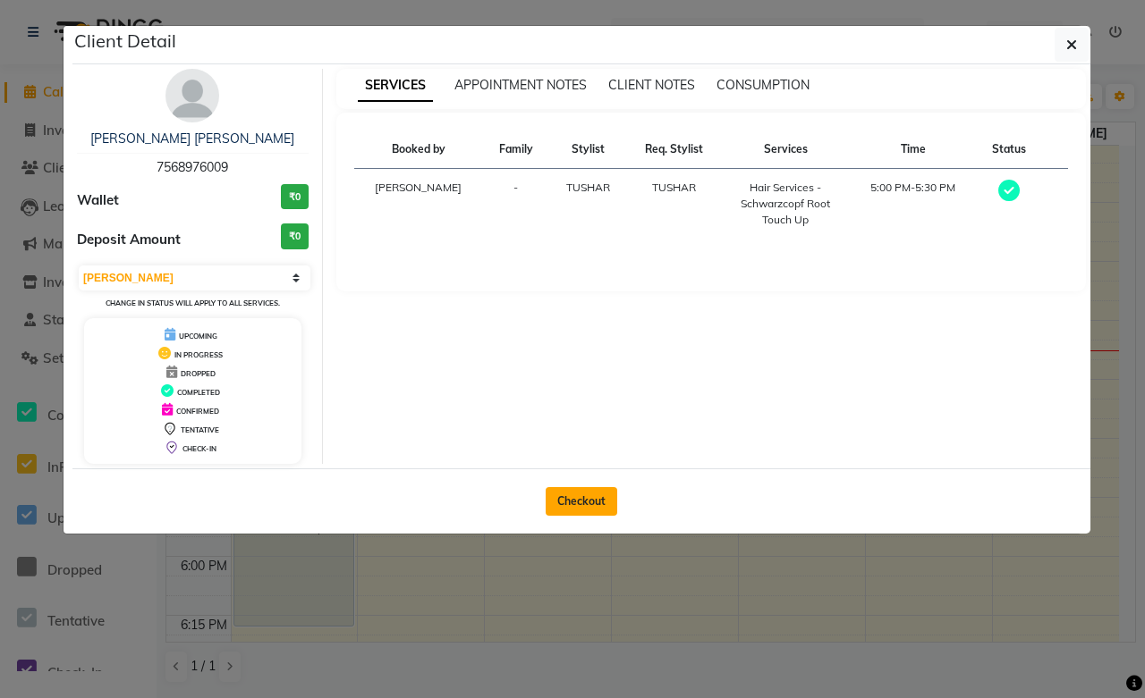
click at [583, 508] on button "Checkout" at bounding box center [581, 501] width 72 height 29
select select "service"
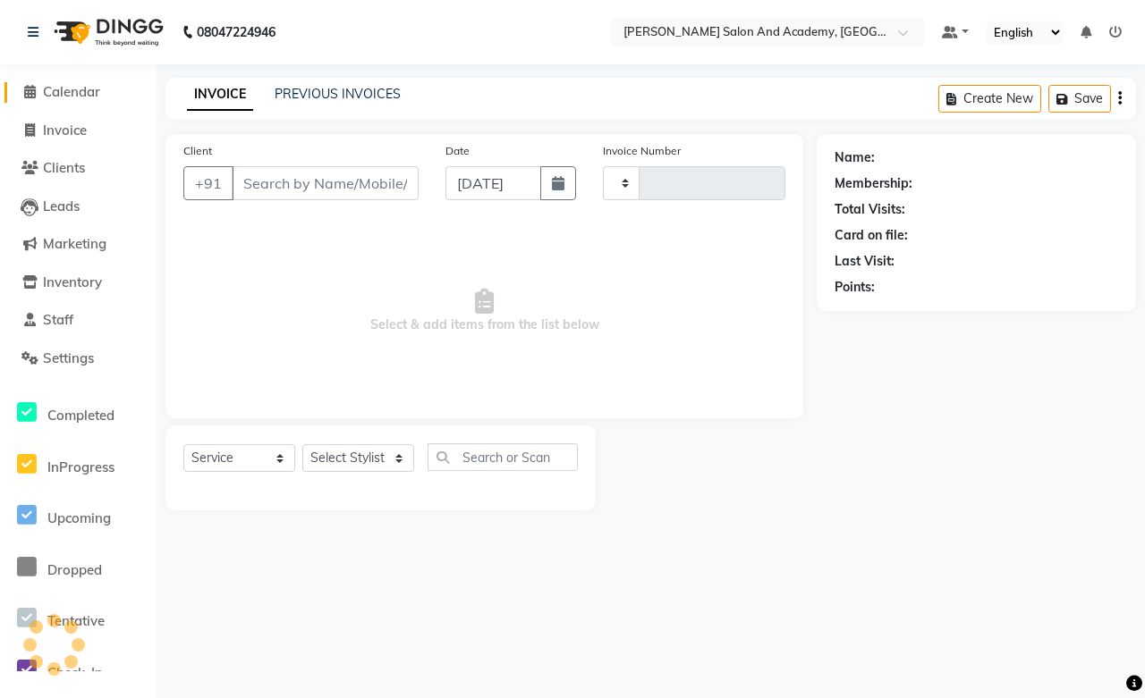
type input "0666"
select select "6453"
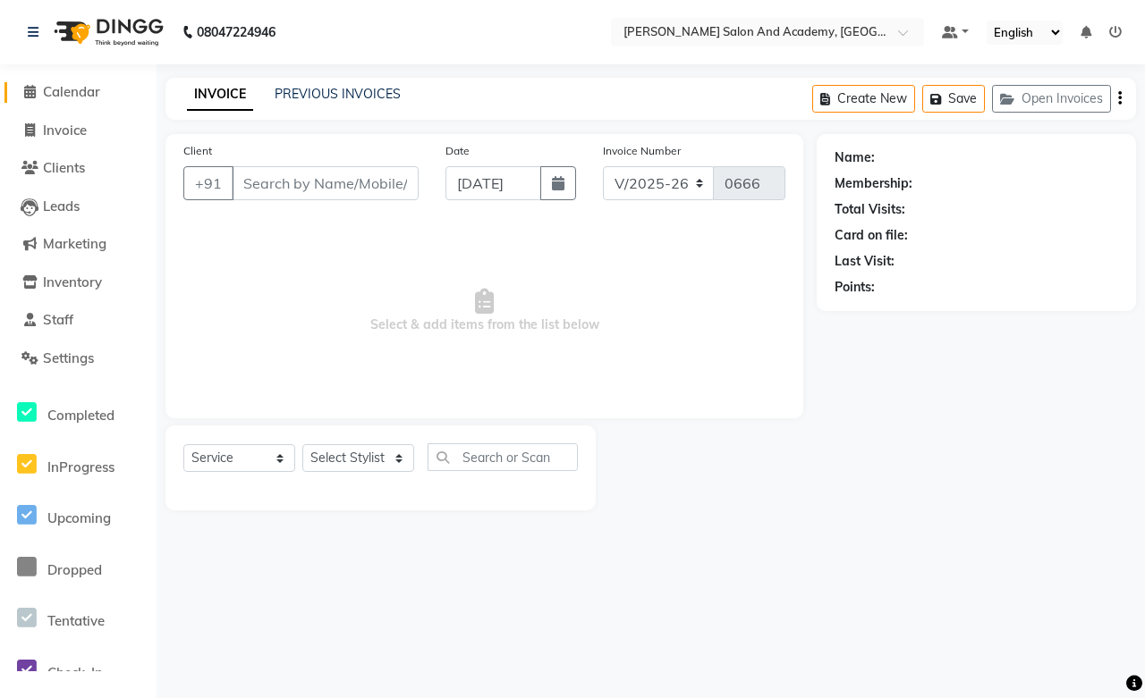
type input "7568976009"
select select "49047"
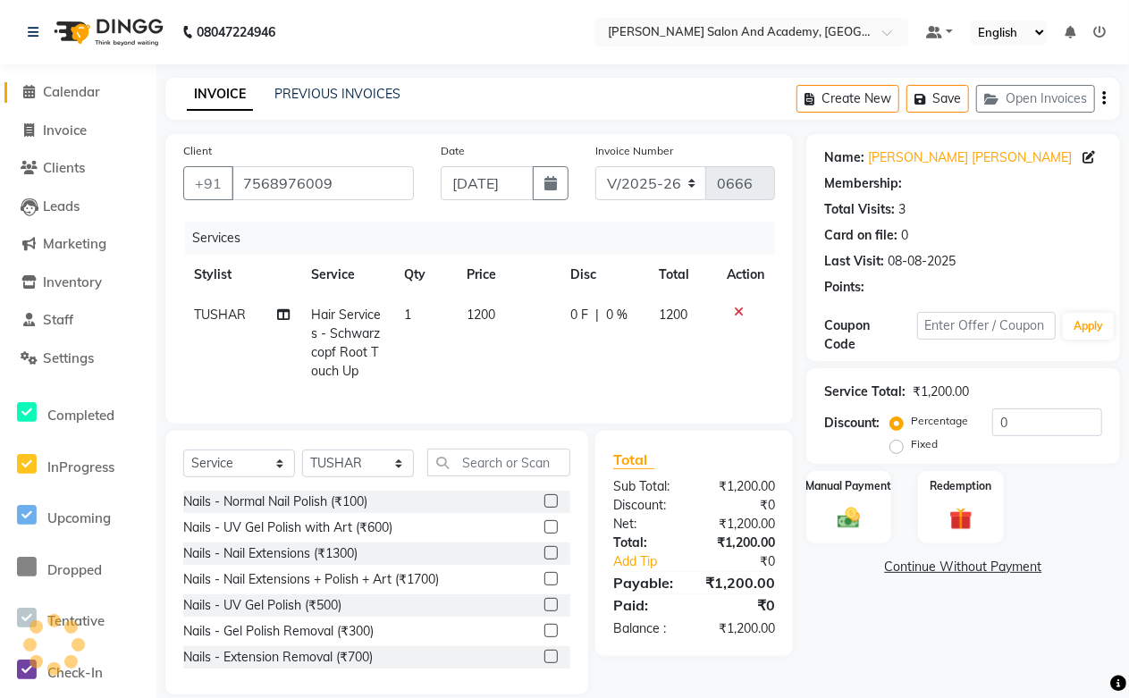
select select "1: Object"
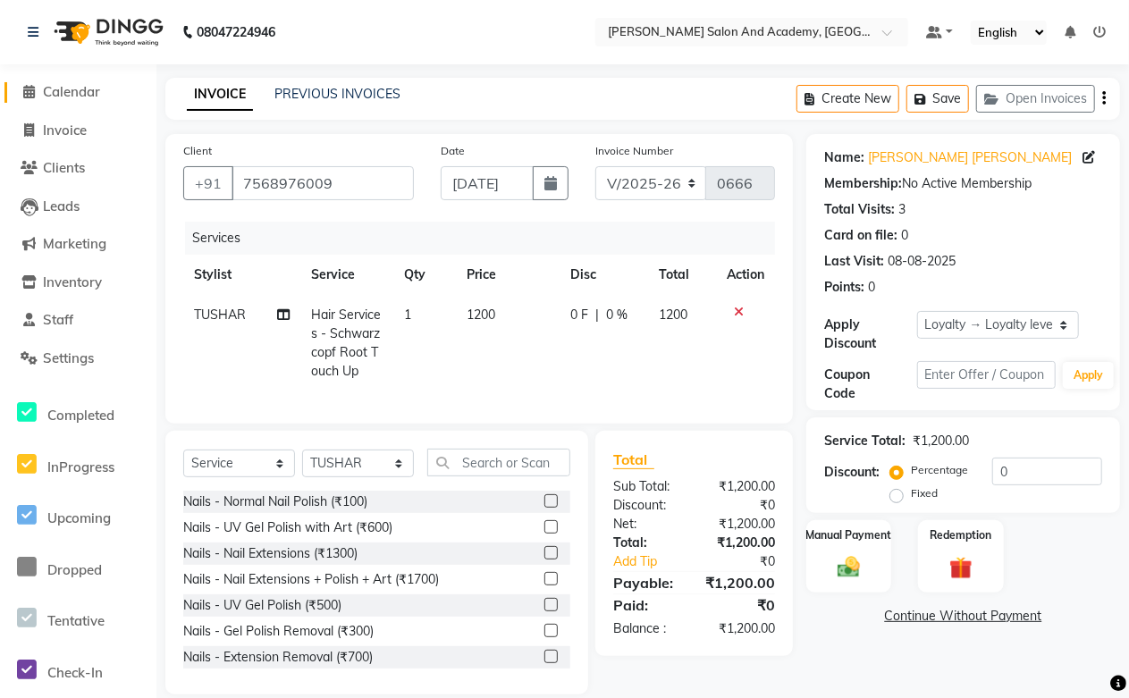
scroll to position [38, 0]
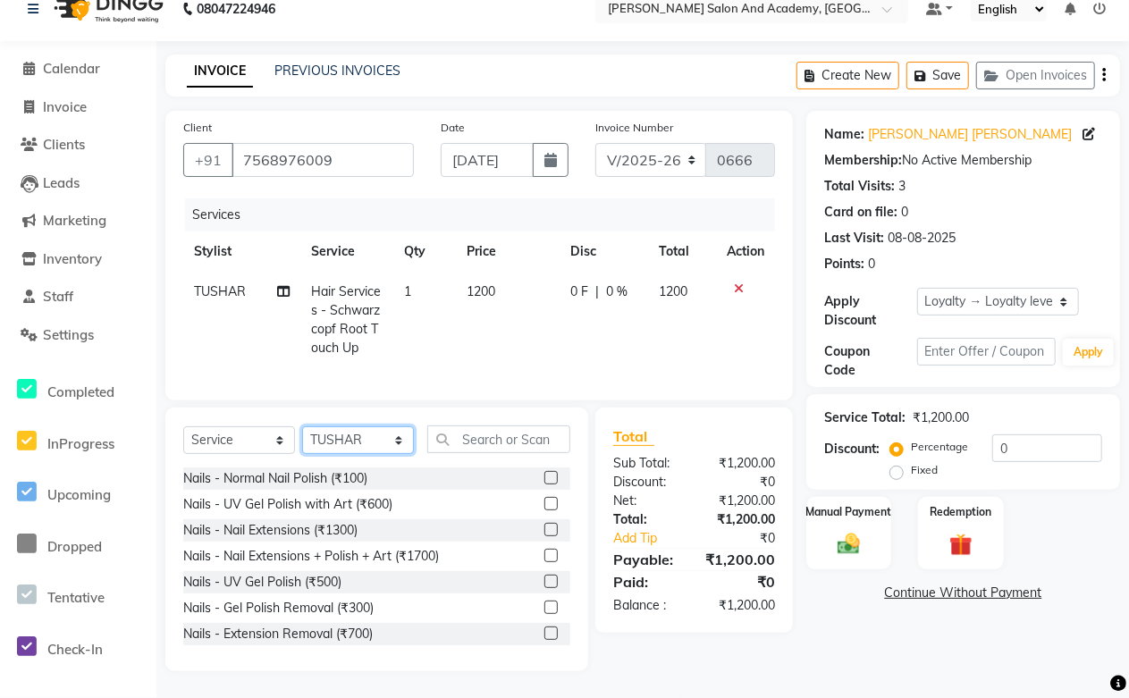
click at [376, 443] on select "Select Stylist Abdul Shoaib Aksha Khan Anisha Ray Archika Jain Arti Singh Azzu …" at bounding box center [358, 441] width 112 height 28
select select "88353"
click at [302, 427] on select "Select Stylist Abdul Shoaib Aksha Khan Anisha Ray Archika Jain Arti Singh Azzu …" at bounding box center [358, 441] width 112 height 28
click at [501, 440] on input "text" at bounding box center [498, 440] width 143 height 28
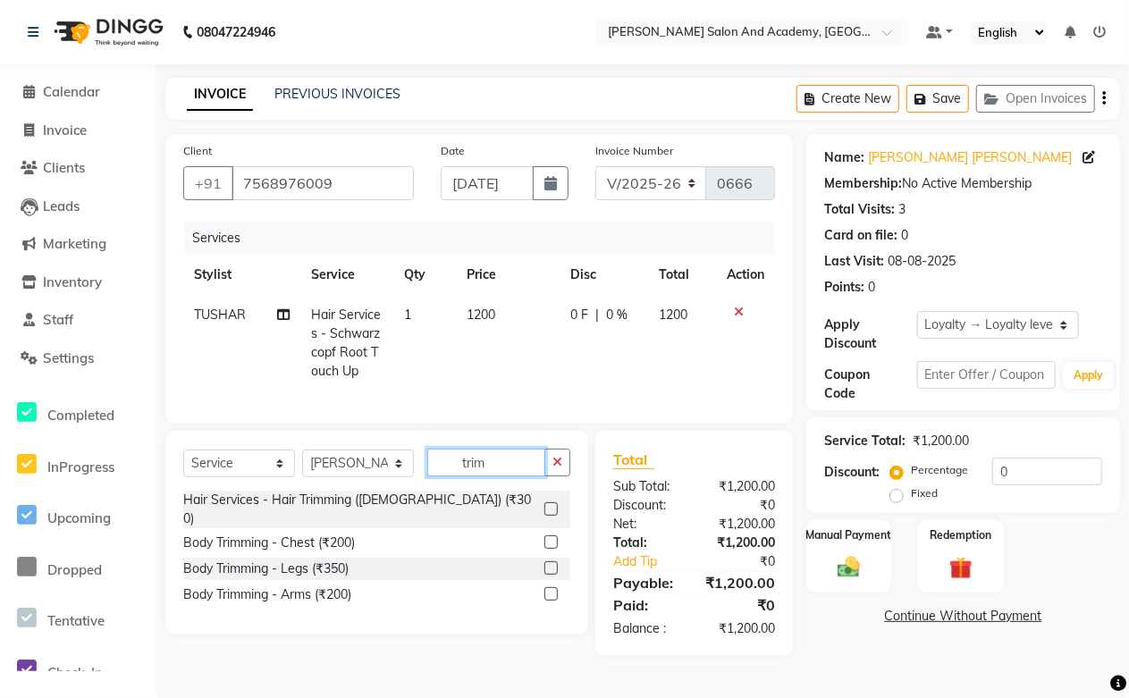
scroll to position [0, 0]
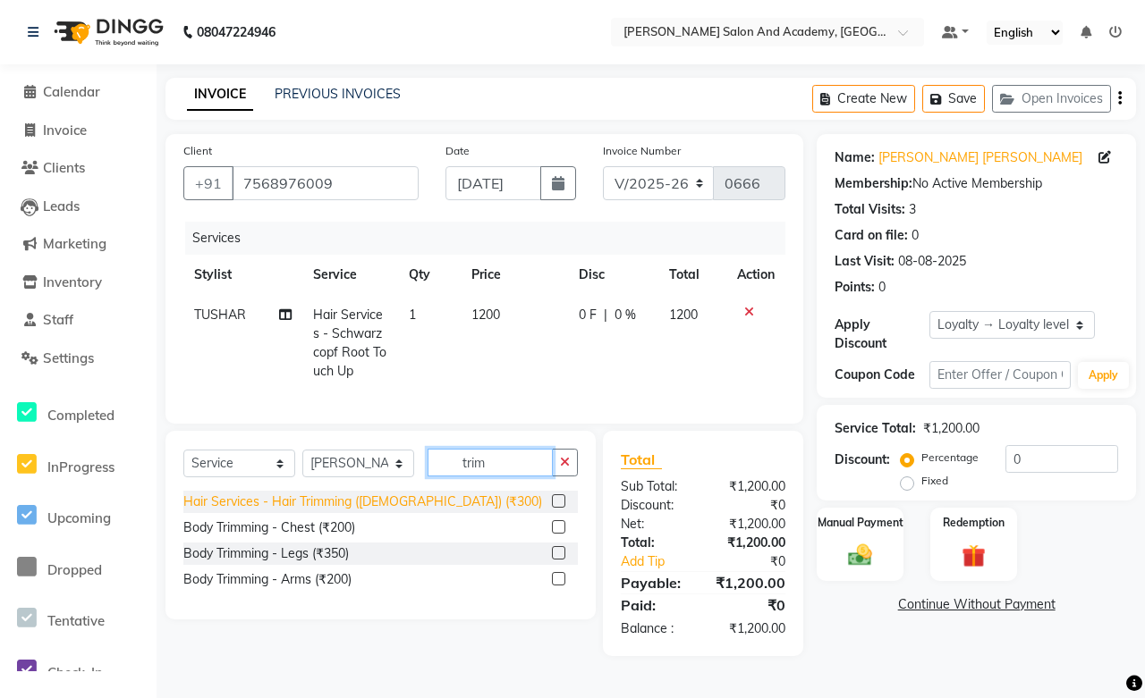
type input "trim"
click at [365, 511] on div "Hair Services - Hair Trimming (Female) (₹300)" at bounding box center [362, 502] width 359 height 19
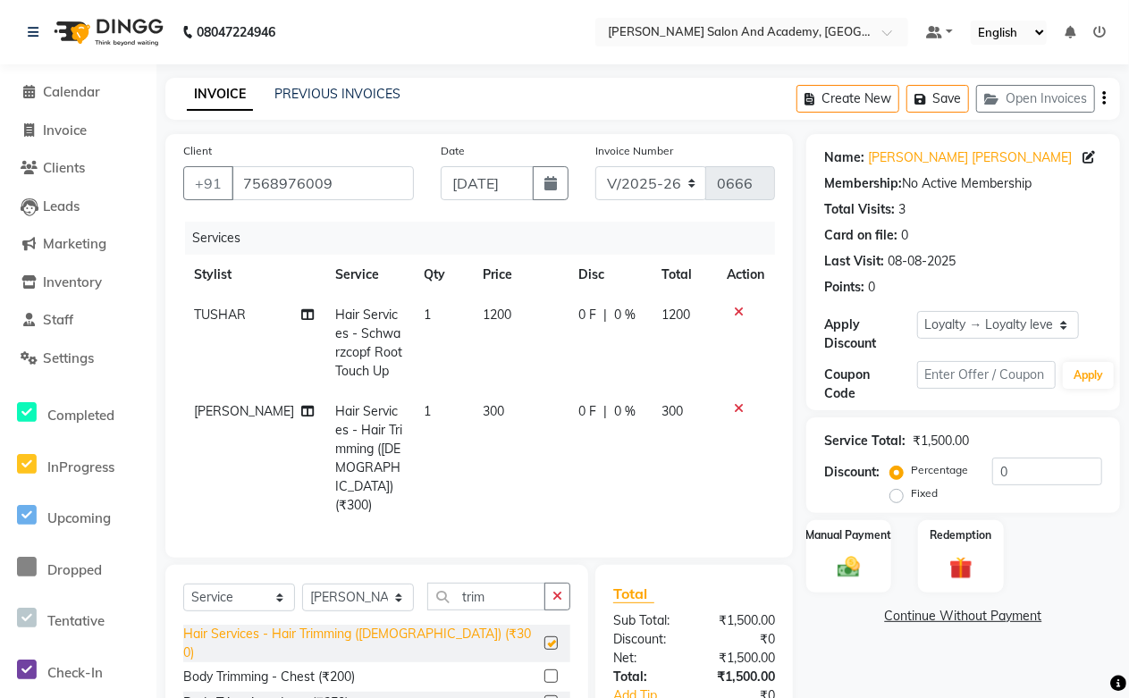
checkbox input "false"
click at [941, 105] on button "Save" at bounding box center [938, 99] width 63 height 28
click at [63, 131] on span "Invoice" at bounding box center [65, 130] width 44 height 17
select select "service"
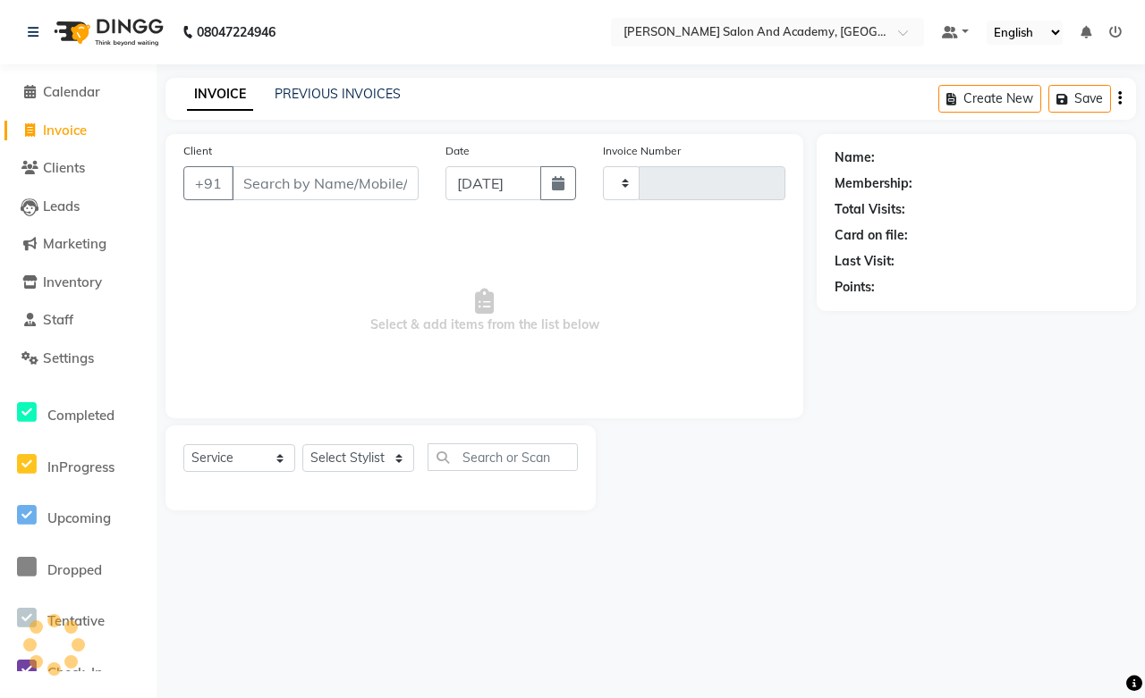
type input "0666"
select select "6453"
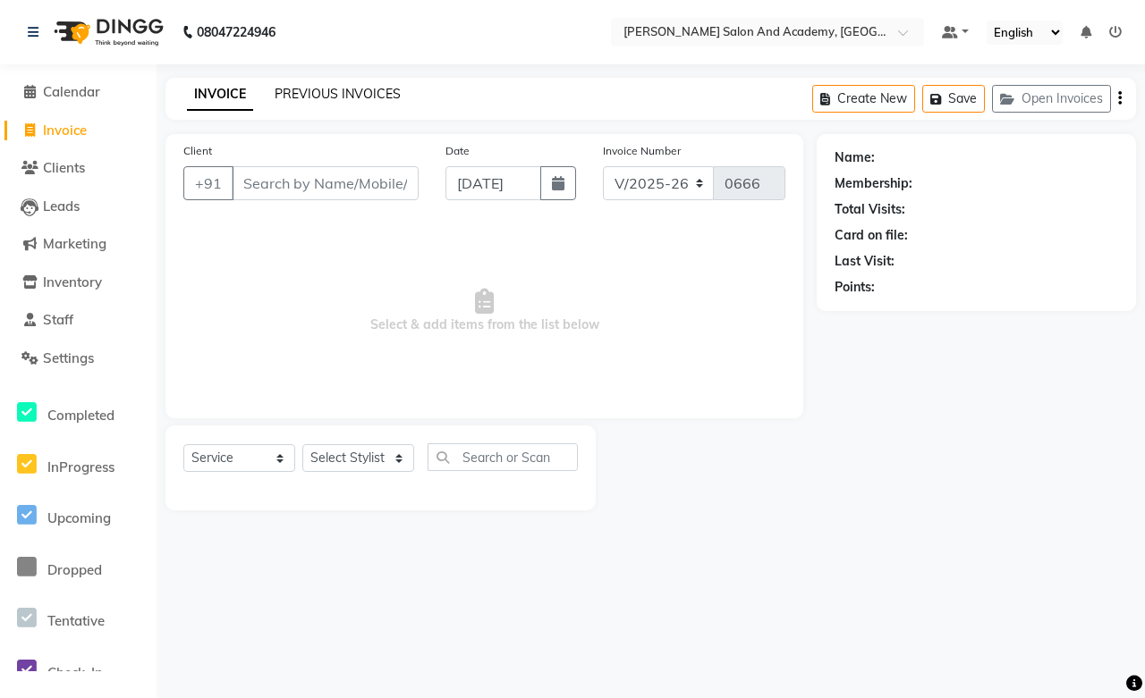
click at [326, 98] on link "PREVIOUS INVOICES" at bounding box center [338, 94] width 126 height 16
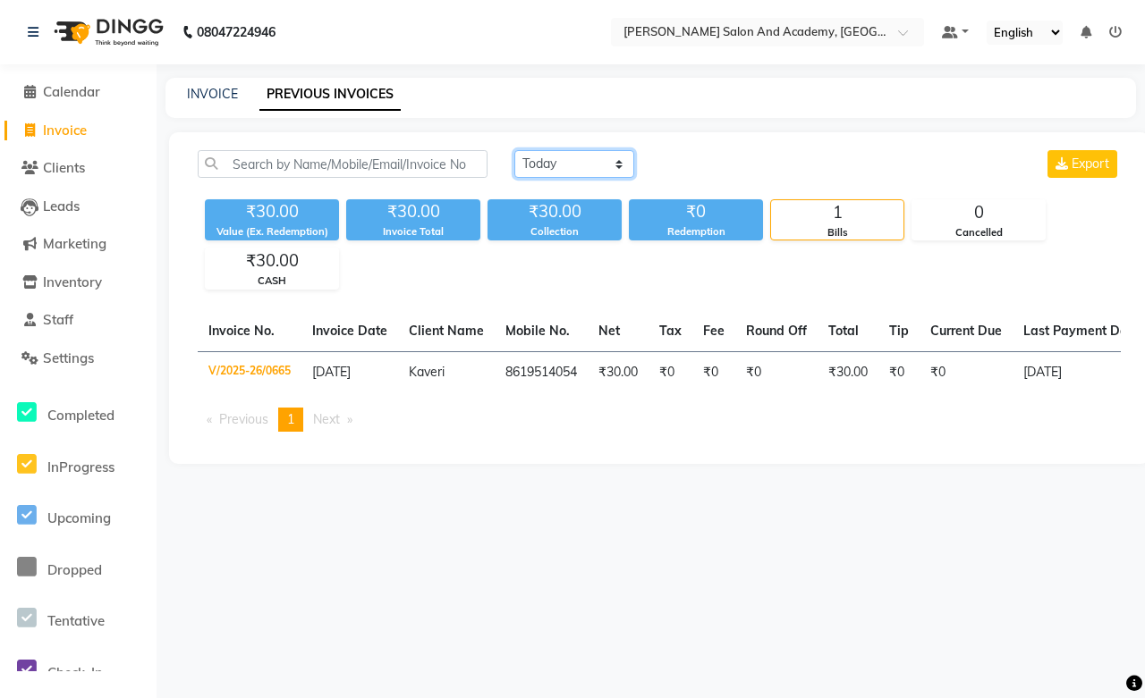
click at [612, 159] on select "Today Yesterday Custom Range" at bounding box center [574, 164] width 120 height 28
select select "range"
click at [514, 150] on select "Today Yesterday Custom Range" at bounding box center [574, 164] width 120 height 28
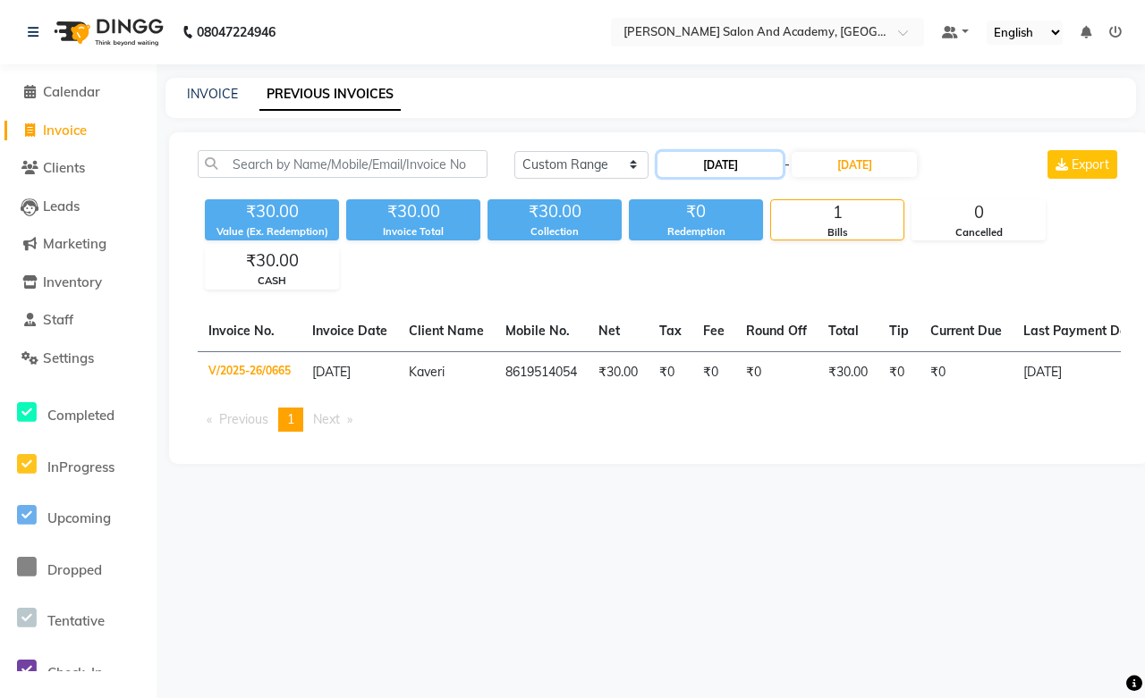
click at [727, 164] on input "01-09-2025" at bounding box center [719, 164] width 125 height 25
select select "9"
select select "2025"
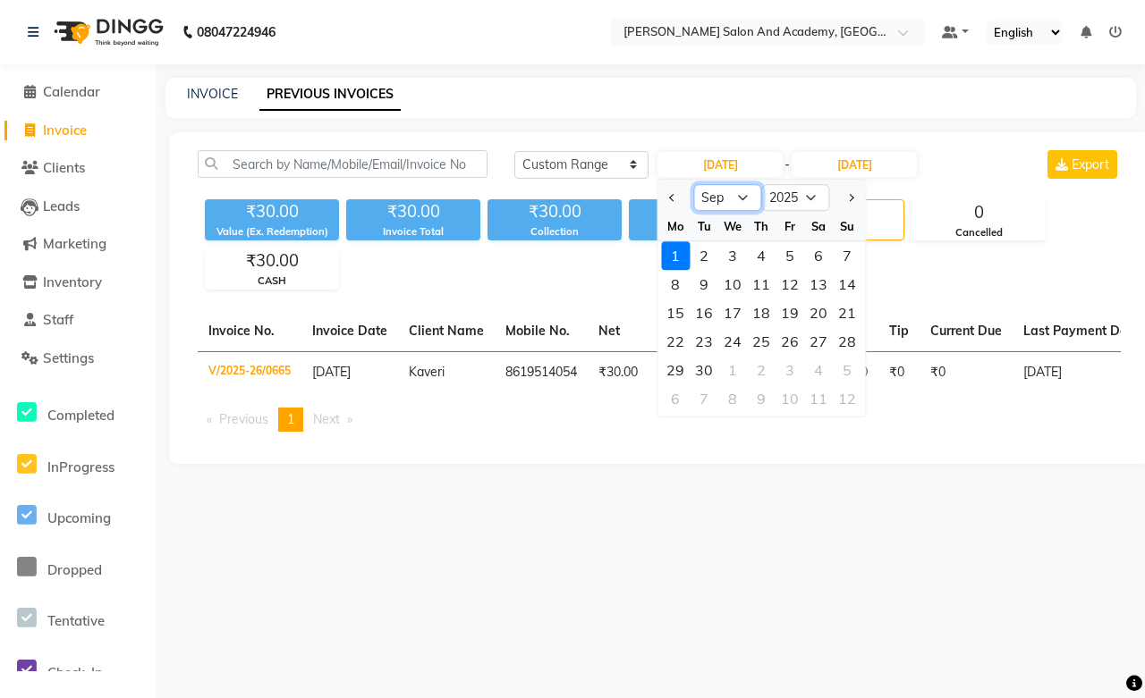
click at [706, 198] on select "Jan Feb Mar Apr May Jun Jul Aug Sep Oct Nov Dec" at bounding box center [727, 197] width 68 height 27
select select "8"
click at [693, 184] on select "Jan Feb Mar Apr May Jun Jul Aug Sep Oct Nov Dec" at bounding box center [727, 197] width 68 height 27
click at [762, 372] on div "28" at bounding box center [761, 370] width 29 height 29
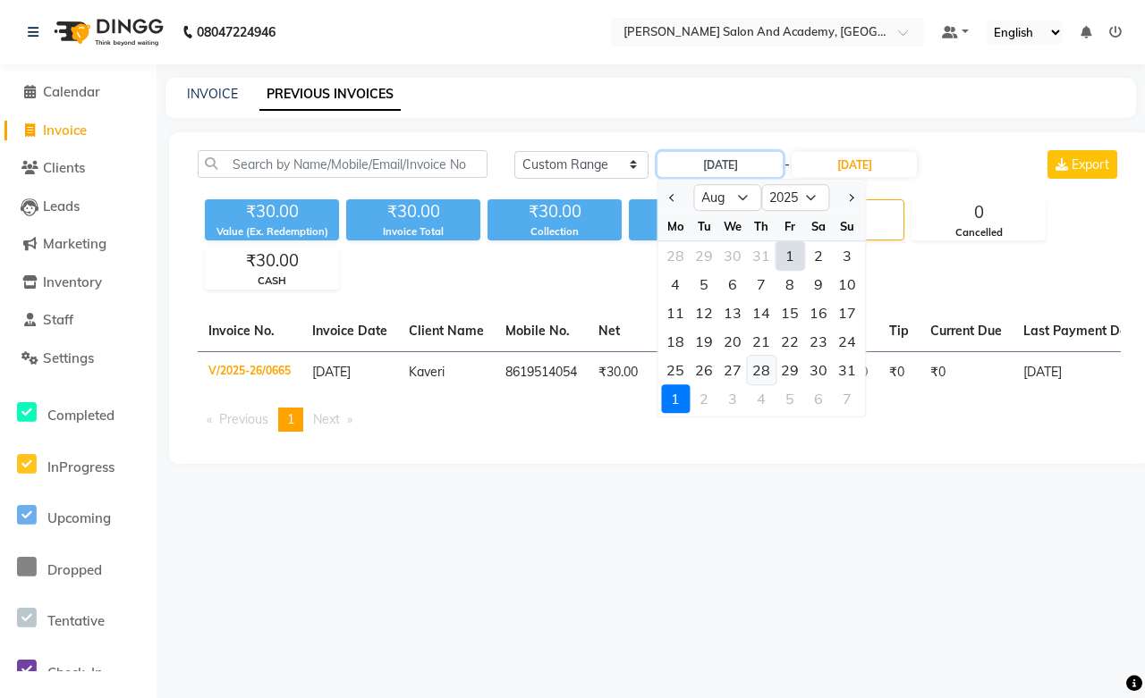
type input "28-08-2025"
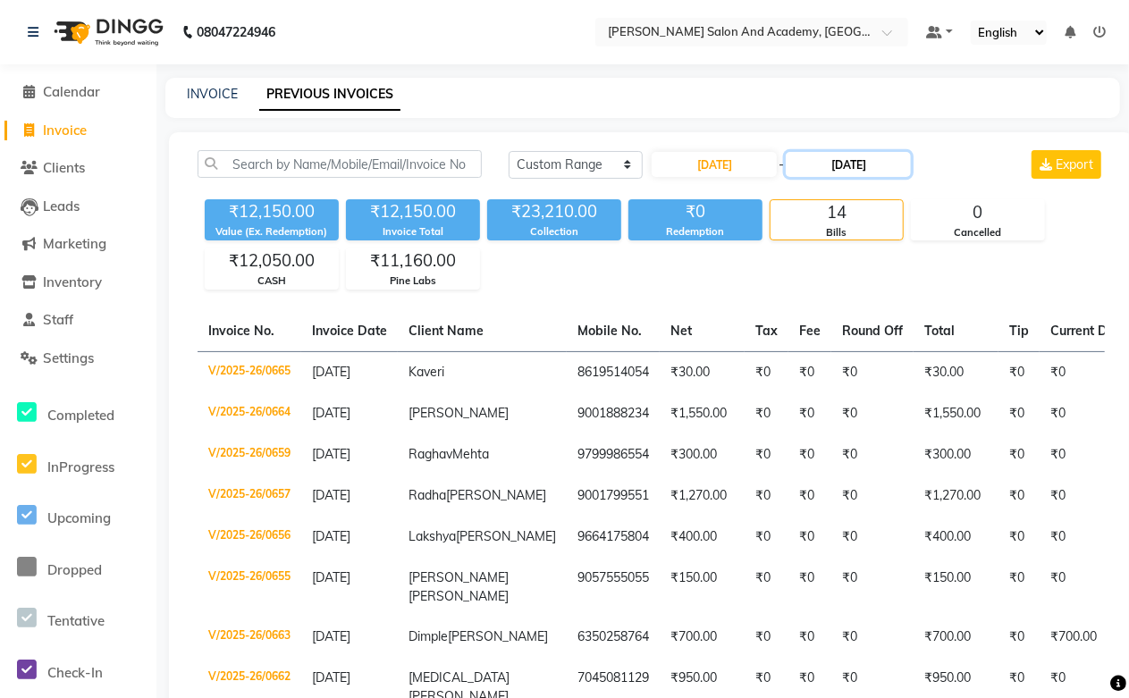
click at [858, 165] on input "01-09-2025" at bounding box center [848, 164] width 125 height 25
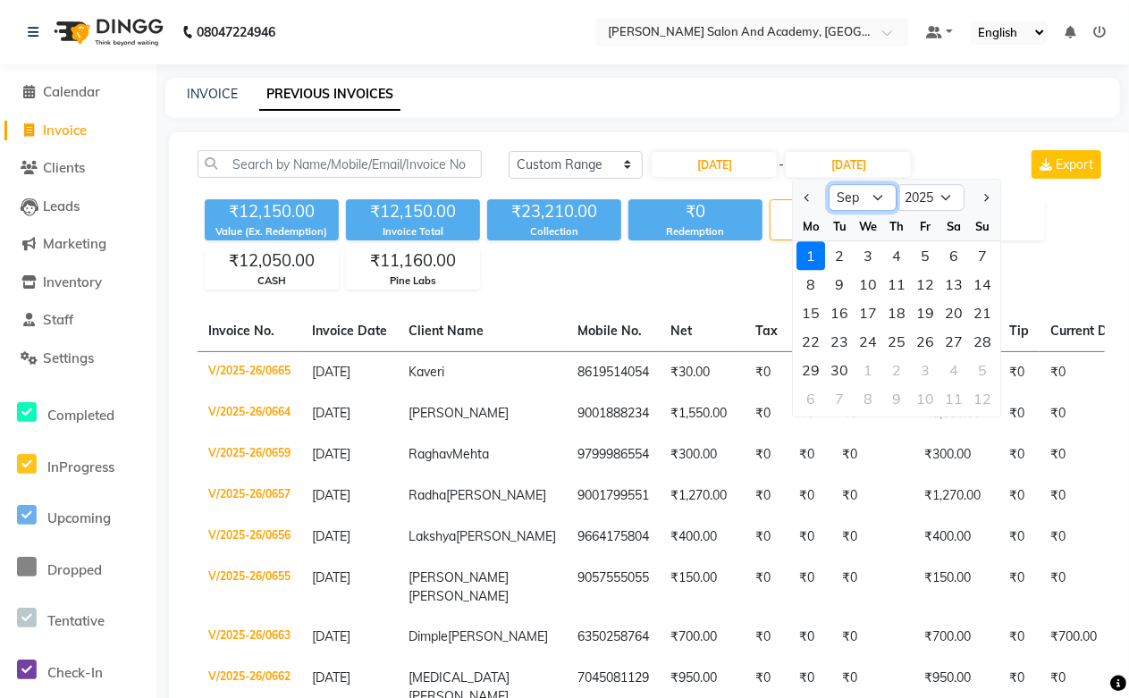
click at [849, 207] on select "Aug Sep Oct Nov Dec" at bounding box center [864, 197] width 68 height 27
select select "8"
click at [830, 184] on select "Aug Sep Oct Nov Dec" at bounding box center [864, 197] width 68 height 27
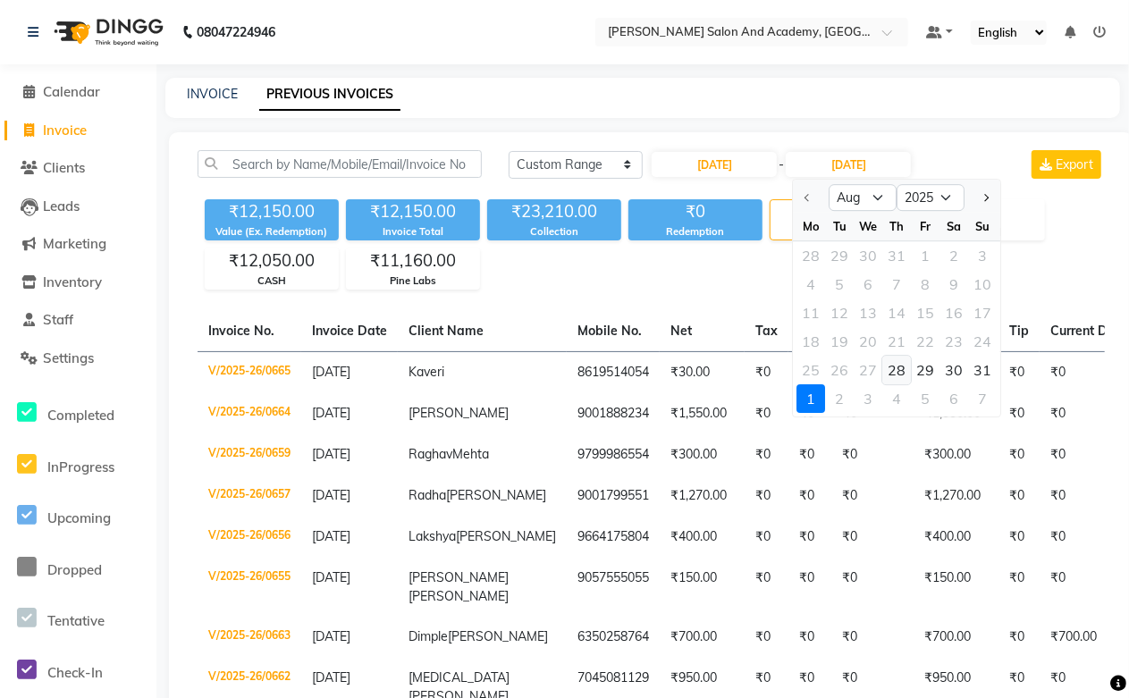
click at [897, 379] on div "28" at bounding box center [897, 370] width 29 height 29
type input "28-08-2025"
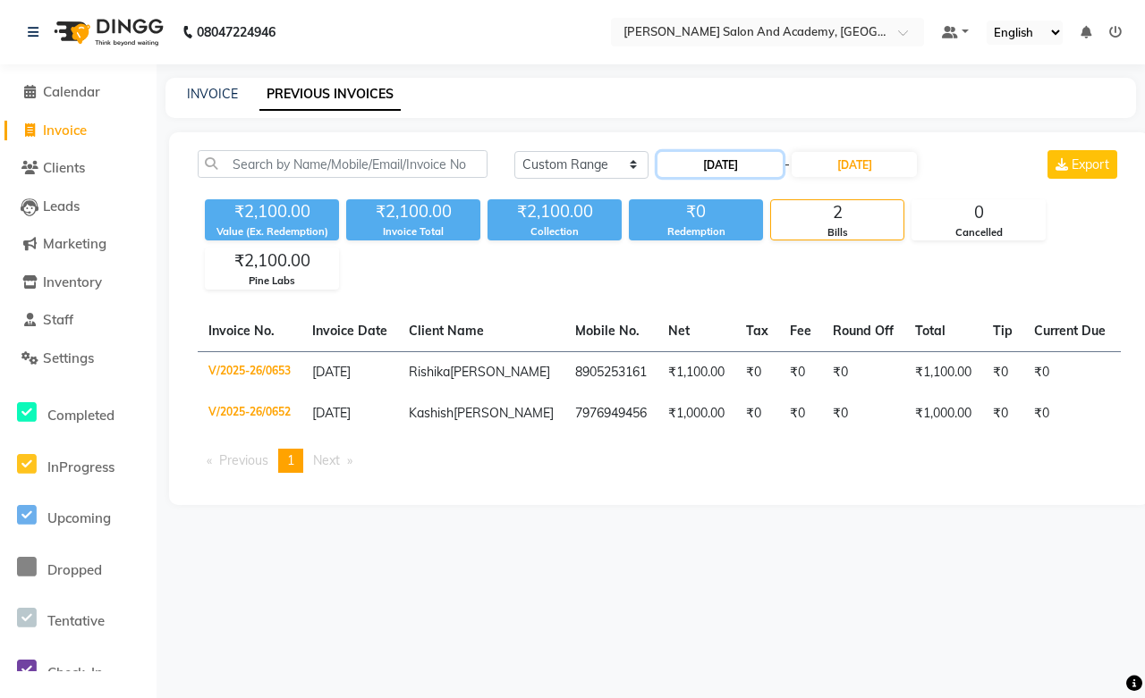
click at [724, 165] on input "28-08-2025" at bounding box center [719, 164] width 125 height 25
select select "8"
select select "2025"
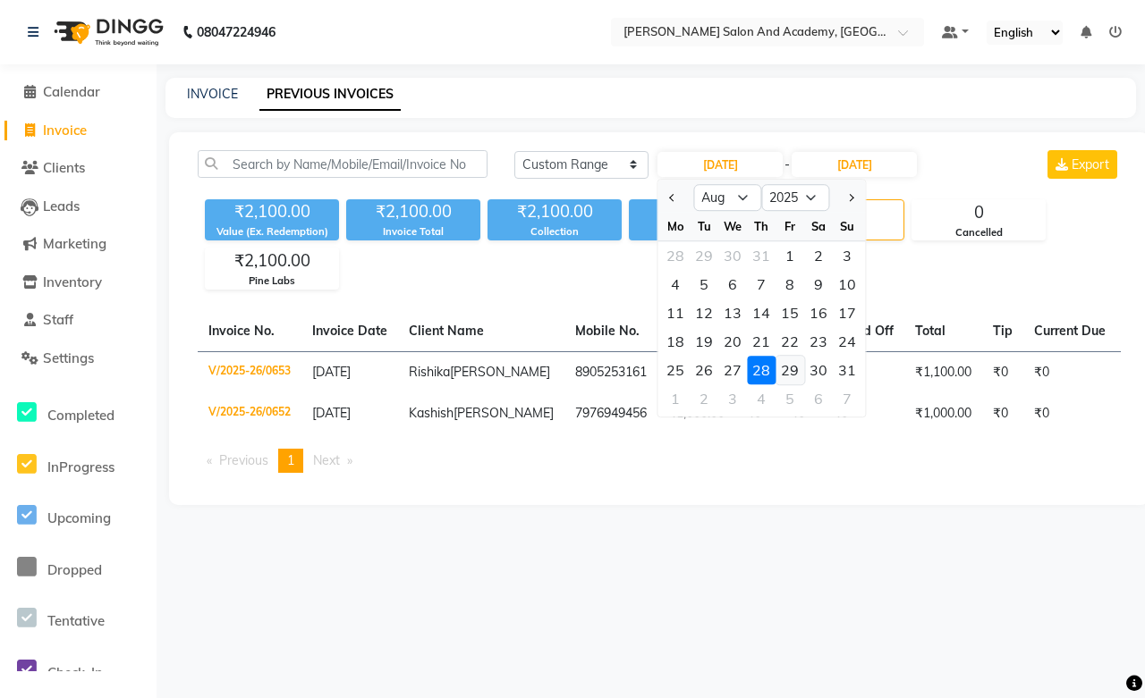
click at [793, 367] on div "29" at bounding box center [789, 370] width 29 height 29
type input "29-08-2025"
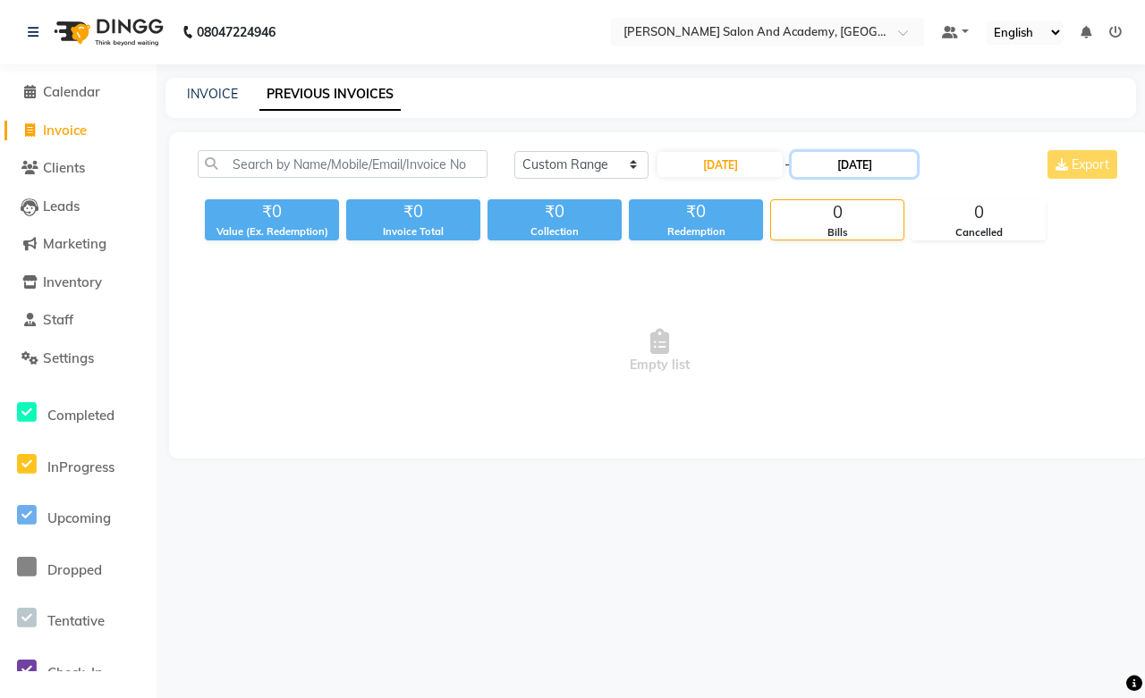
click at [841, 163] on input "28-08-2025" at bounding box center [853, 164] width 125 height 25
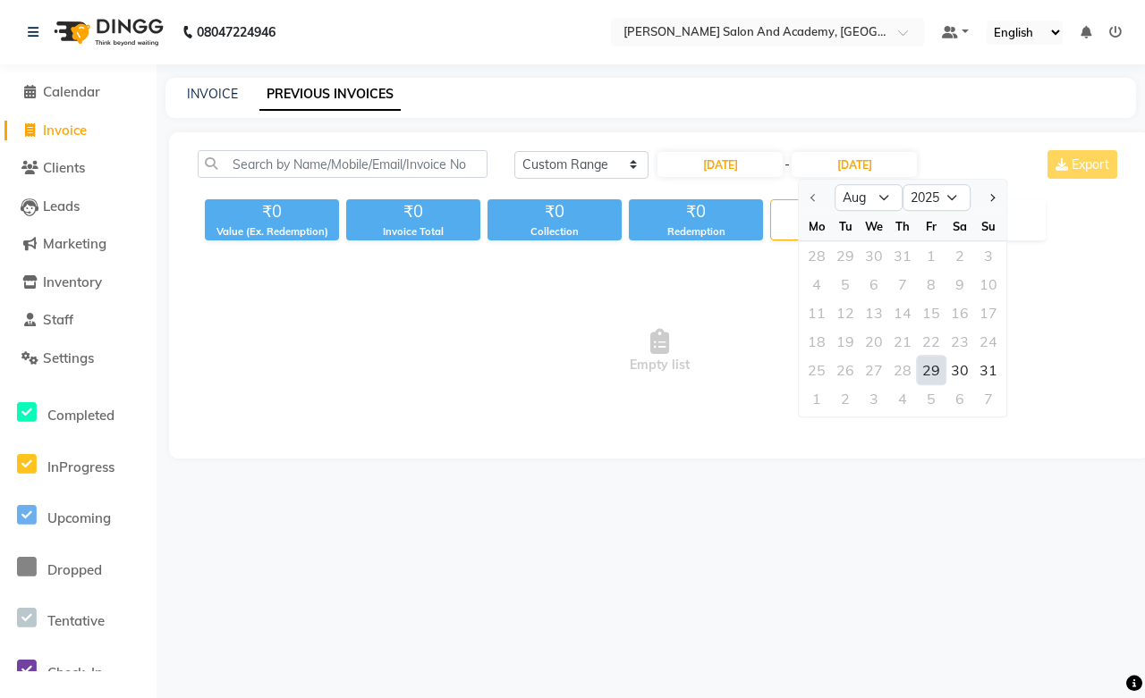
click at [931, 371] on div "29" at bounding box center [931, 370] width 29 height 29
type input "29-08-2025"
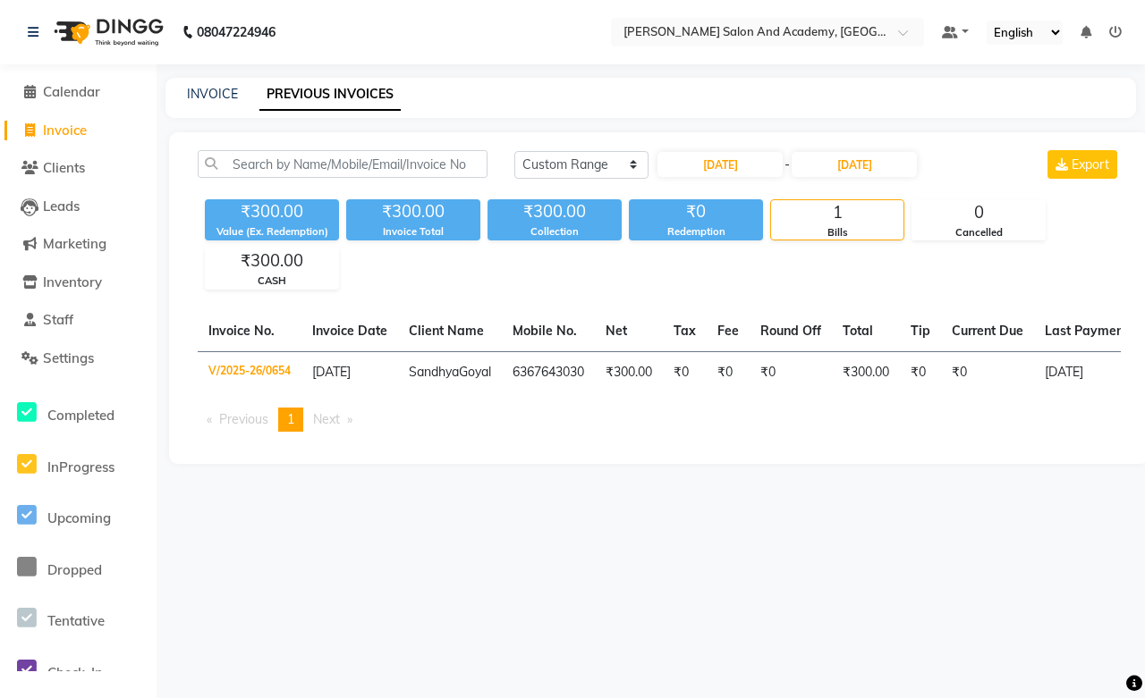
click at [595, 350] on th "Net" at bounding box center [629, 331] width 68 height 41
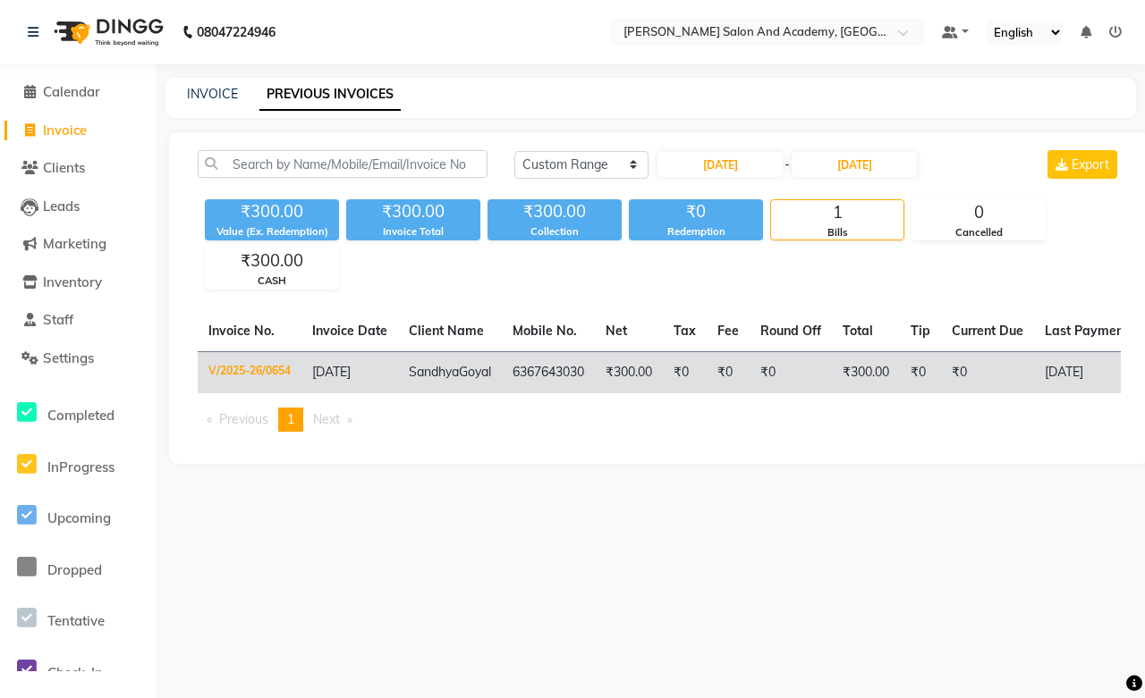
click at [566, 364] on td "6367643030" at bounding box center [548, 372] width 93 height 42
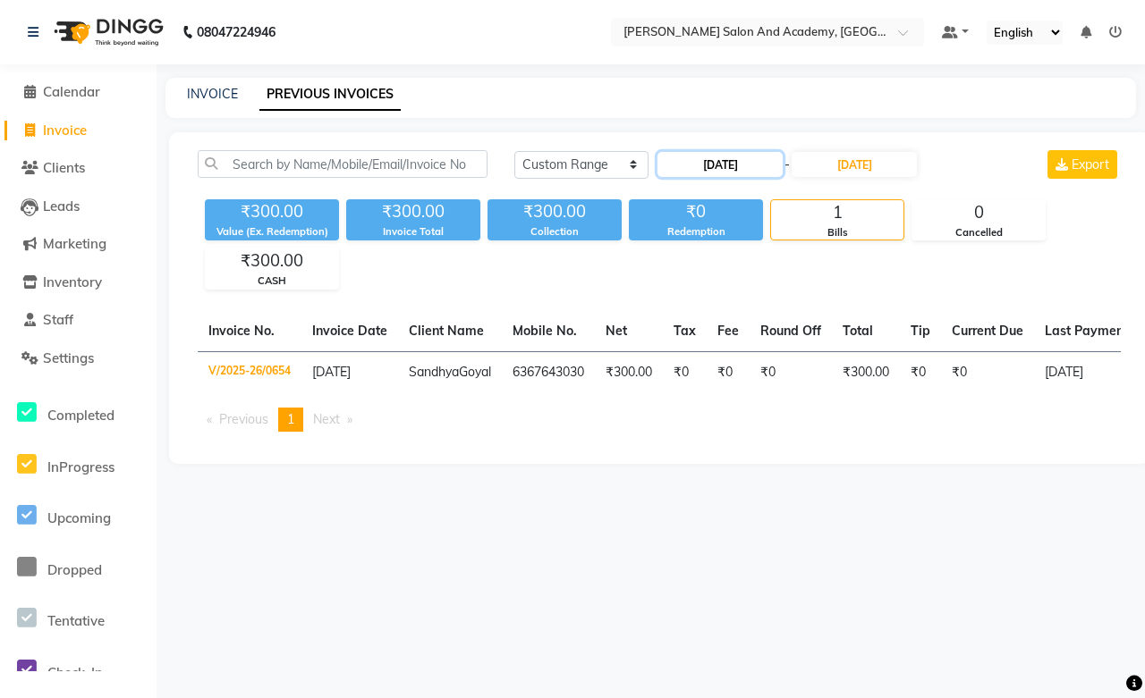
click at [711, 170] on input "29-08-2025" at bounding box center [719, 164] width 125 height 25
select select "8"
select select "2025"
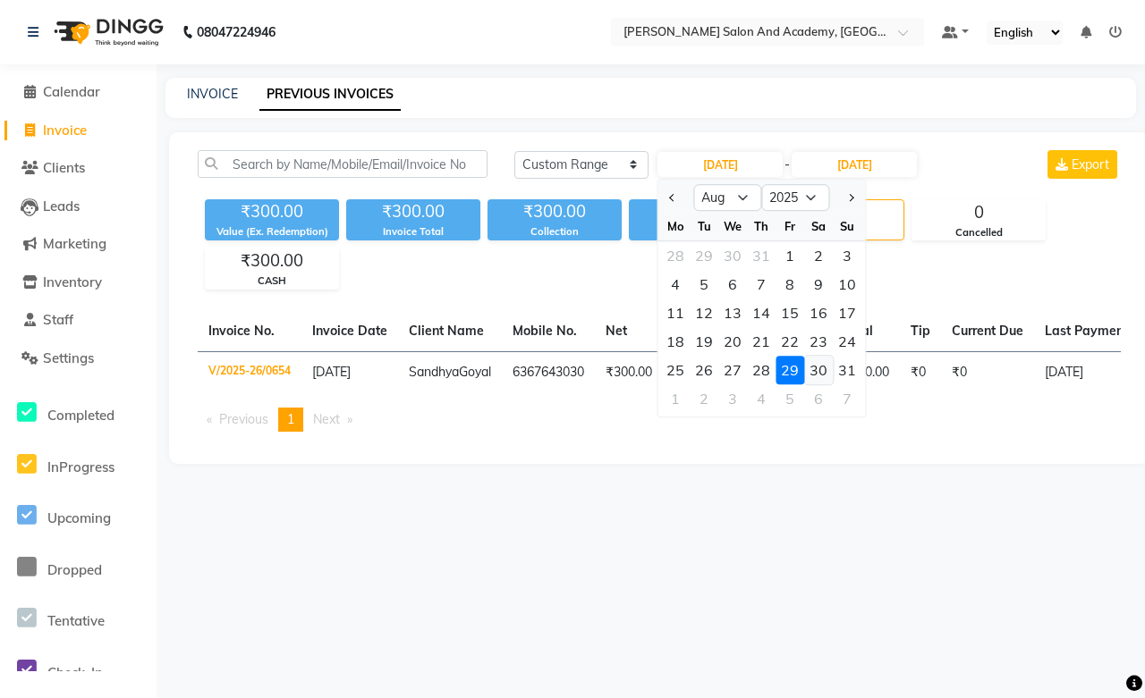
click at [818, 359] on div "30" at bounding box center [818, 370] width 29 height 29
type input "30-08-2025"
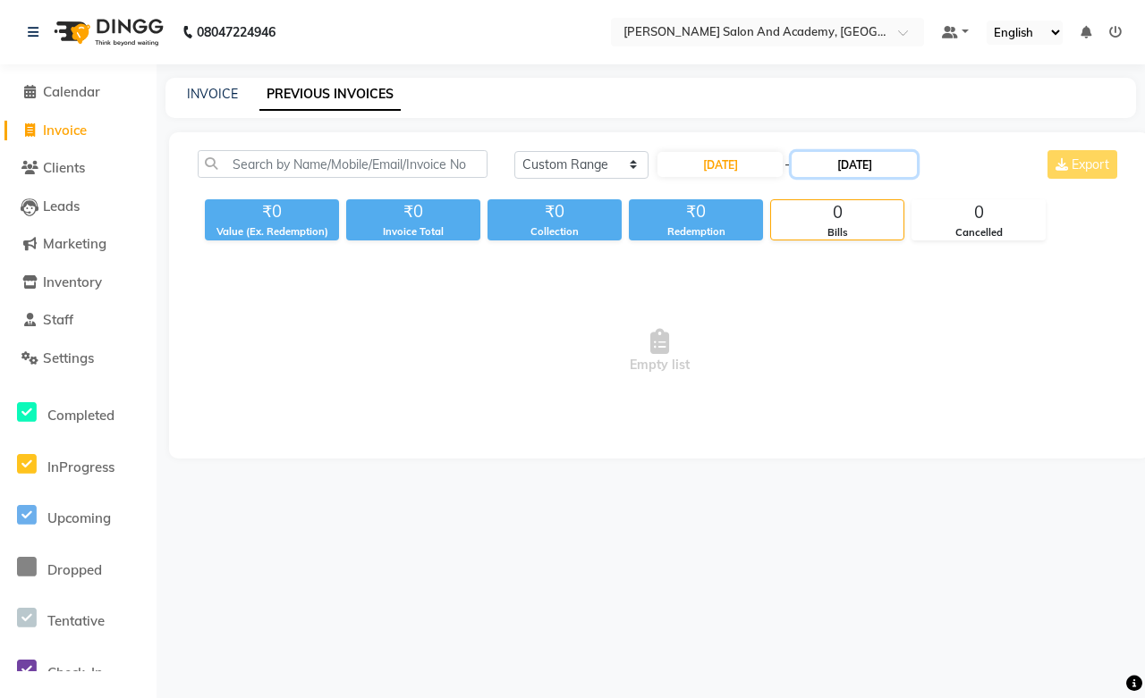
click at [843, 161] on input "29-08-2025" at bounding box center [853, 164] width 125 height 25
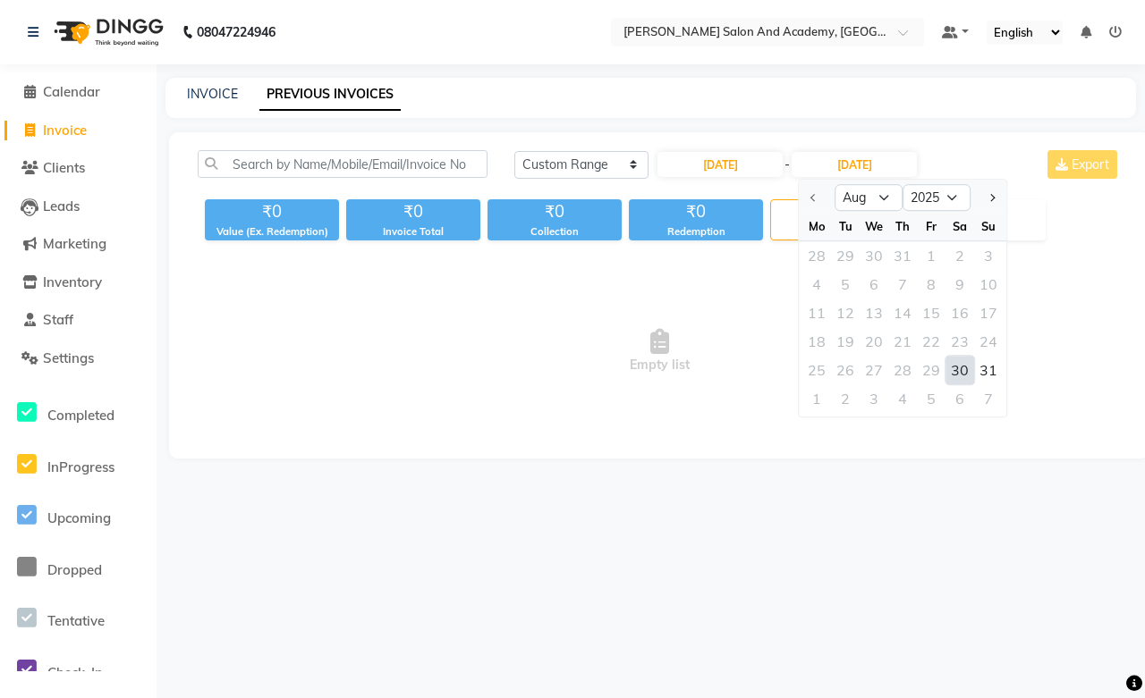
click at [957, 367] on div "30" at bounding box center [959, 370] width 29 height 29
type input "30-08-2025"
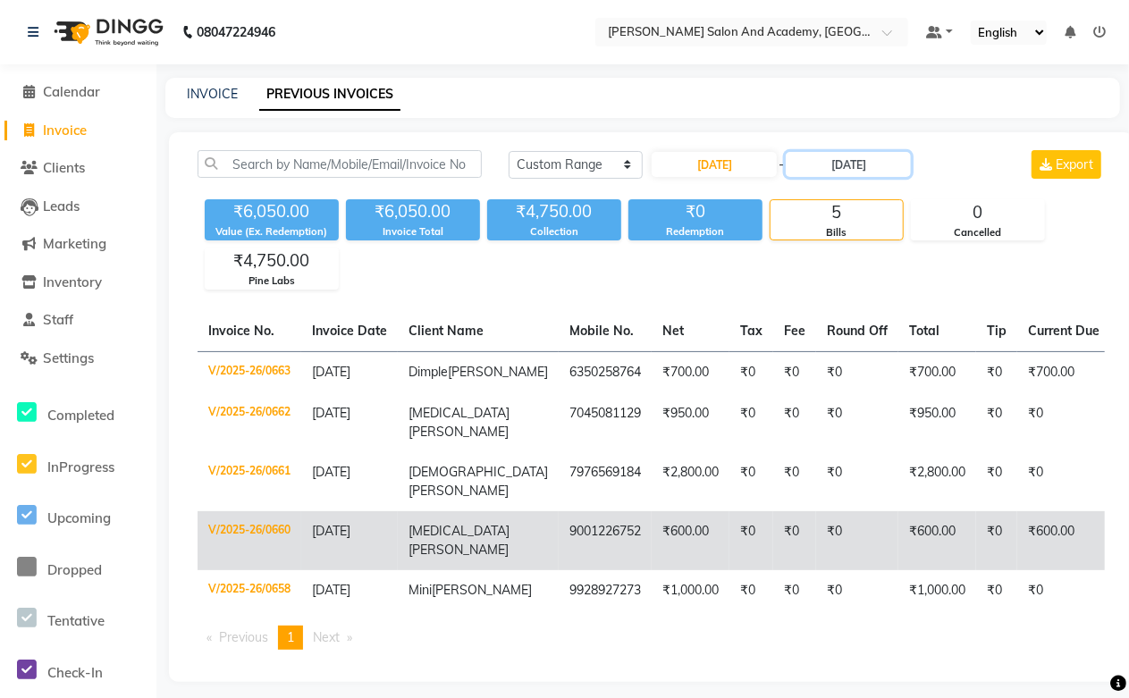
scroll to position [42, 0]
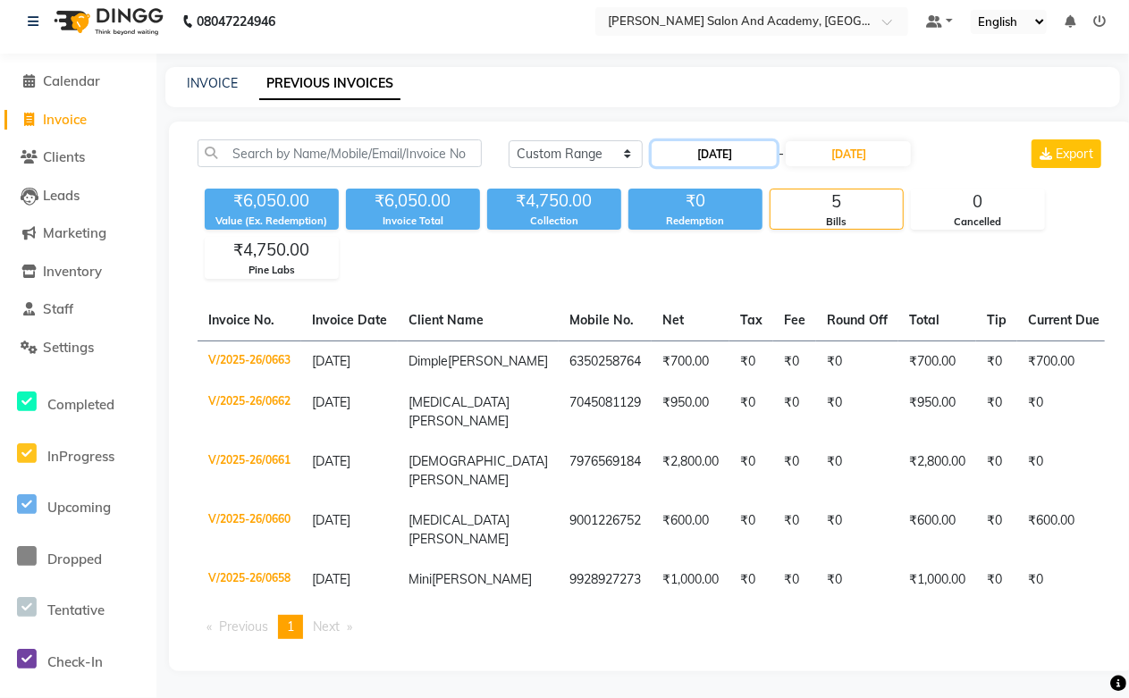
click at [695, 141] on input "30-08-2025" at bounding box center [714, 153] width 125 height 25
select select "8"
select select "2025"
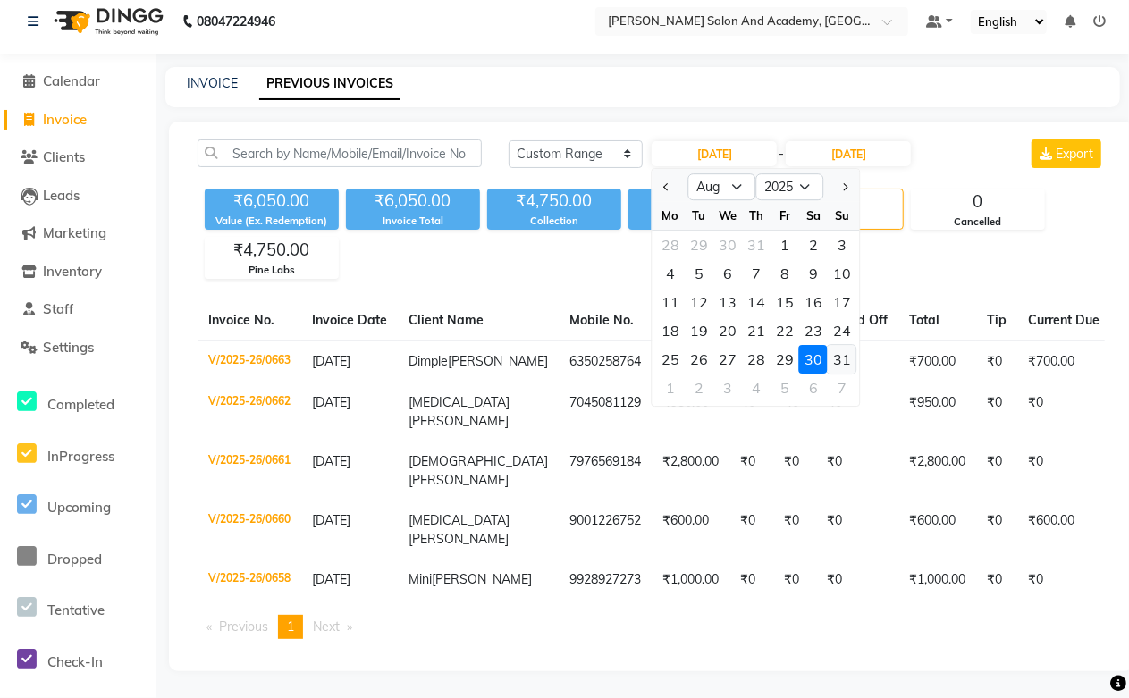
click at [843, 345] on div "31" at bounding box center [842, 359] width 29 height 29
type input "[DATE]"
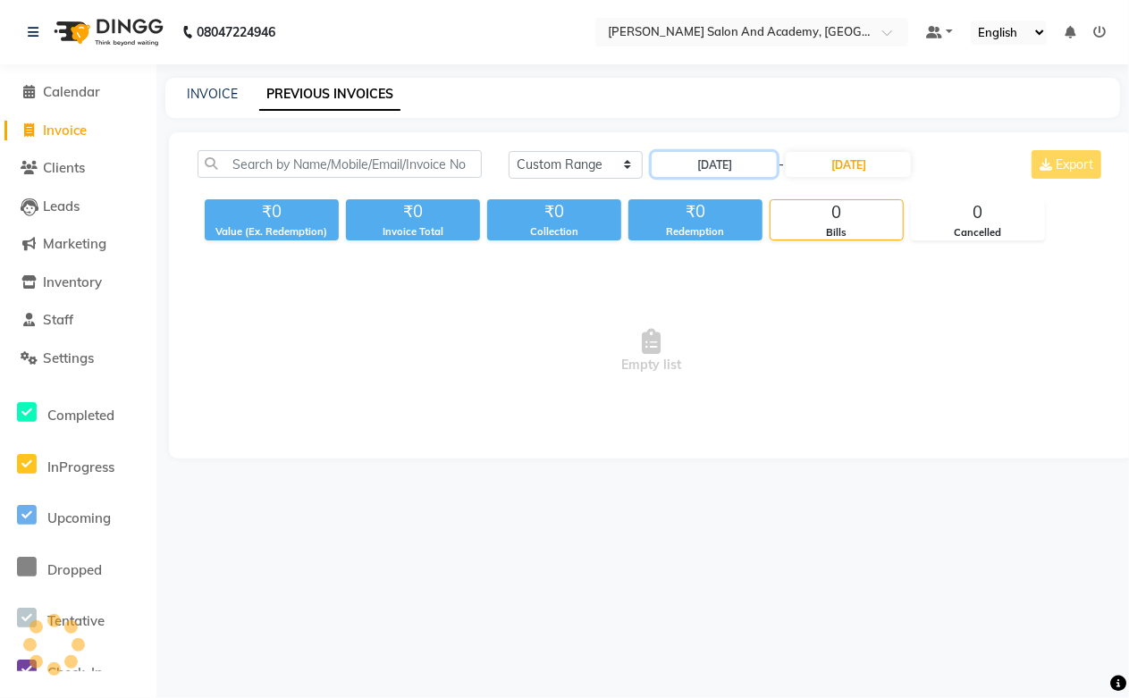
scroll to position [0, 0]
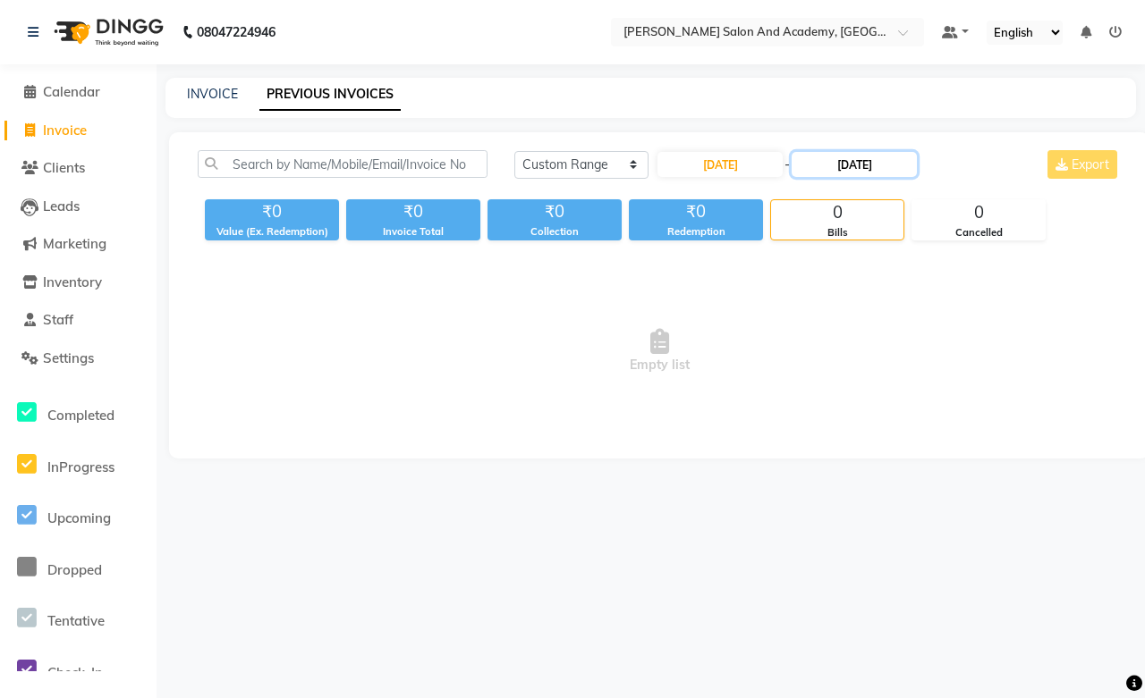
click at [856, 168] on input "30-08-2025" at bounding box center [853, 164] width 125 height 25
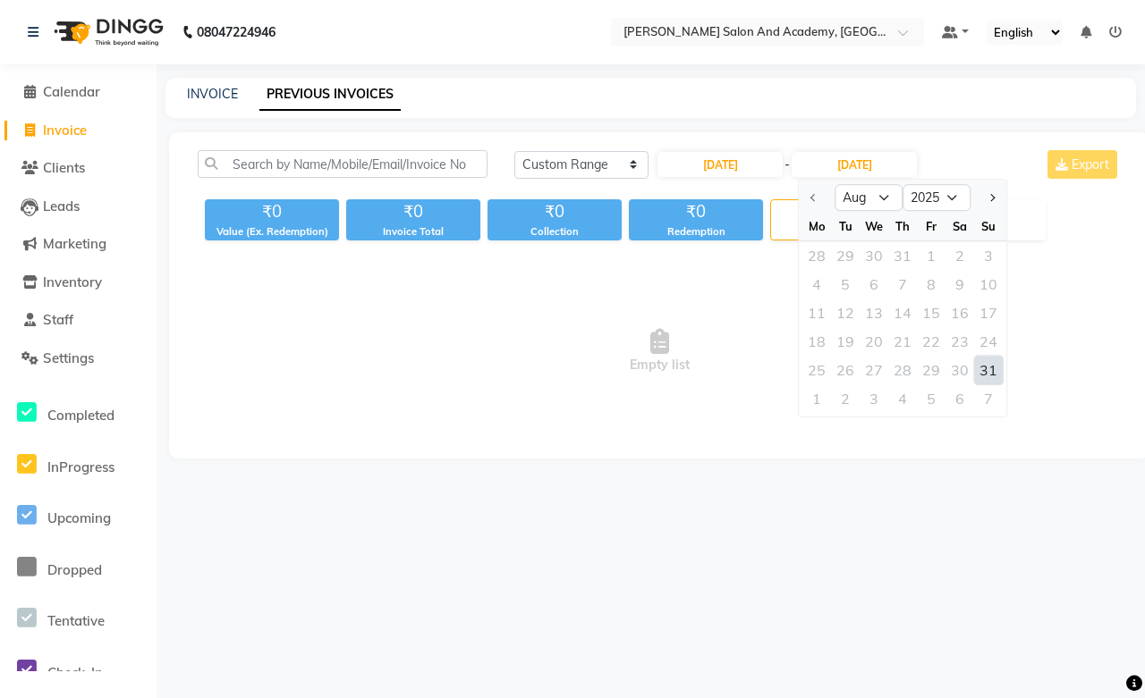
click at [977, 371] on div "31" at bounding box center [988, 370] width 29 height 29
type input "[DATE]"
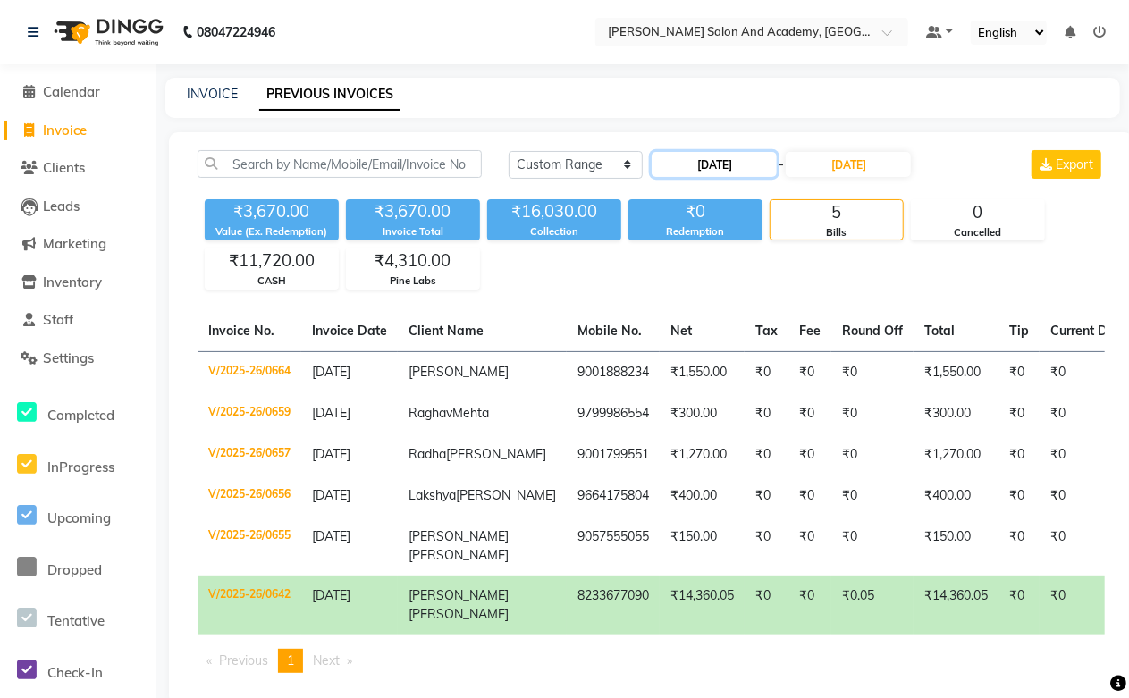
click at [715, 173] on input "[DATE]" at bounding box center [714, 164] width 125 height 25
select select "8"
select select "2025"
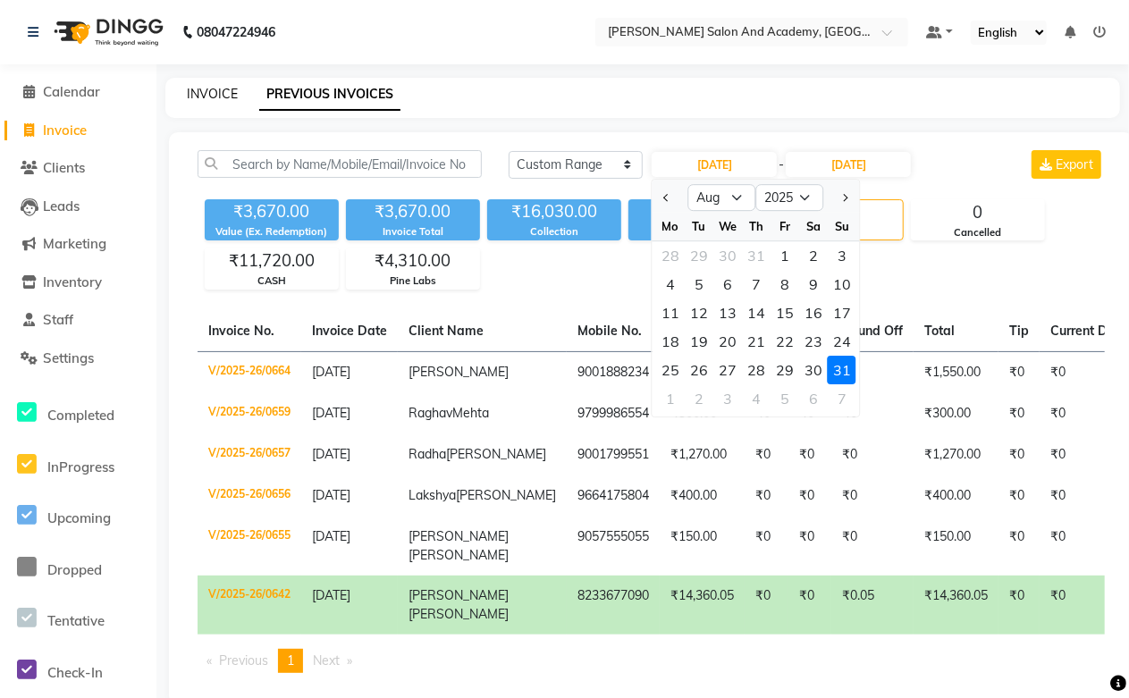
click at [207, 97] on link "INVOICE" at bounding box center [212, 94] width 51 height 16
select select "service"
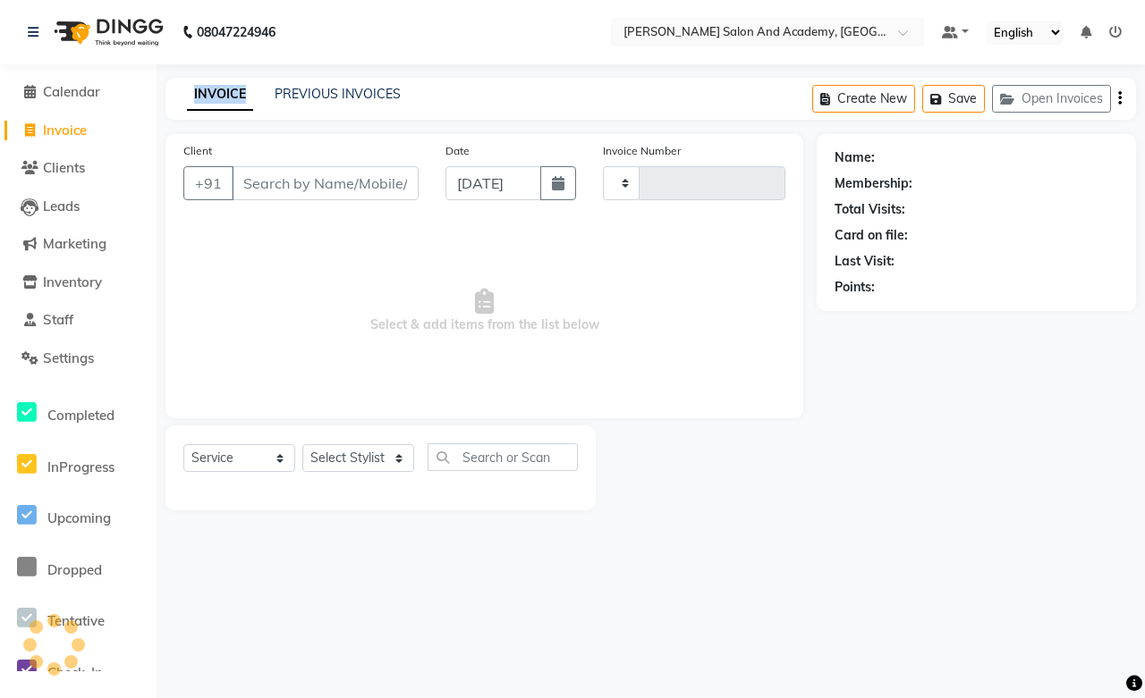
type input "0666"
select select "6453"
click at [1008, 101] on icon "button" at bounding box center [1010, 99] width 21 height 13
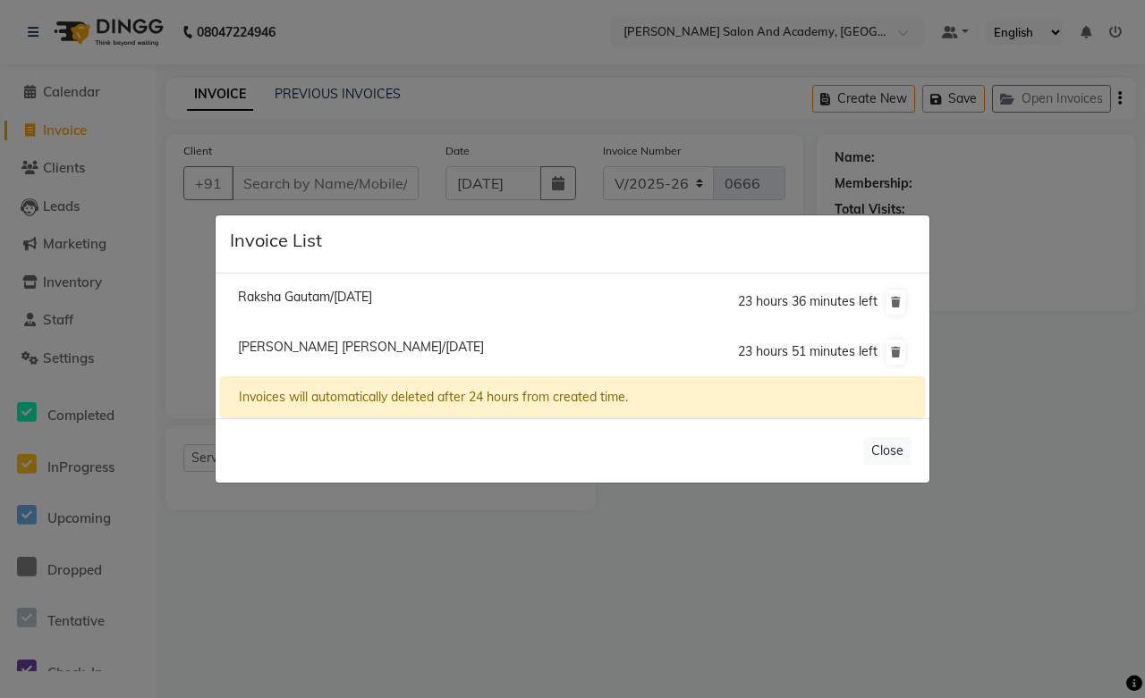
click at [391, 339] on span "Uma Vijay/01 September 2025" at bounding box center [361, 347] width 246 height 16
type input "7568976009"
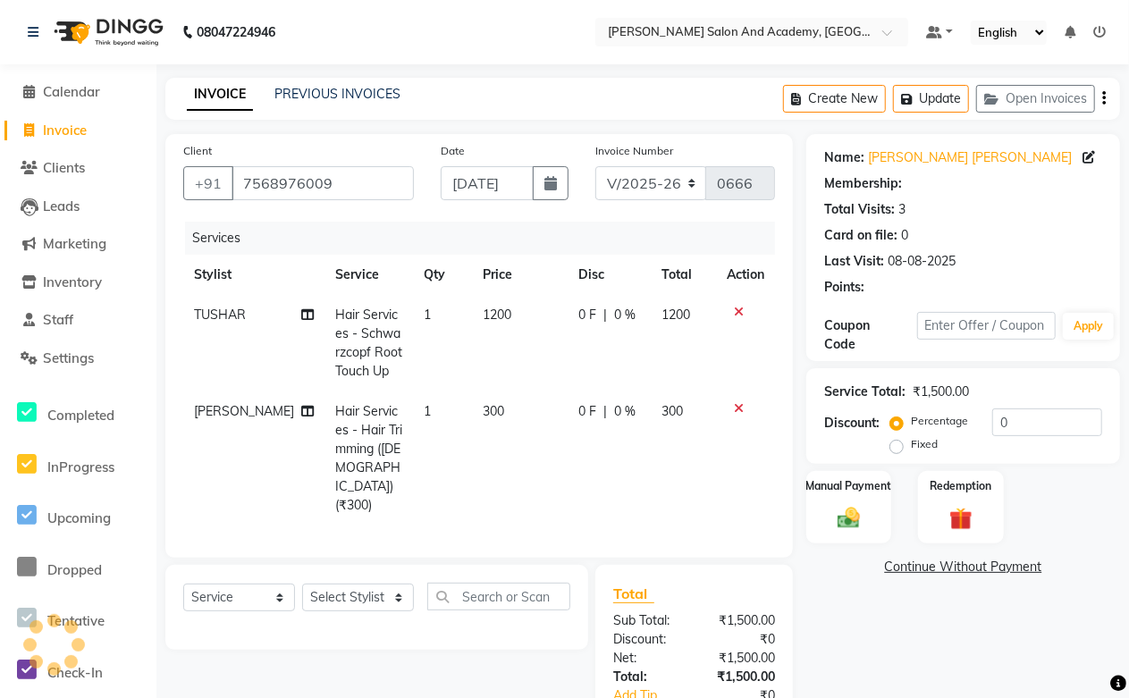
select select "1: Object"
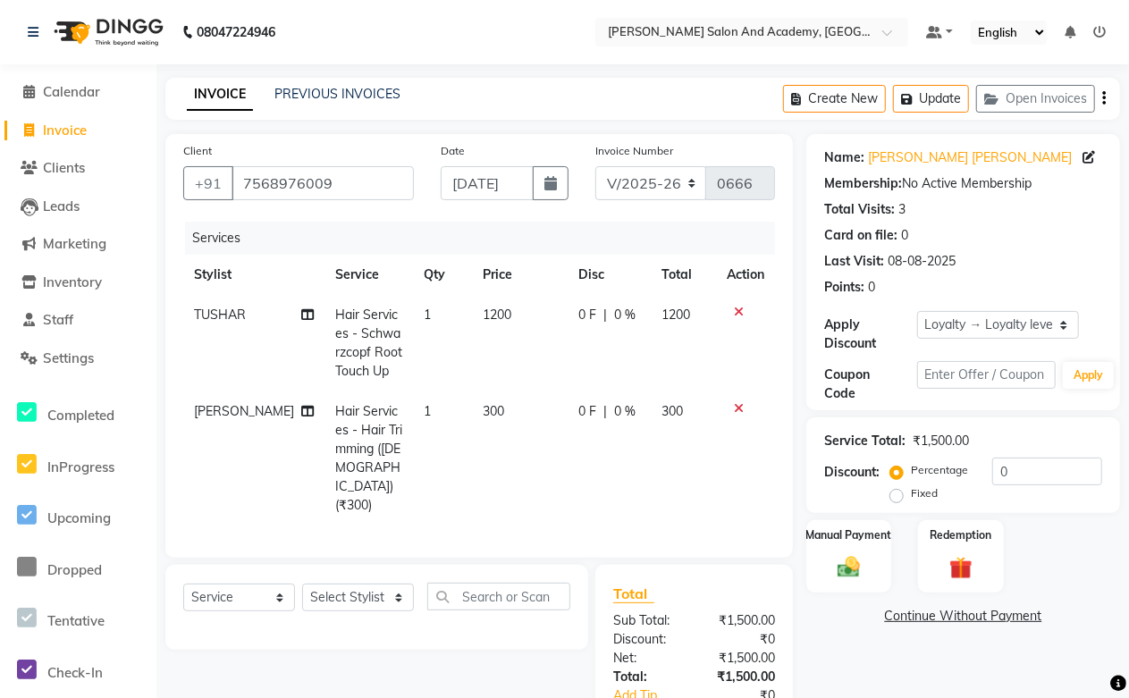
scroll to position [96, 0]
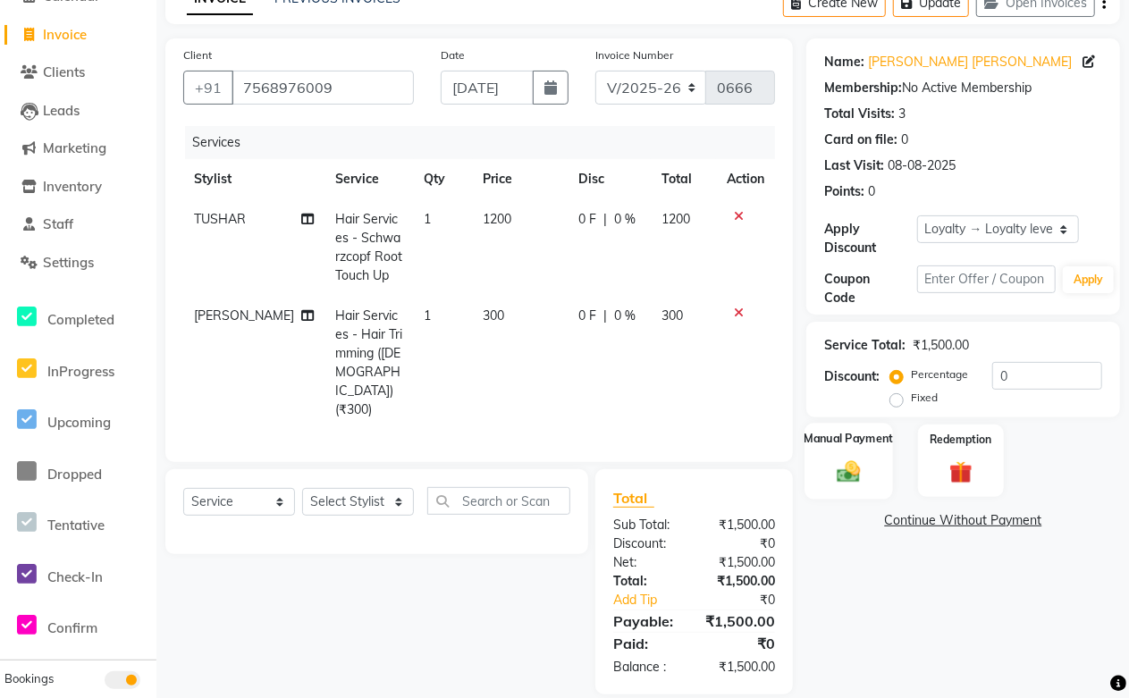
click at [815, 458] on div "Manual Payment" at bounding box center [849, 461] width 89 height 76
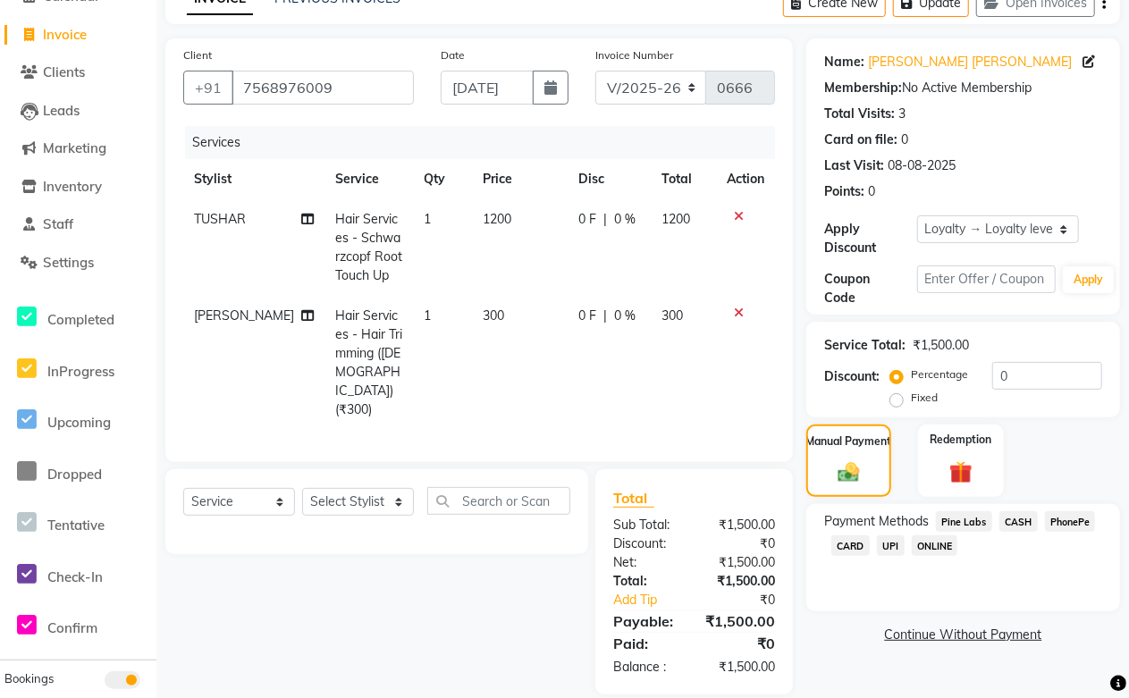
click at [1030, 522] on span "CASH" at bounding box center [1019, 521] width 38 height 21
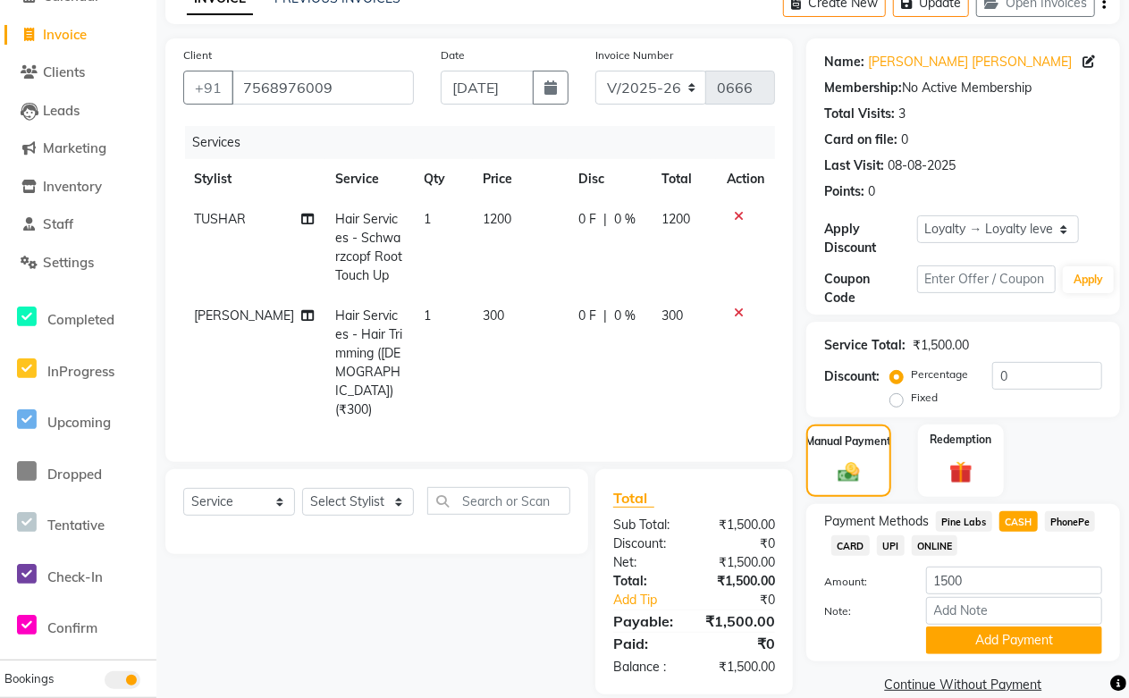
scroll to position [122, 0]
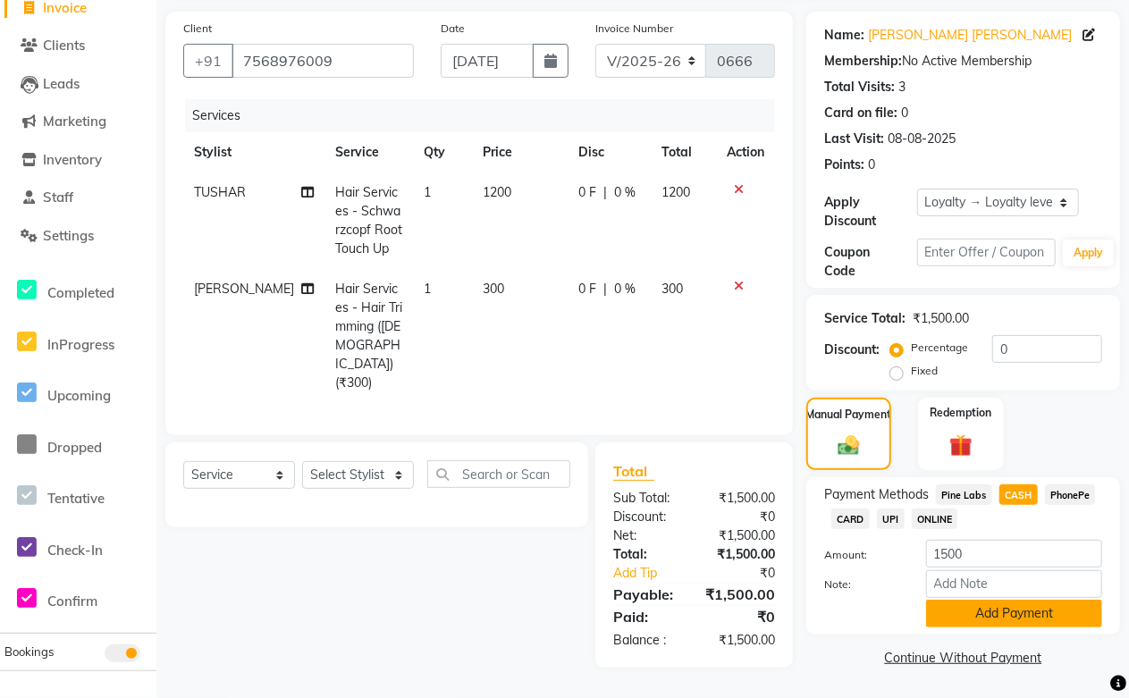
click at [998, 603] on button "Add Payment" at bounding box center [1014, 614] width 176 height 28
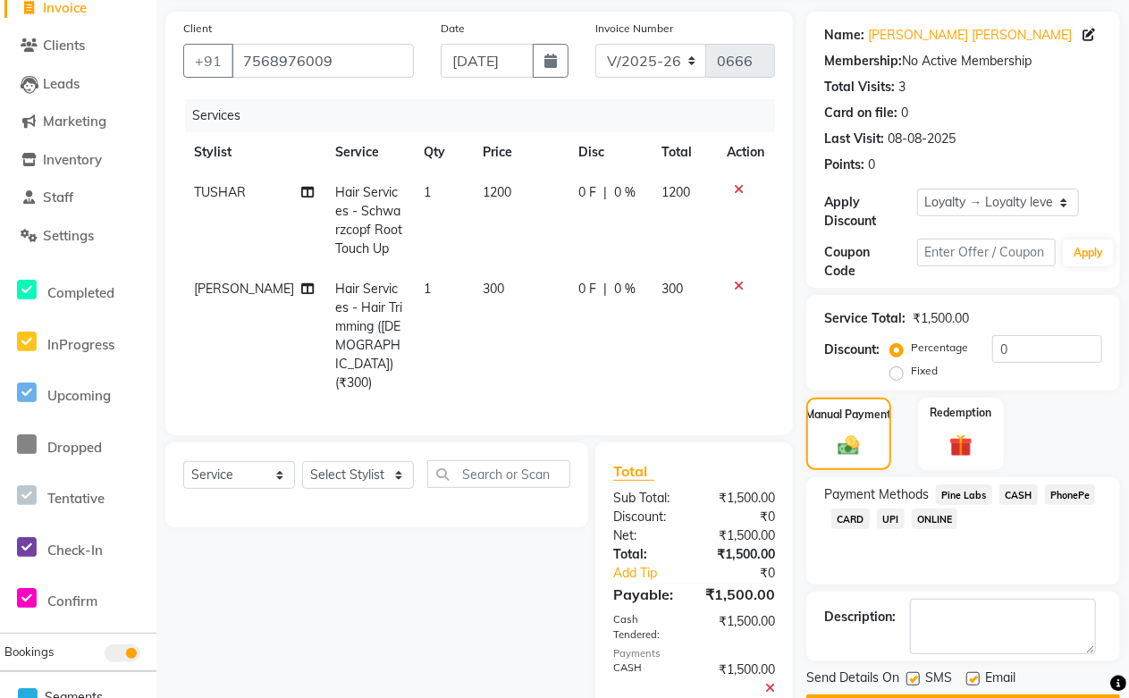
scroll to position [315, 0]
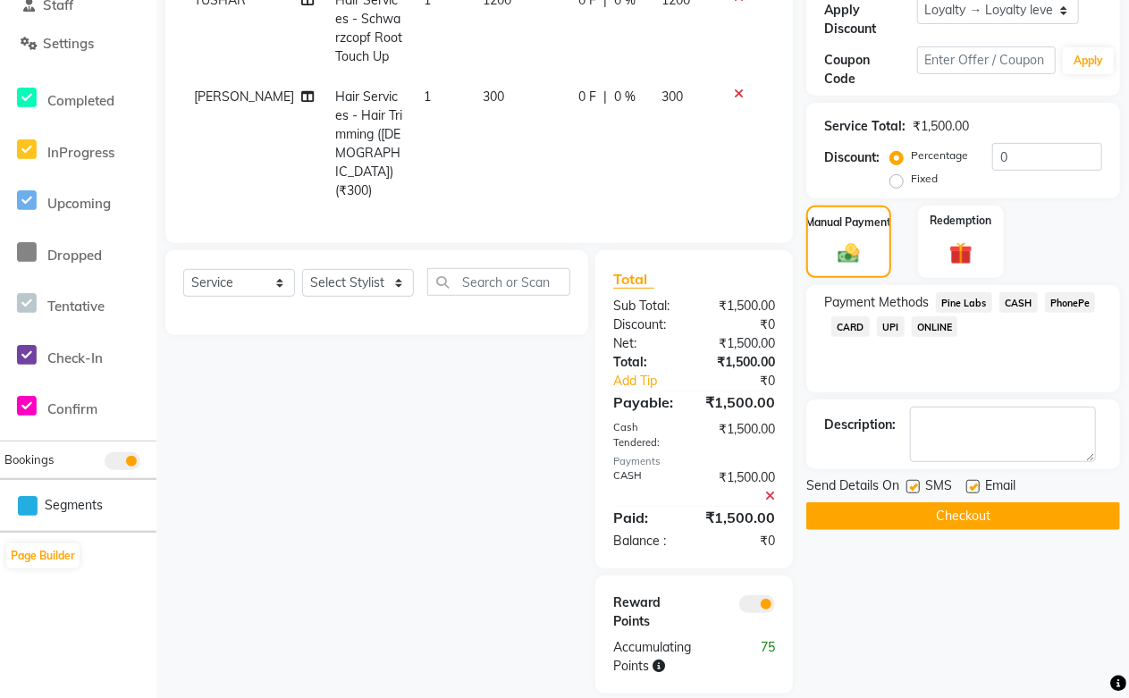
click at [973, 487] on label at bounding box center [973, 486] width 13 height 13
click at [973, 487] on input "checkbox" at bounding box center [973, 488] width 12 height 12
checkbox input "false"
click at [943, 520] on button "Checkout" at bounding box center [964, 517] width 314 height 28
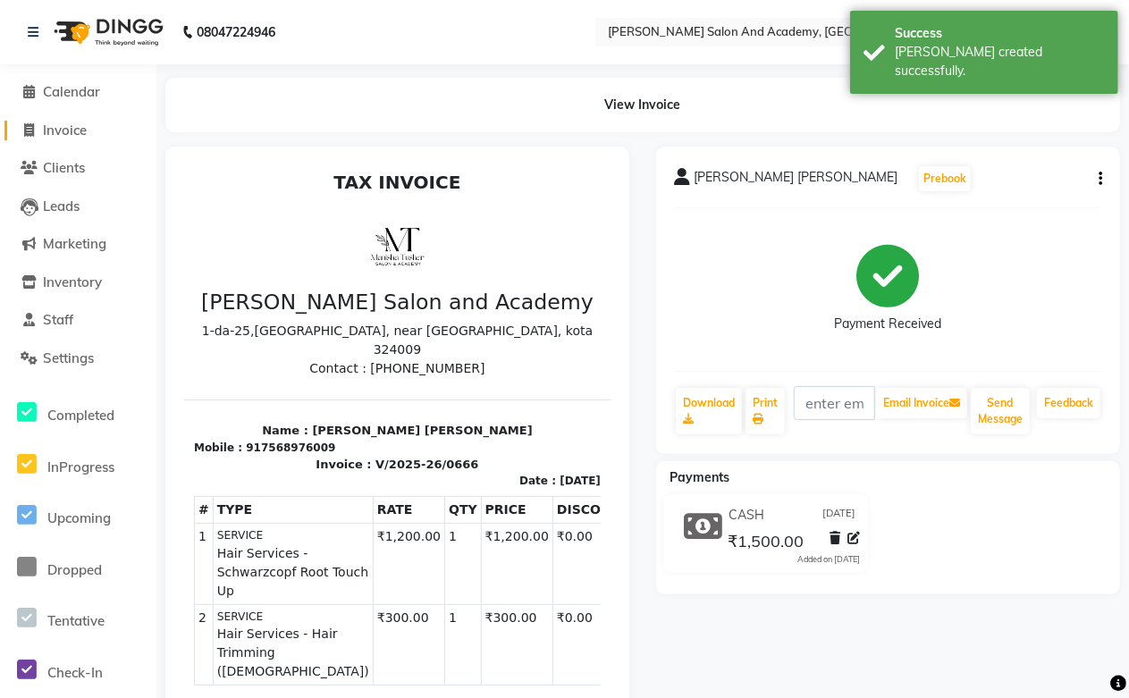
click at [79, 125] on span "Invoice" at bounding box center [65, 130] width 44 height 17
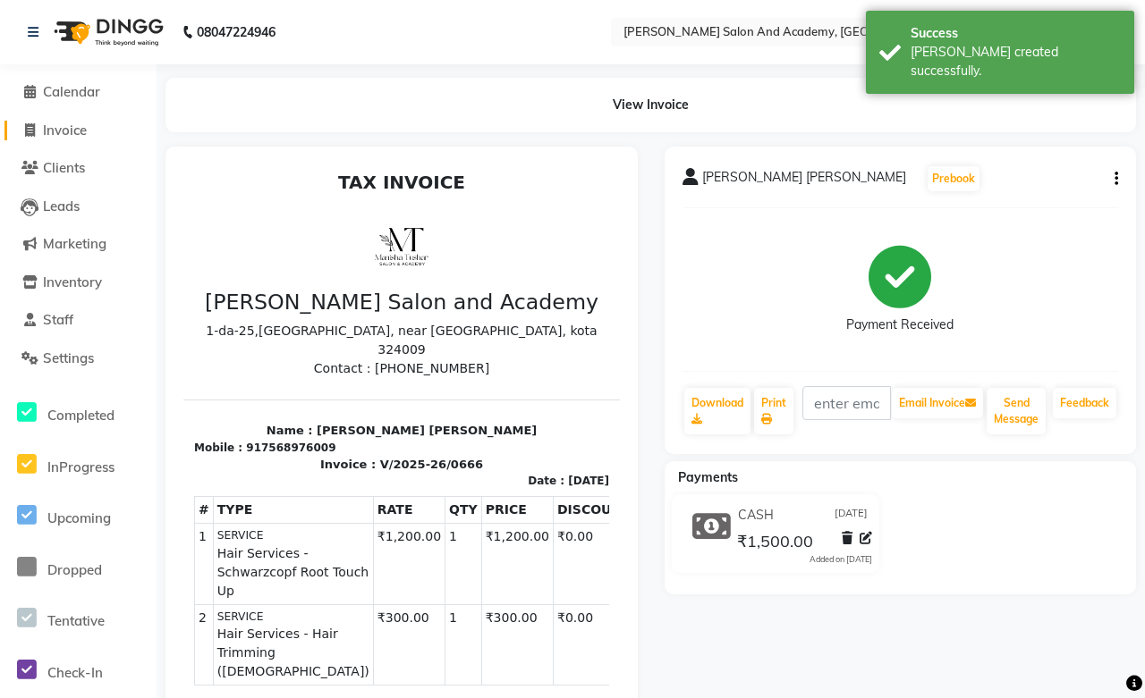
select select "service"
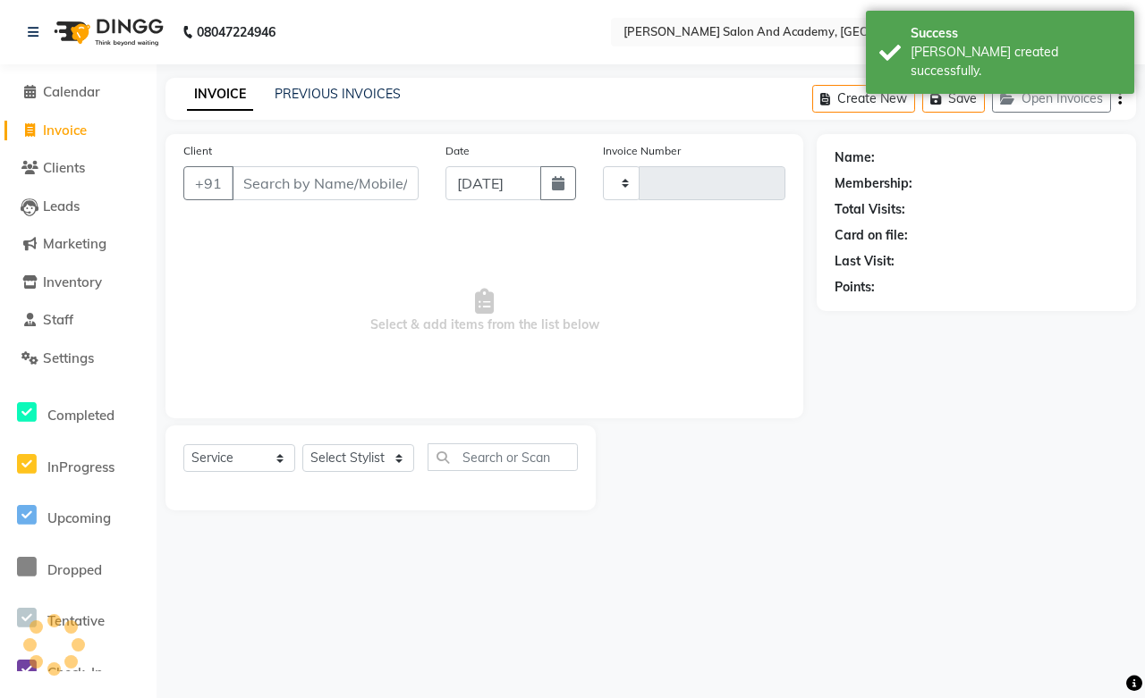
type input "0667"
select select "6453"
click at [1060, 99] on button "Open Invoices" at bounding box center [1051, 99] width 119 height 28
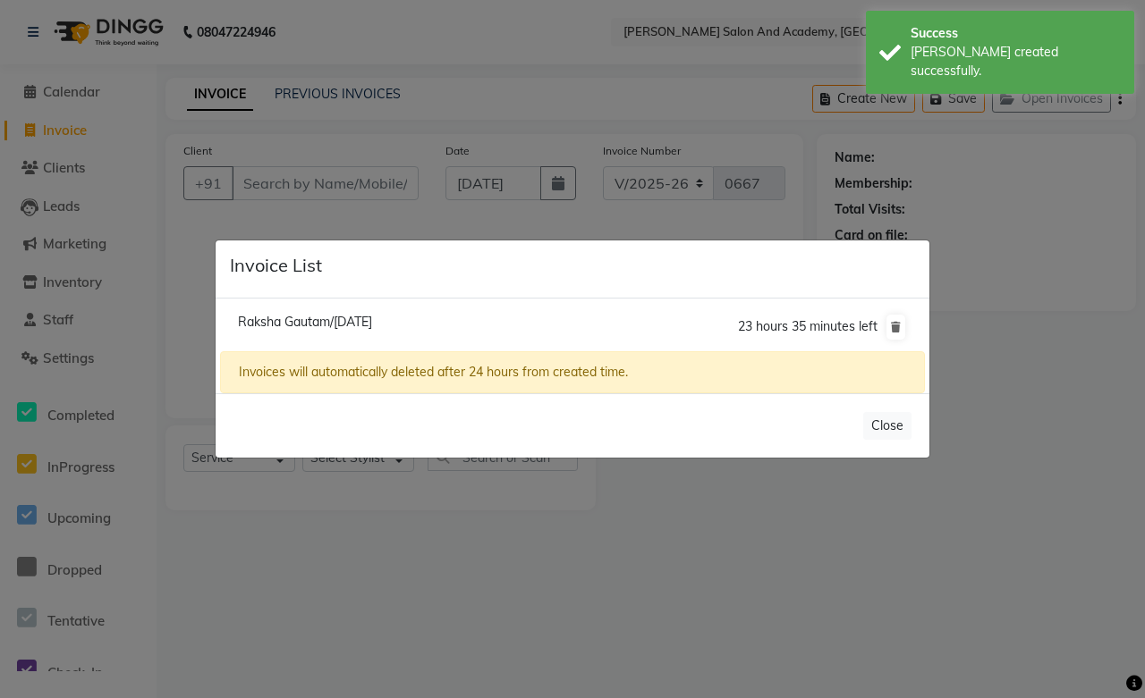
click at [275, 323] on span "Raksha Gautam/01 September 2025" at bounding box center [305, 322] width 134 height 16
type input "7073672746"
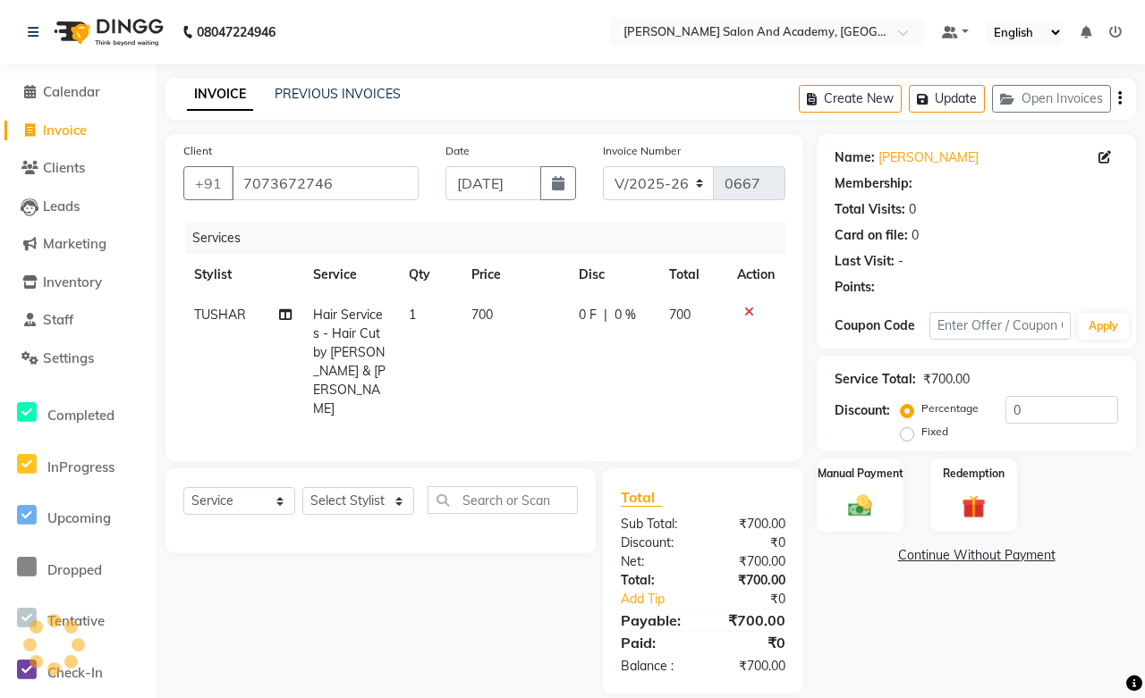
select select "1: Object"
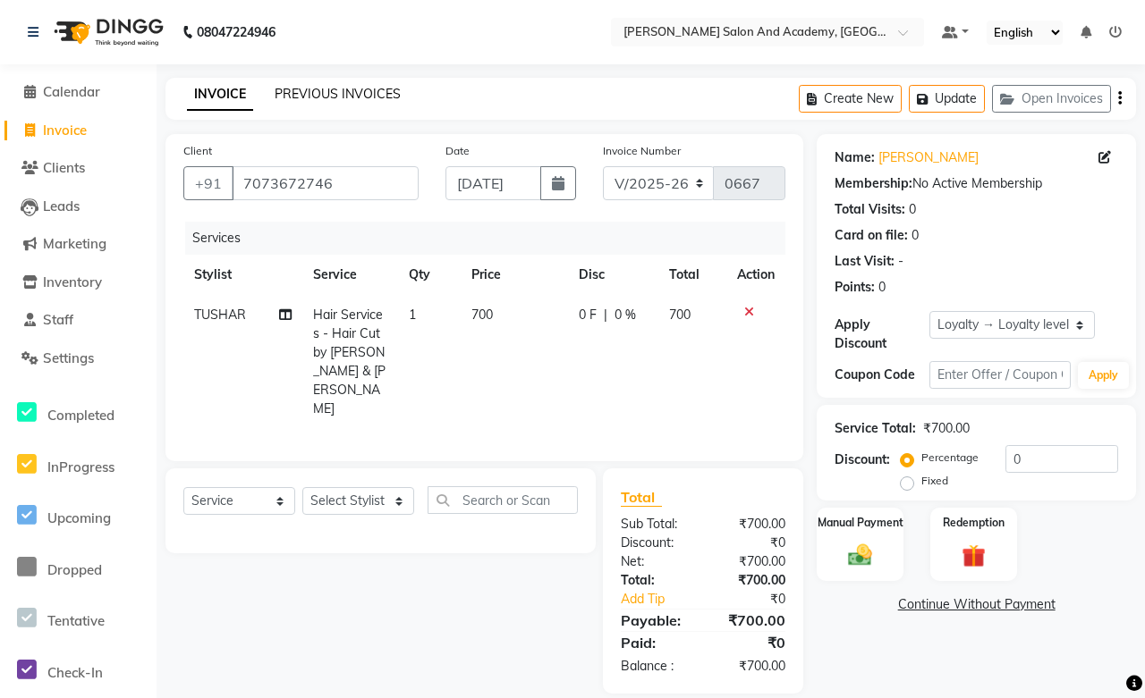
click at [305, 96] on link "PREVIOUS INVOICES" at bounding box center [338, 94] width 126 height 16
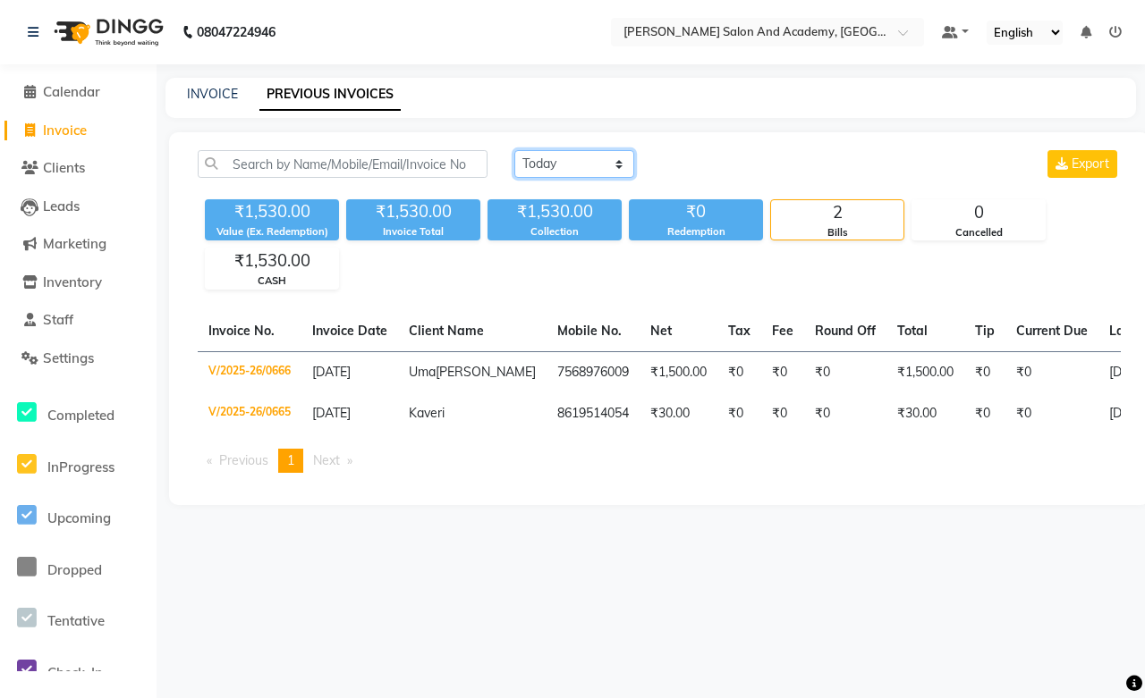
click at [596, 165] on select "Today Yesterday Custom Range" at bounding box center [574, 164] width 120 height 28
select select "range"
click at [514, 150] on select "Today Yesterday Custom Range" at bounding box center [574, 164] width 120 height 28
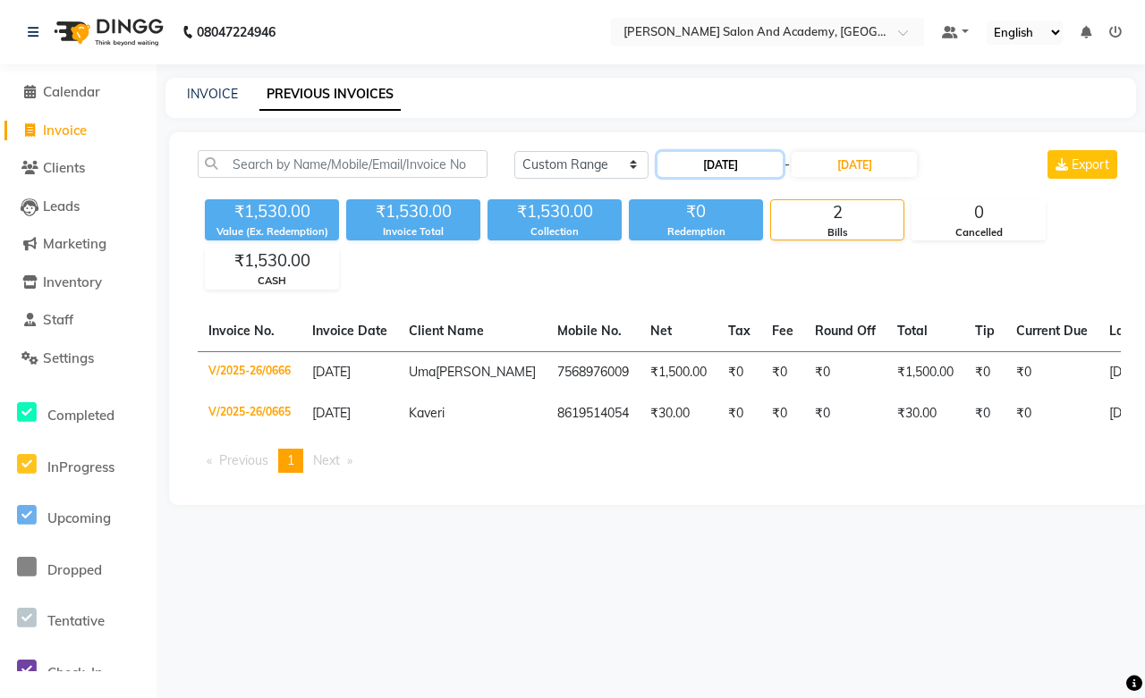
click at [718, 155] on input "01-09-2025" at bounding box center [719, 164] width 125 height 25
select select "9"
select select "2025"
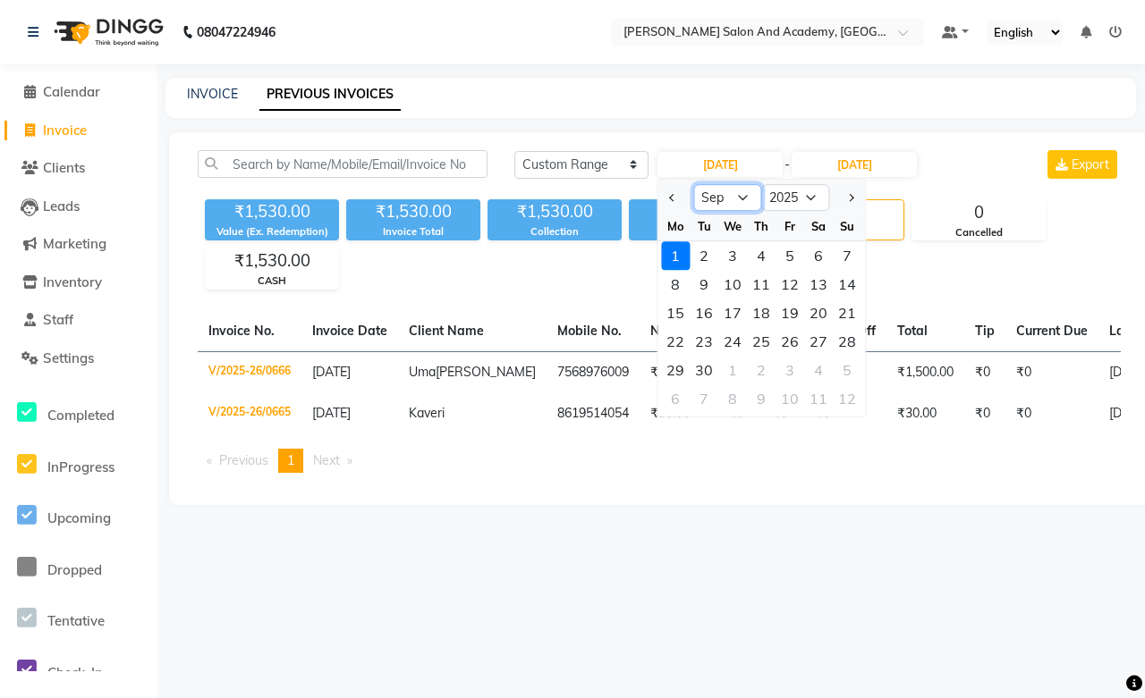
click at [718, 195] on select "Jan Feb Mar Apr May Jun Jul Aug Sep Oct Nov Dec" at bounding box center [727, 197] width 68 height 27
select select "8"
click at [693, 184] on select "Jan Feb Mar Apr May Jun Jul Aug Sep Oct Nov Dec" at bounding box center [727, 197] width 68 height 27
click at [789, 367] on div "29" at bounding box center [789, 370] width 29 height 29
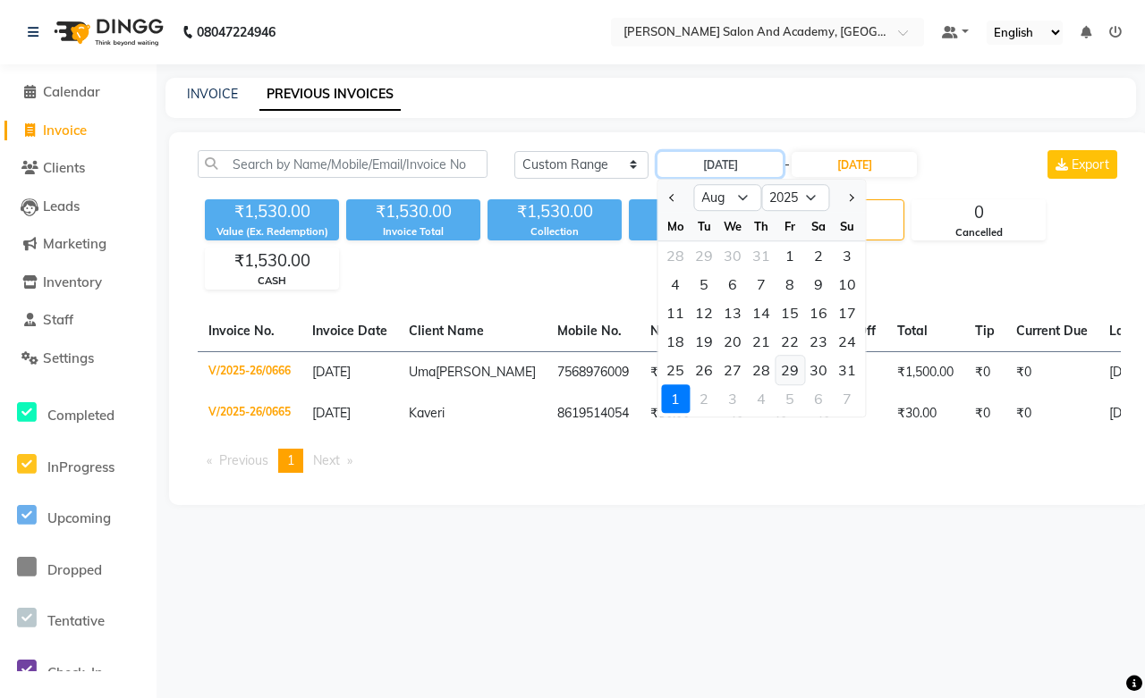
type input "29-08-2025"
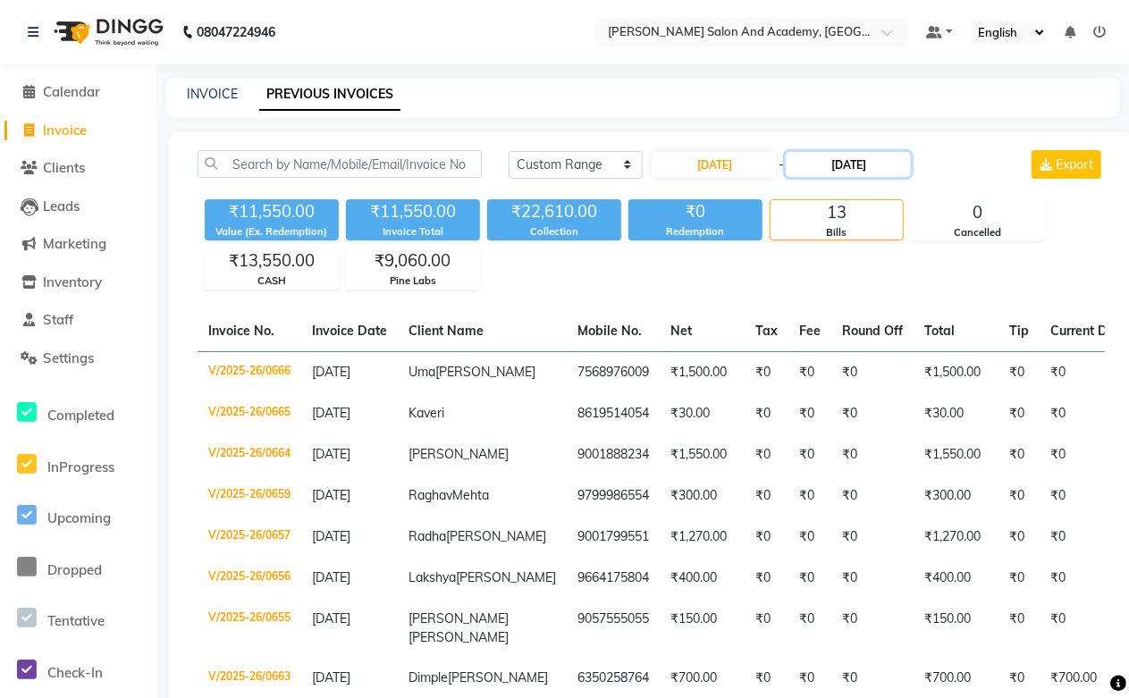
click at [827, 165] on input "01-09-2025" at bounding box center [848, 164] width 125 height 25
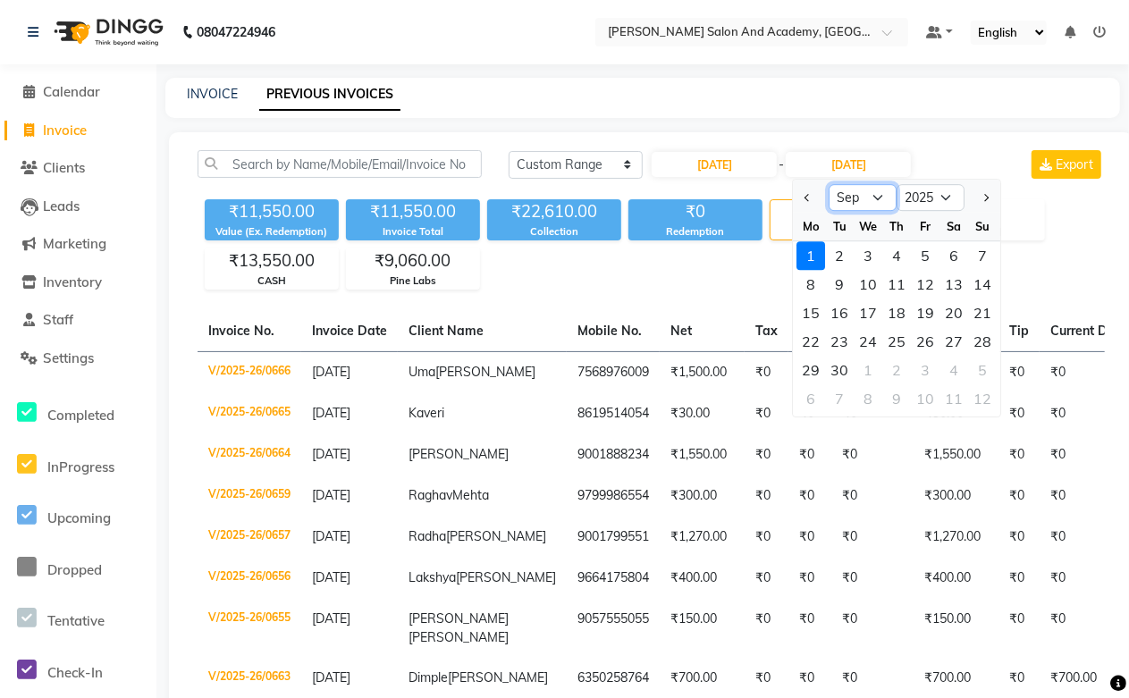
click at [841, 199] on select "Aug Sep Oct Nov Dec" at bounding box center [864, 197] width 68 height 27
select select "8"
click at [830, 184] on select "Aug Sep Oct Nov Dec" at bounding box center [864, 197] width 68 height 27
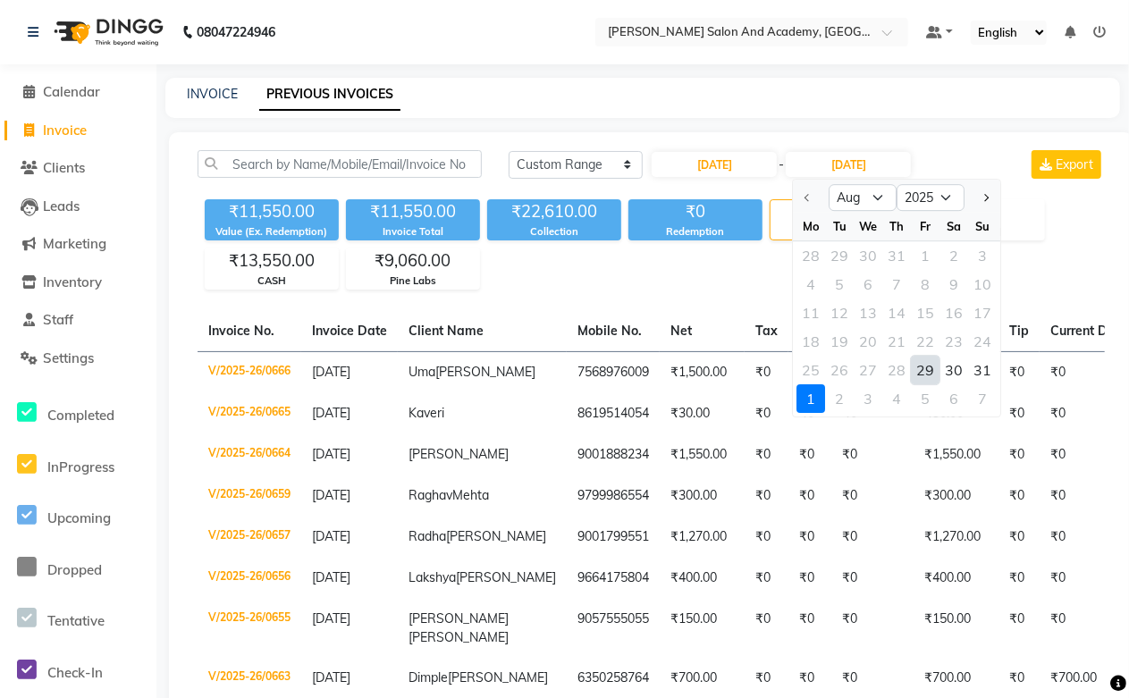
click at [925, 372] on div "29" at bounding box center [926, 370] width 29 height 29
type input "29-08-2025"
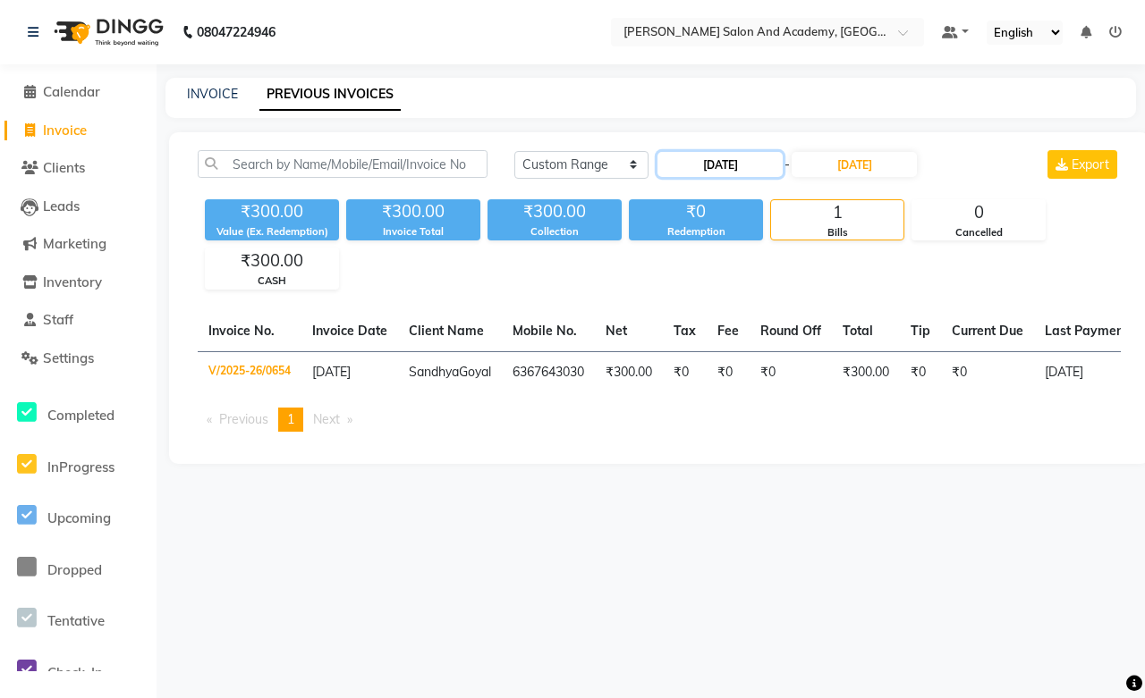
click at [703, 162] on input "29-08-2025" at bounding box center [719, 164] width 125 height 25
select select "8"
select select "2025"
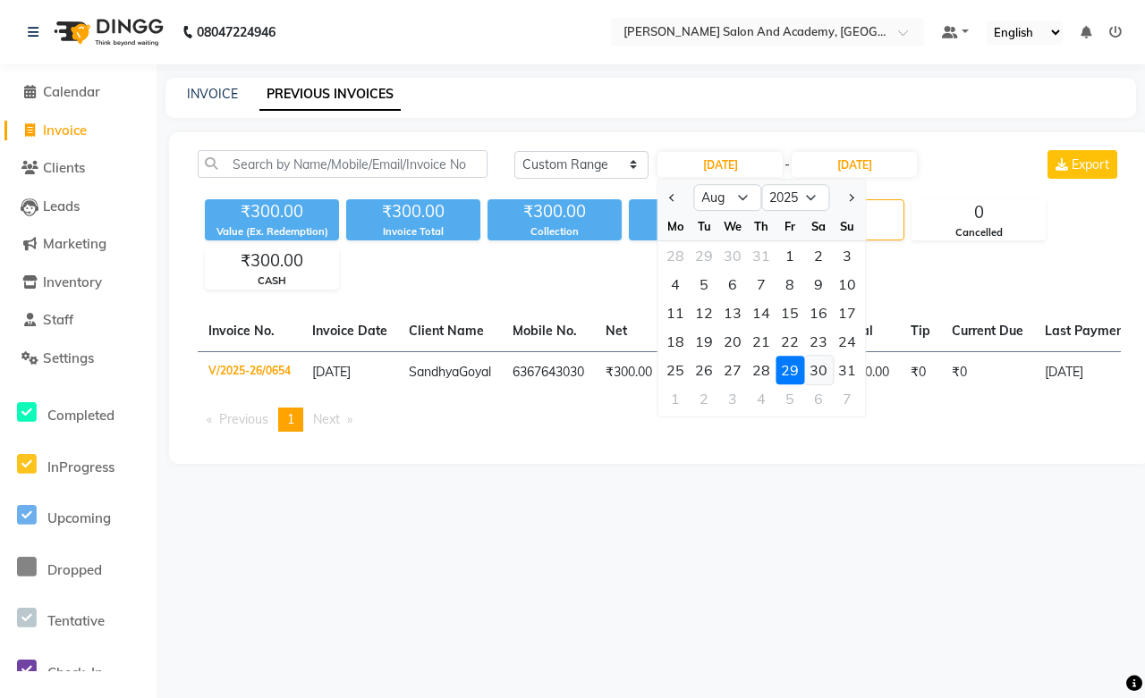
click at [807, 367] on div "30" at bounding box center [818, 370] width 29 height 29
type input "30-08-2025"
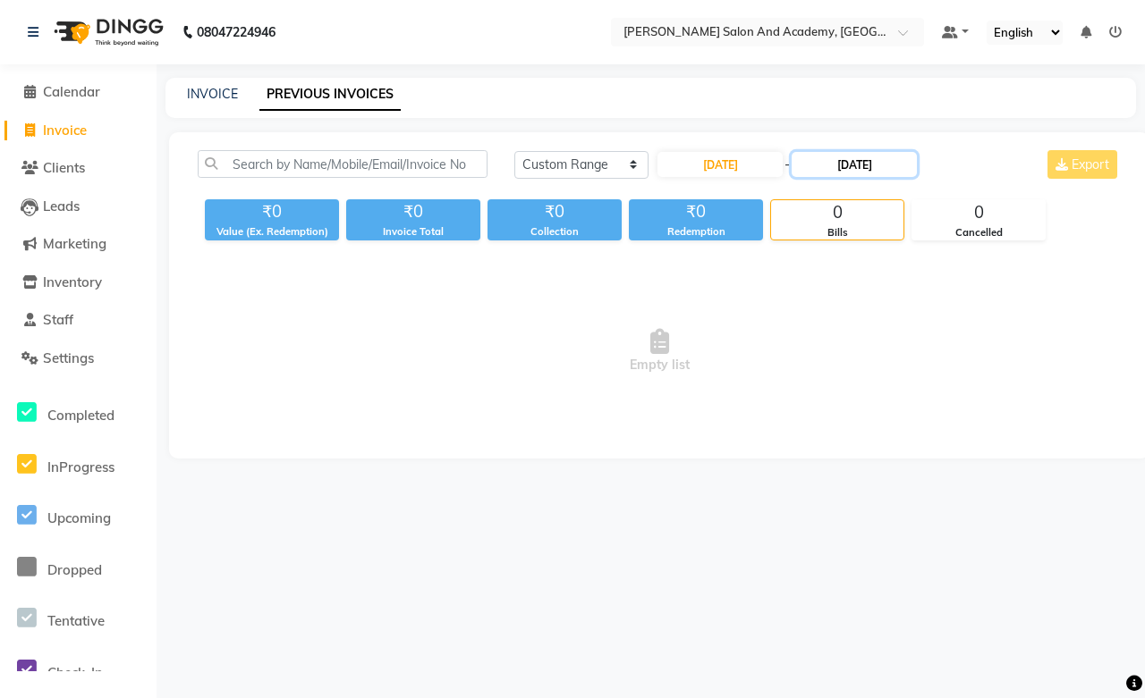
click at [841, 159] on input "29-08-2025" at bounding box center [853, 164] width 125 height 25
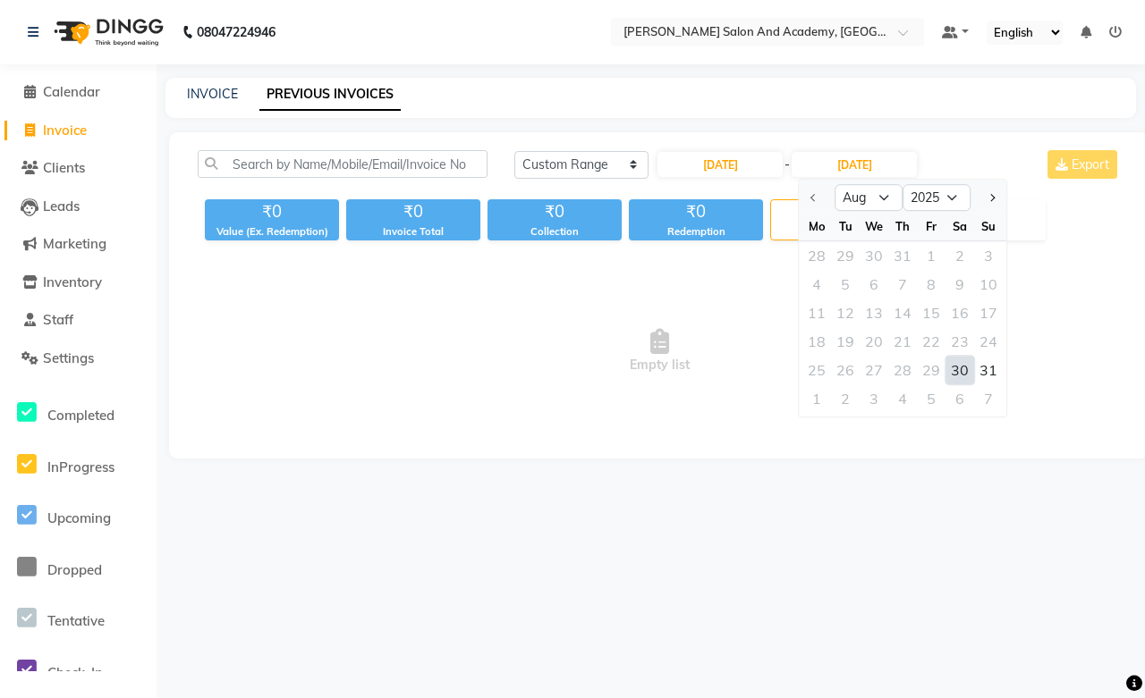
click at [964, 368] on div "30" at bounding box center [959, 370] width 29 height 29
type input "30-08-2025"
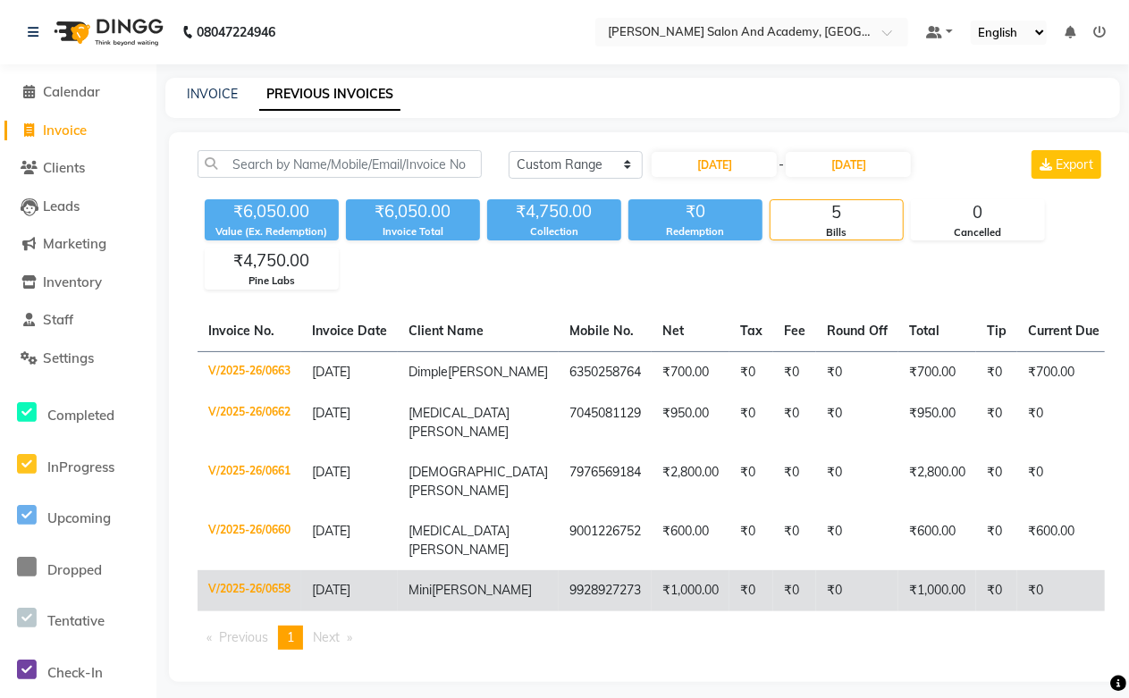
click at [457, 598] on span "Mathru" at bounding box center [482, 590] width 100 height 16
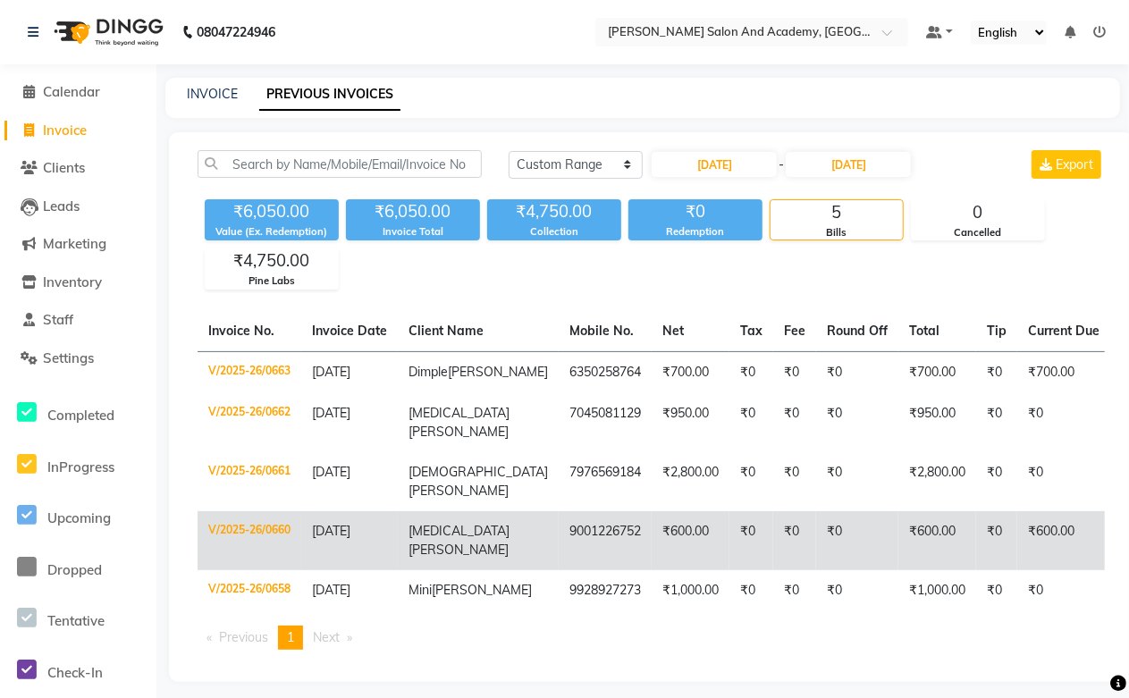
click at [468, 540] on td "Nikita Nathawat" at bounding box center [478, 540] width 161 height 59
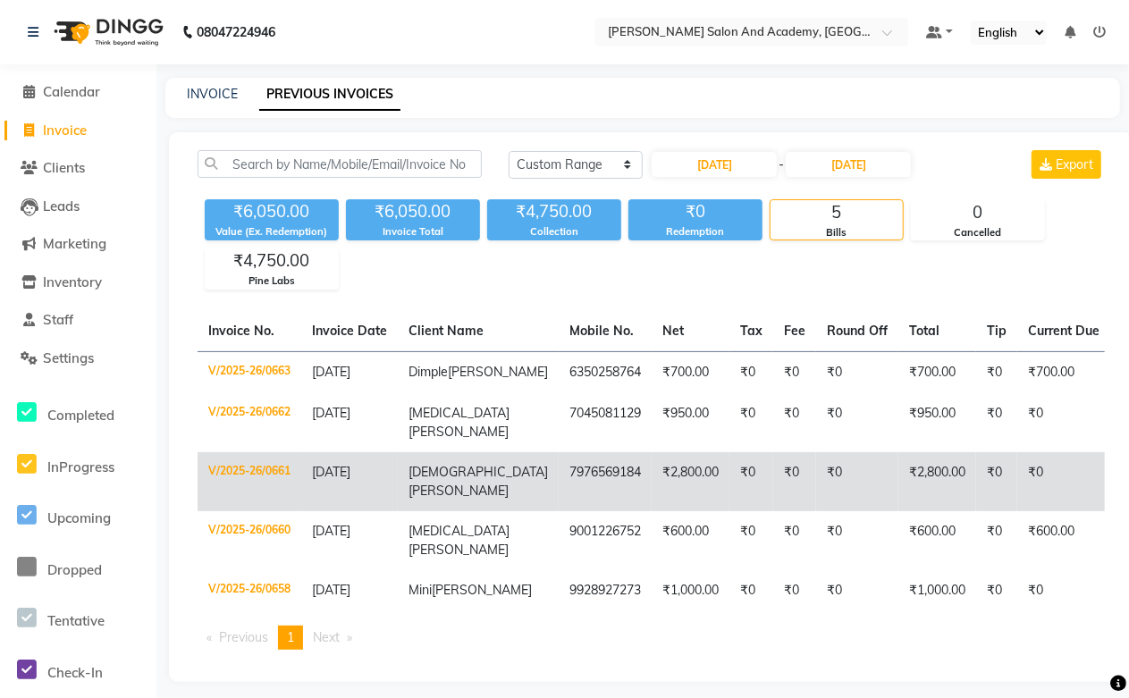
click at [468, 494] on td "Krishna Jadaun" at bounding box center [478, 481] width 161 height 59
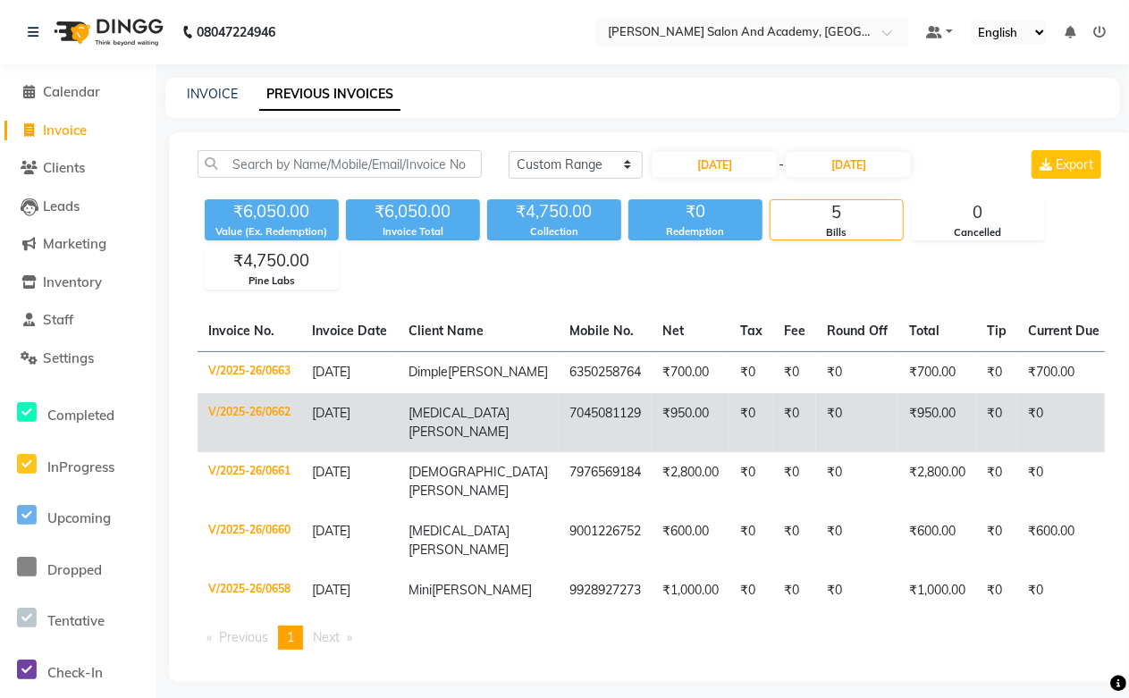
click at [449, 440] on span "Nikita Maheshwari" at bounding box center [459, 422] width 101 height 35
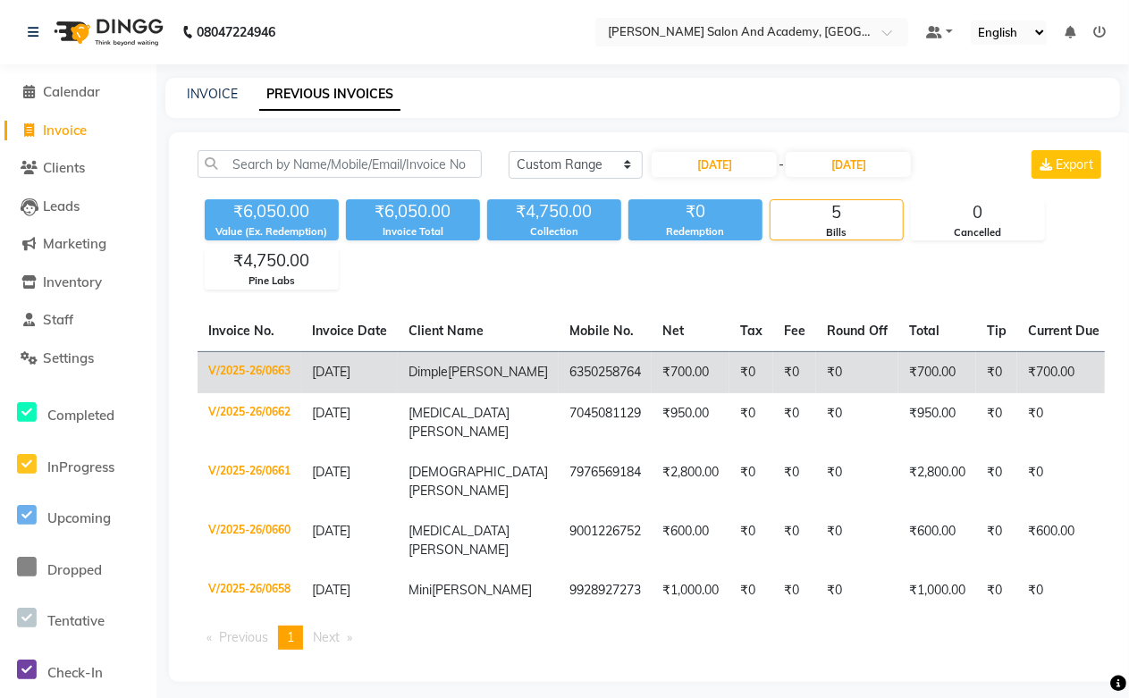
click at [448, 380] on span "Panchal" at bounding box center [498, 372] width 100 height 16
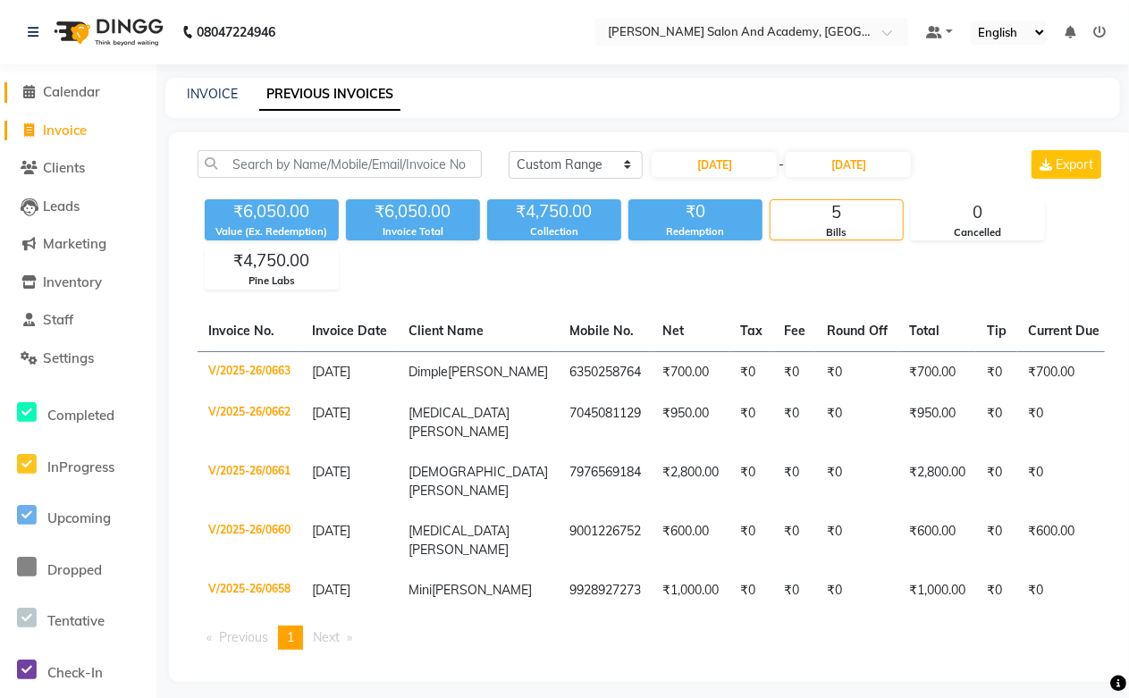
click at [68, 88] on span "Calendar" at bounding box center [71, 91] width 57 height 17
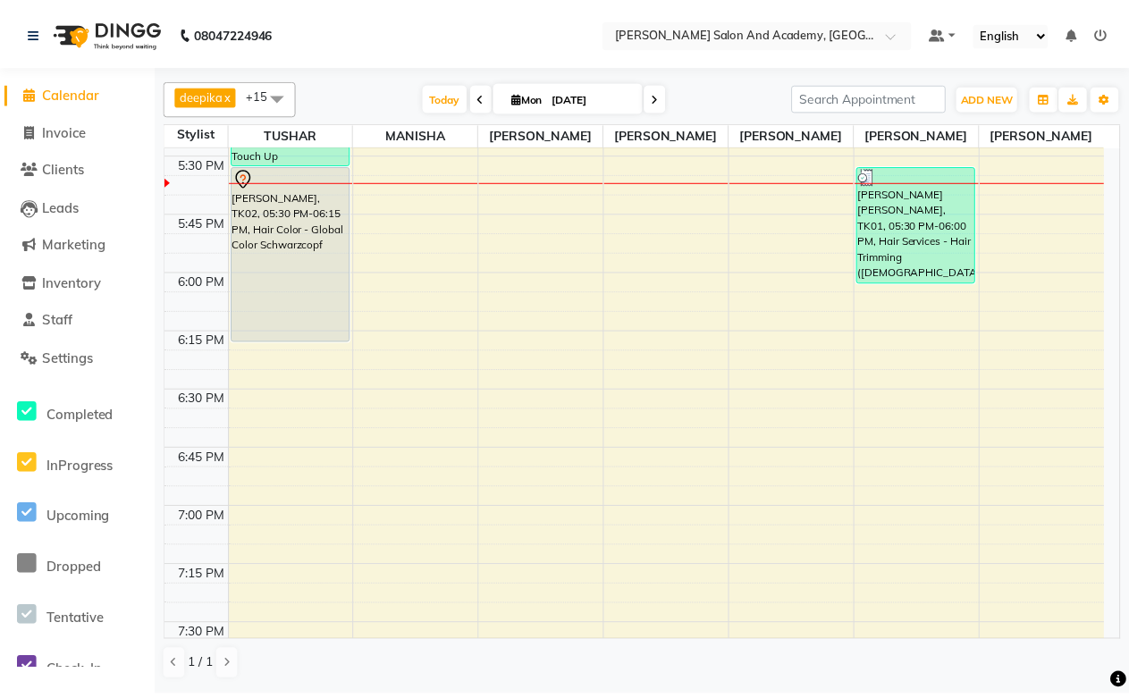
scroll to position [2483, 0]
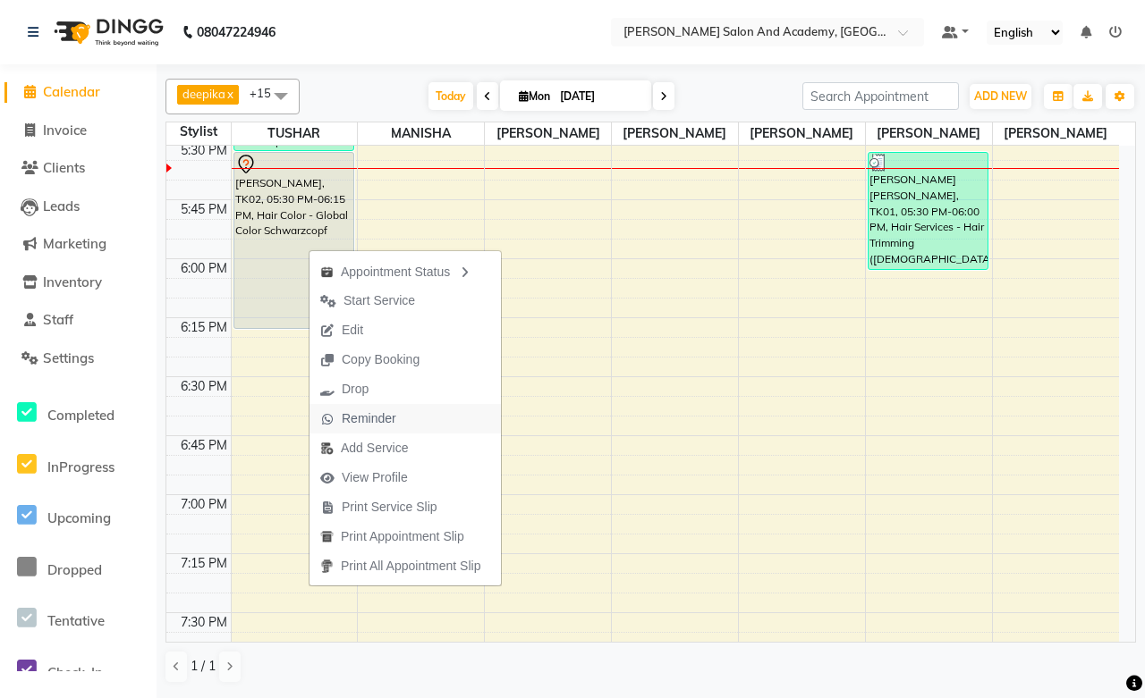
click at [342, 423] on span "Reminder" at bounding box center [369, 419] width 55 height 19
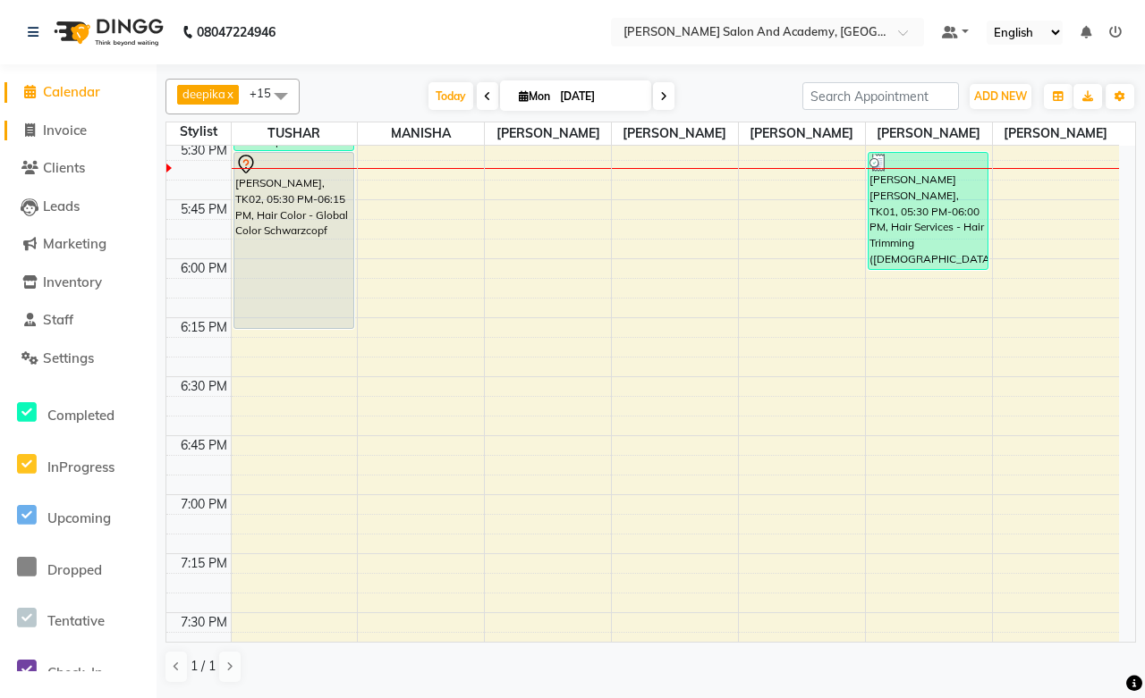
click at [55, 131] on span "Invoice" at bounding box center [65, 130] width 44 height 17
select select "6453"
select select "service"
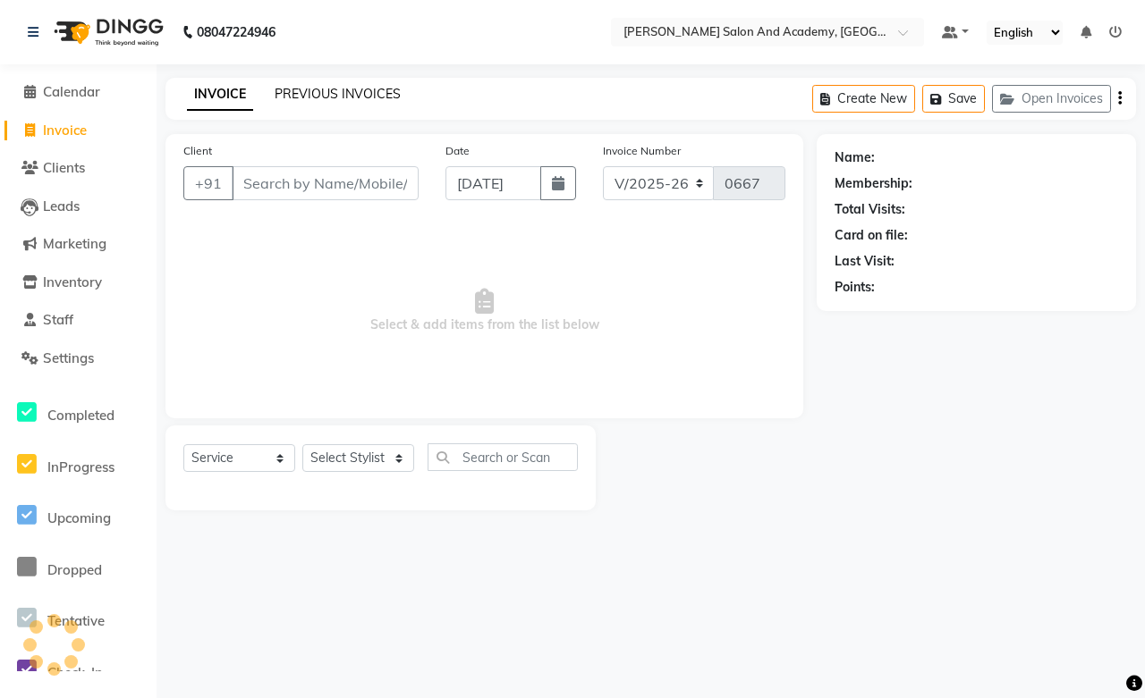
click at [354, 93] on link "PREVIOUS INVOICES" at bounding box center [338, 94] width 126 height 16
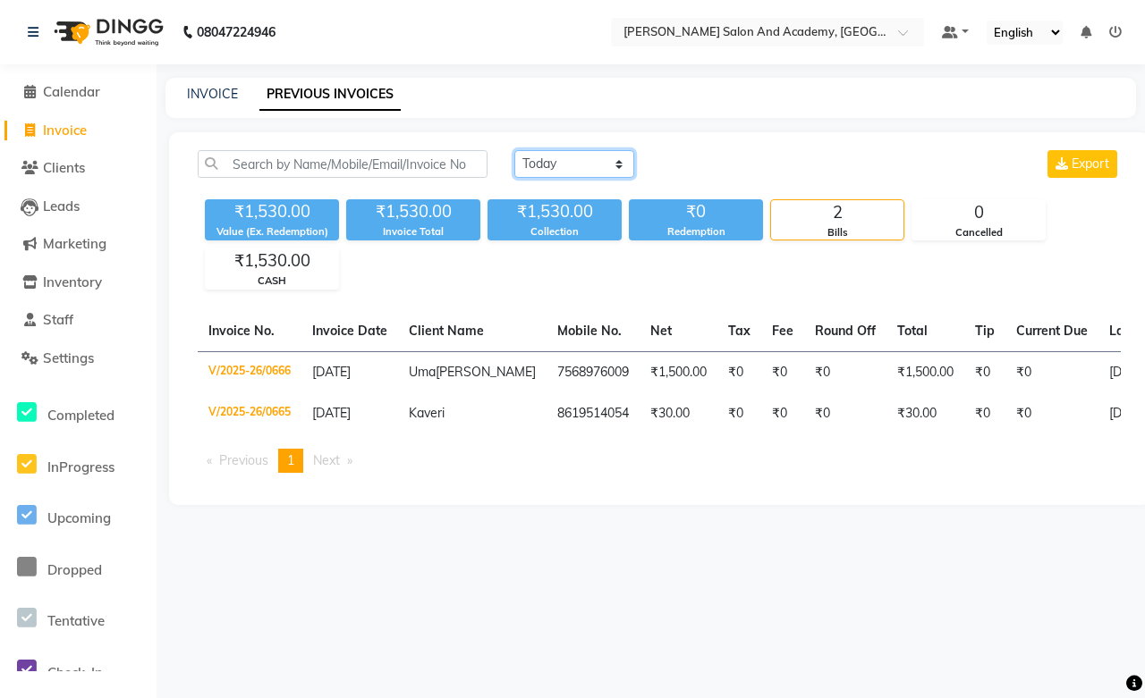
click at [554, 167] on select "Today Yesterday Custom Range" at bounding box center [574, 164] width 120 height 28
select select "range"
click at [514, 150] on select "Today Yesterday Custom Range" at bounding box center [574, 164] width 120 height 28
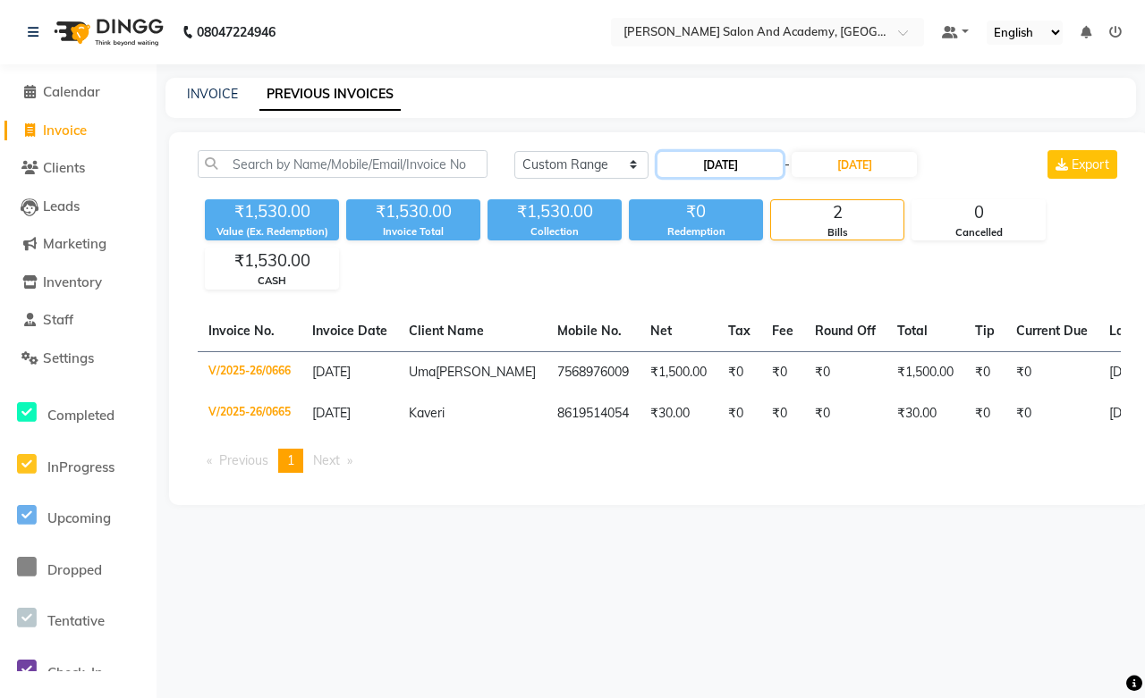
click at [700, 161] on input "01-09-2025" at bounding box center [719, 164] width 125 height 25
select select "9"
select select "2025"
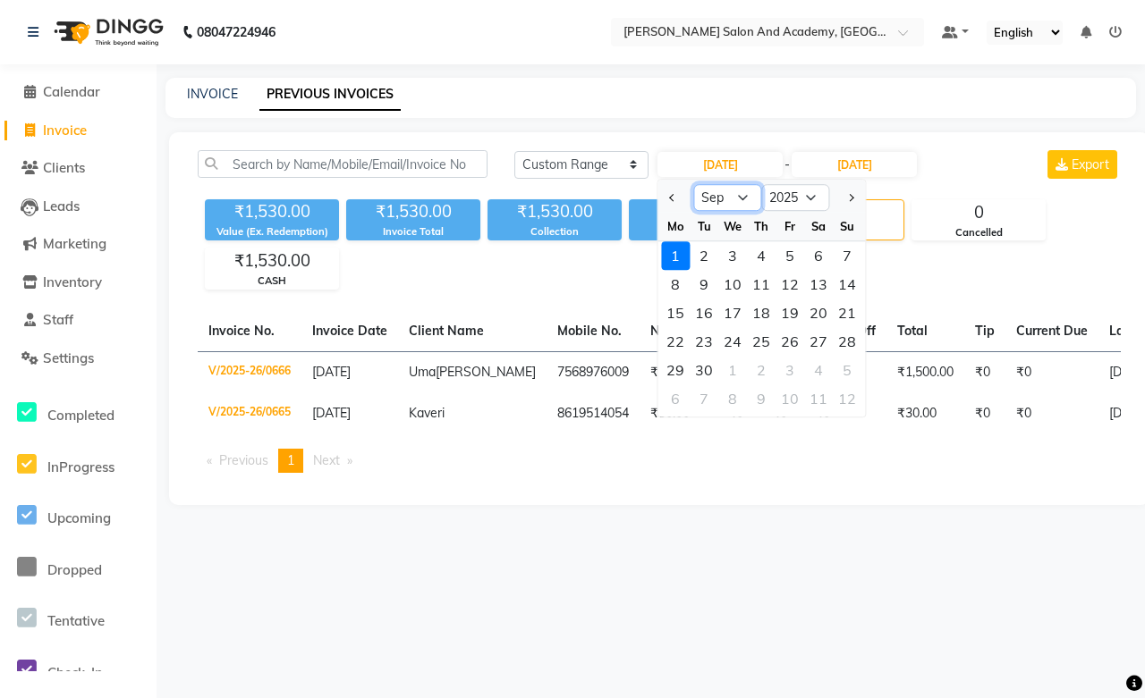
click at [718, 202] on select "Jan Feb Mar Apr May Jun Jul Aug Sep Oct Nov Dec" at bounding box center [727, 197] width 68 height 27
select select "8"
click at [693, 184] on select "Jan Feb Mar Apr May Jun Jul Aug Sep Oct Nov Dec" at bounding box center [727, 197] width 68 height 27
click at [811, 367] on div "30" at bounding box center [818, 370] width 29 height 29
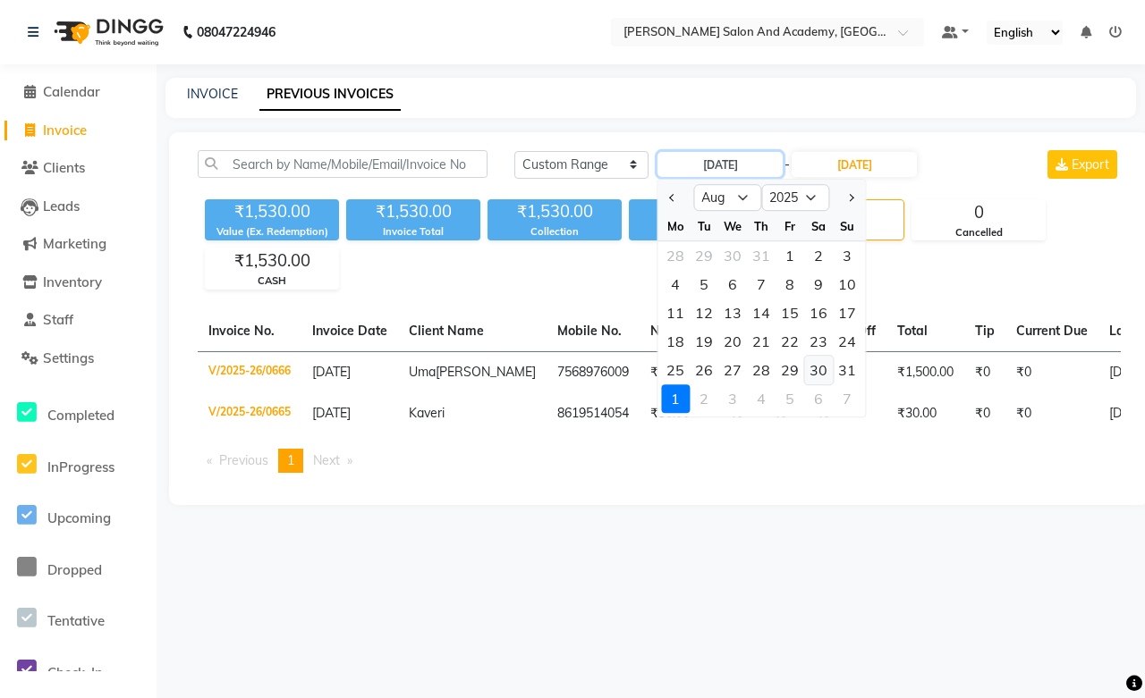
type input "30-08-2025"
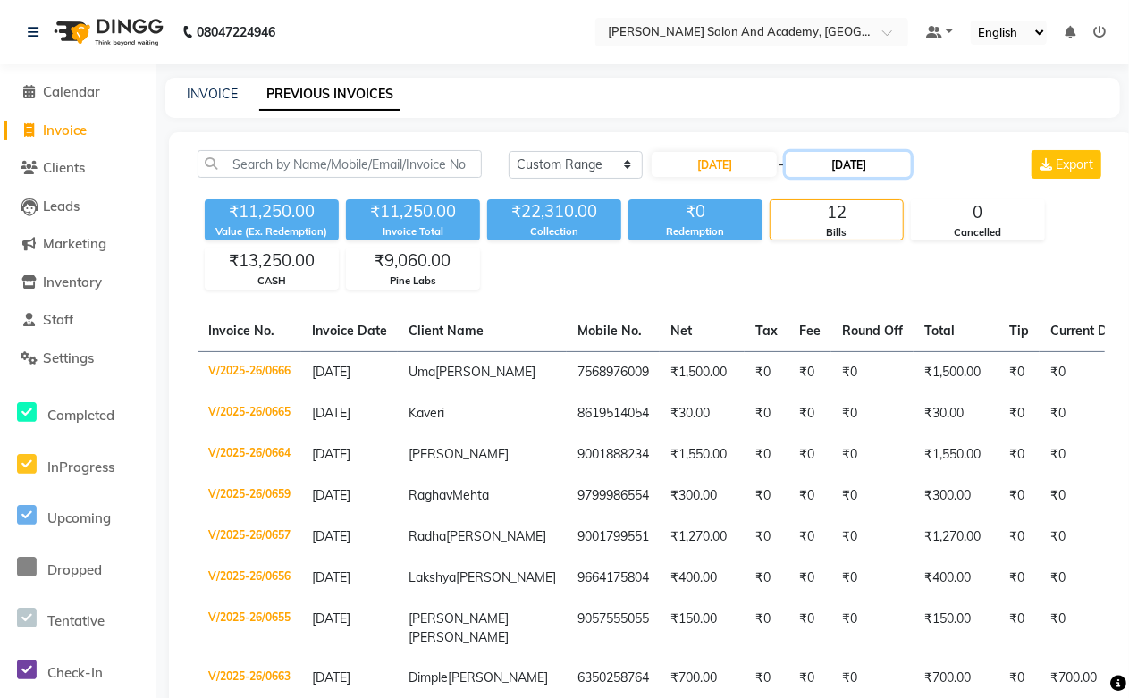
click at [824, 157] on input "01-09-2025" at bounding box center [848, 164] width 125 height 25
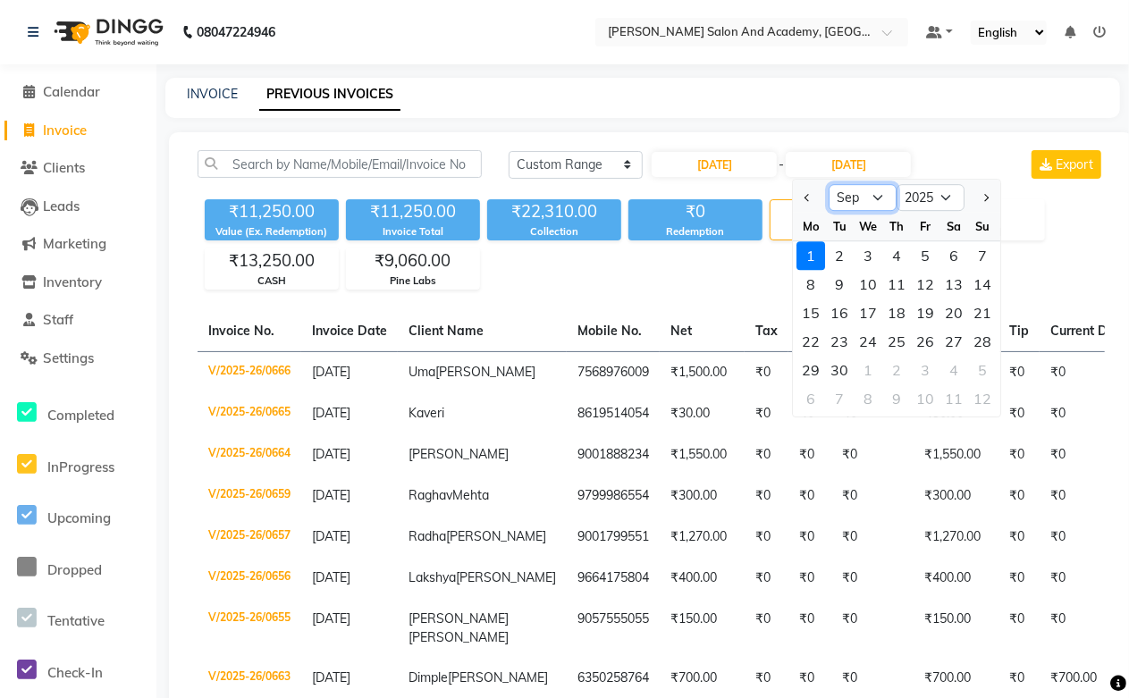
click at [848, 195] on select "Aug Sep Oct Nov Dec" at bounding box center [864, 197] width 68 height 27
select select "8"
click at [830, 184] on select "Aug Sep Oct Nov Dec" at bounding box center [864, 197] width 68 height 27
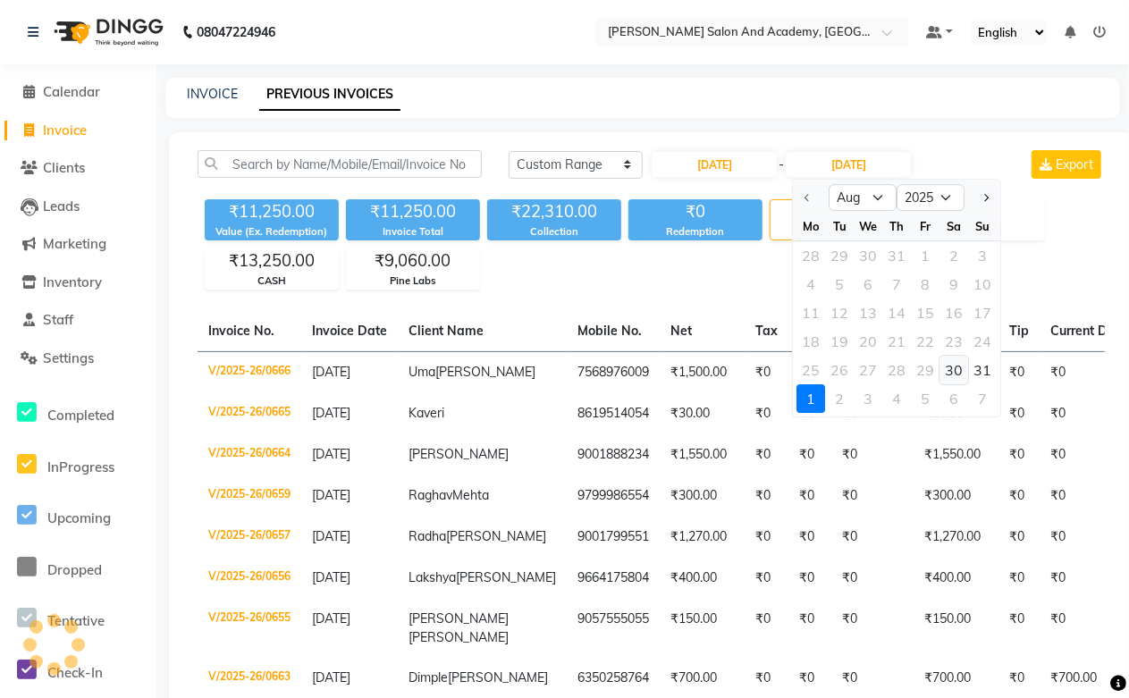
click at [952, 369] on div "30" at bounding box center [955, 370] width 29 height 29
type input "30-08-2025"
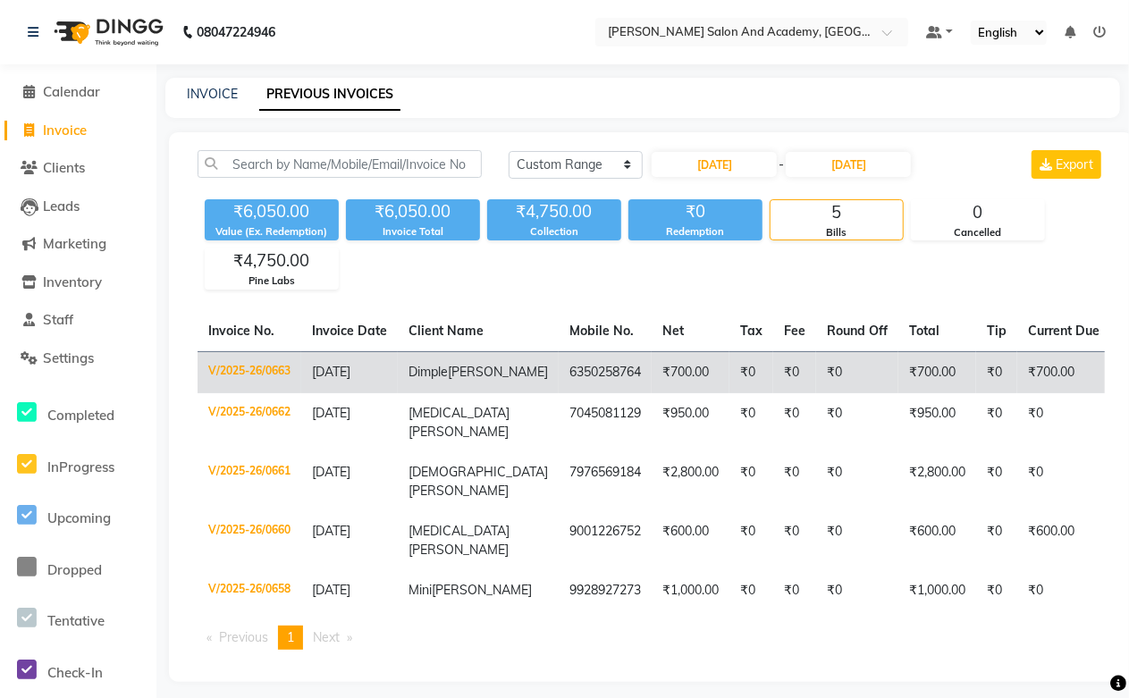
click at [448, 380] on span "Panchal" at bounding box center [498, 372] width 100 height 16
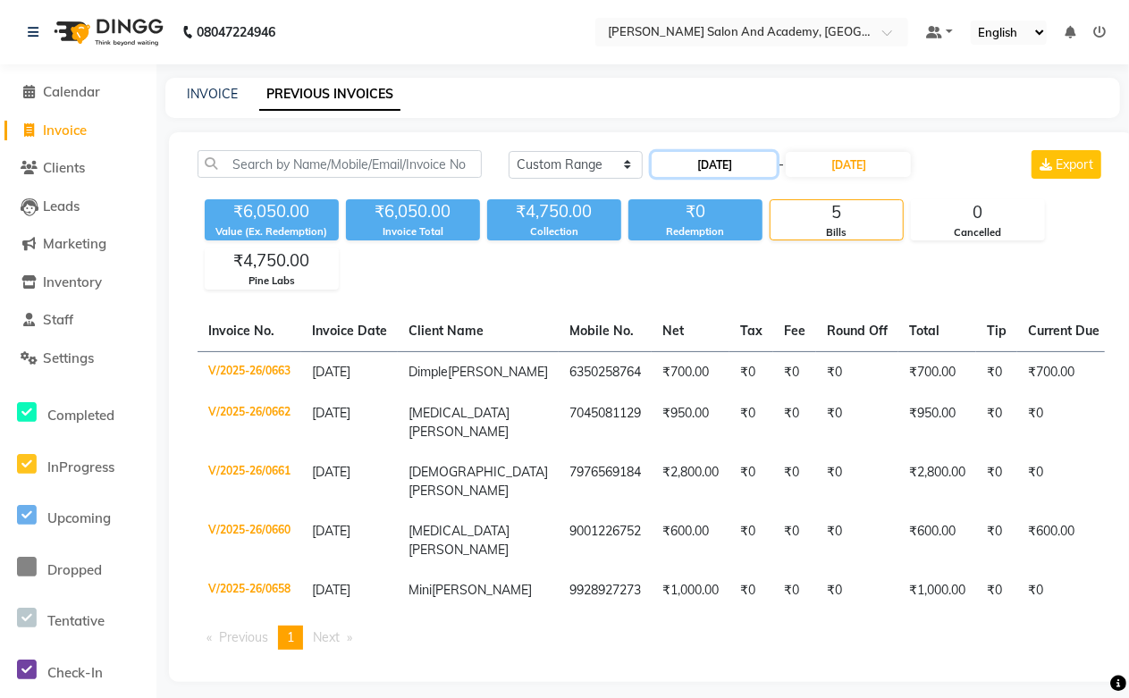
click at [708, 163] on input "30-08-2025" at bounding box center [714, 164] width 125 height 25
select select "8"
select select "2025"
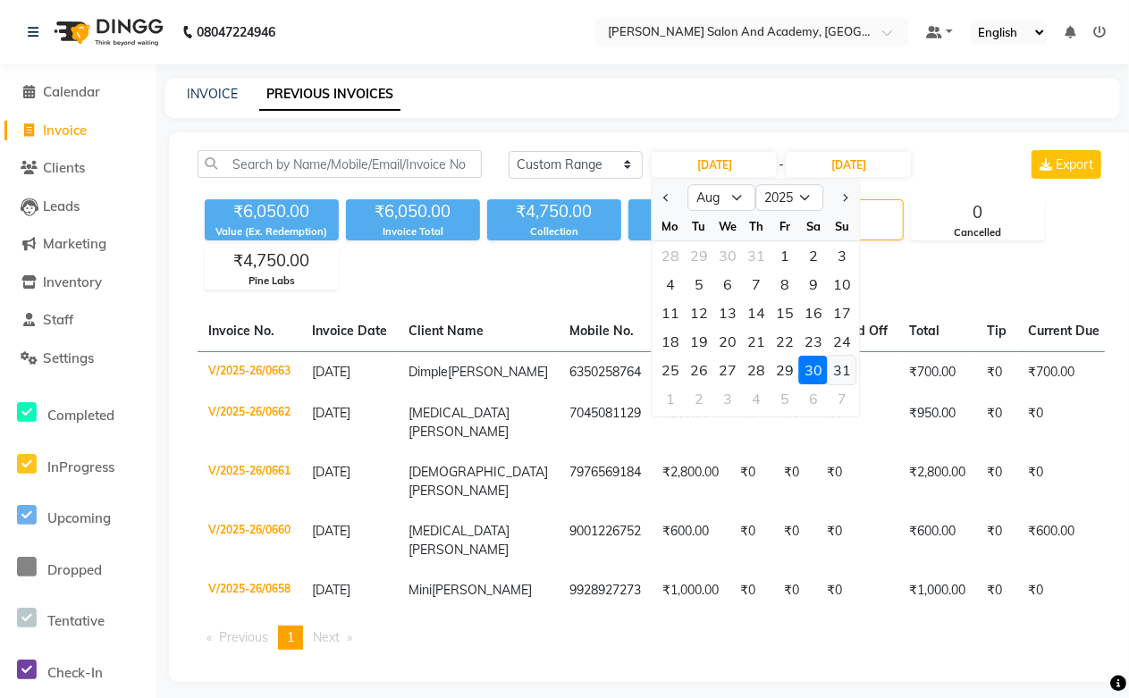
click at [848, 371] on div "31" at bounding box center [842, 370] width 29 height 29
type input "[DATE]"
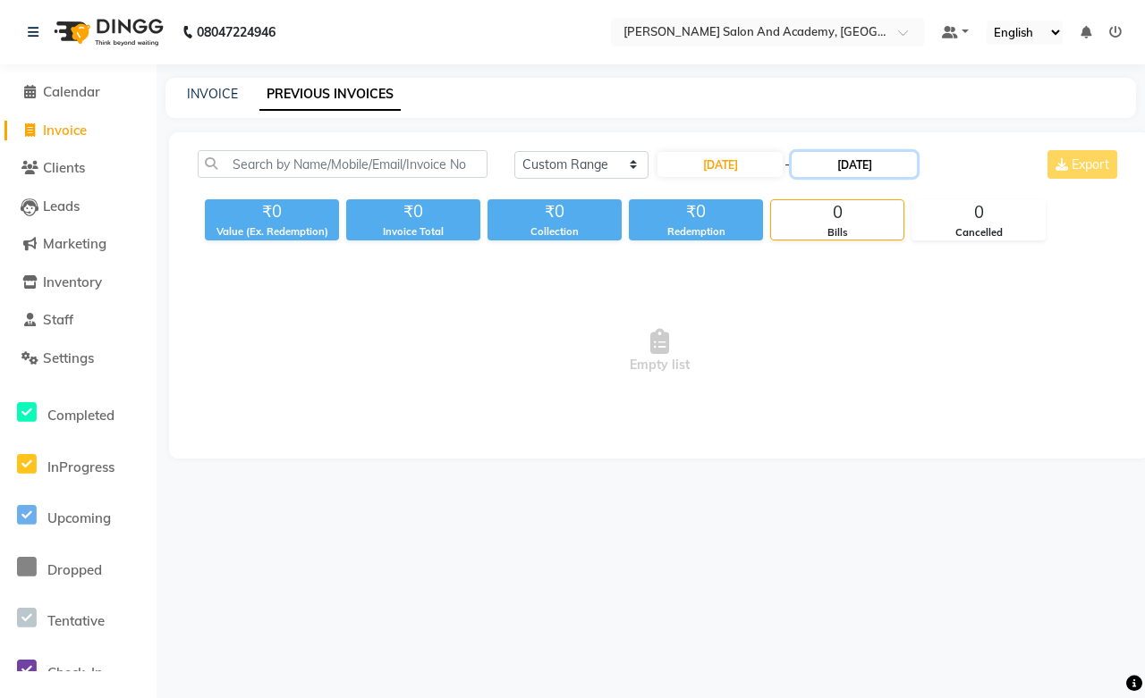
click at [842, 168] on input "30-08-2025" at bounding box center [853, 164] width 125 height 25
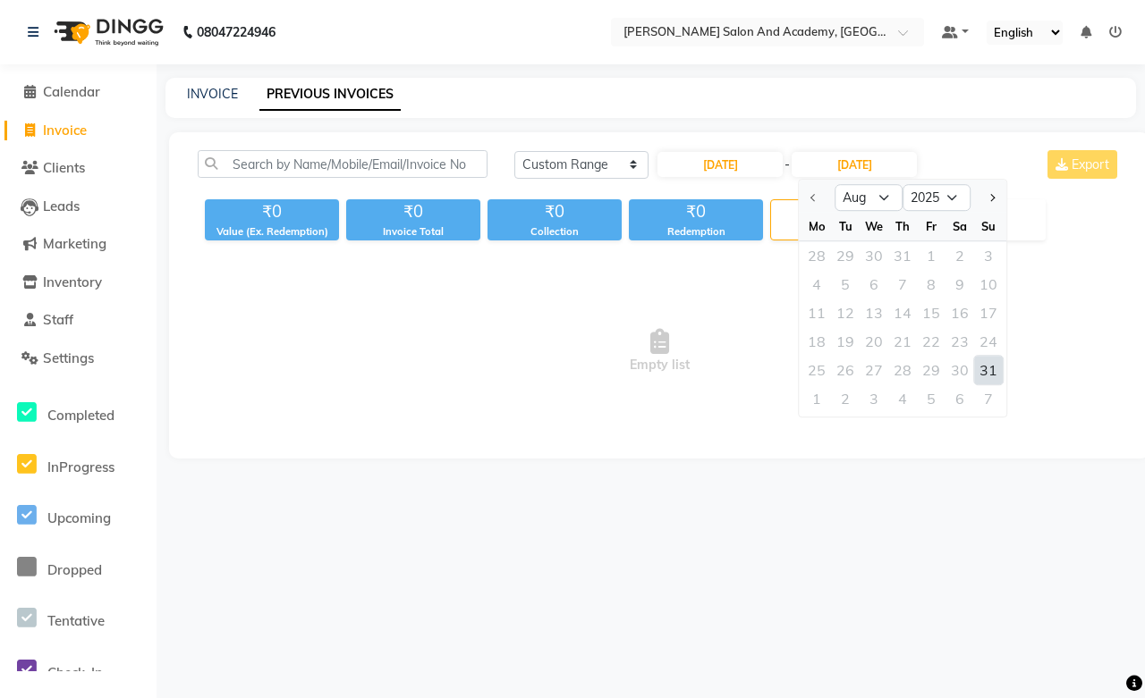
click at [1001, 370] on div "31" at bounding box center [988, 370] width 29 height 29
type input "[DATE]"
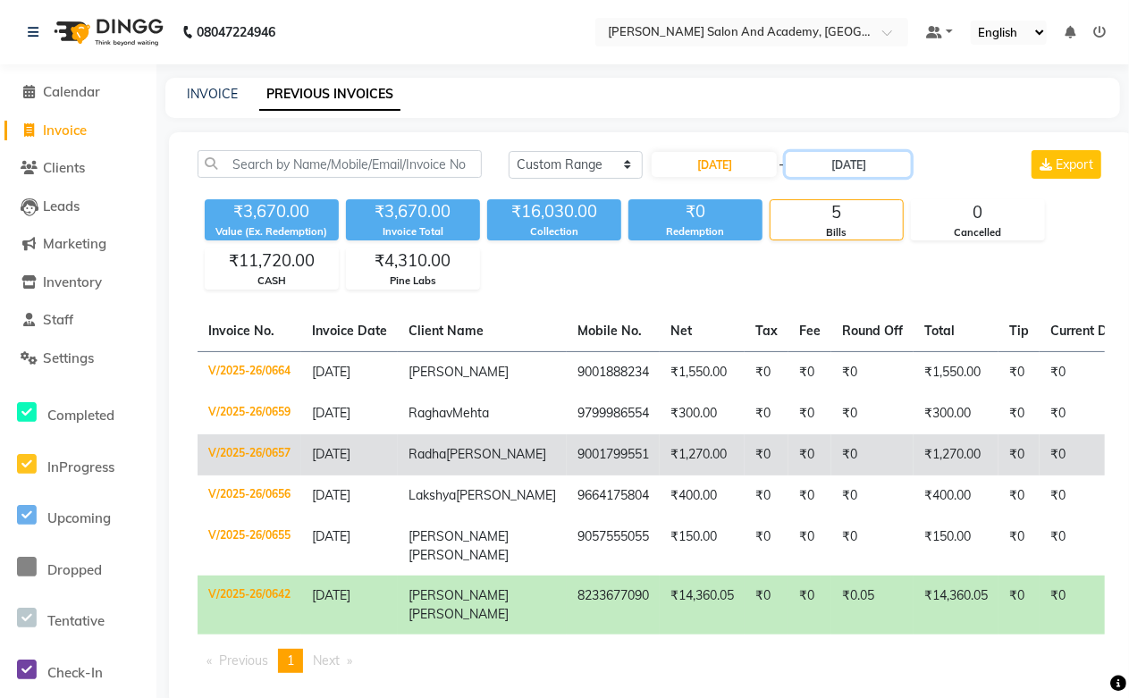
scroll to position [120, 0]
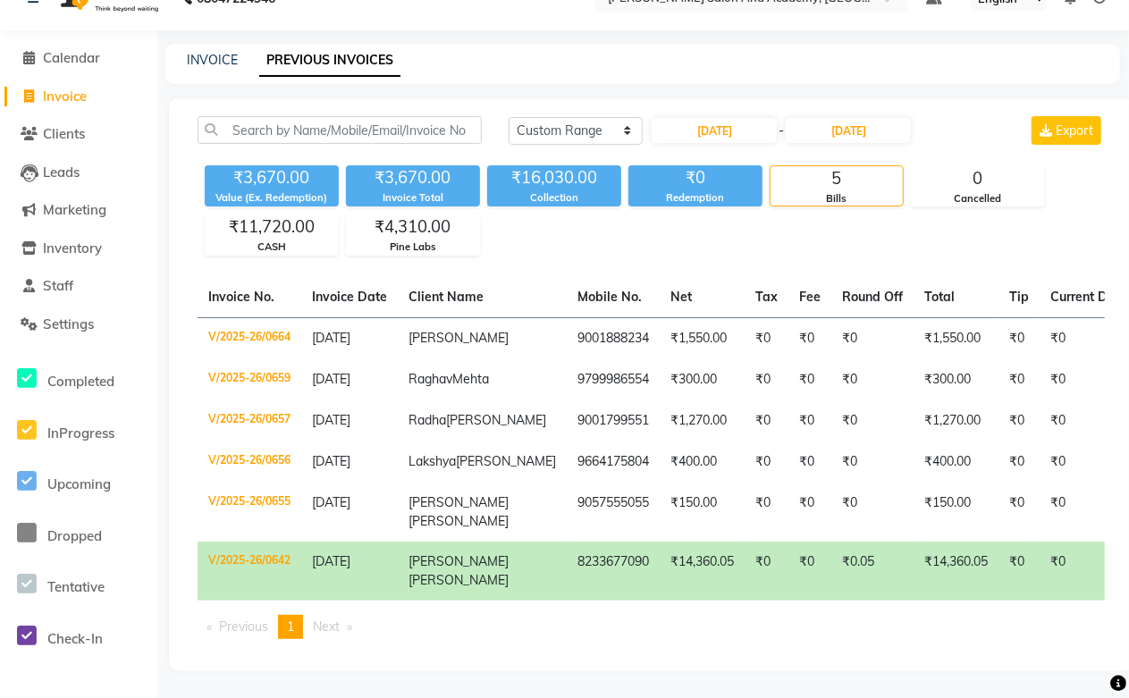
click at [377, 576] on td "27-08-2025" at bounding box center [349, 571] width 97 height 59
click at [477, 549] on td "Srishti Gupta" at bounding box center [482, 571] width 169 height 59
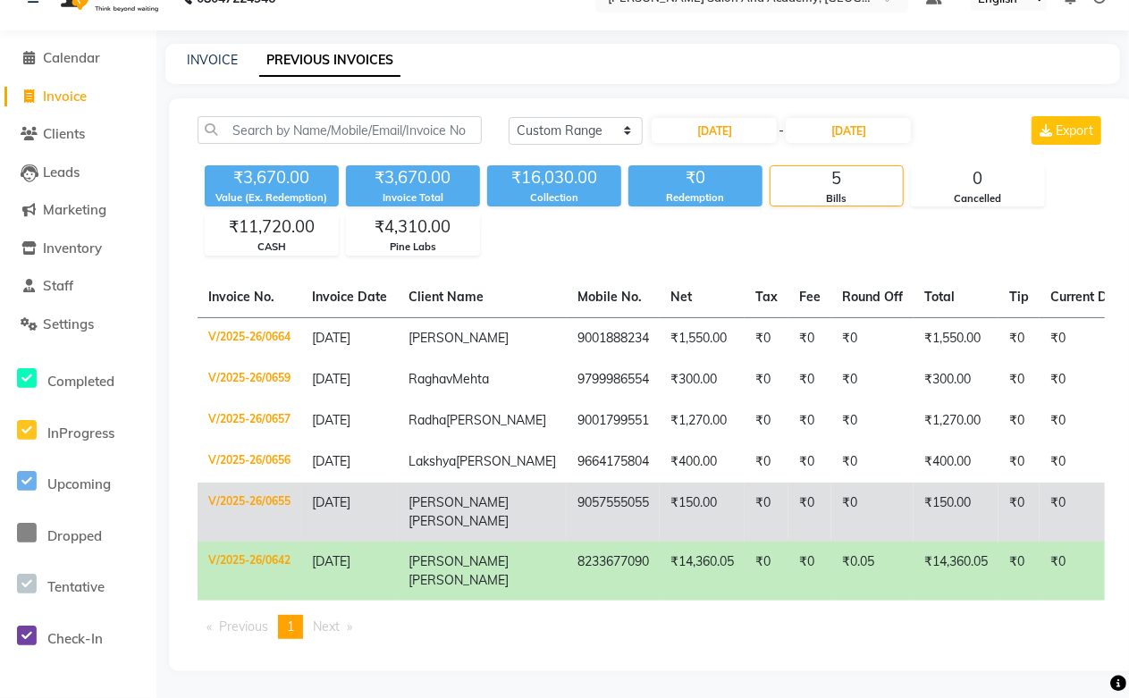
click at [441, 513] on span "Talreja" at bounding box center [459, 521] width 100 height 16
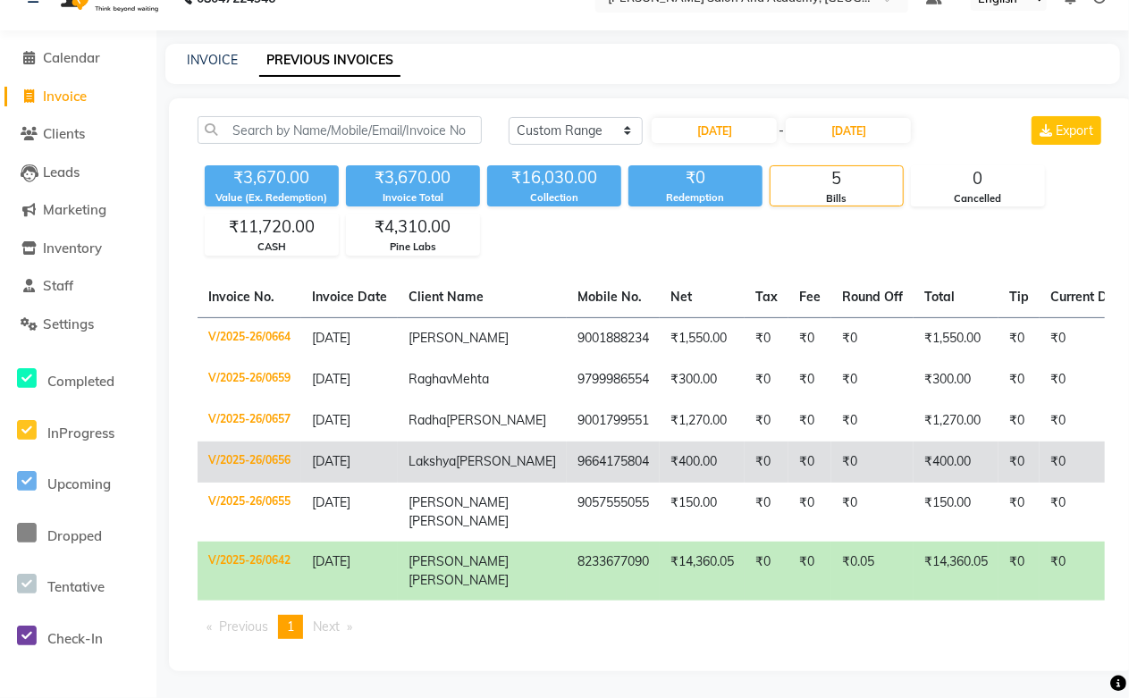
click at [456, 453] on span "Rohira" at bounding box center [506, 461] width 100 height 16
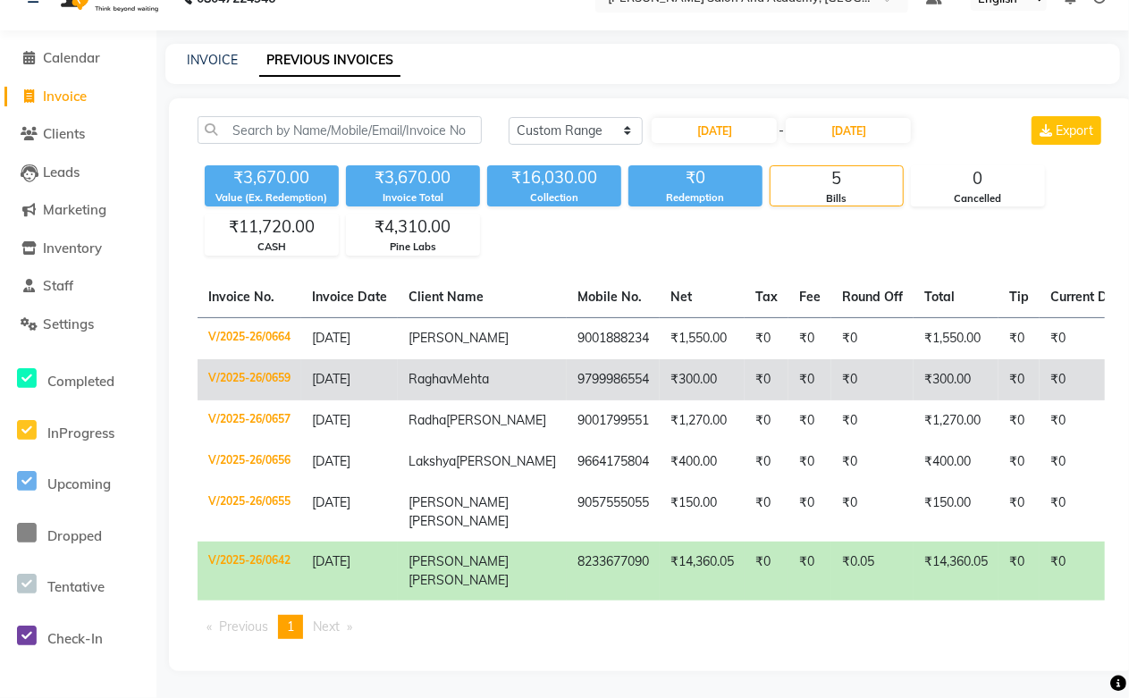
click at [442, 359] on td "Raghav Mehta" at bounding box center [482, 379] width 169 height 41
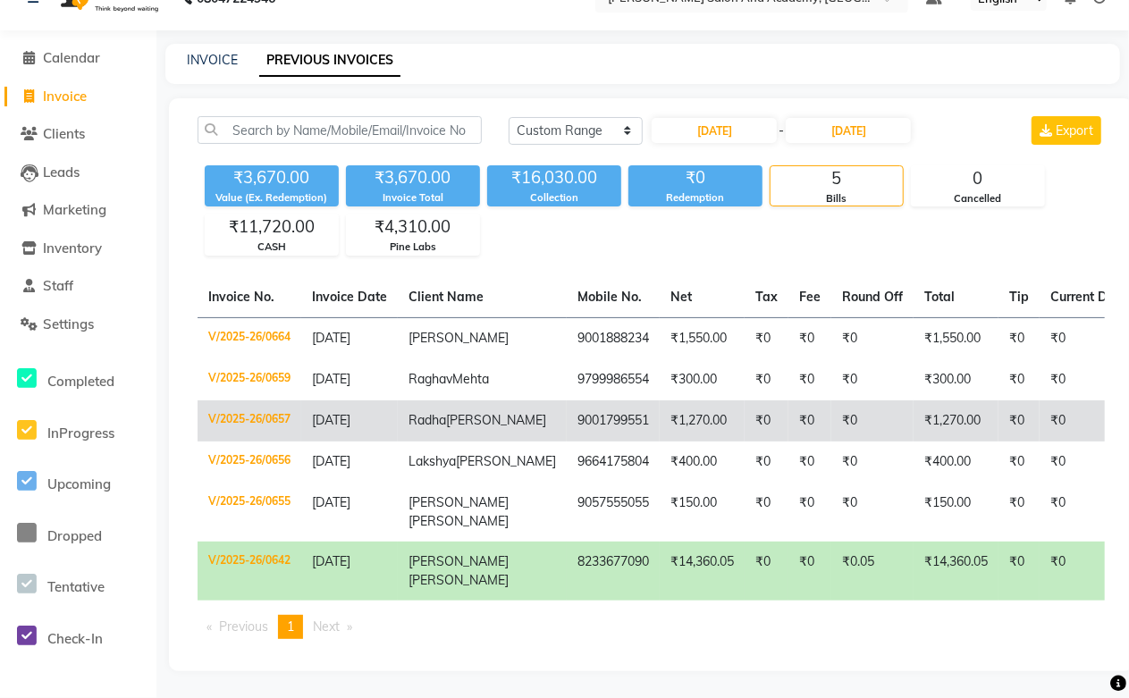
click at [435, 412] on span "Radha" at bounding box center [428, 420] width 38 height 16
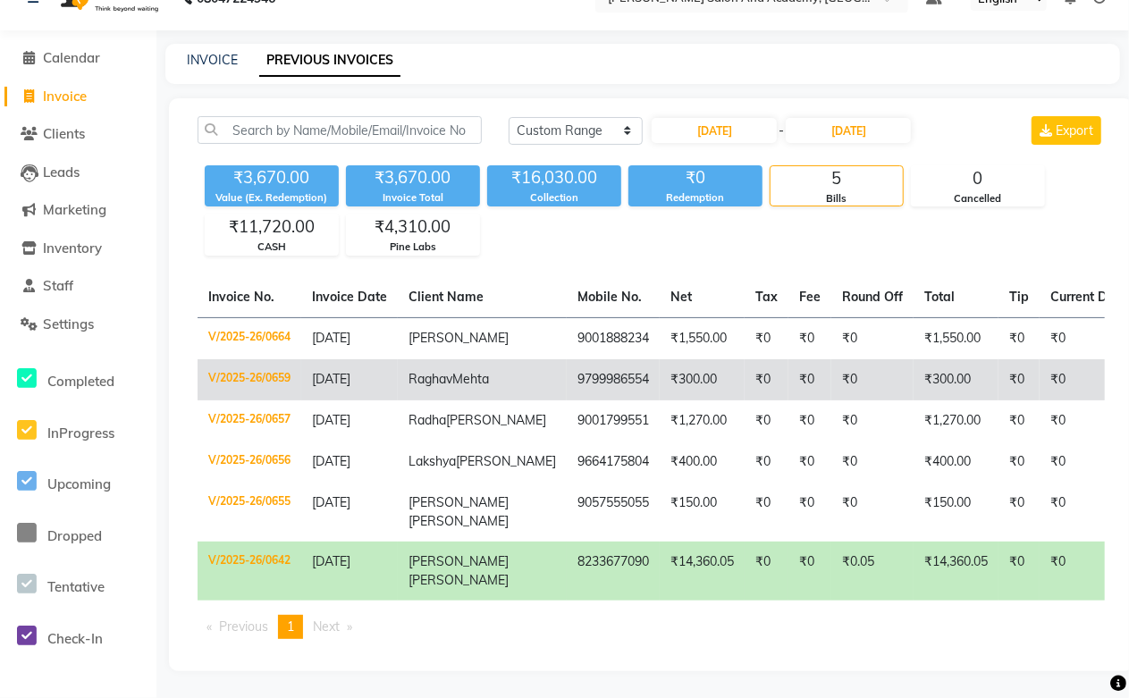
click at [432, 371] on span "Raghav" at bounding box center [431, 379] width 44 height 16
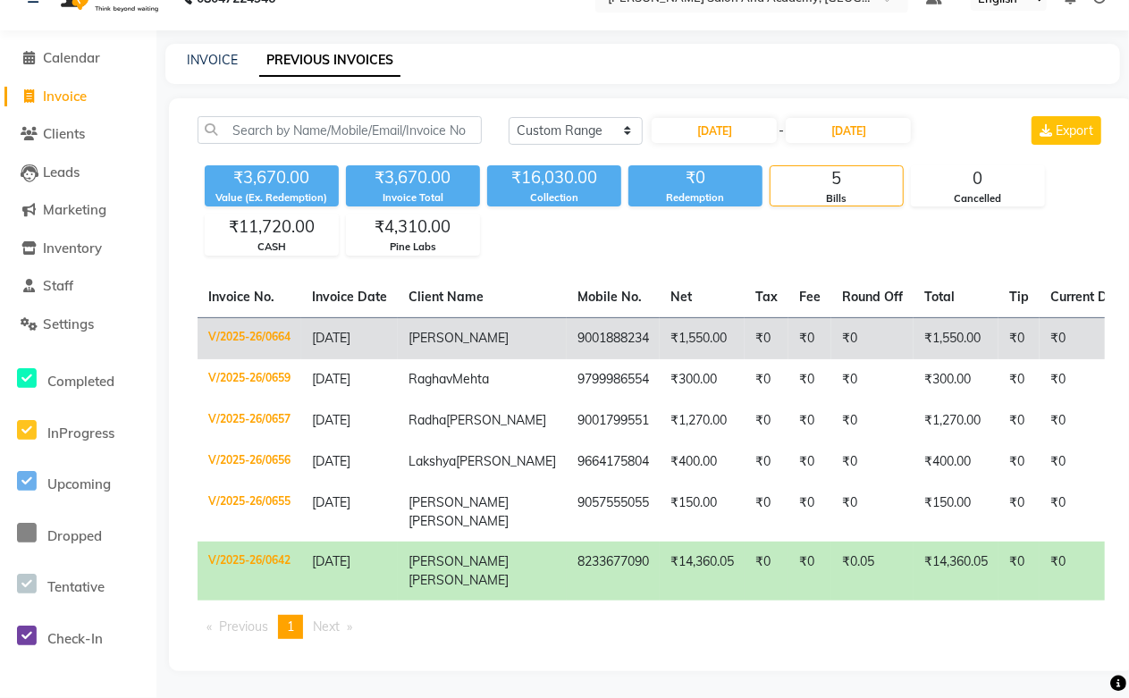
click at [456, 330] on span "[PERSON_NAME]" at bounding box center [459, 338] width 100 height 16
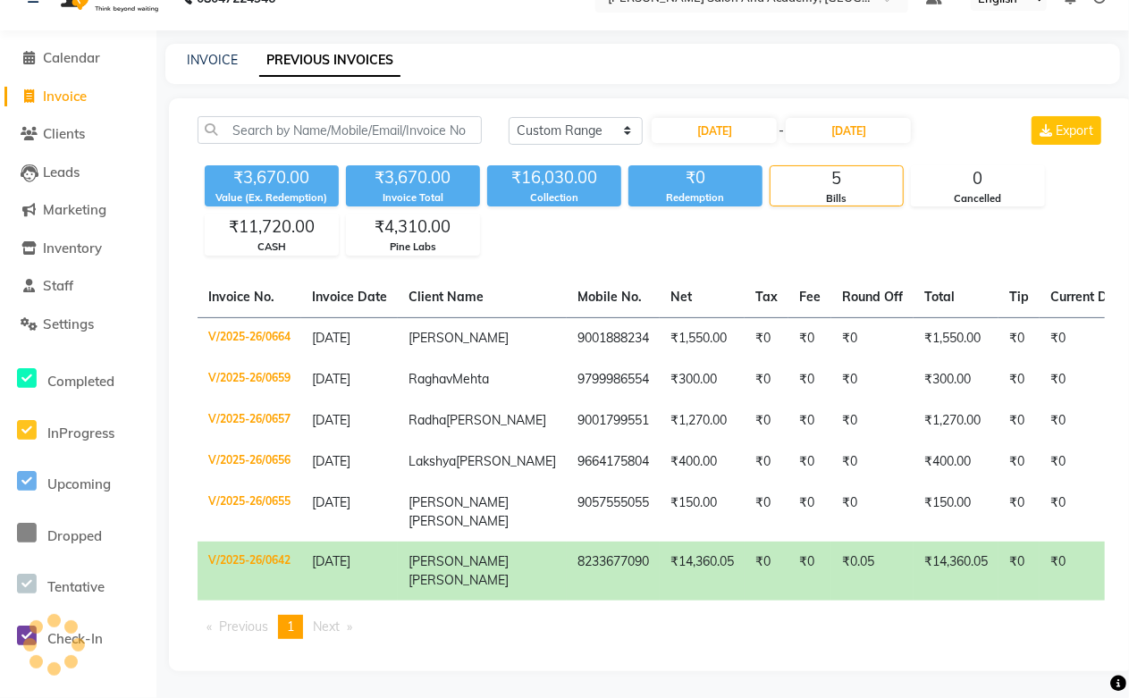
scroll to position [0, 0]
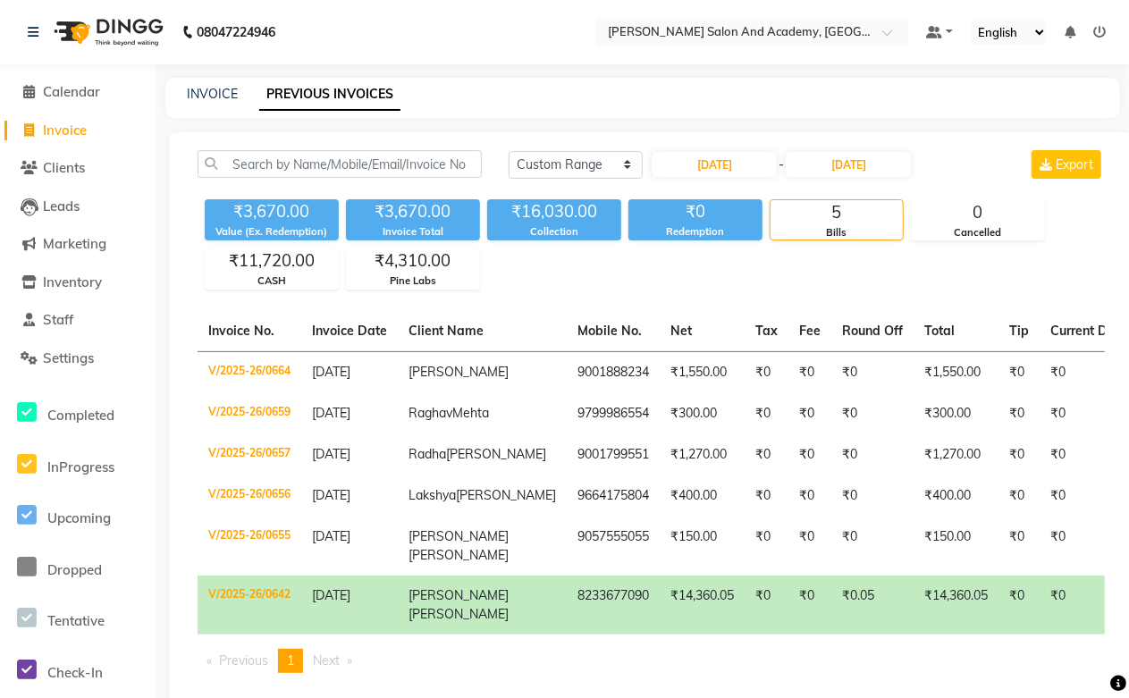
click at [69, 135] on span "Invoice" at bounding box center [65, 130] width 44 height 17
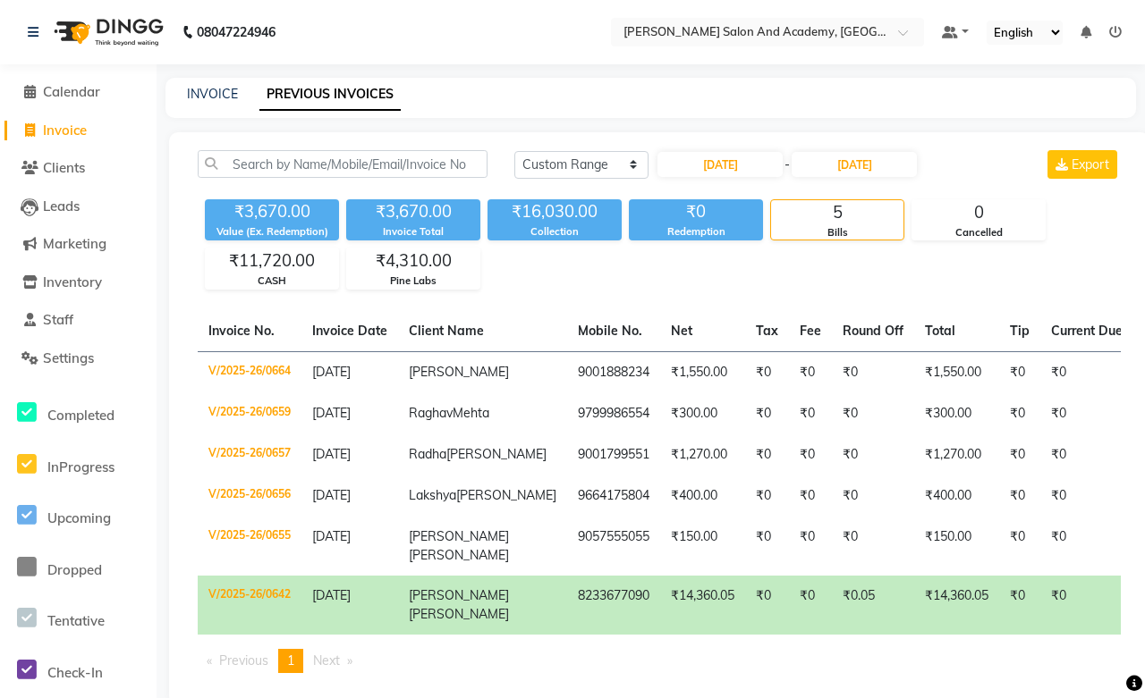
select select "service"
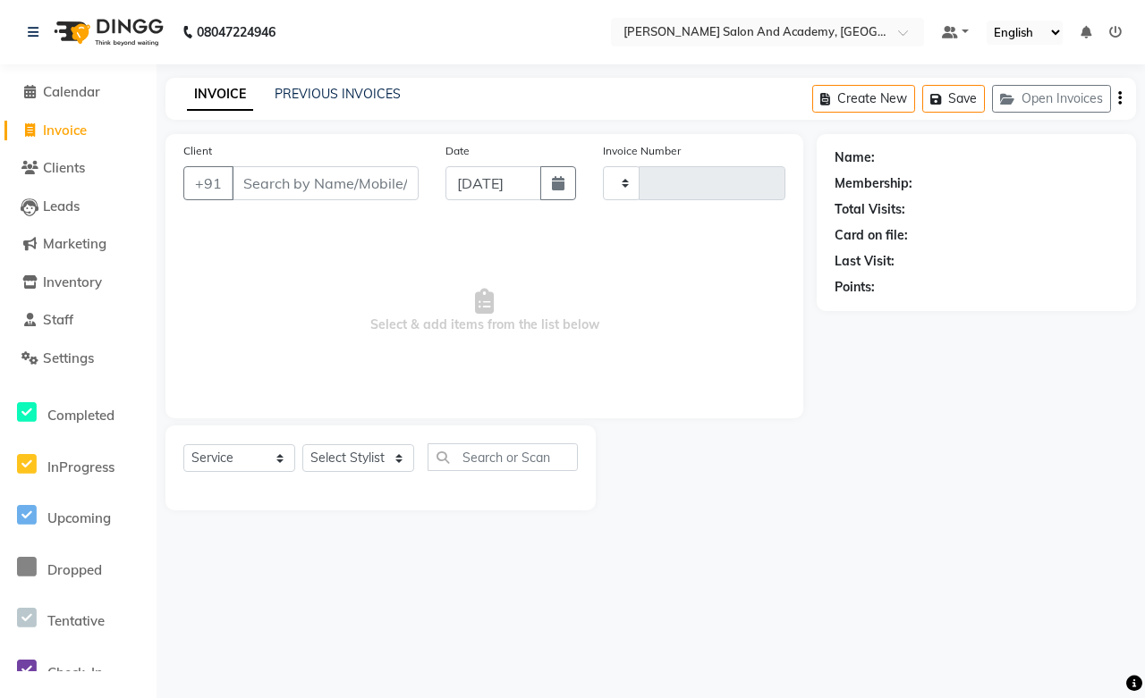
type input "0667"
select select "6453"
click at [192, 95] on link "INVOICE" at bounding box center [220, 95] width 66 height 32
click at [66, 98] on span "Calendar" at bounding box center [71, 91] width 57 height 17
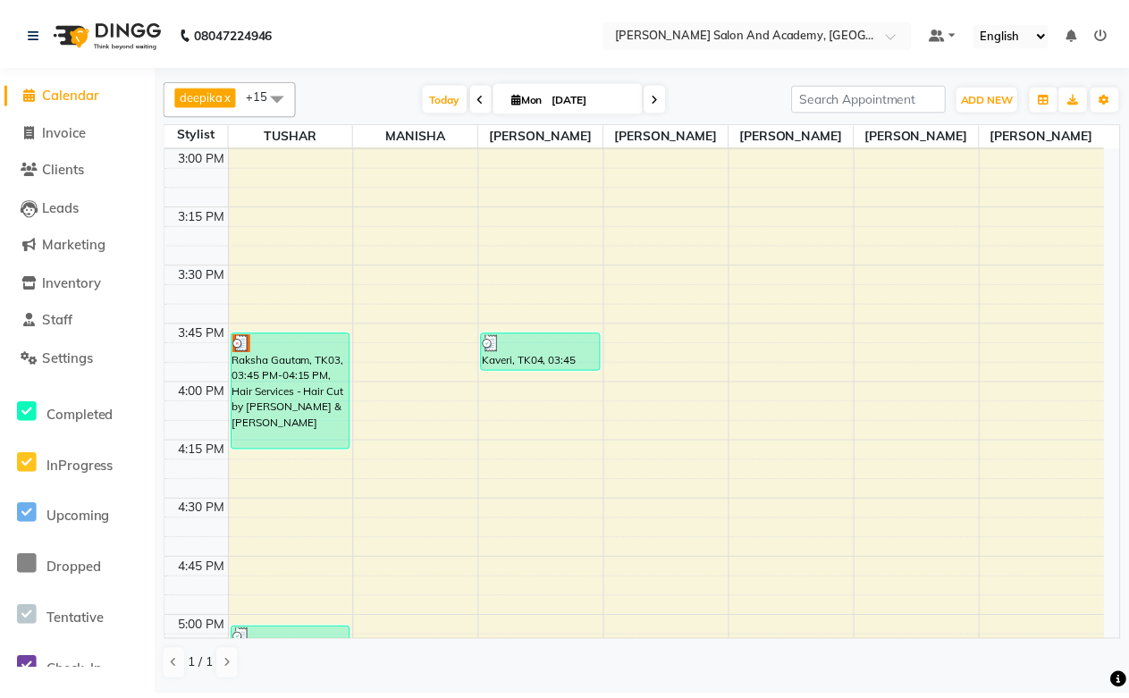
scroll to position [2285, 0]
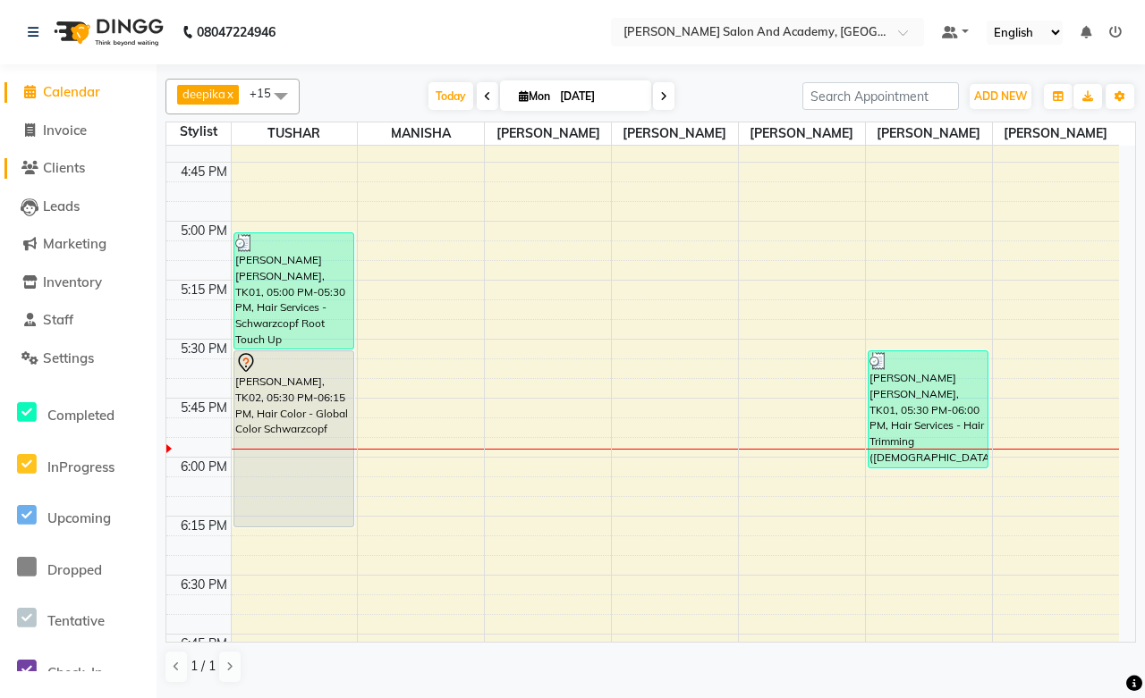
click at [60, 173] on span "Clients" at bounding box center [64, 167] width 42 height 17
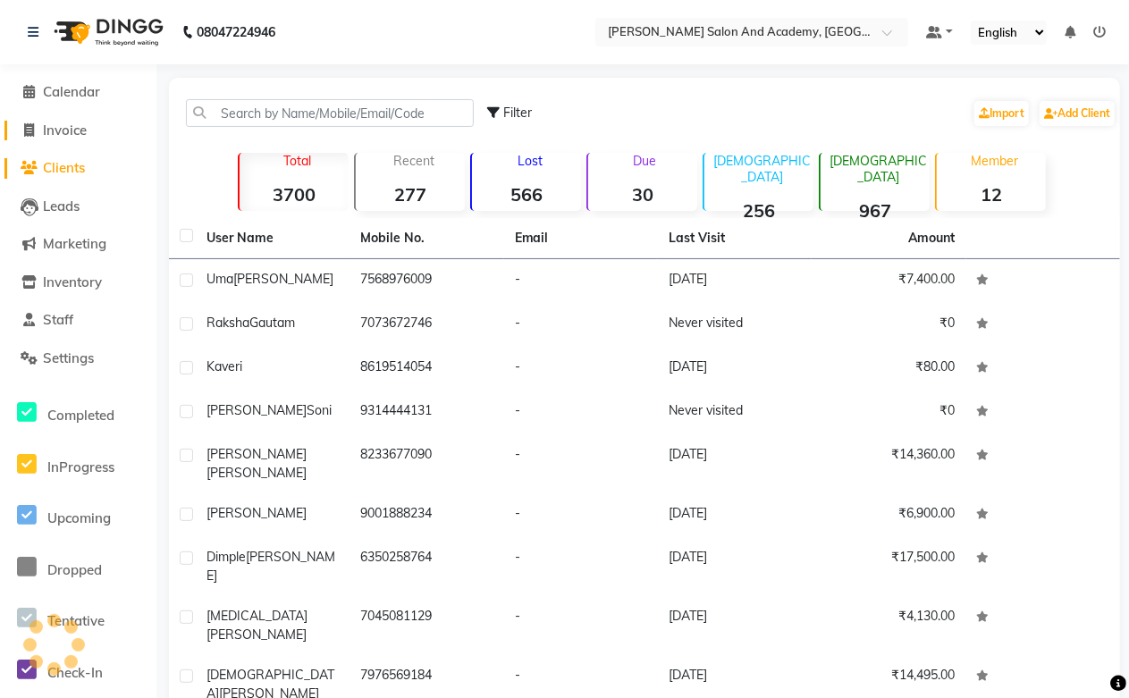
click at [77, 135] on span "Invoice" at bounding box center [65, 130] width 44 height 17
select select "service"
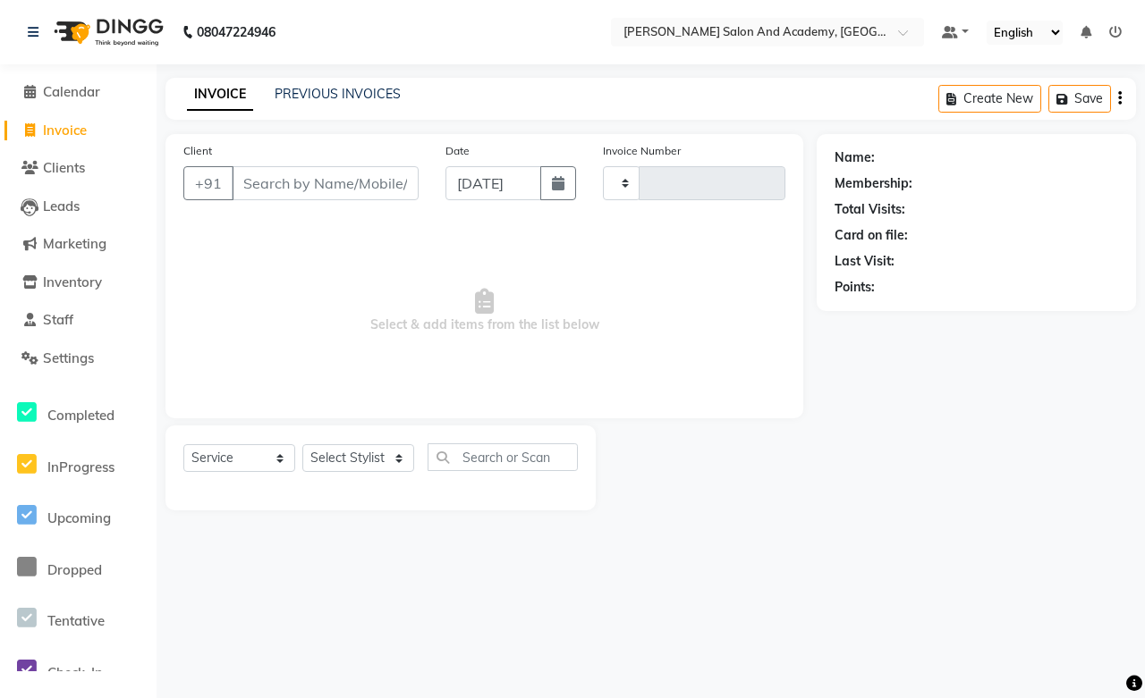
type input "0667"
select select "6453"
click at [264, 186] on input "Client" at bounding box center [325, 183] width 187 height 34
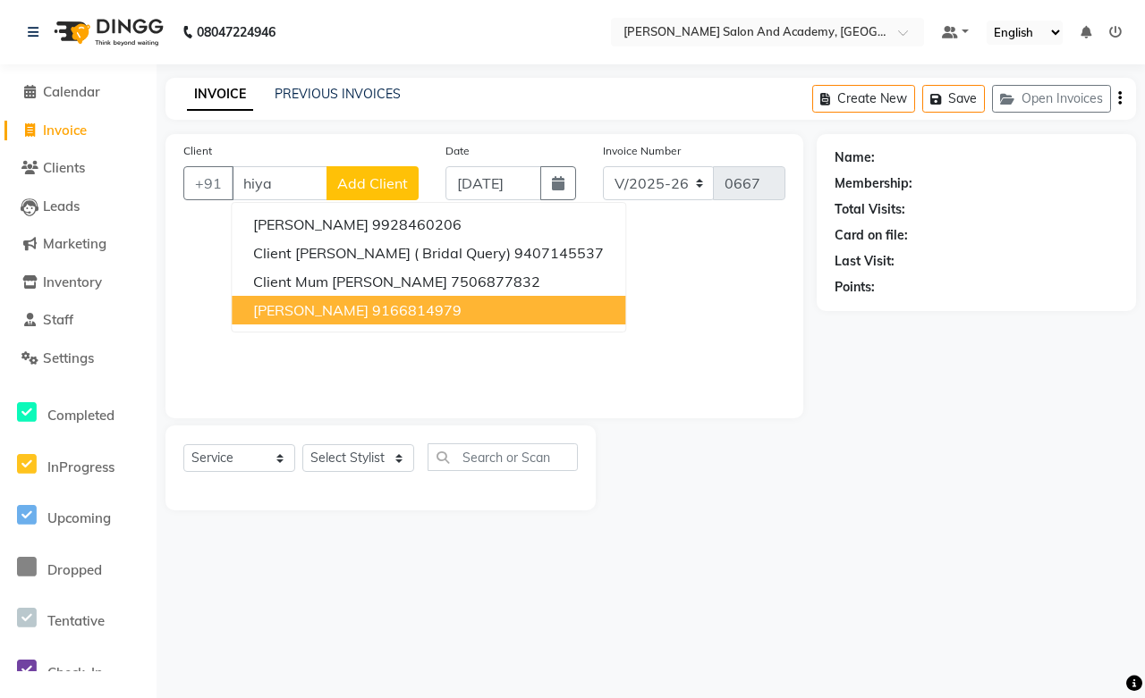
click at [315, 301] on span "Hiya Kumud" at bounding box center [310, 310] width 115 height 18
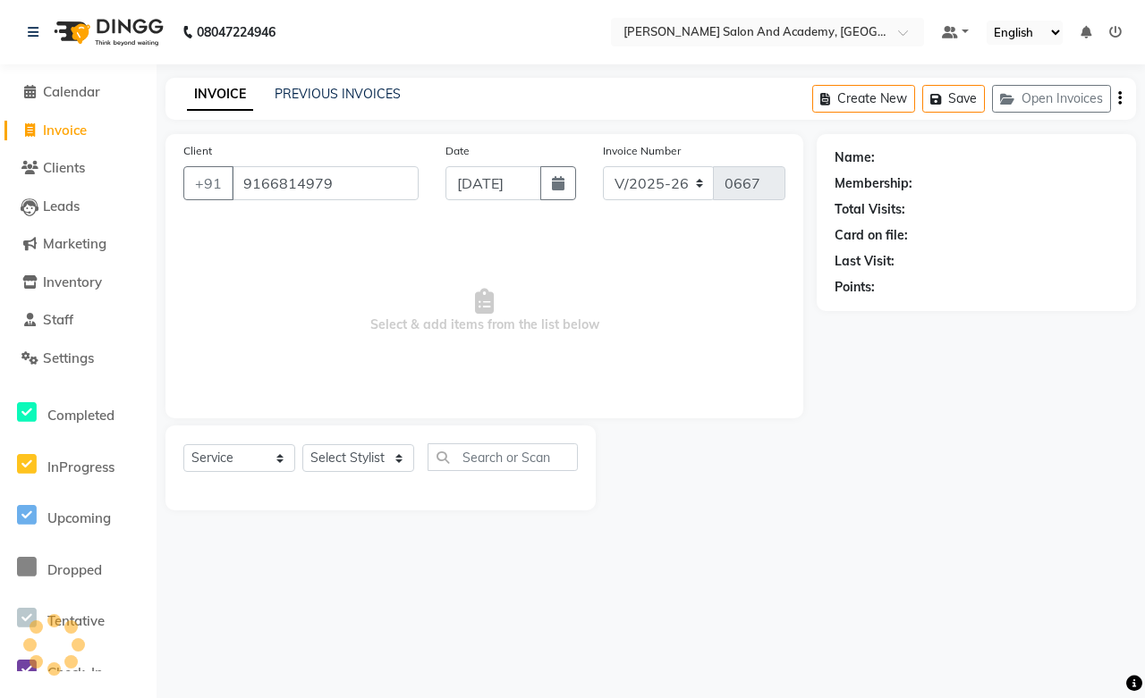
type input "9166814979"
select select "1: Object"
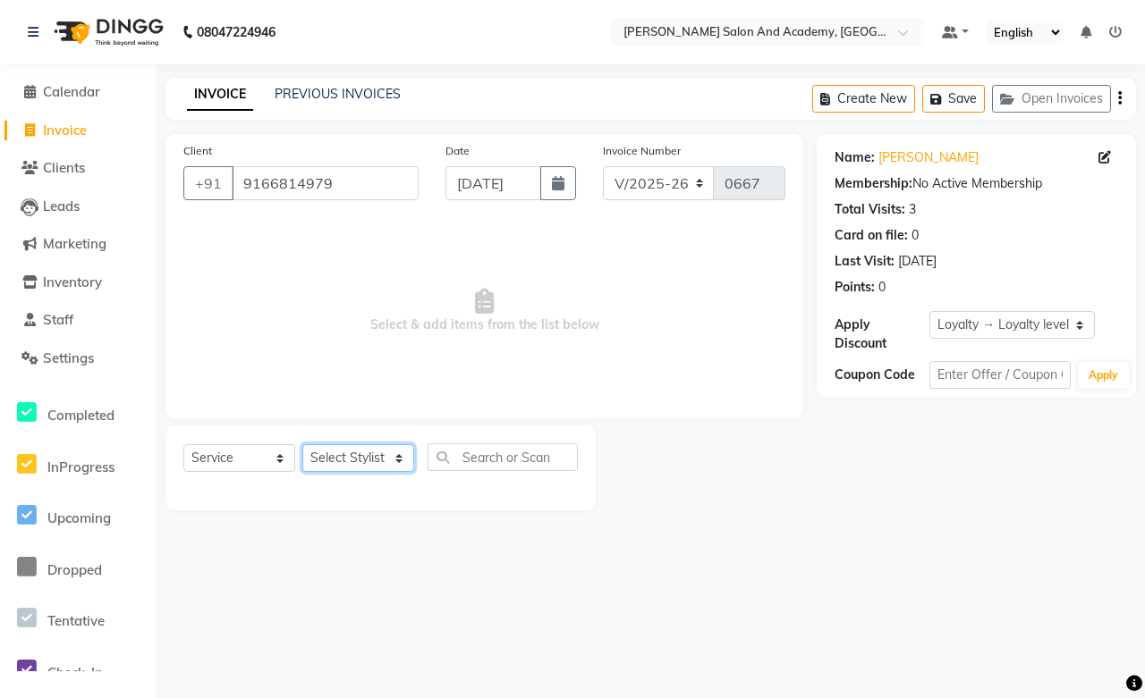
click at [377, 468] on select "Select Stylist Abdul Shoaib Aksha Khan Anisha Ray Archika Jain Arti Singh Azzu …" at bounding box center [358, 458] width 112 height 28
select select "86404"
click at [302, 445] on select "Select Stylist Abdul Shoaib Aksha Khan Anisha Ray Archika Jain Arti Singh Azzu …" at bounding box center [358, 458] width 112 height 28
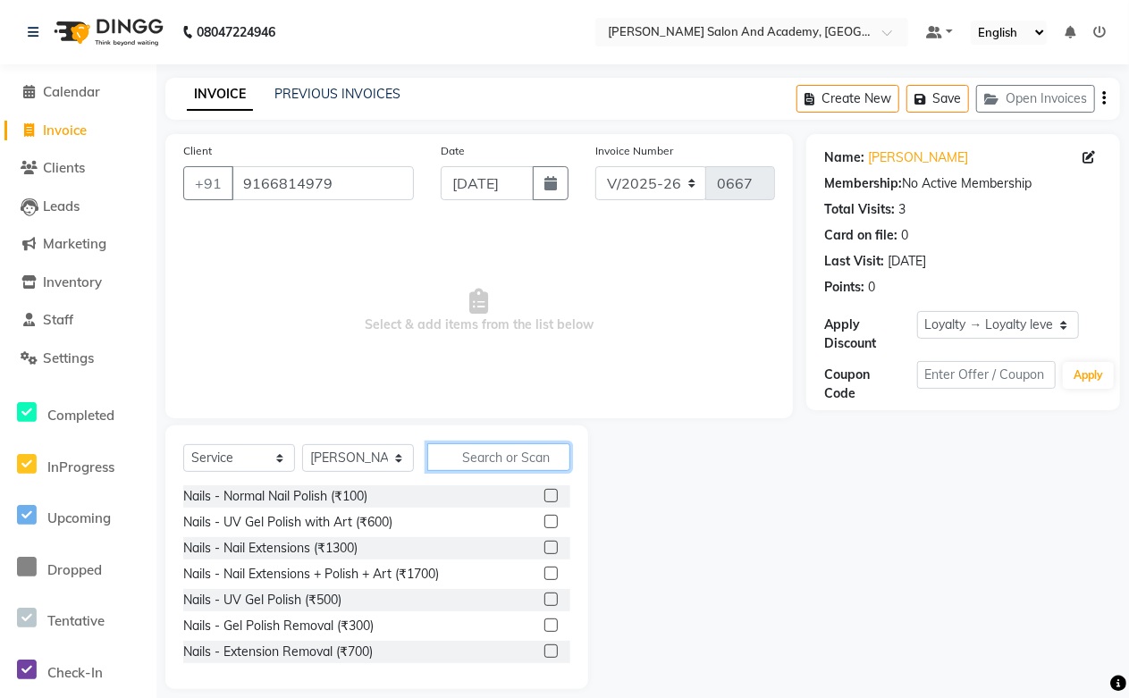
click at [485, 452] on input "text" at bounding box center [498, 457] width 143 height 28
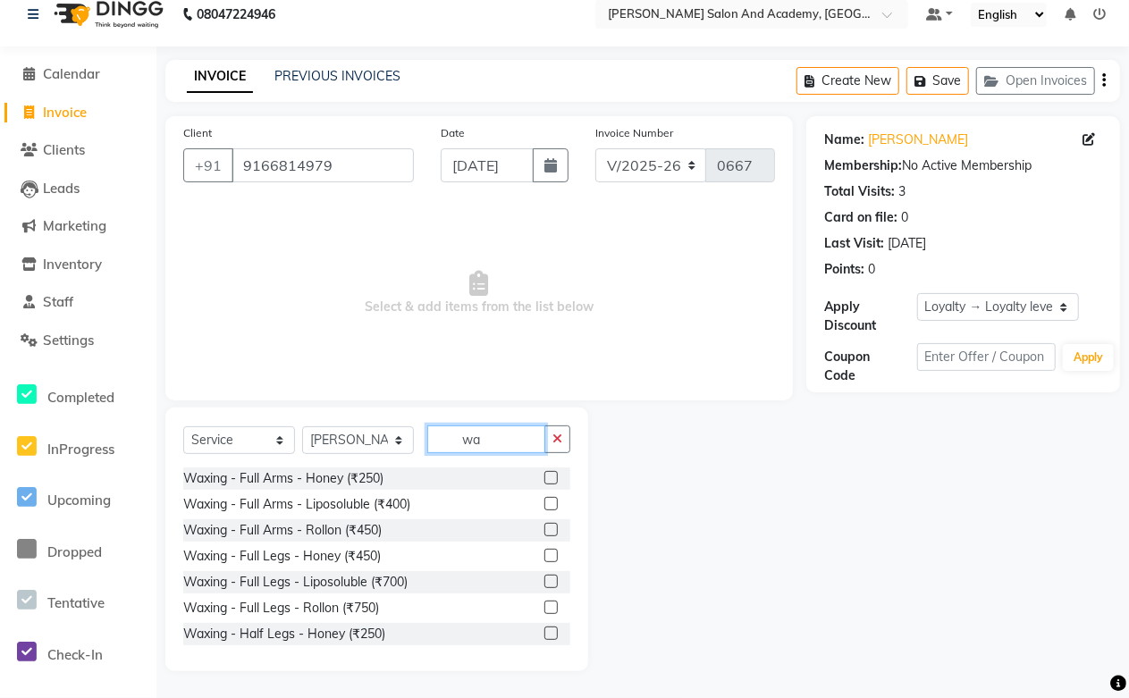
type input "w"
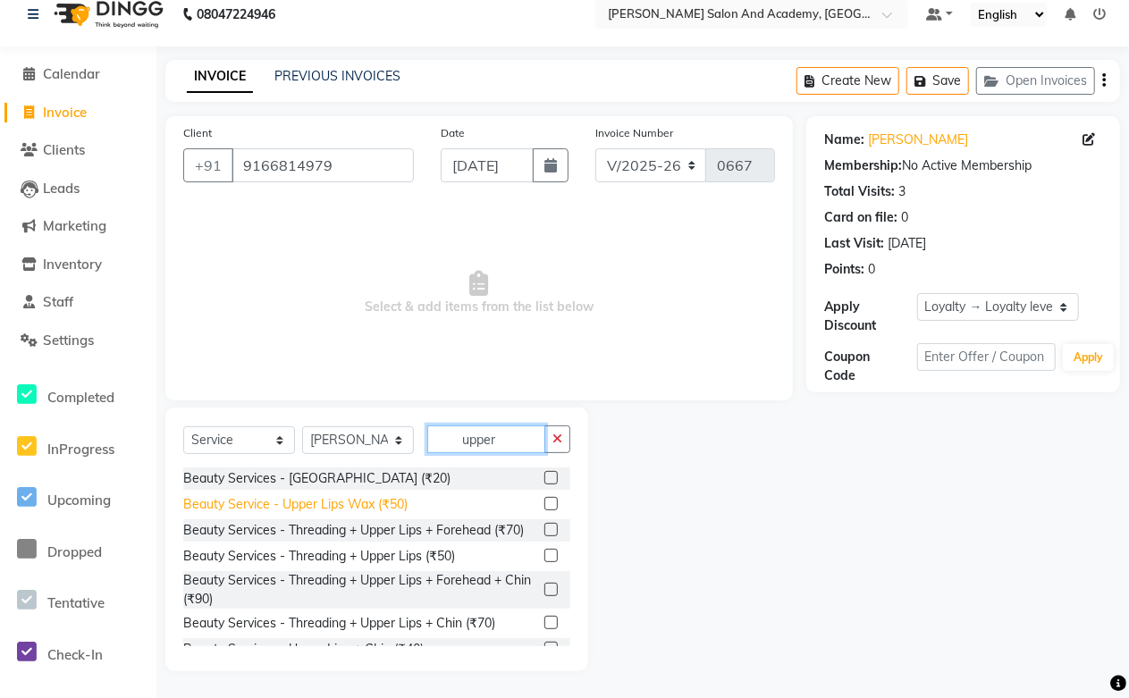
type input "upper"
click at [344, 508] on div "Beauty Service - Upper Lips Wax (₹50)" at bounding box center [295, 504] width 224 height 19
checkbox input "false"
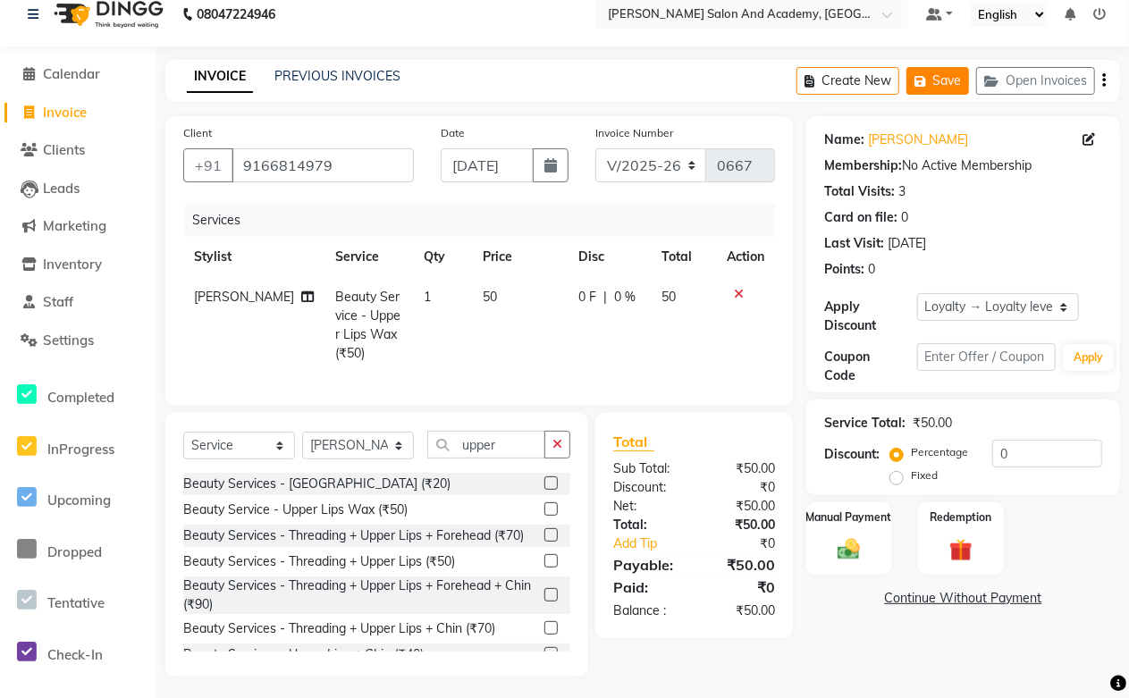
click at [951, 84] on button "Save" at bounding box center [938, 81] width 63 height 28
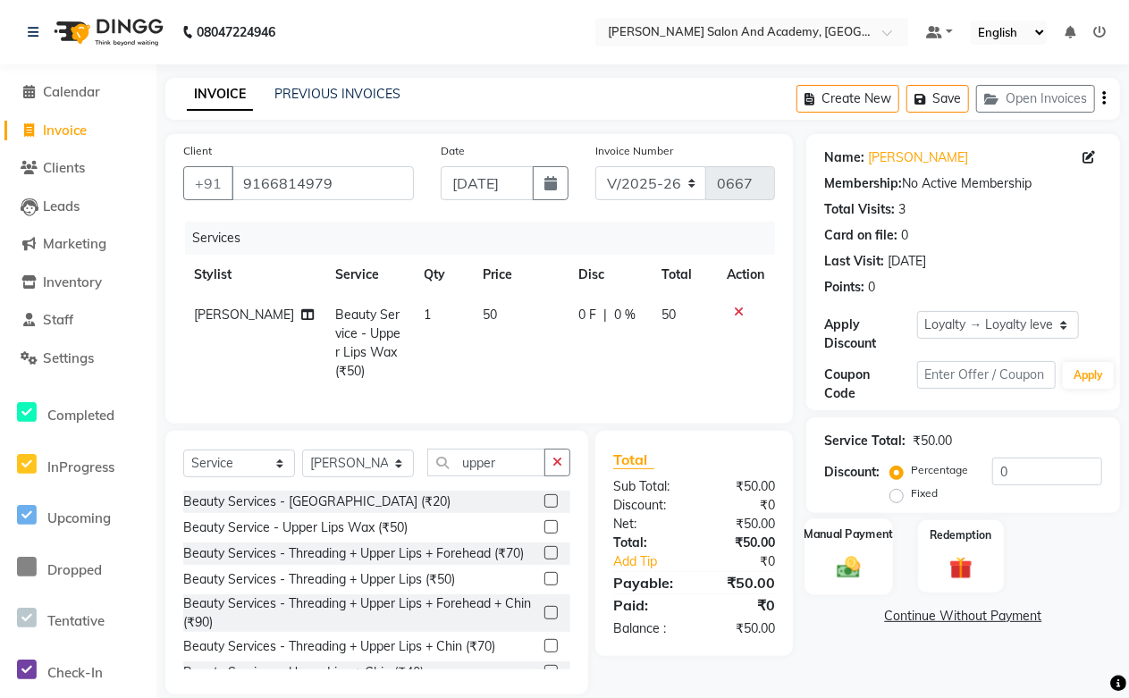
click at [863, 562] on img at bounding box center [849, 567] width 38 height 28
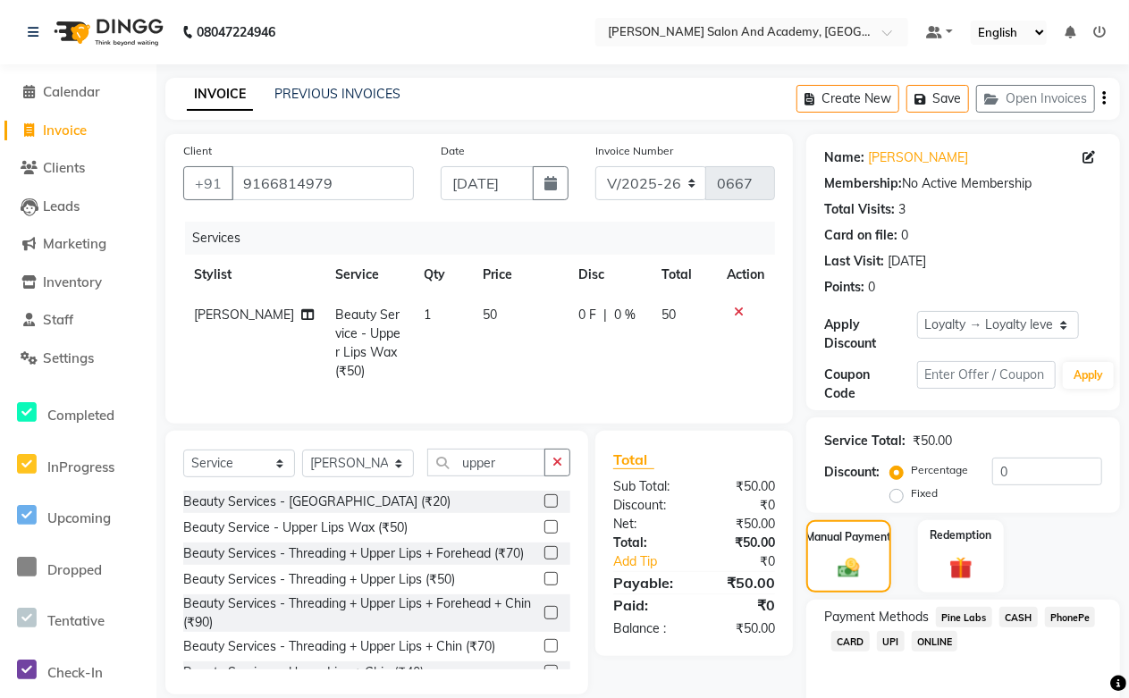
click at [1022, 614] on span "CASH" at bounding box center [1019, 617] width 38 height 21
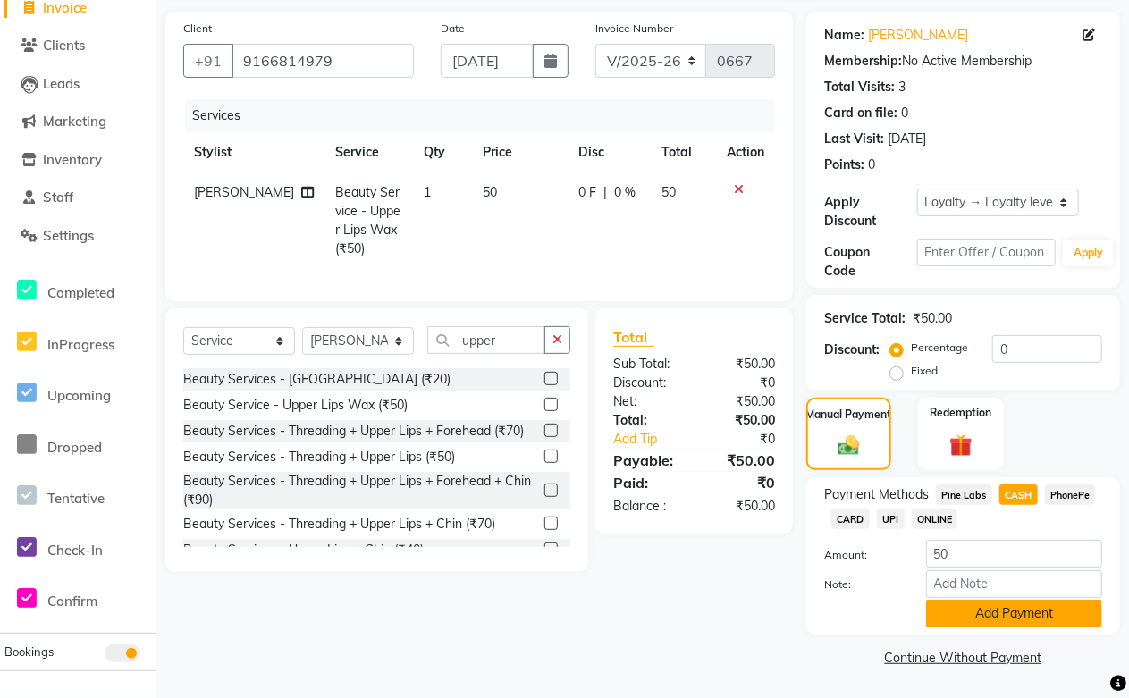
click at [979, 618] on button "Add Payment" at bounding box center [1014, 614] width 176 height 28
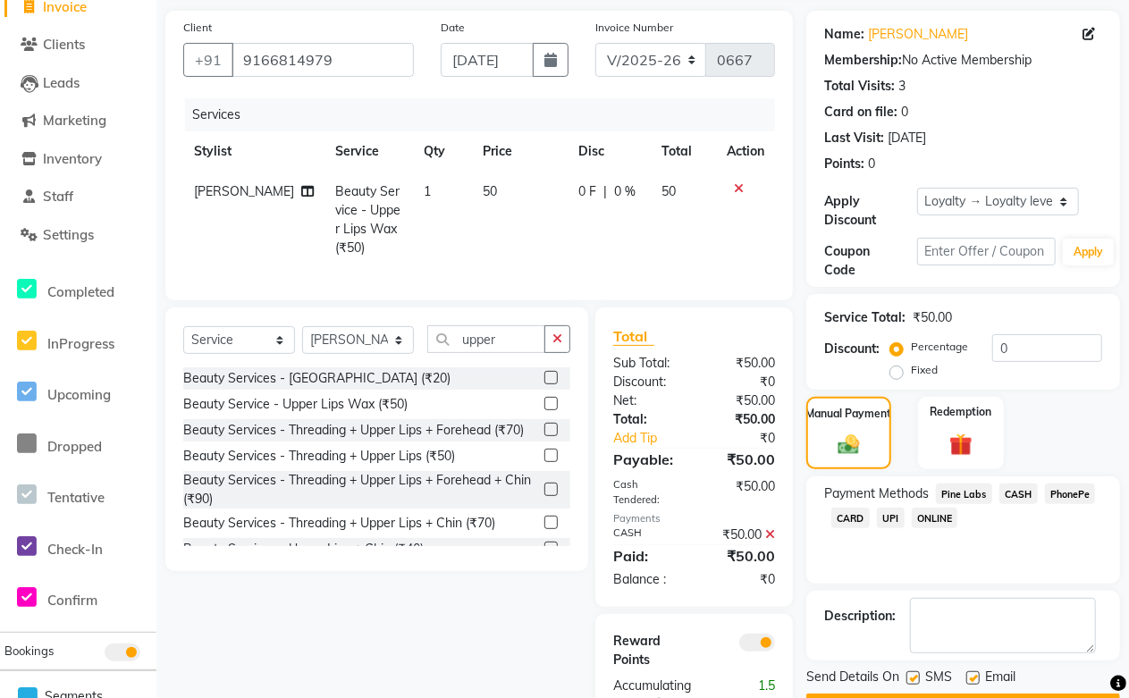
scroll to position [199, 0]
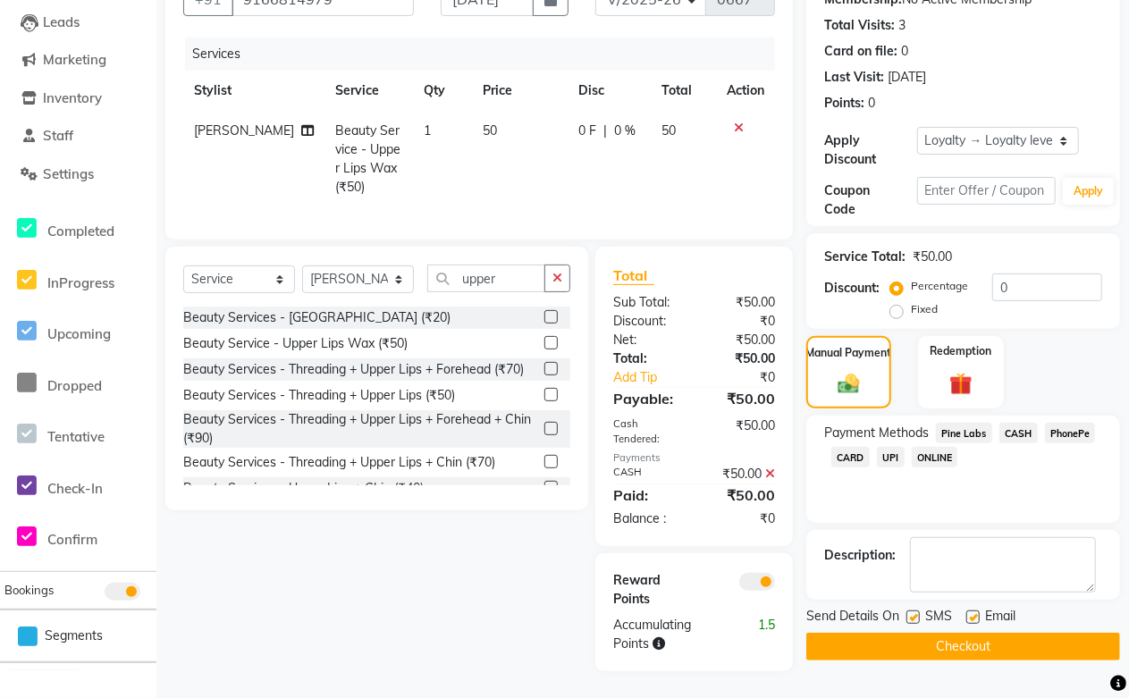
click at [970, 611] on label at bounding box center [973, 617] width 13 height 13
click at [970, 612] on input "checkbox" at bounding box center [973, 618] width 12 height 12
checkbox input "false"
click at [937, 633] on button "Checkout" at bounding box center [964, 647] width 314 height 28
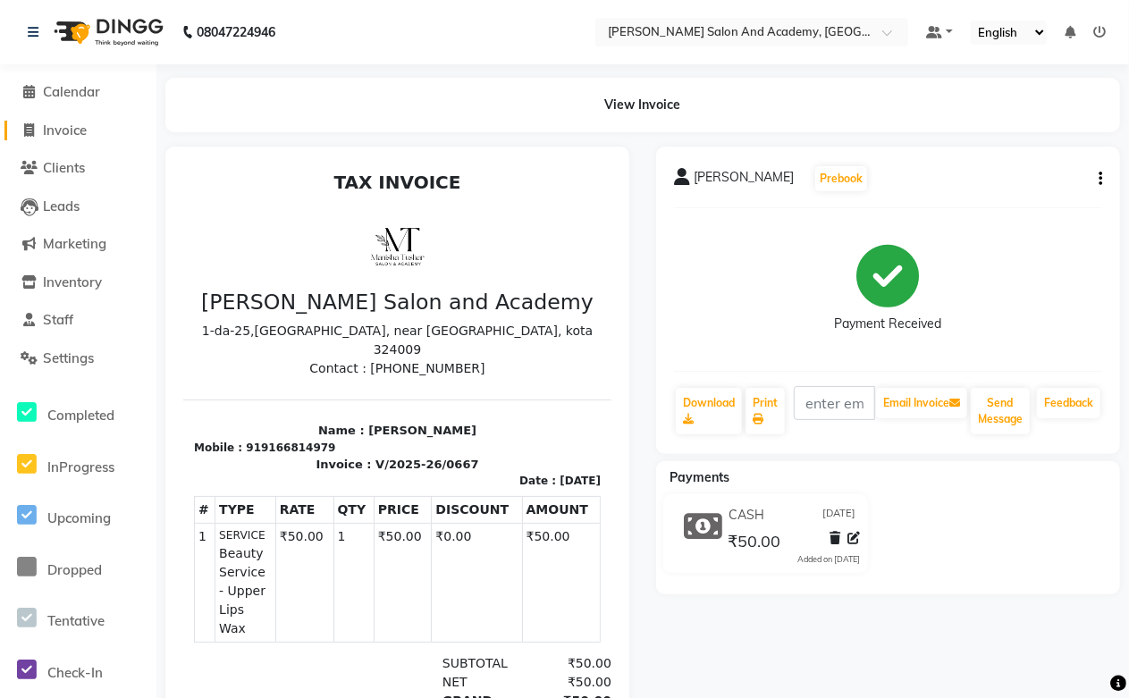
click at [68, 131] on span "Invoice" at bounding box center [65, 130] width 44 height 17
select select "service"
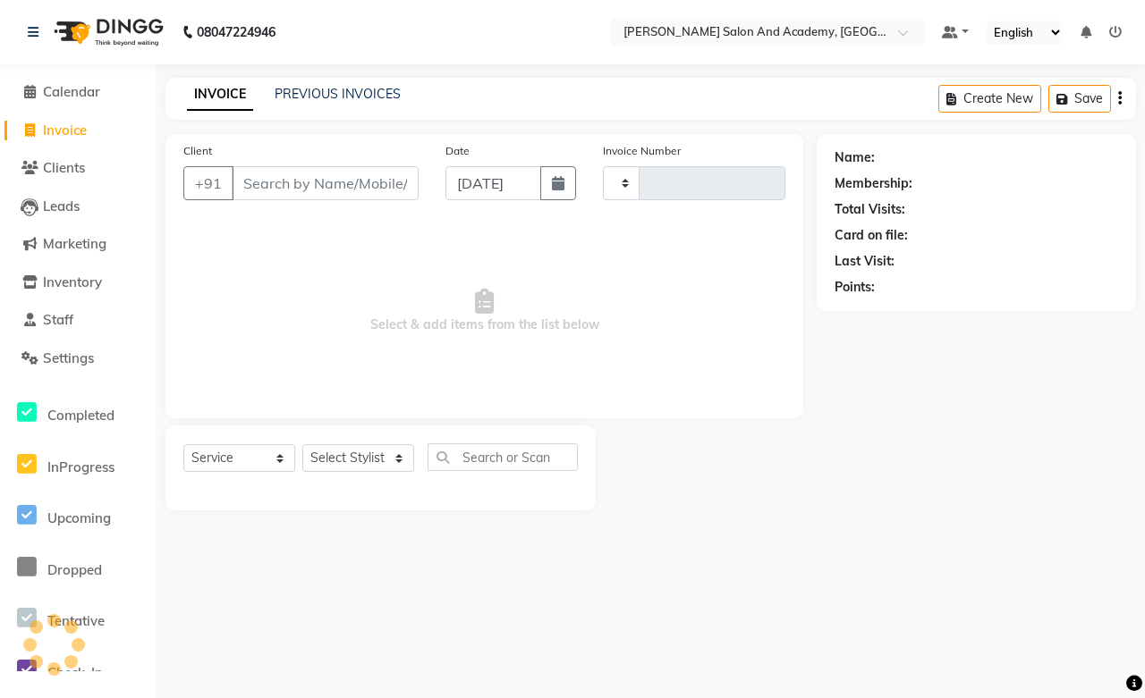
type input "0668"
select select "6453"
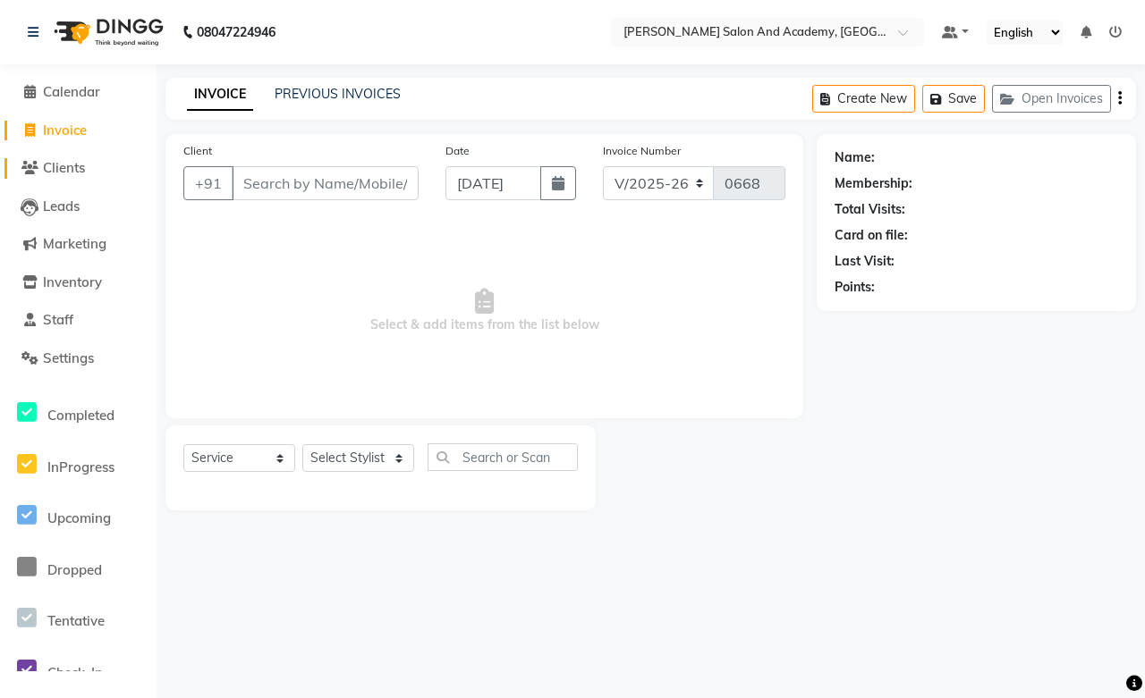
click at [60, 165] on span "Clients" at bounding box center [64, 167] width 42 height 17
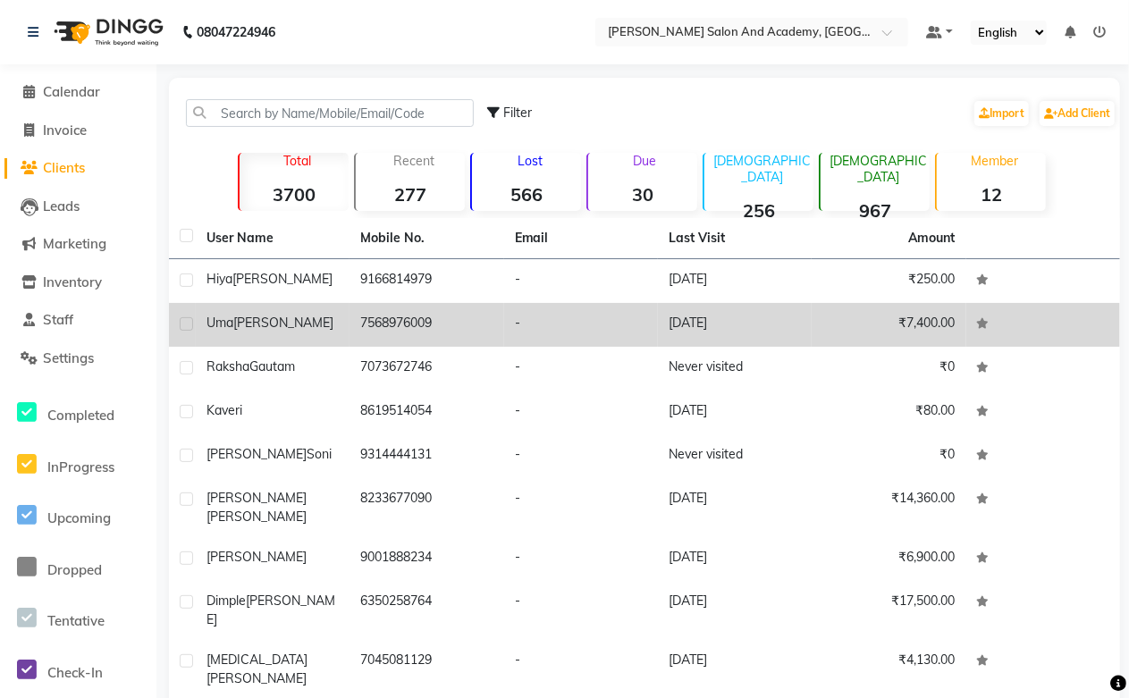
click at [363, 324] on td "7568976009" at bounding box center [427, 325] width 154 height 44
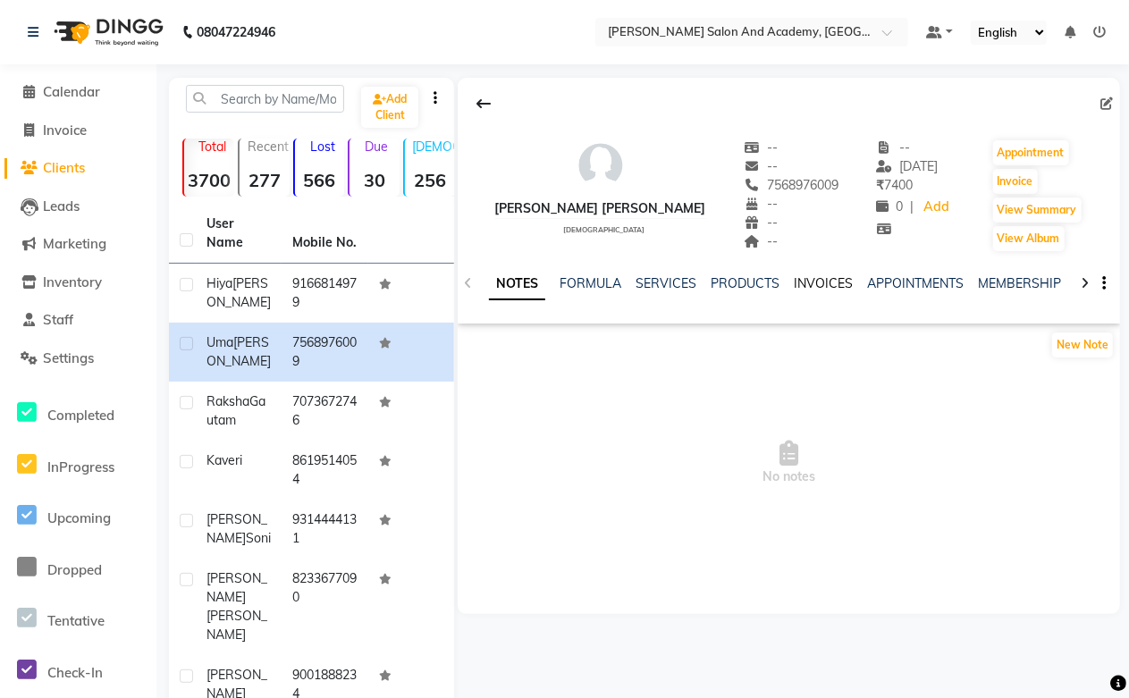
click at [800, 281] on link "INVOICES" at bounding box center [823, 283] width 59 height 16
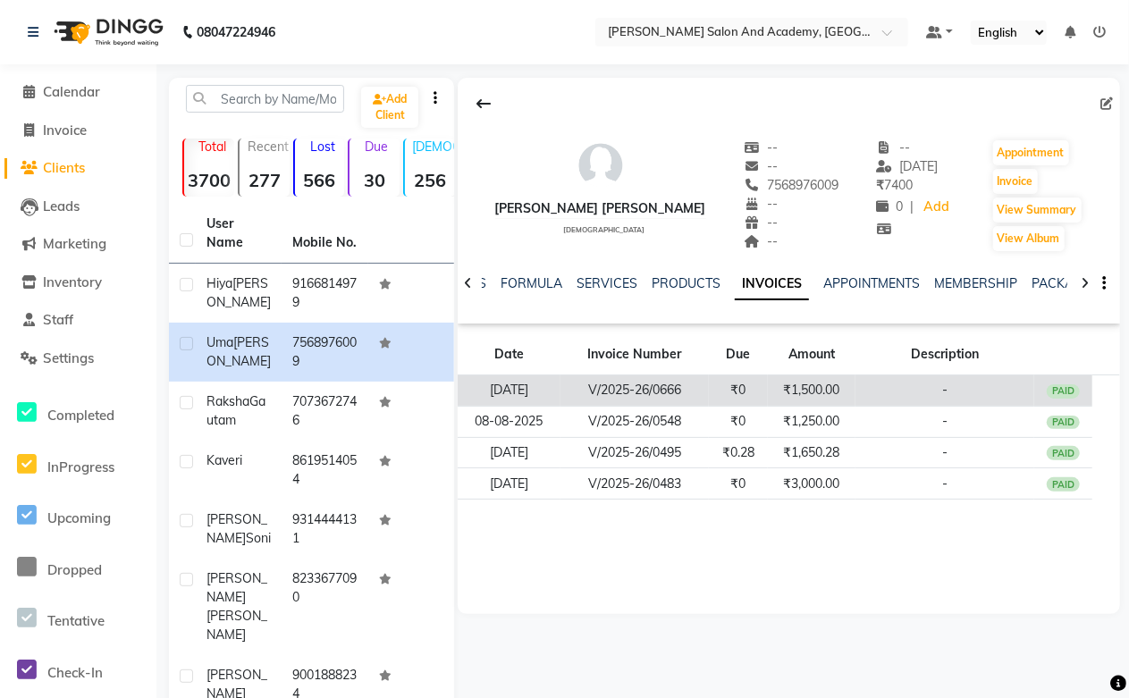
click at [809, 389] on td "₹1,500.00" at bounding box center [812, 391] width 88 height 31
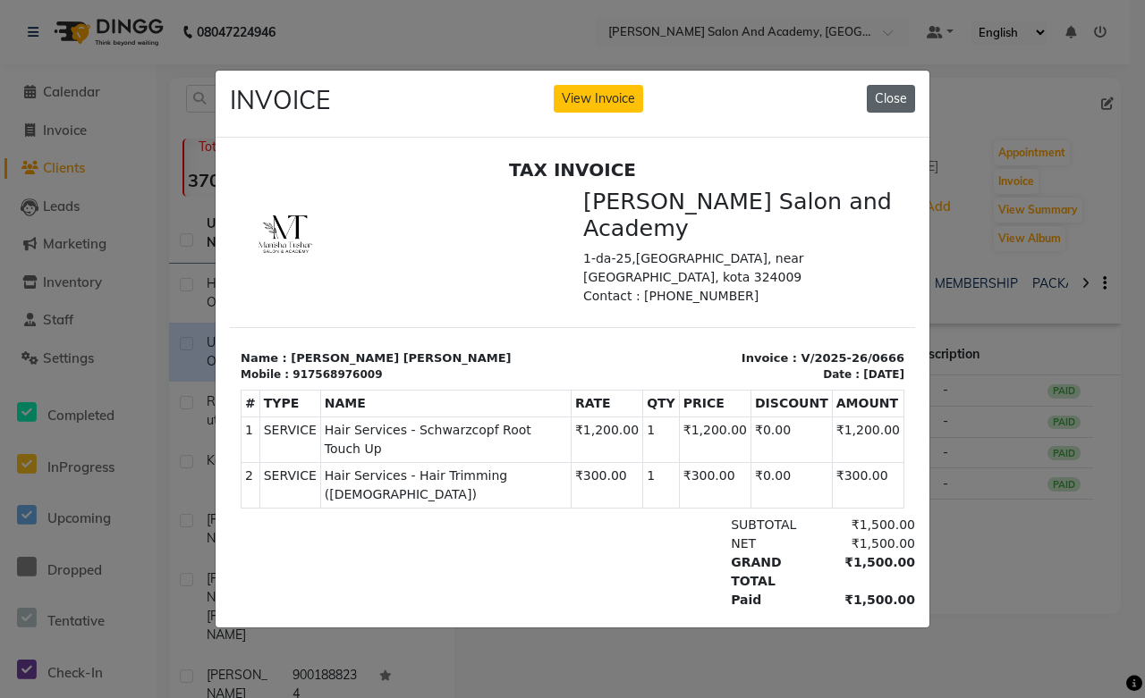
click at [888, 95] on button "Close" at bounding box center [890, 99] width 48 height 28
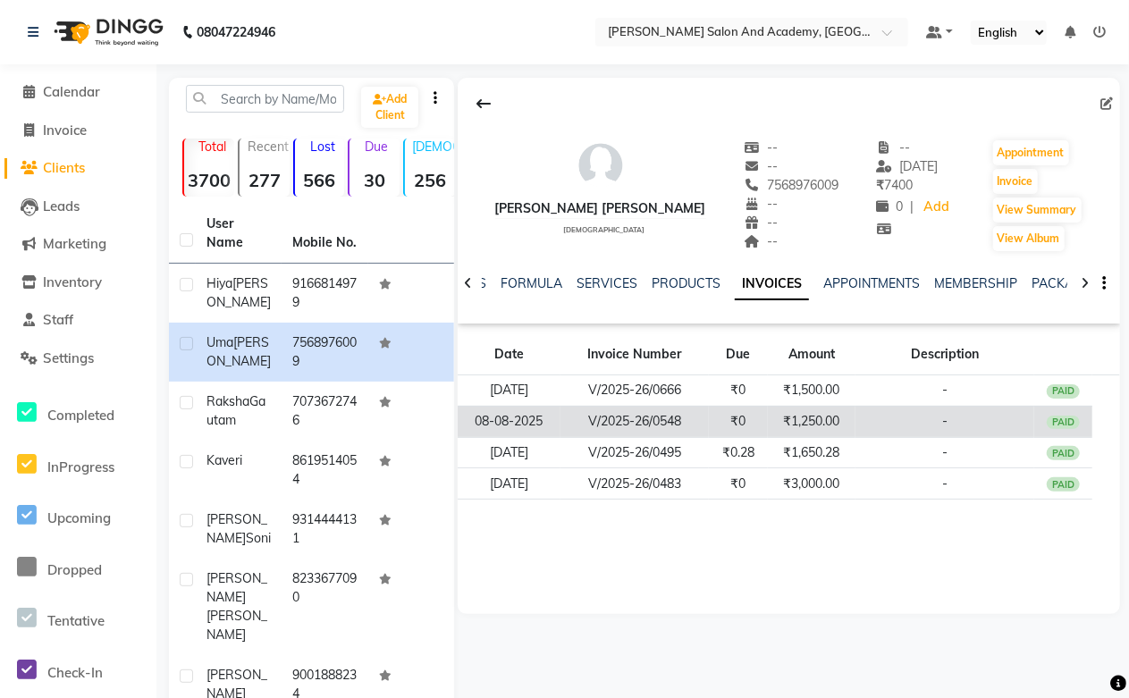
click at [812, 417] on td "₹1,250.00" at bounding box center [812, 421] width 88 height 31
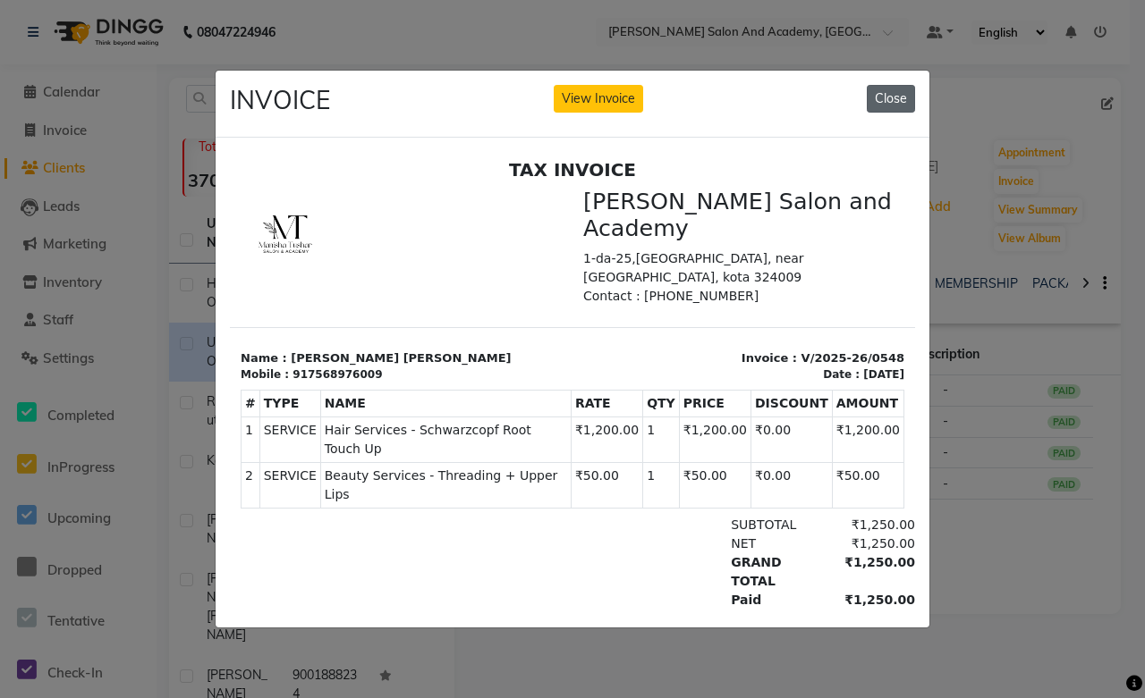
drag, startPoint x: 888, startPoint y: 94, endPoint x: 669, endPoint y: 46, distance: 224.1
click at [888, 94] on button "Close" at bounding box center [890, 99] width 48 height 28
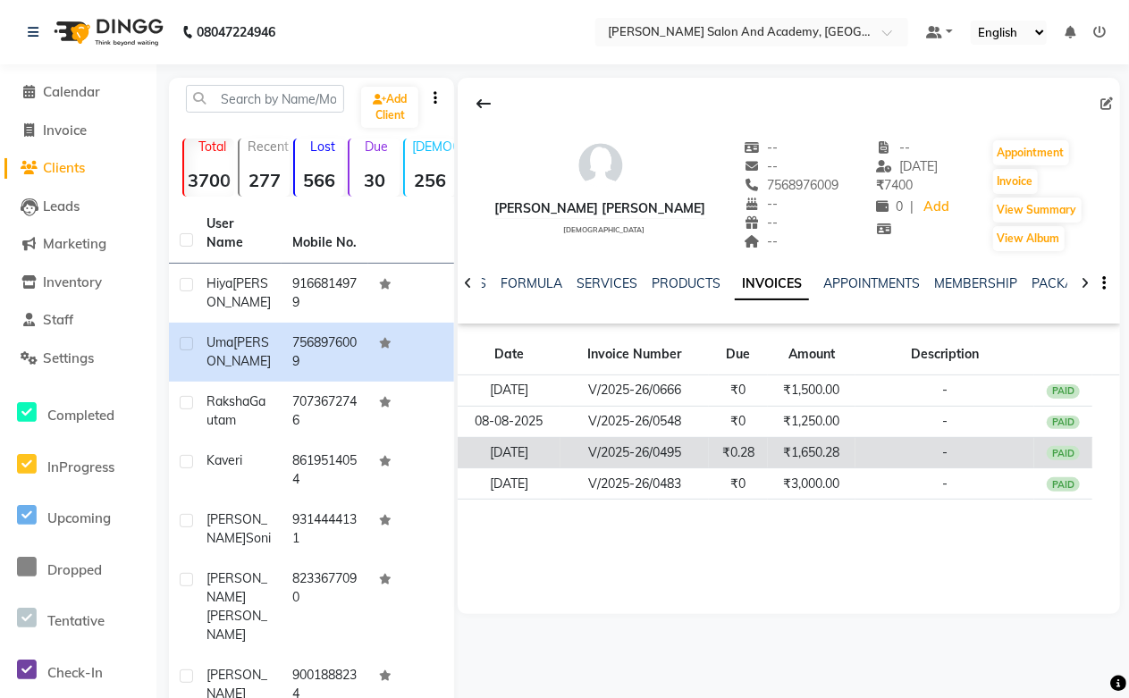
click at [784, 448] on td "₹1,650.28" at bounding box center [812, 452] width 88 height 31
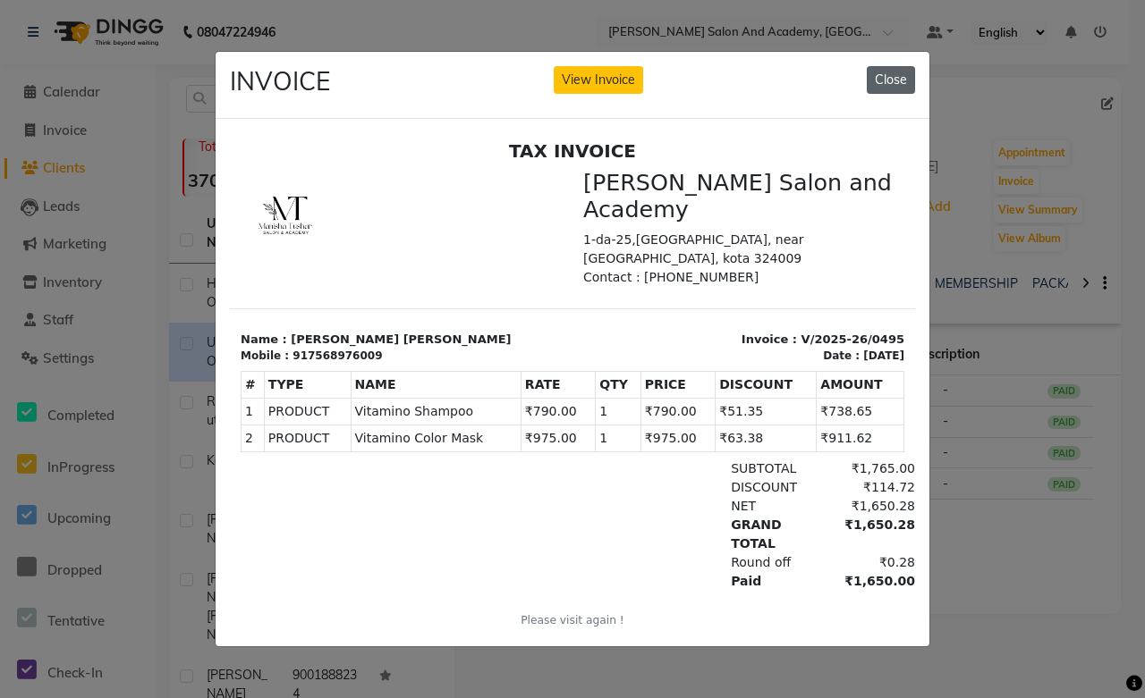
click at [877, 72] on button "Close" at bounding box center [890, 80] width 48 height 28
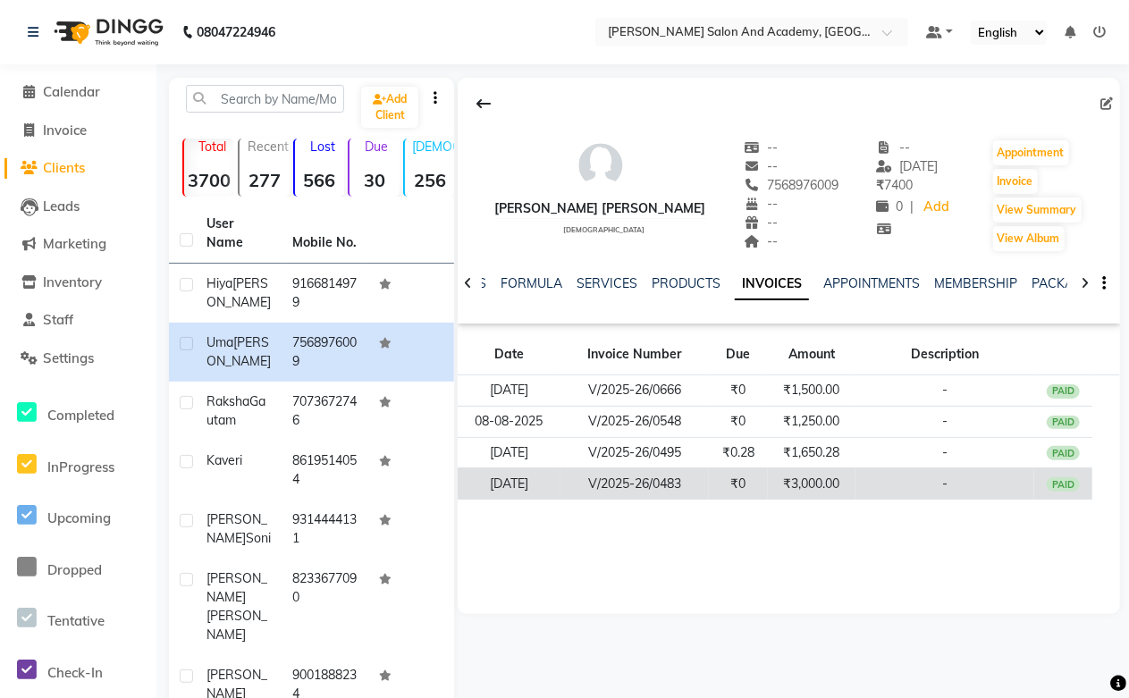
click at [793, 481] on td "₹3,000.00" at bounding box center [812, 484] width 88 height 31
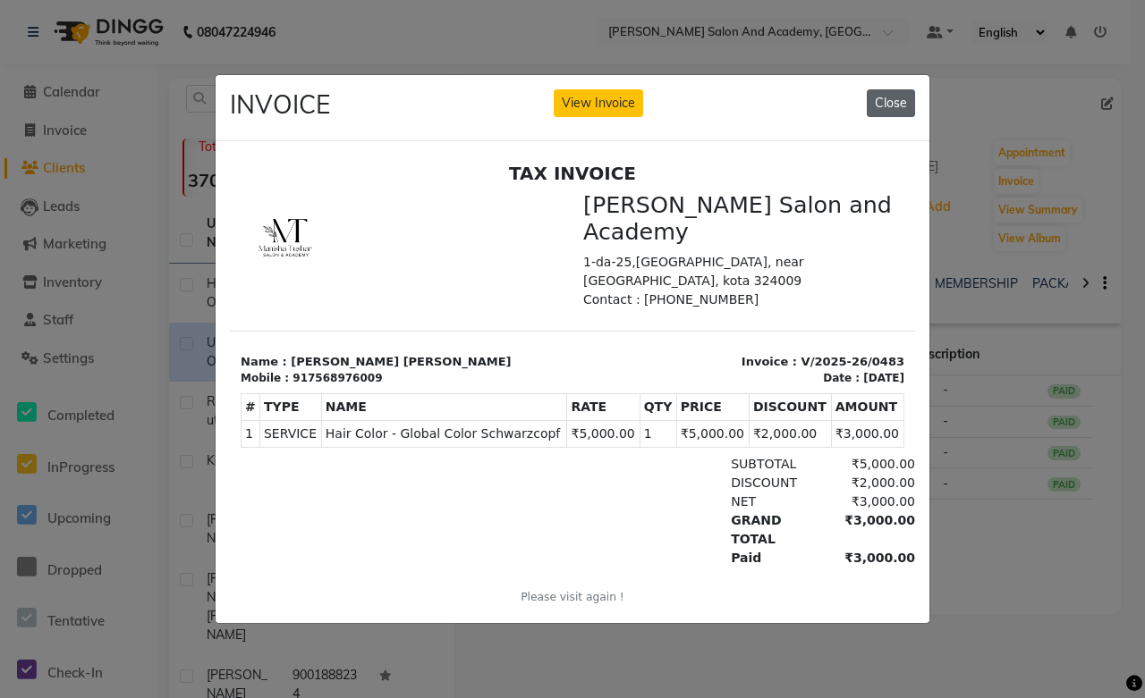
click at [899, 89] on button "Close" at bounding box center [890, 103] width 48 height 28
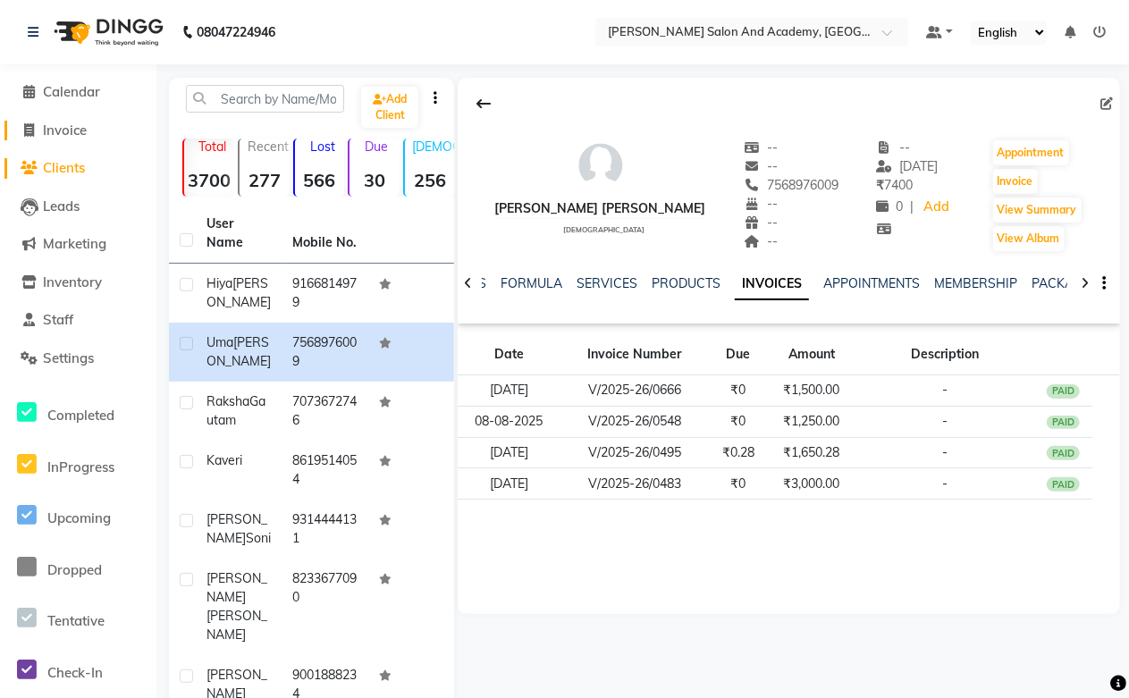
click at [46, 129] on span "Invoice" at bounding box center [65, 130] width 44 height 17
select select "6453"
select select "service"
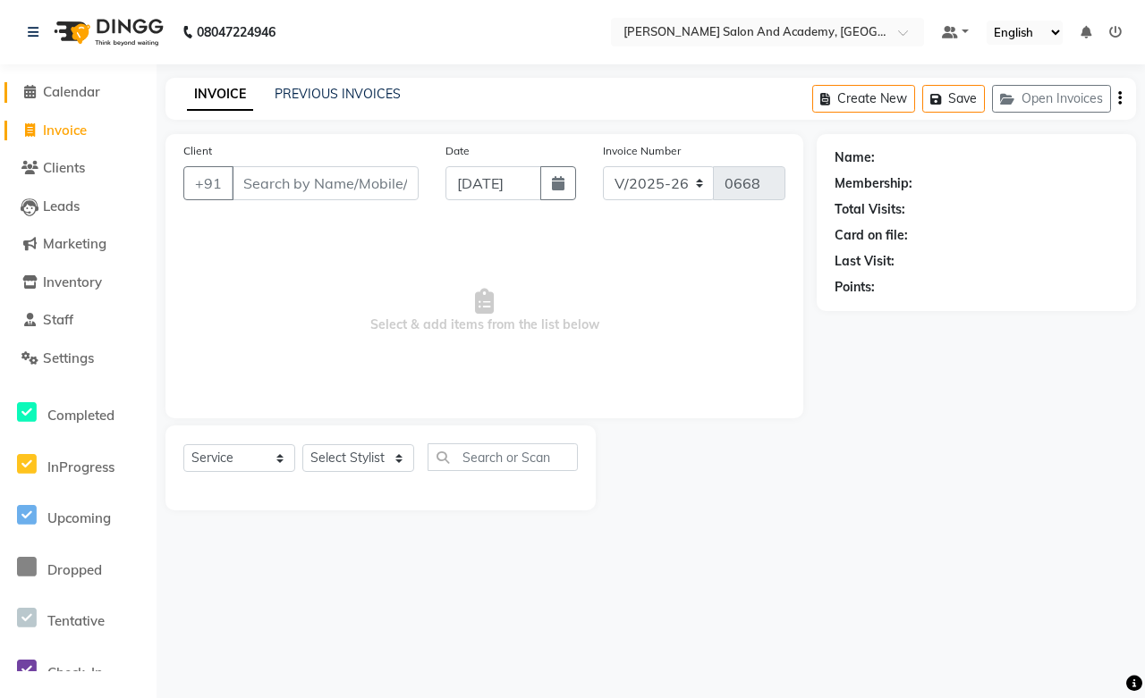
click at [69, 97] on span "Calendar" at bounding box center [71, 91] width 57 height 17
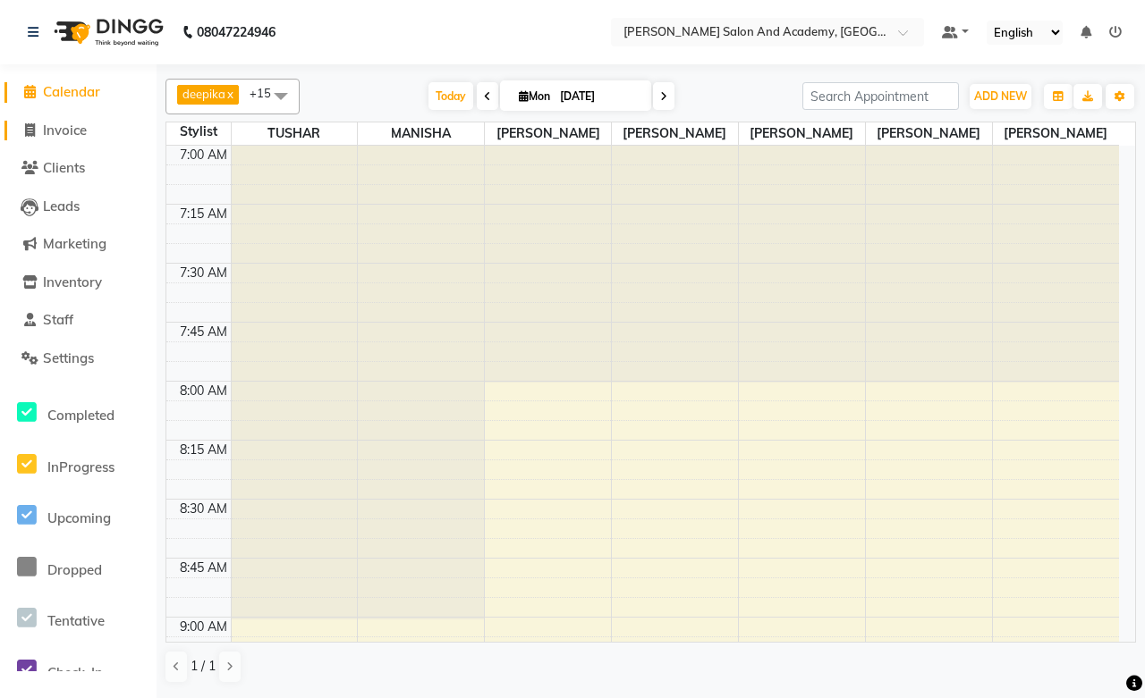
click at [75, 137] on span "Invoice" at bounding box center [65, 130] width 44 height 17
select select "service"
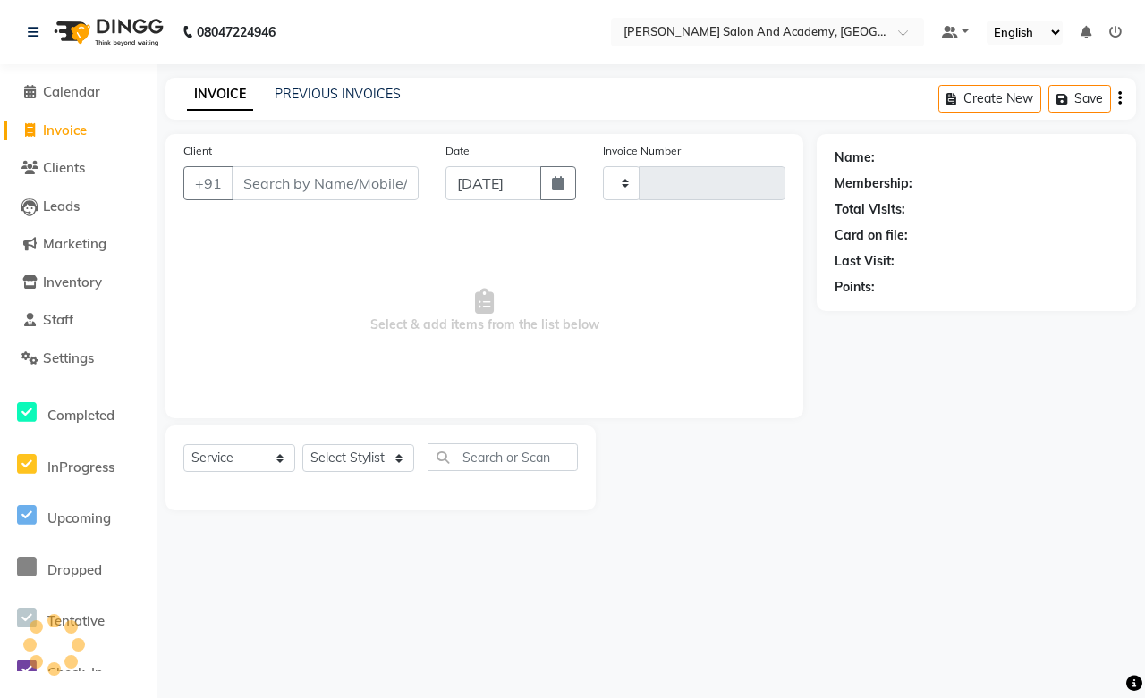
type input "0668"
select select "6453"
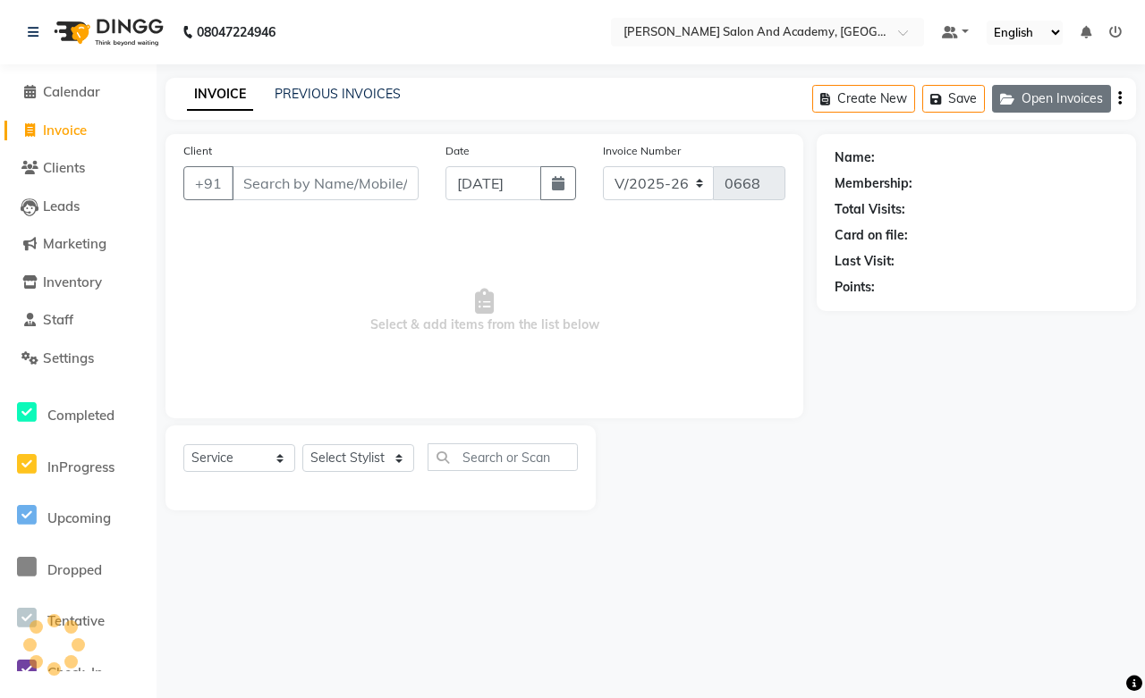
click at [1007, 99] on icon "button" at bounding box center [1010, 99] width 21 height 13
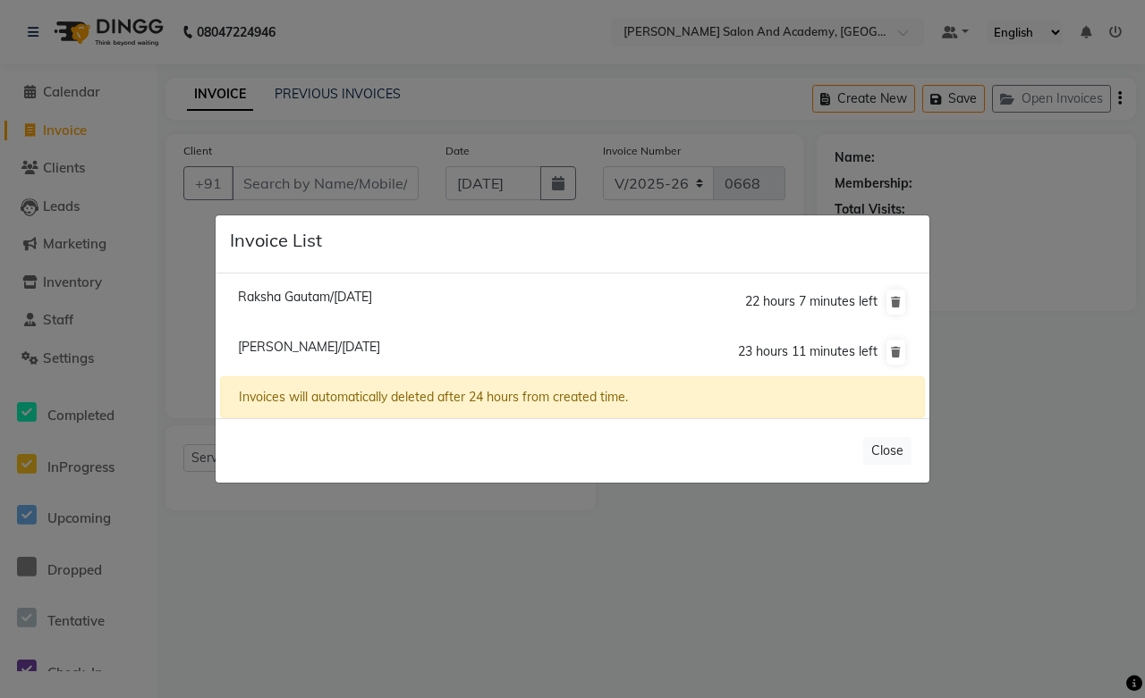
click at [313, 343] on span "Hiya Kumud/01 September 2025" at bounding box center [309, 347] width 142 height 16
type input "9166814979"
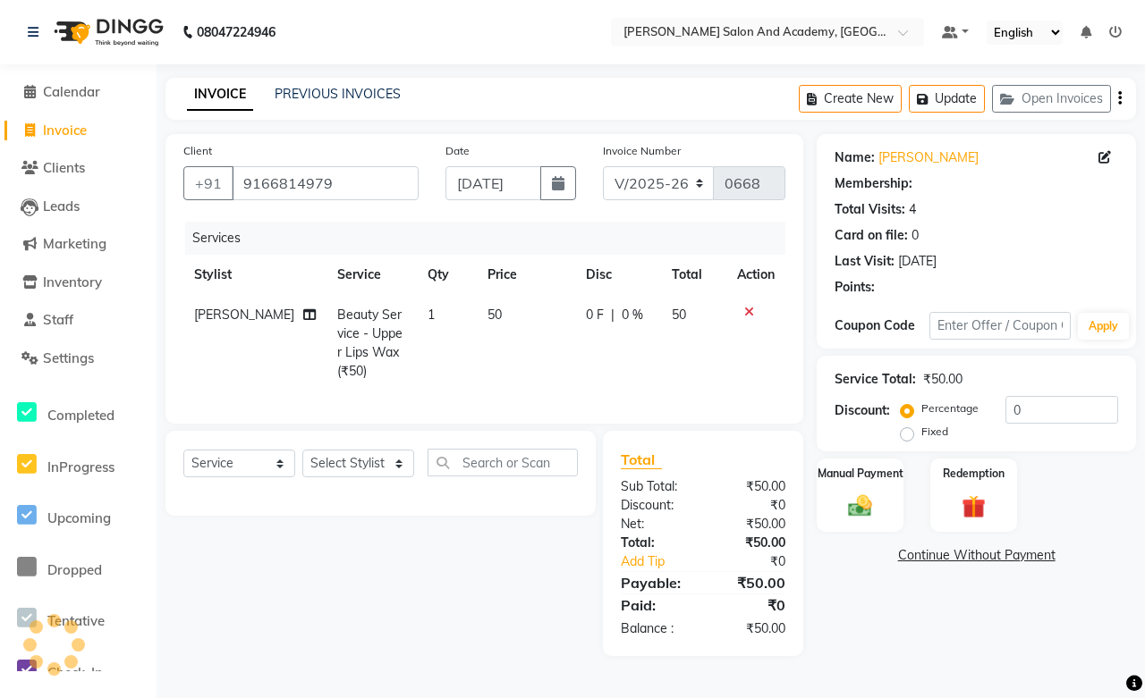
select select "1: Object"
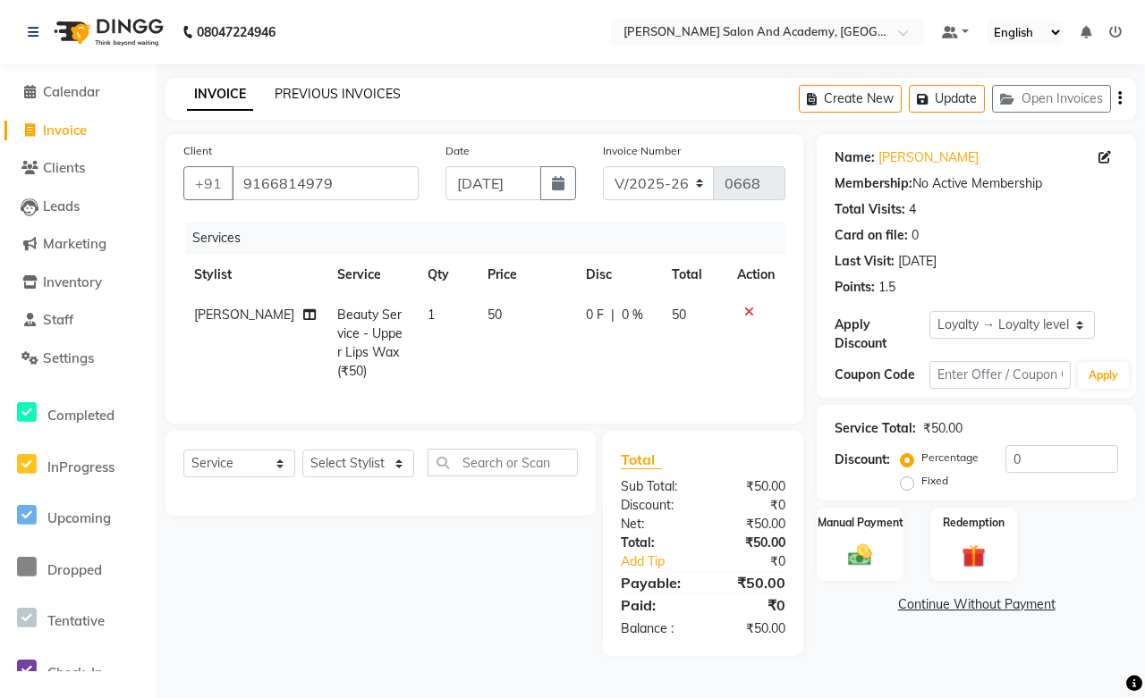
click at [342, 100] on link "PREVIOUS INVOICES" at bounding box center [338, 94] width 126 height 16
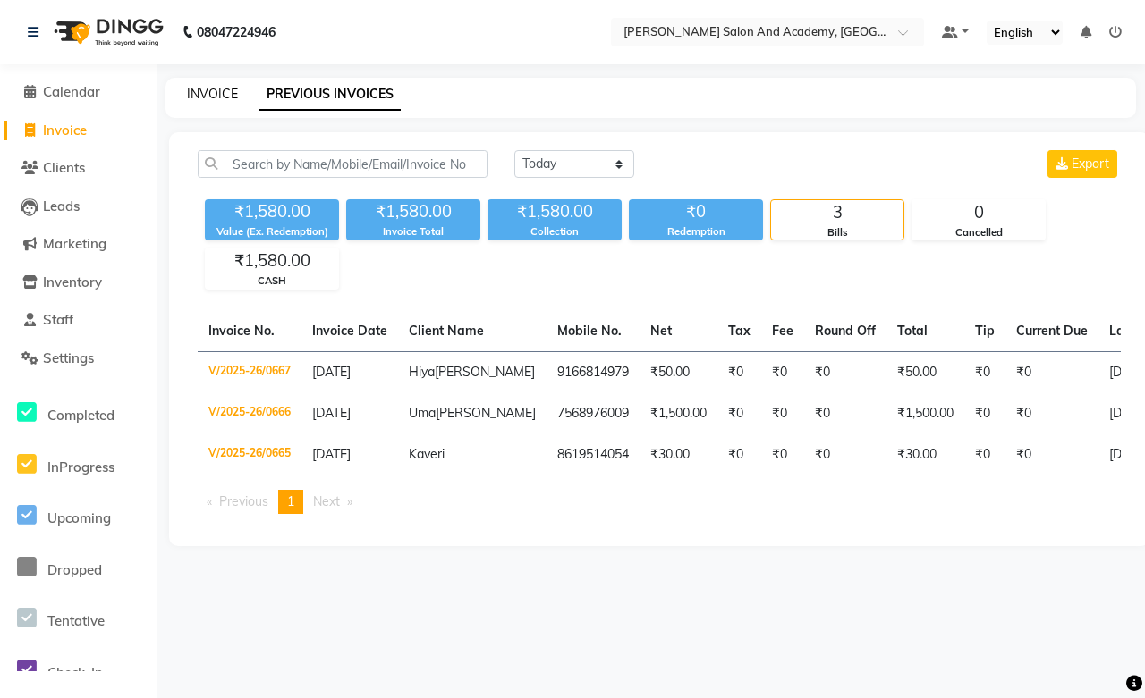
click at [217, 95] on link "INVOICE" at bounding box center [212, 94] width 51 height 16
select select "service"
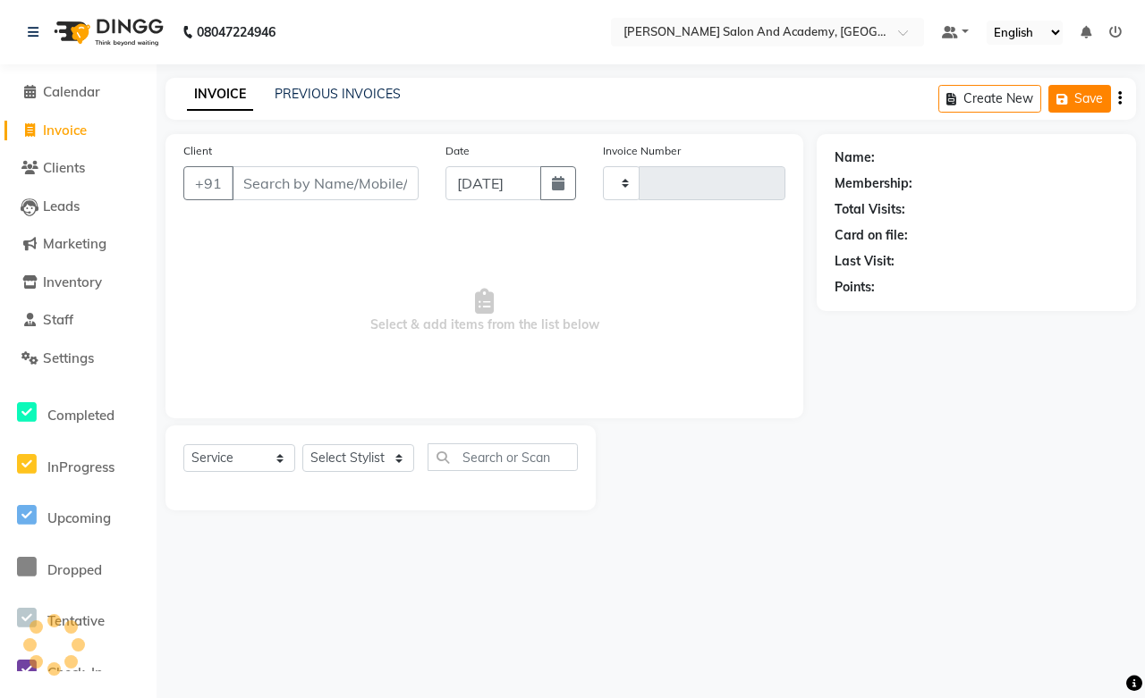
type input "0668"
select select "6453"
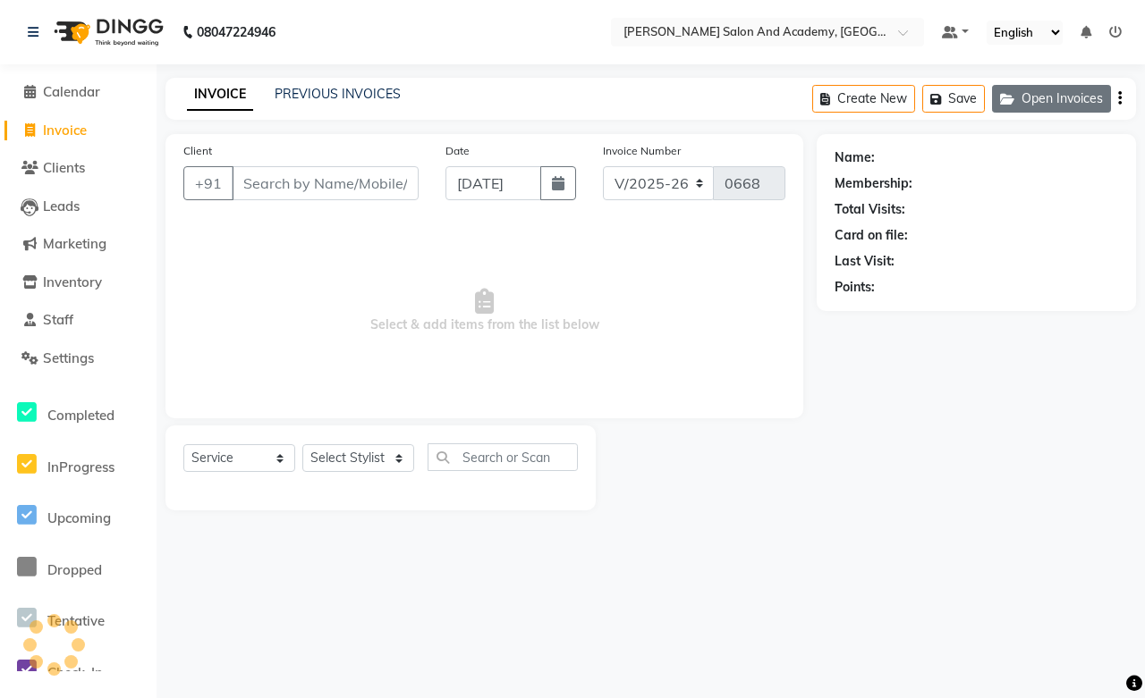
click at [1041, 105] on button "Open Invoices" at bounding box center [1051, 99] width 119 height 28
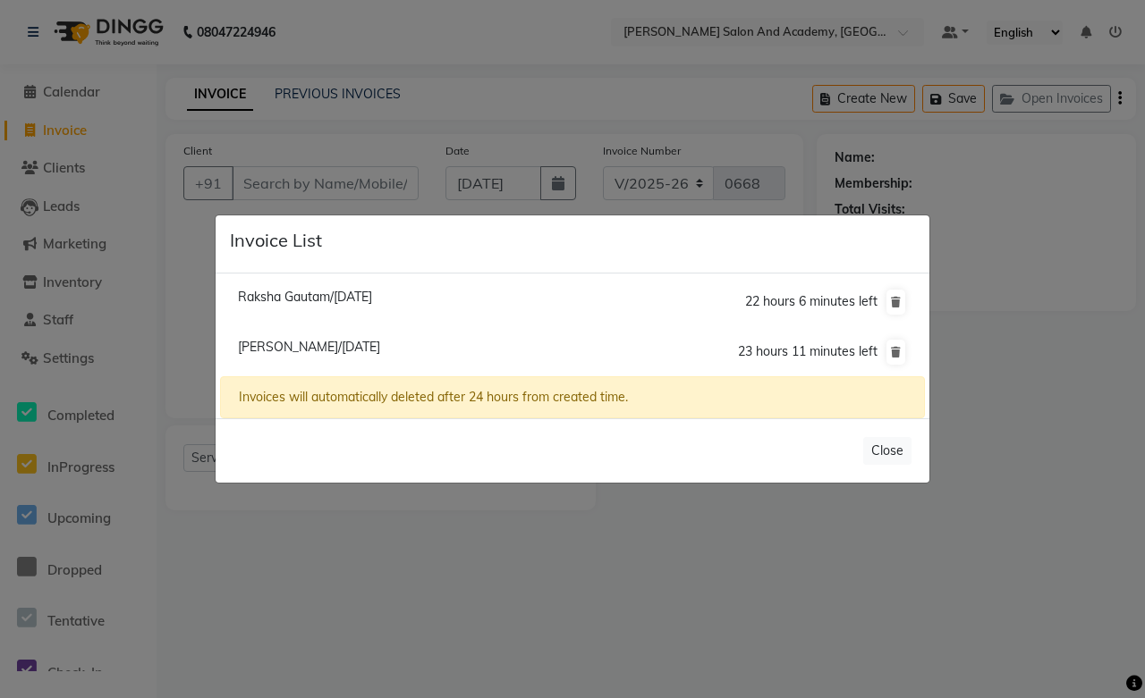
click at [372, 304] on span "Raksha Gautam/01 September 2025" at bounding box center [305, 297] width 134 height 16
type input "7073672746"
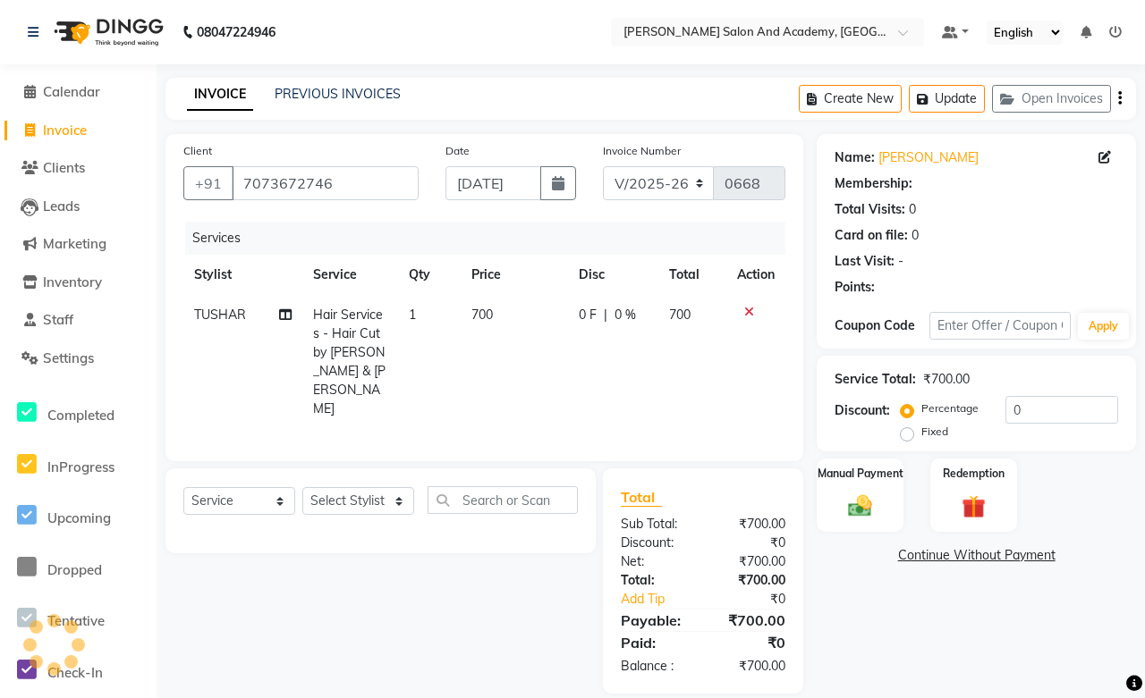
select select "1: Object"
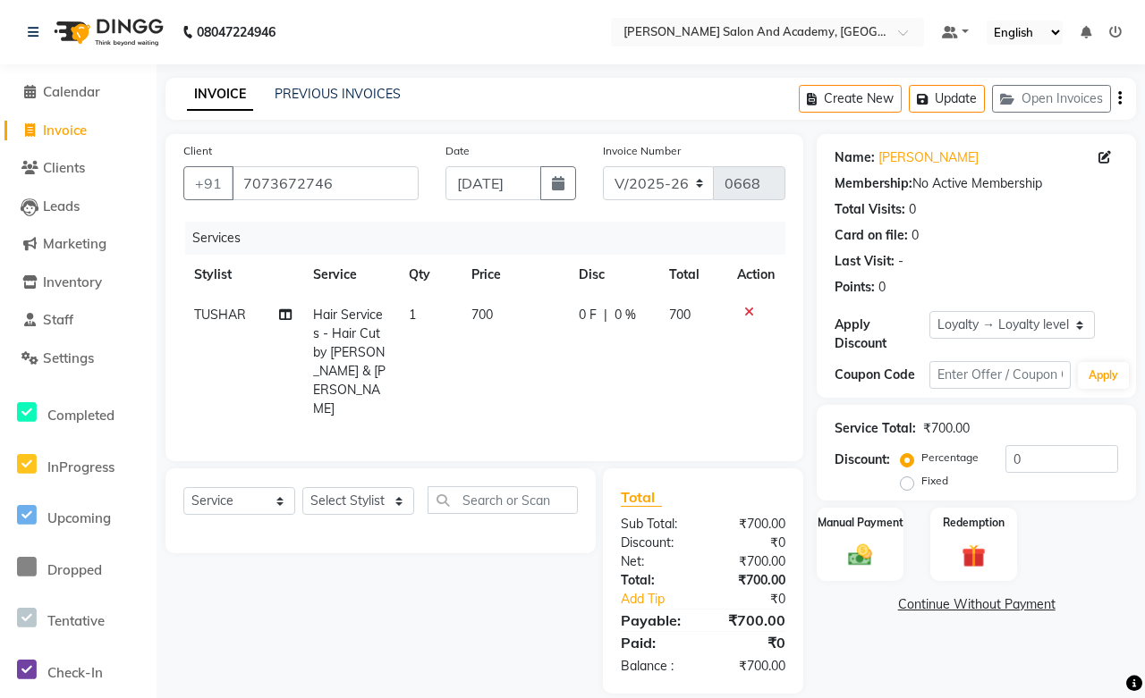
click at [921, 480] on label "Fixed" at bounding box center [934, 481] width 27 height 16
click at [910, 480] on input "Fixed" at bounding box center [910, 481] width 13 height 13
radio input "true"
drag, startPoint x: 1034, startPoint y: 457, endPoint x: 928, endPoint y: 457, distance: 105.5
click at [928, 457] on div "Percentage Fixed 0" at bounding box center [1011, 469] width 214 height 48
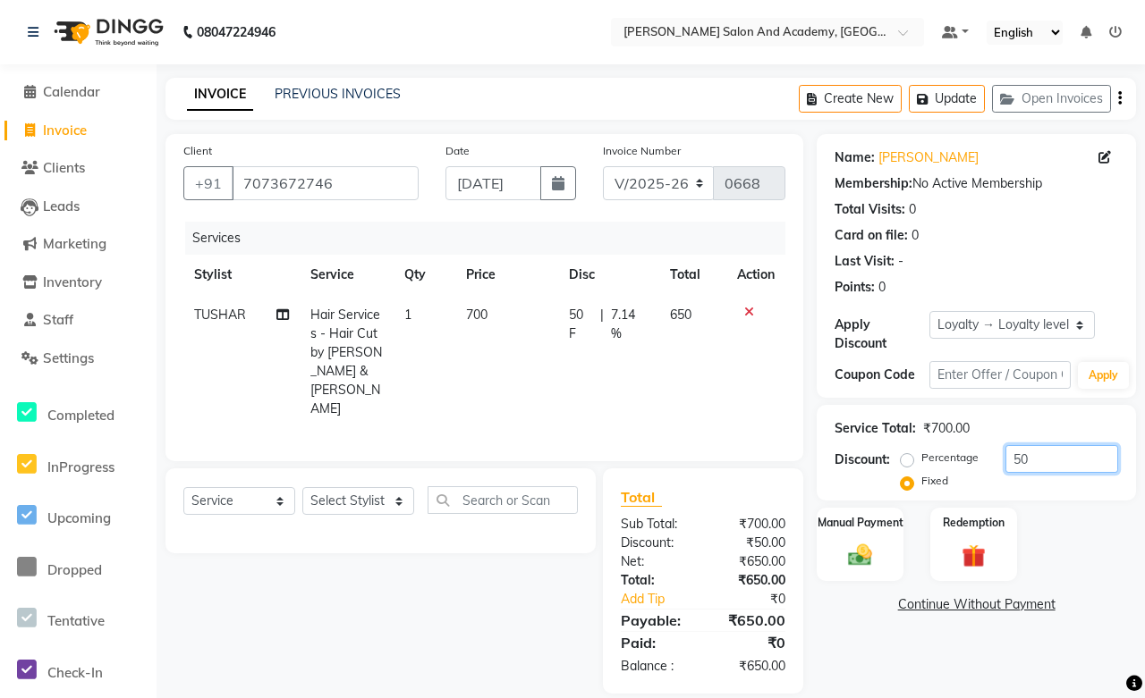
type input "50"
click at [867, 638] on div "Name: Raksha Gautam Membership: No Active Membership Total Visits: 0 Card on fi…" at bounding box center [982, 414] width 333 height 560
click at [422, 536] on div "Select Service Product Membership Package Voucher Prepaid Gift Card Select Styl…" at bounding box center [373, 581] width 443 height 225
click at [885, 553] on div "Manual Payment" at bounding box center [860, 544] width 90 height 77
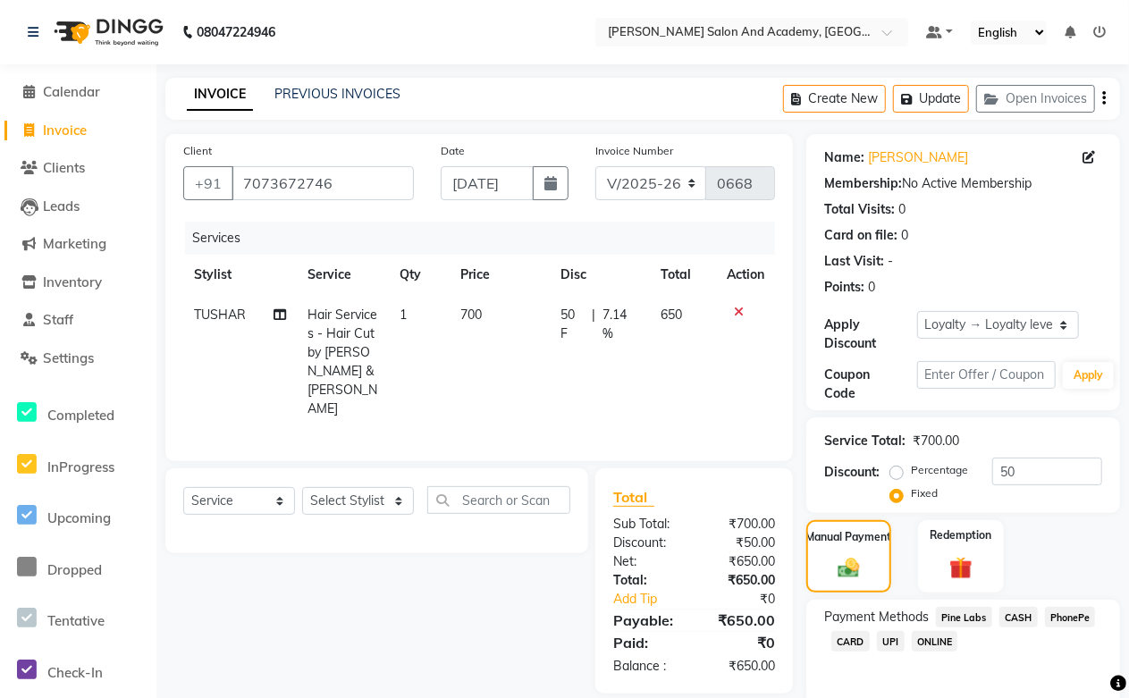
click at [1069, 621] on span "PhonePe" at bounding box center [1070, 617] width 51 height 21
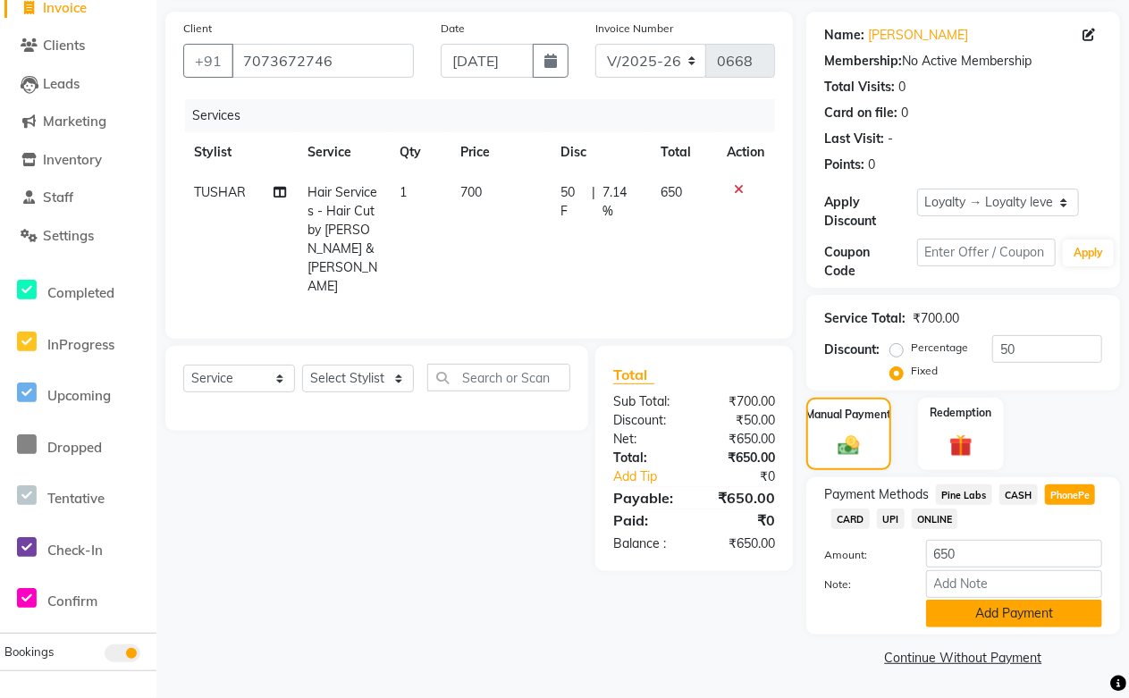
click at [986, 617] on button "Add Payment" at bounding box center [1014, 614] width 176 height 28
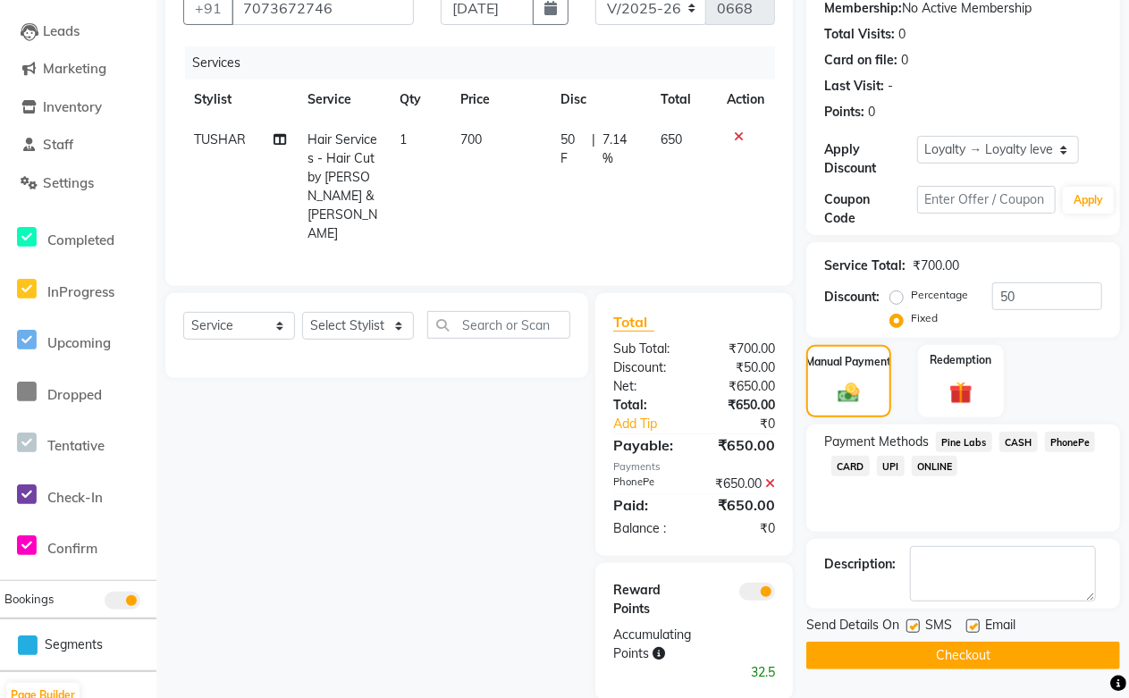
scroll to position [181, 0]
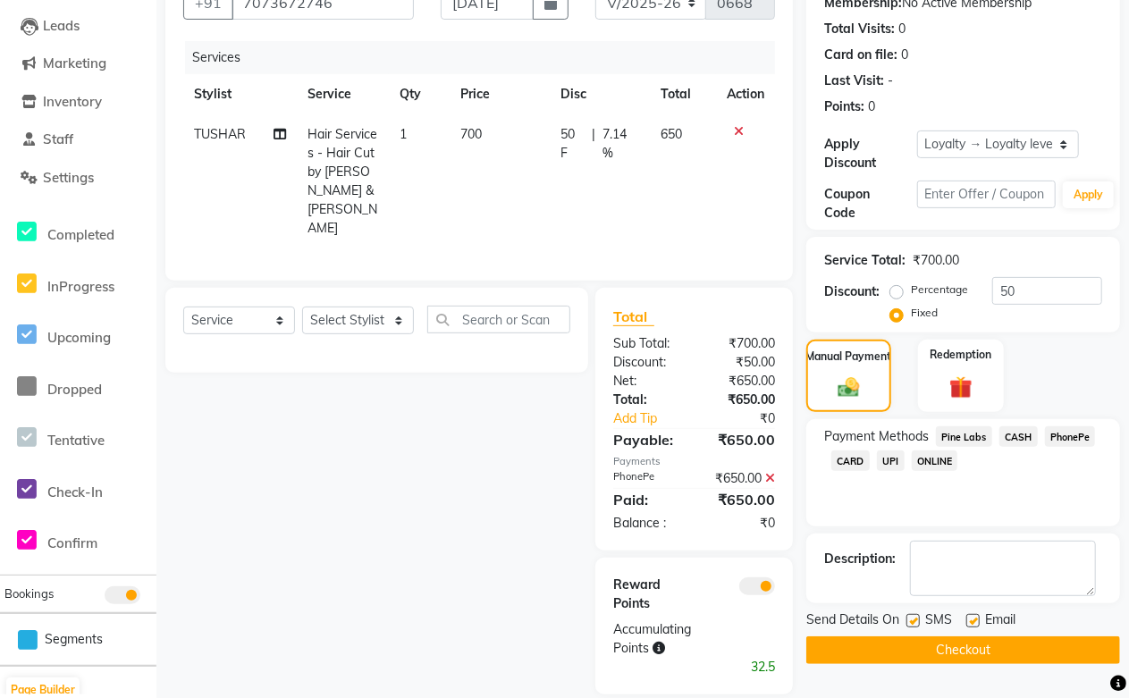
click at [970, 624] on label at bounding box center [973, 620] width 13 height 13
click at [970, 624] on input "checkbox" at bounding box center [973, 622] width 12 height 12
checkbox input "false"
click at [944, 653] on button "Checkout" at bounding box center [964, 651] width 314 height 28
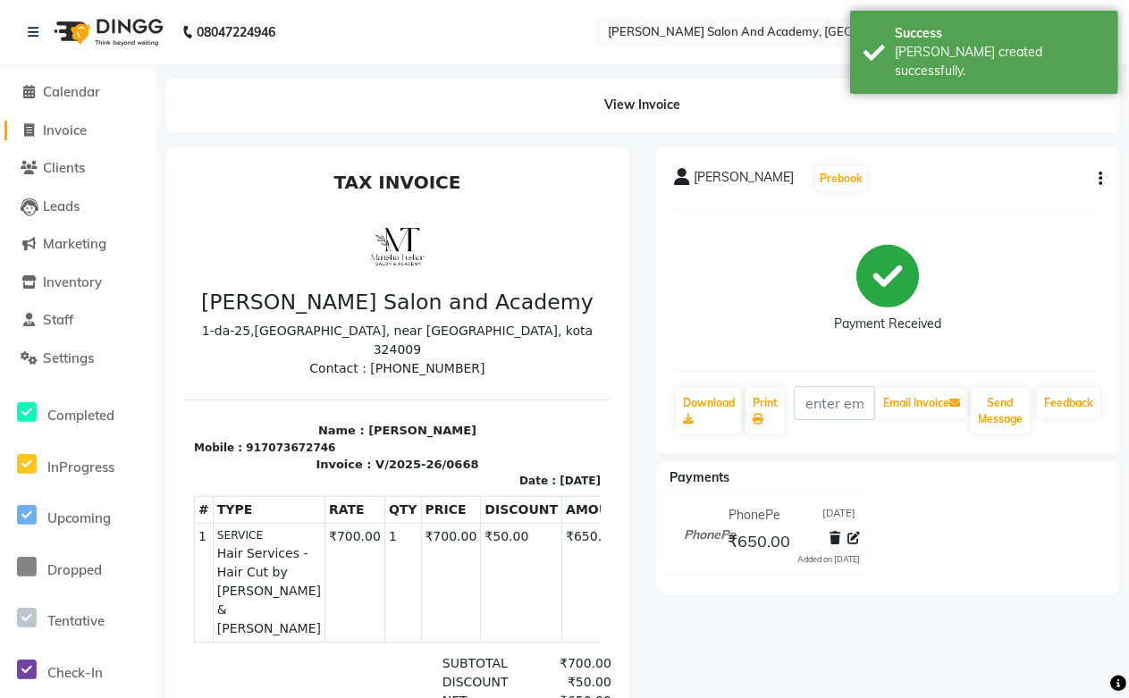
click at [63, 131] on span "Invoice" at bounding box center [65, 130] width 44 height 17
select select "service"
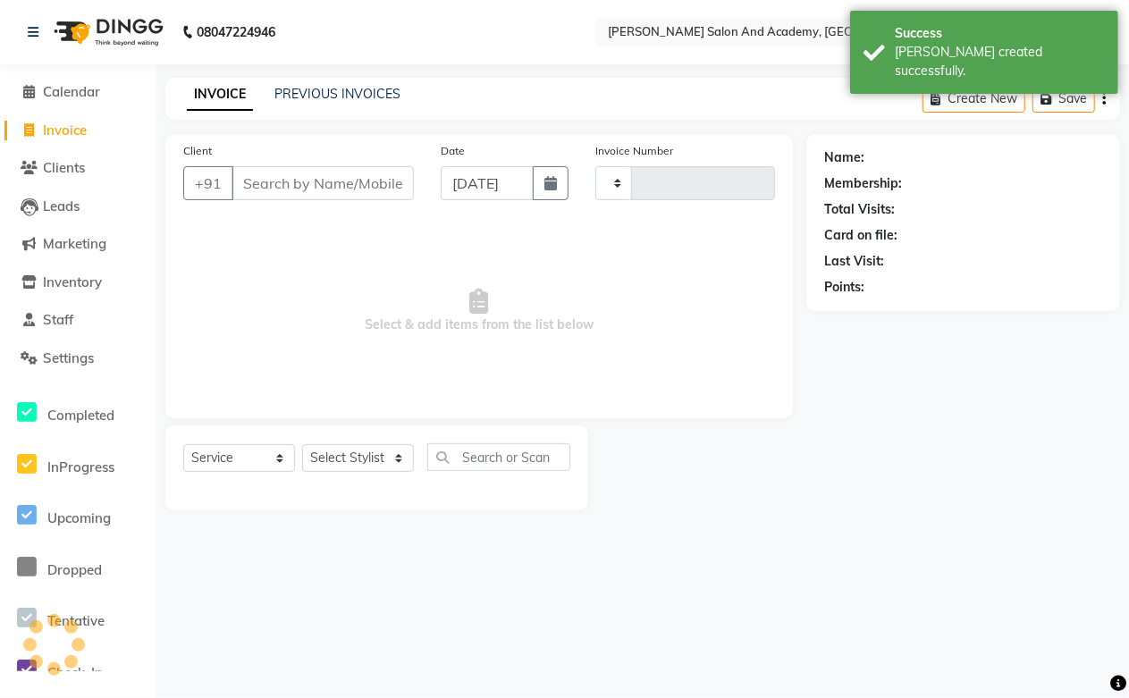
type input "0669"
select select "6453"
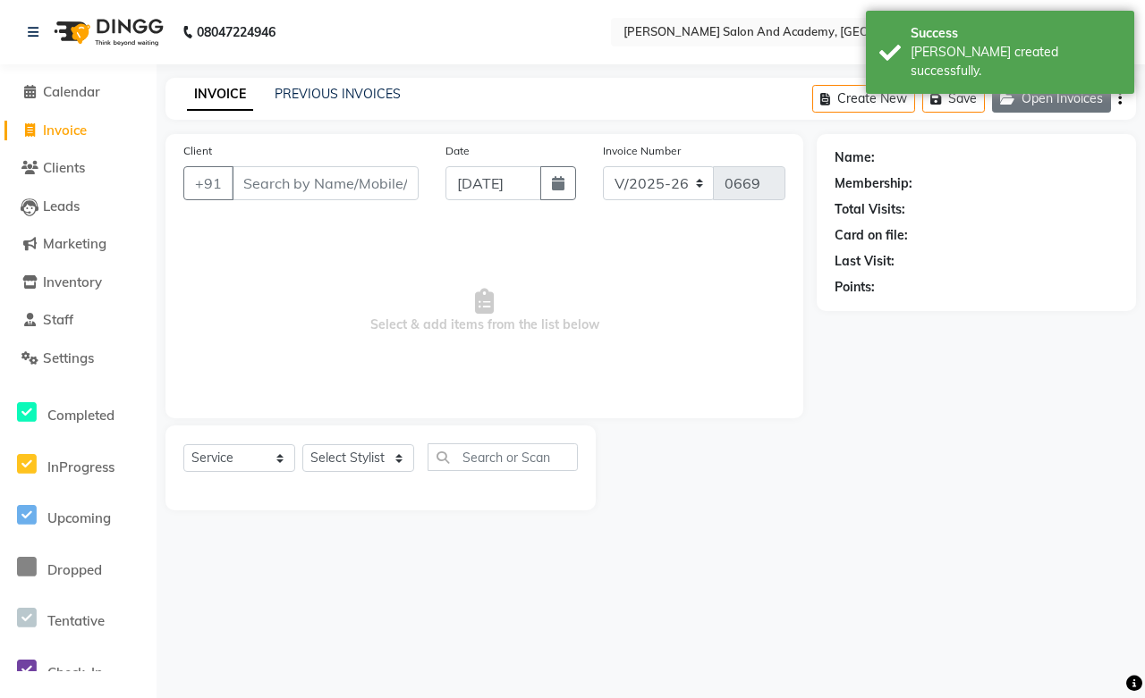
click at [1046, 104] on button "Open Invoices" at bounding box center [1051, 99] width 119 height 28
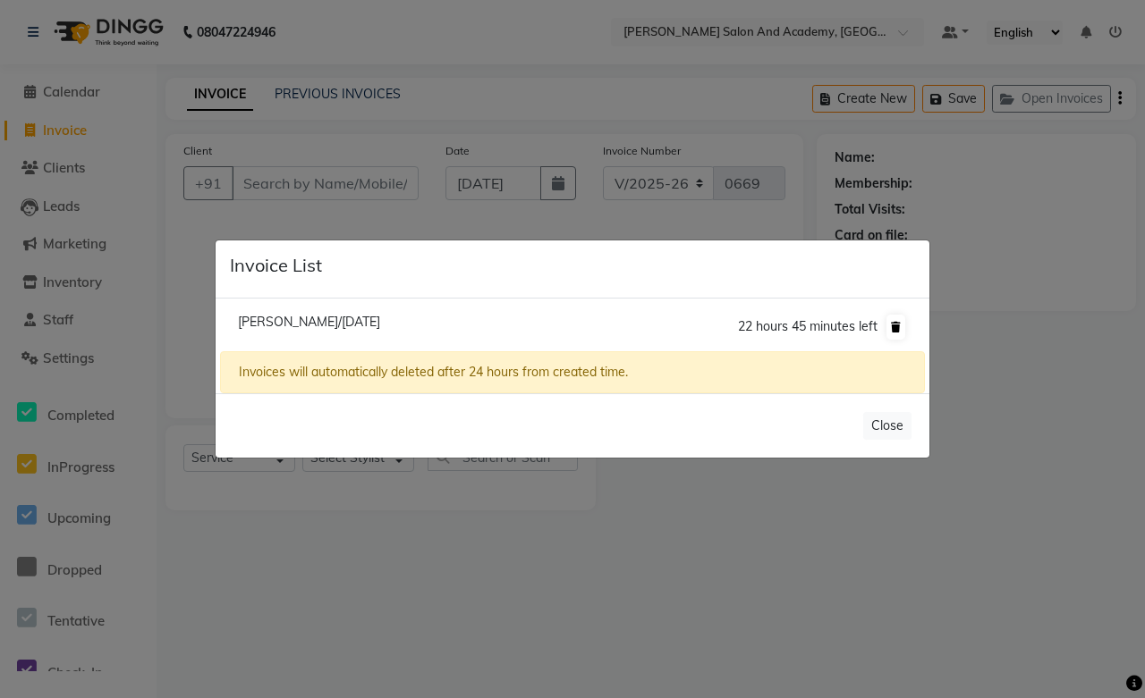
click at [895, 322] on icon at bounding box center [896, 327] width 10 height 11
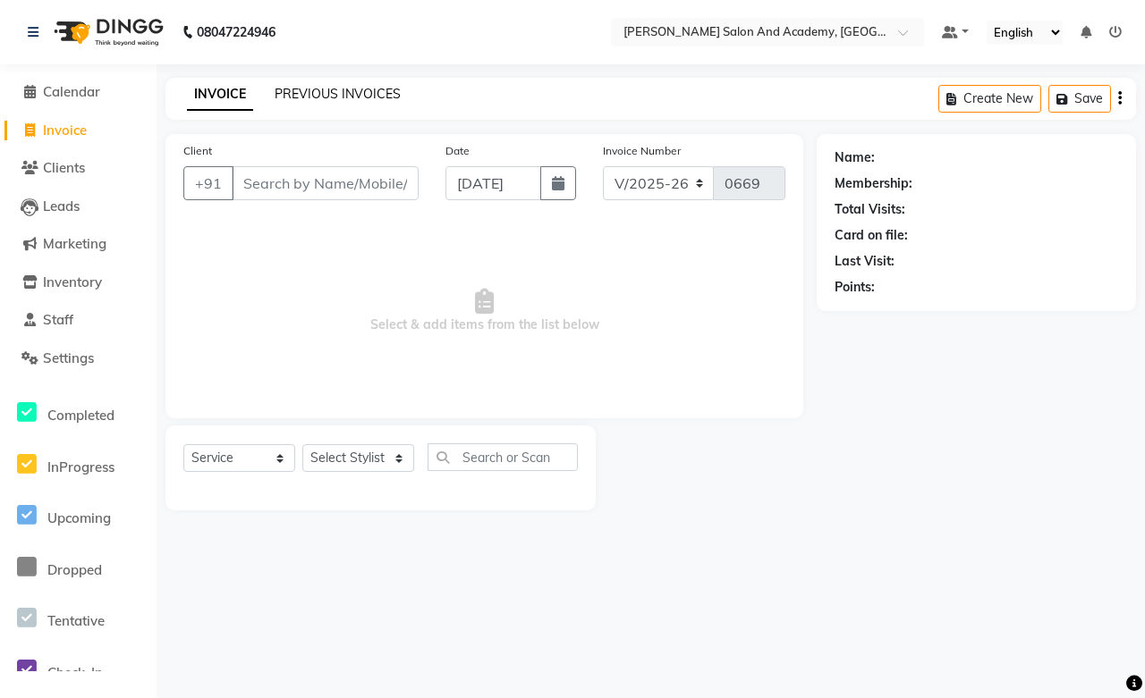
click at [324, 91] on link "PREVIOUS INVOICES" at bounding box center [338, 94] width 126 height 16
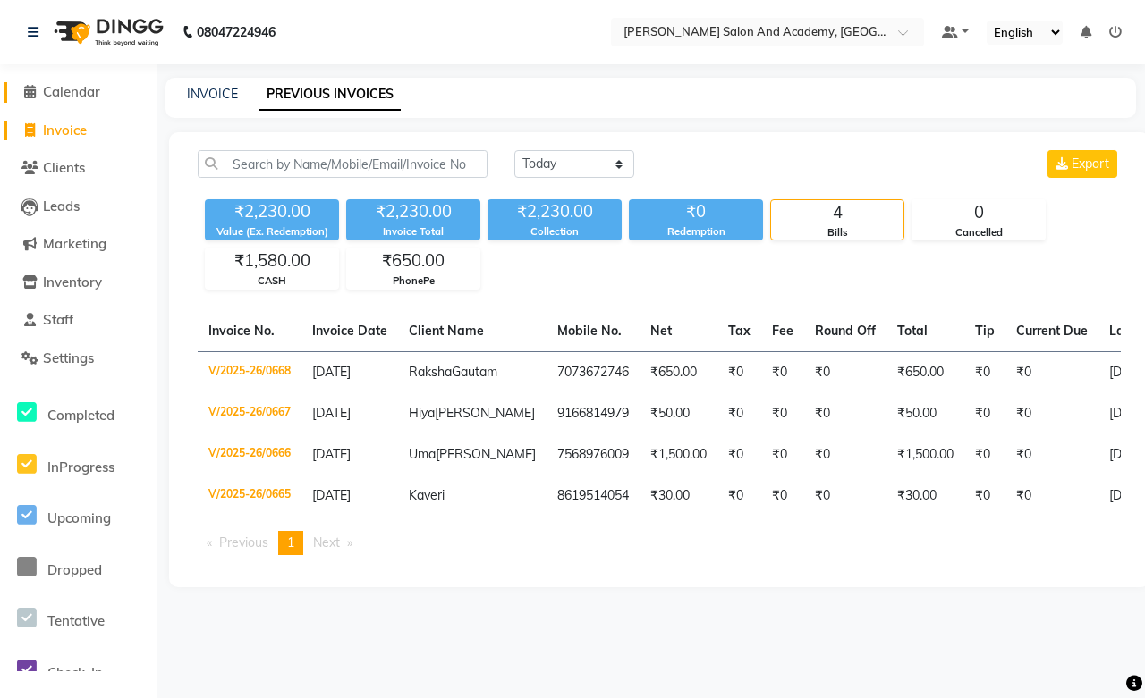
click at [81, 89] on span "Calendar" at bounding box center [71, 91] width 57 height 17
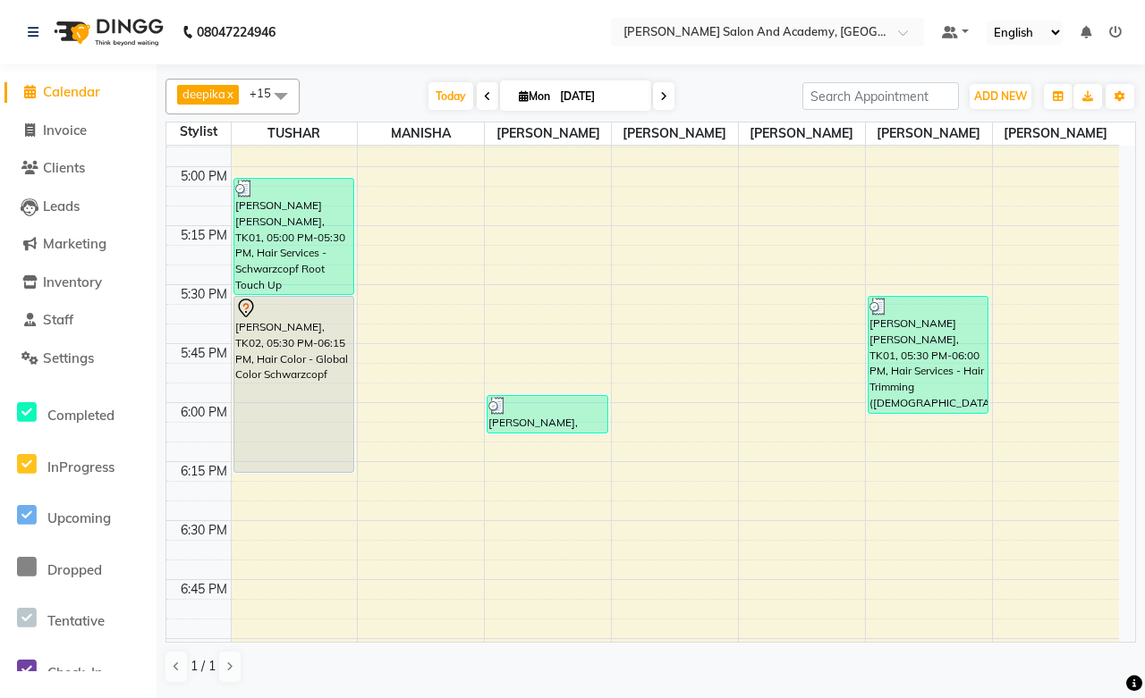
scroll to position [2384, 0]
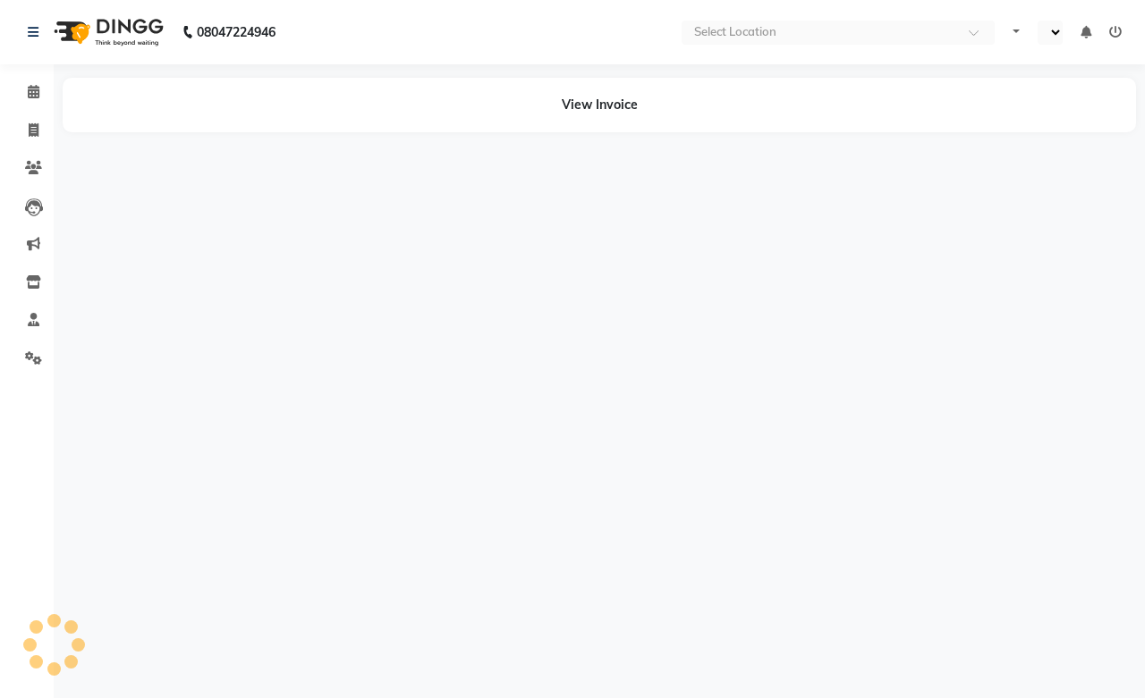
select select "en"
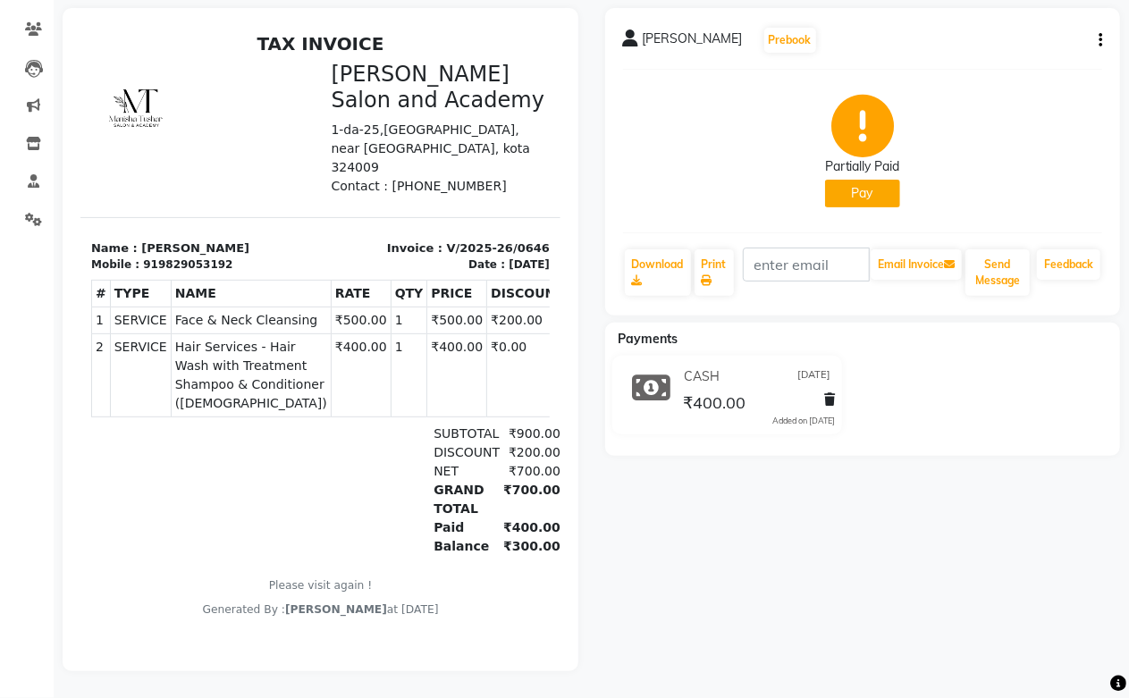
scroll to position [153, 0]
click at [862, 182] on button "Pay" at bounding box center [862, 194] width 75 height 28
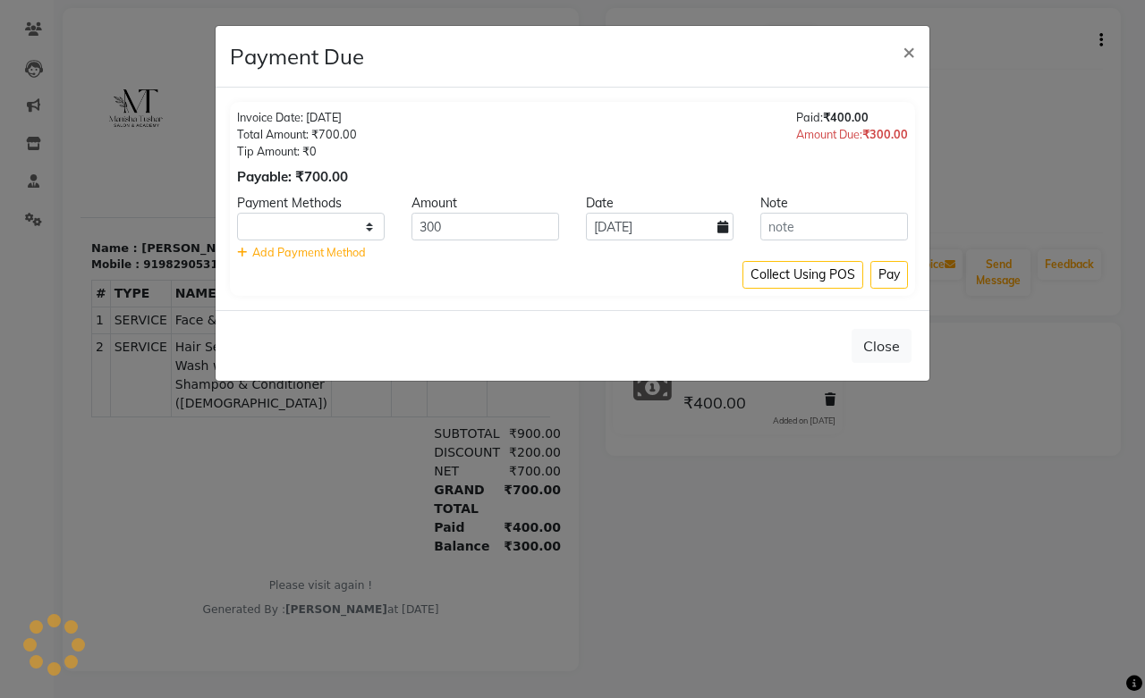
select select "1"
click at [907, 49] on span "×" at bounding box center [908, 51] width 13 height 27
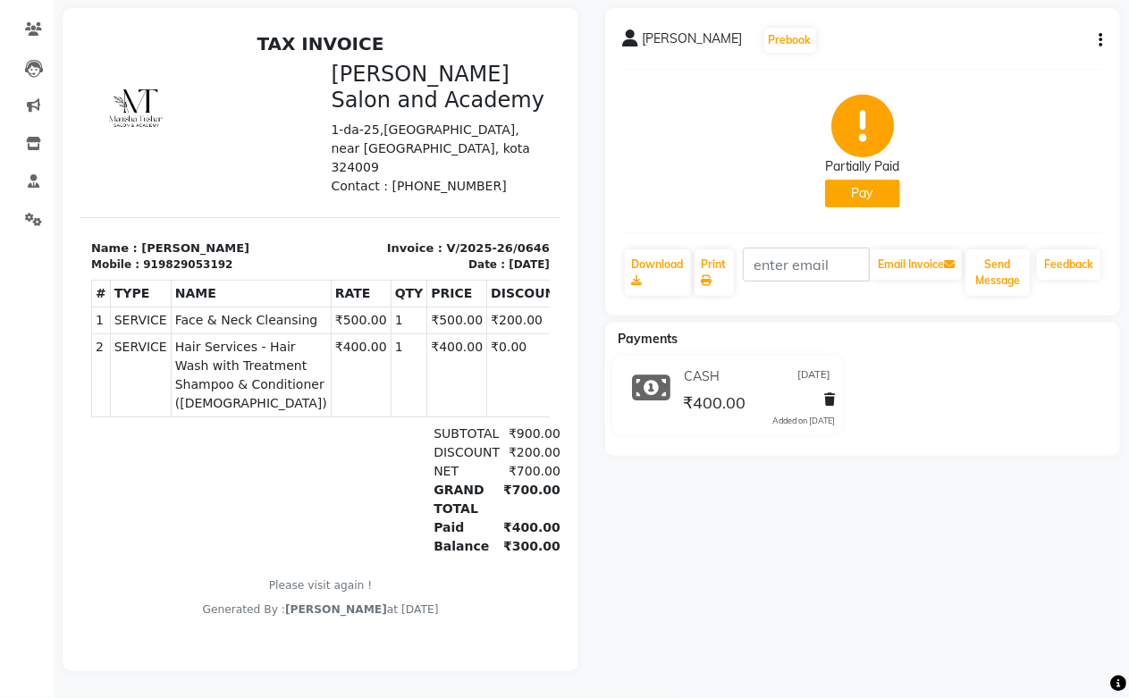
click at [1102, 40] on icon "button" at bounding box center [1101, 40] width 4 height 1
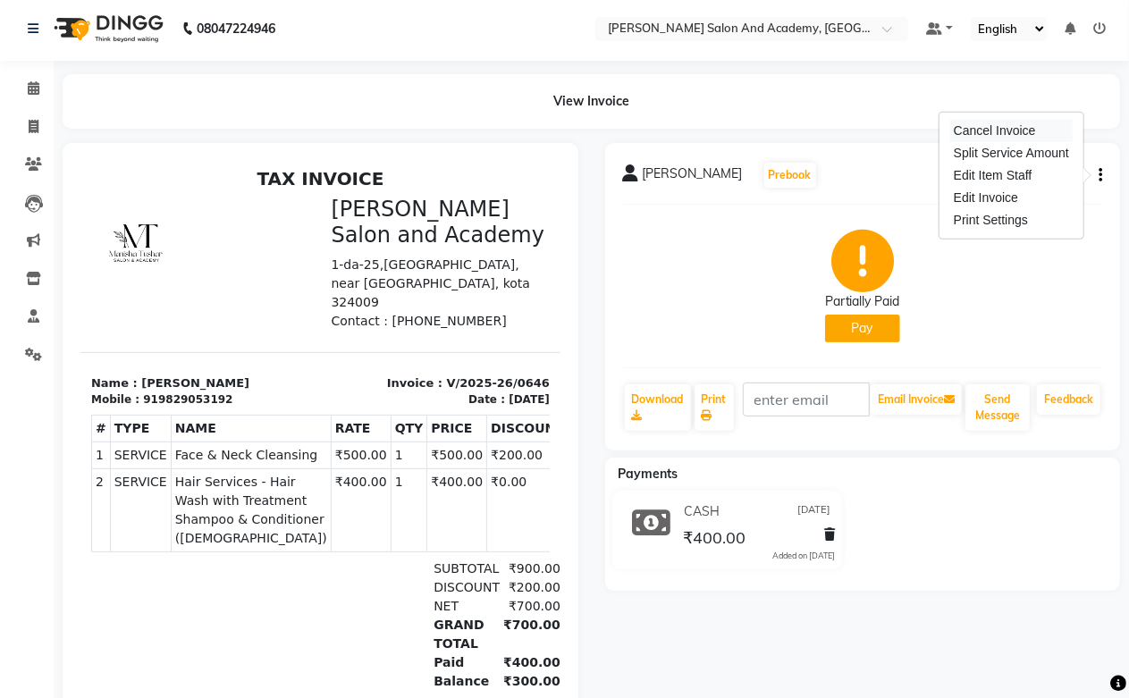
scroll to position [0, 0]
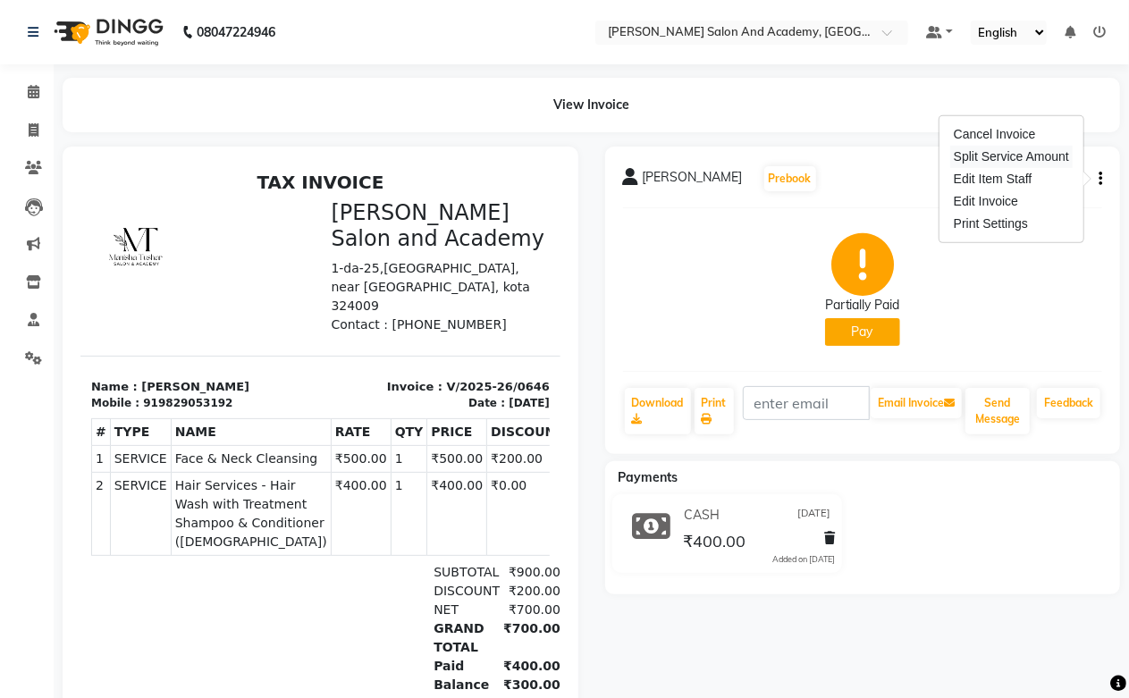
click at [1017, 148] on div "Split Service Amount" at bounding box center [1011, 157] width 122 height 22
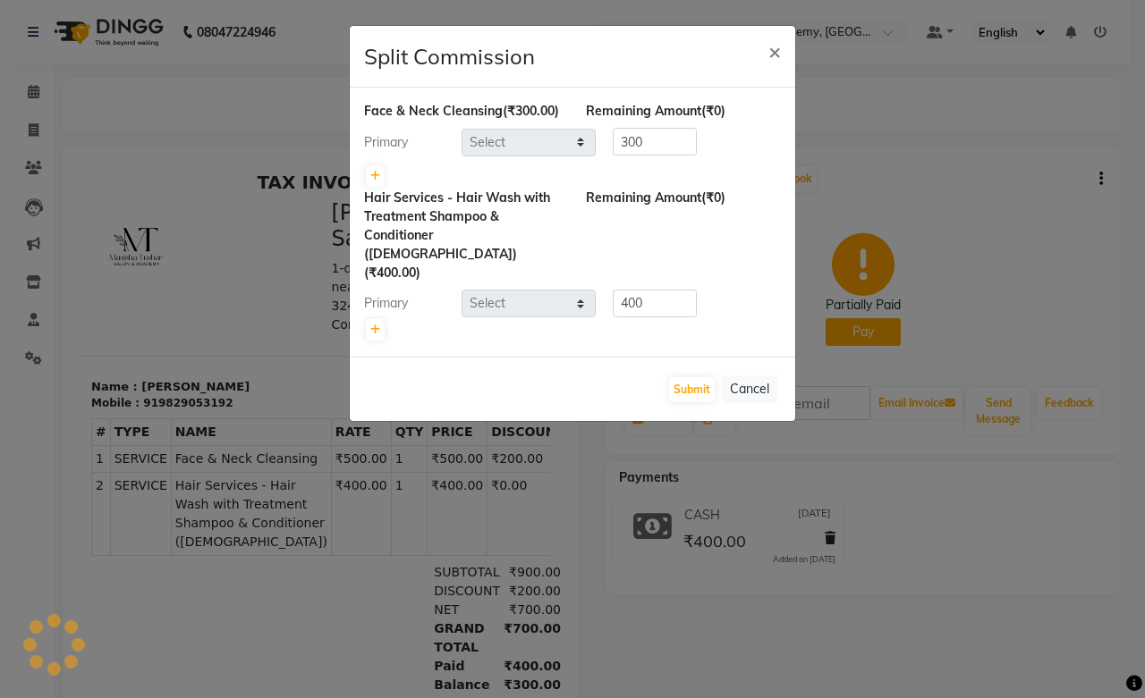
select select "86404"
click at [754, 26] on button "×" at bounding box center [774, 51] width 41 height 50
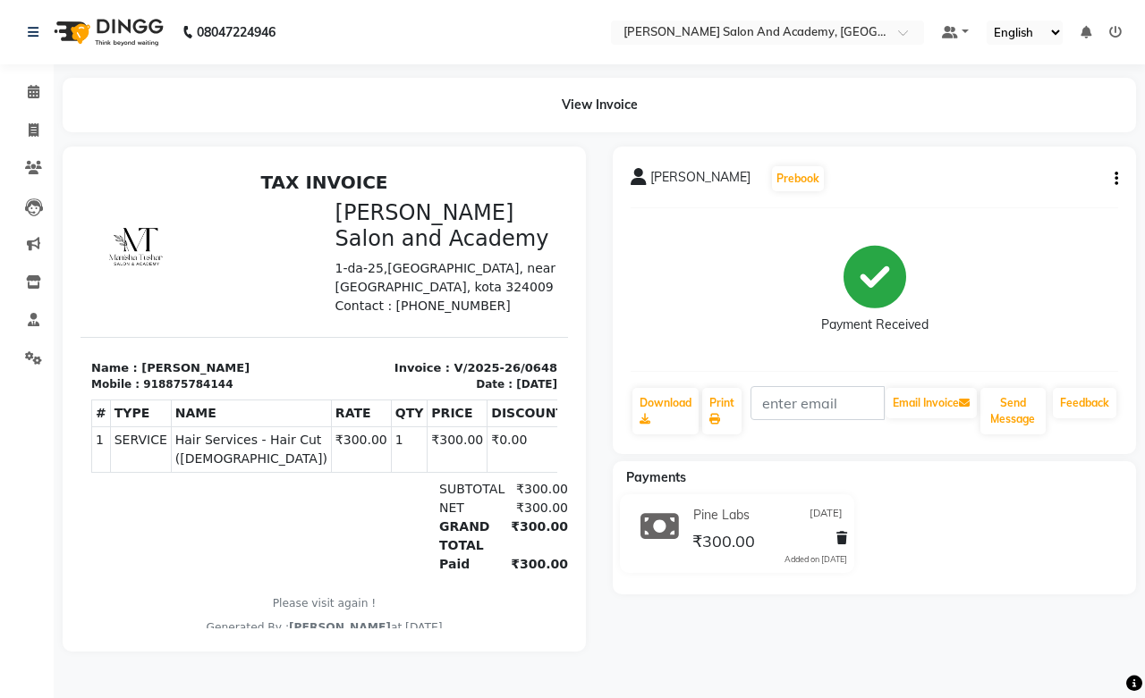
click at [1116, 186] on button "button" at bounding box center [1112, 179] width 11 height 19
click at [1009, 157] on div "Split Service Amount" at bounding box center [1027, 157] width 122 height 22
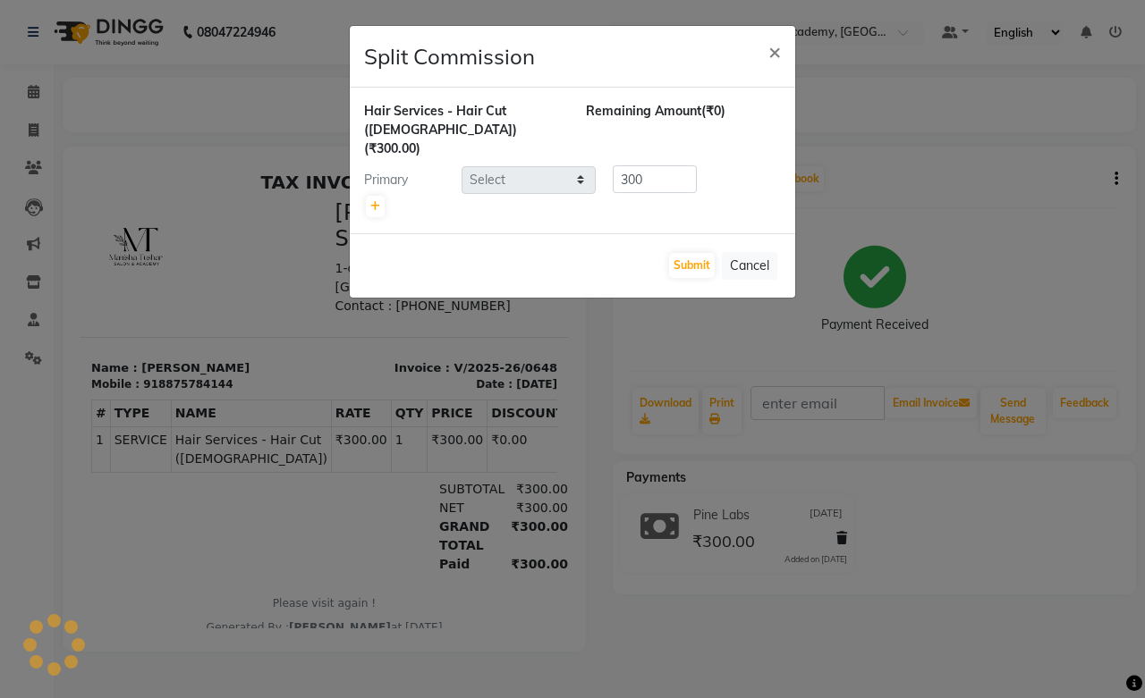
select select "49047"
click at [690, 256] on button "Submit" at bounding box center [692, 265] width 46 height 25
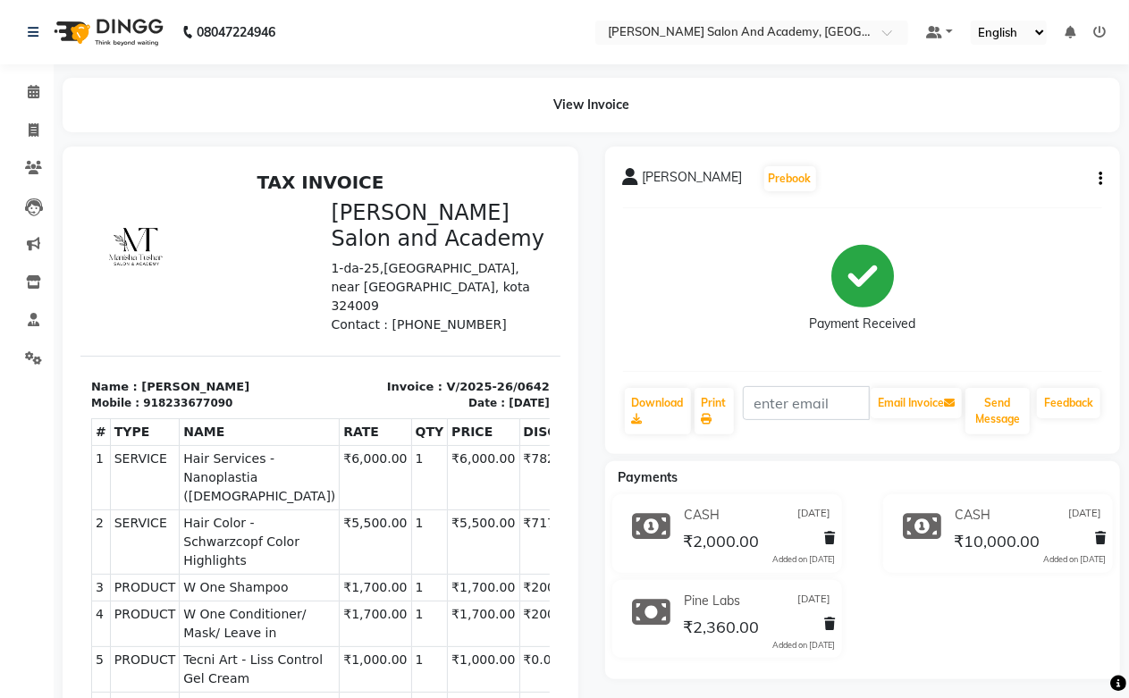
click at [1102, 180] on icon "button" at bounding box center [1101, 179] width 4 height 1
click at [1011, 162] on div "Split Service Amount" at bounding box center [1011, 156] width 122 height 22
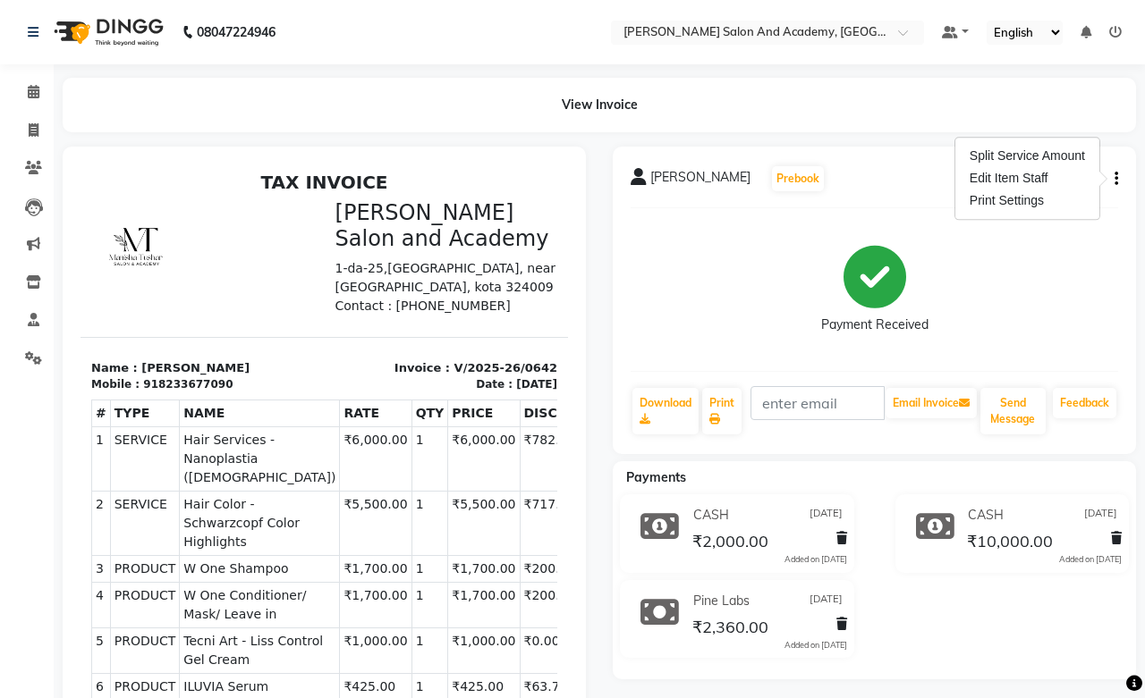
select select "49047"
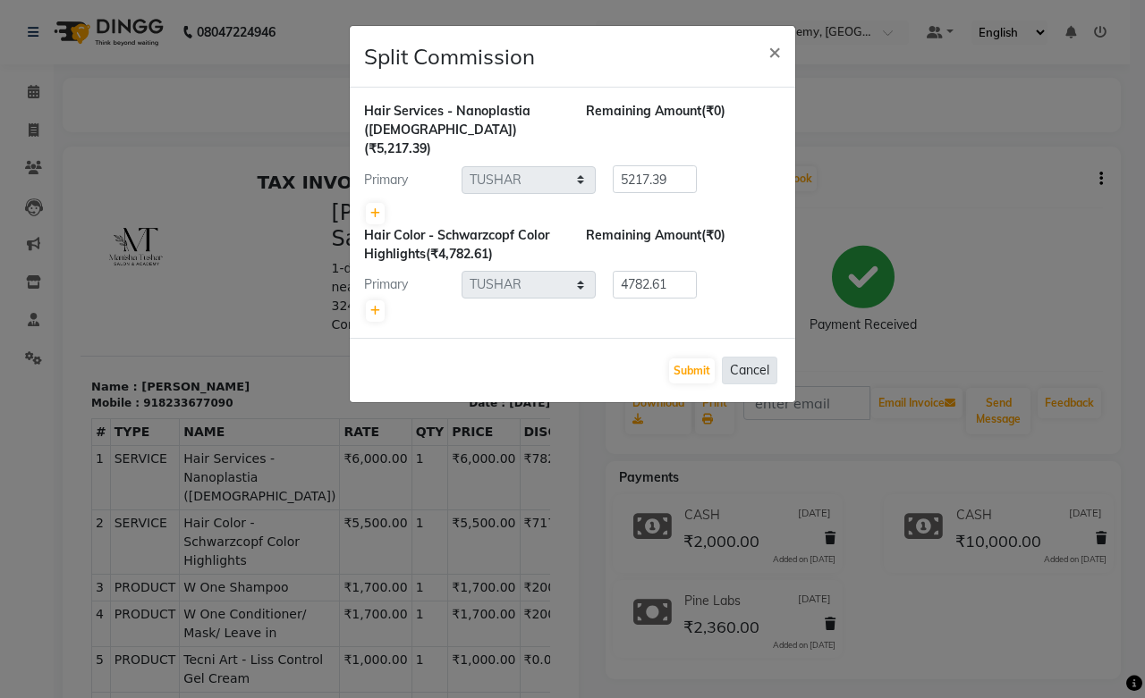
click at [748, 357] on button "Cancel" at bounding box center [749, 371] width 55 height 28
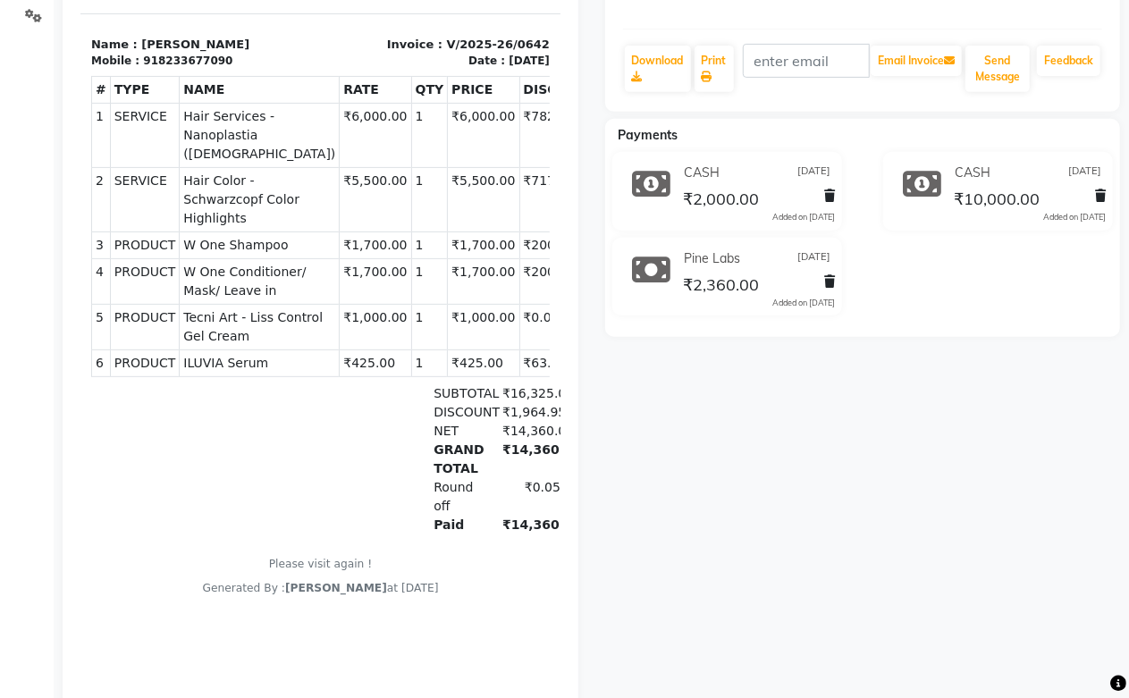
scroll to position [425, 0]
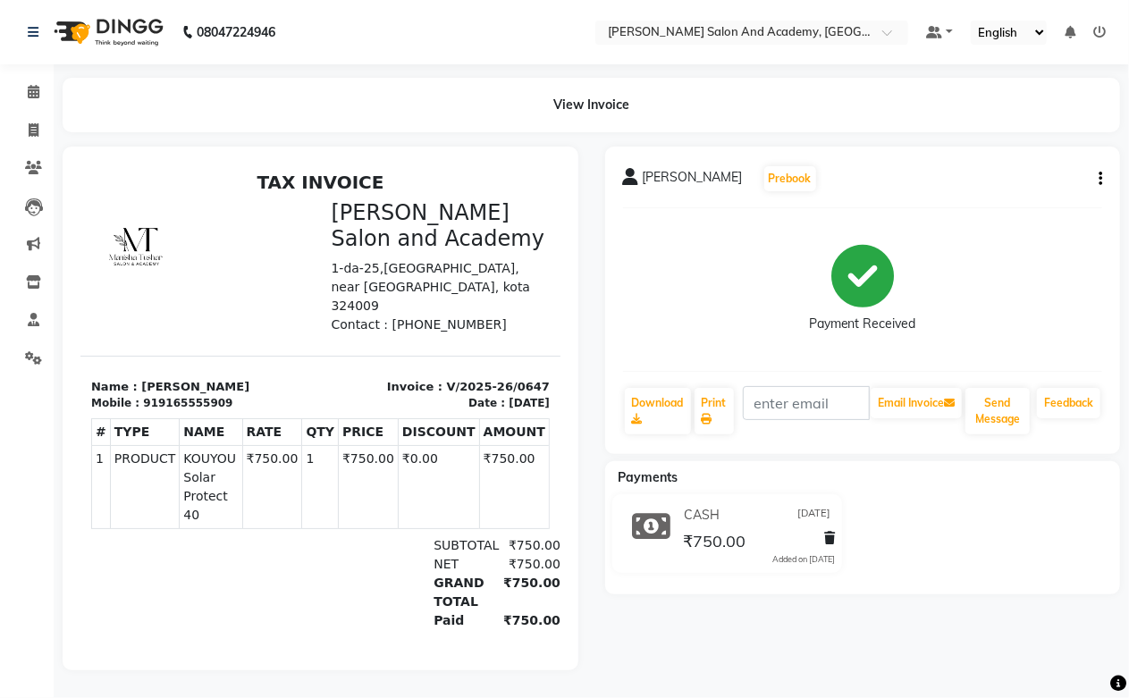
click at [1093, 182] on button "button" at bounding box center [1097, 179] width 11 height 19
click at [1003, 198] on div "Edit Invoice" at bounding box center [1028, 190] width 89 height 22
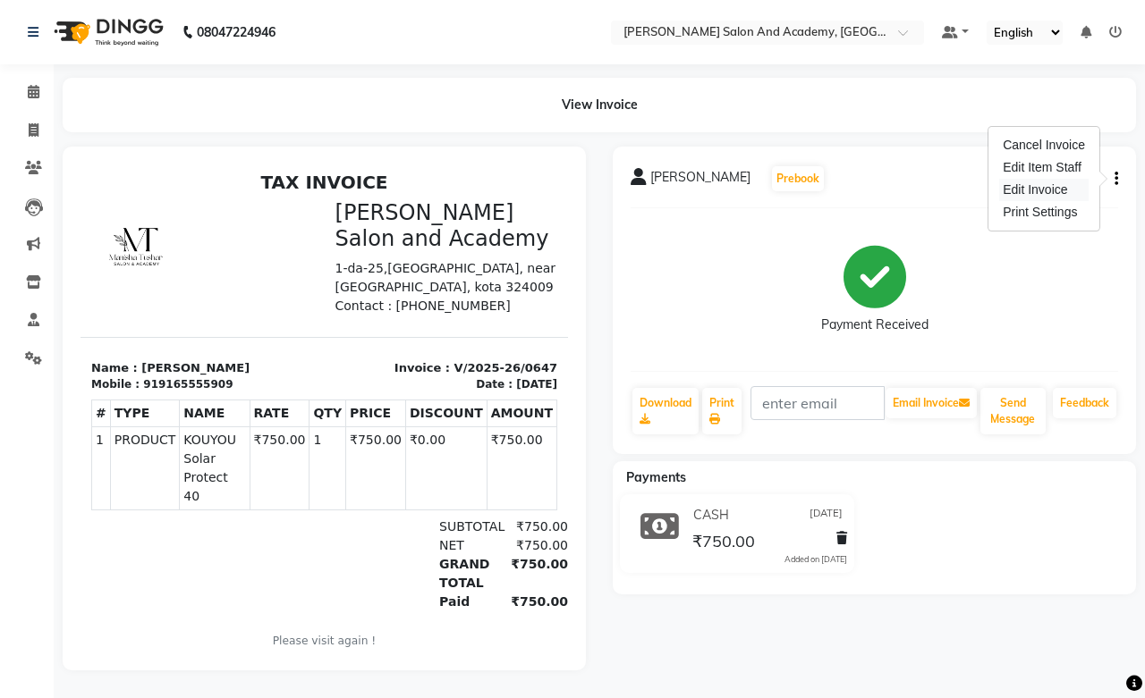
select select "service"
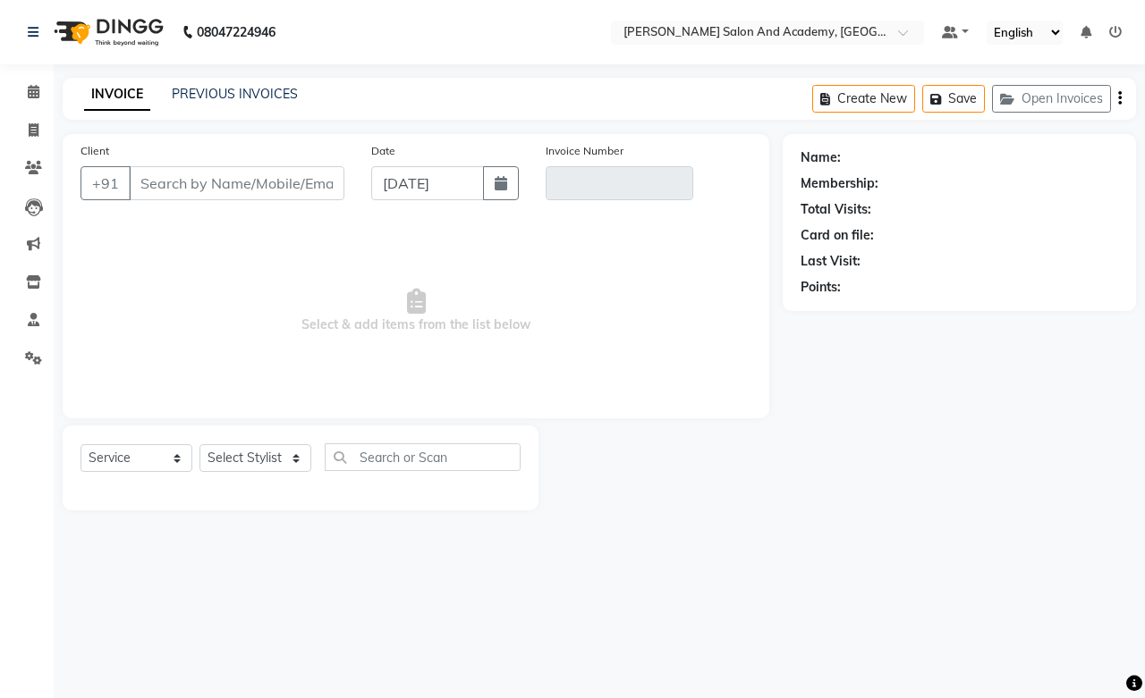
type input "9165555909"
type input "V/2025-26/0647"
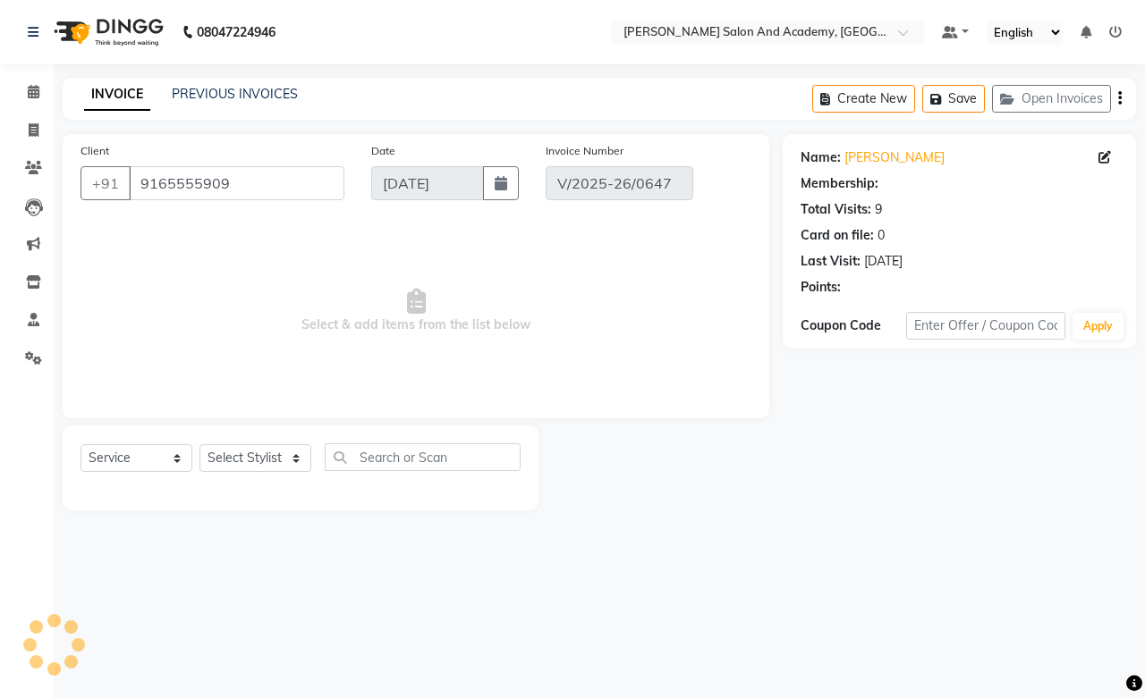
select select "1: Object"
type input "[DATE]"
select select "select"
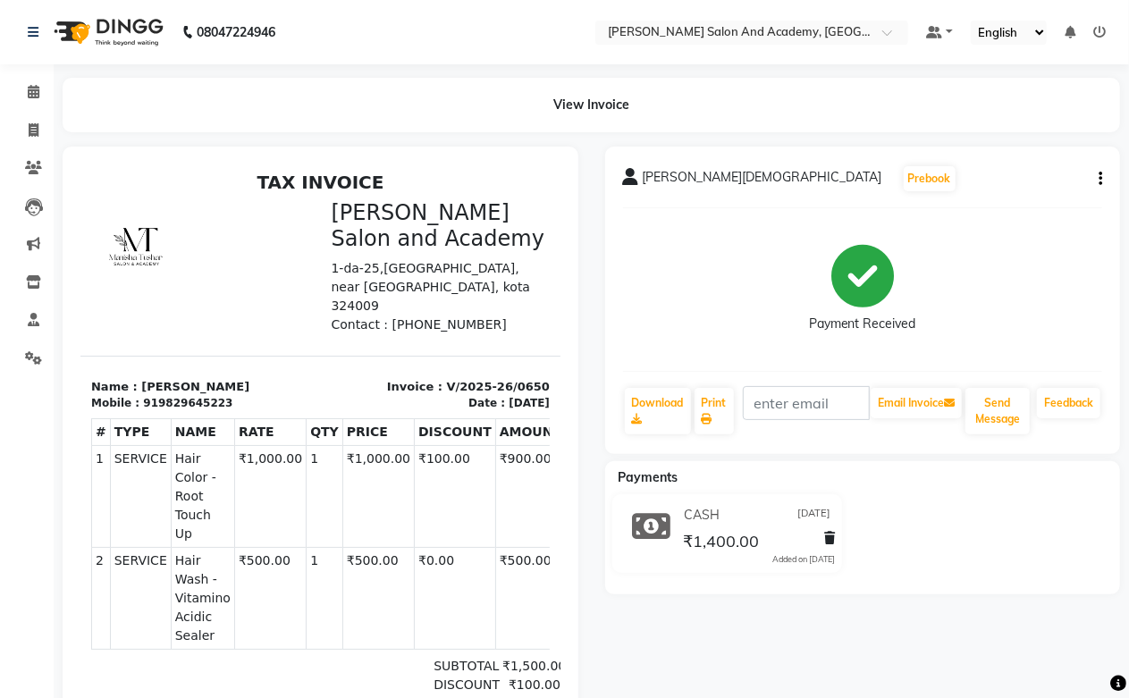
click at [1102, 179] on icon "button" at bounding box center [1101, 179] width 4 height 1
click at [998, 153] on div "Split Service Amount" at bounding box center [1011, 157] width 122 height 22
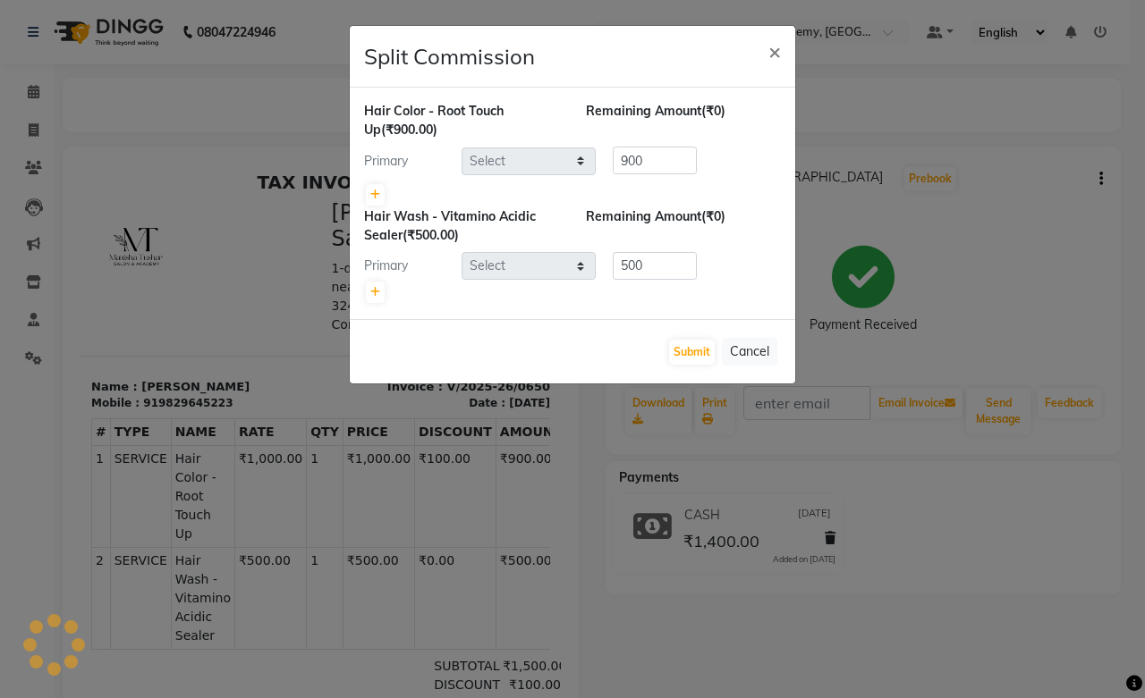
select select "49047"
select select "87898"
click at [371, 198] on icon at bounding box center [375, 195] width 10 height 11
type input "450"
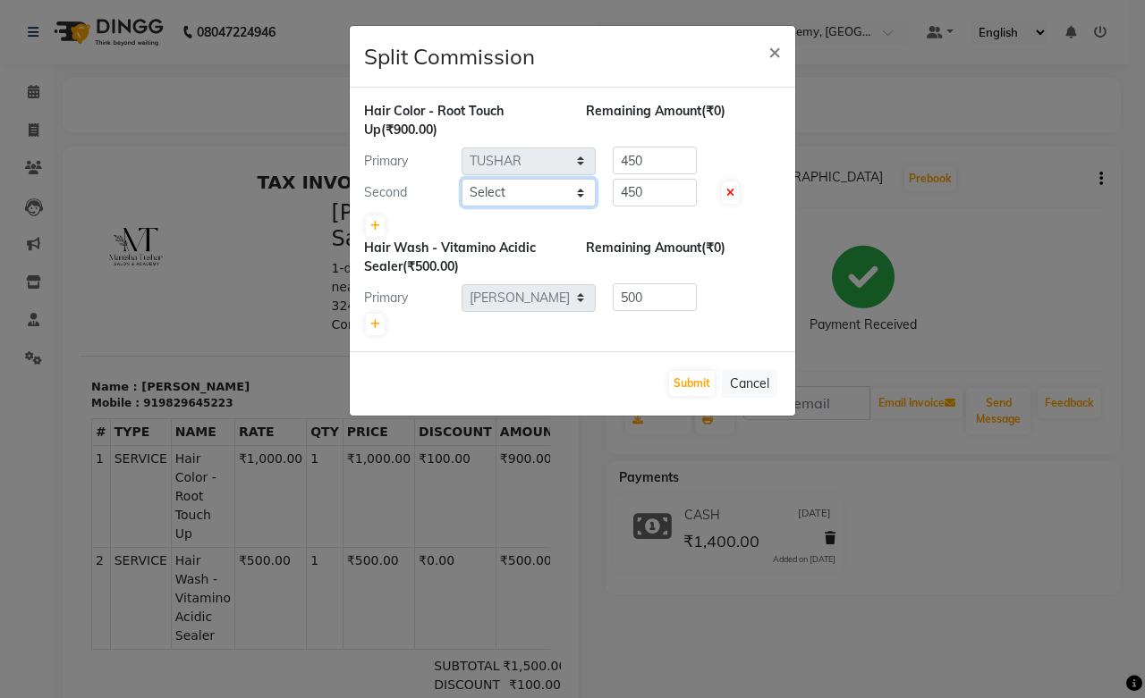
click at [520, 199] on select "Select [PERSON_NAME] [PERSON_NAME] [PERSON_NAME] [PERSON_NAME] [PERSON_NAME] [P…" at bounding box center [528, 193] width 134 height 28
click at [429, 356] on div "Submit Cancel" at bounding box center [572, 383] width 445 height 64
click at [737, 377] on button "Cancel" at bounding box center [749, 384] width 55 height 28
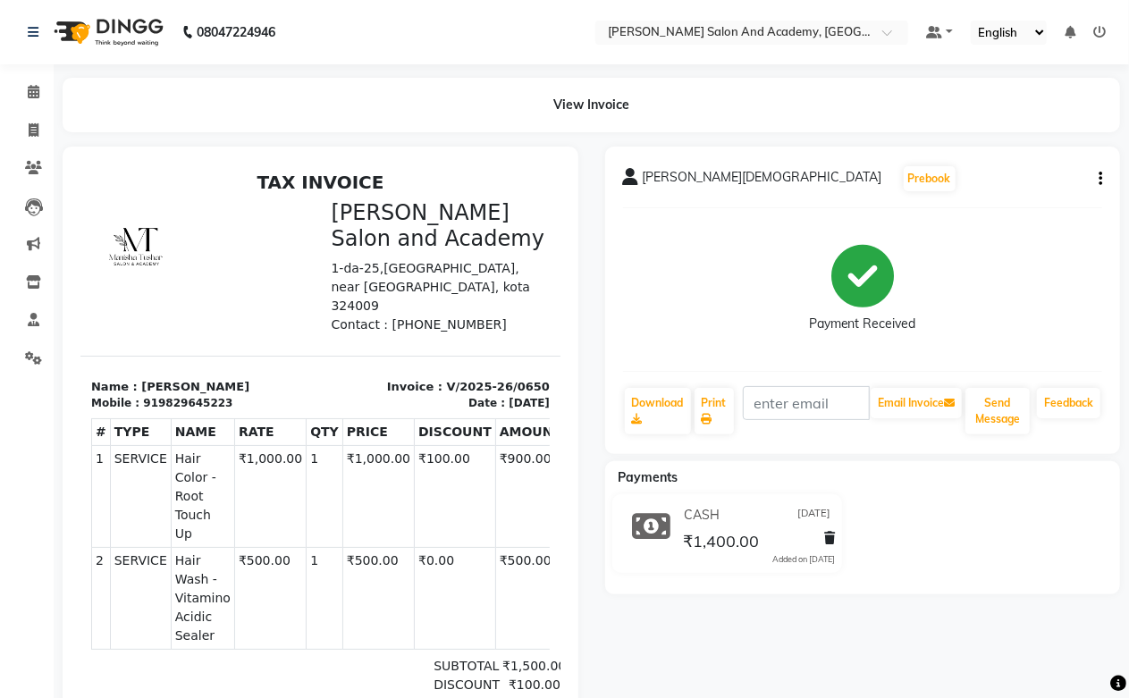
click at [1101, 179] on icon "button" at bounding box center [1101, 179] width 4 height 1
click at [1003, 162] on div "Split Service Amount" at bounding box center [1011, 157] width 122 height 22
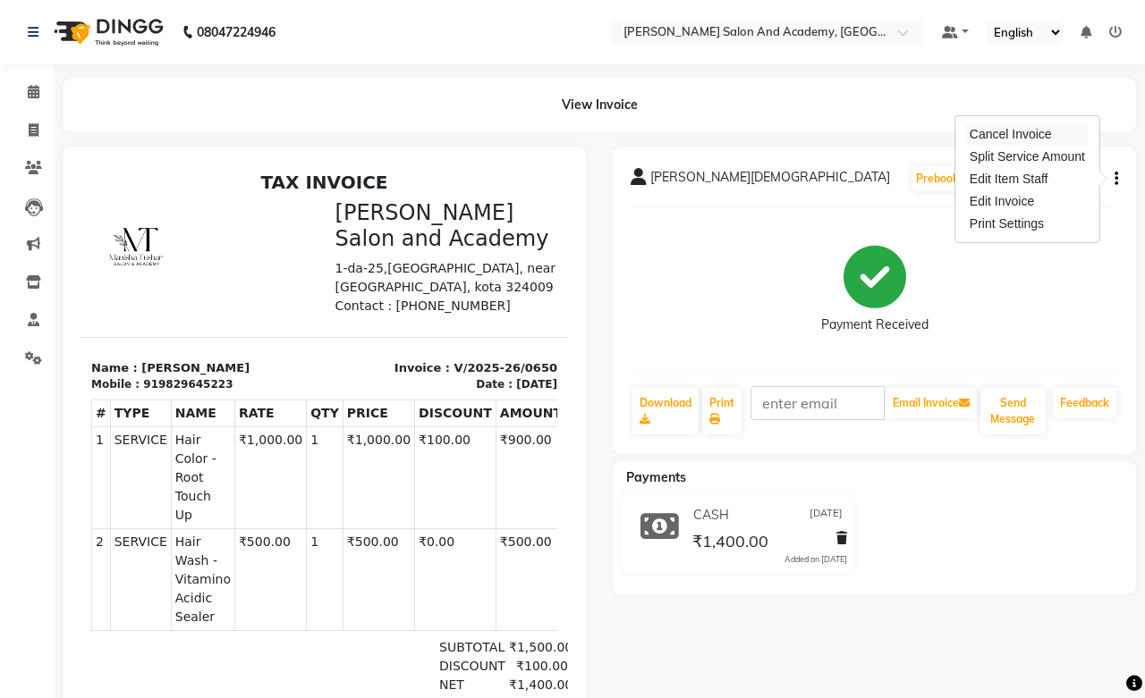
select select "49047"
select select "87898"
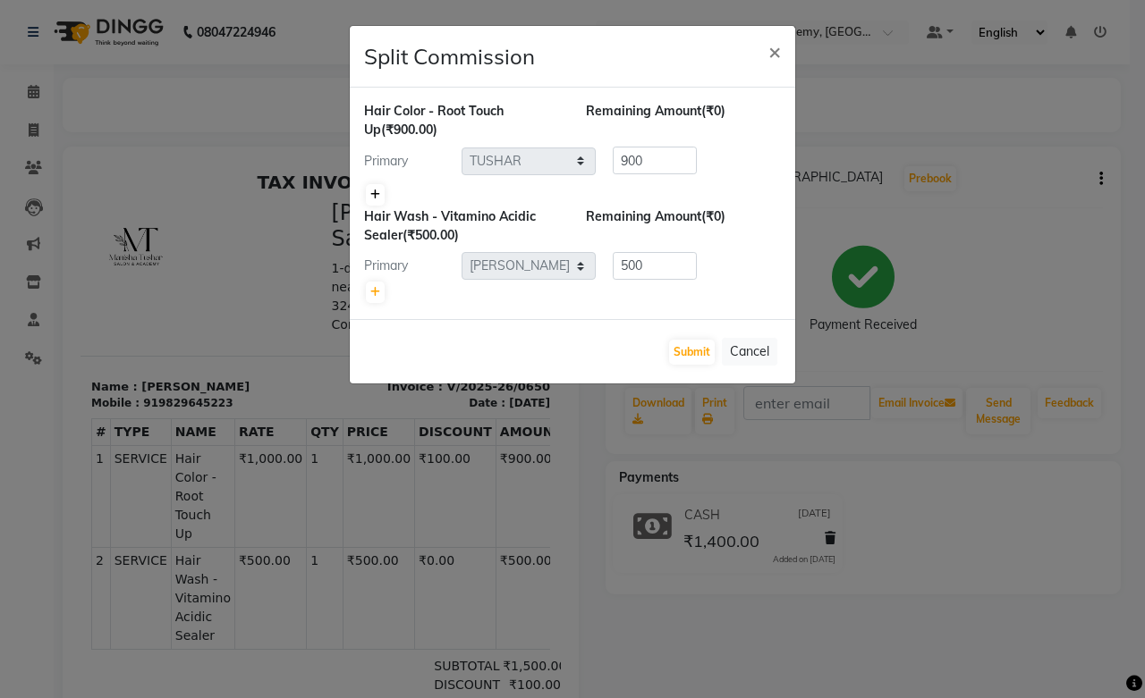
click at [373, 190] on icon at bounding box center [375, 195] width 10 height 11
type input "450"
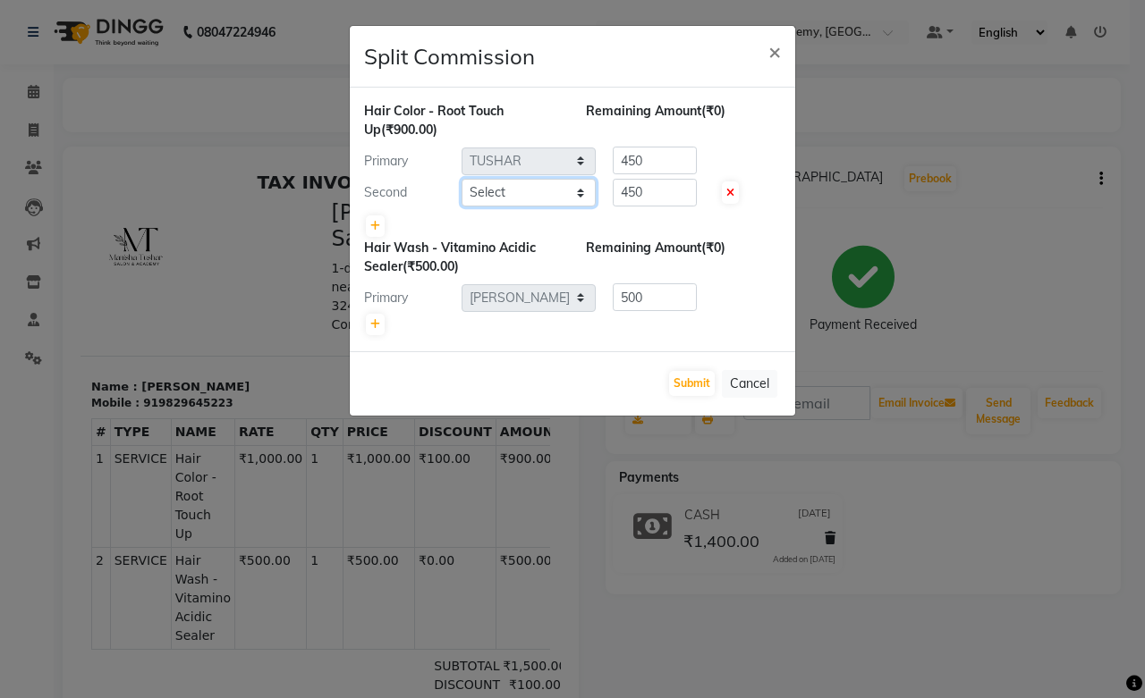
click at [496, 190] on select "Select [PERSON_NAME] [PERSON_NAME] [PERSON_NAME] [PERSON_NAME] [PERSON_NAME] [P…" at bounding box center [528, 193] width 134 height 28
select select "88353"
click at [461, 179] on select "Select [PERSON_NAME] [PERSON_NAME] [PERSON_NAME] [PERSON_NAME] [PERSON_NAME] [P…" at bounding box center [528, 193] width 134 height 28
click at [683, 383] on button "Submit" at bounding box center [692, 383] width 46 height 25
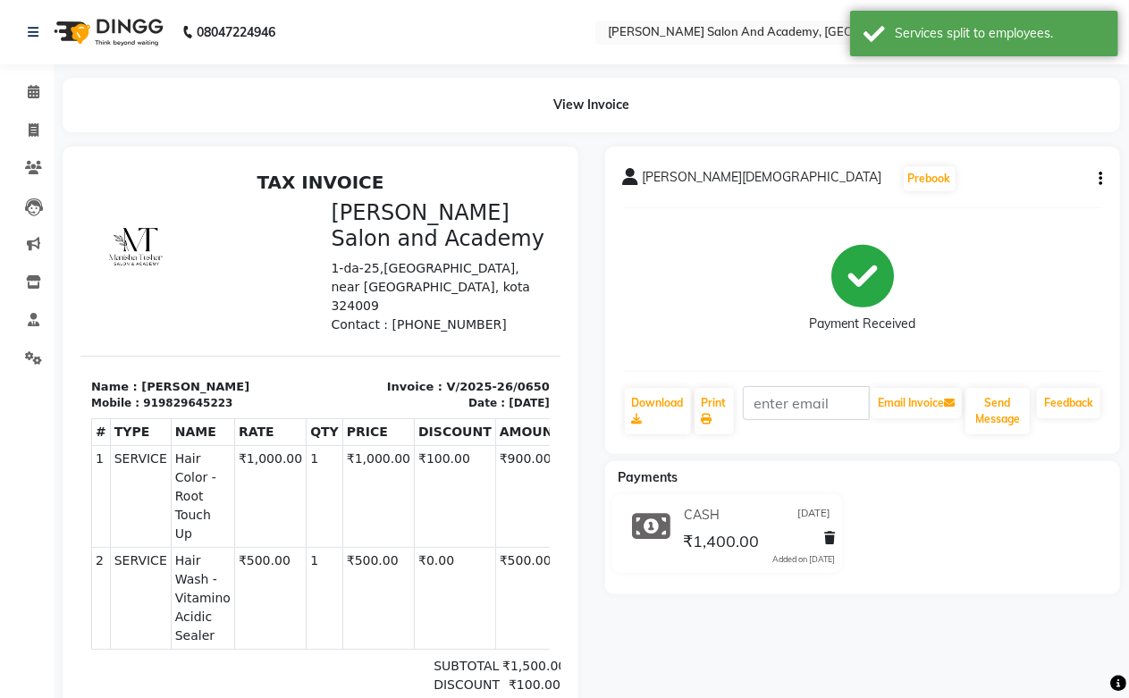
click at [1103, 175] on div "[PERSON_NAME][DEMOGRAPHIC_DATA] Prebook Payment Received Download Print Email I…" at bounding box center [863, 301] width 516 height 308
click at [1095, 182] on button "button" at bounding box center [1097, 179] width 11 height 19
click at [1010, 163] on div "Split Service Amount" at bounding box center [1011, 157] width 122 height 22
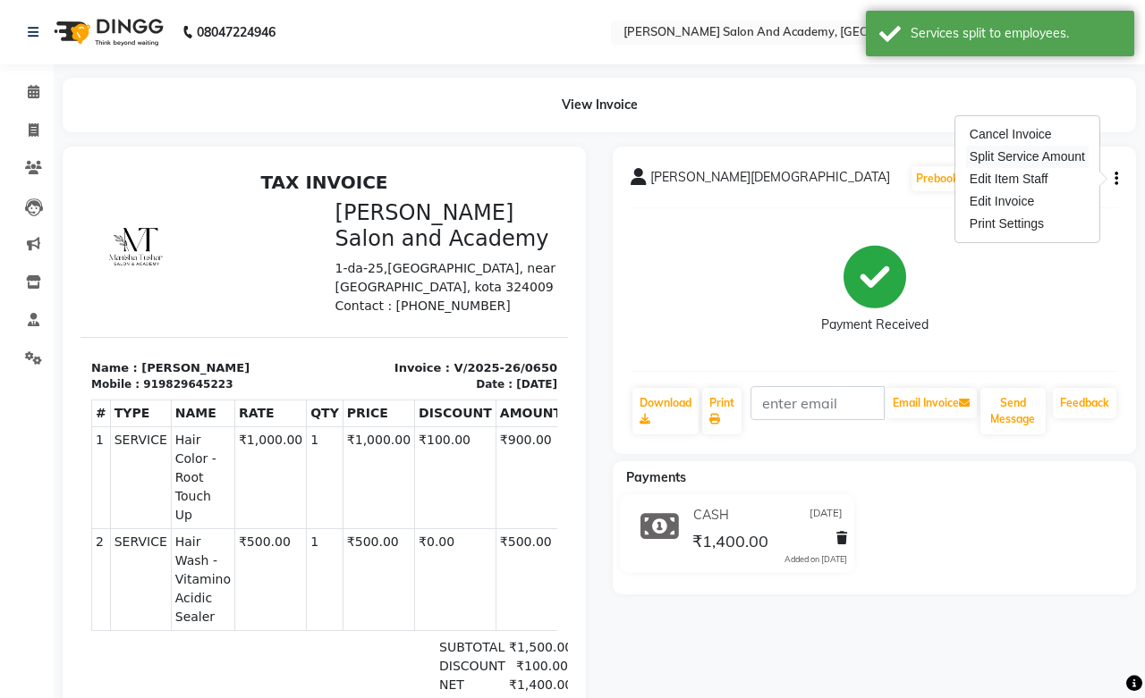
select select "49047"
select select "88353"
select select "87898"
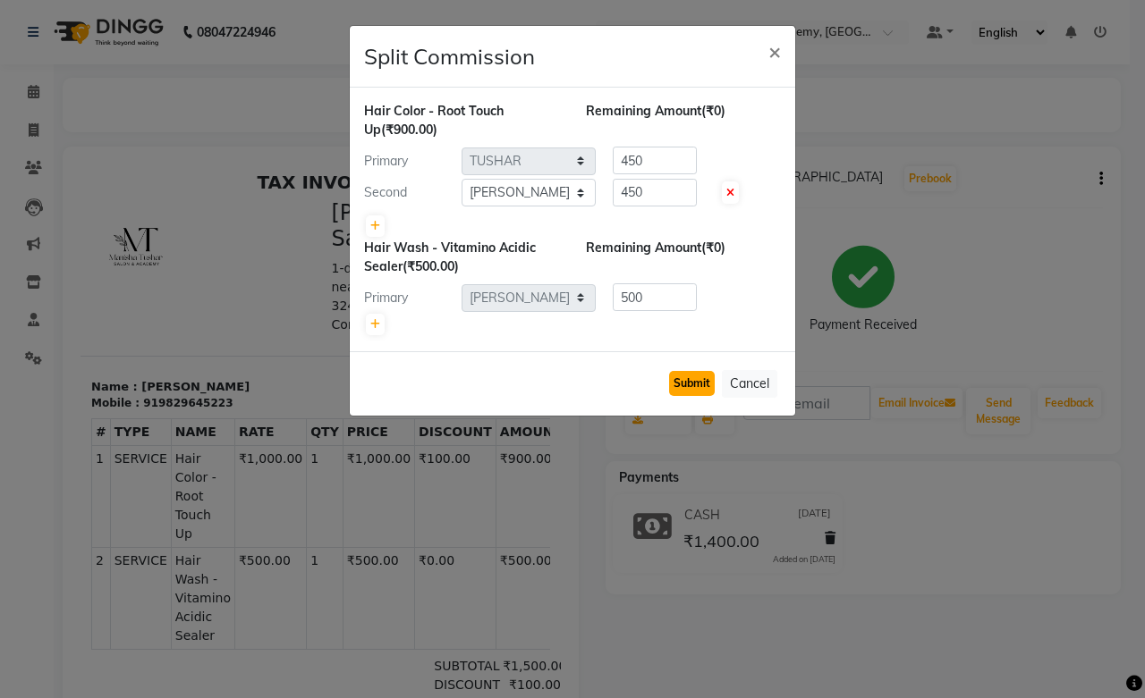
click at [704, 378] on button "Submit" at bounding box center [692, 383] width 46 height 25
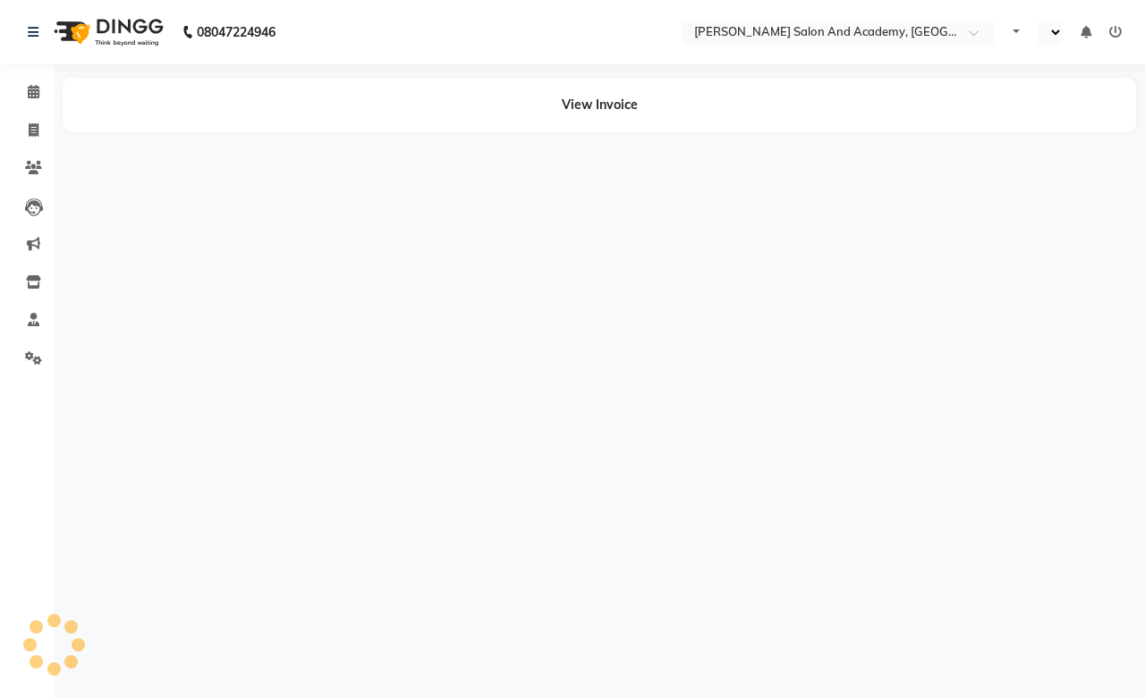
select select "en"
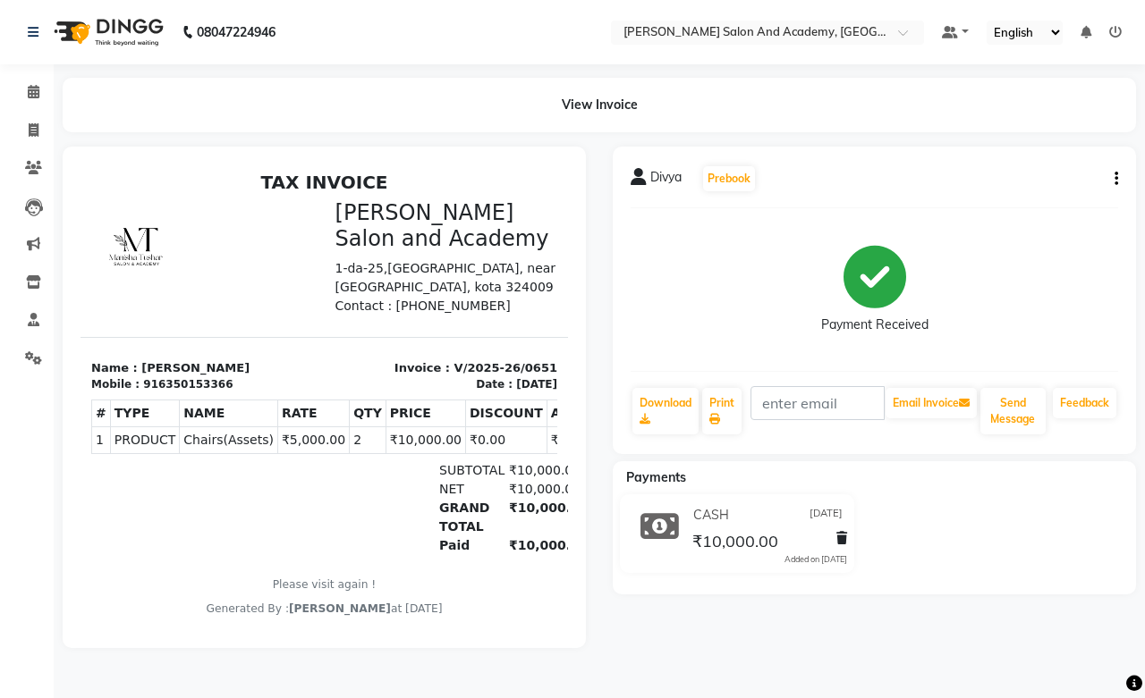
click at [1111, 172] on button "button" at bounding box center [1112, 179] width 11 height 19
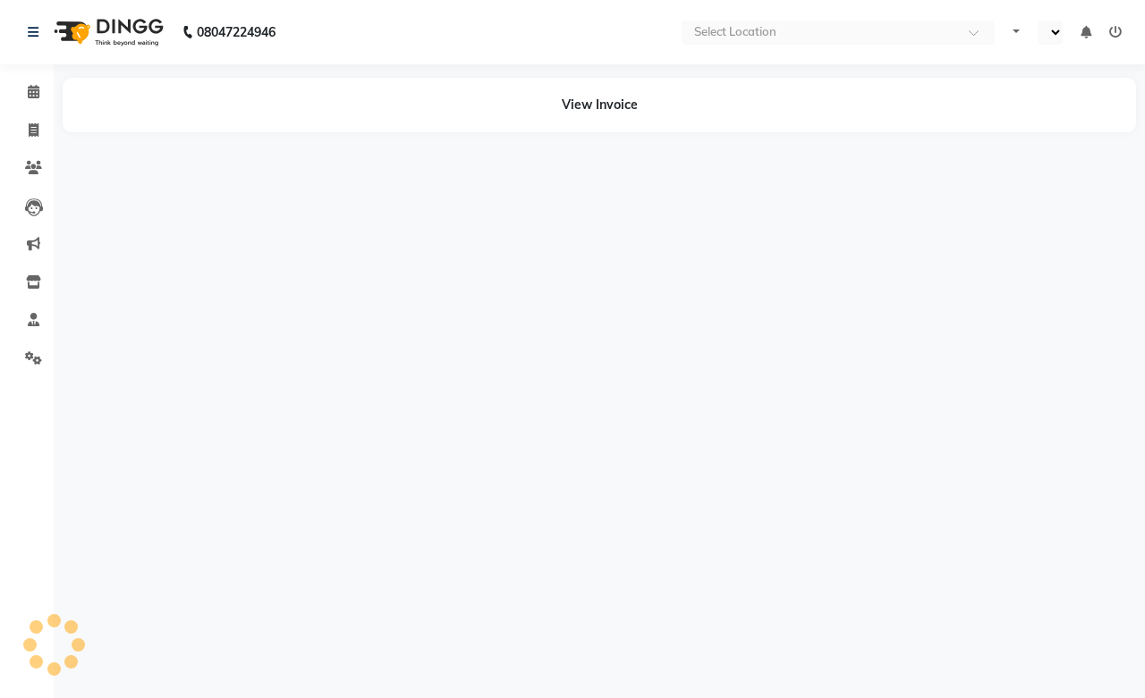
select select "en"
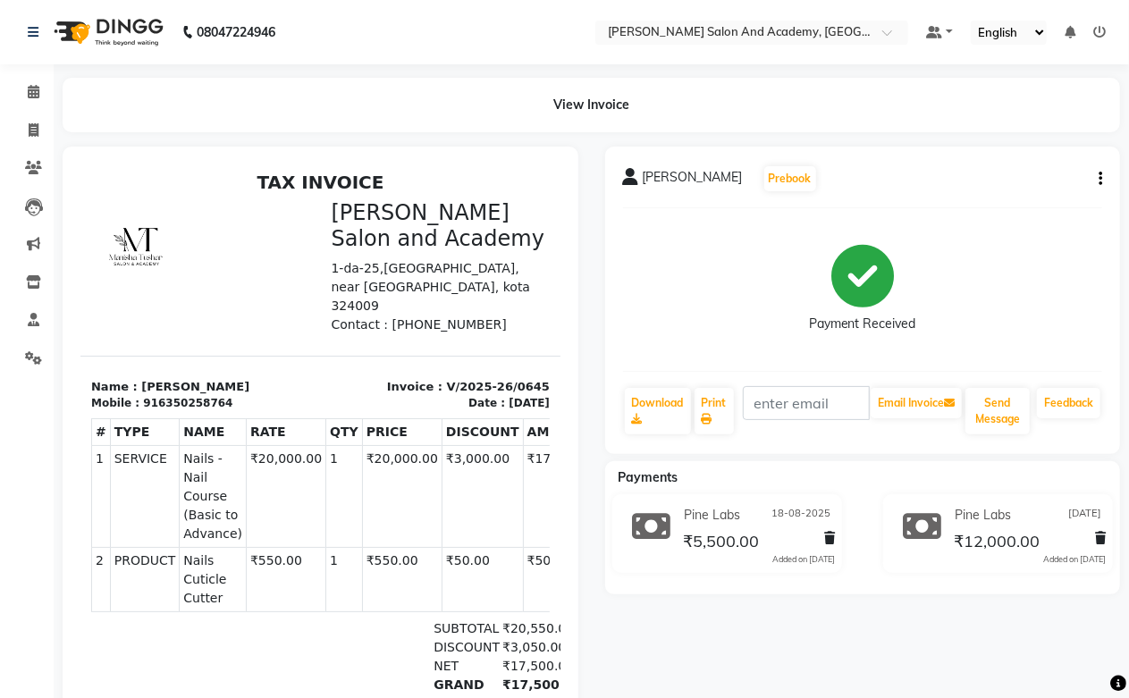
click at [1095, 182] on button "button" at bounding box center [1097, 179] width 11 height 19
click at [998, 157] on div "Split Service Amount" at bounding box center [1011, 156] width 122 height 22
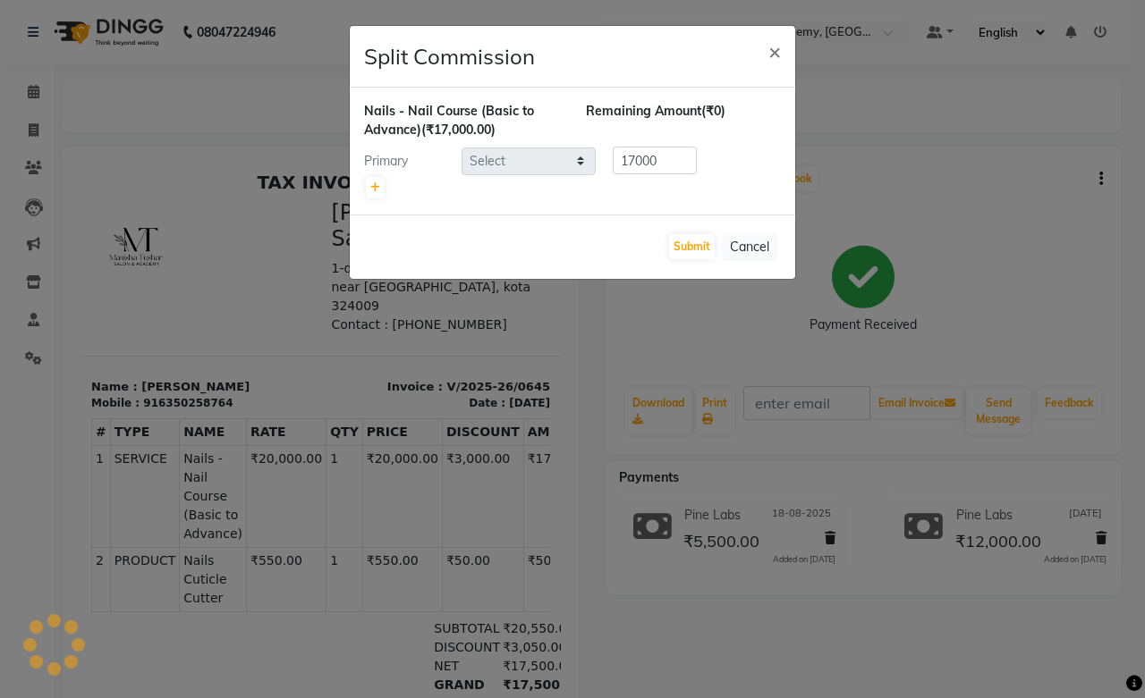
select select "49047"
click at [694, 242] on button "Submit" at bounding box center [692, 246] width 46 height 25
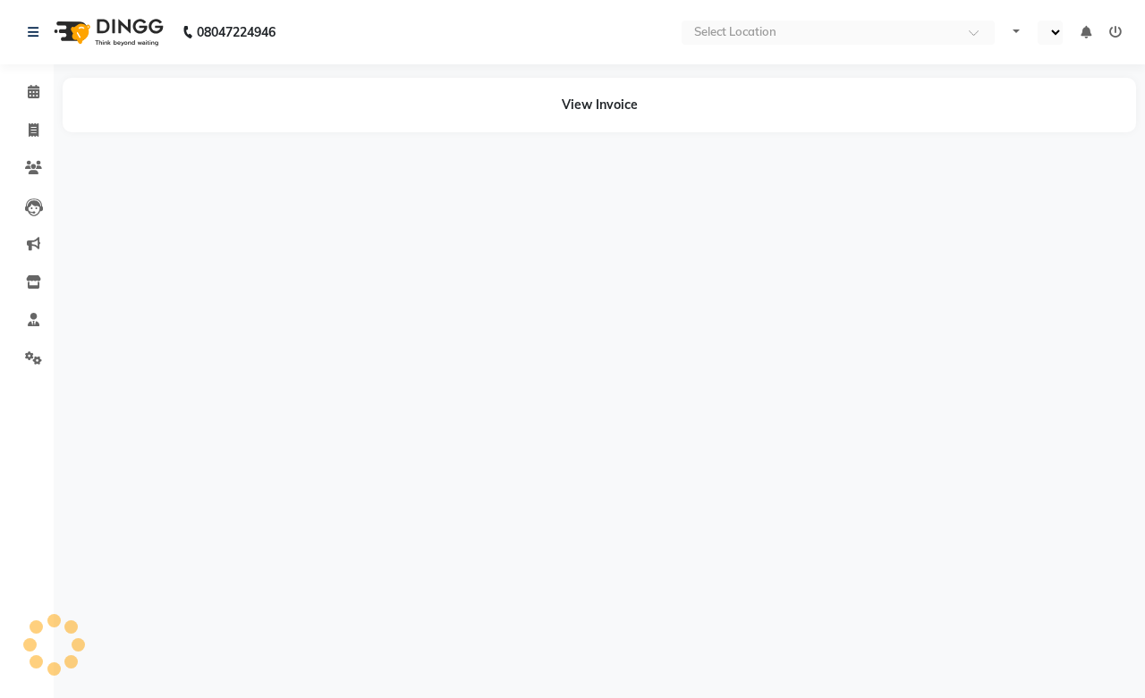
select select "en"
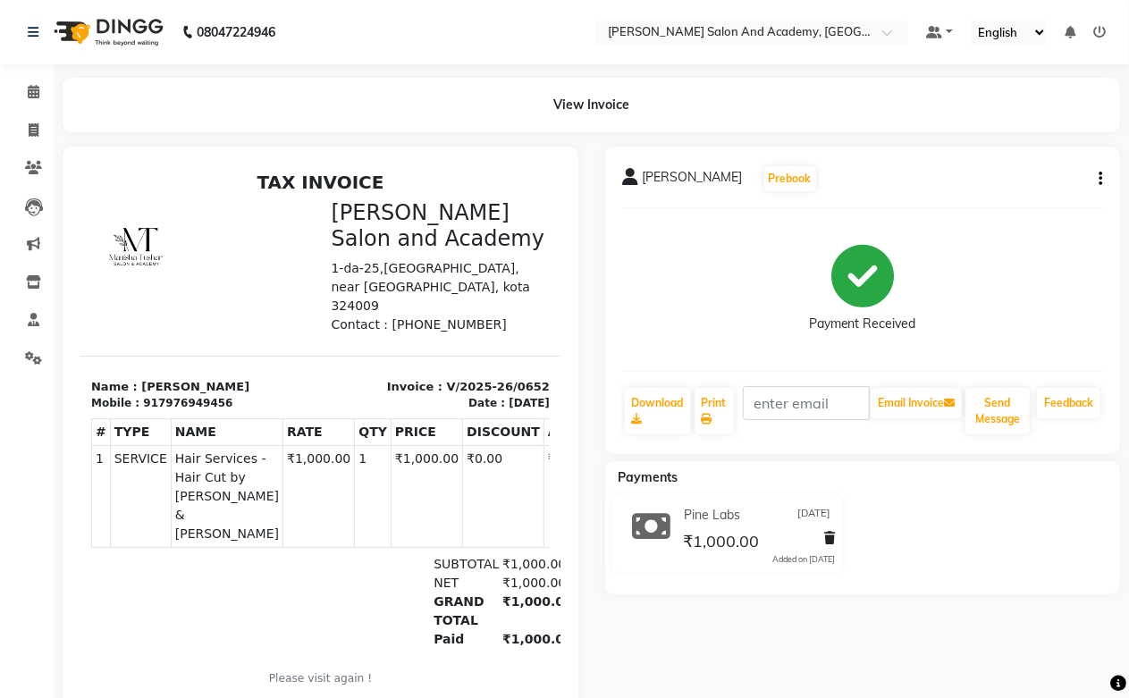
click at [1099, 179] on icon "button" at bounding box center [1101, 179] width 4 height 1
click at [1018, 155] on div "Split Service Amount" at bounding box center [1011, 157] width 122 height 22
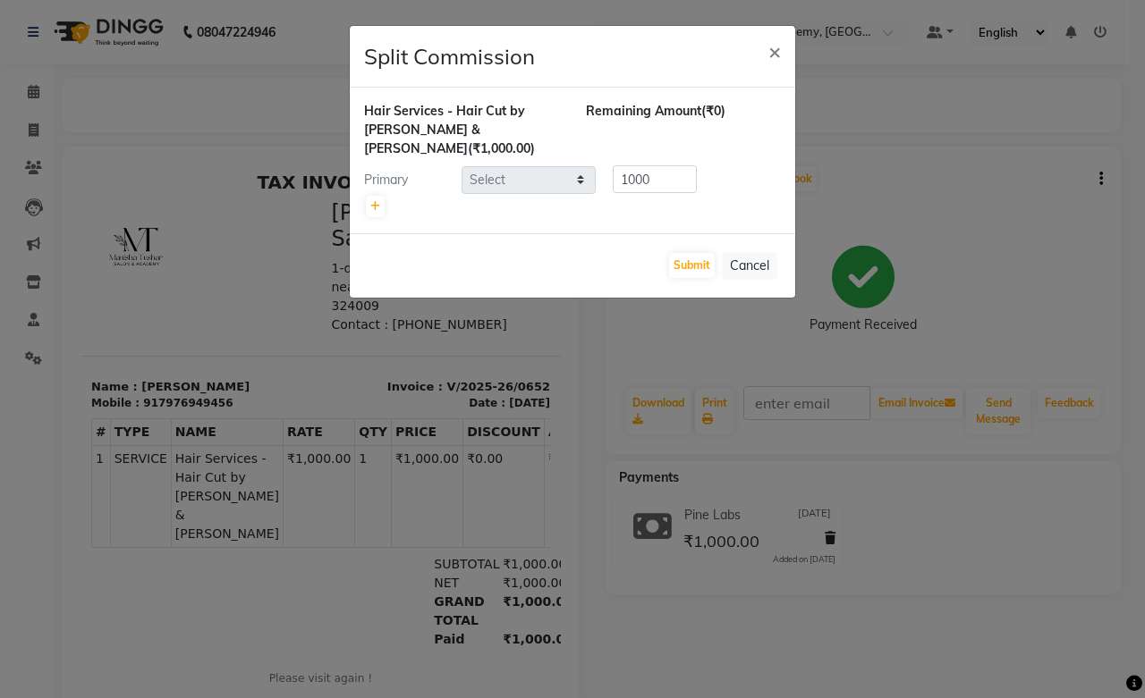
select select "49048"
click at [756, 252] on button "Cancel" at bounding box center [749, 266] width 55 height 28
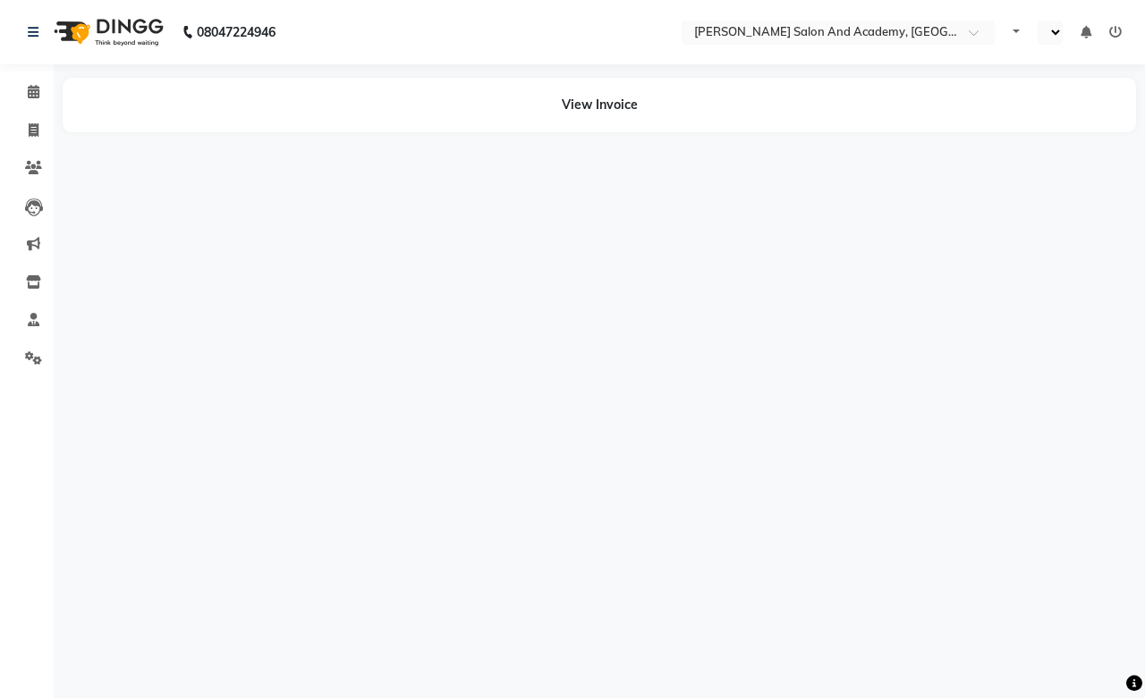
select select "en"
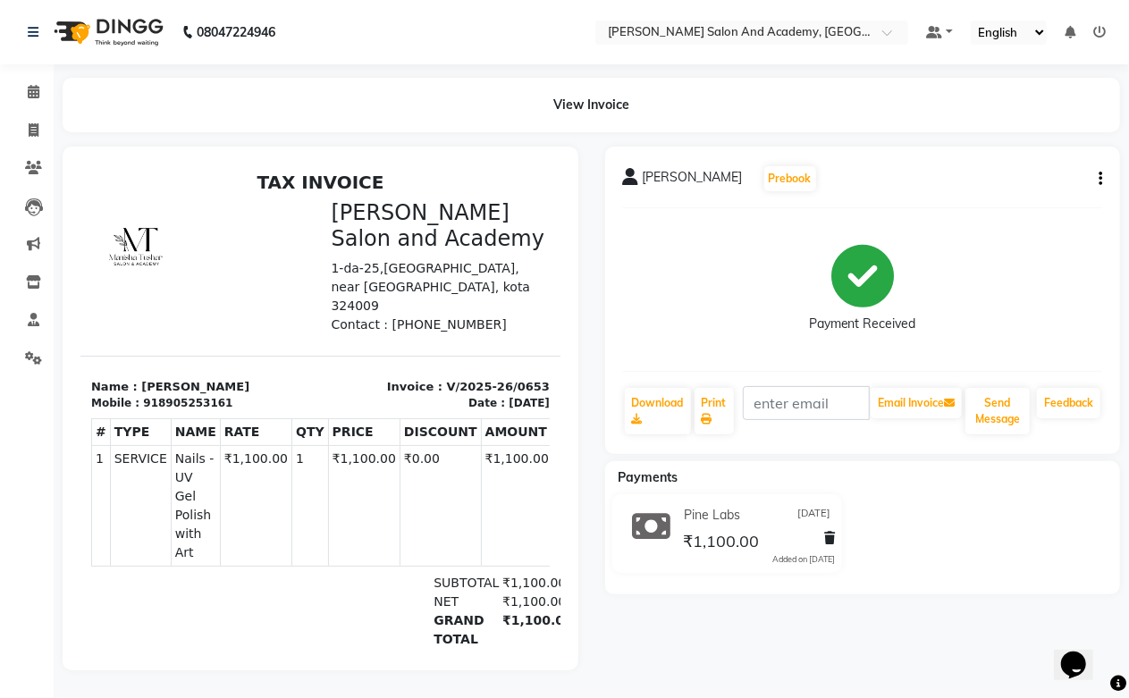
click at [1106, 180] on div "[PERSON_NAME] Prebook Payment Received Download Print Email Invoice Send Messag…" at bounding box center [863, 301] width 516 height 308
click at [1100, 180] on icon "button" at bounding box center [1101, 179] width 4 height 1
click at [1043, 162] on div "Split Service Amount" at bounding box center [1011, 157] width 122 height 22
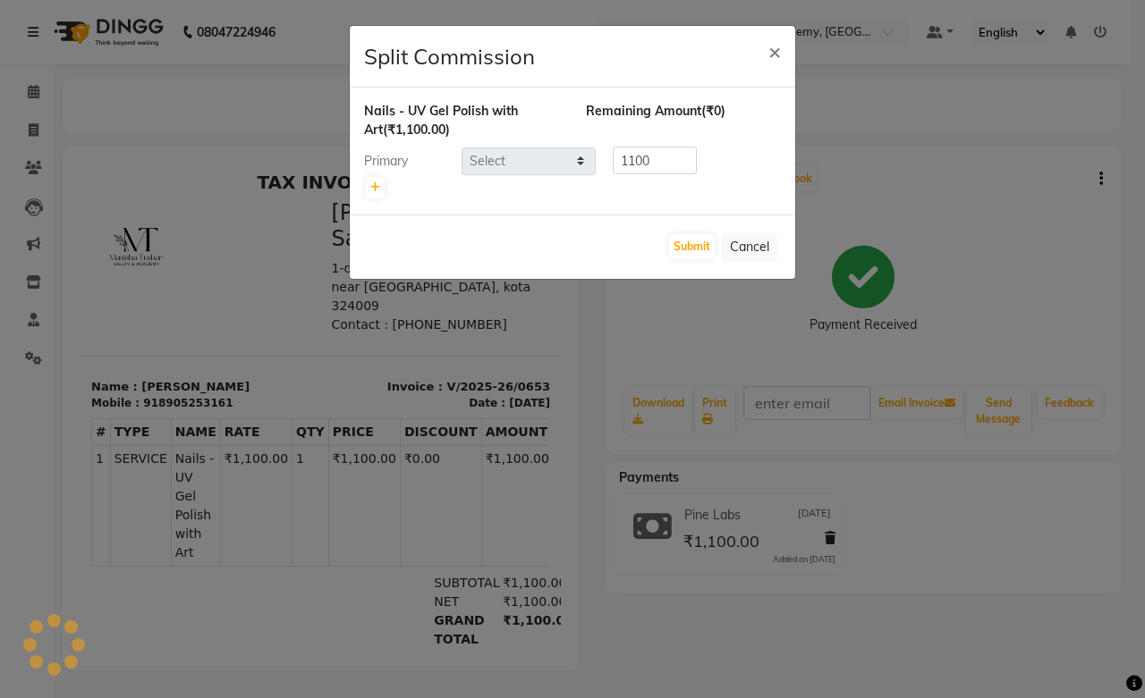
select select "49047"
click at [683, 245] on button "Submit" at bounding box center [692, 246] width 46 height 25
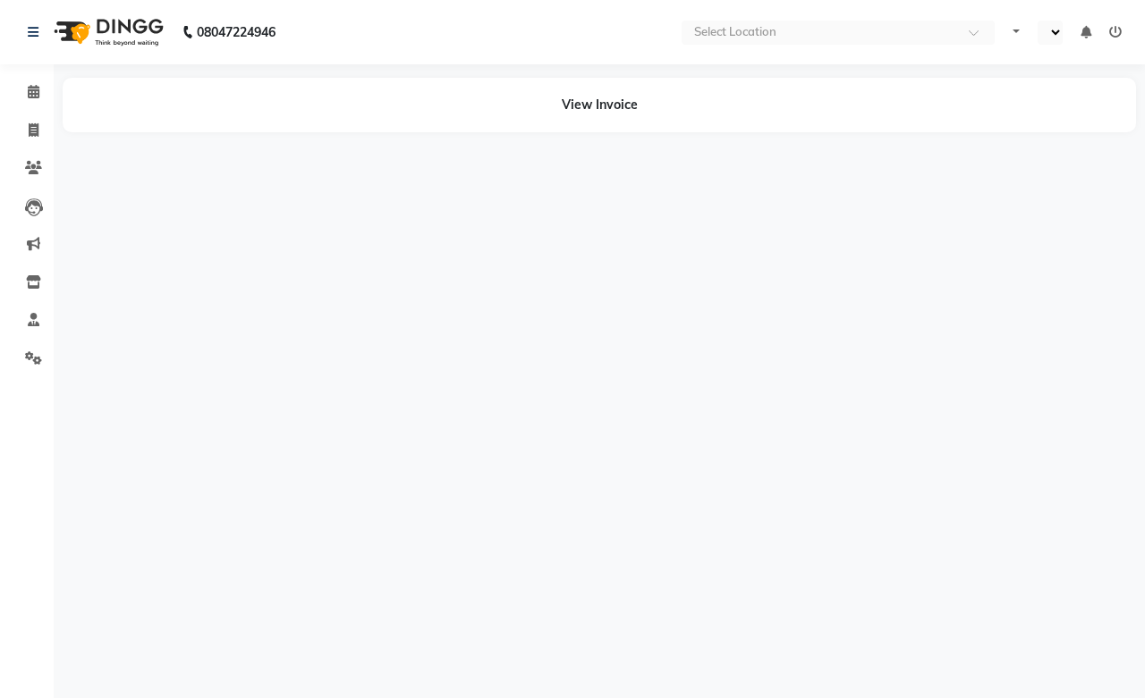
select select "en"
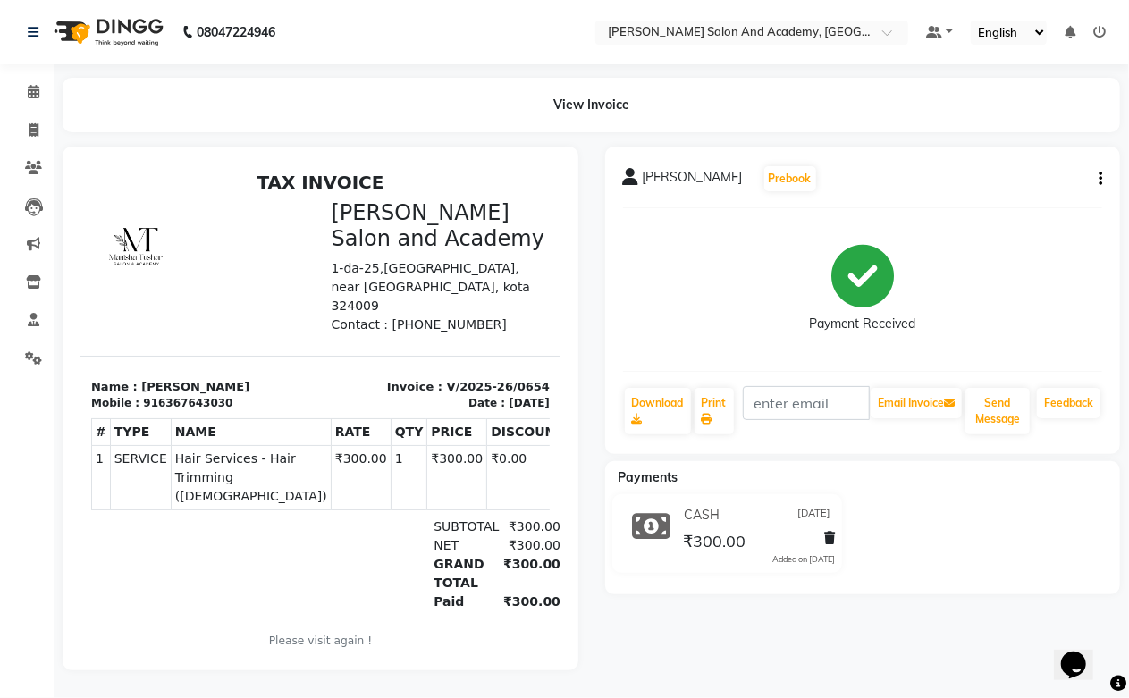
click at [1101, 179] on icon "button" at bounding box center [1101, 179] width 4 height 1
click at [1021, 156] on div "Split Service Amount" at bounding box center [1011, 157] width 122 height 22
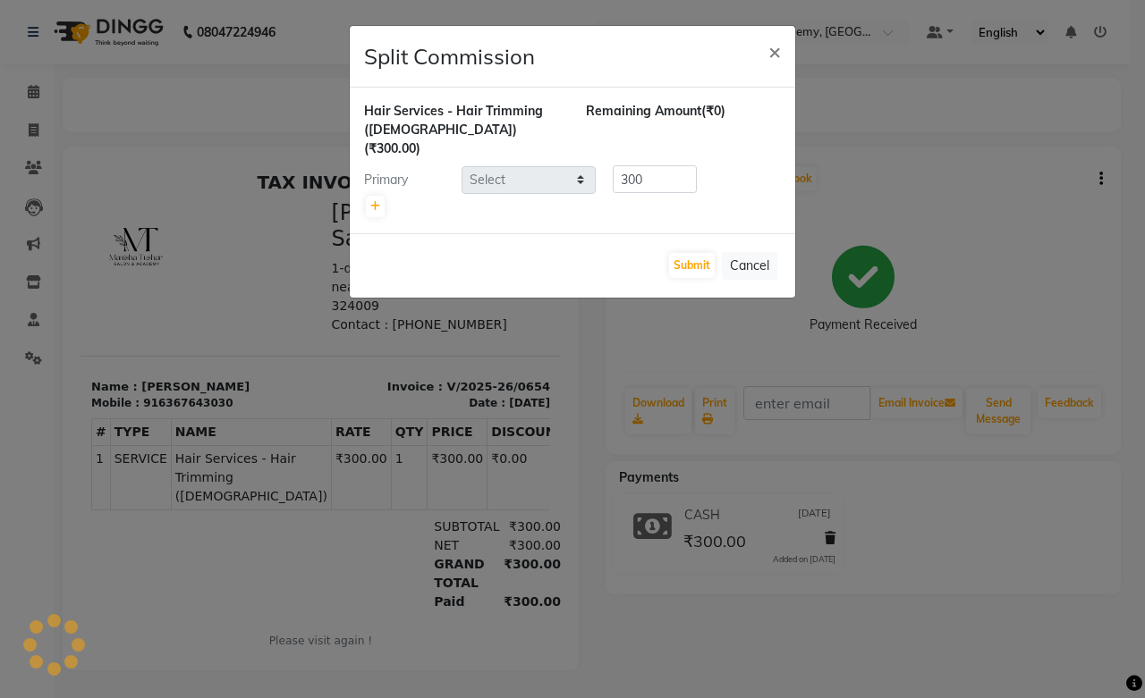
select select "88353"
click at [687, 253] on button "Submit" at bounding box center [692, 265] width 46 height 25
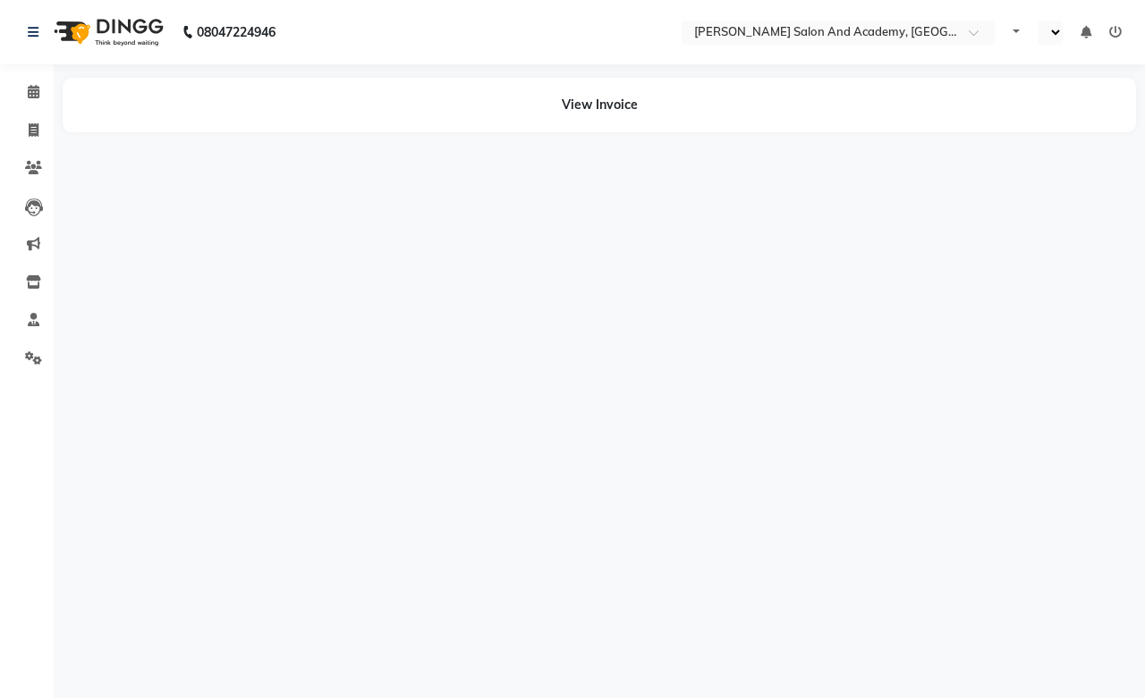
select select "en"
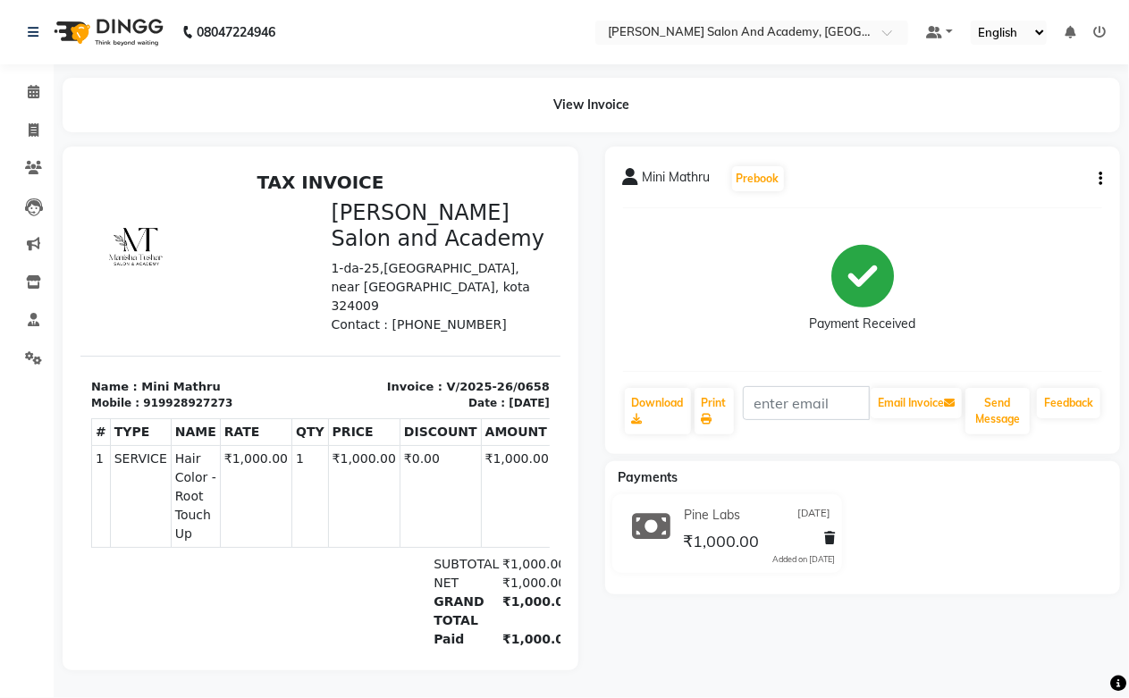
click at [1102, 179] on icon "button" at bounding box center [1101, 179] width 4 height 1
click at [1028, 140] on div "Cancel Invoice" at bounding box center [1011, 134] width 122 height 22
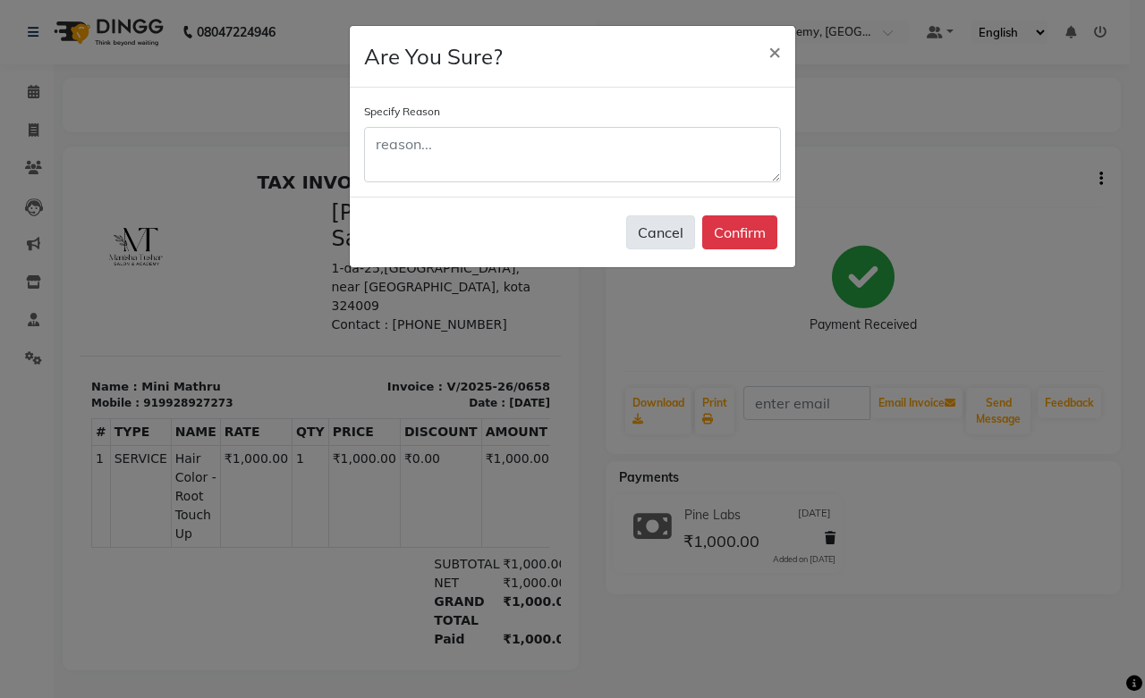
click at [672, 234] on button "Cancel" at bounding box center [660, 232] width 69 height 34
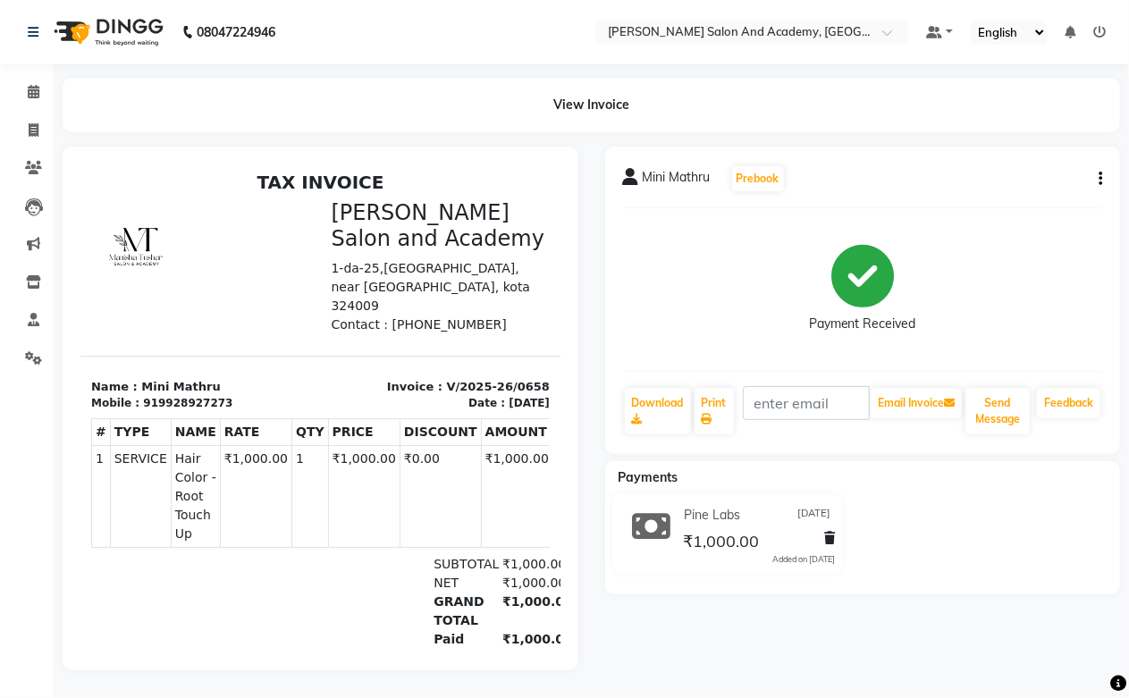
click at [1093, 182] on button "button" at bounding box center [1097, 179] width 11 height 19
click at [1013, 157] on div "Split Service Amount" at bounding box center [1011, 157] width 122 height 22
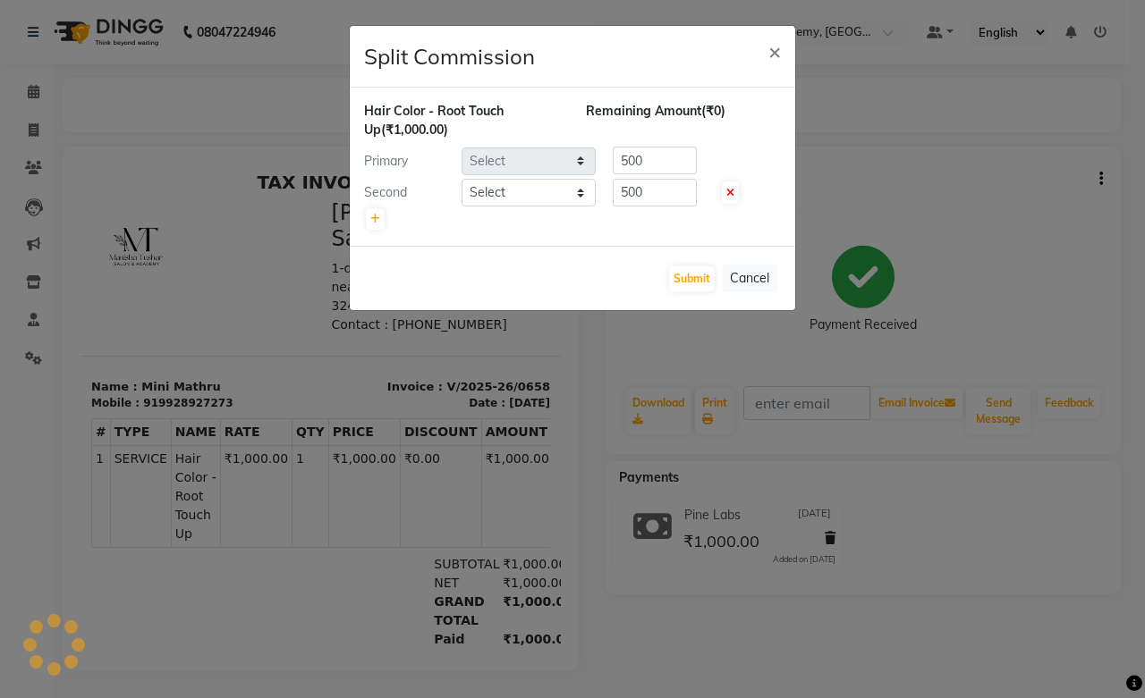
select select "49047"
select select "88353"
drag, startPoint x: 510, startPoint y: 269, endPoint x: 690, endPoint y: 281, distance: 181.0
click at [690, 281] on button "Submit" at bounding box center [692, 278] width 46 height 25
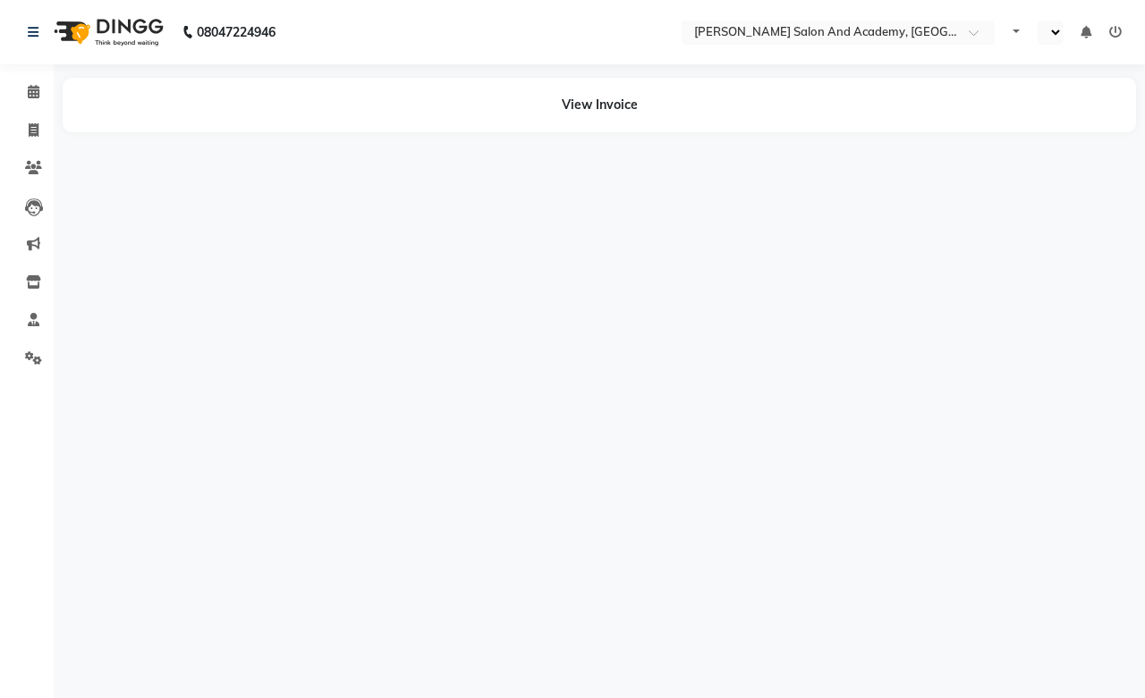
select select "en"
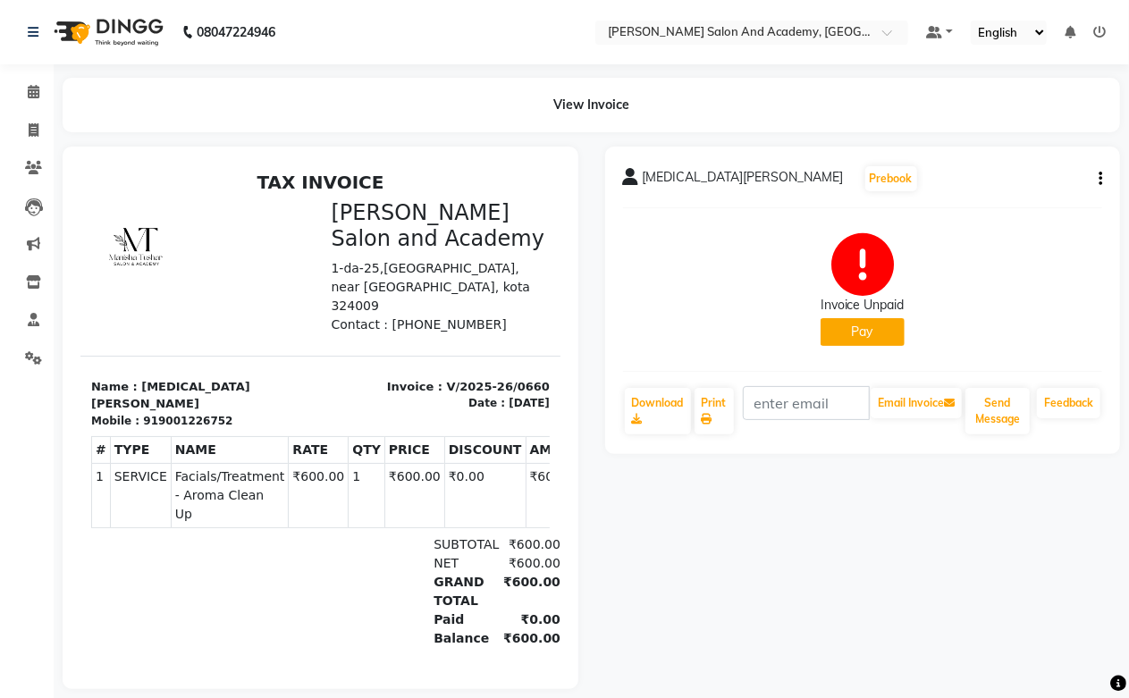
click at [1094, 180] on button "button" at bounding box center [1097, 179] width 11 height 19
click at [1026, 154] on div "Split Service Amount" at bounding box center [1011, 157] width 122 height 22
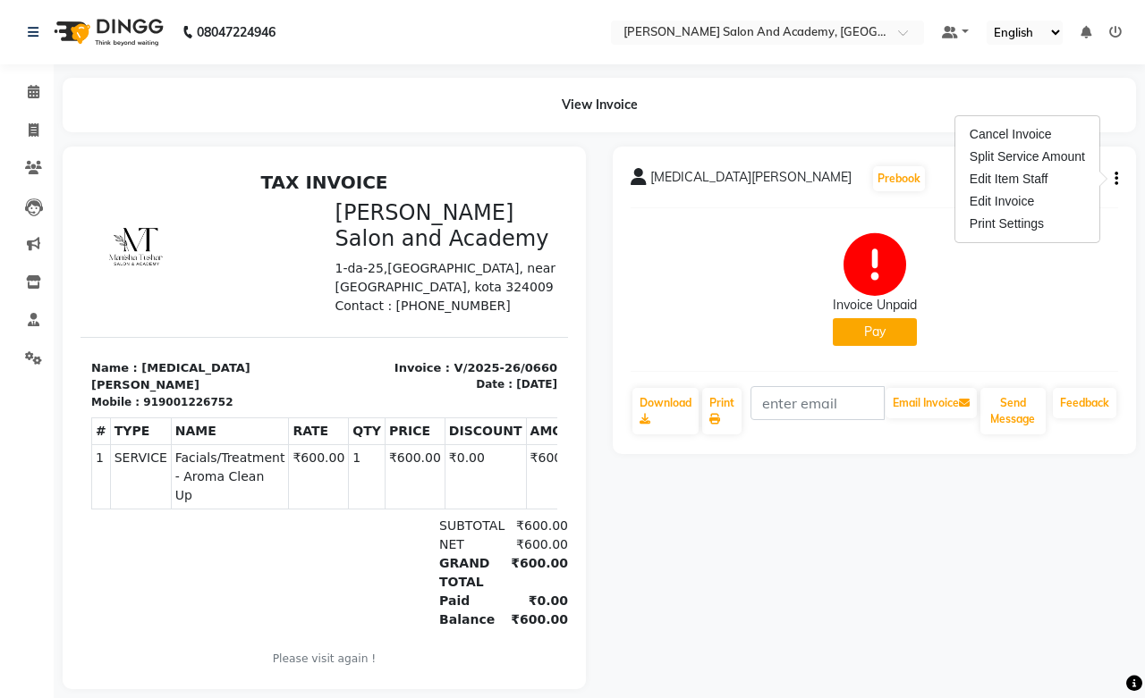
select select "86404"
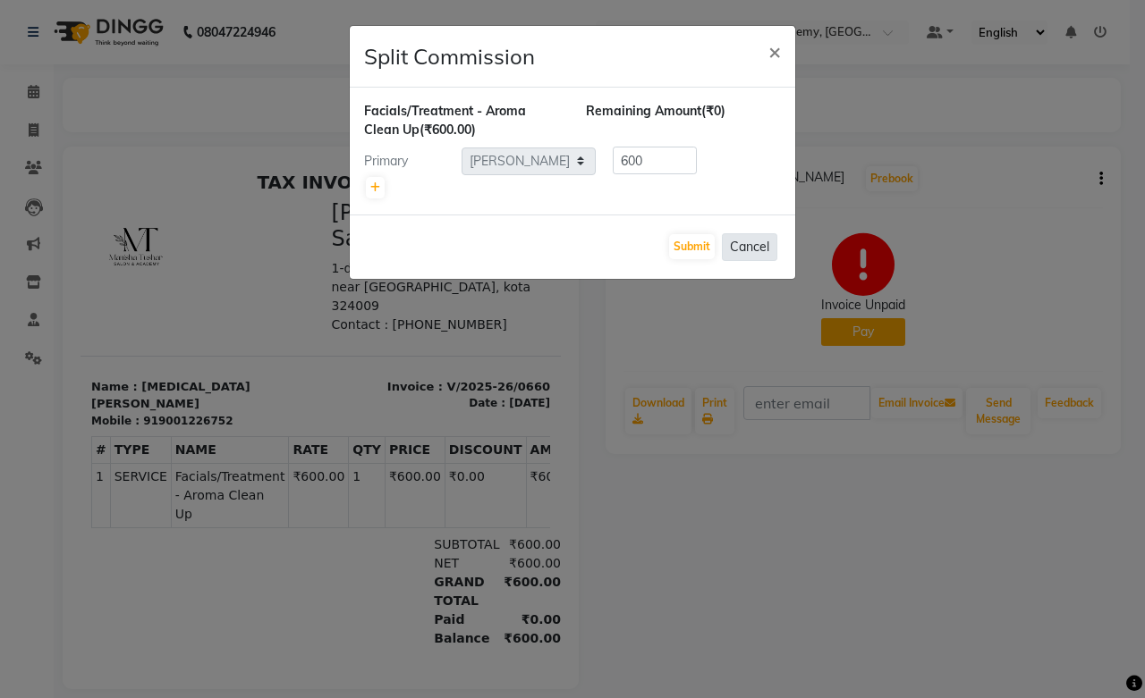
click at [754, 245] on button "Cancel" at bounding box center [749, 247] width 55 height 28
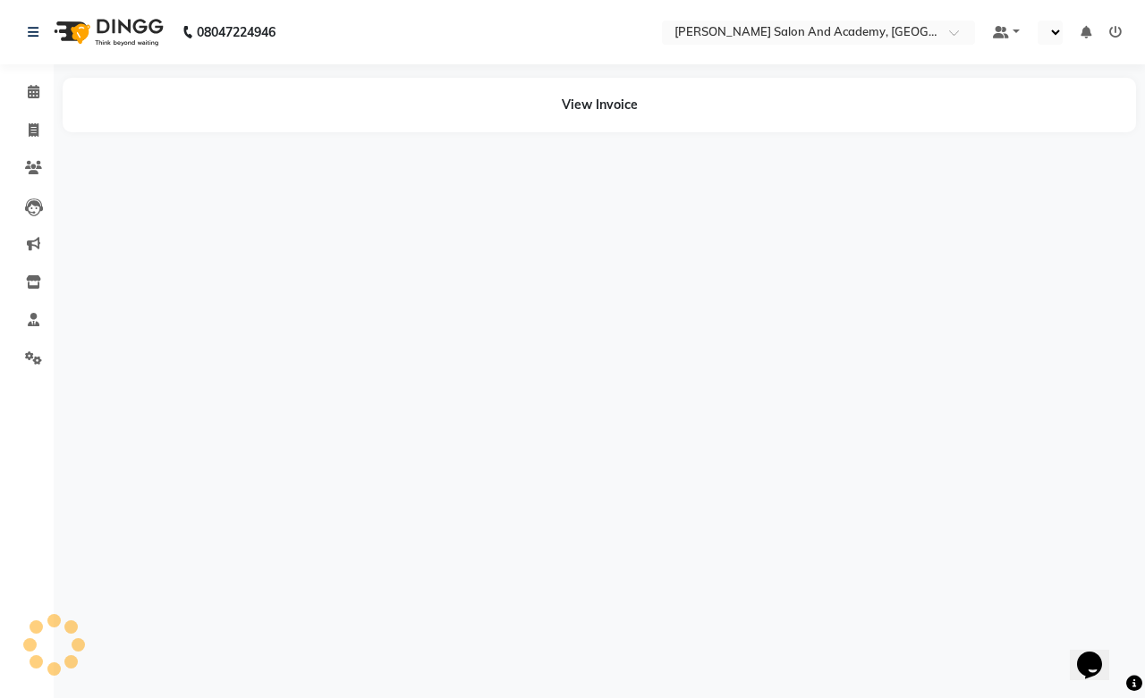
select select "en"
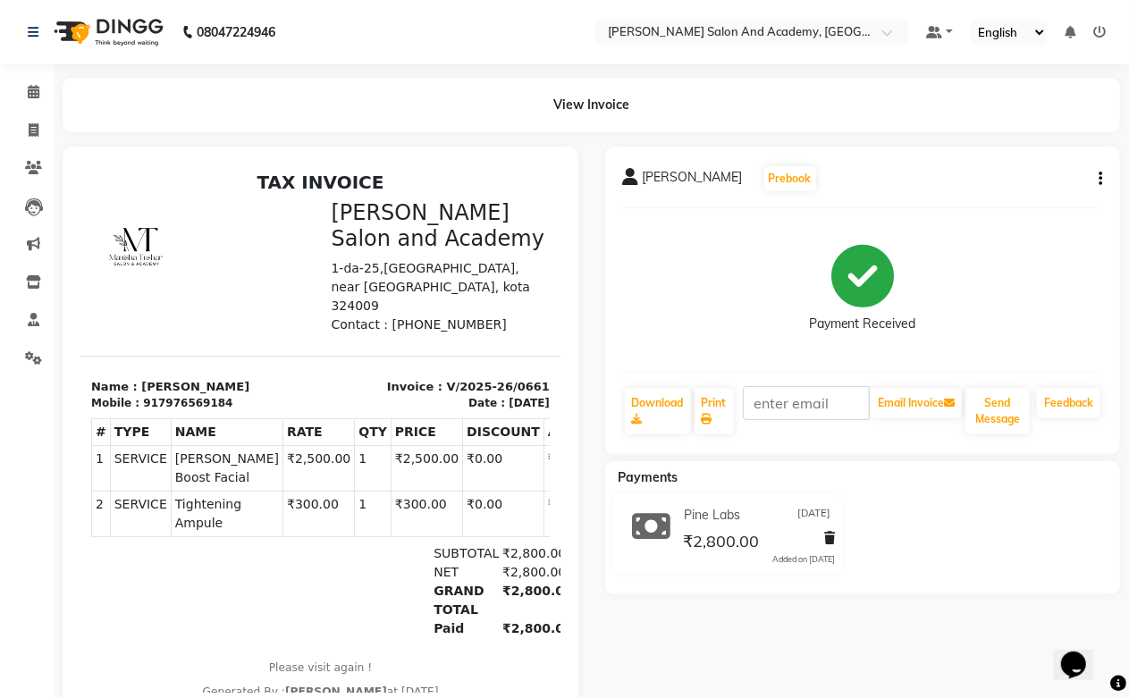
click at [1111, 182] on div "Krishna Jadaun Prebook Payment Received Download Print Email Invoice Send Messa…" at bounding box center [863, 301] width 516 height 308
click at [1103, 177] on div "Krishna Jadaun Prebook Payment Received Download Print Email Invoice Send Messa…" at bounding box center [863, 301] width 516 height 308
click at [1100, 179] on icon "button" at bounding box center [1101, 179] width 4 height 1
click at [1026, 157] on div "Split Service Amount" at bounding box center [1011, 157] width 122 height 22
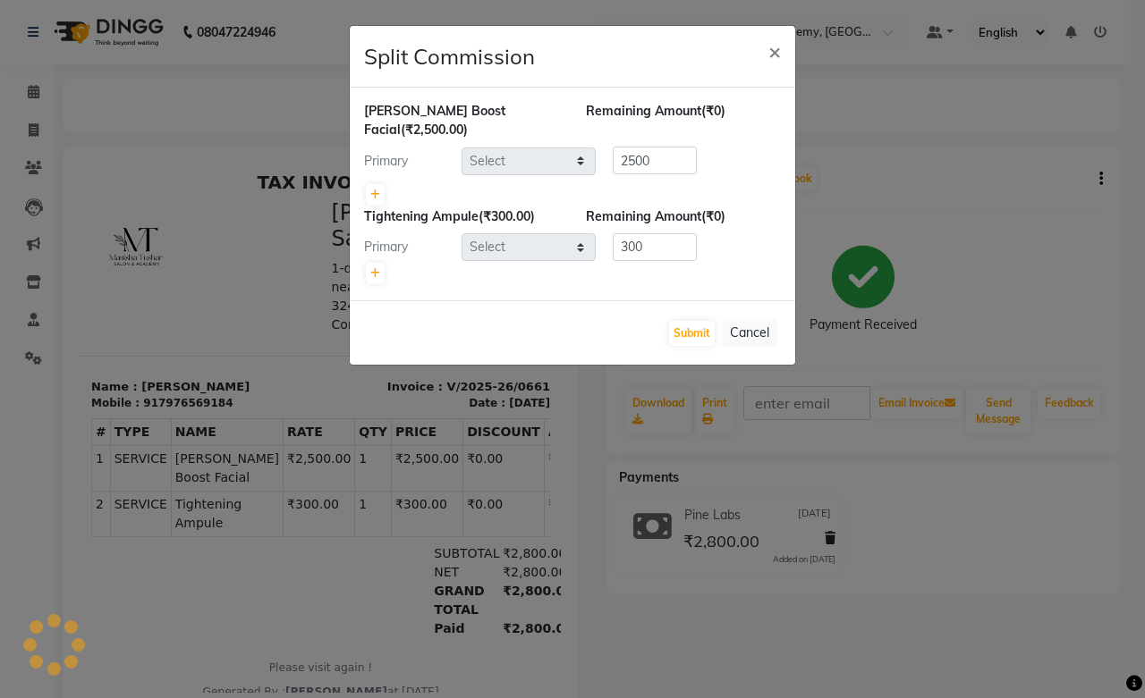
select select "88354"
click at [707, 334] on button "Submit" at bounding box center [692, 333] width 46 height 25
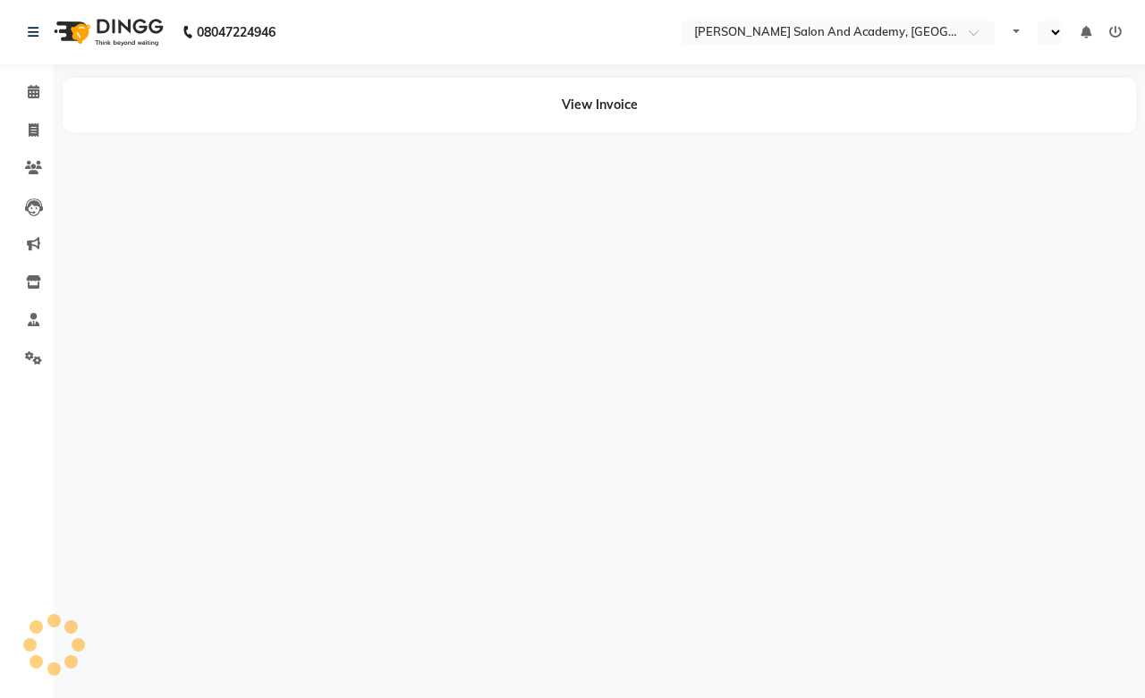
select select "en"
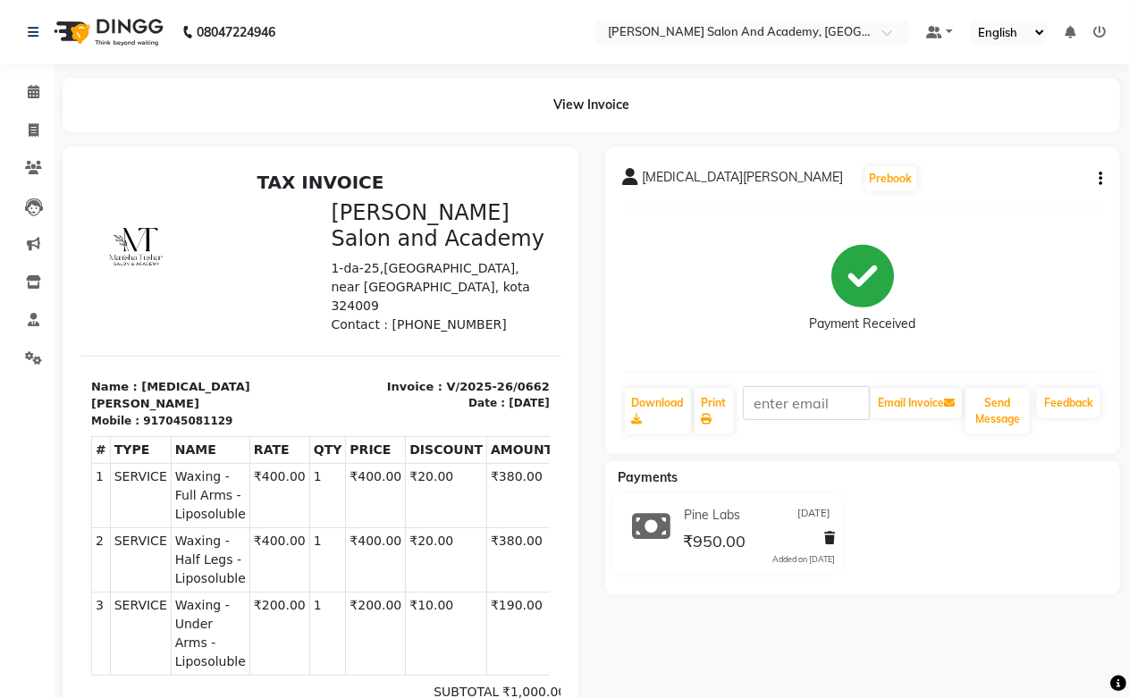
click at [1095, 183] on button "button" at bounding box center [1097, 179] width 11 height 19
click at [1012, 158] on div "Split Service Amount" at bounding box center [1011, 157] width 122 height 22
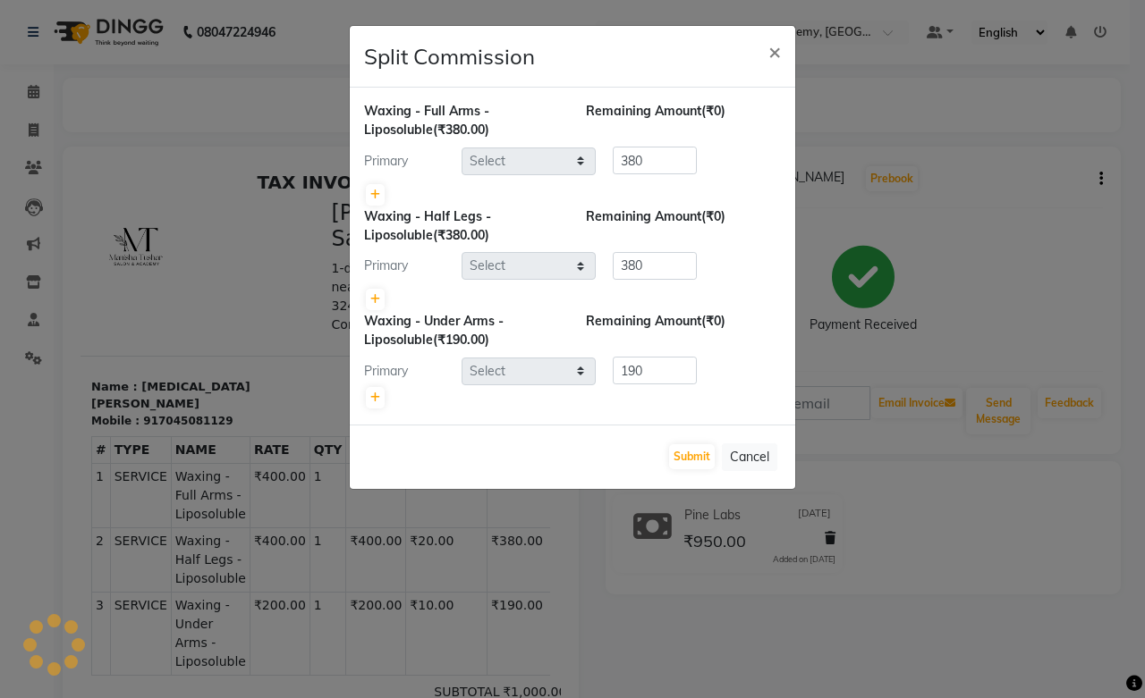
select select "86404"
click at [376, 191] on icon at bounding box center [375, 195] width 10 height 11
type input "190"
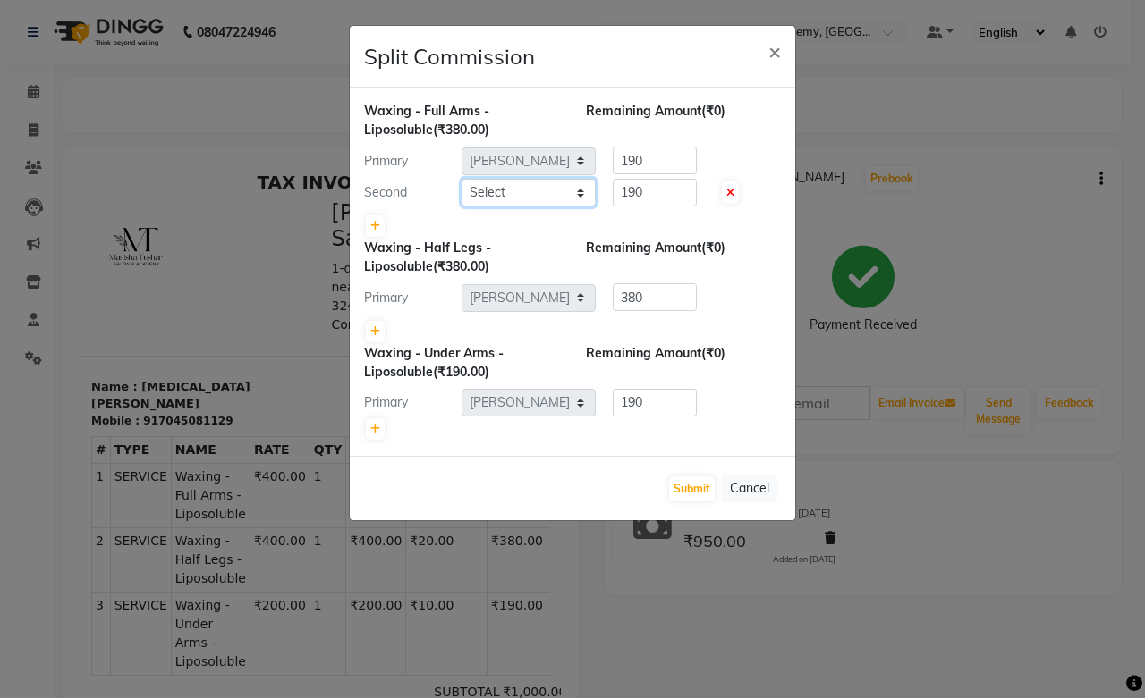
click at [512, 199] on select "Select [PERSON_NAME] [PERSON_NAME] [PERSON_NAME] [PERSON_NAME] [PERSON_NAME] [P…" at bounding box center [528, 193] width 134 height 28
select select "88177"
click at [461, 179] on select "Select [PERSON_NAME] [PERSON_NAME] [PERSON_NAME] [PERSON_NAME] [PERSON_NAME] [P…" at bounding box center [528, 193] width 134 height 28
click at [377, 328] on icon at bounding box center [375, 331] width 10 height 11
type input "190"
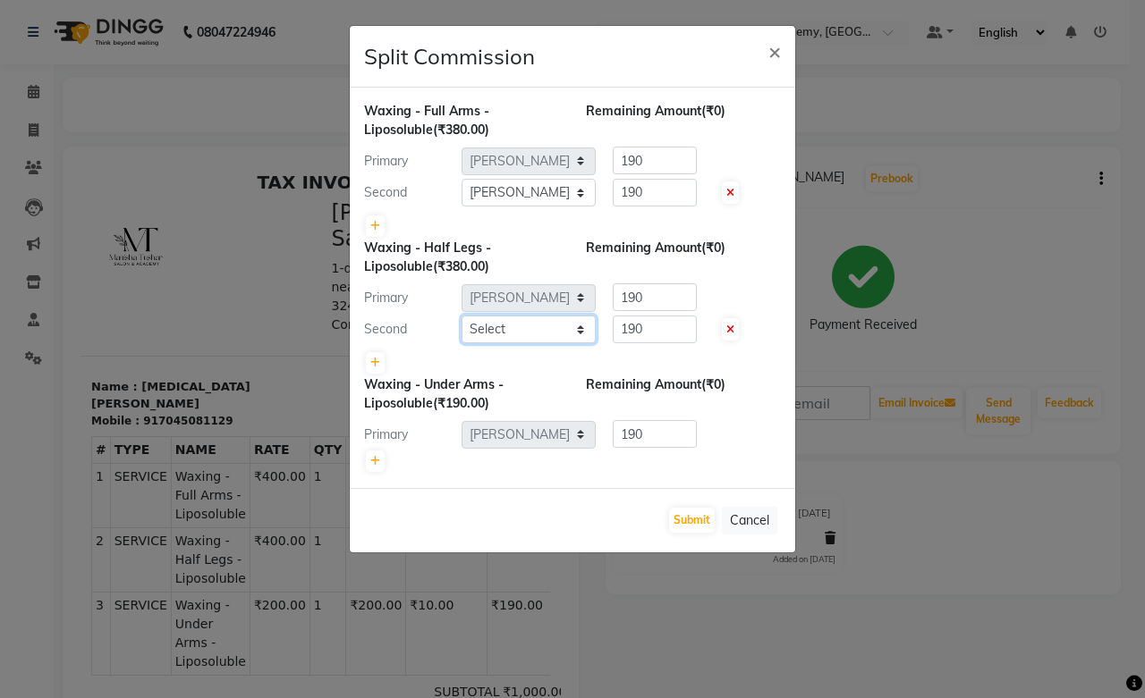
click at [526, 325] on select "Select [PERSON_NAME] [PERSON_NAME] [PERSON_NAME] [PERSON_NAME] [PERSON_NAME] [P…" at bounding box center [528, 330] width 134 height 28
select select "88177"
click at [461, 316] on select "Select [PERSON_NAME] [PERSON_NAME] [PERSON_NAME] [PERSON_NAME] [PERSON_NAME] [P…" at bounding box center [528, 330] width 134 height 28
click at [694, 519] on button "Submit" at bounding box center [692, 520] width 46 height 25
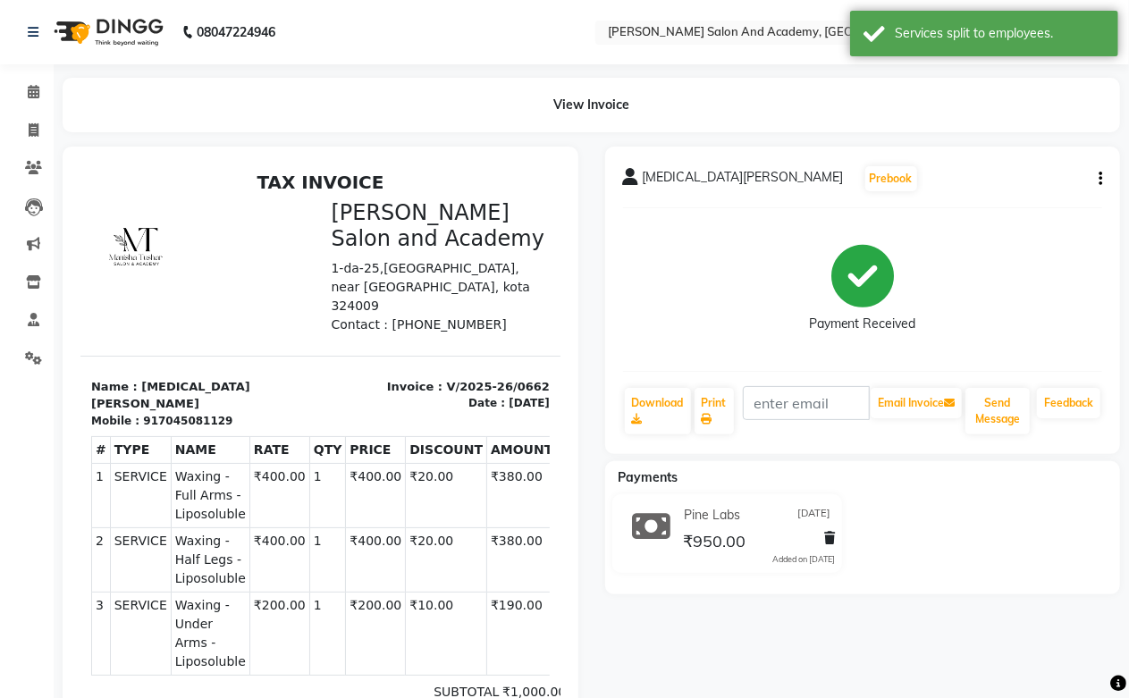
click at [1103, 177] on div "[MEDICAL_DATA][PERSON_NAME] Prebook Payment Received Download Print Email Invoi…" at bounding box center [863, 301] width 516 height 308
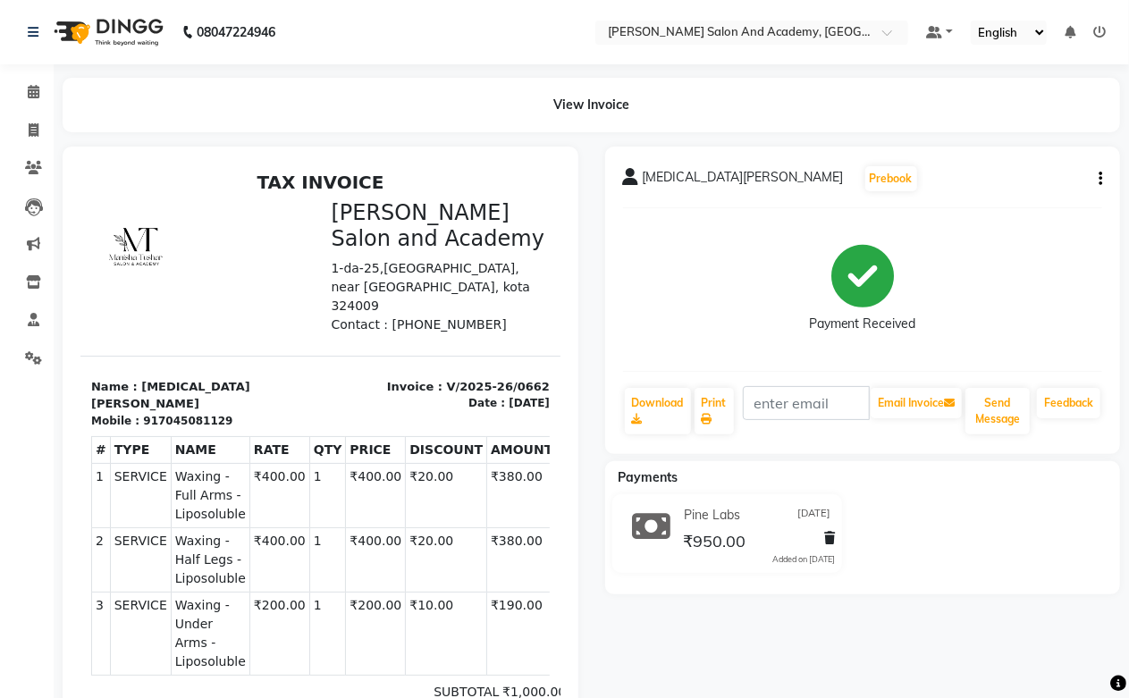
click at [1100, 179] on icon "button" at bounding box center [1101, 179] width 4 height 1
click at [1034, 162] on div "Split Service Amount" at bounding box center [1011, 157] width 122 height 22
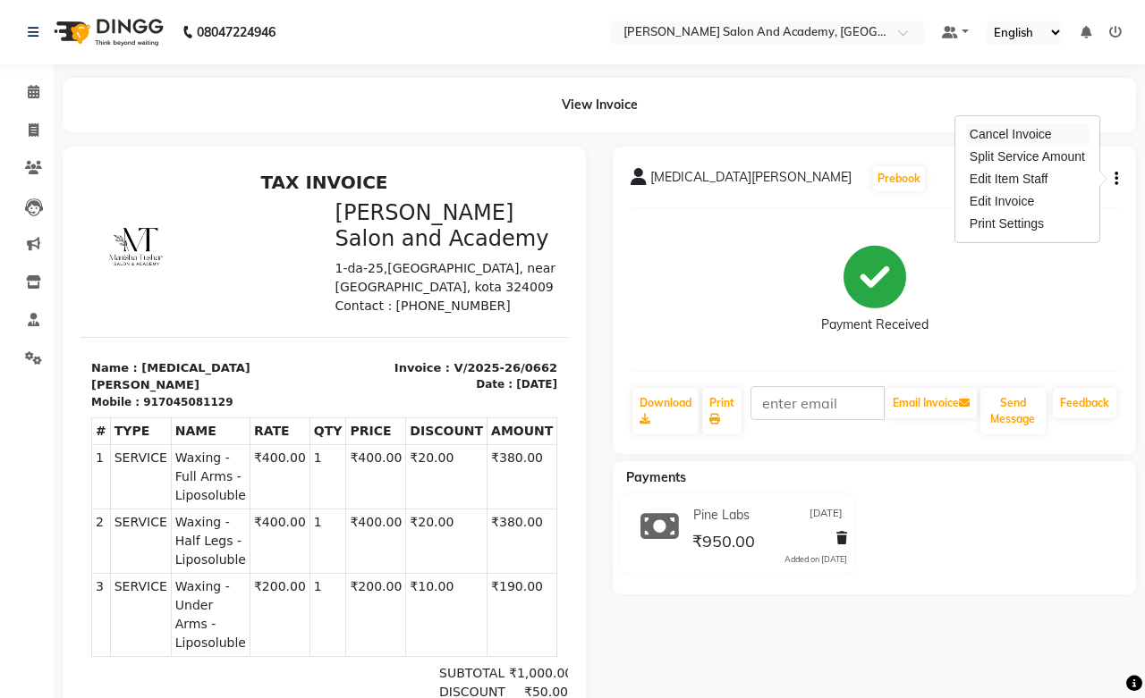
select select "86404"
select select "88177"
select select "86404"
select select "88177"
select select "86404"
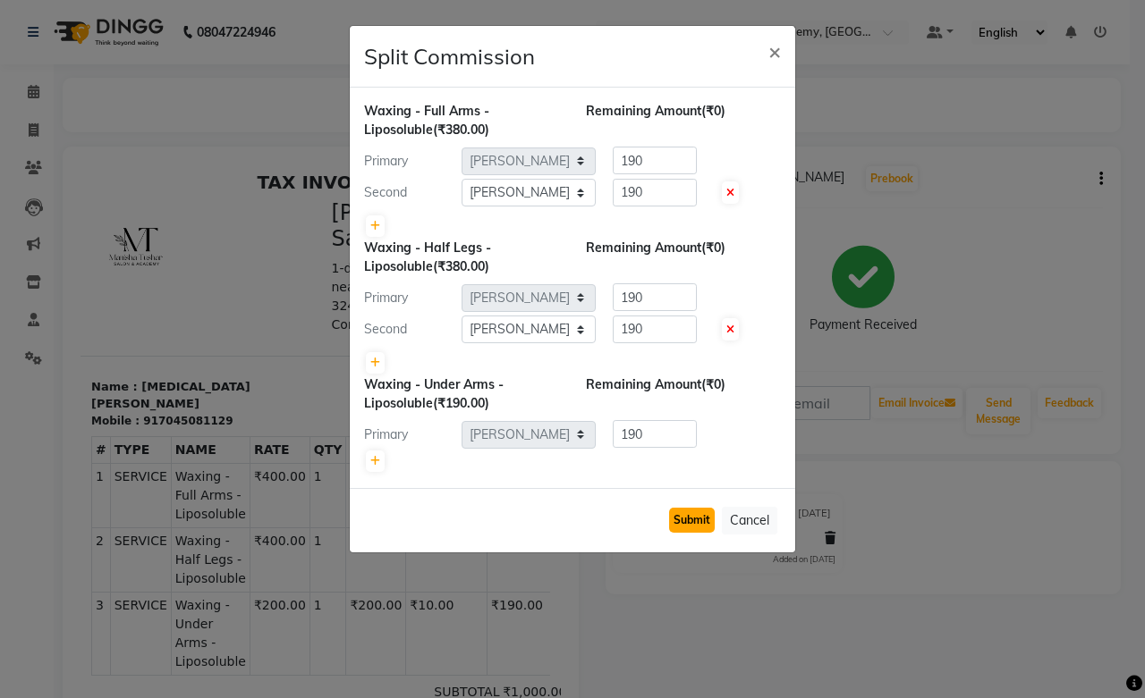
click at [701, 522] on button "Submit" at bounding box center [692, 520] width 46 height 25
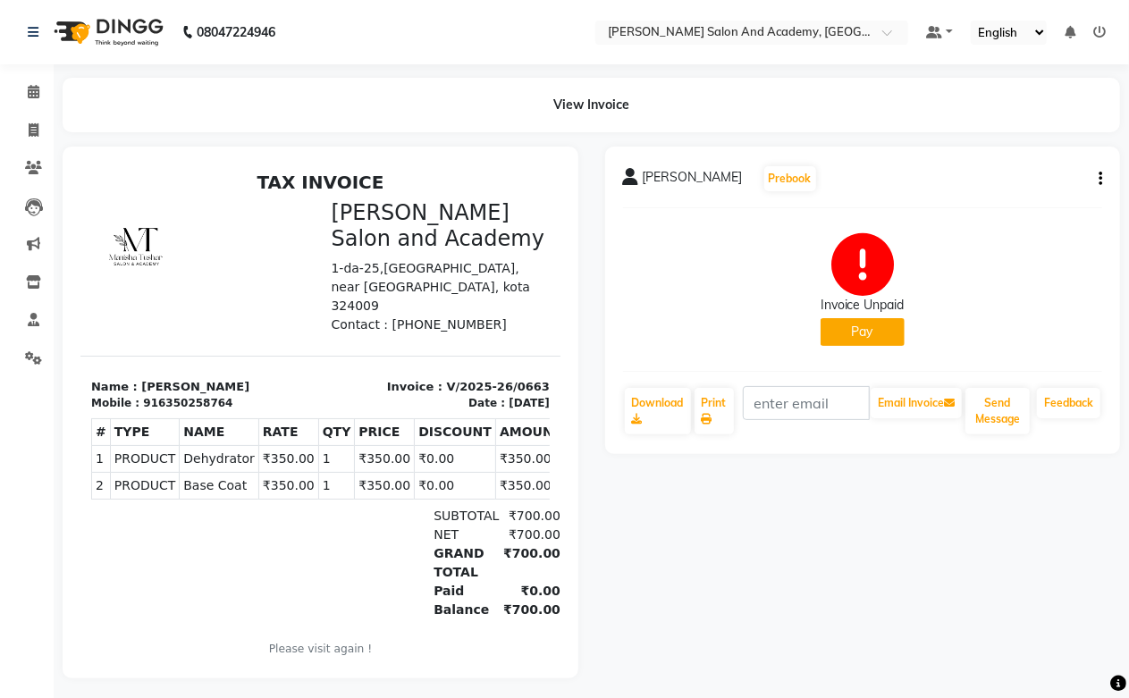
click at [1099, 180] on icon "button" at bounding box center [1101, 179] width 4 height 1
click at [1092, 170] on button "button" at bounding box center [1097, 179] width 11 height 19
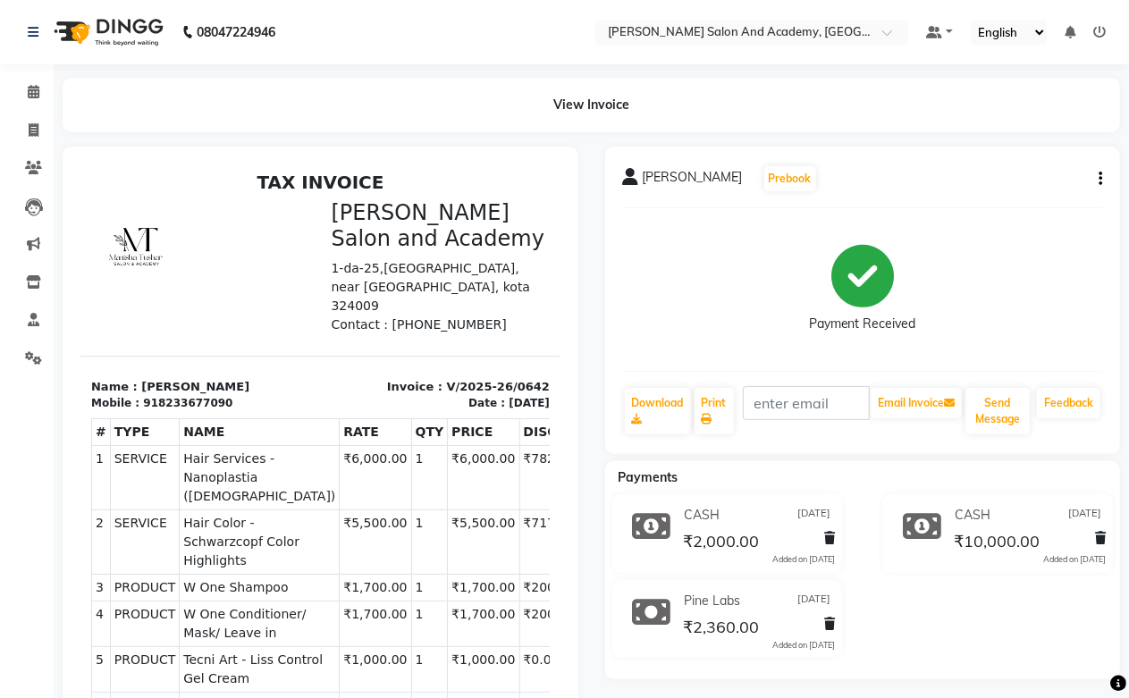
click at [1102, 179] on icon "button" at bounding box center [1101, 179] width 4 height 1
click at [1000, 161] on div "Split Service Amount" at bounding box center [1011, 156] width 122 height 22
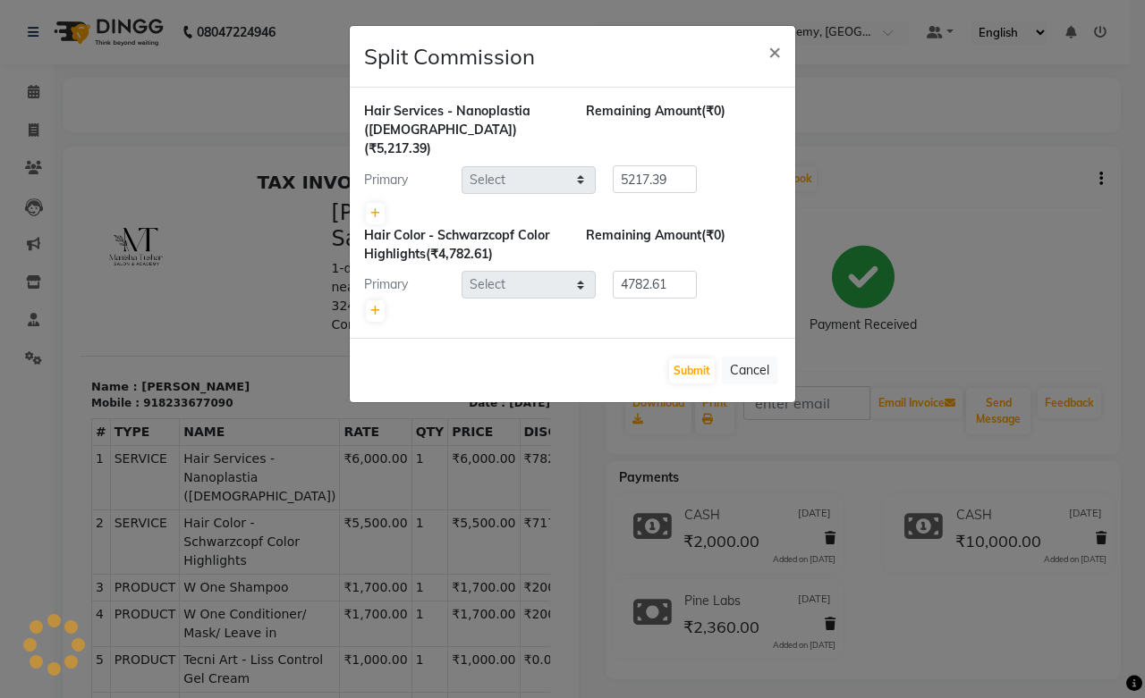
select select "49047"
click at [742, 357] on button "Cancel" at bounding box center [749, 371] width 55 height 28
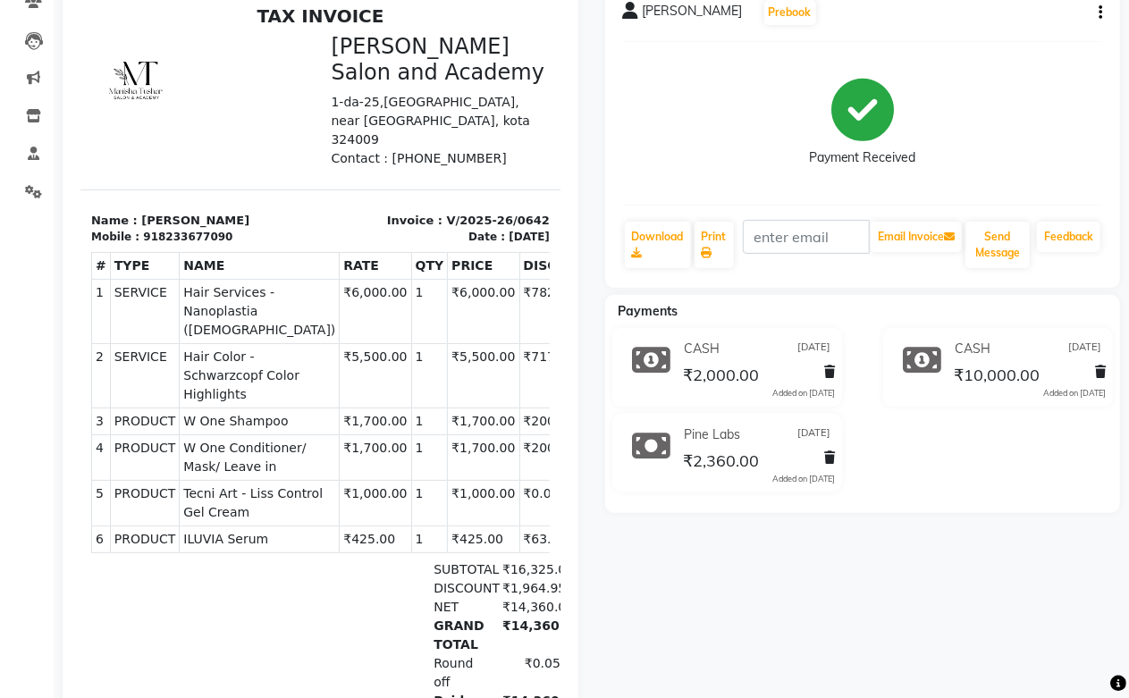
scroll to position [298, 0]
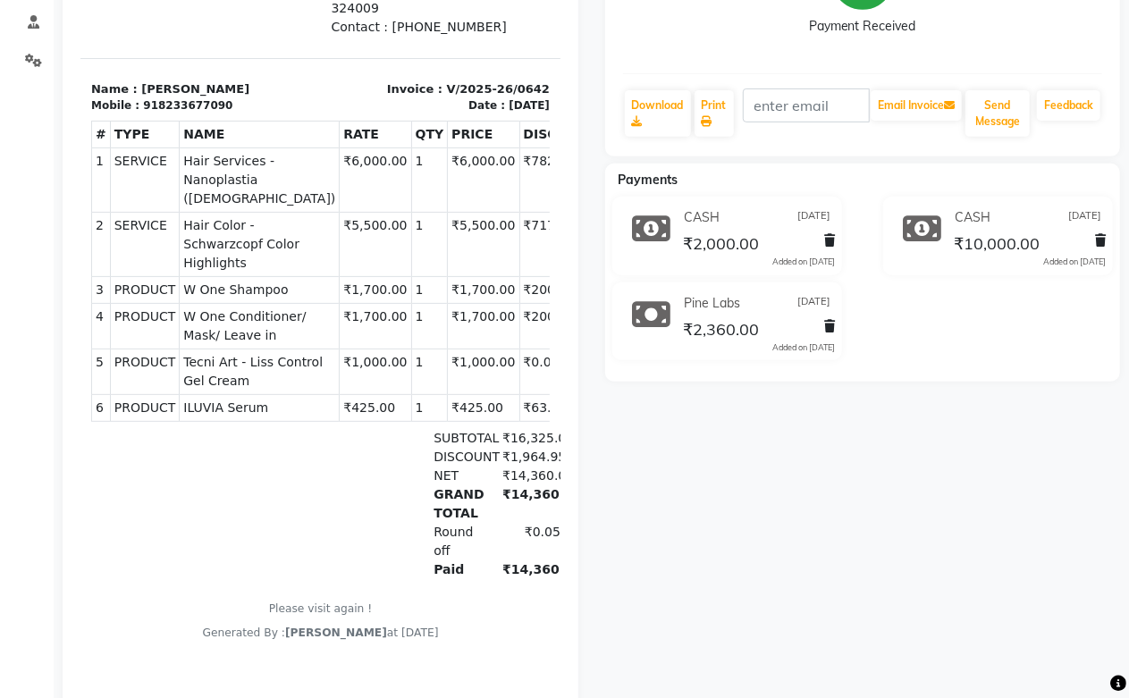
click at [730, 426] on div "Srishti Gupta Prebook Payment Received Download Print Email Invoice Send Messag…" at bounding box center [863, 317] width 543 height 936
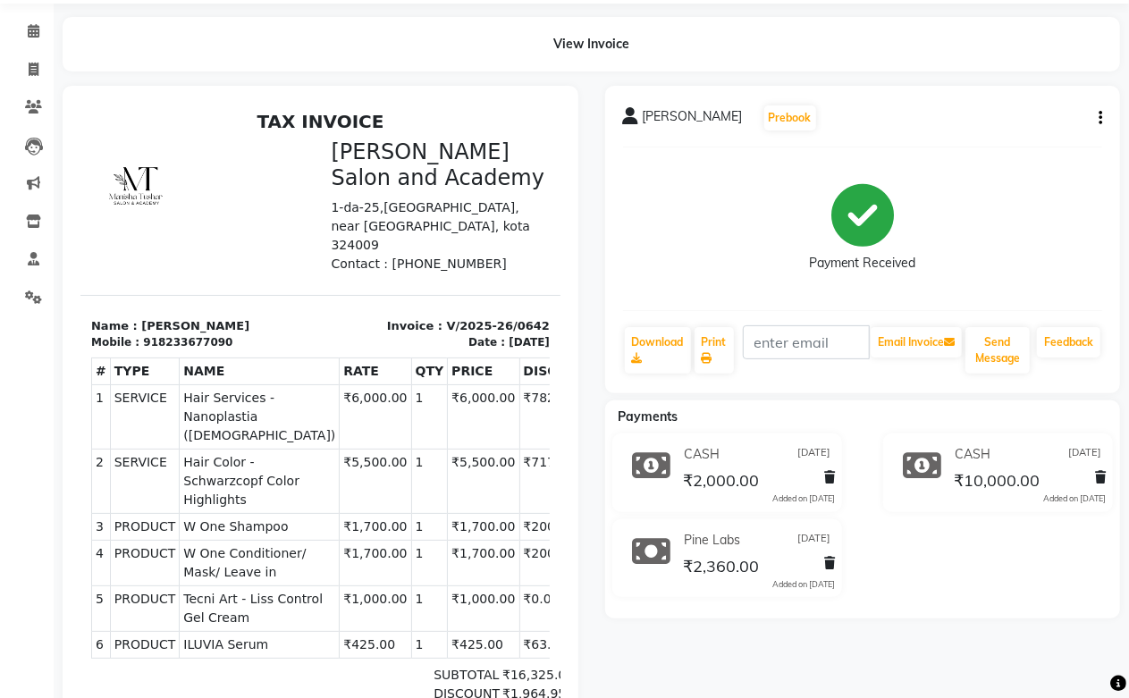
scroll to position [0, 0]
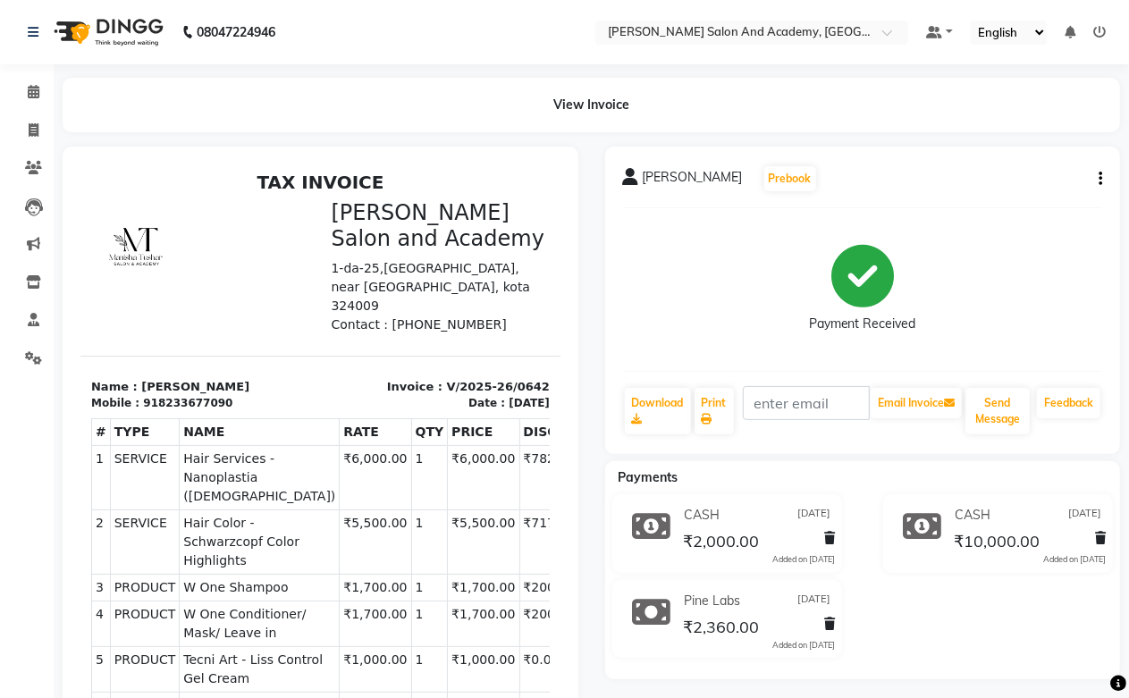
click at [1098, 186] on button "button" at bounding box center [1097, 179] width 11 height 19
click at [1020, 163] on div "Split Service Amount" at bounding box center [1011, 156] width 122 height 22
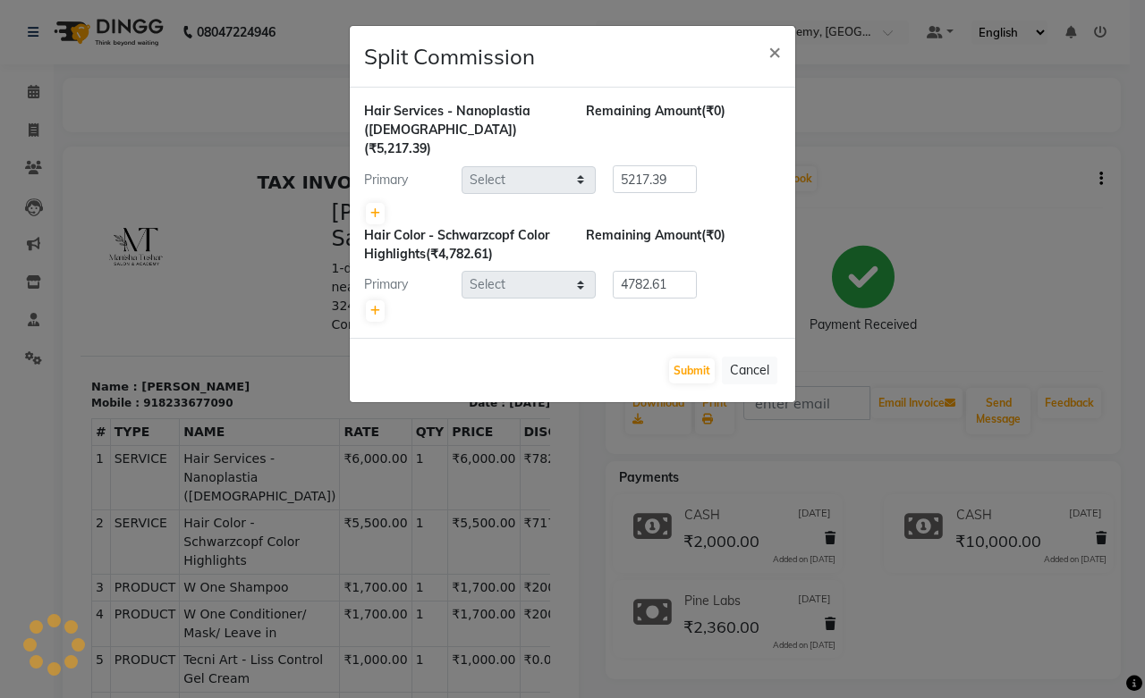
select select "49047"
click at [370, 208] on icon at bounding box center [375, 213] width 10 height 11
type input "2608.7"
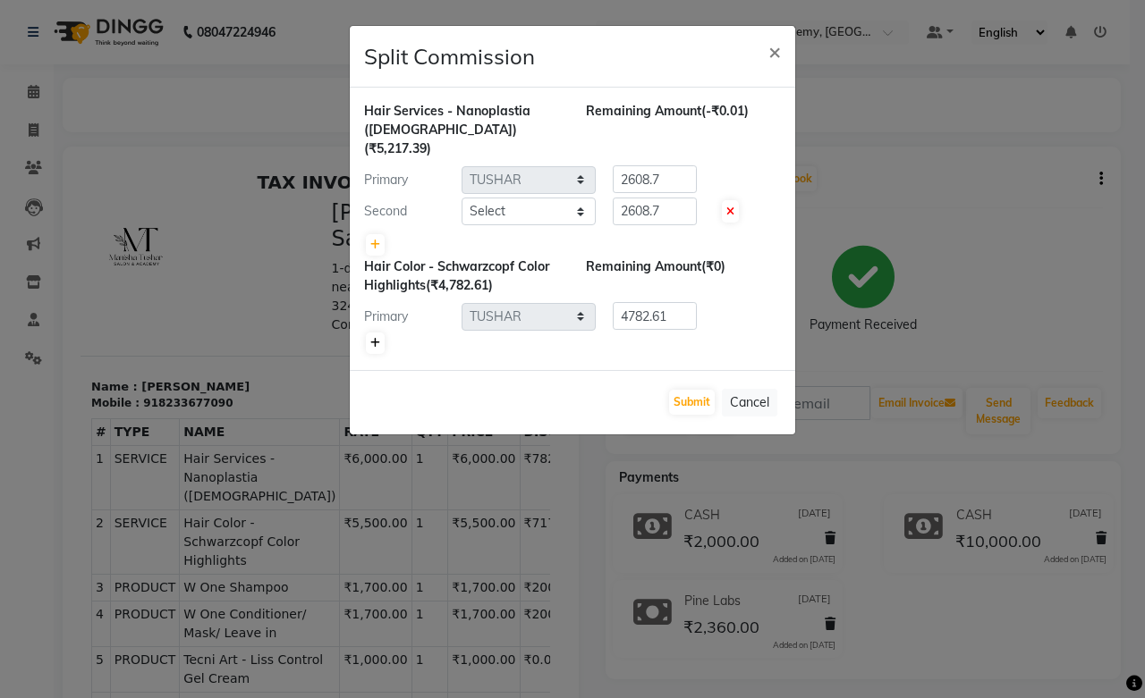
click at [374, 338] on icon at bounding box center [375, 343] width 10 height 11
type input "2391.3"
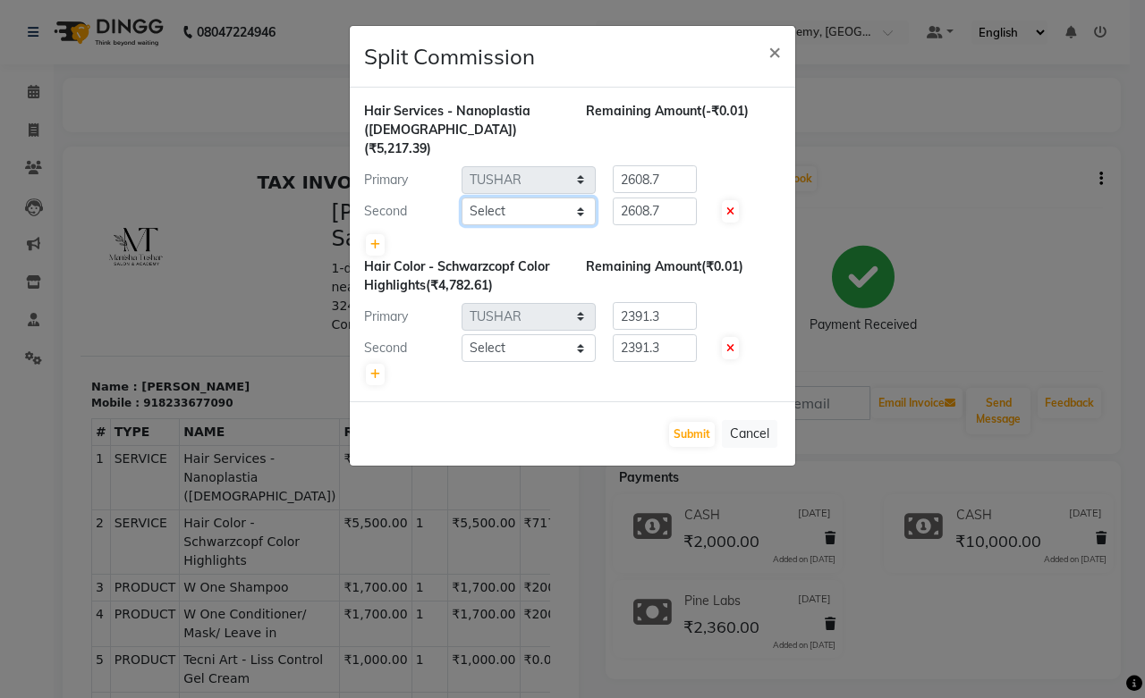
click at [552, 198] on select "Select Abdul Shoaib Aksha Khan Anisha Ray Archika Jain Arti Singh Azzu khan Far…" at bounding box center [528, 212] width 134 height 28
select select "88353"
click at [461, 198] on select "Select Abdul Shoaib Aksha Khan Anisha Ray Archika Jain Arti Singh Azzu khan Far…" at bounding box center [528, 212] width 134 height 28
click at [546, 334] on select "Select Abdul Shoaib Aksha Khan Anisha Ray Archika Jain Arti Singh Azzu khan Far…" at bounding box center [528, 348] width 134 height 28
select select "88353"
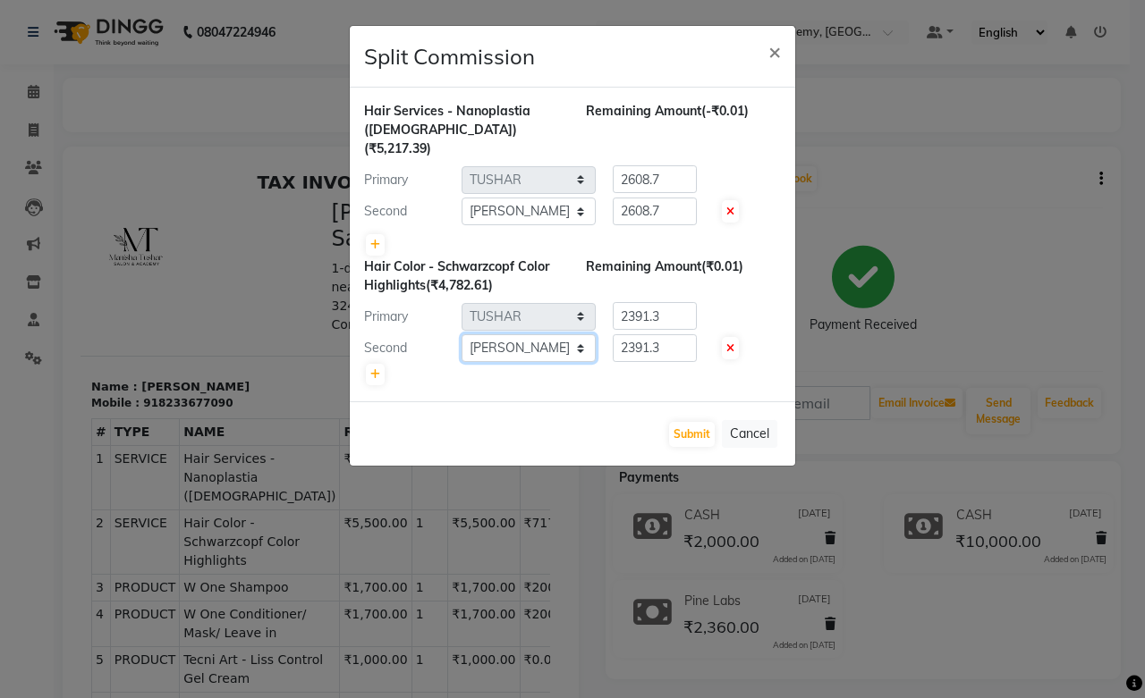
click at [461, 334] on select "Select Abdul Shoaib Aksha Khan Anisha Ray Archika Jain Arti Singh Azzu khan Far…" at bounding box center [528, 348] width 134 height 28
click at [674, 422] on button "Submit" at bounding box center [692, 434] width 46 height 25
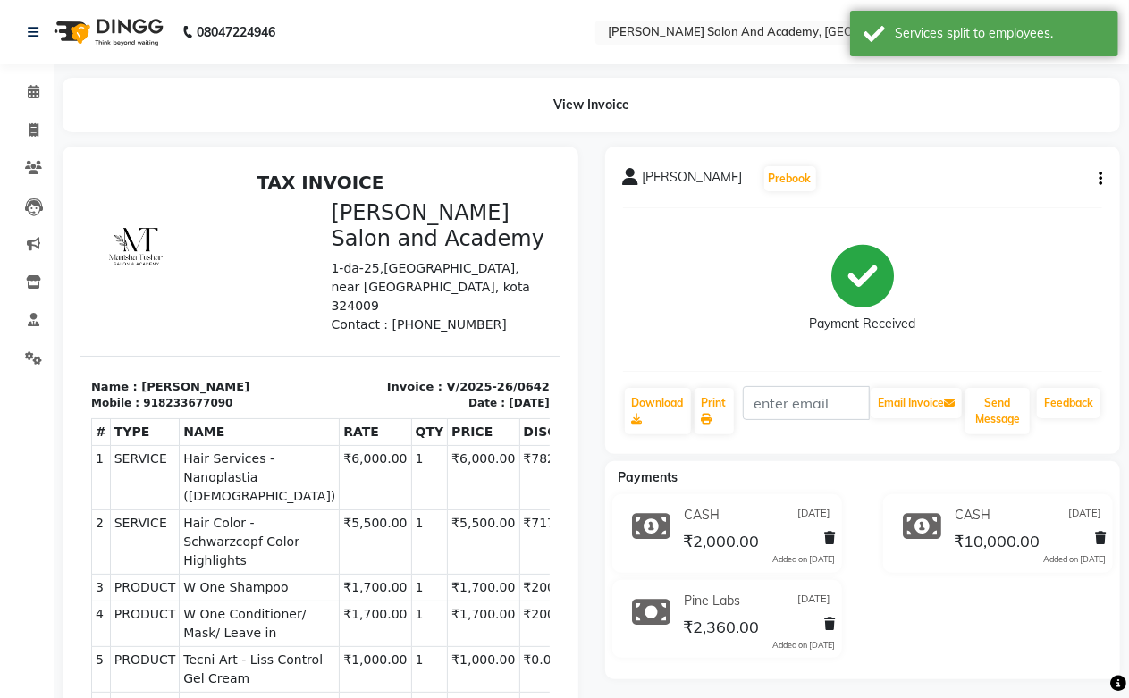
click at [1095, 174] on button "button" at bounding box center [1097, 179] width 11 height 19
click at [1005, 161] on div "Split Service Amount" at bounding box center [1011, 156] width 122 height 22
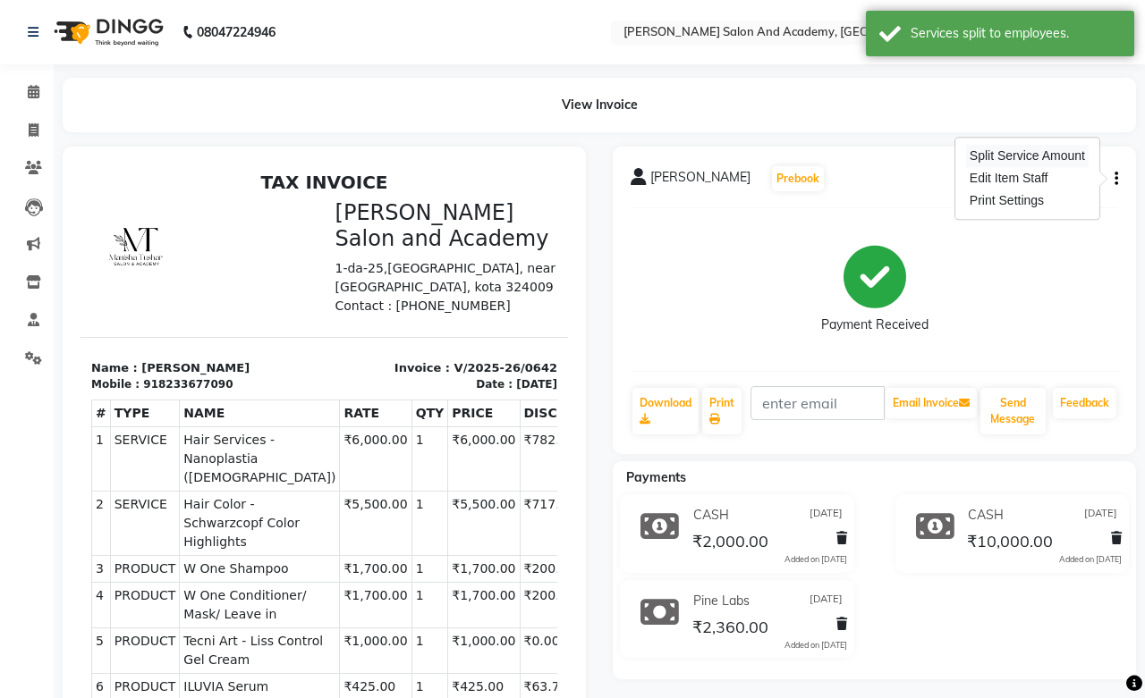
select select "49047"
select select "88353"
select select "49047"
select select "88353"
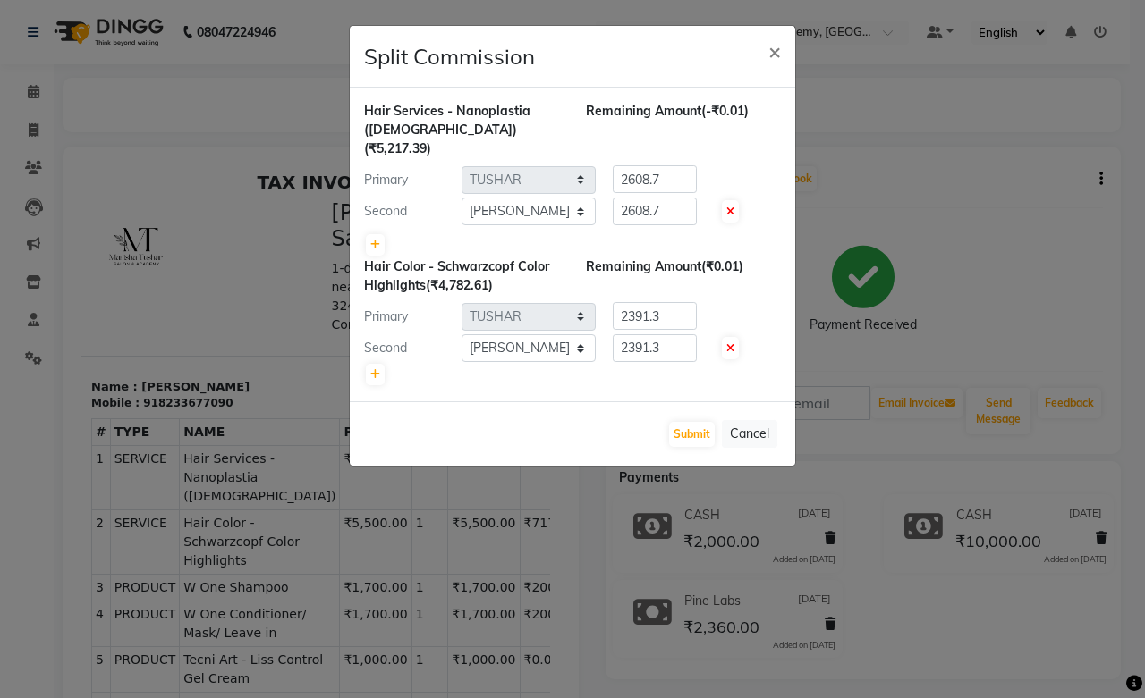
click at [754, 26] on button "×" at bounding box center [774, 51] width 41 height 50
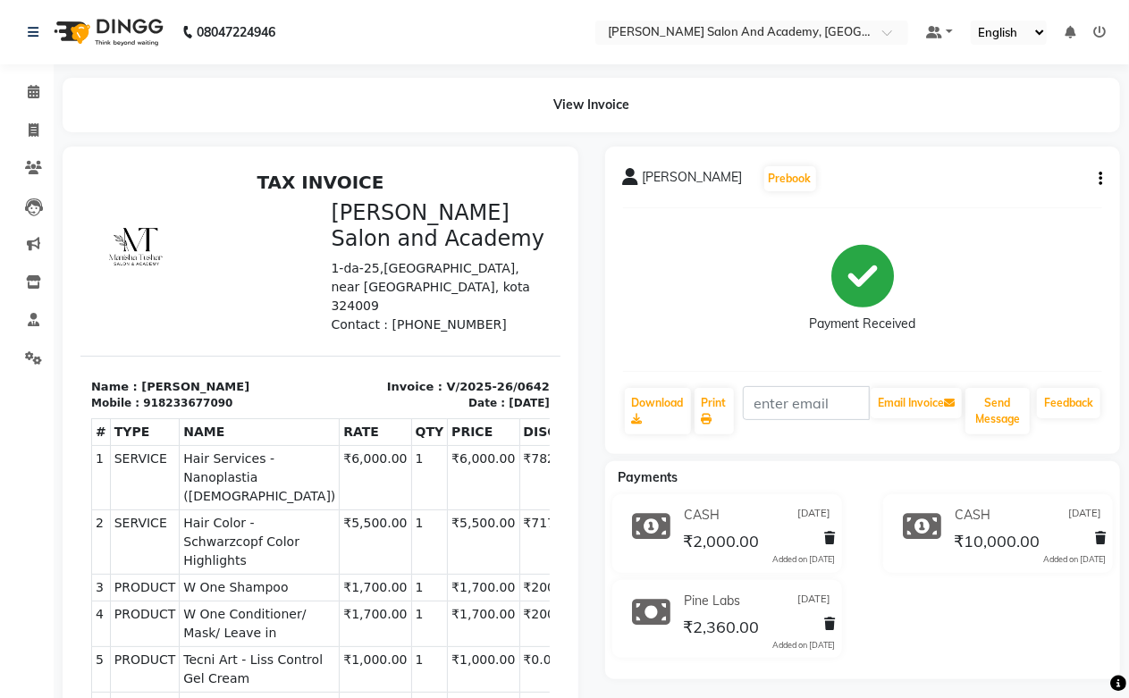
click at [1102, 179] on icon "button" at bounding box center [1101, 179] width 4 height 1
click at [981, 153] on div "Split Service Amount" at bounding box center [1011, 156] width 122 height 22
select select "49047"
select select "88353"
select select "49047"
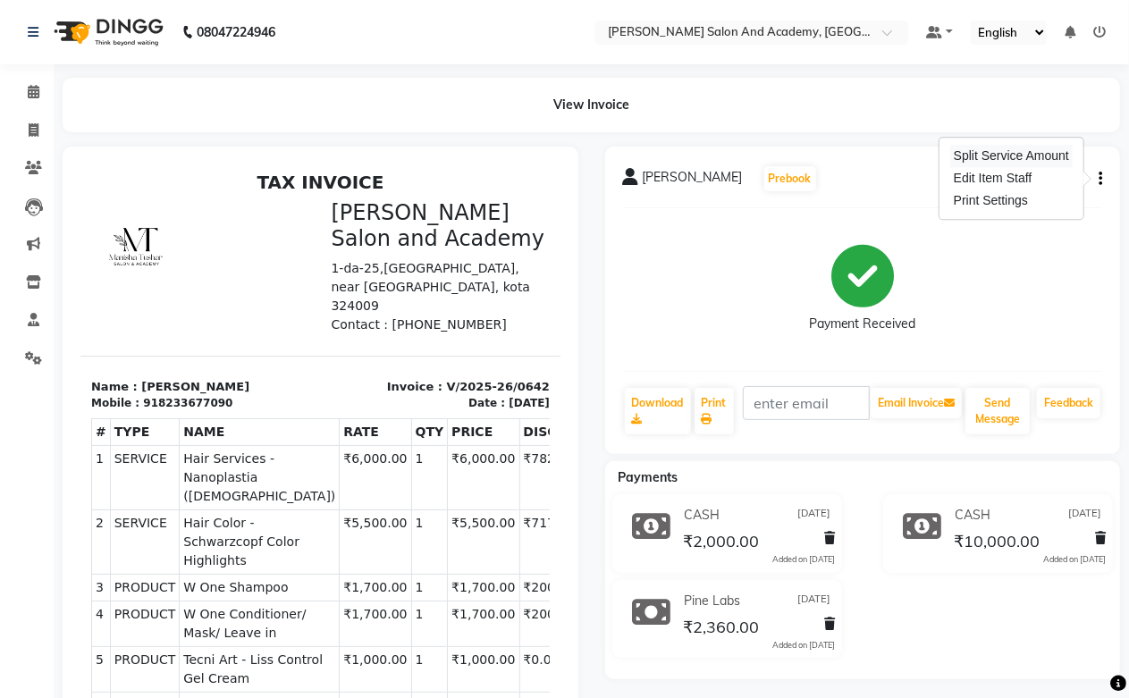
select select "88353"
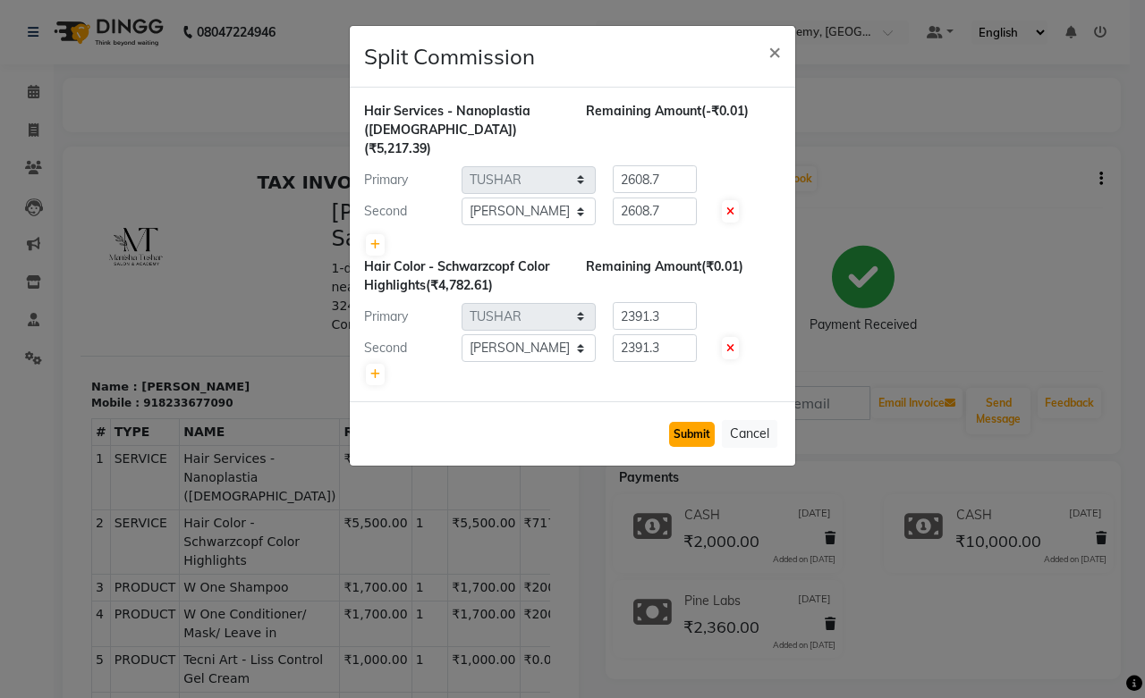
click at [700, 422] on button "Submit" at bounding box center [692, 434] width 46 height 25
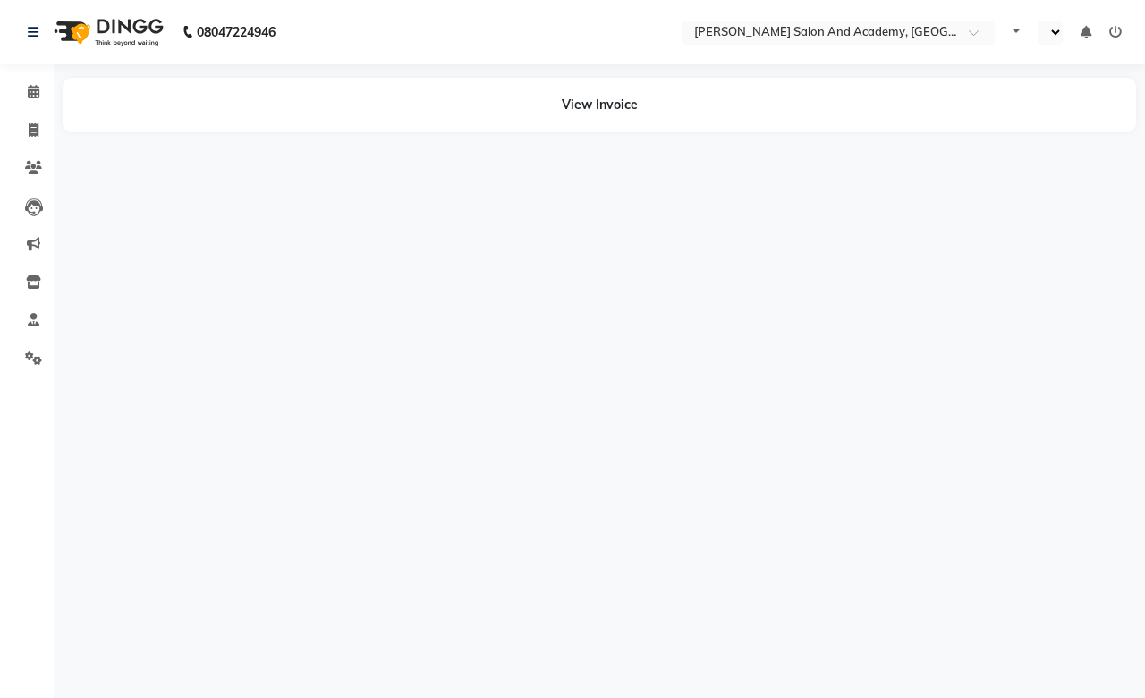
select select "en"
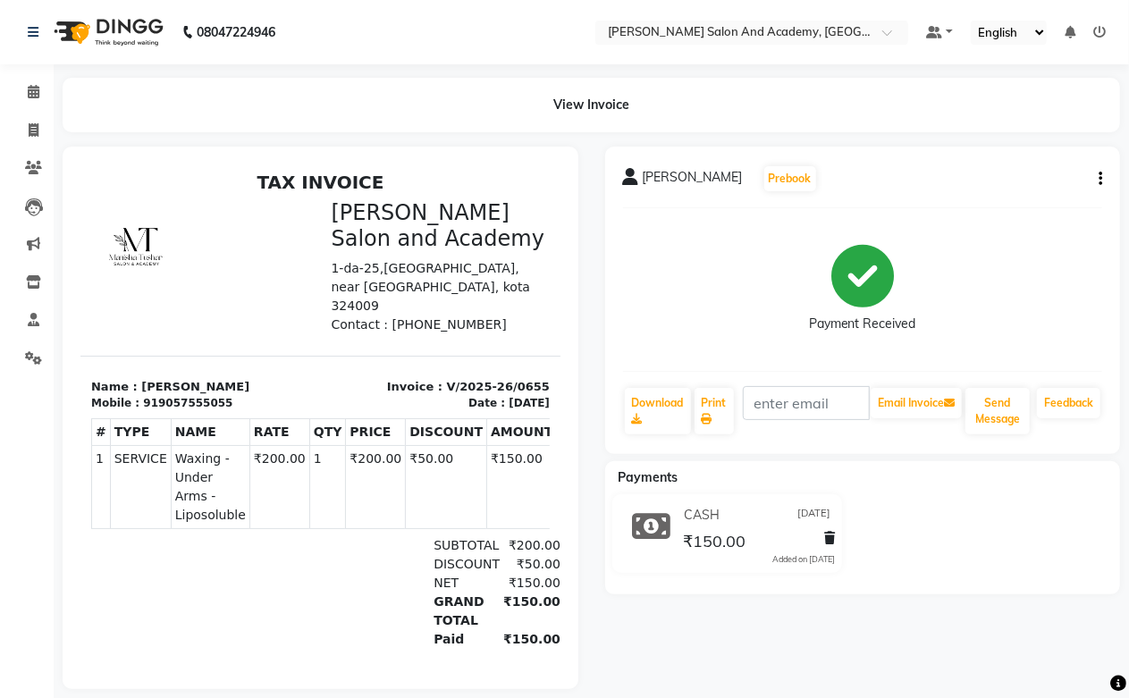
click at [1100, 180] on icon "button" at bounding box center [1101, 179] width 4 height 1
click at [1015, 161] on div "Split Service Amount" at bounding box center [1011, 157] width 122 height 22
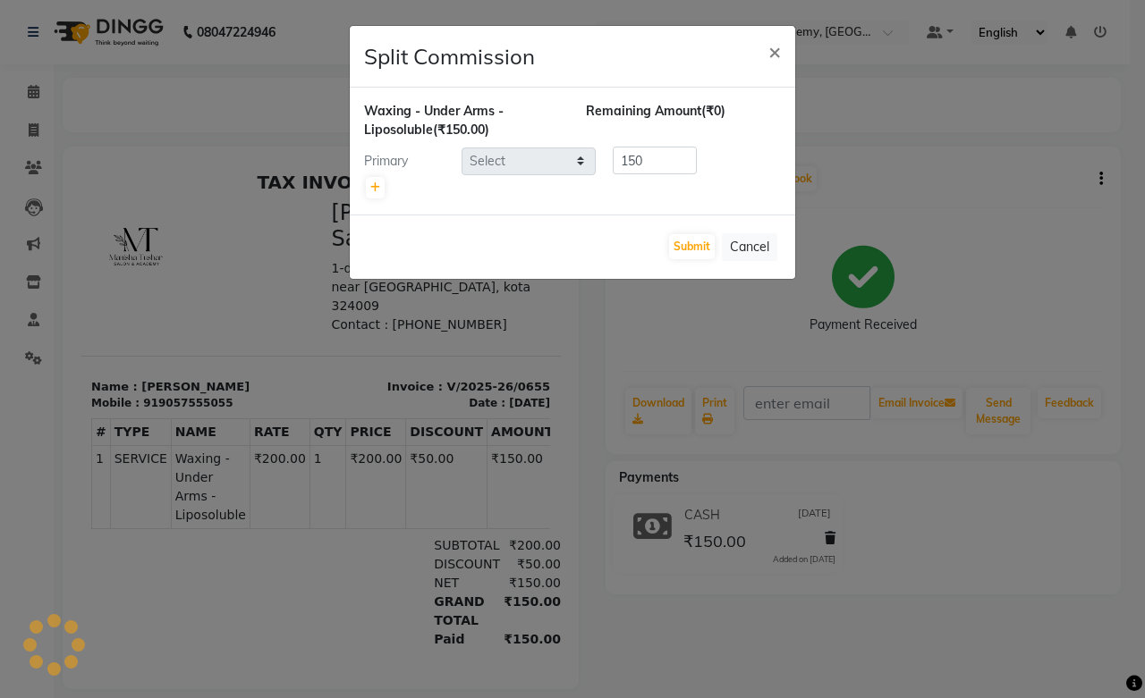
select select "86404"
click at [754, 26] on button "×" at bounding box center [774, 51] width 41 height 50
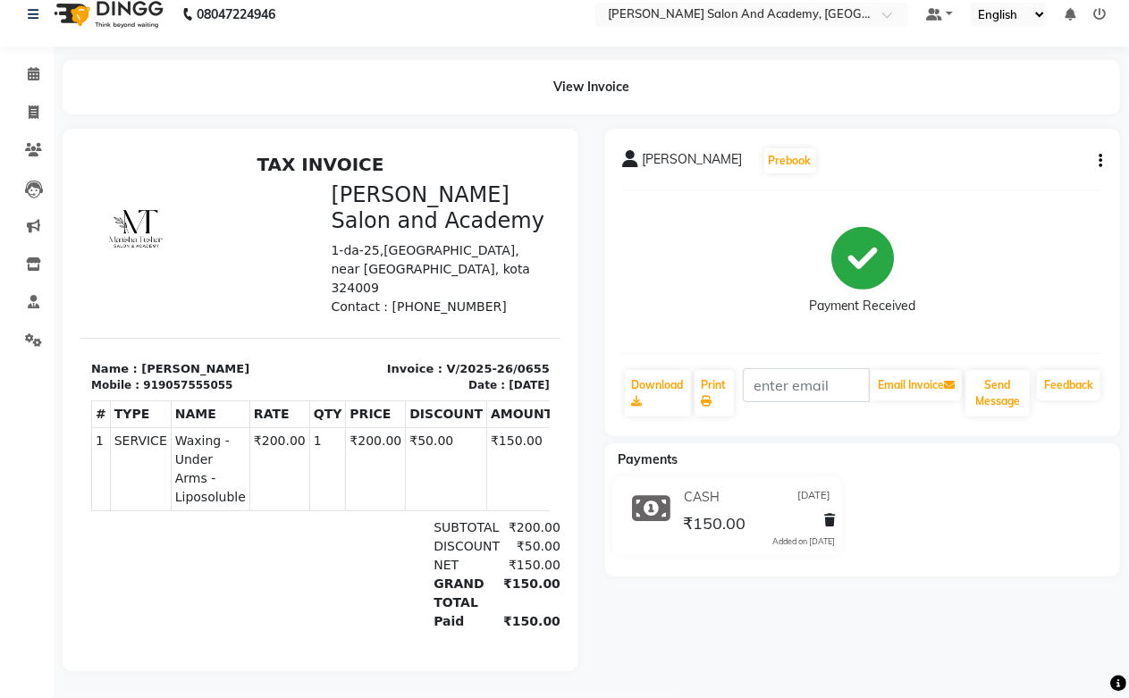
scroll to position [31, 0]
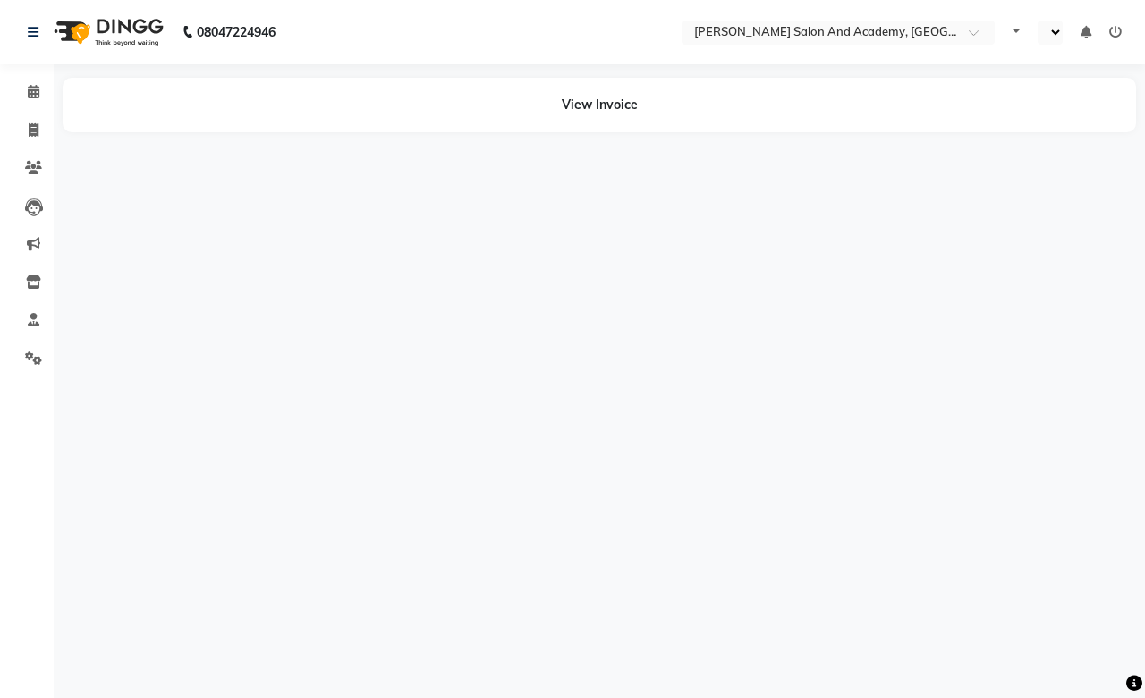
select select "en"
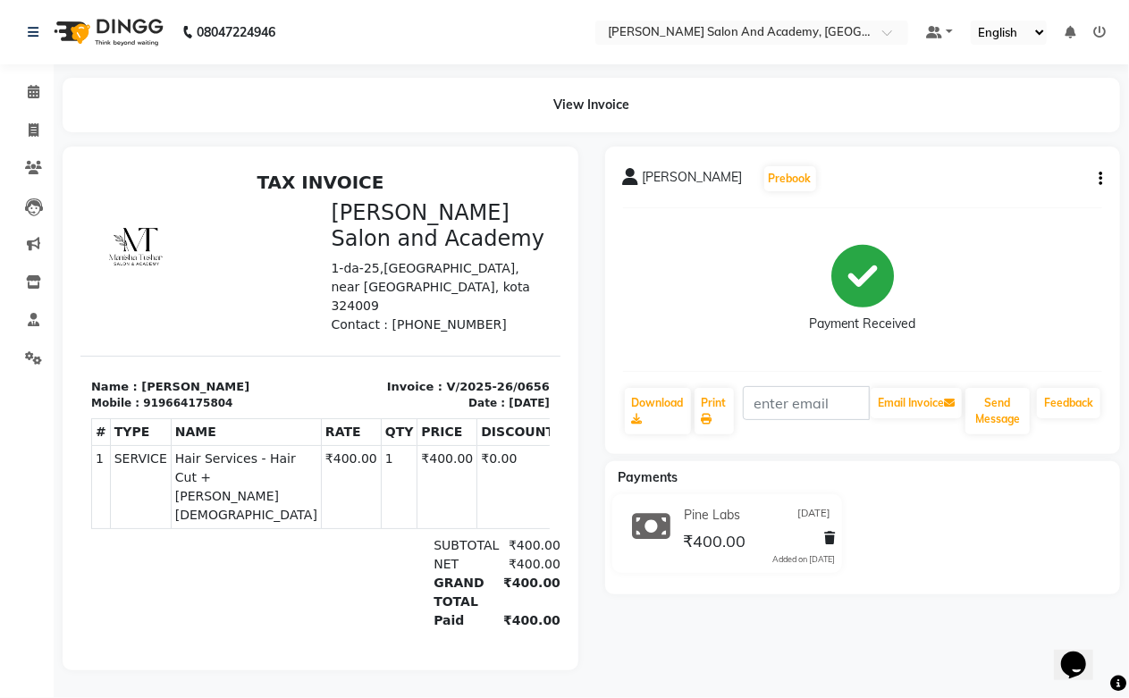
click at [1095, 183] on button "button" at bounding box center [1097, 179] width 11 height 19
click at [988, 161] on div "Split Service Amount" at bounding box center [1011, 157] width 122 height 22
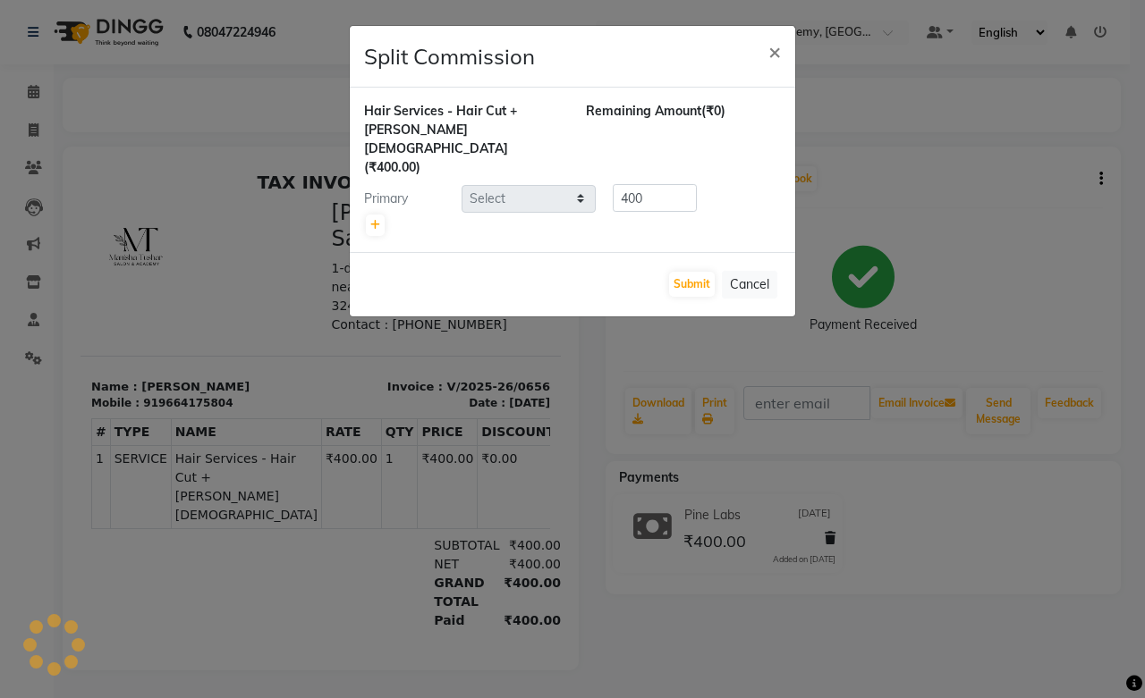
select select "87898"
click at [677, 272] on button "Submit" at bounding box center [692, 284] width 46 height 25
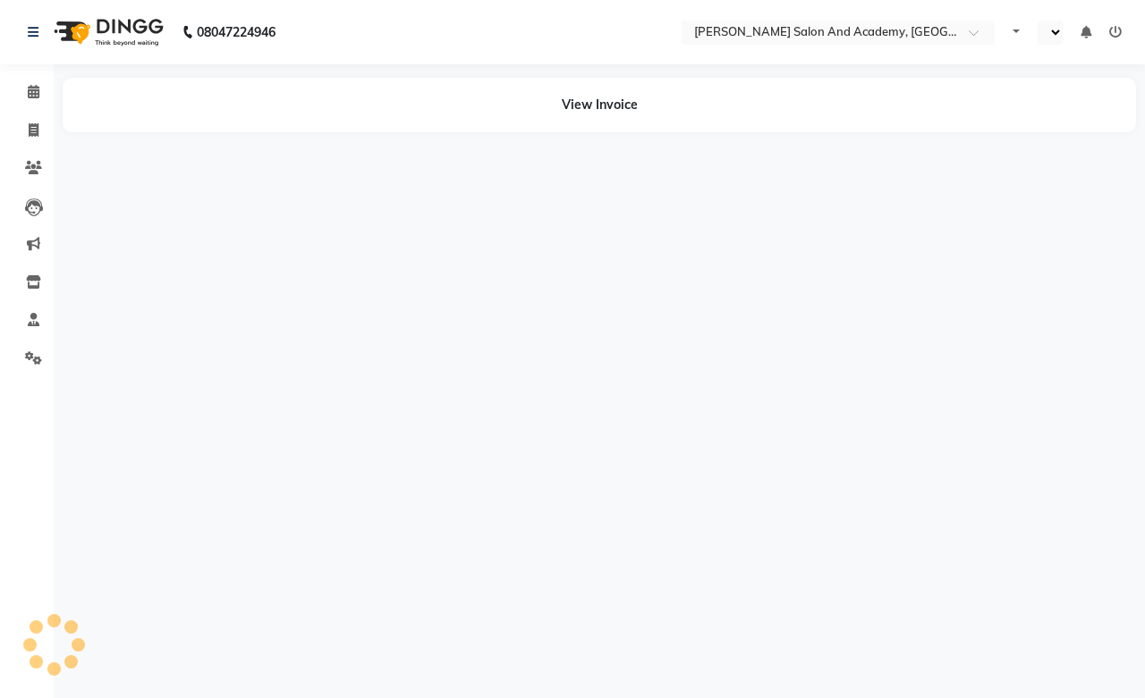
select select "en"
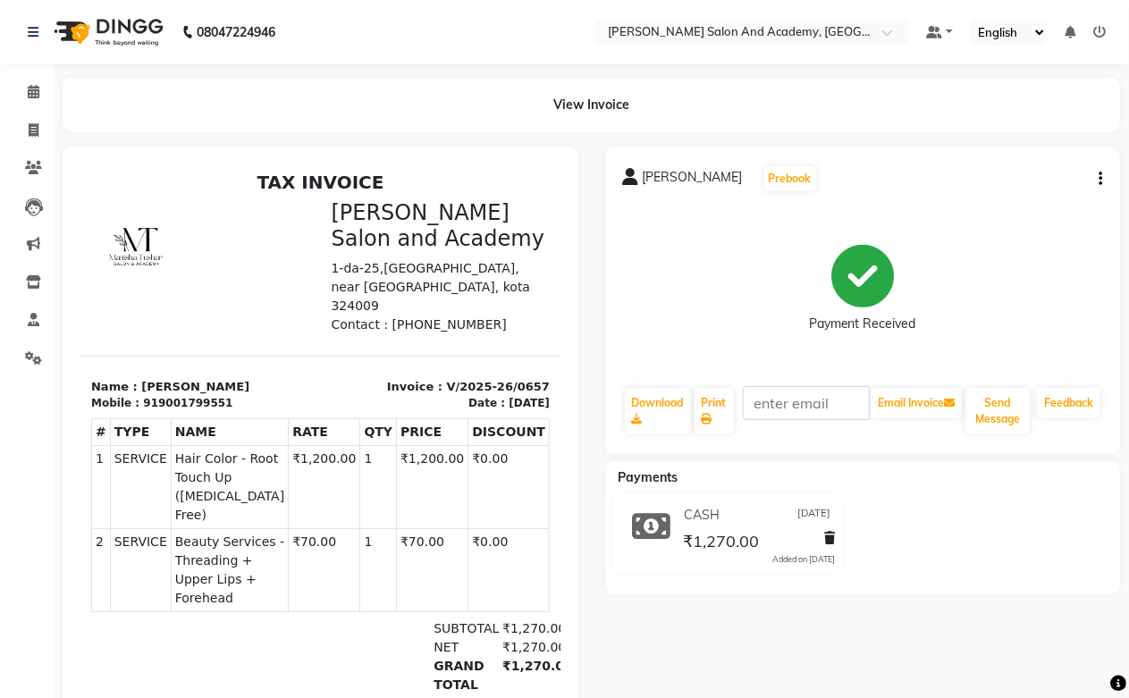
click at [1101, 180] on icon "button" at bounding box center [1101, 179] width 4 height 1
click at [1019, 159] on div "Split Service Amount" at bounding box center [1011, 157] width 122 height 22
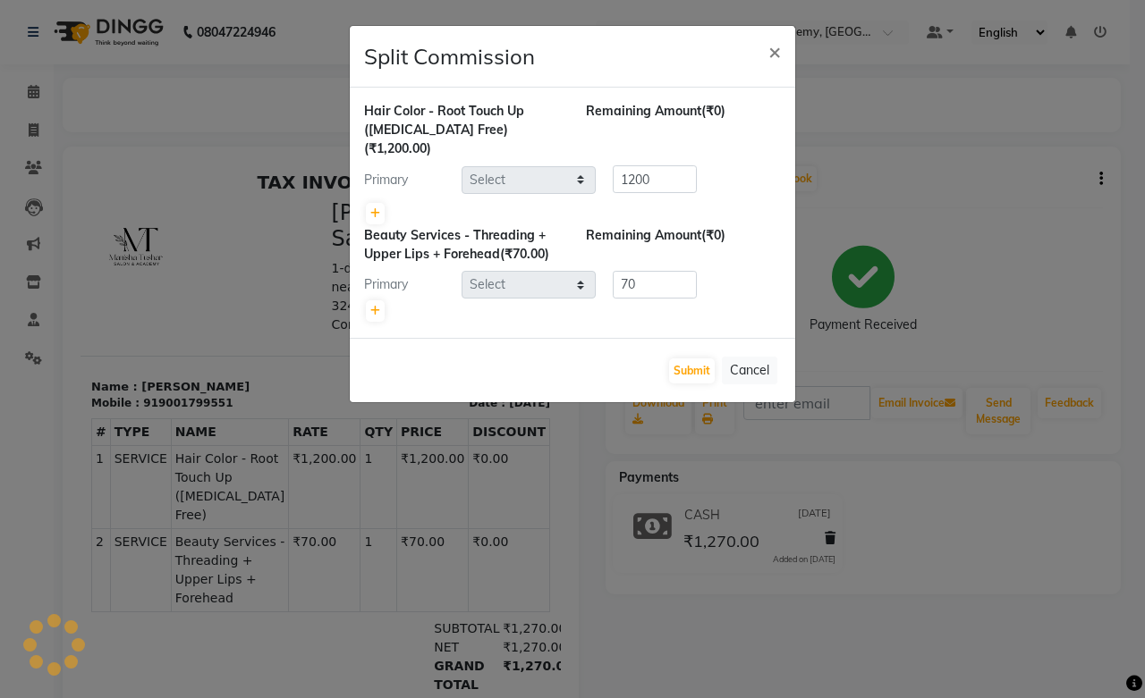
select select "49047"
select select "86404"
click at [754, 26] on button "×" at bounding box center [774, 51] width 41 height 50
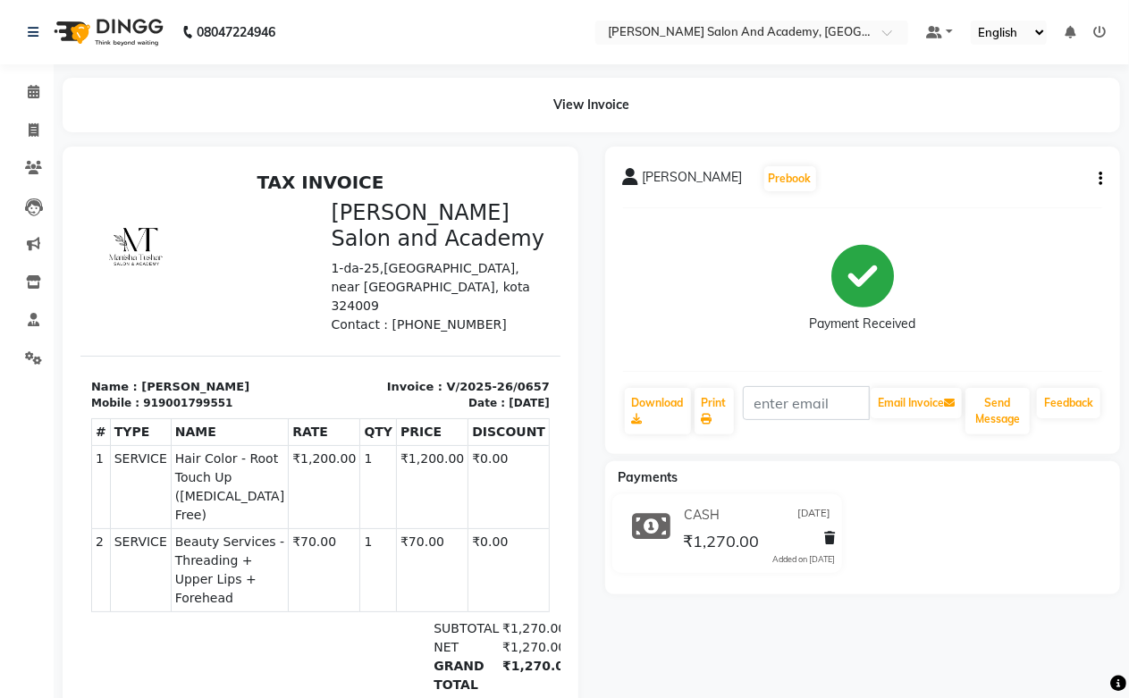
click at [1094, 173] on button "button" at bounding box center [1097, 179] width 11 height 19
click at [1015, 154] on div "Split Service Amount" at bounding box center [1011, 157] width 122 height 22
select select "49047"
select select "86404"
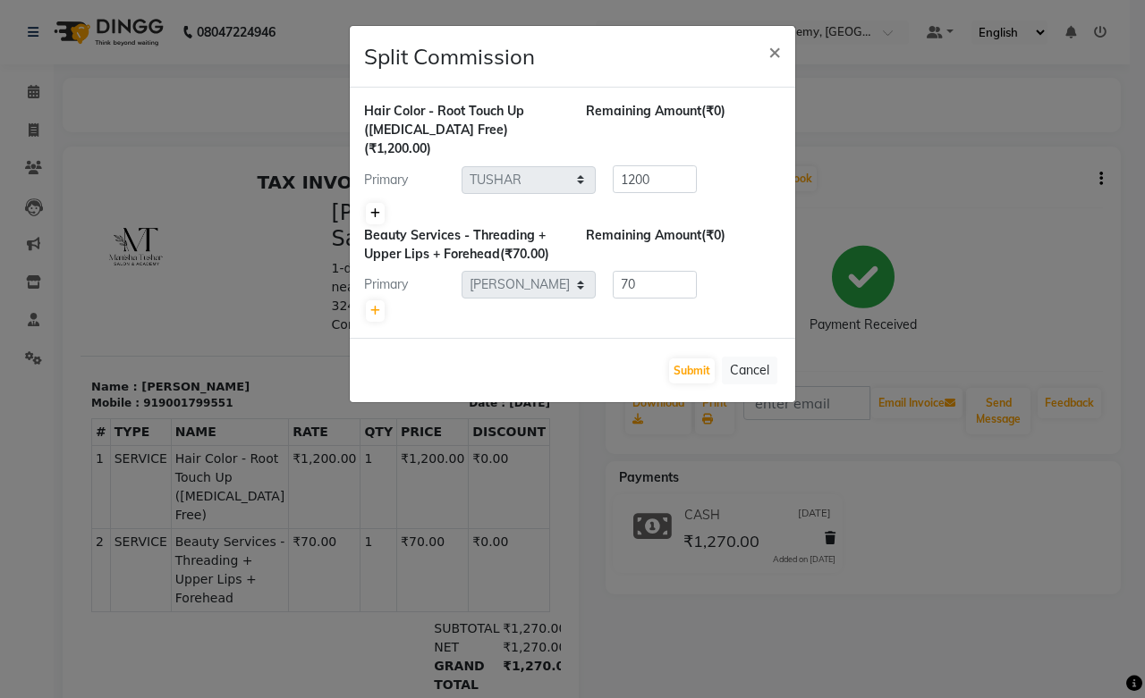
click at [379, 208] on icon at bounding box center [375, 213] width 10 height 11
type input "600"
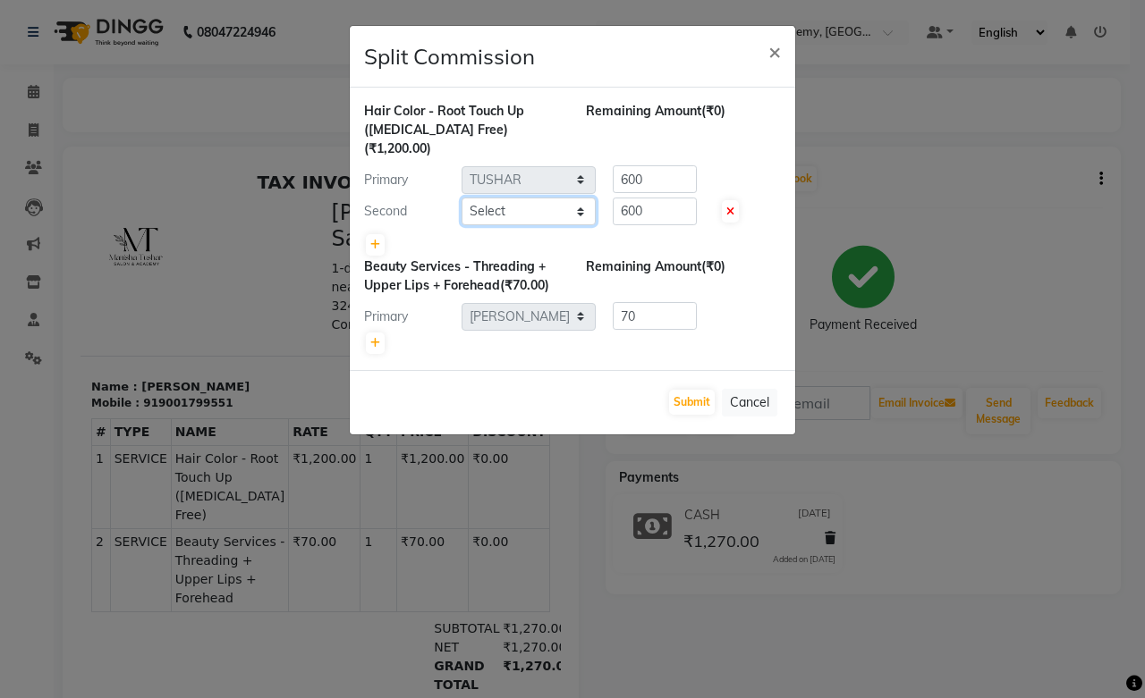
click at [514, 198] on select "Select [PERSON_NAME] [PERSON_NAME] [PERSON_NAME] [PERSON_NAME] [PERSON_NAME] [P…" at bounding box center [528, 212] width 134 height 28
select select "88353"
click at [461, 198] on select "Select [PERSON_NAME] [PERSON_NAME] [PERSON_NAME] [PERSON_NAME] [PERSON_NAME] [P…" at bounding box center [528, 212] width 134 height 28
click at [621, 370] on div "Submit Cancel" at bounding box center [572, 402] width 445 height 64
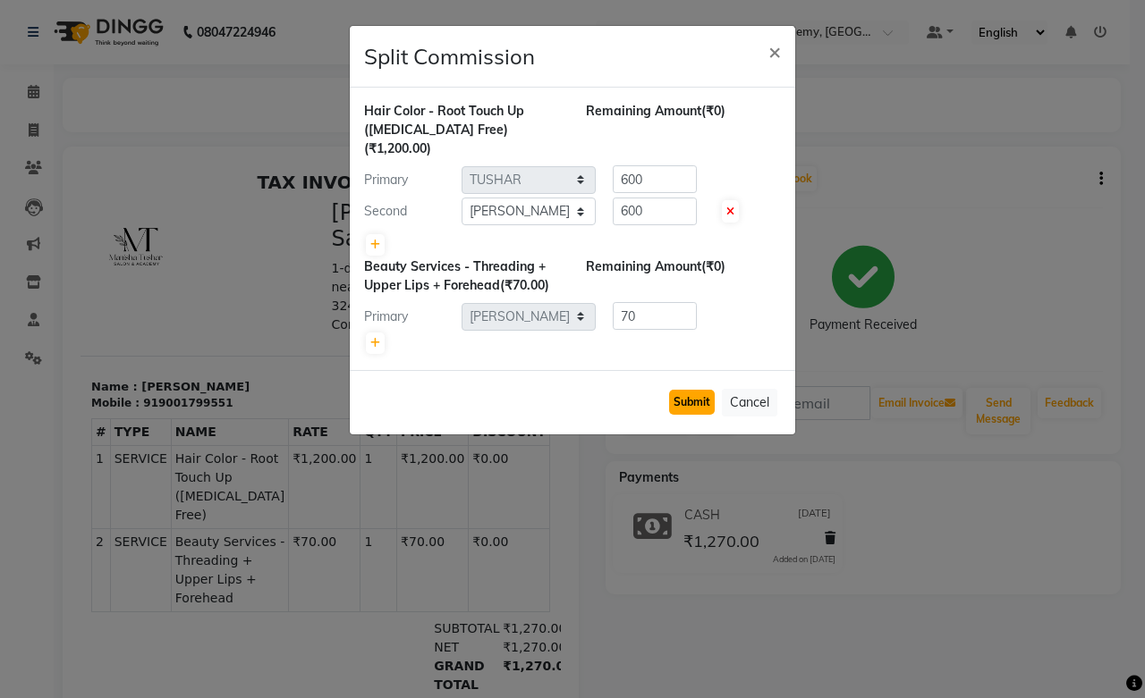
click at [677, 390] on button "Submit" at bounding box center [692, 402] width 46 height 25
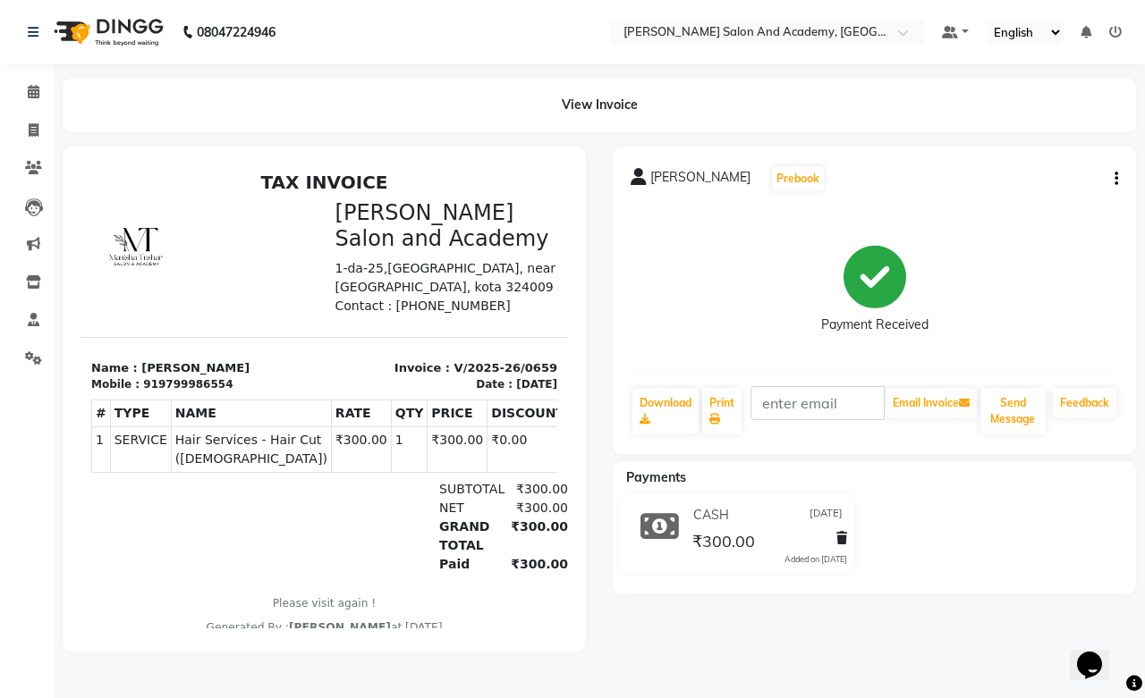
click at [1112, 175] on button "button" at bounding box center [1112, 179] width 11 height 19
click at [1008, 156] on div "Split Service Amount" at bounding box center [1027, 157] width 122 height 22
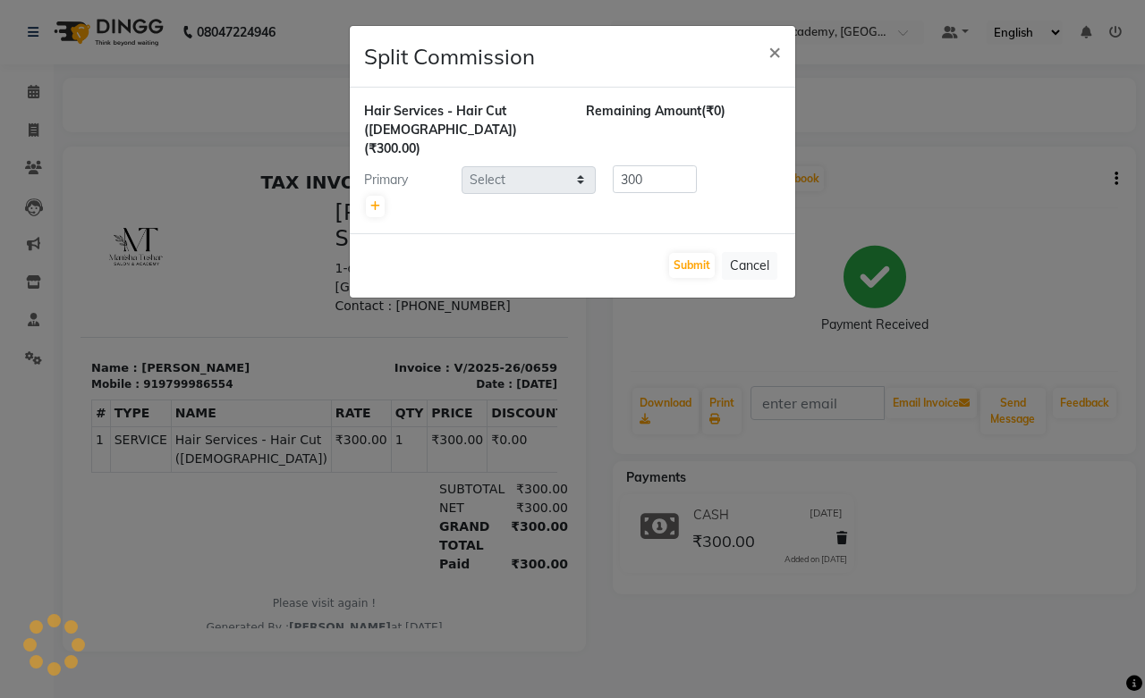
select select "87898"
click at [754, 26] on button "×" at bounding box center [774, 51] width 41 height 50
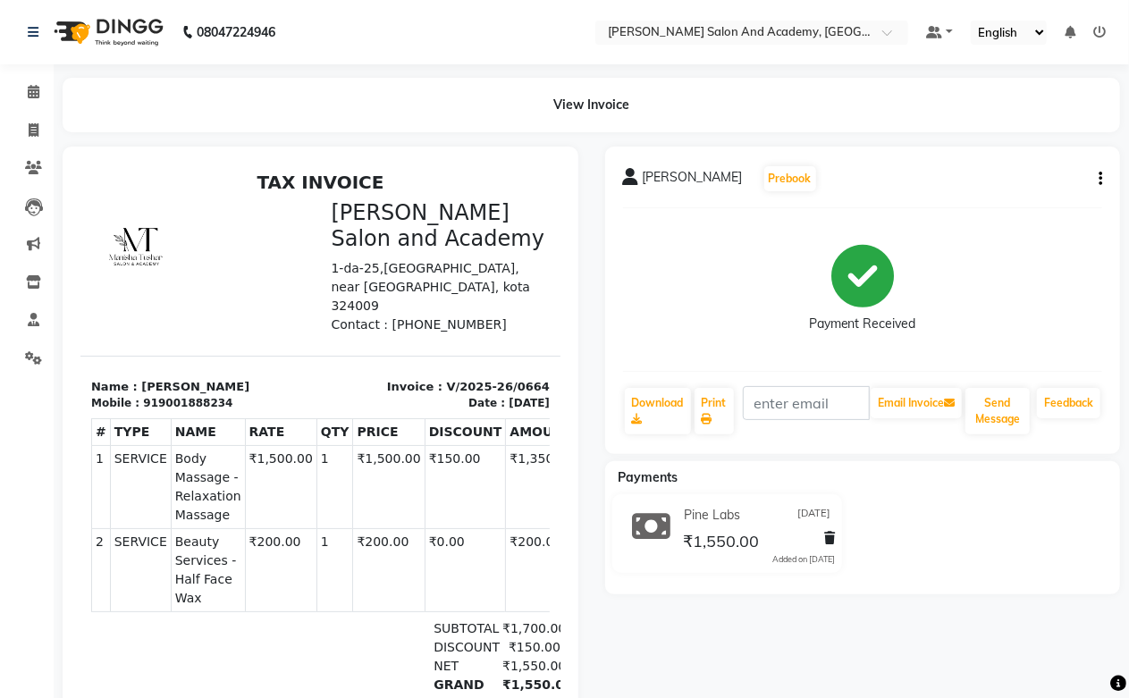
click at [1103, 175] on div "[PERSON_NAME] Prebook Payment Received Download Print Email Invoice Send Messag…" at bounding box center [863, 301] width 516 height 308
click at [1101, 179] on icon "button" at bounding box center [1101, 179] width 4 height 1
click at [1047, 155] on div "Split Service Amount" at bounding box center [1011, 157] width 122 height 22
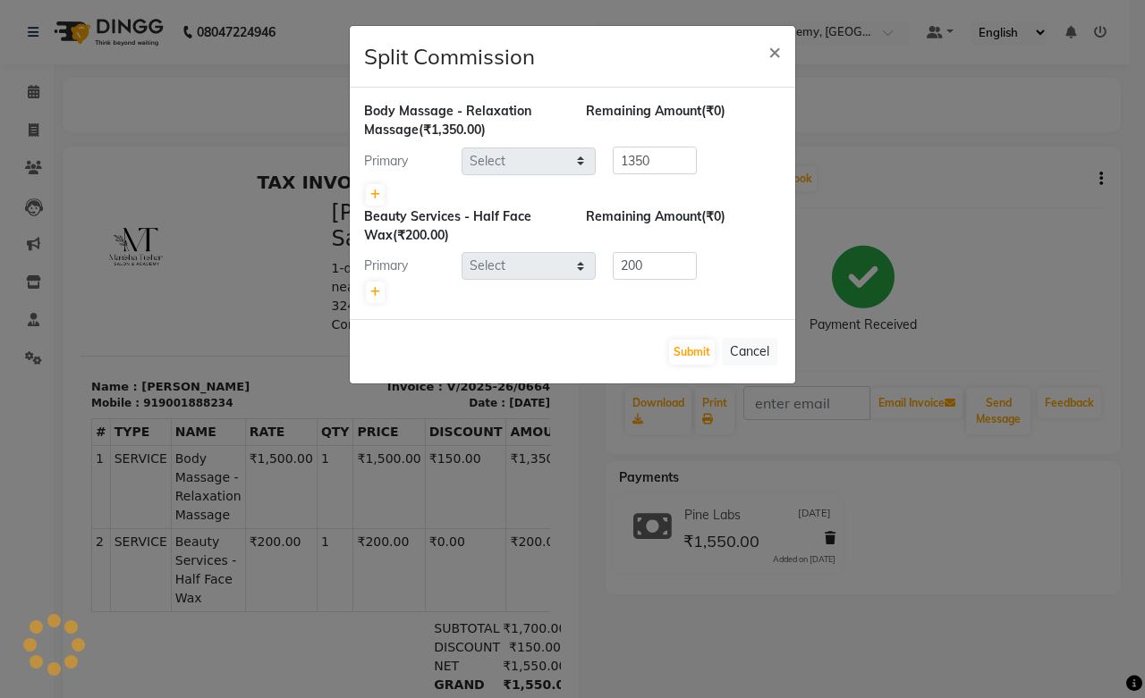
select select "87898"
select select "86404"
click at [754, 26] on button "×" at bounding box center [774, 51] width 41 height 50
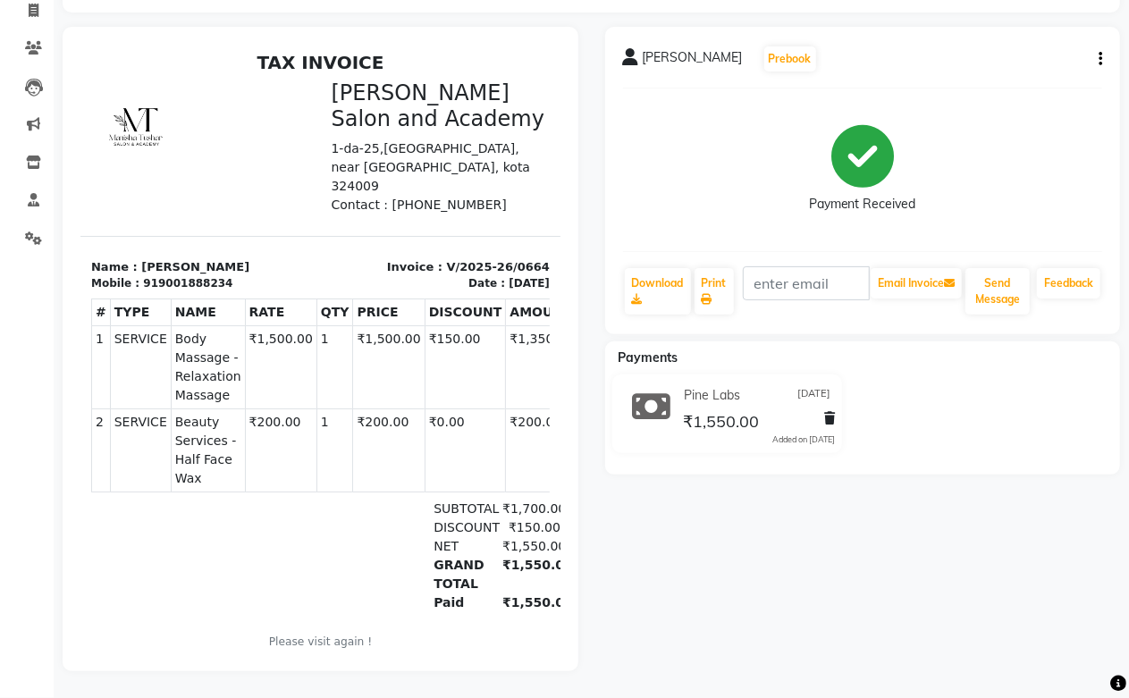
scroll to position [134, 0]
